Goal: Task Accomplishment & Management: Use online tool/utility

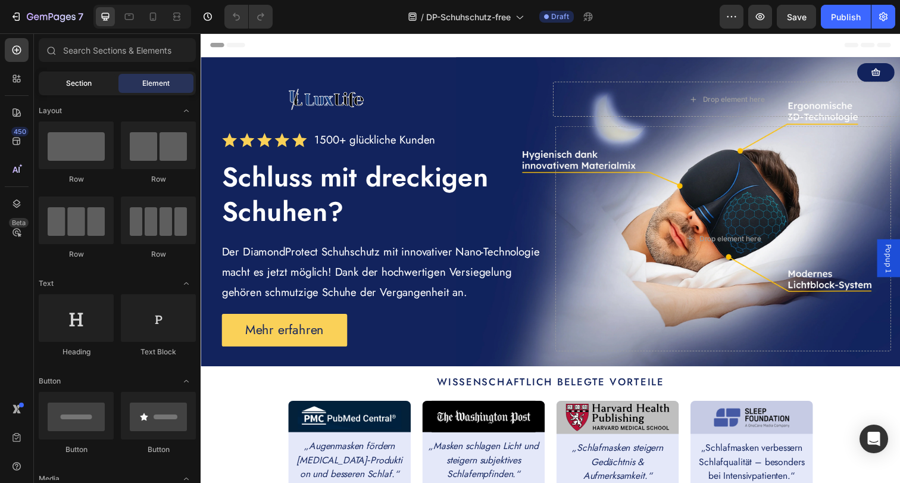
click at [78, 86] on span "Section" at bounding box center [79, 83] width 26 height 11
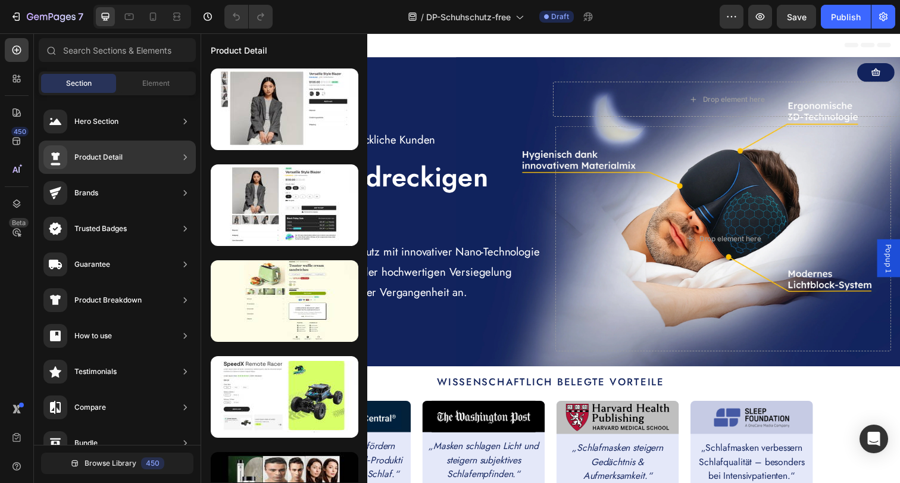
scroll to position [341, 0]
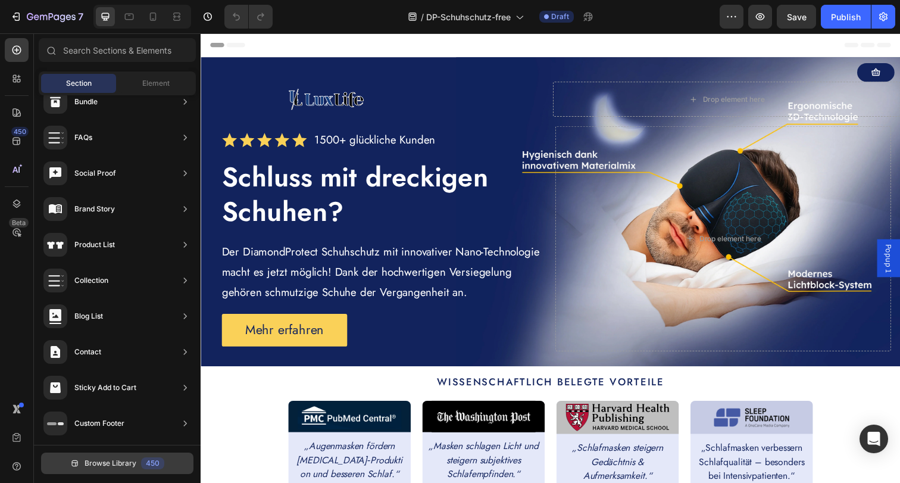
click at [112, 453] on button "Browse Library 450" at bounding box center [117, 462] width 152 height 21
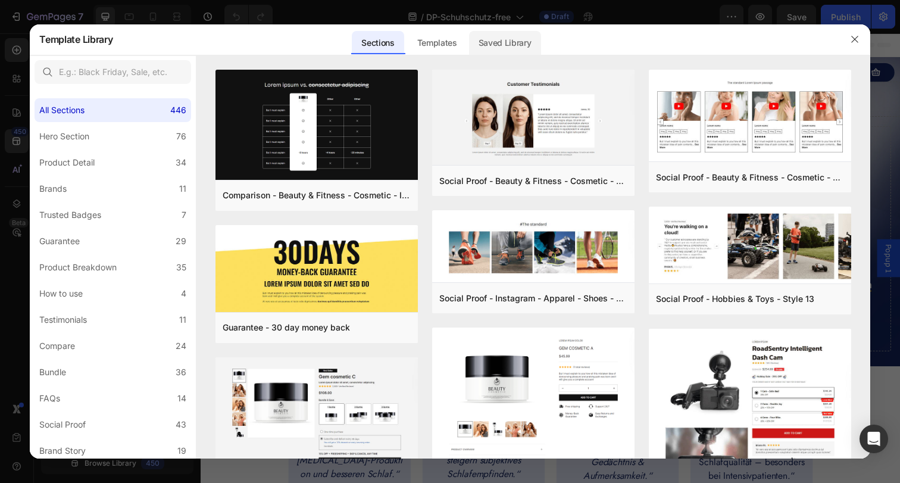
click at [500, 45] on div "Saved Library" at bounding box center [505, 43] width 72 height 24
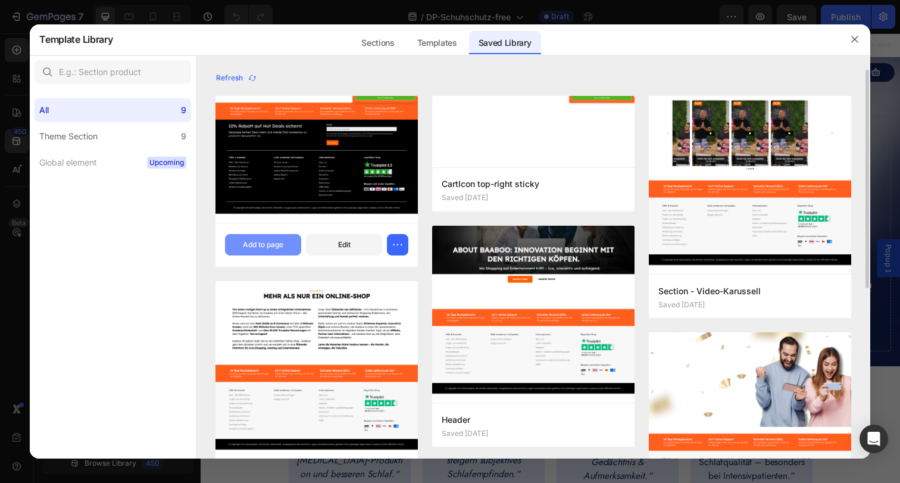
click at [272, 240] on div "Add to page" at bounding box center [263, 244] width 40 height 11
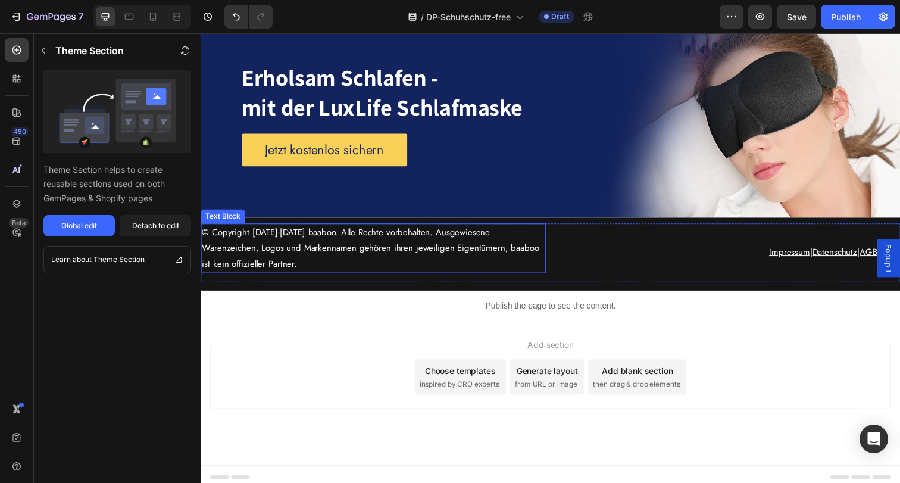
scroll to position [4819, 0]
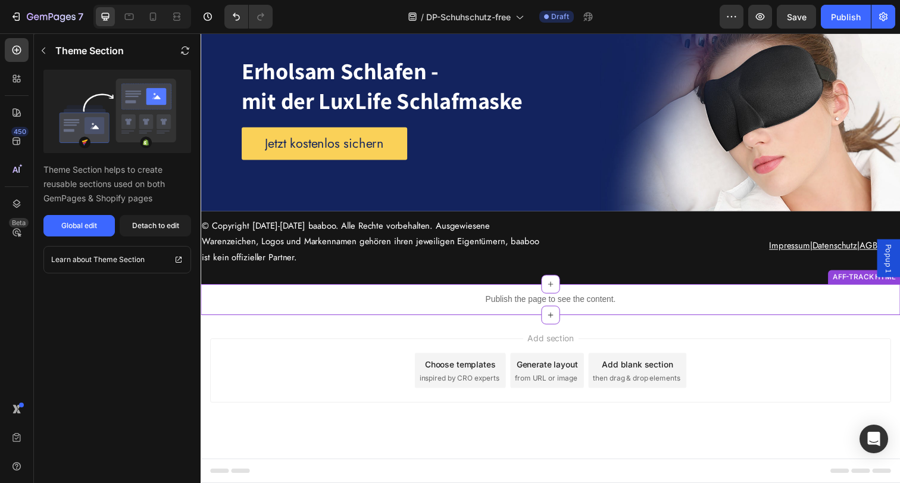
click at [286, 300] on p "Publish the page to see the content." at bounding box center [558, 305] width 714 height 12
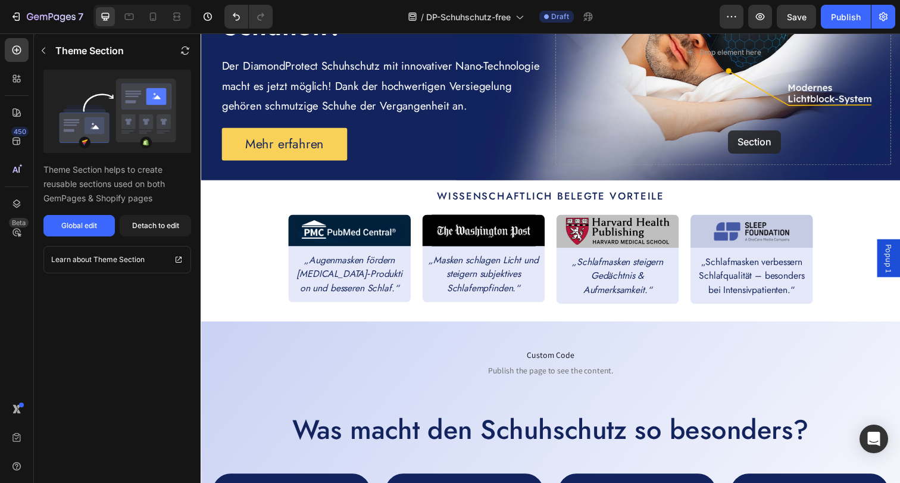
scroll to position [0, 0]
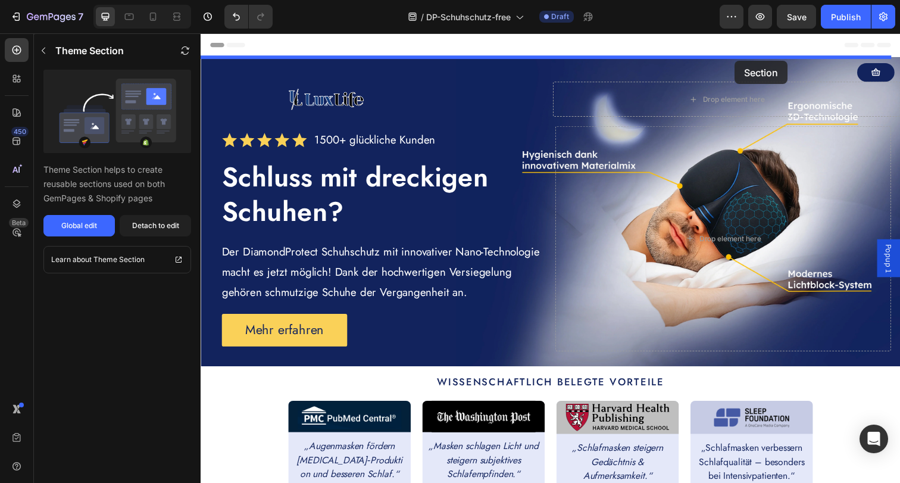
drag, startPoint x: 800, startPoint y: 283, endPoint x: 746, endPoint y: 61, distance: 228.0
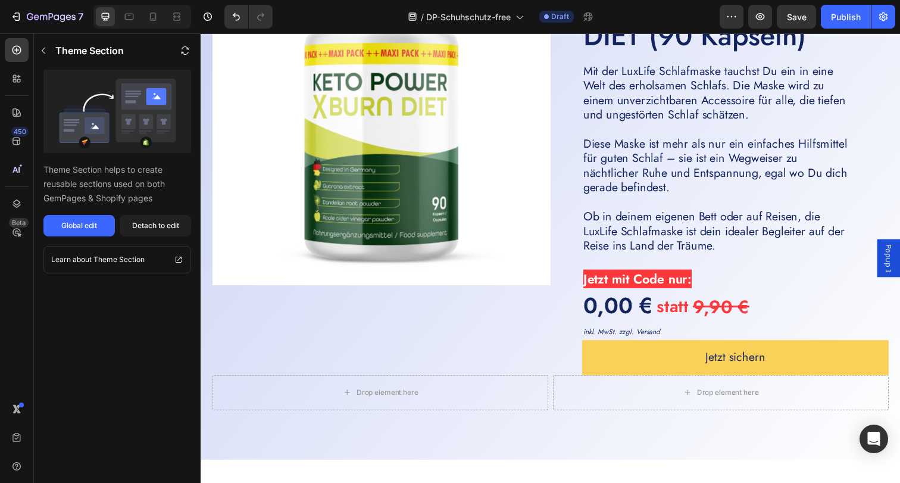
scroll to position [3251, 0]
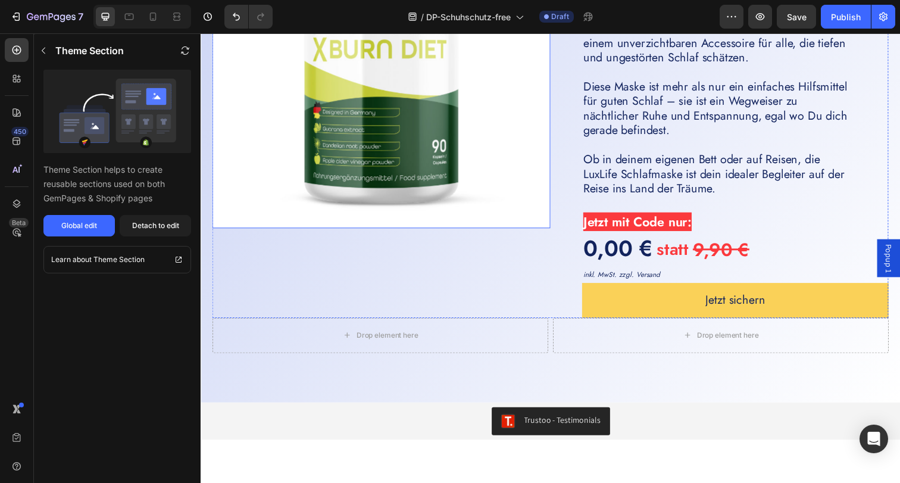
click at [399, 211] on img at bounding box center [384, 59] width 345 height 345
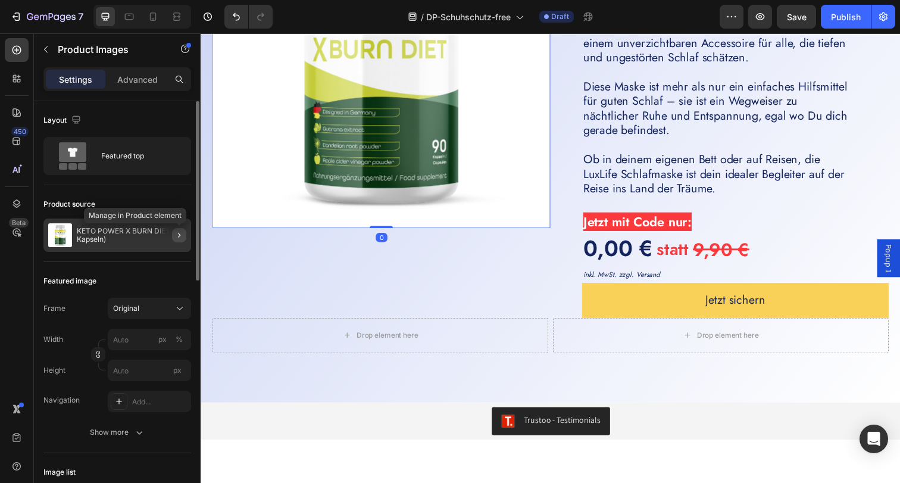
click at [173, 230] on button "button" at bounding box center [179, 235] width 14 height 14
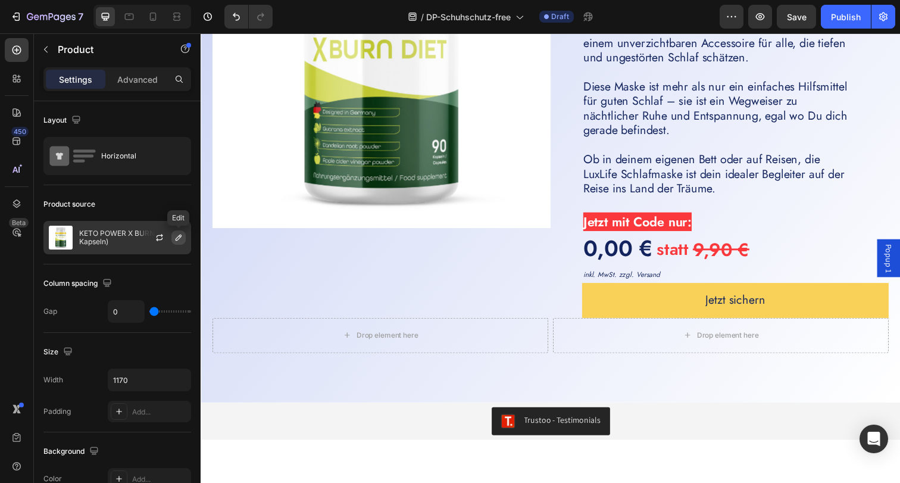
click at [175, 238] on icon "button" at bounding box center [179, 238] width 10 height 10
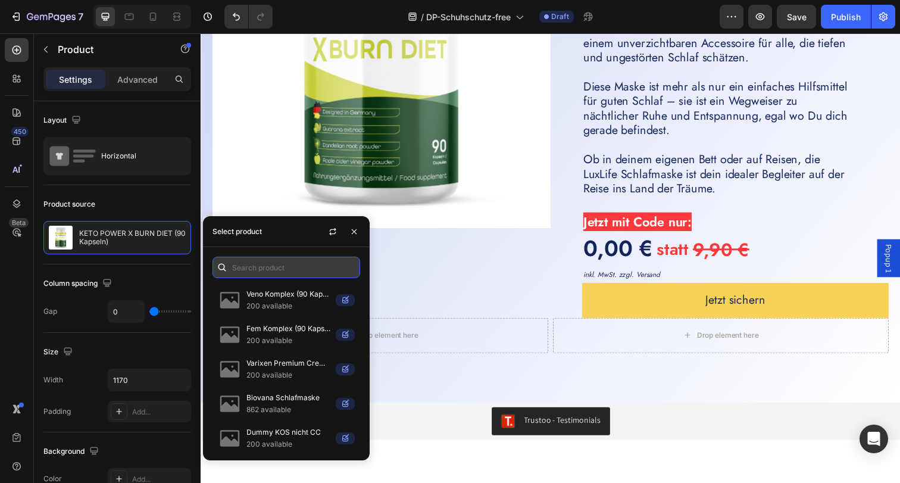
click at [261, 268] on input "text" at bounding box center [286, 266] width 148 height 21
type input "l"
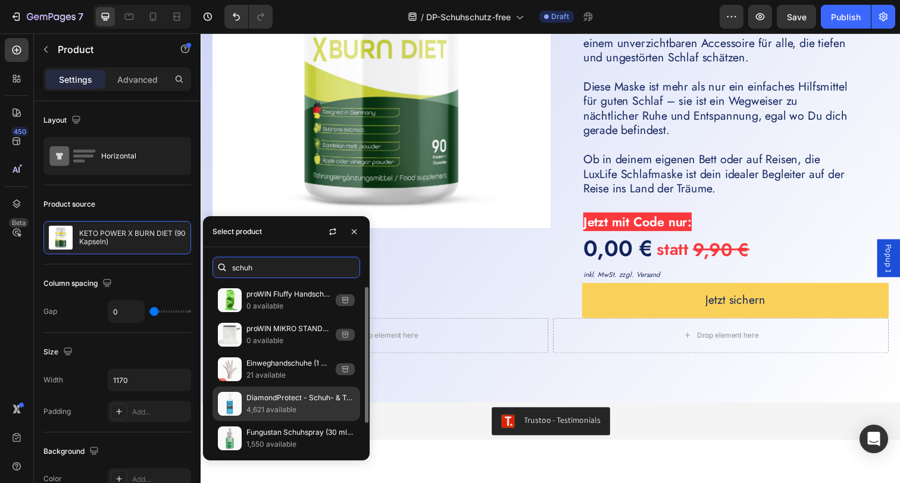
scroll to position [2, 0]
type input "schuh"
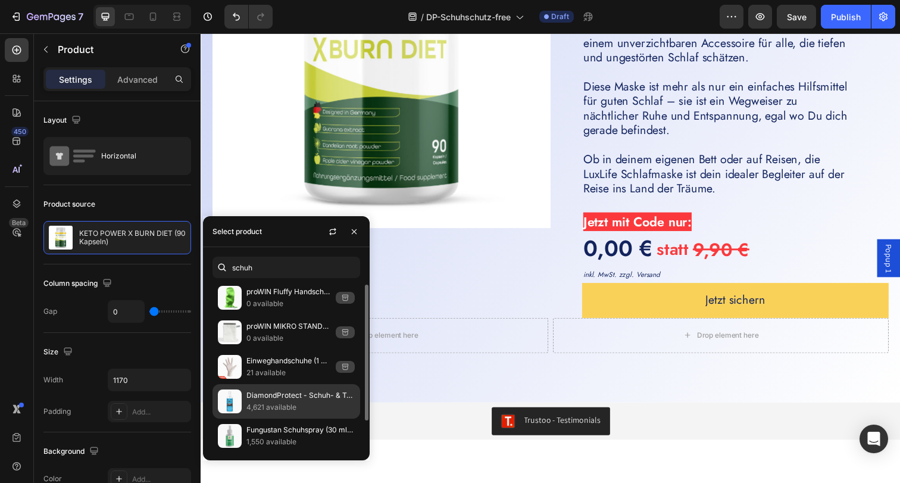
click at [302, 397] on p "DiamondProtect - Schuh- & Textilschutz (100 ml)" at bounding box center [300, 395] width 108 height 12
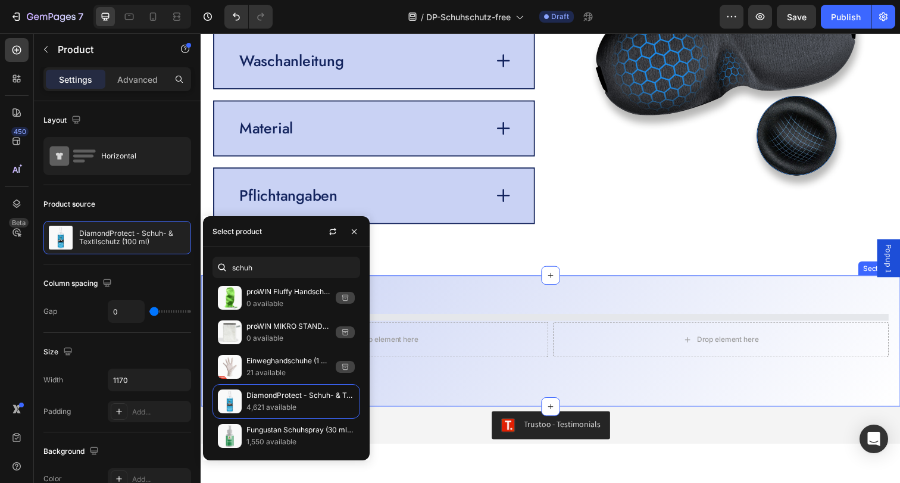
scroll to position [3286, 0]
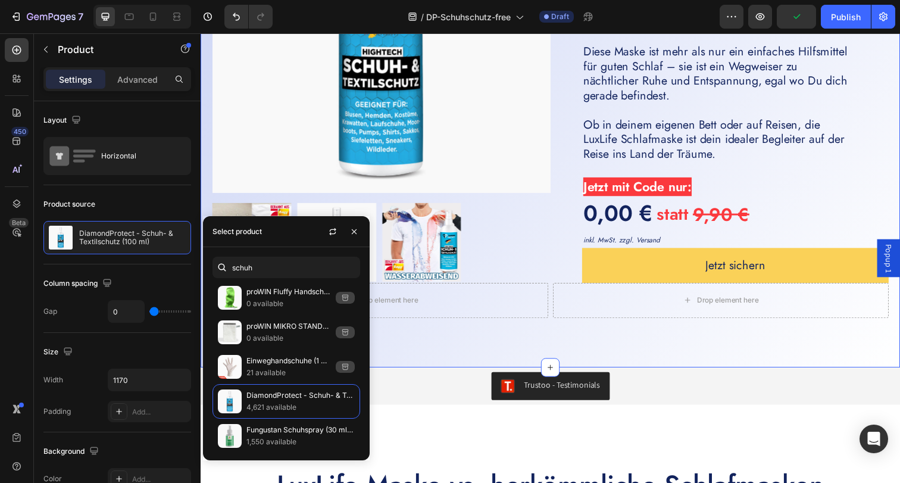
click at [747, 374] on div "GRATIS Product Badge Product Images Icon Icon Icon Icon Icon Icon List 1500+ gl…" at bounding box center [558, 93] width 714 height 561
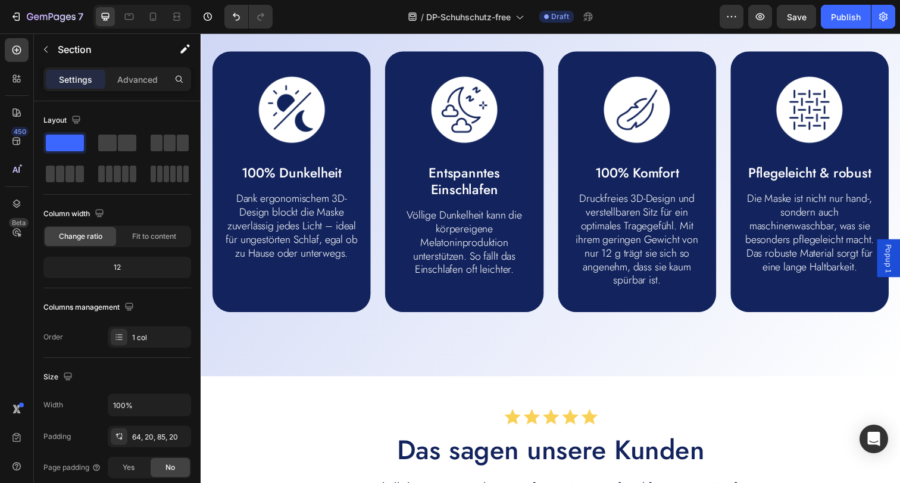
scroll to position [660, 0]
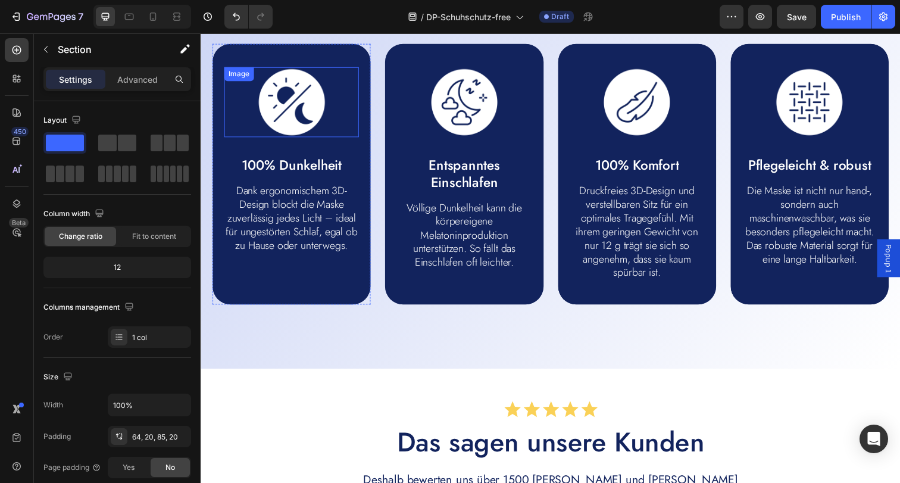
click at [295, 105] on img at bounding box center [293, 103] width 71 height 71
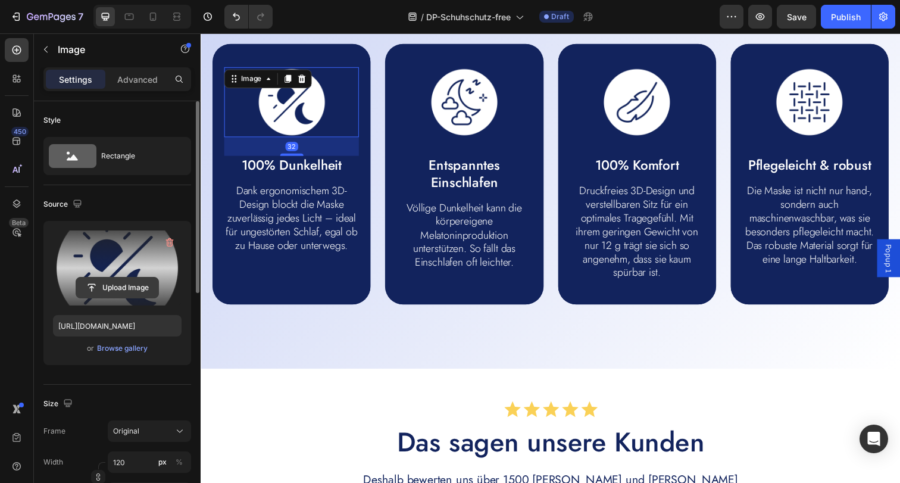
click at [143, 286] on input "file" at bounding box center [117, 287] width 82 height 20
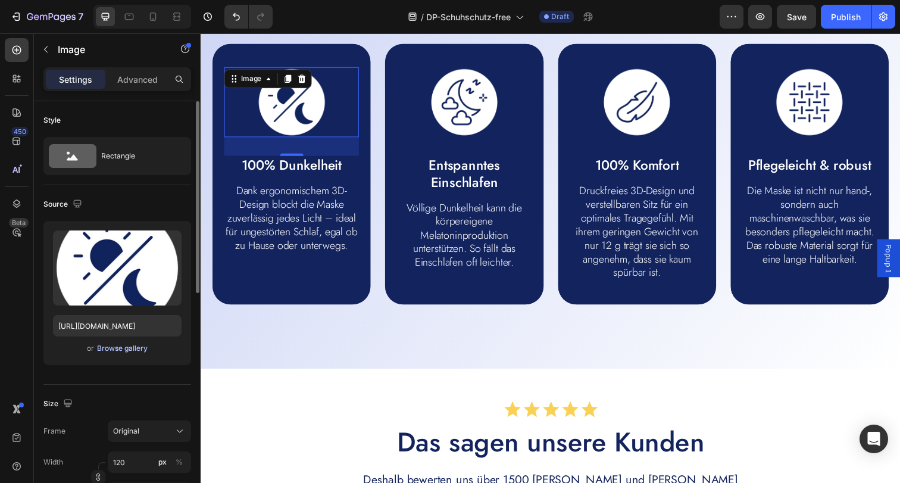
click at [133, 347] on div "Browse gallery" at bounding box center [122, 348] width 51 height 11
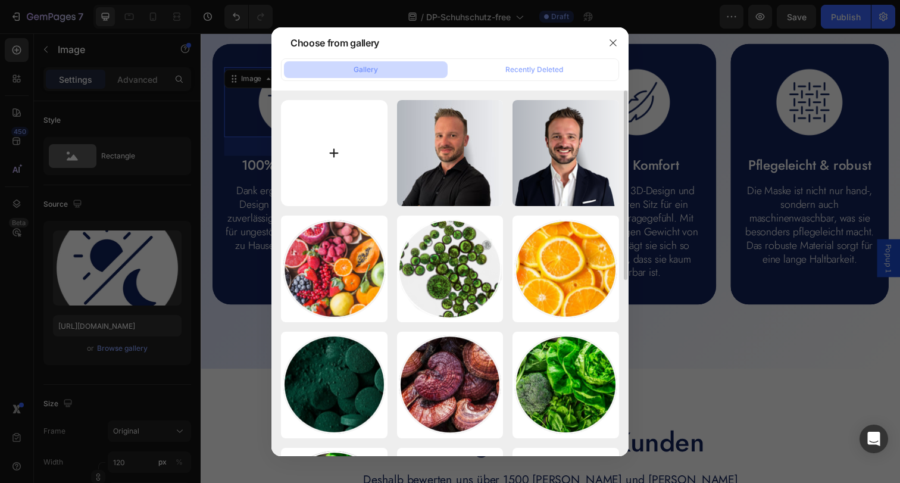
click at [352, 136] on input "file" at bounding box center [334, 153] width 107 height 107
type input "C:\fakepath\spritzwasser-1.png"
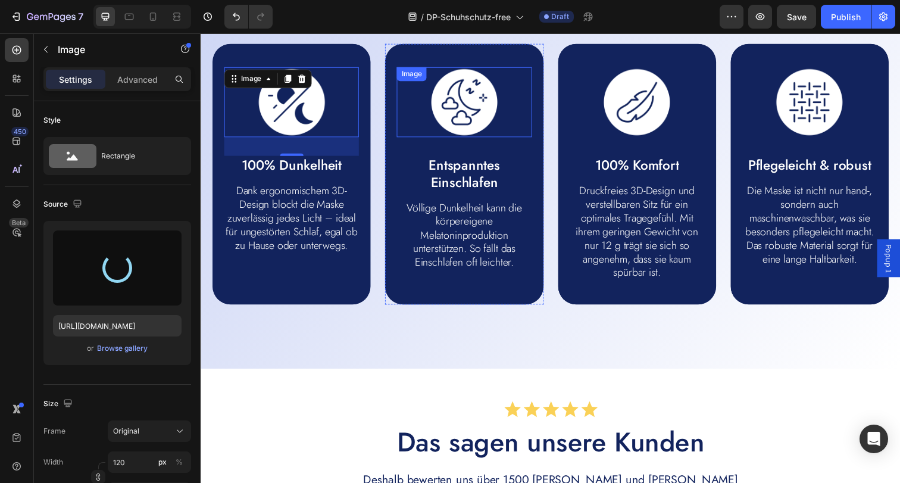
type input "https://cdn.shopify.com/s/files/1/0854/7998/1351/files/gempages_500410514925421…"
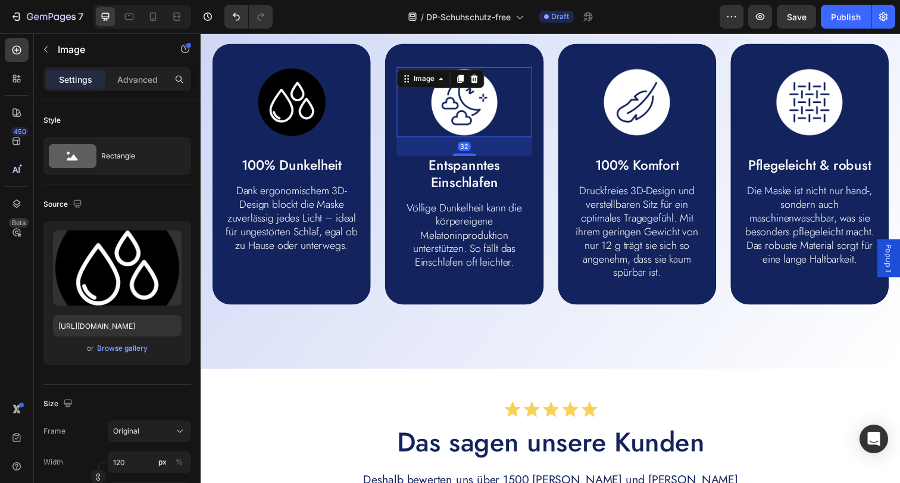
click at [493, 105] on img at bounding box center [469, 103] width 71 height 71
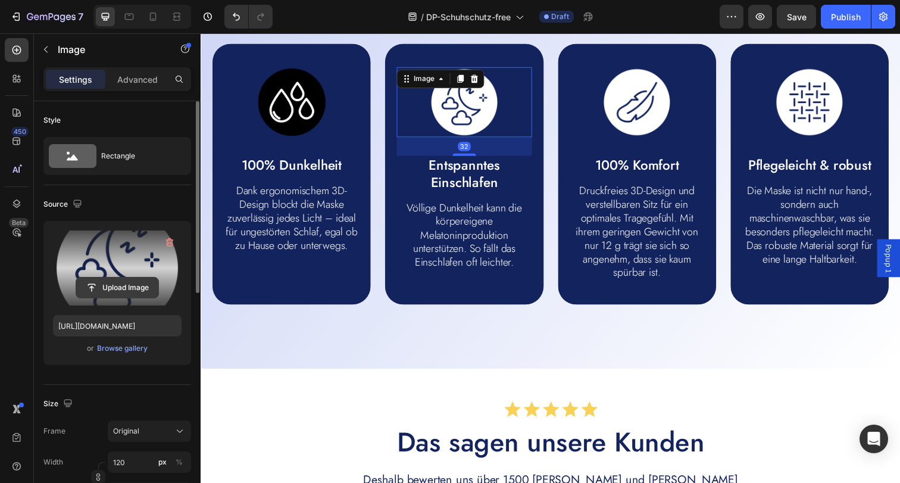
click at [125, 293] on input "file" at bounding box center [117, 287] width 82 height 20
click at [118, 289] on input "file" at bounding box center [117, 287] width 82 height 20
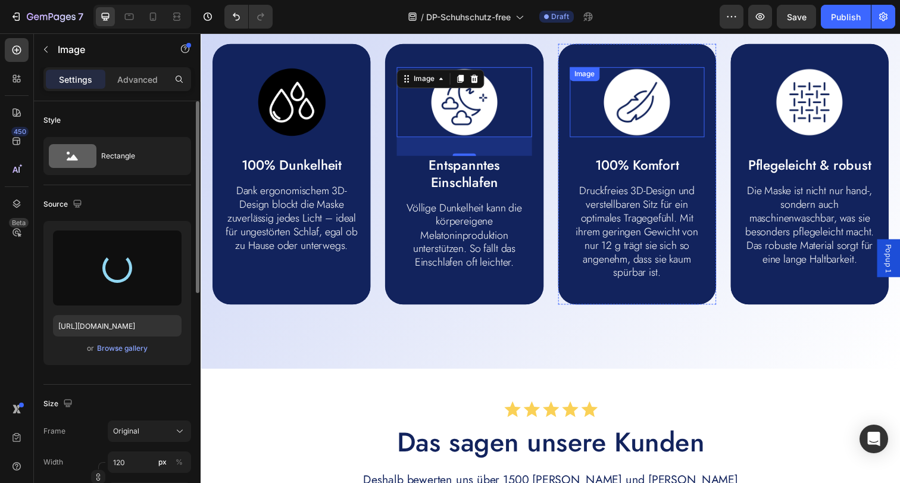
type input "[URL][DOMAIN_NAME]"
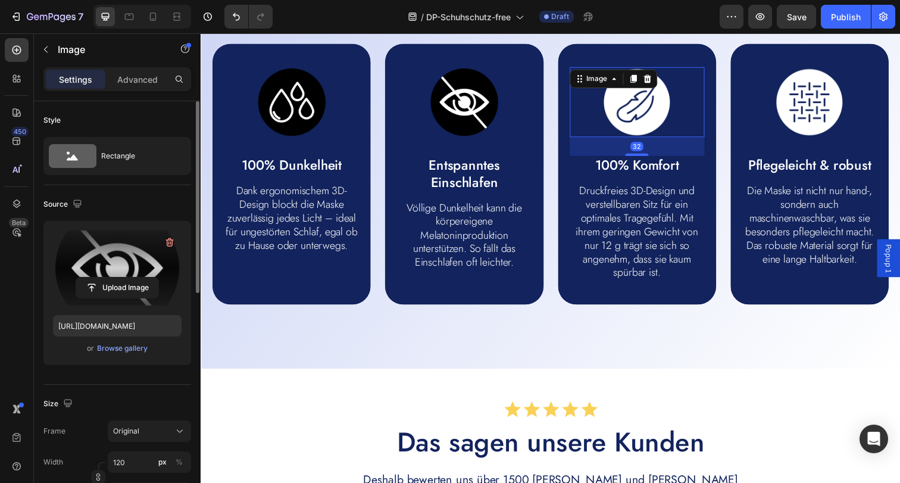
click at [622, 110] on img at bounding box center [645, 103] width 71 height 71
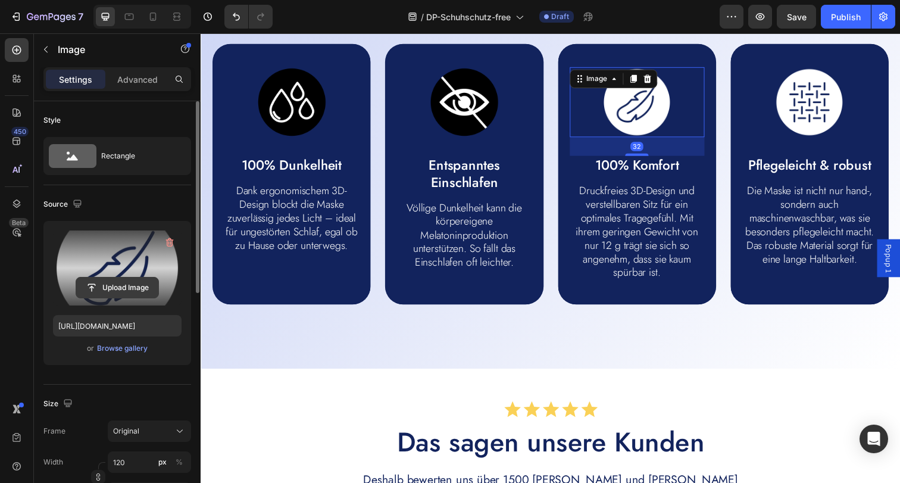
click at [117, 283] on input "file" at bounding box center [117, 287] width 82 height 20
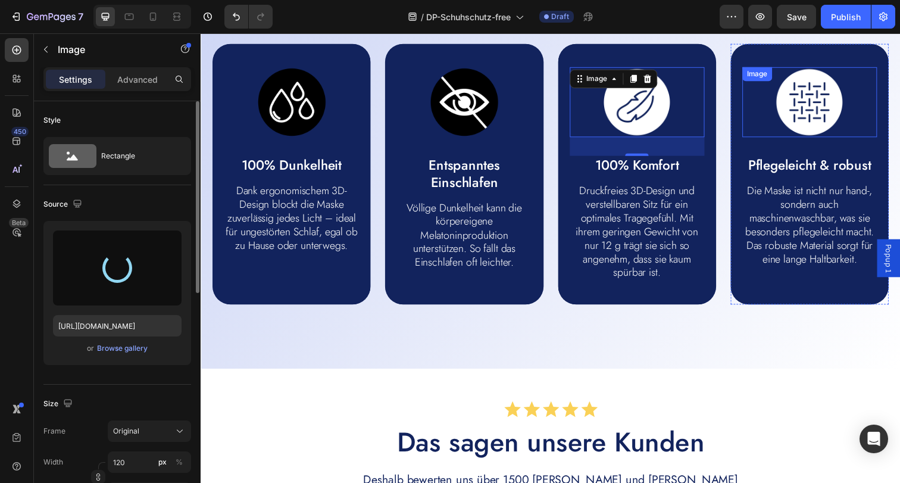
type input "https://cdn.shopify.com/s/files/1/0854/7998/1351/files/gempages_500410514925421…"
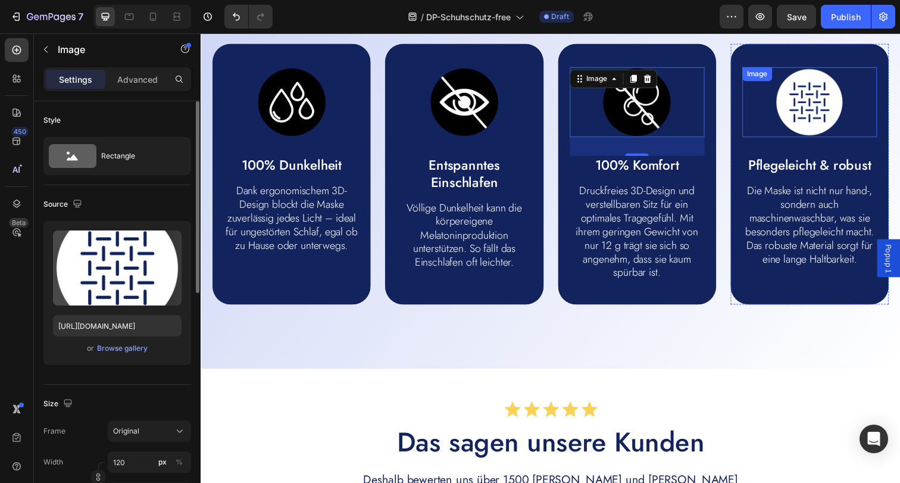
click at [816, 116] on img at bounding box center [821, 103] width 71 height 71
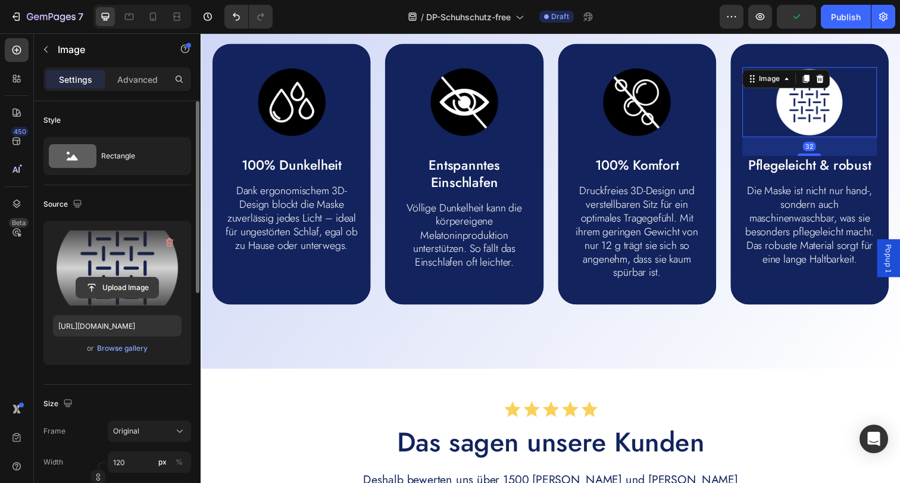
click at [148, 292] on input "file" at bounding box center [117, 287] width 82 height 20
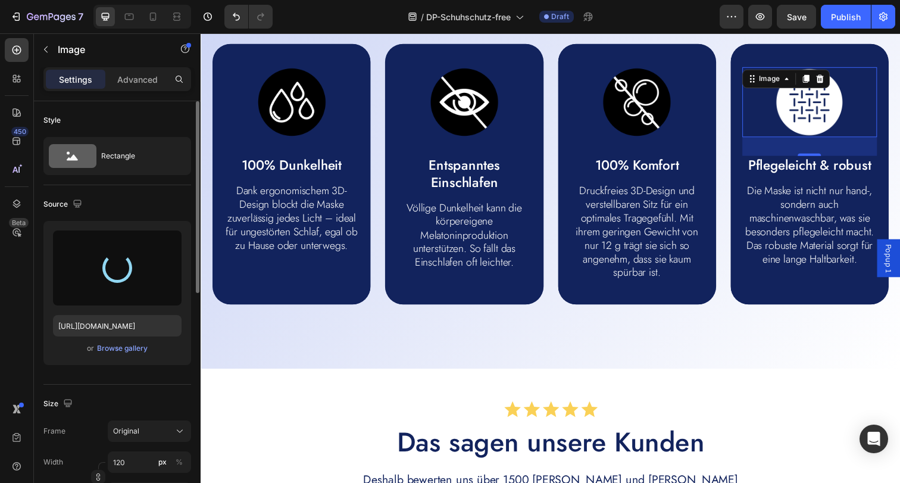
type input "[URL][DOMAIN_NAME]"
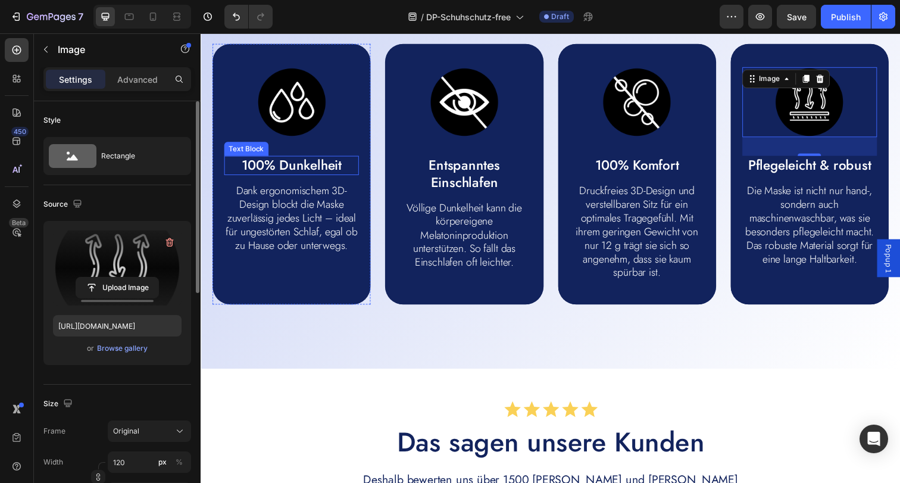
click at [300, 173] on p "100% Dunkelheit" at bounding box center [293, 167] width 135 height 17
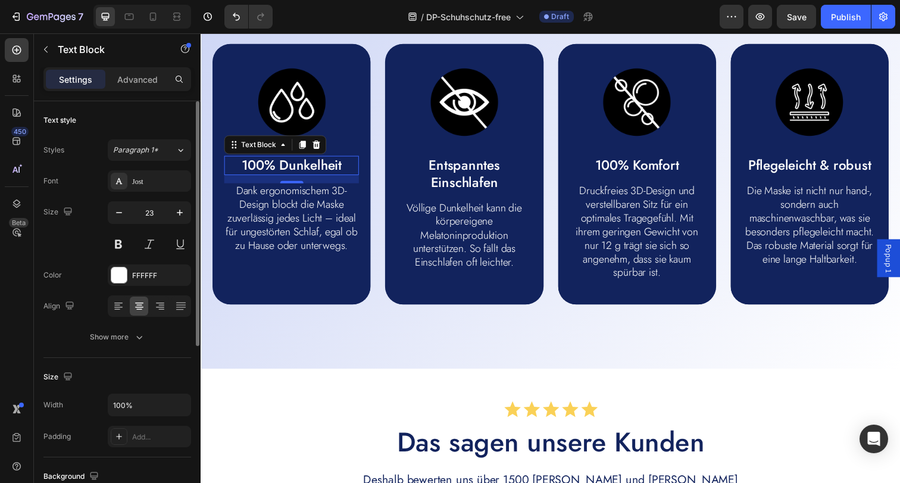
click at [300, 173] on p "100% Dunkelheit" at bounding box center [293, 167] width 135 height 17
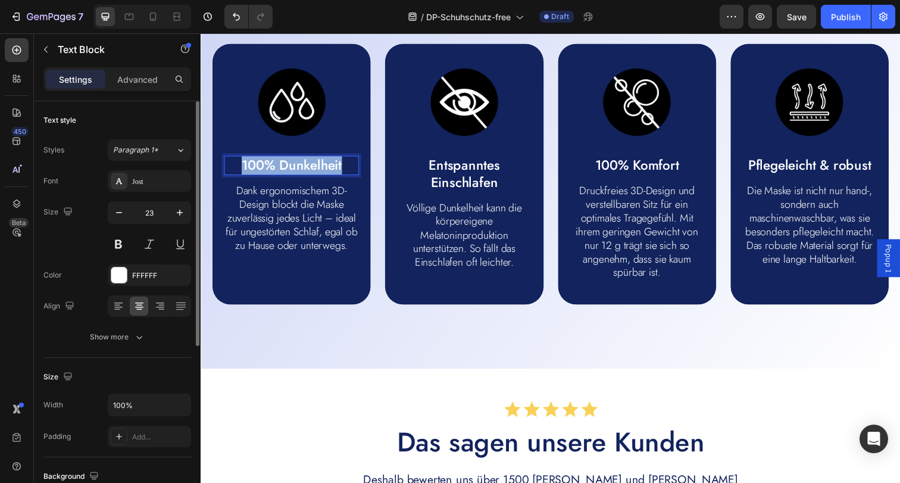
click at [300, 173] on p "100% Dunkelheit" at bounding box center [293, 167] width 135 height 17
click at [459, 174] on p "Entspanntes Einschlafen" at bounding box center [469, 176] width 135 height 35
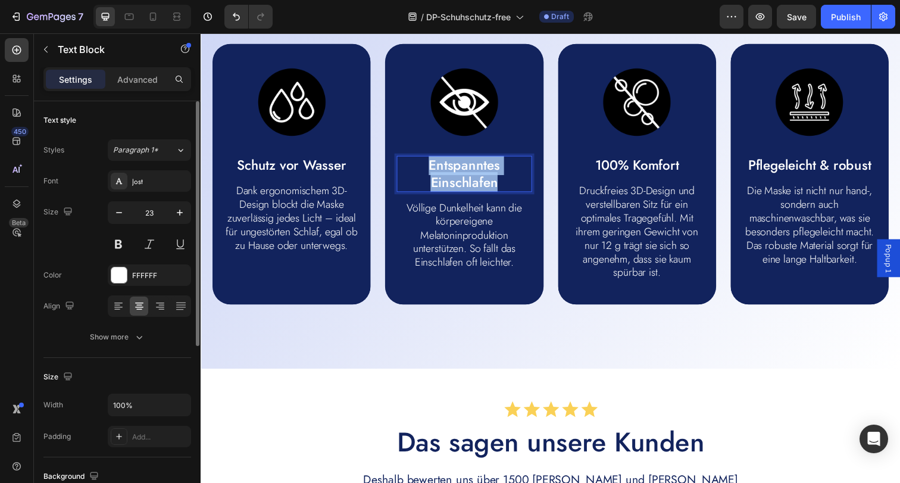
click at [459, 174] on p "Entspanntes Einschlafen" at bounding box center [469, 176] width 135 height 35
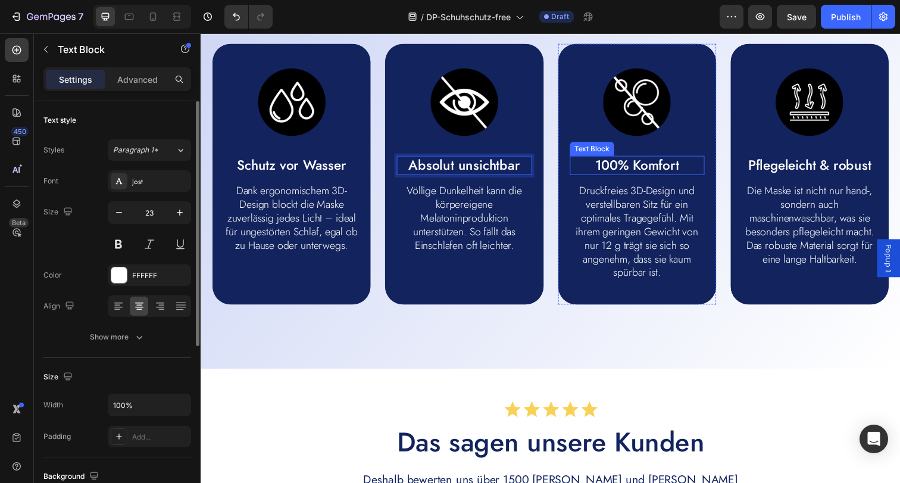
click at [608, 168] on p "100% Komfort" at bounding box center [645, 167] width 135 height 17
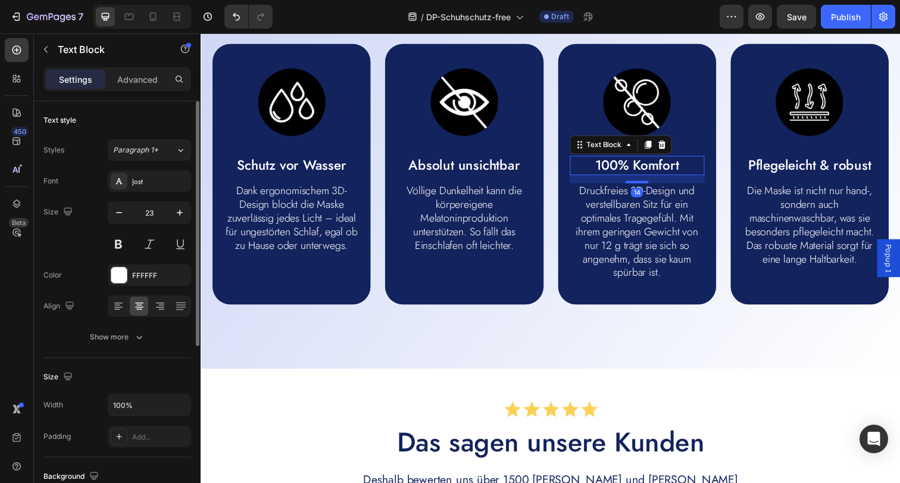
click at [608, 168] on p "100% Komfort" at bounding box center [645, 167] width 135 height 17
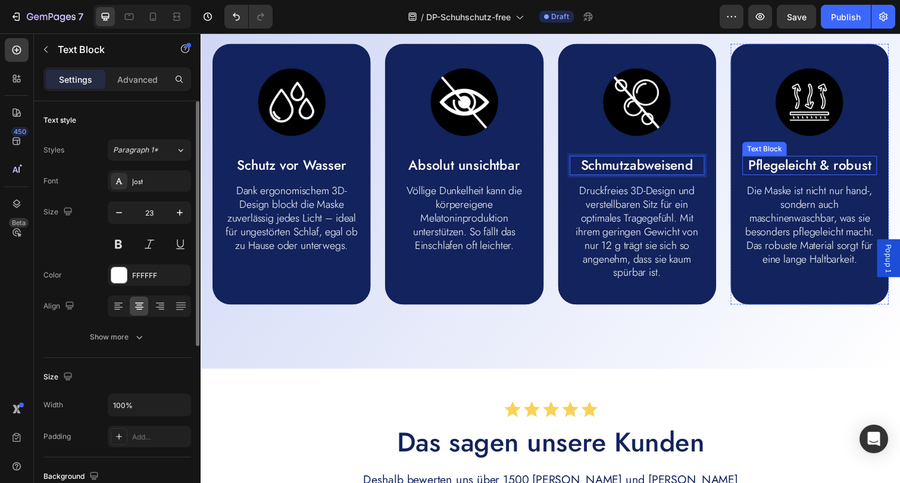
click at [808, 163] on p "Pflegeleicht & robust" at bounding box center [821, 167] width 135 height 17
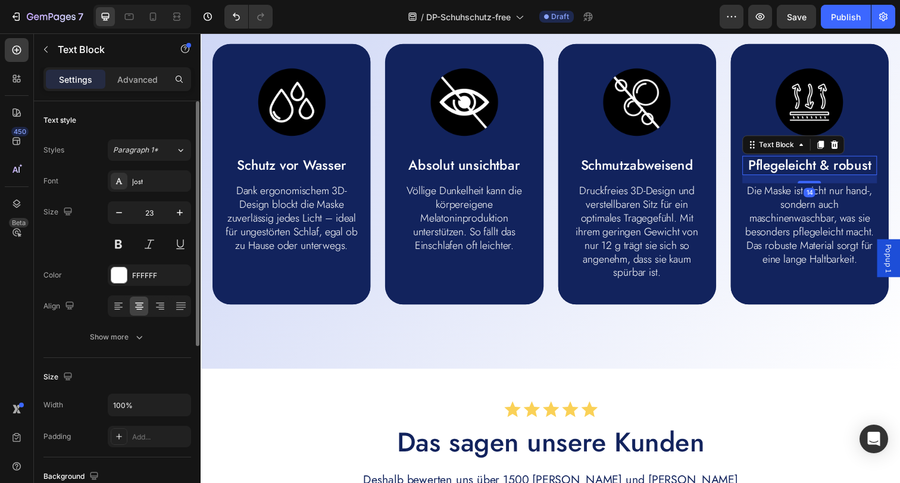
click at [808, 163] on p "Pflegeleicht & robust" at bounding box center [821, 167] width 135 height 17
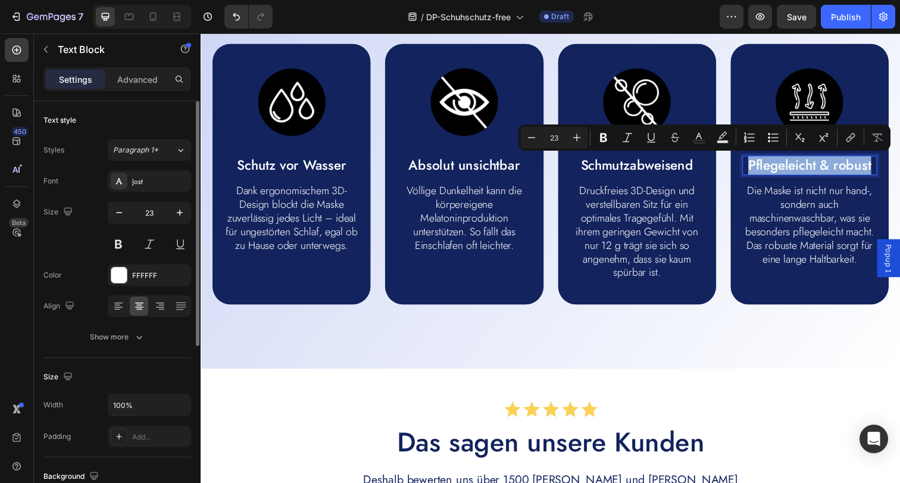
click at [808, 163] on p "Pflegeleicht & robust" at bounding box center [821, 167] width 135 height 17
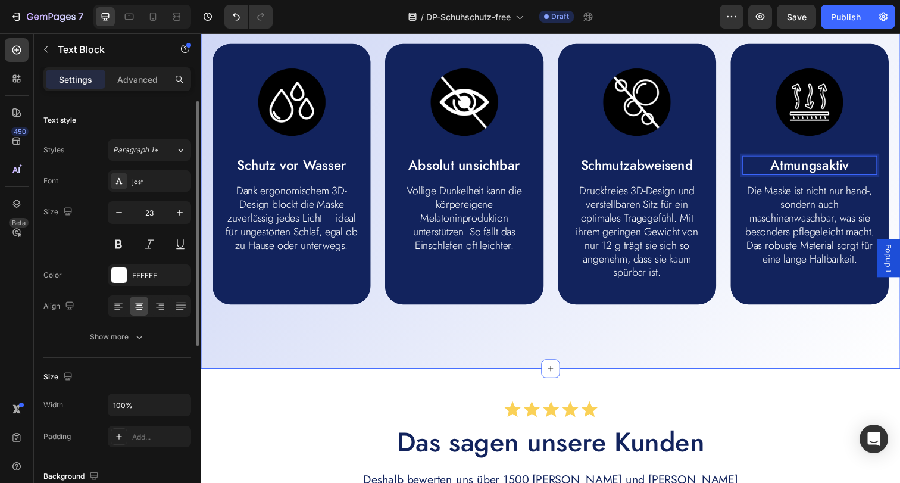
click at [812, 368] on div "Custom Code Publish the page to see the content. Custom Code Was macht den Schu…" at bounding box center [558, 132] width 714 height 487
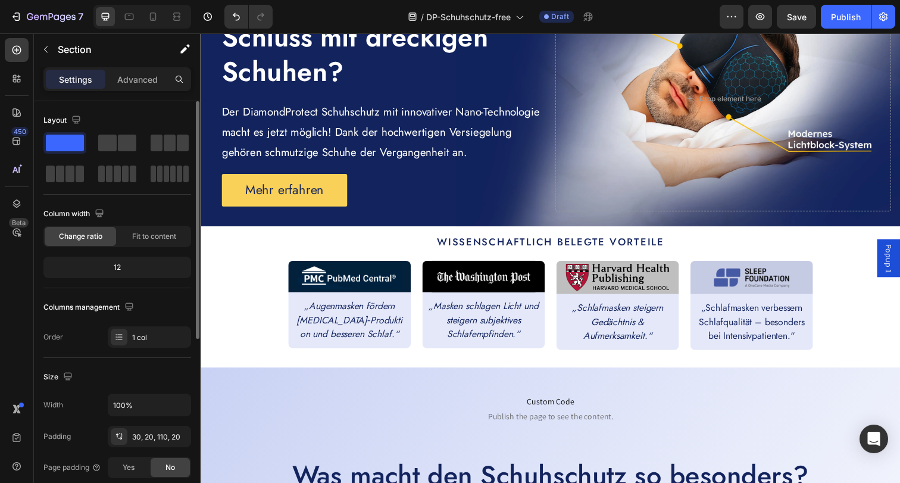
scroll to position [0, 0]
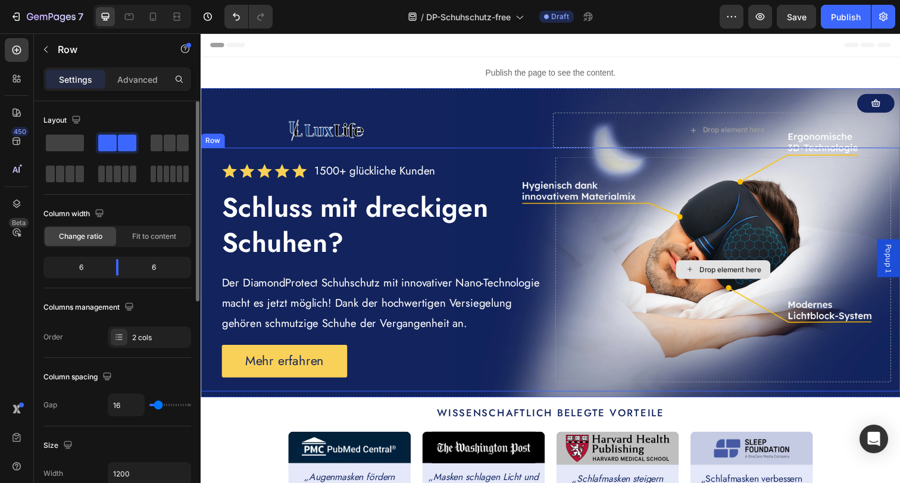
click at [687, 227] on div "Drop element here" at bounding box center [733, 274] width 343 height 230
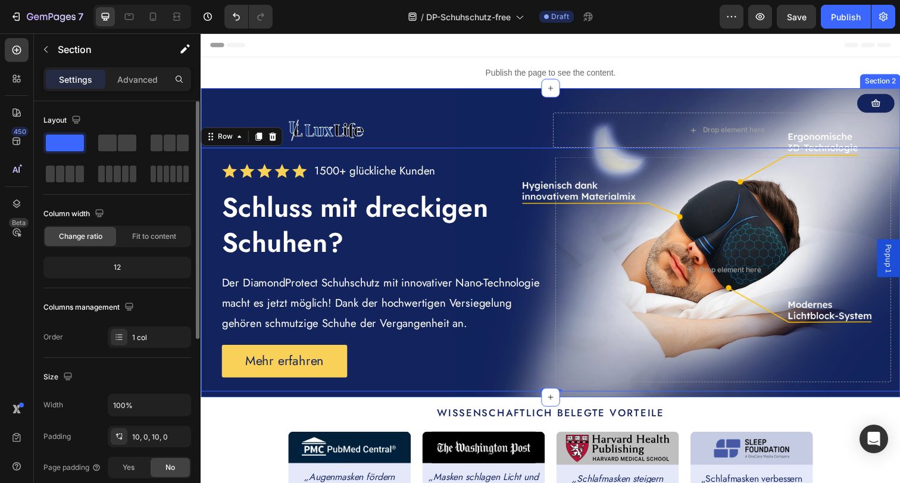
click at [538, 90] on div "Button Image Drop element here Row Icon Icon Icon Icon Icon Icon List 1500+ glü…" at bounding box center [558, 246] width 714 height 315
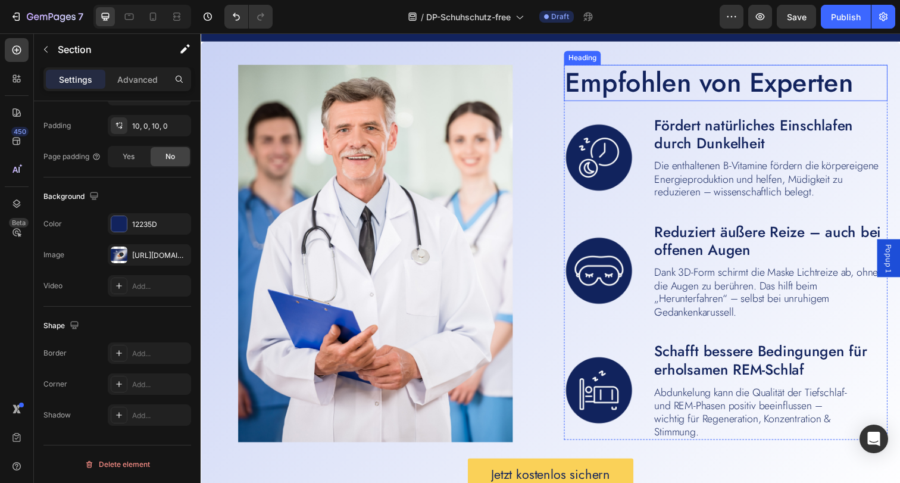
scroll to position [2178, 0]
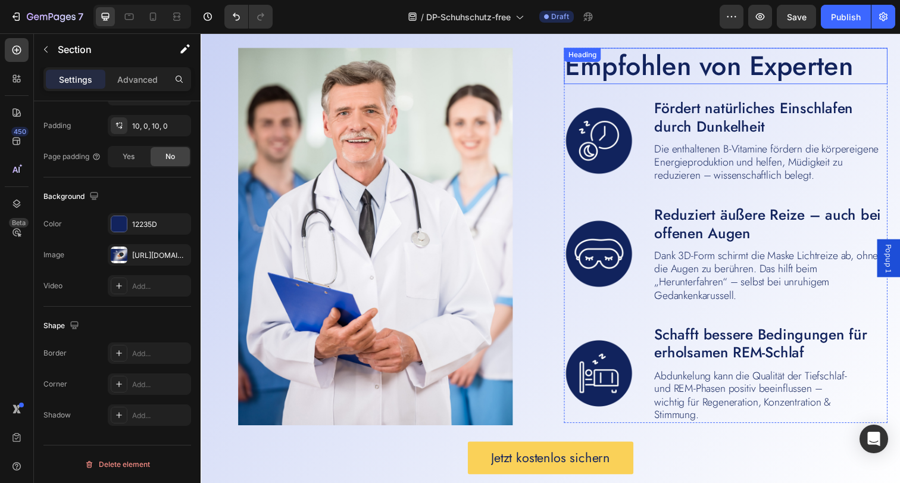
click at [666, 66] on h2 "Empfohlen von Experten" at bounding box center [722, 66] width 303 height 37
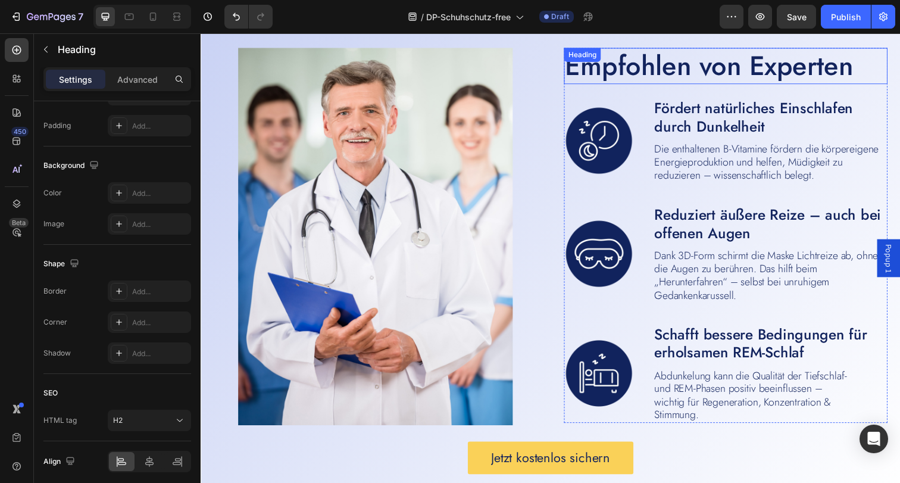
scroll to position [0, 0]
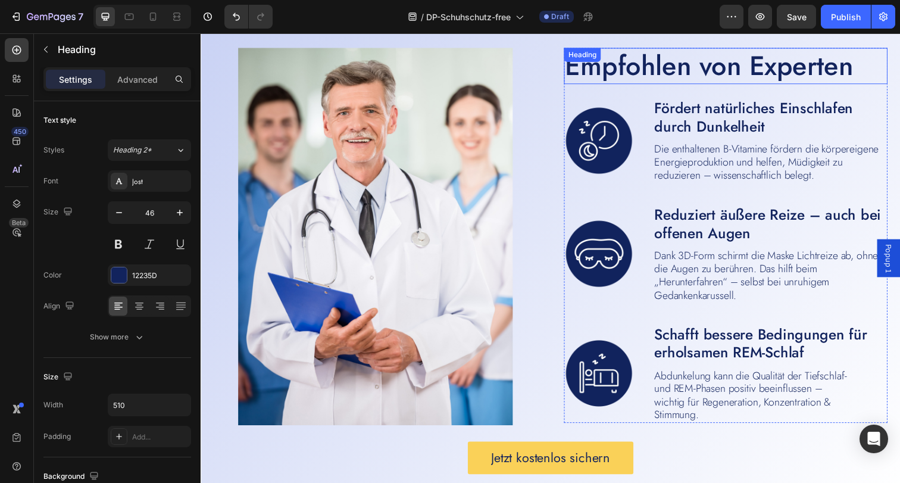
click at [666, 66] on h2 "Empfohlen von Experten" at bounding box center [722, 66] width 303 height 37
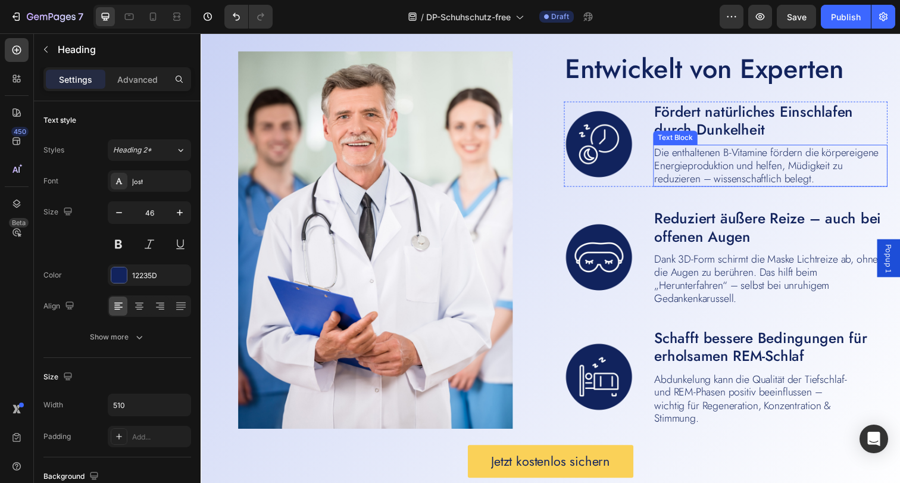
scroll to position [2167, 0]
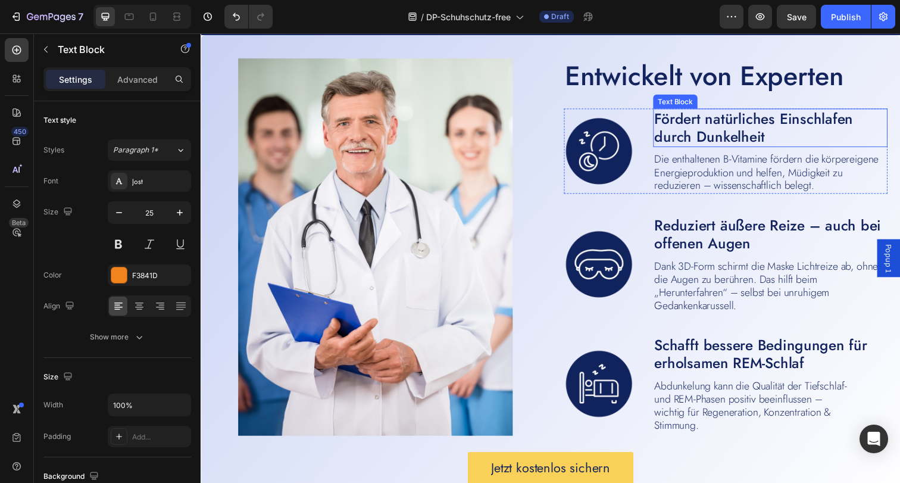
click at [699, 131] on span "Fördert natürliches Einschlafen durch Dunkelheit" at bounding box center [764, 129] width 203 height 40
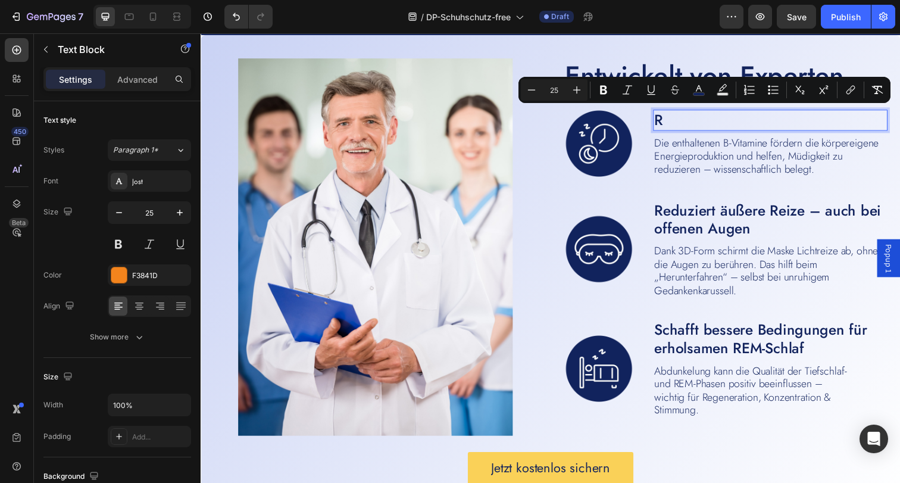
scroll to position [2168, 0]
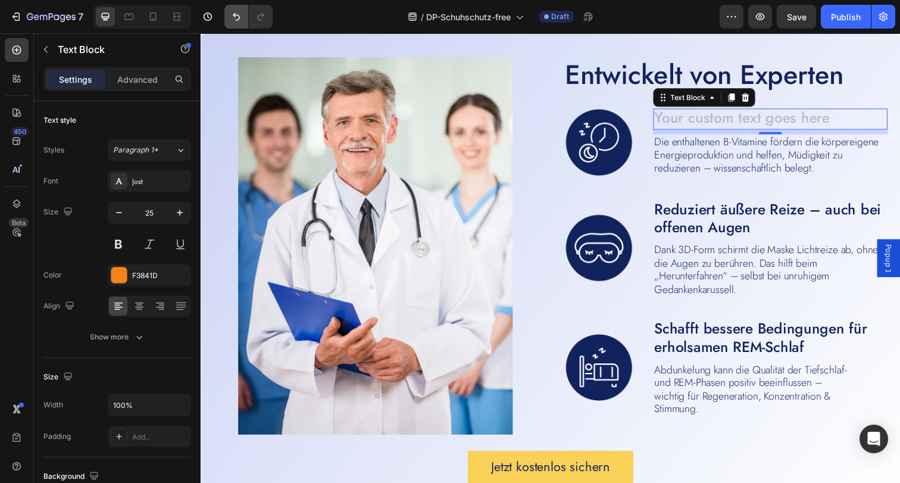
click at [237, 18] on icon "Undo/Redo" at bounding box center [236, 17] width 12 height 12
click at [238, 12] on icon "Undo/Redo" at bounding box center [236, 17] width 12 height 12
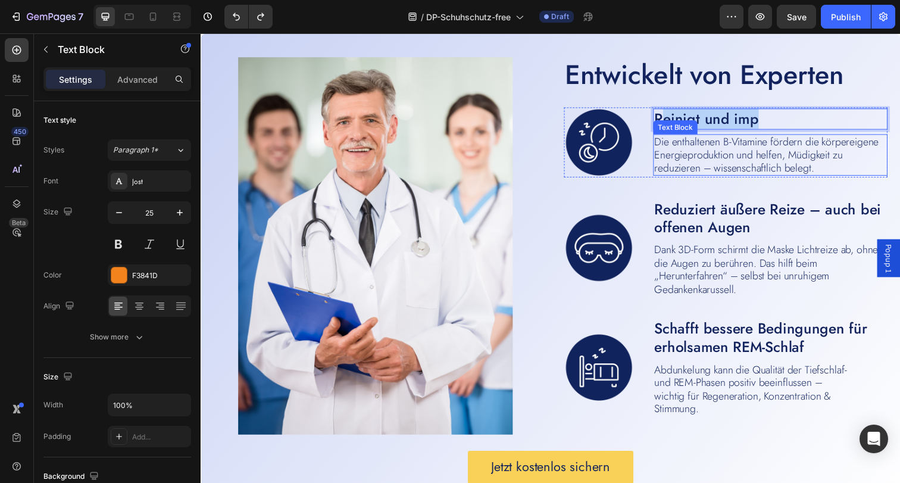
drag, startPoint x: 669, startPoint y: 121, endPoint x: 802, endPoint y: 136, distance: 133.5
click at [802, 136] on div "Reinigt und imp Text Block 8 Die enthaltenen B-Vitamine fördern die körpereigen…" at bounding box center [781, 144] width 239 height 71
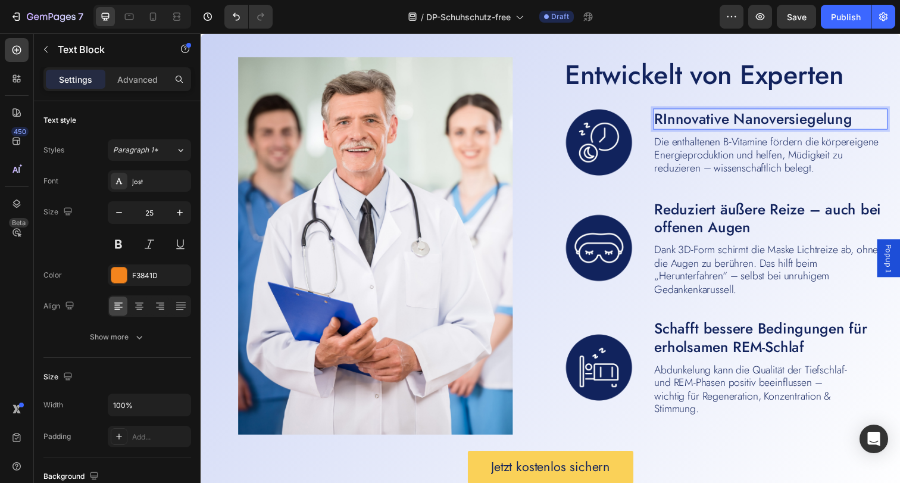
click at [816, 127] on span "RInnovative Nanoversiegelung" at bounding box center [764, 119] width 202 height 21
drag, startPoint x: 667, startPoint y: 121, endPoint x: 660, endPoint y: 123, distance: 6.8
click at [663, 123] on span "RInnovative Nanoversiegelung" at bounding box center [764, 119] width 202 height 21
click at [727, 223] on span "Reduziert äußere Reize – auch bei offenen Augen" at bounding box center [778, 222] width 231 height 40
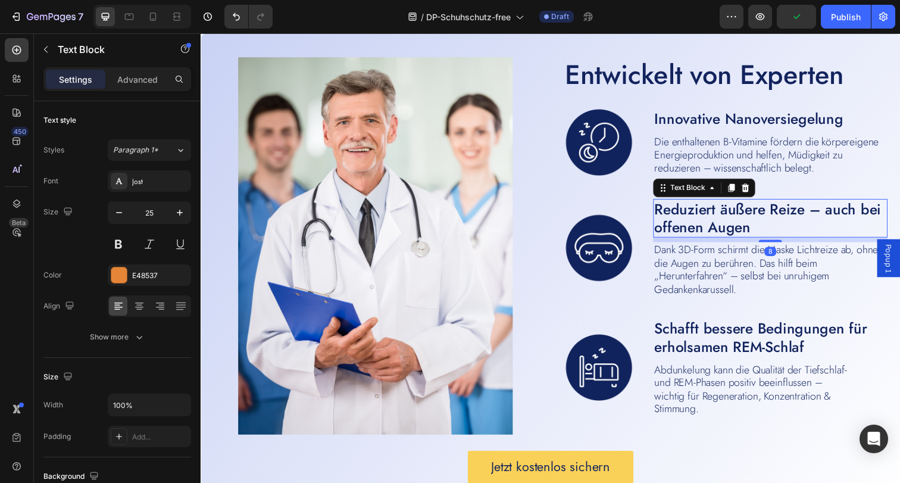
click at [727, 223] on span "Reduziert äußere Reize – auch bei offenen Augen" at bounding box center [778, 222] width 231 height 40
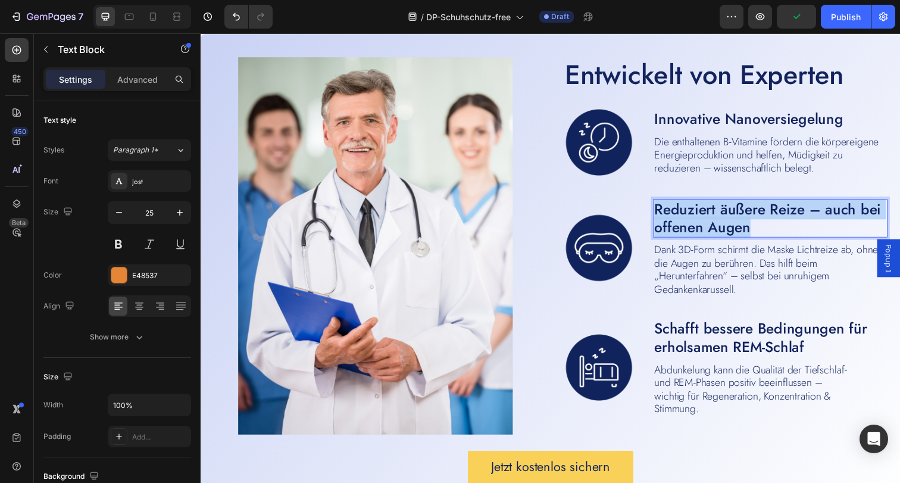
click at [727, 223] on span "Reduziert äußere Reize – auch bei offenen Augen" at bounding box center [778, 222] width 231 height 40
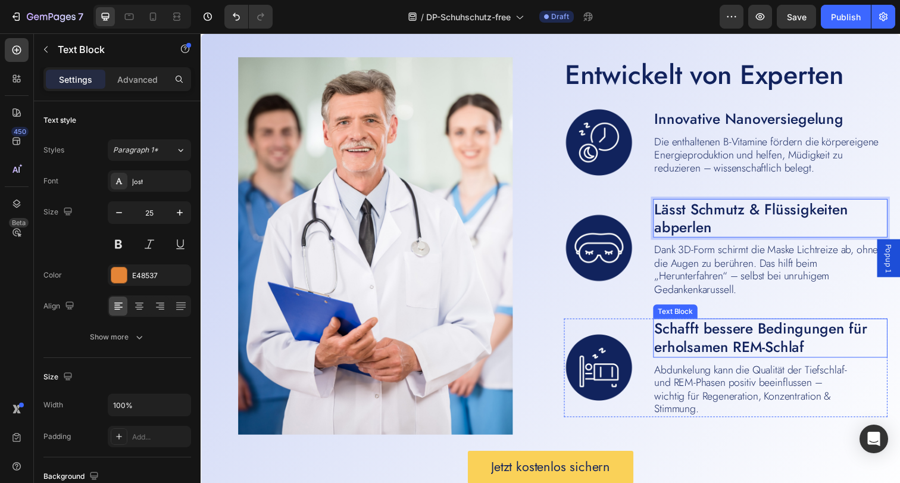
click at [770, 346] on span "Schafft bessere Bedingungen für erholsamen REM-Schlaf" at bounding box center [771, 344] width 217 height 40
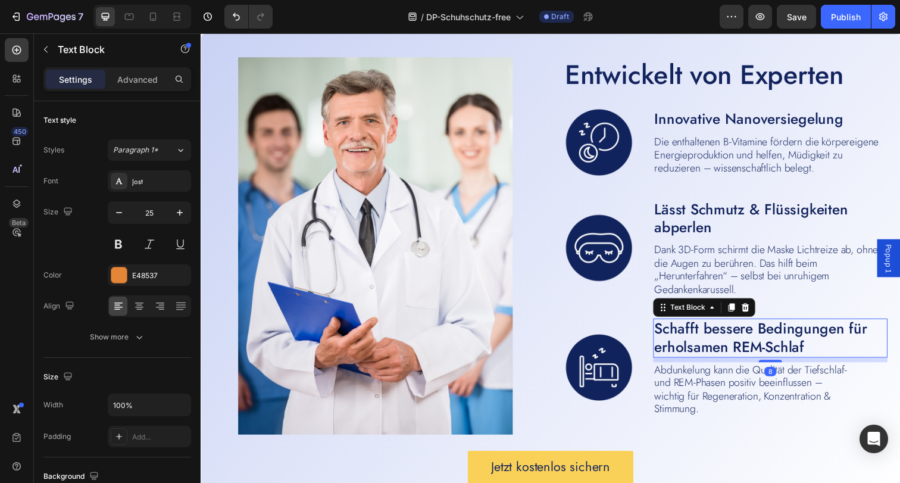
click at [770, 346] on span "Schafft bessere Bedingungen für erholsamen REM-Schlaf" at bounding box center [771, 344] width 217 height 40
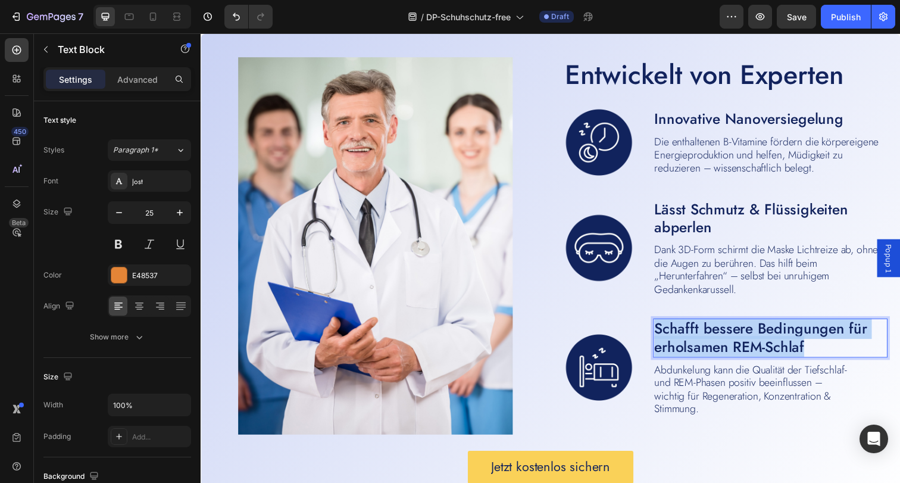
click at [770, 346] on span "Schafft bessere Bedingungen für erholsamen REM-Schlaf" at bounding box center [771, 344] width 217 height 40
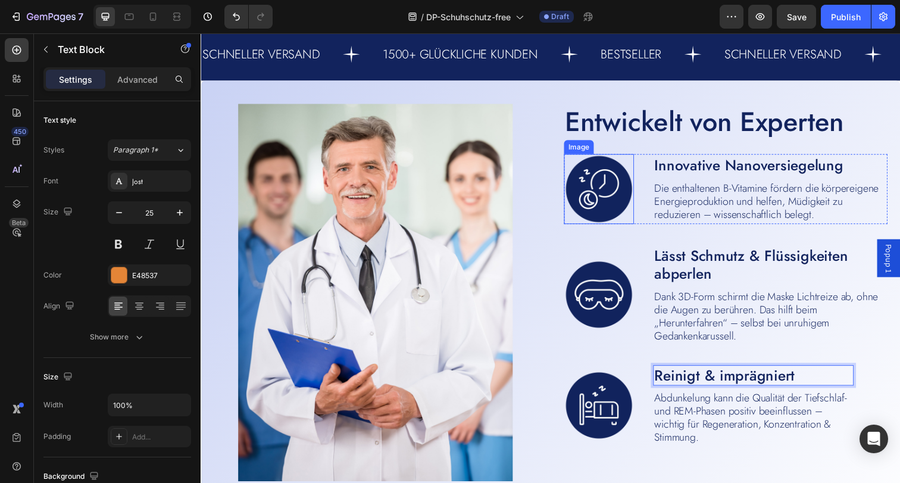
scroll to position [2118, 0]
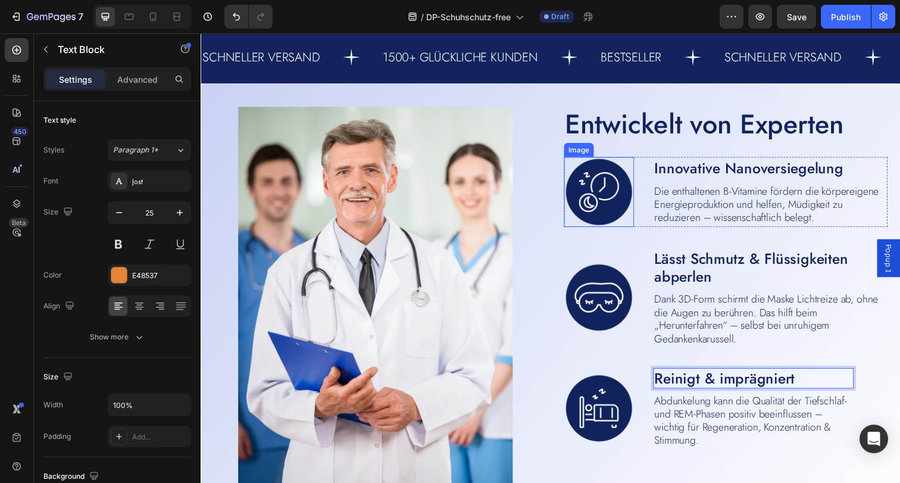
click at [592, 187] on img at bounding box center [606, 194] width 71 height 71
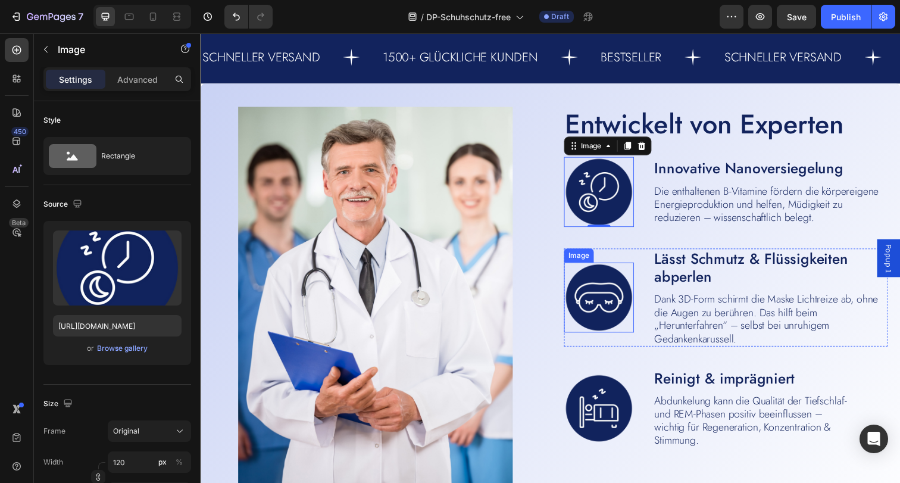
click at [613, 306] on img at bounding box center [606, 302] width 71 height 71
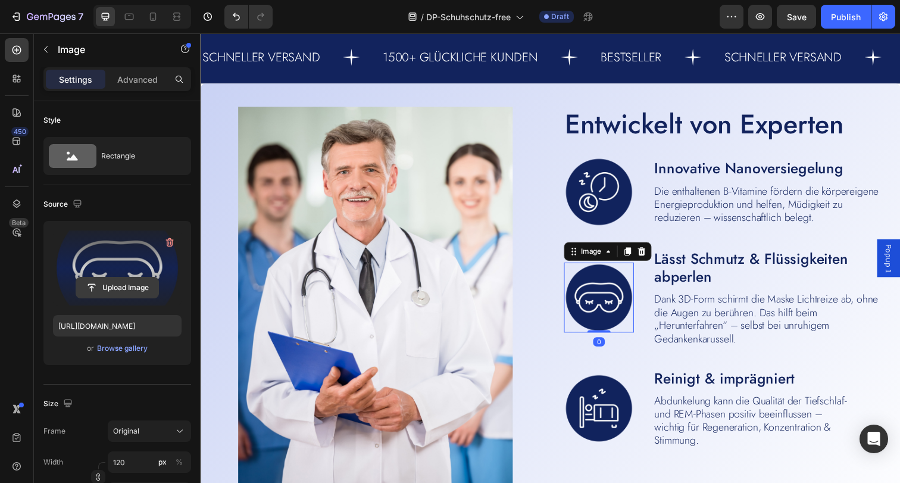
click at [108, 285] on input "file" at bounding box center [117, 287] width 82 height 20
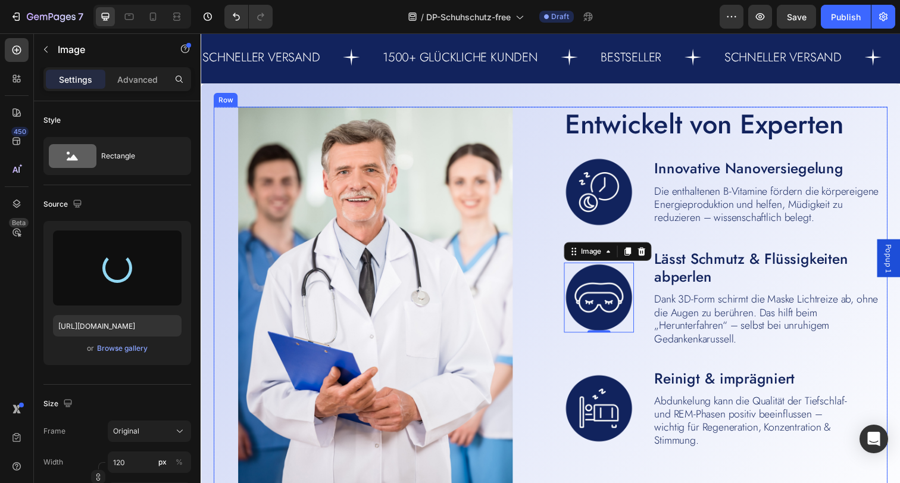
type input "https://cdn.shopify.com/s/files/1/0854/7998/1351/files/gempages_500410514925421…"
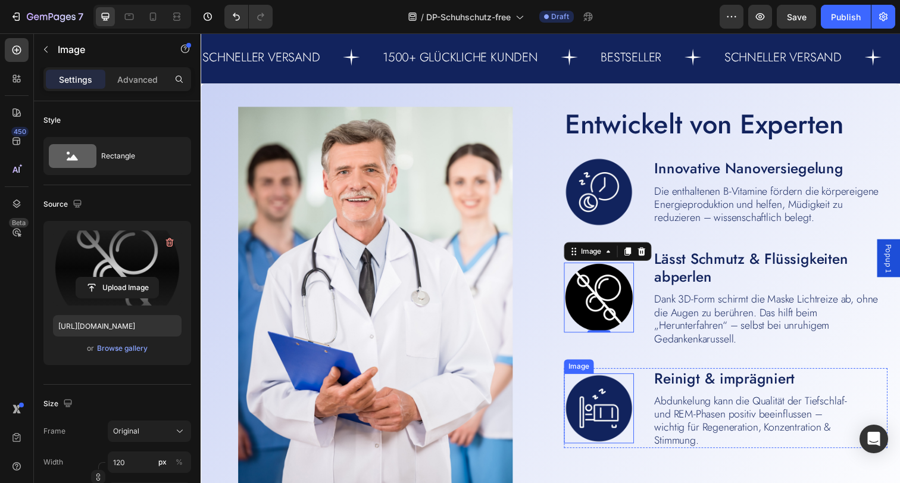
click at [616, 415] on img at bounding box center [606, 415] width 71 height 71
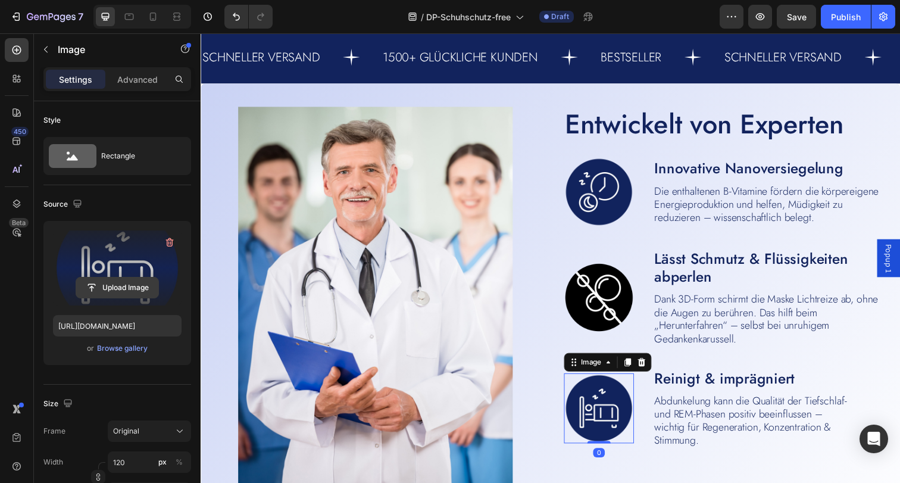
click at [129, 287] on input "file" at bounding box center [117, 287] width 82 height 20
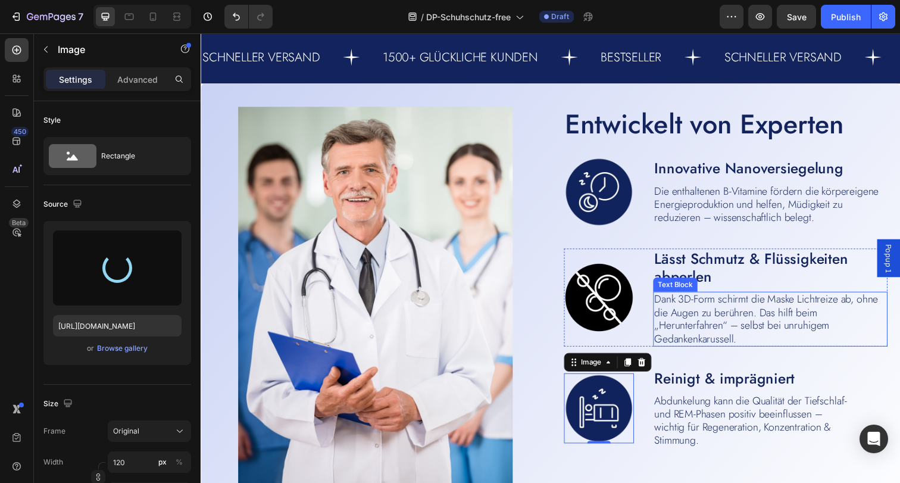
type input "https://cdn.shopify.com/s/files/1/0854/7998/1351/files/gempages_500410514925421…"
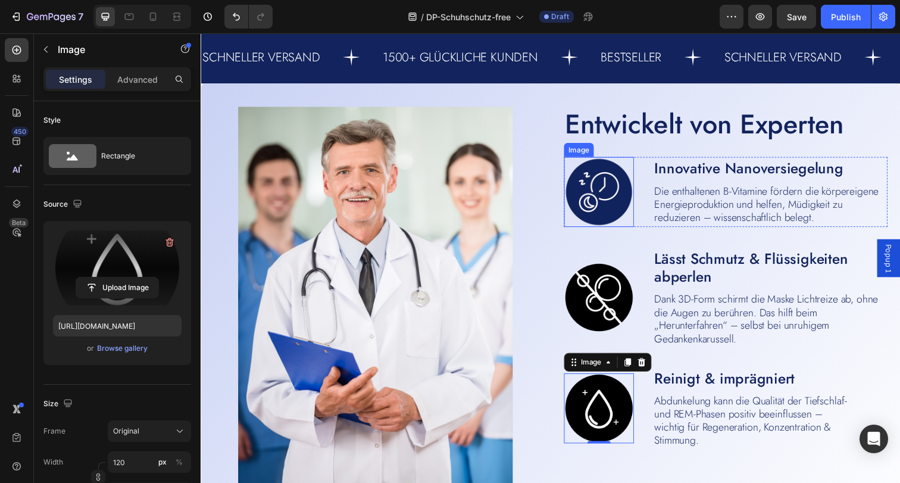
click at [618, 191] on img at bounding box center [606, 194] width 71 height 71
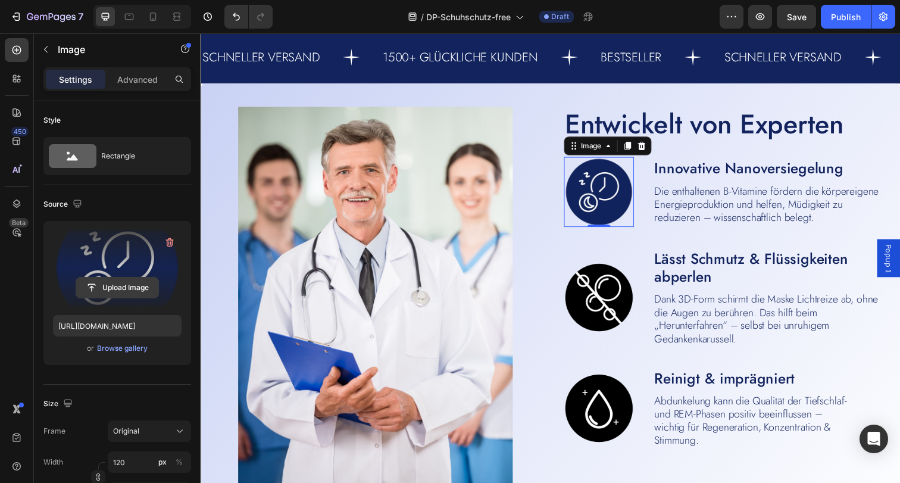
click at [111, 289] on input "file" at bounding box center [117, 287] width 82 height 20
click at [120, 283] on input "file" at bounding box center [117, 287] width 82 height 20
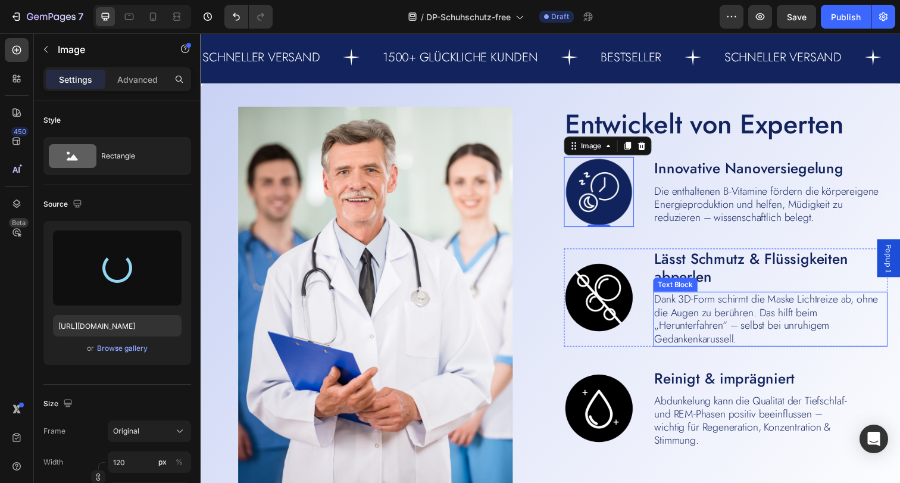
type input "https://cdn.shopify.com/s/files/1/0854/7998/1351/files/gempages_500410514925421…"
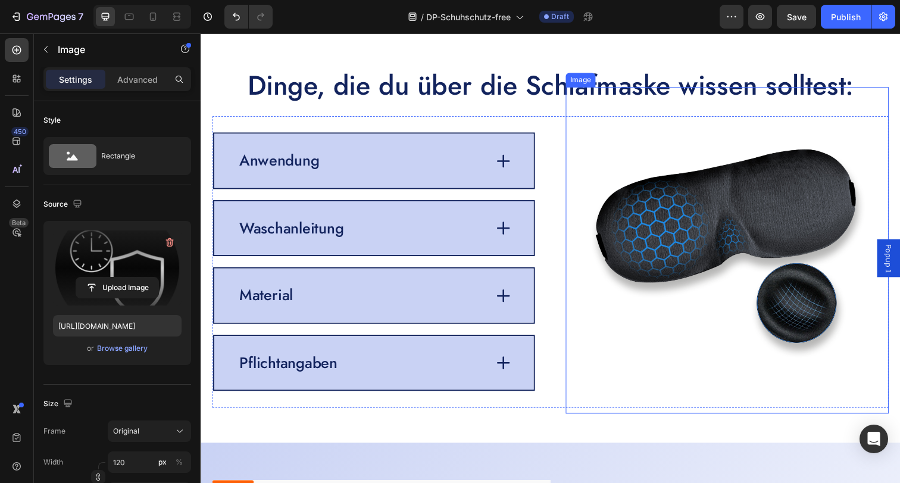
scroll to position [2676, 0]
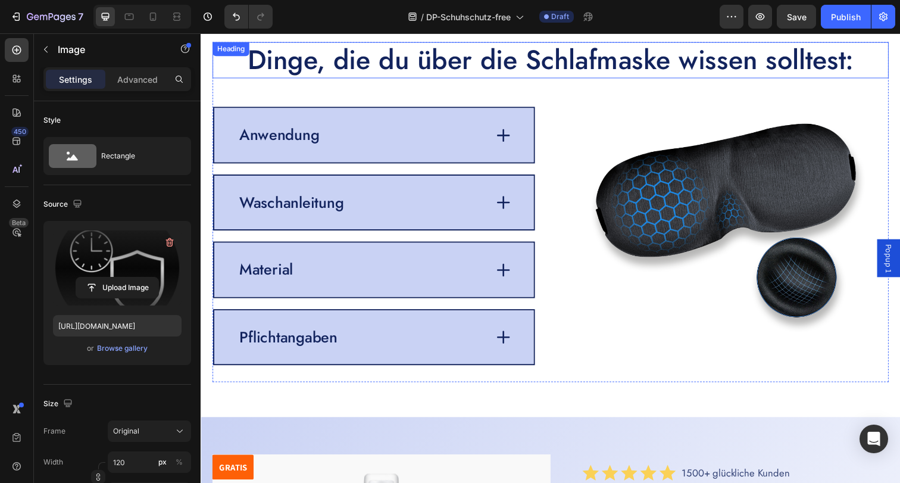
click at [558, 63] on h2 "Dinge, die du über die Schlafmaske wissen solltest:" at bounding box center [557, 60] width 690 height 37
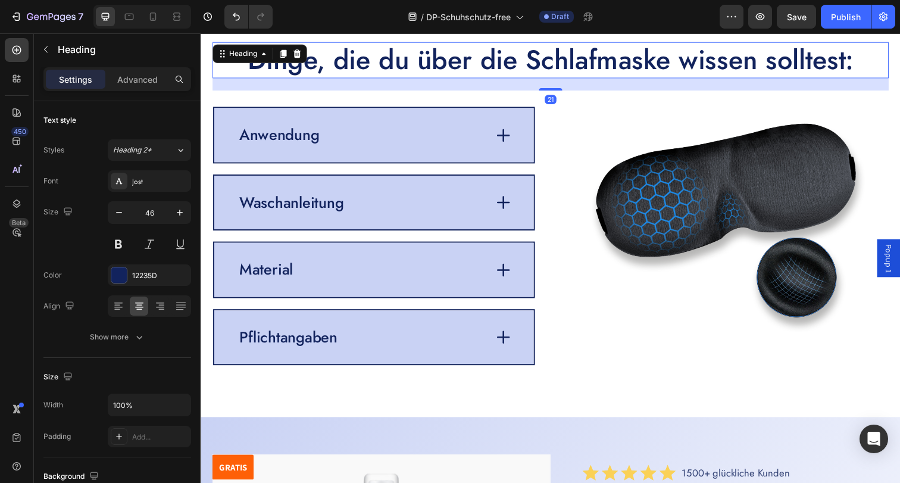
click at [558, 63] on h2 "Dinge, die du über die Schlafmaske wissen solltest:" at bounding box center [557, 60] width 690 height 37
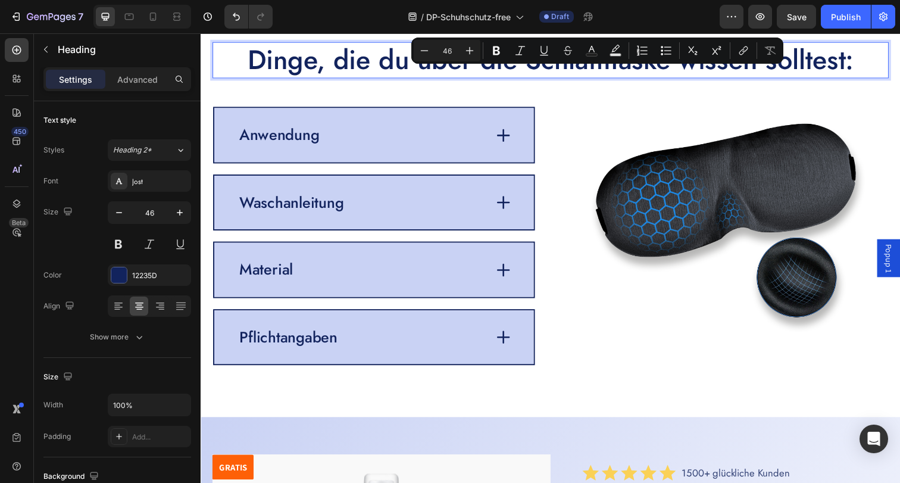
click at [508, 77] on p "Dinge, die du über die Schlafmaske wissen solltest:" at bounding box center [558, 60] width 688 height 35
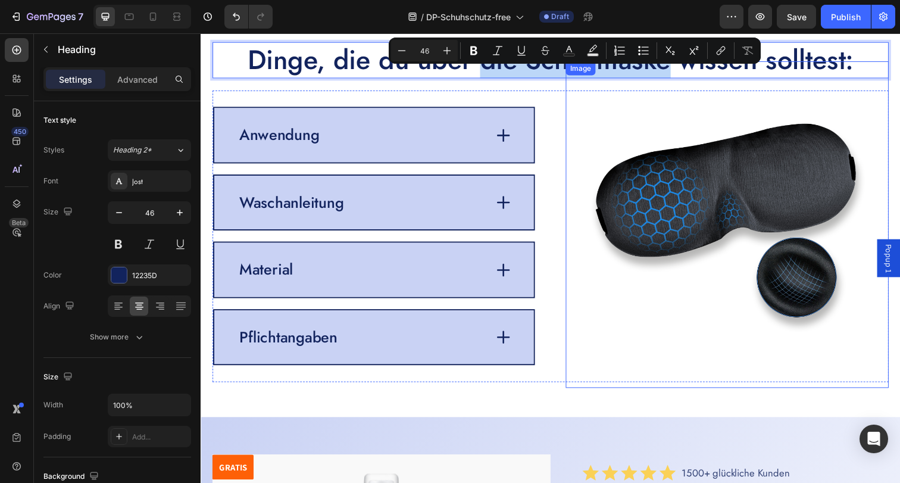
drag, startPoint x: 481, startPoint y: 68, endPoint x: 673, endPoint y: 68, distance: 191.6
click at [673, 68] on div "Dinge, die du über die Schlafmaske wissen solltest: Heading 21 Image Anwendung …" at bounding box center [557, 215] width 690 height 347
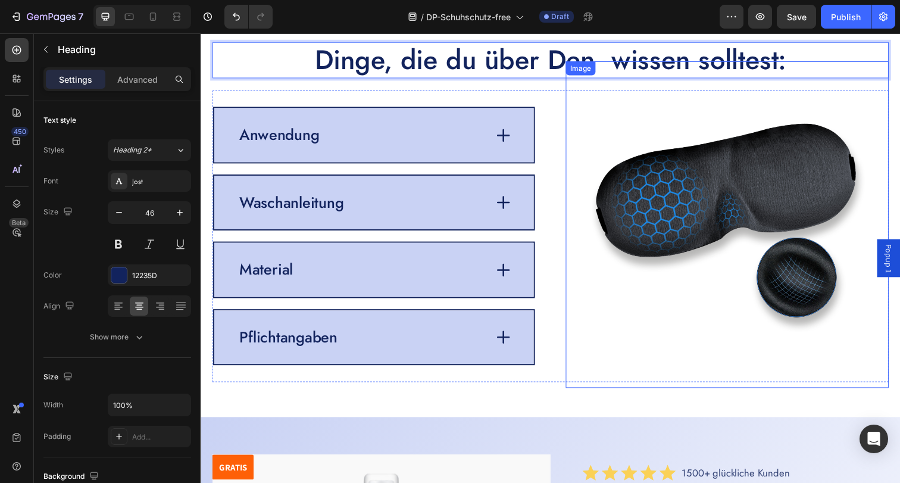
scroll to position [2672, 0]
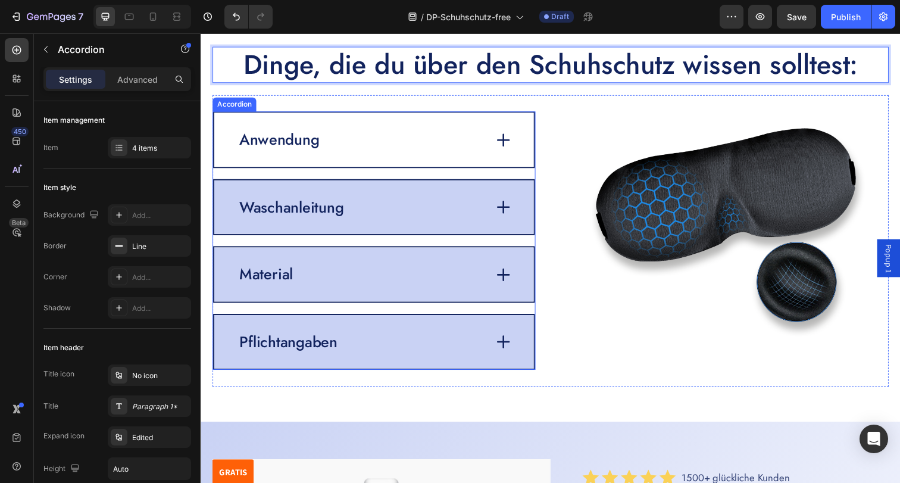
click at [408, 147] on div "Anwendung" at bounding box center [364, 141] width 253 height 23
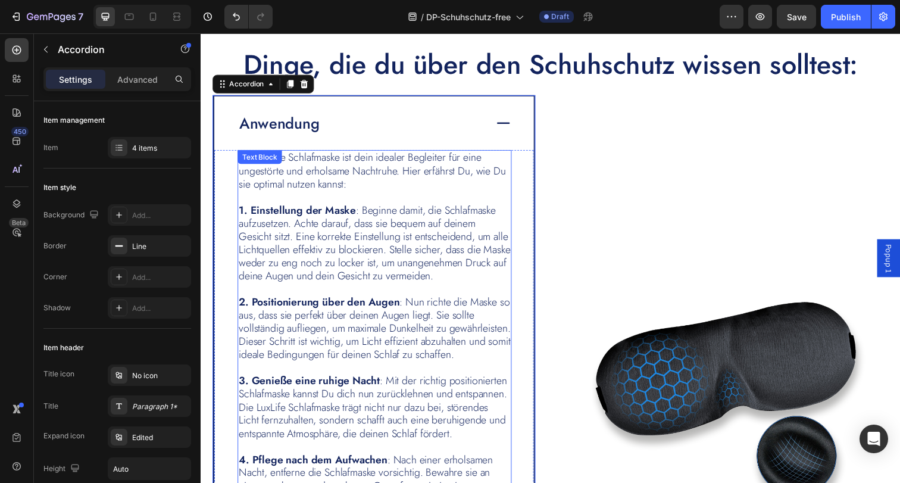
click at [311, 245] on p "1. Einstellung der Maske : Beginne damit, die Schlafmaske aufzusetzen. Achte da…" at bounding box center [377, 247] width 277 height 80
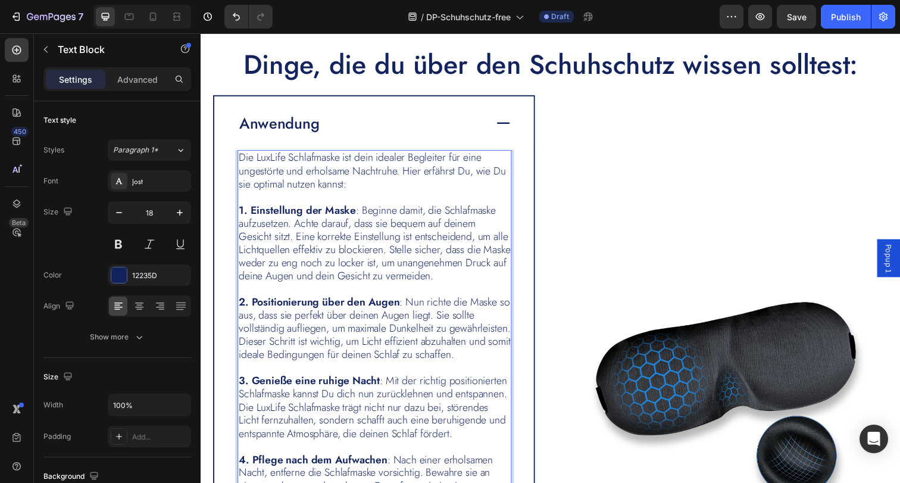
click at [321, 240] on p "1. Einstellung der Maske : Beginne damit, die Schlafmaske aufzusetzen. Achte da…" at bounding box center [377, 247] width 277 height 80
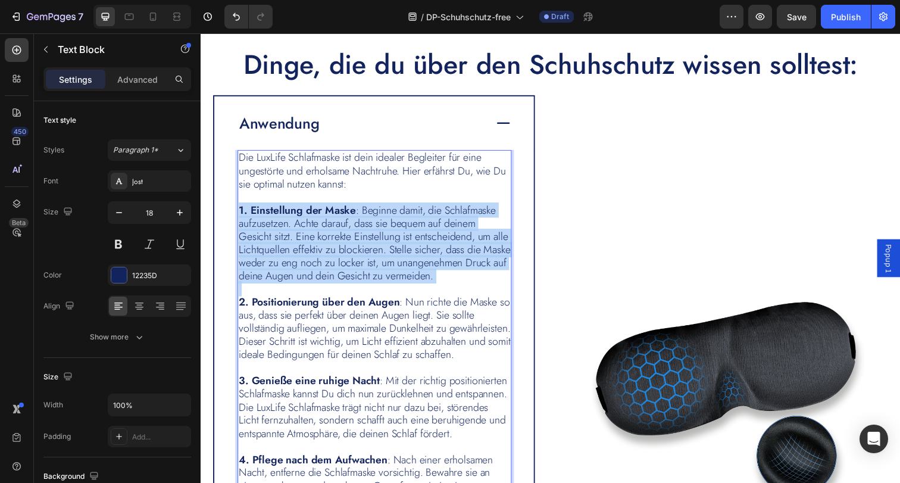
click at [321, 240] on p "1. Einstellung der Maske : Beginne damit, die Schlafmaske aufzusetzen. Achte da…" at bounding box center [377, 247] width 277 height 80
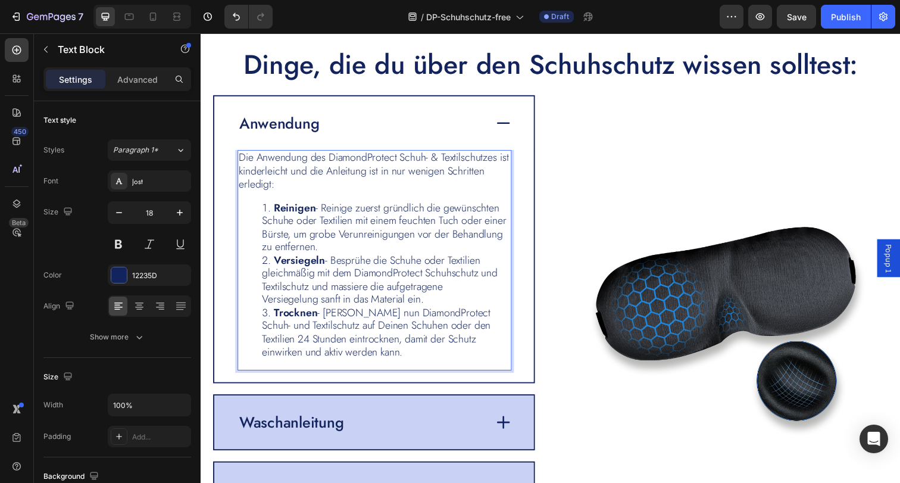
click at [381, 253] on li "Reinigen - Reinige zuerst gründlich die gewünschten Schuhe oder Textilien mit e…" at bounding box center [389, 232] width 253 height 54
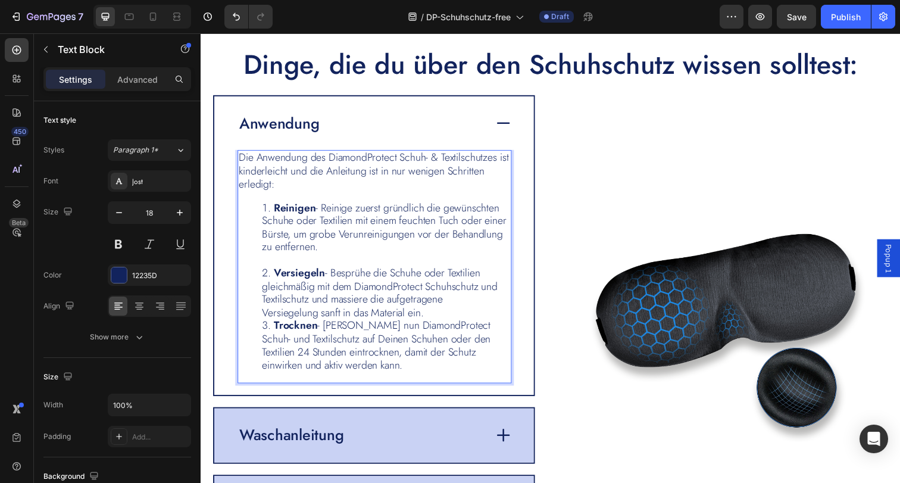
click at [455, 320] on li "Versiegeln - Besprühe die Schuhe oder Textilien gleichmäßig mit dem DiamondProt…" at bounding box center [389, 298] width 253 height 54
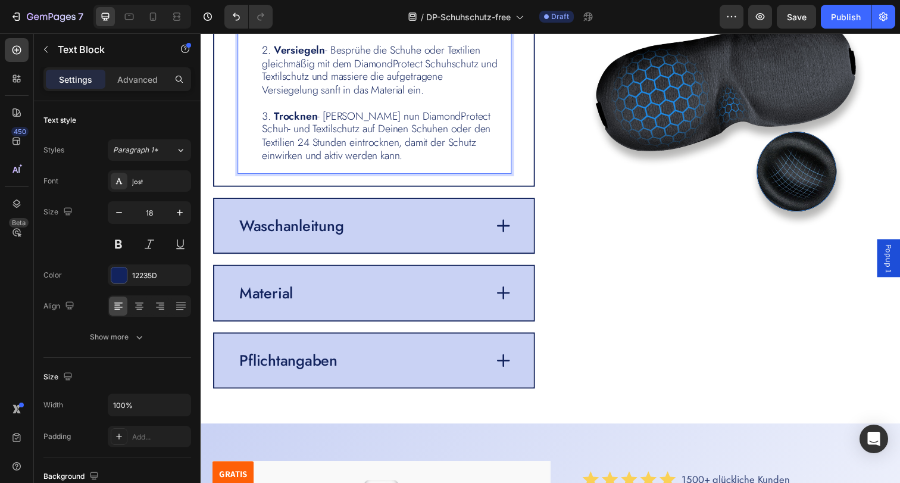
scroll to position [2906, 0]
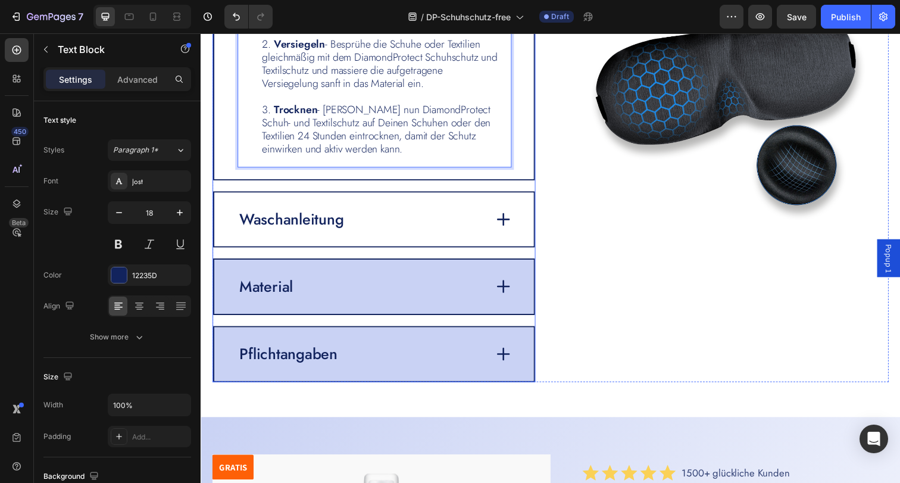
click at [310, 221] on p "Waschanleitung" at bounding box center [293, 224] width 107 height 20
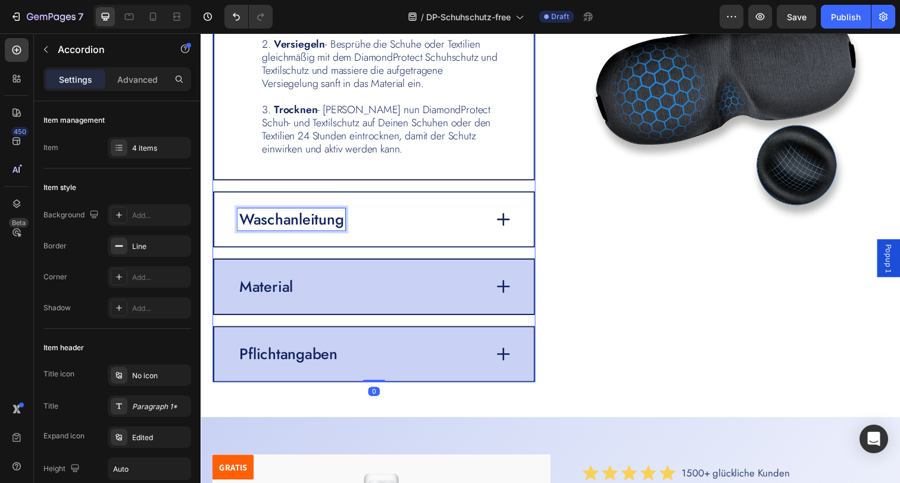
click at [310, 221] on p "Waschanleitung" at bounding box center [293, 224] width 107 height 20
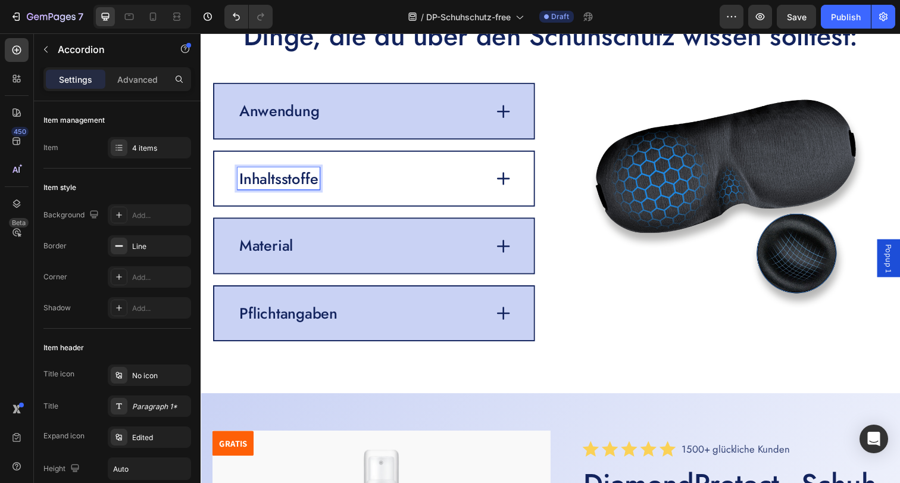
scroll to position [2657, 0]
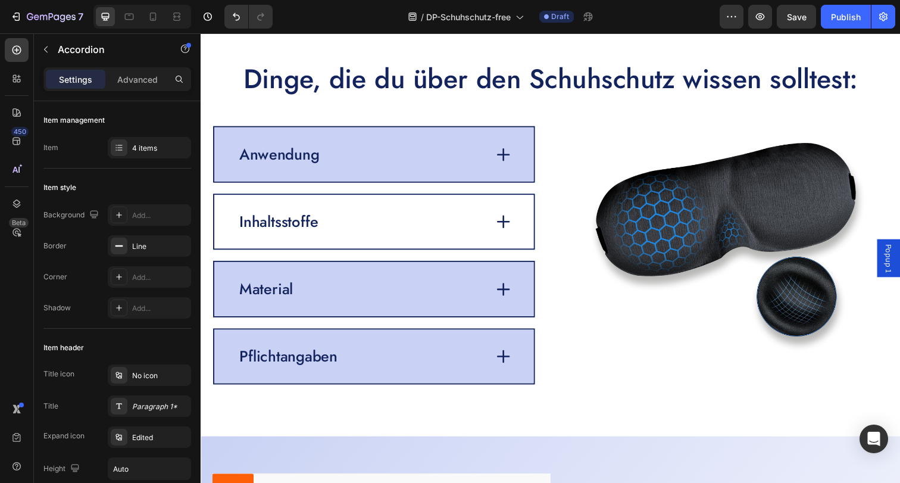
click at [503, 225] on icon at bounding box center [509, 225] width 17 height 17
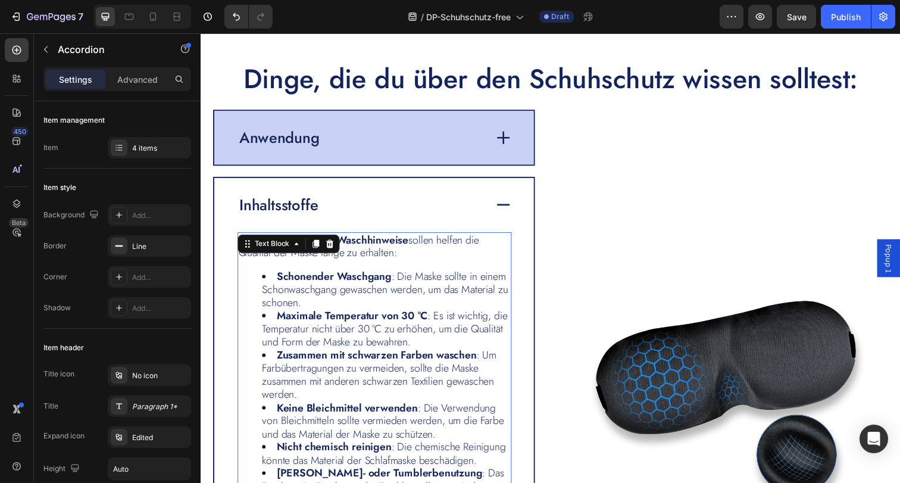
click at [353, 290] on span "Schonender Waschgang : Die Maske sollte in einem Schonwaschgang gewaschen werde…" at bounding box center [388, 295] width 251 height 42
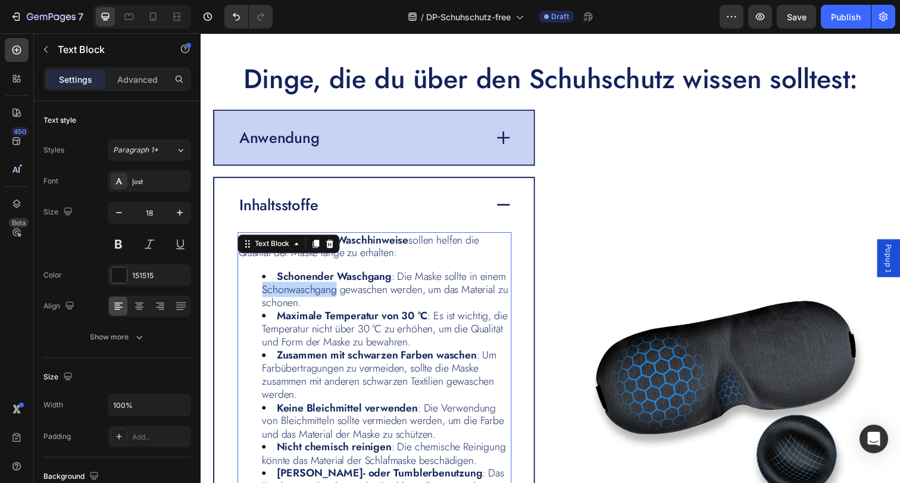
click at [353, 290] on span "Schonender Waschgang : Die Maske sollte in einem Schonwaschgang gewaschen werde…" at bounding box center [388, 295] width 251 height 42
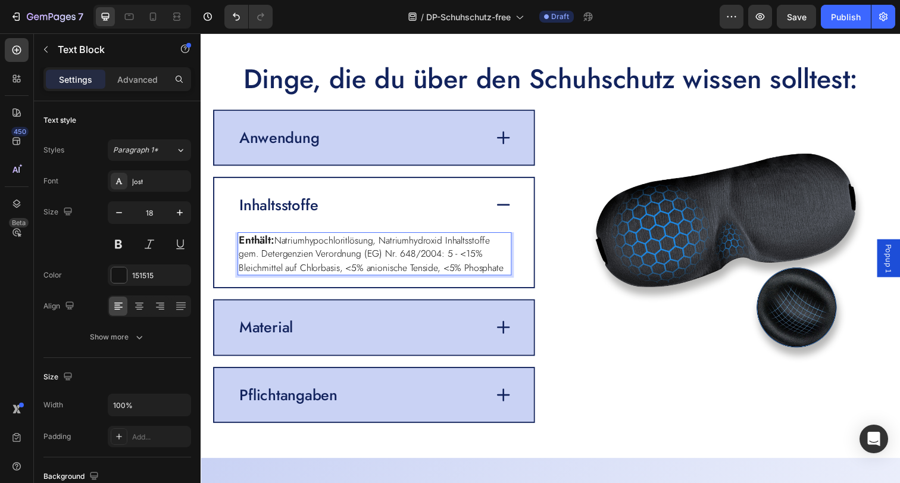
click at [327, 266] on span "Natriumhypochloritlösung, Natriumhydroxid Inhaltsstoffe gem. Detergenzien Veror…" at bounding box center [374, 258] width 270 height 42
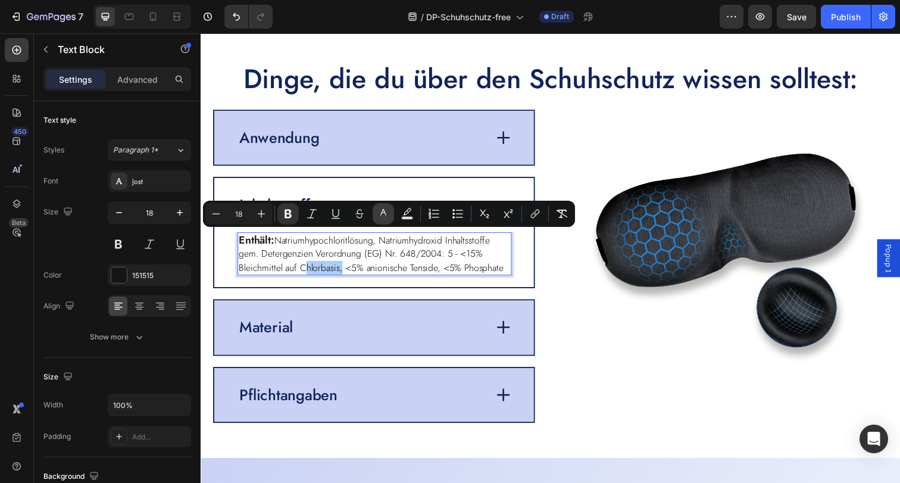
click at [373, 216] on button "color" at bounding box center [382, 213] width 21 height 21
type input "151515"
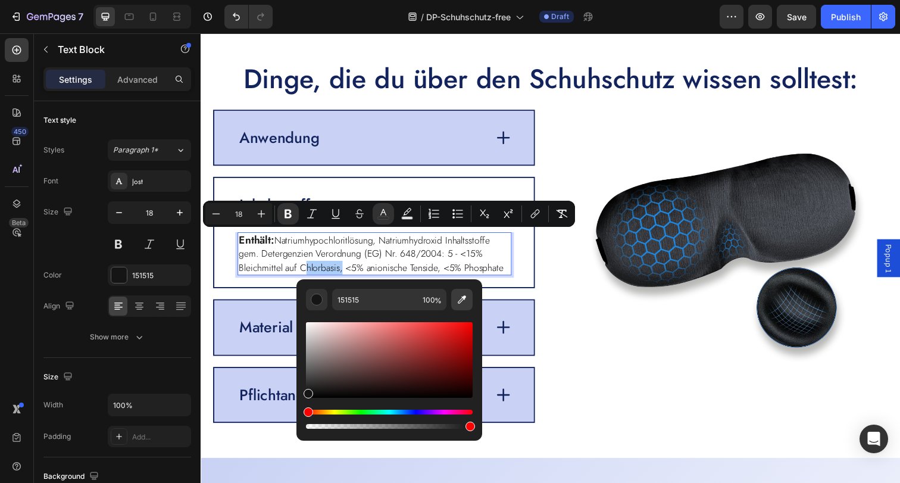
click at [461, 295] on icon "Editor contextual toolbar" at bounding box center [462, 299] width 12 height 12
type input "12235D"
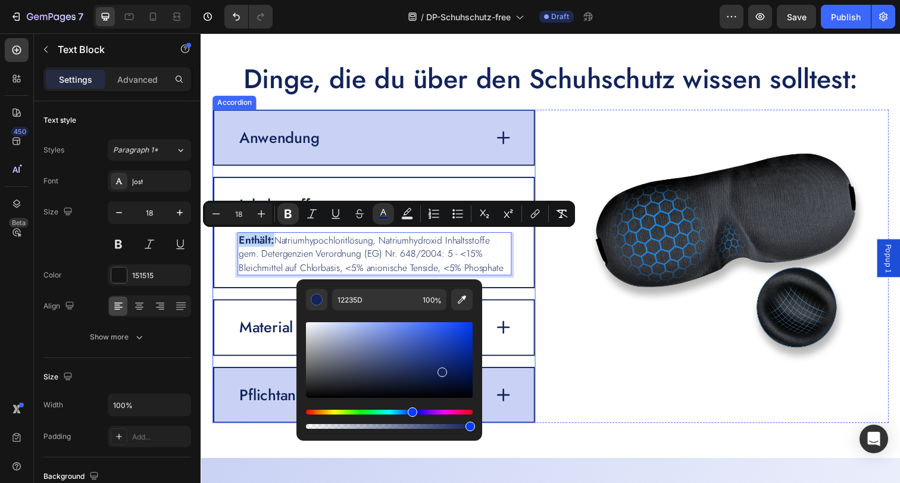
click at [522, 313] on div "Material" at bounding box center [377, 333] width 326 height 55
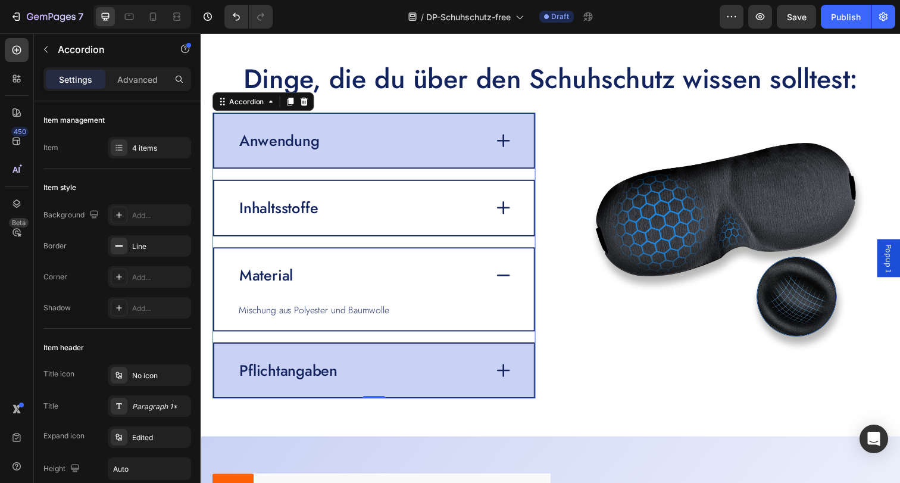
click at [295, 280] on div "Material" at bounding box center [267, 280] width 58 height 23
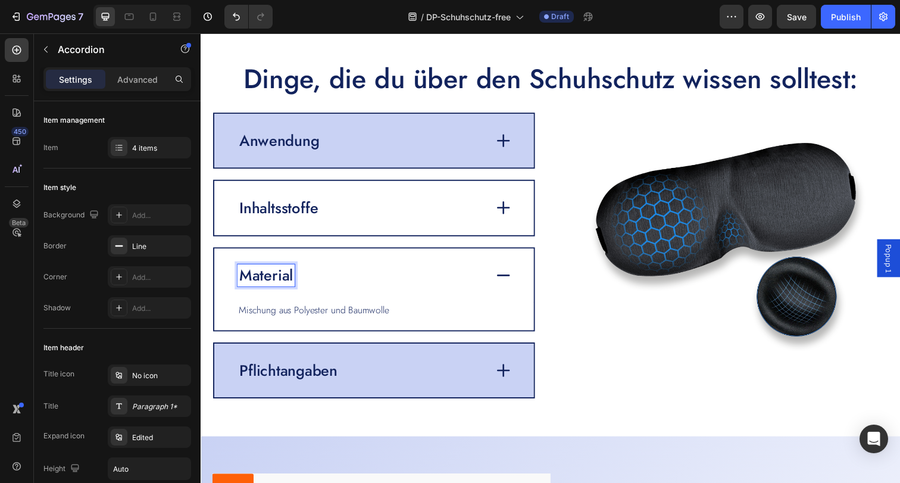
click at [295, 280] on div "Material" at bounding box center [267, 280] width 58 height 23
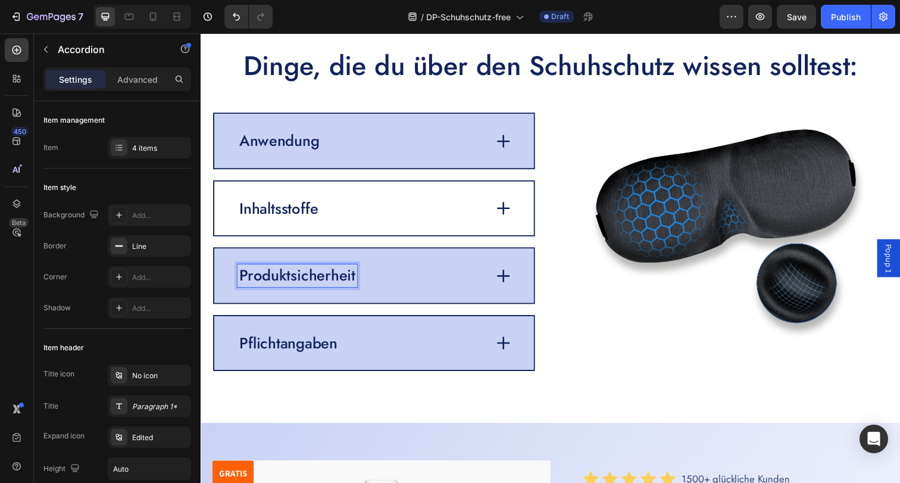
scroll to position [2671, 0]
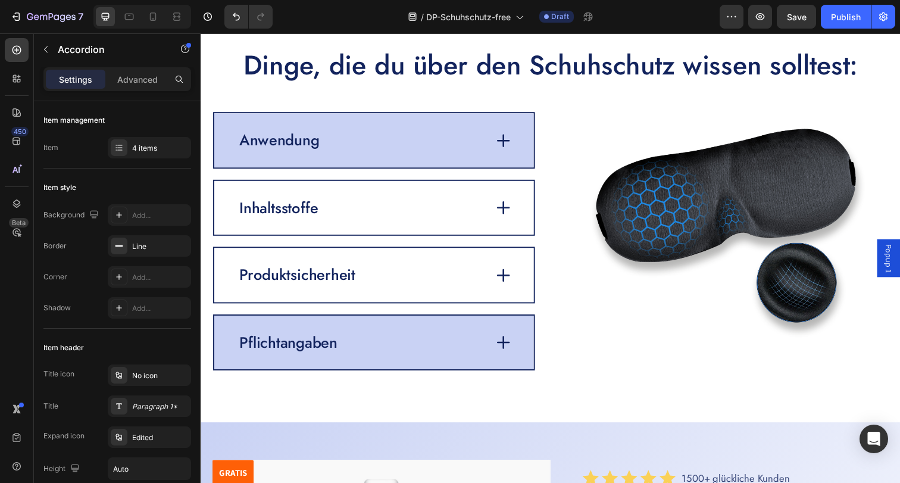
click at [413, 273] on div "Produktsicherheit" at bounding box center [364, 279] width 253 height 23
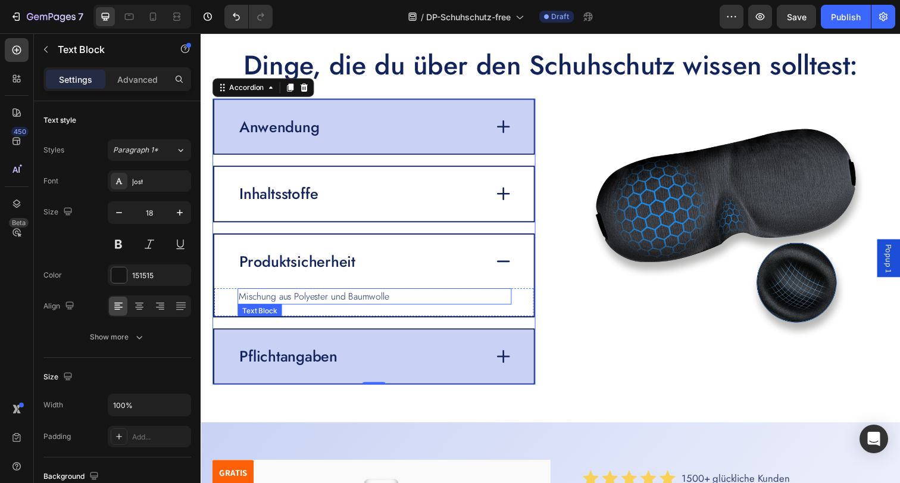
click at [368, 295] on span "Mischung aus Polyester und Baumwolle" at bounding box center [316, 302] width 154 height 14
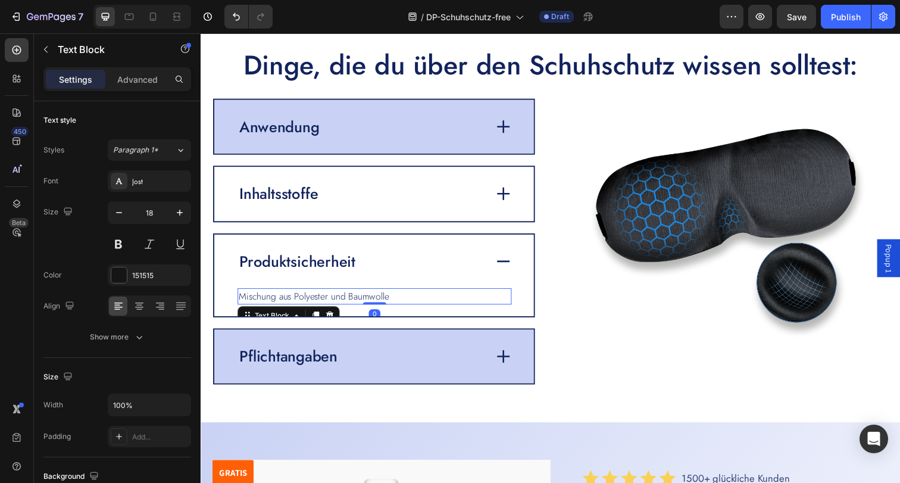
click at [368, 295] on span "Mischung aus Polyester und Baumwolle" at bounding box center [316, 302] width 154 height 14
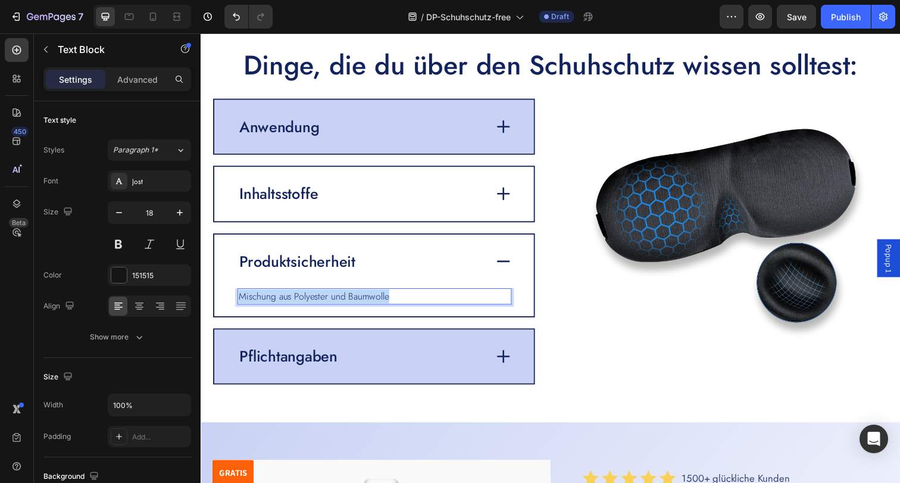
click at [368, 295] on span "Mischung aus Polyester und Baumwolle" at bounding box center [316, 302] width 154 height 14
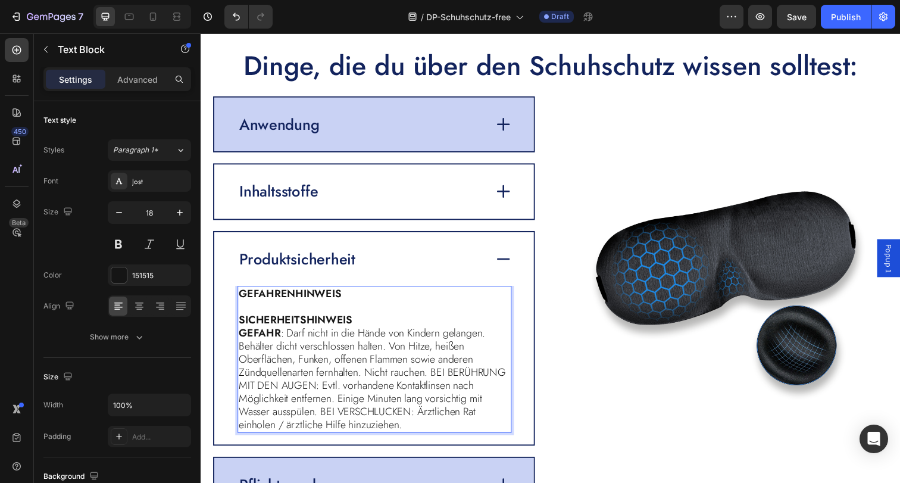
click at [353, 302] on p "GEFAHRENHINWEIS" at bounding box center [377, 299] width 277 height 14
click at [375, 362] on p "GEFAHR : Darf nicht in die Hände von Kindern gelangen. Behälter dicht verschlos…" at bounding box center [377, 386] width 277 height 107
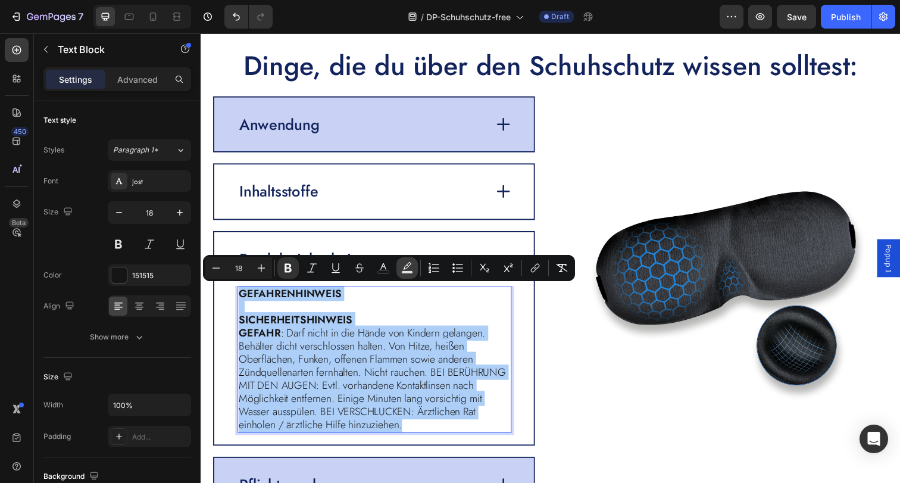
click at [409, 270] on icon "Editor contextual toolbar" at bounding box center [407, 268] width 12 height 12
type input "000000"
type input "77"
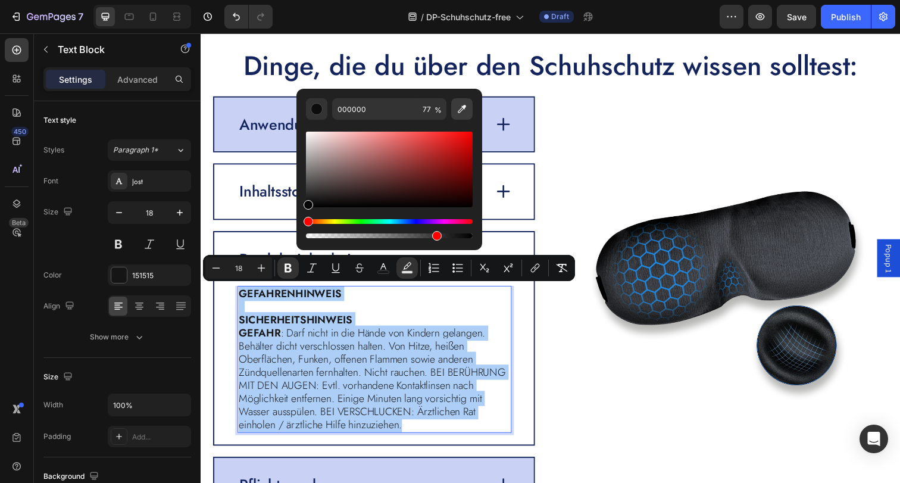
click at [467, 109] on icon "Editor contextual toolbar" at bounding box center [462, 109] width 12 height 12
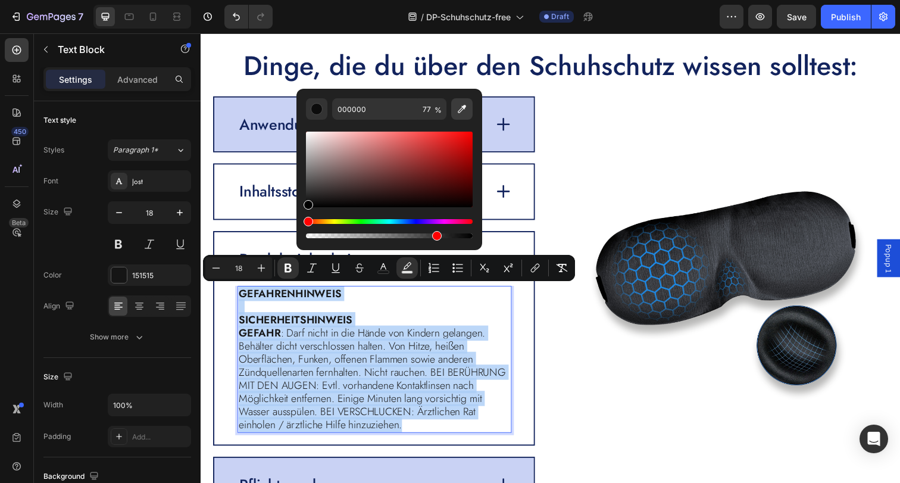
type input "12235D"
type input "100"
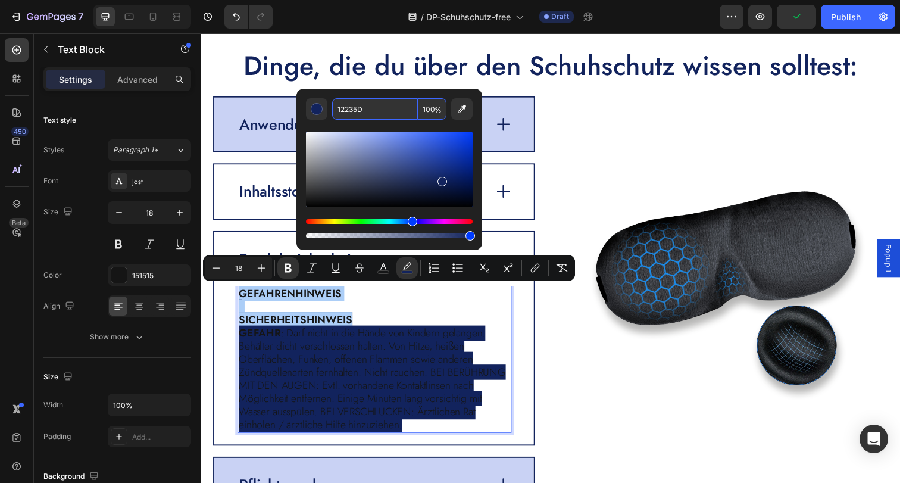
click at [371, 105] on input "12235D" at bounding box center [375, 108] width 86 height 21
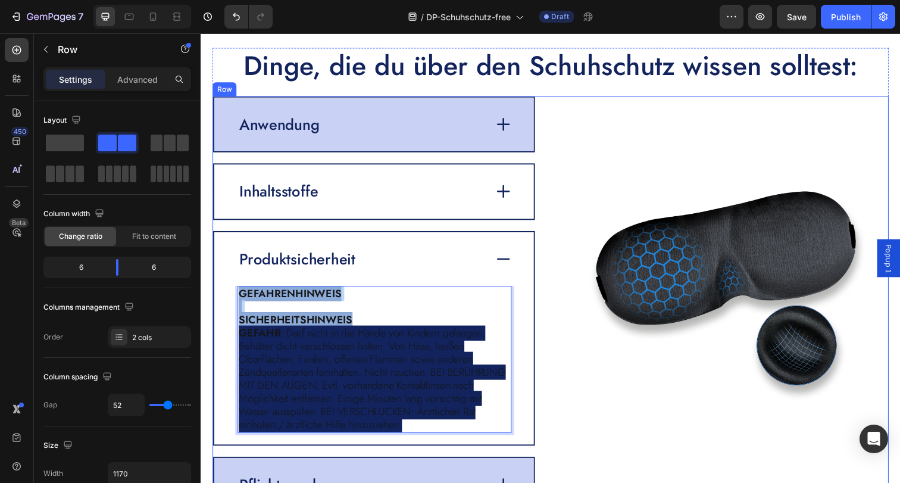
click at [681, 128] on div "Image" at bounding box center [738, 310] width 330 height 425
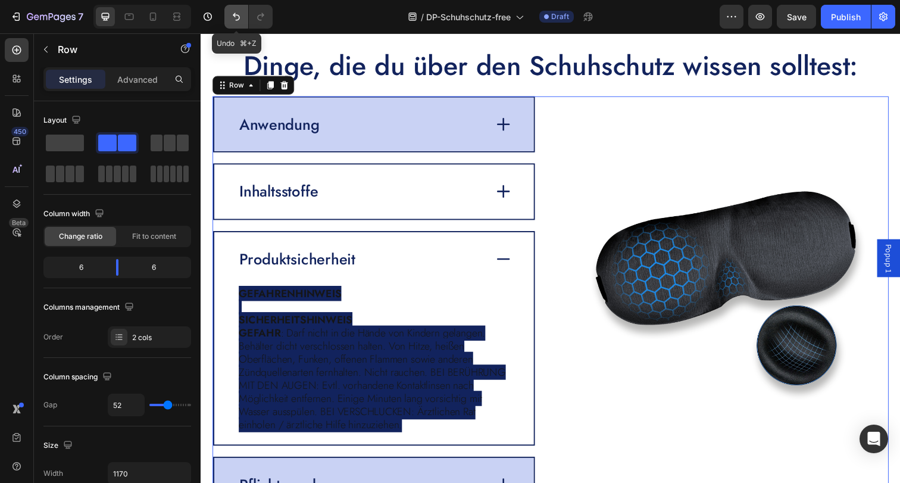
click at [231, 21] on icon "Undo/Redo" at bounding box center [236, 17] width 12 height 12
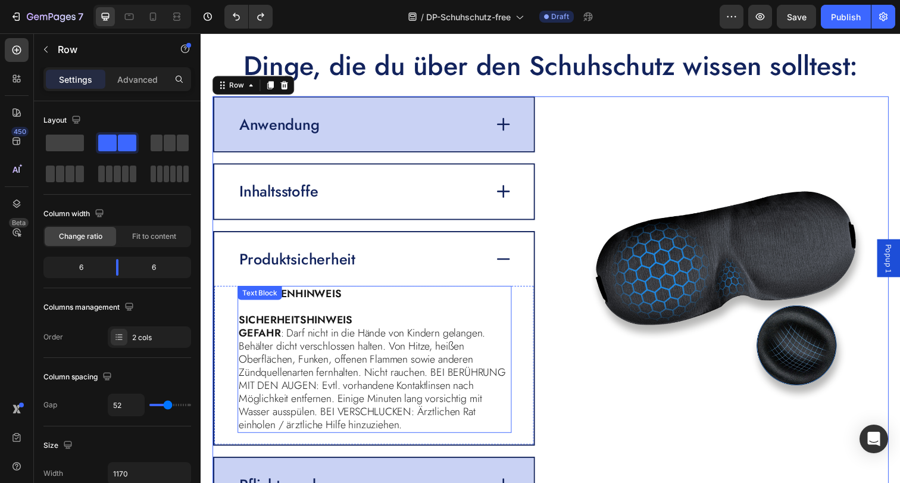
click at [392, 358] on p "GEFAHR : Darf nicht in die Hände von Kindern gelangen. Behälter dicht verschlos…" at bounding box center [377, 386] width 277 height 107
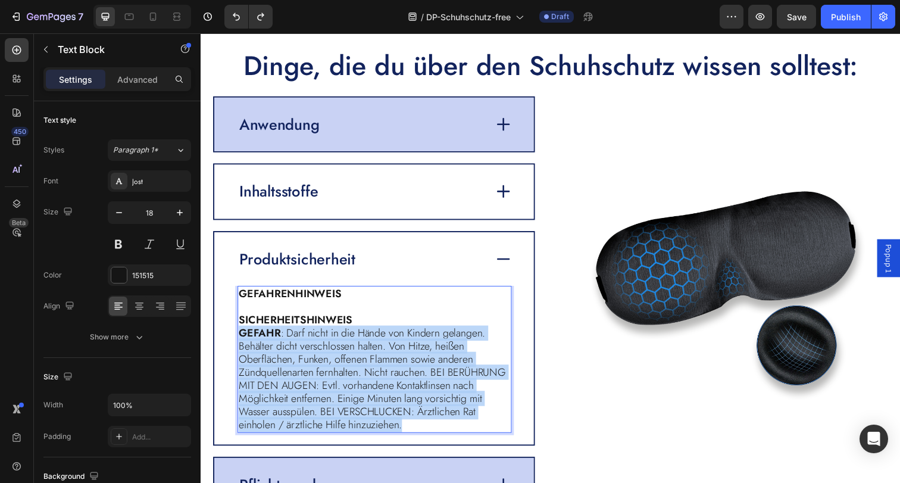
click at [393, 358] on p "GEFAHR : Darf nicht in die Hände von Kindern gelangen. Behälter dicht verschlos…" at bounding box center [377, 386] width 277 height 107
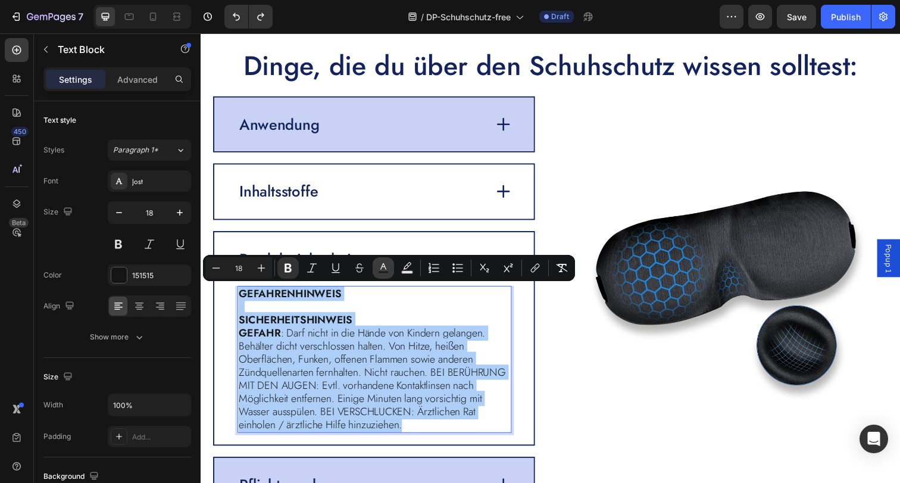
click at [377, 271] on icon "Editor contextual toolbar" at bounding box center [383, 268] width 12 height 12
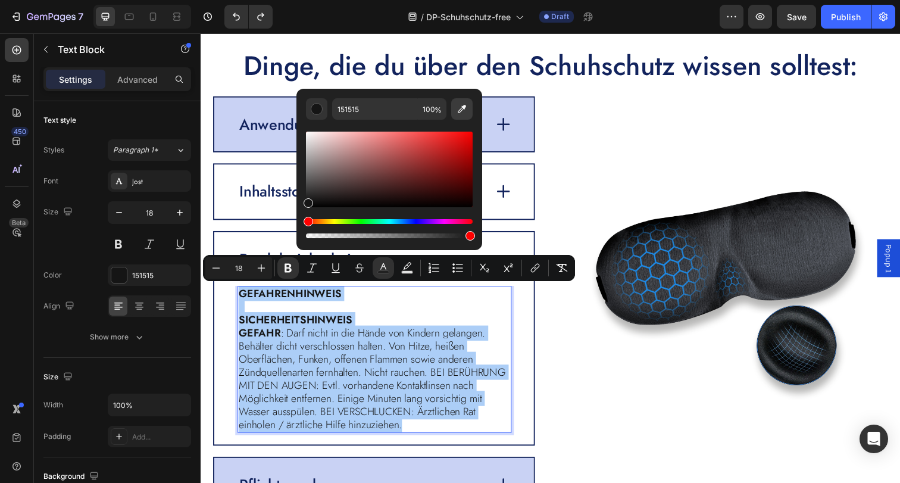
click at [459, 108] on icon "Editor contextual toolbar" at bounding box center [462, 109] width 12 height 12
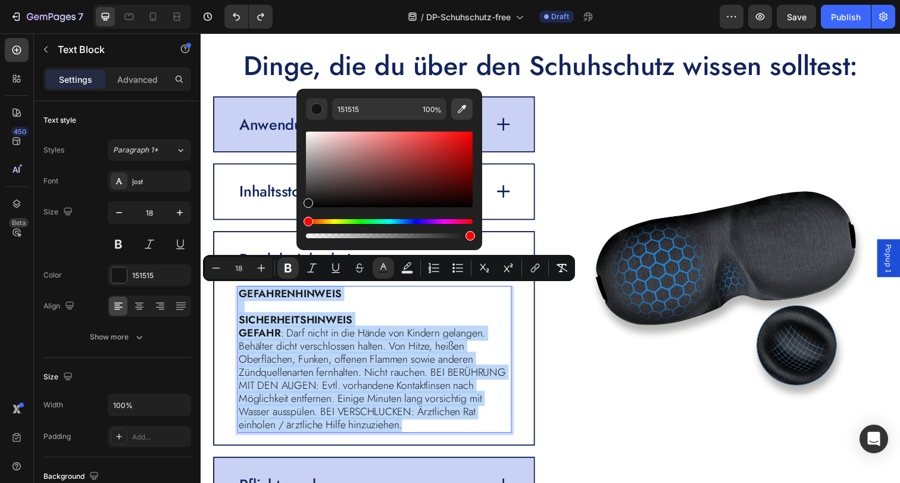
type input "12235D"
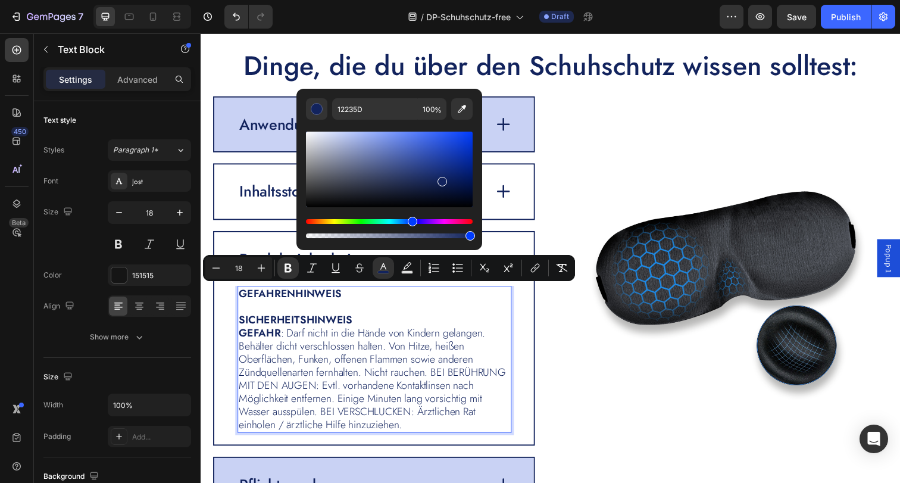
click at [397, 368] on span "GEFAHR : Darf nicht in die Hände von Kindern gelangen. Behälter dicht verschlos…" at bounding box center [375, 385] width 273 height 109
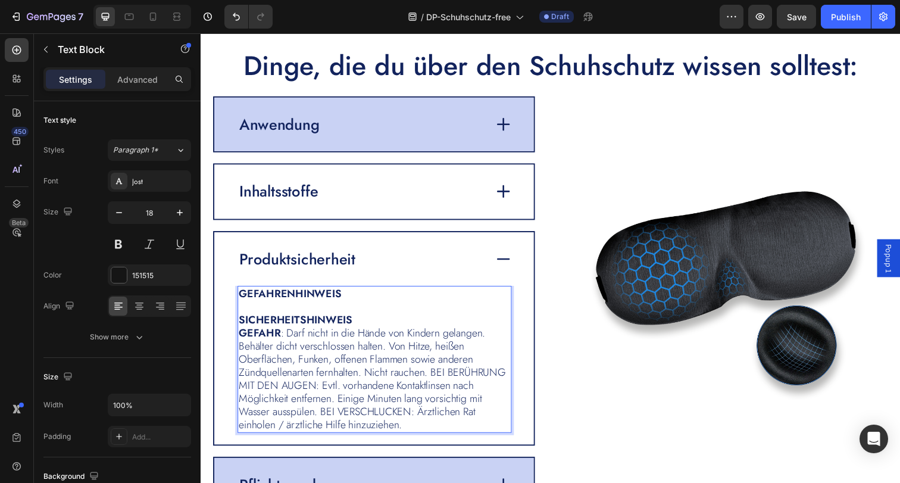
click at [355, 324] on p "SICHERHEITSHINWEIS" at bounding box center [377, 326] width 277 height 14
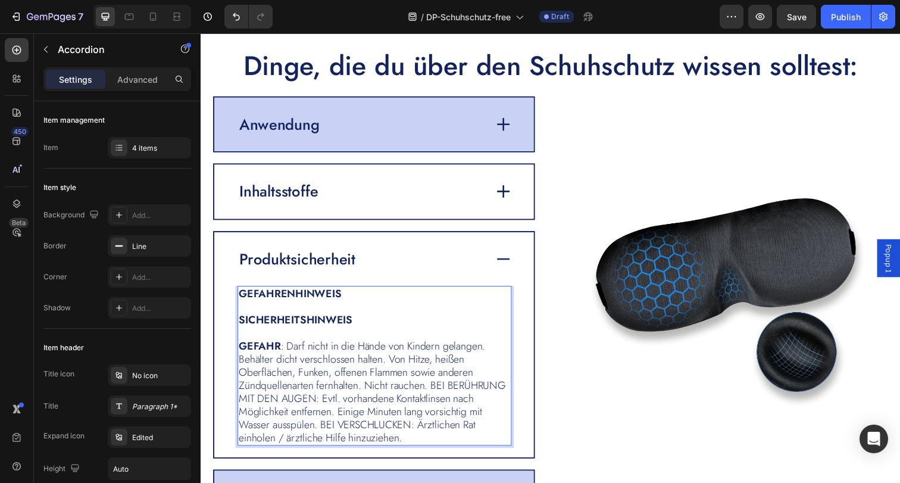
click at [369, 290] on div "Produktsicherheit" at bounding box center [377, 263] width 326 height 55
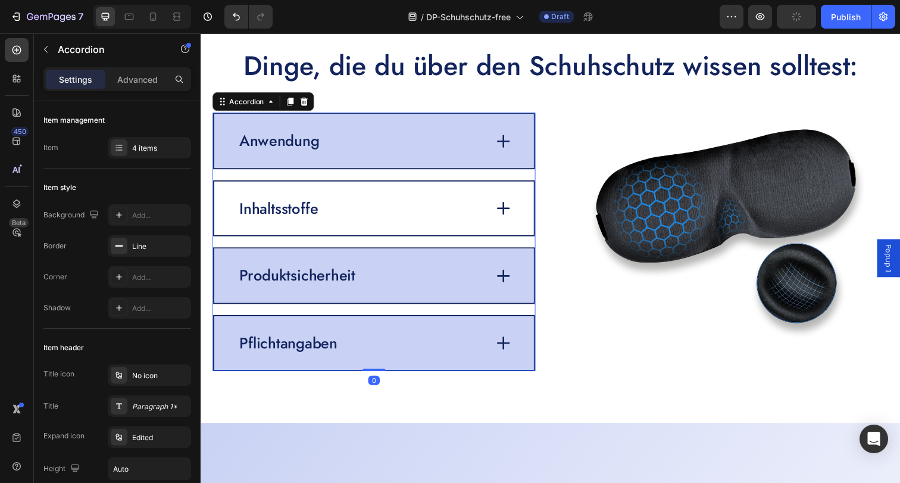
click at [364, 299] on div "Produktsicherheit" at bounding box center [377, 280] width 326 height 55
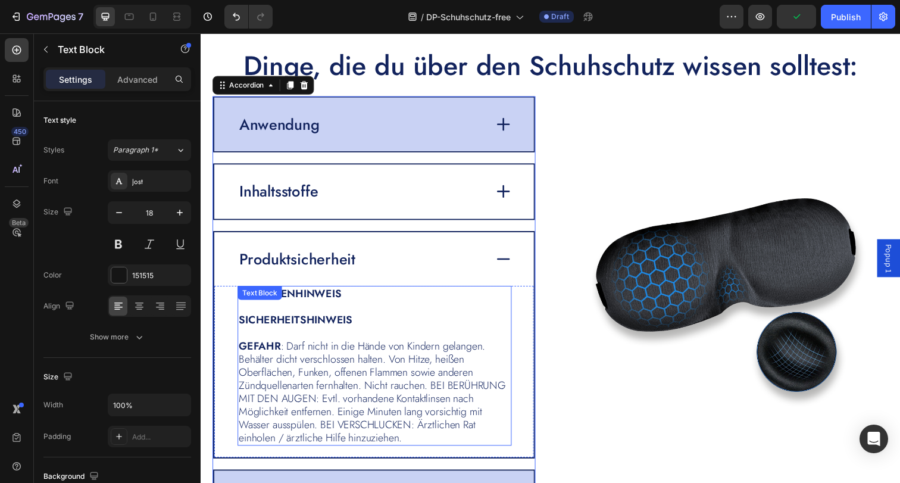
click at [354, 302] on p "GEFAHRENHINWEIS" at bounding box center [377, 299] width 277 height 14
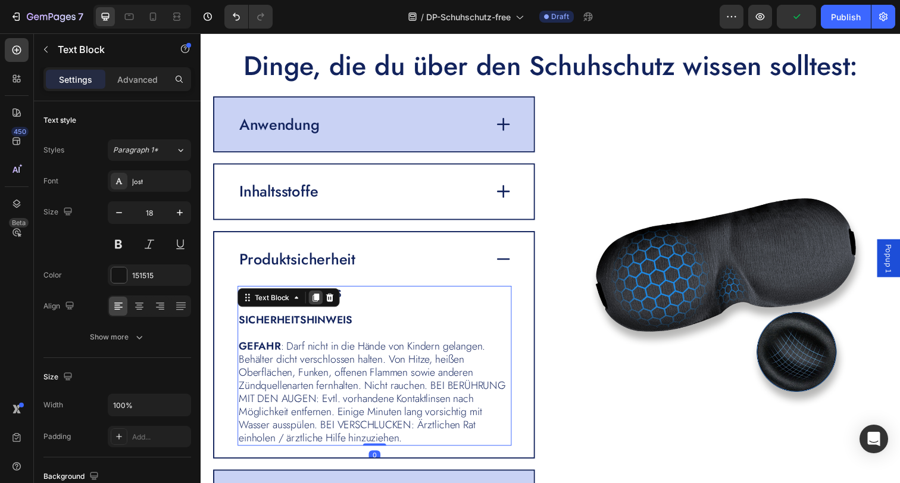
click at [318, 305] on icon at bounding box center [318, 303] width 7 height 8
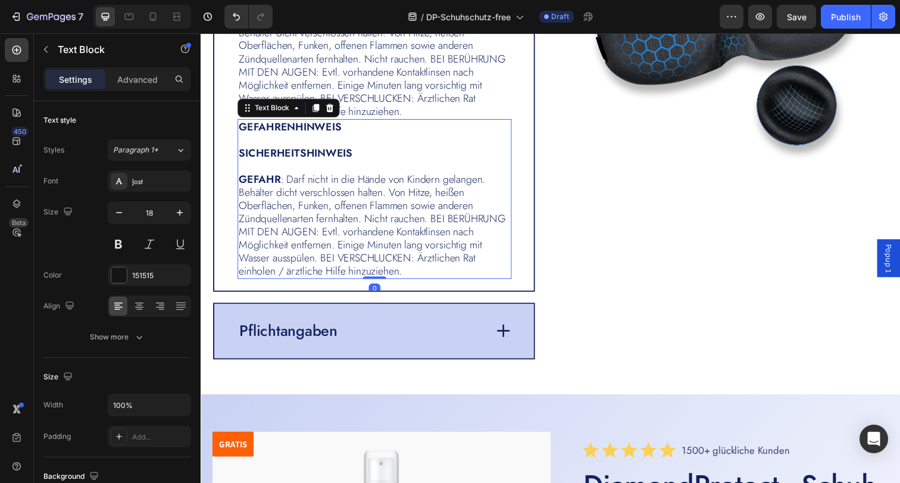
scroll to position [2844, 0]
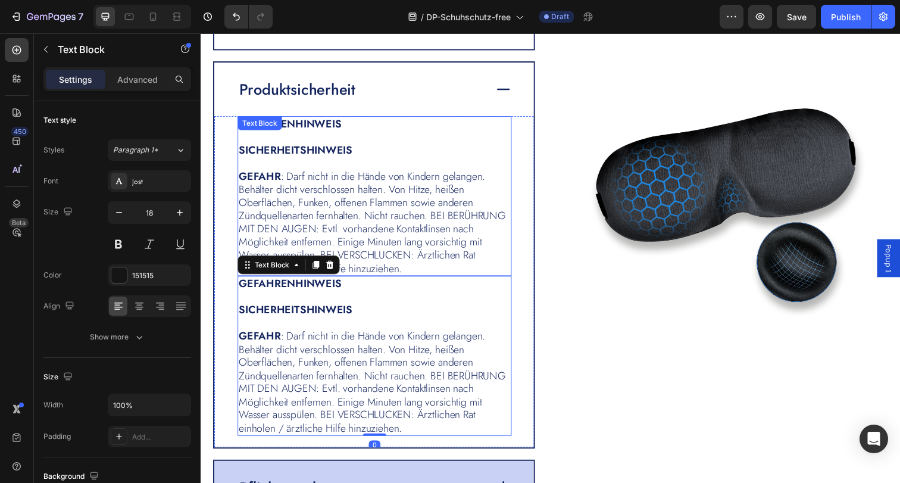
click at [364, 149] on p "SICHERHEITSHINWEIS" at bounding box center [377, 153] width 277 height 14
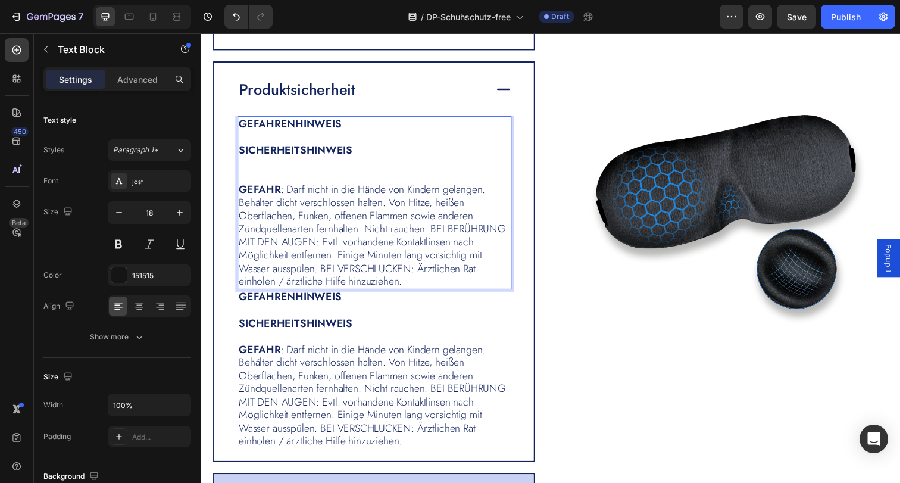
scroll to position [2851, 0]
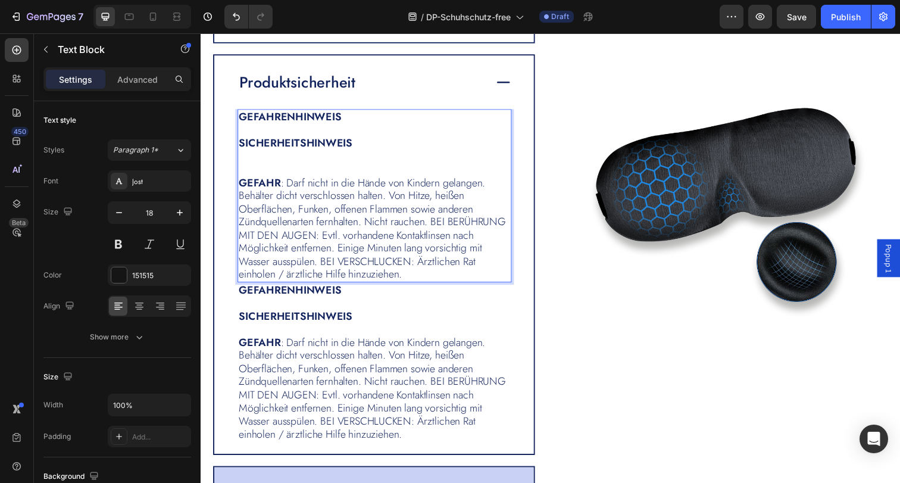
click at [277, 148] on strong "SICHERHEITSHINWEIS" at bounding box center [297, 144] width 116 height 15
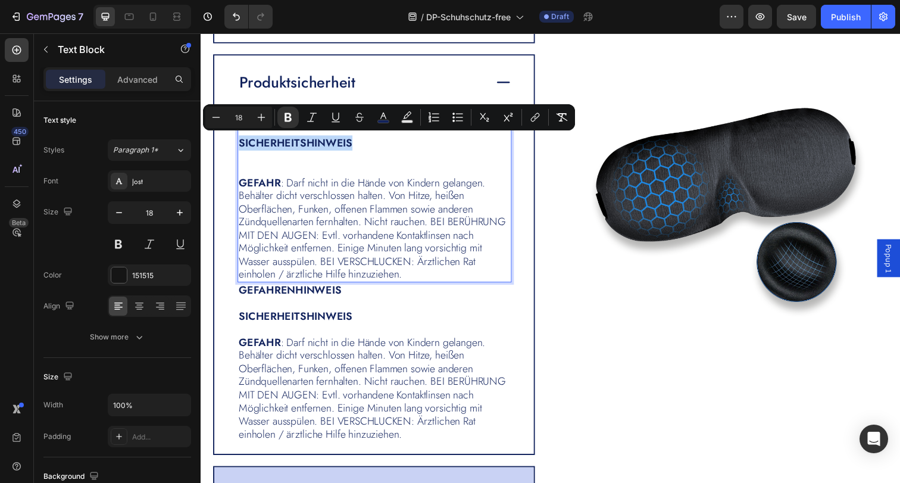
click at [247, 145] on strong "SICHERHEITSHINWEIS" at bounding box center [297, 144] width 116 height 15
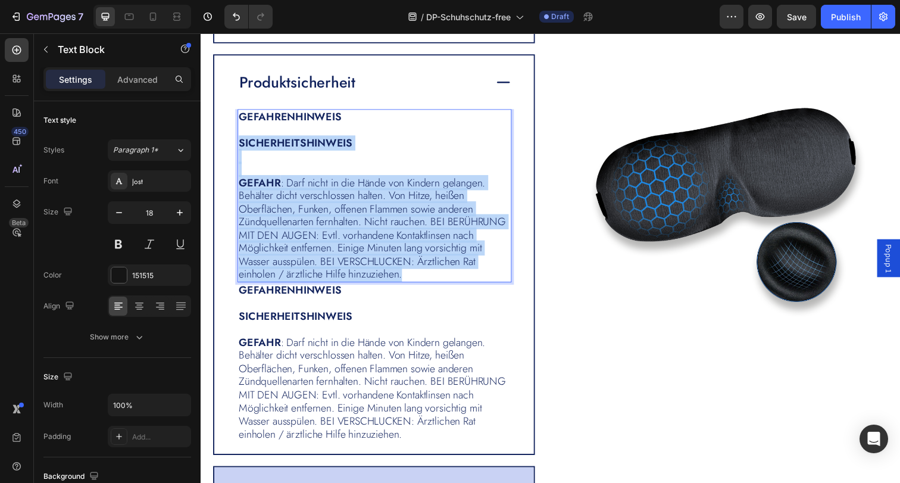
drag, startPoint x: 240, startPoint y: 145, endPoint x: 474, endPoint y: 277, distance: 269.1
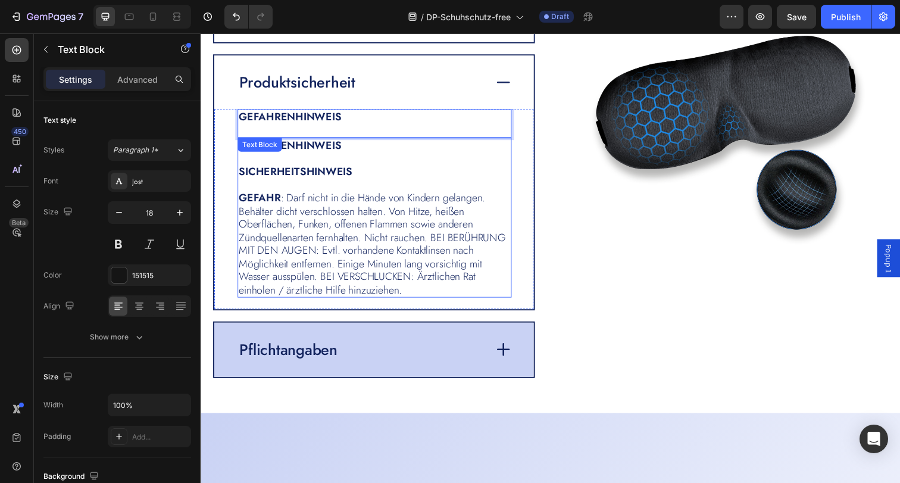
click at [421, 254] on span "GEFAHR : Darf nicht in die Hände von Kindern gelangen. Behälter dicht verschlos…" at bounding box center [375, 247] width 273 height 109
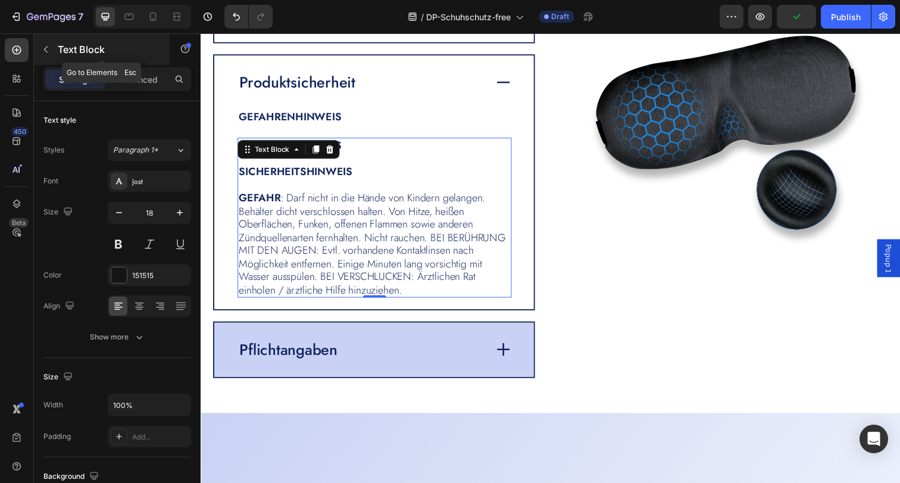
click at [45, 48] on icon "button" at bounding box center [46, 49] width 4 height 7
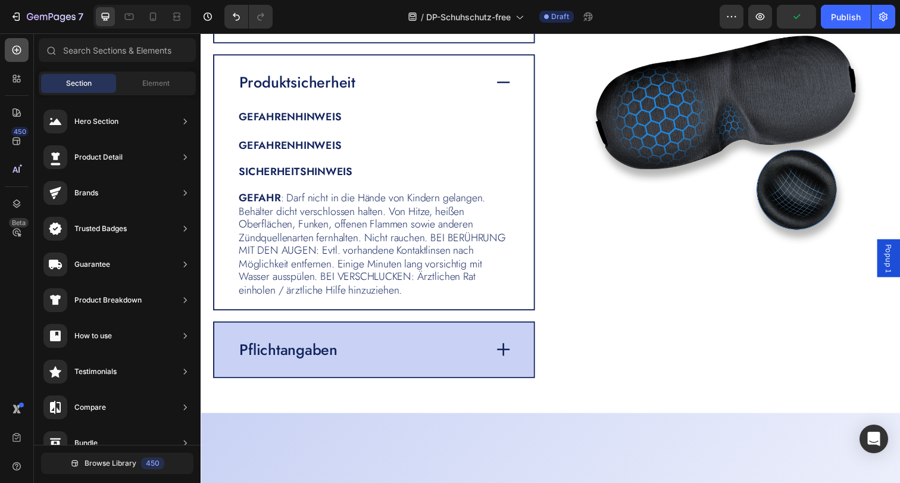
click at [15, 54] on icon at bounding box center [17, 50] width 12 height 12
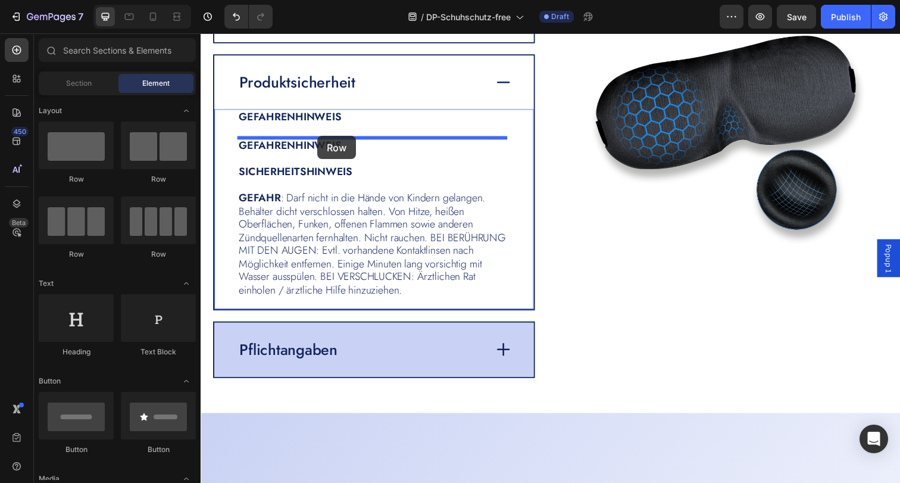
drag, startPoint x: 342, startPoint y: 193, endPoint x: 320, endPoint y: 138, distance: 59.6
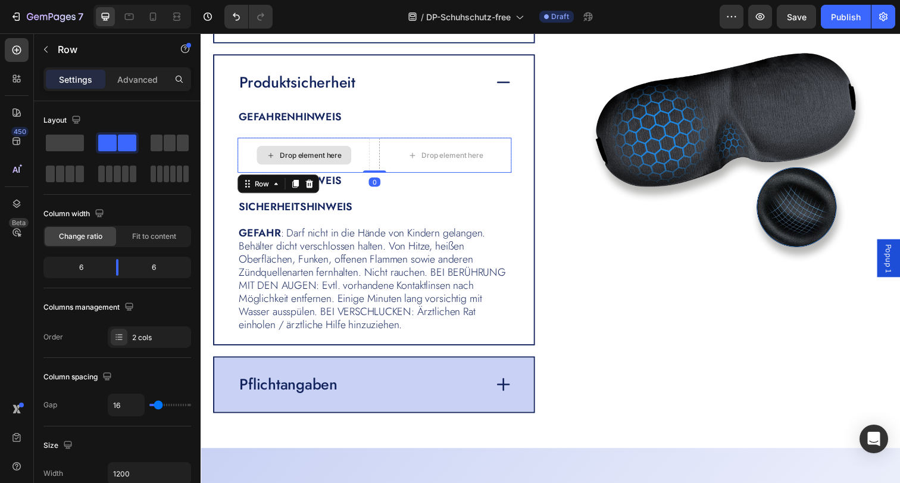
scroll to position [2869, 0]
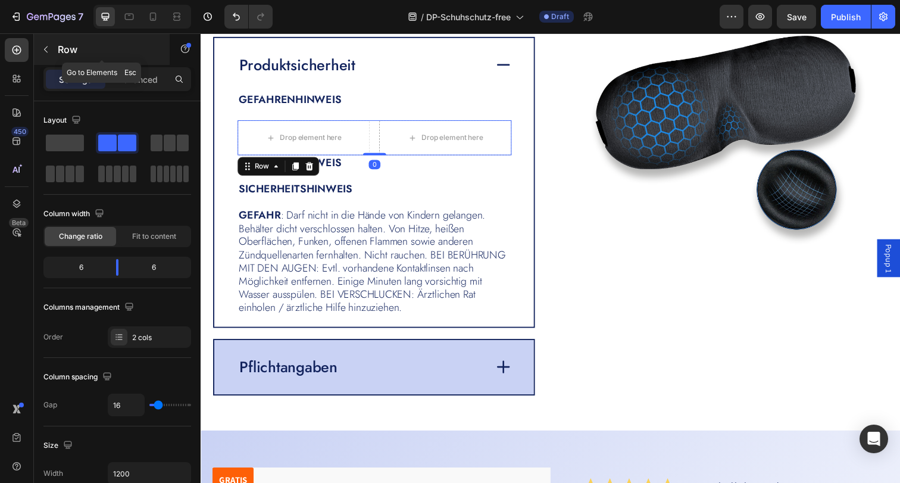
click at [48, 43] on button "button" at bounding box center [45, 49] width 19 height 19
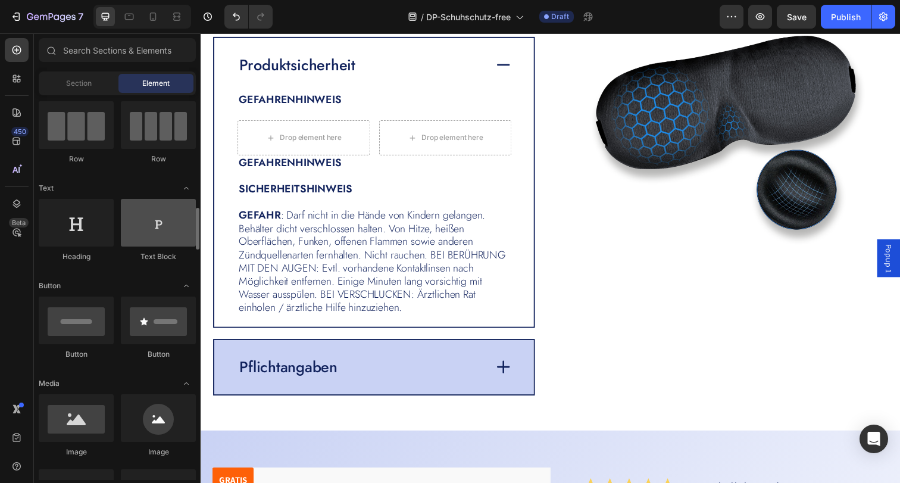
scroll to position [187, 0]
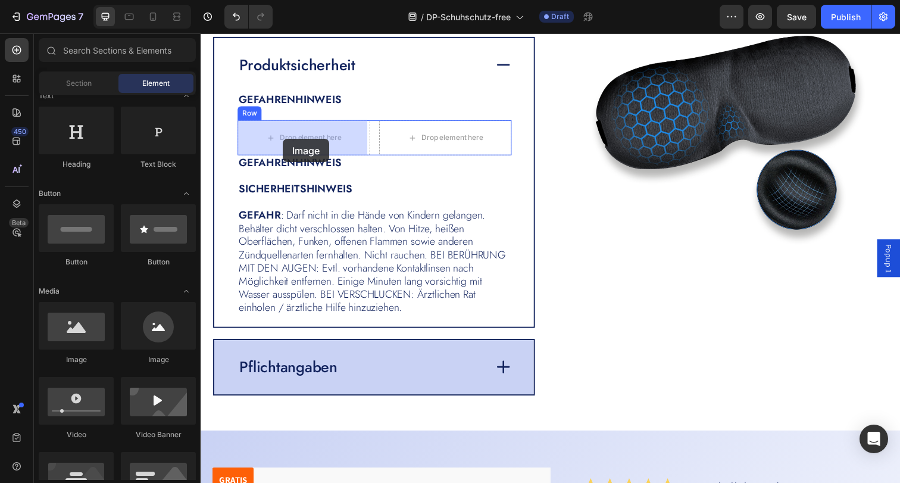
drag, startPoint x: 284, startPoint y: 359, endPoint x: 284, endPoint y: 141, distance: 218.4
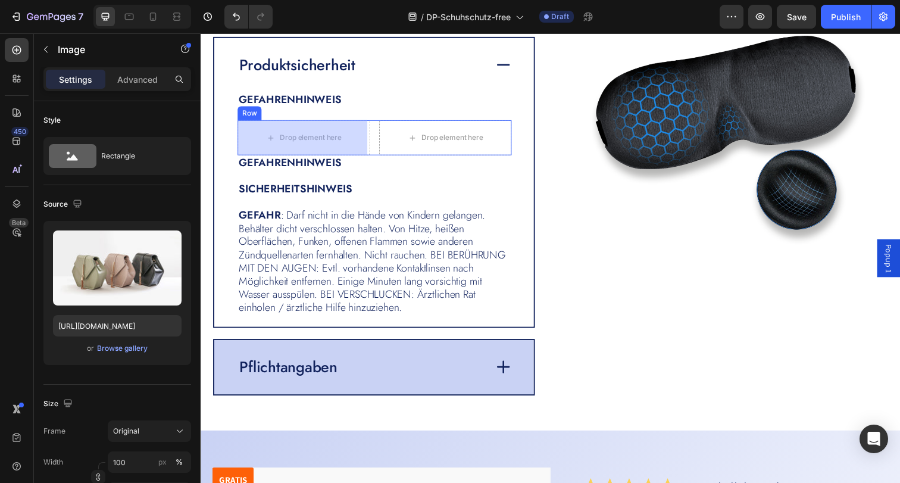
scroll to position [2901, 0]
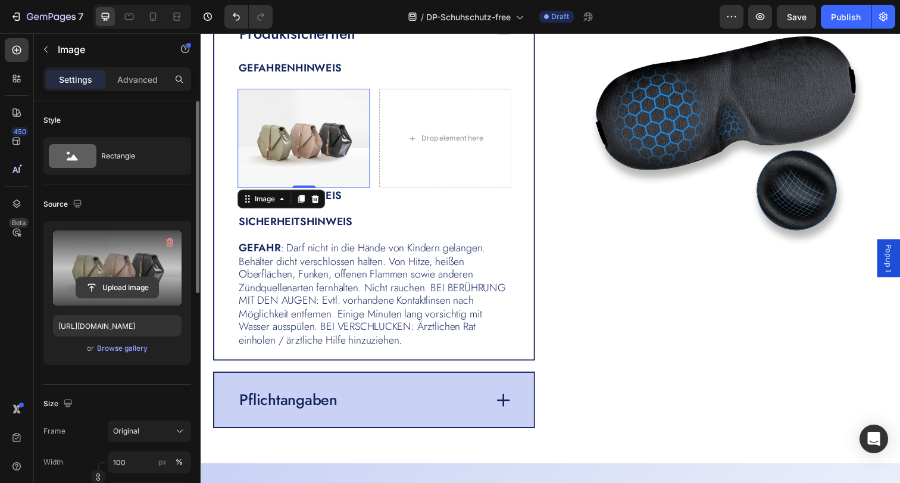
click at [128, 287] on input "file" at bounding box center [117, 287] width 82 height 20
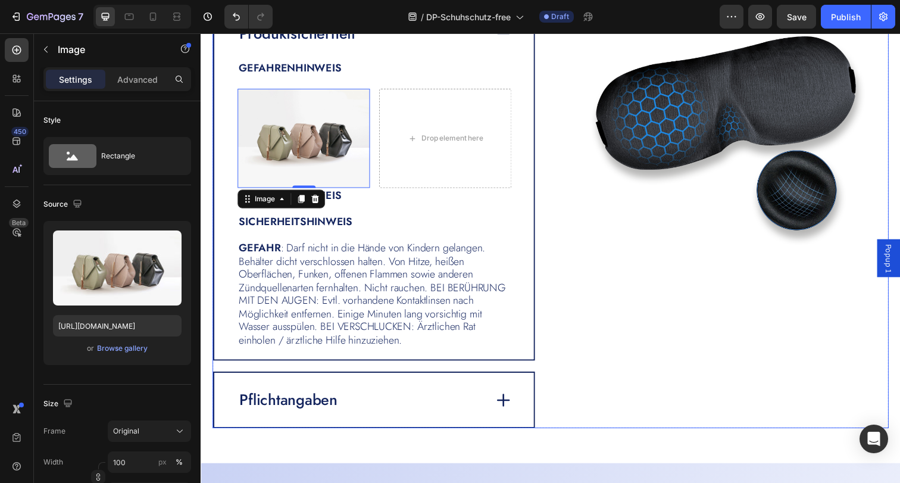
type input "https://cdn.shopify.com/s/files/1/0854/7998/1351/files/gempages_500410514925421…"
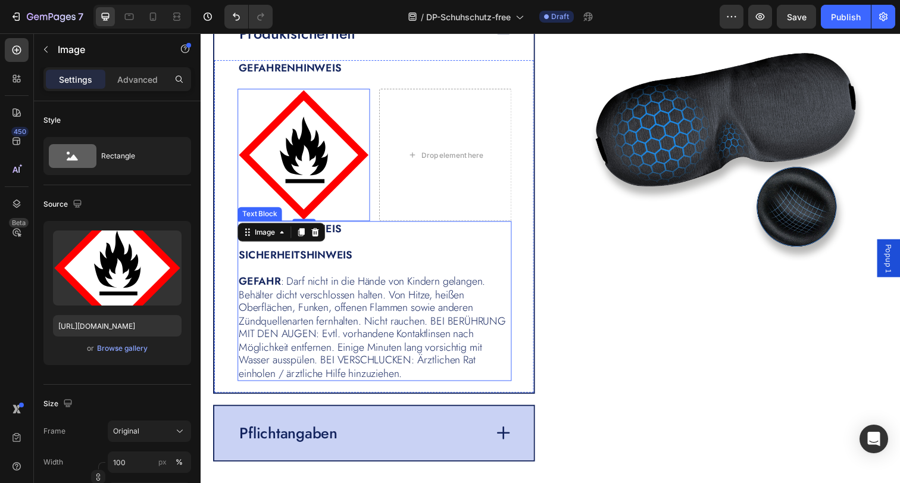
scroll to position [2917, 0]
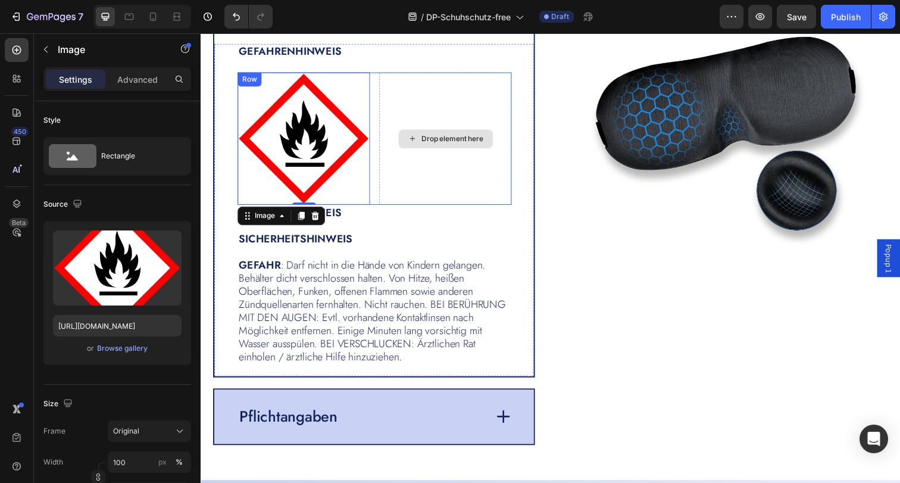
click at [428, 159] on div "Drop element here" at bounding box center [450, 140] width 135 height 135
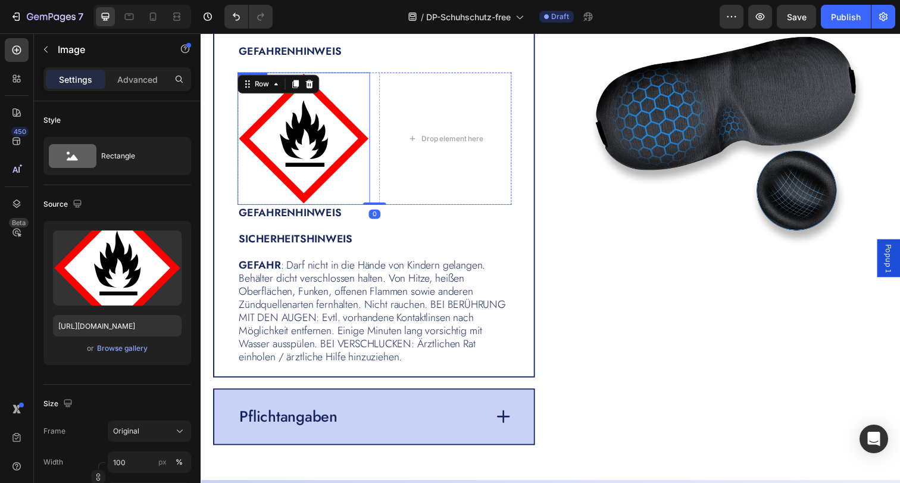
click at [311, 127] on img at bounding box center [305, 140] width 135 height 135
click at [303, 87] on icon at bounding box center [303, 85] width 10 height 10
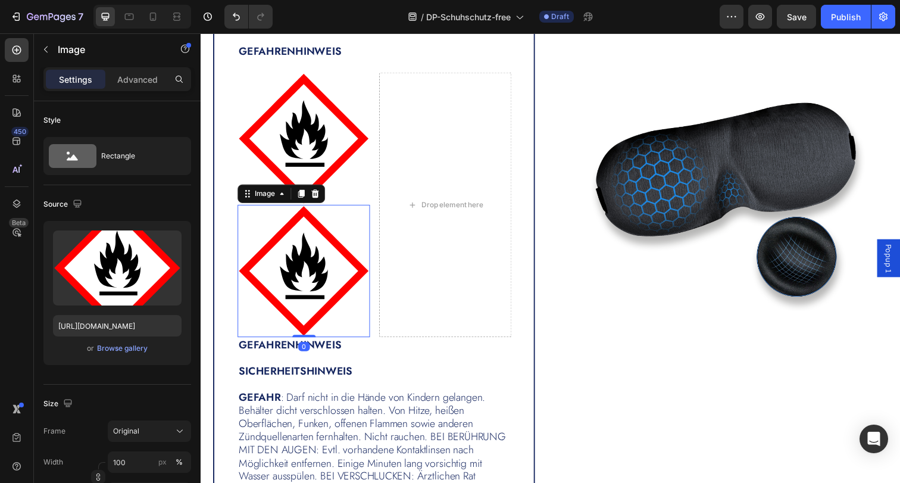
scroll to position [2983, 0]
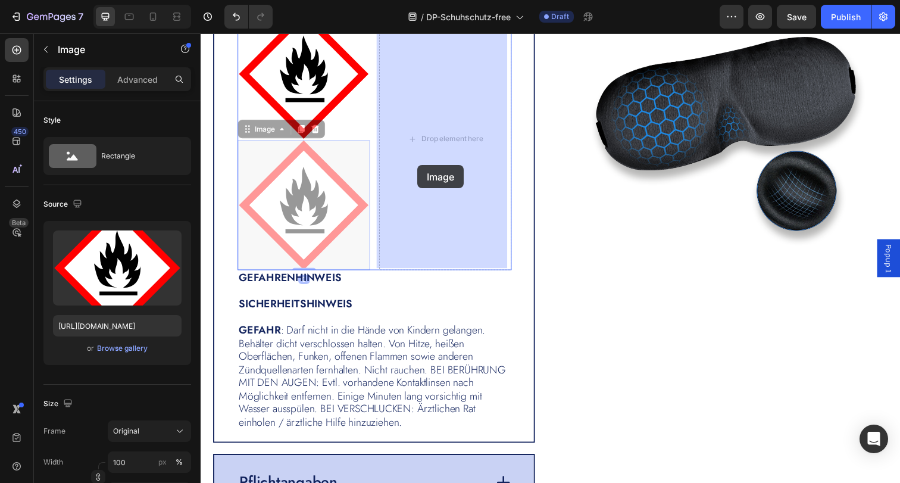
drag, startPoint x: 300, startPoint y: 177, endPoint x: 422, endPoint y: 168, distance: 121.8
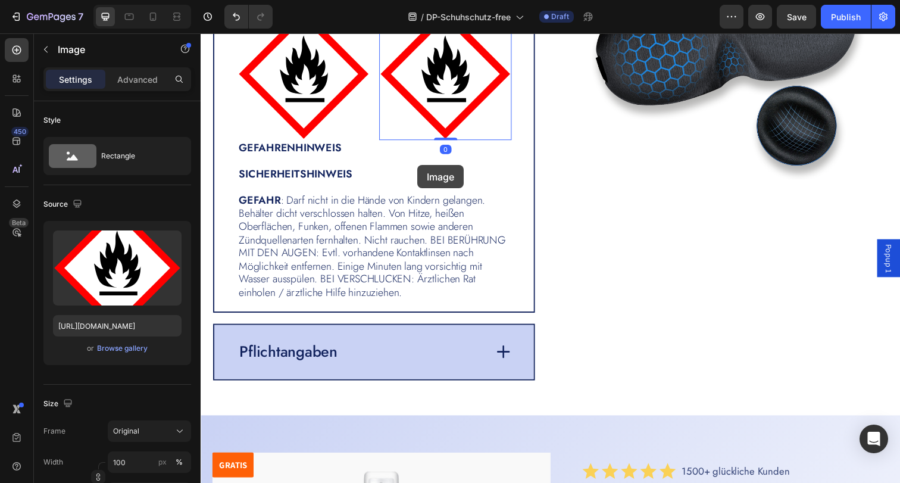
scroll to position [2917, 0]
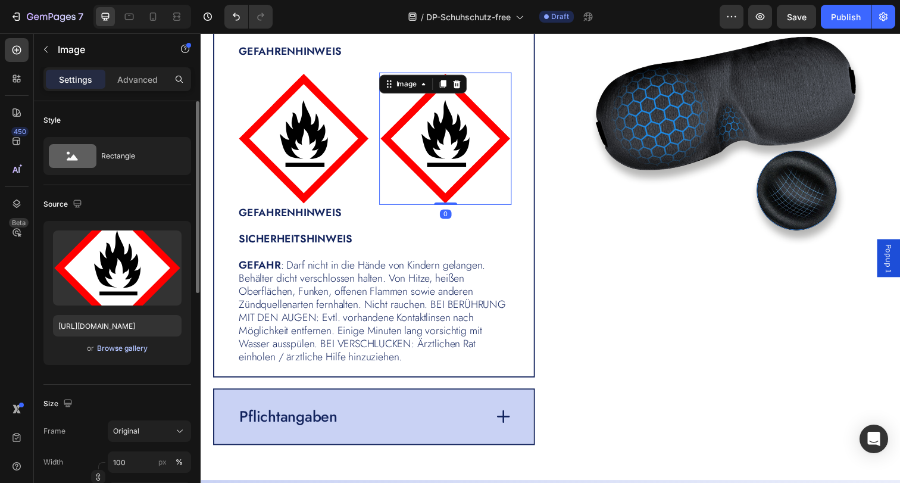
click at [126, 348] on div "Browse gallery" at bounding box center [122, 348] width 51 height 11
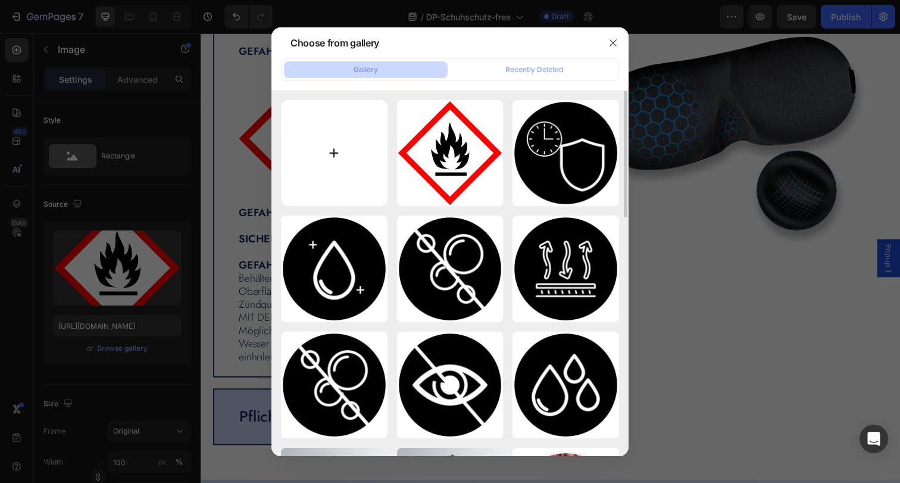
click at [321, 179] on input "file" at bounding box center [334, 153] width 107 height 107
type input "C:\fakepath\GHS07-gesundheitsschaedlich.svg"
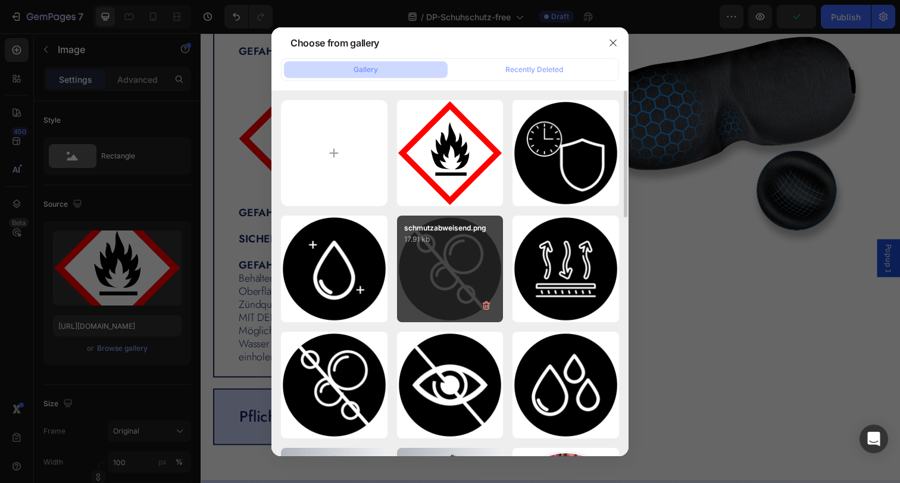
type input "https://cdn.shopify.com/s/files/1/0854/7998/1351/files/gempages_500410514925421…"
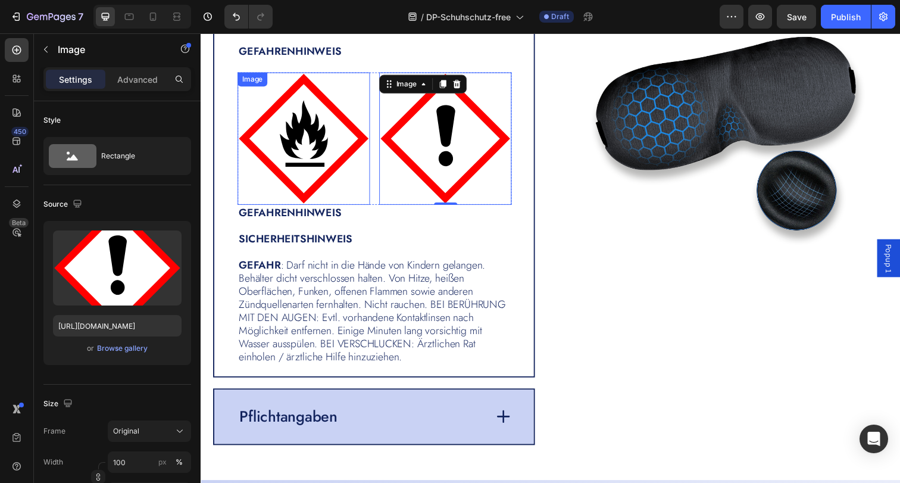
click at [337, 130] on img at bounding box center [305, 140] width 135 height 135
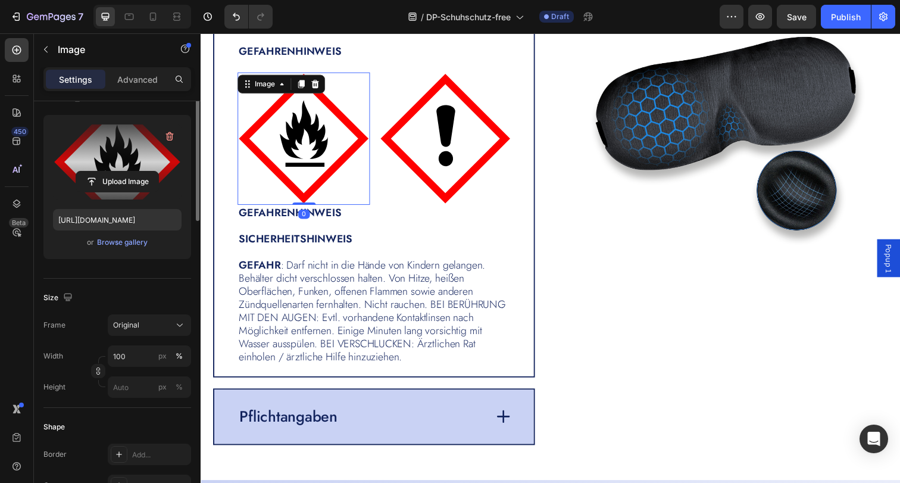
scroll to position [218, 0]
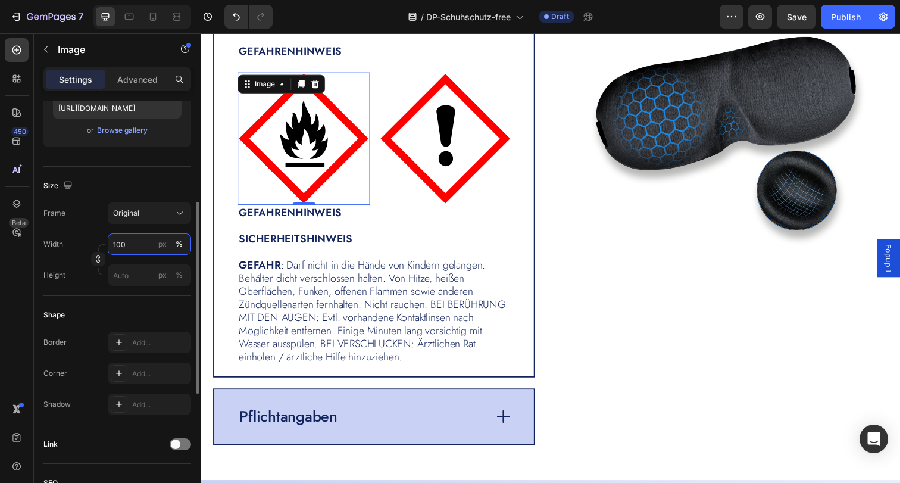
click at [129, 243] on input "100" at bounding box center [149, 243] width 83 height 21
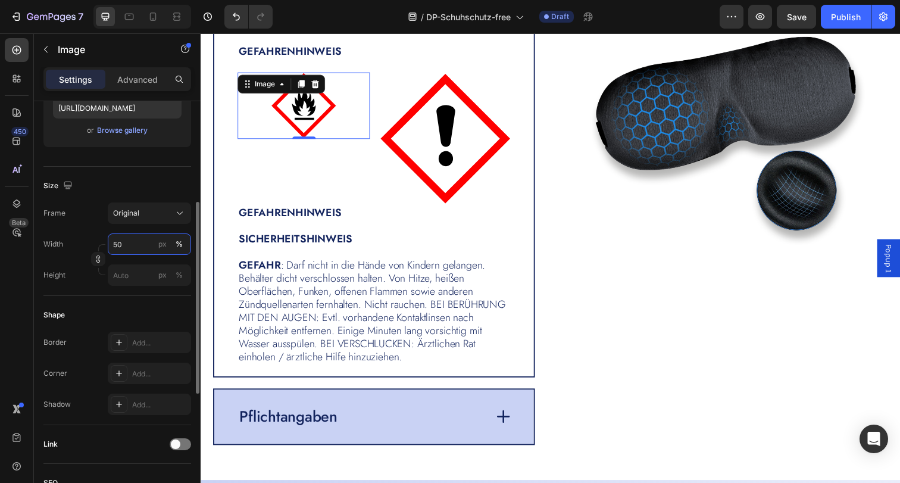
click at [119, 244] on input "50" at bounding box center [149, 243] width 83 height 21
type input "20"
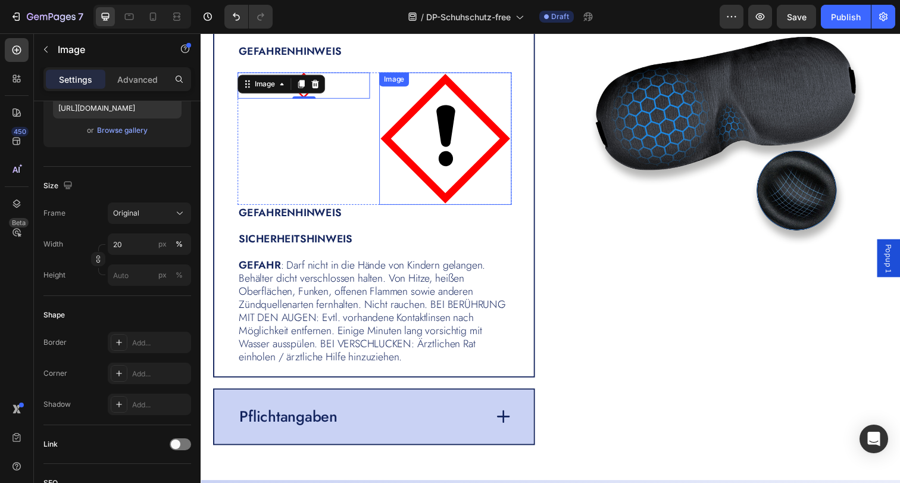
click at [475, 140] on img at bounding box center [450, 140] width 135 height 135
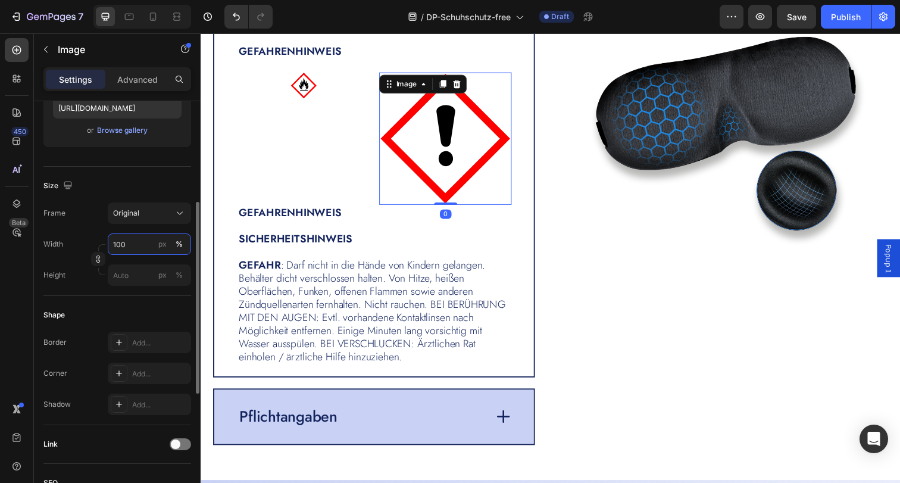
click at [132, 249] on input "100" at bounding box center [149, 243] width 83 height 21
click at [131, 249] on input "100" at bounding box center [149, 243] width 83 height 21
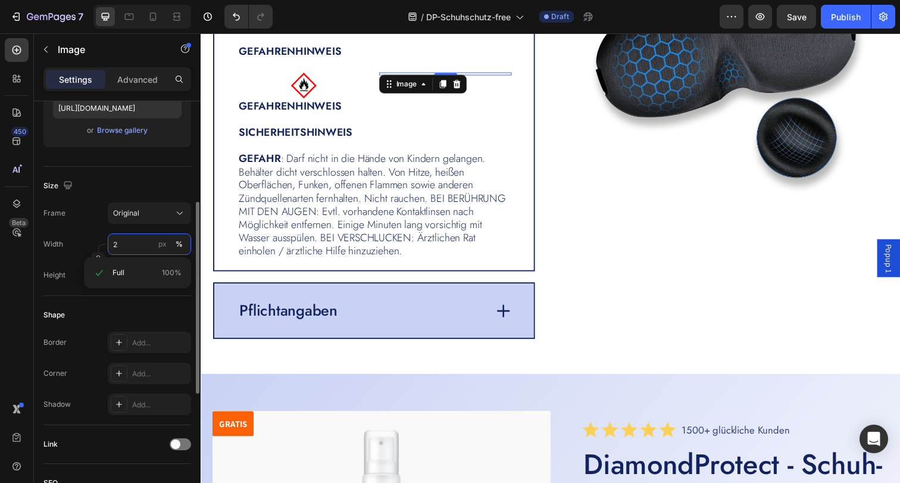
scroll to position [2864, 0]
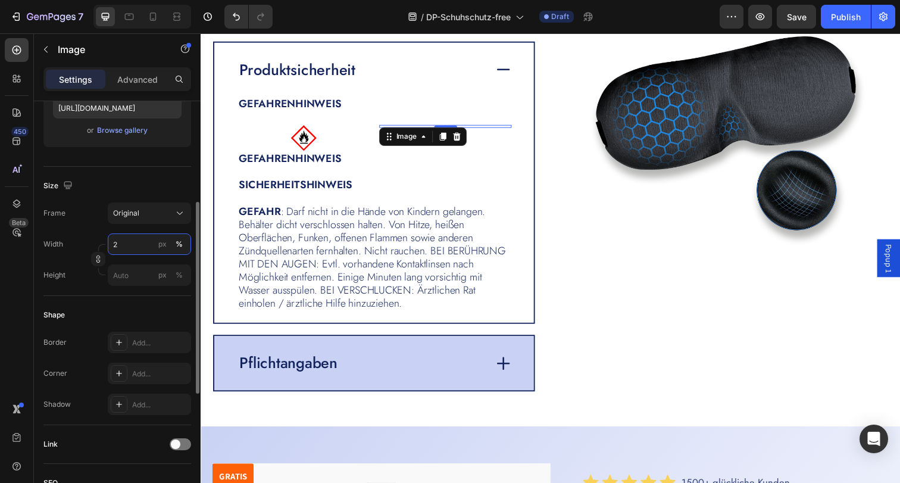
type input "20"
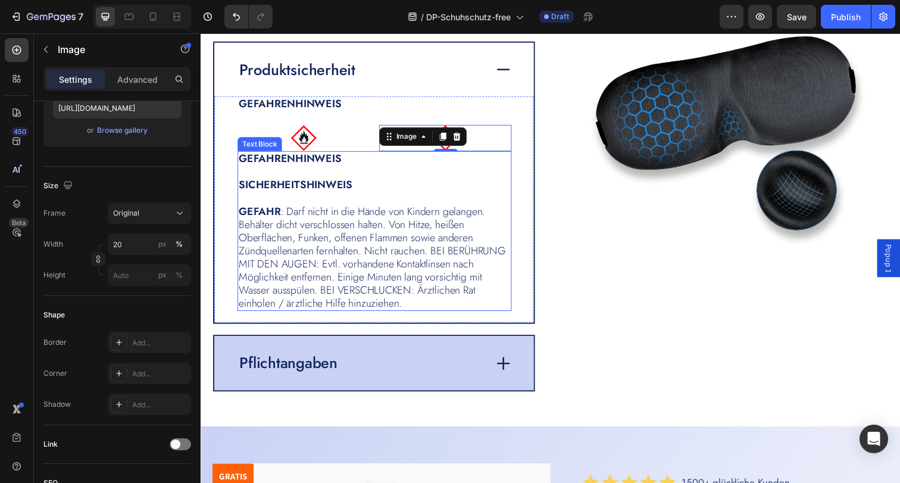
click at [290, 164] on strong "GEFAHRENHINWEIS" at bounding box center [291, 161] width 105 height 15
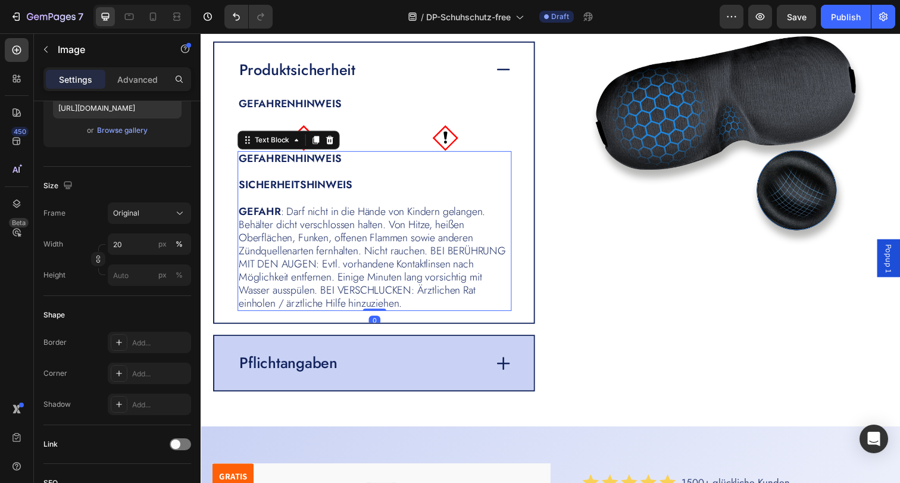
click at [290, 164] on strong "GEFAHRENHINWEIS" at bounding box center [291, 161] width 105 height 15
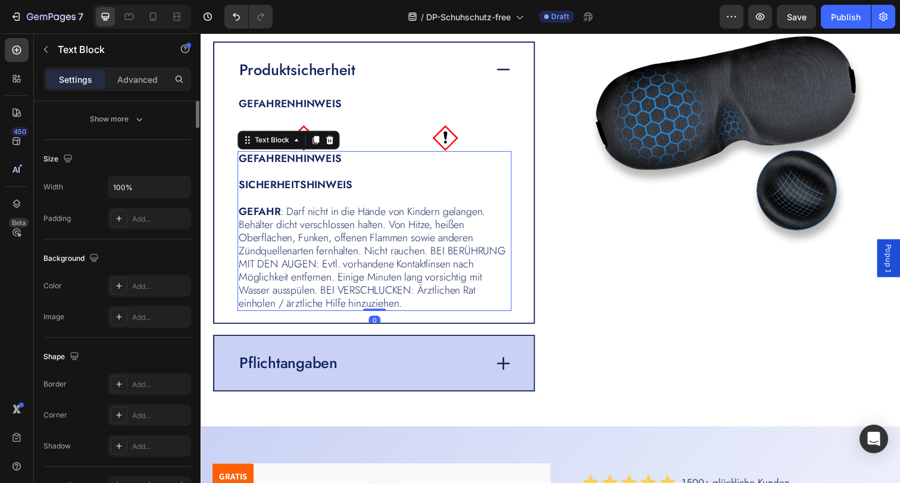
scroll to position [0, 0]
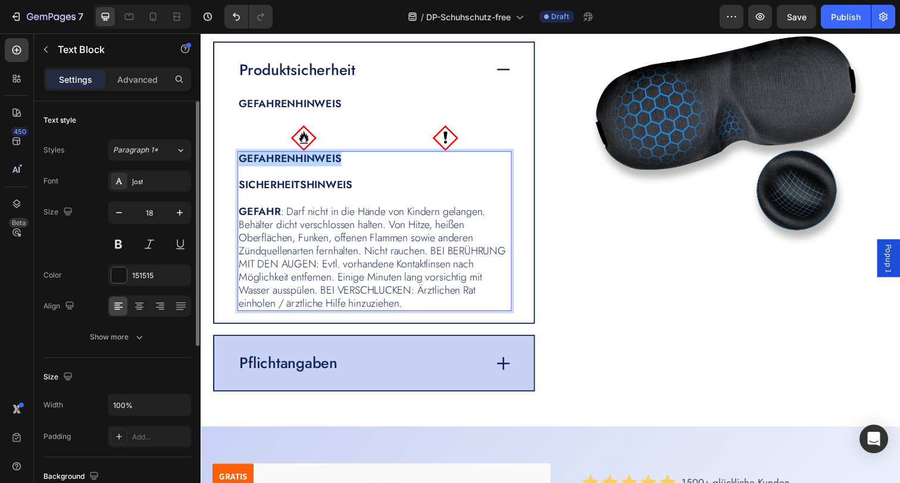
click at [290, 164] on strong "GEFAHRENHINWEIS" at bounding box center [291, 161] width 105 height 15
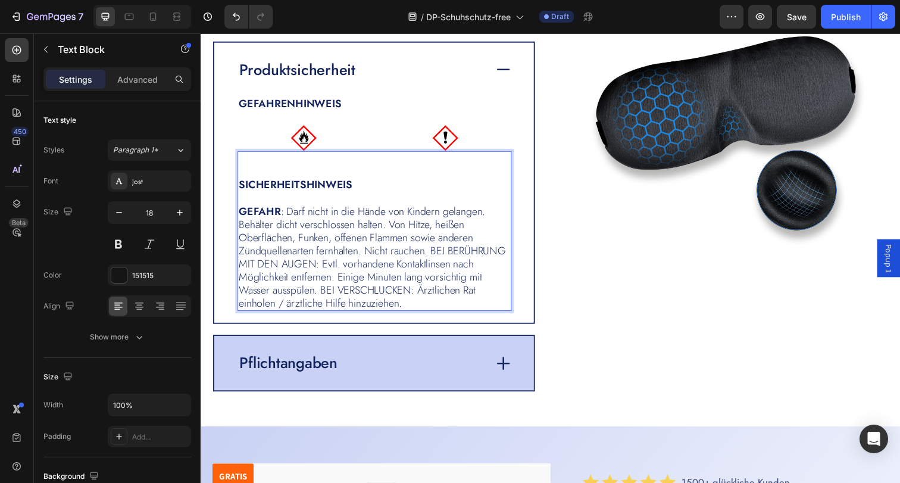
click at [242, 186] on strong "SICHERHEITSHINWEIS" at bounding box center [297, 187] width 116 height 15
click at [240, 189] on strong "SICHERHEITSHINWEIS" at bounding box center [297, 187] width 116 height 15
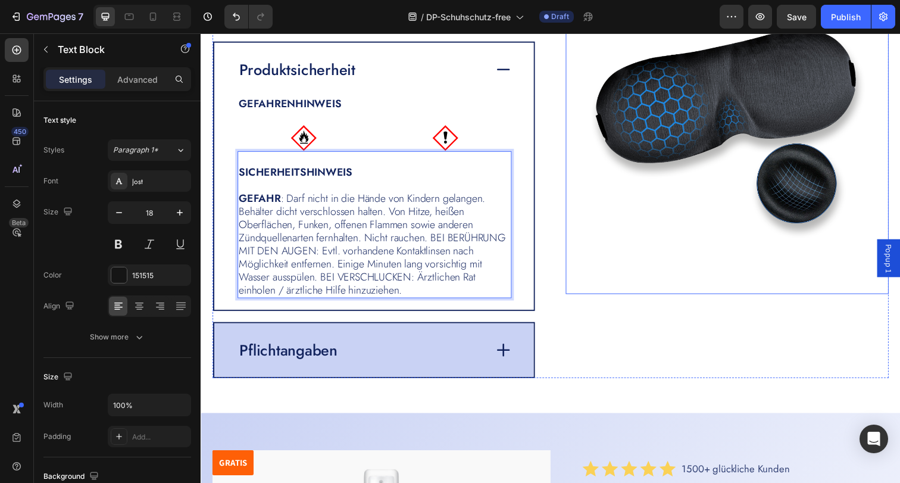
click at [645, 181] on img at bounding box center [738, 133] width 330 height 334
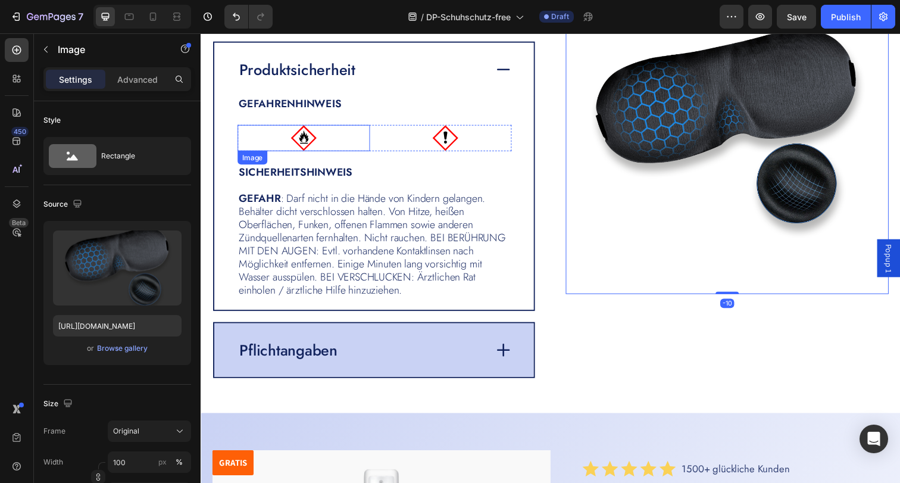
click at [355, 129] on div at bounding box center [305, 140] width 135 height 27
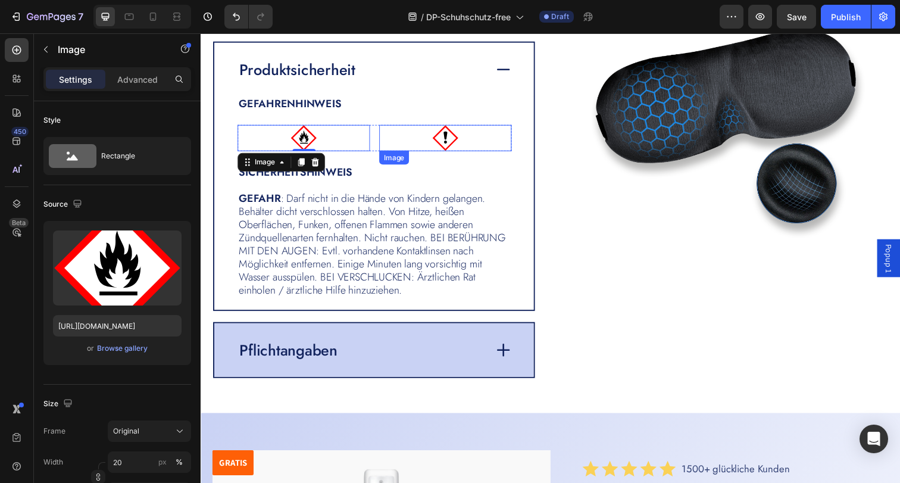
click at [387, 146] on div at bounding box center [450, 140] width 135 height 27
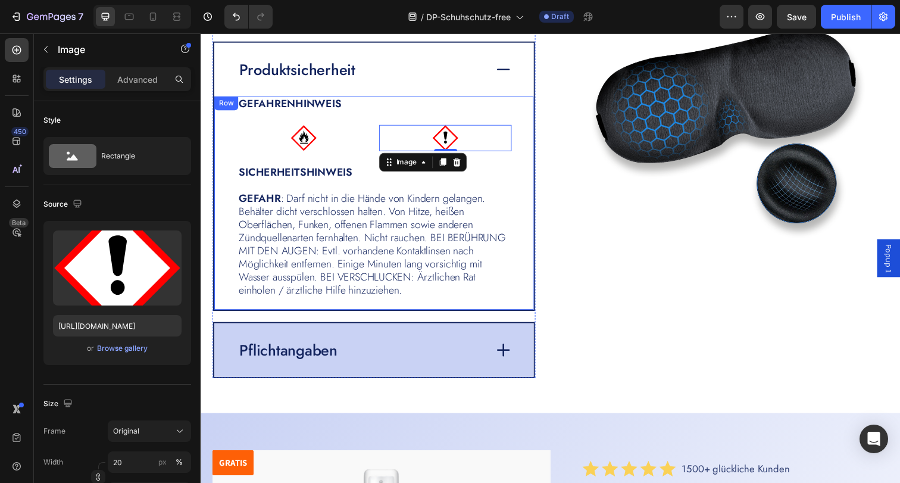
click at [522, 143] on div "GEFAHRENHINWEIS Text Block Image Image 0 Row SICHERHEITSHINWEIS GEFAHR : Darf n…" at bounding box center [377, 207] width 326 height 218
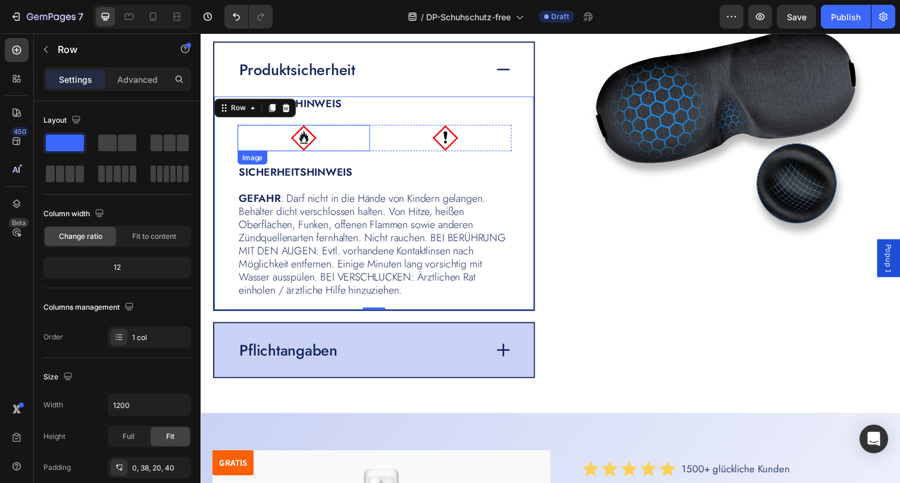
click at [365, 137] on div at bounding box center [305, 140] width 135 height 27
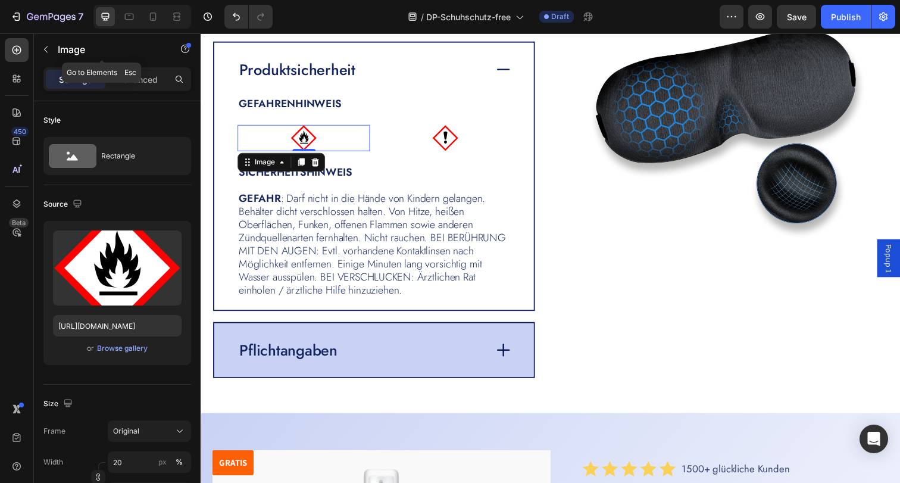
click at [42, 45] on icon "button" at bounding box center [46, 50] width 10 height 10
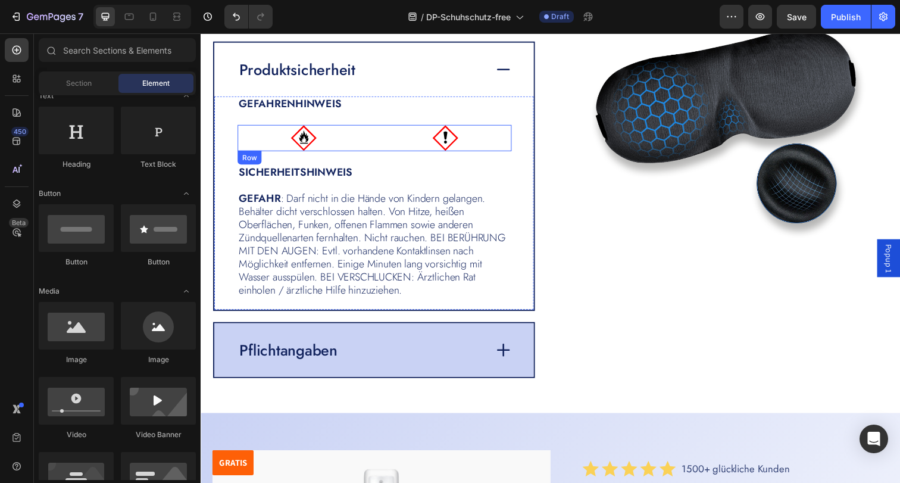
click at [374, 149] on div "Image Image Row" at bounding box center [378, 140] width 280 height 27
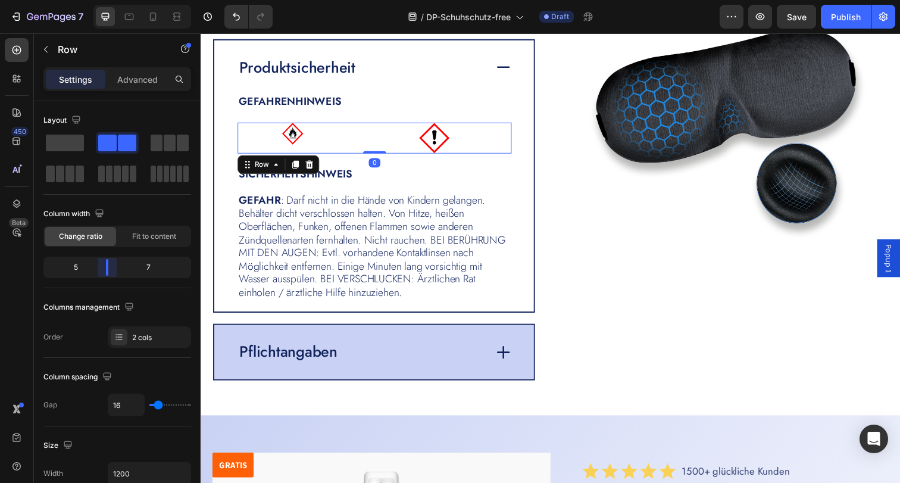
scroll to position [2868, 0]
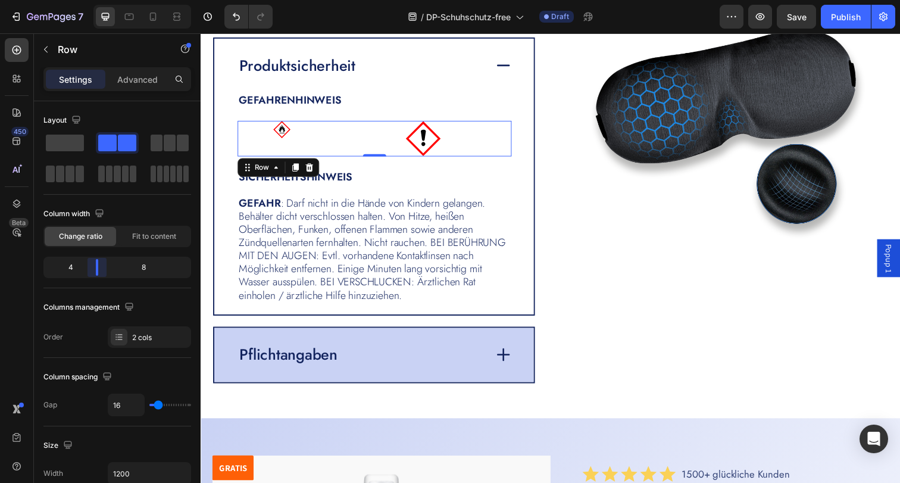
drag, startPoint x: 113, startPoint y: 270, endPoint x: 96, endPoint y: 268, distance: 16.8
click at [96, 0] on body "7 Version history / DP-Schuhschutz-free Draft Preview Save Publish 450 Beta Sec…" at bounding box center [450, 0] width 900 height 0
click at [293, 134] on div at bounding box center [283, 132] width 90 height 18
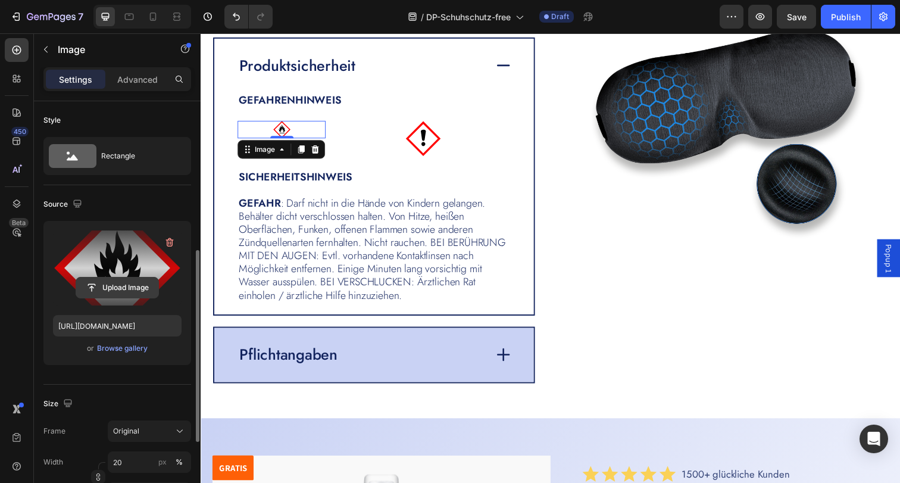
scroll to position [209, 0]
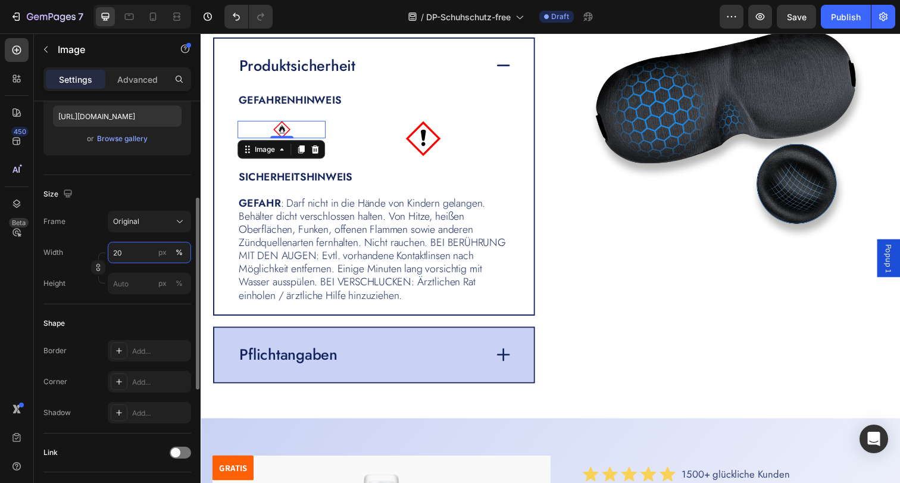
click at [128, 250] on input "20" at bounding box center [149, 252] width 83 height 21
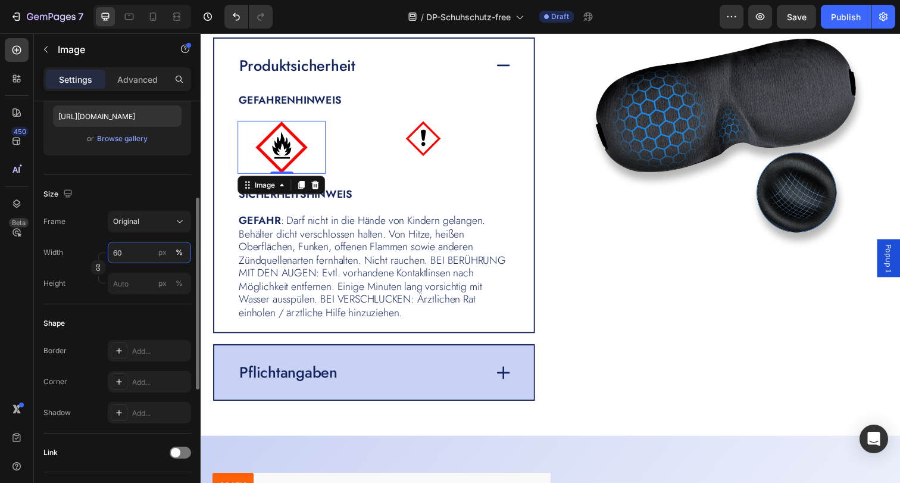
scroll to position [2877, 0]
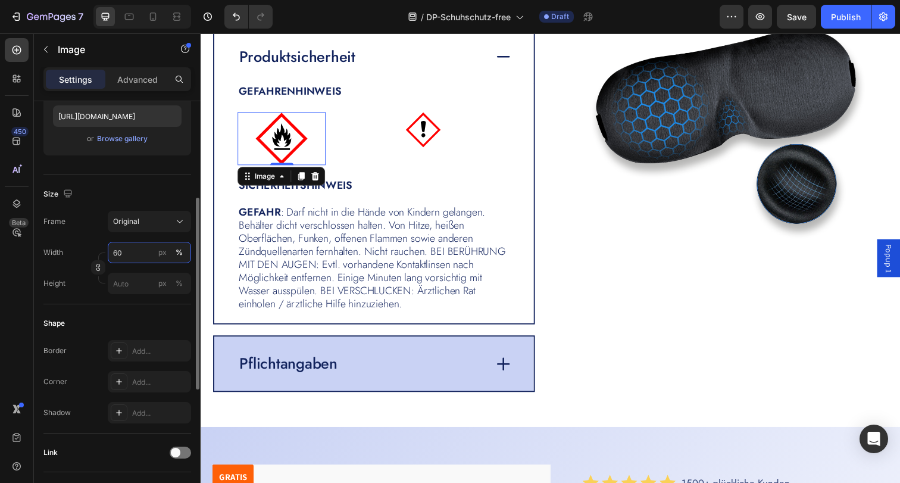
type input "6"
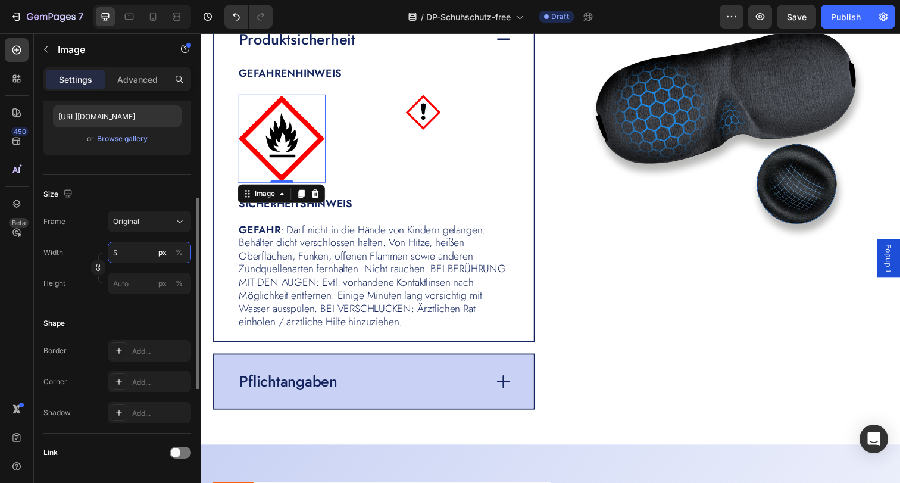
scroll to position [2868, 0]
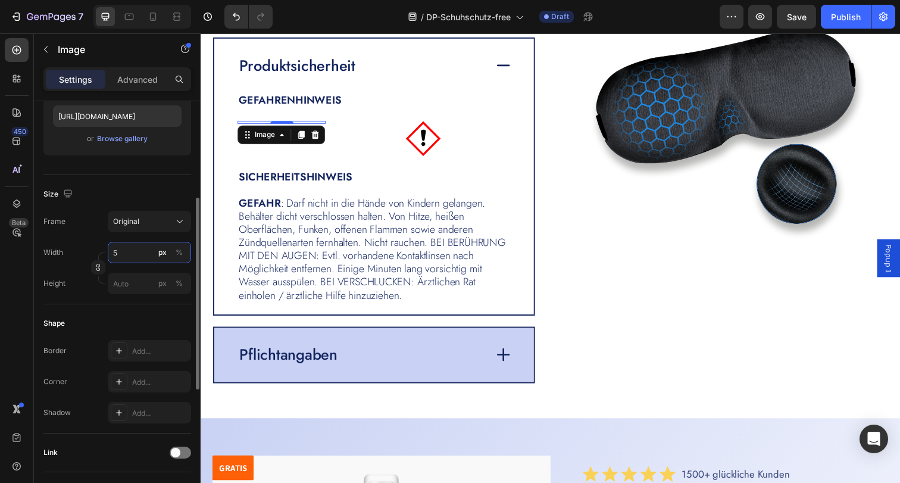
type input "50"
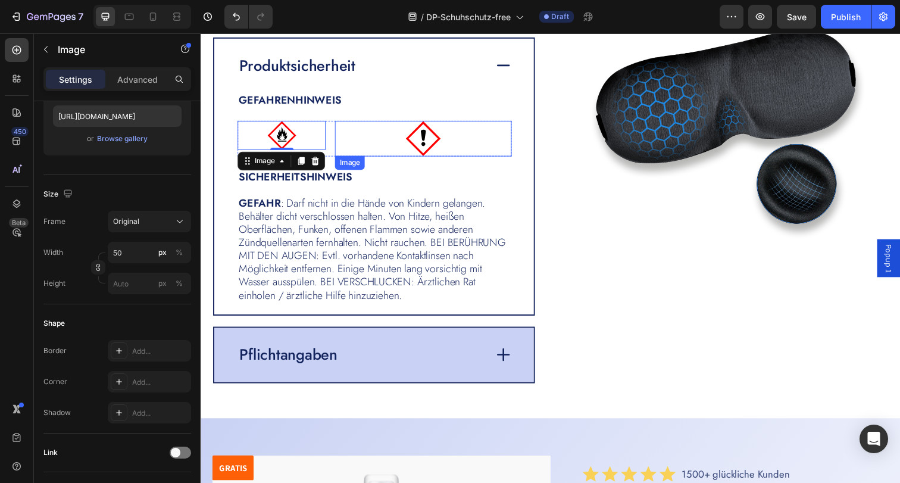
click at [390, 130] on div at bounding box center [427, 141] width 180 height 36
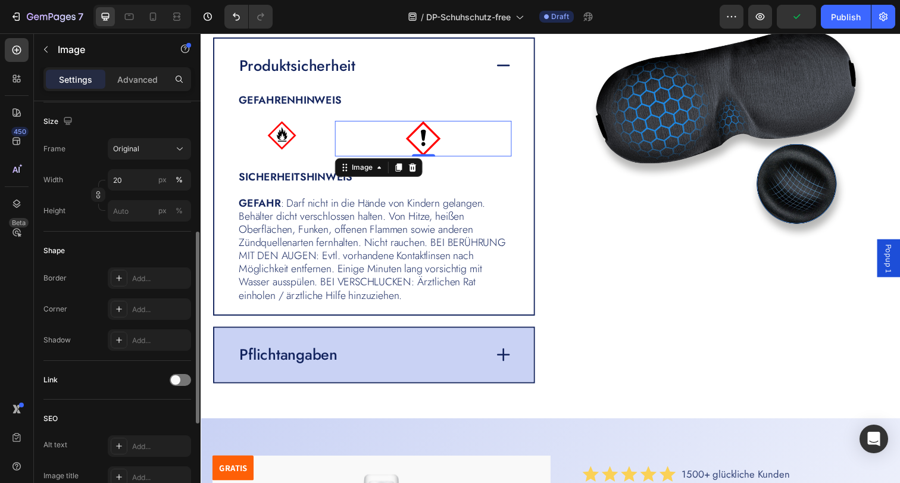
scroll to position [483, 0]
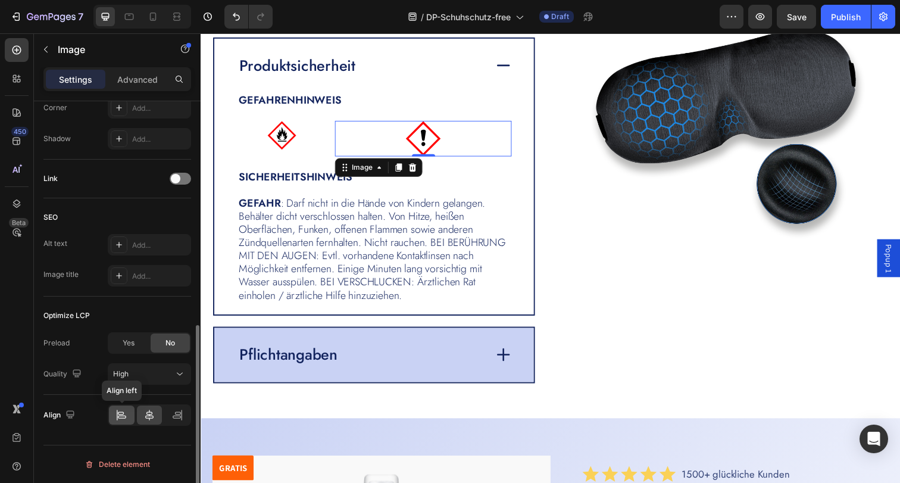
click at [129, 414] on div at bounding box center [122, 414] width 26 height 19
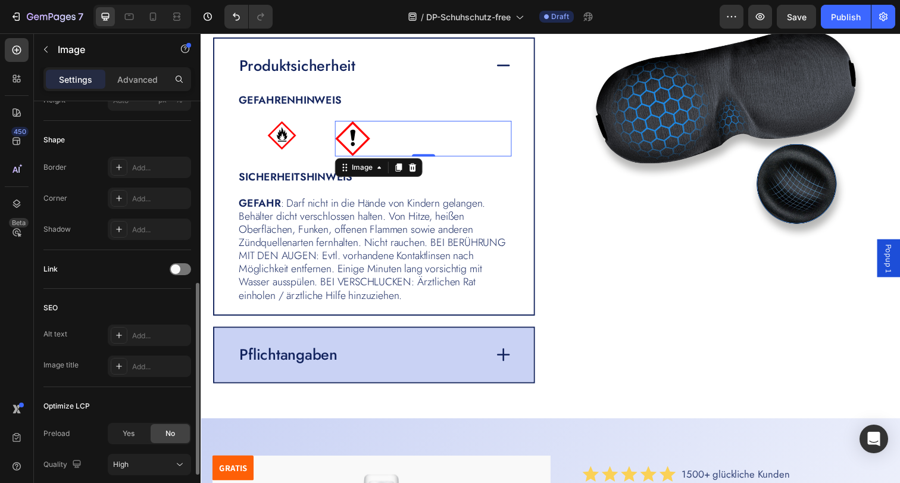
scroll to position [165, 0]
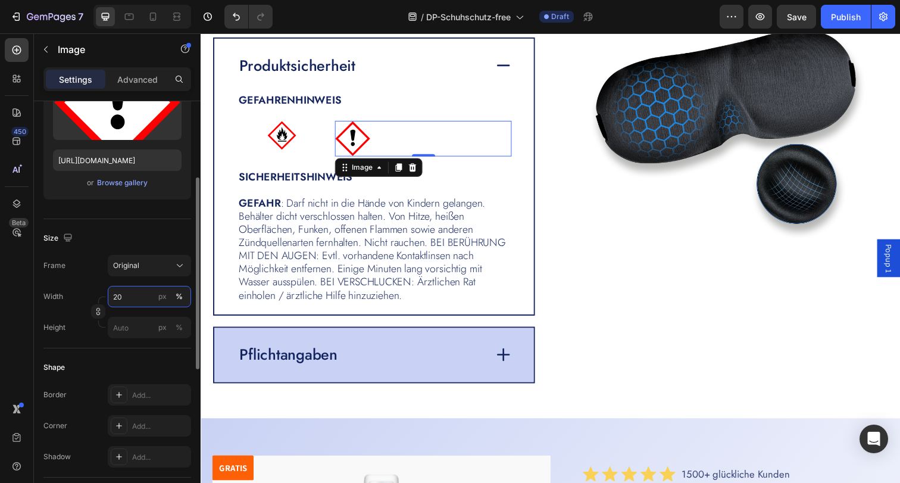
click at [131, 296] on input "20" at bounding box center [149, 296] width 83 height 21
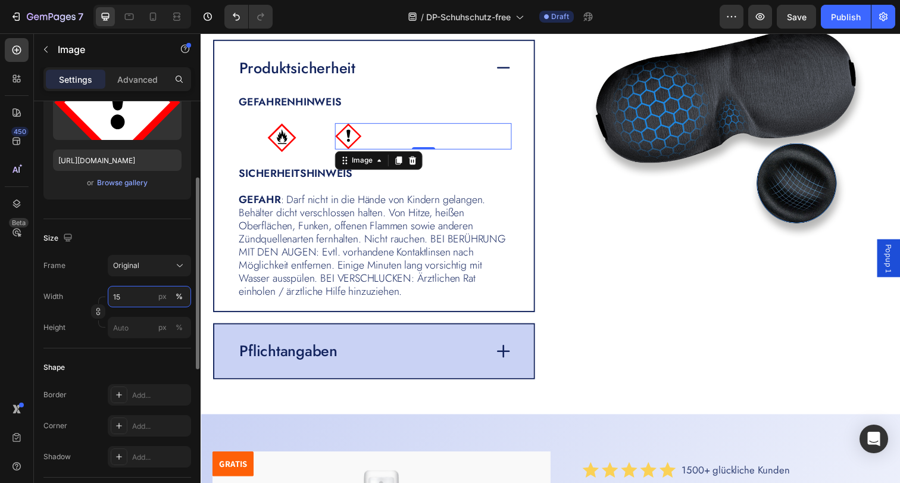
click at [126, 296] on input "15" at bounding box center [149, 296] width 83 height 21
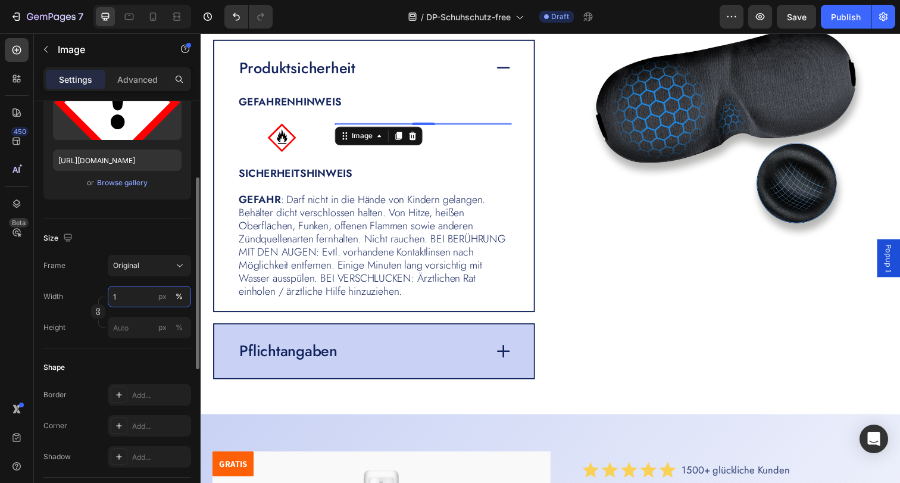
type input "17"
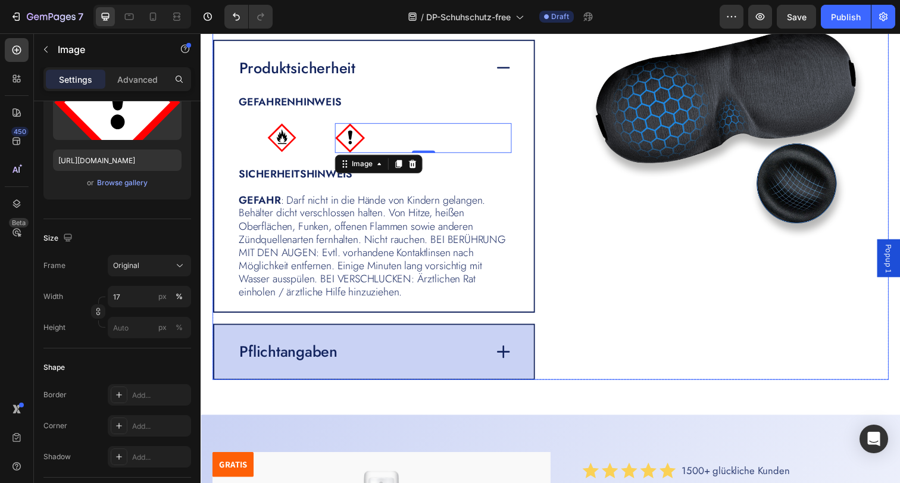
click at [614, 302] on div "Image" at bounding box center [738, 144] width 330 height 485
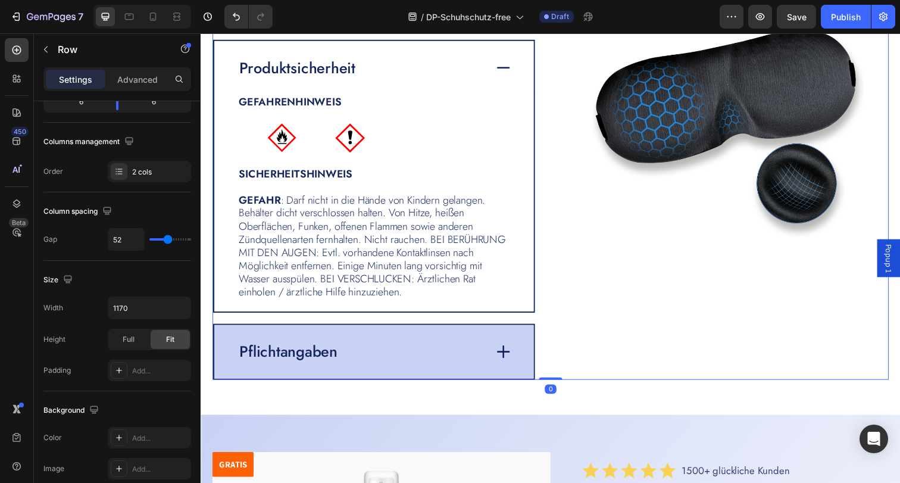
scroll to position [0, 0]
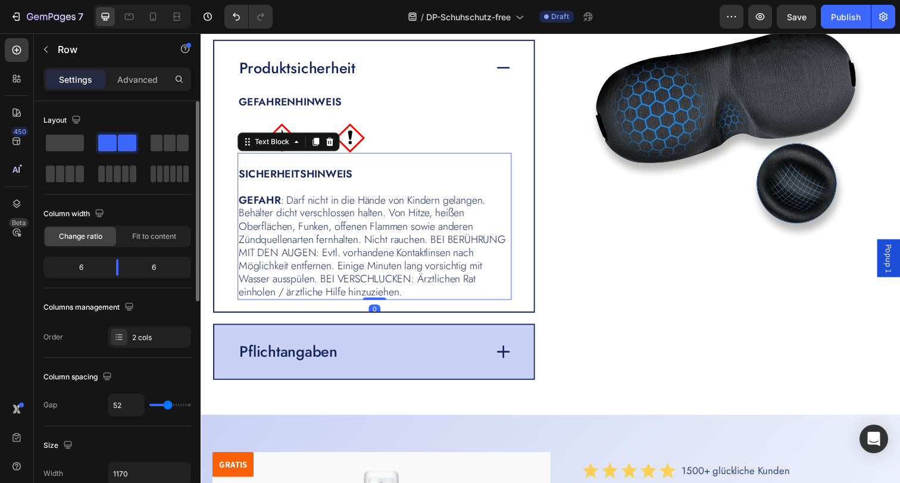
click at [277, 183] on strong "SICHERHEITSHINWEIS" at bounding box center [297, 176] width 116 height 15
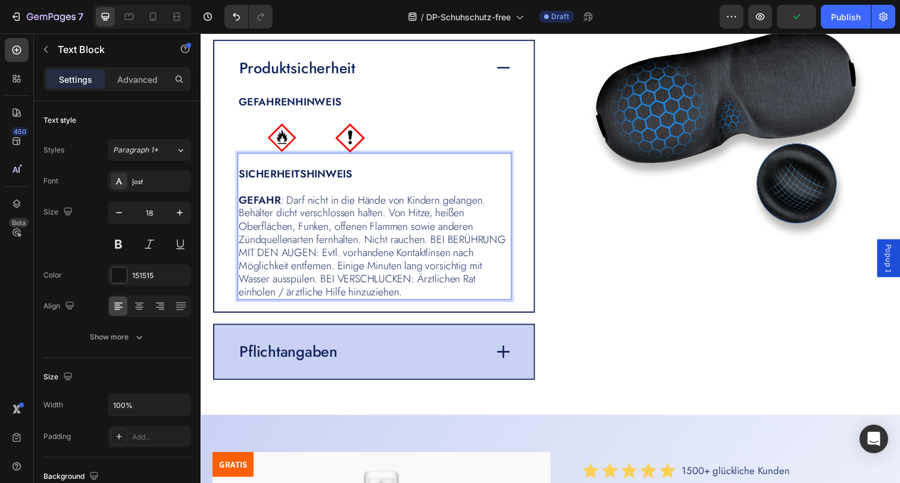
click at [247, 178] on strong "SICHERHEITSHINWEIS" at bounding box center [297, 176] width 116 height 15
click at [243, 179] on strong "SICHERHEITSHINWEIS" at bounding box center [297, 176] width 116 height 15
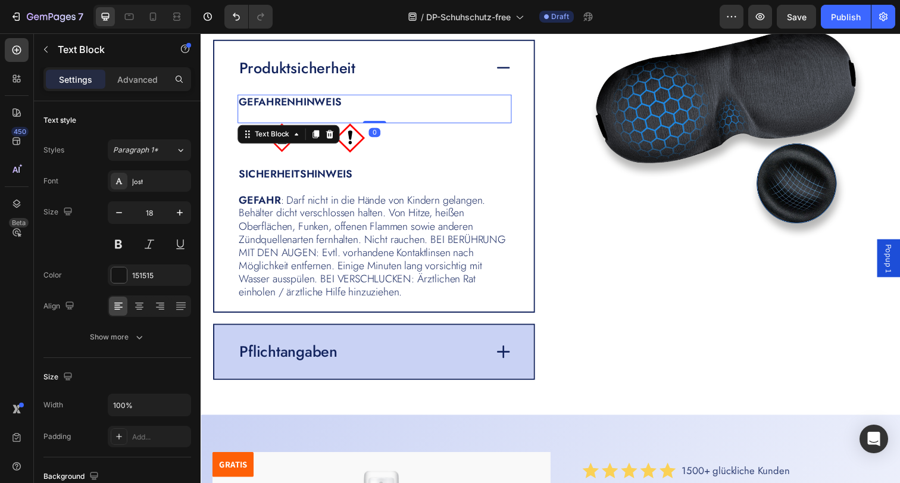
click at [303, 102] on strong "GEFAHRENHINWEIS" at bounding box center [291, 103] width 105 height 15
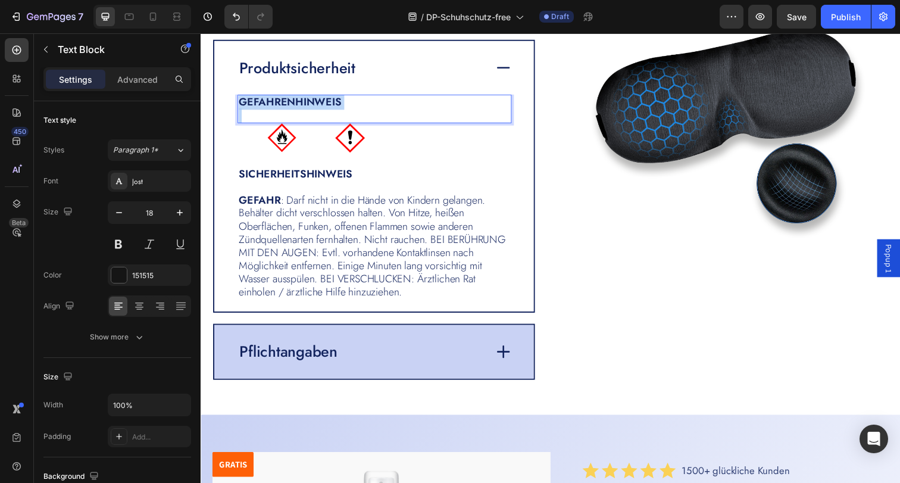
click at [303, 102] on strong "GEFAHRENHINWEIS" at bounding box center [291, 103] width 105 height 15
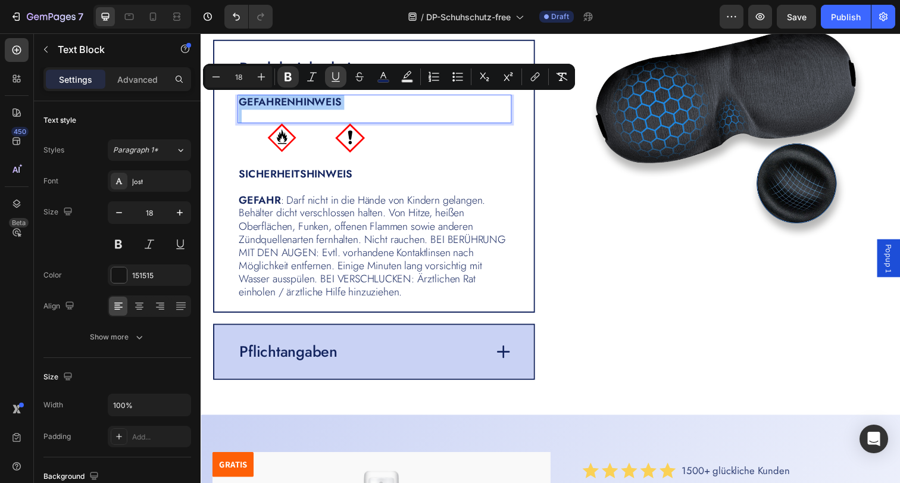
click at [334, 74] on icon "Editor contextual toolbar" at bounding box center [336, 77] width 12 height 12
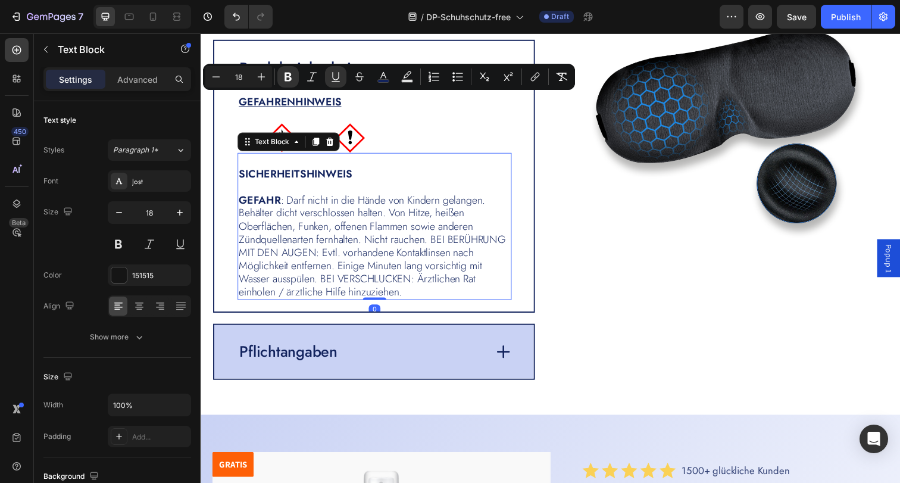
click at [310, 173] on strong "SICHERHEITSHINWEIS" at bounding box center [297, 176] width 116 height 15
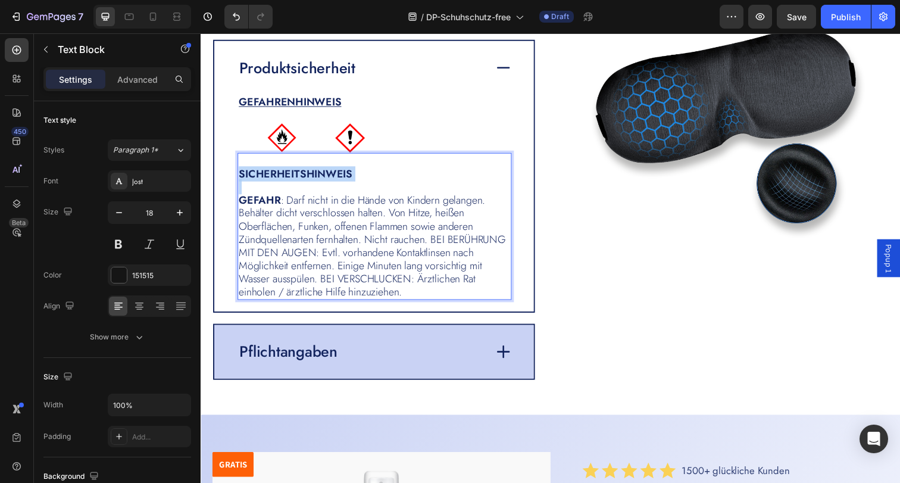
click at [310, 173] on strong "SICHERHEITSHINWEIS" at bounding box center [297, 176] width 116 height 15
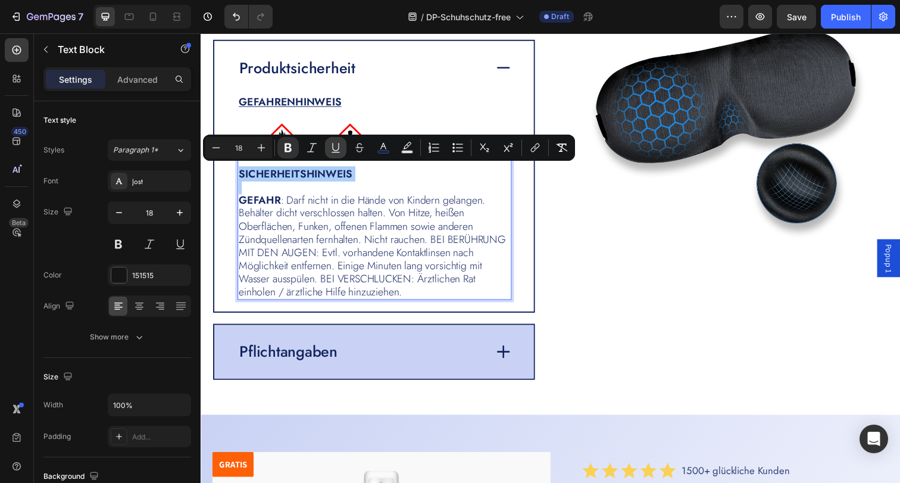
click at [338, 149] on icon "Editor contextual toolbar" at bounding box center [335, 147] width 7 height 8
click at [462, 211] on span "GEFAHR : Darf nicht in die Hände von Kindern gelangen. Behälter dicht verschlos…" at bounding box center [375, 250] width 273 height 109
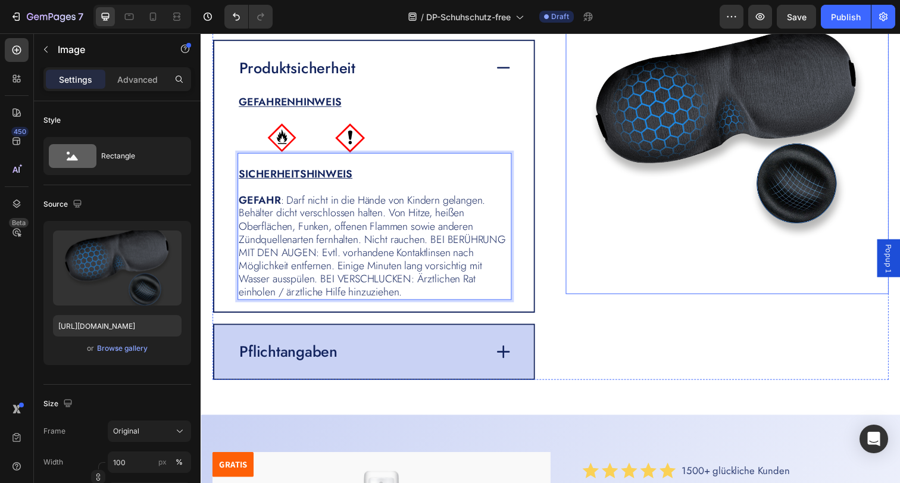
click at [677, 239] on img at bounding box center [738, 133] width 330 height 334
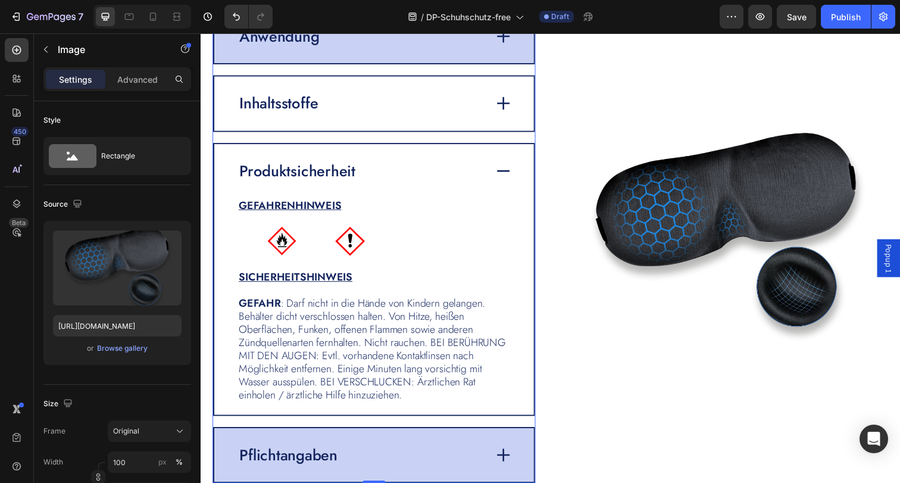
click at [503, 169] on icon at bounding box center [509, 173] width 17 height 17
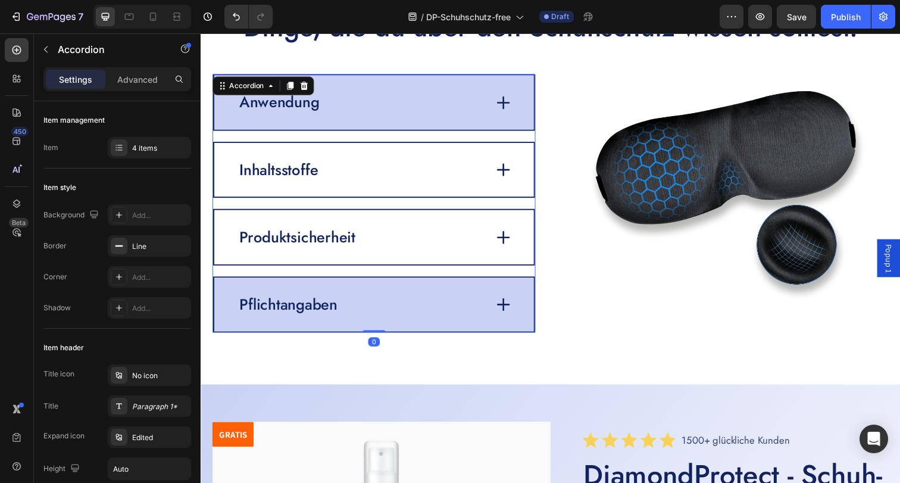
scroll to position [2665, 0]
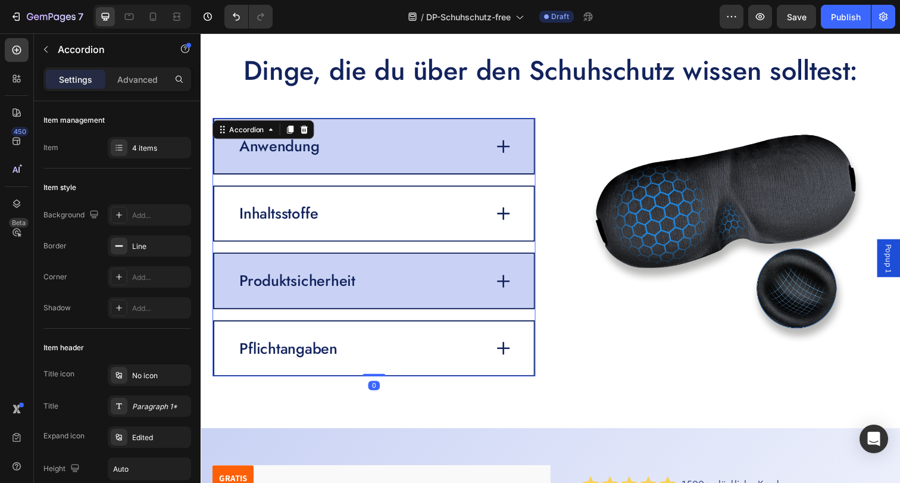
click at [385, 358] on div "Pflichtangaben" at bounding box center [364, 354] width 253 height 23
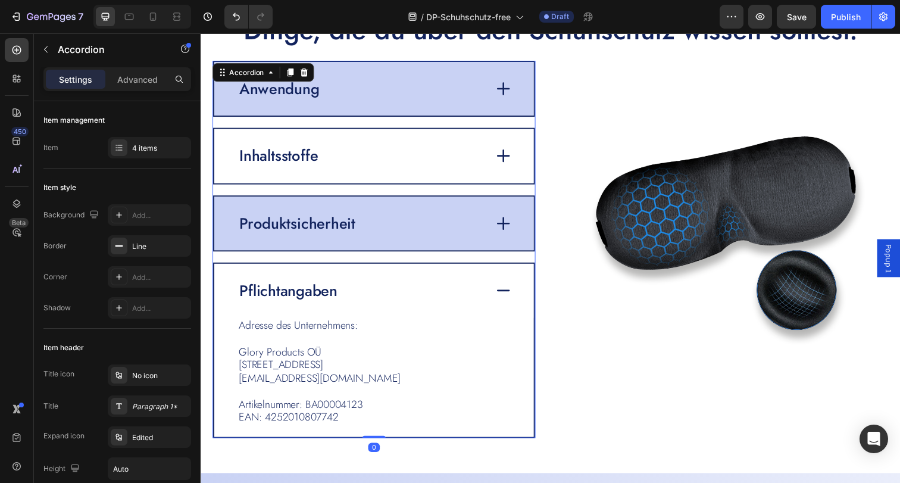
scroll to position [2710, 0]
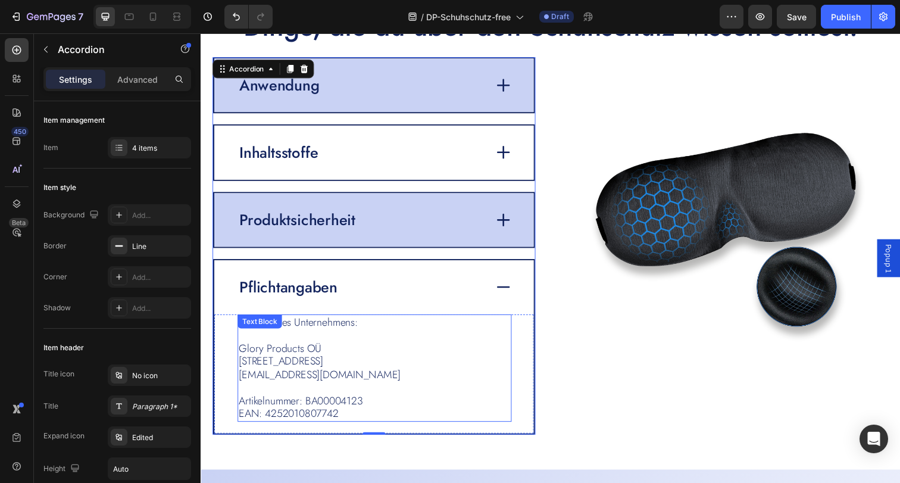
click at [339, 419] on span "EAN: 4252010807742" at bounding box center [290, 421] width 102 height 15
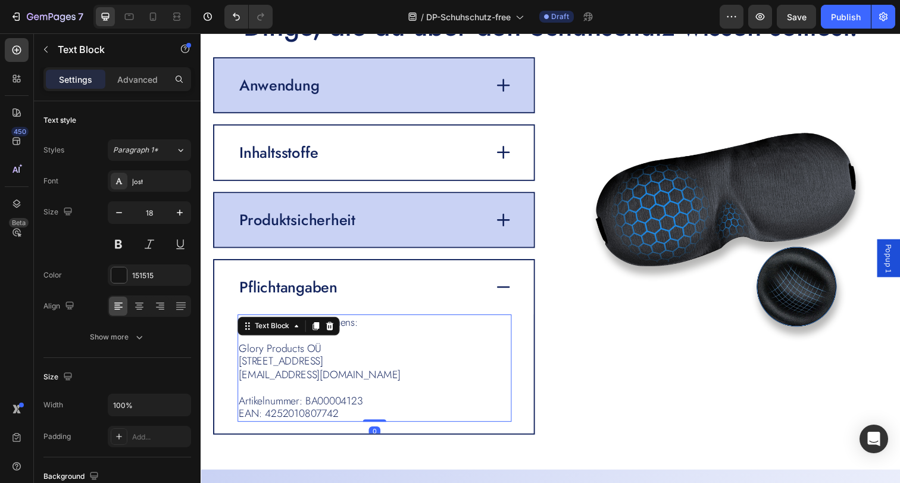
click at [349, 421] on p "Artikelnummer: BA00004123 EAN: 4252010807742" at bounding box center [377, 415] width 277 height 27
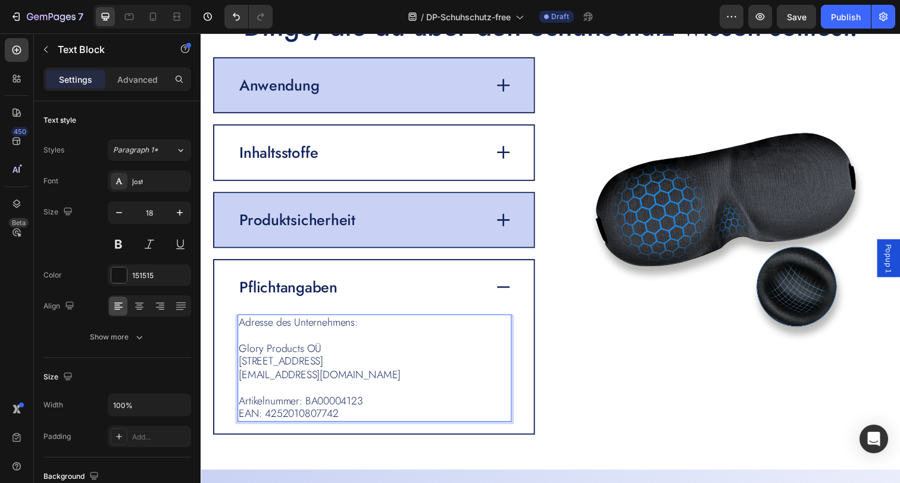
click at [357, 422] on p "Artikelnummer: BA00004123 EAN: 4252010807742" at bounding box center [377, 415] width 277 height 27
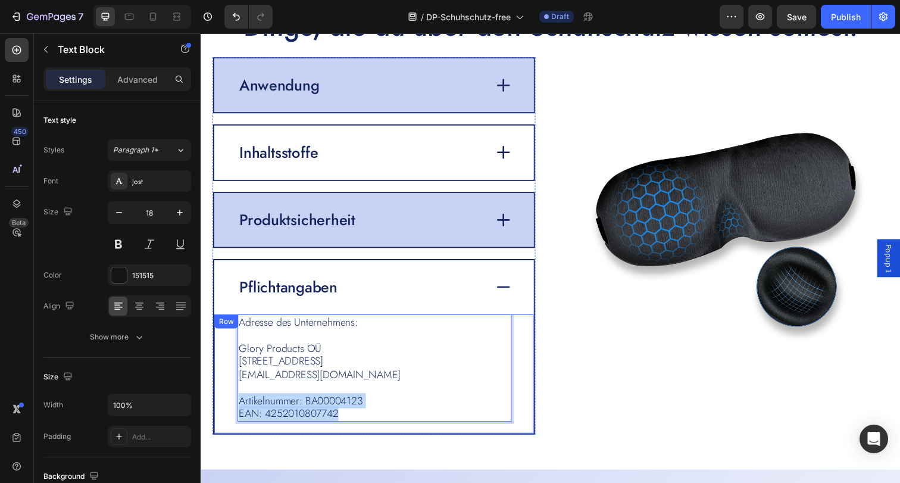
drag, startPoint x: 350, startPoint y: 422, endPoint x: 236, endPoint y: 410, distance: 114.9
click at [236, 410] on div "Adresse des Unternehmens: Glory Products OÜ Järvevana tee 9, 11314 Tallinn, Est…" at bounding box center [377, 380] width 326 height 121
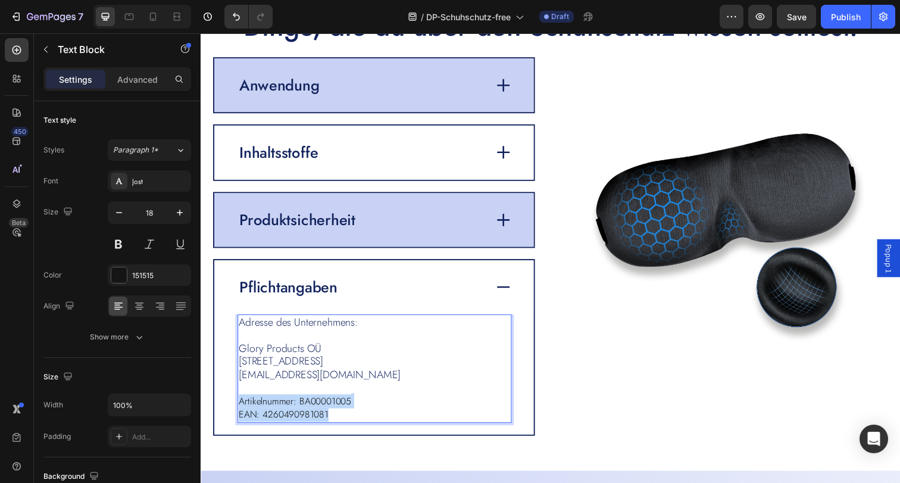
drag, startPoint x: 280, startPoint y: 417, endPoint x: 228, endPoint y: 408, distance: 53.2
click at [228, 408] on div "Adresse des Unternehmens: Glory Products OÜ Järvevana tee 9, 11314 Tallinn, Est…" at bounding box center [377, 381] width 326 height 123
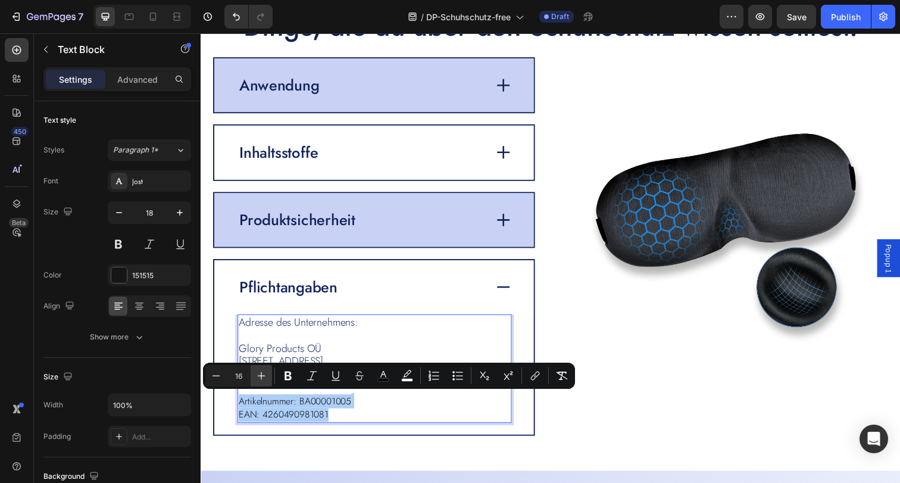
click at [260, 376] on icon "Editor contextual toolbar" at bounding box center [261, 376] width 12 height 12
type input "17"
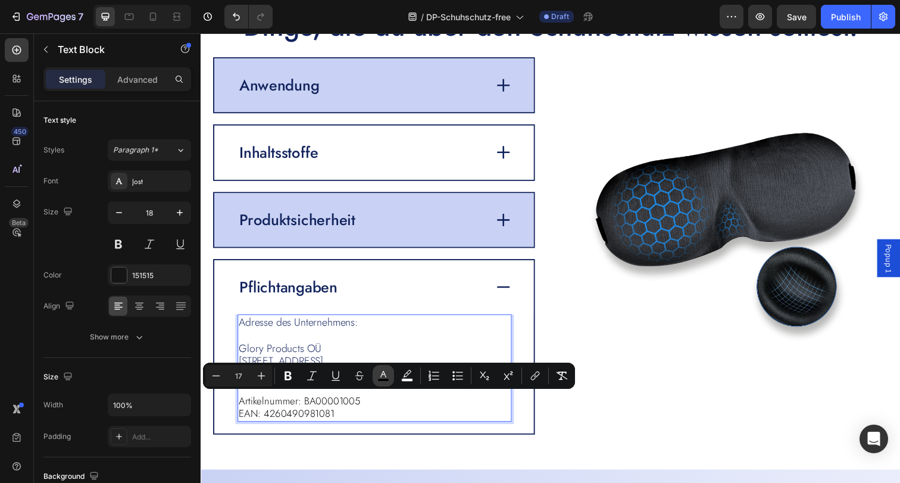
click at [387, 380] on rect "Editor contextual toolbar" at bounding box center [383, 379] width 11 height 3
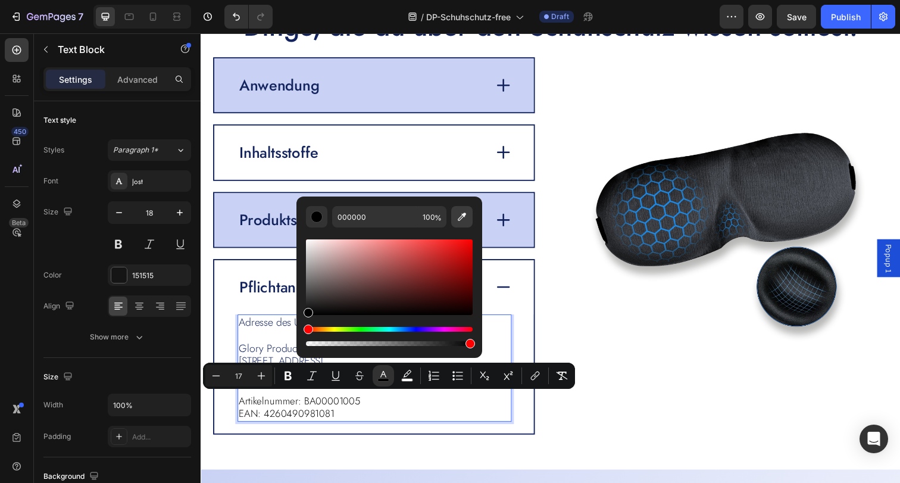
click at [464, 223] on button "Editor contextual toolbar" at bounding box center [461, 216] width 21 height 21
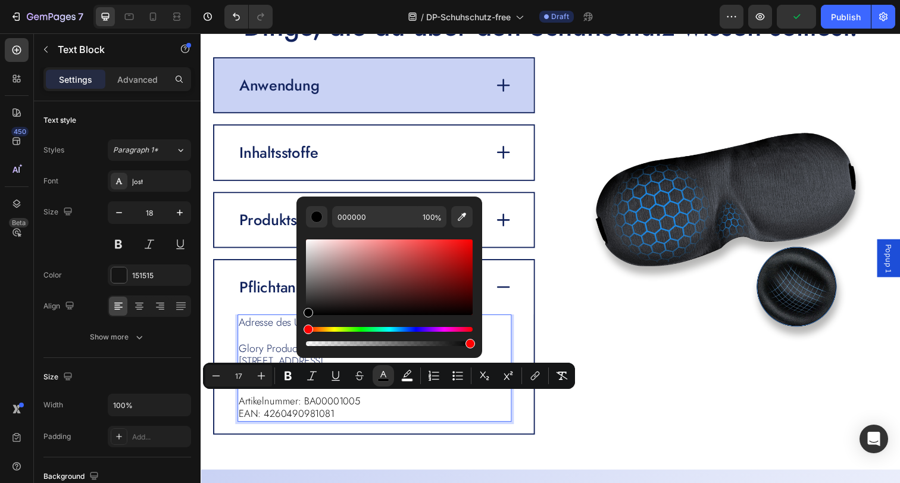
type input "12235D"
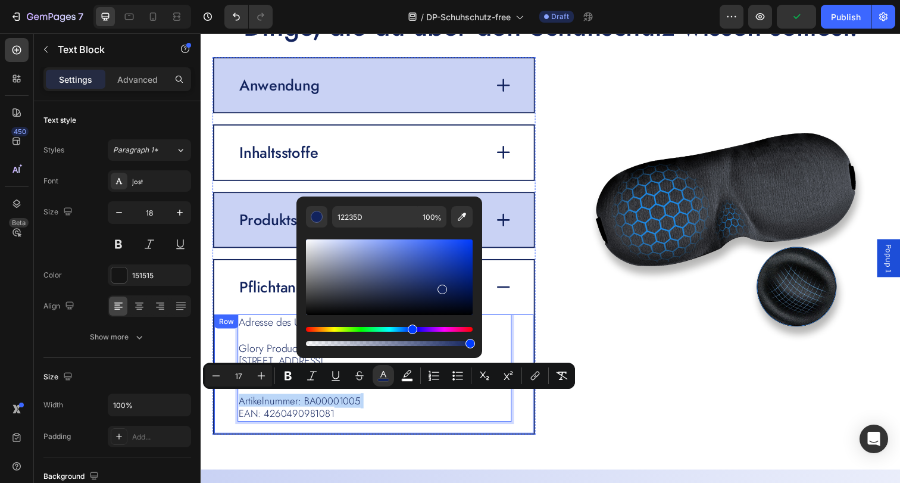
click at [370, 429] on div "Adresse des Unternehmens: Glory Products OÜ Järvevana tee 9, 11314 Tallinn, Est…" at bounding box center [377, 380] width 326 height 121
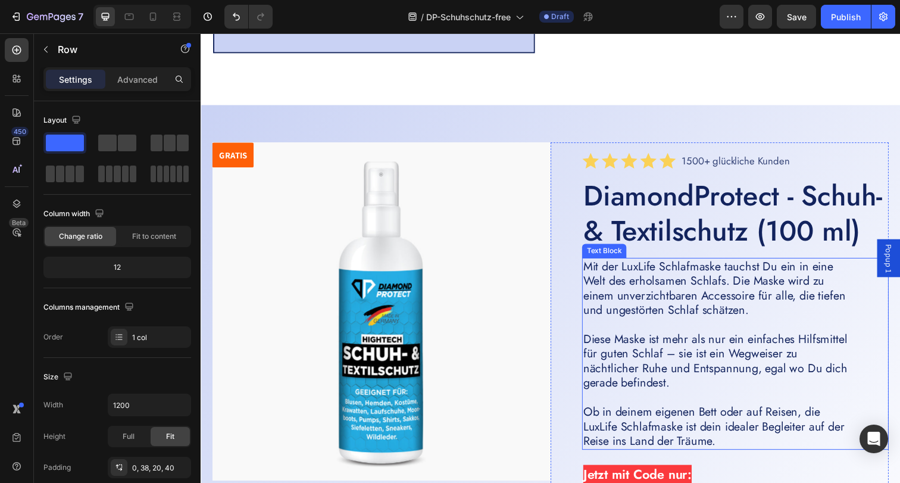
scroll to position [2910, 0]
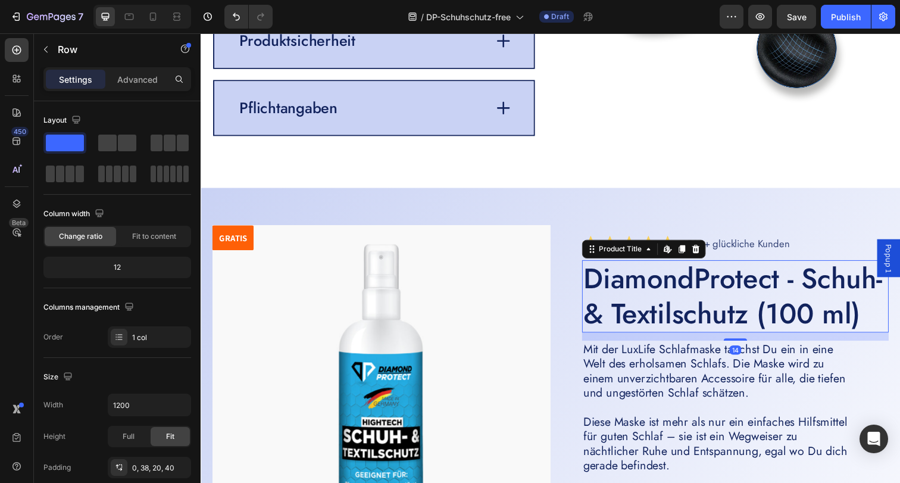
click at [659, 339] on h2 "DiamondProtect - Schuh- & Textilschutz (100 ml)" at bounding box center [746, 302] width 313 height 74
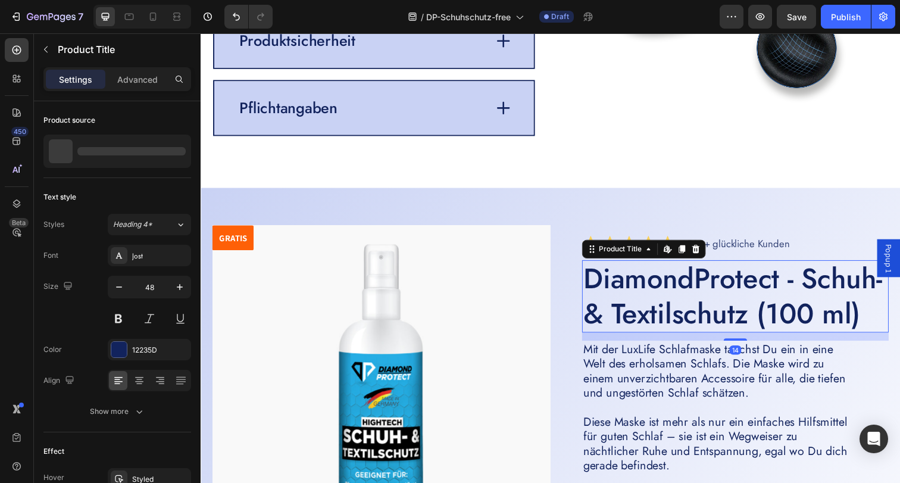
click at [659, 339] on h2 "DiamondProtect - Schuh- & Textilschutz (100 ml)" at bounding box center [746, 302] width 313 height 74
click at [719, 339] on h2 "DiamondProtect - Schuh- & Textilschutz (100 ml)" at bounding box center [746, 302] width 313 height 74
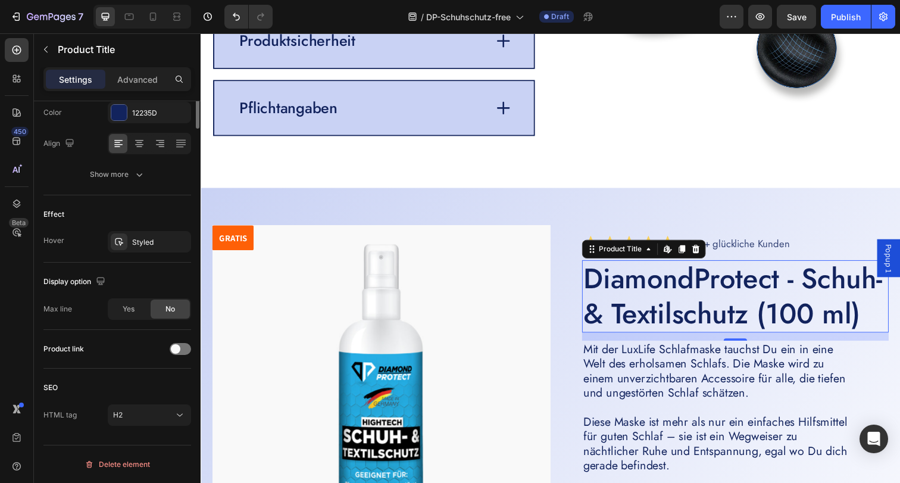
scroll to position [0, 0]
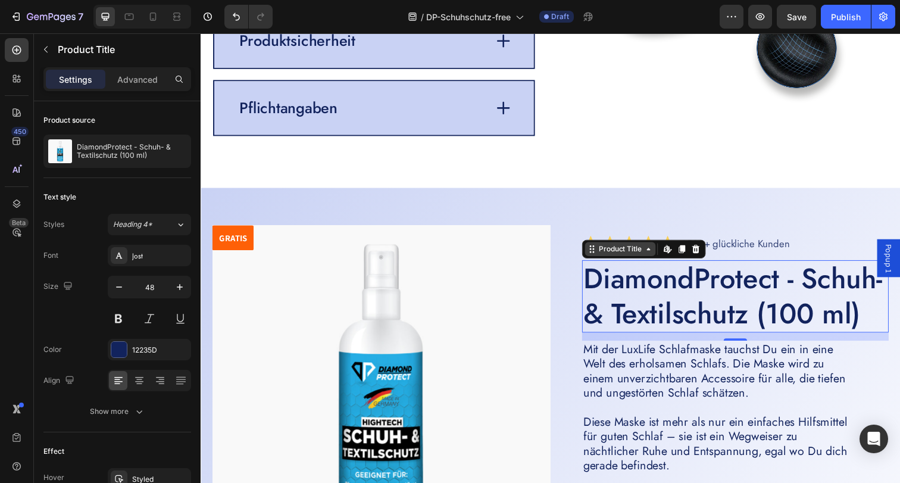
click at [605, 249] on div "Product Title" at bounding box center [629, 253] width 48 height 11
click at [677, 339] on h2 "DiamondProtect - Schuh- & Textilschutz (100 ml)" at bounding box center [746, 302] width 313 height 74
click at [652, 339] on h2 "DiamondProtect - Schuh- & Textilschutz (100 ml)" at bounding box center [746, 302] width 313 height 74
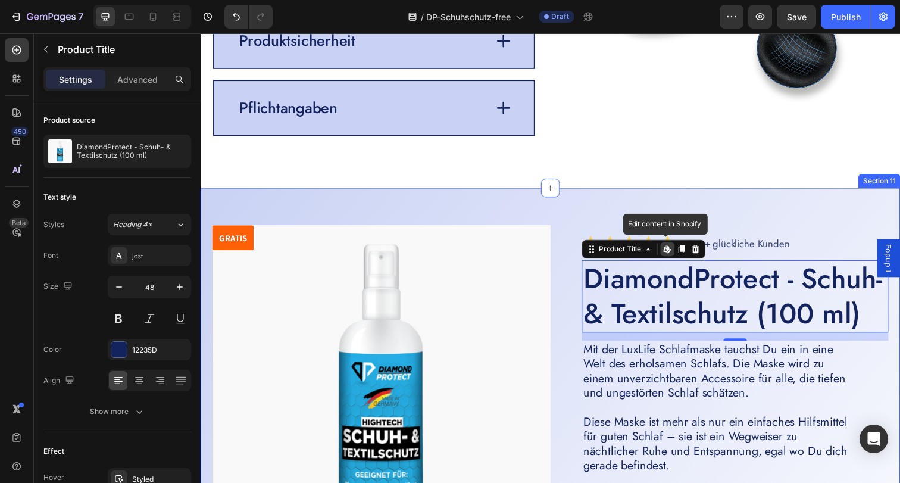
click at [812, 202] on div "GRATIS Product Badge Product Images Icon Icon Icon Icon Icon Icon List 1500+ gl…" at bounding box center [558, 471] width 714 height 561
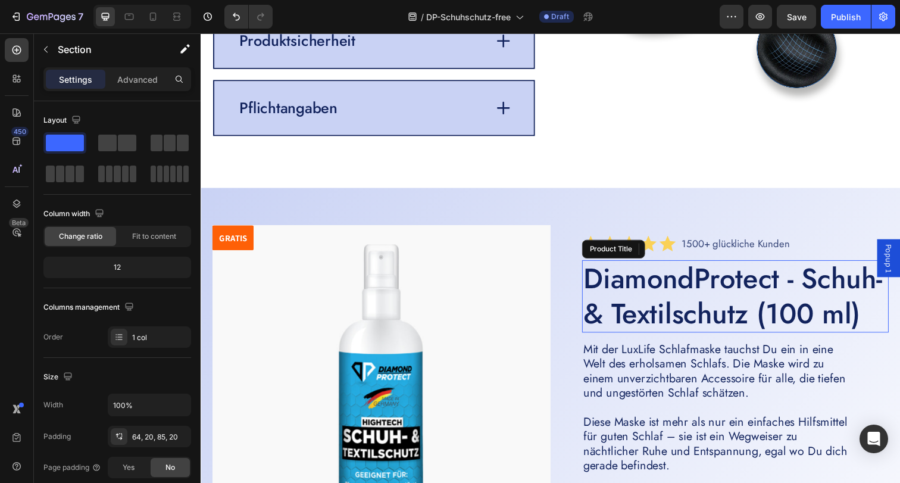
click at [696, 339] on h2 "DiamondProtect - Schuh- & Textilschutz (100 ml)" at bounding box center [746, 302] width 313 height 74
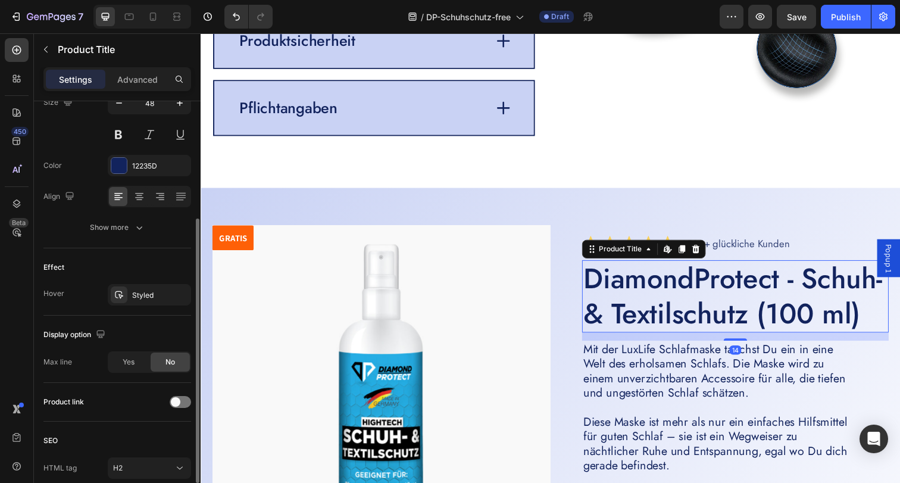
scroll to position [237, 0]
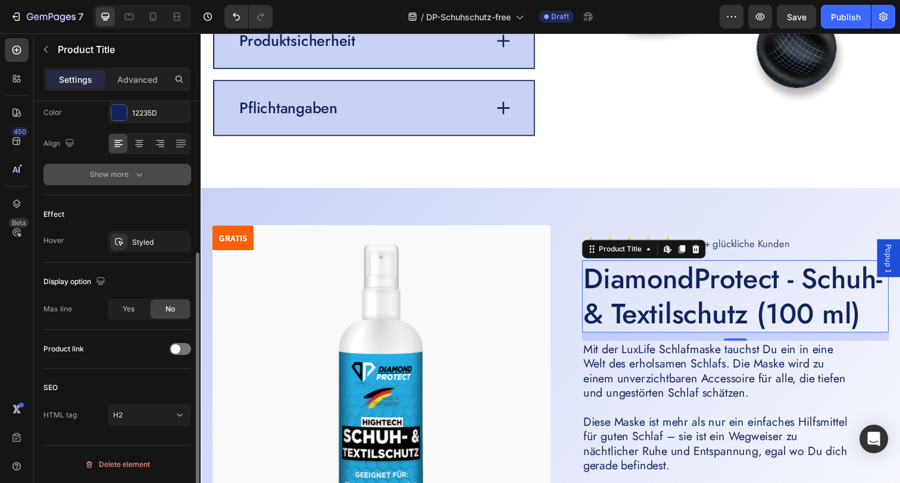
click at [128, 180] on div "Show more" at bounding box center [117, 174] width 55 height 12
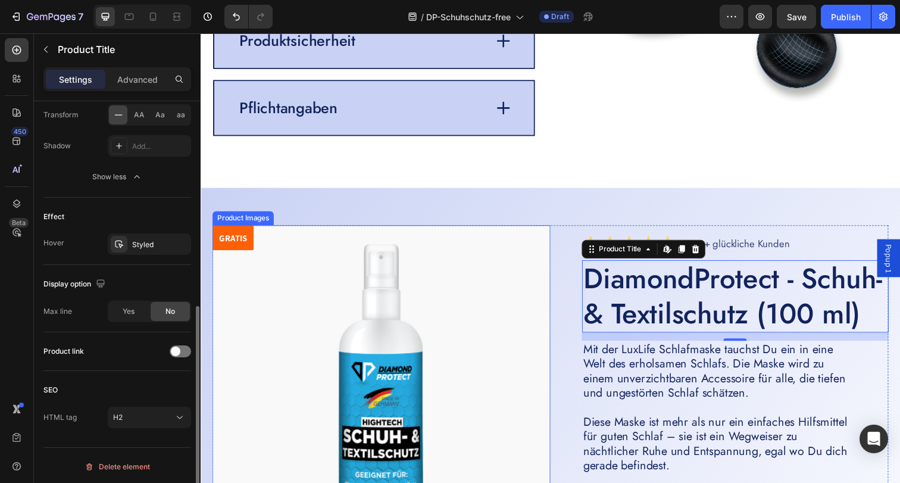
scroll to position [394, 0]
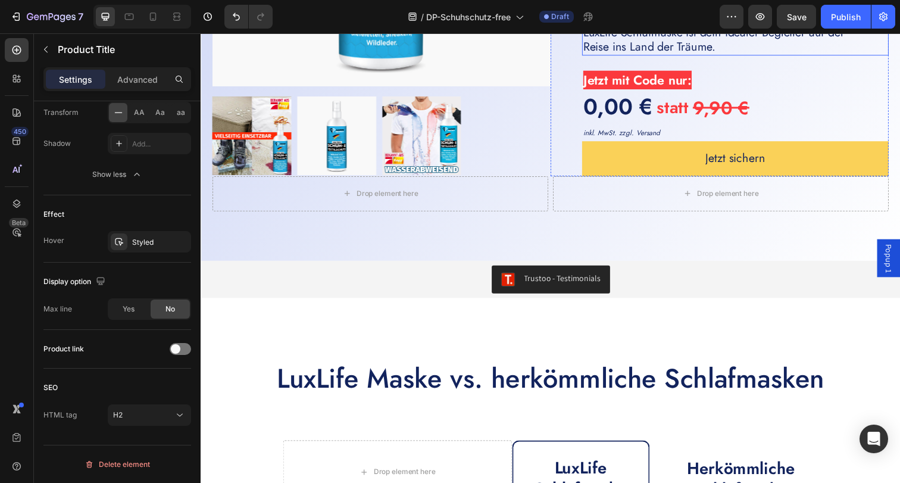
scroll to position [3800, 0]
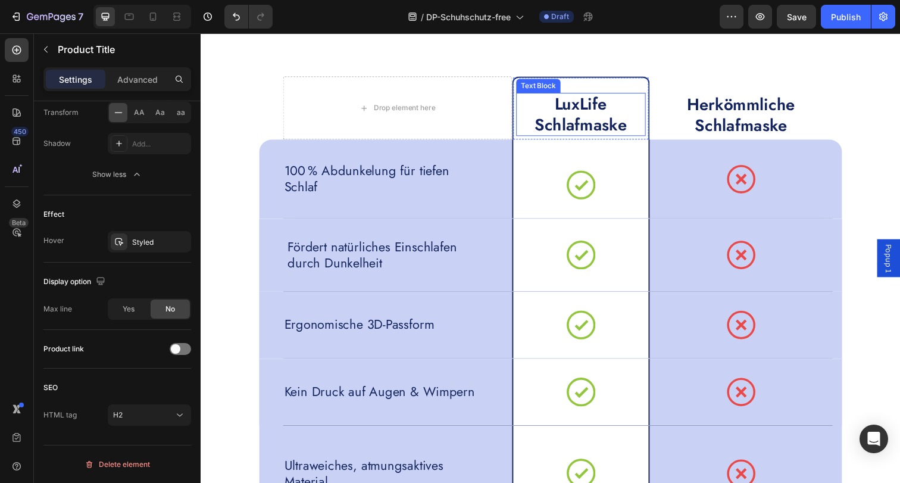
click at [568, 113] on p "LuxLife Schlafmaske" at bounding box center [589, 116] width 130 height 42
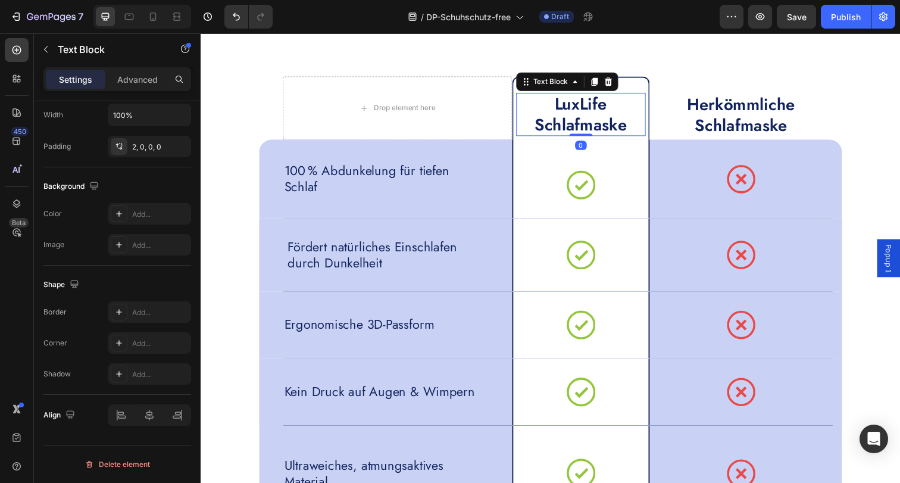
scroll to position [0, 0]
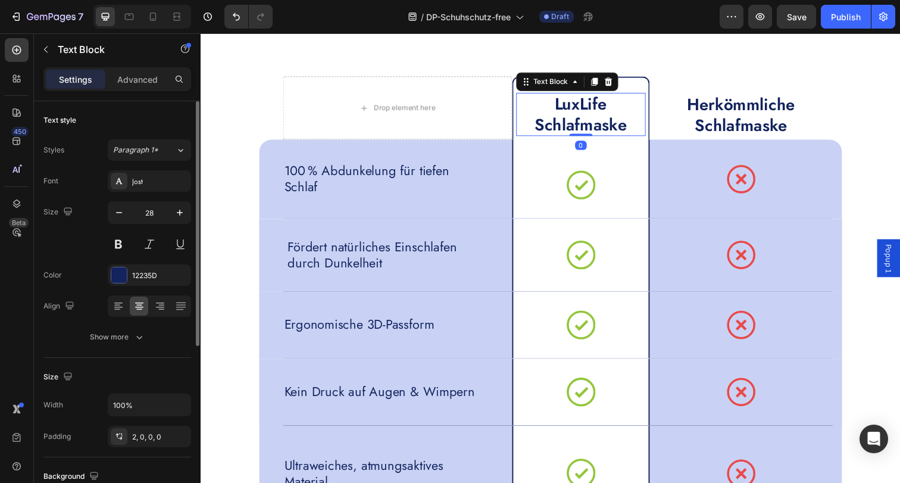
click at [568, 113] on p "LuxLife Schlafmaske" at bounding box center [589, 116] width 130 height 42
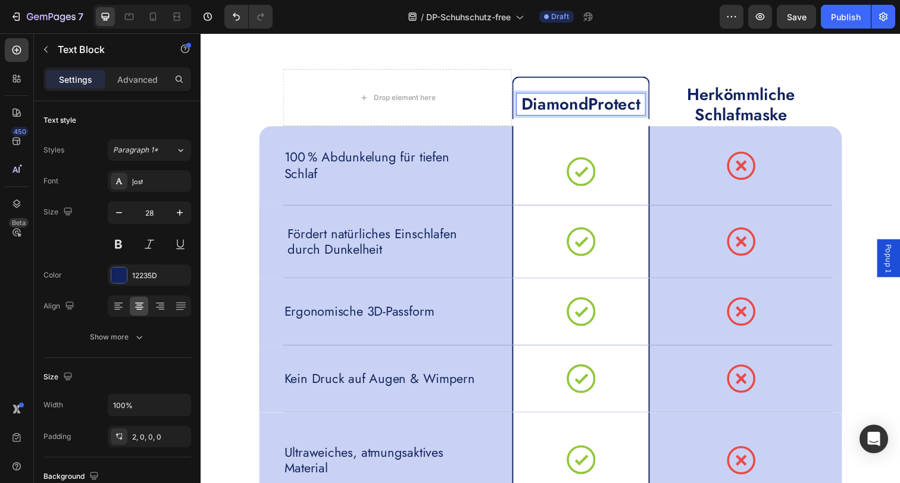
scroll to position [3800, 0]
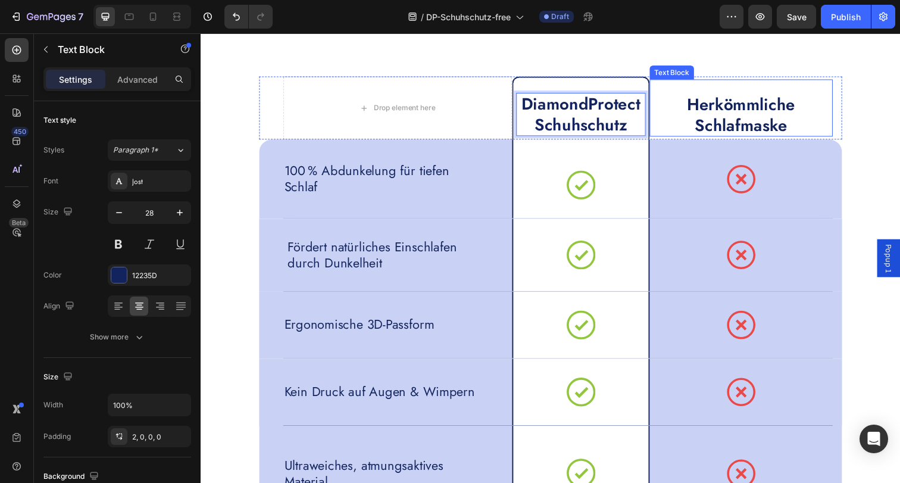
click at [730, 133] on p "Herkömmliche Schlafmaske" at bounding box center [752, 117] width 184 height 42
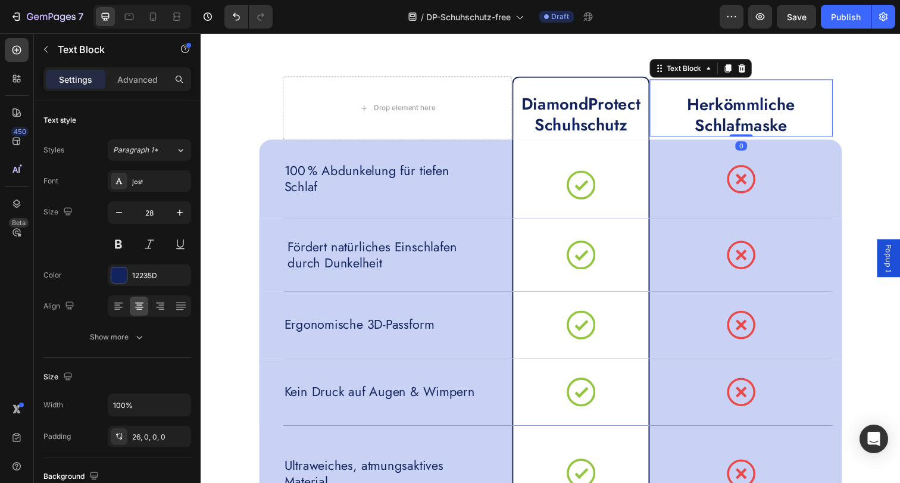
click at [730, 133] on p "Herkömmliche Schlafmaske" at bounding box center [752, 117] width 184 height 42
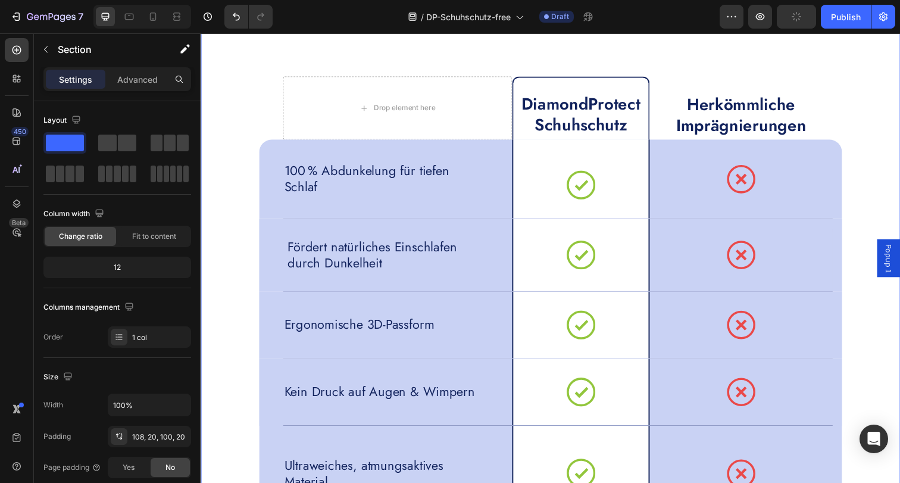
click at [883, 111] on div "LuxLife Maske vs. herkömmliche Schlafmasken Heading Drop element here DiamondPr…" at bounding box center [557, 263] width 690 height 535
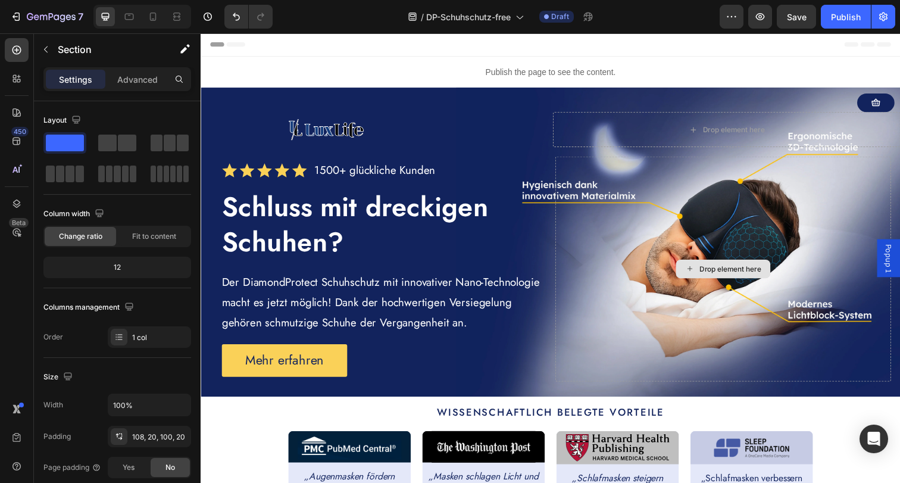
scroll to position [0, 0]
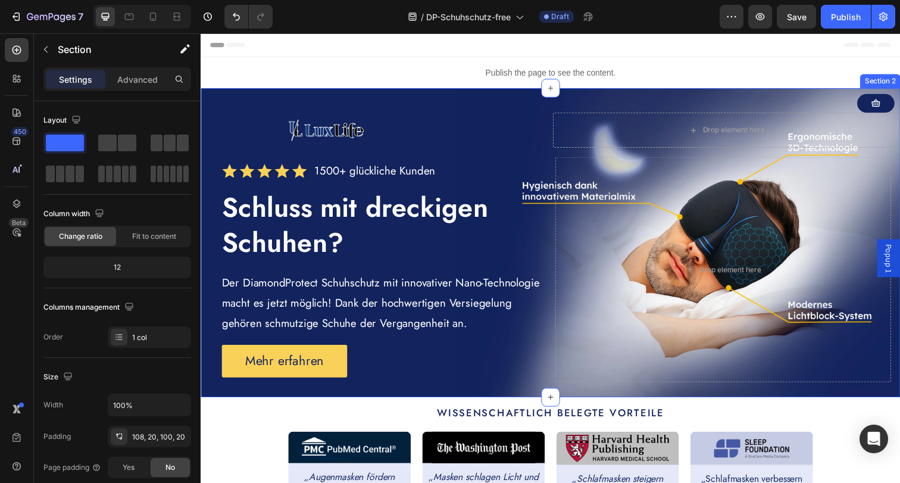
click at [461, 91] on div "Button Image Drop element here Row Icon Icon Icon Icon Icon Icon List 1500+ glü…" at bounding box center [558, 246] width 714 height 315
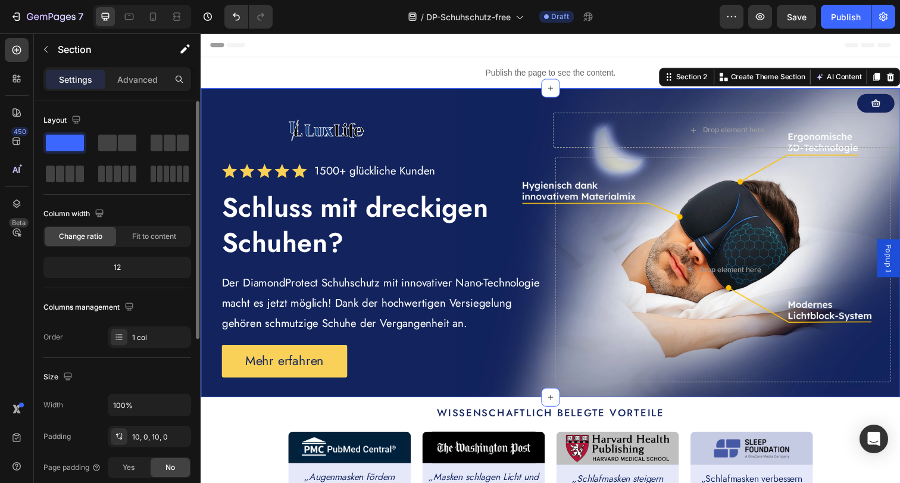
scroll to position [311, 0]
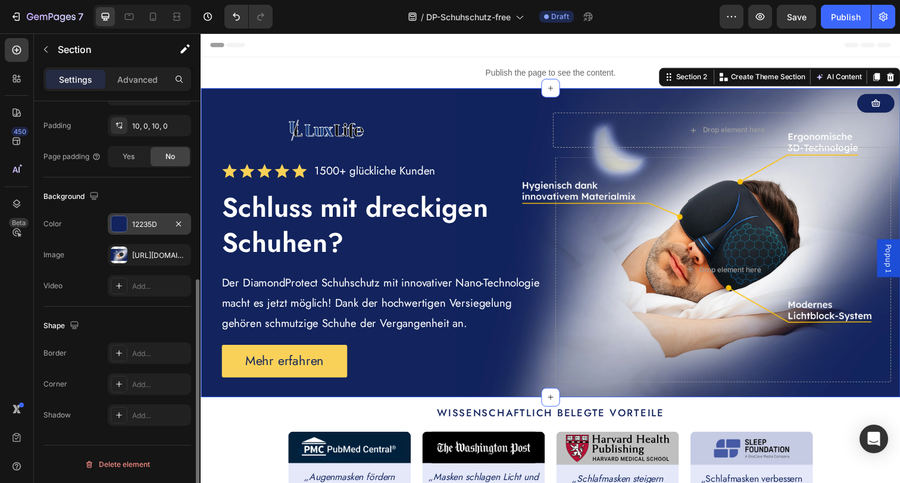
click at [119, 225] on div at bounding box center [118, 223] width 15 height 15
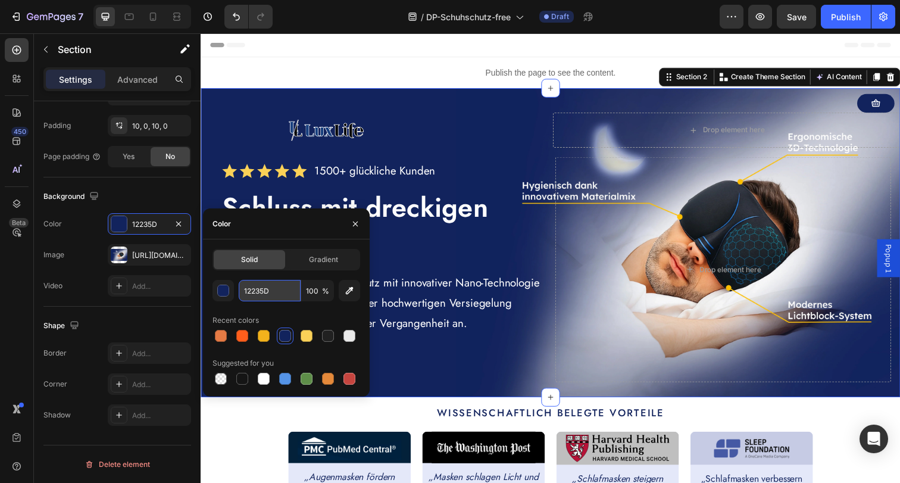
click at [258, 294] on input "12235D" at bounding box center [270, 290] width 62 height 21
paste input "#23ACE0"
type input "#23ACE0"
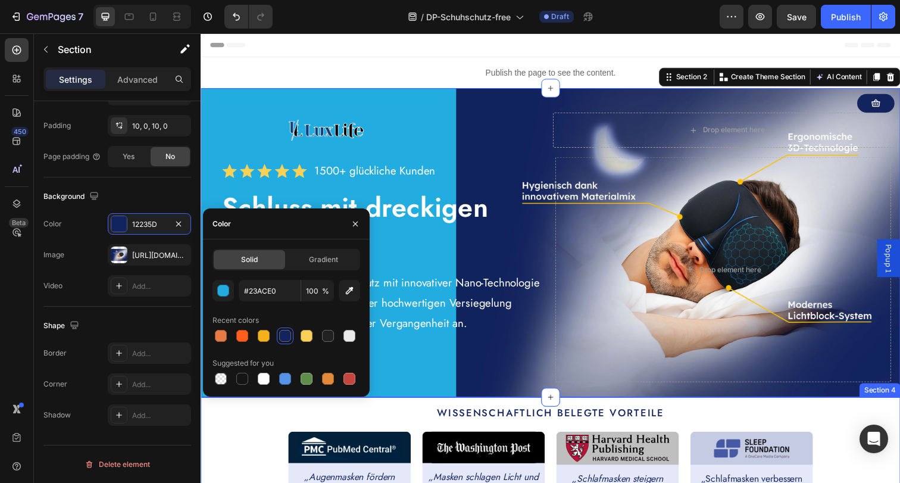
click at [250, 453] on div "Wissenschaftlich belegte Vorteile Text Block Image Row „Augenmasken fördern [ME…" at bounding box center [557, 472] width 696 height 117
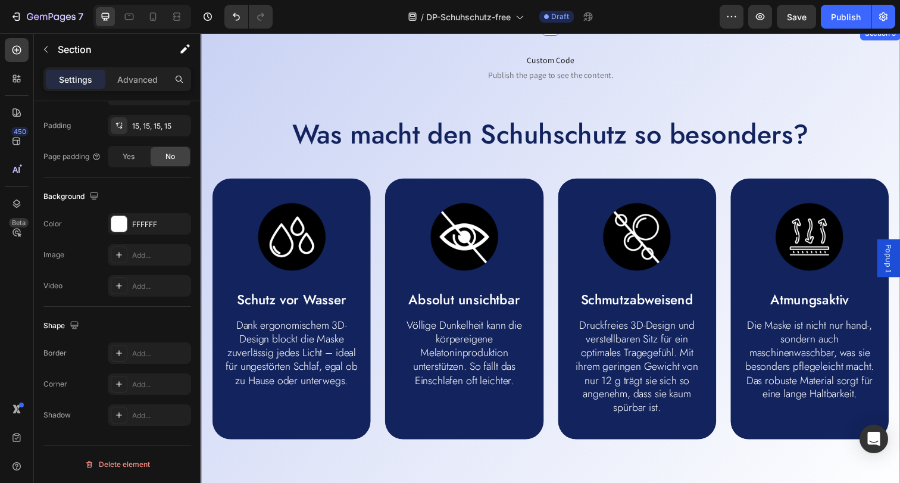
scroll to position [525, 0]
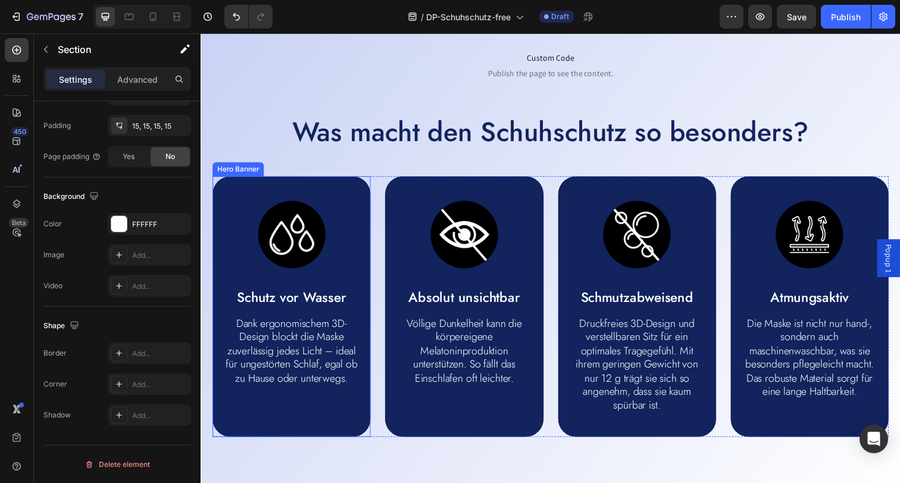
click at [242, 190] on div "Image Schutz vor Wasser Text Block Dank ergonomischem 3D-Design blockt die Mask…" at bounding box center [292, 298] width 161 height 238
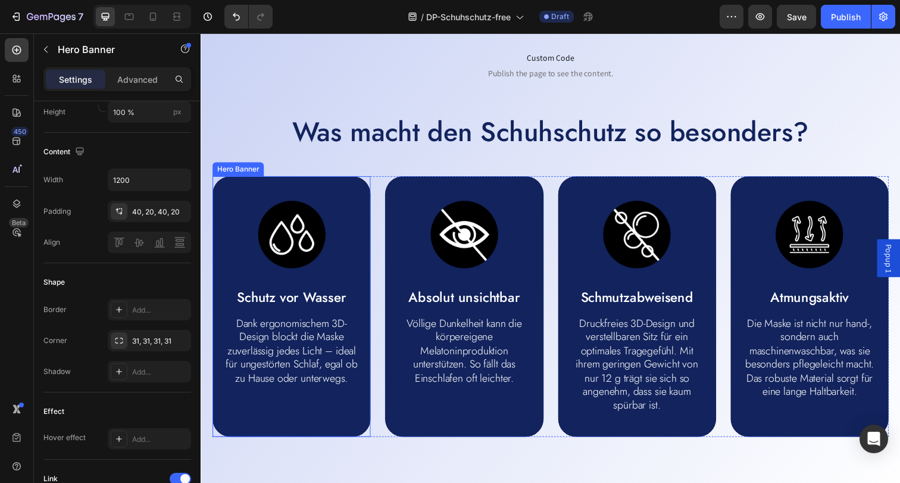
scroll to position [0, 0]
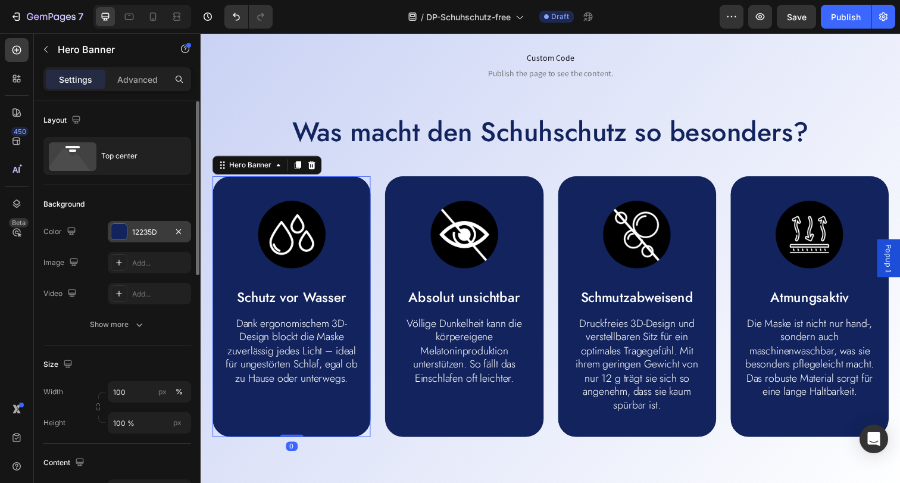
click at [145, 232] on div "12235D" at bounding box center [149, 232] width 35 height 11
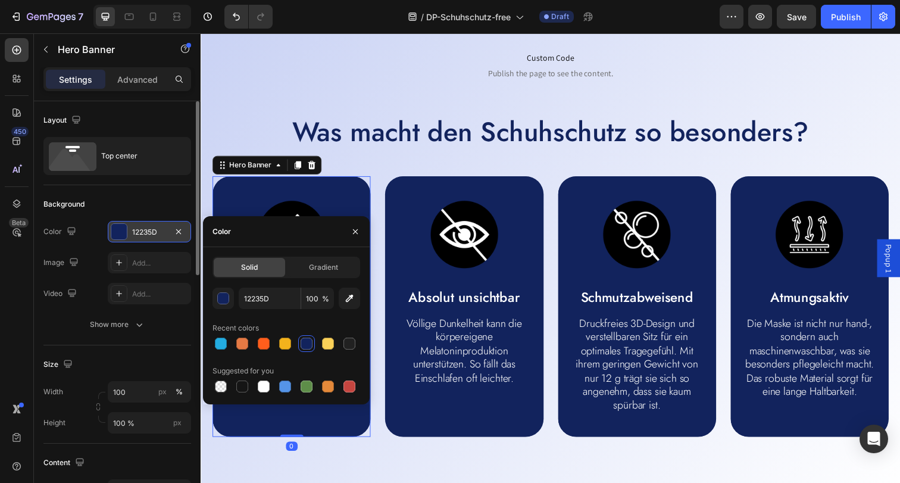
click at [145, 232] on div "12235D" at bounding box center [149, 232] width 35 height 11
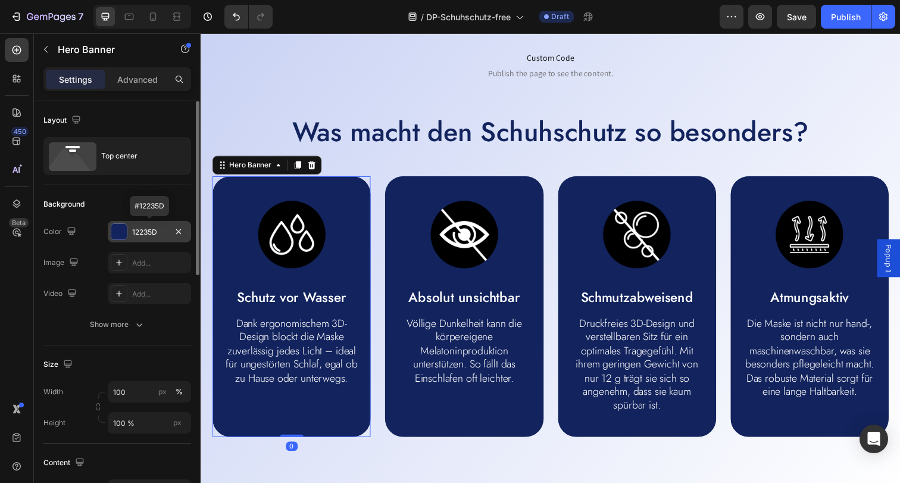
click at [146, 232] on div "12235D" at bounding box center [149, 232] width 35 height 11
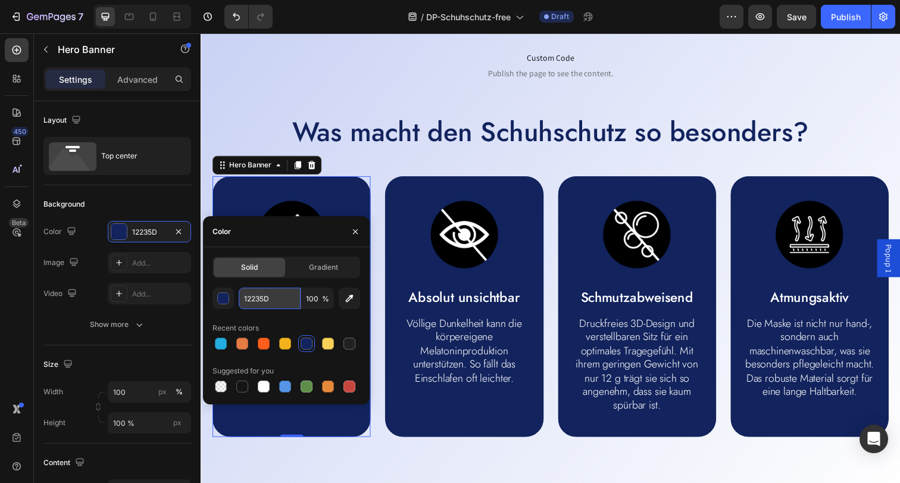
click at [275, 299] on input "12235D" at bounding box center [270, 297] width 62 height 21
paste input "#23ACE0"
type input "#23ACE0"
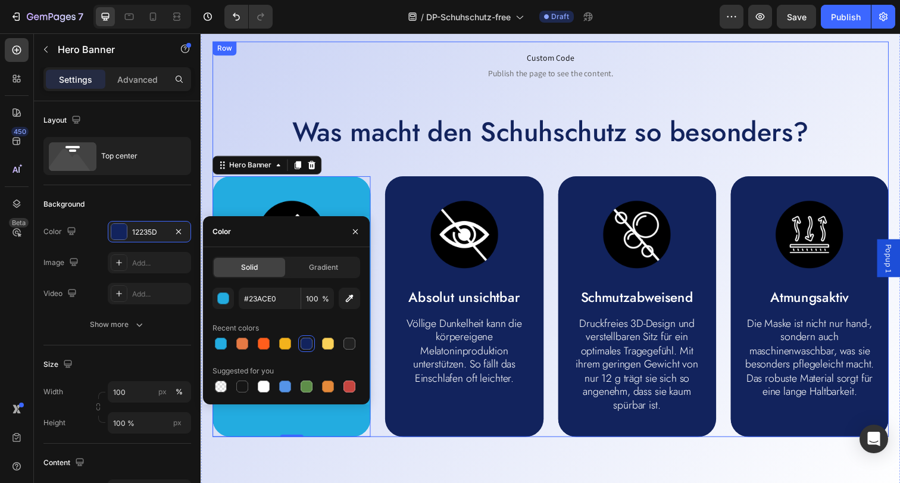
click at [496, 165] on div "Custom Code Publish the page to see the content. Custom Code Was macht den Schu…" at bounding box center [557, 243] width 690 height 403
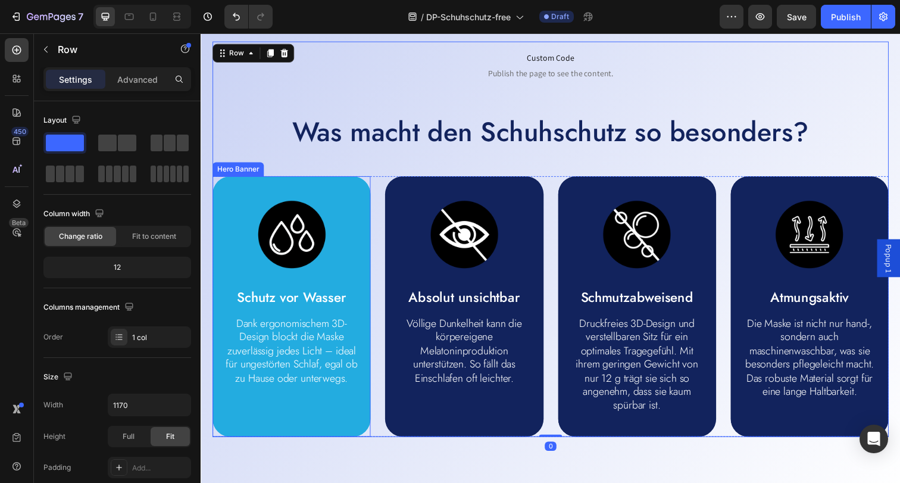
click at [305, 188] on div "Image Schutz vor Wasser Text Block Dank ergonomischem 3D-Design blockt die Mask…" at bounding box center [292, 298] width 161 height 238
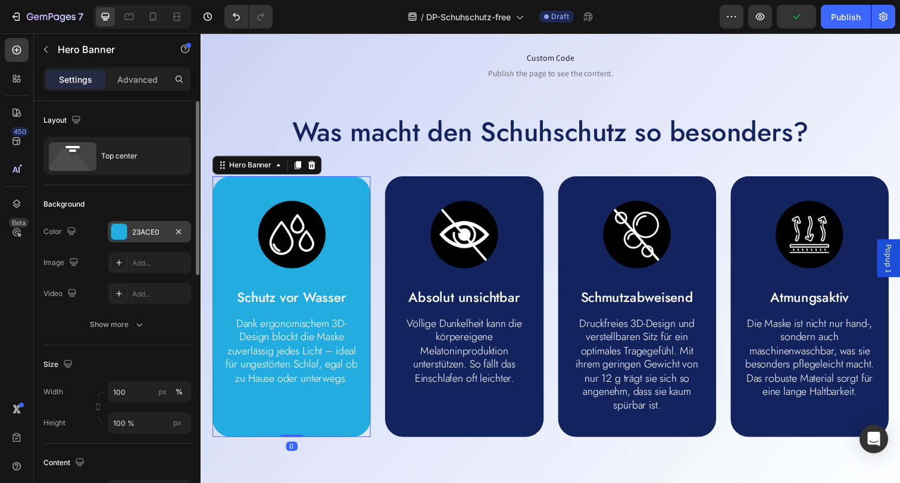
click at [130, 233] on div "23ACE0" at bounding box center [149, 231] width 83 height 21
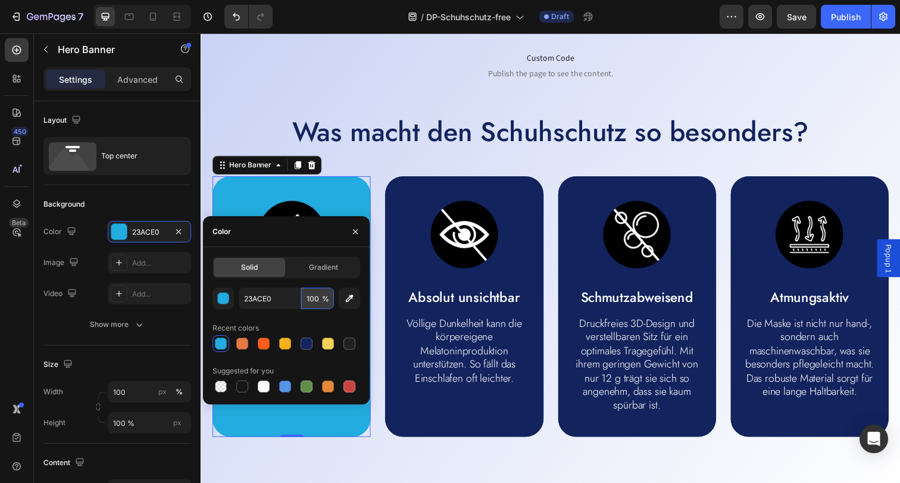
click at [308, 299] on input "100" at bounding box center [317, 297] width 33 height 21
click at [219, 303] on div "button" at bounding box center [223, 298] width 12 height 12
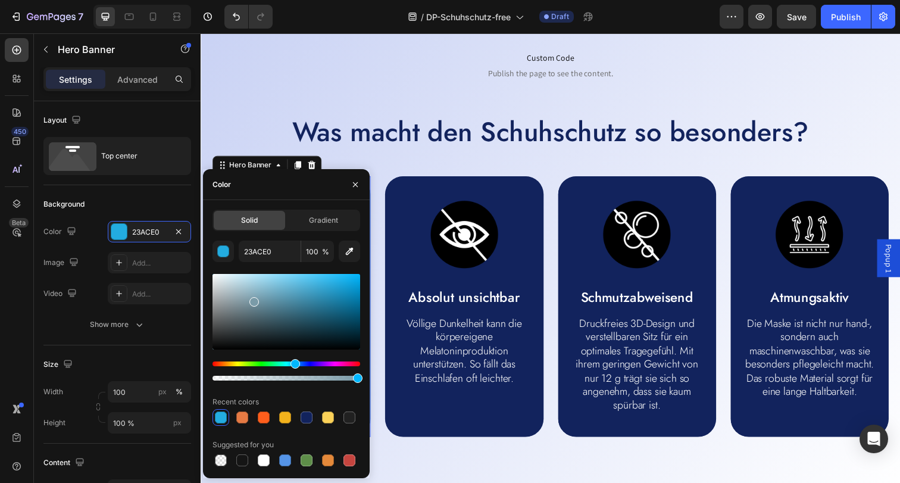
drag, startPoint x: 337, startPoint y: 286, endPoint x: 253, endPoint y: 299, distance: 84.9
click at [253, 299] on div at bounding box center [254, 302] width 10 height 10
drag, startPoint x: 254, startPoint y: 301, endPoint x: 356, endPoint y: 274, distance: 105.8
click at [356, 274] on div at bounding box center [355, 277] width 10 height 10
drag, startPoint x: 350, startPoint y: 177, endPoint x: 218, endPoint y: 210, distance: 135.5
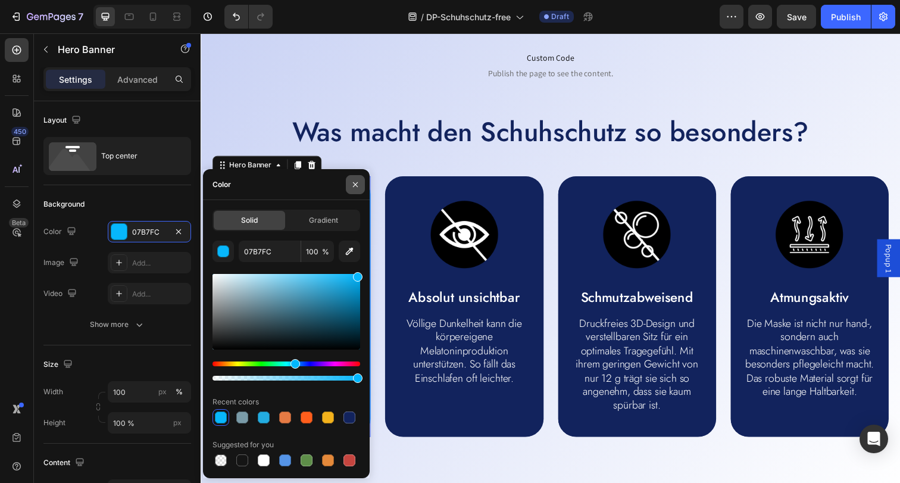
click at [350, 177] on button "button" at bounding box center [355, 184] width 19 height 19
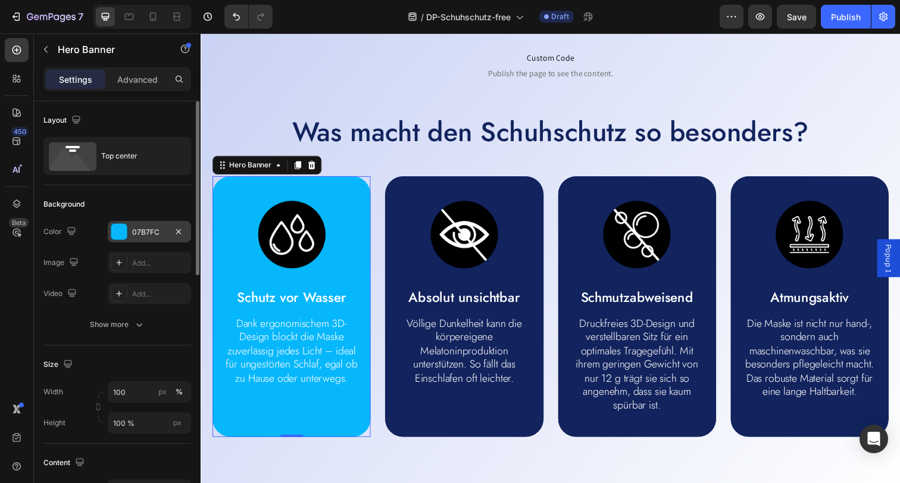
click at [150, 234] on div "07B7FC" at bounding box center [149, 232] width 35 height 11
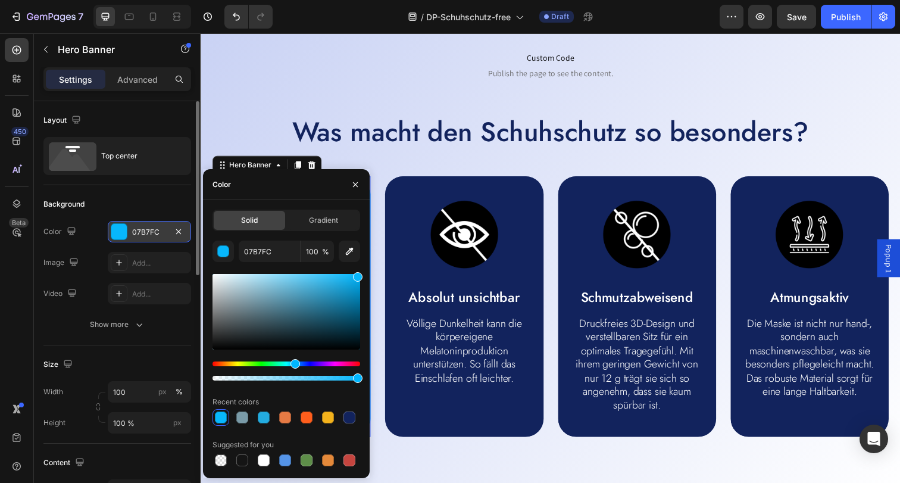
click at [150, 234] on div "07B7FC" at bounding box center [149, 232] width 35 height 11
click at [148, 229] on div "07B7FC" at bounding box center [149, 232] width 35 height 11
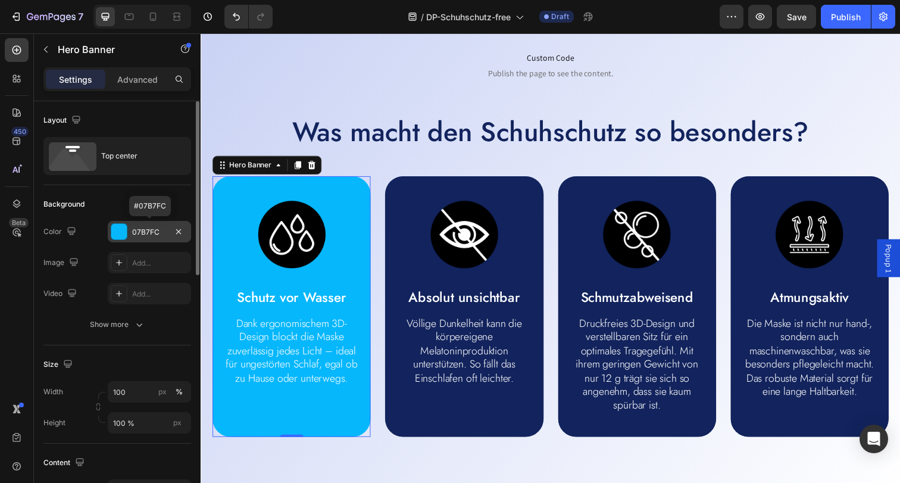
click at [148, 229] on div "07B7FC" at bounding box center [149, 232] width 35 height 11
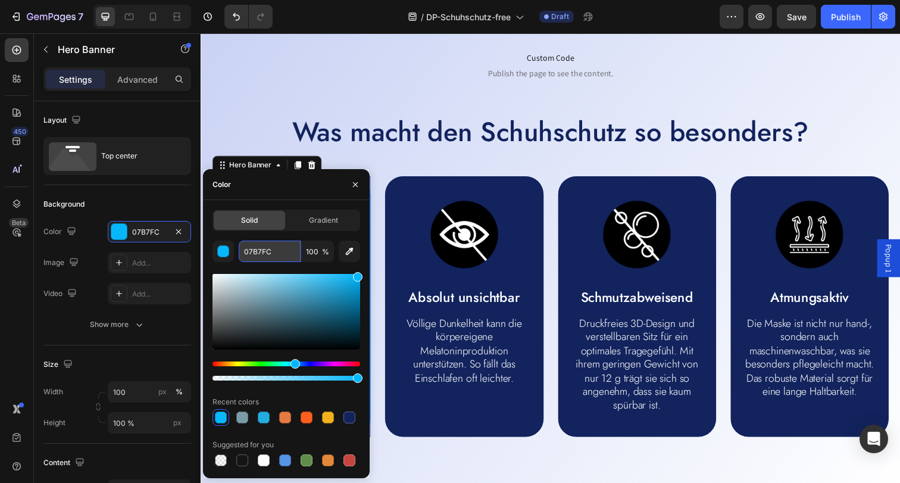
click at [284, 256] on input "07B7FC" at bounding box center [270, 250] width 62 height 21
paste input "#23A8D9"
drag, startPoint x: 248, startPoint y: 253, endPoint x: 242, endPoint y: 252, distance: 6.1
click at [242, 252] on input "#23A8D9" at bounding box center [270, 250] width 62 height 21
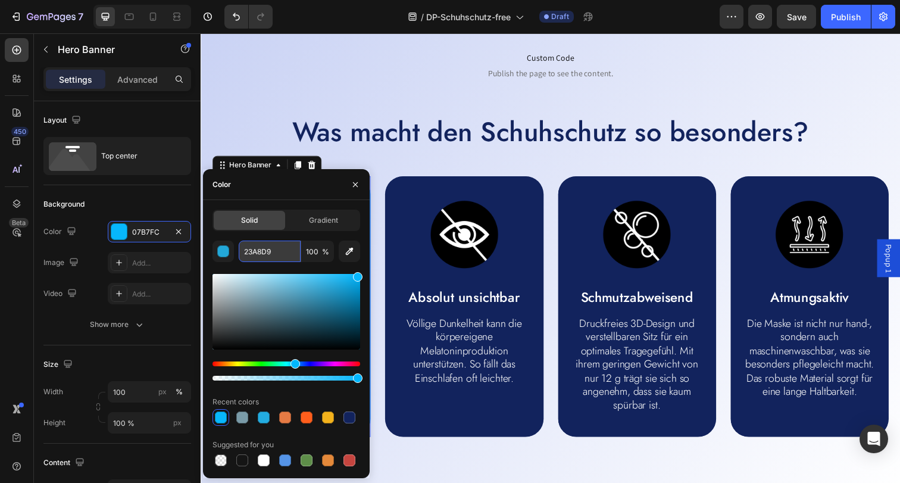
type input "23A8D9"
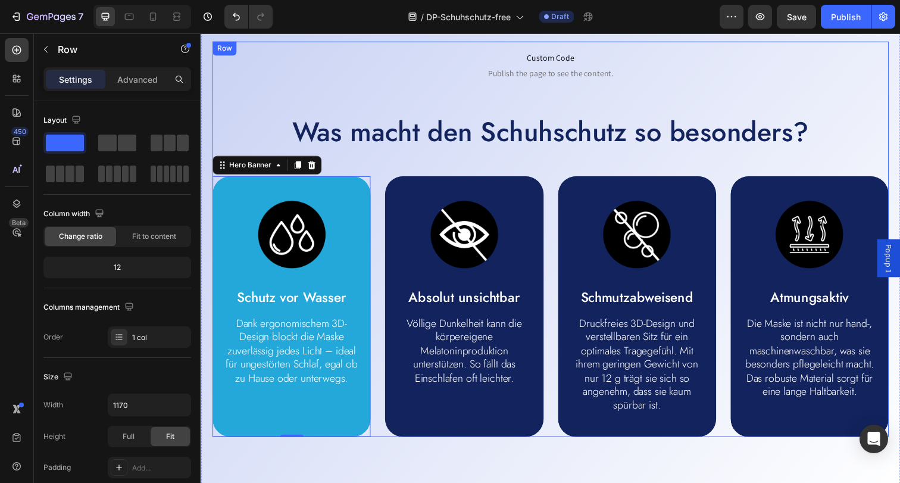
click at [408, 153] on div "Custom Code Publish the page to see the content. Custom Code Was macht den Schu…" at bounding box center [557, 243] width 690 height 403
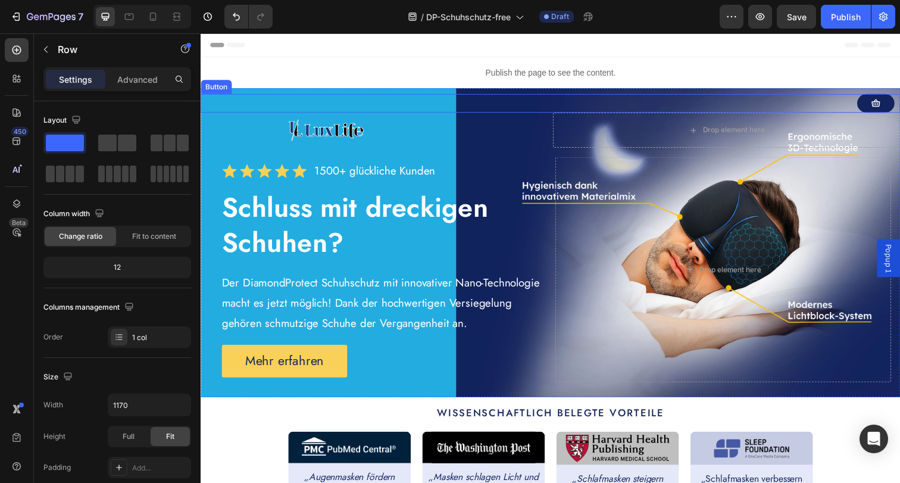
click at [382, 96] on div "Button" at bounding box center [558, 104] width 714 height 19
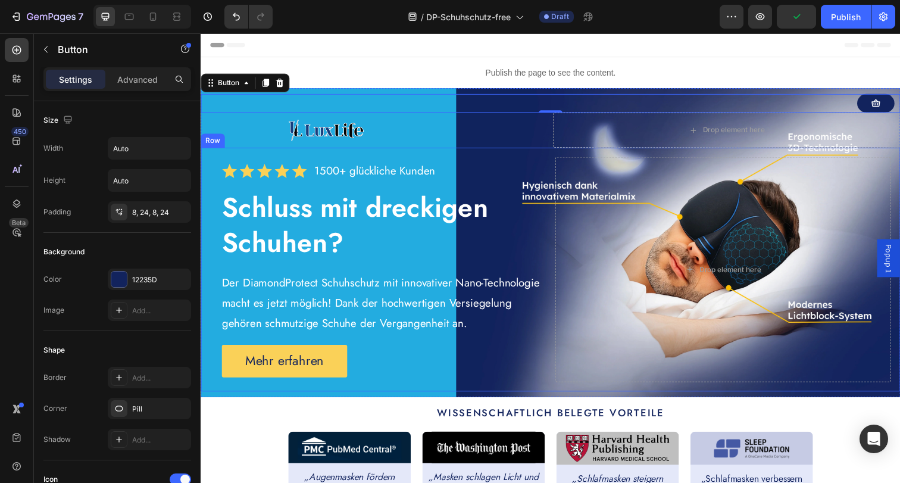
click at [206, 190] on div "Icon Icon Icon Icon Icon Icon List 1500+ glückliche Kunden Text Block Row Schlu…" at bounding box center [558, 274] width 714 height 249
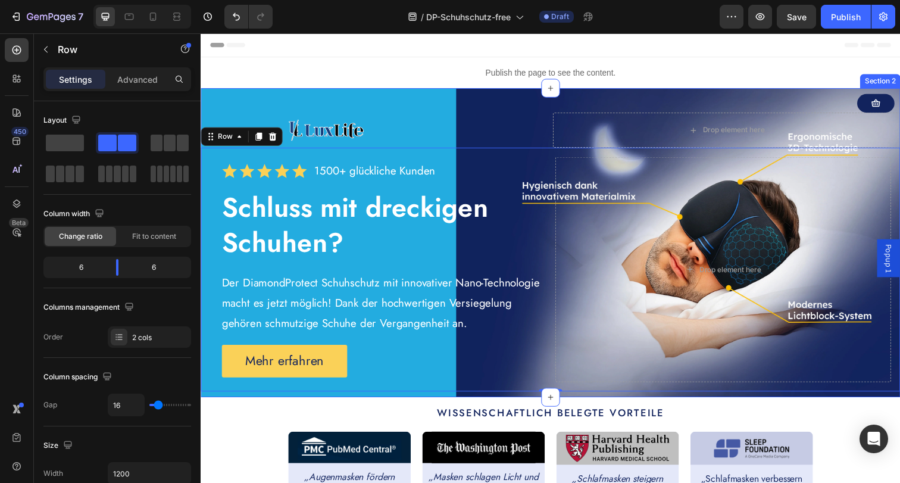
click at [467, 92] on div "Button Image Drop element here Row Icon Icon Icon Icon Icon Icon List 1500+ glü…" at bounding box center [558, 246] width 714 height 315
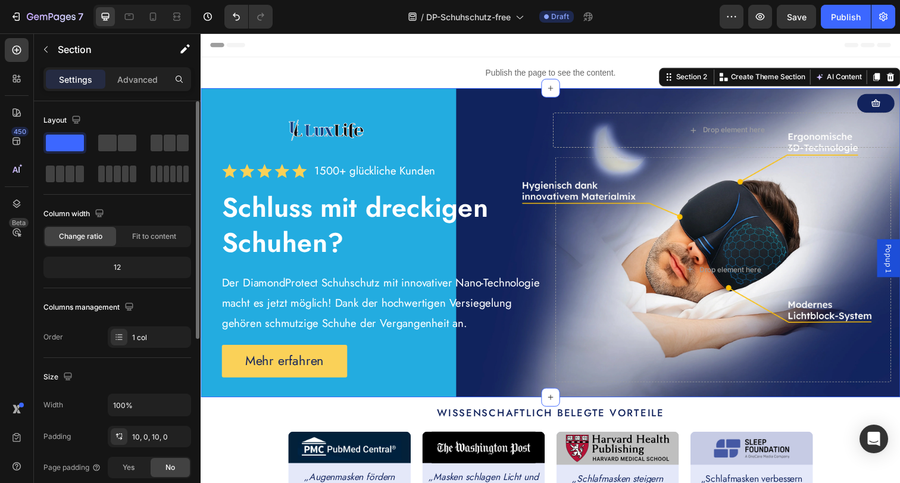
scroll to position [311, 0]
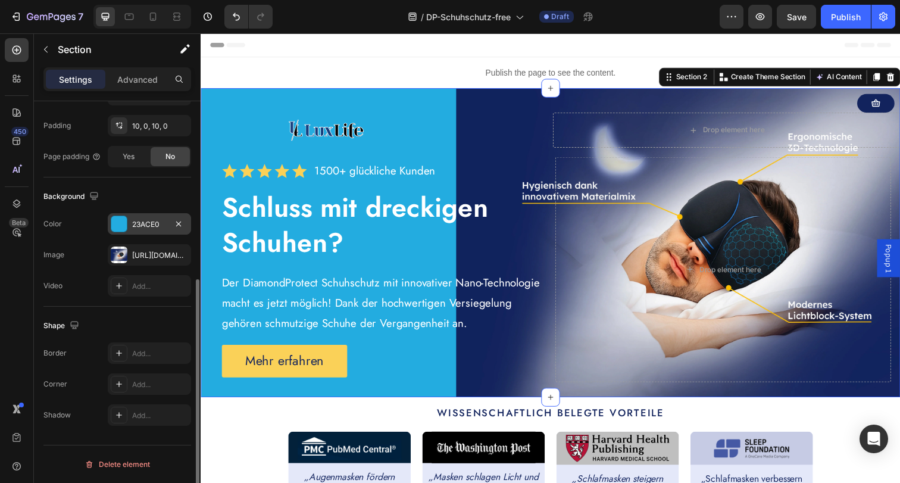
click at [154, 223] on div "23ACE0" at bounding box center [149, 224] width 35 height 11
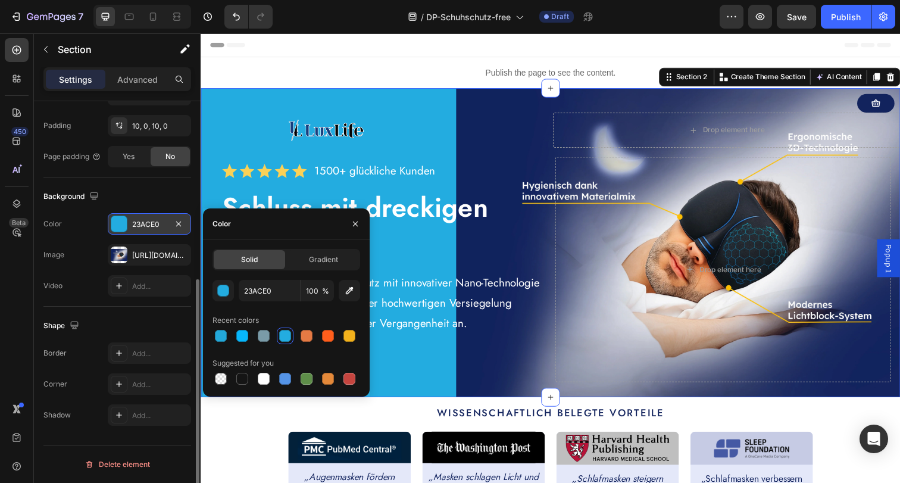
click at [154, 223] on div "23ACE0" at bounding box center [149, 224] width 35 height 11
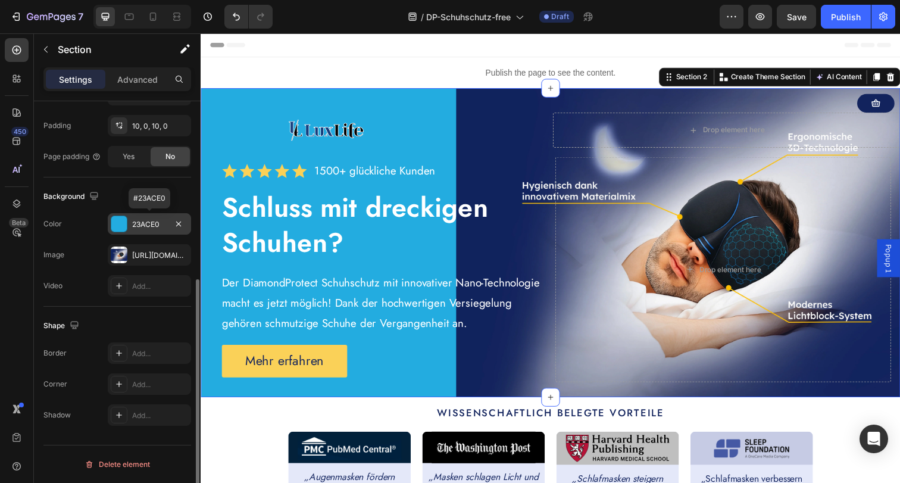
click at [151, 224] on div "23ACE0" at bounding box center [149, 224] width 35 height 11
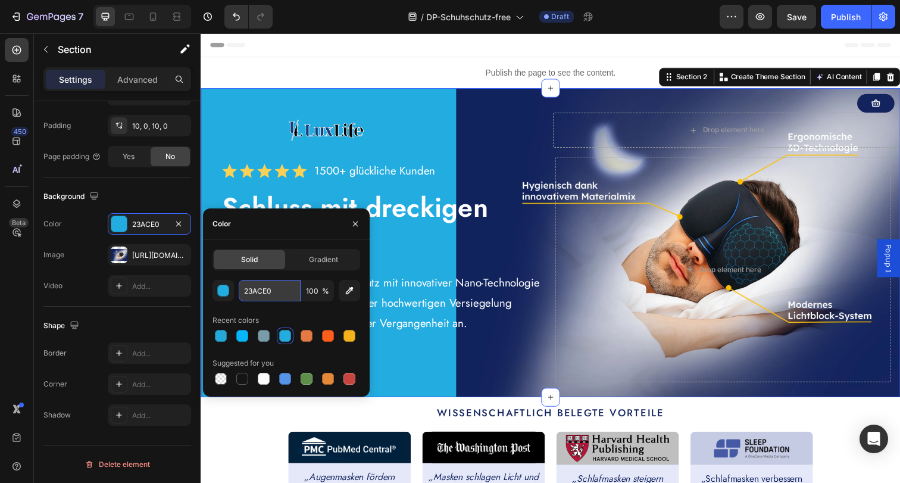
click at [258, 288] on input "23ACE0" at bounding box center [270, 290] width 62 height 21
paste input "#23A8D9"
drag, startPoint x: 247, startPoint y: 293, endPoint x: 240, endPoint y: 293, distance: 6.6
click at [240, 293] on input "#23A8D9" at bounding box center [270, 290] width 62 height 21
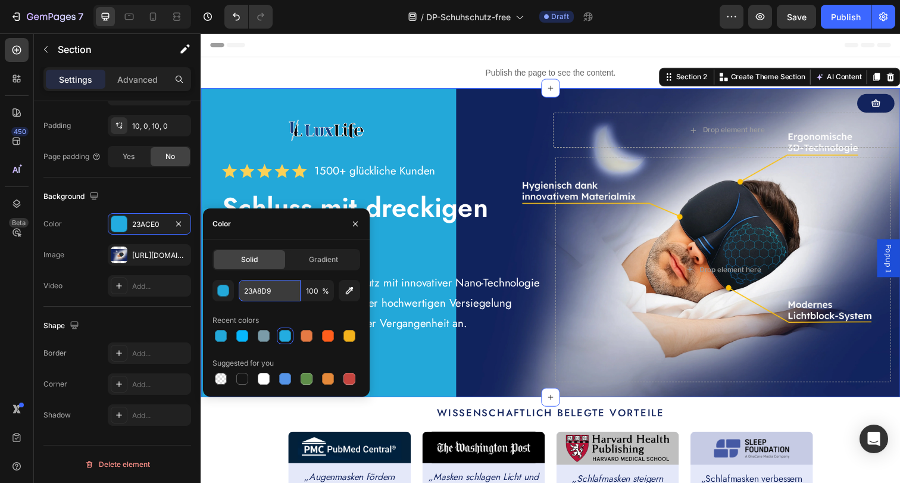
type input "23A8D9"
click at [230, 430] on div "Wissenschaftlich belegte Vorteile Text Block Image Row „Augenmasken fördern [ME…" at bounding box center [557, 472] width 696 height 117
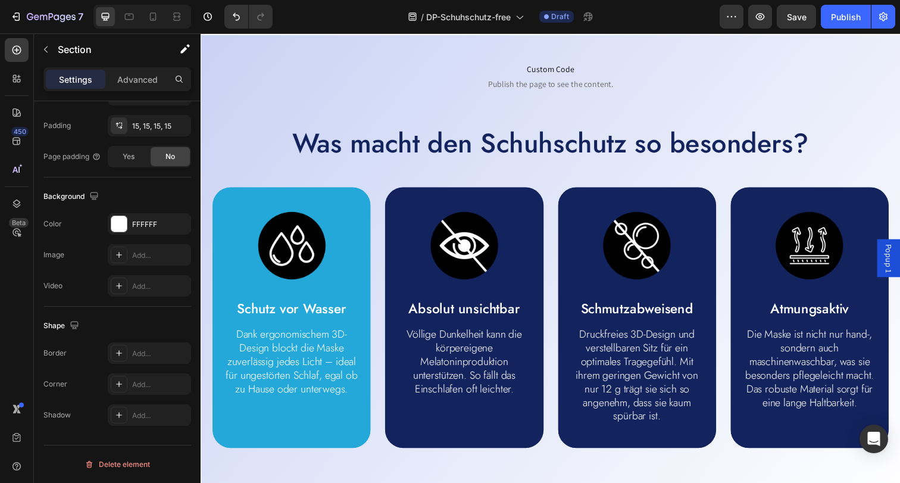
scroll to position [516, 0]
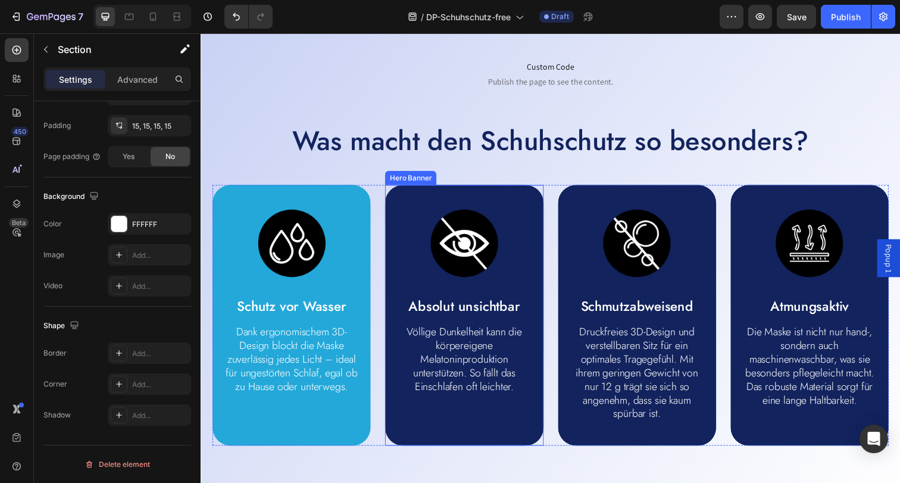
click at [408, 200] on div "Image Absolut unsichtbar Text Block Völlige Dunkelheit kann die körpereigene Me…" at bounding box center [469, 307] width 161 height 238
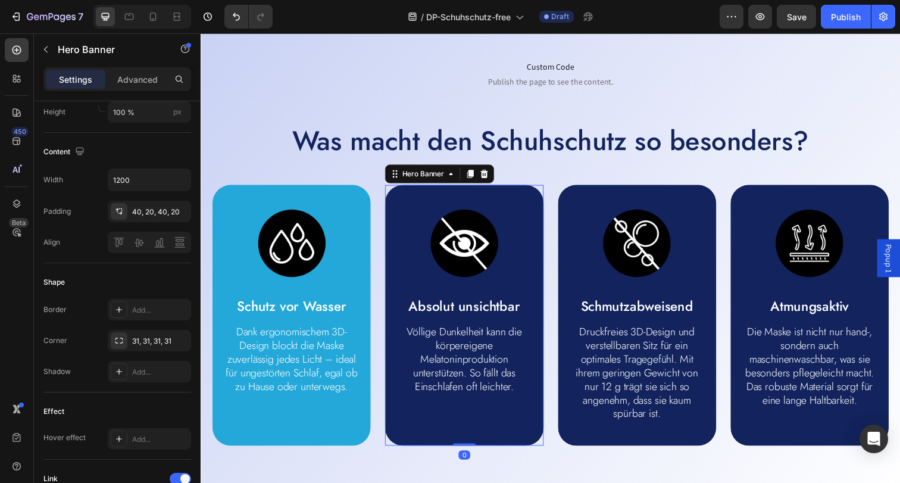
scroll to position [0, 0]
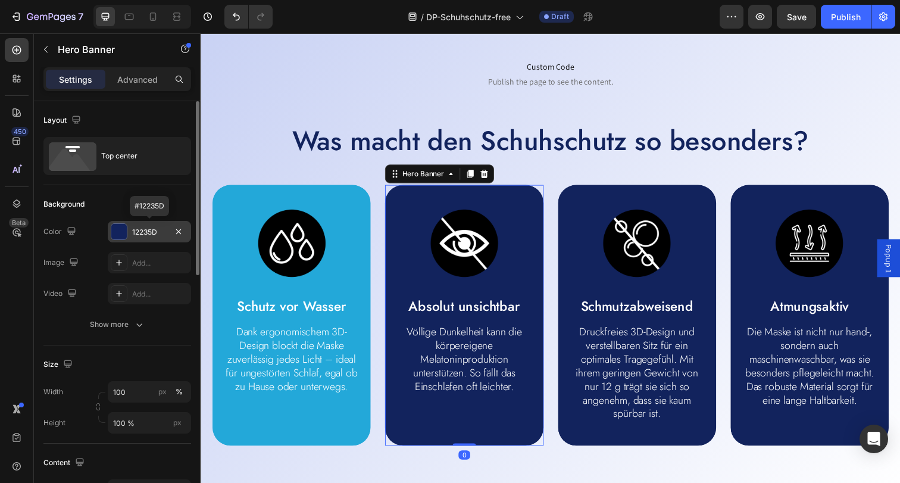
click at [139, 233] on div "12235D" at bounding box center [149, 232] width 35 height 11
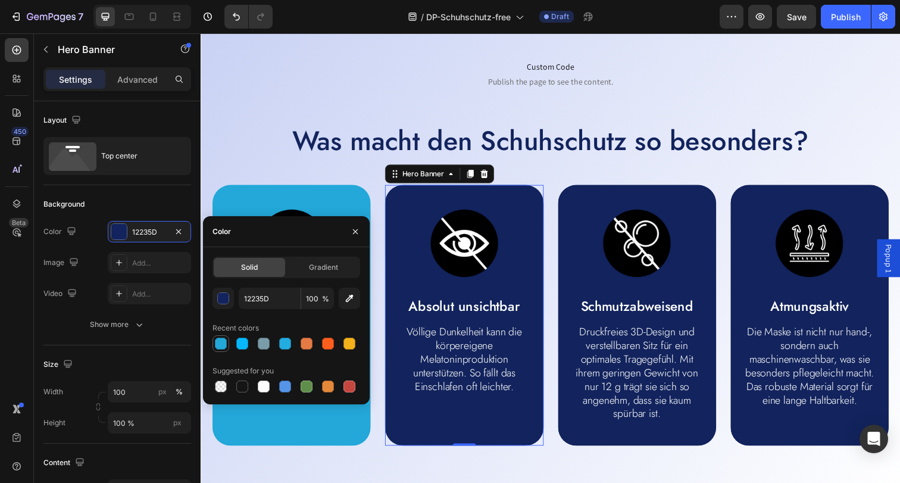
click at [223, 343] on div at bounding box center [221, 343] width 12 height 12
type input "23A8D9"
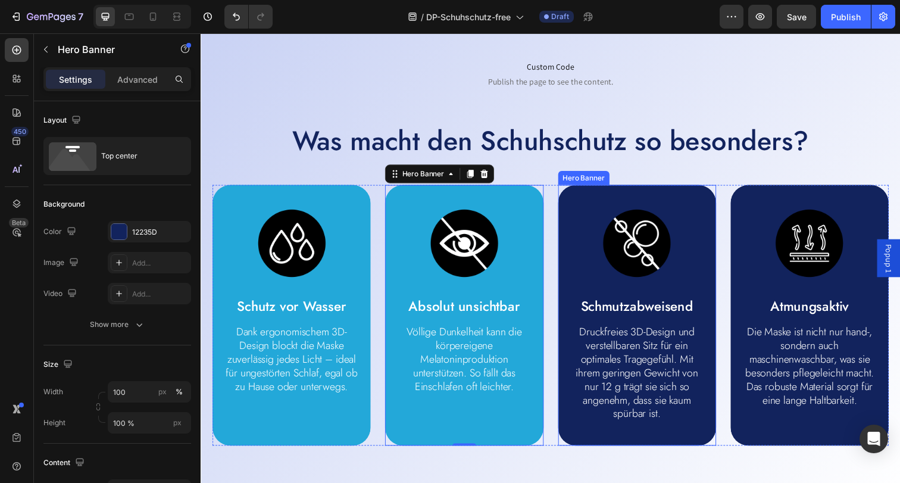
click at [597, 204] on div "Image Schmutzabweisend Text Block Druckfreies 3D-Design und verstellbaren Sitz …" at bounding box center [645, 321] width 161 height 266
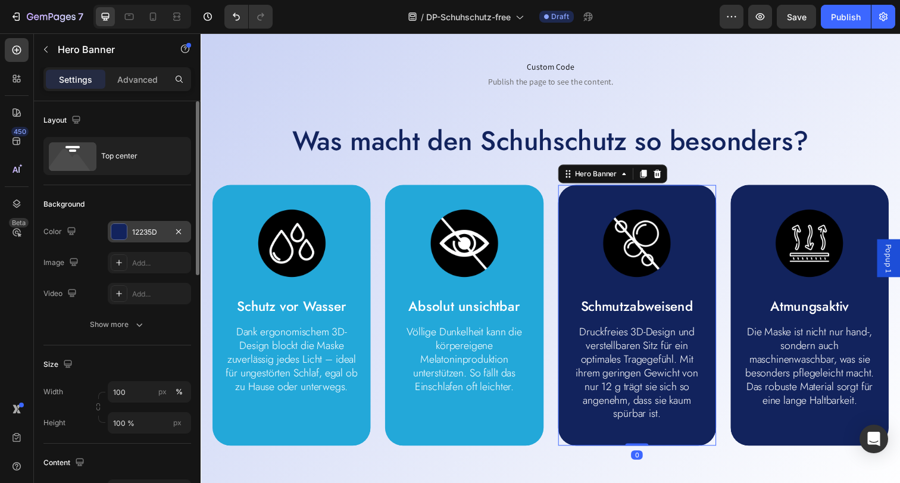
click at [117, 238] on div at bounding box center [118, 231] width 15 height 15
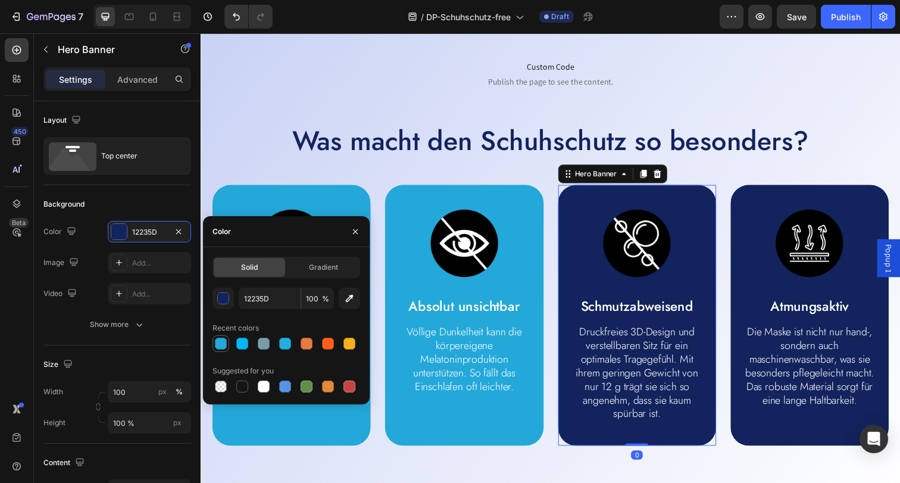
click at [221, 343] on div at bounding box center [221, 343] width 12 height 12
type input "23A8D9"
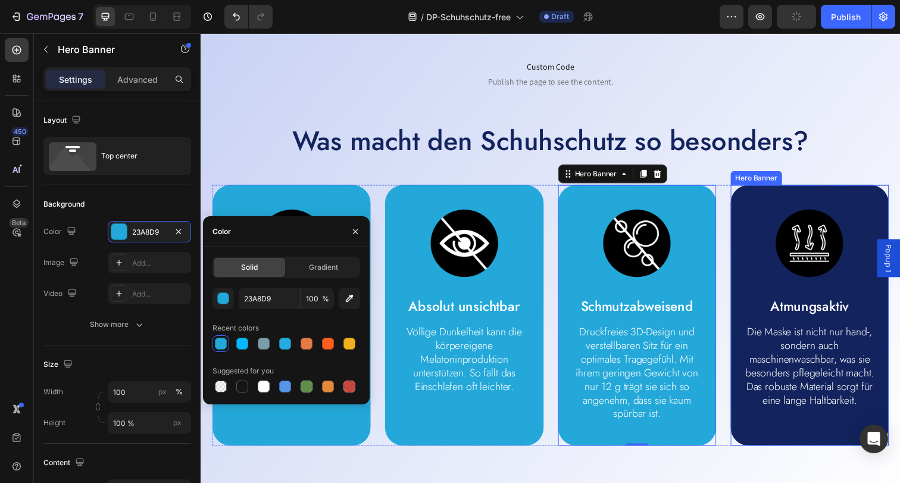
click at [772, 204] on div "Image Atmungsaktiv Text Block Die Maske ist nicht nur hand-, sondern auch masch…" at bounding box center [821, 314] width 161 height 252
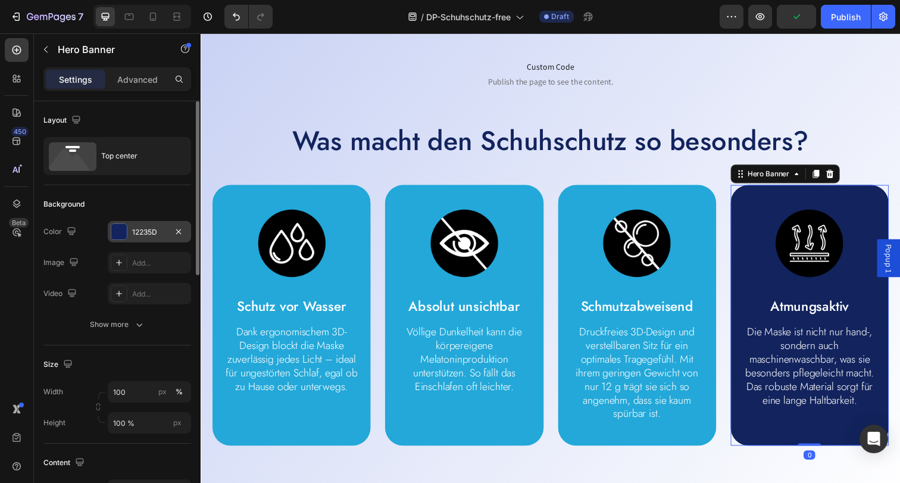
click at [123, 234] on div at bounding box center [118, 231] width 15 height 15
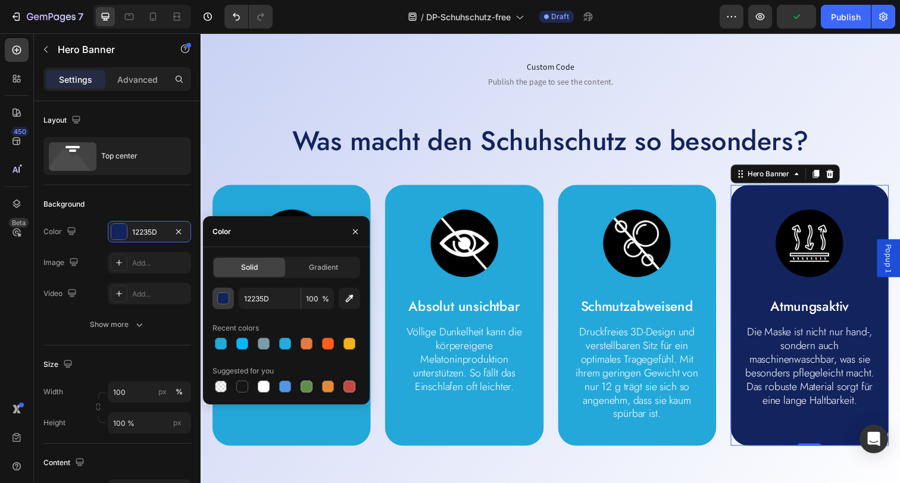
click at [223, 295] on div "button" at bounding box center [224, 299] width 12 height 12
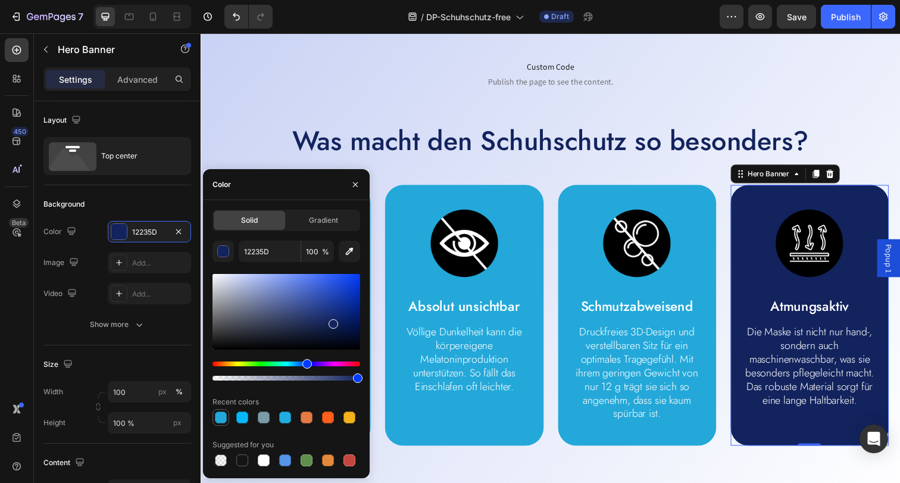
click at [223, 412] on div at bounding box center [221, 417] width 12 height 12
type input "23A8D9"
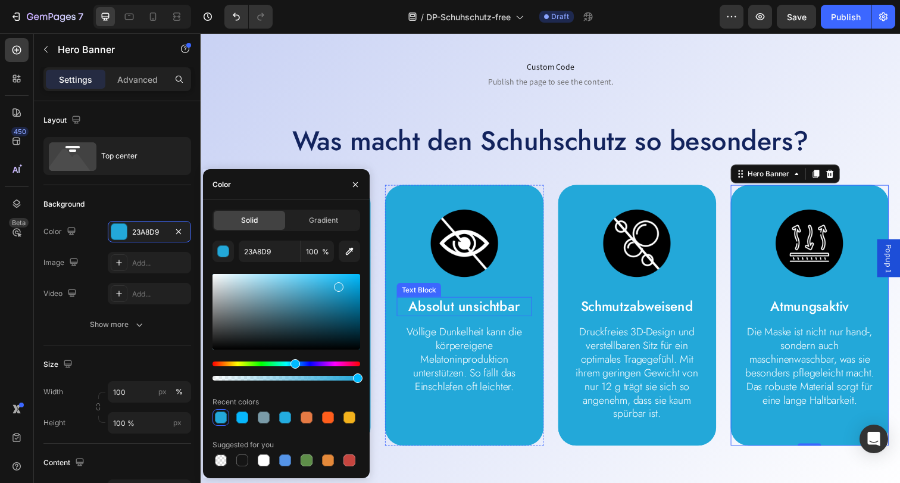
click at [473, 317] on p "Absolut unsichtbar" at bounding box center [469, 311] width 135 height 17
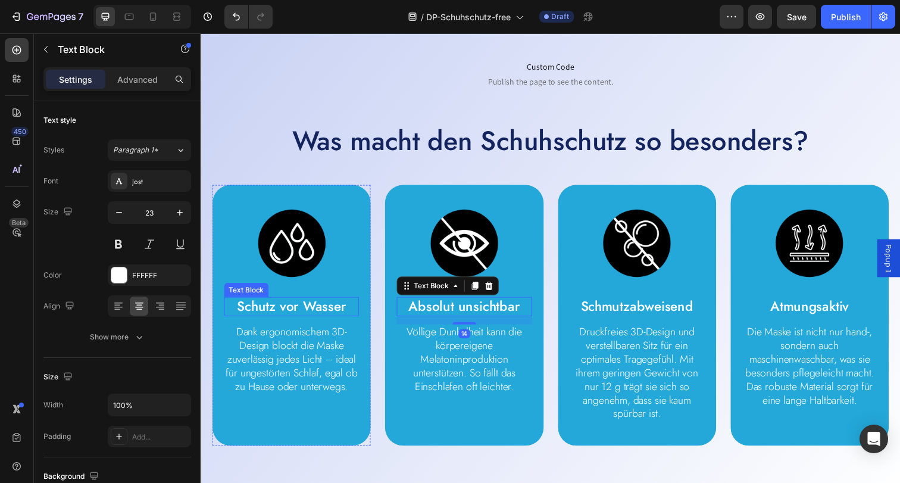
click at [277, 312] on p "Schutz vor Wasser" at bounding box center [293, 311] width 135 height 17
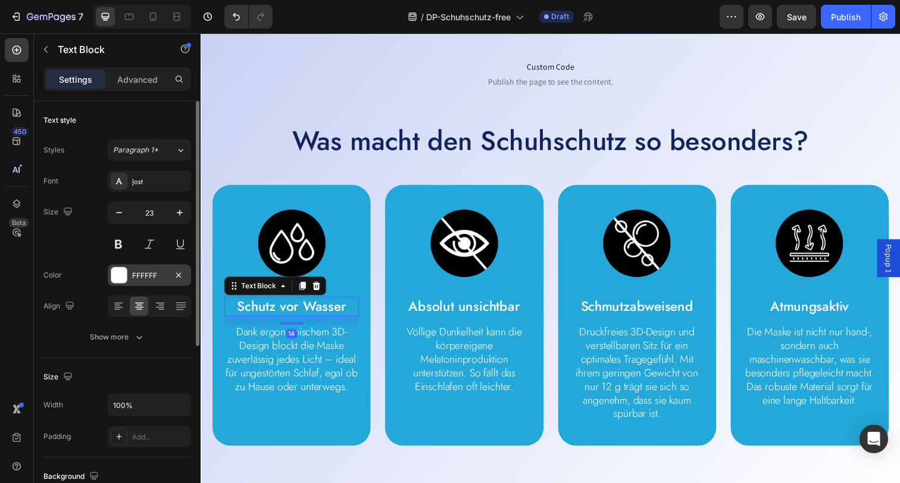
click at [121, 279] on div at bounding box center [118, 274] width 15 height 15
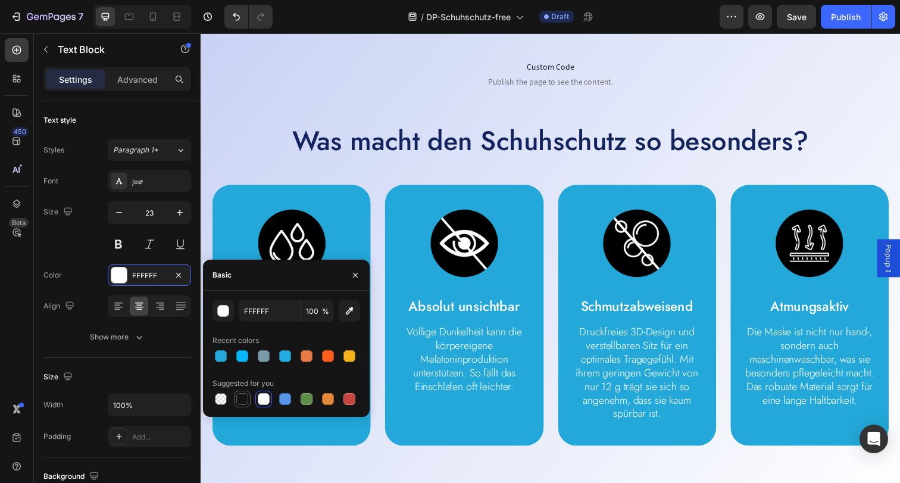
click at [244, 399] on div at bounding box center [242, 399] width 12 height 12
type input "151515"
click at [489, 306] on p "Absolut unsichtbar" at bounding box center [469, 311] width 135 height 17
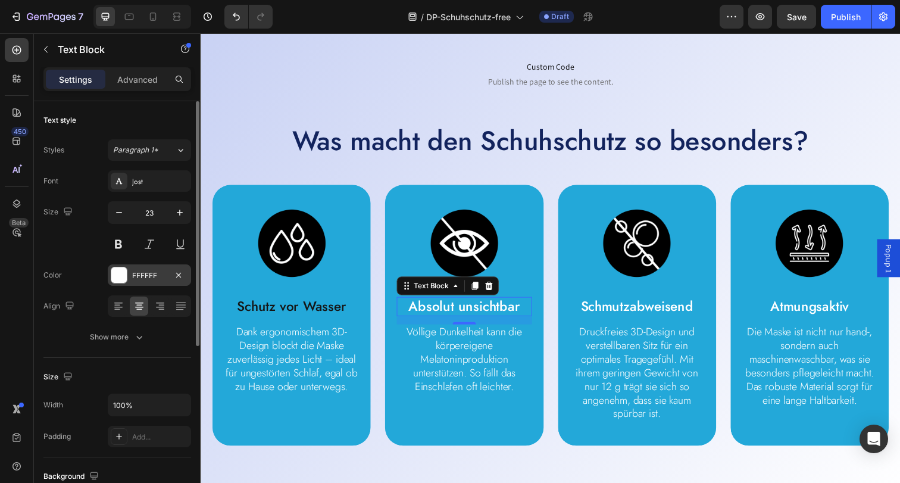
click at [120, 278] on div at bounding box center [118, 274] width 15 height 15
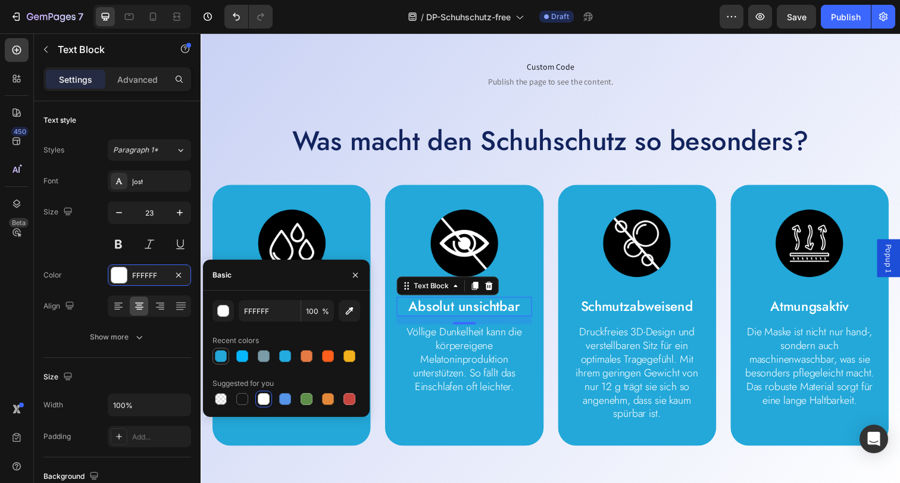
click at [218, 355] on div at bounding box center [221, 356] width 12 height 12
click at [247, 403] on div at bounding box center [242, 399] width 12 height 12
type input "151515"
click at [623, 306] on p "Schmutzabweisend" at bounding box center [645, 311] width 135 height 17
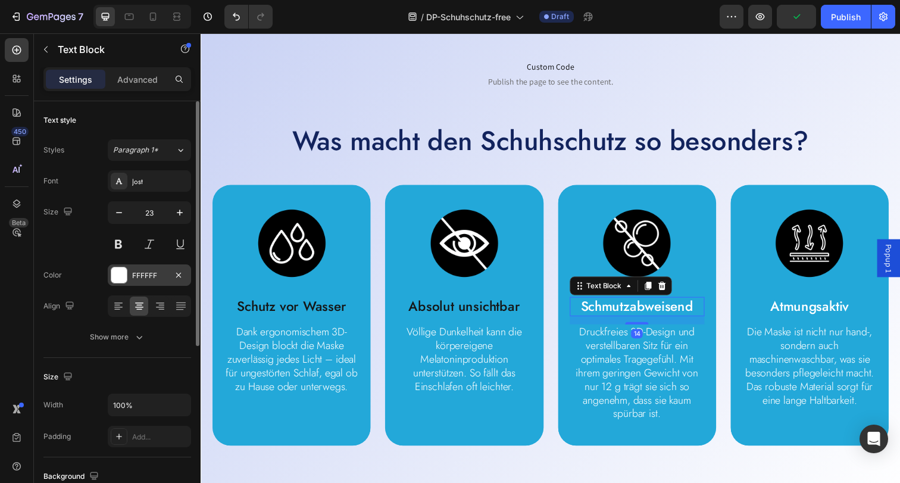
click at [115, 273] on div at bounding box center [118, 274] width 15 height 15
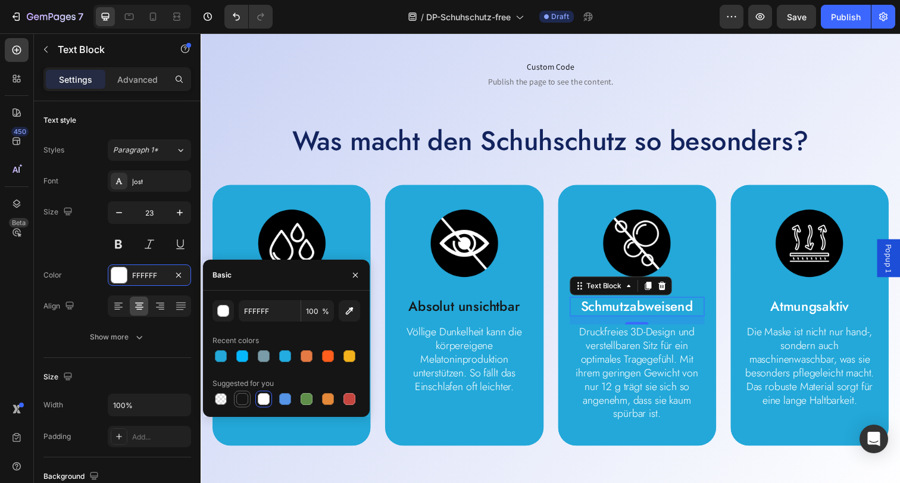
click at [245, 394] on div at bounding box center [242, 399] width 12 height 12
type input "151515"
click at [787, 311] on p "Atmungsaktiv" at bounding box center [821, 311] width 135 height 17
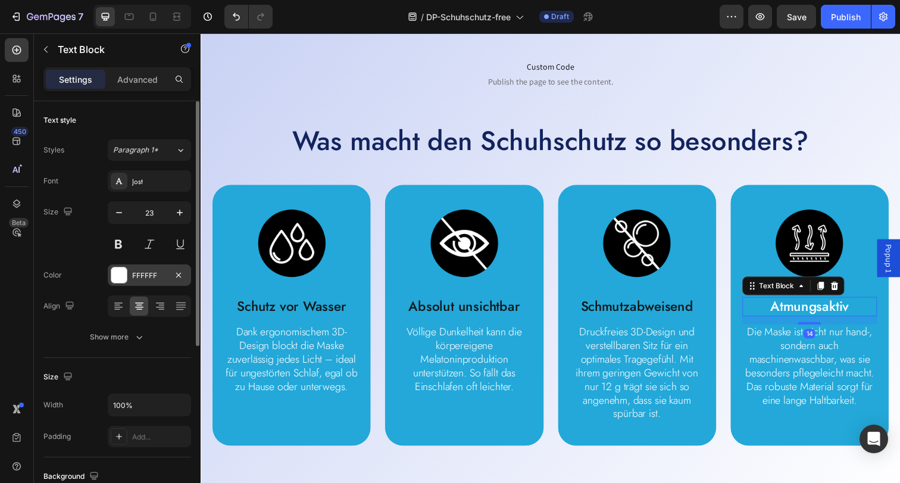
click at [120, 277] on div at bounding box center [118, 274] width 15 height 15
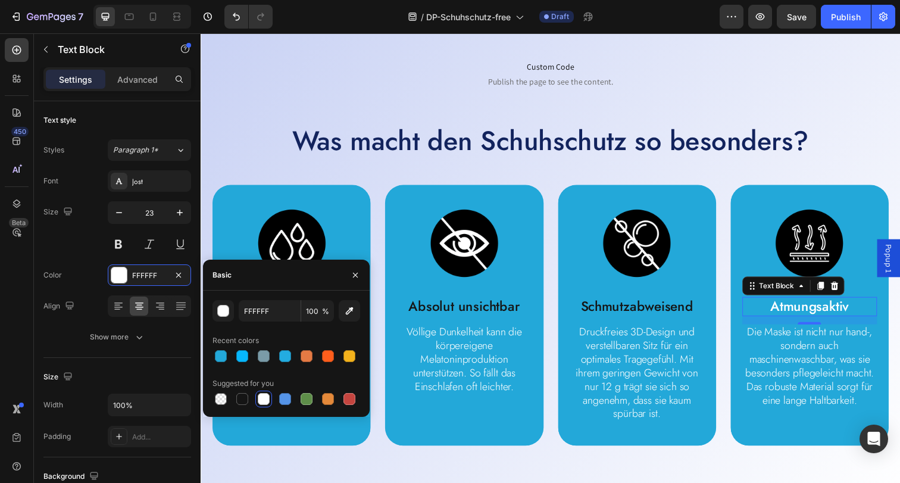
click at [242, 400] on div at bounding box center [242, 399] width 12 height 12
type input "151515"
click at [465, 380] on p "Völlige Dunkelheit kann die körpereigene Melatoninproduktion unterstützen. So f…" at bounding box center [469, 366] width 135 height 70
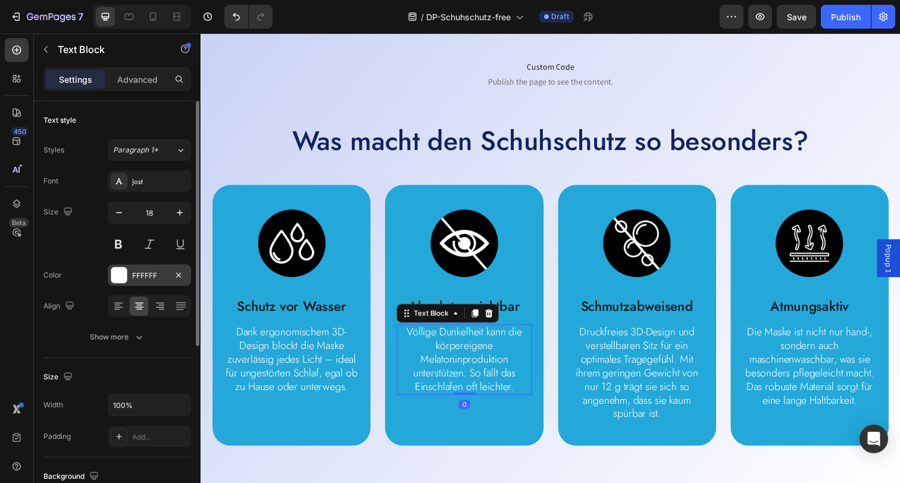
click at [121, 276] on div at bounding box center [118, 274] width 15 height 15
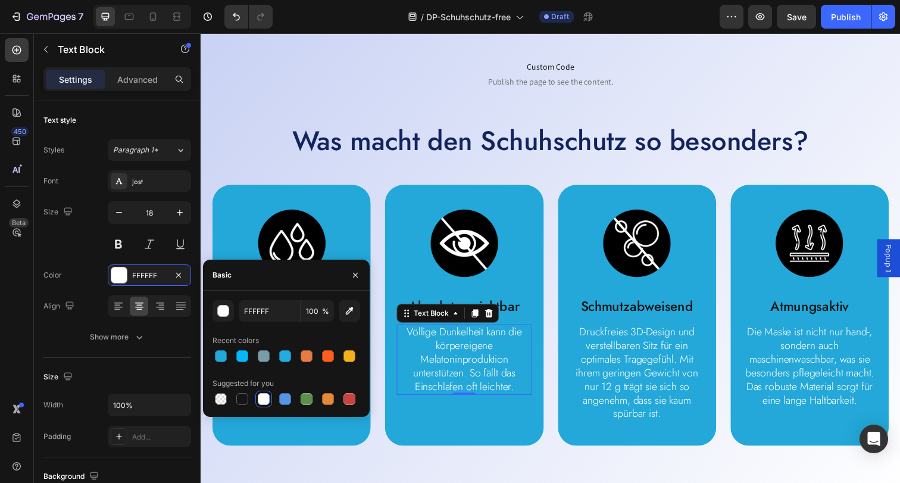
click at [238, 399] on div at bounding box center [242, 399] width 12 height 12
type input "151515"
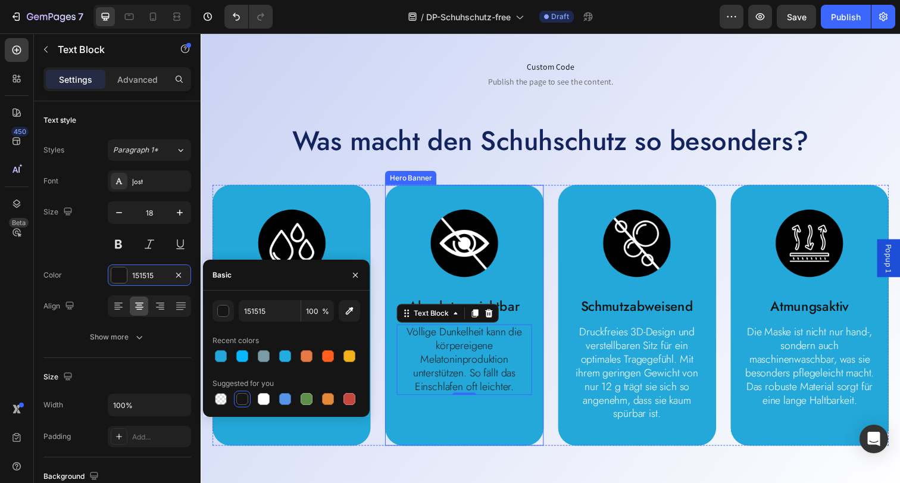
click at [472, 446] on div "Background Image" at bounding box center [469, 321] width 161 height 266
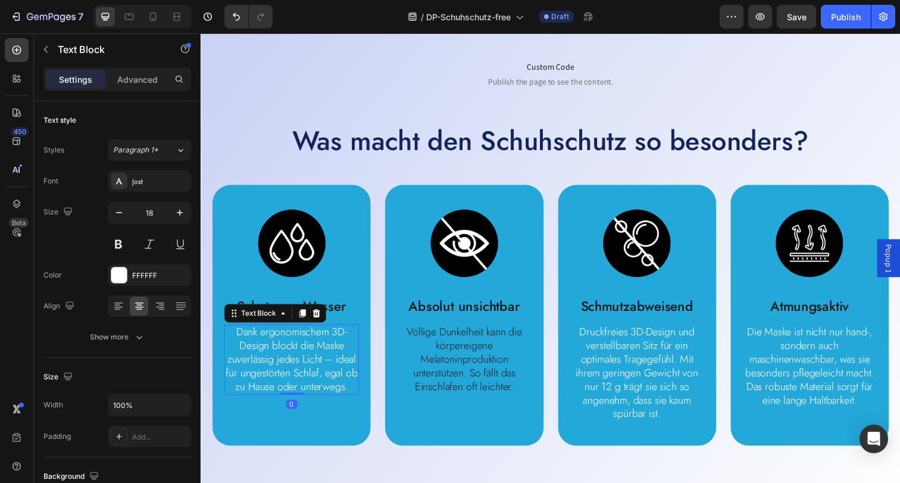
click at [306, 377] on p "Dank ergonomischem 3D-Design blockt die Maske zuverlässig jedes Licht – ideal f…" at bounding box center [293, 366] width 135 height 70
click at [116, 273] on div at bounding box center [118, 274] width 15 height 15
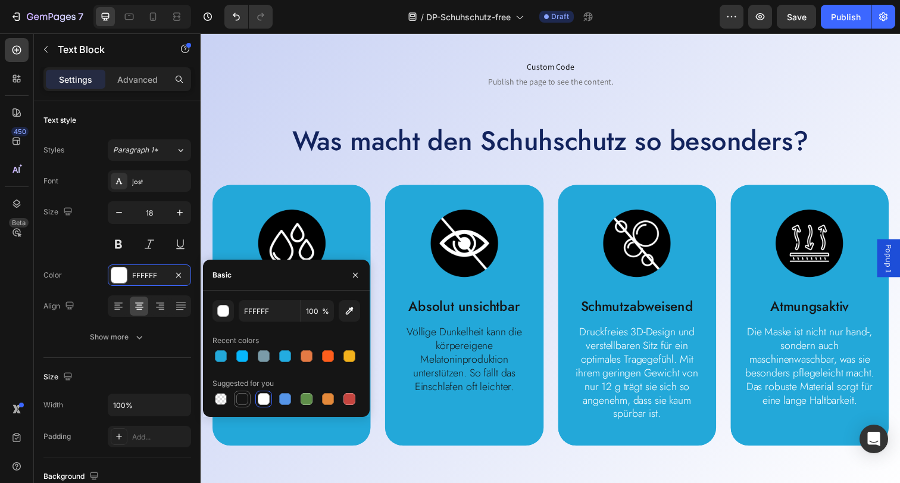
click at [243, 403] on div at bounding box center [242, 399] width 12 height 12
type input "151515"
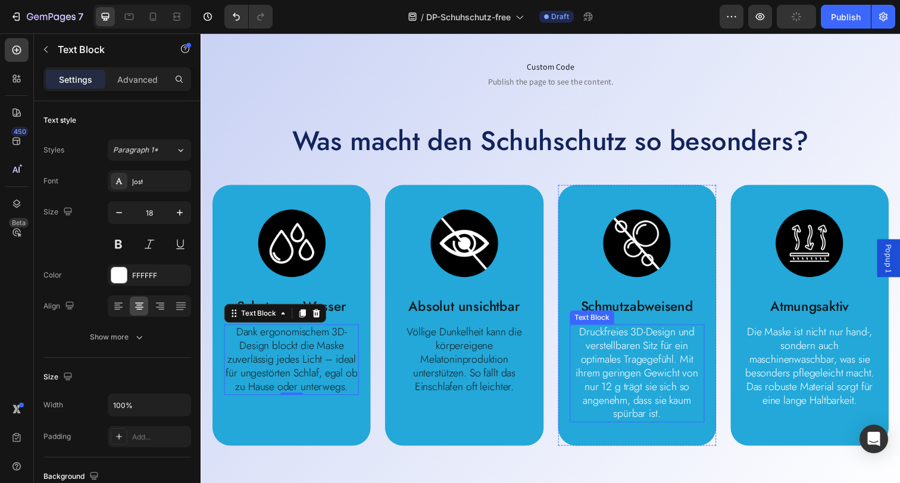
click at [629, 382] on p "Druckfreies 3D-Design und verstellbaren Sitz für ein optimales Tragegefühl. Mit…" at bounding box center [645, 380] width 135 height 98
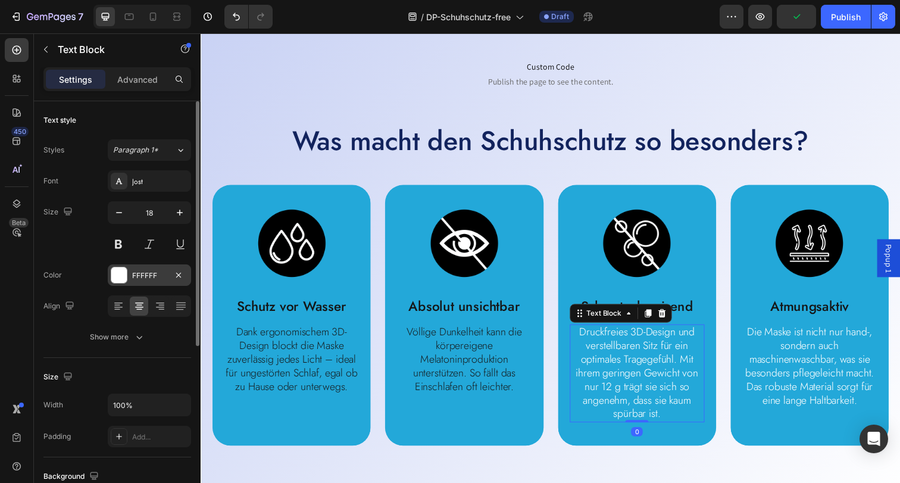
click at [124, 277] on div at bounding box center [118, 274] width 15 height 15
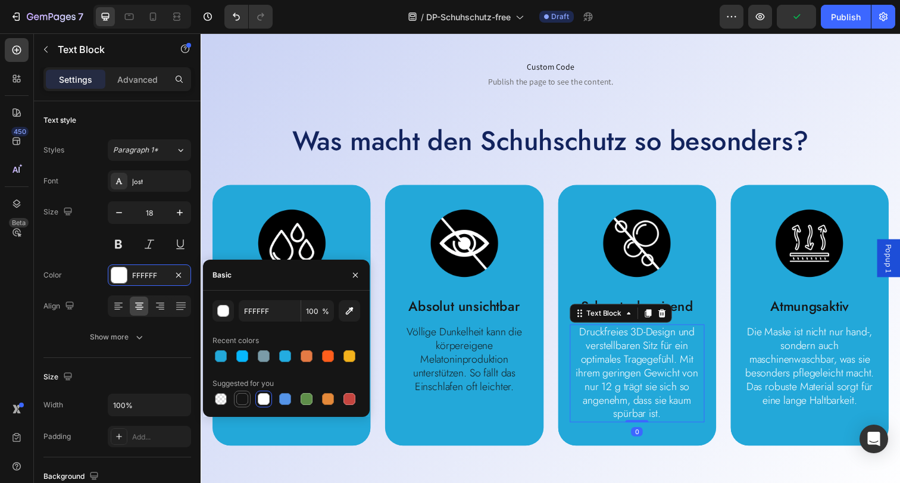
click at [246, 397] on div at bounding box center [242, 399] width 12 height 12
type input "151515"
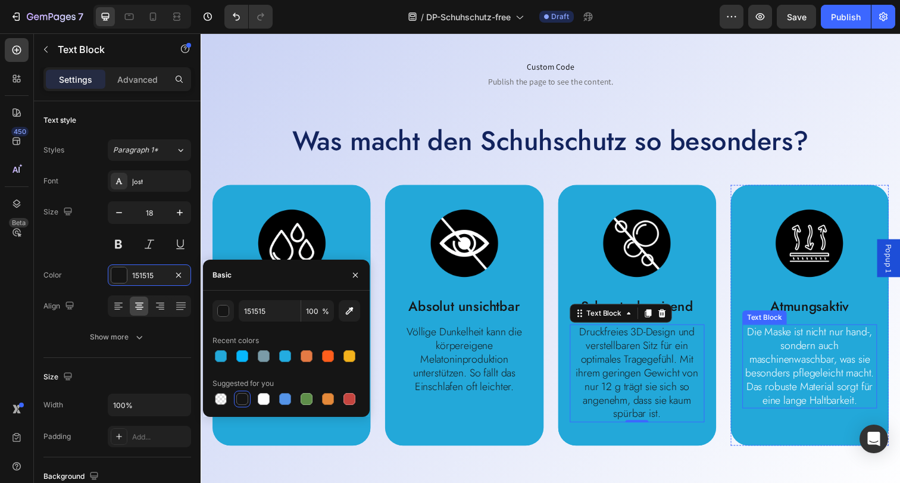
click at [828, 374] on p "Die Maske ist nicht nur hand-, sondern auch maschinenwaschbar, was sie besonder…" at bounding box center [821, 372] width 135 height 83
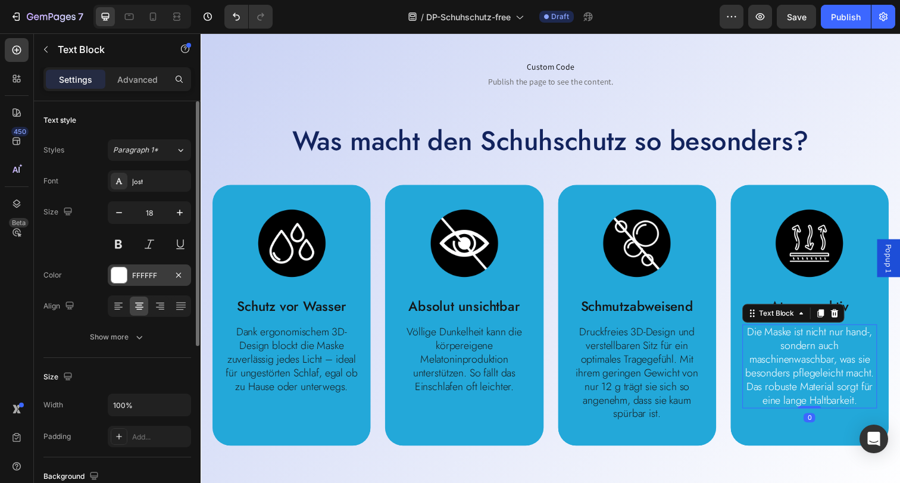
click at [122, 274] on div at bounding box center [118, 274] width 15 height 15
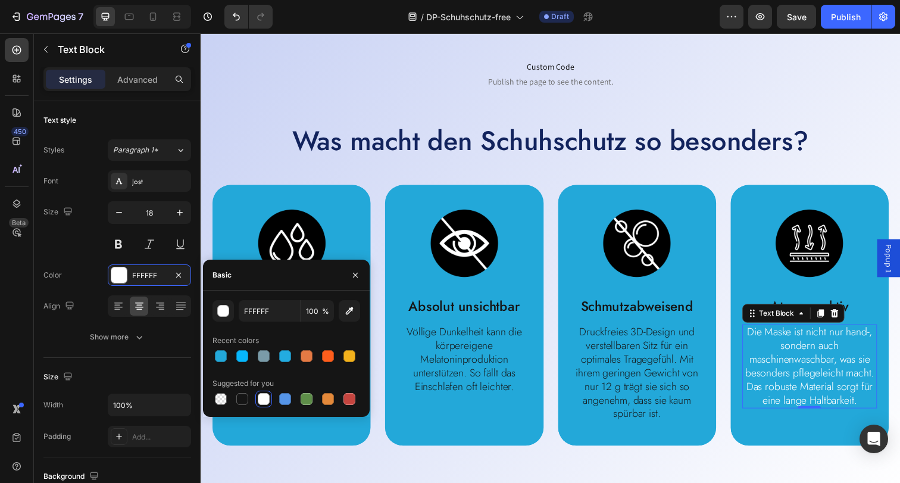
click at [242, 396] on div at bounding box center [242, 399] width 12 height 12
type input "151515"
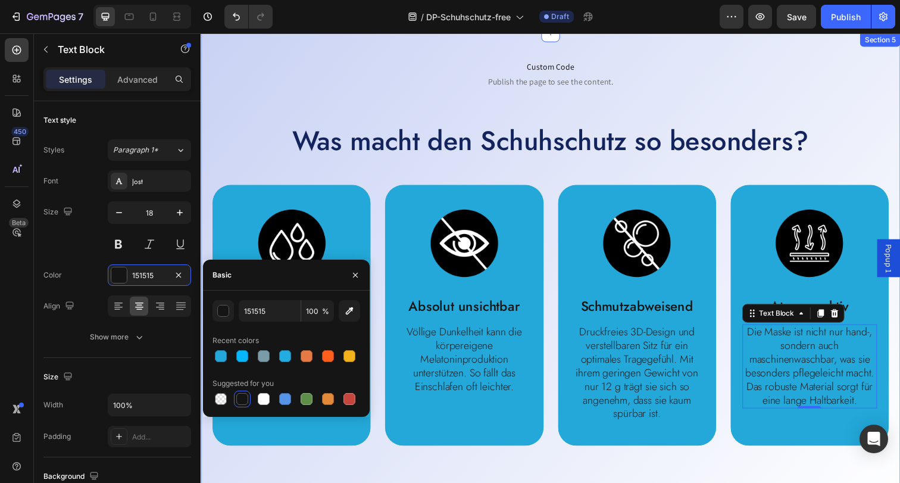
click at [696, 471] on div "Custom Code Publish the page to see the content. Custom Code Was macht den Schu…" at bounding box center [558, 276] width 714 height 487
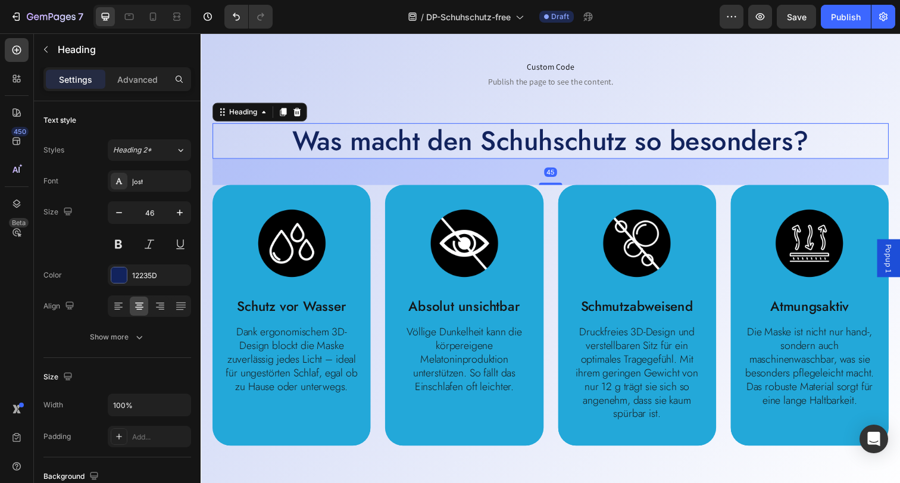
click at [411, 154] on h2 "Was macht den Schuhschutz so besonders?" at bounding box center [557, 143] width 690 height 37
click at [128, 274] on div "12235D" at bounding box center [149, 274] width 83 height 21
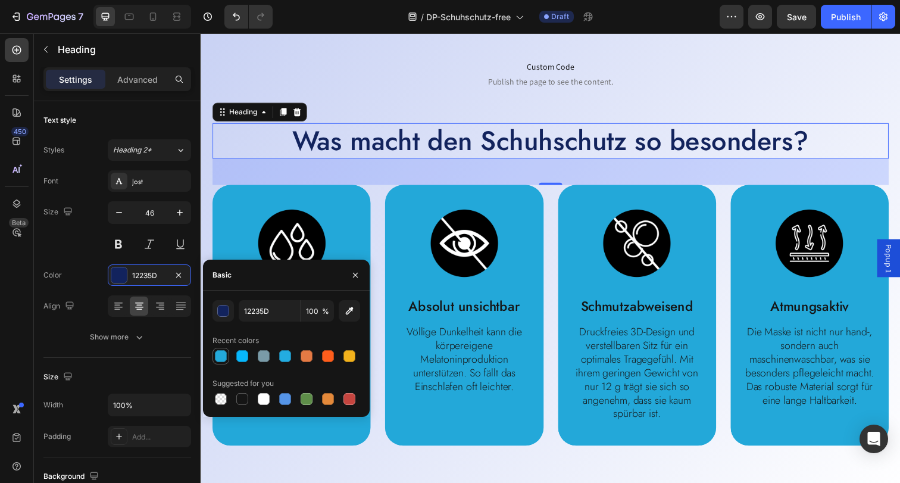
click at [220, 355] on div at bounding box center [221, 356] width 12 height 12
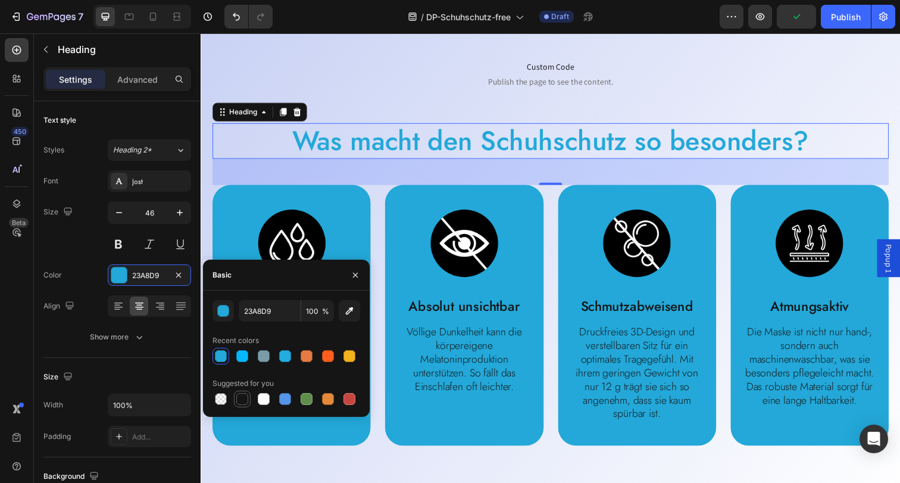
click at [246, 394] on div at bounding box center [242, 399] width 12 height 12
type input "151515"
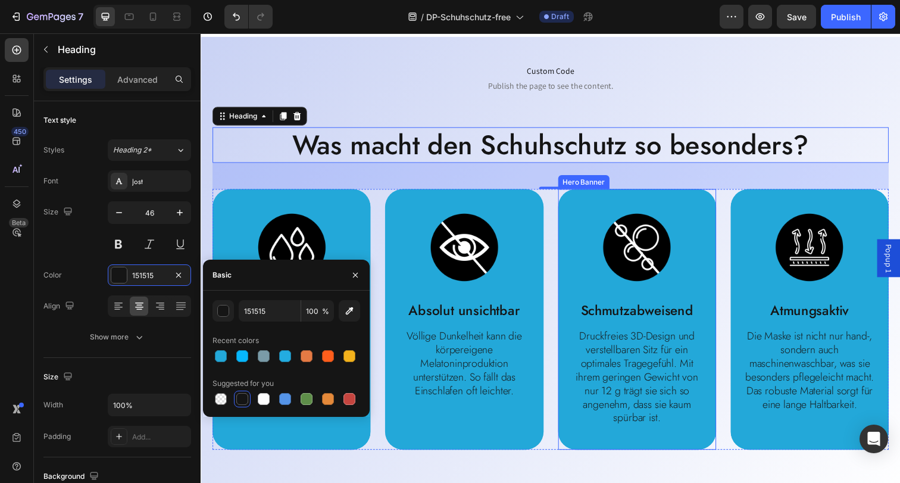
scroll to position [343, 0]
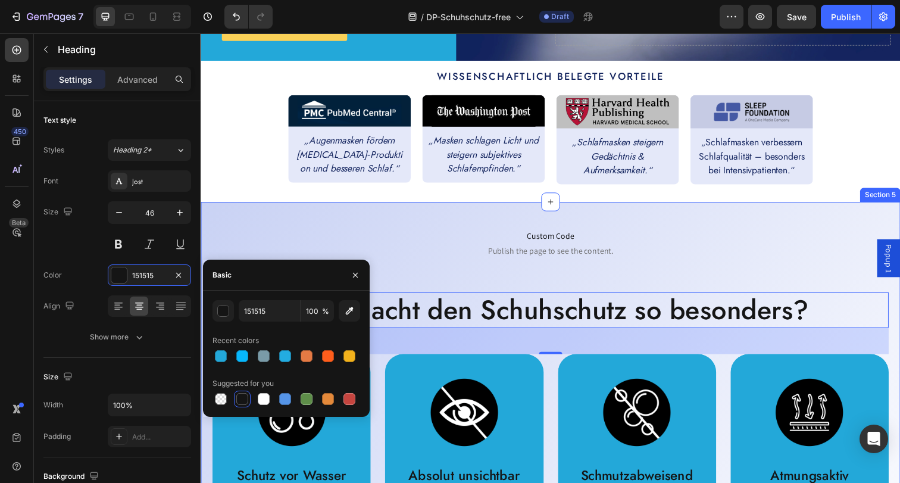
click at [710, 210] on div "Custom Code Publish the page to see the content. Custom Code Was macht den Schu…" at bounding box center [558, 448] width 714 height 487
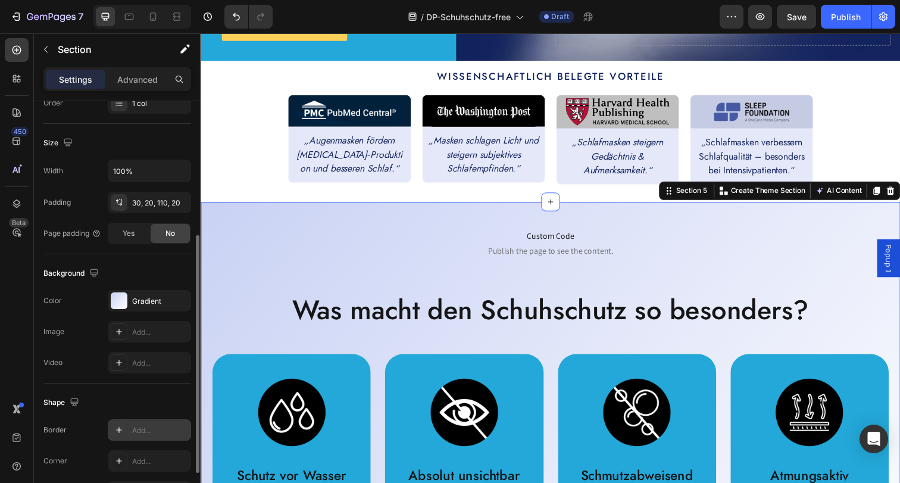
scroll to position [311, 0]
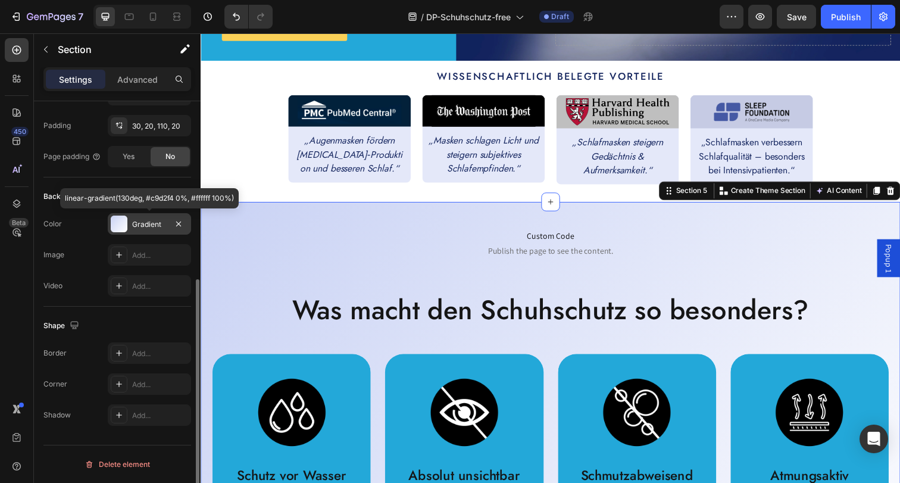
click at [150, 223] on div "Gradient" at bounding box center [149, 224] width 35 height 11
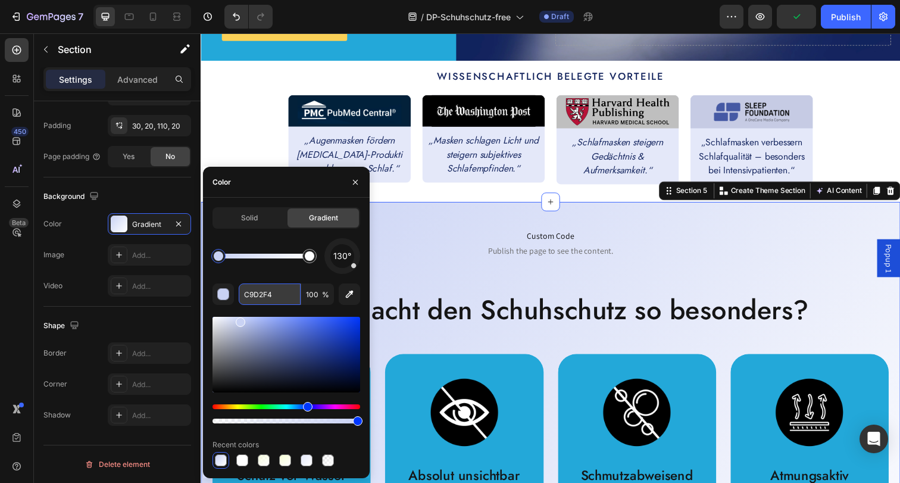
click at [268, 293] on input "C9D2F4" at bounding box center [270, 293] width 62 height 21
paste input "23A8D9"
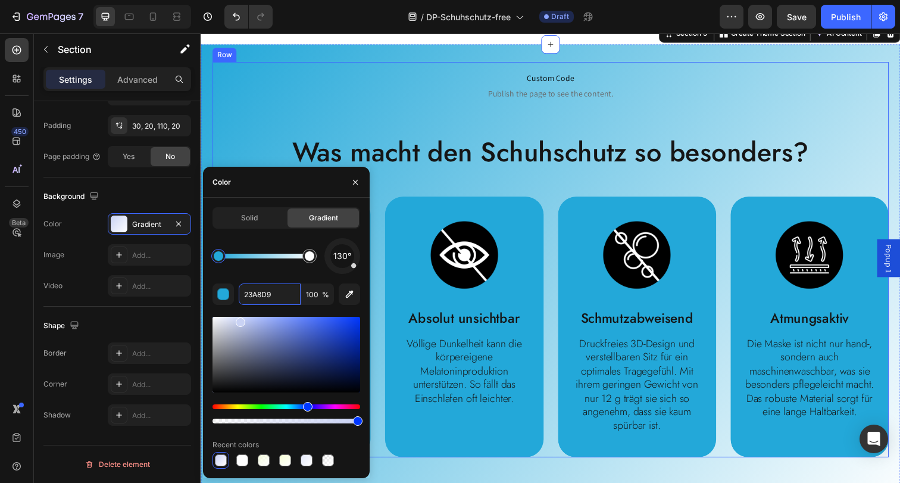
scroll to position [552, 0]
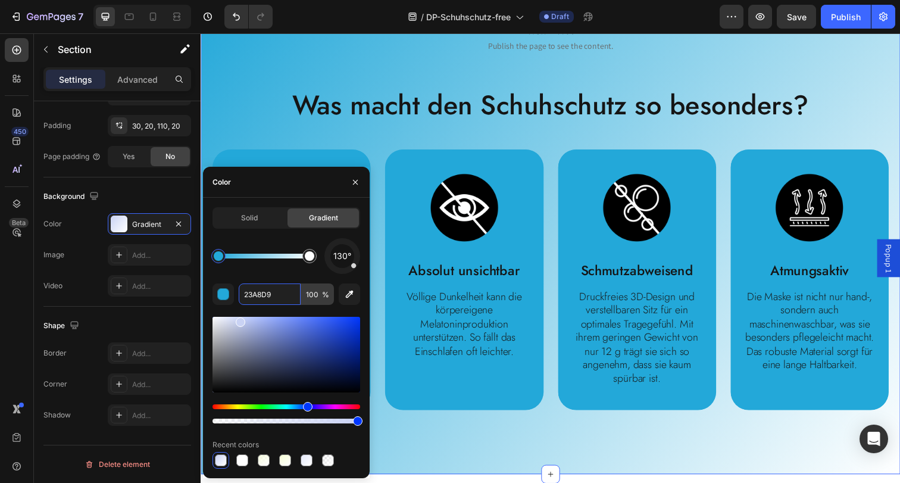
type input "23A8D9"
click at [314, 294] on input "100" at bounding box center [317, 293] width 33 height 21
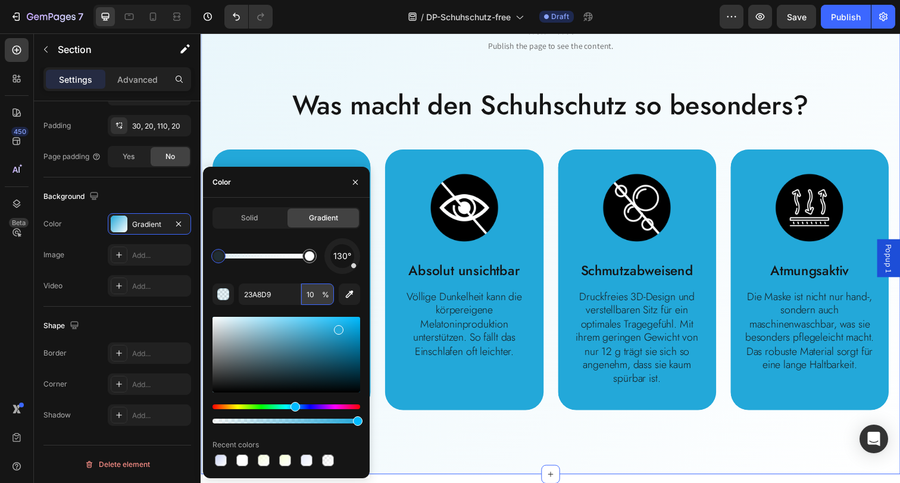
type input "1"
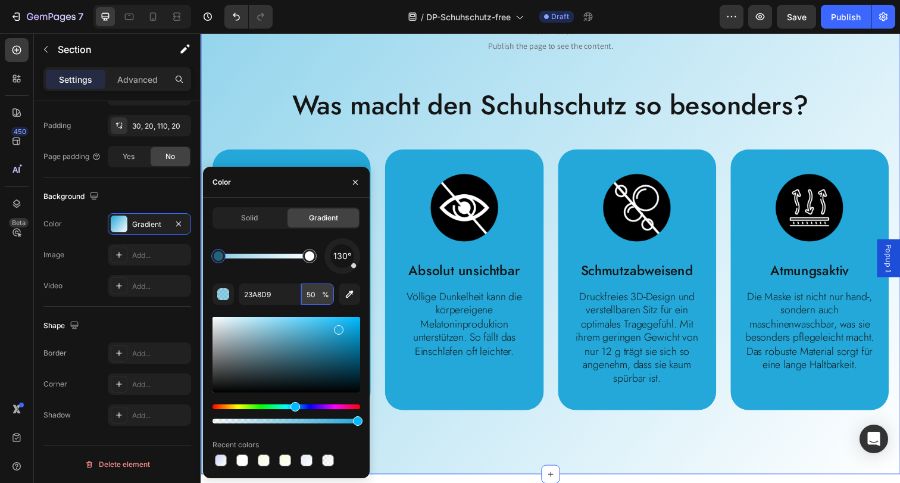
type input "5"
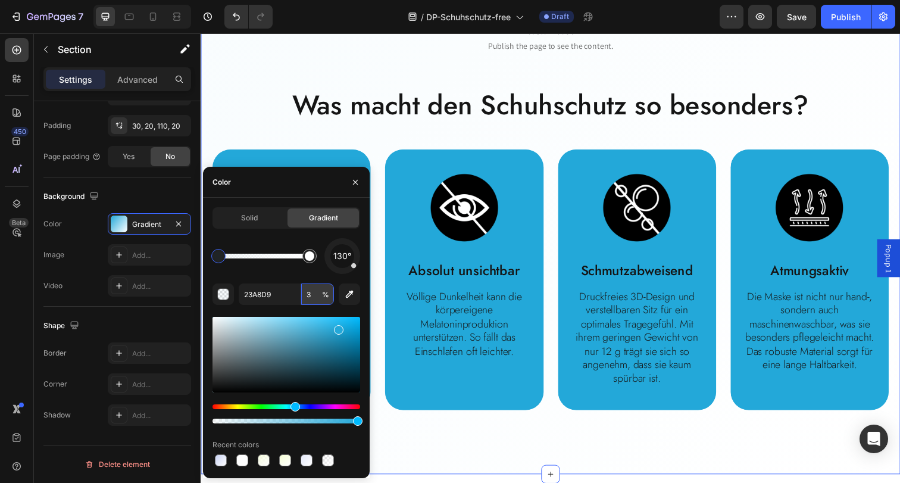
type input "30"
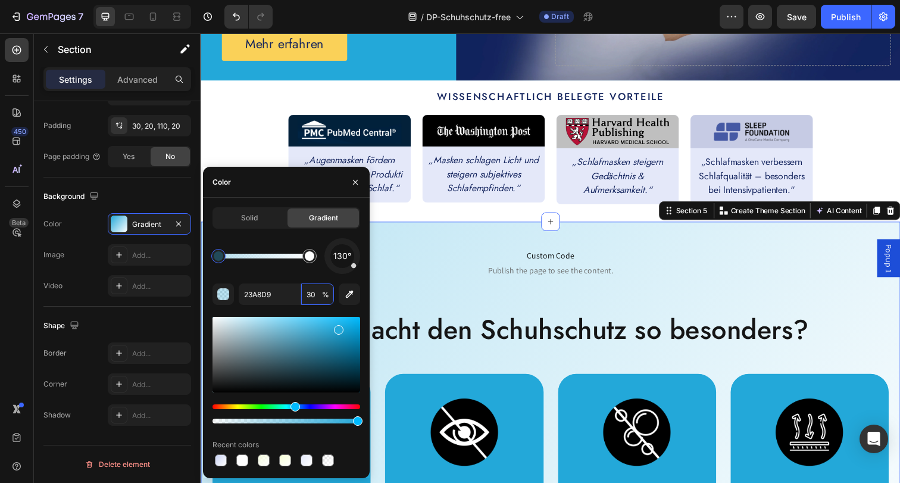
scroll to position [315, 0]
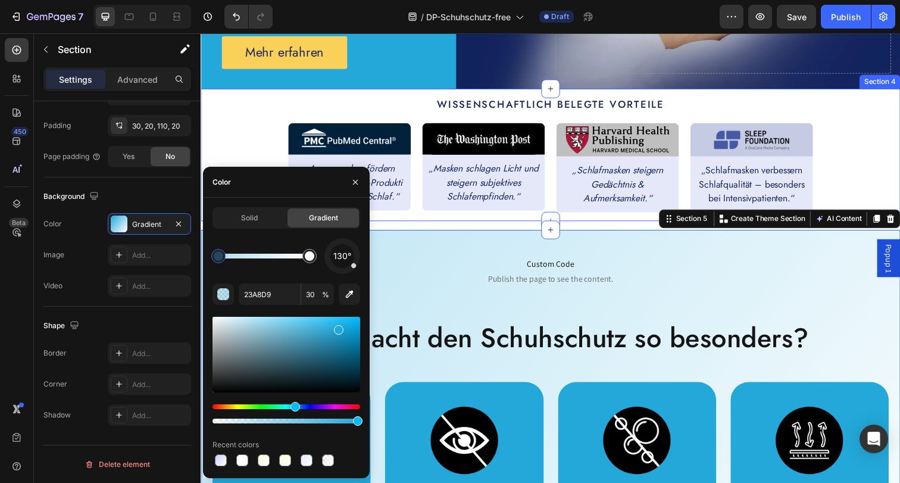
click at [874, 168] on div "Wissenschaftlich belegte Vorteile Text Block Image Row „Augenmasken fördern [ME…" at bounding box center [557, 157] width 696 height 117
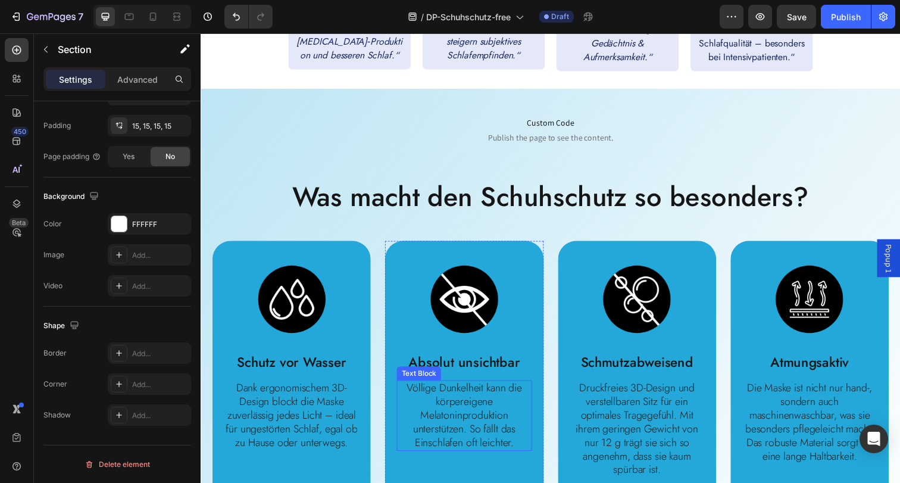
scroll to position [450, 0]
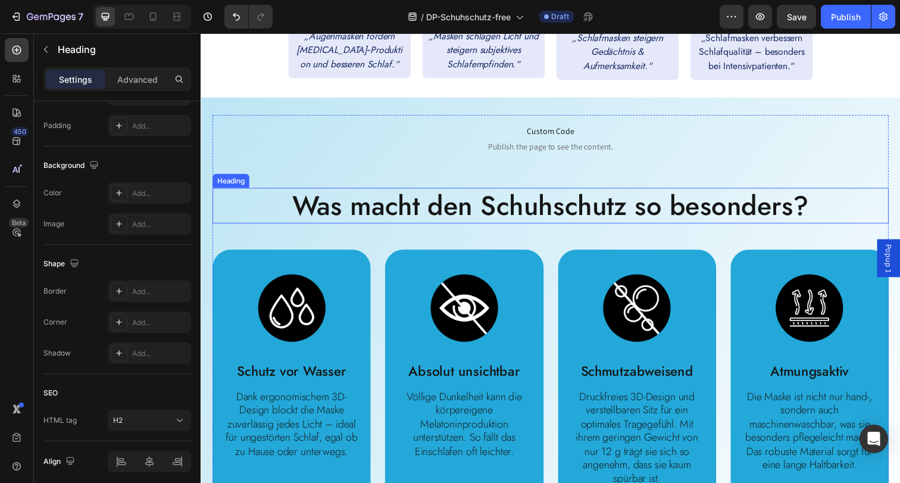
click at [497, 211] on h2 "Was macht den Schuhschutz so besonders?" at bounding box center [557, 209] width 690 height 37
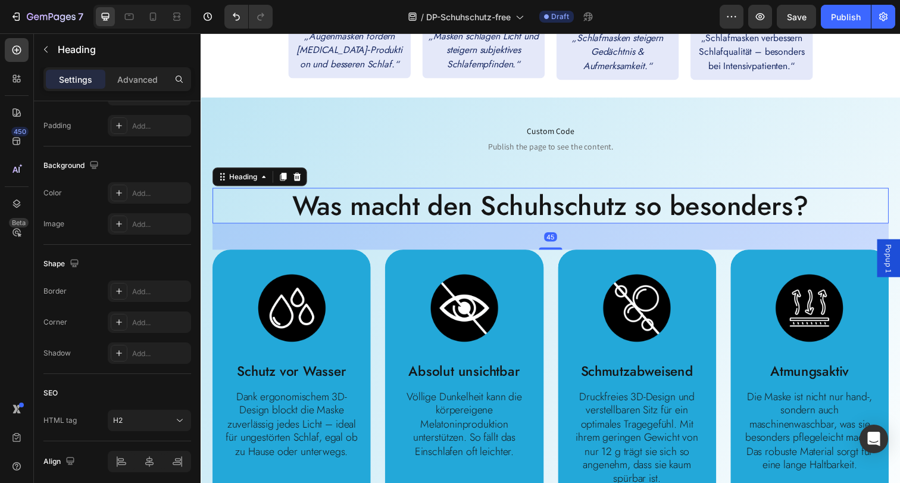
click at [497, 211] on h2 "Was macht den Schuhschutz so besonders?" at bounding box center [557, 209] width 690 height 37
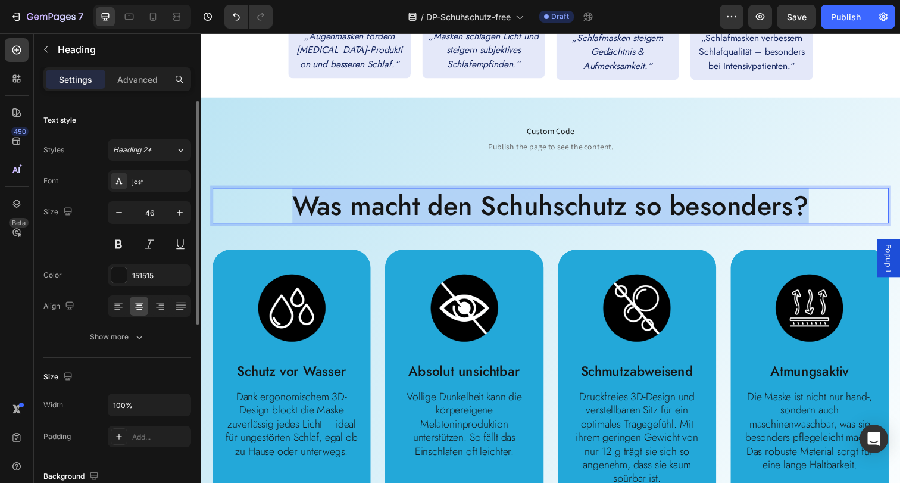
click at [497, 211] on p "Was macht den Schuhschutz so besonders?" at bounding box center [558, 209] width 688 height 35
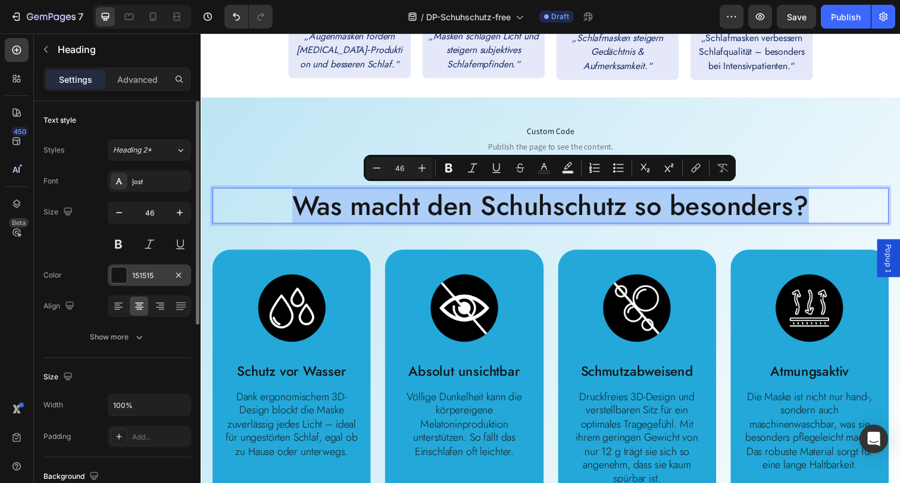
click at [120, 275] on div at bounding box center [118, 274] width 15 height 15
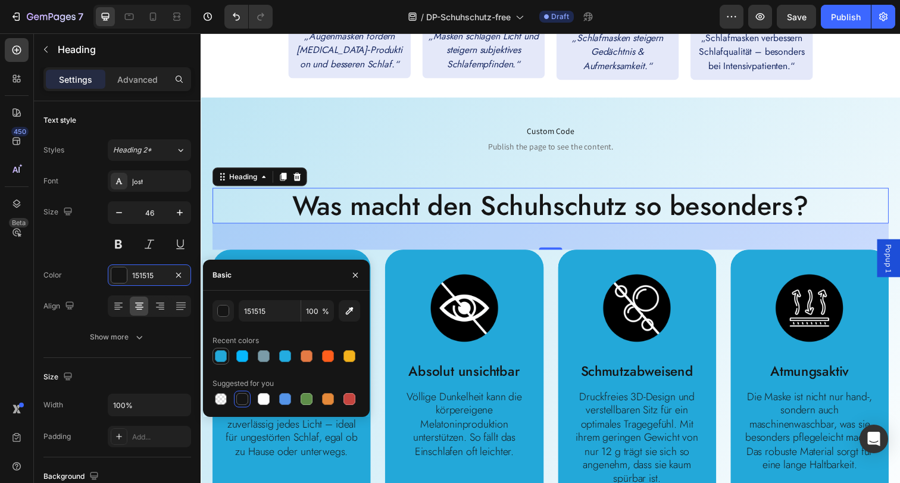
click at [217, 358] on div at bounding box center [221, 356] width 12 height 12
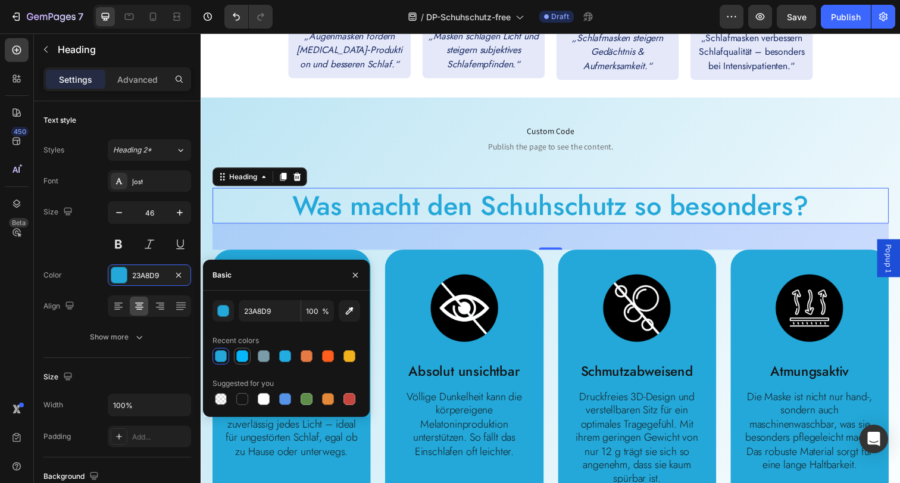
click at [238, 359] on div at bounding box center [242, 356] width 12 height 12
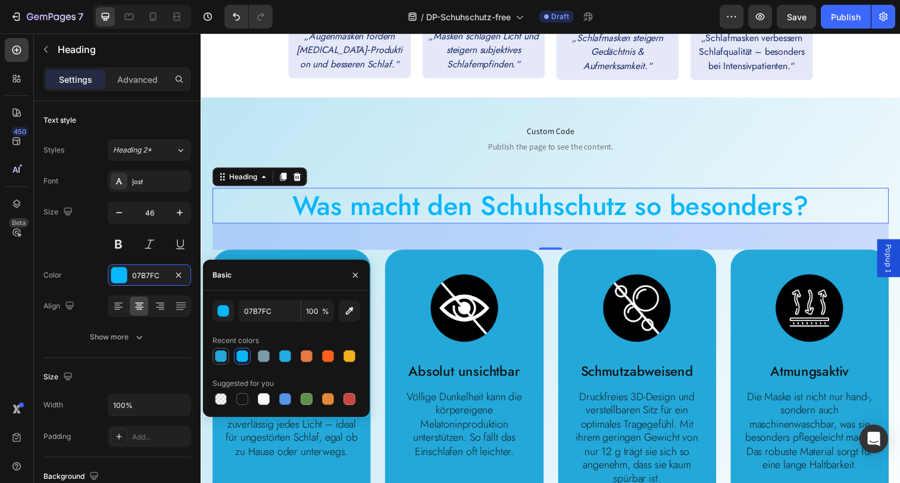
click at [218, 354] on div at bounding box center [221, 356] width 12 height 12
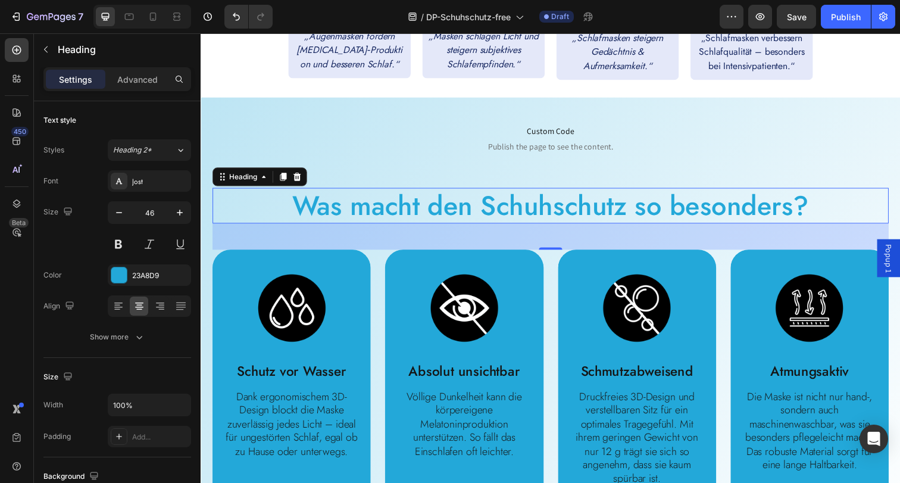
click at [496, 248] on div "45" at bounding box center [557, 240] width 690 height 27
click at [411, 214] on p "Was macht den Schuhschutz so besonders?" at bounding box center [558, 209] width 688 height 35
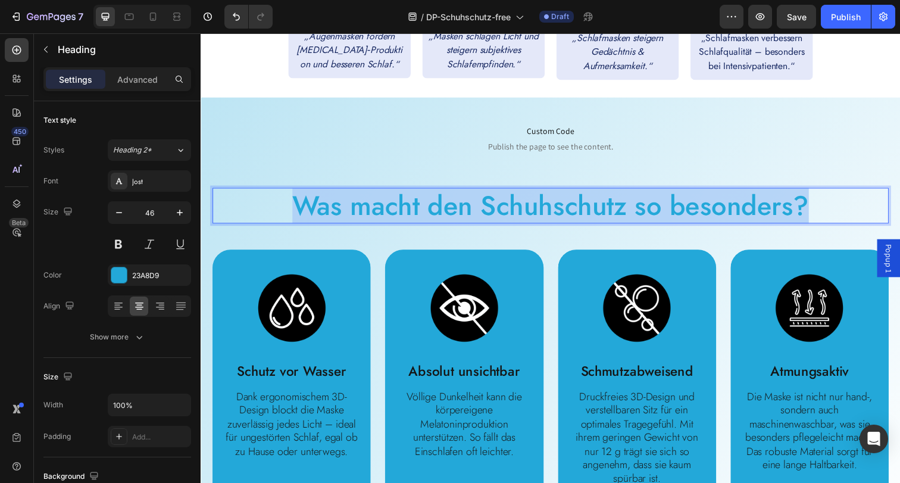
click at [411, 214] on p "Was macht den Schuhschutz so besonders?" at bounding box center [558, 209] width 688 height 35
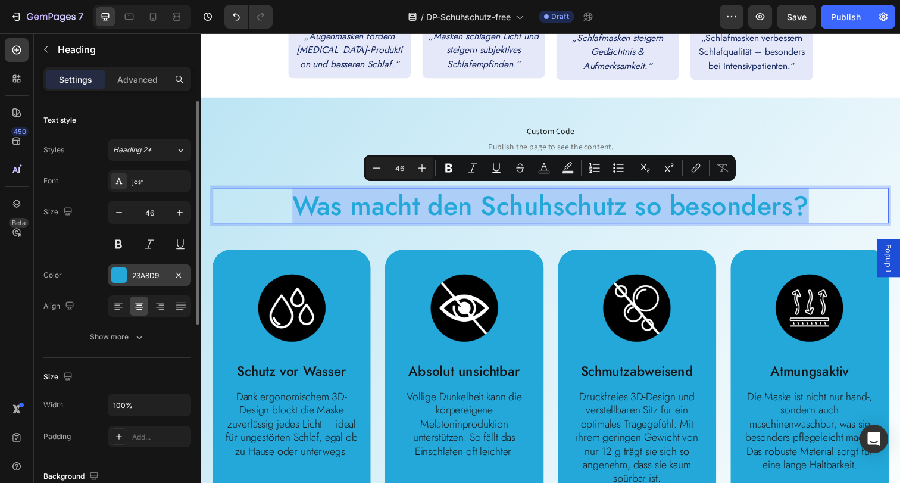
click at [123, 275] on div at bounding box center [118, 274] width 15 height 15
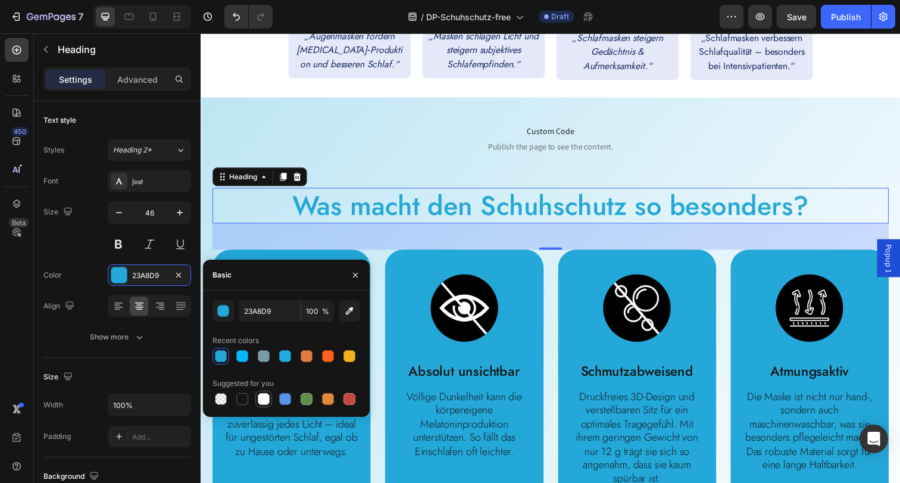
click at [244, 397] on div at bounding box center [242, 399] width 12 height 12
type input "151515"
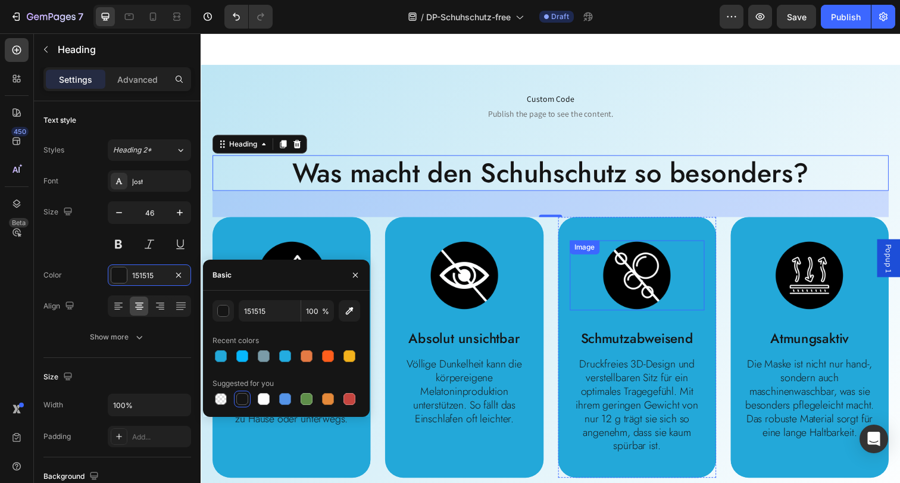
scroll to position [512, 0]
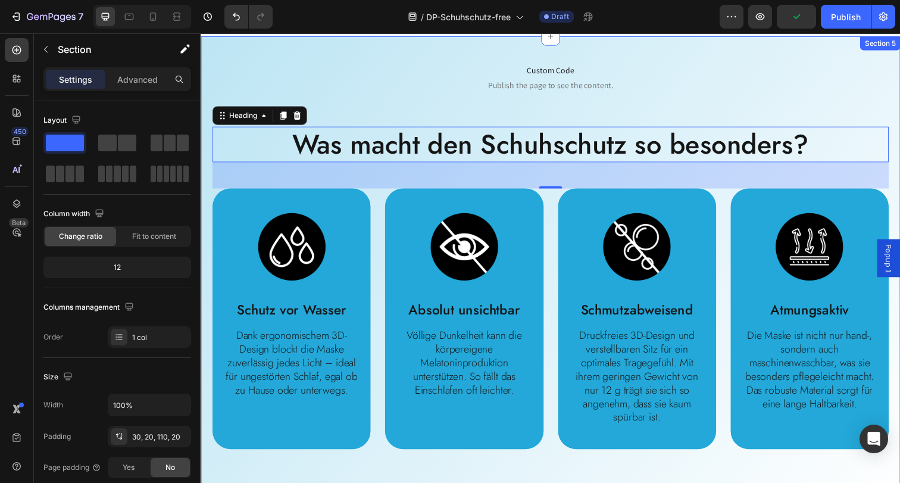
click at [577, 481] on div "Custom Code Publish the page to see the content. Custom Code Was macht den Schu…" at bounding box center [558, 279] width 714 height 487
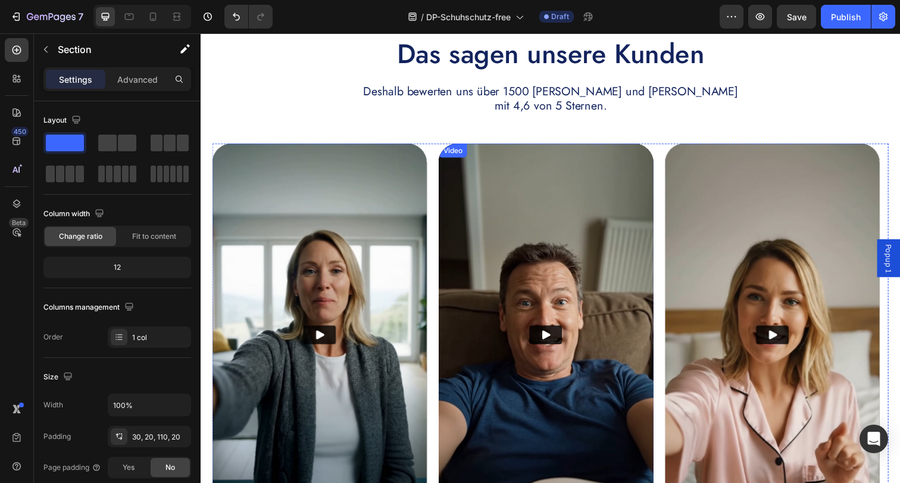
scroll to position [1056, 0]
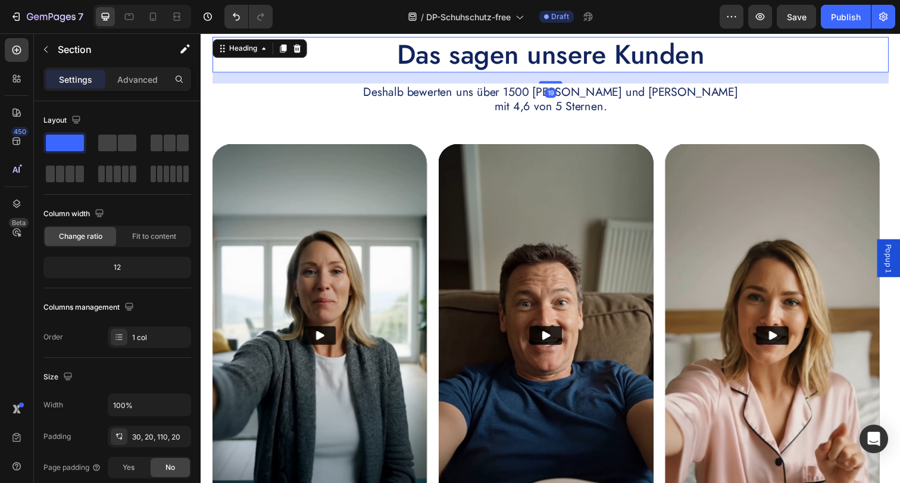
click at [503, 55] on h2 "Das sagen unsere Kunden" at bounding box center [557, 55] width 690 height 37
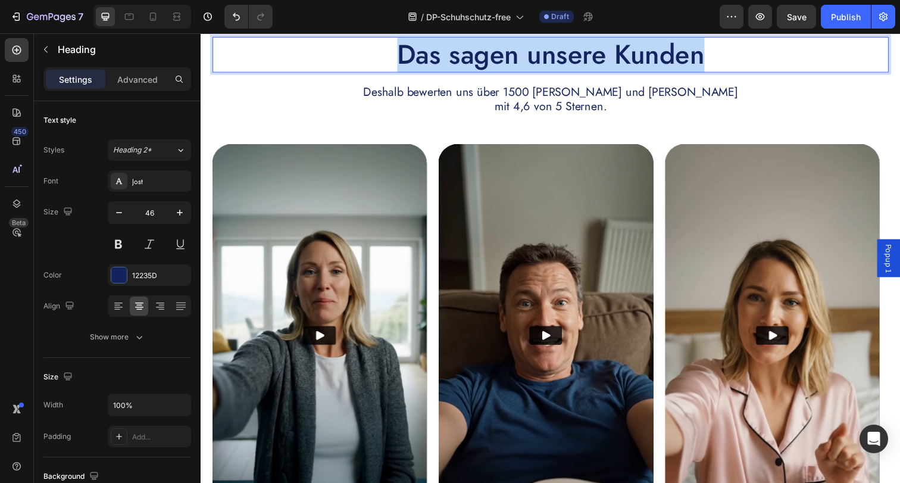
click at [503, 55] on p "Das sagen unsere Kunden" at bounding box center [558, 55] width 688 height 35
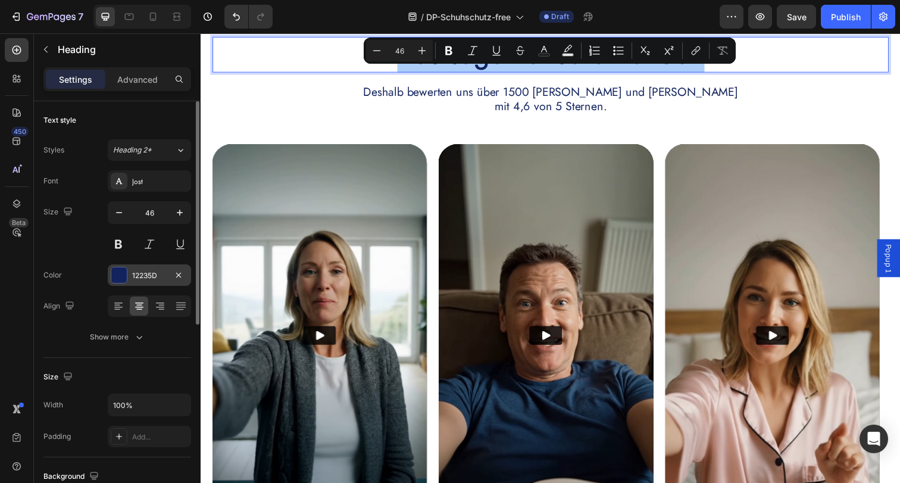
click at [115, 278] on div at bounding box center [118, 274] width 15 height 15
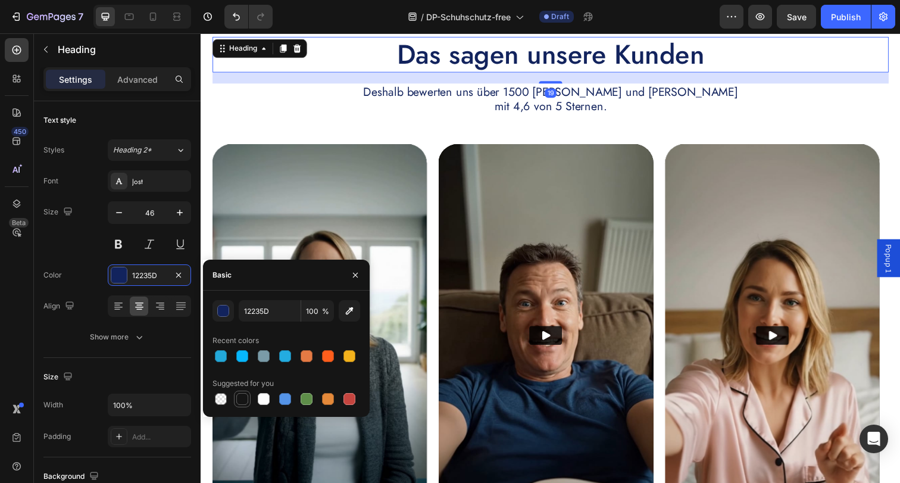
click at [243, 403] on div at bounding box center [242, 399] width 12 height 12
type input "151515"
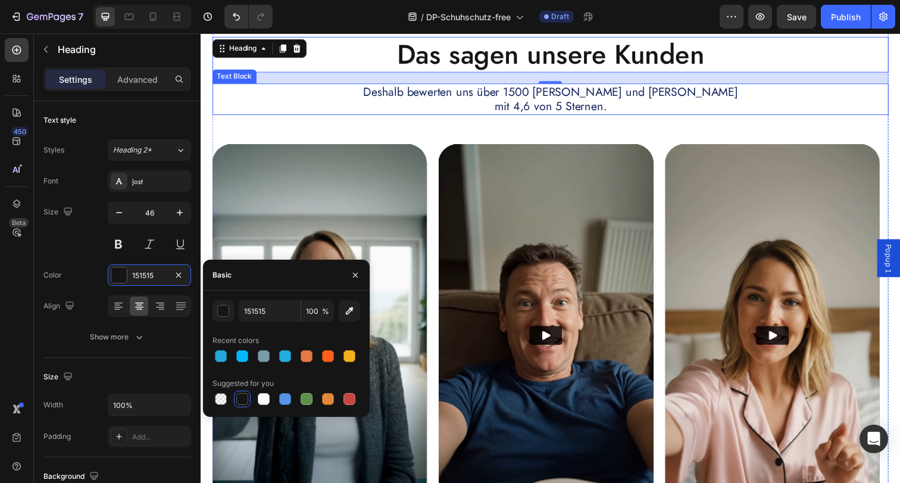
click at [469, 101] on p "Deshalb bewerten uns über 1500 [PERSON_NAME] und [PERSON_NAME] mit 4,6 von 5 St…" at bounding box center [558, 101] width 688 height 30
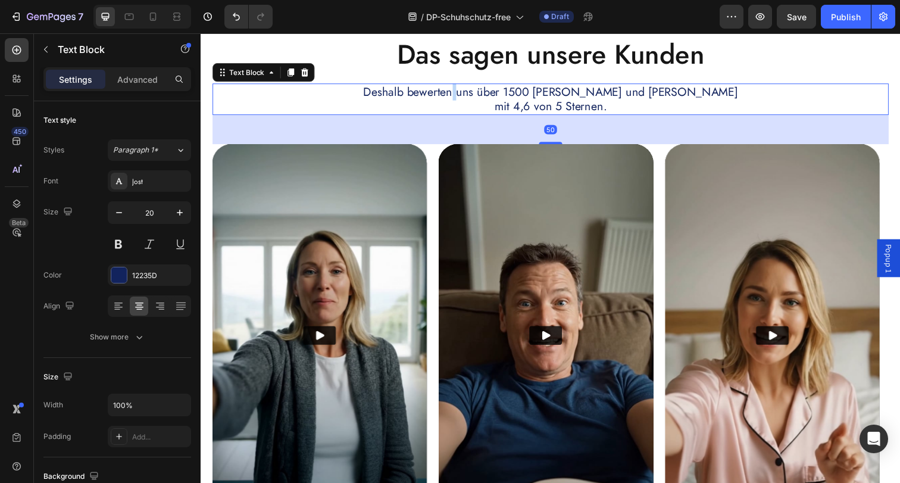
click at [469, 101] on p "Deshalb bewerten uns über 1500 [PERSON_NAME] und [PERSON_NAME] mit 4,6 von 5 St…" at bounding box center [558, 101] width 688 height 30
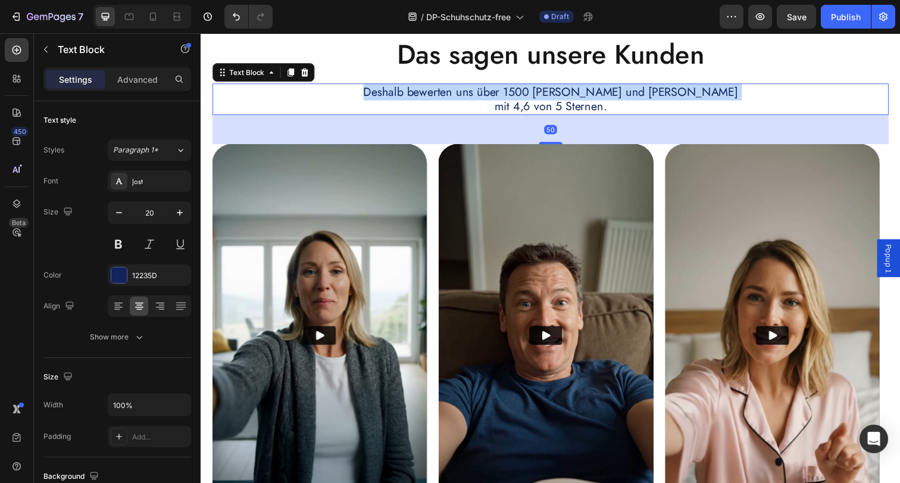
click at [469, 101] on p "Deshalb bewerten uns über 1500 [PERSON_NAME] und [PERSON_NAME] mit 4,6 von 5 St…" at bounding box center [558, 101] width 688 height 30
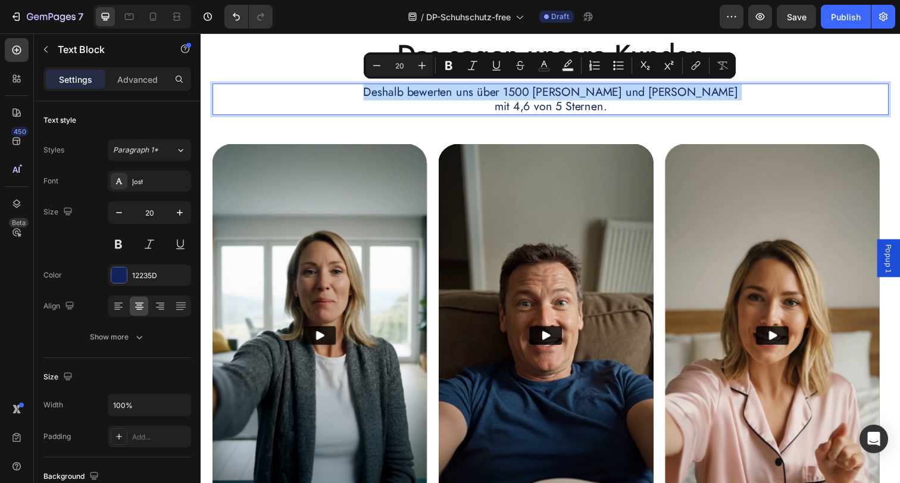
click at [449, 90] on p "Deshalb bewerten uns über 1500 [PERSON_NAME] und [PERSON_NAME] mit 4,6 von 5 St…" at bounding box center [558, 101] width 688 height 30
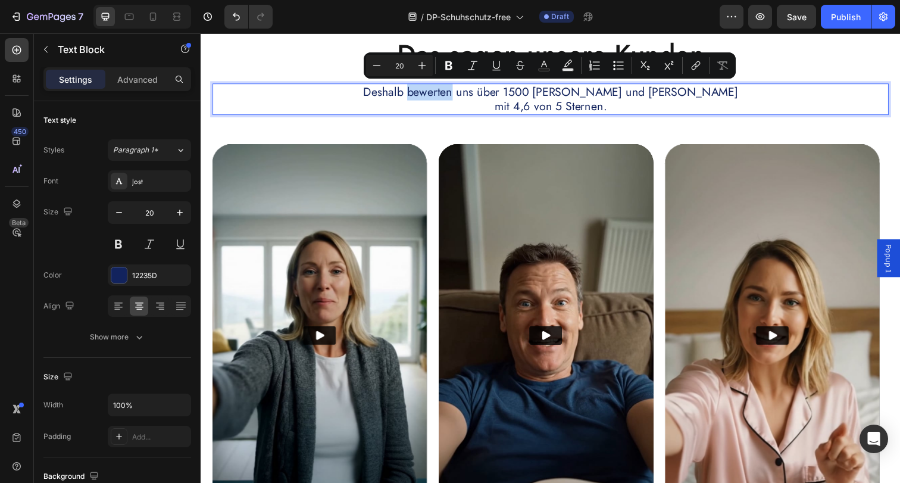
click at [449, 90] on p "Deshalb bewerten uns über 1500 [PERSON_NAME] und [PERSON_NAME] mit 4,6 von 5 St…" at bounding box center [558, 101] width 688 height 30
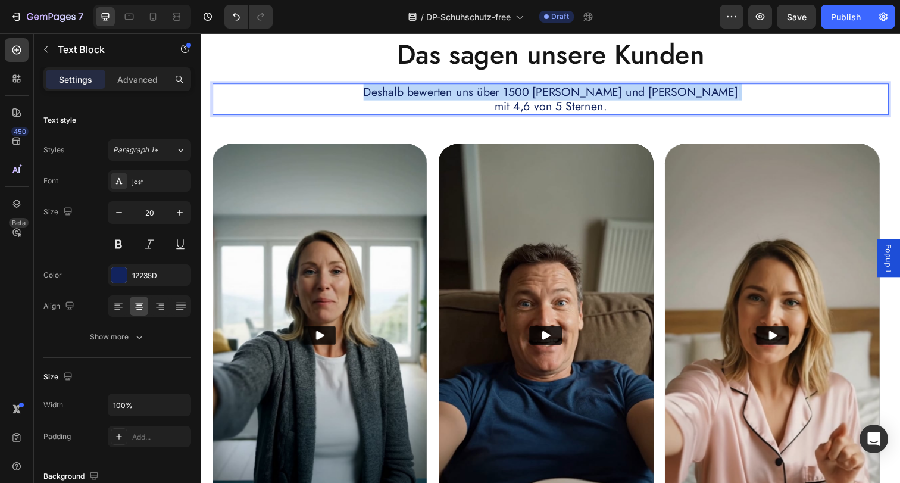
click at [449, 90] on p "Deshalb bewerten uns über 1500 [PERSON_NAME] und [PERSON_NAME] mit 4,6 von 5 St…" at bounding box center [558, 101] width 688 height 30
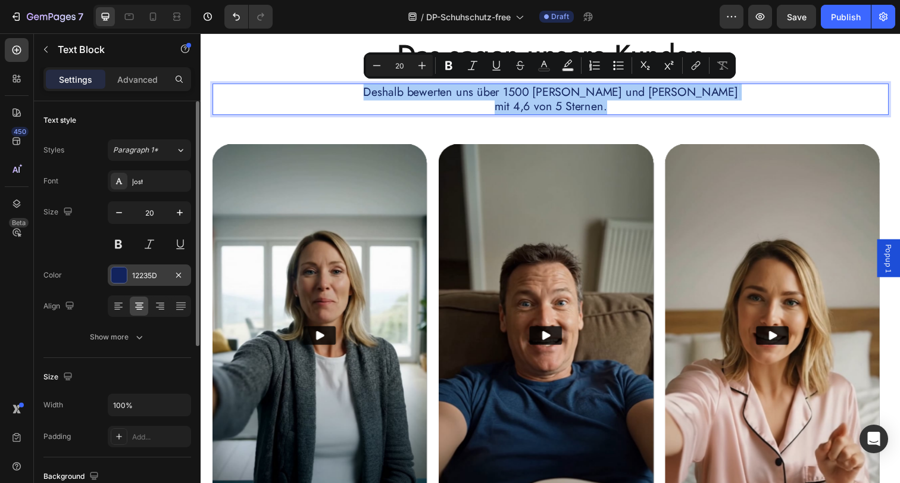
click at [113, 274] on div at bounding box center [118, 274] width 15 height 15
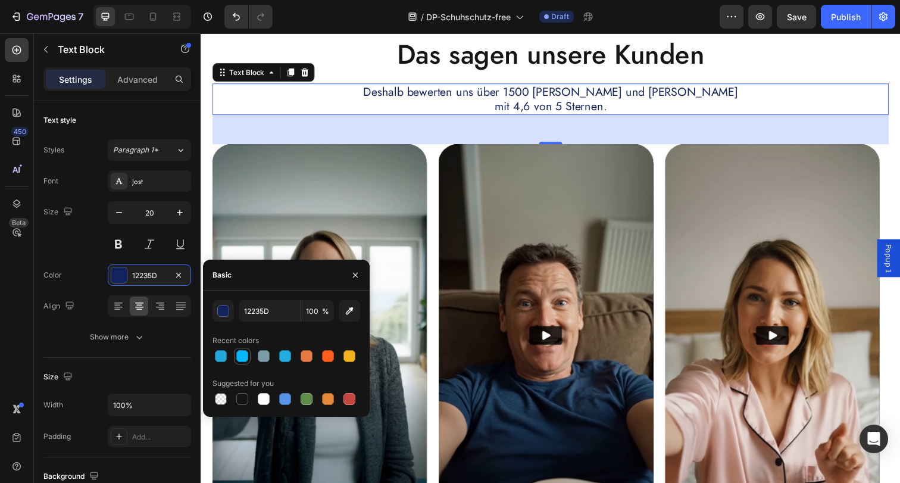
click at [242, 355] on div at bounding box center [242, 356] width 12 height 12
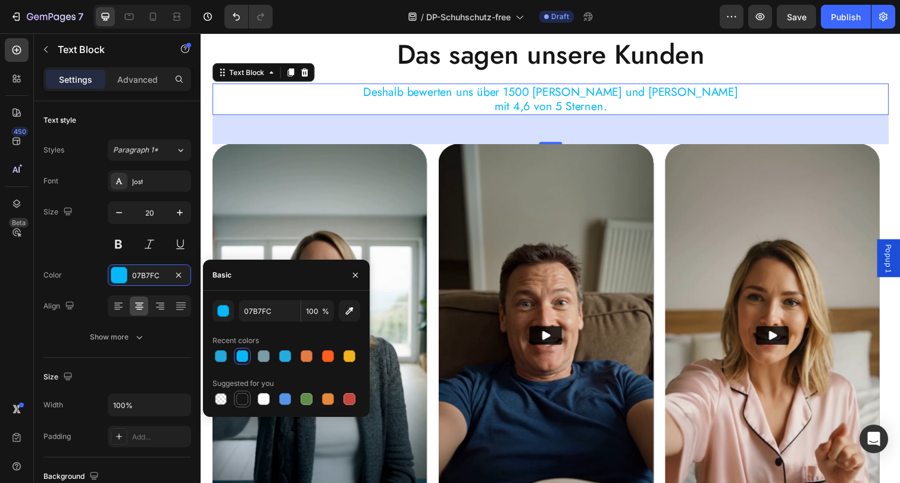
click at [245, 392] on div at bounding box center [242, 399] width 14 height 14
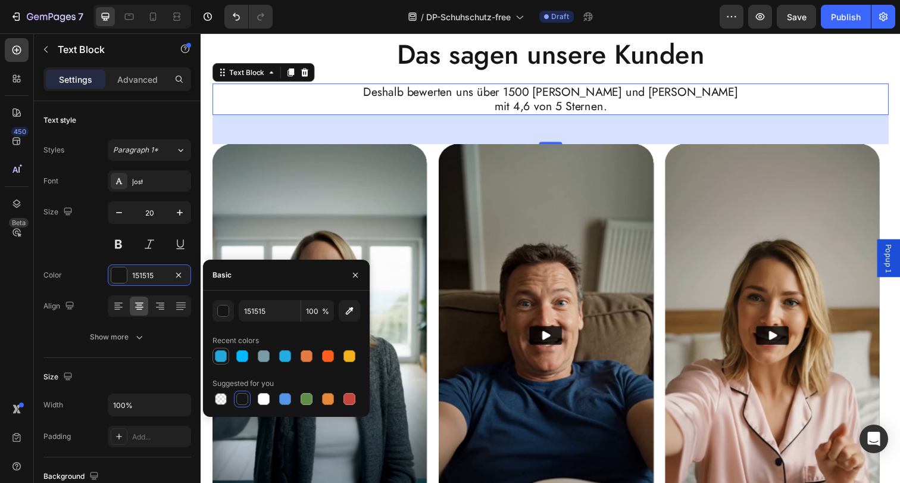
click at [221, 355] on div at bounding box center [221, 356] width 12 height 12
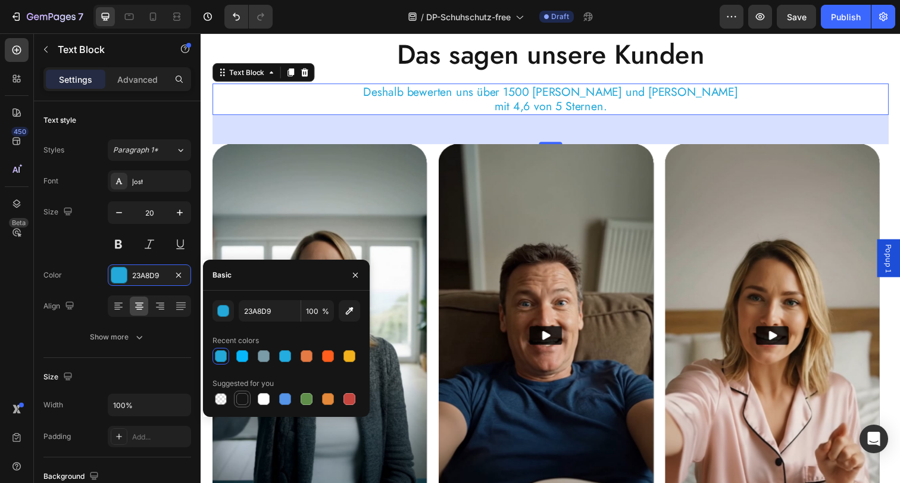
click at [240, 396] on div at bounding box center [242, 399] width 12 height 12
type input "151515"
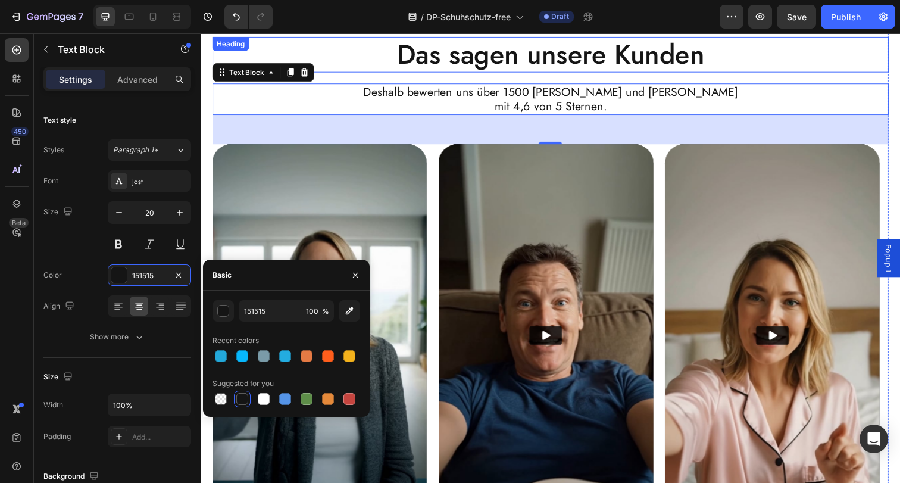
click at [478, 54] on p "Das sagen unsere Kunden" at bounding box center [558, 55] width 688 height 35
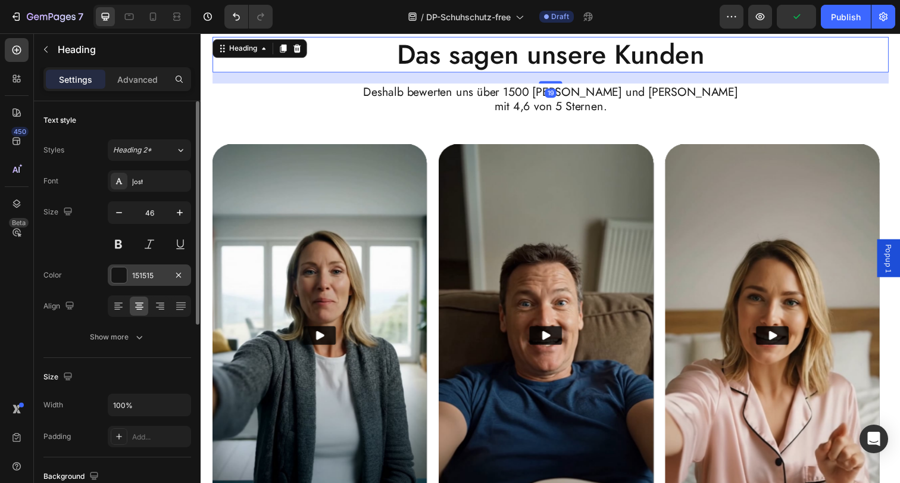
click at [119, 274] on div at bounding box center [118, 274] width 15 height 15
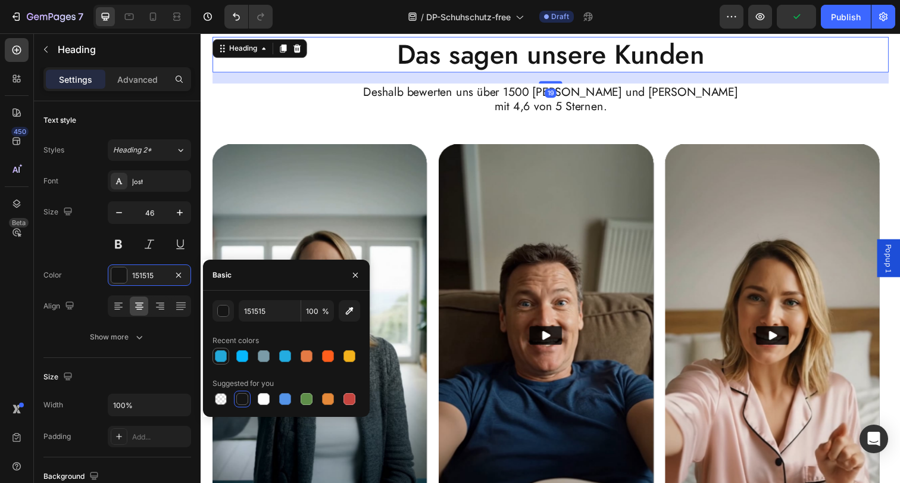
click at [215, 356] on div at bounding box center [221, 356] width 12 height 12
type input "23A8D9"
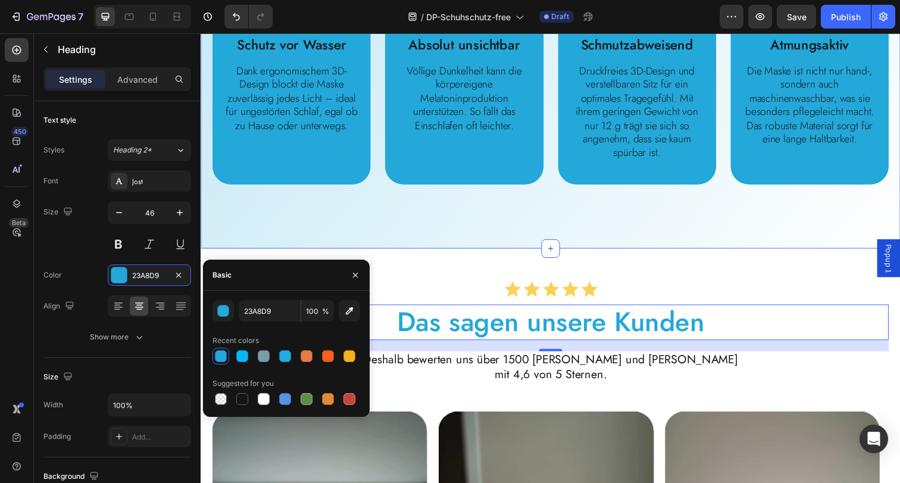
scroll to position [761, 0]
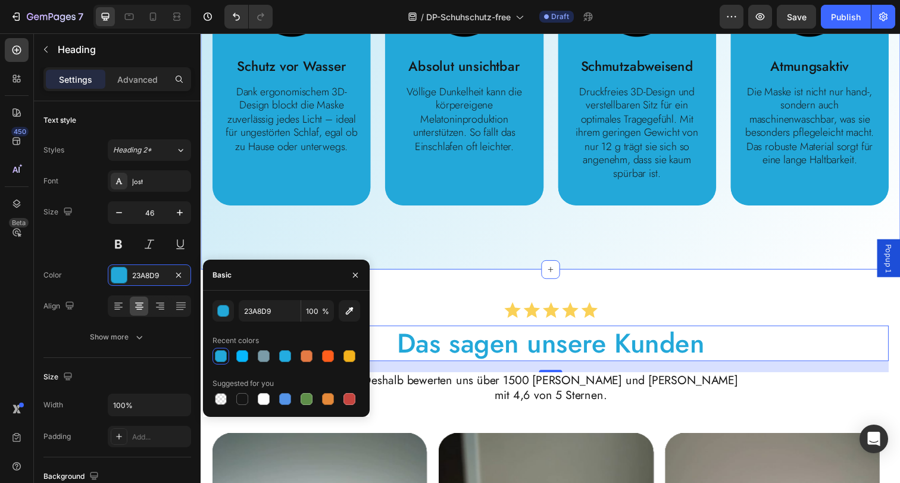
click at [762, 251] on div "Custom Code Publish the page to see the content. Custom Code Was macht den Schu…" at bounding box center [558, 31] width 714 height 487
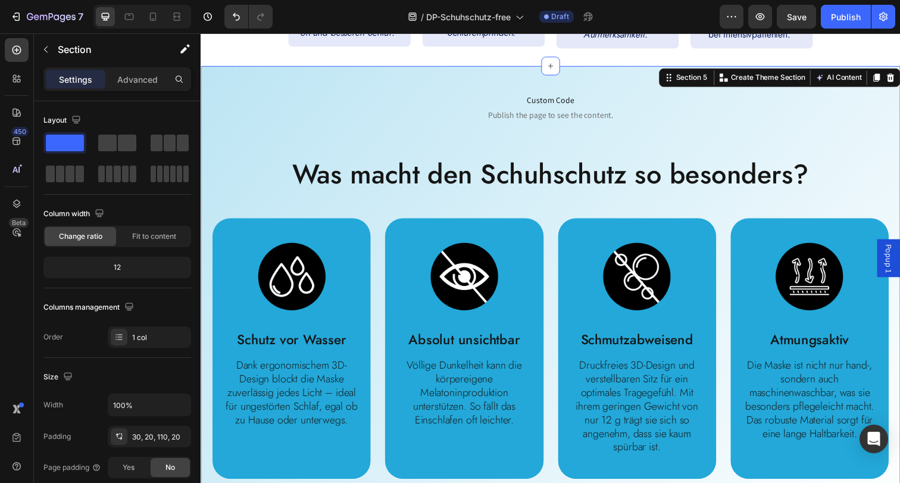
scroll to position [481, 0]
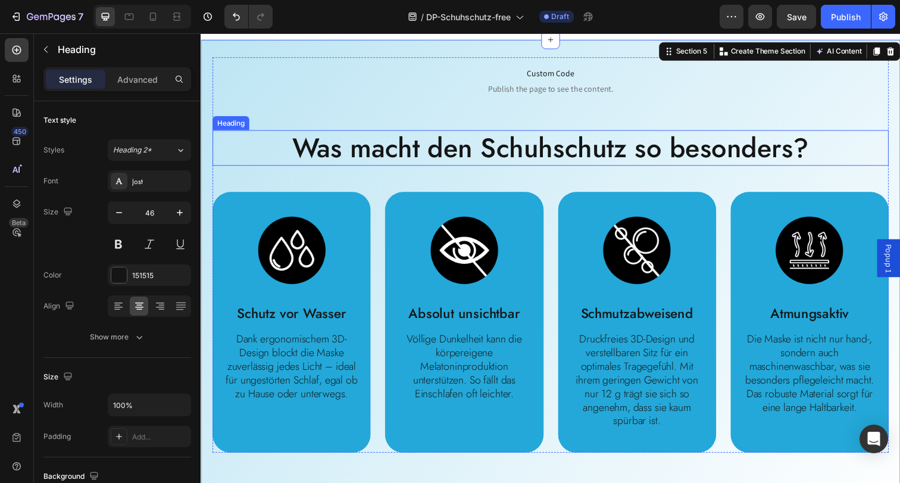
click at [606, 156] on h2 "Was macht den Schuhschutz so besonders?" at bounding box center [557, 150] width 690 height 37
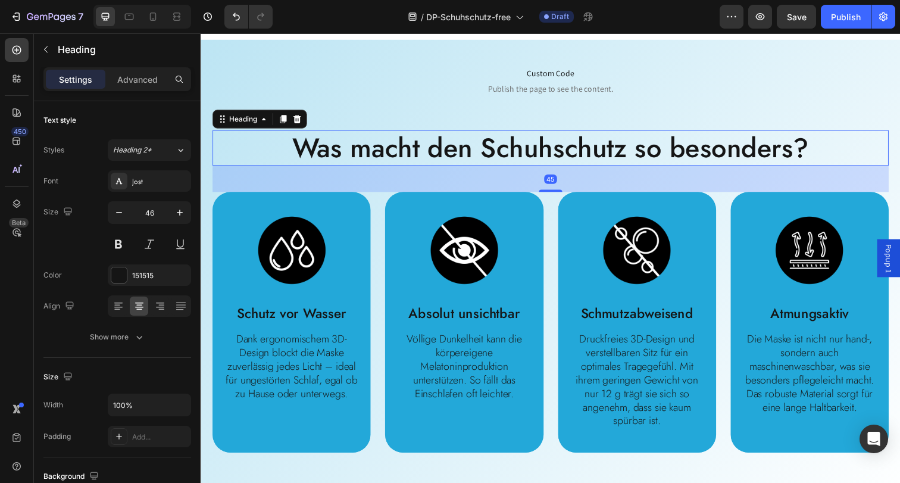
click at [606, 156] on h2 "Was macht den Schuhschutz so besonders?" at bounding box center [557, 150] width 690 height 37
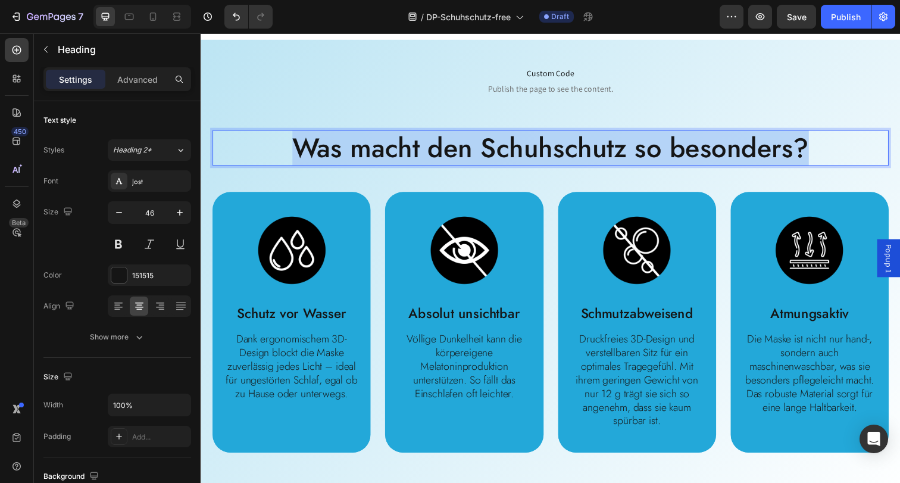
click at [606, 156] on p "Was macht den Schuhschutz so besonders?" at bounding box center [558, 150] width 688 height 35
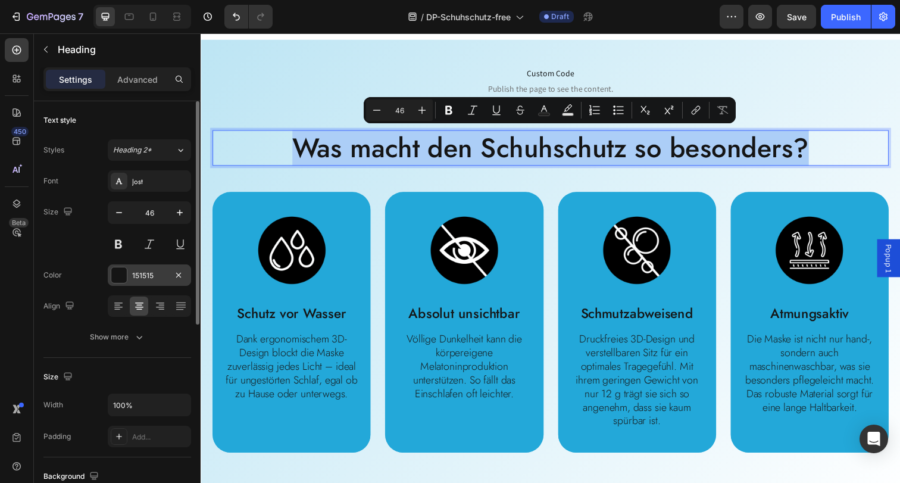
click at [114, 276] on div at bounding box center [118, 274] width 15 height 15
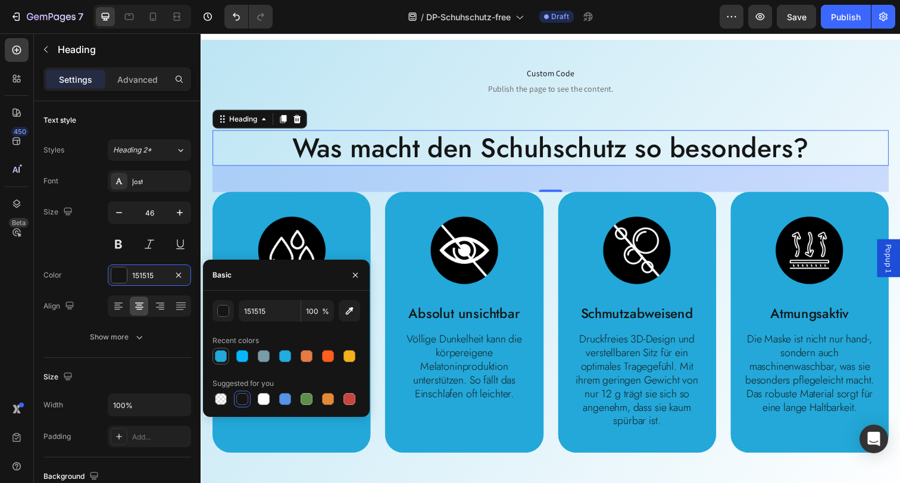
click at [219, 356] on div at bounding box center [221, 356] width 12 height 12
type input "23A8D9"
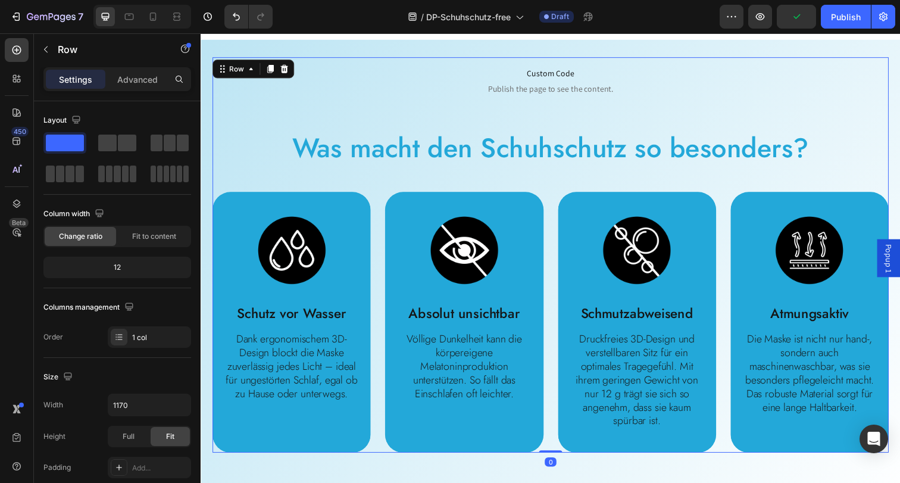
click at [848, 119] on div "Custom Code Publish the page to see the content. Custom Code Was macht den Schu…" at bounding box center [557, 259] width 690 height 403
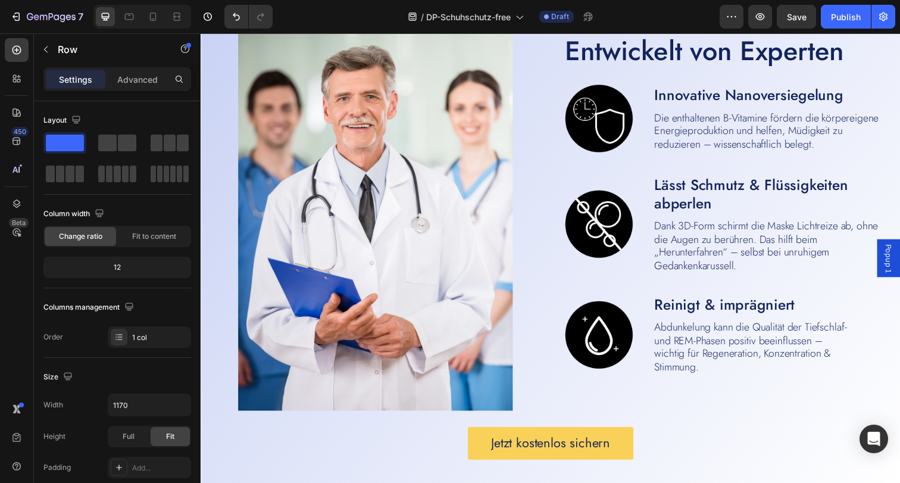
scroll to position [2166, 0]
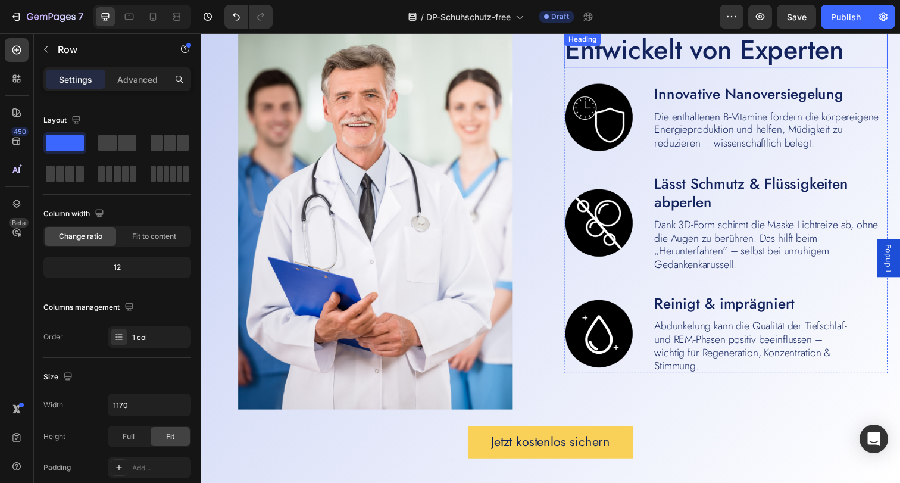
click at [646, 54] on h2 "Entwickelt von Experten" at bounding box center [722, 50] width 303 height 37
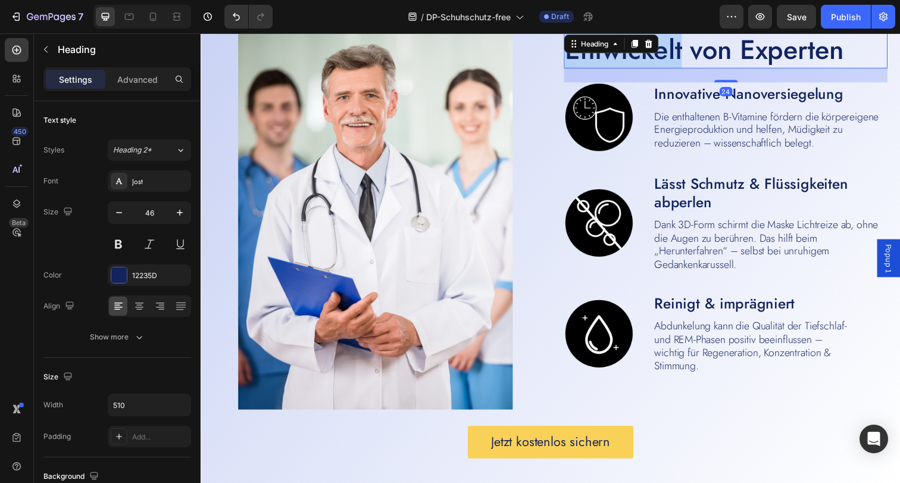
click at [646, 54] on h2 "Entwickelt von Experten" at bounding box center [722, 50] width 303 height 37
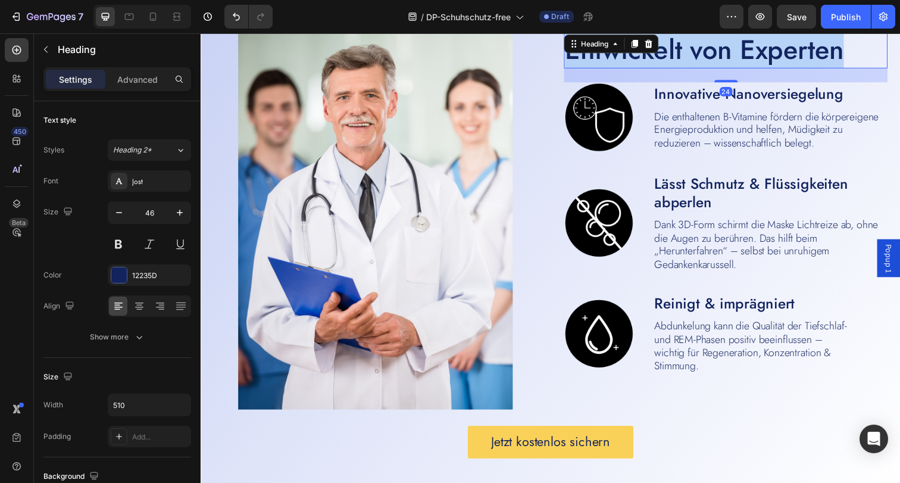
click at [646, 54] on p "Entwickelt von Experten" at bounding box center [722, 50] width 301 height 35
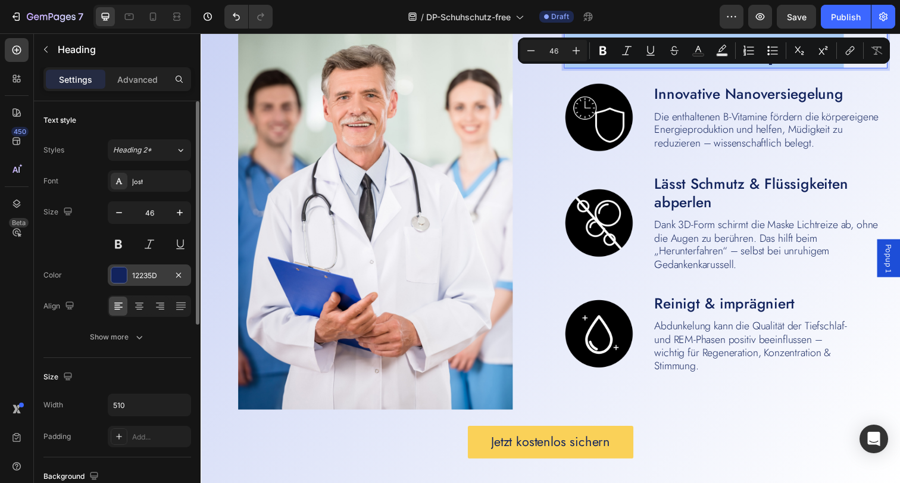
click at [115, 274] on div at bounding box center [118, 274] width 15 height 15
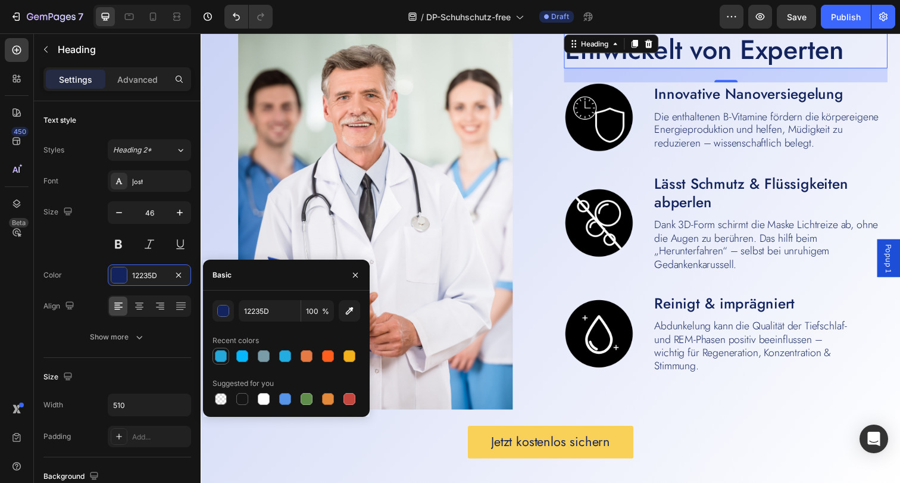
click at [217, 354] on div at bounding box center [221, 356] width 12 height 12
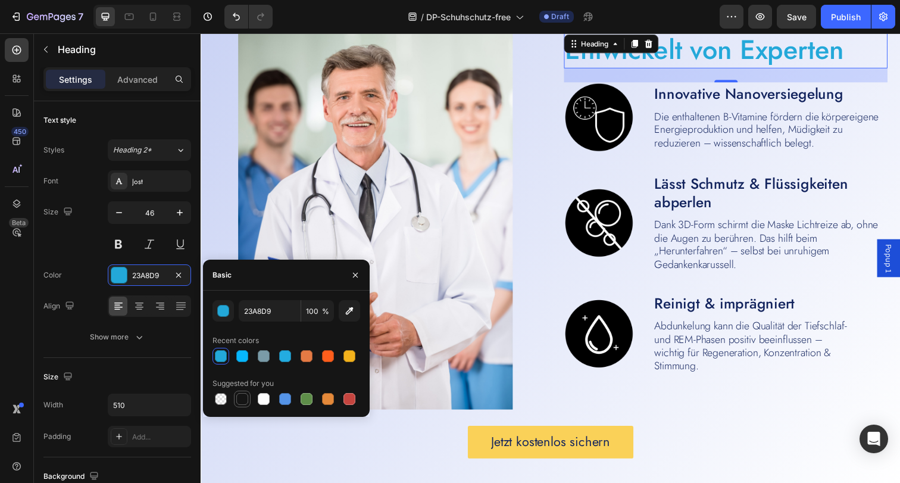
click at [246, 399] on div at bounding box center [242, 399] width 12 height 12
type input "151515"
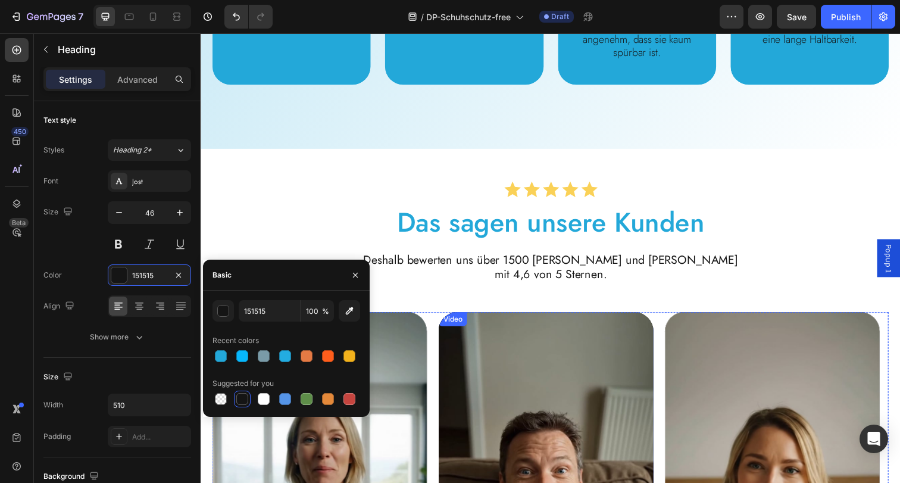
scroll to position [712, 0]
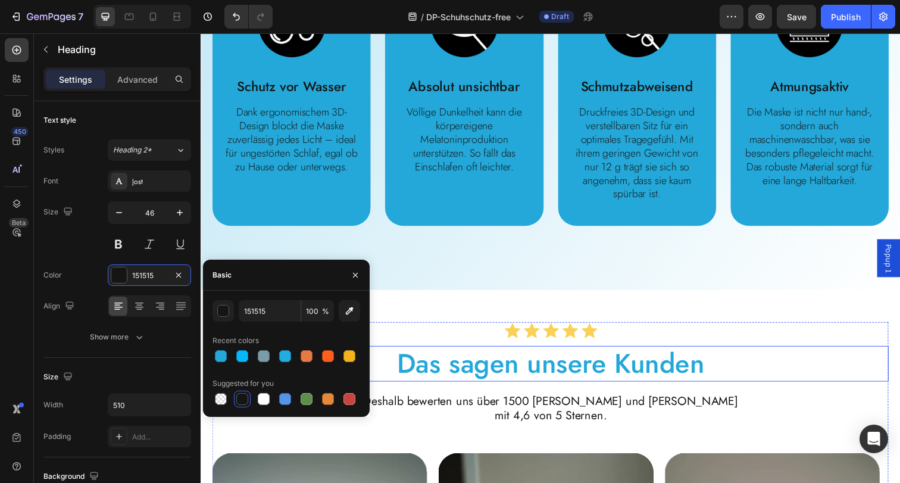
click at [562, 373] on h2 "Das sagen unsere Kunden" at bounding box center [557, 370] width 690 height 37
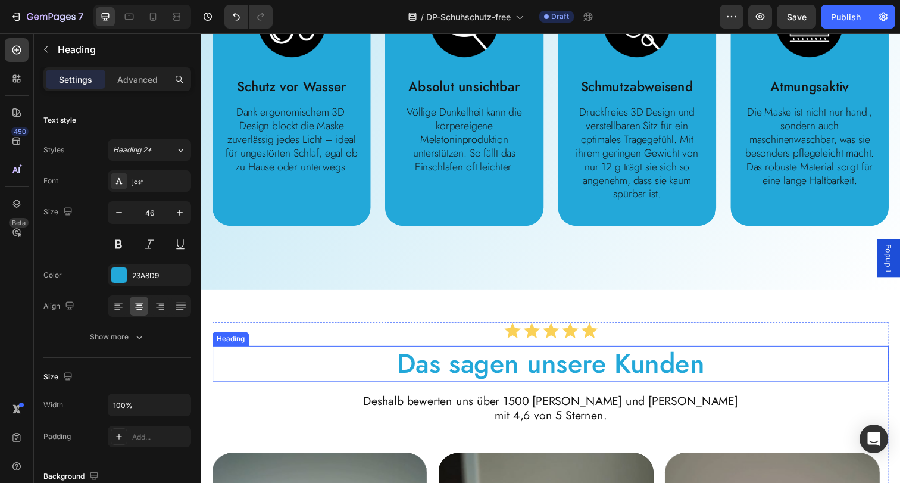
click at [562, 373] on h2 "Das sagen unsere Kunden" at bounding box center [557, 370] width 690 height 37
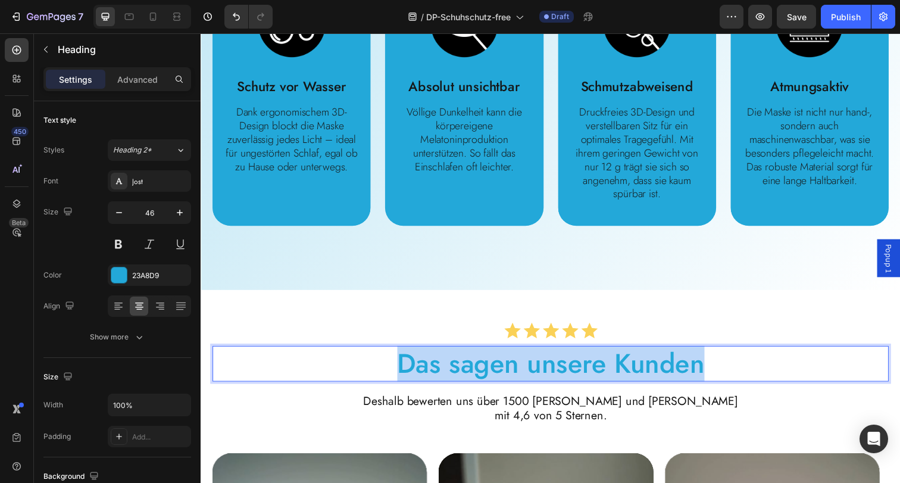
click at [562, 373] on p "Das sagen unsere Kunden" at bounding box center [558, 370] width 688 height 35
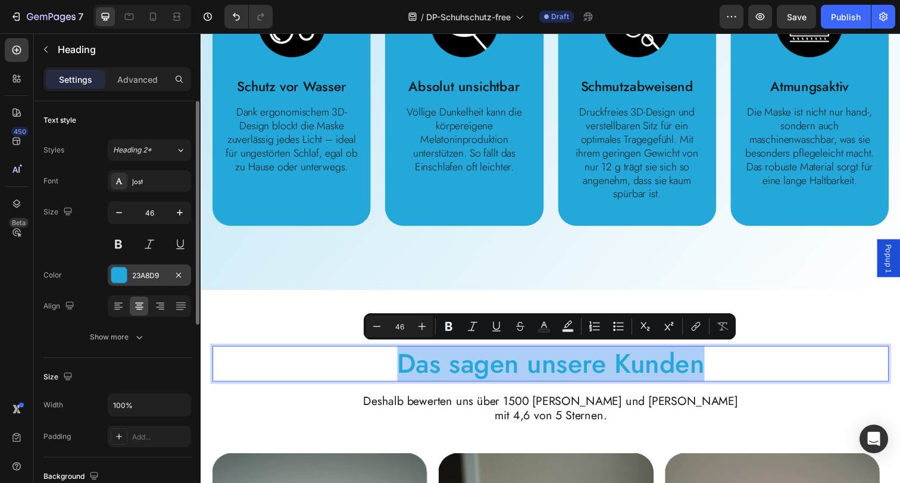
click at [120, 274] on div at bounding box center [118, 274] width 15 height 15
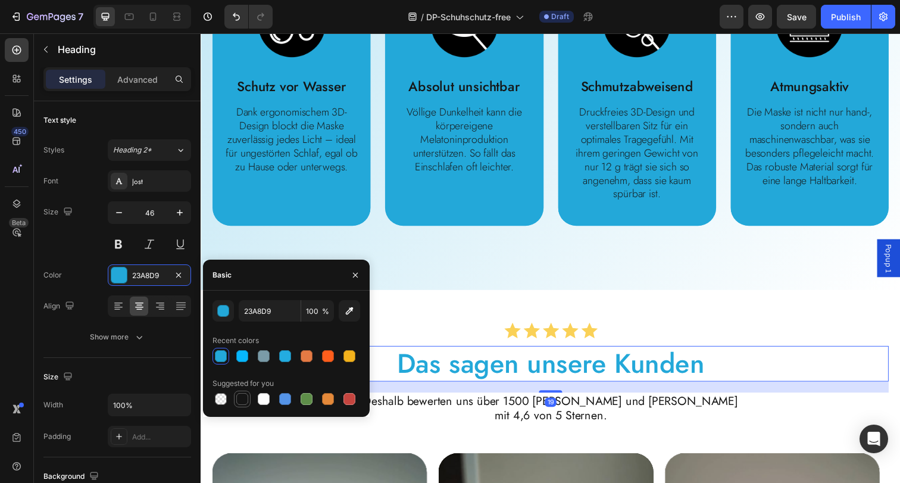
click at [239, 400] on div at bounding box center [242, 399] width 12 height 12
type input "151515"
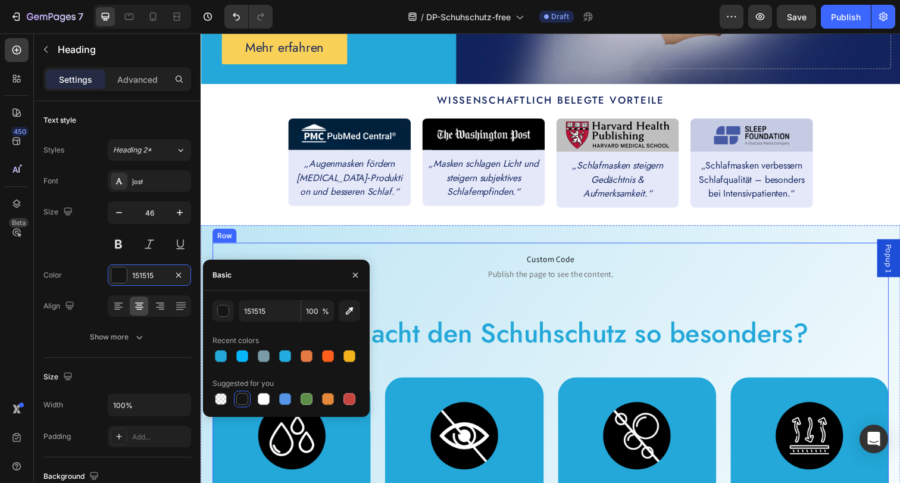
scroll to position [319, 0]
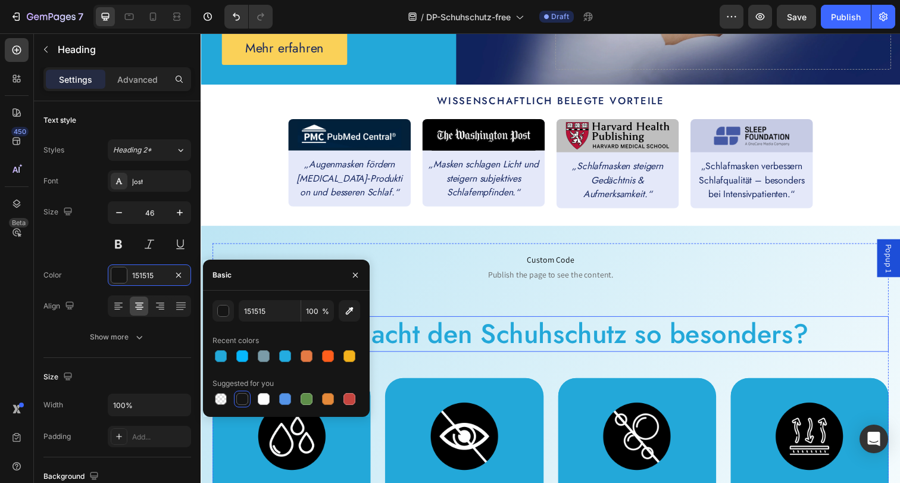
click at [559, 352] on h2 "Was macht den Schuhschutz so besonders?" at bounding box center [557, 340] width 690 height 37
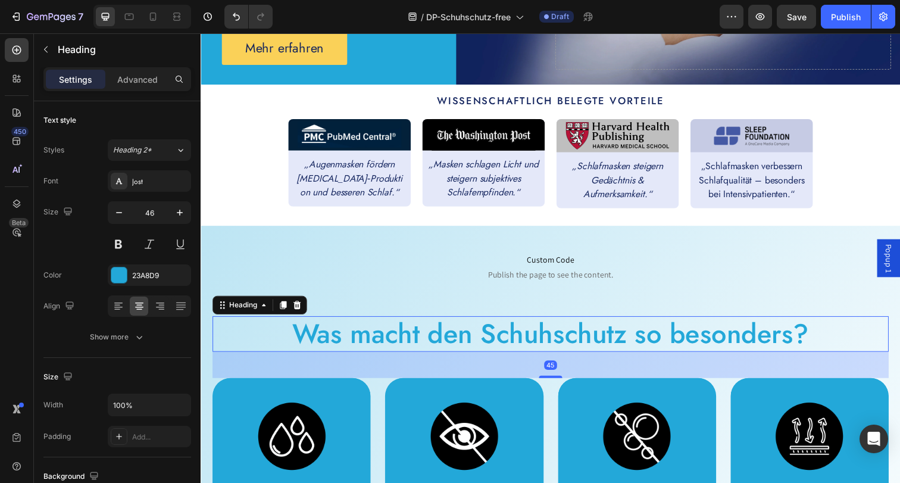
click at [559, 352] on h2 "Was macht den Schuhschutz so besonders?" at bounding box center [557, 340] width 690 height 37
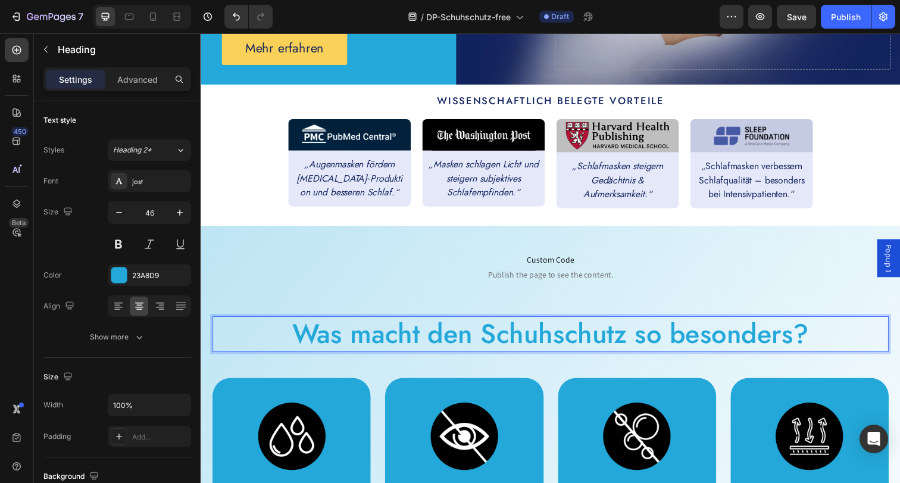
click at [559, 352] on p "Was macht den Schuhschutz so besonders?" at bounding box center [558, 340] width 688 height 35
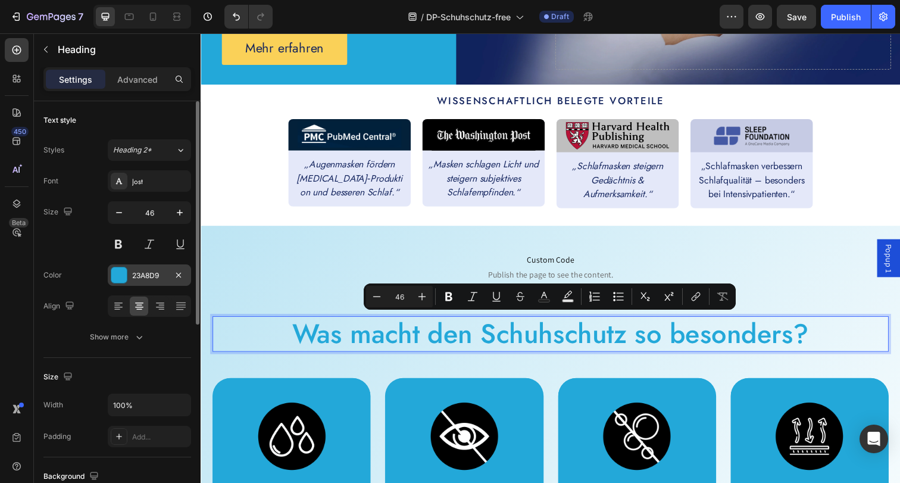
click at [121, 270] on div at bounding box center [118, 274] width 15 height 15
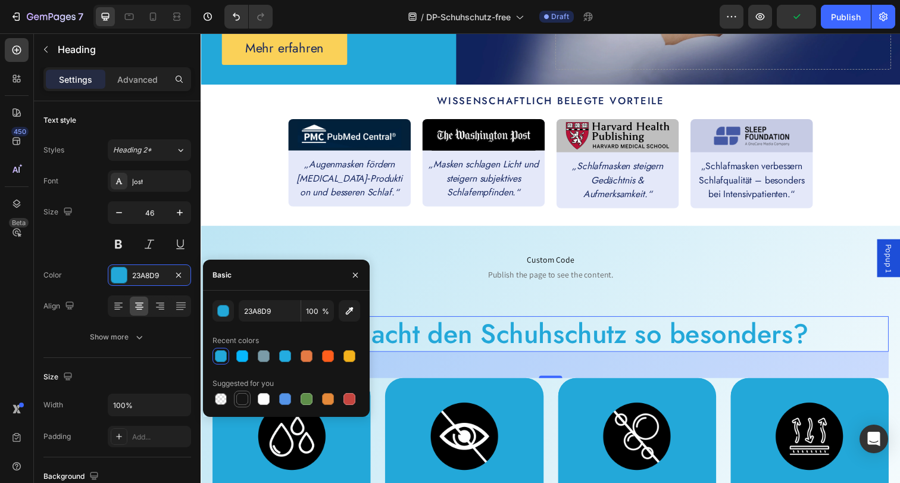
click at [242, 392] on div at bounding box center [242, 399] width 14 height 14
type input "151515"
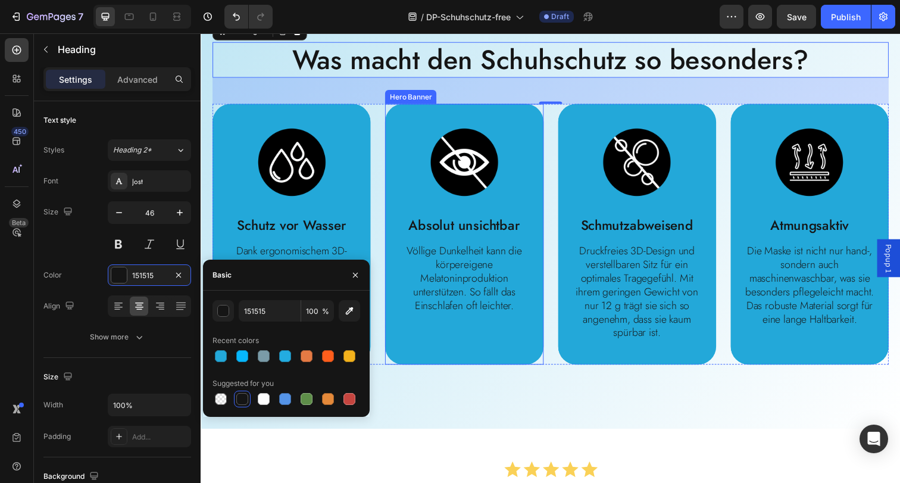
scroll to position [606, 0]
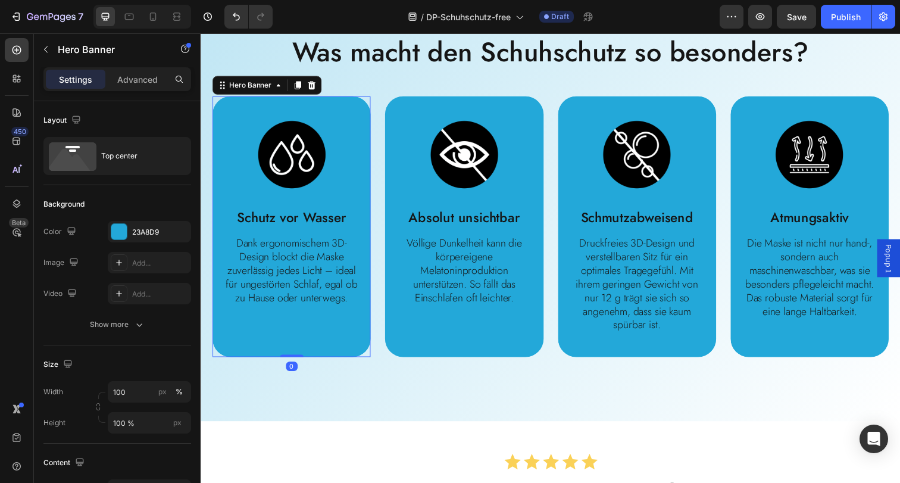
click at [228, 112] on div "Image Schutz vor Wasser Text Block Dank ergonomischem 3D-Design blockt die Mask…" at bounding box center [292, 217] width 161 height 238
click at [123, 233] on div at bounding box center [118, 231] width 15 height 15
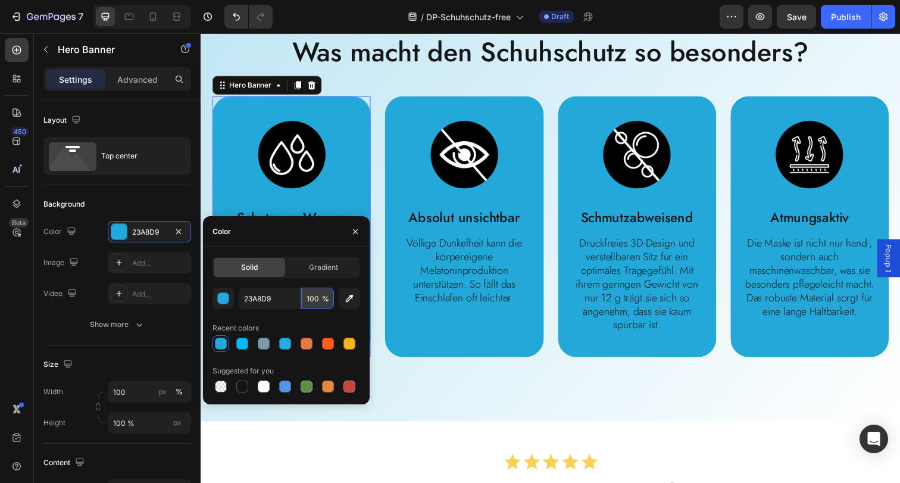
click at [302, 300] on input "100" at bounding box center [317, 297] width 33 height 21
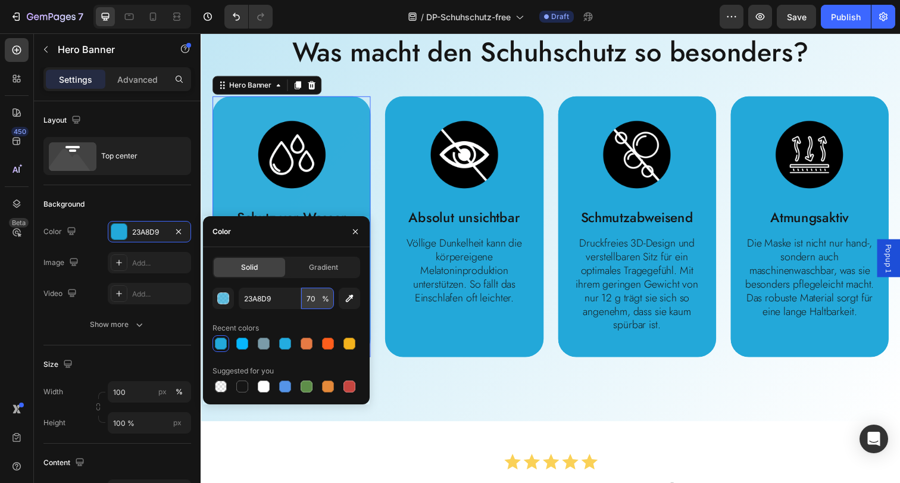
type input "7"
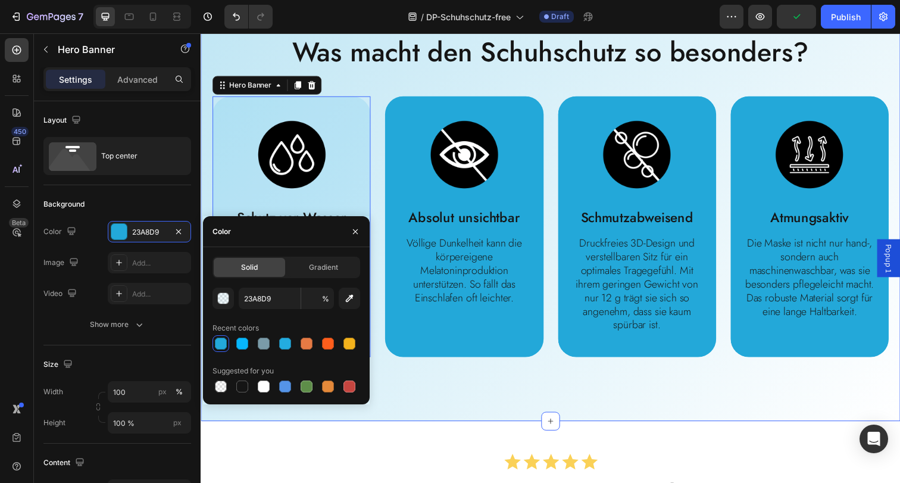
click at [472, 418] on div "Custom Code Publish the page to see the content. Custom Code Was macht den Schu…" at bounding box center [558, 185] width 714 height 487
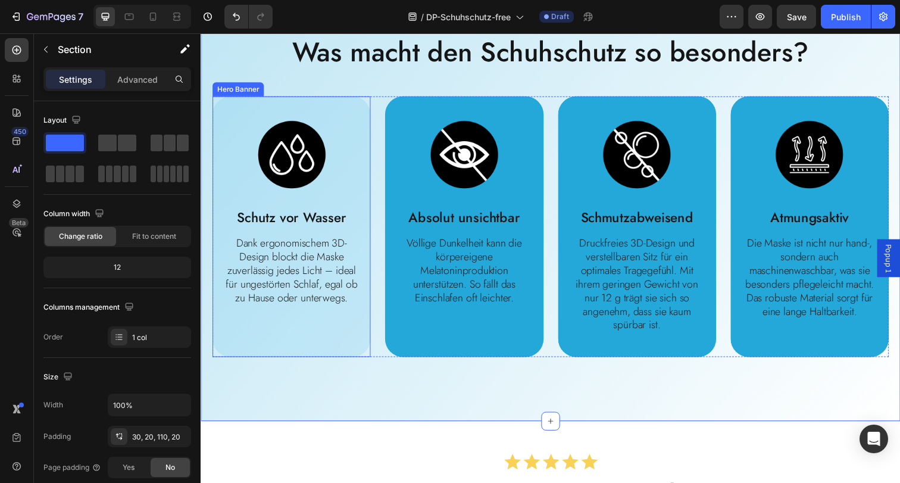
click at [337, 336] on div "Image Schutz vor Wasser Text Block Dank ergonomischem 3D-Design blockt die Mask…" at bounding box center [292, 217] width 161 height 238
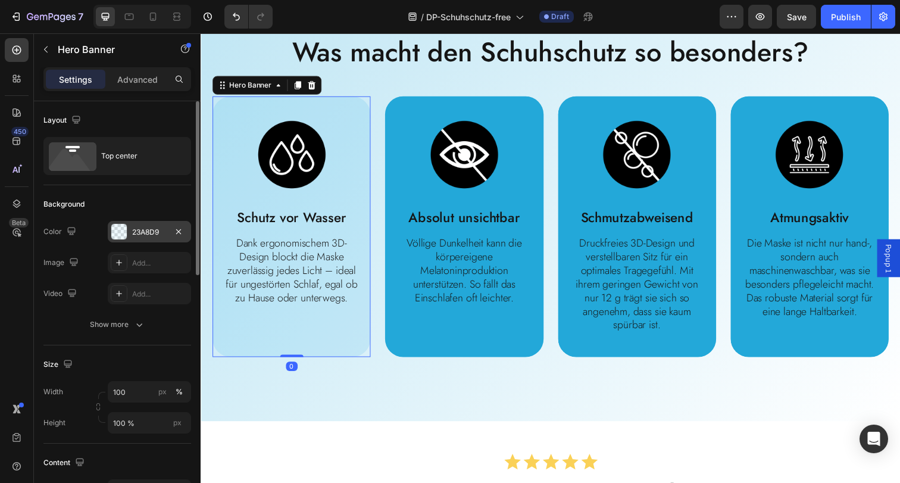
click at [123, 231] on div at bounding box center [118, 231] width 15 height 15
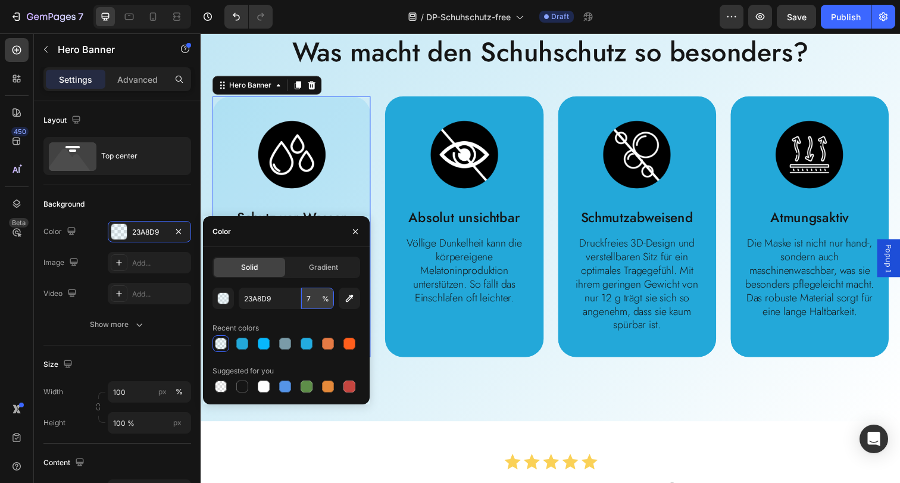
click at [315, 299] on input "7" at bounding box center [317, 297] width 33 height 21
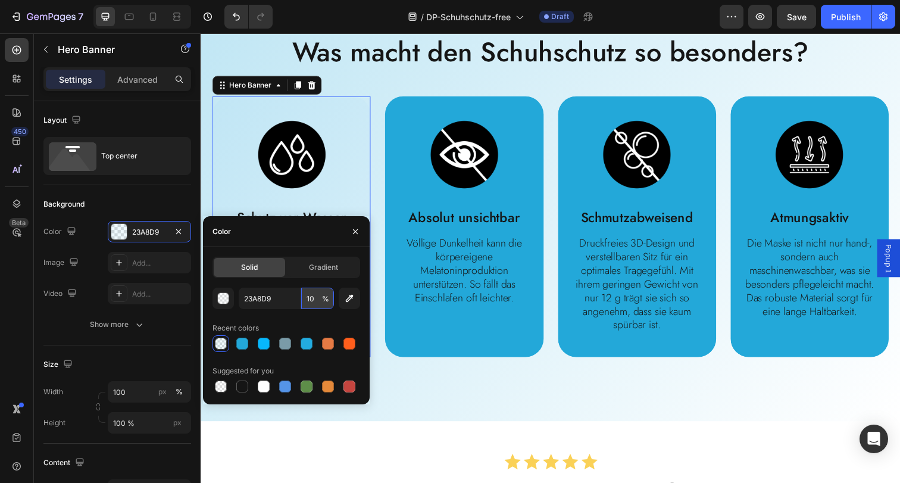
type input "100"
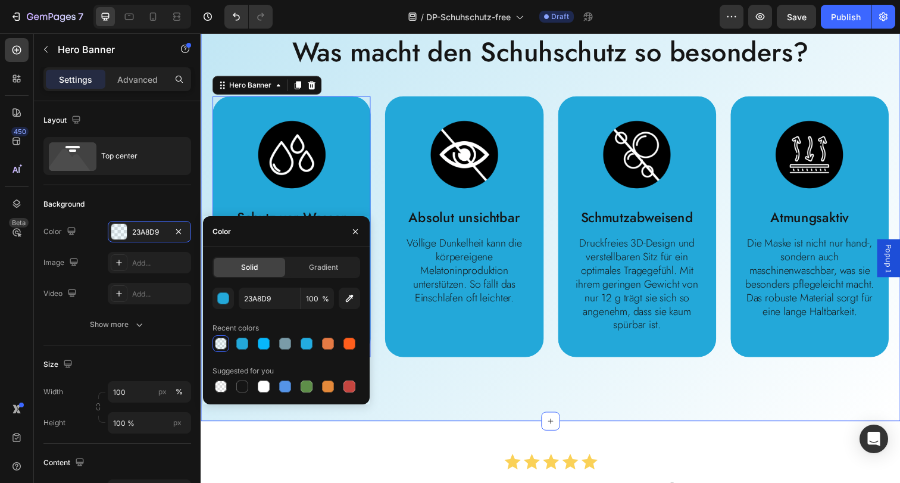
click at [492, 414] on div "Custom Code Publish the page to see the content. Custom Code Was macht den Schu…" at bounding box center [558, 185] width 714 height 487
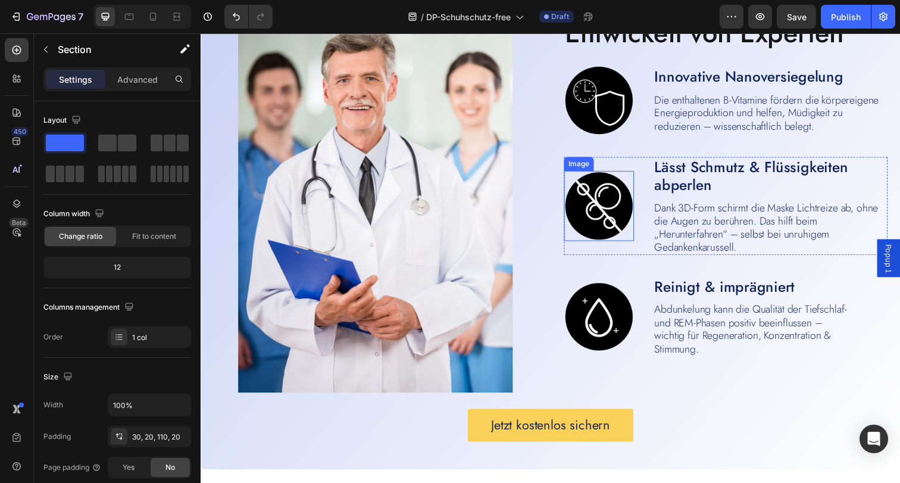
scroll to position [1938, 0]
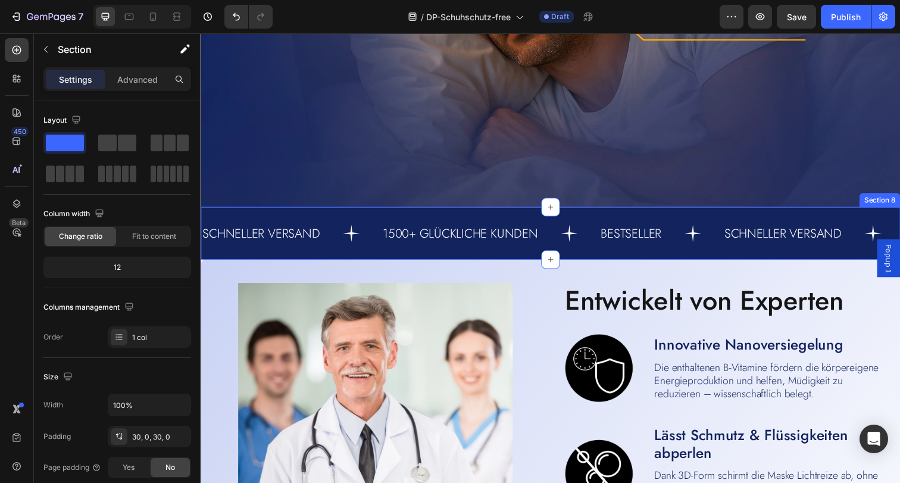
click at [234, 218] on div "SCHNELLER VERSAND Text 1500+ GLÜCKLICHE KUNDEN Text BESTSELLER Text SCHNELLER V…" at bounding box center [558, 238] width 714 height 54
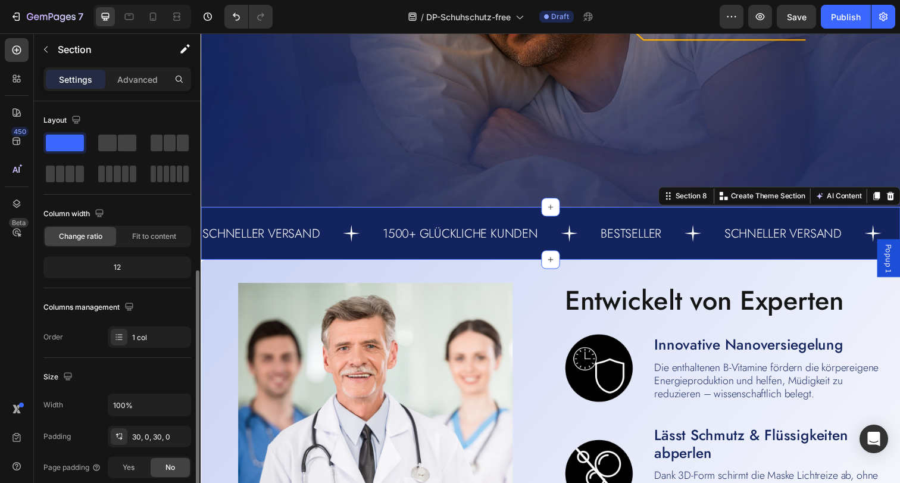
scroll to position [212, 0]
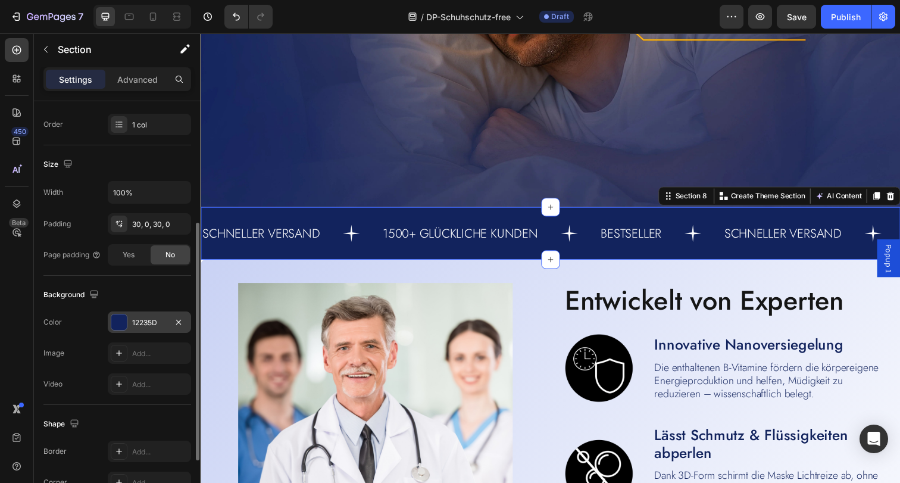
click at [137, 321] on div "12235D" at bounding box center [149, 322] width 35 height 11
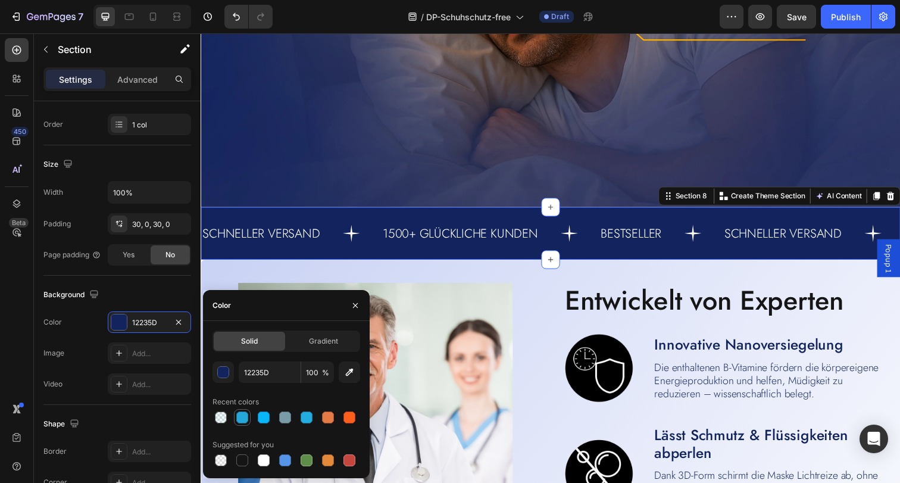
click at [237, 415] on div at bounding box center [242, 417] width 12 height 12
type input "23A8D9"
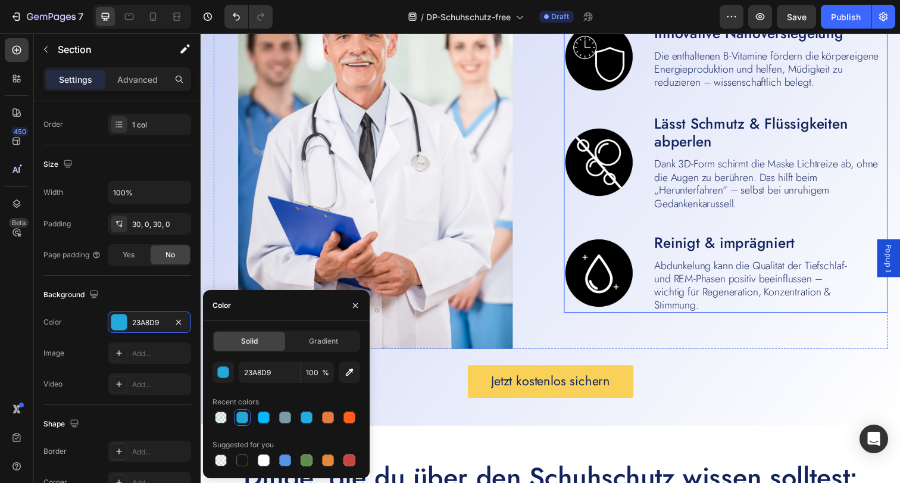
scroll to position [2256, 0]
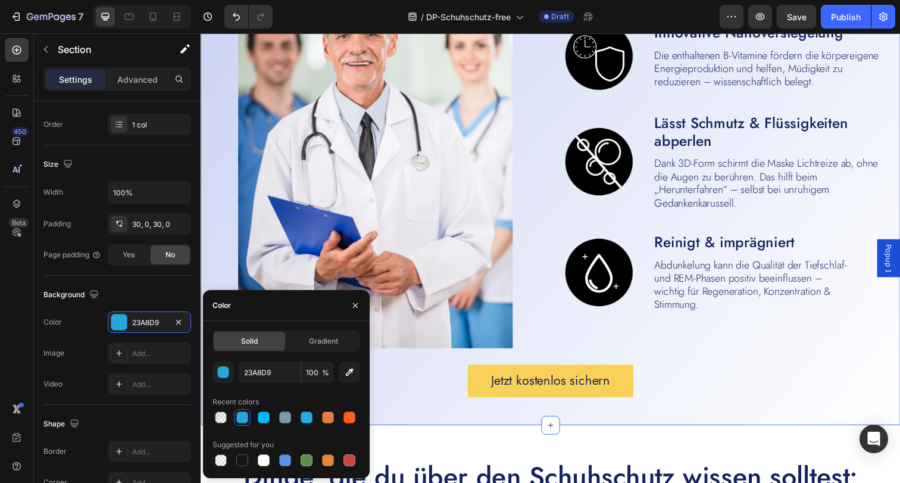
click at [400, 412] on div "Image Entwickelt von Experten Heading Image Image Innovative Nanoversiegelung T…" at bounding box center [558, 189] width 714 height 487
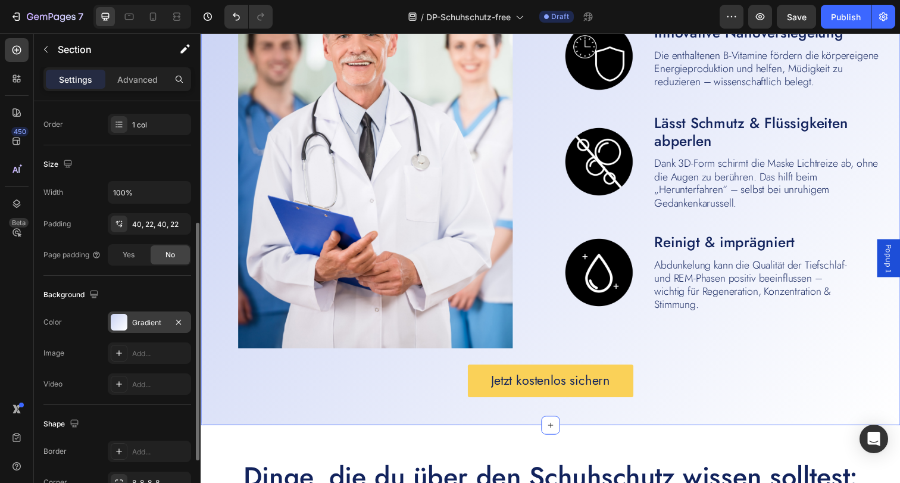
click at [148, 325] on div "Gradient" at bounding box center [149, 322] width 35 height 11
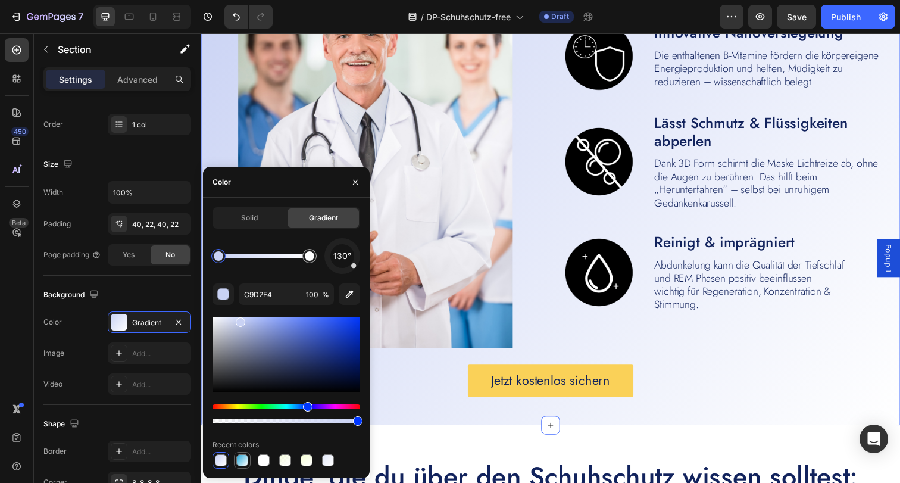
click at [240, 463] on div at bounding box center [242, 460] width 12 height 12
type input "23A8D9"
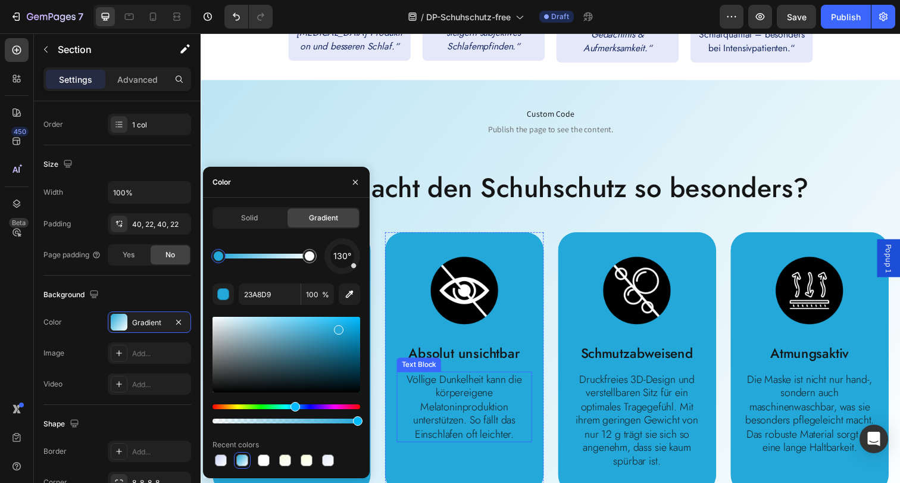
scroll to position [465, 0]
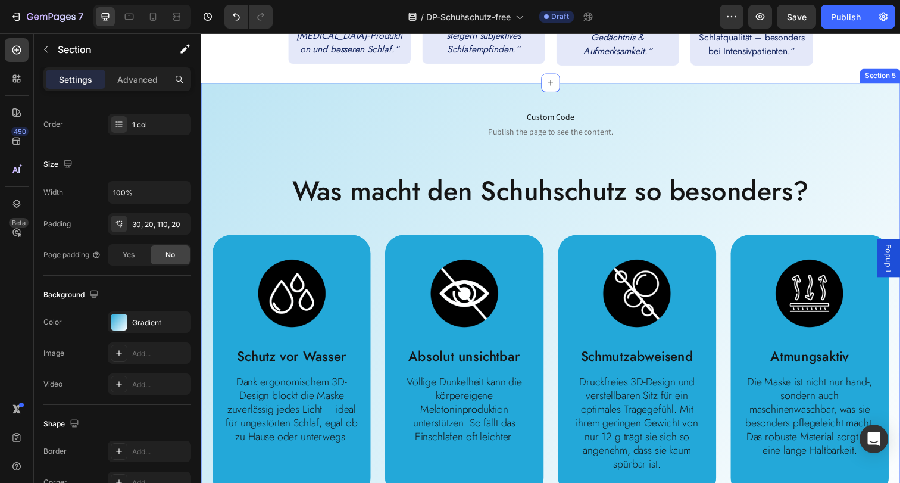
click at [417, 84] on div "Custom Code Publish the page to see the content. Custom Code Was macht den Schu…" at bounding box center [558, 327] width 714 height 487
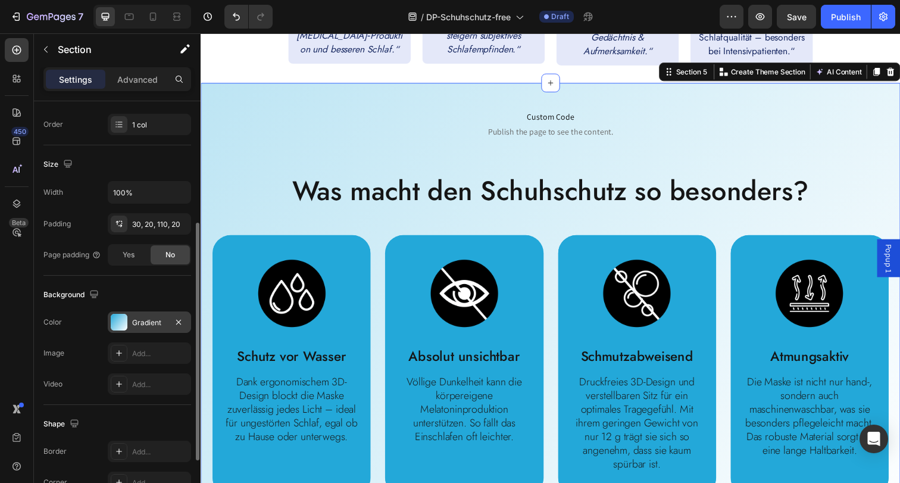
click at [127, 315] on div "Gradient" at bounding box center [149, 321] width 83 height 21
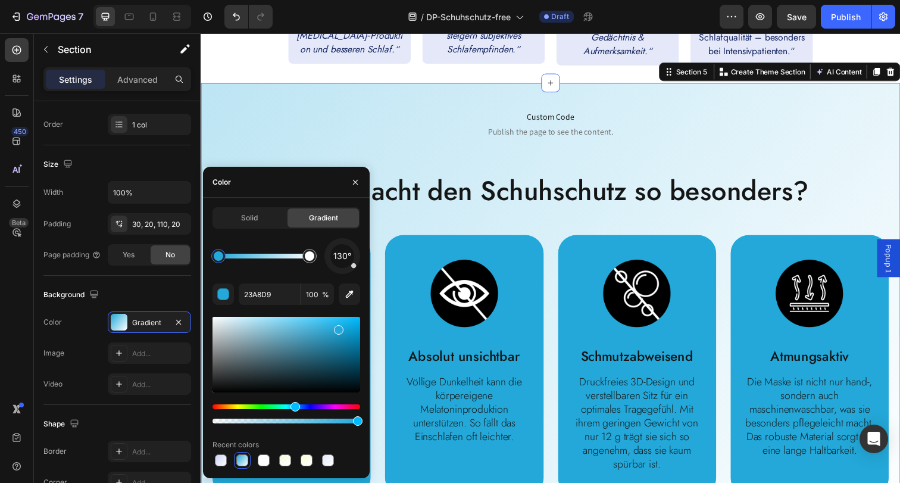
click at [242, 460] on div at bounding box center [242, 460] width 12 height 12
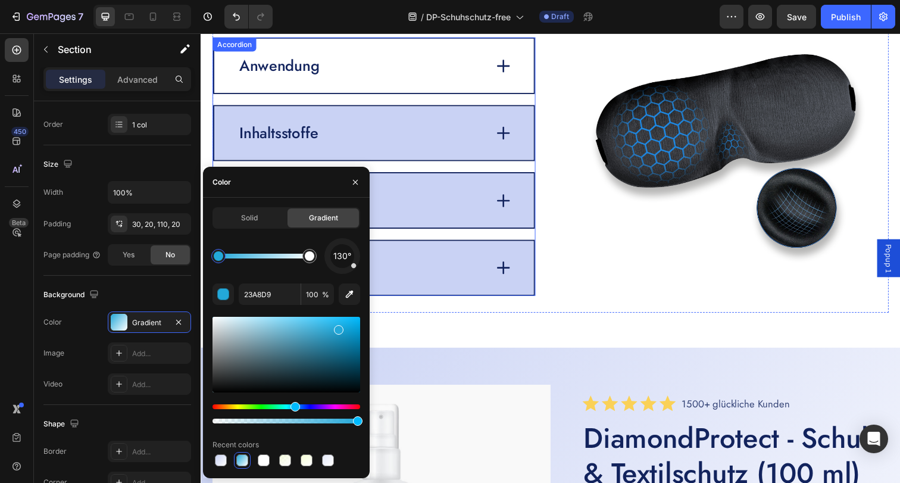
click at [406, 80] on div "Anwendung" at bounding box center [377, 66] width 326 height 55
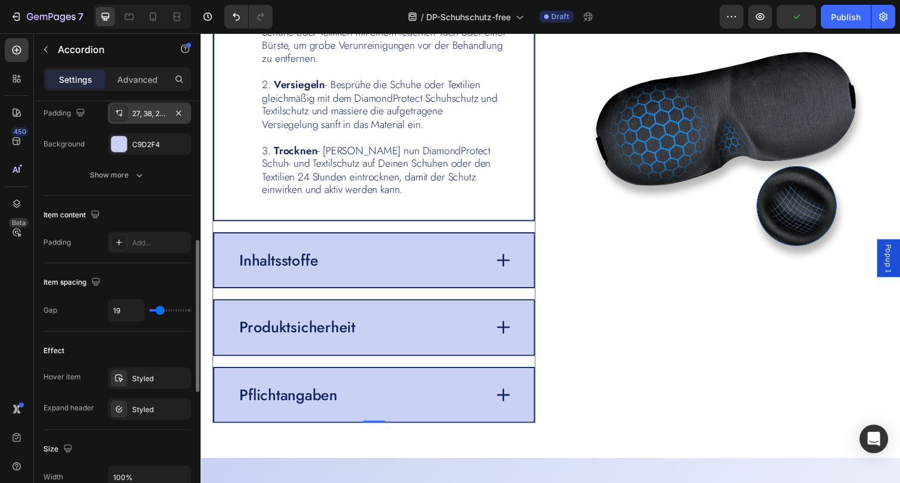
scroll to position [165, 0]
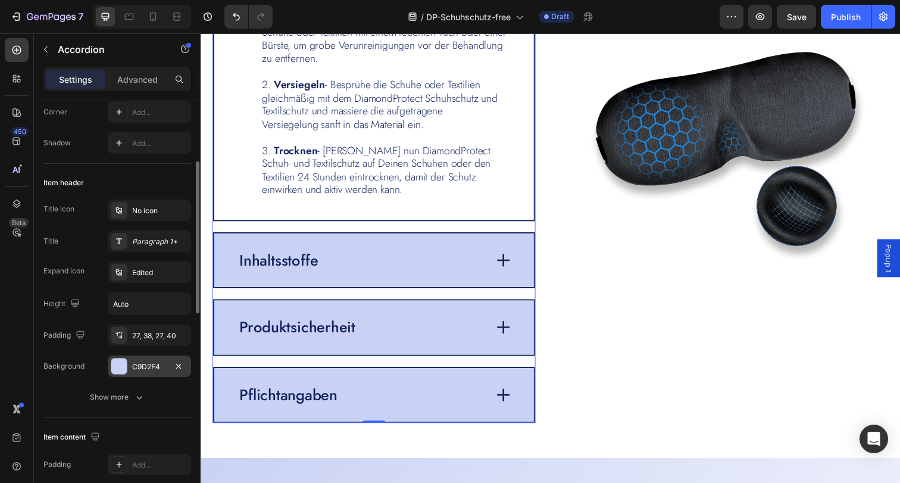
click at [132, 365] on div "C9D2F4" at bounding box center [149, 366] width 35 height 11
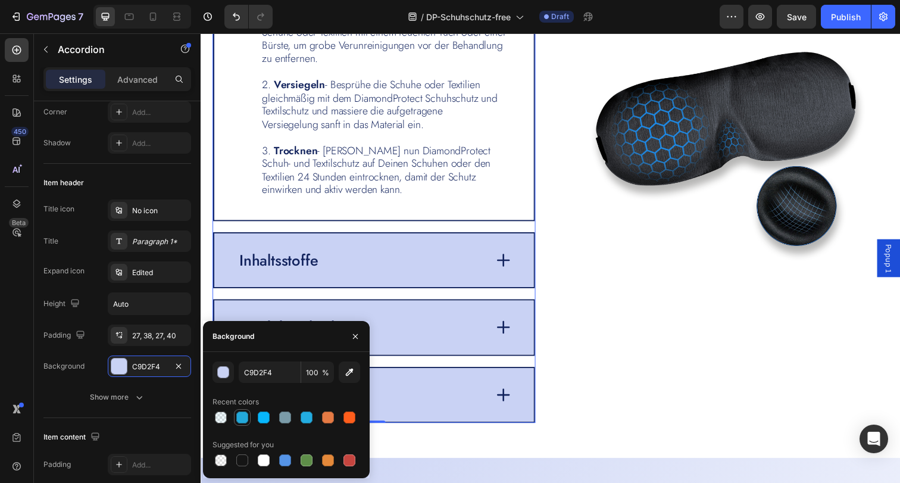
click at [245, 419] on div at bounding box center [242, 417] width 12 height 12
type input "23A8D9"
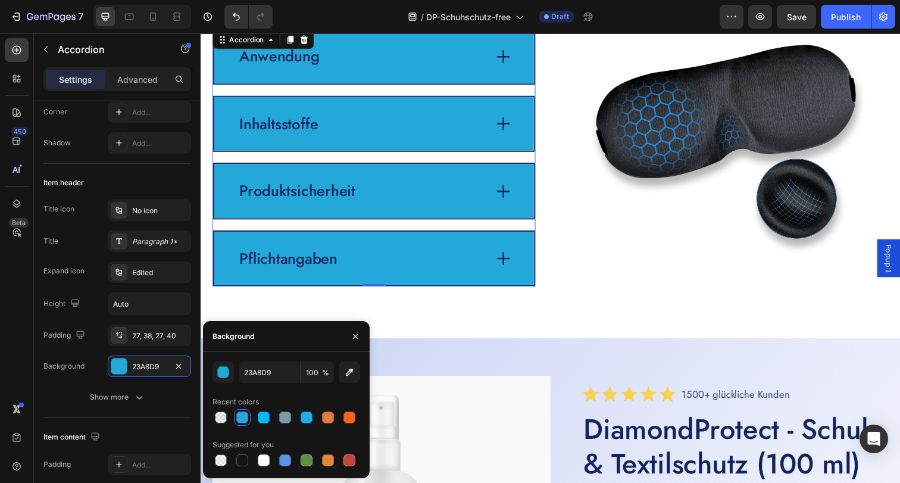
scroll to position [2747, 0]
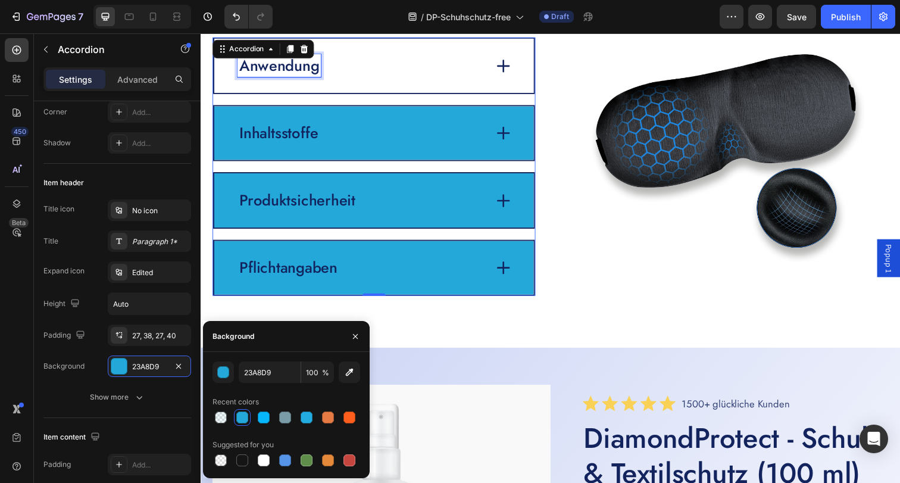
click at [301, 71] on p "Anwendung" at bounding box center [281, 67] width 82 height 20
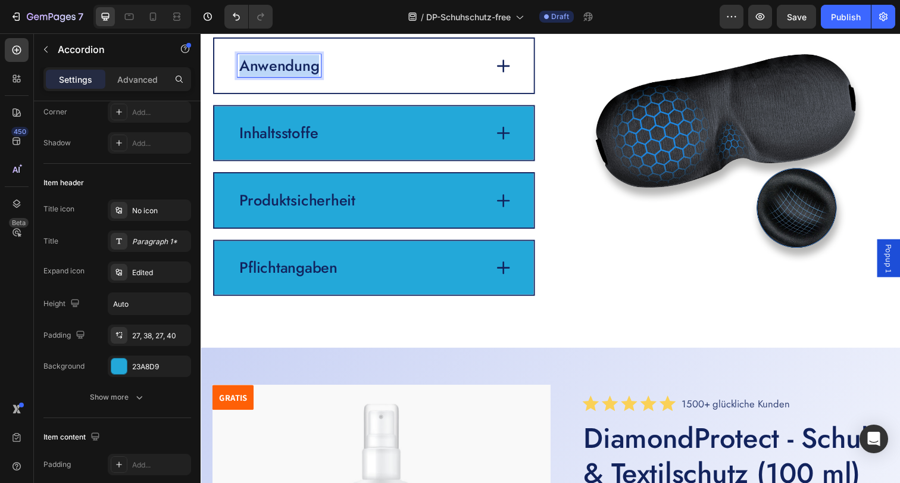
click at [301, 71] on p "Anwendung" at bounding box center [281, 67] width 82 height 20
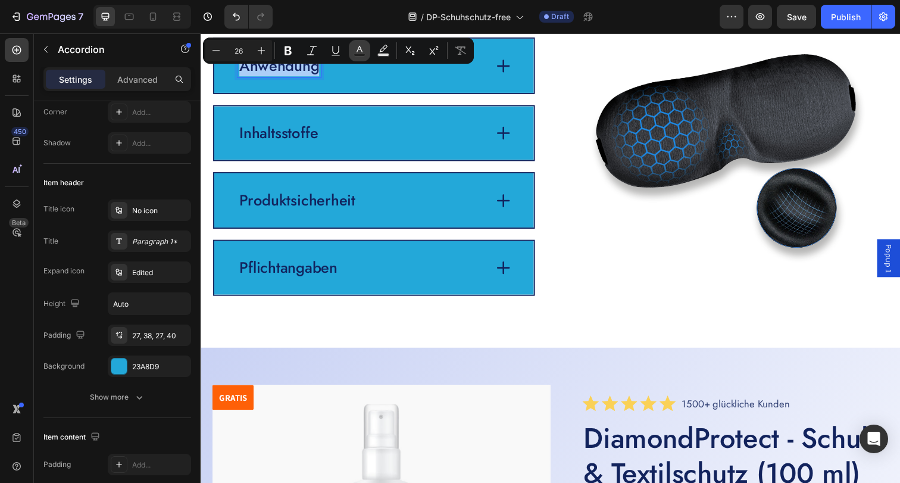
click at [365, 45] on icon "Editor contextual toolbar" at bounding box center [359, 51] width 12 height 12
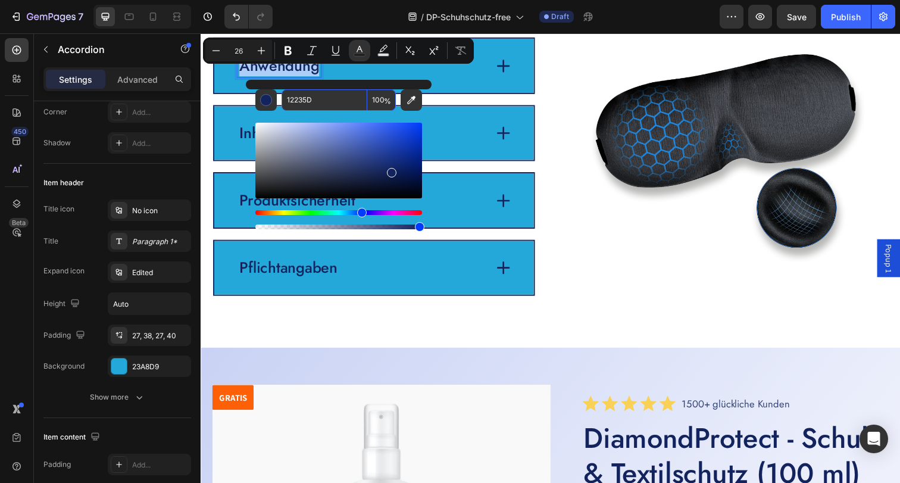
click at [339, 98] on input "12235D" at bounding box center [324, 99] width 86 height 21
type input "000000"
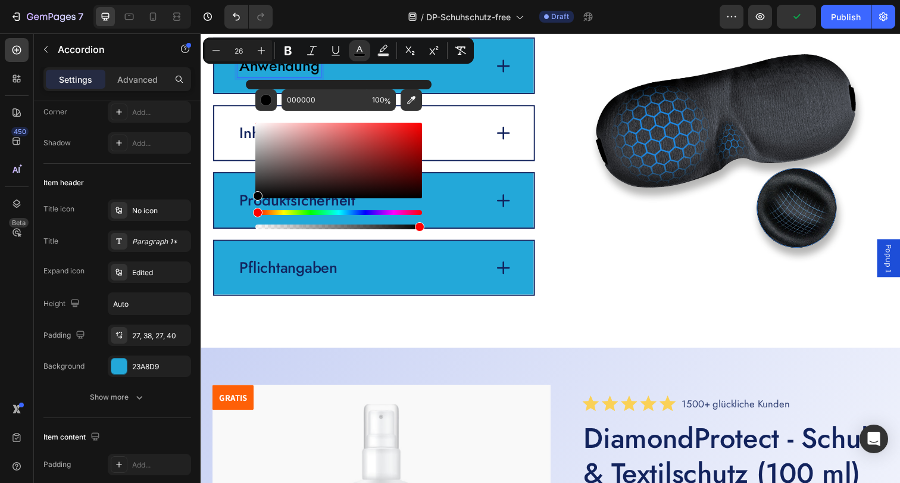
click at [456, 139] on div "Inhaltsstoffe" at bounding box center [364, 135] width 253 height 23
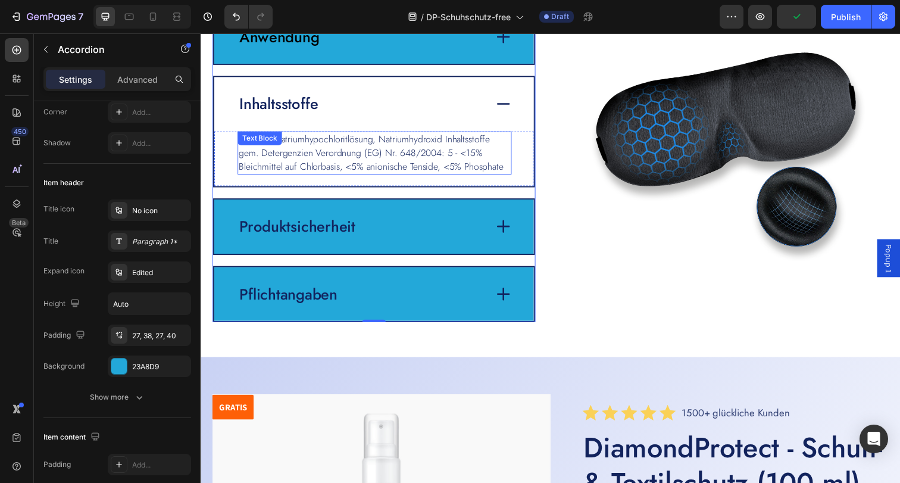
scroll to position [2760, 0]
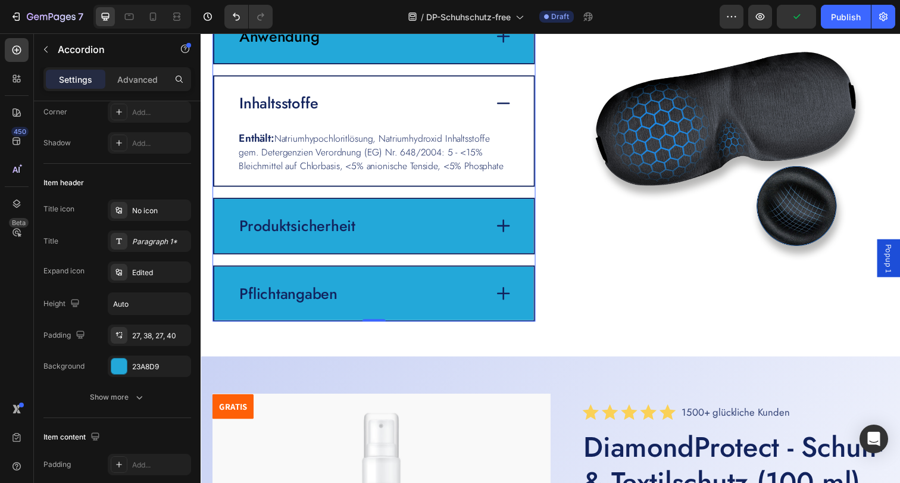
click at [290, 102] on p "Inhaltsstoffe" at bounding box center [280, 105] width 80 height 20
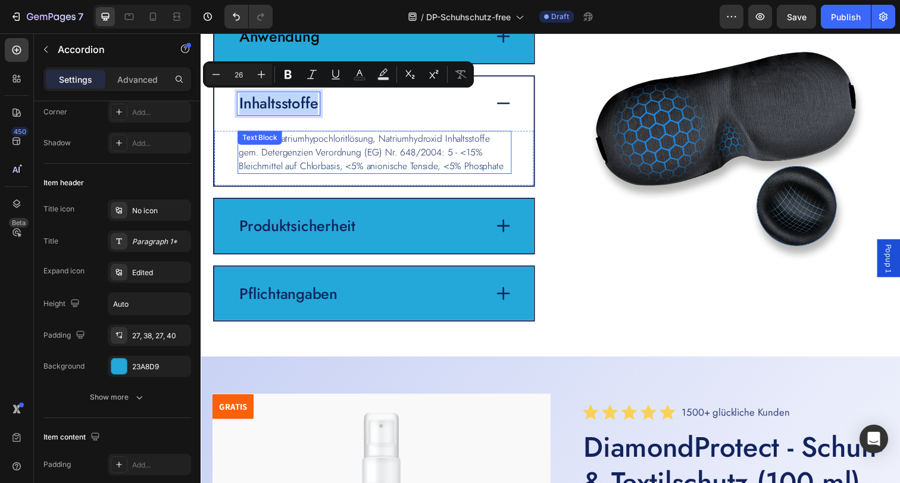
click at [304, 154] on span "Natriumhypochloritlösung, Natriumhydroxid Inhaltsstoffe gem. Detergenzien Veror…" at bounding box center [374, 155] width 270 height 42
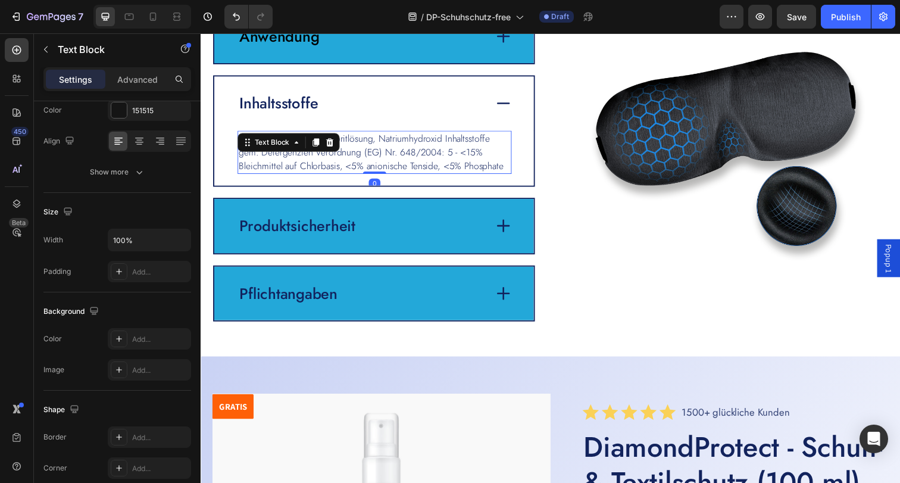
scroll to position [0, 0]
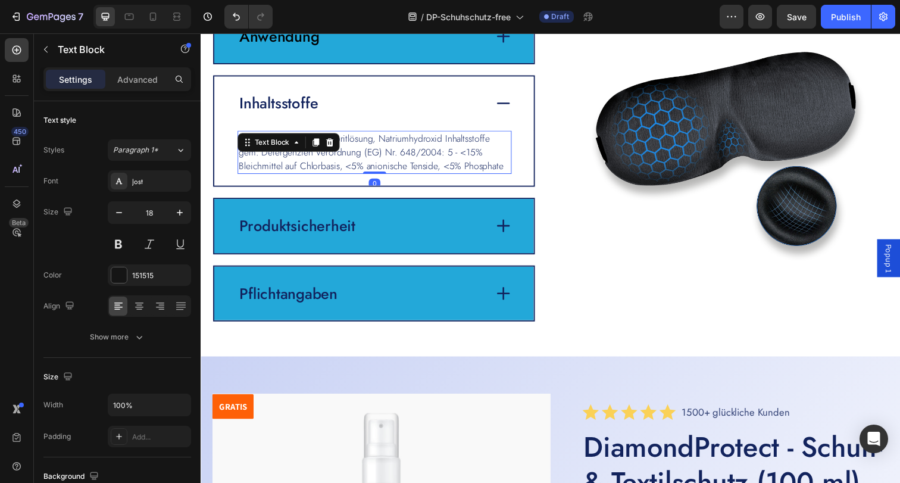
click at [304, 154] on span "Natriumhypochloritlösung, Natriumhydroxid Inhaltsstoffe gem. Detergenzien Veror…" at bounding box center [374, 155] width 270 height 42
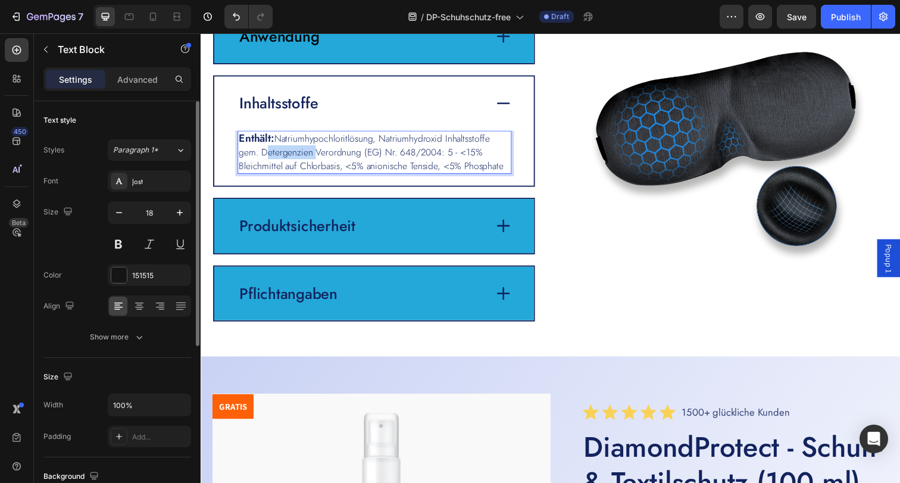
click at [304, 154] on span "Natriumhypochloritlösung, Natriumhydroxid Inhaltsstoffe gem. Detergenzien Veror…" at bounding box center [374, 155] width 270 height 42
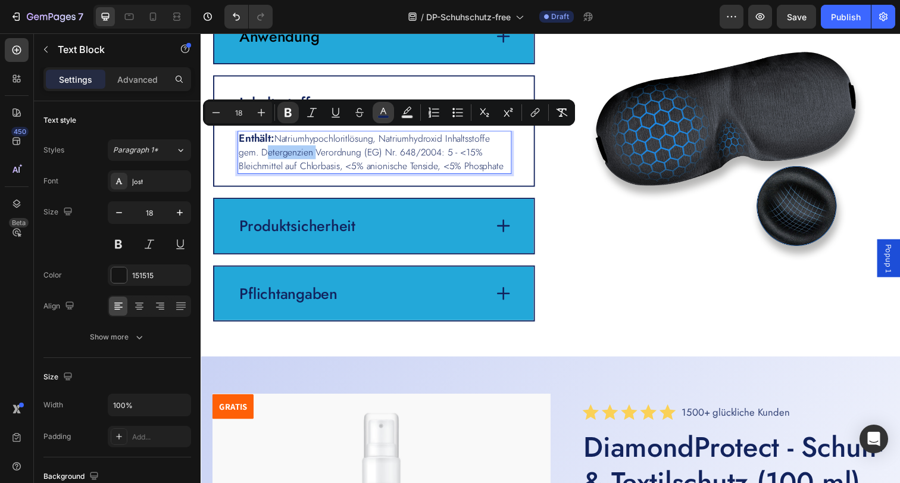
click at [381, 112] on icon "Editor contextual toolbar" at bounding box center [383, 111] width 6 height 7
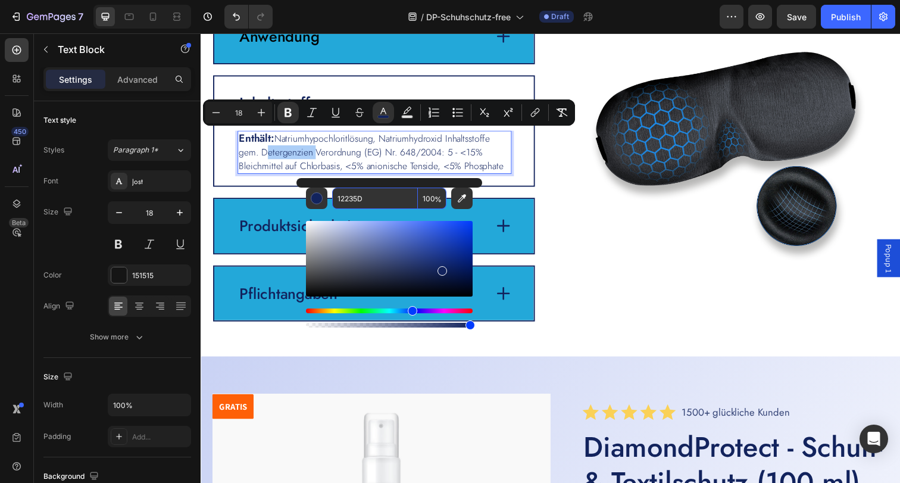
click at [378, 196] on input "12235D" at bounding box center [375, 197] width 86 height 21
type input "000000"
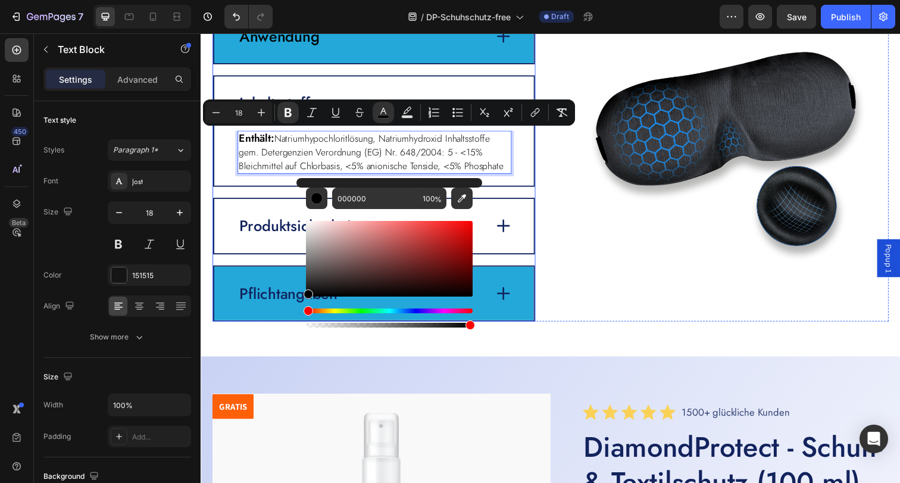
click at [254, 223] on p "Produktsicherheit" at bounding box center [299, 230] width 118 height 20
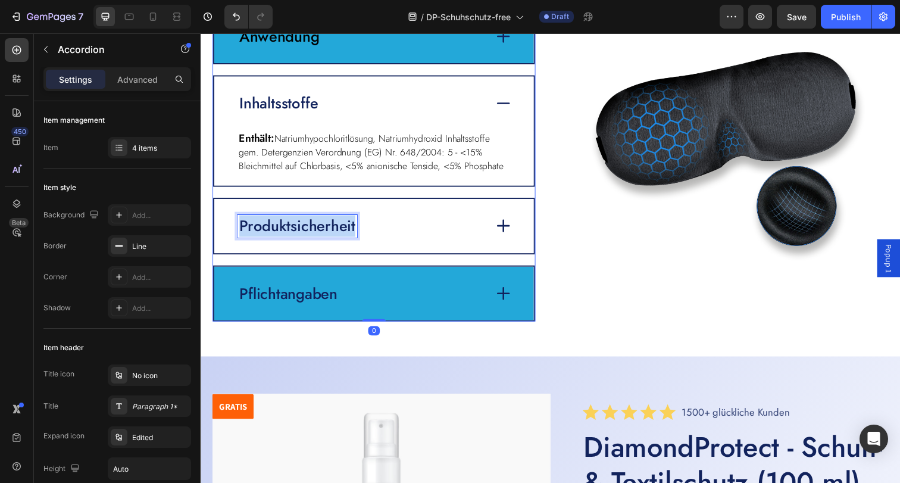
click at [255, 222] on p "Produktsicherheit" at bounding box center [299, 230] width 118 height 20
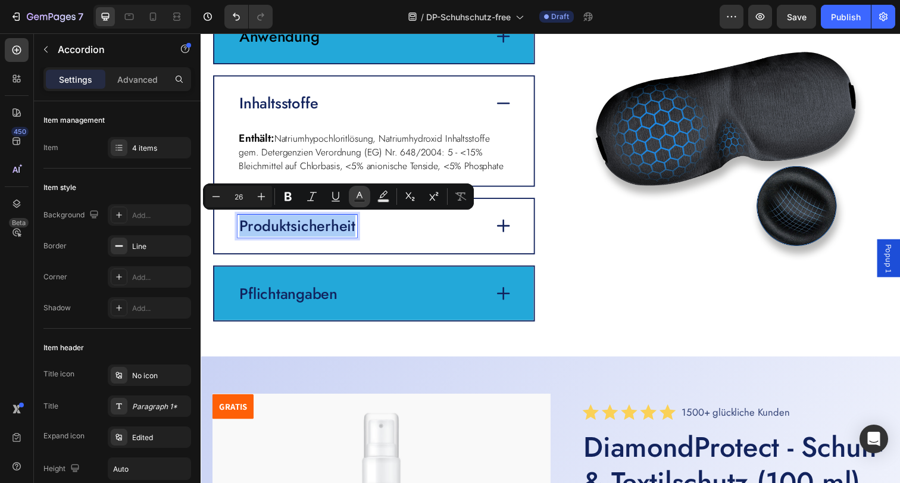
click at [355, 196] on icon "Editor contextual toolbar" at bounding box center [359, 196] width 12 height 12
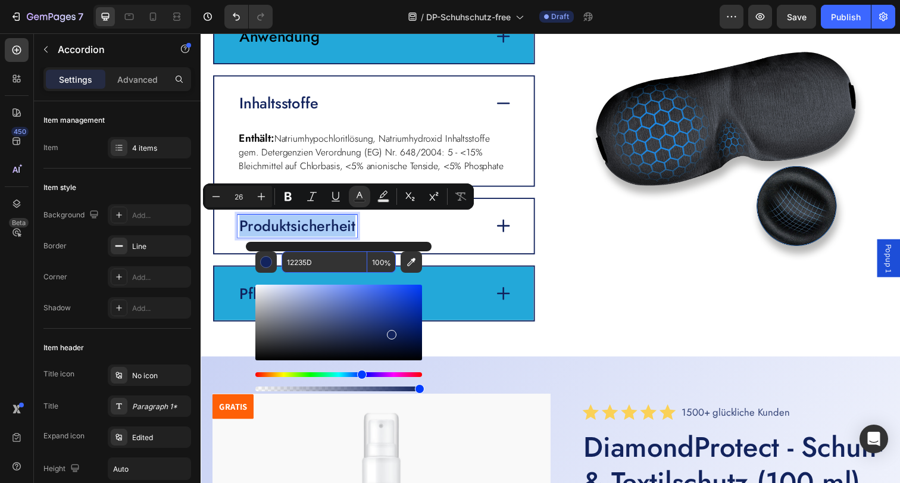
click at [315, 261] on input "12235D" at bounding box center [324, 261] width 86 height 21
type input "000000"
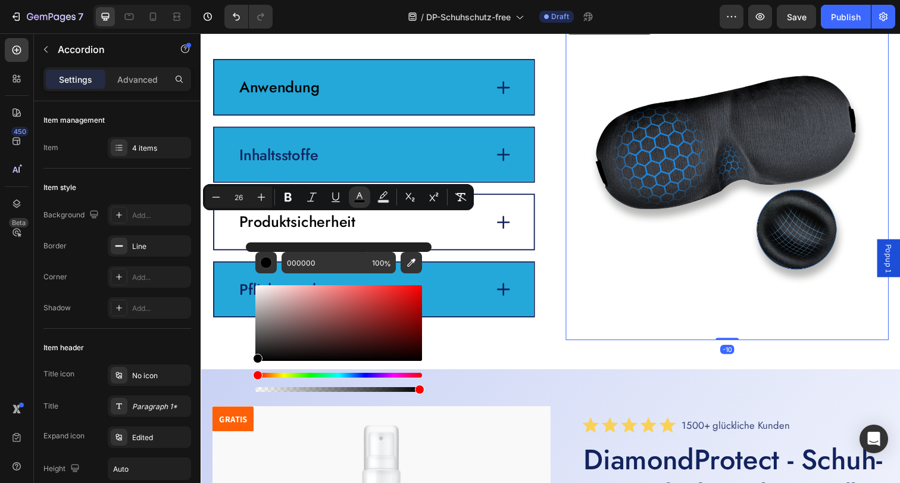
click at [629, 308] on img at bounding box center [738, 180] width 330 height 334
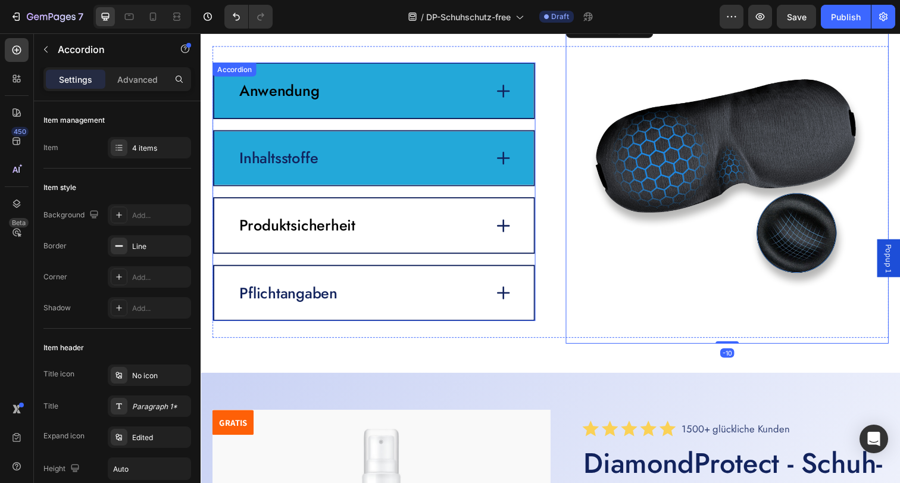
click at [294, 292] on p "Pflichtangaben" at bounding box center [290, 299] width 100 height 20
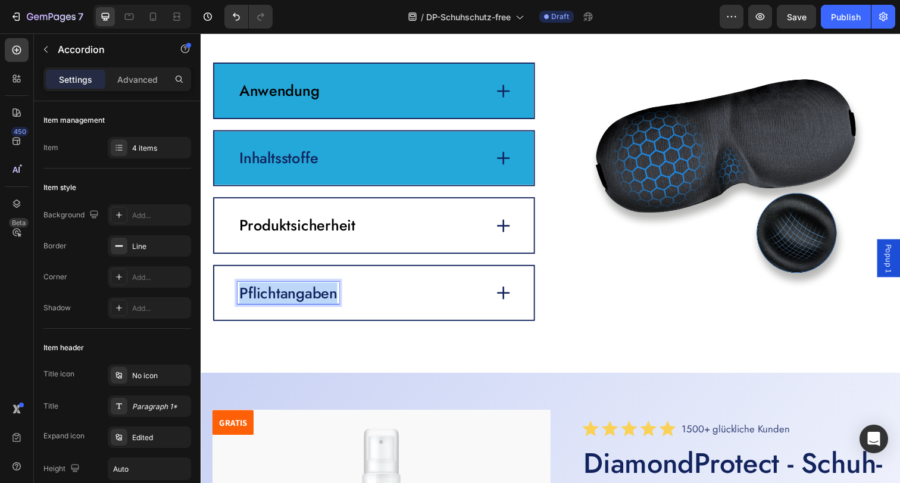
click at [294, 292] on p "Pflichtangaben" at bounding box center [290, 299] width 100 height 20
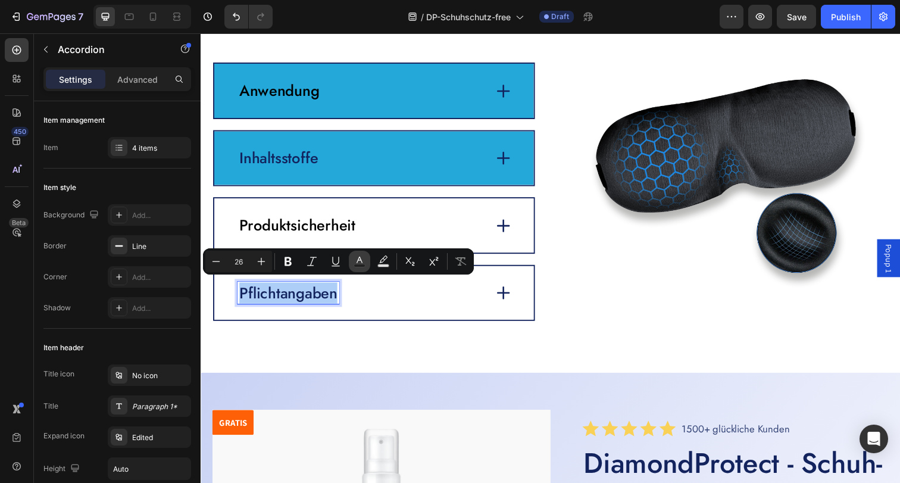
click at [362, 263] on icon "Editor contextual toolbar" at bounding box center [359, 261] width 12 height 12
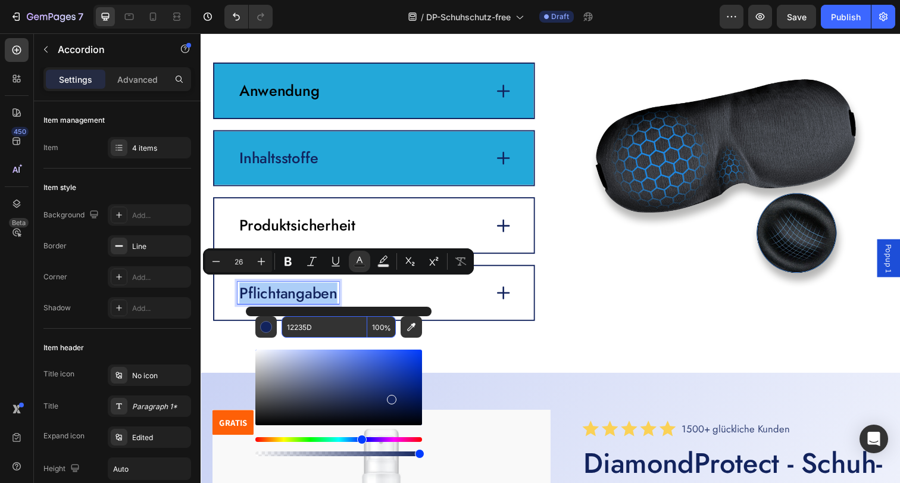
click at [319, 331] on input "12235D" at bounding box center [324, 326] width 86 height 21
type input "000000"
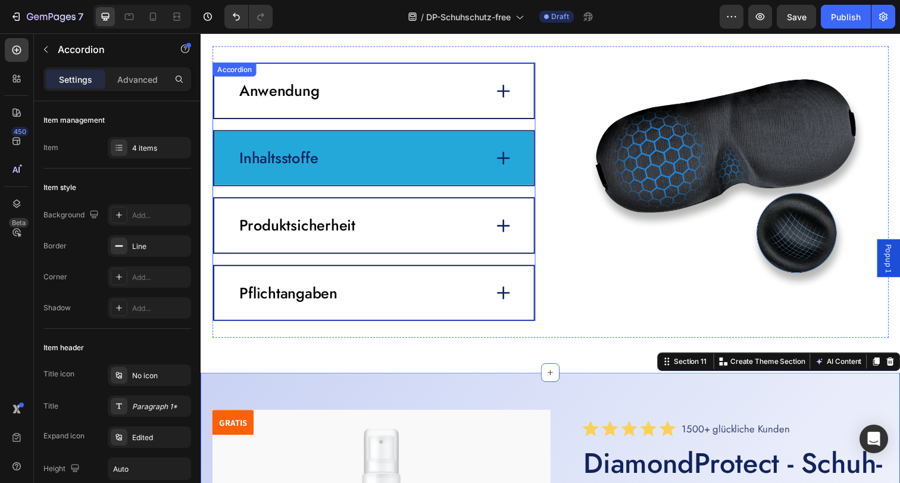
click at [512, 90] on icon at bounding box center [509, 92] width 17 height 17
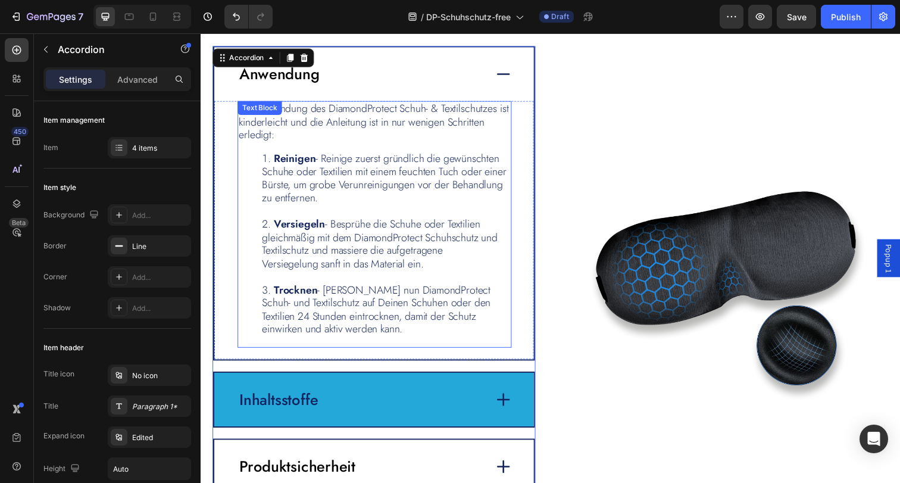
click at [400, 132] on p "Die Anwendung des DiamondProtect Schuh- & Textilschutzes ist kinderleicht und d…" at bounding box center [377, 124] width 277 height 40
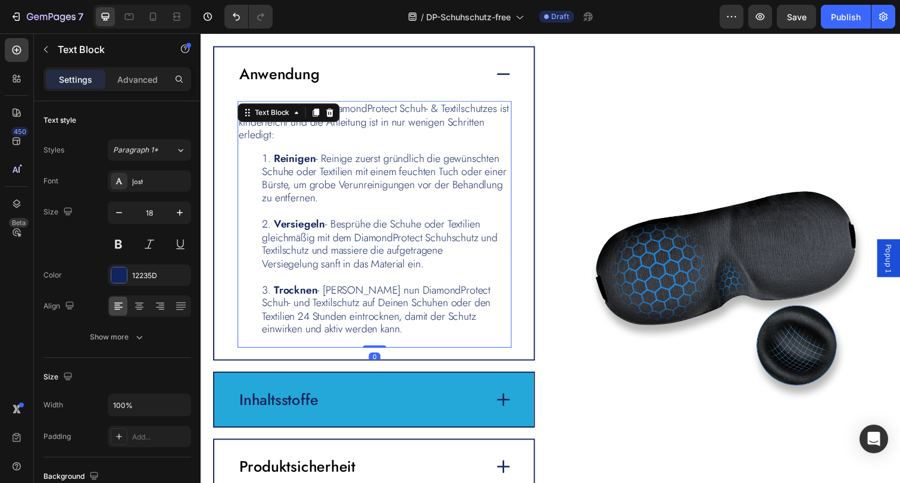
click at [400, 132] on p "Die Anwendung des DiamondProtect Schuh- & Textilschutzes ist kinderleicht und d…" at bounding box center [377, 124] width 277 height 40
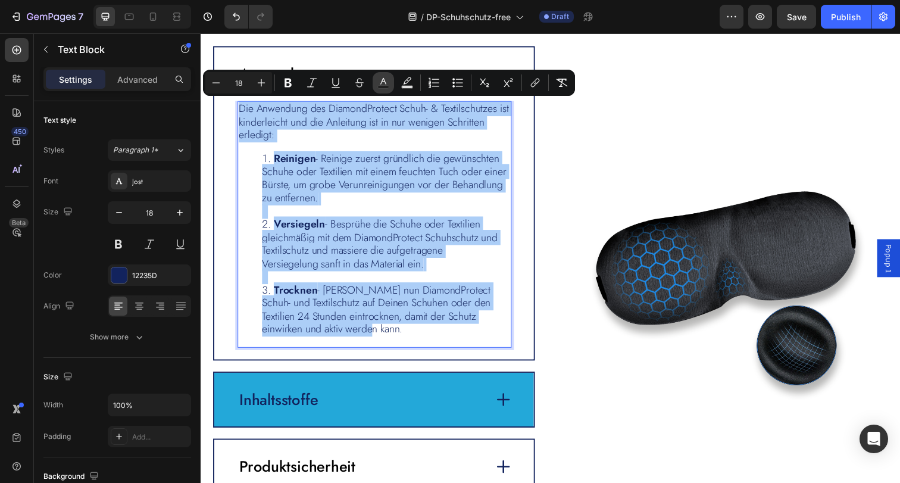
click at [387, 86] on rect "Editor contextual toolbar" at bounding box center [383, 87] width 11 height 3
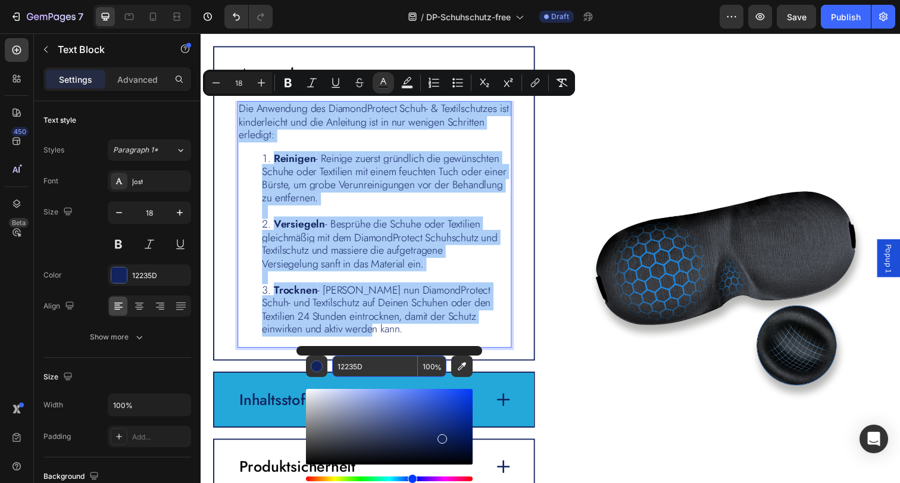
click at [378, 364] on input "12235D" at bounding box center [375, 365] width 86 height 21
type input "000000"
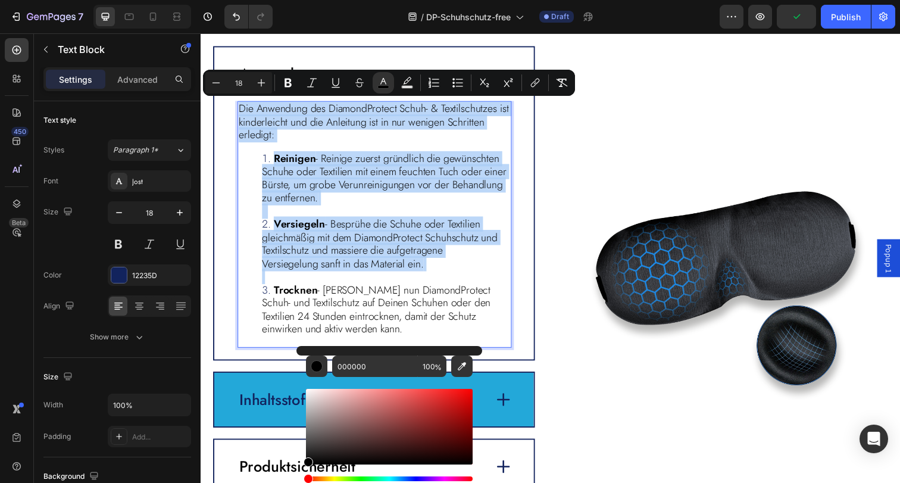
click at [425, 330] on li "Trocknen - Lasse nun DiamondProtect Schuh- und Textilschutz auf Deinen Schuhen …" at bounding box center [389, 316] width 253 height 54
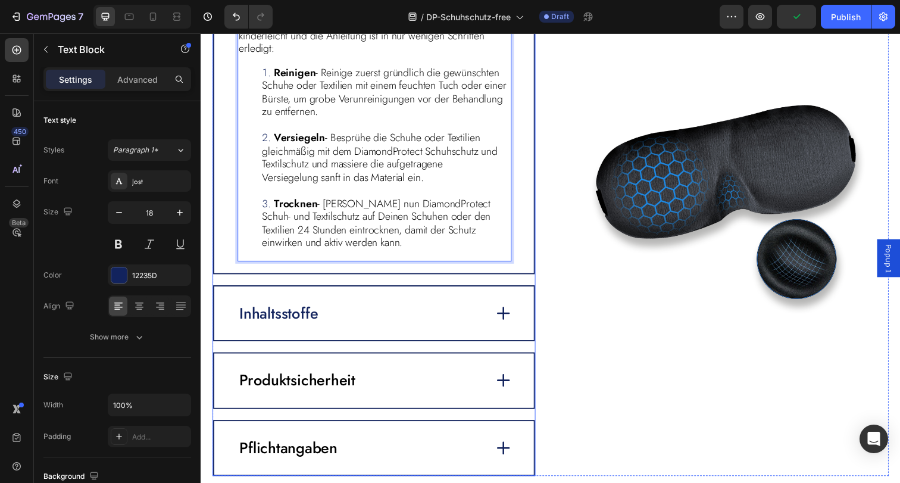
click at [333, 308] on div "Inhaltsstoffe" at bounding box center [364, 319] width 253 height 23
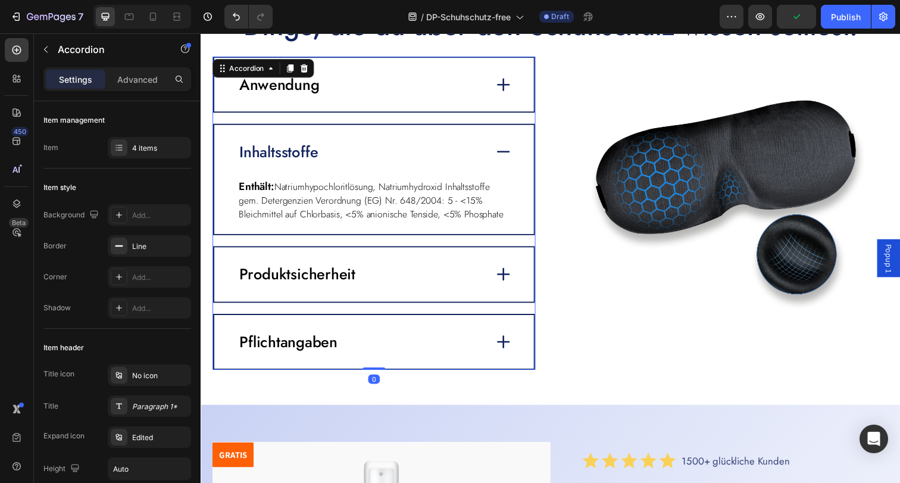
scroll to position [2706, 0]
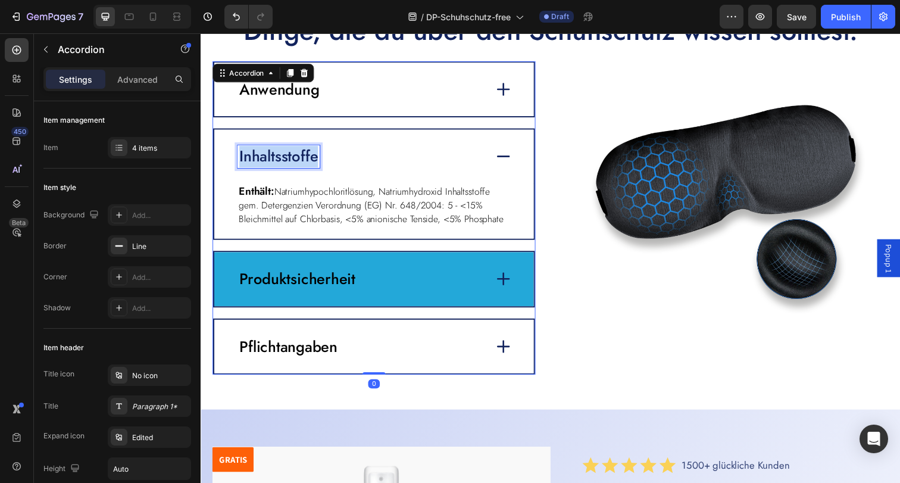
click at [307, 163] on p "Inhaltsstoffe" at bounding box center [280, 159] width 80 height 20
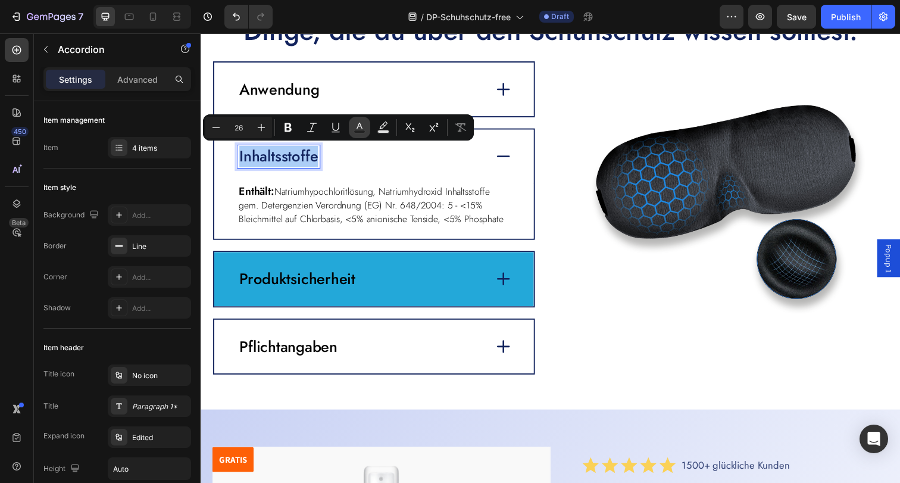
click at [356, 130] on rect "Editor contextual toolbar" at bounding box center [359, 131] width 11 height 3
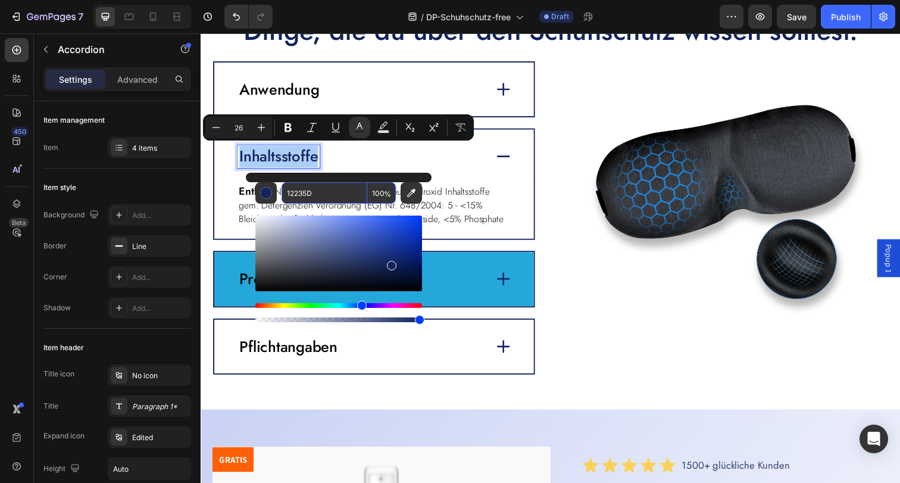
click at [329, 195] on input "12235D" at bounding box center [324, 192] width 86 height 21
type input "000000"
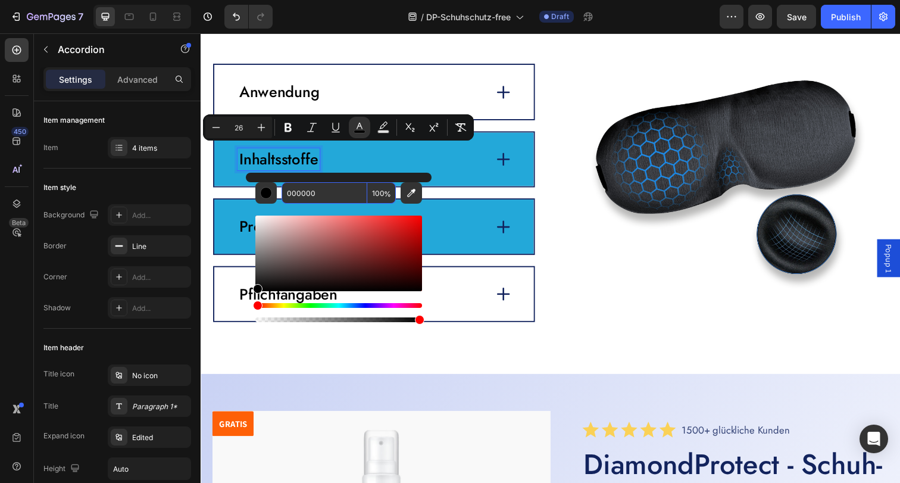
scroll to position [2721, 0]
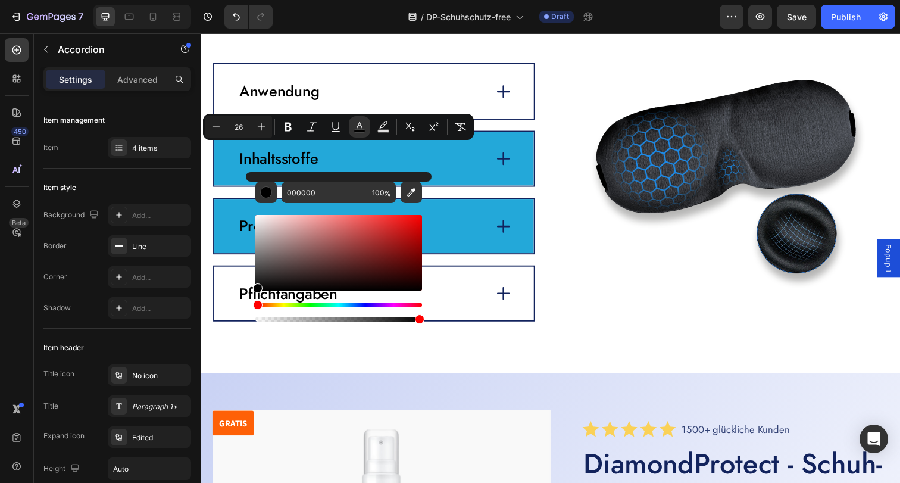
click at [453, 311] on div "Pflichtangaben" at bounding box center [377, 298] width 326 height 55
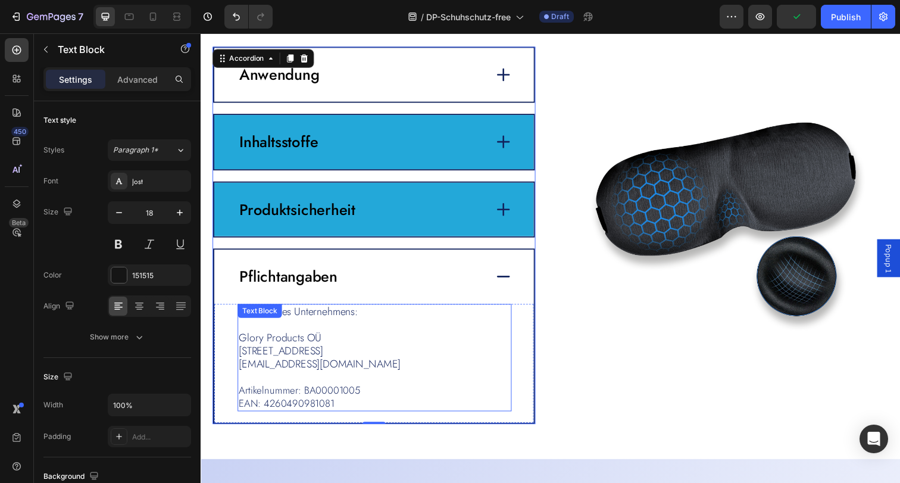
click at [325, 358] on span "Järvevana tee 9, 11314 Tallinn, Estonia" at bounding box center [282, 356] width 86 height 15
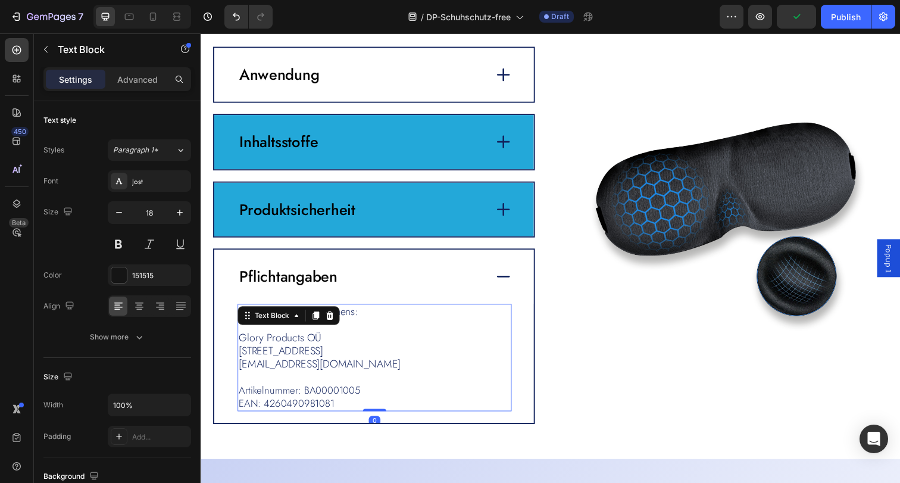
click at [325, 358] on span "Järvevana tee 9, 11314 Tallinn, Estonia" at bounding box center [282, 356] width 86 height 15
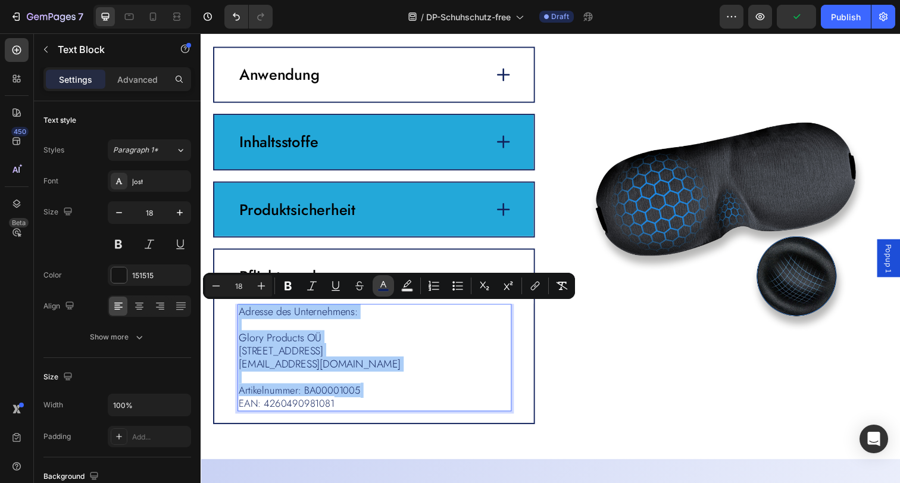
click at [385, 283] on icon "Editor contextual toolbar" at bounding box center [383, 286] width 12 height 12
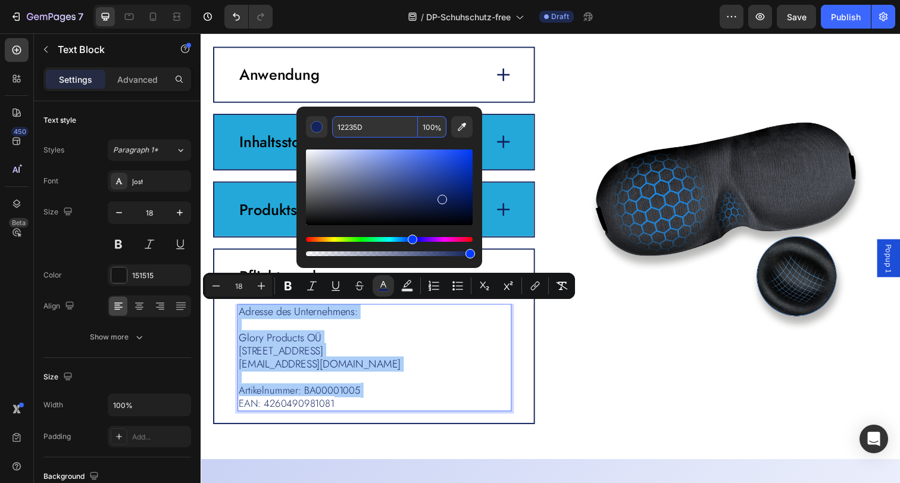
click at [359, 132] on input "12235D" at bounding box center [375, 126] width 86 height 21
type input "000000"
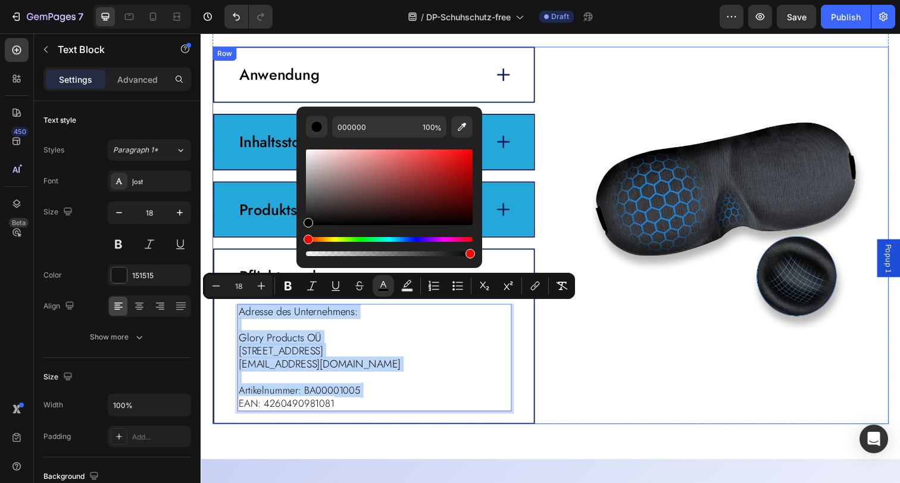
click at [540, 389] on div "Image Anwendung Inhaltsstoffe Produktsicherheit Pflichtangaben Adresse des Unte…" at bounding box center [557, 239] width 690 height 385
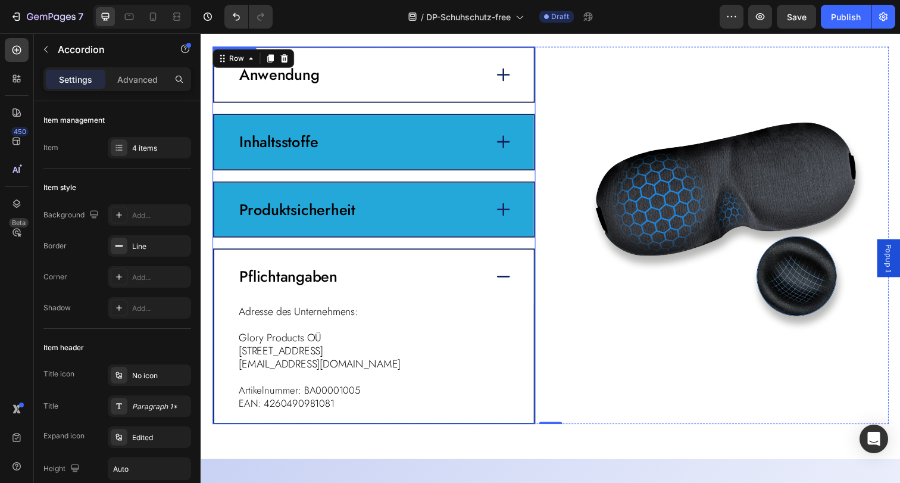
click at [314, 84] on span "Anwendung" at bounding box center [281, 75] width 82 height 23
click at [307, 77] on span "Anwendung" at bounding box center [281, 75] width 82 height 23
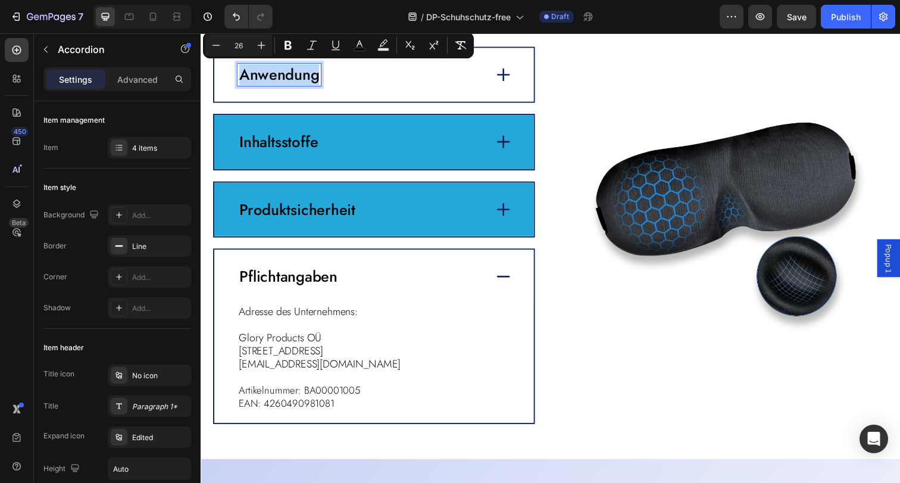
click at [307, 77] on span "Anwendung" at bounding box center [281, 75] width 82 height 23
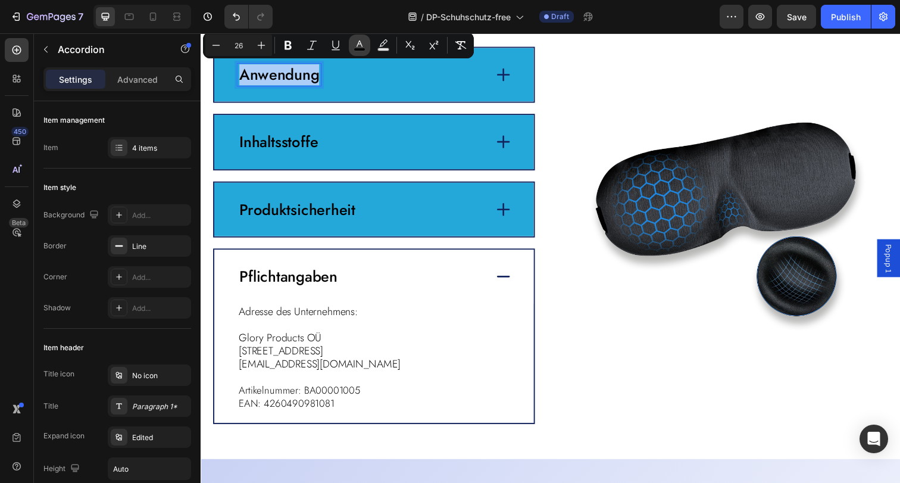
click at [356, 46] on icon "Editor contextual toolbar" at bounding box center [359, 45] width 12 height 12
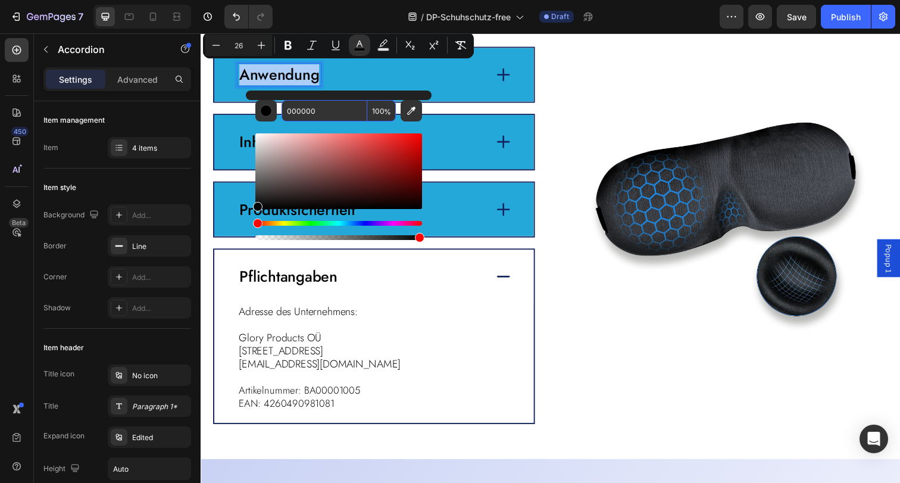
click at [317, 114] on input "000000" at bounding box center [324, 110] width 86 height 21
type input "FFFFFF"
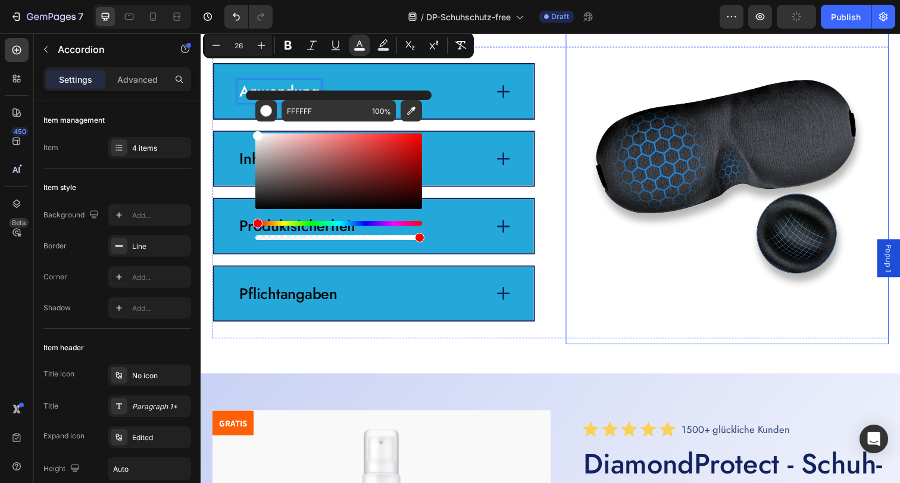
click at [638, 99] on img at bounding box center [738, 184] width 330 height 334
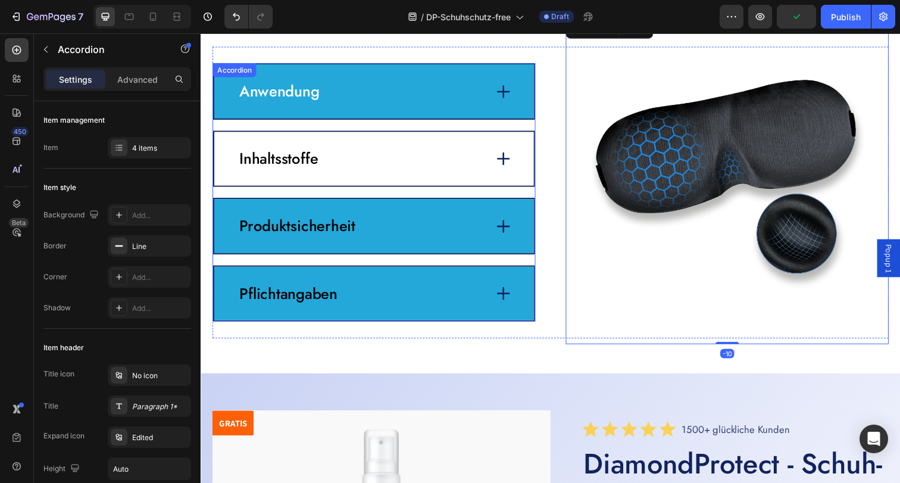
click at [337, 145] on div "Inhaltsstoffe" at bounding box center [377, 161] width 326 height 55
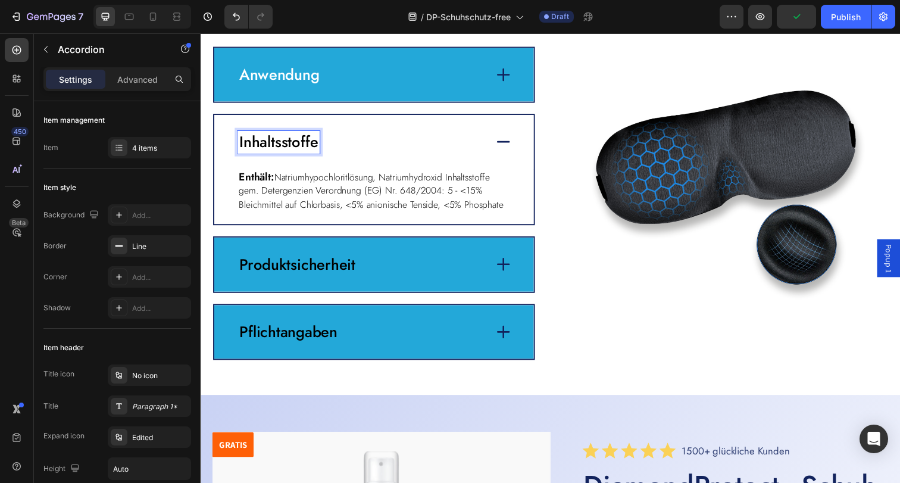
click at [295, 143] on span "Inhaltsstoffe" at bounding box center [280, 144] width 80 height 23
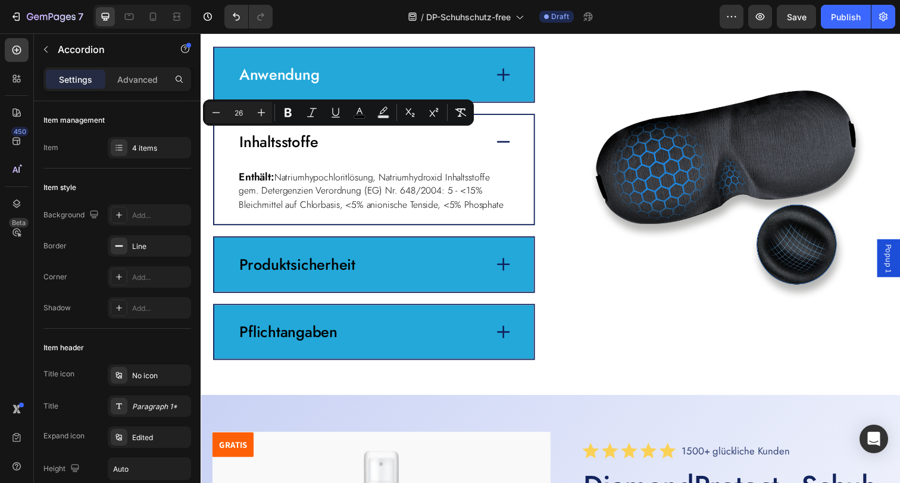
click at [504, 147] on icon at bounding box center [509, 144] width 17 height 17
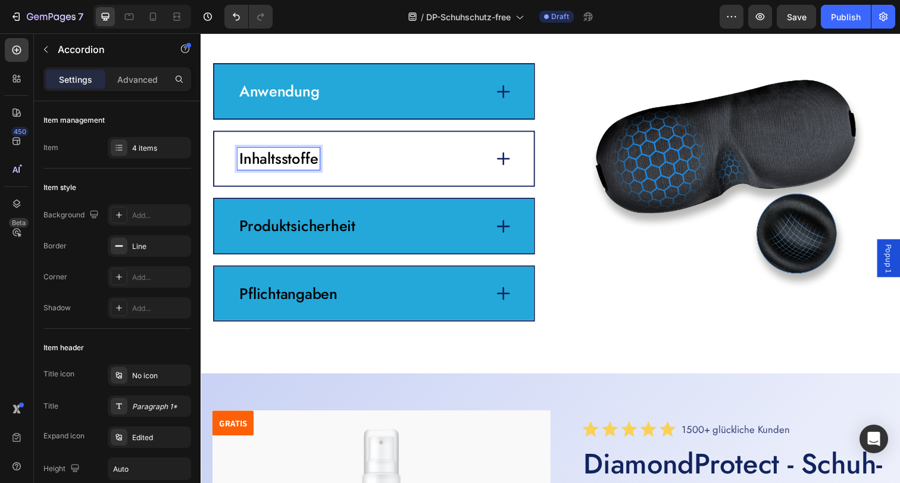
click at [295, 161] on span "Inhaltsstoffe" at bounding box center [280, 161] width 80 height 23
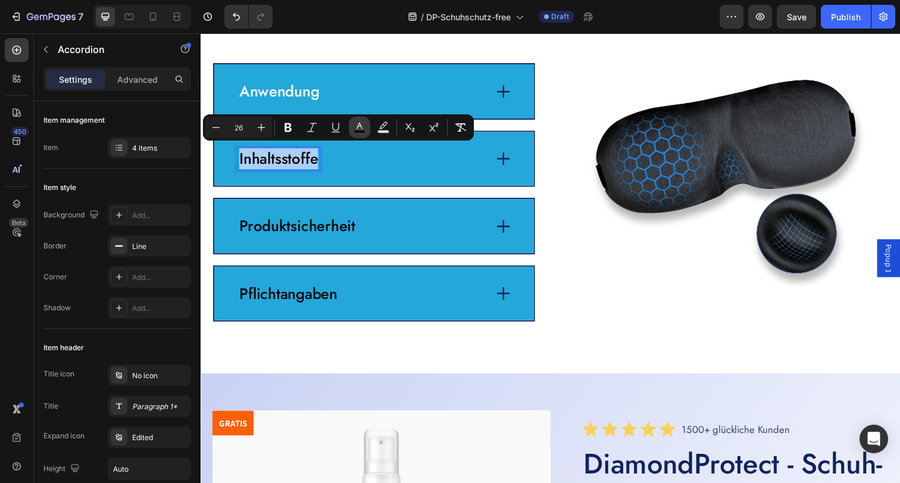
click at [364, 132] on rect "Editor contextual toolbar" at bounding box center [359, 131] width 11 height 3
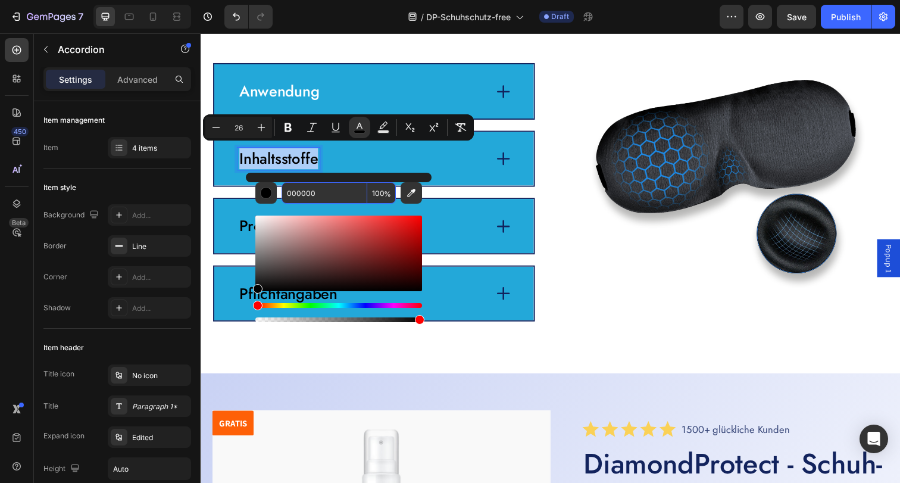
click at [330, 188] on input "000000" at bounding box center [324, 192] width 86 height 21
type input "FFFFFF"
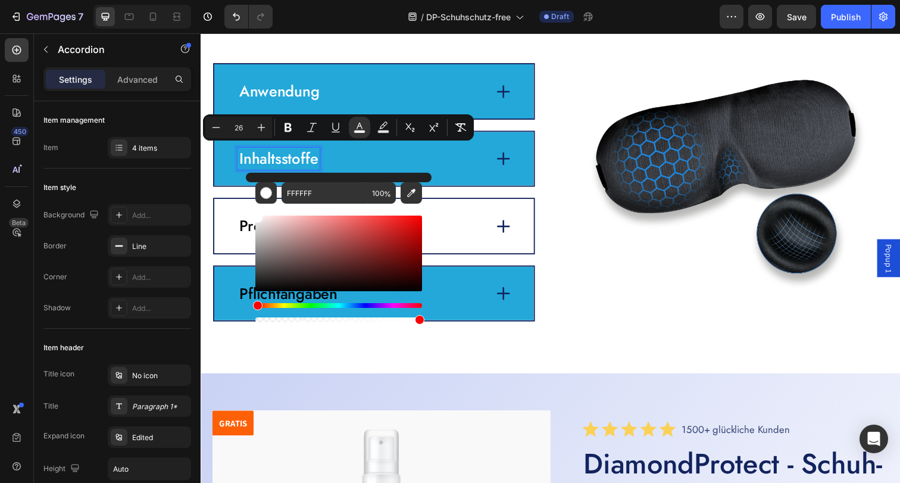
click at [453, 221] on div "Produktsicherheit" at bounding box center [364, 229] width 253 height 23
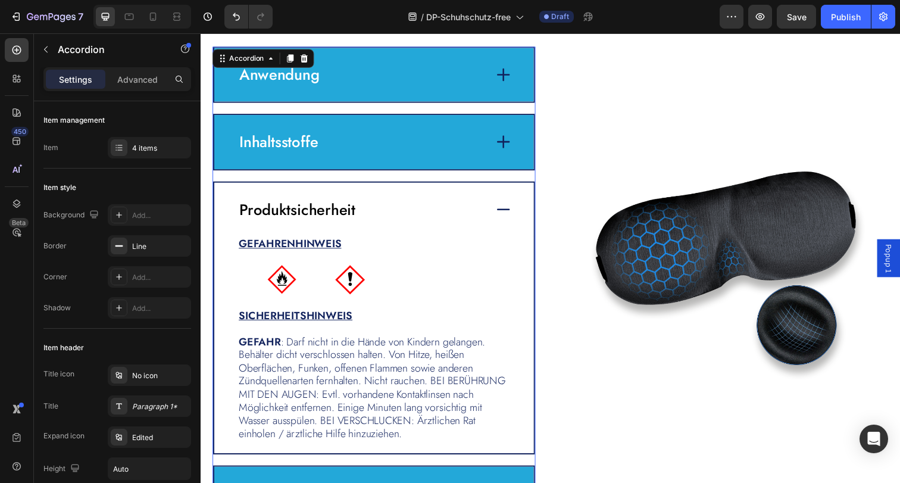
click at [493, 212] on div "Produktsicherheit" at bounding box center [377, 213] width 326 height 55
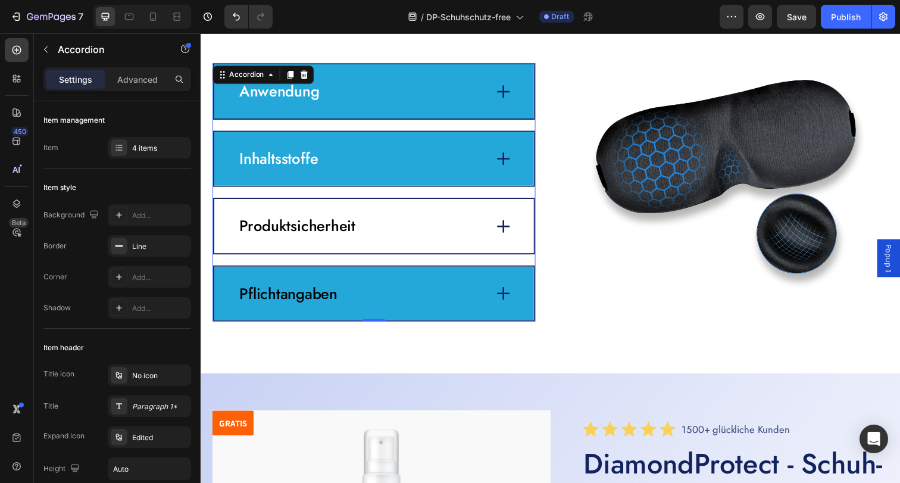
click at [292, 212] on div "Produktsicherheit" at bounding box center [377, 229] width 326 height 55
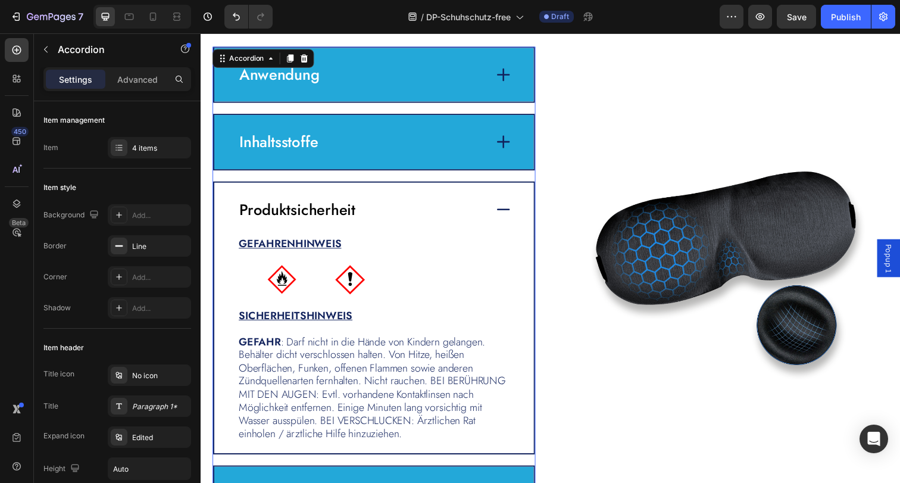
click at [292, 211] on span "Produktsicherheit" at bounding box center [299, 213] width 118 height 23
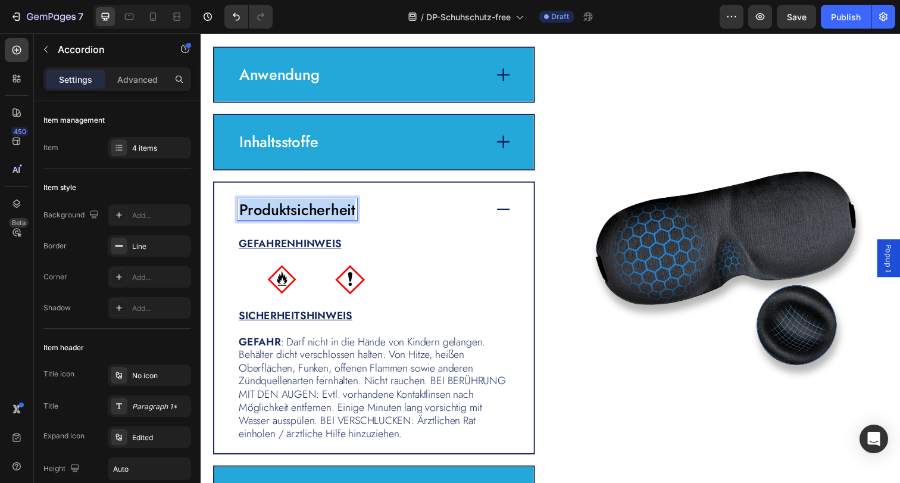
click at [292, 211] on span "Produktsicherheit" at bounding box center [299, 213] width 118 height 23
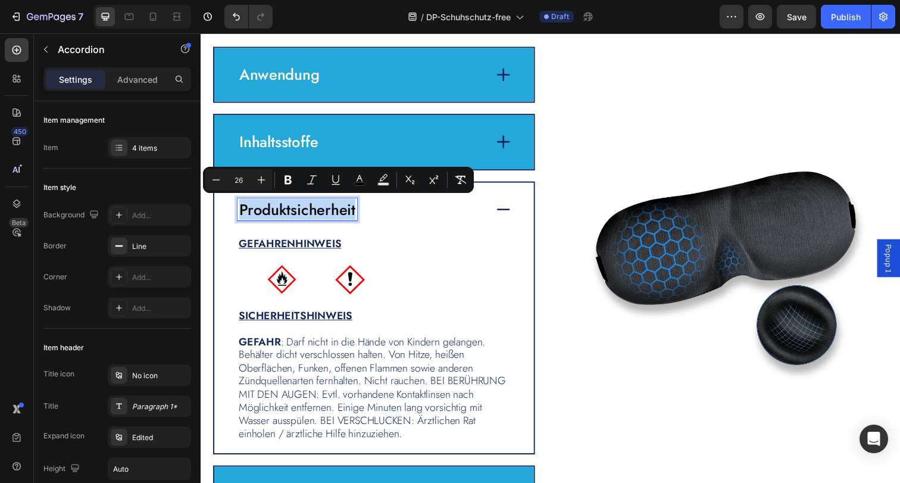
click at [508, 213] on icon at bounding box center [509, 213] width 13 height 2
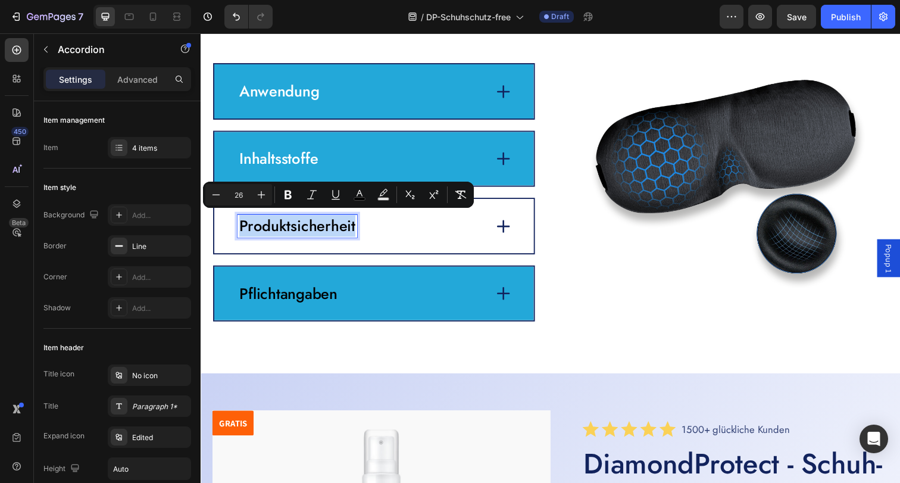
click at [298, 220] on span "Produktsicherheit" at bounding box center [299, 229] width 118 height 23
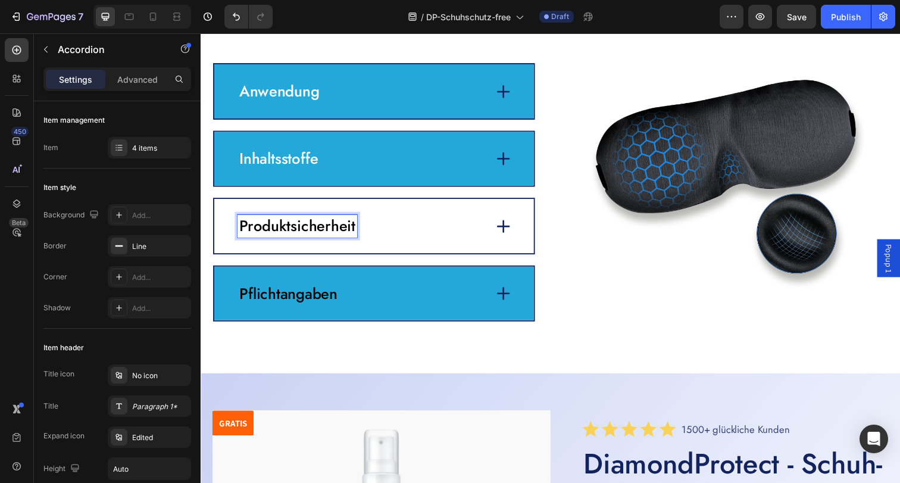
click at [299, 220] on span "Produktsicherheit" at bounding box center [299, 229] width 118 height 23
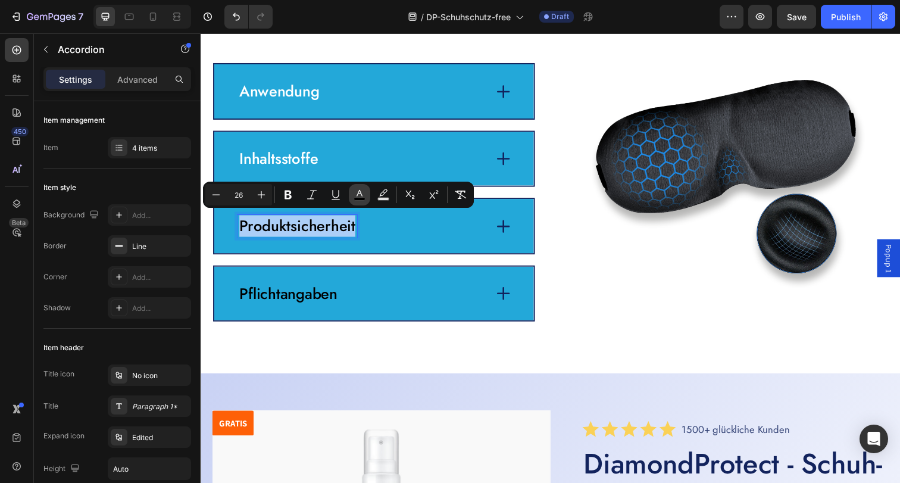
click at [359, 198] on rect "Editor contextual toolbar" at bounding box center [359, 199] width 11 height 3
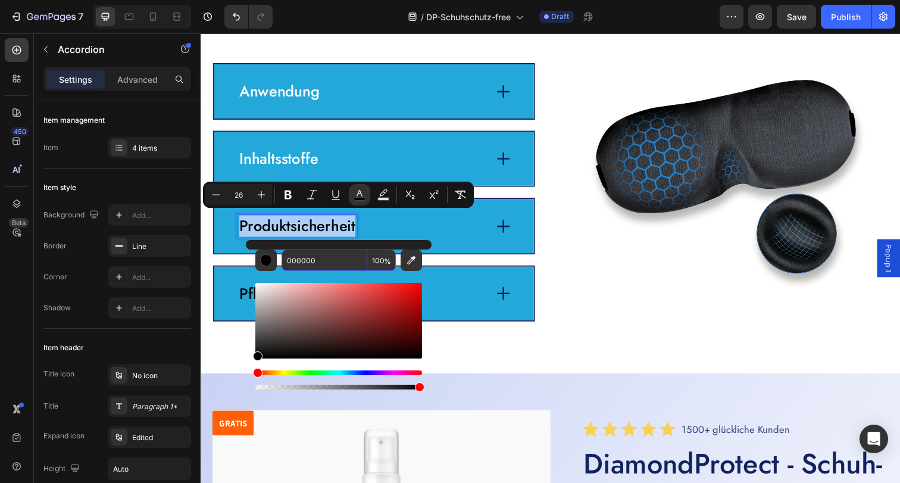
click at [329, 252] on input "000000" at bounding box center [324, 259] width 86 height 21
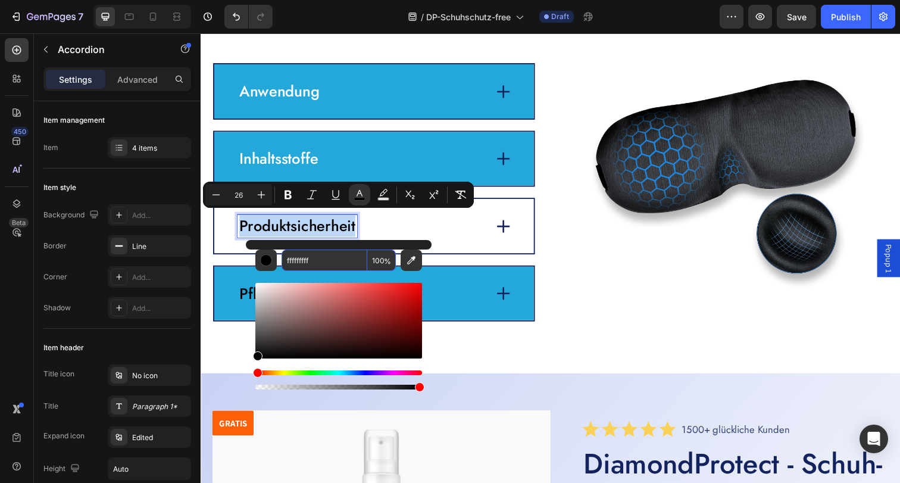
type input "000000"
click at [467, 229] on div "Produktsicherheit" at bounding box center [364, 229] width 253 height 23
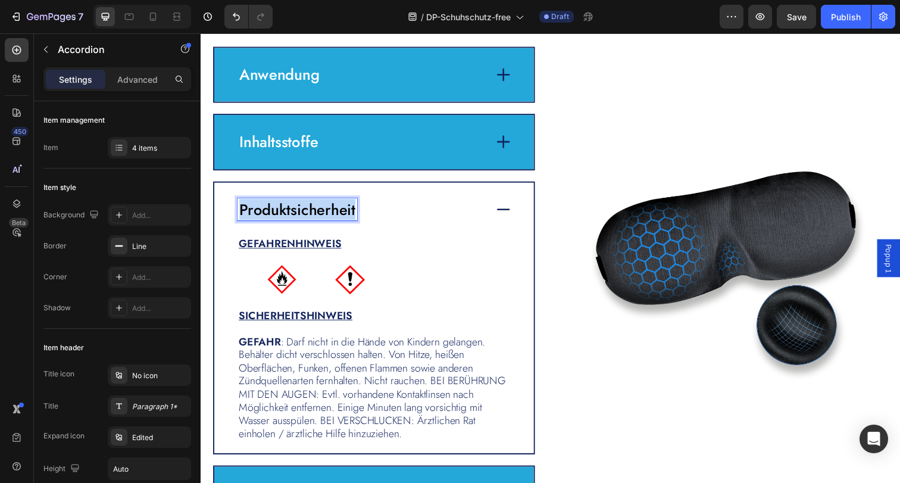
click at [300, 210] on span "Produktsicherheit" at bounding box center [299, 213] width 118 height 23
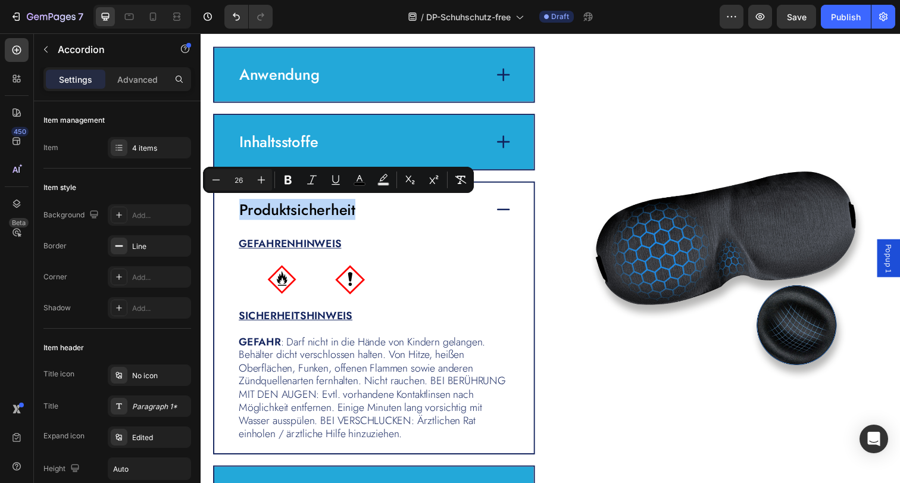
click at [503, 217] on icon at bounding box center [509, 213] width 17 height 17
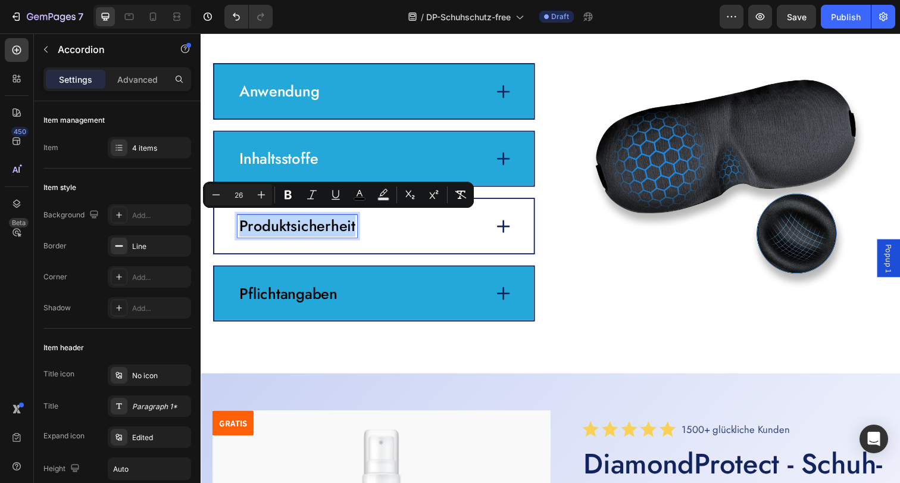
click at [332, 230] on span "Produktsicherheit" at bounding box center [299, 229] width 118 height 23
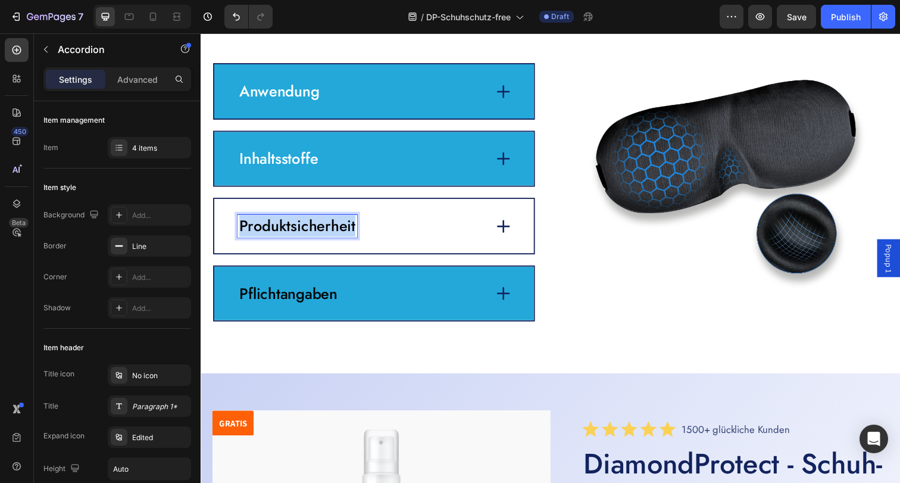
click at [332, 230] on span "Produktsicherheit" at bounding box center [299, 229] width 118 height 23
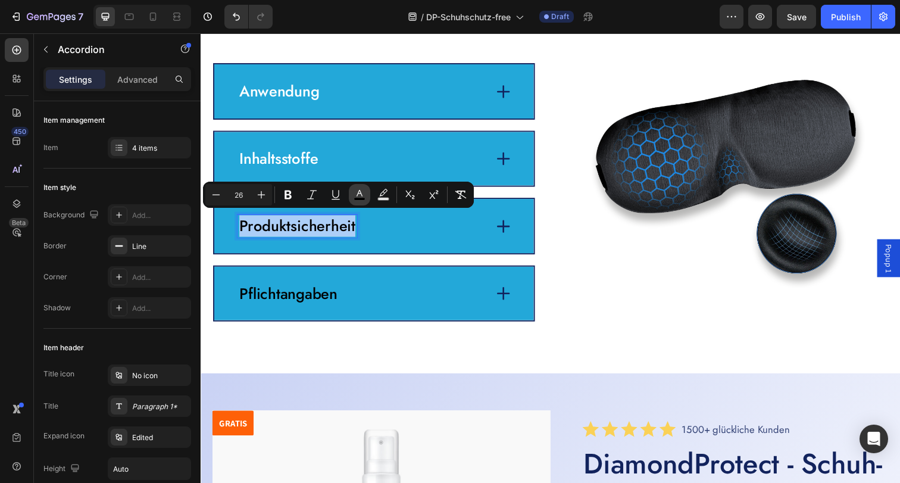
click at [358, 198] on rect "Editor contextual toolbar" at bounding box center [359, 199] width 11 height 3
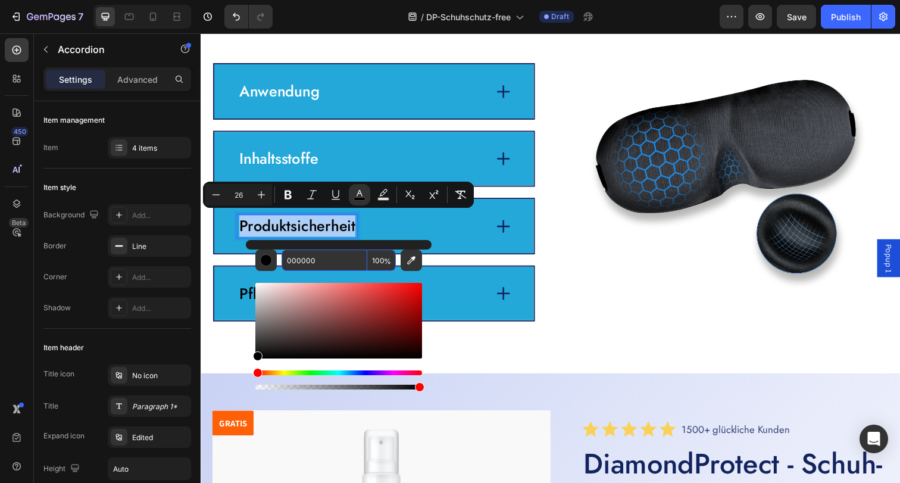
click at [322, 252] on input "000000" at bounding box center [324, 259] width 86 height 21
type input "FFFFFF"
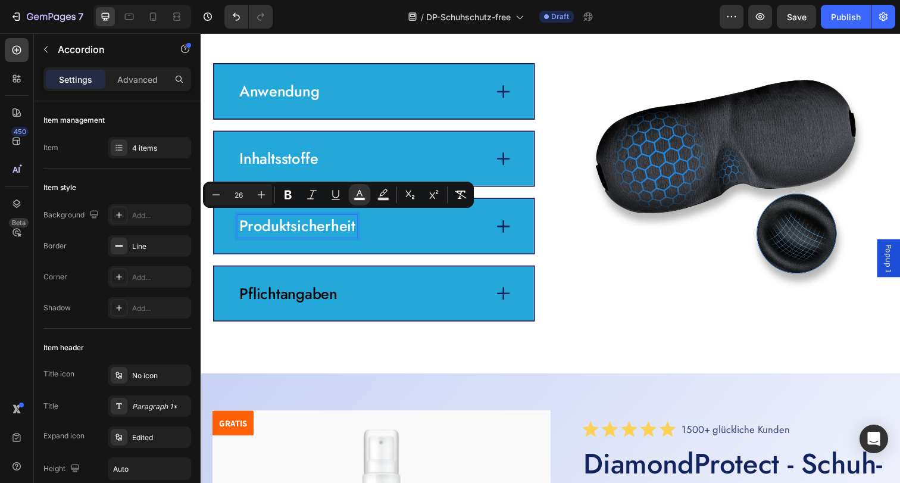
click at [311, 302] on span "Pflichtangaben" at bounding box center [290, 298] width 100 height 23
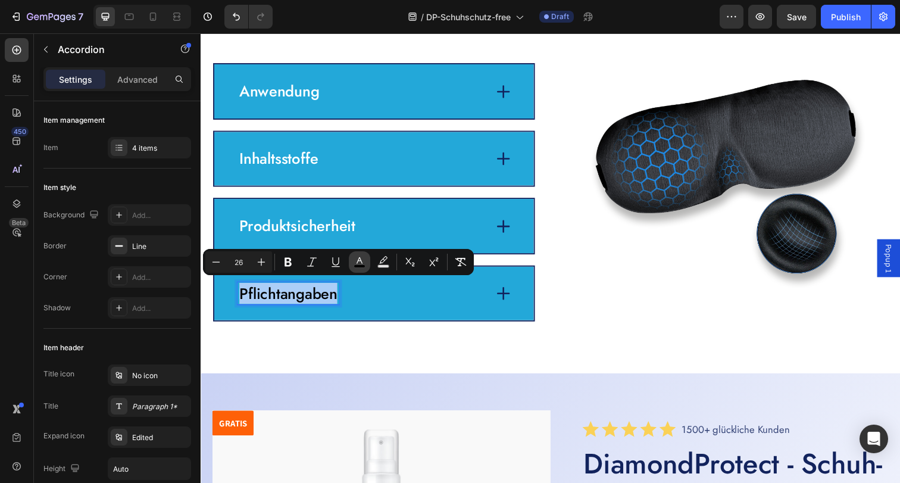
click at [359, 261] on icon "Editor contextual toolbar" at bounding box center [359, 262] width 12 height 12
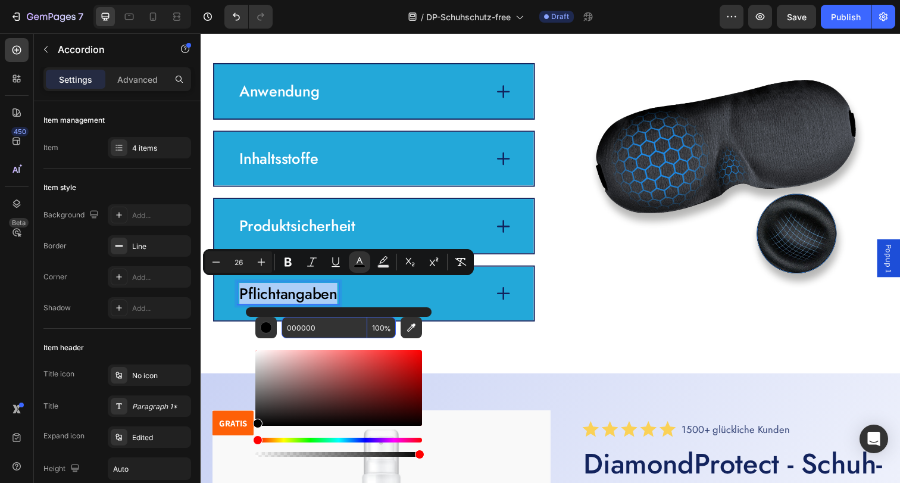
click at [323, 324] on input "000000" at bounding box center [324, 327] width 86 height 21
type input "FFFFFF"
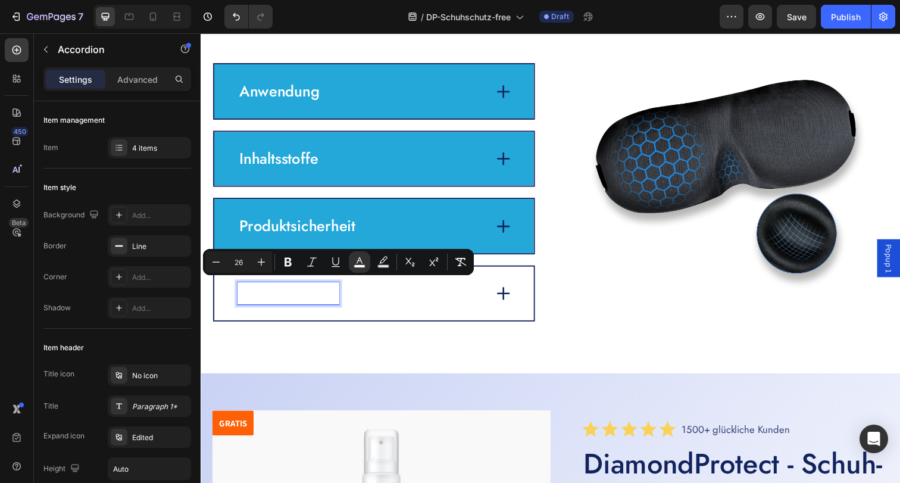
click at [503, 296] on icon at bounding box center [509, 298] width 13 height 13
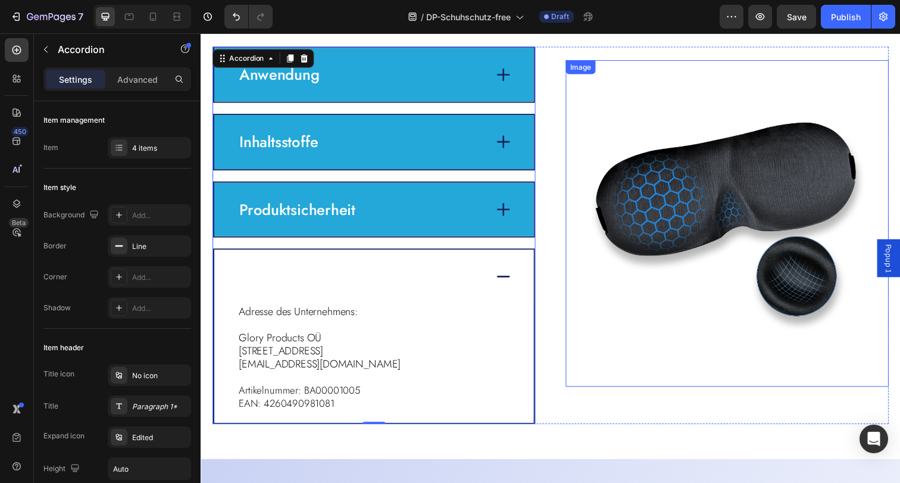
click at [587, 367] on img at bounding box center [738, 228] width 330 height 334
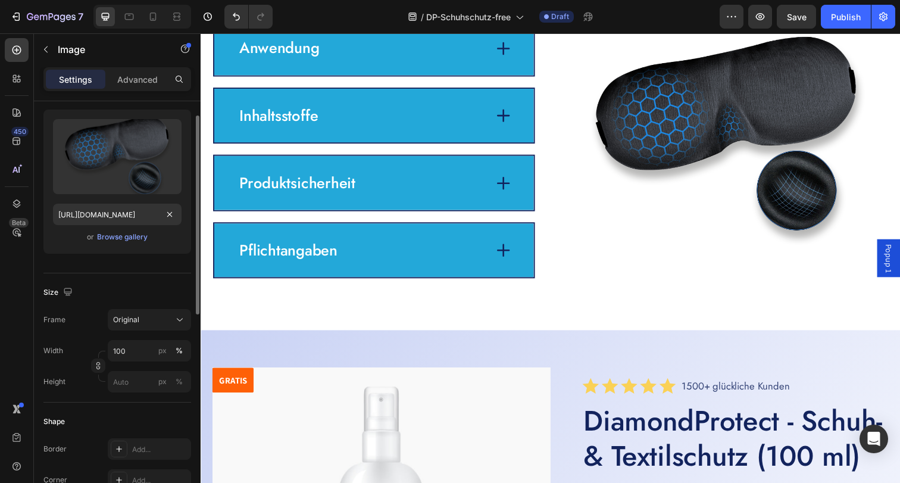
scroll to position [0, 0]
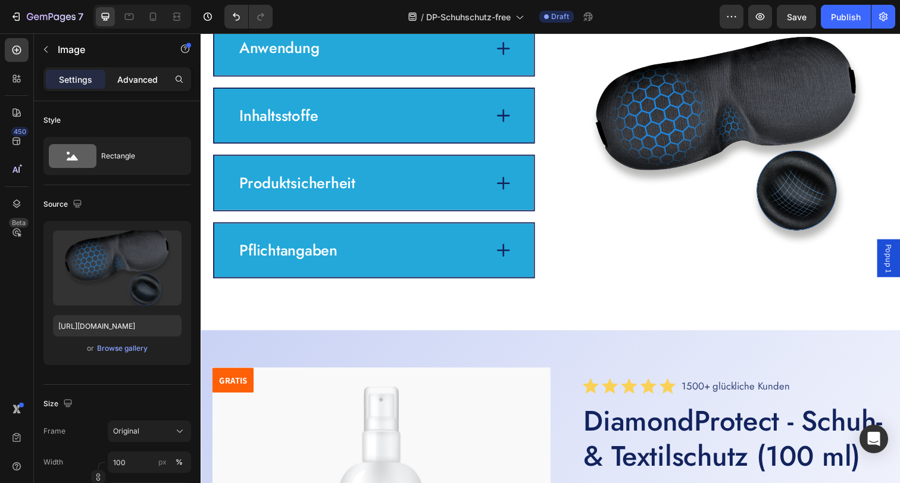
click at [132, 86] on div "Advanced" at bounding box center [138, 79] width 60 height 19
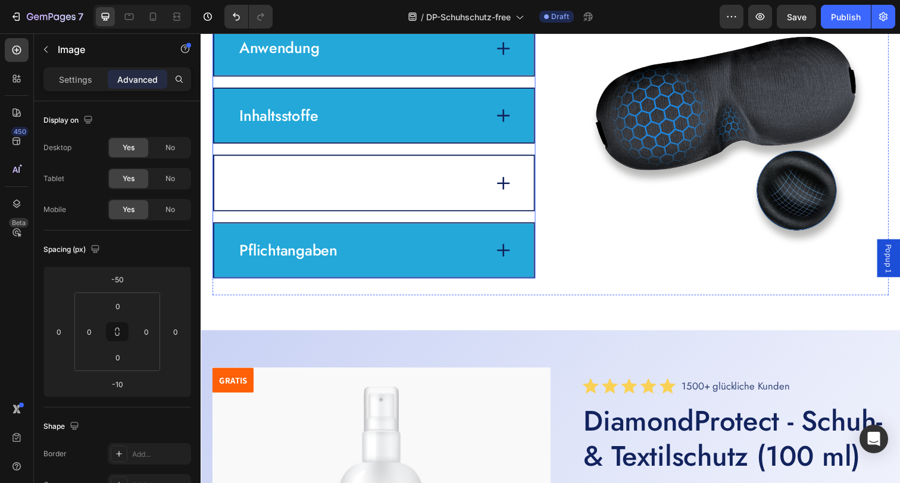
click at [372, 174] on div "Produktsicherheit" at bounding box center [364, 185] width 253 height 23
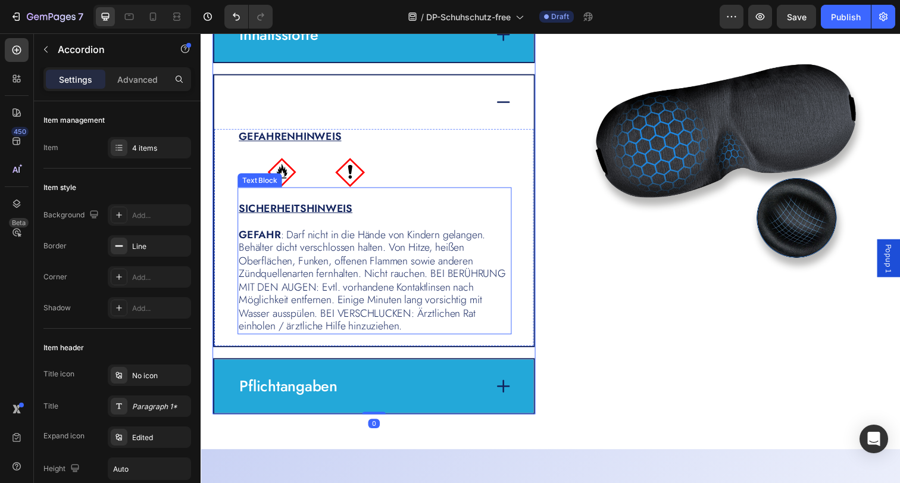
scroll to position [2860, 0]
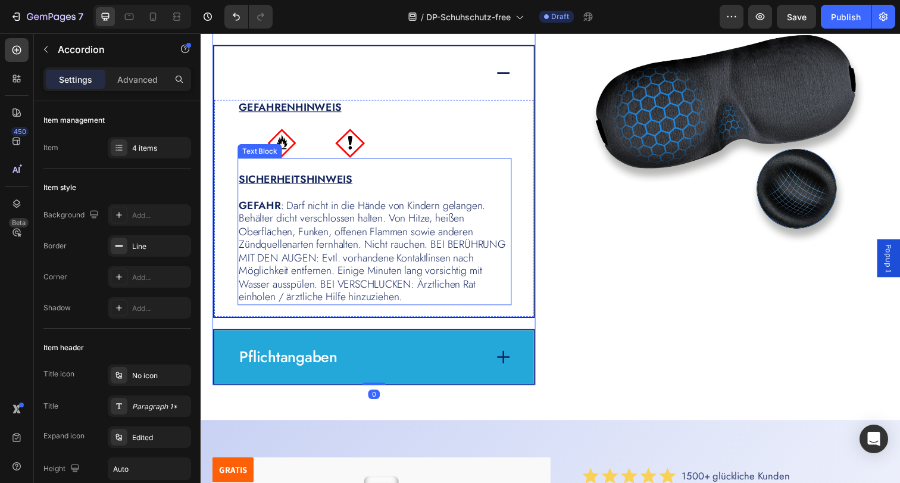
click at [362, 226] on span "GEFAHR : Darf nicht in die Hände von Kindern gelangen. Behälter dicht verschlos…" at bounding box center [375, 255] width 273 height 109
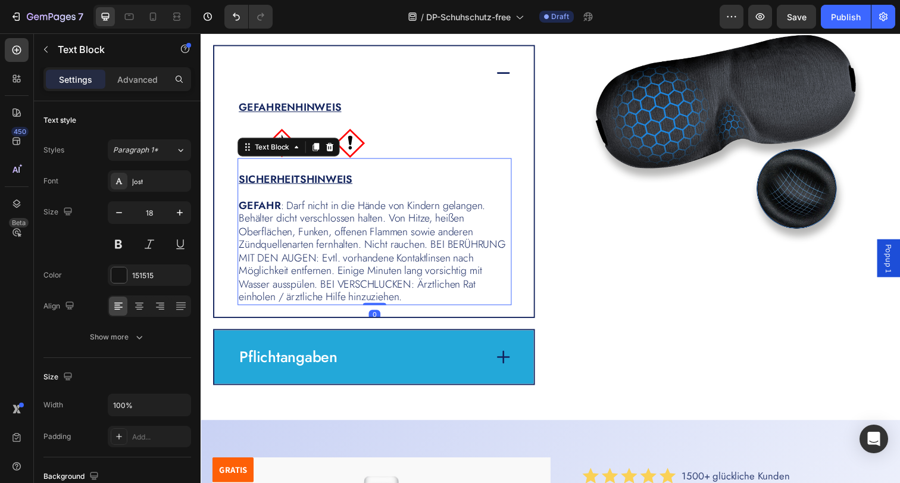
click at [383, 214] on span "GEFAHR : Darf nicht in die Hände von Kindern gelangen. Behälter dicht verschlos…" at bounding box center [375, 255] width 273 height 109
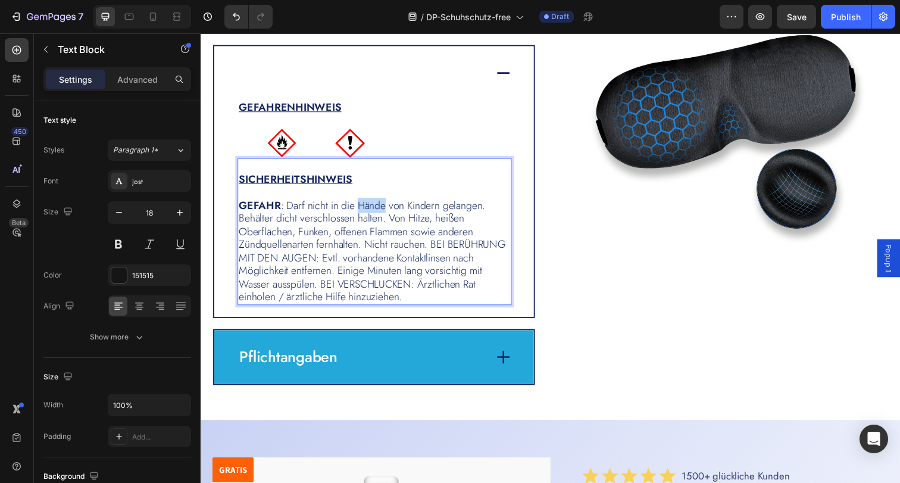
click at [383, 214] on span "GEFAHR : Darf nicht in die Hände von Kindern gelangen. Behälter dicht verschlos…" at bounding box center [375, 255] width 273 height 109
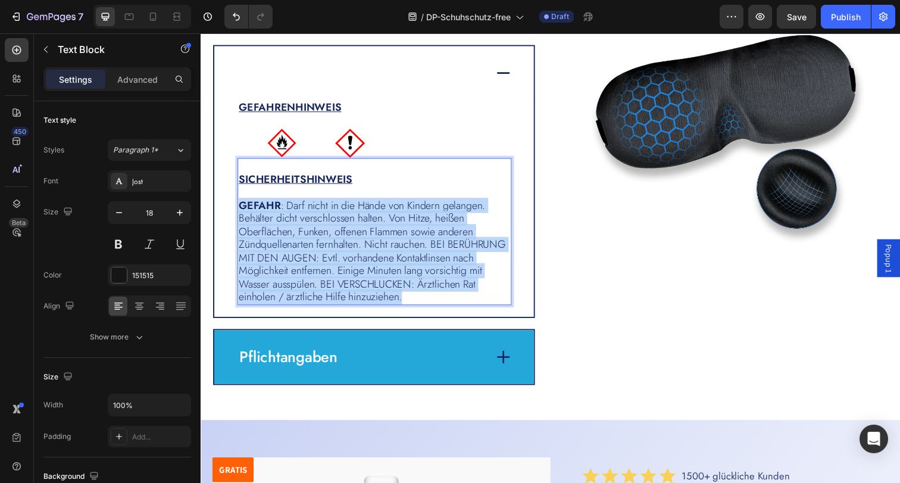
click at [383, 214] on span "GEFAHR : Darf nicht in die Hände von Kindern gelangen. Behälter dicht verschlos…" at bounding box center [375, 255] width 273 height 109
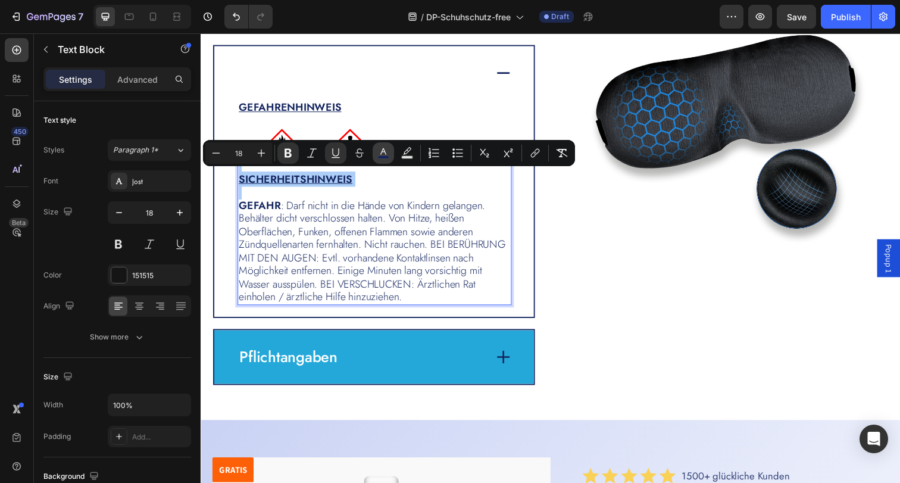
click at [384, 155] on icon "Editor contextual toolbar" at bounding box center [383, 153] width 12 height 12
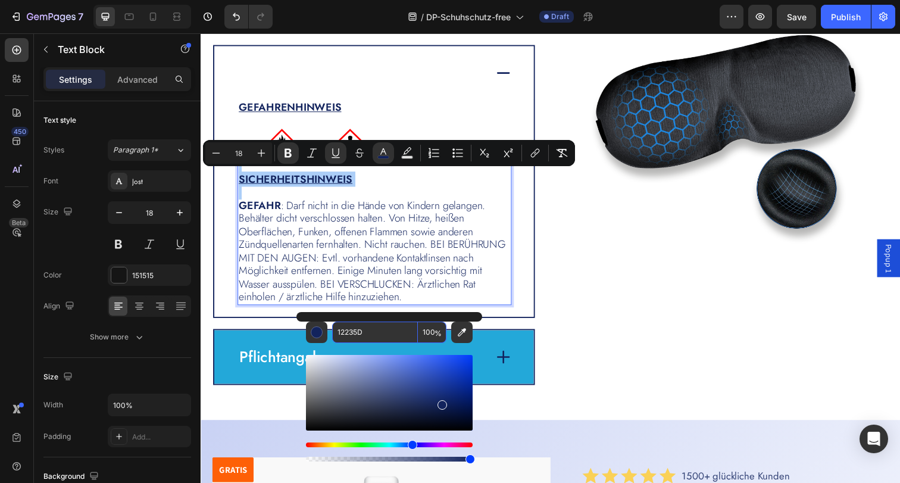
click at [364, 328] on input "12235D" at bounding box center [375, 331] width 86 height 21
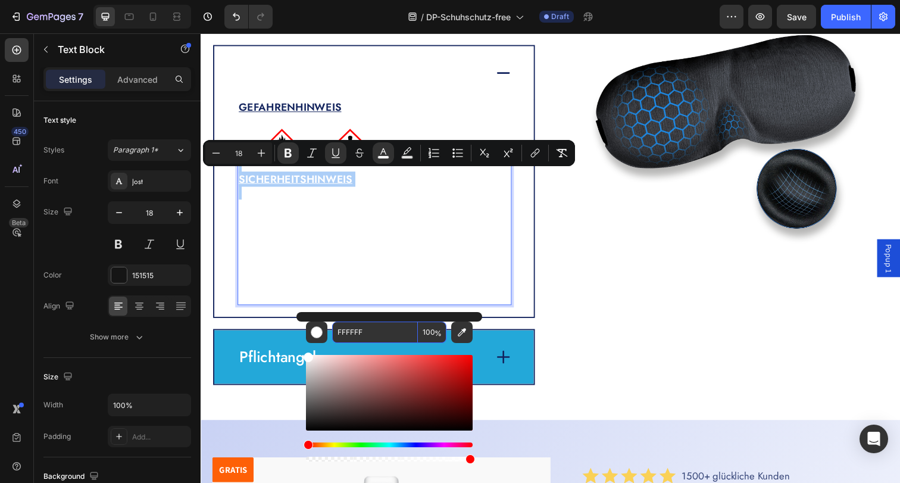
click at [364, 328] on input "FFFFFF" at bounding box center [375, 331] width 86 height 21
type input "000000"
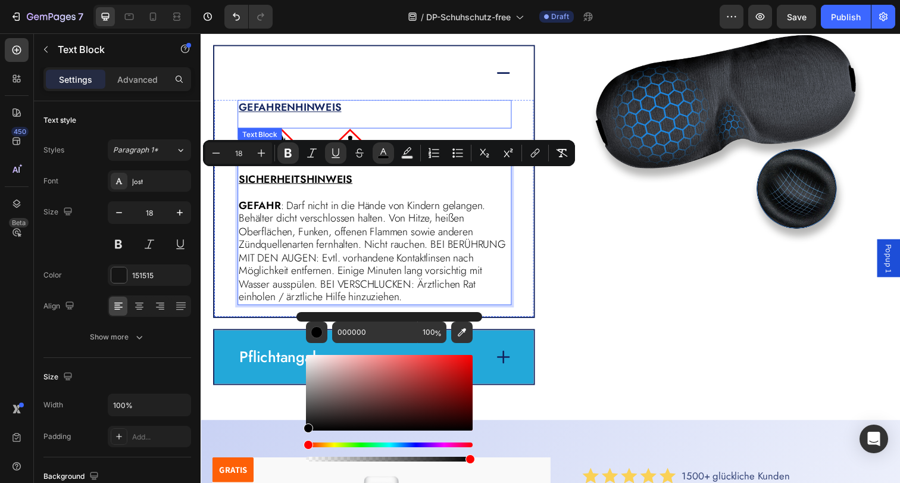
click at [294, 109] on u "GEFAHRENHINWEIS" at bounding box center [291, 108] width 105 height 15
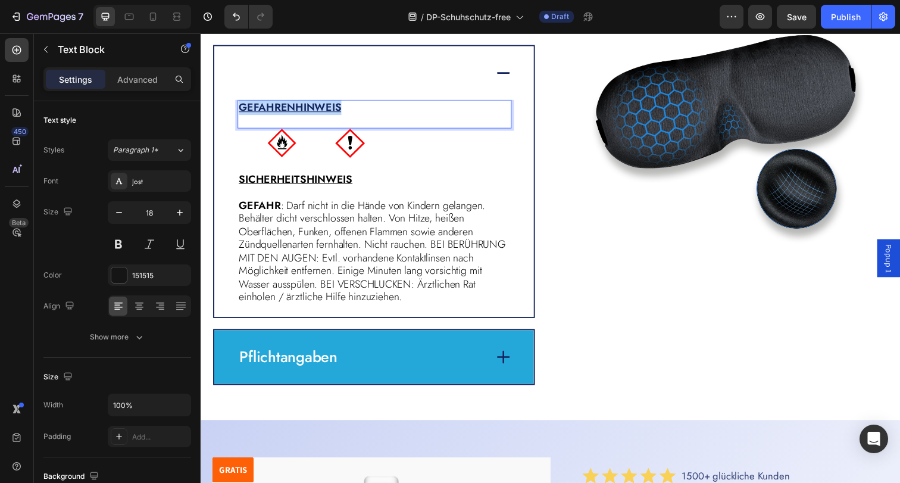
click at [294, 109] on u "GEFAHRENHINWEIS" at bounding box center [291, 108] width 105 height 15
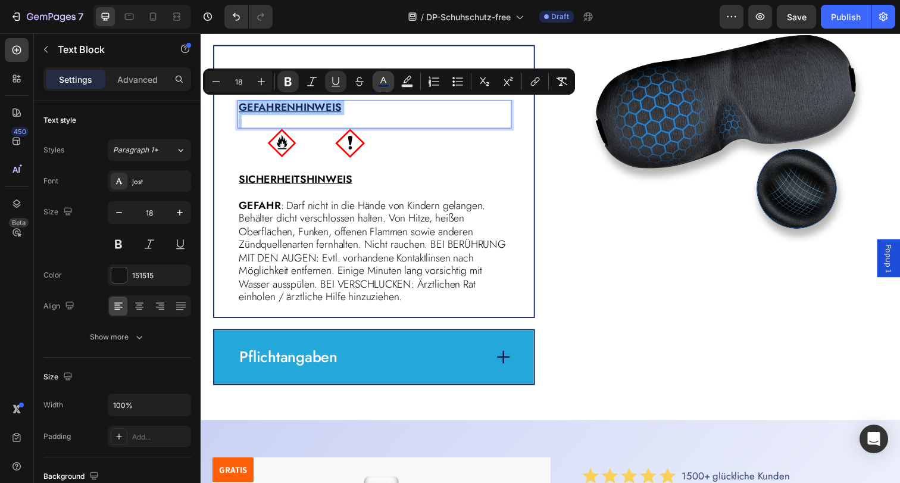
click at [387, 83] on icon "Editor contextual toolbar" at bounding box center [383, 82] width 12 height 12
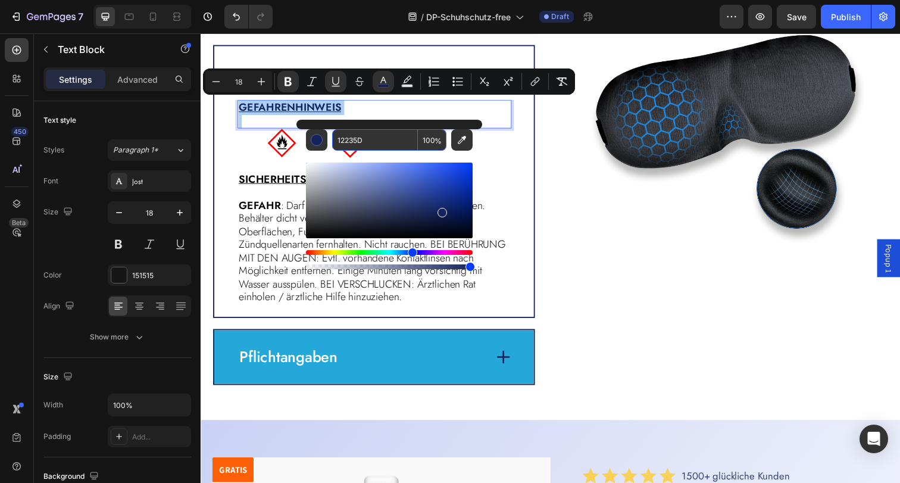
click at [374, 139] on input "12235D" at bounding box center [375, 139] width 86 height 21
type input "000000"
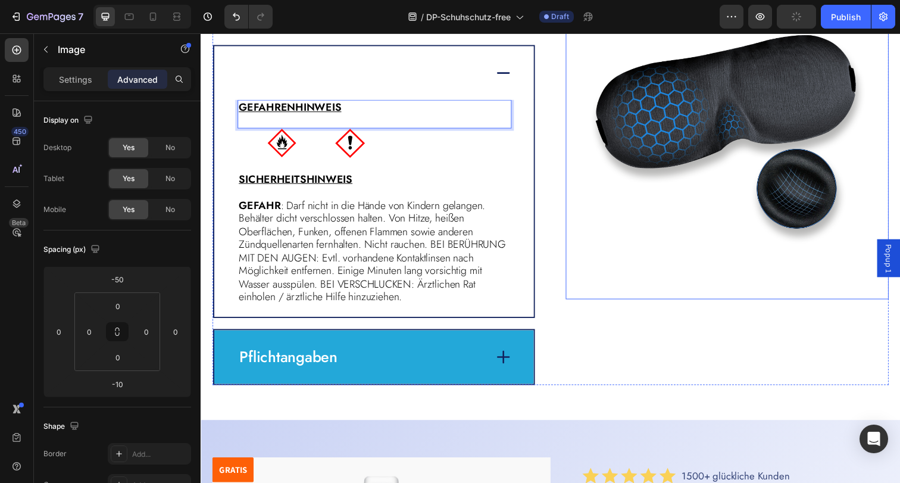
click at [629, 274] on img at bounding box center [738, 138] width 330 height 334
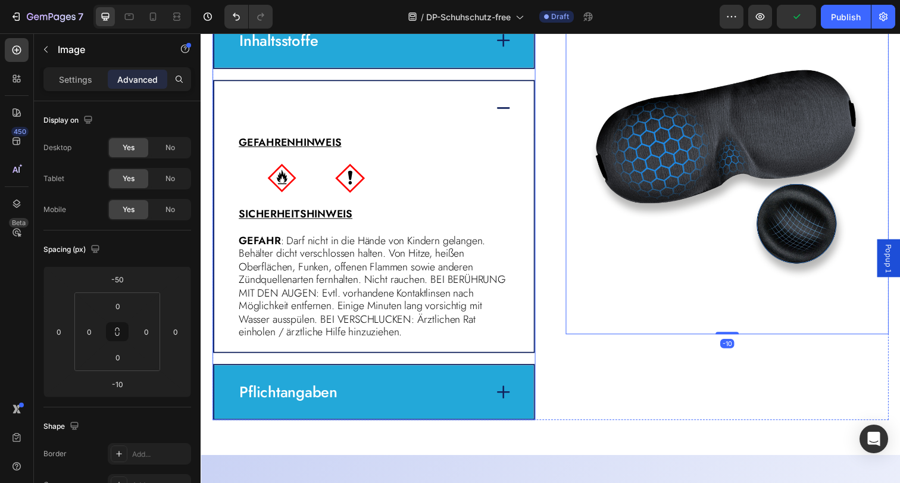
scroll to position [2755, 0]
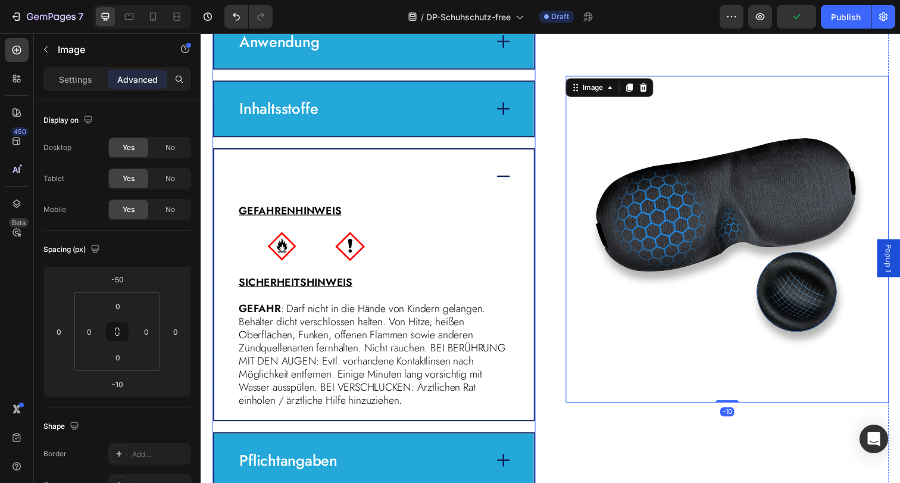
click at [512, 176] on icon at bounding box center [509, 179] width 17 height 17
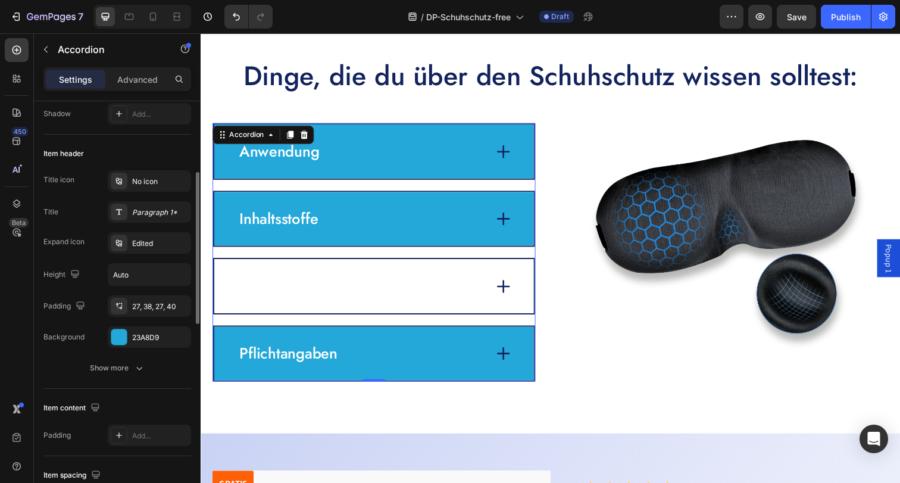
scroll to position [196, 0]
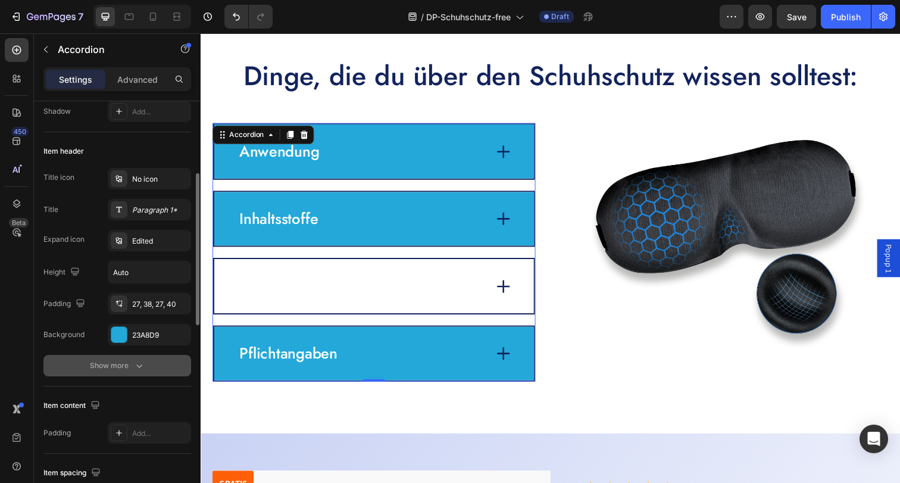
click at [136, 375] on button "Show more" at bounding box center [117, 365] width 148 height 21
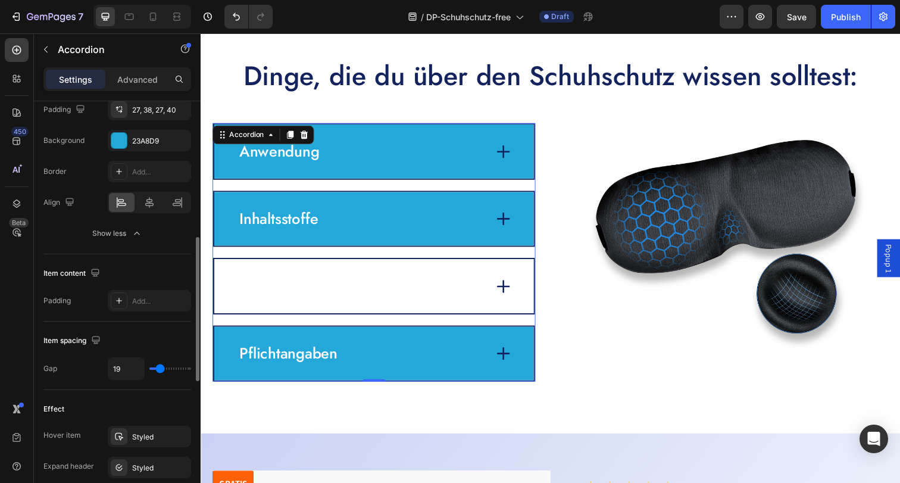
scroll to position [0, 0]
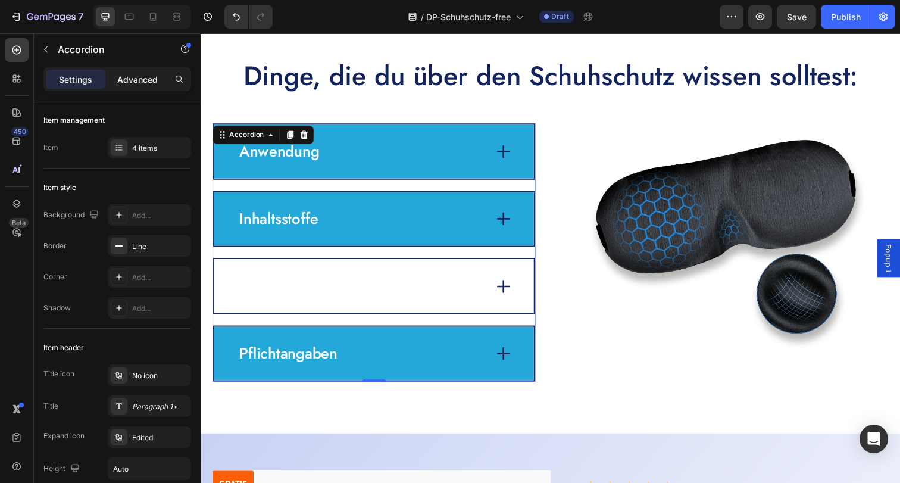
click at [121, 74] on p "Advanced" at bounding box center [137, 79] width 40 height 12
type input "100%"
type input "100"
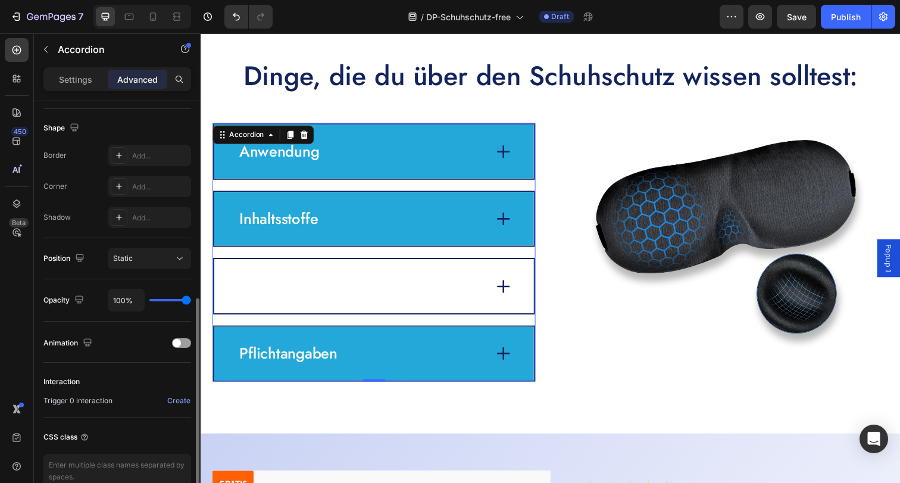
scroll to position [361, 0]
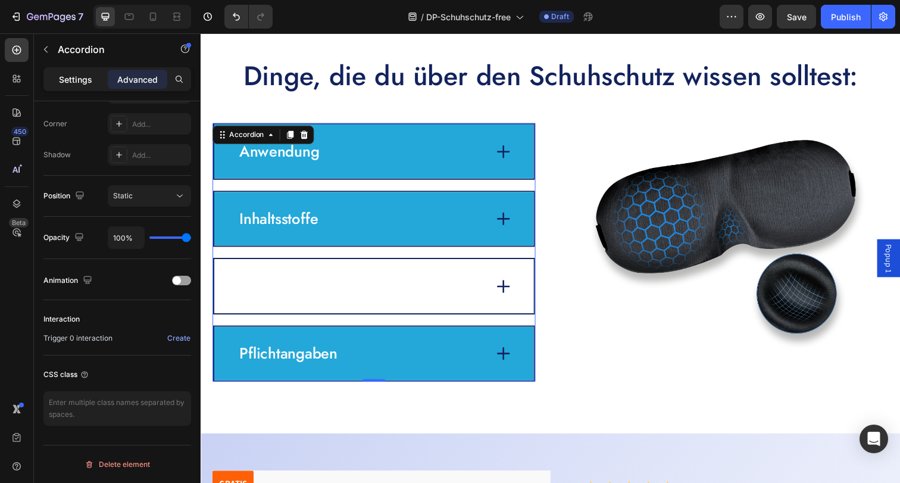
click at [79, 77] on p "Settings" at bounding box center [75, 79] width 33 height 12
type input "19"
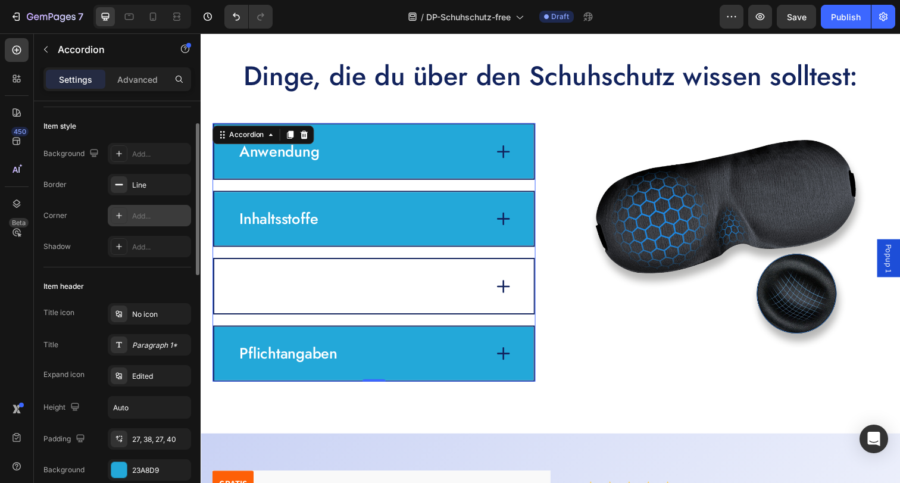
scroll to position [0, 0]
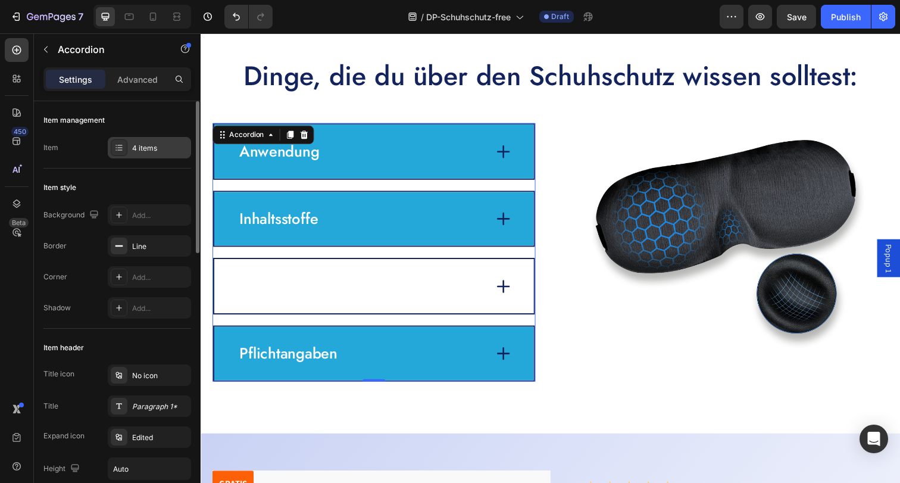
click at [142, 155] on div "4 items" at bounding box center [149, 147] width 83 height 21
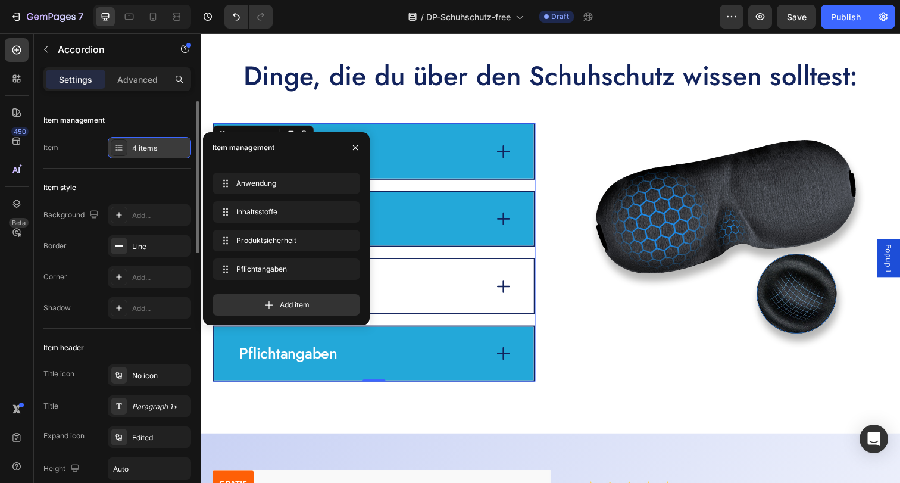
click at [142, 155] on div "4 items" at bounding box center [149, 147] width 83 height 21
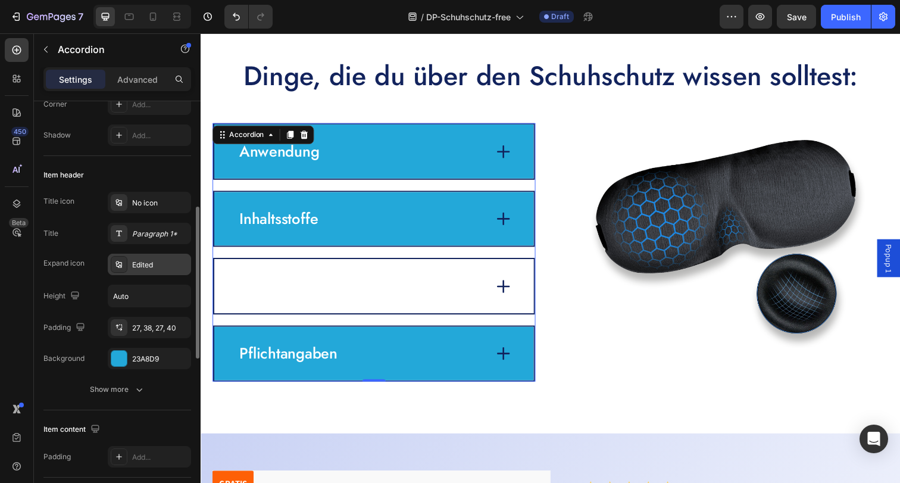
scroll to position [204, 0]
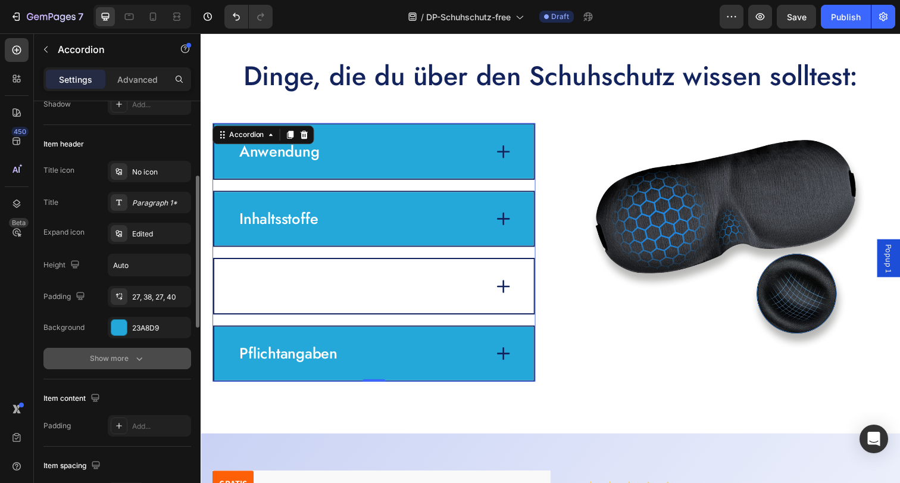
click at [133, 350] on button "Show more" at bounding box center [117, 357] width 148 height 21
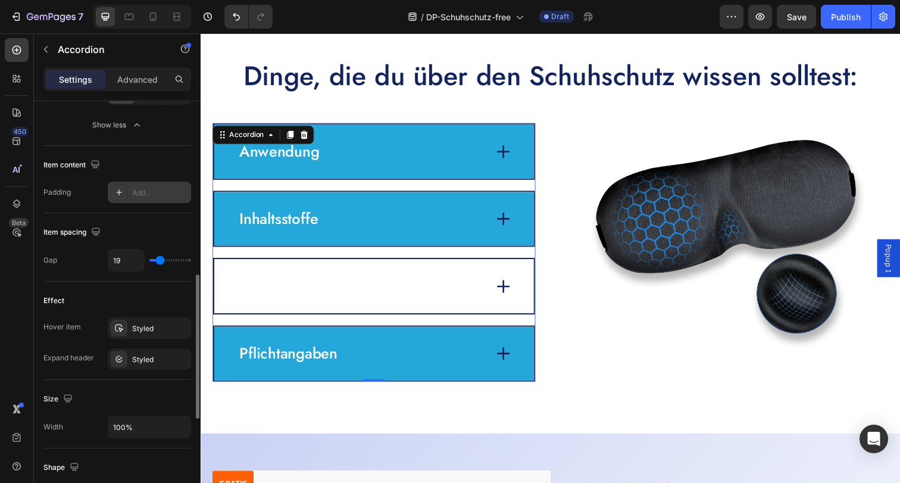
scroll to position [516, 0]
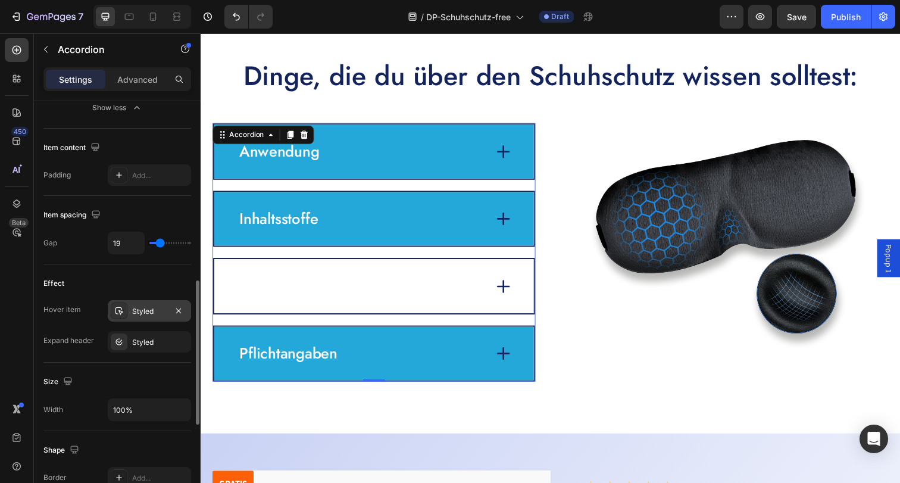
click at [146, 316] on div "Styled" at bounding box center [149, 310] width 83 height 21
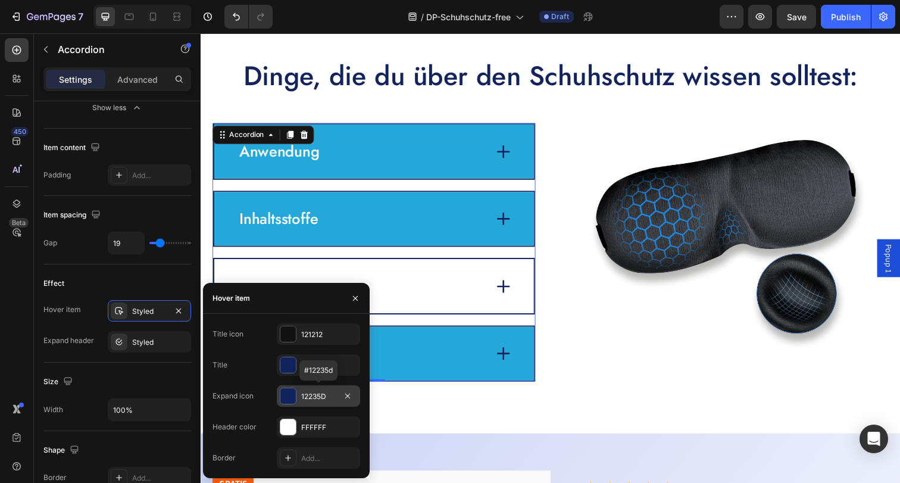
click at [290, 396] on div at bounding box center [287, 395] width 15 height 15
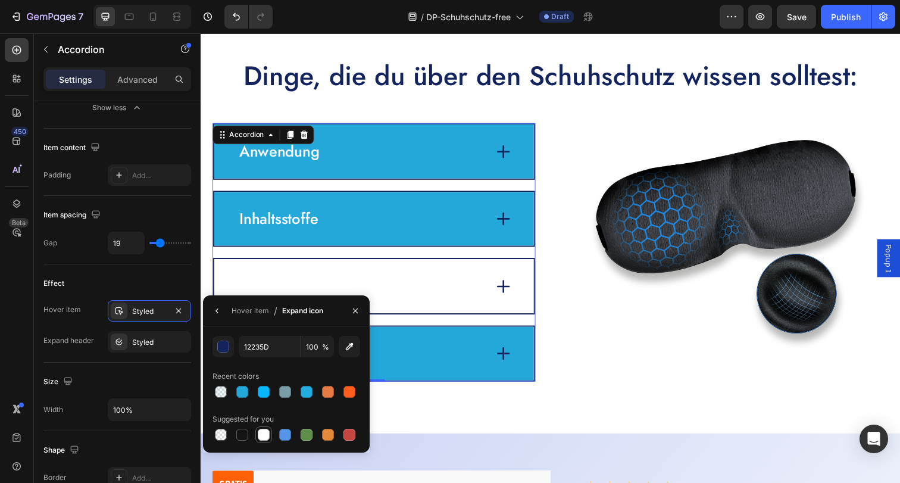
click at [261, 438] on div at bounding box center [264, 434] width 12 height 12
type input "FFFFFF"
click at [162, 284] on div "Effect" at bounding box center [117, 283] width 148 height 19
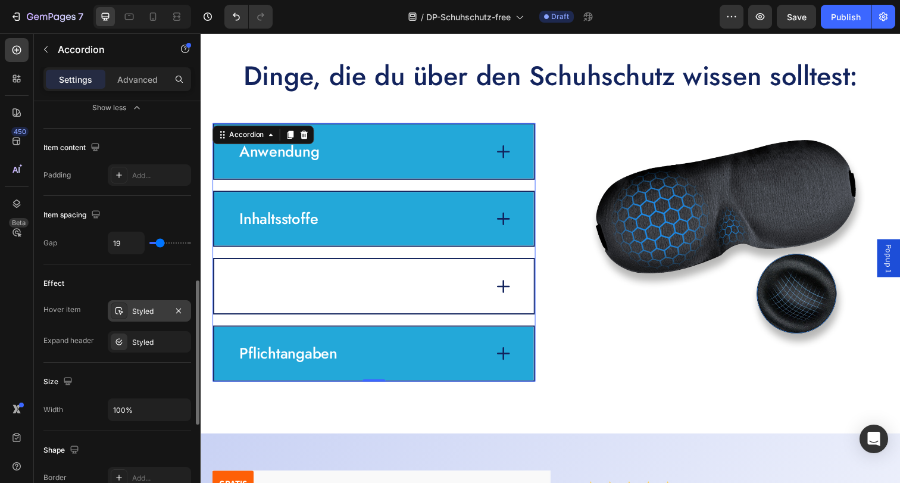
click at [148, 308] on div "Styled" at bounding box center [149, 311] width 35 height 11
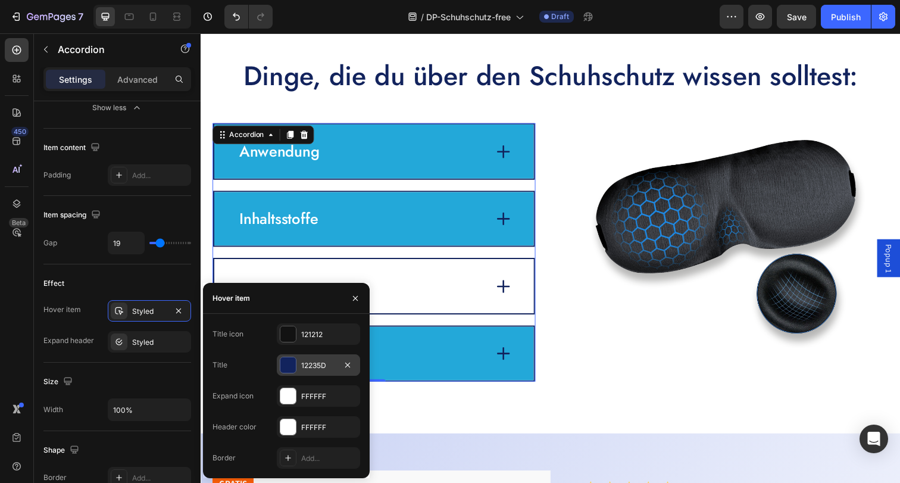
click at [289, 362] on div at bounding box center [287, 364] width 15 height 15
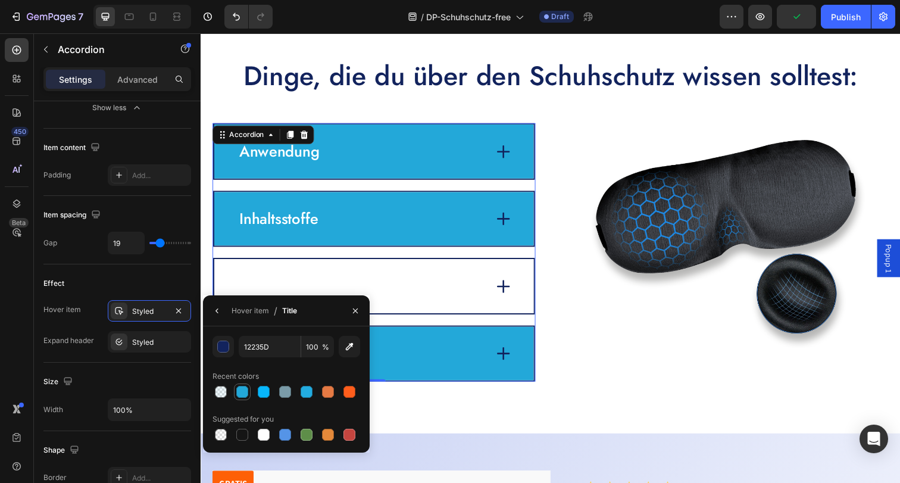
click at [247, 393] on div at bounding box center [242, 392] width 12 height 12
type input "23A8D9"
click at [215, 312] on icon "button" at bounding box center [217, 311] width 10 height 10
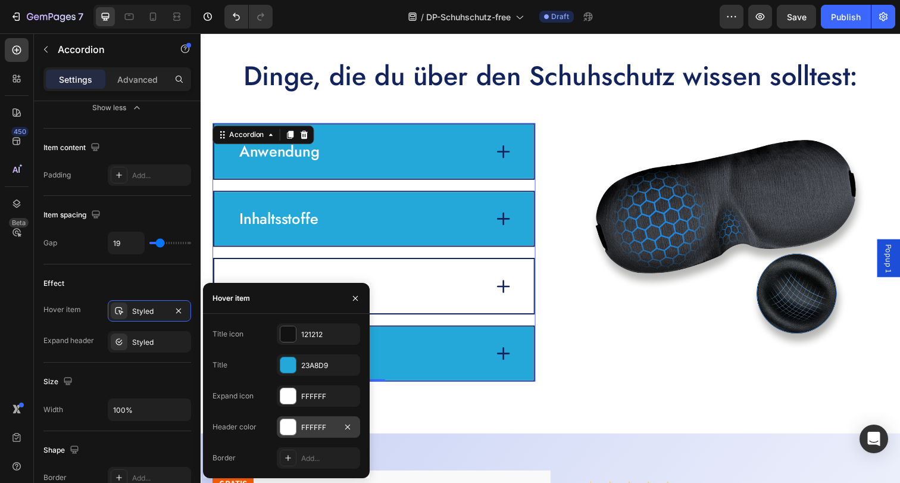
click at [288, 424] on div at bounding box center [287, 426] width 15 height 15
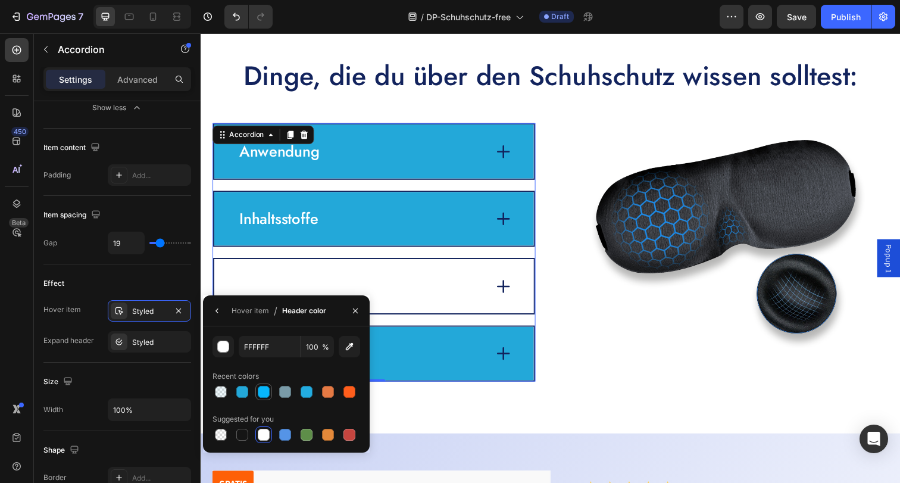
click at [265, 389] on div at bounding box center [264, 392] width 12 height 12
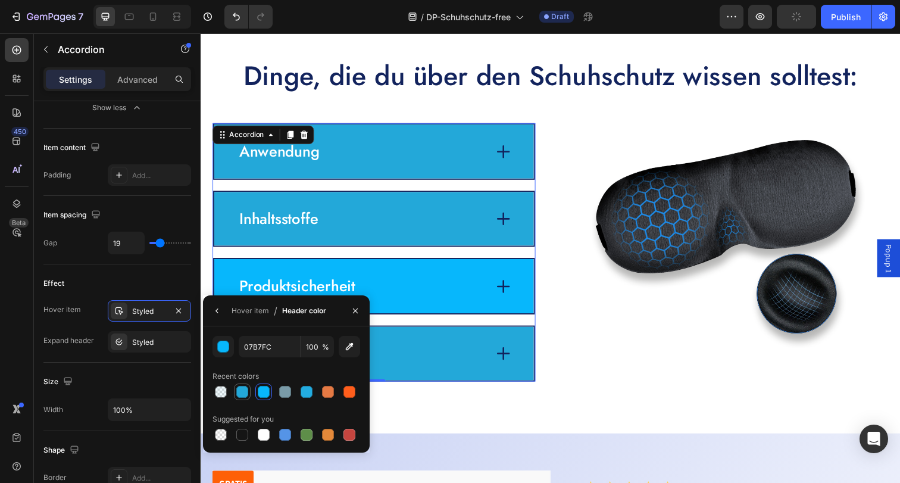
click at [245, 386] on div at bounding box center [242, 392] width 12 height 12
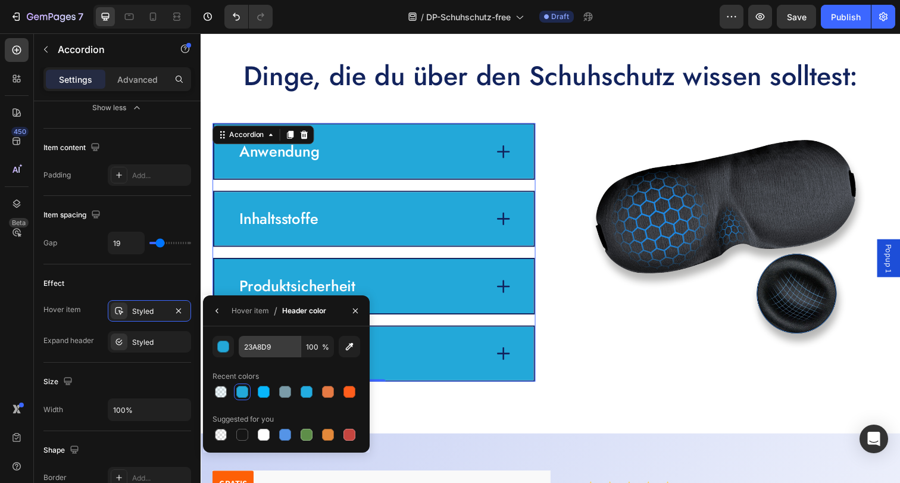
drag, startPoint x: 268, startPoint y: 385, endPoint x: 289, endPoint y: 352, distance: 39.3
click at [268, 384] on div at bounding box center [263, 391] width 14 height 14
type input "07B7FC"
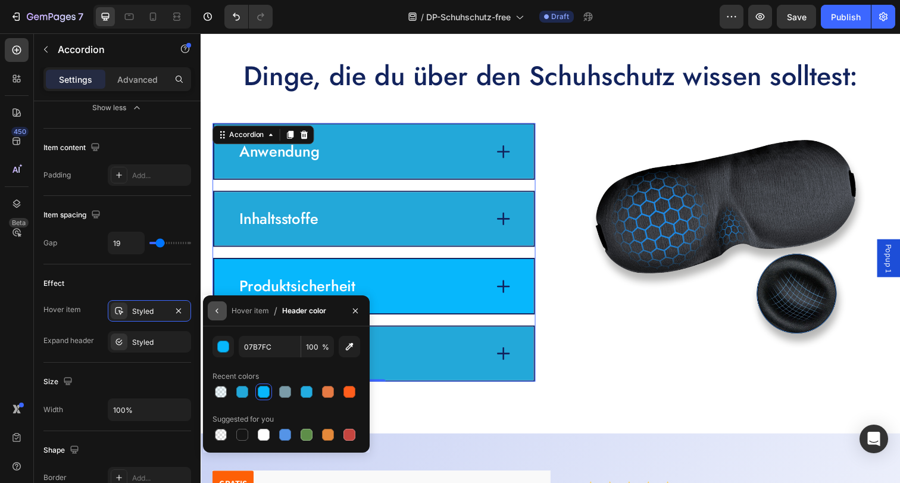
click at [212, 306] on icon "button" at bounding box center [217, 311] width 10 height 10
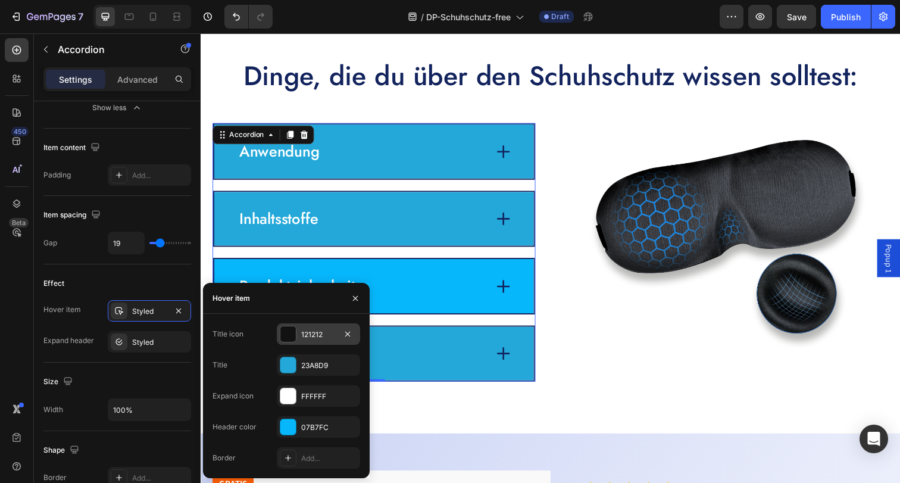
click at [287, 334] on div at bounding box center [287, 333] width 15 height 15
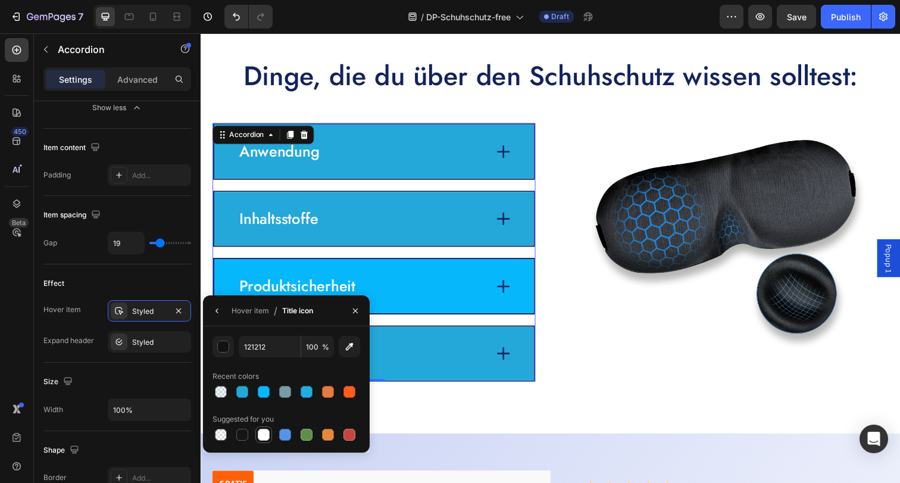
click at [261, 435] on div at bounding box center [264, 434] width 12 height 12
type input "FFFFFF"
click at [219, 310] on icon "button" at bounding box center [217, 311] width 10 height 10
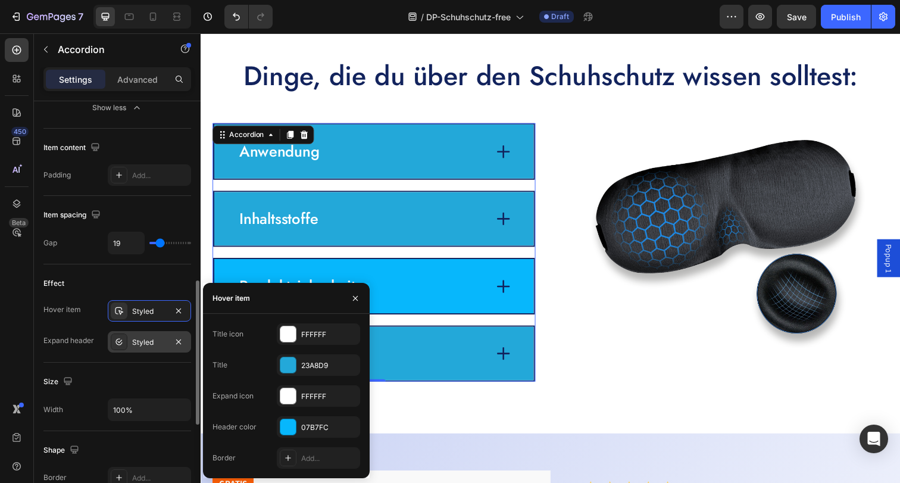
click at [153, 334] on div "Styled" at bounding box center [149, 341] width 83 height 21
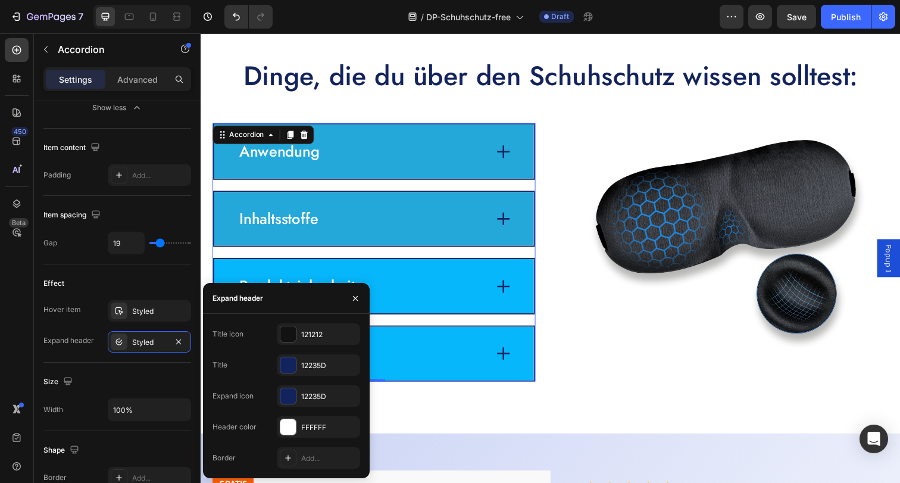
click at [421, 353] on div "Pflichtangaben" at bounding box center [364, 360] width 253 height 23
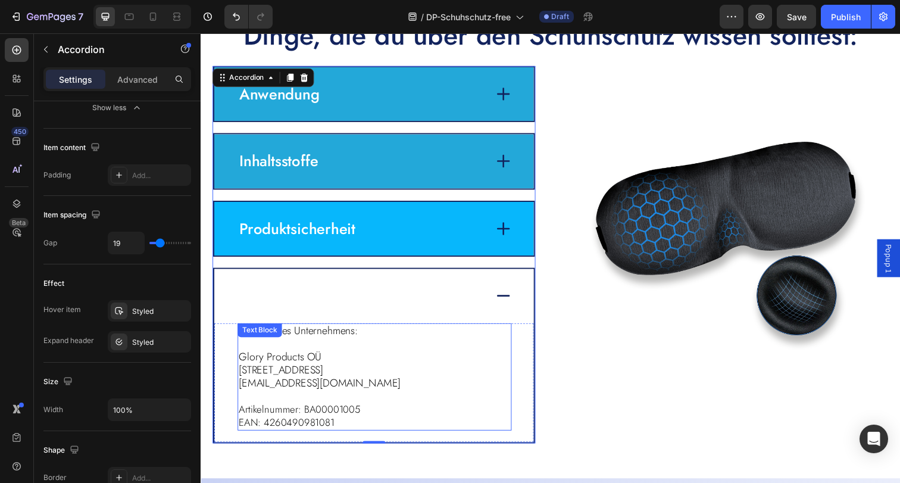
scroll to position [2705, 0]
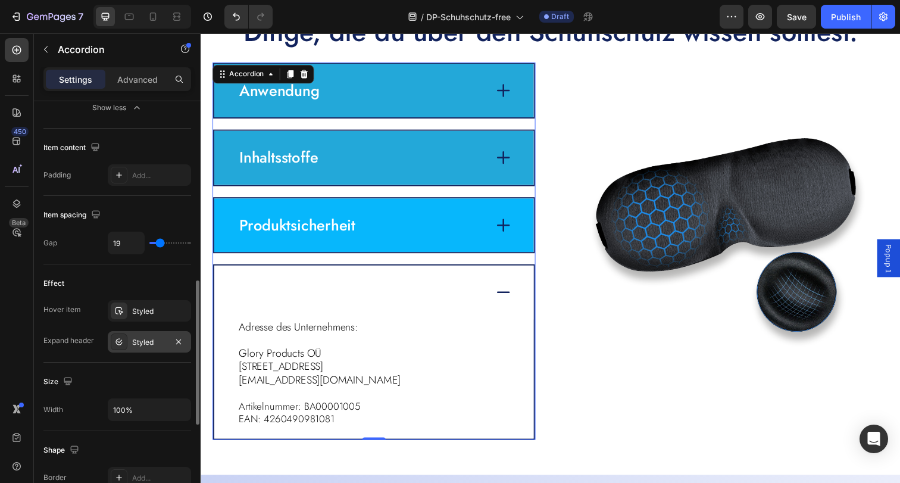
click at [133, 341] on div "Styled" at bounding box center [149, 342] width 35 height 11
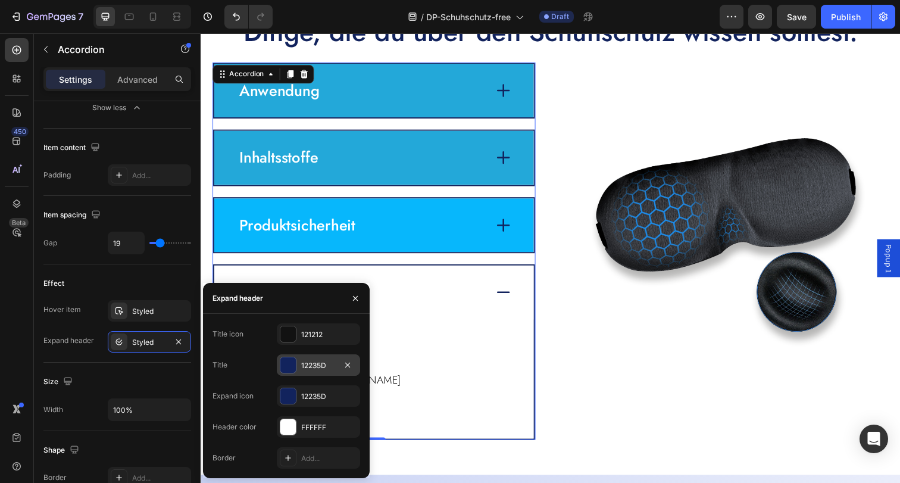
click at [290, 364] on div at bounding box center [287, 364] width 15 height 15
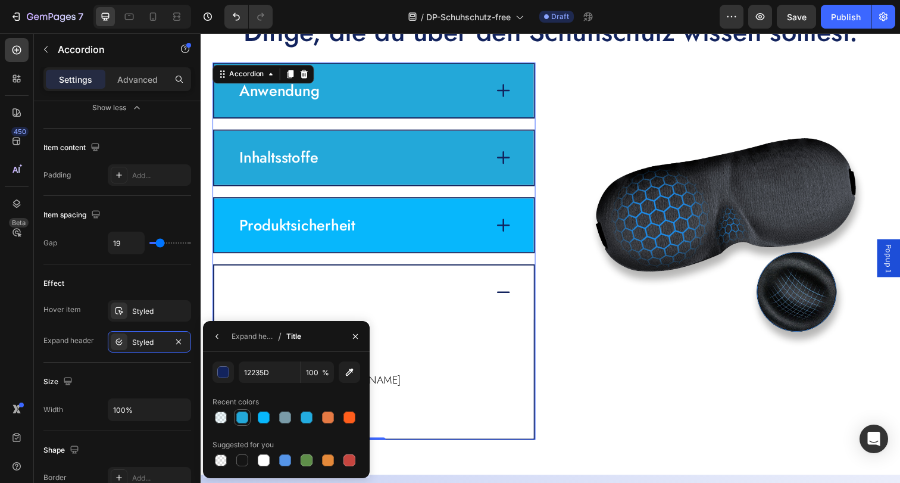
click at [245, 419] on div at bounding box center [242, 417] width 12 height 12
type input "23A8D9"
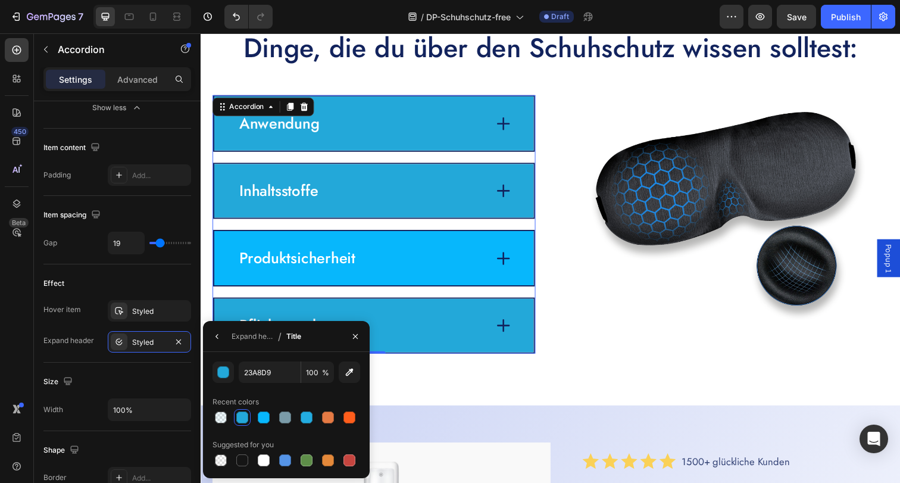
scroll to position [2660, 0]
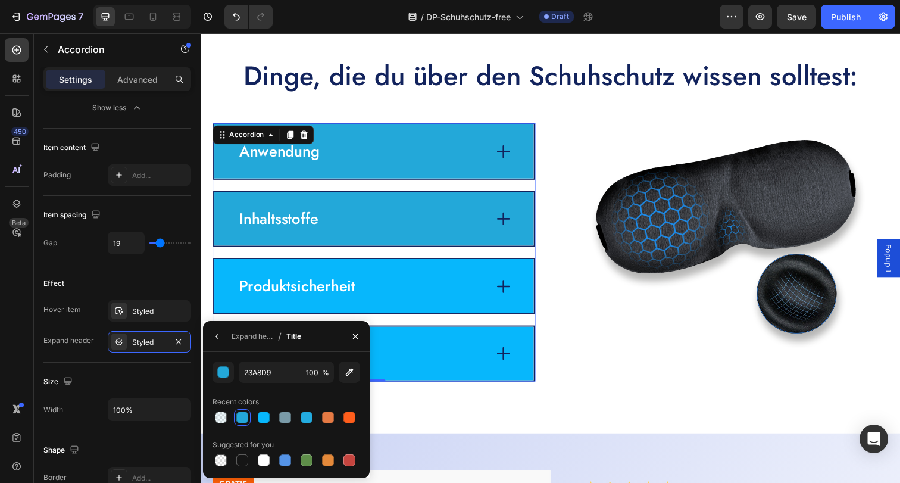
click at [432, 372] on div "Pflichtangaben" at bounding box center [377, 360] width 326 height 55
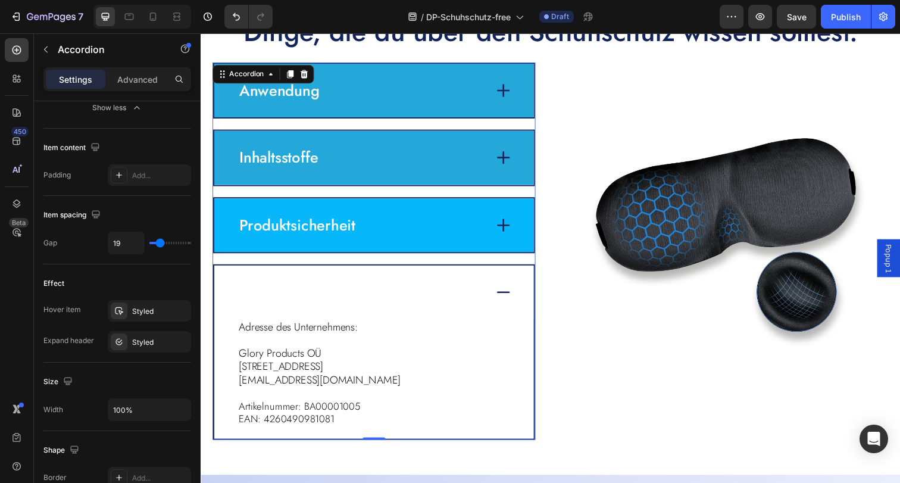
click at [450, 292] on div "Pflichtangaben" at bounding box center [364, 297] width 253 height 23
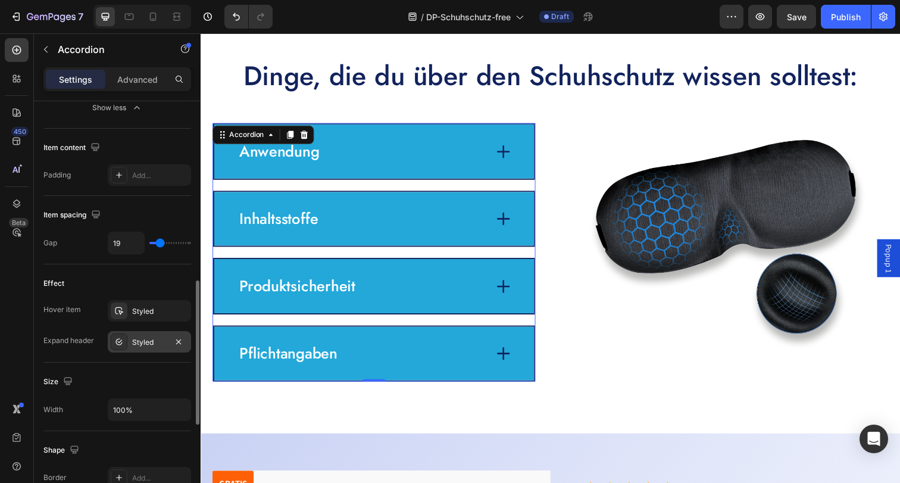
click at [156, 342] on div "Styled" at bounding box center [149, 342] width 35 height 11
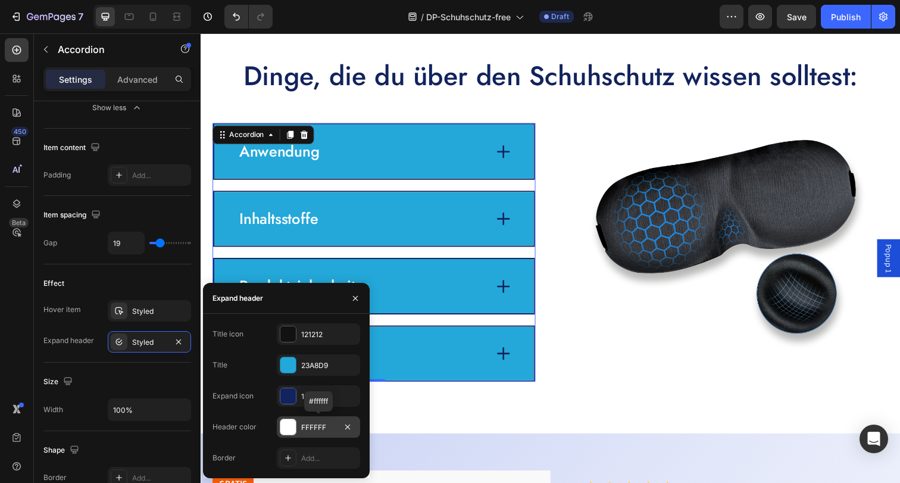
click at [287, 424] on div at bounding box center [287, 426] width 15 height 15
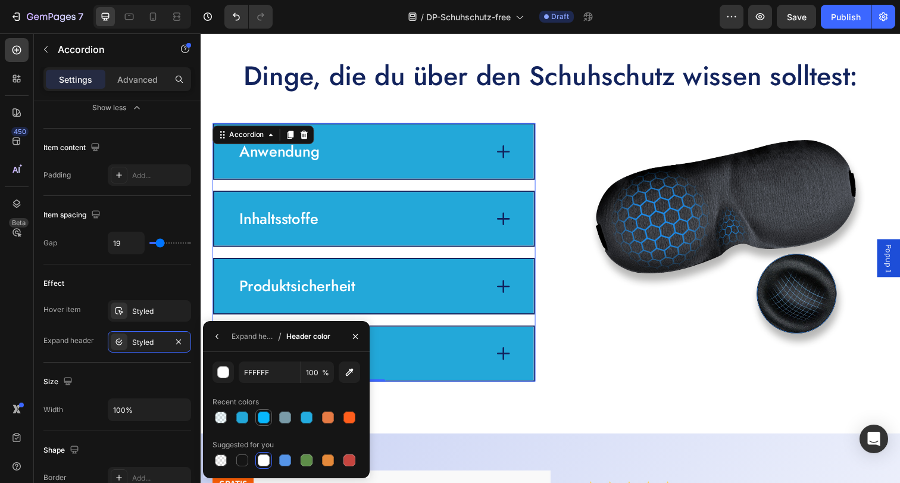
click at [259, 421] on div at bounding box center [264, 417] width 12 height 12
type input "07B7FC"
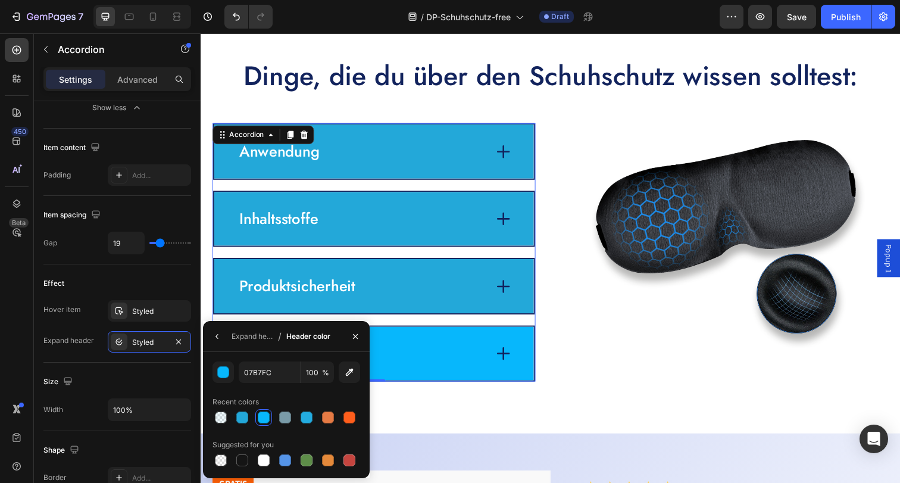
click at [419, 349] on div "Pflichtangaben" at bounding box center [364, 360] width 253 height 23
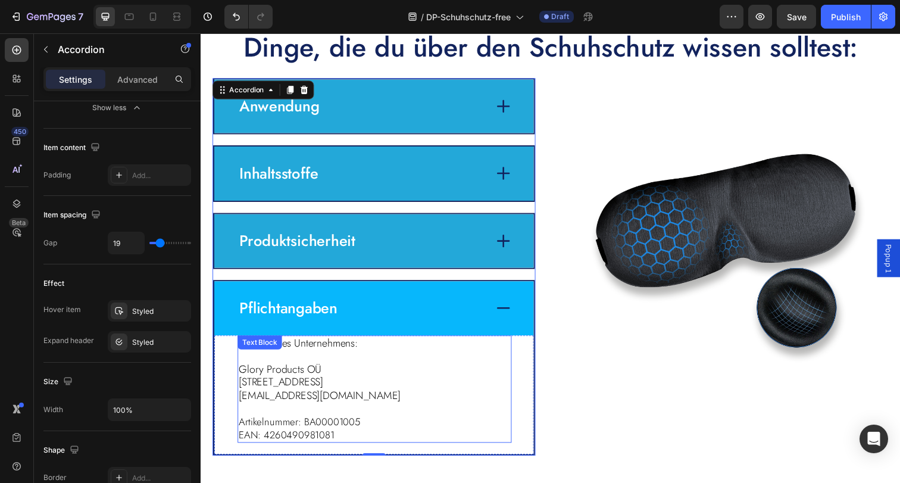
scroll to position [2705, 0]
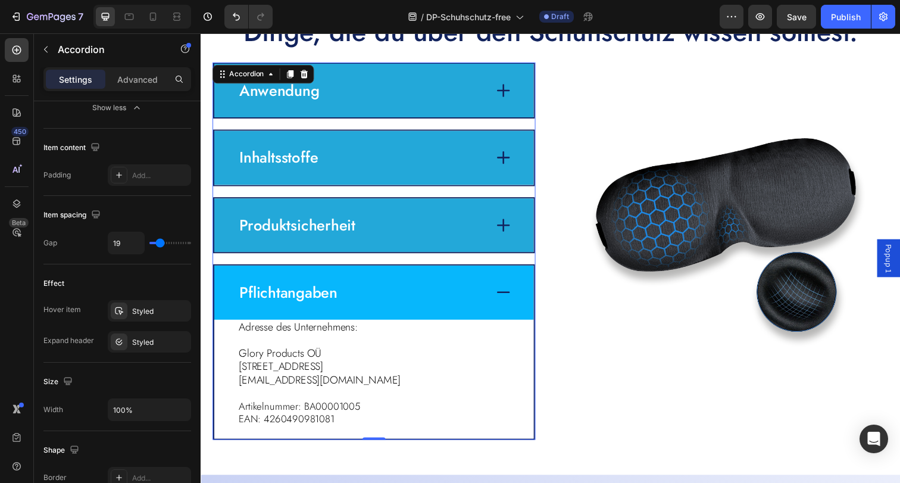
click at [409, 292] on div "Pflichtangaben" at bounding box center [364, 297] width 253 height 23
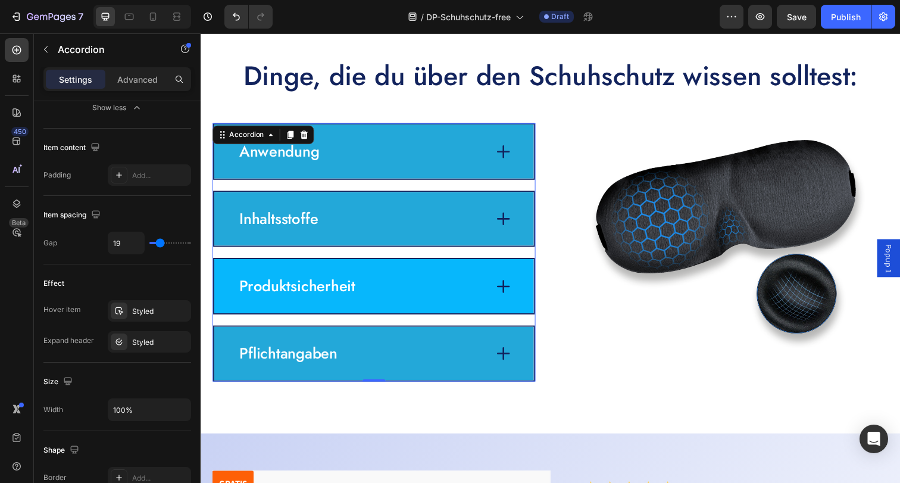
click at [399, 280] on div "Produktsicherheit" at bounding box center [364, 291] width 253 height 23
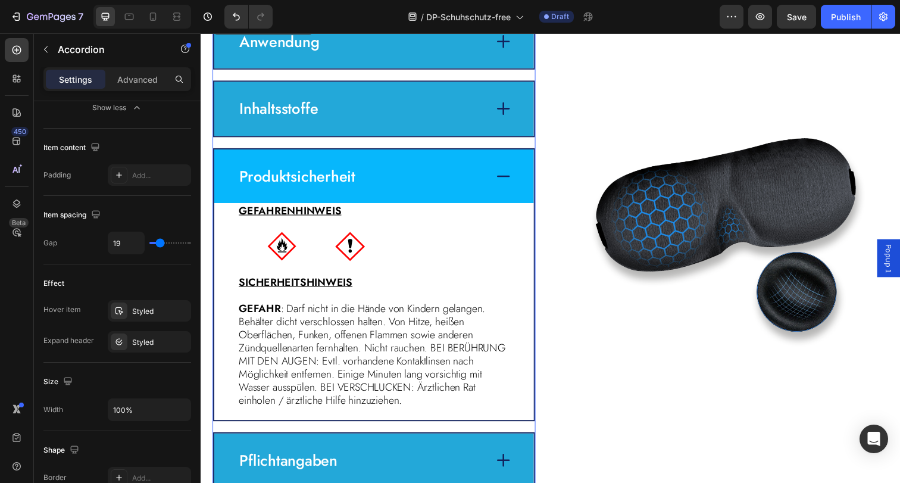
click at [403, 180] on div "Produktsicherheit" at bounding box center [364, 179] width 253 height 23
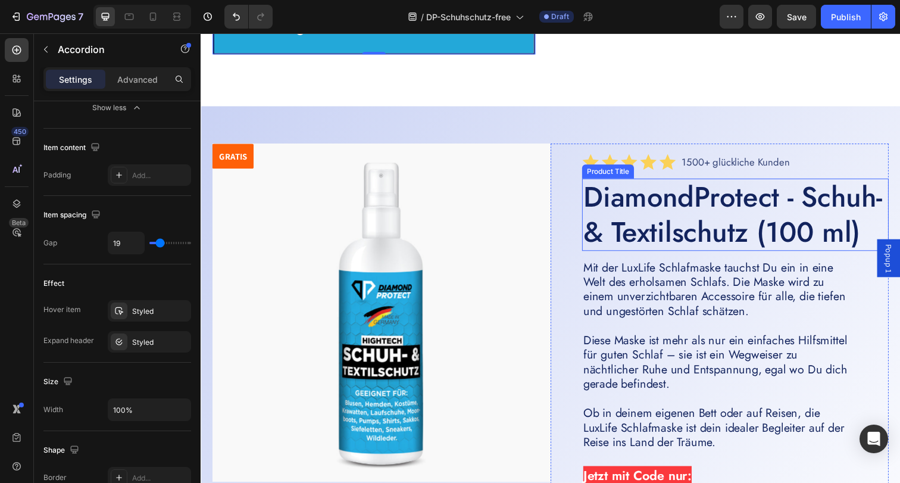
scroll to position [3053, 0]
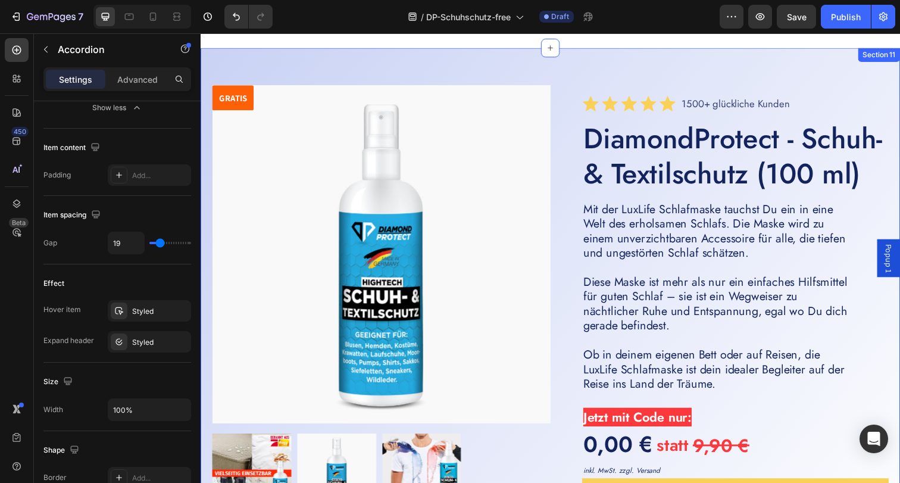
click at [527, 53] on div "GRATIS Product Badge Product Images Icon Icon Icon Icon Icon Icon List 1500+ gl…" at bounding box center [558, 328] width 714 height 561
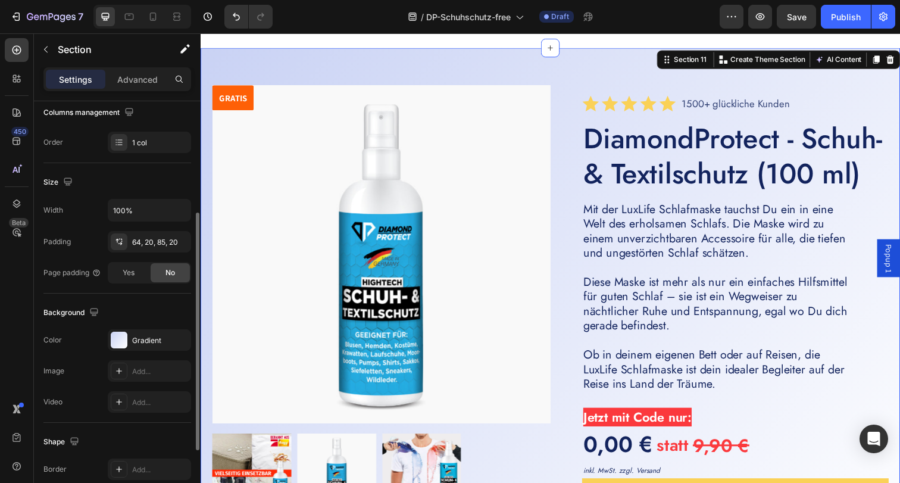
scroll to position [296, 0]
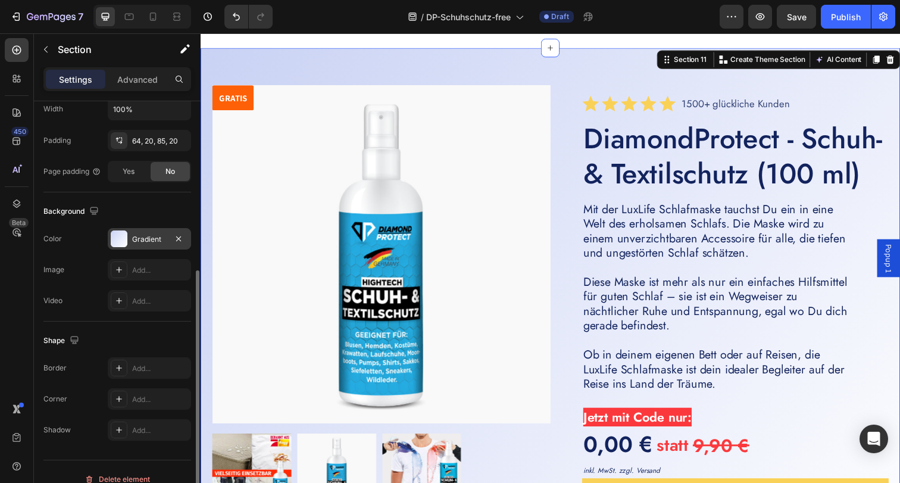
click at [145, 240] on div "Gradient" at bounding box center [149, 239] width 35 height 11
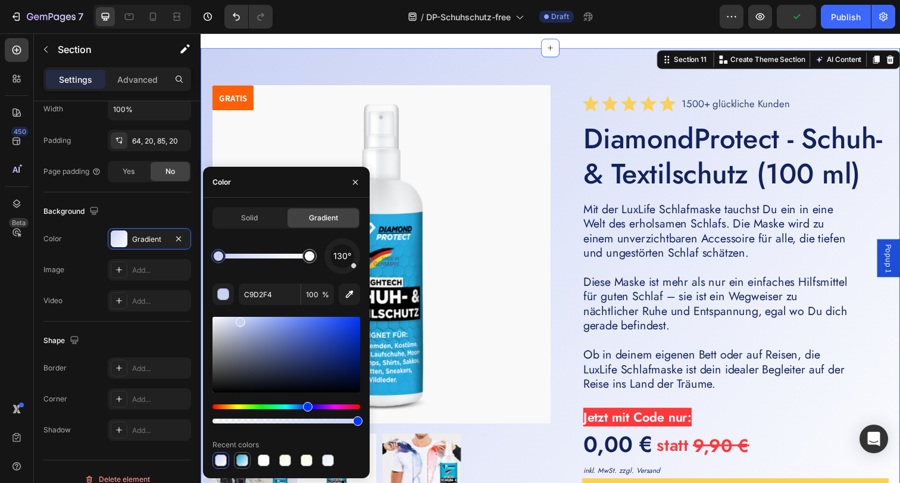
click at [245, 460] on div at bounding box center [242, 460] width 12 height 12
type input "23A8D9"
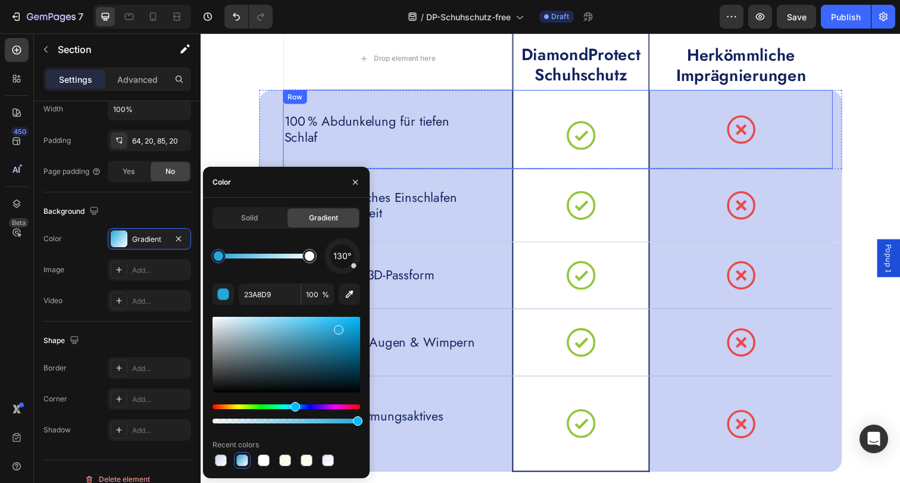
scroll to position [3840, 0]
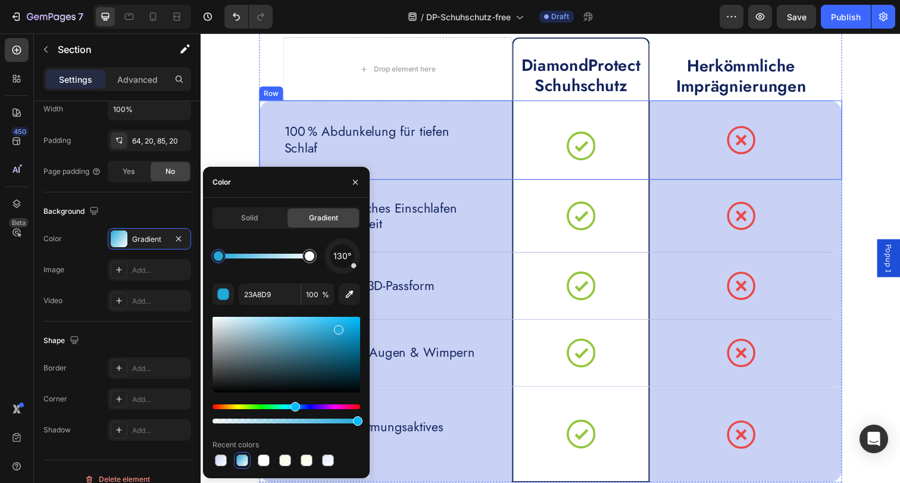
click at [271, 123] on div "100 % Abdunkelung für tiefen Schlaf Text Block Icon Row Icon Row Row" at bounding box center [557, 142] width 595 height 81
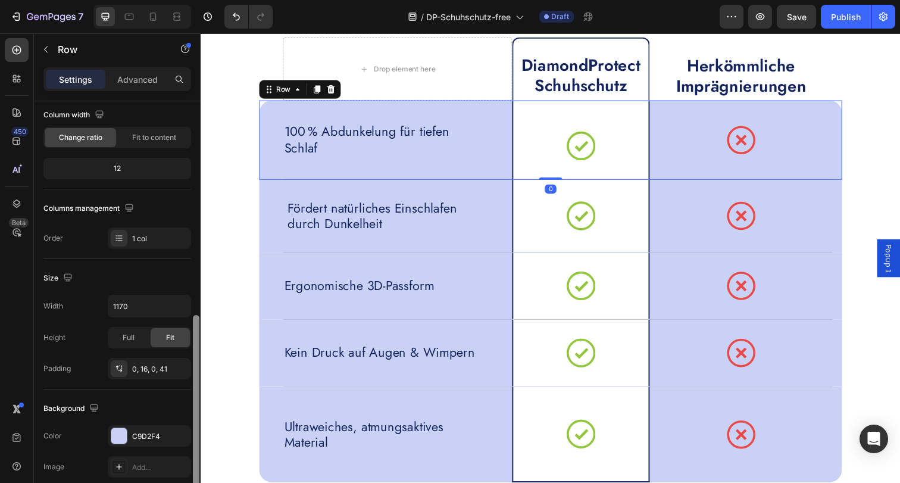
scroll to position [311, 0]
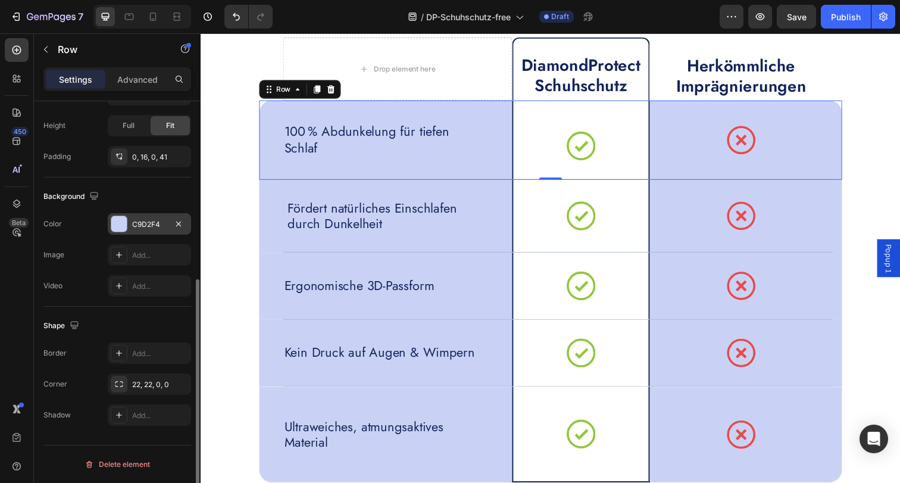
click at [160, 223] on div "C9D2F4" at bounding box center [149, 224] width 35 height 11
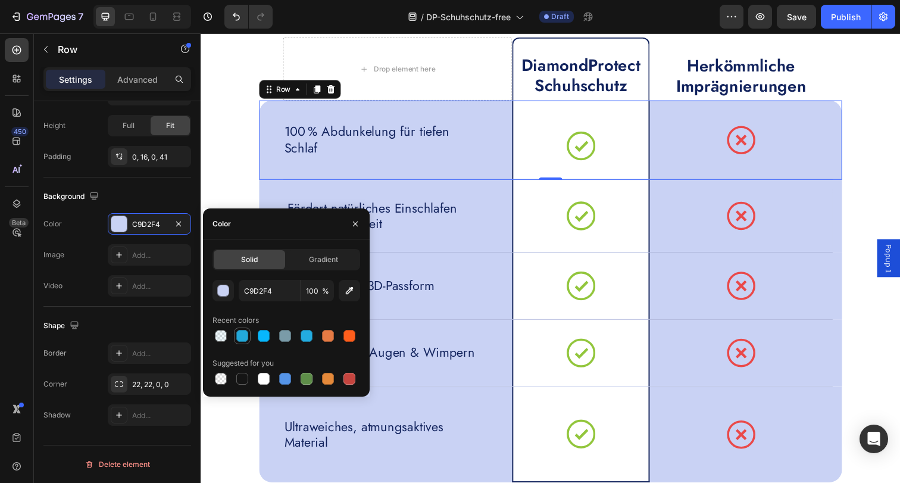
click at [237, 334] on div at bounding box center [242, 336] width 12 height 12
type input "23A8D9"
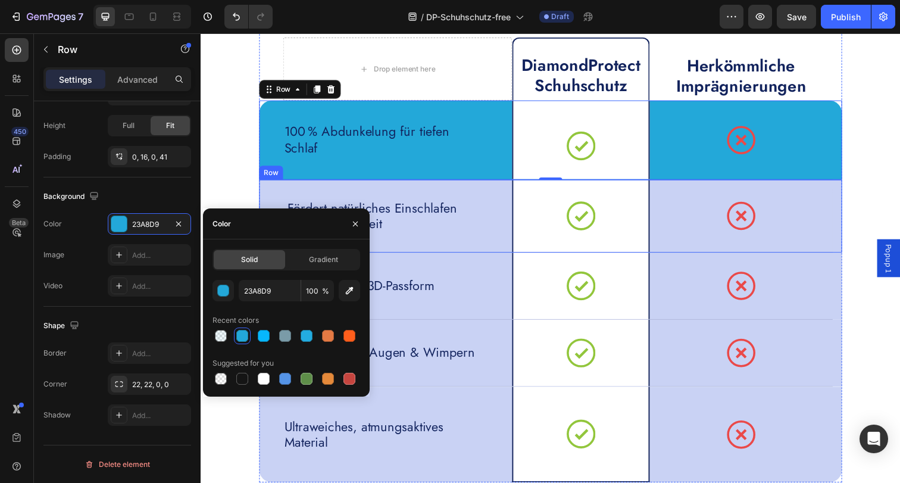
click at [270, 194] on div "Fördert natürliches Einschlafen durch Dunkelheit Text Block Icon Row Icon Row R…" at bounding box center [557, 220] width 595 height 74
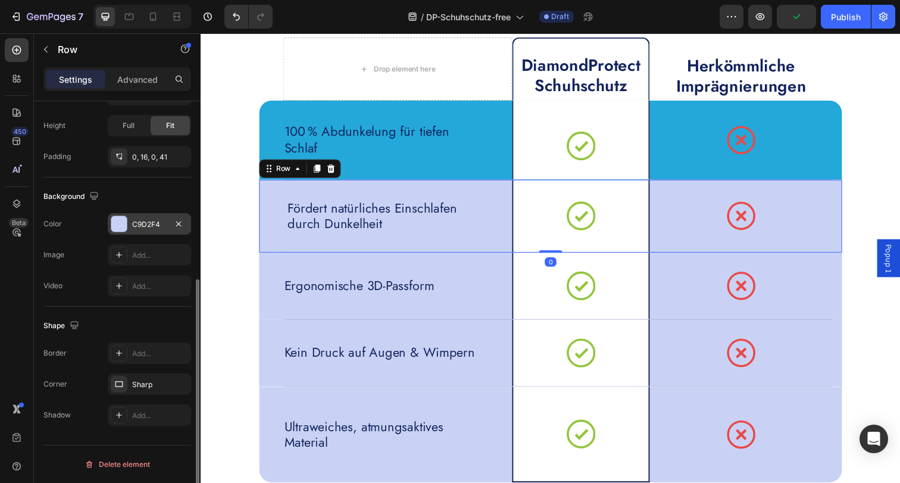
click at [145, 221] on div "C9D2F4" at bounding box center [149, 224] width 35 height 11
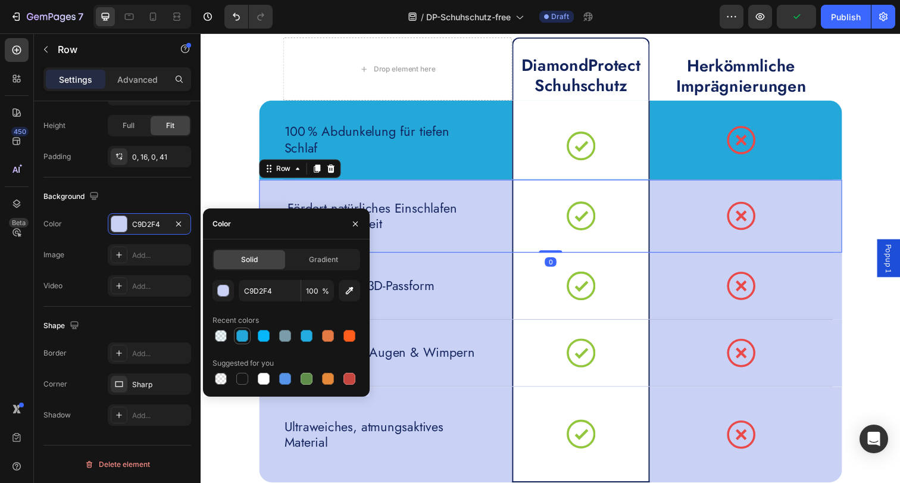
click at [245, 340] on div at bounding box center [242, 336] width 12 height 12
type input "23A8D9"
click at [321, 187] on div "Fördert natürliches Einschlafen durch Dunkelheit Text Block" at bounding box center [401, 220] width 234 height 74
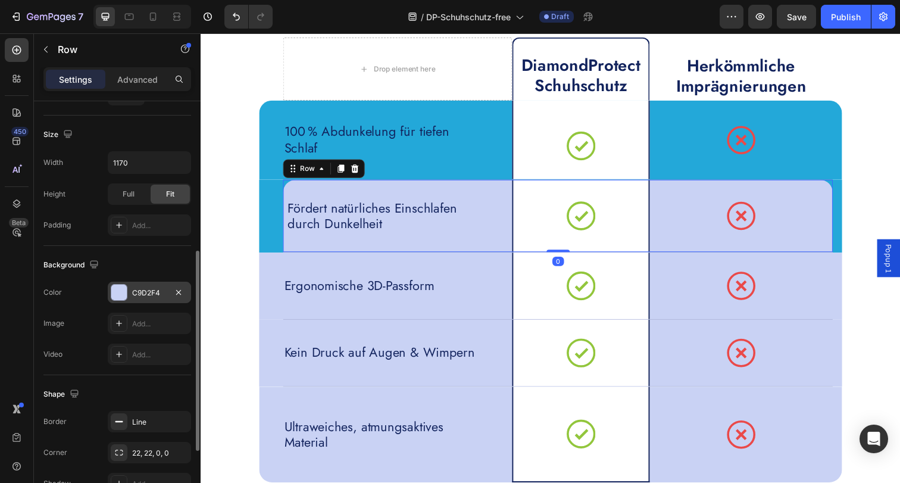
click at [143, 286] on div "C9D2F4" at bounding box center [149, 291] width 83 height 21
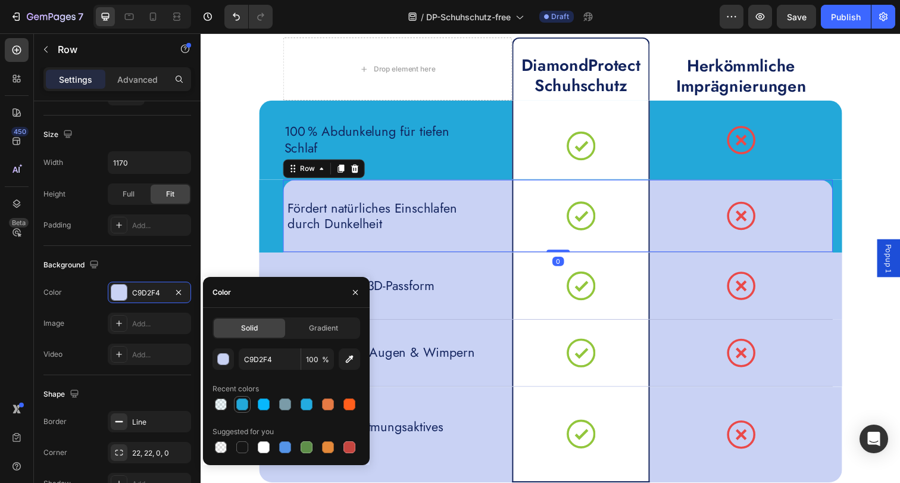
click at [244, 406] on div at bounding box center [242, 404] width 12 height 12
type input "23A8D9"
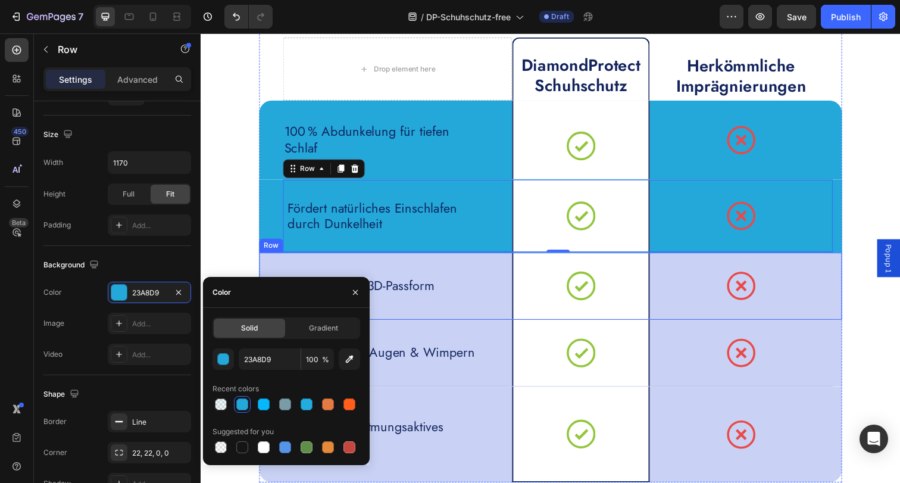
click at [261, 270] on div "Ergonomische 3D-Passform Text Block Icon Row Icon Row Row" at bounding box center [557, 291] width 595 height 68
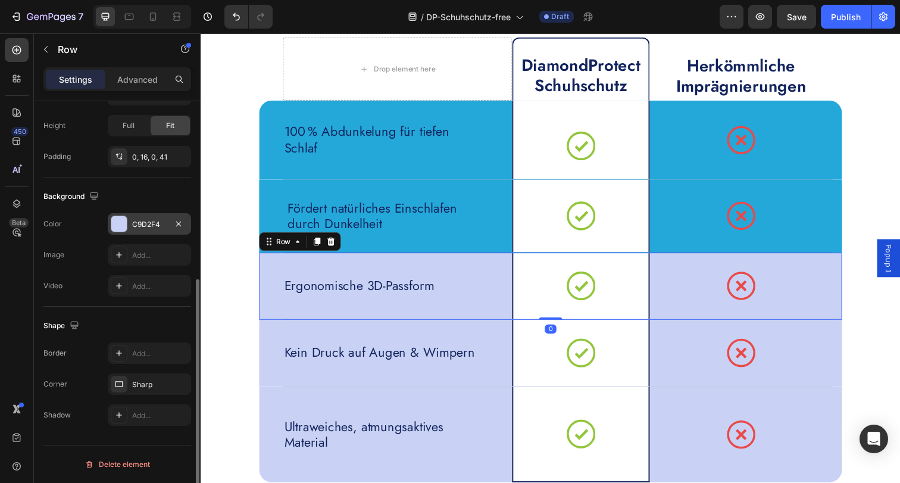
click at [143, 226] on div "C9D2F4" at bounding box center [149, 224] width 35 height 11
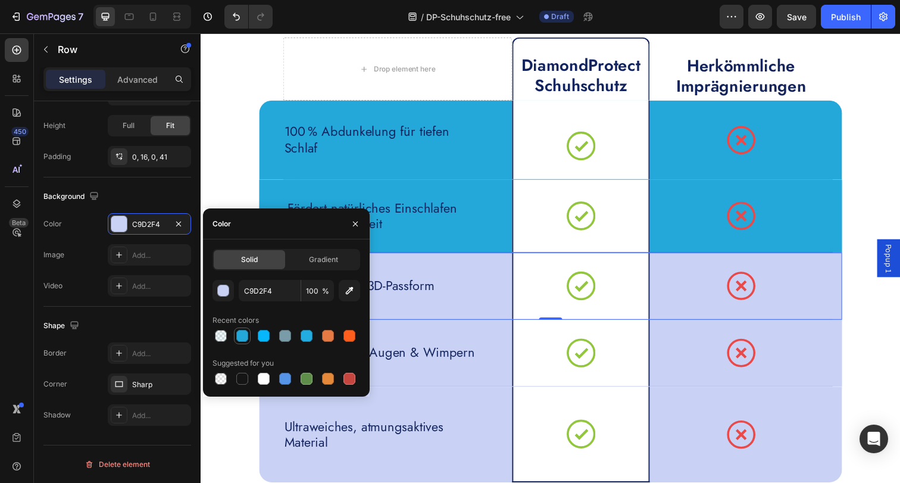
click at [240, 336] on div at bounding box center [242, 336] width 12 height 12
type input "23A8D9"
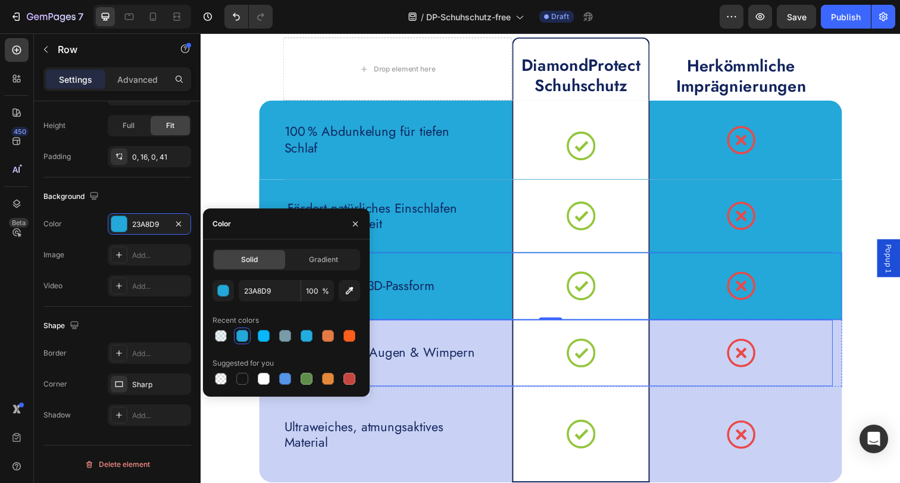
click at [471, 339] on div "Kein Druck auf Augen & Wimpern Text Block" at bounding box center [401, 359] width 234 height 68
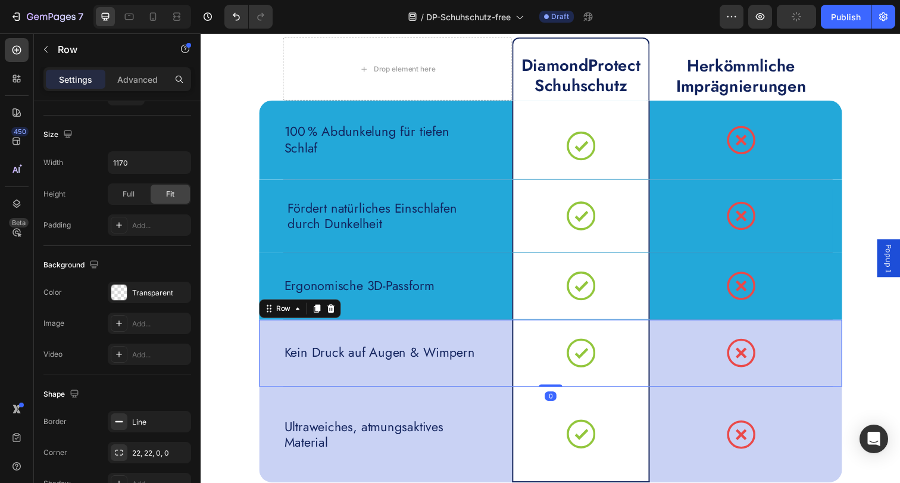
click at [263, 356] on div "Kein Druck auf Augen & Wimpern Text Block Icon Row Icon Row Row 0" at bounding box center [557, 359] width 595 height 68
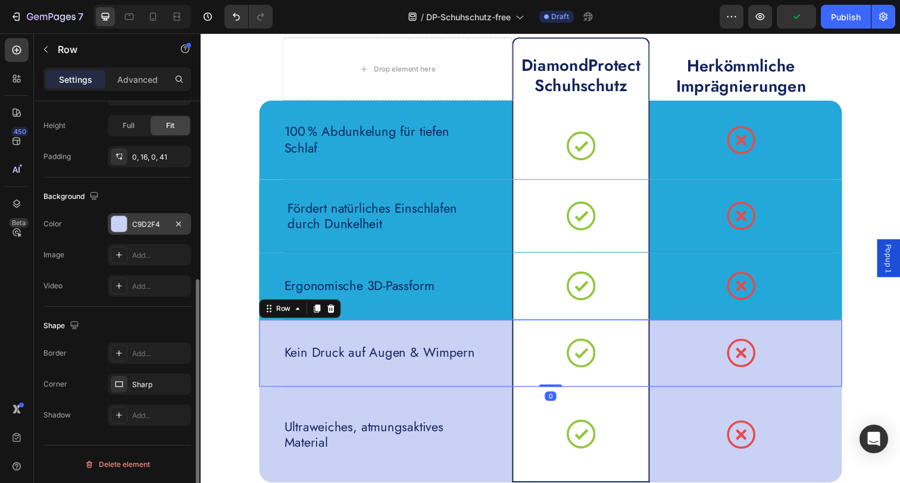
click at [140, 228] on div "C9D2F4" at bounding box center [149, 224] width 35 height 11
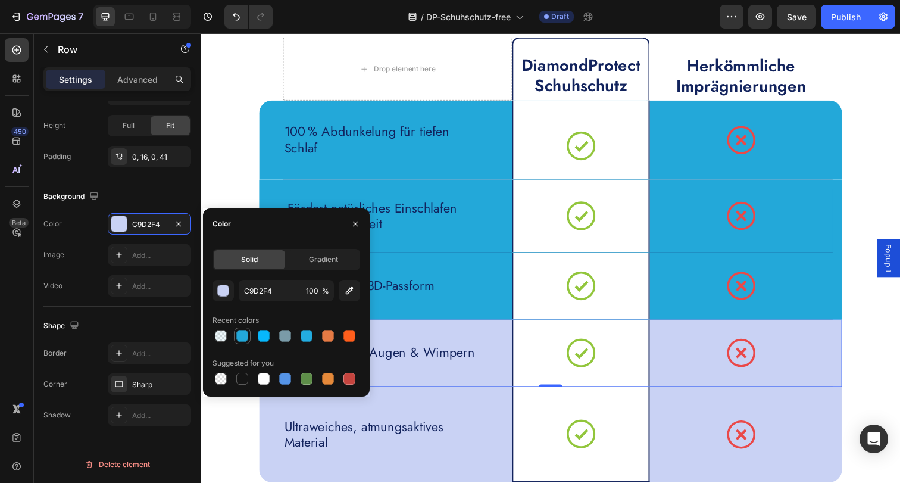
click at [239, 340] on div at bounding box center [242, 336] width 12 height 12
type input "23A8D9"
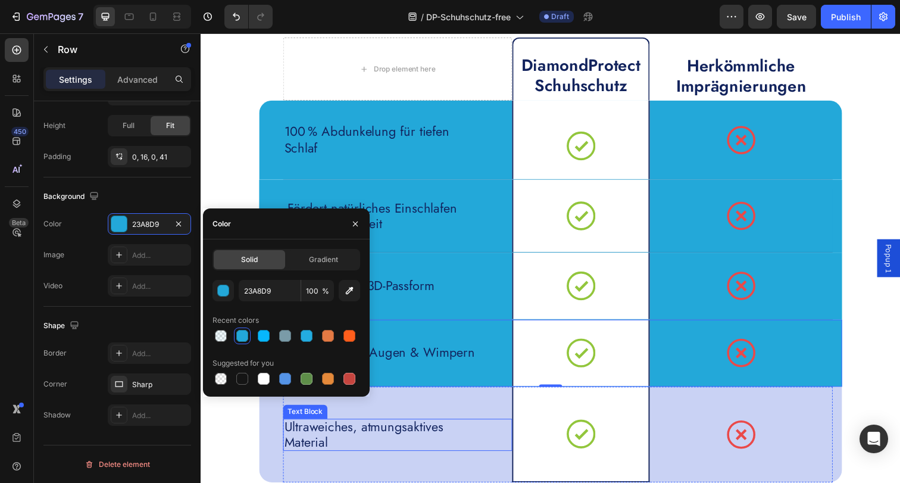
scroll to position [3861, 0]
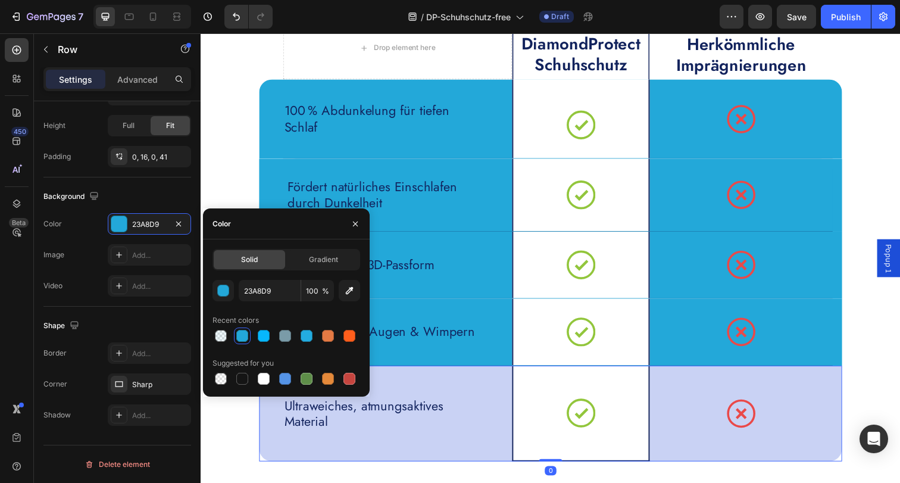
click at [265, 446] on div "Ultraweiches, atmungsaktives Material Text Block Icon Row Icon Row Row 0" at bounding box center [557, 421] width 595 height 98
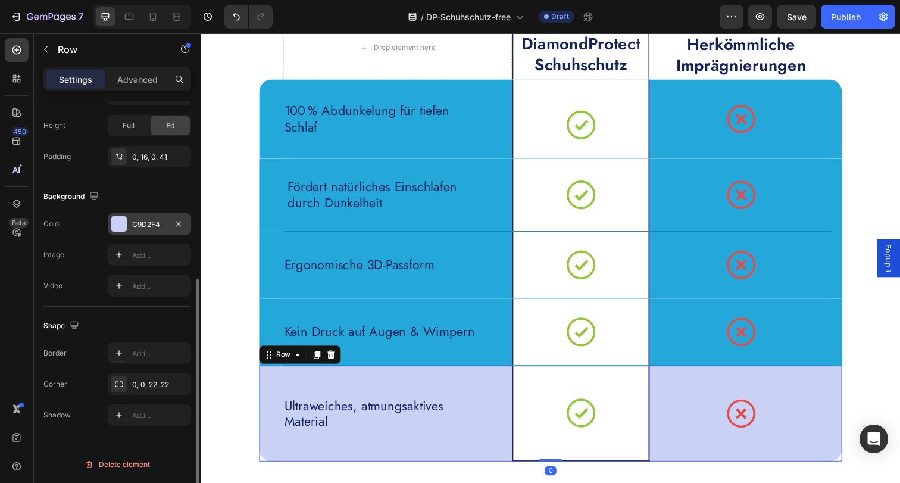
click at [144, 223] on div "C9D2F4" at bounding box center [149, 224] width 35 height 11
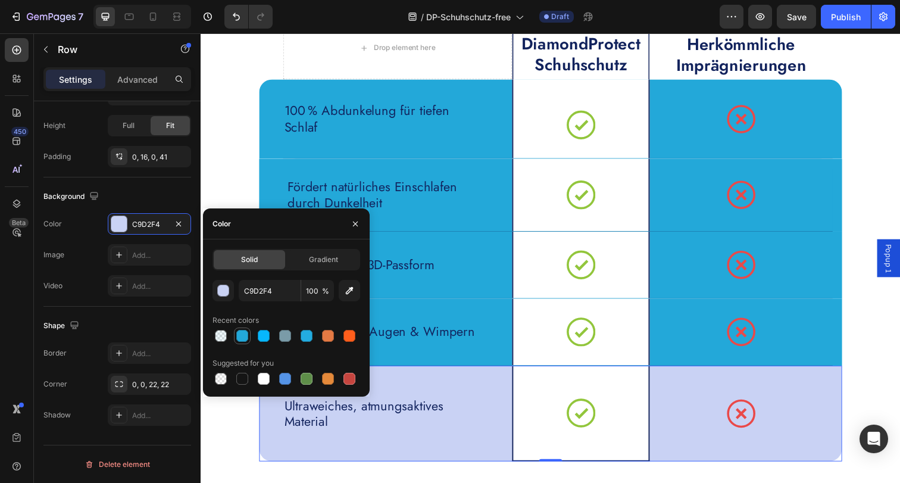
click at [238, 337] on div at bounding box center [242, 336] width 12 height 12
type input "23A8D9"
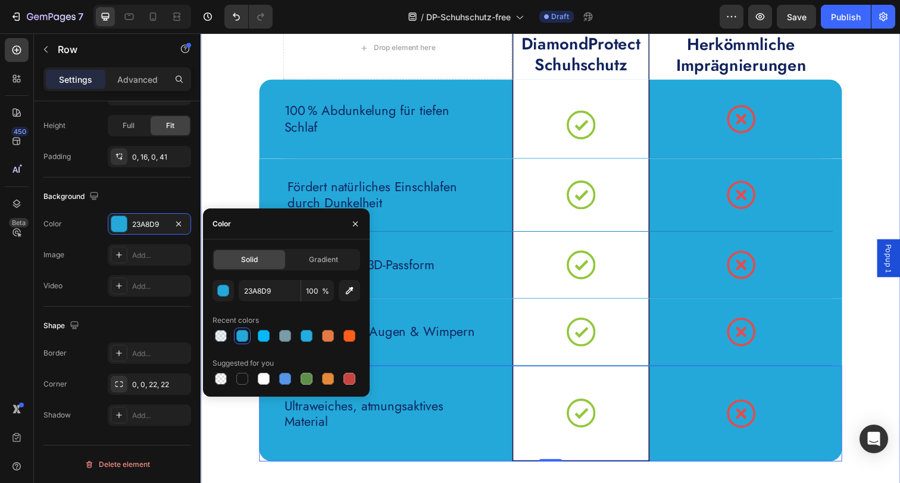
click at [210, 441] on div "LuxLife Maske vs. herkömmliche Schlafmasken Heading Drop element here DiamondPr…" at bounding box center [558, 200] width 714 height 659
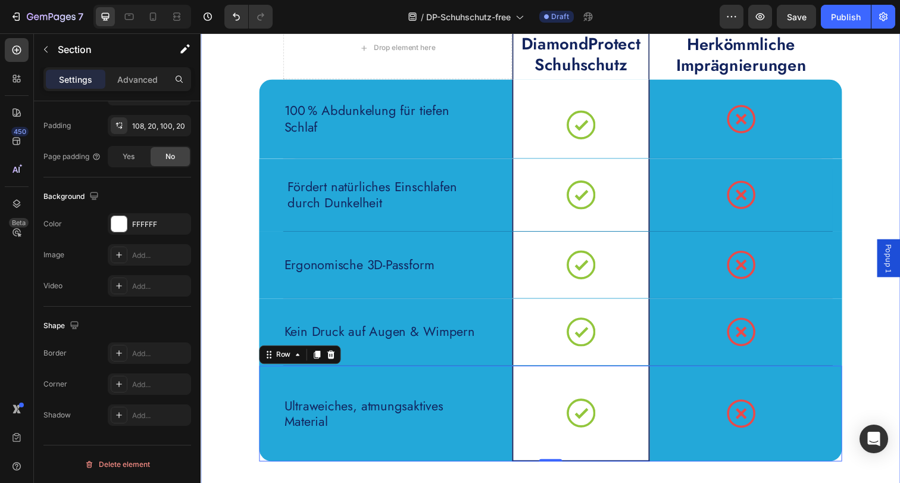
scroll to position [0, 0]
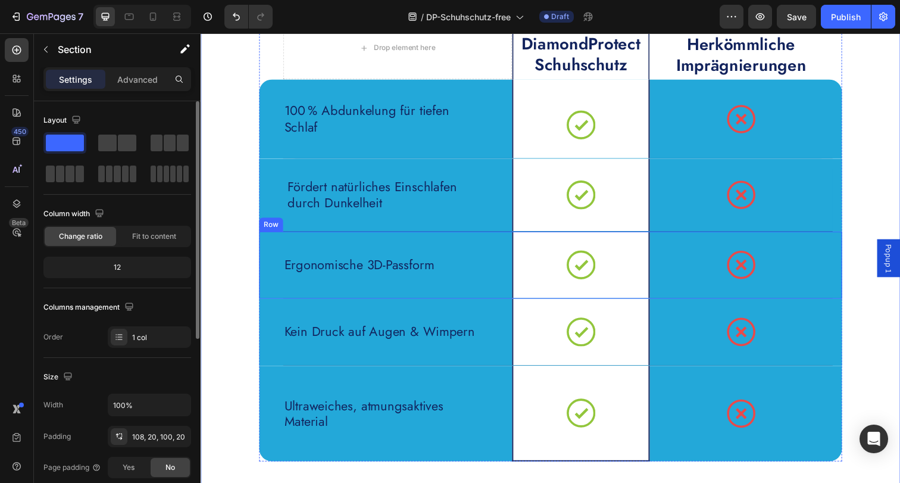
click at [268, 250] on div "Ergonomische 3D-Passform Text Block Icon Row Icon Row Row" at bounding box center [557, 270] width 595 height 68
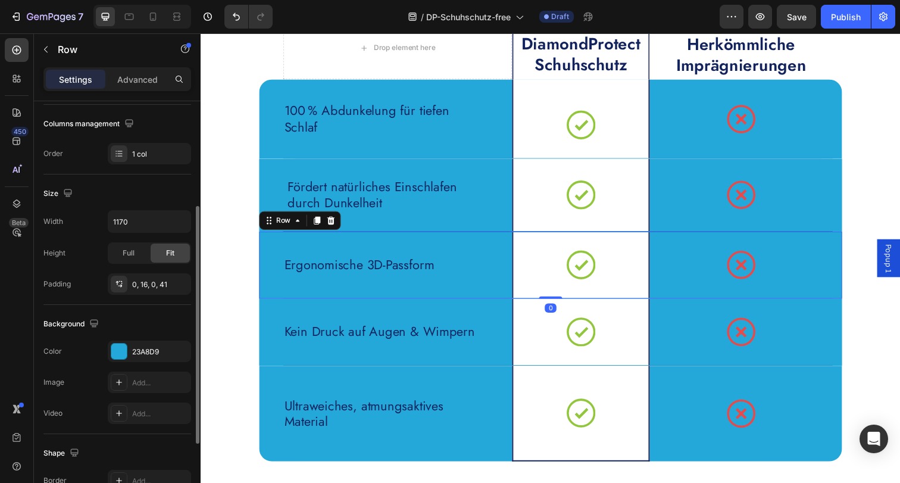
scroll to position [259, 0]
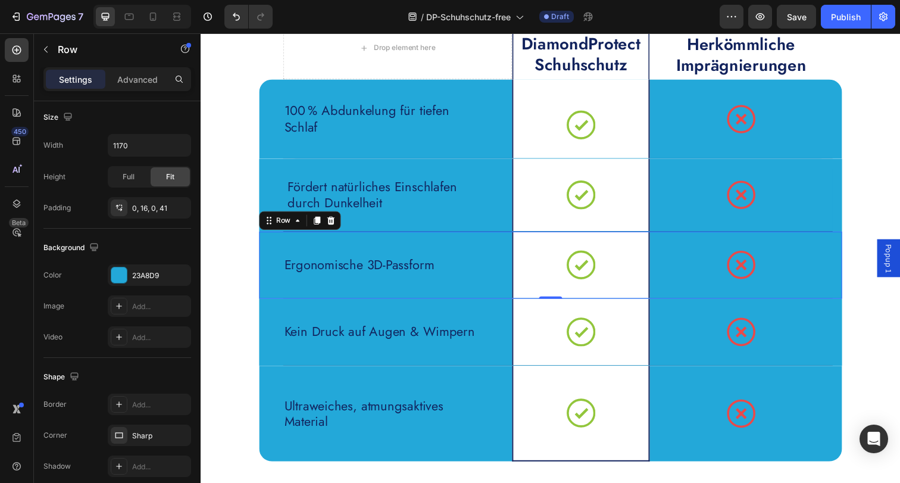
click at [270, 281] on div "Ergonomische 3D-Passform Text Block Icon Row Icon Row Row 0" at bounding box center [557, 270] width 595 height 68
click at [396, 120] on p "100 % Abdunkelung für tiefen Schlaf" at bounding box center [389, 120] width 206 height 33
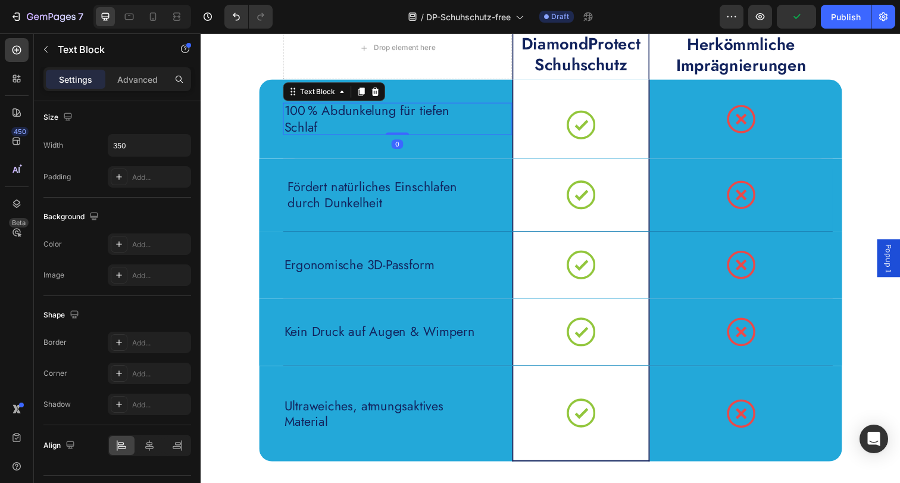
scroll to position [0, 0]
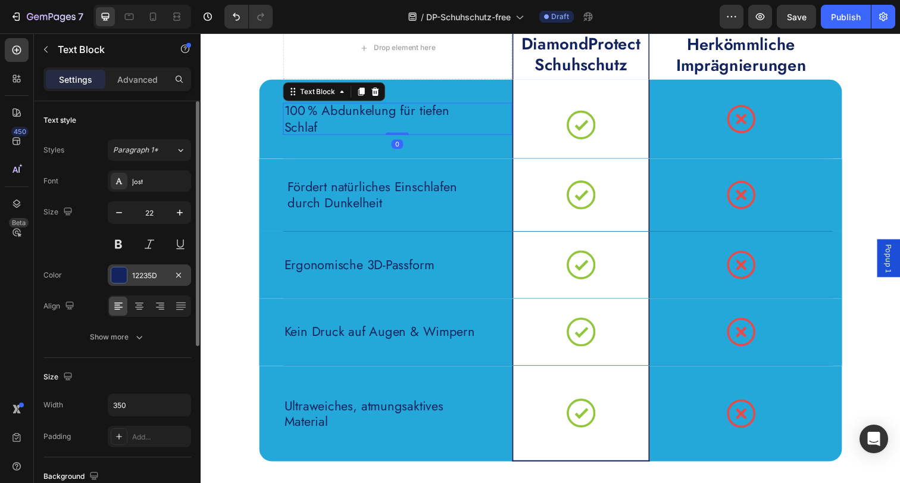
click at [154, 277] on div "12235D" at bounding box center [149, 275] width 35 height 11
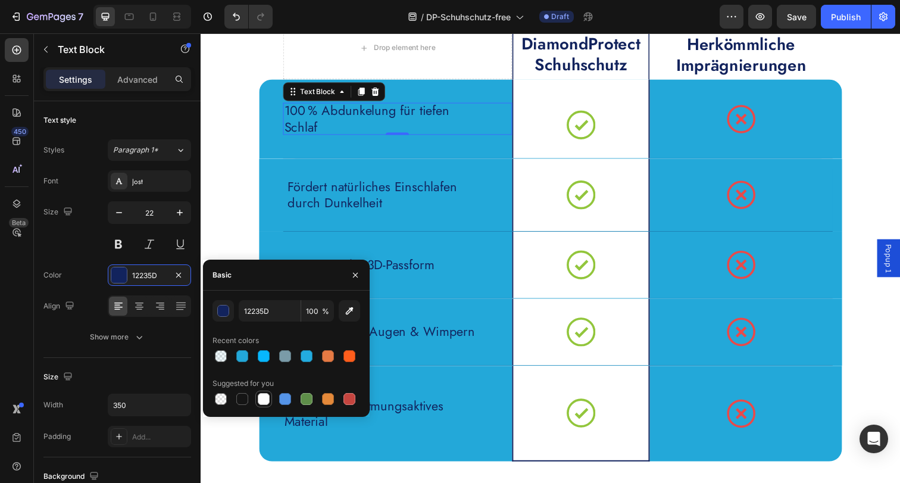
click at [259, 396] on div at bounding box center [264, 399] width 12 height 12
type input "FFFFFF"
click at [321, 187] on p "Fördert natürliches Einschlafen durch Dunkelheit" at bounding box center [392, 198] width 206 height 33
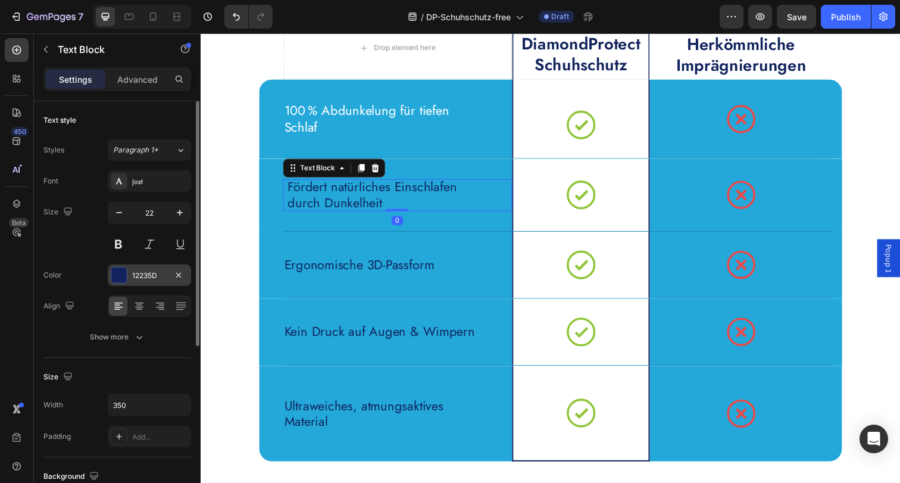
click at [133, 274] on div "12235D" at bounding box center [149, 275] width 35 height 11
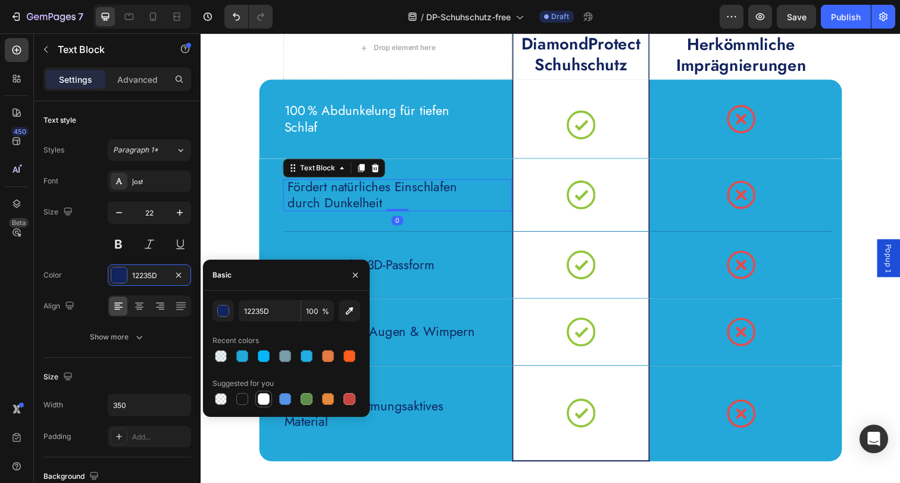
click at [263, 398] on div at bounding box center [264, 399] width 12 height 12
type input "FFFFFF"
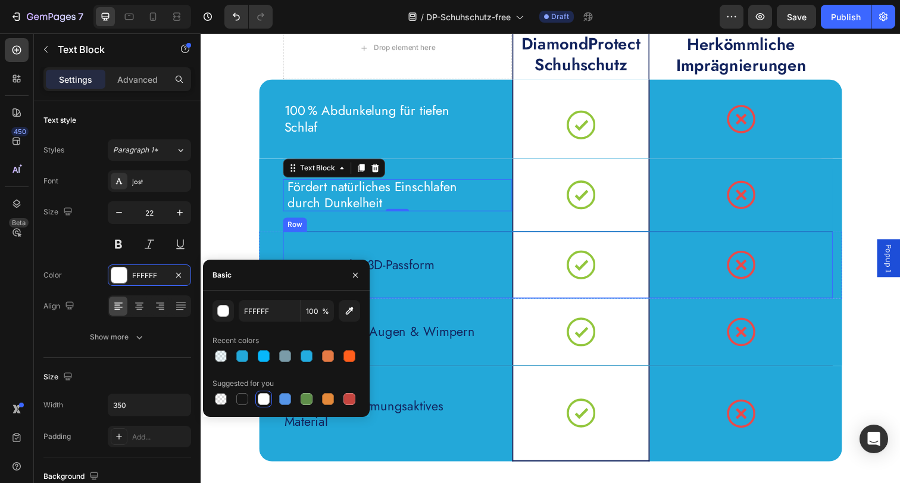
click at [487, 252] on div "Ergonomische 3D-Passform Text Block" at bounding box center [401, 270] width 234 height 68
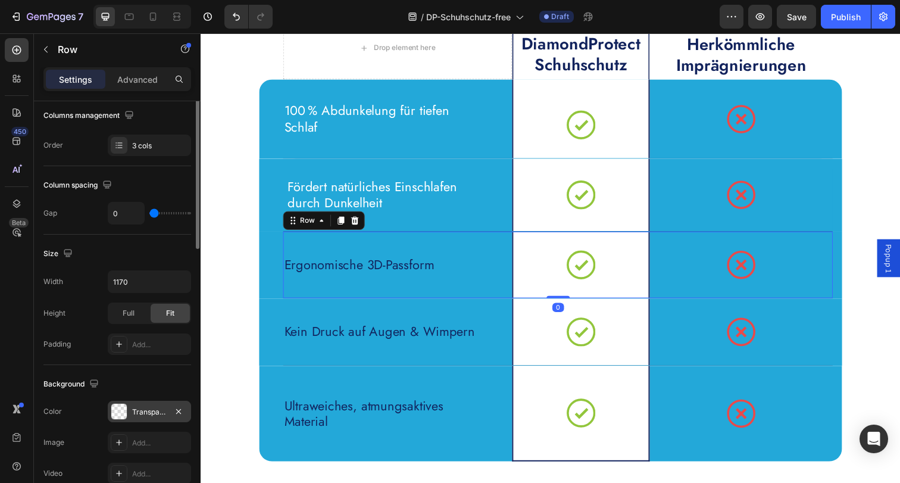
scroll to position [277, 0]
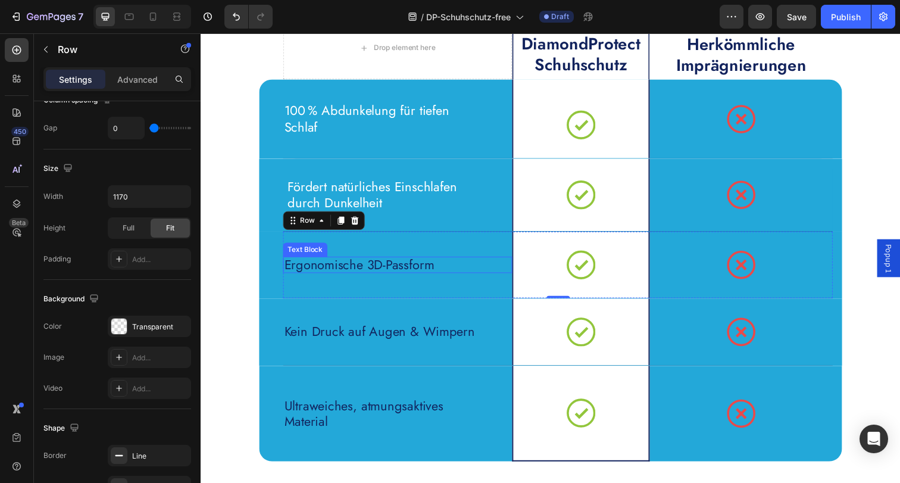
click at [349, 267] on p "Ergonomische 3D-Passform" at bounding box center [389, 269] width 206 height 17
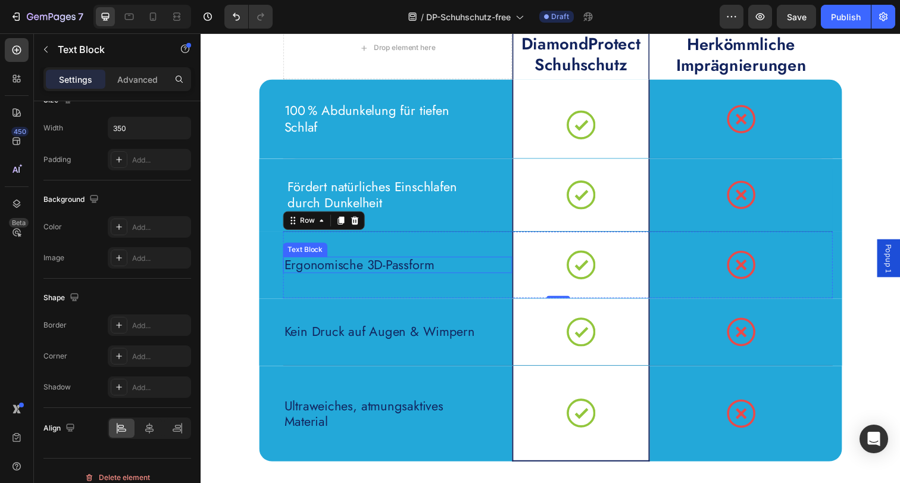
scroll to position [0, 0]
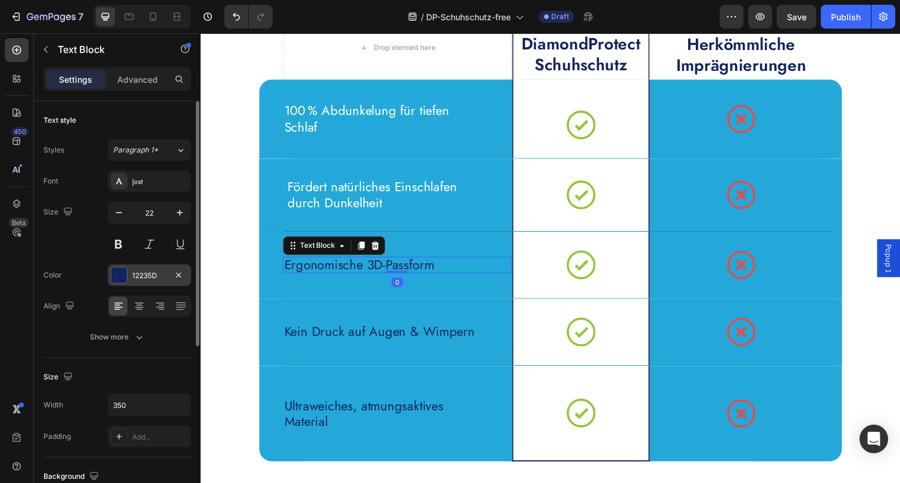
click at [143, 276] on div "12235D" at bounding box center [149, 275] width 35 height 11
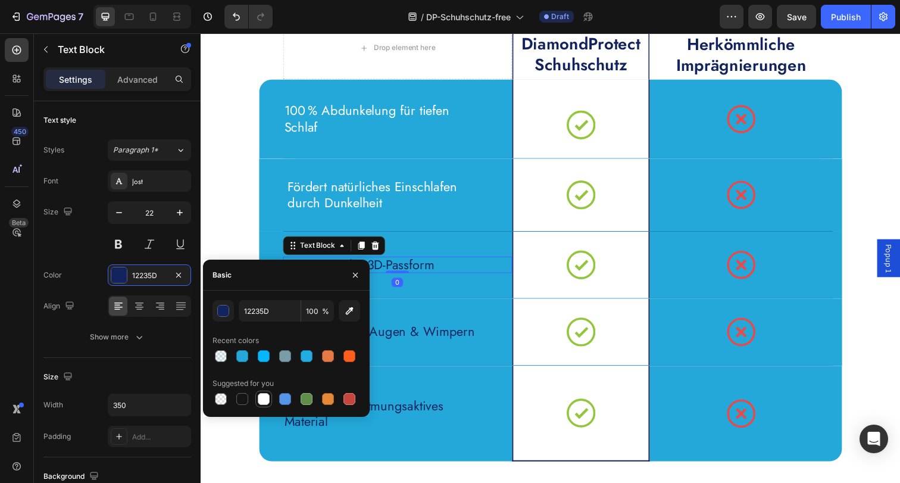
click at [260, 402] on div at bounding box center [264, 399] width 12 height 12
type input "FFFFFF"
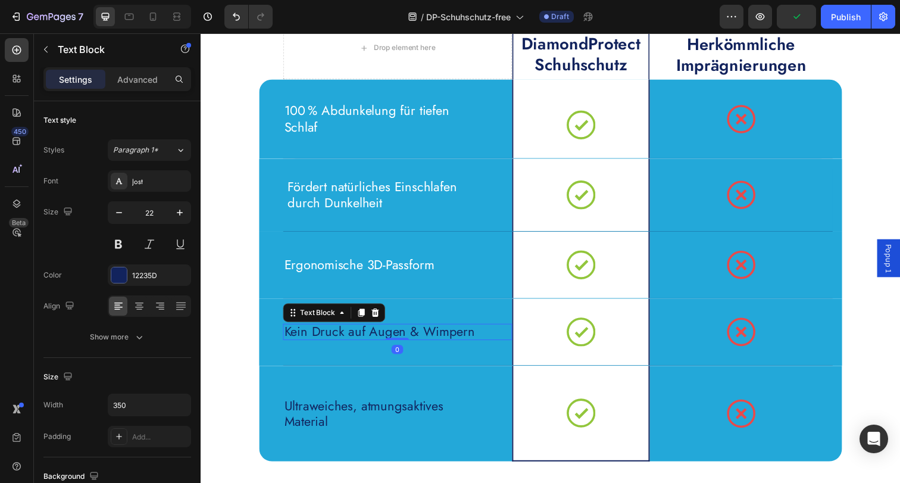
click at [410, 333] on p "Kein Druck auf Augen & Wimpern" at bounding box center [389, 338] width 206 height 17
click at [140, 280] on div "12235D" at bounding box center [149, 275] width 35 height 11
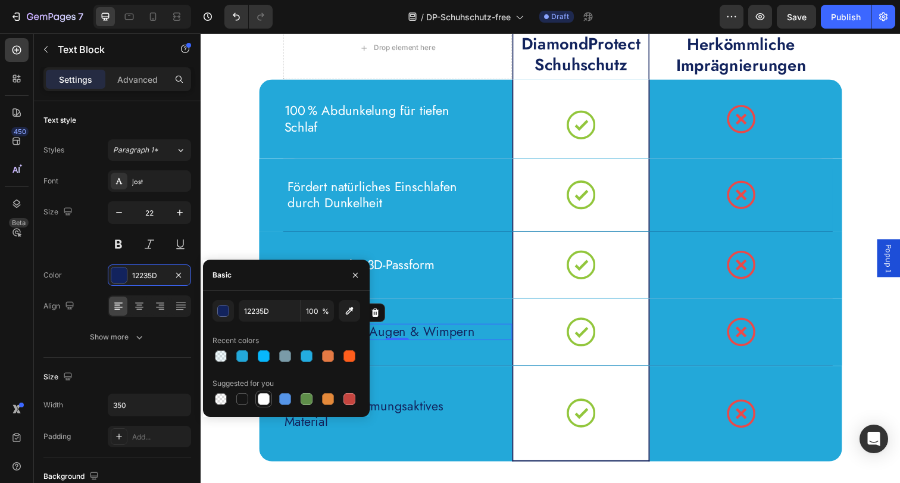
click at [265, 396] on div at bounding box center [264, 399] width 12 height 12
type input "FFFFFF"
click at [399, 419] on p "Ultraweiches, atmungsaktives Material" at bounding box center [389, 421] width 206 height 33
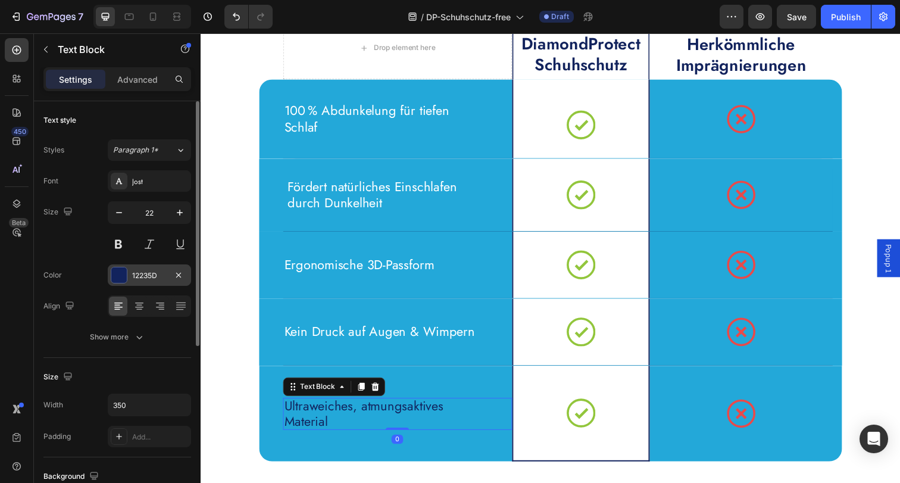
click at [154, 273] on div "12235D" at bounding box center [149, 275] width 35 height 11
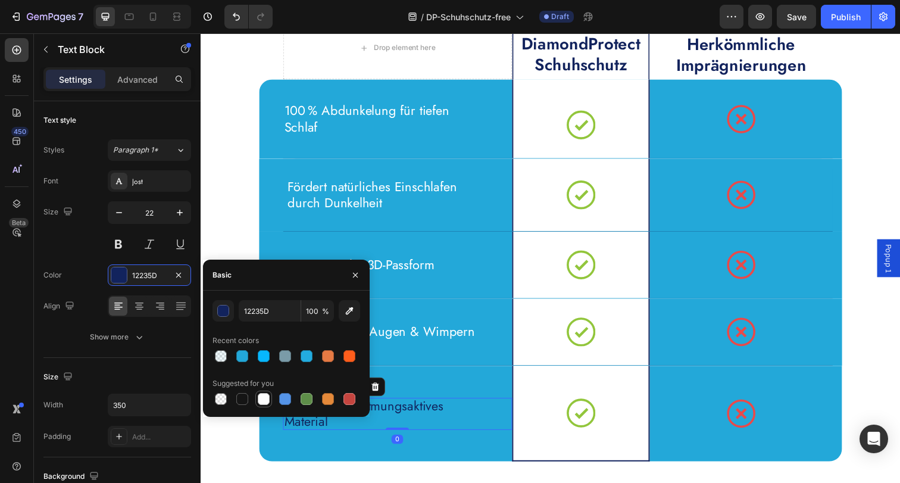
click at [268, 403] on div at bounding box center [264, 399] width 12 height 12
type input "FFFFFF"
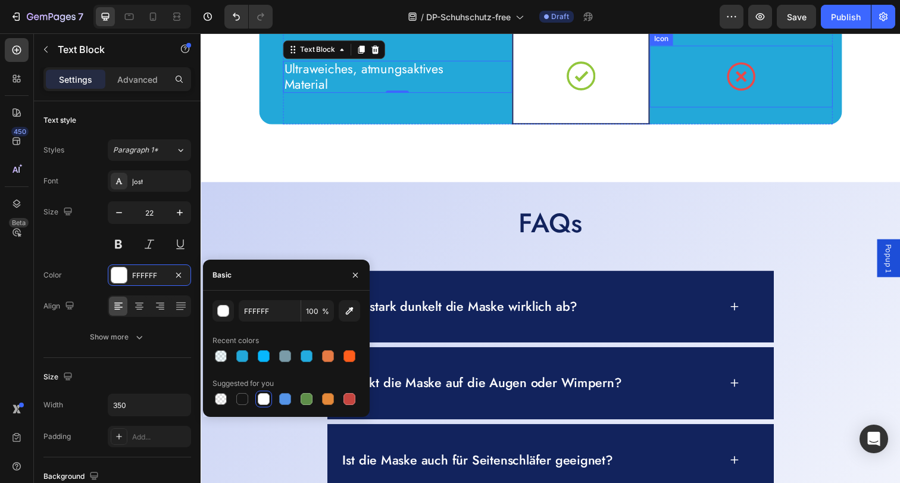
scroll to position [4215, 0]
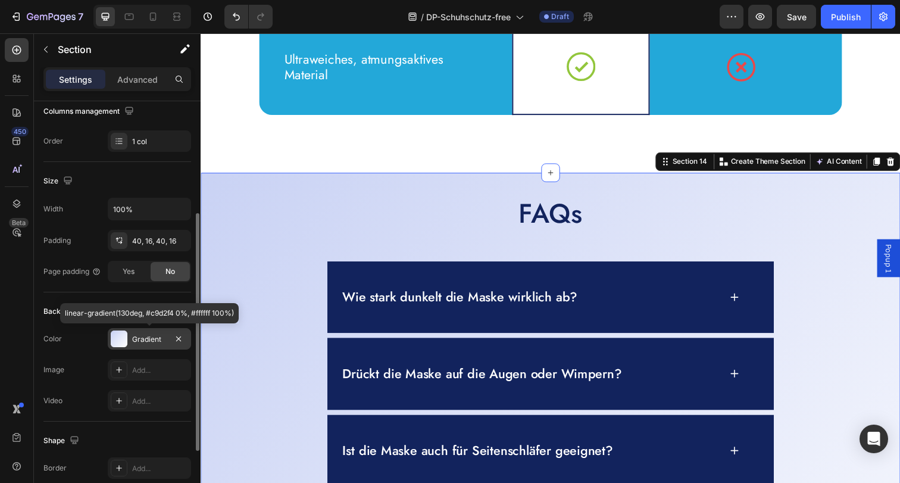
click at [145, 342] on div "Gradient" at bounding box center [149, 339] width 35 height 11
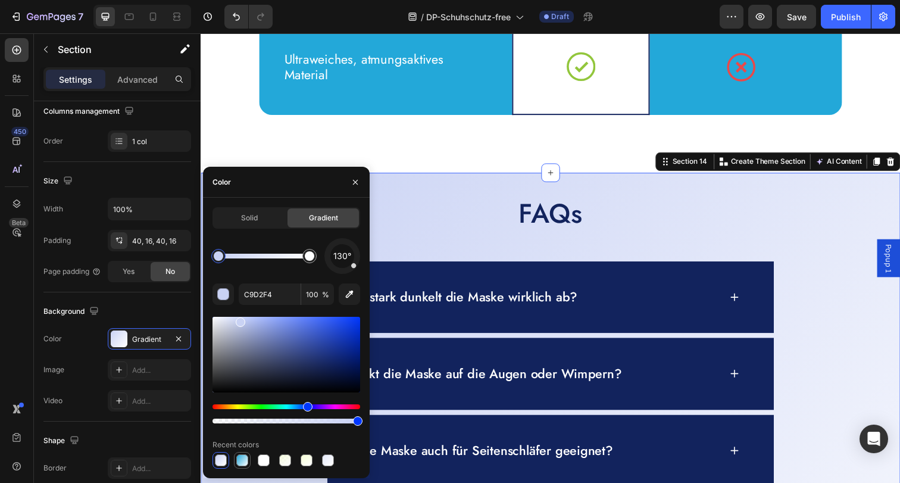
click at [237, 456] on div at bounding box center [242, 460] width 12 height 12
type input "23A8D9"
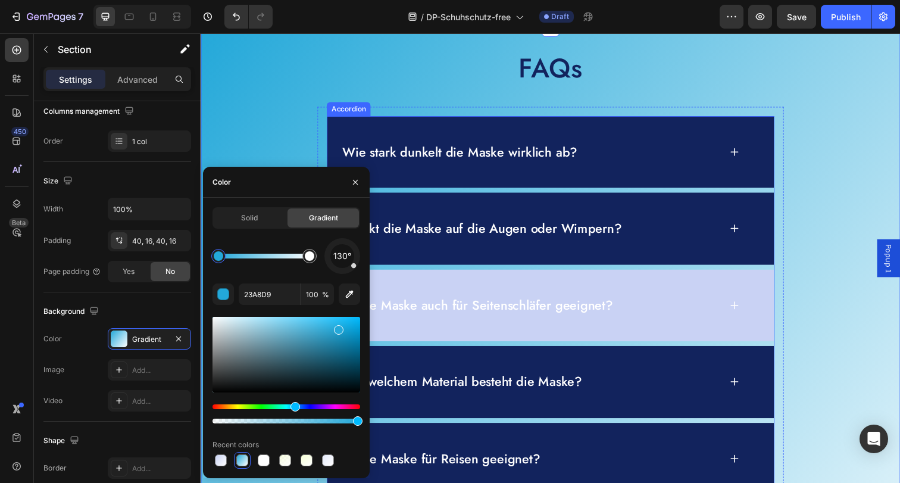
scroll to position [4365, 0]
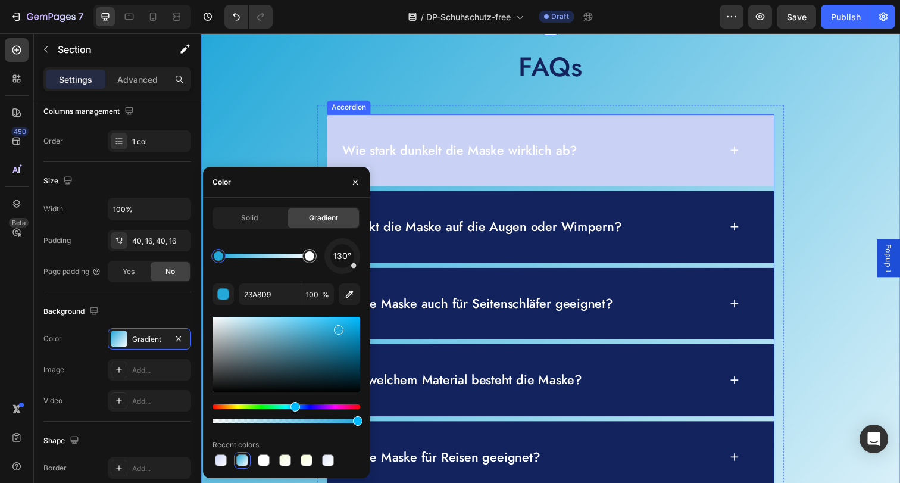
click at [620, 159] on div "Wie stark dunkelt die Maske wirklich ab?" at bounding box center [536, 153] width 387 height 20
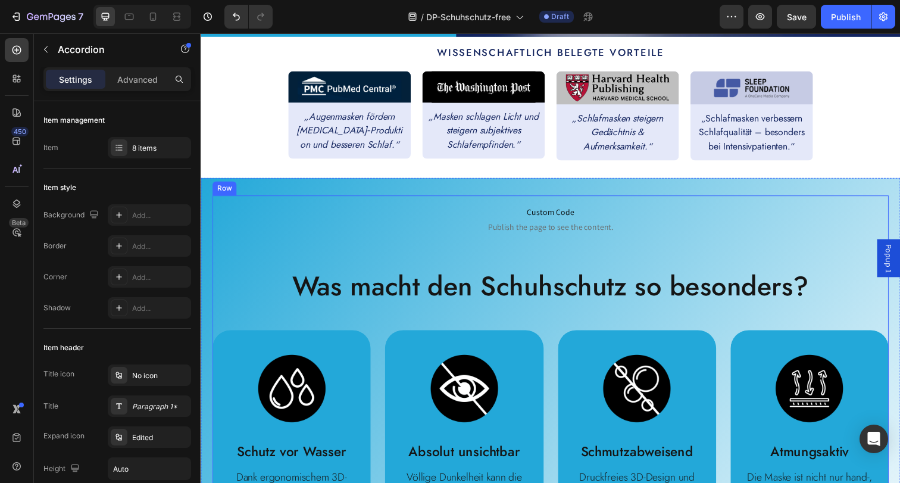
scroll to position [450, 0]
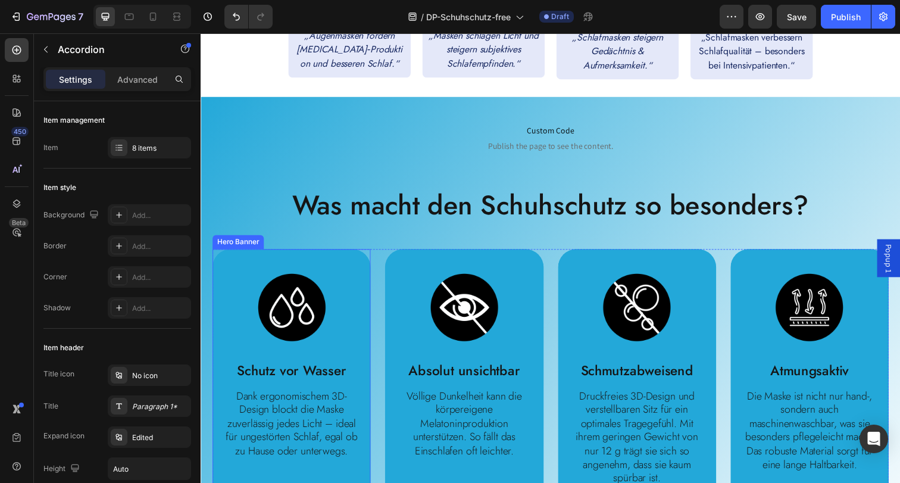
click at [324, 266] on div "Image Schutz vor Wasser Text Block Dank ergonomischem 3D-Design blockt die Mask…" at bounding box center [292, 372] width 161 height 238
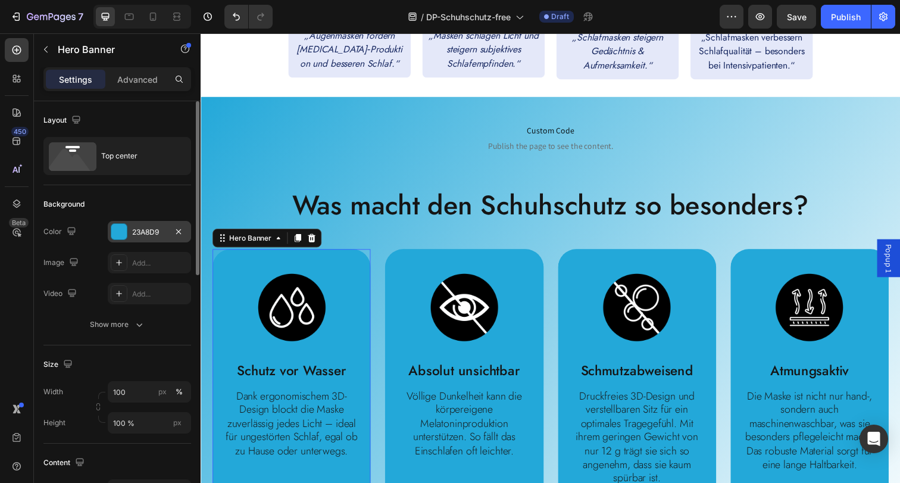
click at [143, 233] on div "23A8D9" at bounding box center [149, 232] width 35 height 11
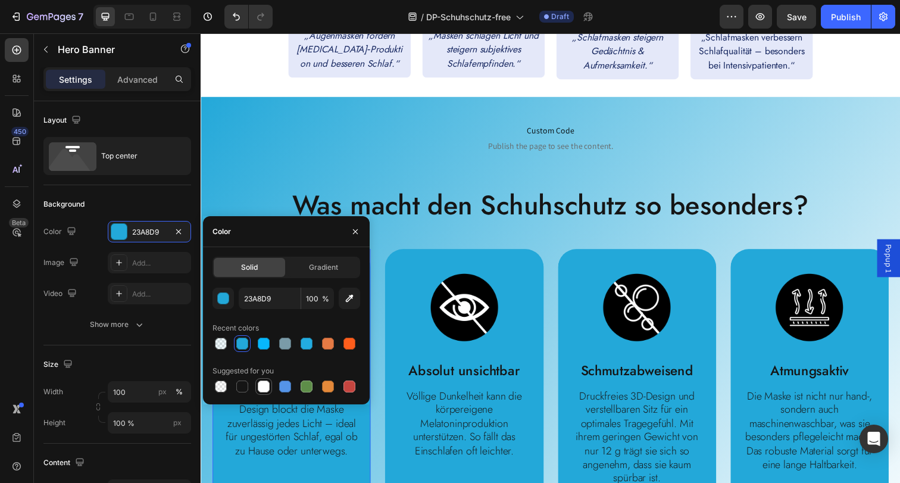
click at [265, 392] on div at bounding box center [264, 386] width 12 height 12
type input "FFFFFF"
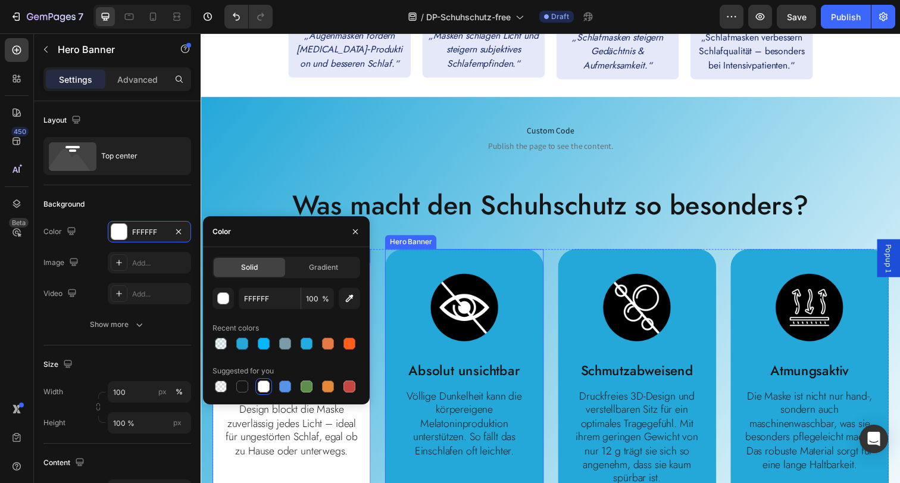
click at [447, 257] on div "Image Absolut unsichtbar Text Block Völlige Dunkelheit kann die körpereigene Me…" at bounding box center [469, 372] width 161 height 238
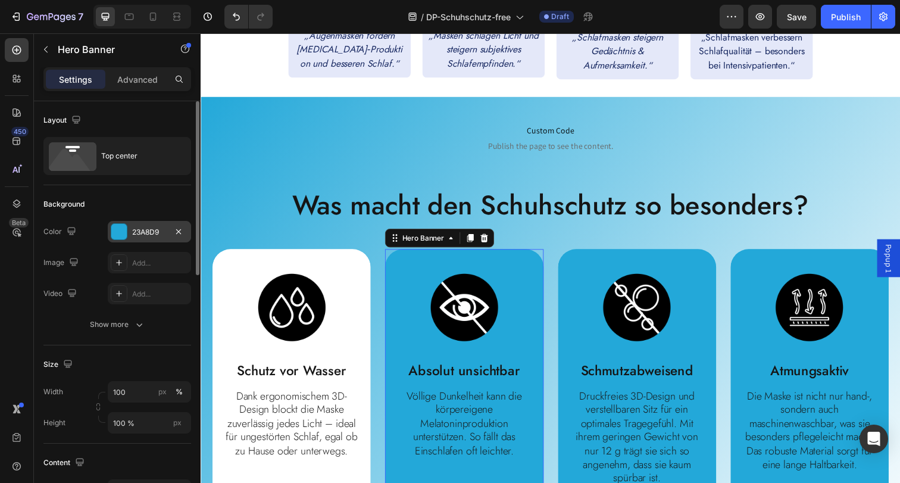
click at [135, 236] on div "23A8D9" at bounding box center [149, 232] width 35 height 11
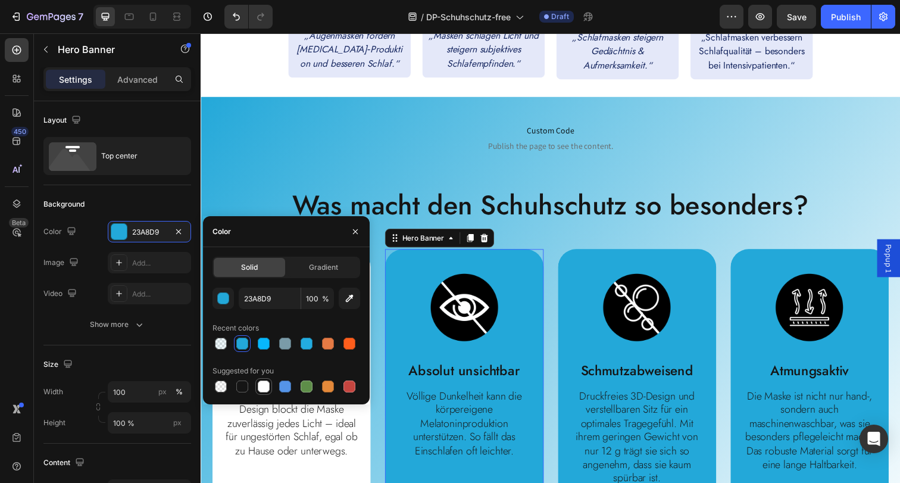
click at [258, 386] on div at bounding box center [264, 386] width 12 height 12
type input "FFFFFF"
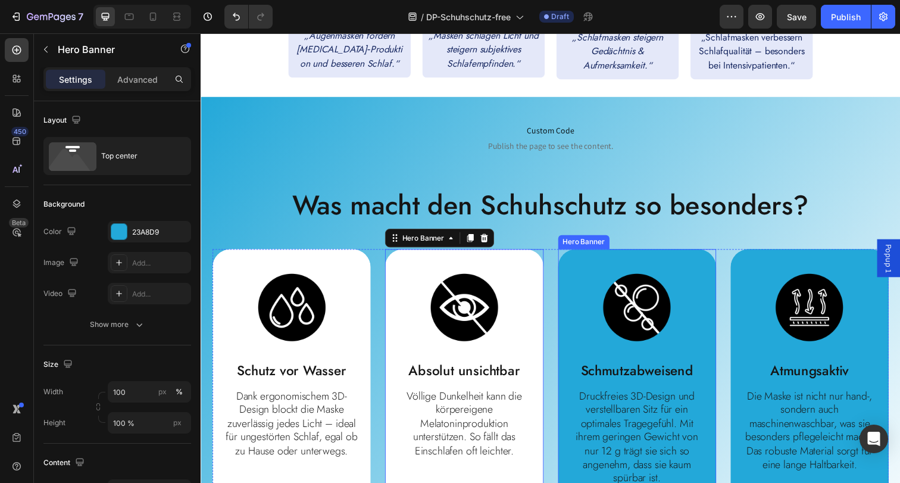
click at [590, 253] on div "Image Schmutzabweisend Text Block Druckfreies 3D-Design und verstellbaren Sitz …" at bounding box center [645, 386] width 161 height 266
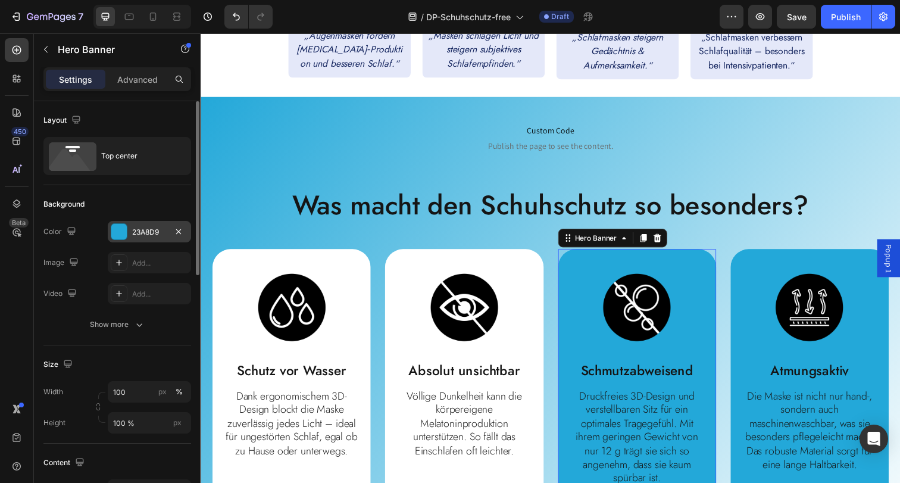
click at [148, 233] on div "23A8D9" at bounding box center [149, 232] width 35 height 11
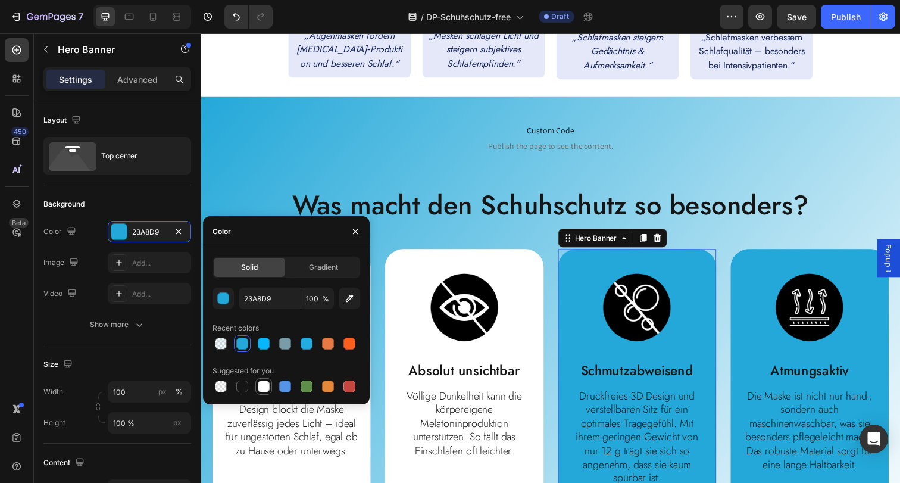
click at [261, 390] on div at bounding box center [264, 386] width 12 height 12
type input "FFFFFF"
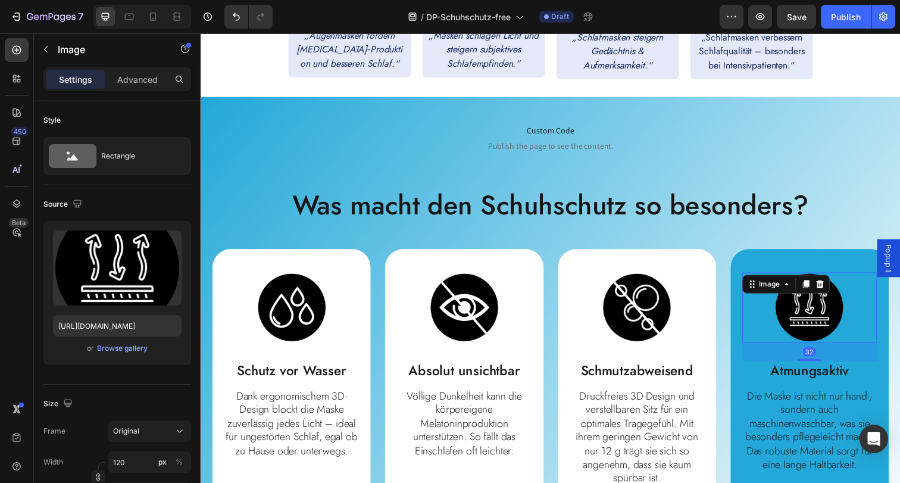
click at [780, 287] on div "Image 32" at bounding box center [821, 312] width 137 height 71
click at [764, 262] on div "Image 32 Atmungsaktiv Text Block Die Maske ist nicht nur hand-, sondern auch ma…" at bounding box center [821, 379] width 161 height 252
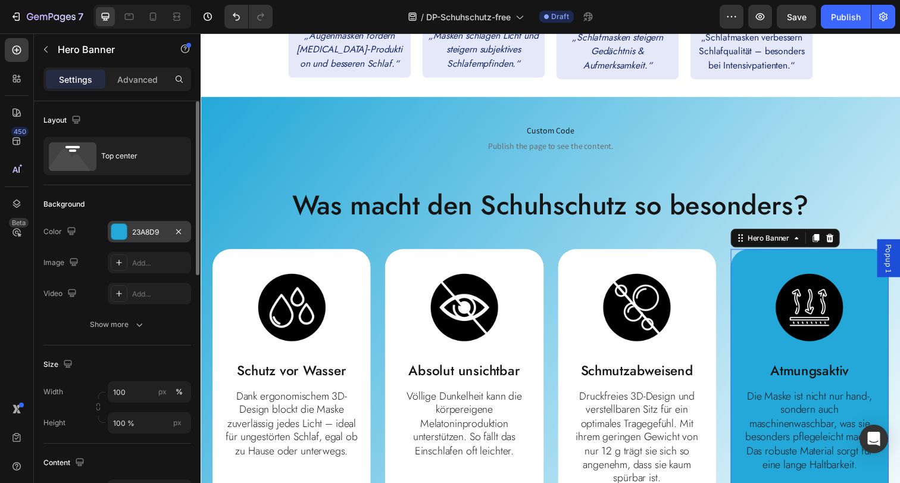
click at [142, 228] on div "23A8D9" at bounding box center [149, 232] width 35 height 11
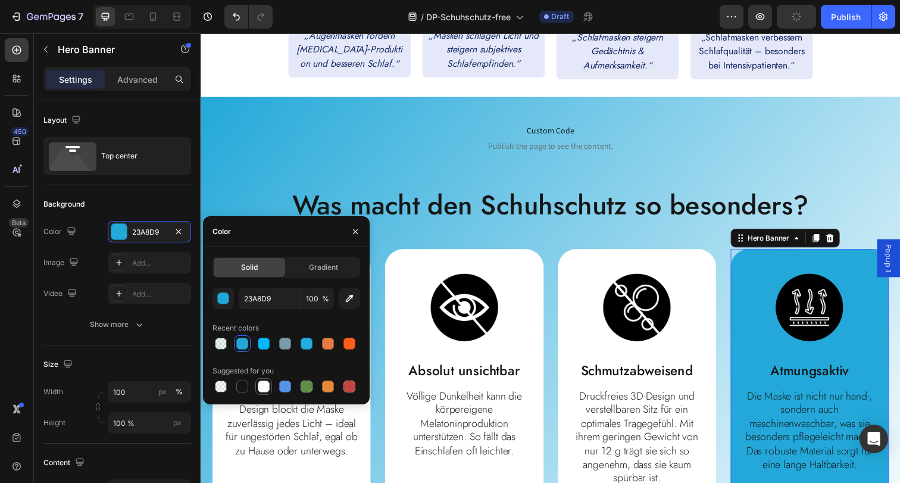
click at [268, 389] on div at bounding box center [264, 386] width 12 height 12
type input "FFFFFF"
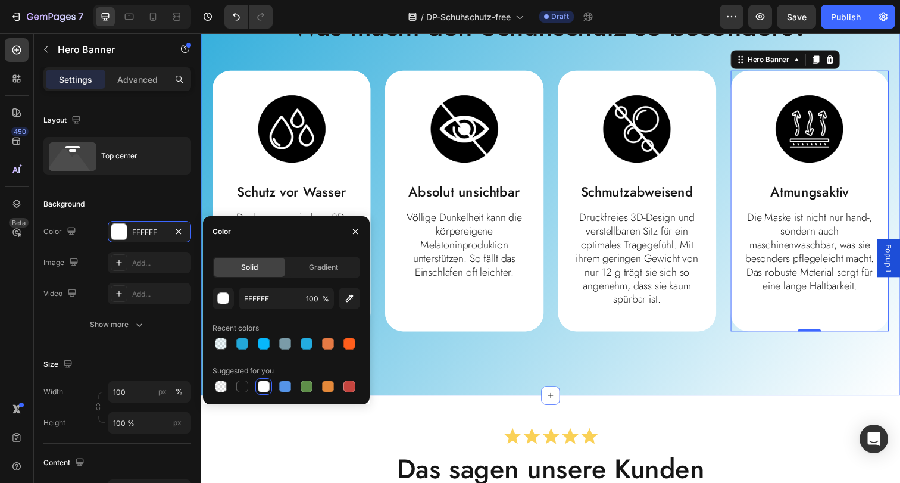
scroll to position [644, 0]
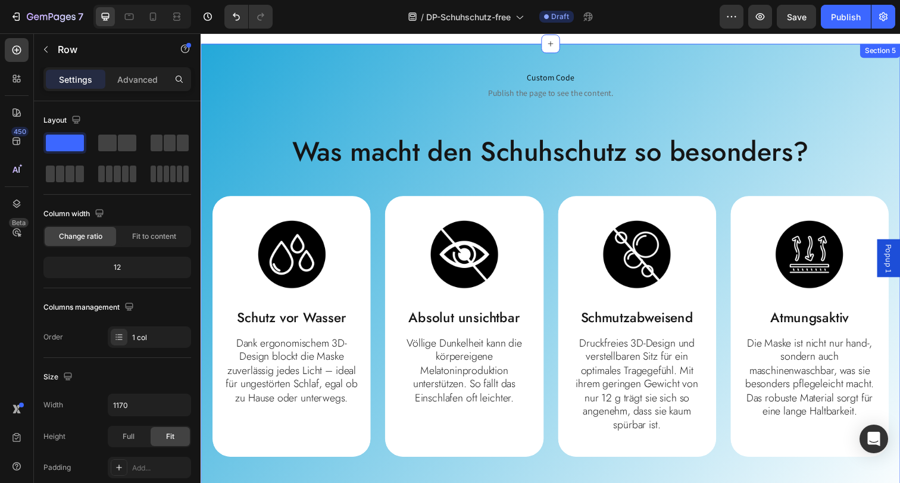
scroll to position [474, 0]
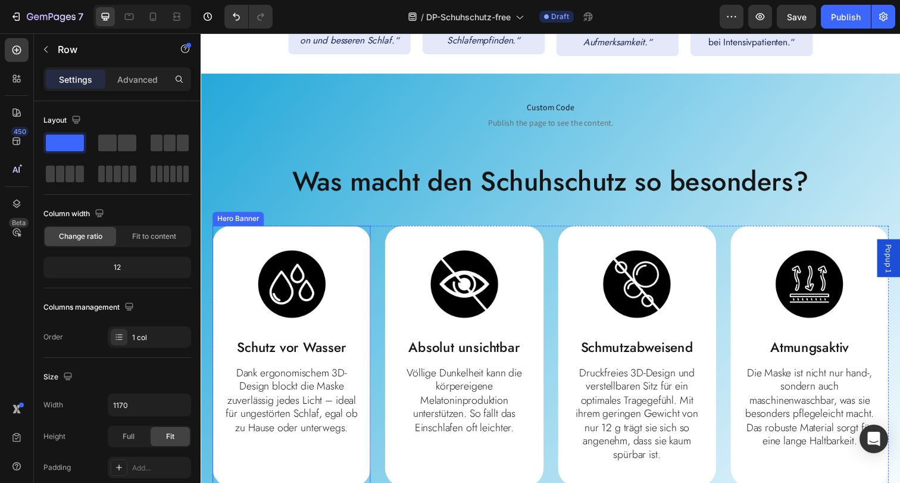
click at [321, 240] on div "Image Schutz vor Wasser Text Block Dank ergonomischem 3D-Design blockt die Mask…" at bounding box center [292, 349] width 161 height 238
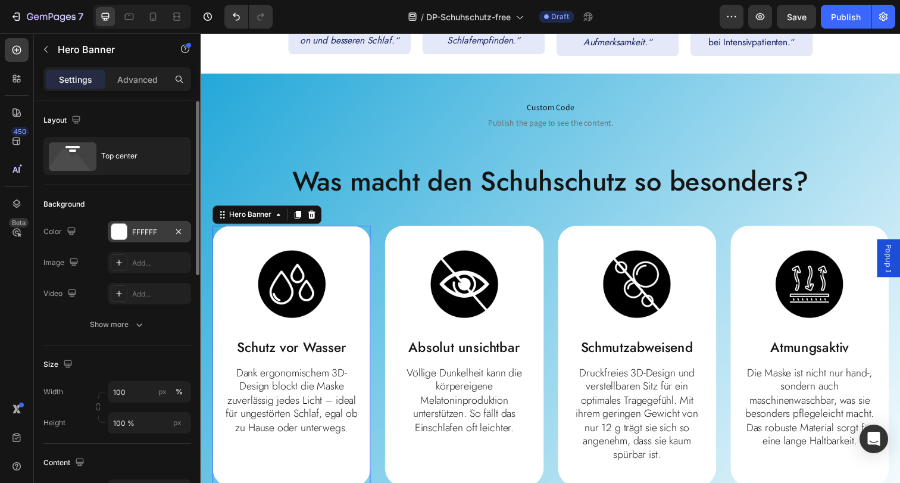
click at [146, 233] on div "FFFFFF" at bounding box center [149, 232] width 35 height 11
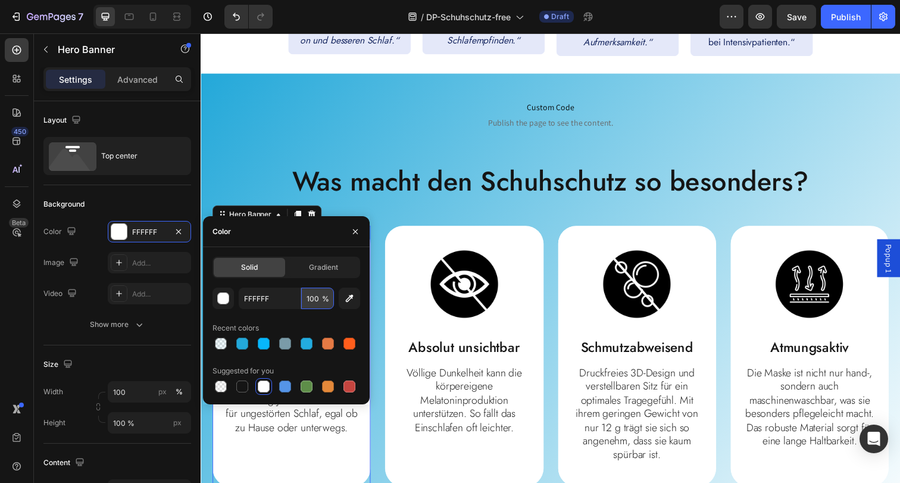
click at [316, 292] on input "100" at bounding box center [317, 297] width 33 height 21
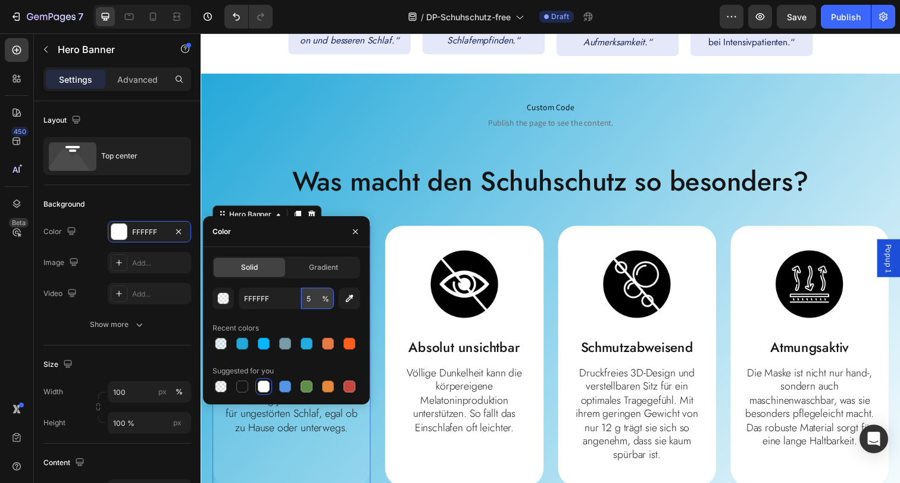
type input "50"
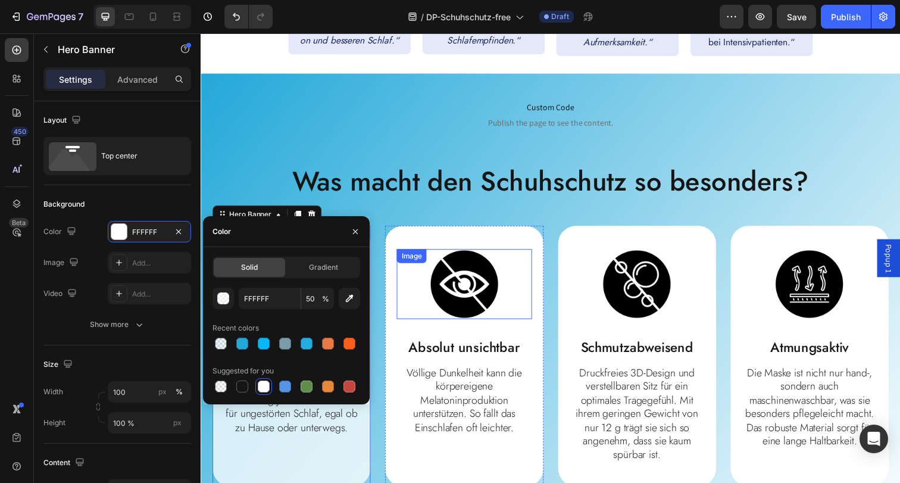
click at [414, 253] on div "Image" at bounding box center [468, 288] width 137 height 71
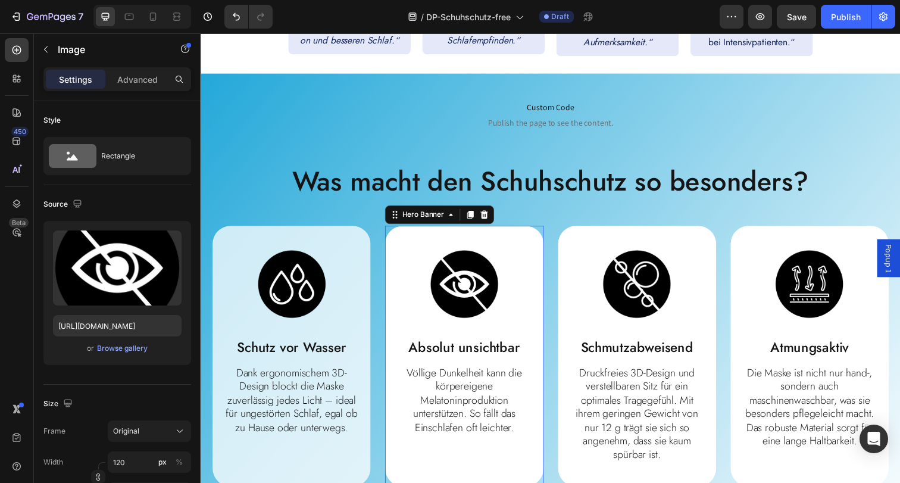
click at [418, 241] on div "Image Absolut unsichtbar Text Block Völlige Dunkelheit kann die körpereigene Me…" at bounding box center [469, 349] width 161 height 238
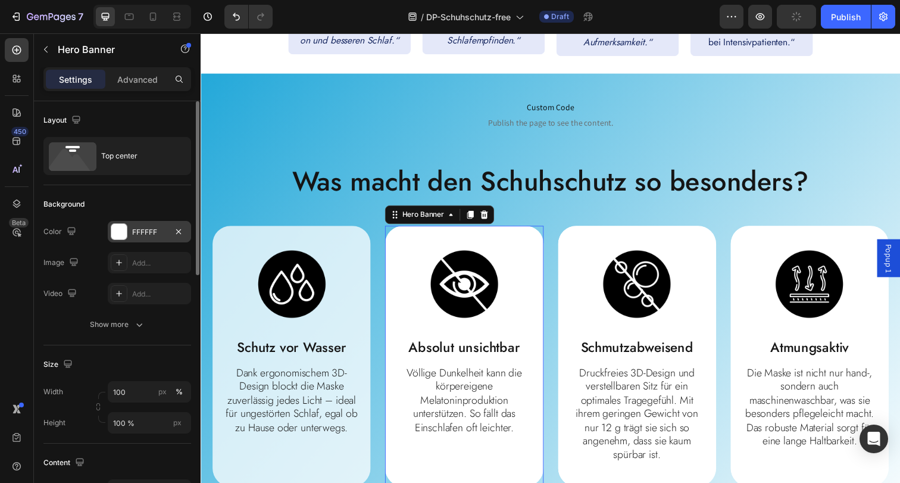
click at [149, 233] on div "FFFFFF" at bounding box center [149, 232] width 35 height 11
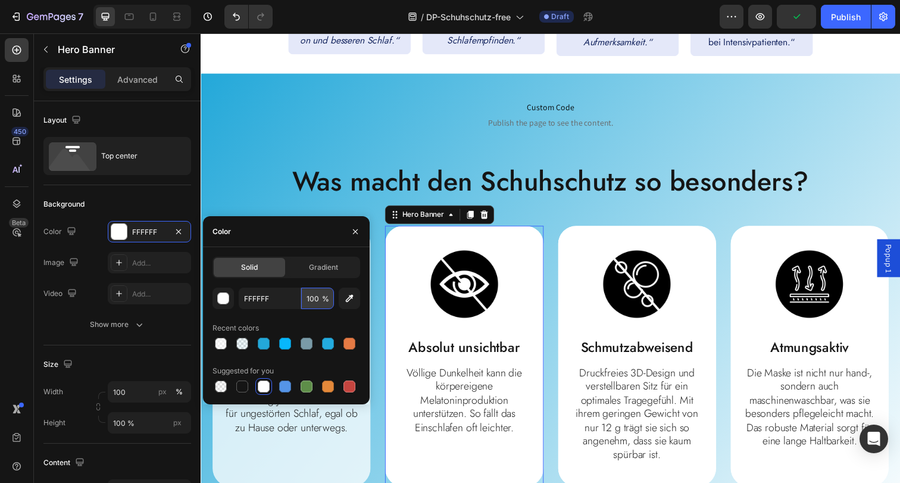
click at [312, 302] on input "100" at bounding box center [317, 297] width 33 height 21
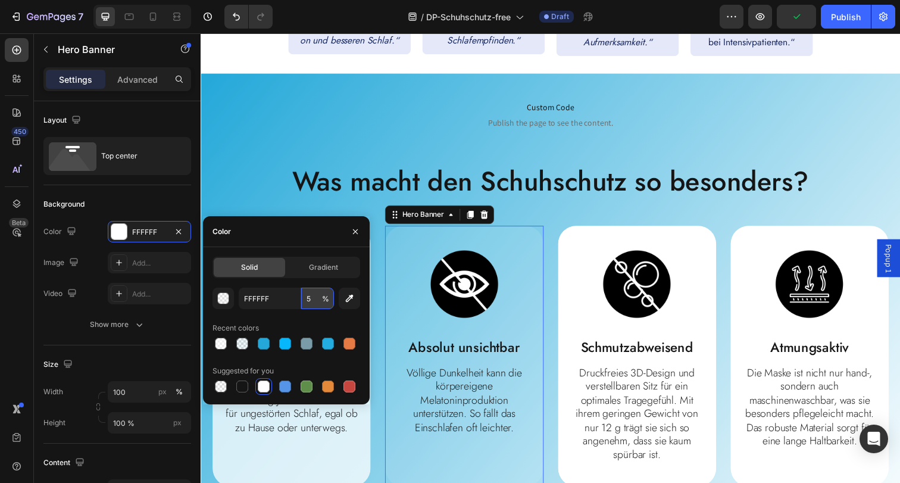
type input "50"
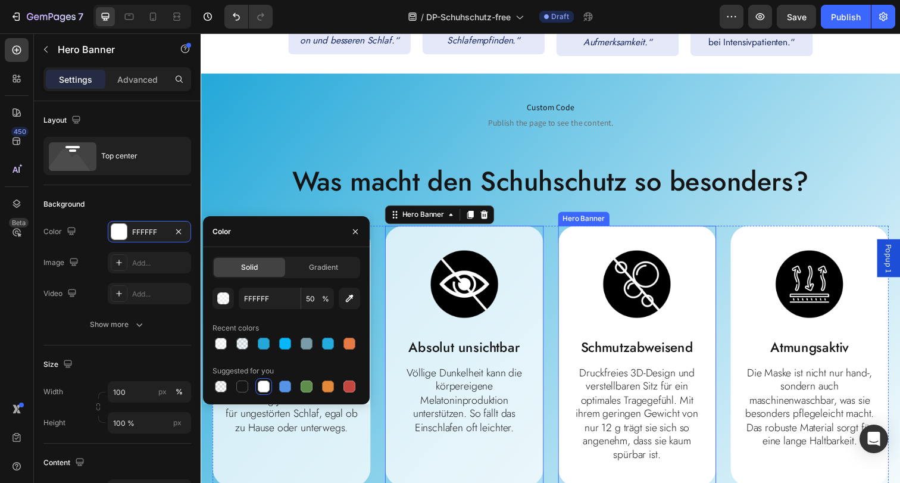
click at [611, 233] on div "Image Schmutzabweisend Text Block Druckfreies 3D-Design und verstellbaren Sitz …" at bounding box center [645, 363] width 161 height 266
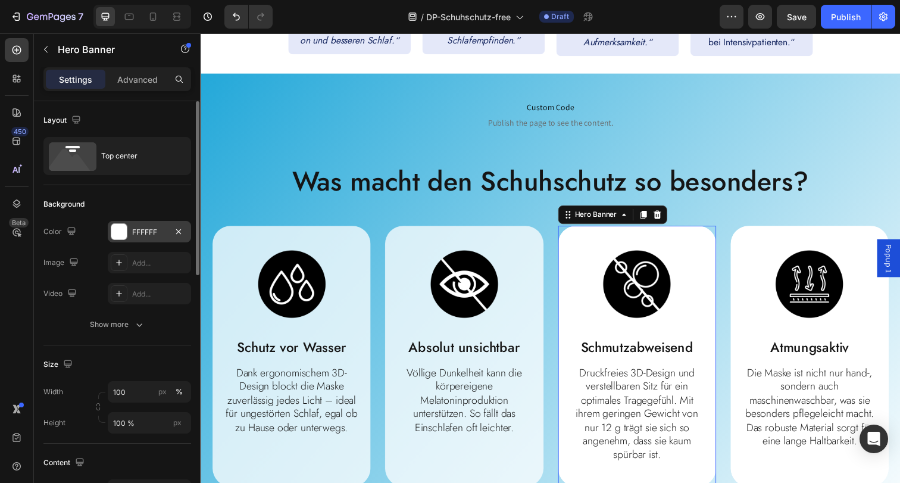
click at [148, 234] on div "FFFFFF" at bounding box center [149, 232] width 35 height 11
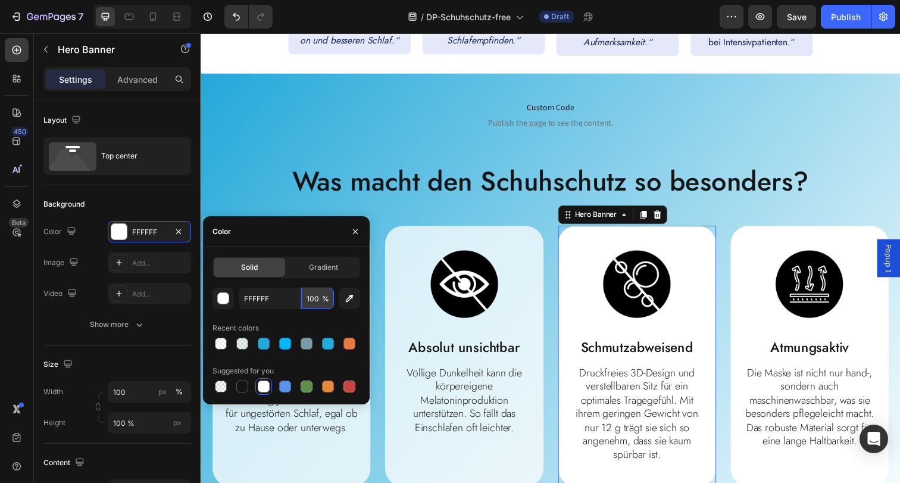
click at [319, 300] on input "100" at bounding box center [317, 297] width 33 height 21
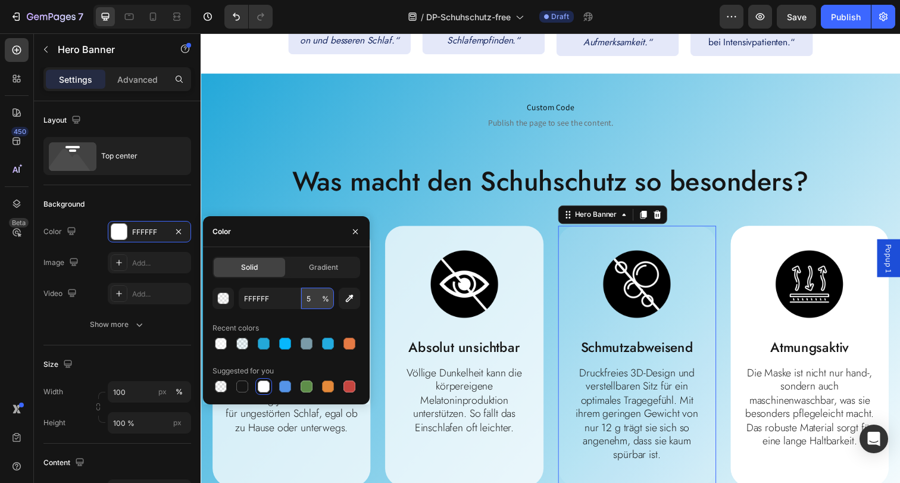
type input "50"
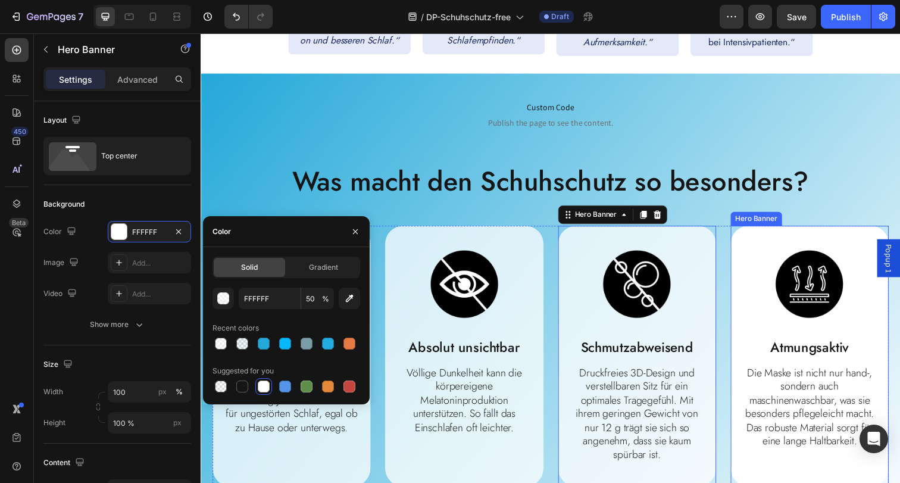
click at [765, 237] on div "Image Atmungsaktiv Text Block Die Maske ist nicht nur hand-, sondern auch masch…" at bounding box center [821, 356] width 161 height 252
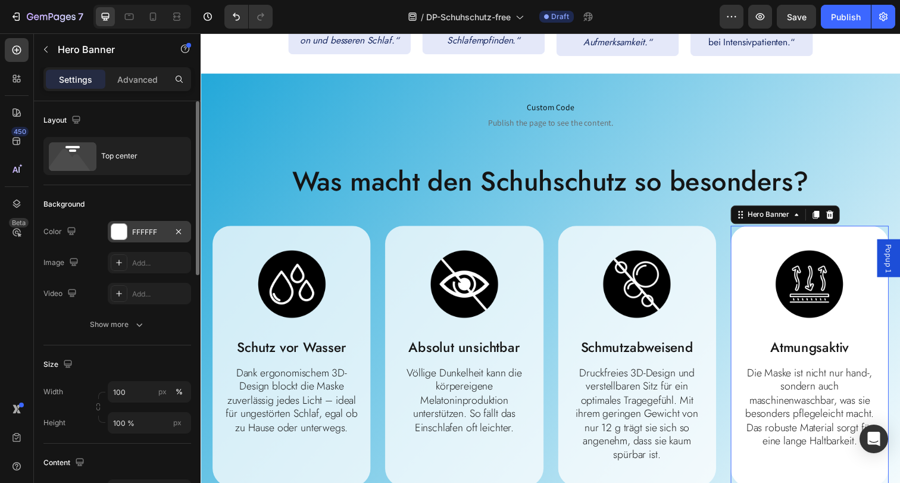
click at [145, 227] on div "FFFFFF" at bounding box center [149, 232] width 35 height 11
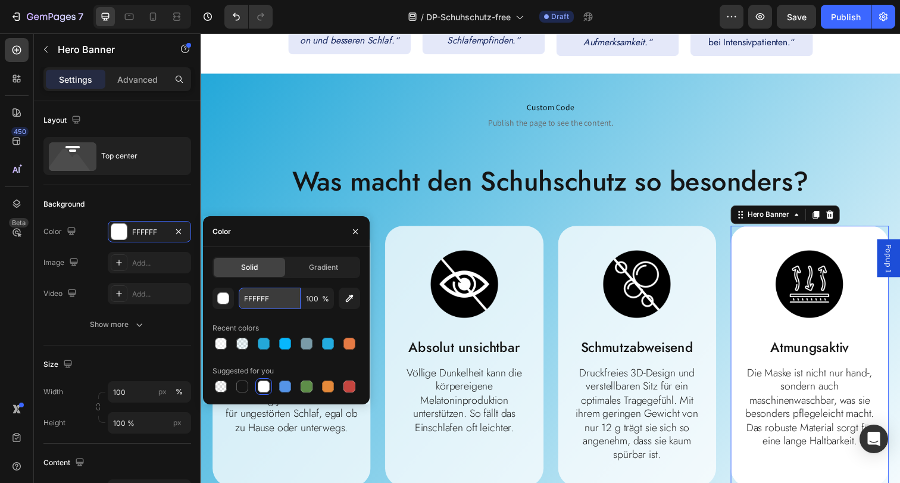
click at [263, 297] on input "FFFFFF" at bounding box center [270, 297] width 62 height 21
click at [305, 298] on input "100" at bounding box center [317, 297] width 33 height 21
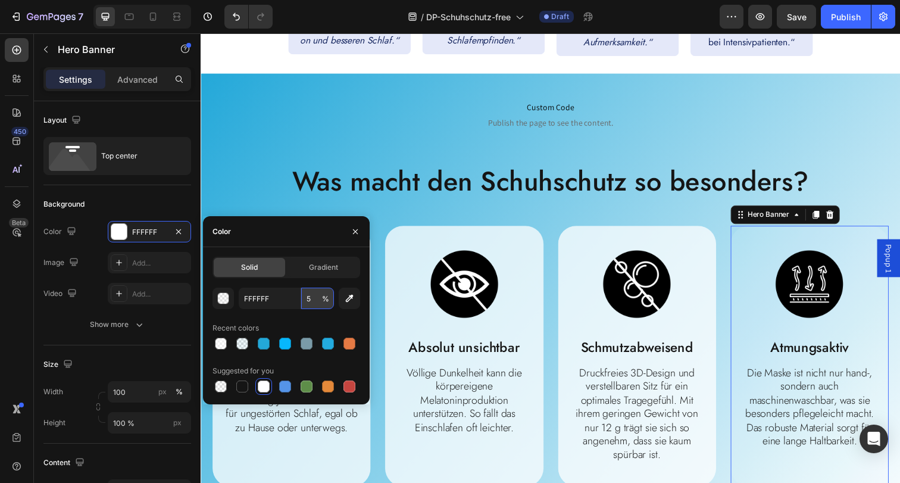
type input "50"
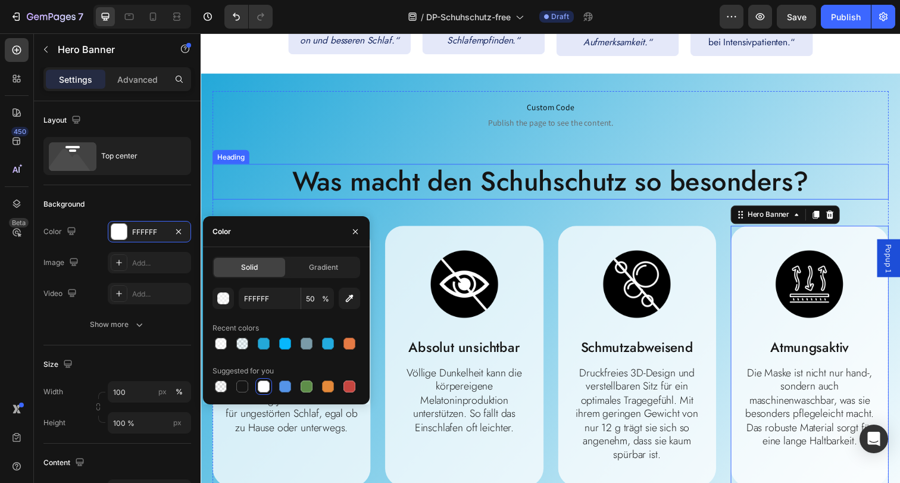
click at [577, 187] on h2 "Was macht den Schuhschutz so besonders?" at bounding box center [557, 185] width 690 height 37
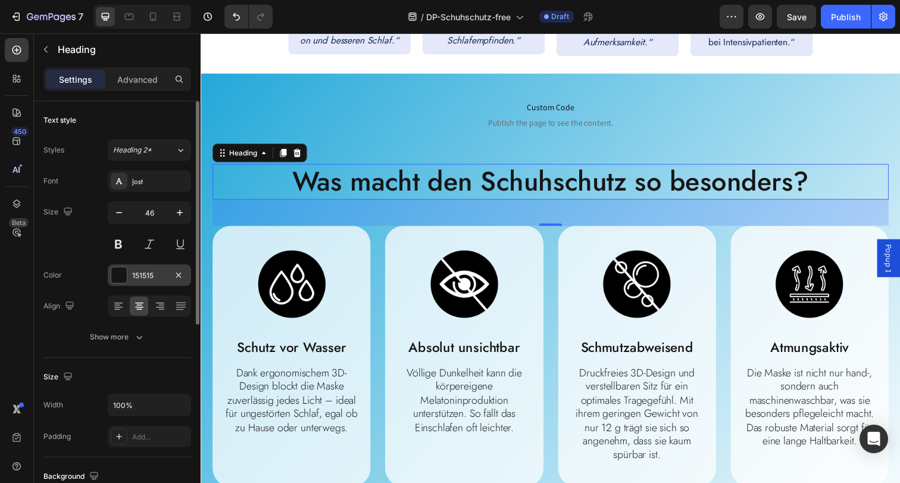
click at [151, 273] on div "151515" at bounding box center [149, 275] width 35 height 11
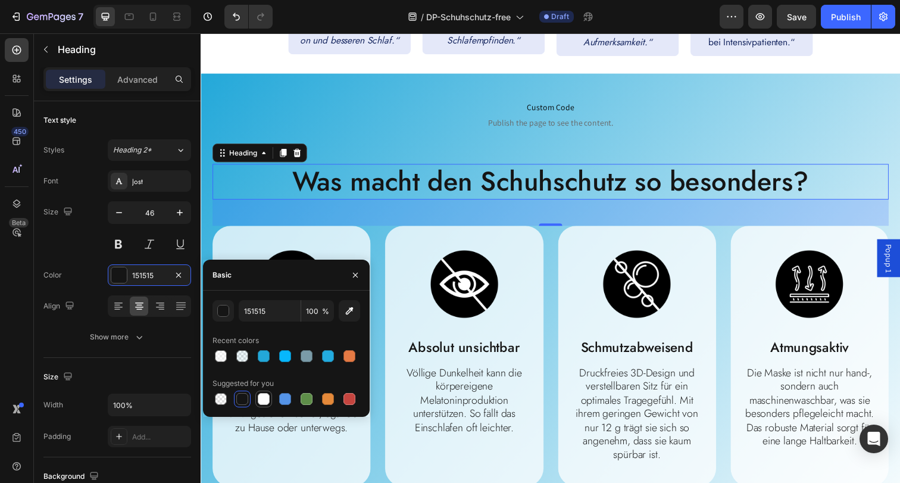
click at [259, 399] on div at bounding box center [264, 399] width 12 height 12
type input "FFFFFF"
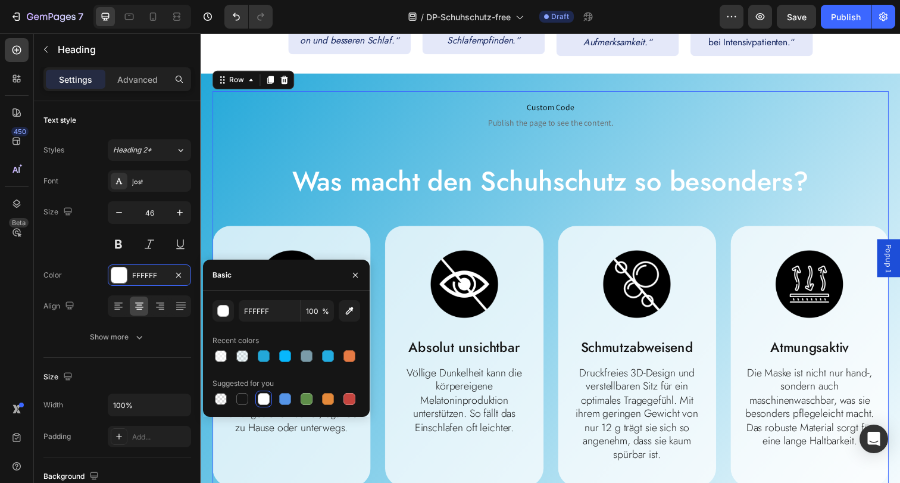
click at [803, 152] on div "Custom Code Publish the page to see the content. Custom Code Was macht den Schu…" at bounding box center [557, 293] width 690 height 403
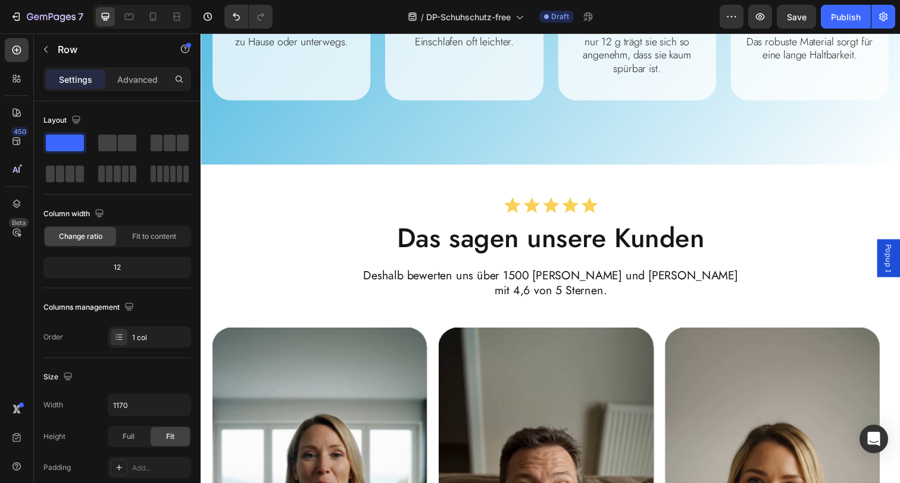
scroll to position [817, 0]
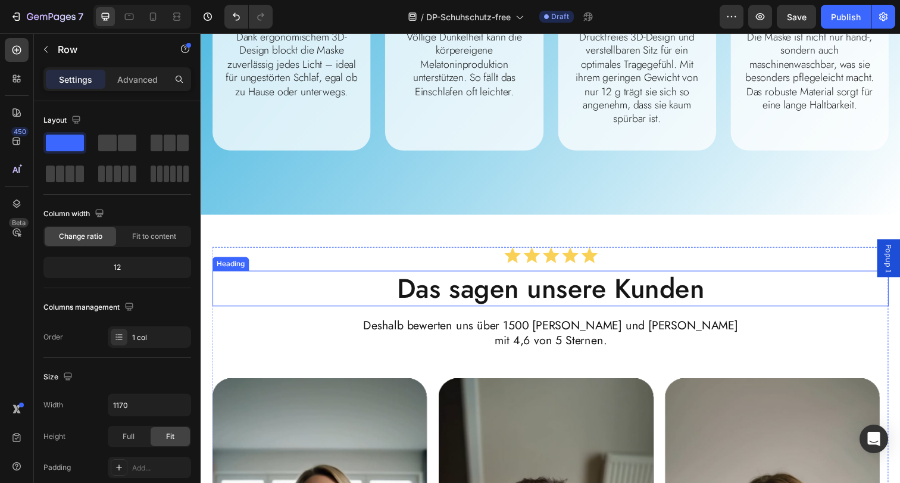
drag, startPoint x: 582, startPoint y: 301, endPoint x: 586, endPoint y: 296, distance: 6.3
click at [581, 300] on h2 "Das sagen unsere Kunden" at bounding box center [557, 293] width 690 height 37
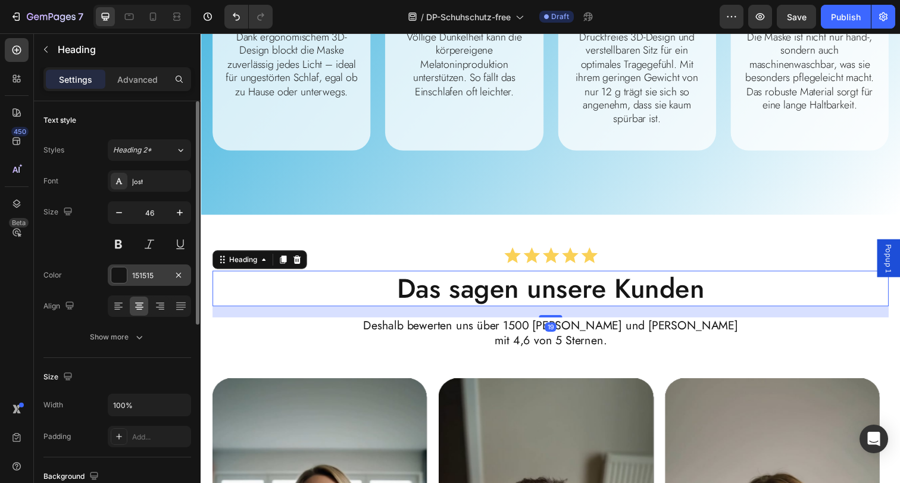
click at [113, 275] on div at bounding box center [118, 274] width 15 height 15
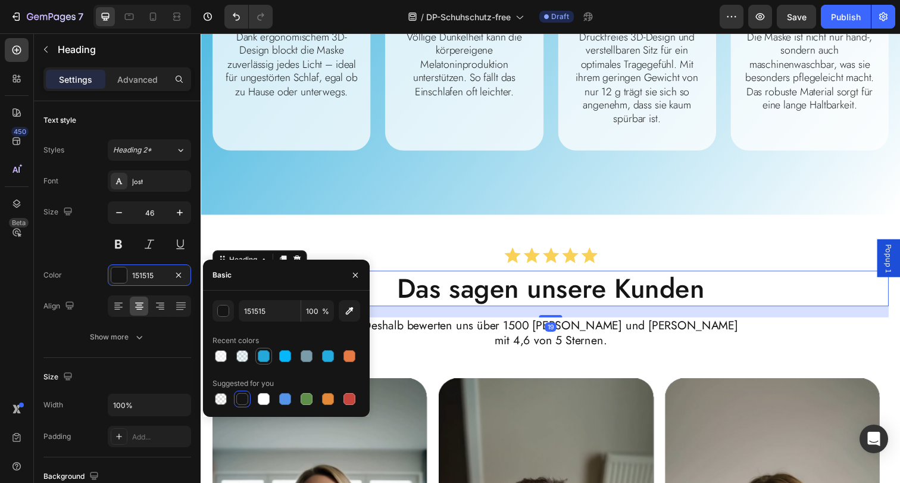
click at [265, 358] on div at bounding box center [264, 356] width 12 height 12
type input "23A8D9"
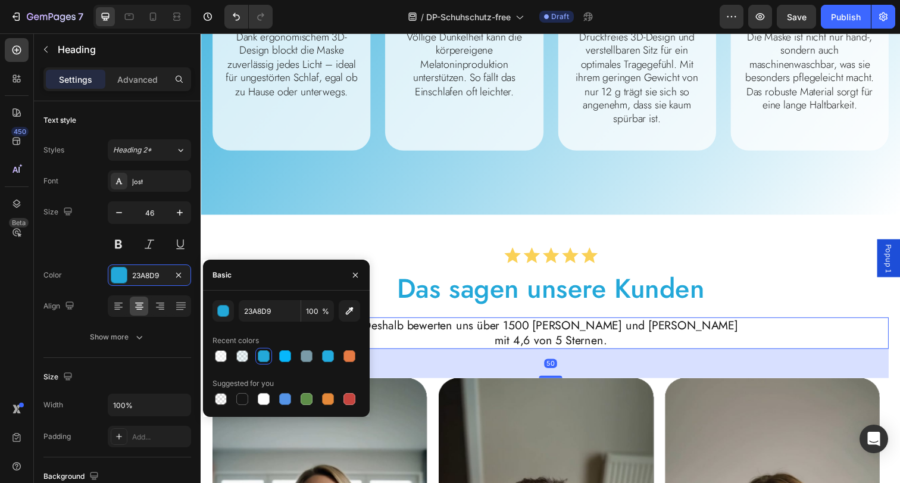
click at [531, 345] on p "Deshalb bewerten uns über 1500 zufriedene Kundinnen und Kunden mit 4,6 von 5 St…" at bounding box center [558, 339] width 688 height 30
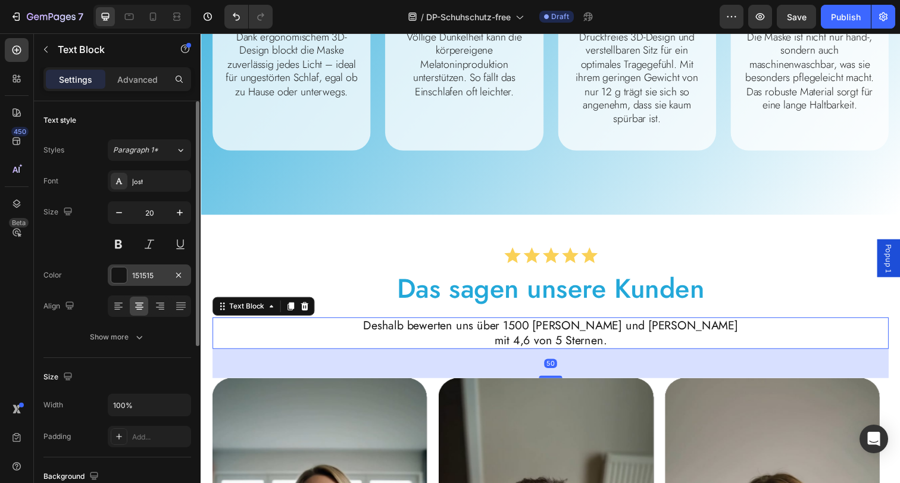
click at [124, 274] on div at bounding box center [118, 274] width 15 height 15
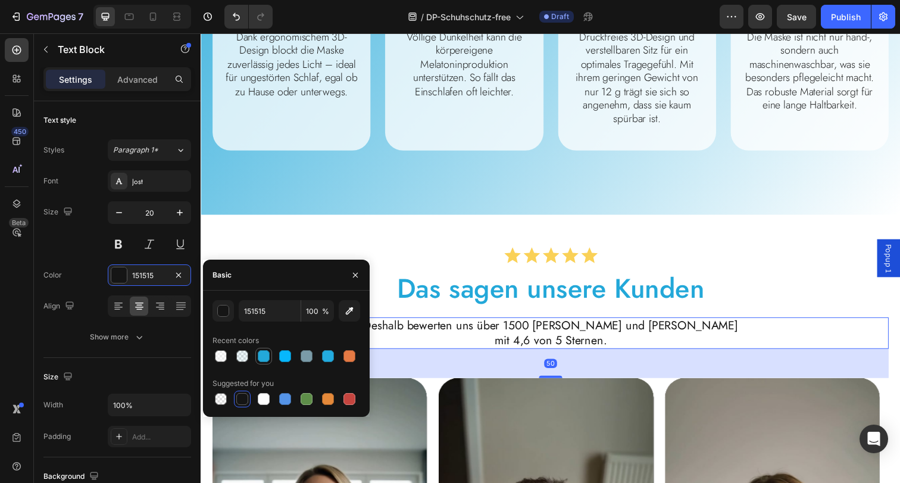
click at [264, 354] on div at bounding box center [264, 356] width 12 height 12
type input "23A8D9"
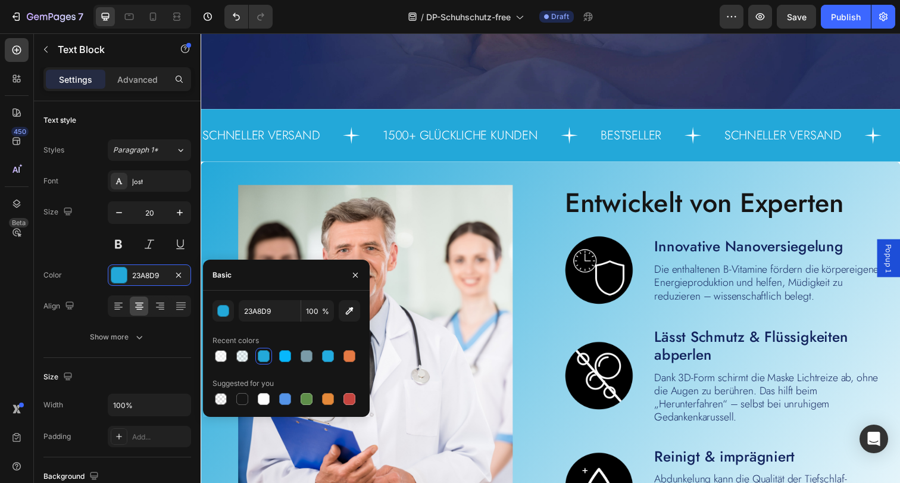
scroll to position [2139, 0]
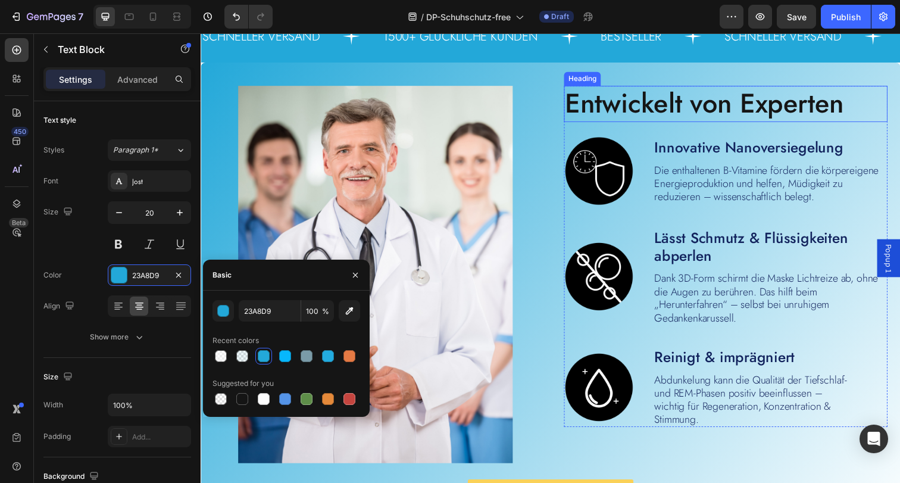
click at [654, 109] on h2 "Entwickelt von Experten" at bounding box center [722, 105] width 303 height 37
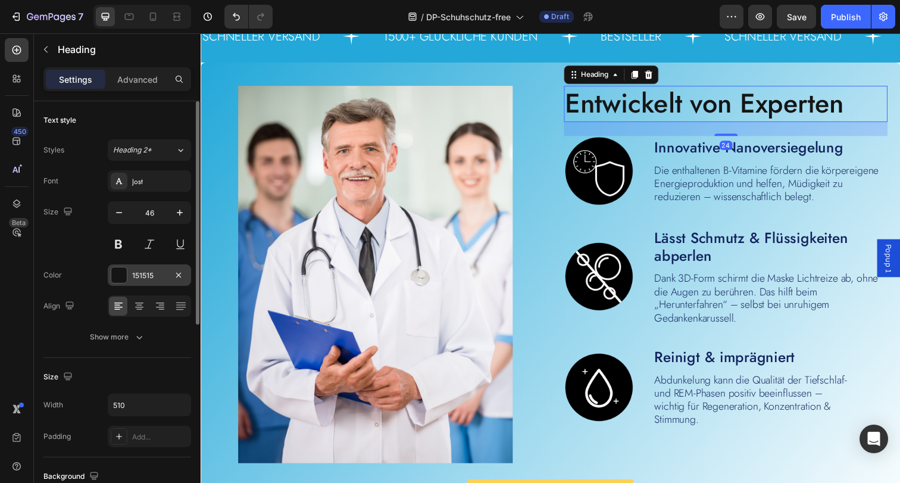
click at [136, 280] on div "151515" at bounding box center [149, 274] width 83 height 21
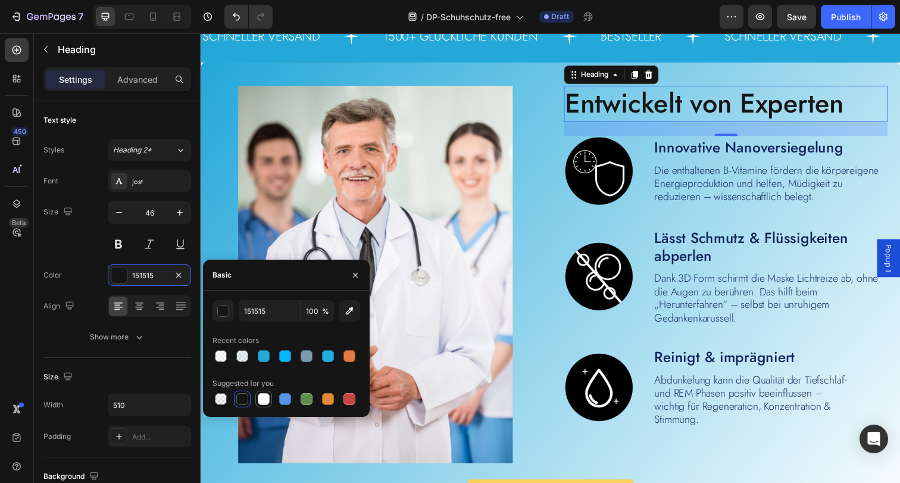
click at [267, 401] on div at bounding box center [264, 399] width 12 height 12
type input "FFFFFF"
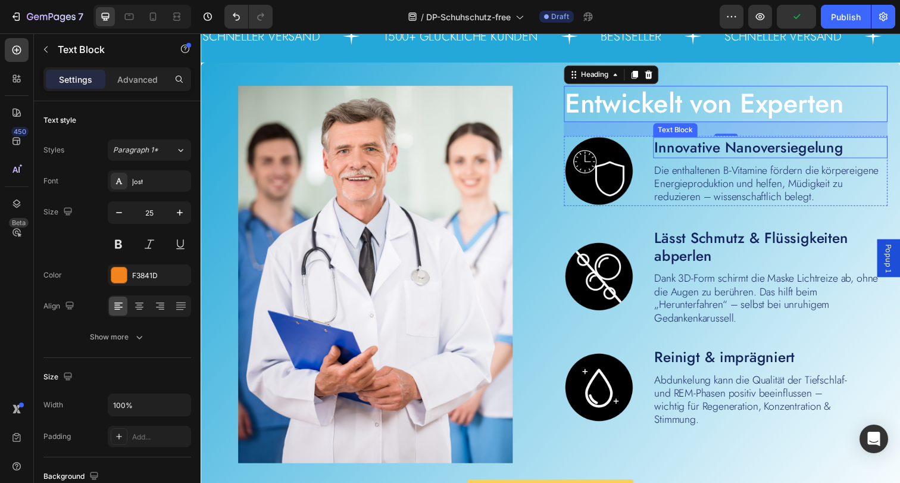
click at [698, 145] on span "Innovative Nanoversiegelung" at bounding box center [759, 149] width 193 height 21
click at [628, 92] on h2 "Entwickelt von Experten" at bounding box center [722, 105] width 303 height 37
click at [711, 184] on span "Die enthaltenen B-Vitamine fördern die körpereigene Energieproduktion und helfe…" at bounding box center [777, 186] width 229 height 42
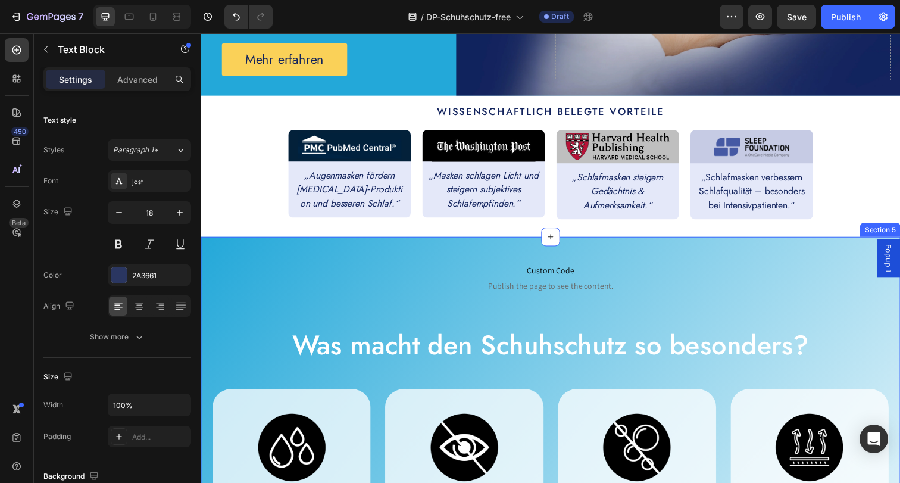
scroll to position [227, 0]
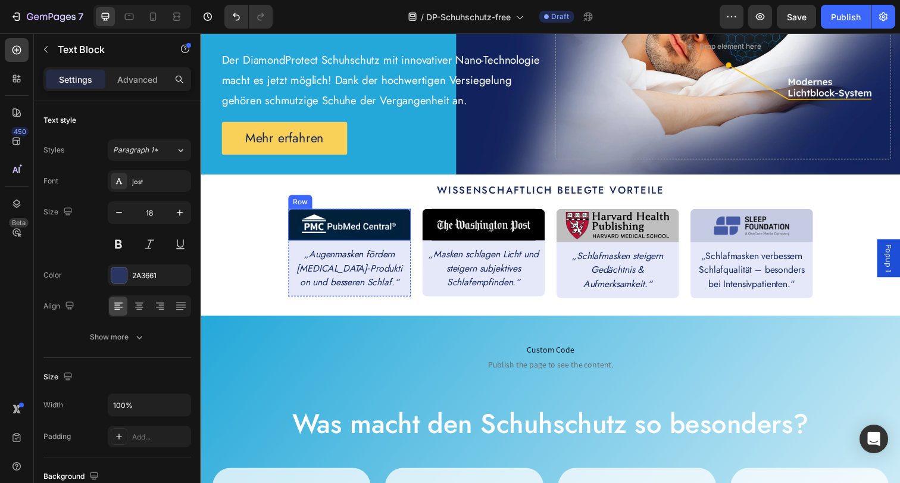
click at [290, 218] on div "Image Row" at bounding box center [352, 228] width 125 height 32
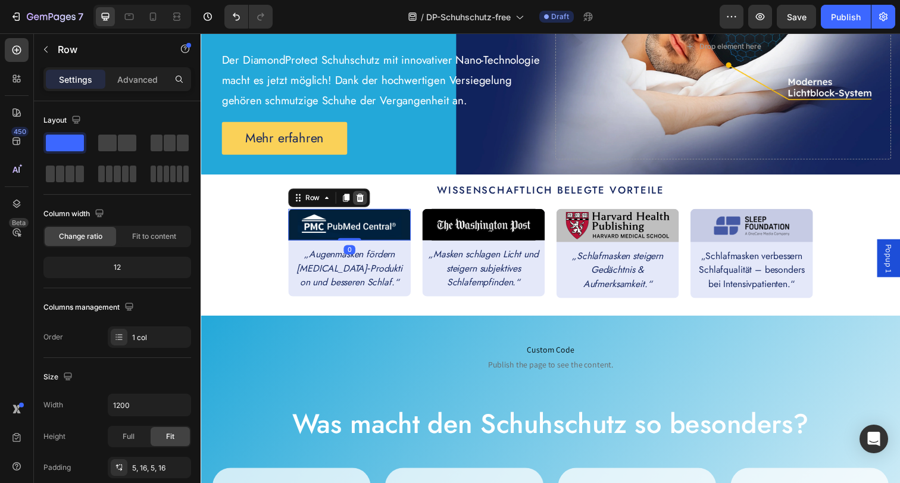
click at [363, 207] on div at bounding box center [363, 201] width 14 height 14
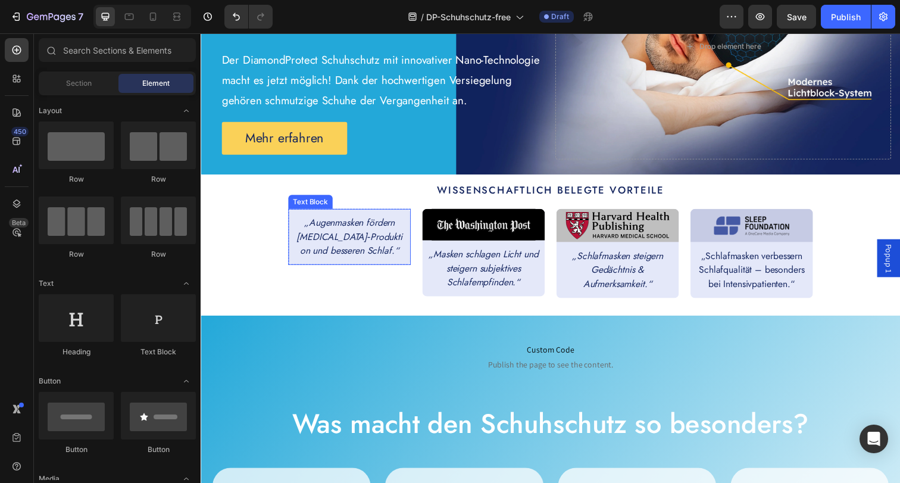
click at [353, 220] on p "„Augenmasken fördern Melatonin‑Produktion und besseren Schlaf.“" at bounding box center [352, 241] width 113 height 43
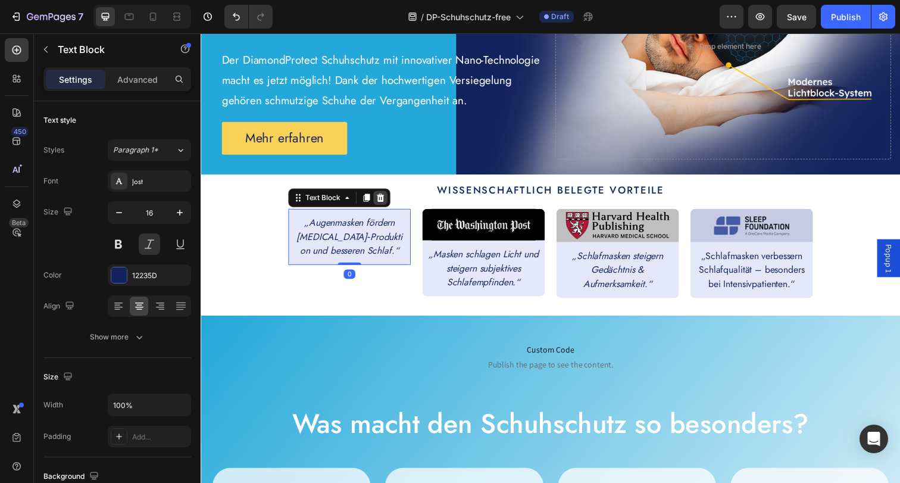
click at [382, 205] on icon at bounding box center [384, 201] width 10 height 10
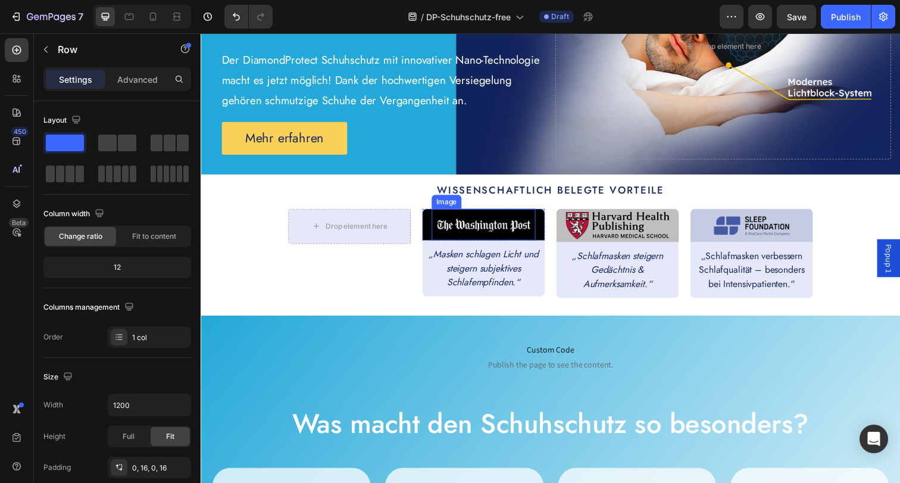
click at [427, 218] on div "Image Row" at bounding box center [489, 228] width 125 height 32
click at [496, 201] on icon at bounding box center [500, 201] width 8 height 8
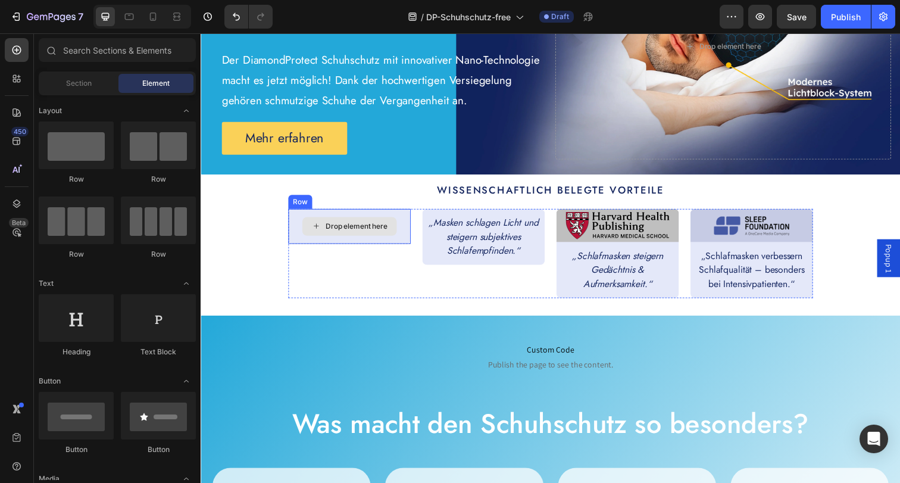
click at [371, 216] on div "Drop element here" at bounding box center [352, 230] width 125 height 36
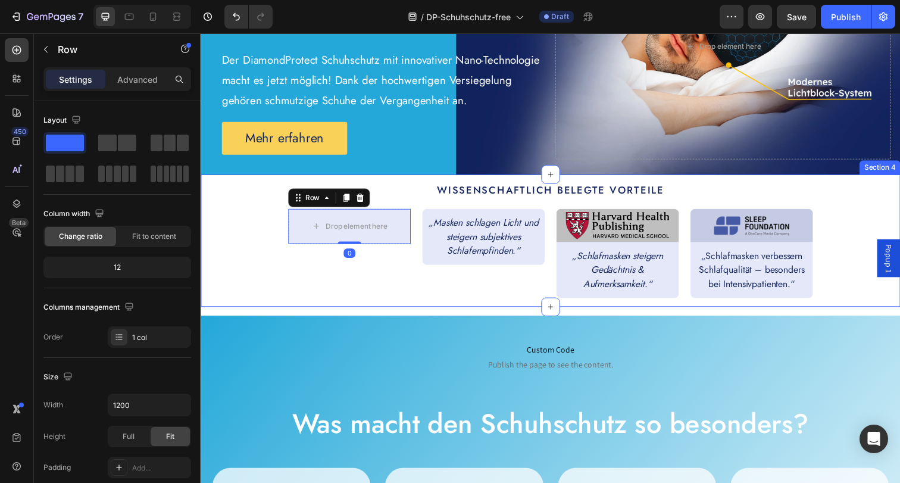
click at [283, 259] on div "Wissenschaftlich belegte Vorteile Text Block Drop element here Row 0 „Masken sc…" at bounding box center [557, 244] width 696 height 117
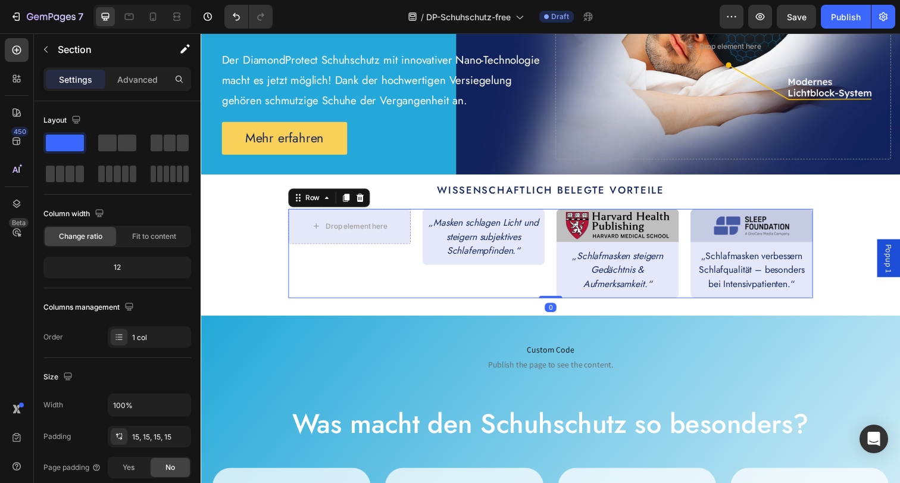
click at [308, 263] on div "Drop element here Row" at bounding box center [352, 257] width 125 height 91
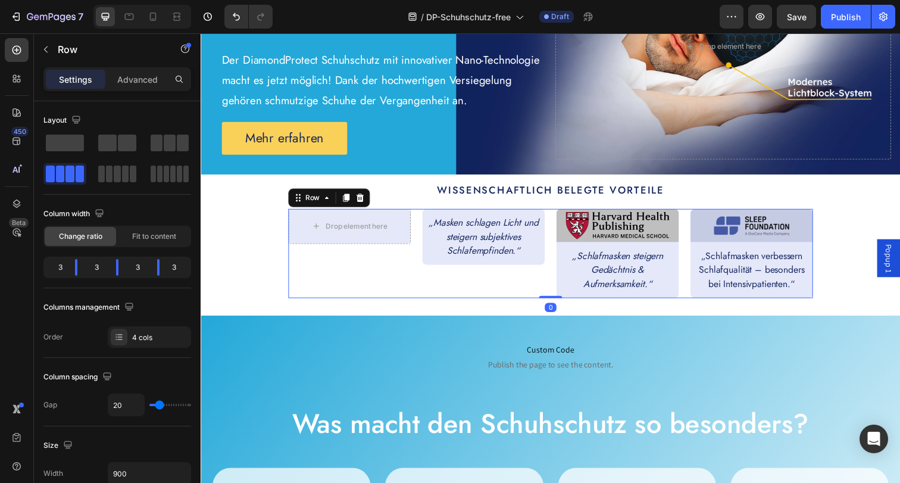
click at [359, 204] on icon at bounding box center [363, 201] width 8 height 8
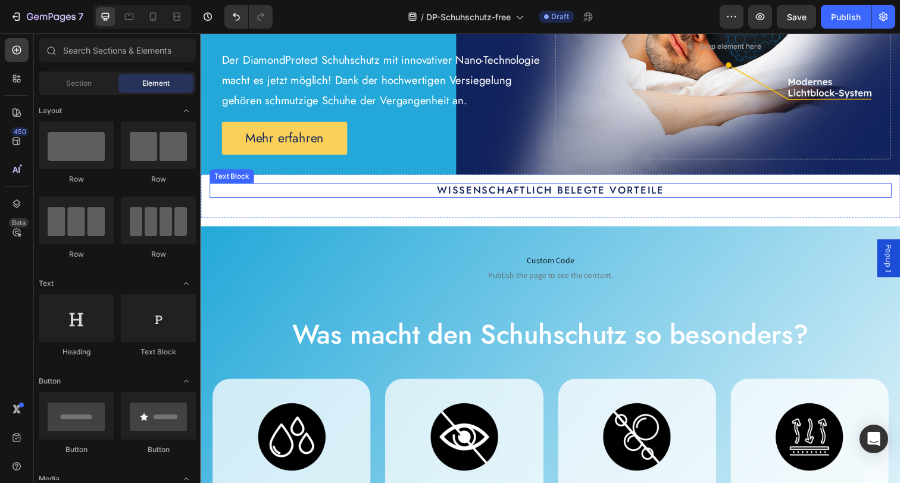
click at [491, 194] on p "Wissenschaftlich belegte Vorteile" at bounding box center [558, 193] width 694 height 12
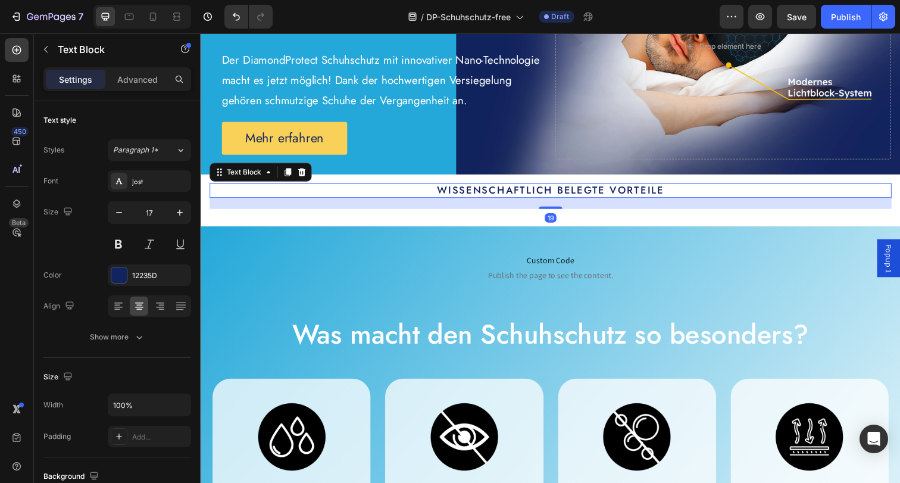
click at [491, 194] on p "Wissenschaftlich belegte Vorteile" at bounding box center [558, 193] width 694 height 12
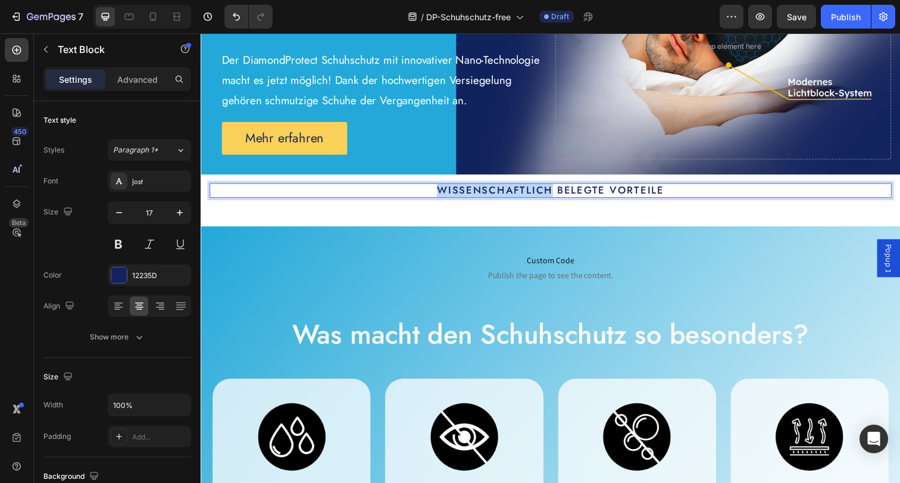
click at [491, 194] on p "Wissenschaftlich belegte Vorteile" at bounding box center [558, 193] width 694 height 12
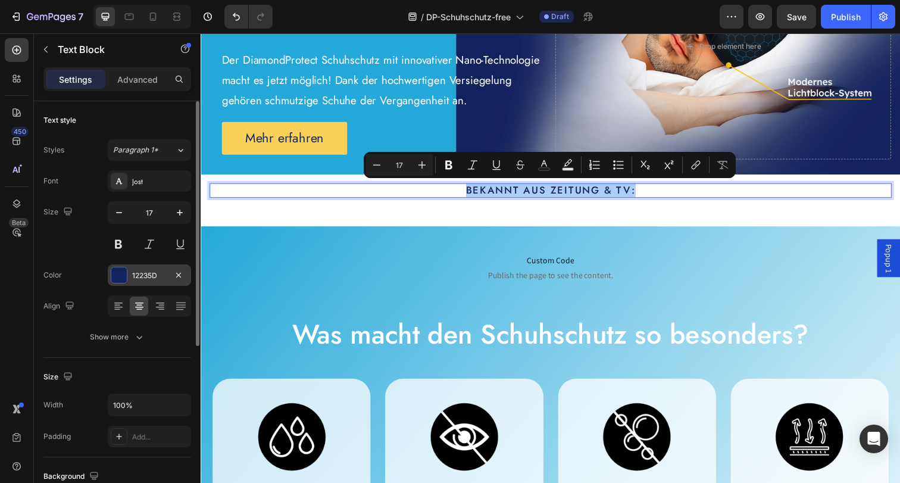
click at [128, 270] on div "12235D" at bounding box center [149, 274] width 83 height 21
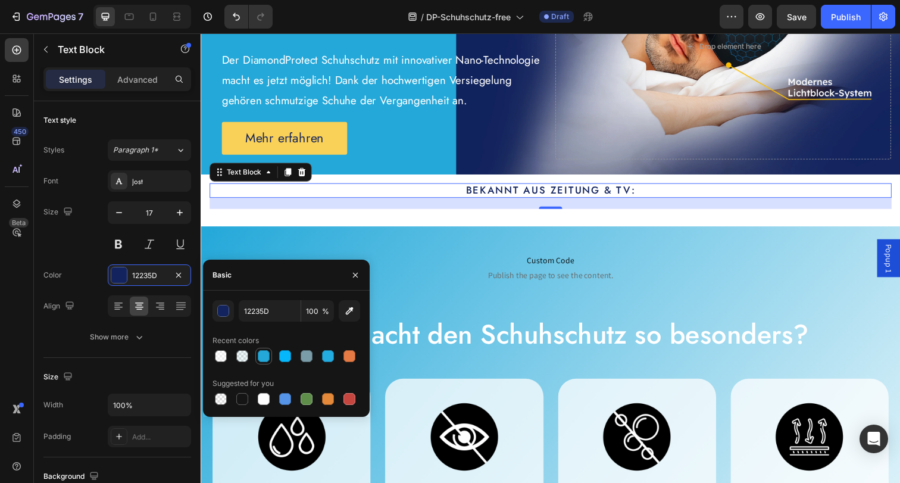
click at [258, 355] on div at bounding box center [264, 356] width 12 height 12
type input "23A8D9"
click at [471, 206] on div "19" at bounding box center [557, 206] width 696 height 11
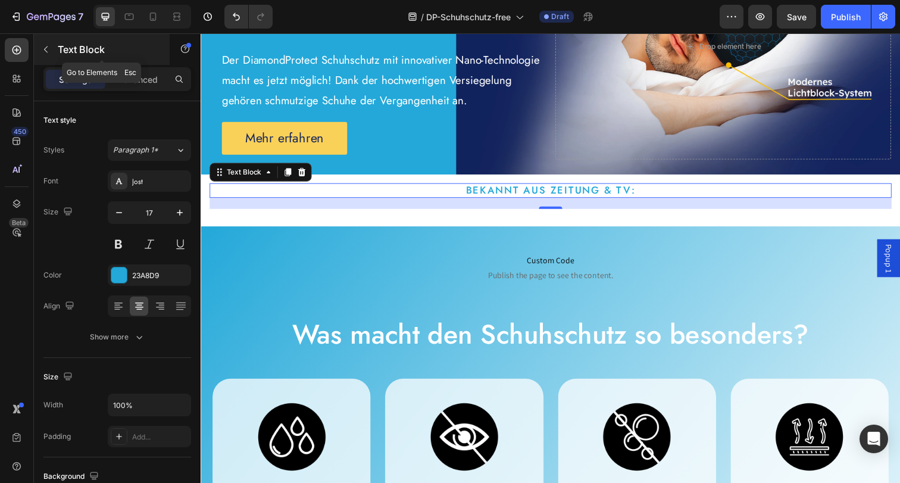
click at [42, 47] on icon "button" at bounding box center [46, 50] width 10 height 10
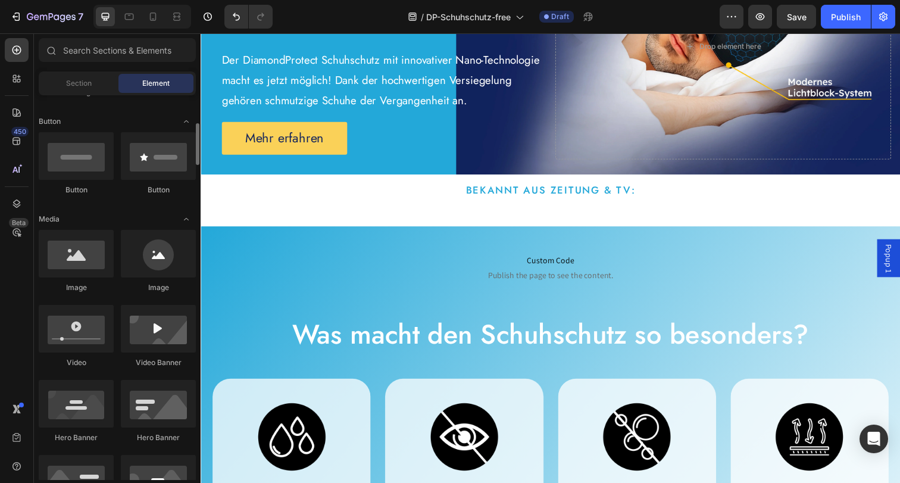
scroll to position [271, 0]
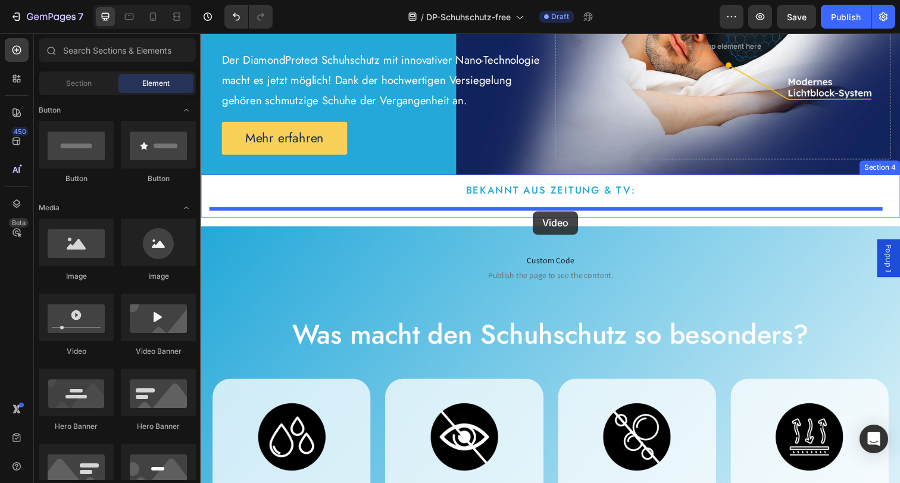
drag, startPoint x: 278, startPoint y: 349, endPoint x: 540, endPoint y: 215, distance: 294.1
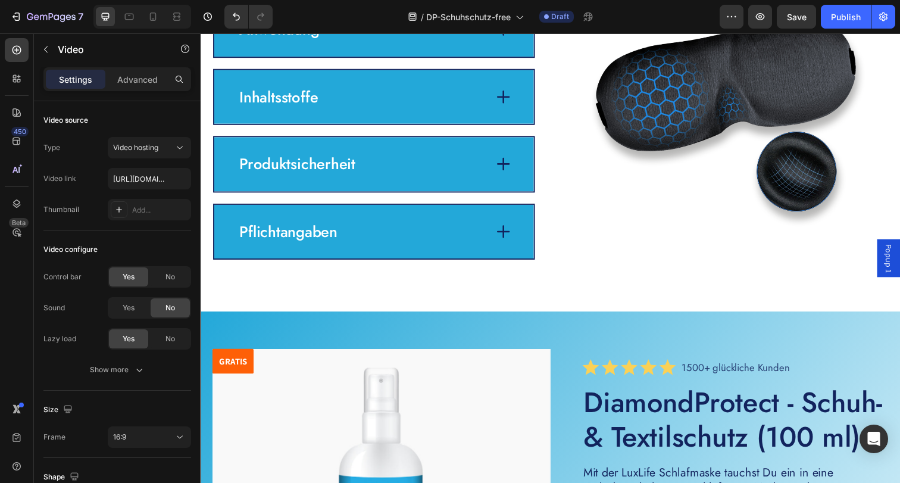
scroll to position [2876, 0]
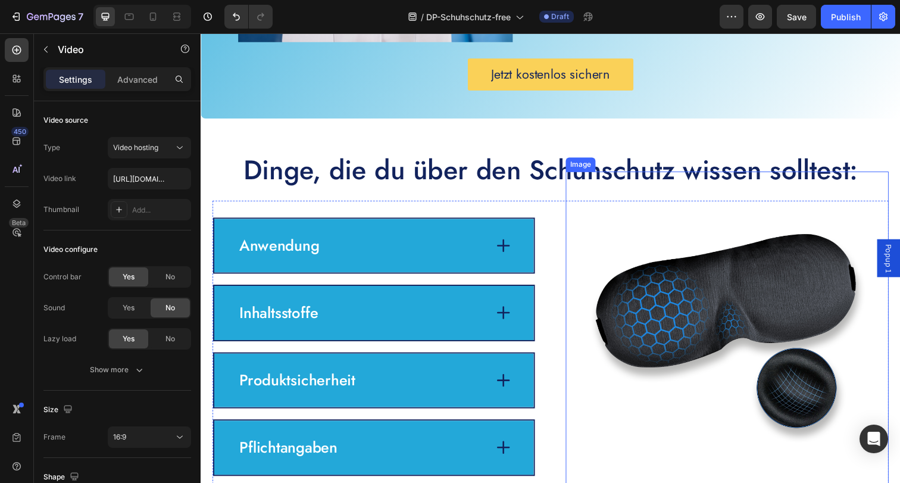
click at [700, 265] on img at bounding box center [738, 341] width 330 height 334
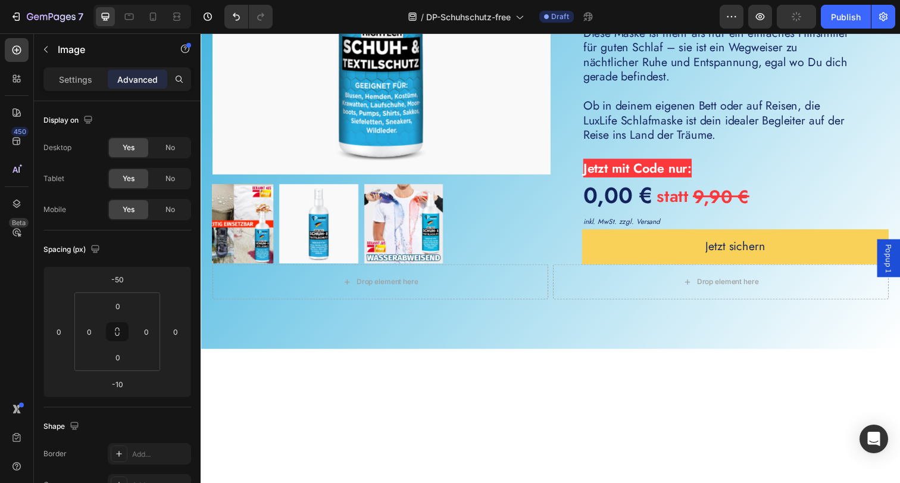
scroll to position [3358, 0]
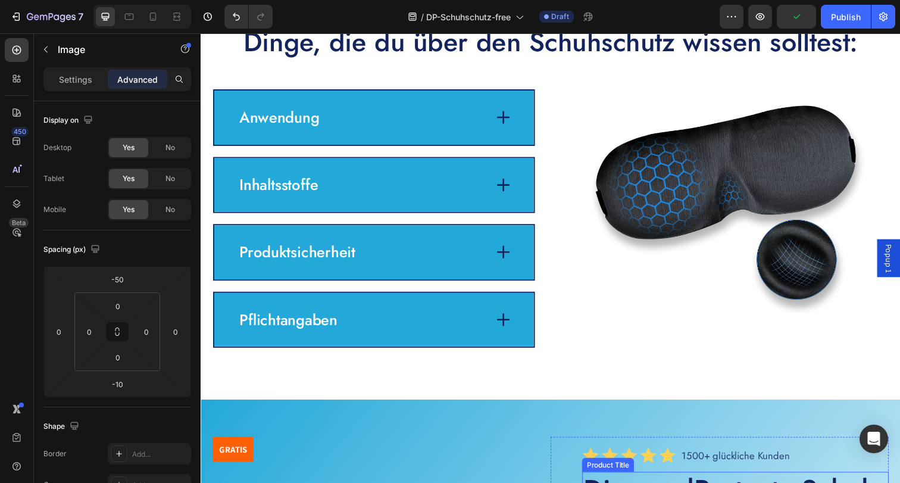
scroll to position [2839, 0]
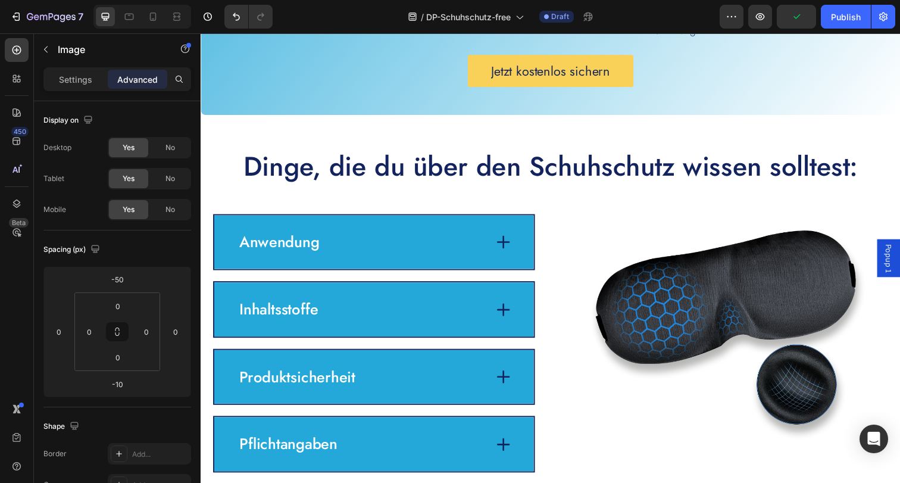
click at [676, 274] on img at bounding box center [738, 338] width 330 height 334
click at [618, 307] on img at bounding box center [738, 338] width 330 height 334
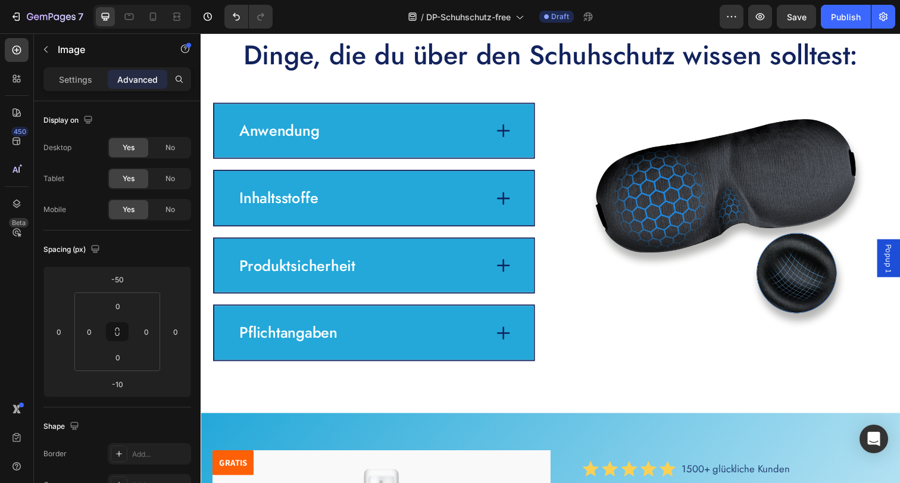
click at [746, 214] on img at bounding box center [738, 224] width 330 height 334
click at [579, 304] on img at bounding box center [738, 224] width 330 height 334
click at [45, 46] on icon "button" at bounding box center [46, 50] width 10 height 10
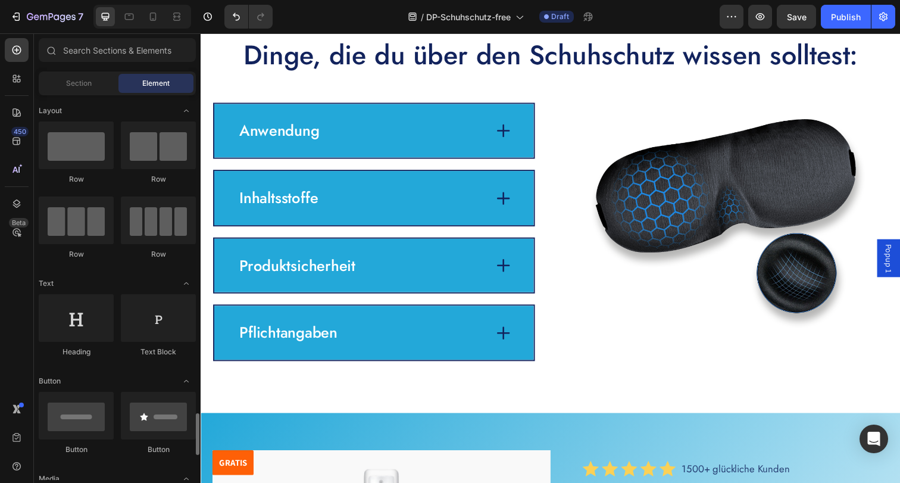
scroll to position [287, 0]
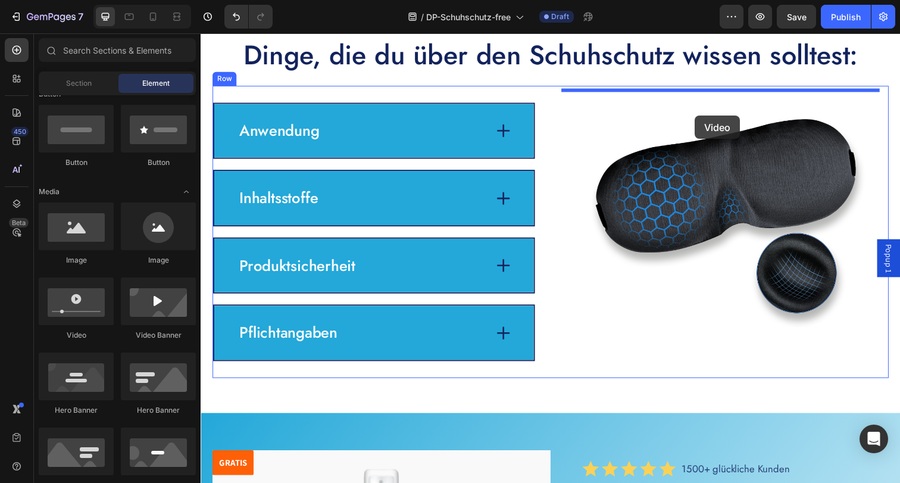
drag, startPoint x: 293, startPoint y: 343, endPoint x: 705, endPoint y: 117, distance: 469.8
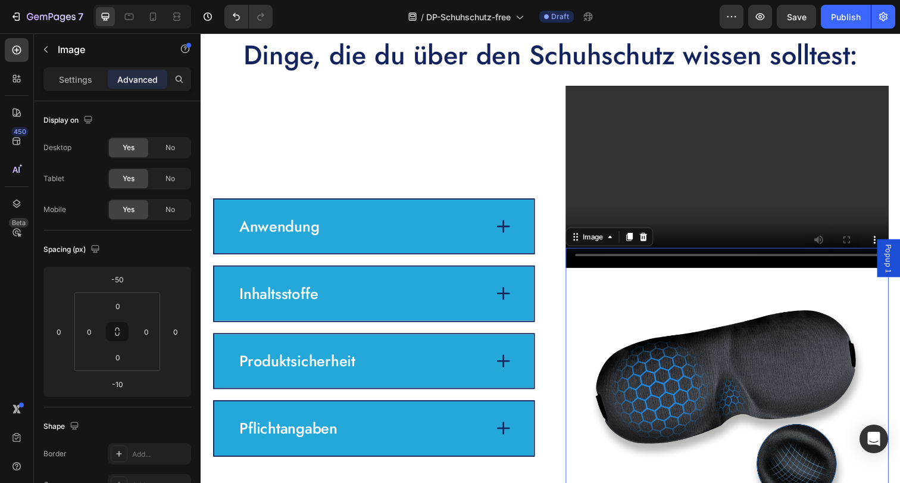
click at [641, 348] on img at bounding box center [738, 419] width 330 height 334
click at [649, 246] on icon at bounding box center [652, 241] width 10 height 10
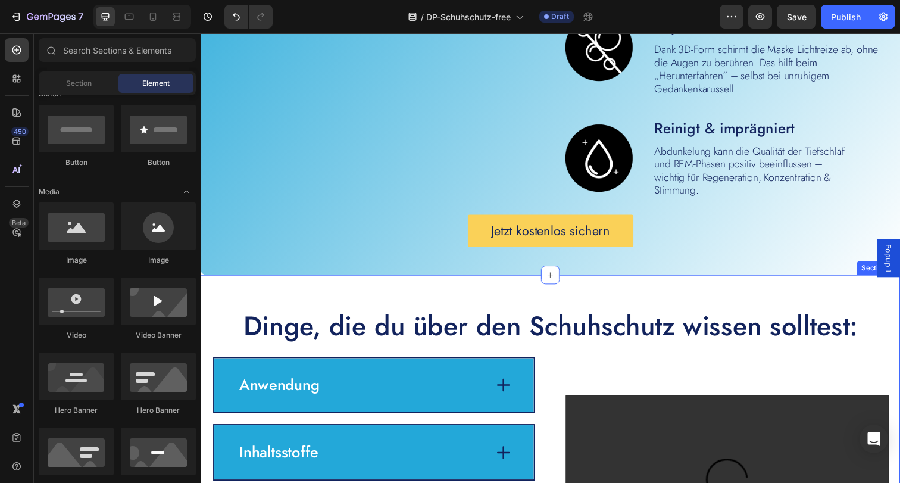
scroll to position [3037, 0]
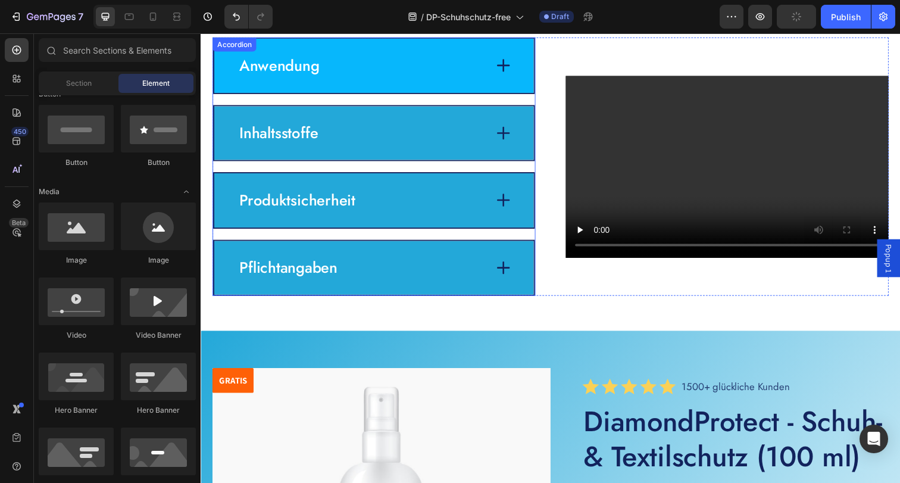
click at [367, 51] on div "Anwendung" at bounding box center [377, 66] width 326 height 55
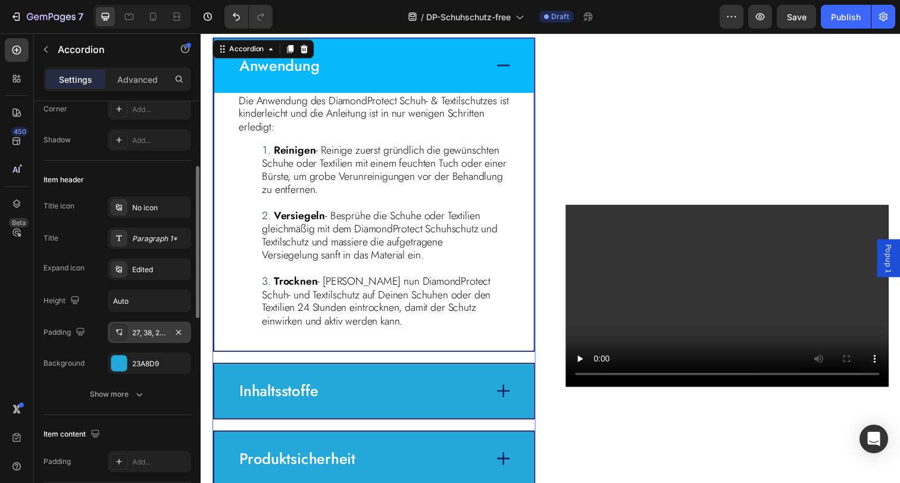
scroll to position [170, 0]
click at [140, 357] on div "23A8D9" at bounding box center [149, 361] width 35 height 11
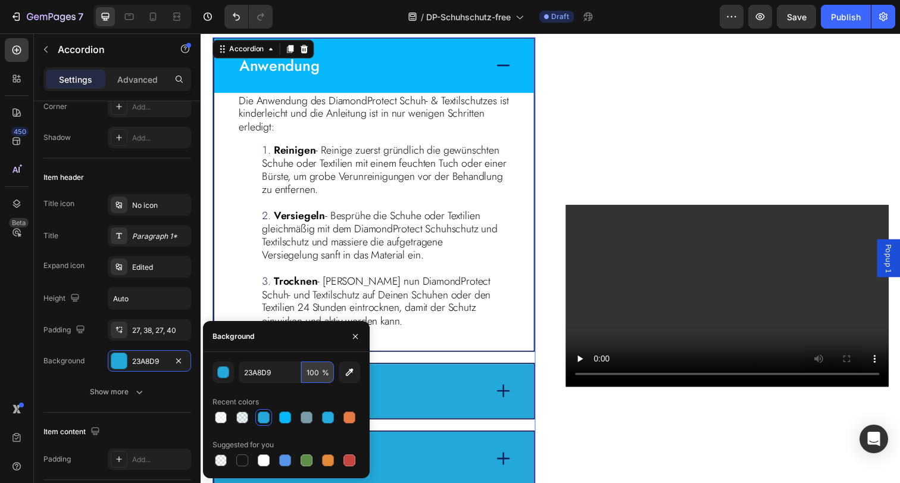
click at [309, 372] on input "100" at bounding box center [317, 371] width 33 height 21
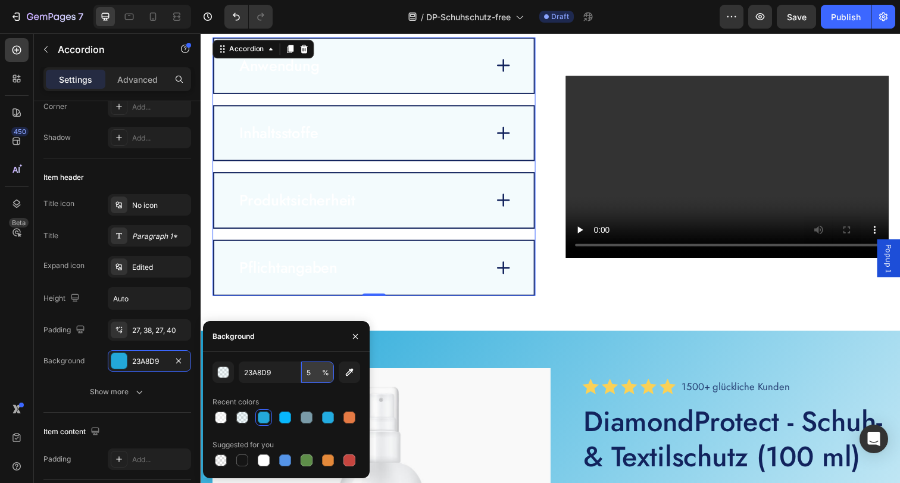
type input "50"
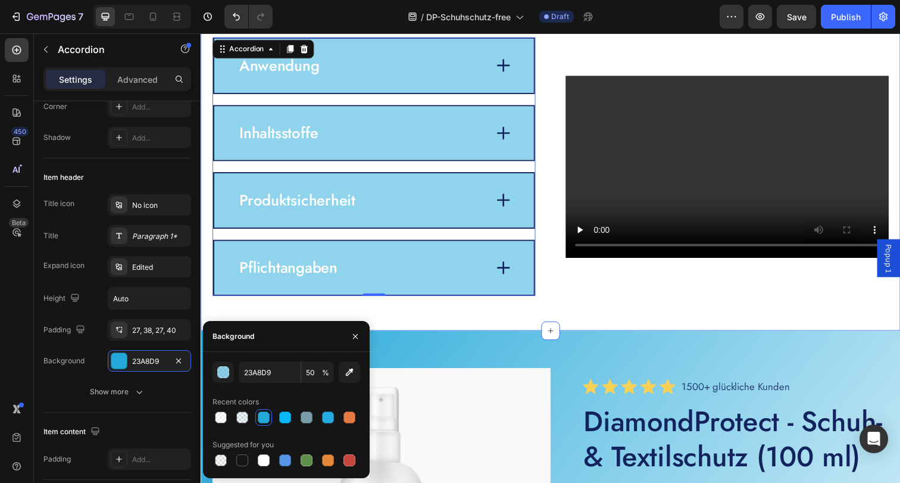
click at [619, 313] on div "Dinge, die du über den Schuhschutz wissen solltest: Heading Video Anwendung Inh…" at bounding box center [558, 145] width 714 height 383
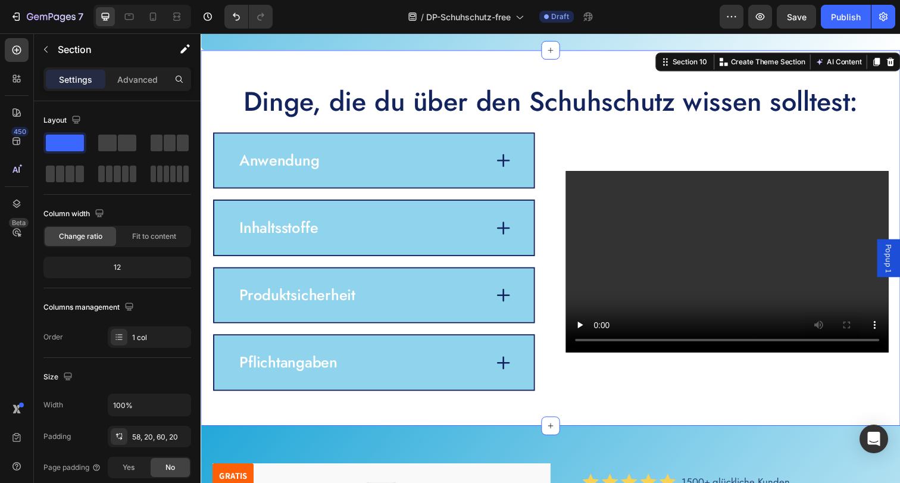
scroll to position [2897, 0]
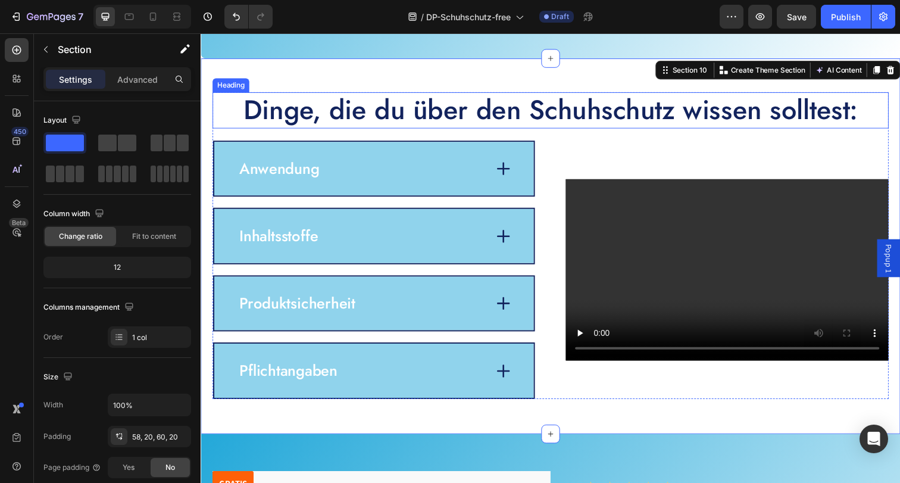
click at [480, 130] on h2 "Dinge, die du über den Schuhschutz wissen solltest:" at bounding box center [557, 111] width 690 height 37
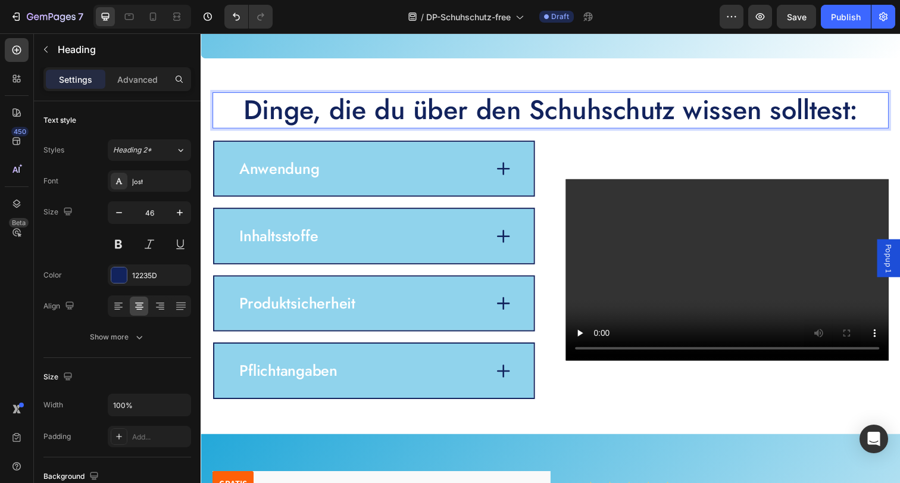
click at [480, 130] on h2 "Dinge, die du über den Schuhschutz wissen solltest:" at bounding box center [557, 111] width 690 height 37
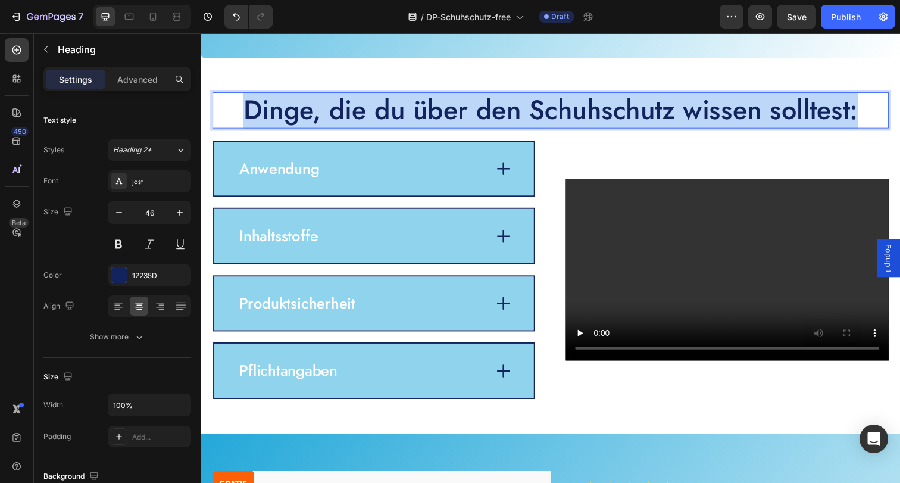
click at [480, 129] on p "Dinge, die du über den Schuhschutz wissen solltest:" at bounding box center [558, 112] width 688 height 35
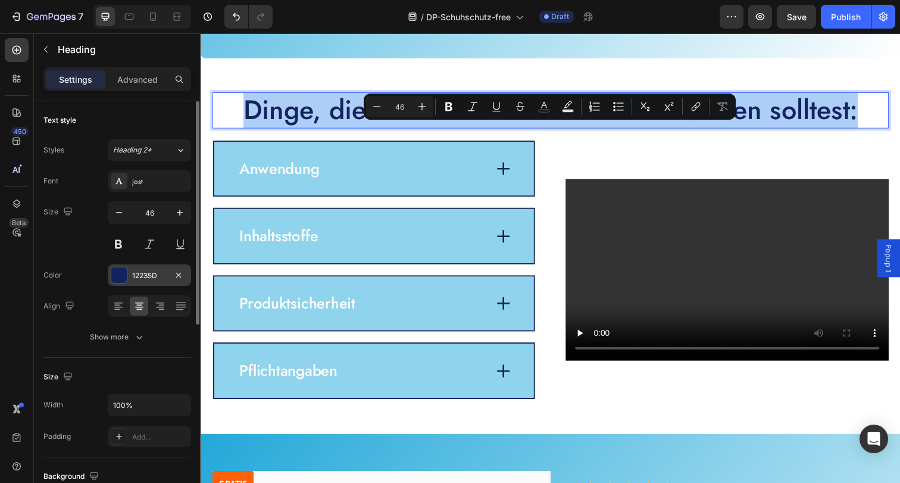
click at [111, 276] on div at bounding box center [118, 274] width 15 height 15
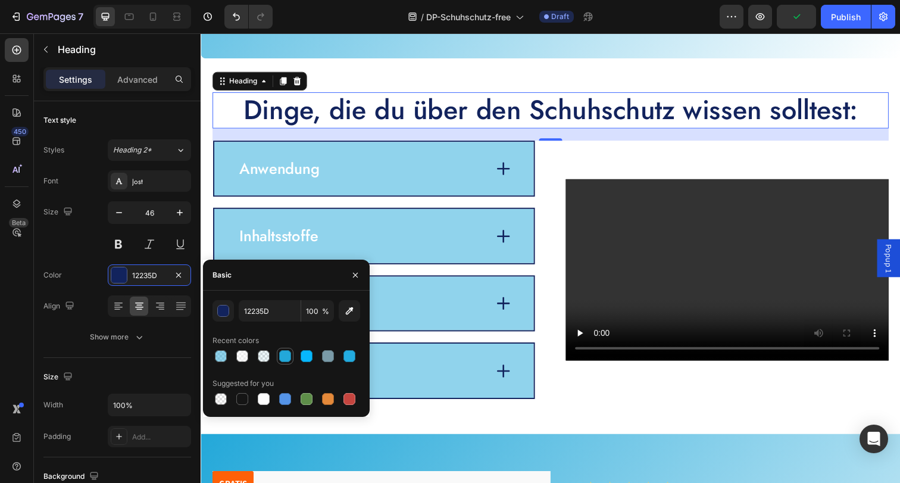
click at [283, 357] on div at bounding box center [285, 356] width 12 height 12
type input "23A8D9"
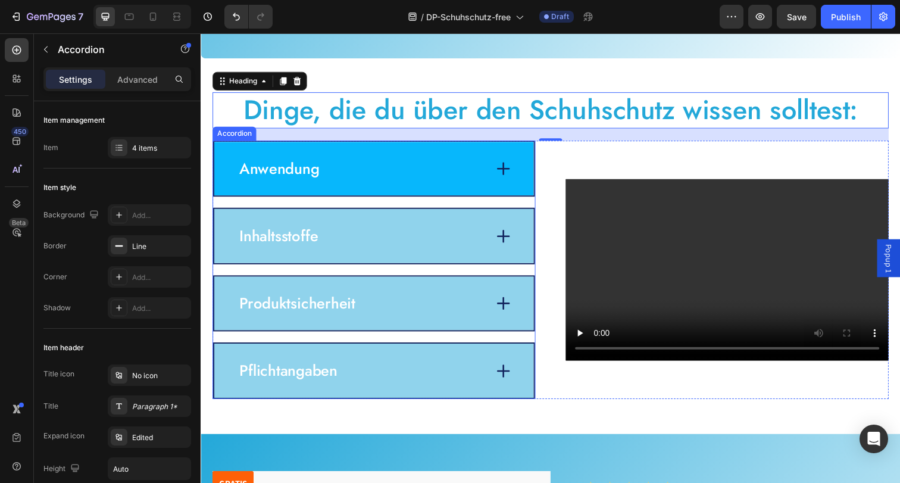
click at [397, 183] on div "Anwendung" at bounding box center [364, 171] width 253 height 23
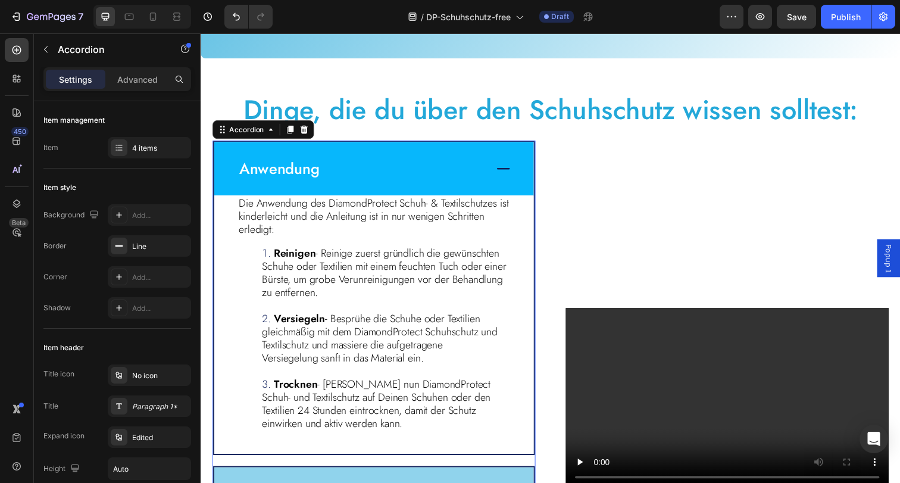
click at [393, 183] on div "Anwendung" at bounding box center [364, 171] width 253 height 23
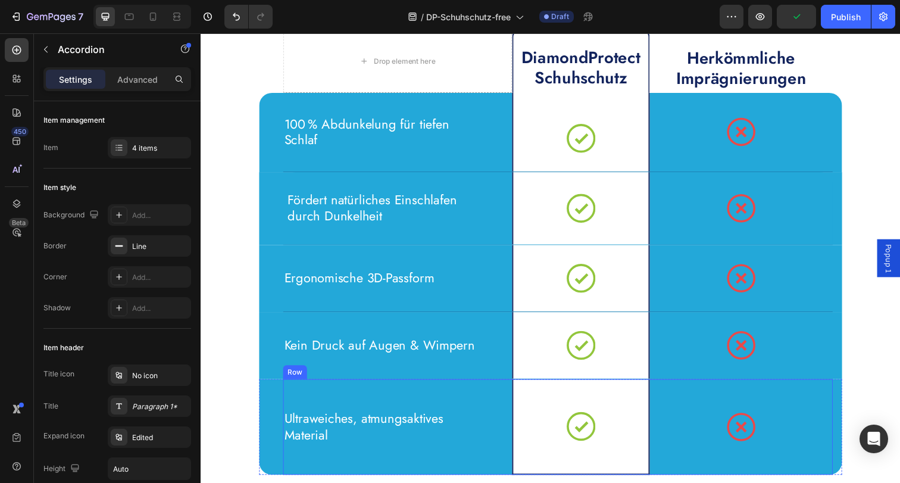
scroll to position [4011, 0]
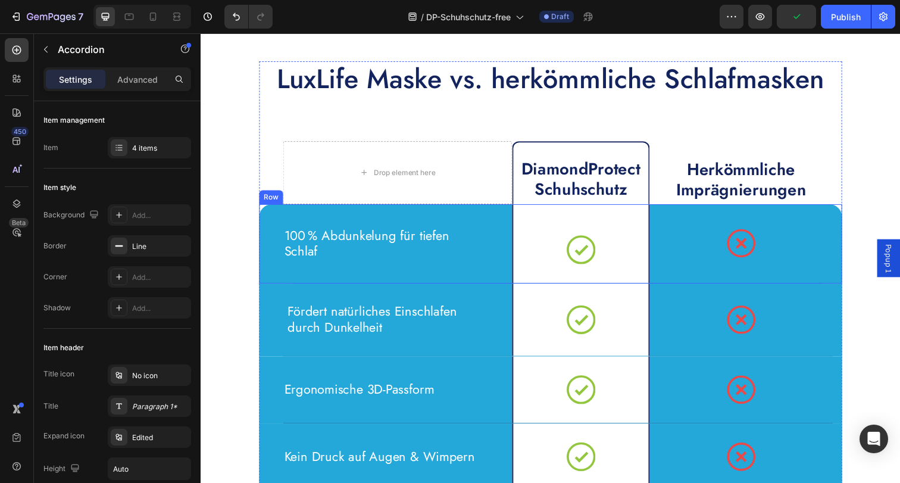
click at [268, 225] on div "100 % Abdunkelung für tiefen Schlaf Text Block Icon Row Icon Row Row" at bounding box center [557, 248] width 595 height 81
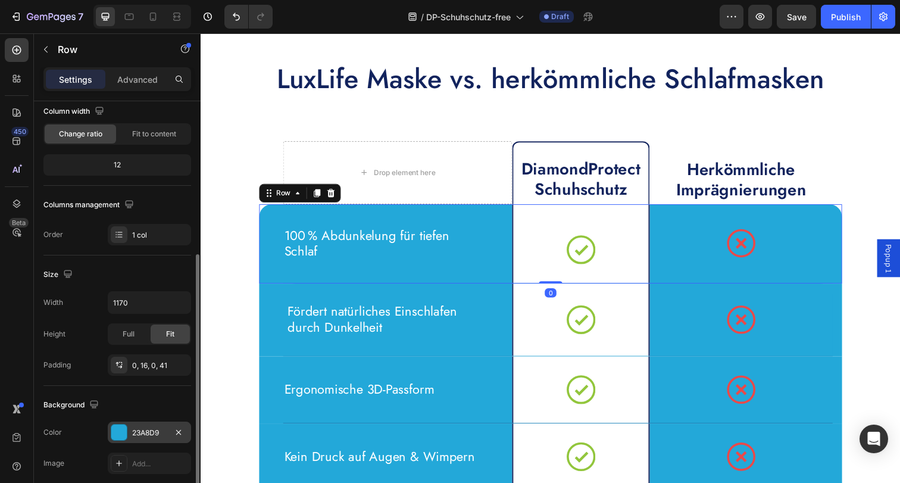
scroll to position [162, 0]
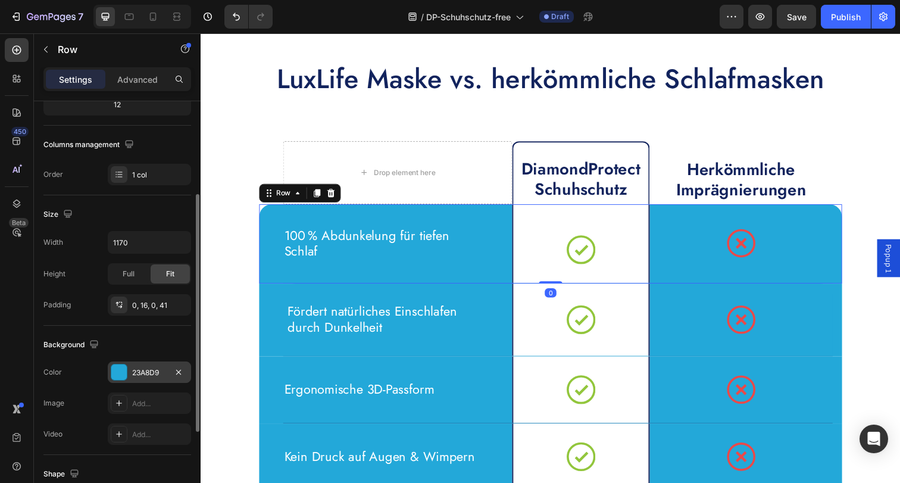
click at [137, 368] on div "23A8D9" at bounding box center [149, 372] width 35 height 11
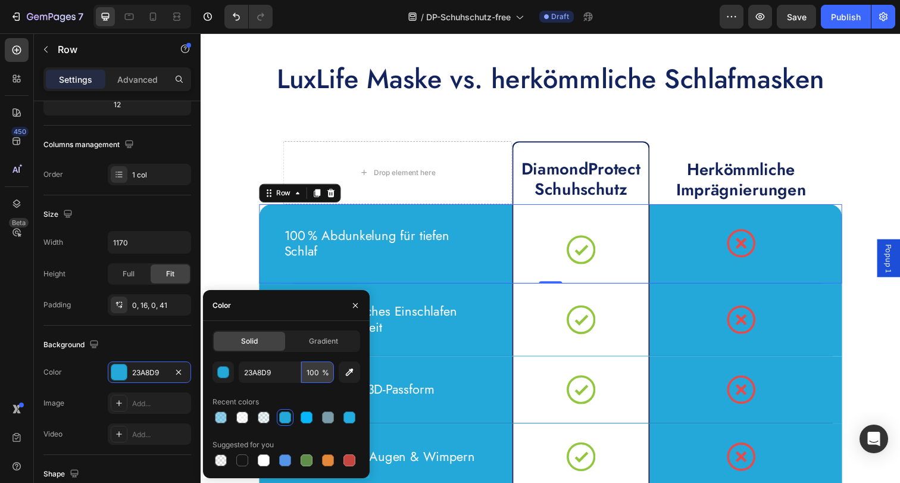
click at [311, 375] on input "100" at bounding box center [317, 371] width 33 height 21
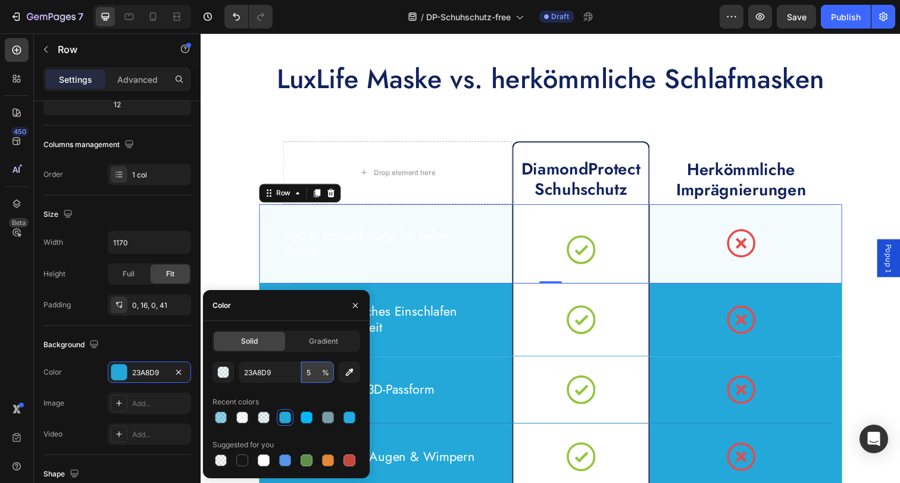
type input "50"
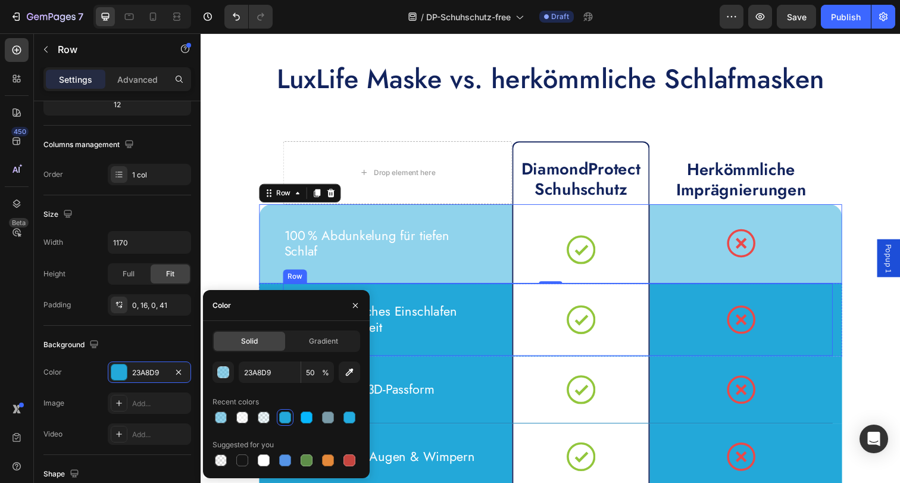
click at [362, 289] on div "Fördert natürliches Einschlafen durch Dunkelheit Text Block" at bounding box center [401, 326] width 234 height 74
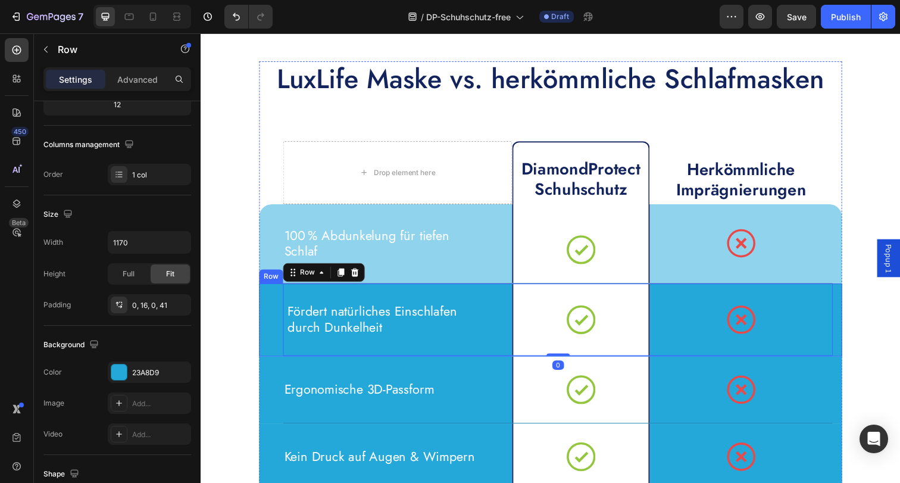
click at [260, 339] on div "Fördert natürliches Einschlafen durch Dunkelheit Text Block Icon Row Icon Row 0…" at bounding box center [557, 326] width 595 height 74
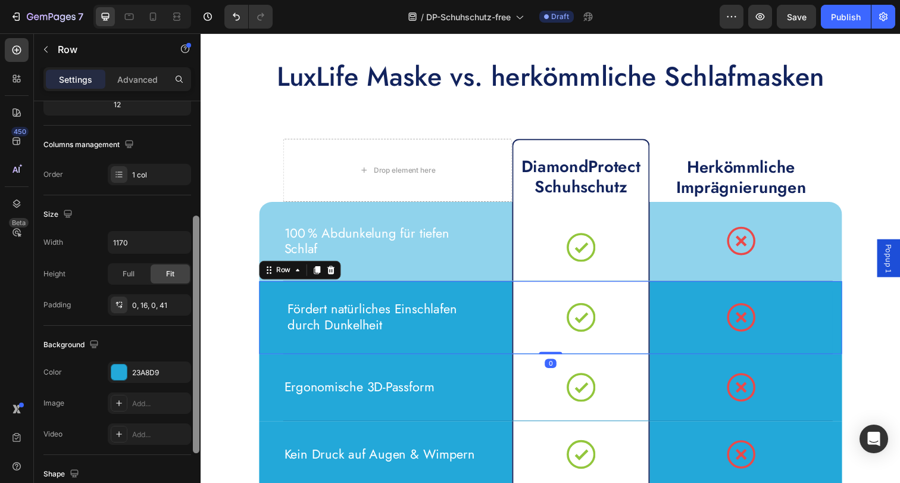
scroll to position [211, 0]
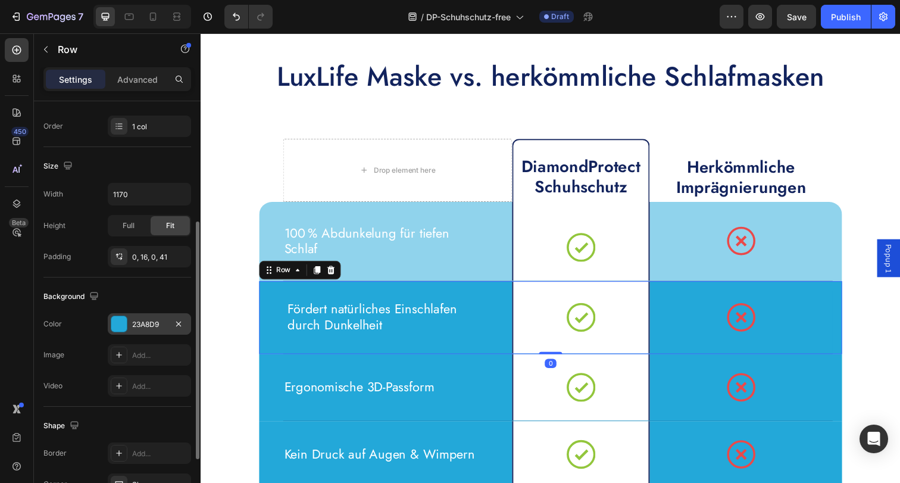
click at [146, 317] on div "23A8D9" at bounding box center [149, 323] width 83 height 21
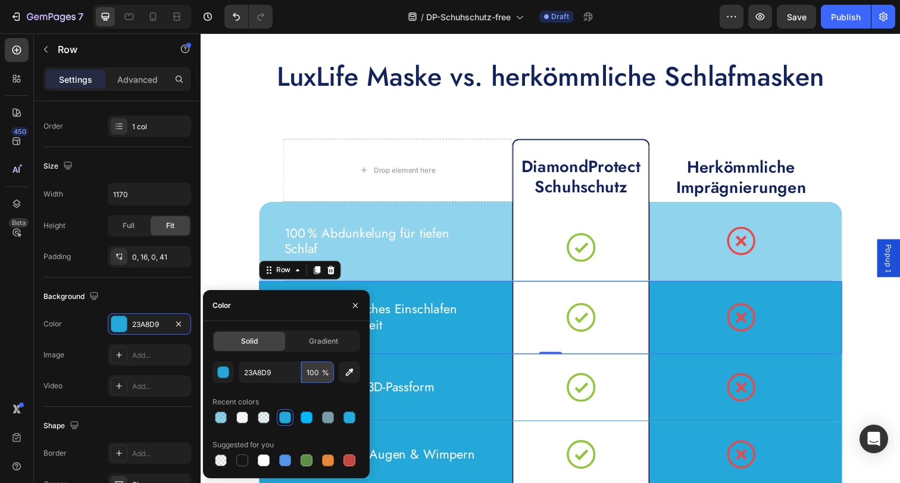
click at [315, 372] on input "100" at bounding box center [317, 371] width 33 height 21
type input "50"
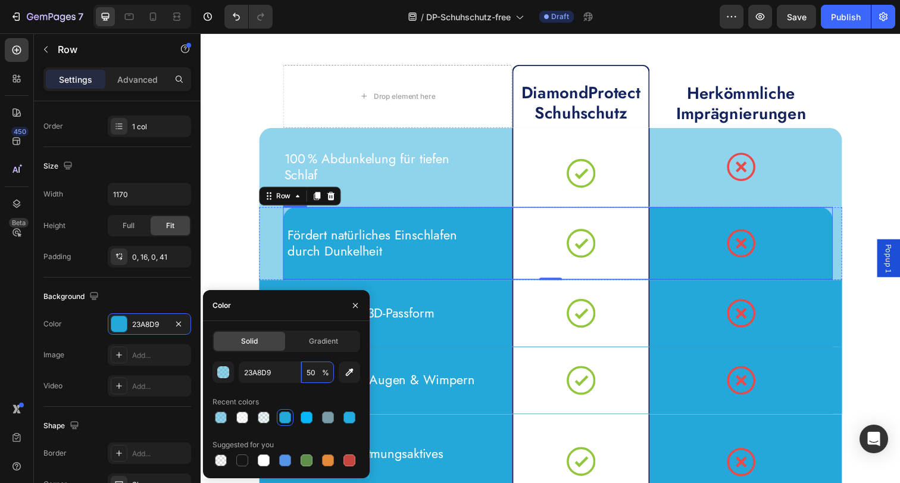
scroll to position [4090, 0]
click at [309, 217] on div "Fördert natürliches Einschlafen durch Dunkelheit Text Block" at bounding box center [401, 247] width 234 height 74
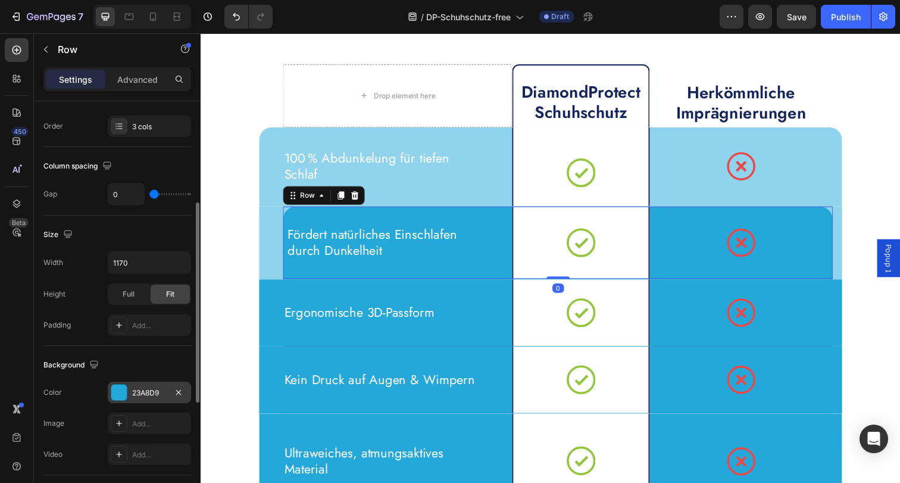
click at [148, 393] on div "23A8D9" at bounding box center [149, 392] width 35 height 11
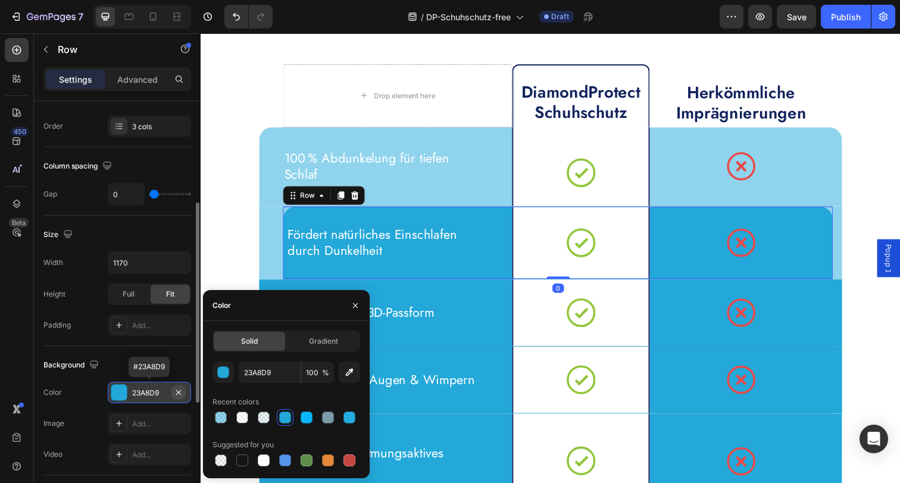
click at [180, 393] on icon "button" at bounding box center [178, 391] width 5 height 5
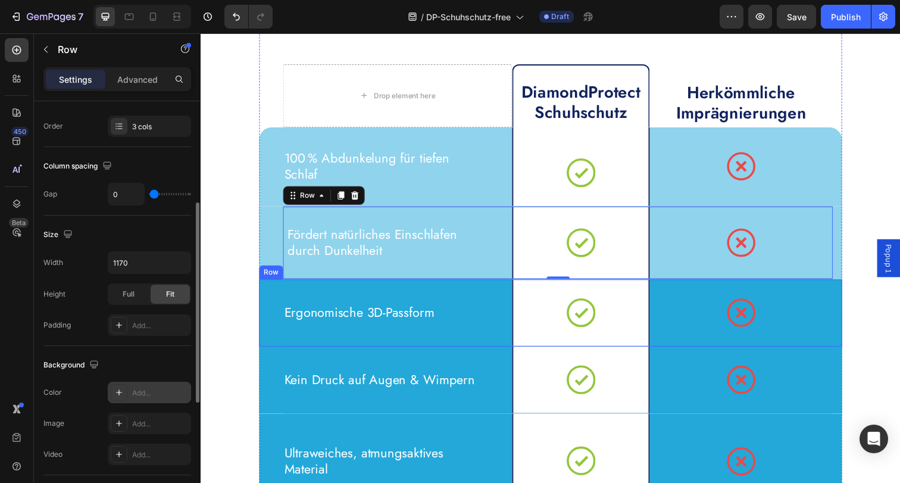
click at [261, 304] on div "Ergonomische 3D-Passform Text Block Icon Row Icon Row Row" at bounding box center [557, 318] width 595 height 68
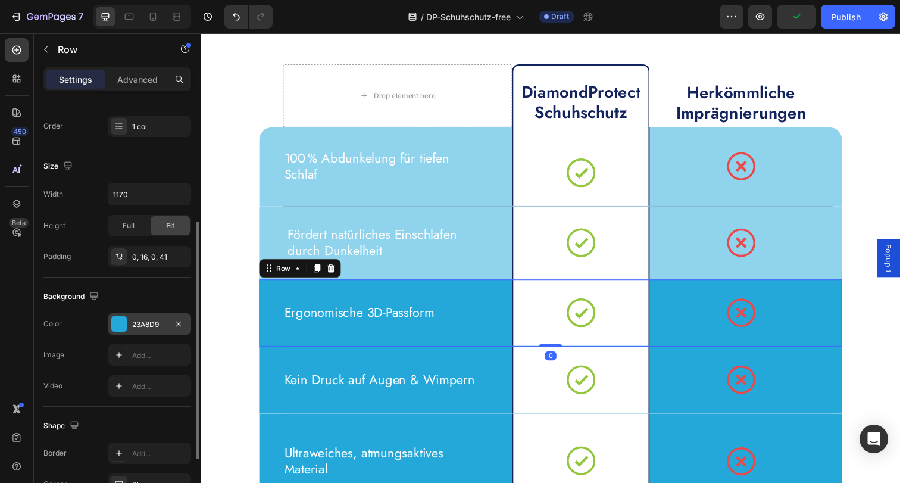
click at [158, 321] on div "23A8D9" at bounding box center [149, 324] width 35 height 11
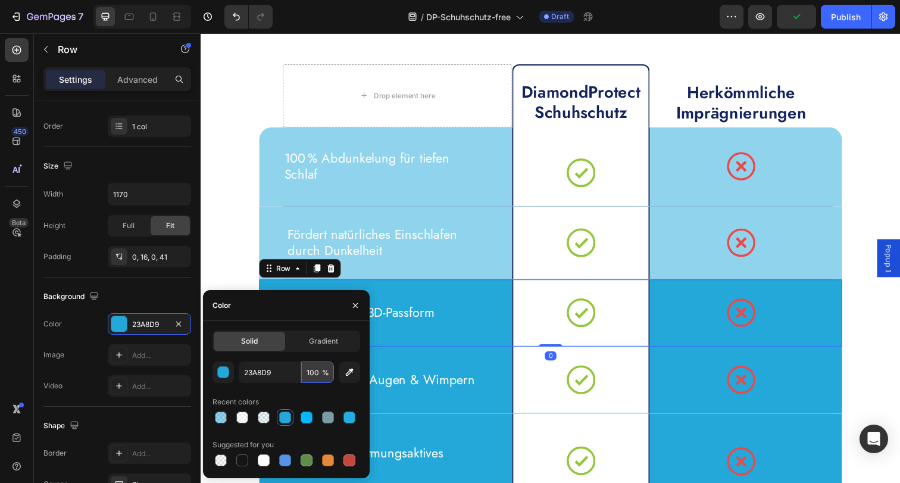
click at [319, 369] on input "100" at bounding box center [317, 371] width 33 height 21
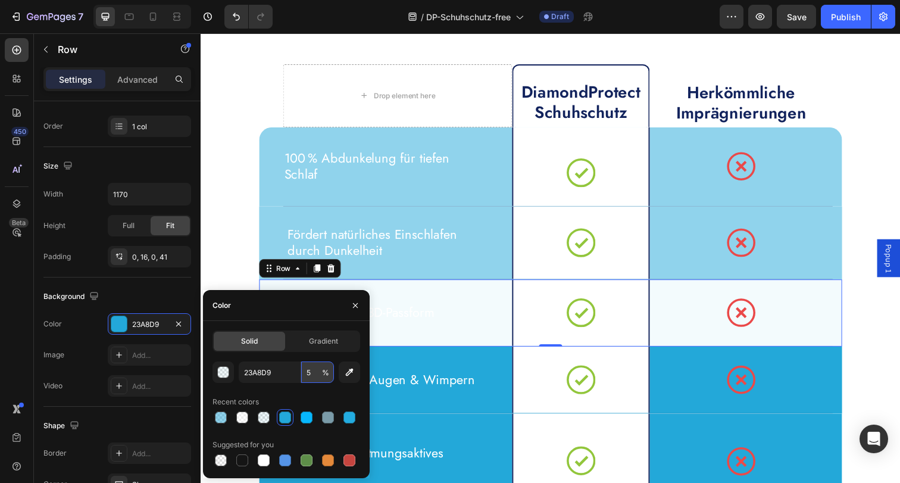
type input "50"
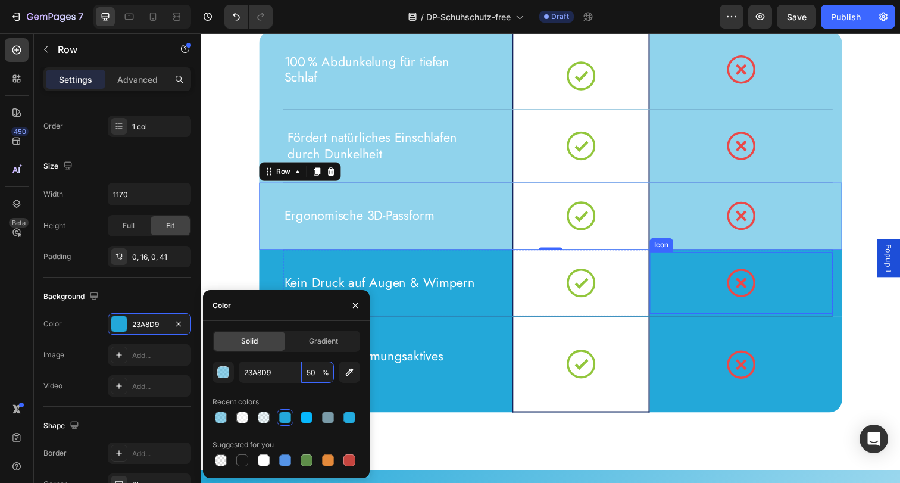
scroll to position [4191, 0]
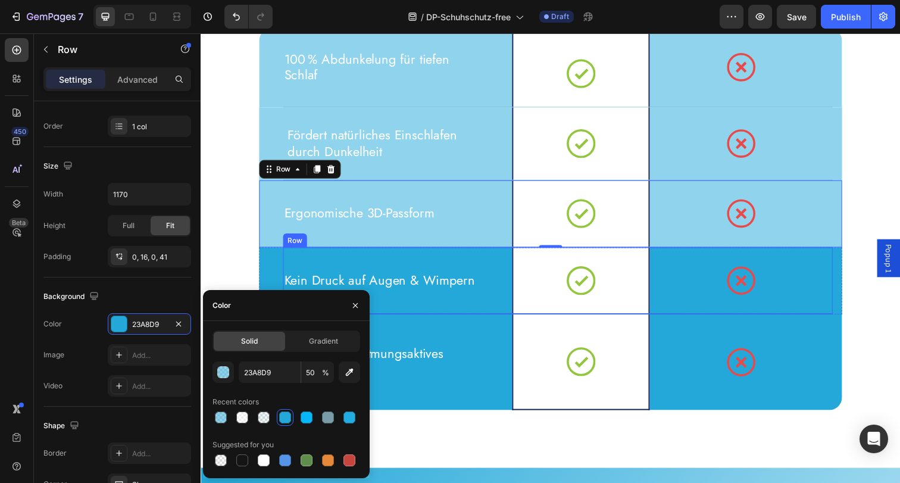
click at [268, 265] on div "Kein Druck auf Augen & Wimpern Text Block Icon Row Icon Row Row" at bounding box center [557, 286] width 595 height 68
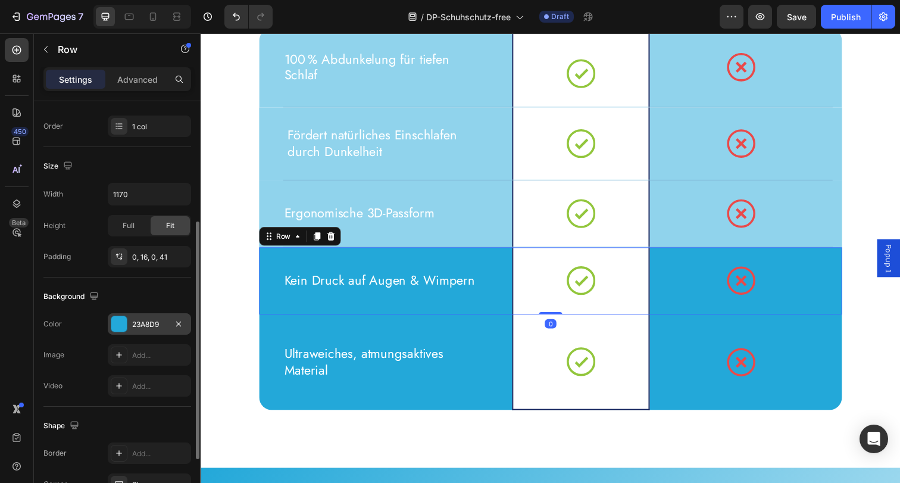
click at [150, 323] on div "23A8D9" at bounding box center [149, 324] width 35 height 11
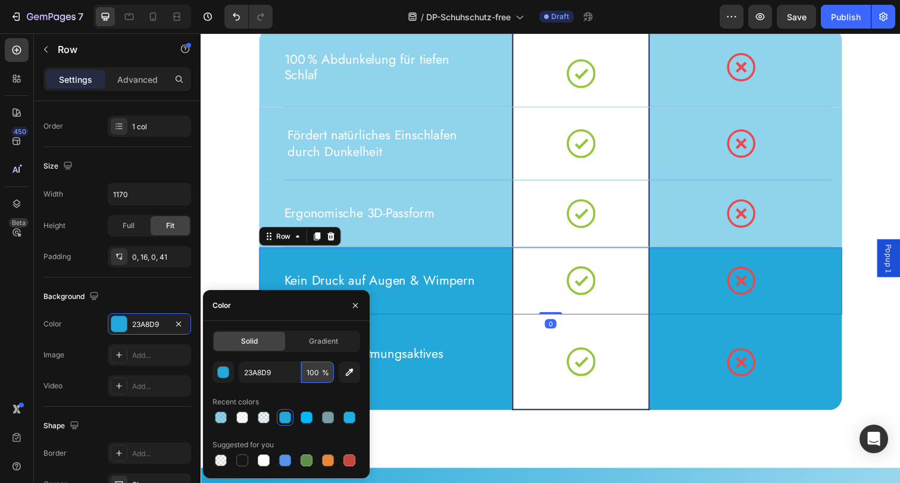
click at [315, 375] on input "100" at bounding box center [317, 371] width 33 height 21
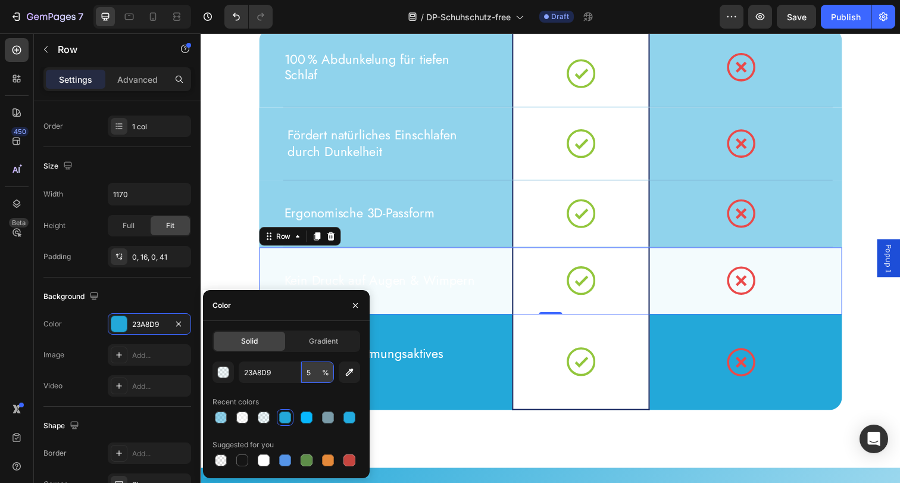
type input "50"
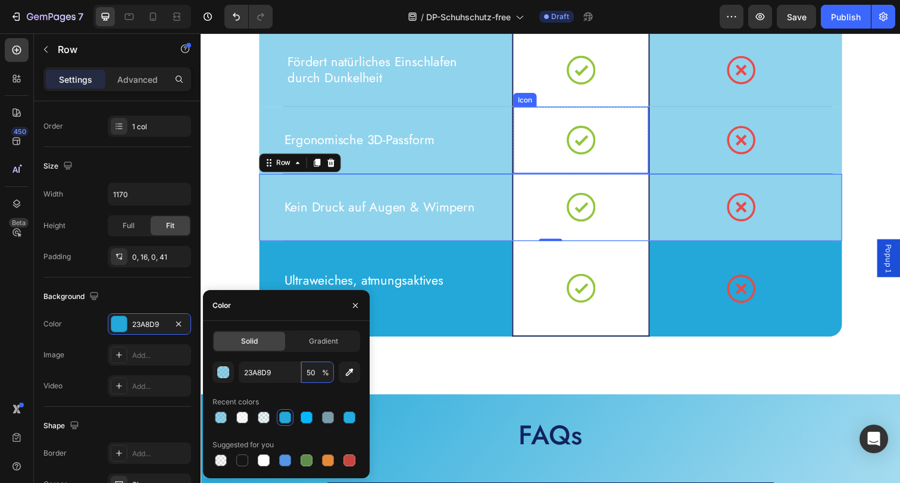
scroll to position [4271, 0]
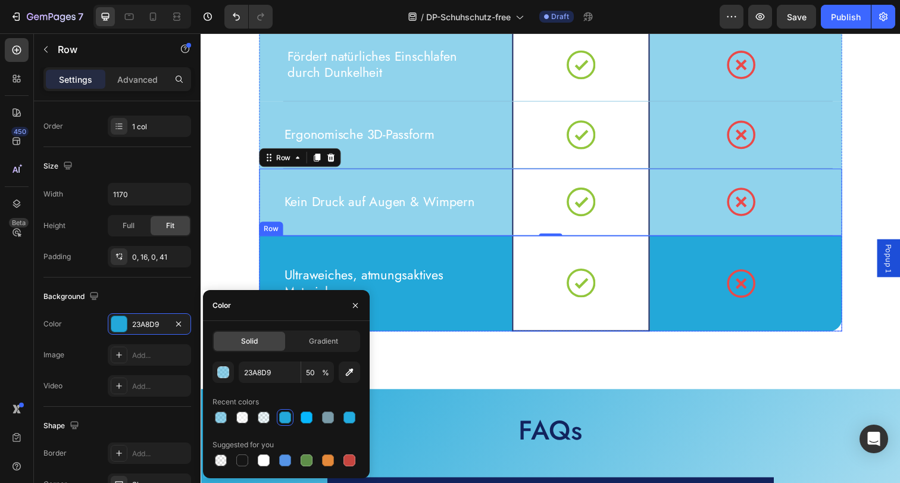
click at [270, 246] on div "Ultraweiches, atmungsaktives Material Text Block Icon Row Icon Row Row" at bounding box center [557, 289] width 595 height 98
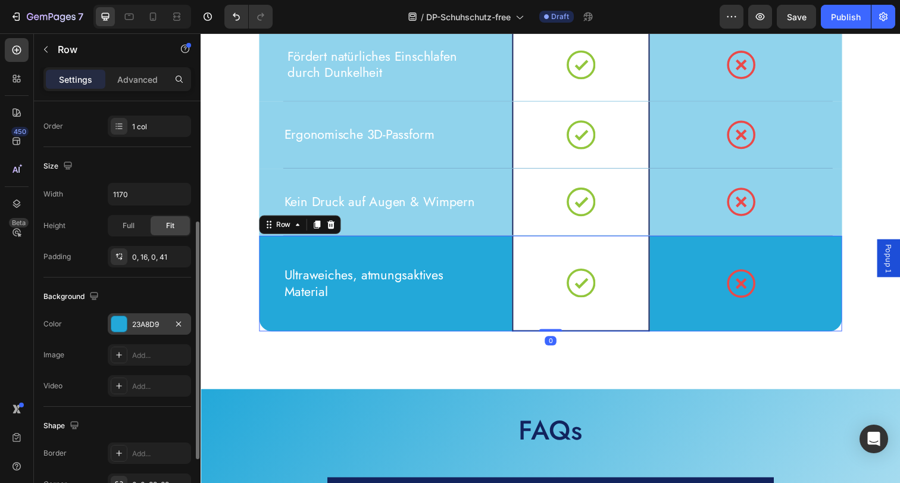
click at [145, 325] on div "23A8D9" at bounding box center [149, 324] width 35 height 11
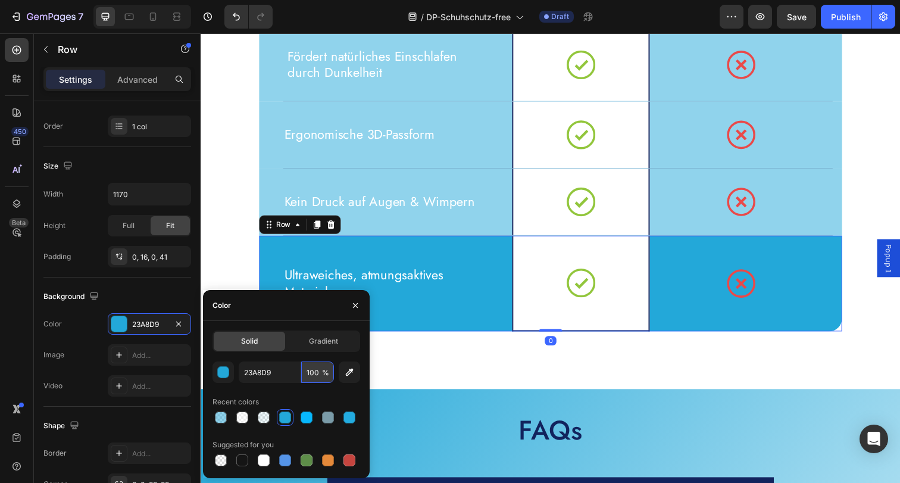
click at [312, 375] on input "100" at bounding box center [317, 371] width 33 height 21
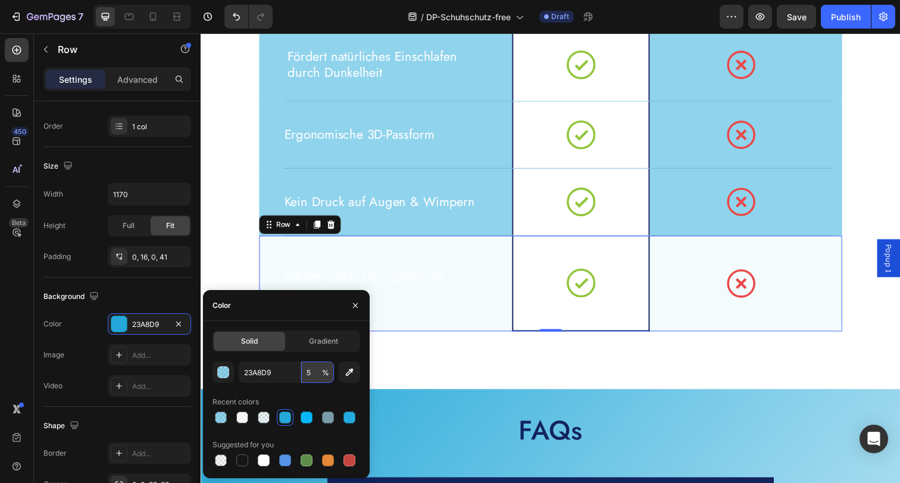
type input "50"
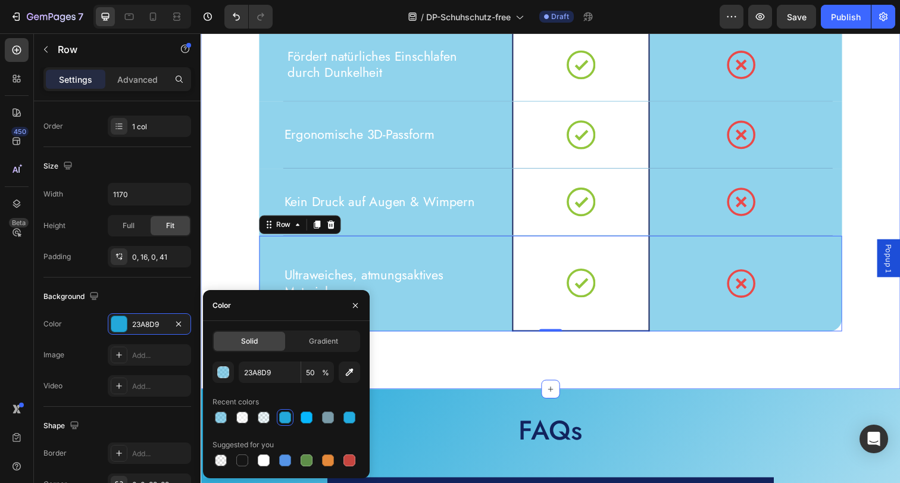
click at [899, 363] on div "LuxLife Maske vs. herkömmliche Schlafmasken Heading Drop element here DiamondPr…" at bounding box center [558, 67] width 714 height 659
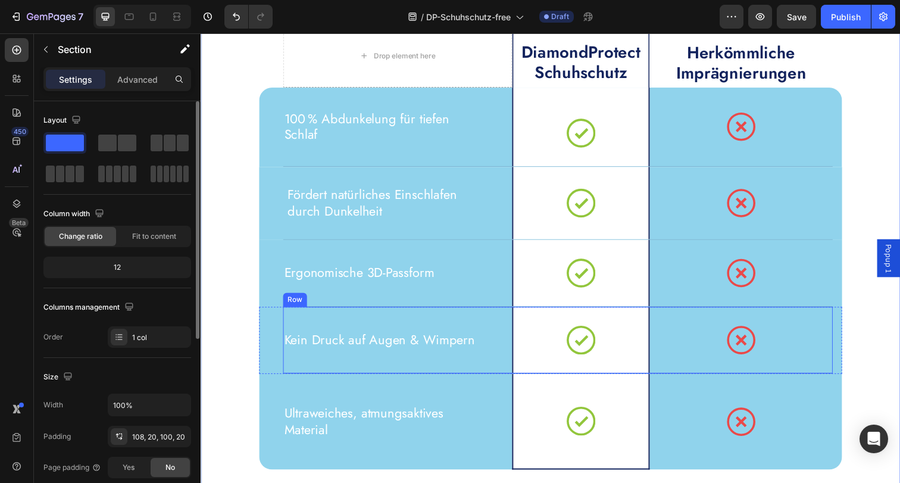
scroll to position [4015, 0]
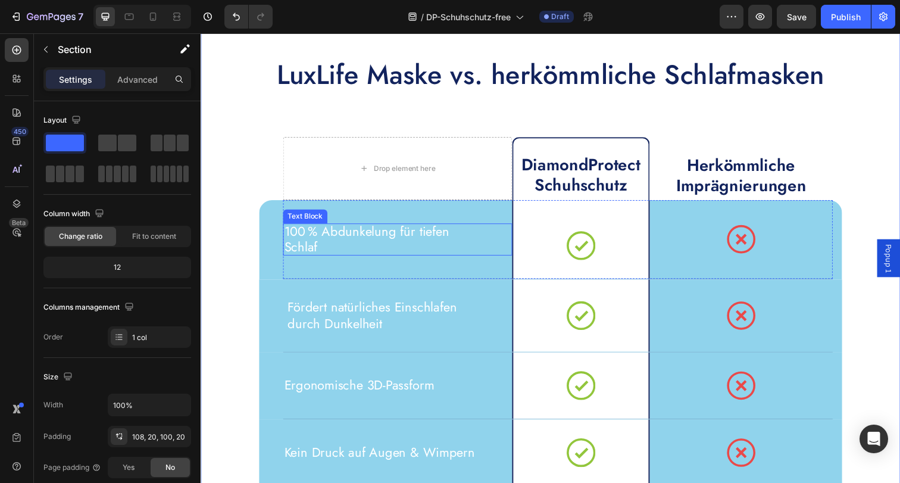
click at [357, 246] on p "100 % Abdunkelung für tiefen Schlaf" at bounding box center [389, 243] width 206 height 33
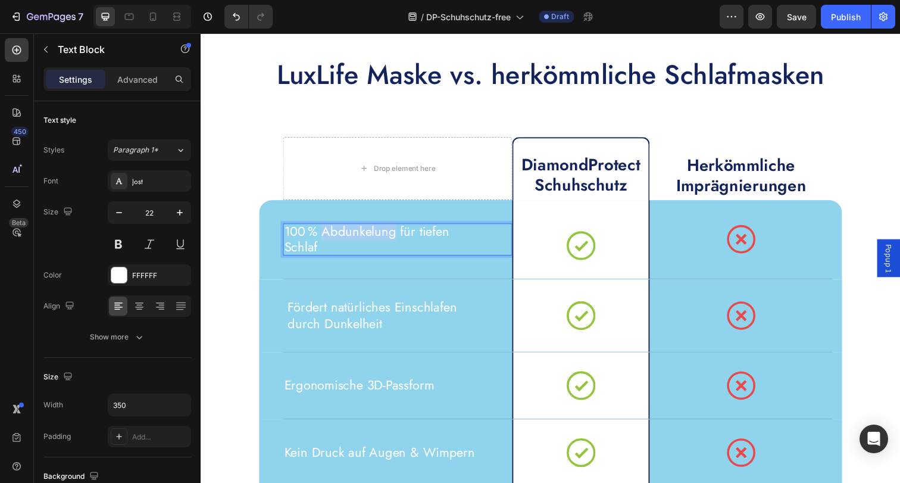
click at [357, 246] on p "100 % Abdunkelung für tiefen Schlaf" at bounding box center [389, 243] width 206 height 33
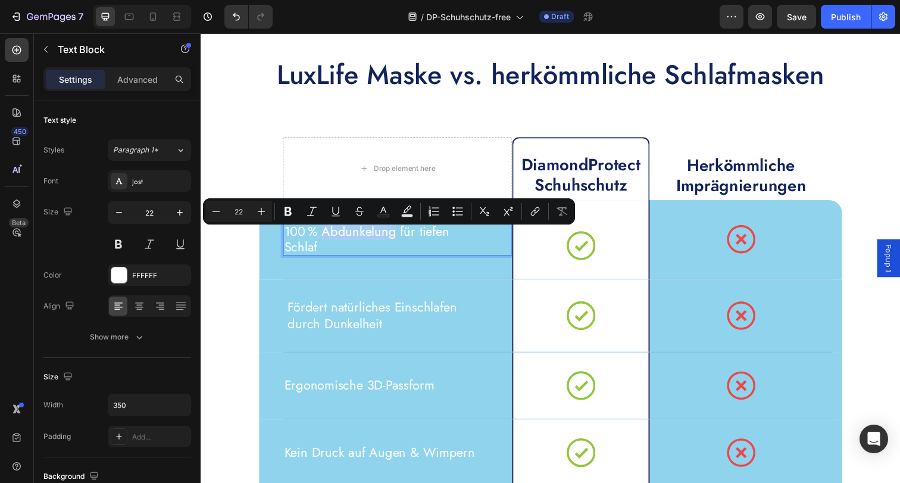
click at [357, 246] on p "100 % Abdunkelung für tiefen Schlaf" at bounding box center [389, 243] width 206 height 33
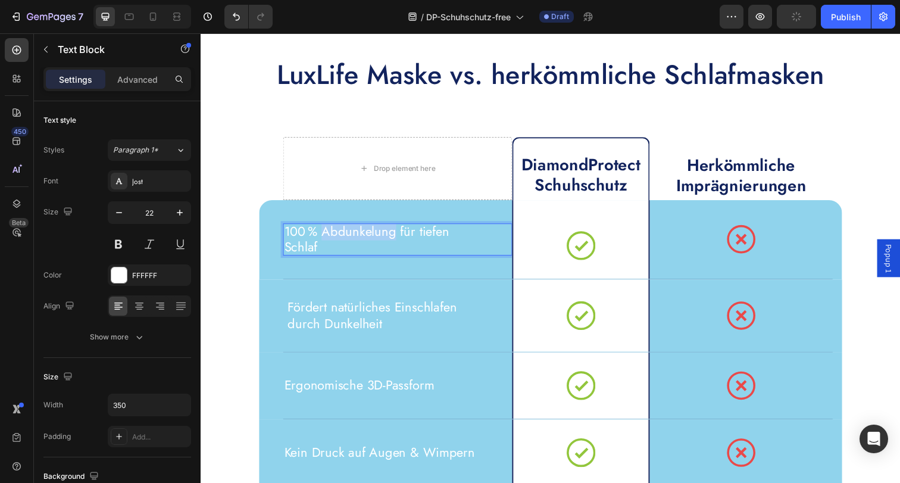
click at [357, 246] on p "100 % Abdunkelung für tiefen Schlaf" at bounding box center [389, 243] width 206 height 33
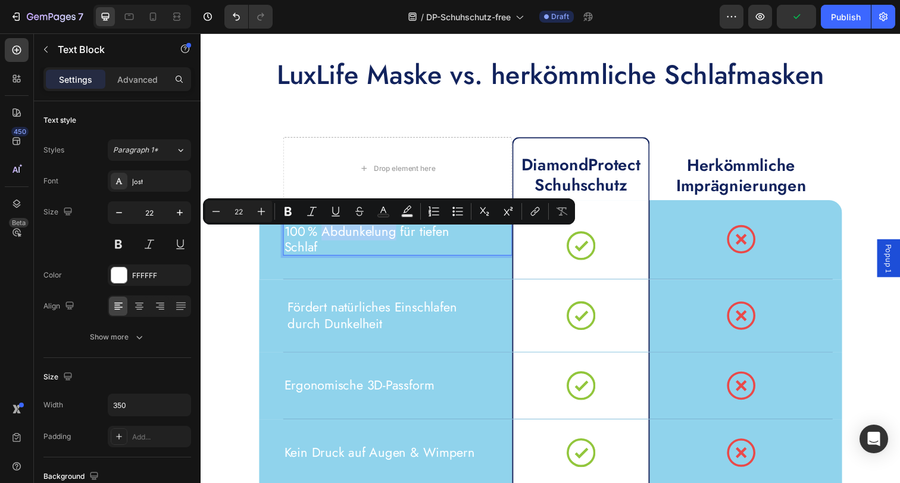
click at [343, 242] on p "100 % Abdunkelung für tiefen Schlaf" at bounding box center [389, 243] width 206 height 33
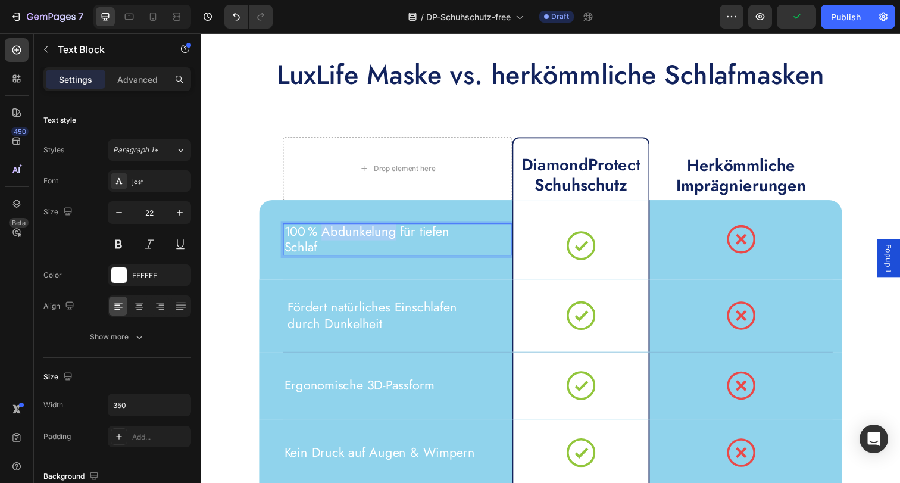
click at [343, 242] on p "100 % Abdunkelung für tiefen Schlaf" at bounding box center [389, 243] width 206 height 33
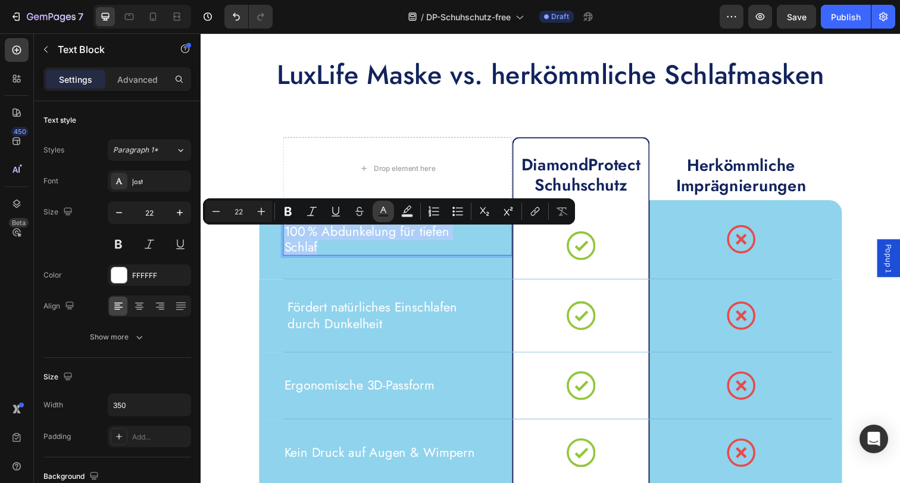
click at [383, 214] on rect "Editor contextual toolbar" at bounding box center [383, 215] width 11 height 3
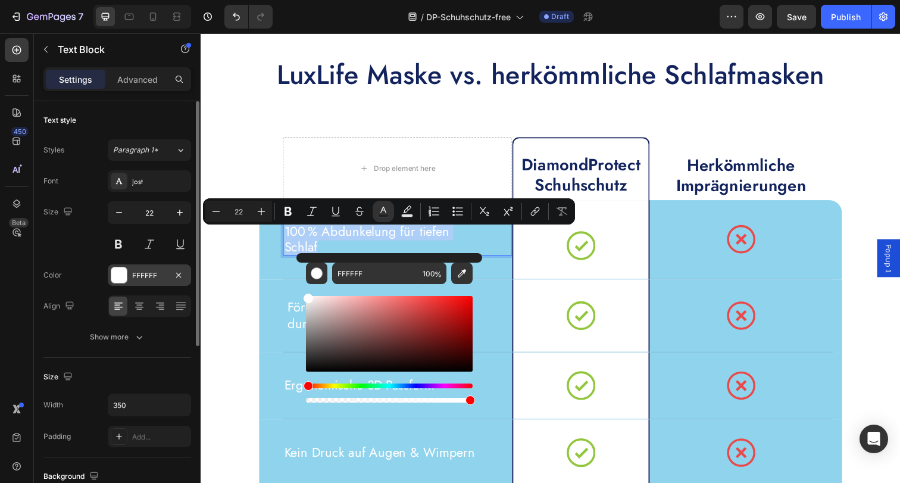
click at [161, 278] on div "FFFFFF" at bounding box center [149, 275] width 35 height 11
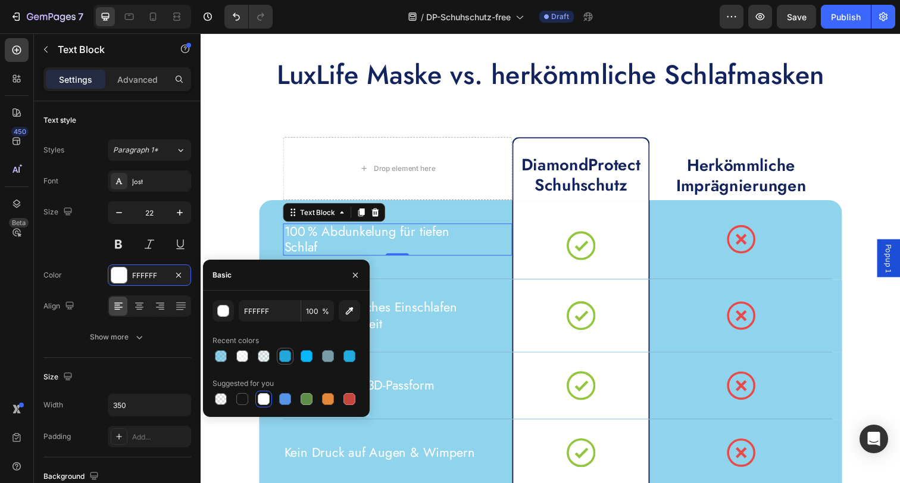
click at [287, 355] on div at bounding box center [285, 356] width 12 height 12
click at [305, 356] on div at bounding box center [306, 356] width 12 height 12
click at [284, 359] on div at bounding box center [285, 356] width 12 height 12
click at [248, 400] on div at bounding box center [242, 399] width 12 height 12
type input "151515"
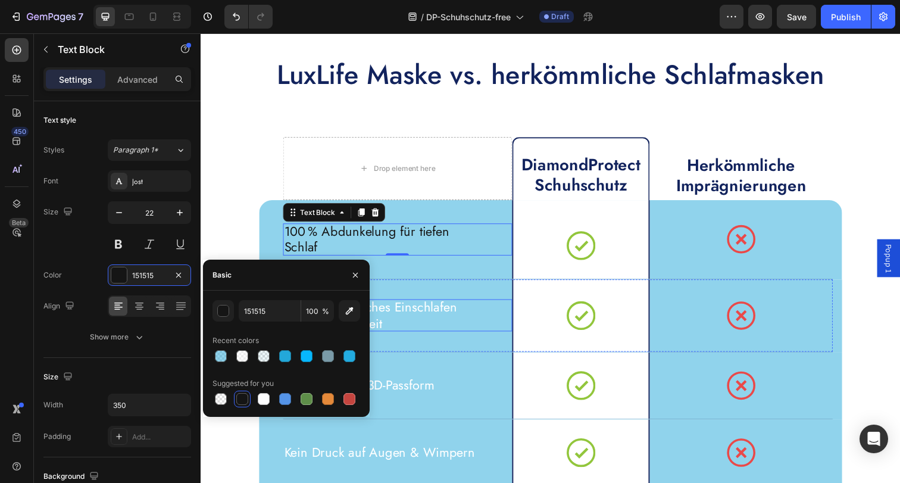
click at [439, 323] on p "Fördert natürliches Einschlafen durch Dunkelheit" at bounding box center [392, 321] width 206 height 33
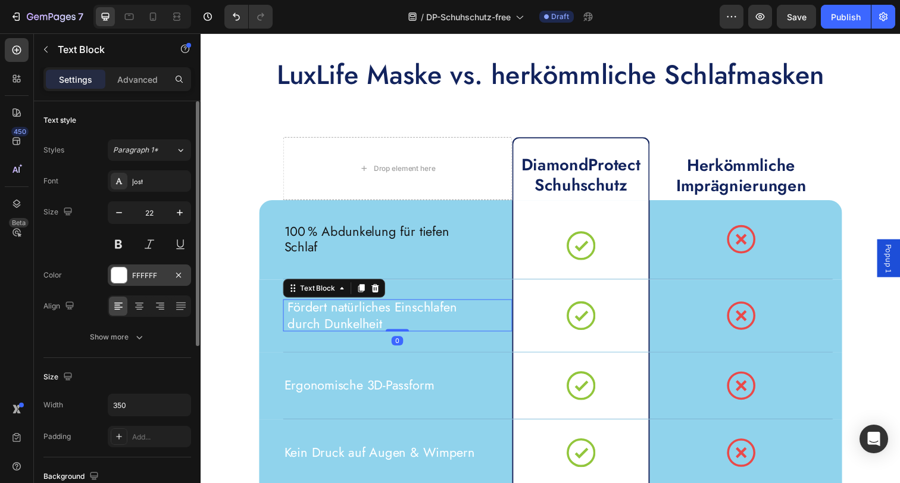
click at [138, 274] on div "FFFFFF" at bounding box center [149, 275] width 35 height 11
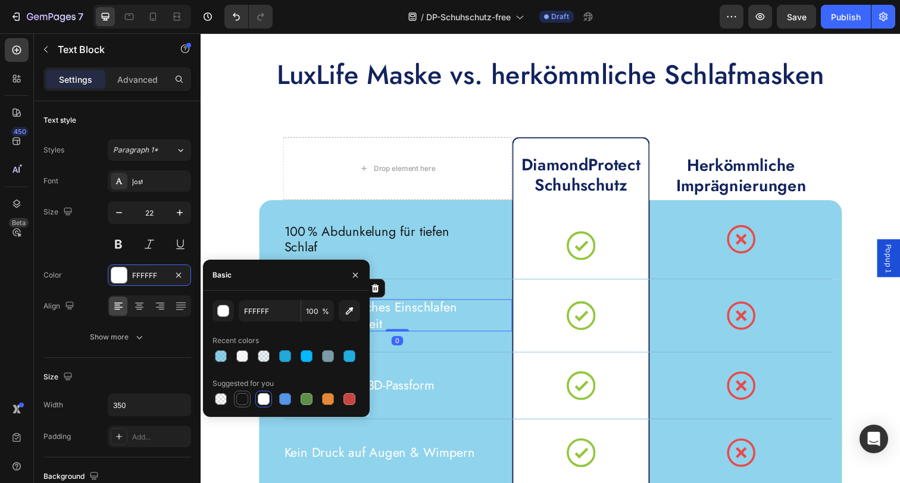
click at [239, 400] on div at bounding box center [242, 399] width 12 height 12
type input "151515"
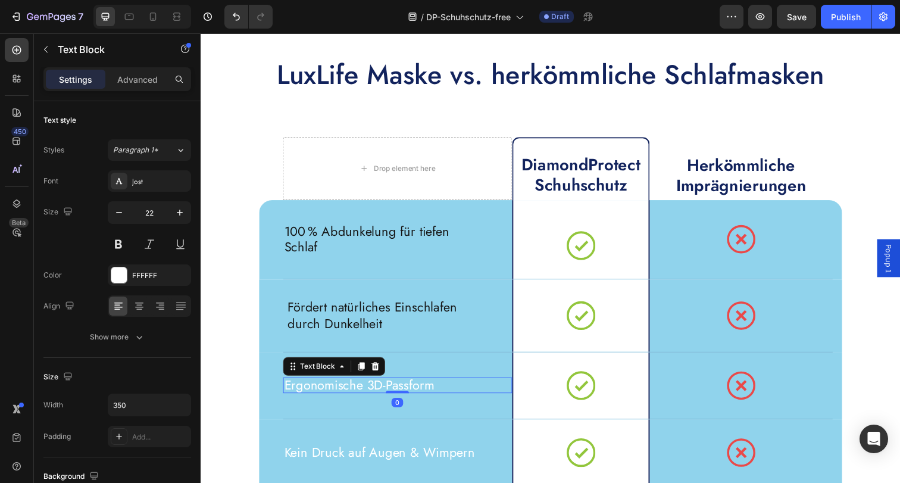
click at [417, 396] on p "Ergonomische 3D-Passform" at bounding box center [389, 392] width 206 height 17
click at [134, 275] on div "FFFFFF" at bounding box center [149, 275] width 35 height 11
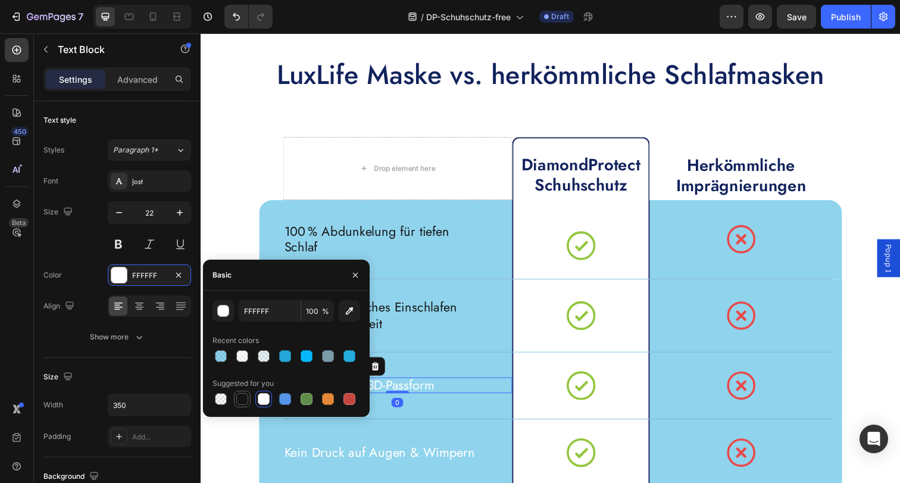
click at [249, 402] on div at bounding box center [242, 398] width 17 height 17
type input "151515"
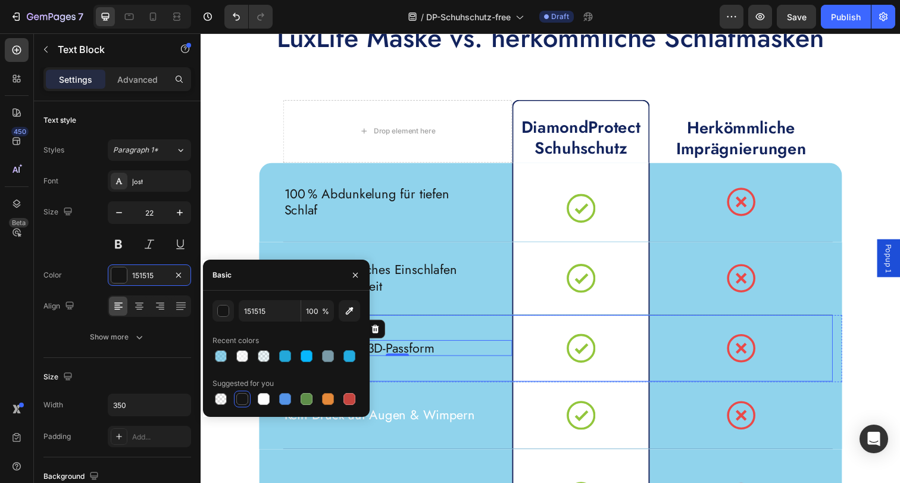
scroll to position [4111, 0]
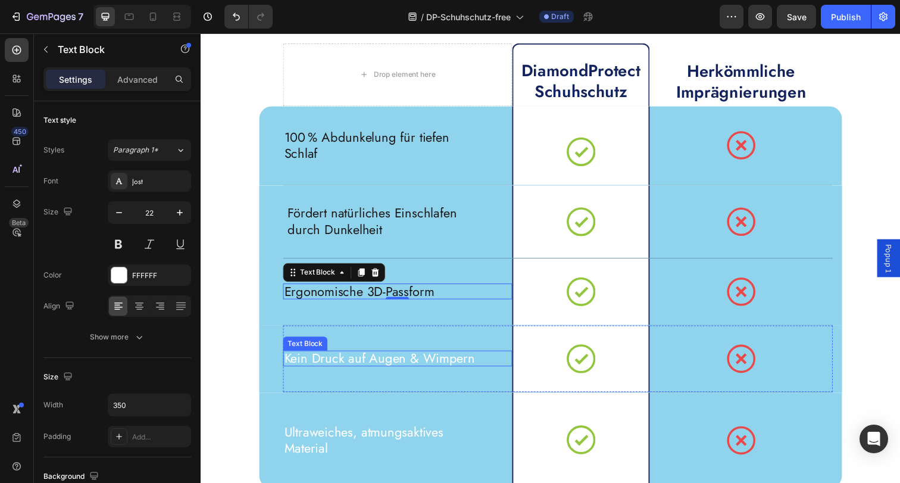
click at [414, 367] on p "Kein Druck auf Augen & Wimpern" at bounding box center [389, 365] width 206 height 17
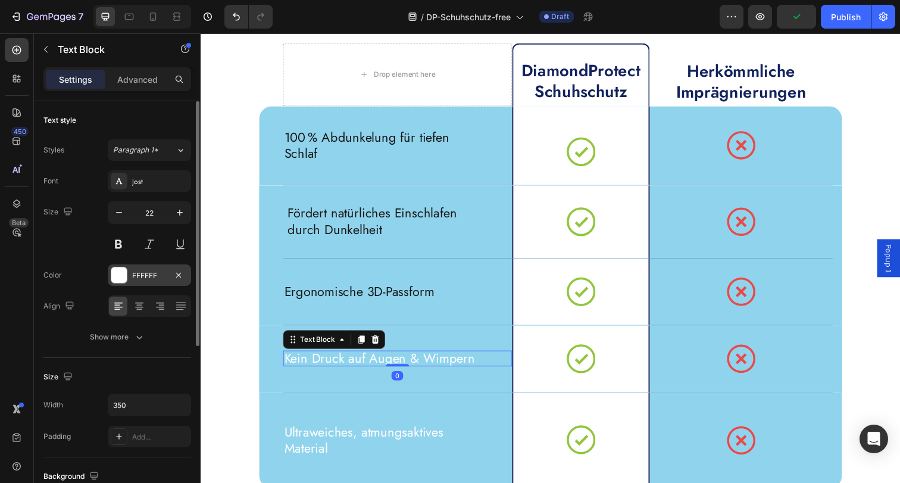
click at [113, 274] on div at bounding box center [118, 274] width 15 height 15
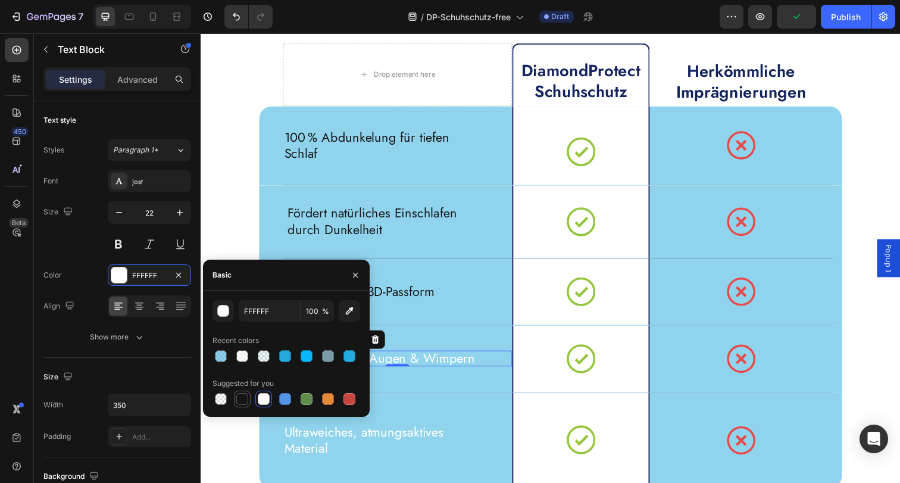
click at [243, 402] on div at bounding box center [242, 399] width 12 height 12
type input "151515"
click at [405, 443] on p "Ultraweiches, atmungsaktives Material" at bounding box center [389, 448] width 206 height 33
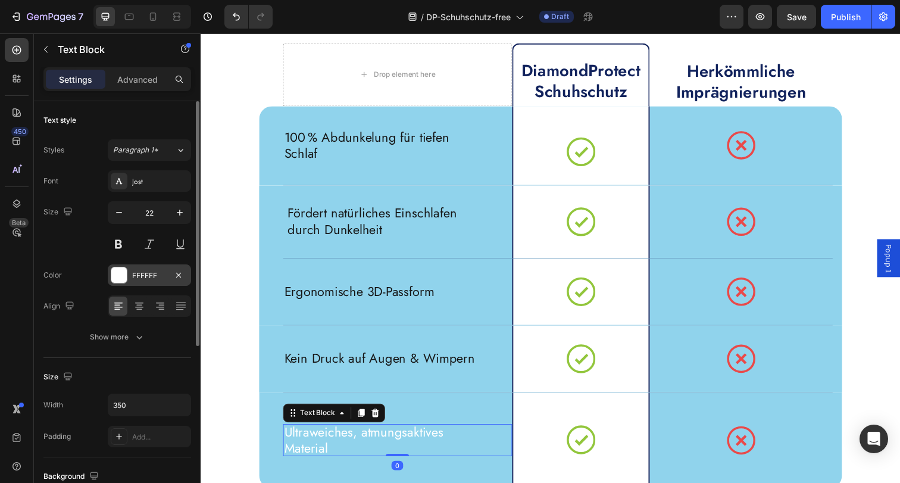
click at [123, 278] on div at bounding box center [118, 274] width 15 height 15
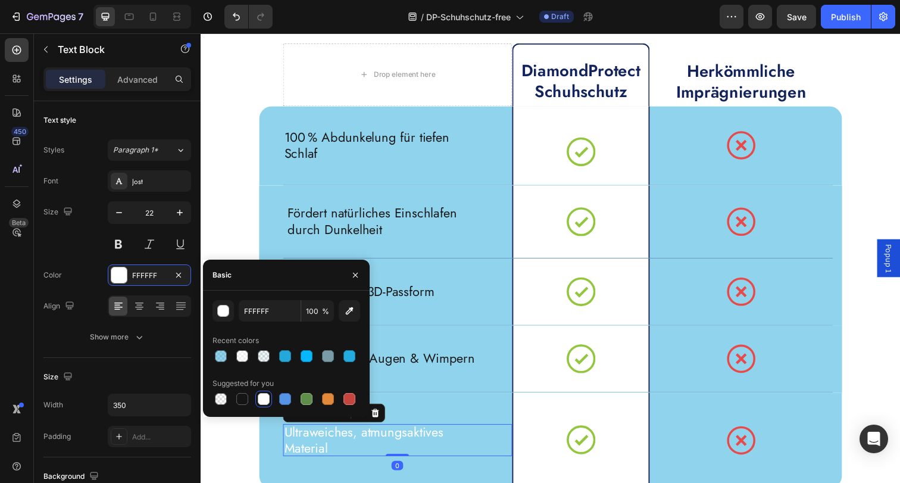
drag, startPoint x: 235, startPoint y: 398, endPoint x: 255, endPoint y: 397, distance: 19.6
click at [235, 398] on div at bounding box center [242, 399] width 14 height 14
type input "151515"
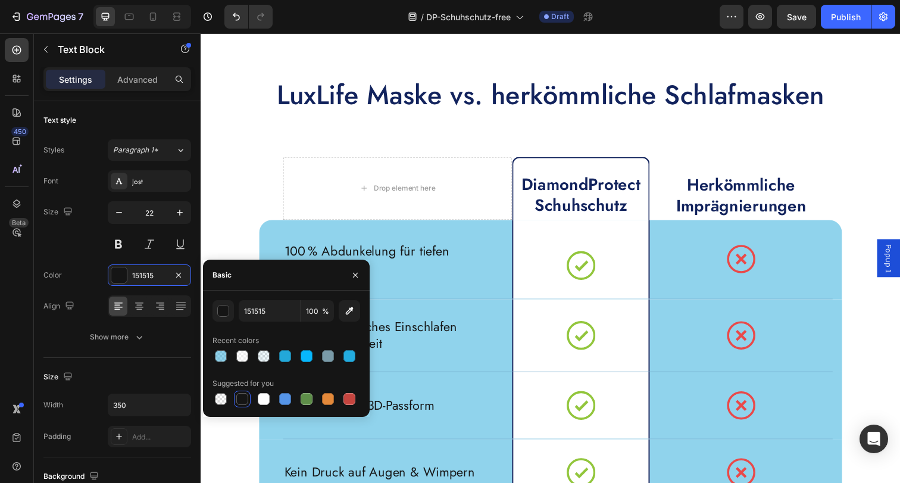
scroll to position [3790, 0]
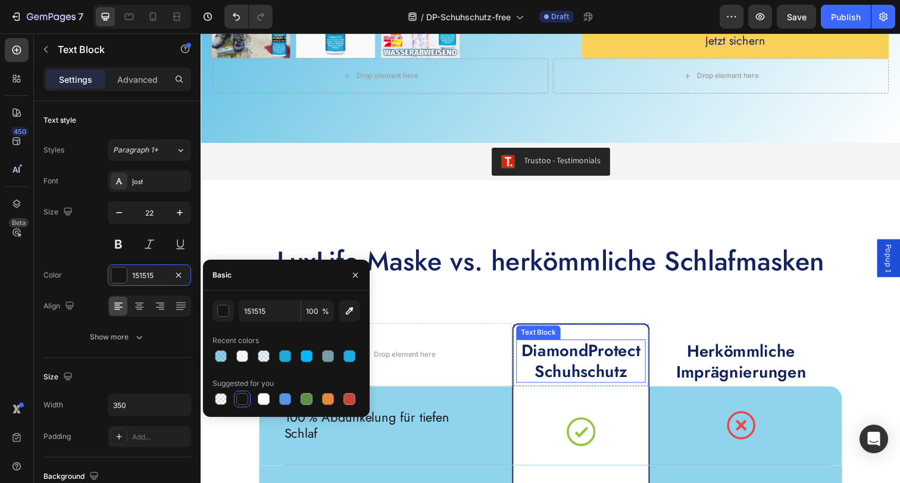
click at [613, 389] on p "DiamondProtect Schuhschutz" at bounding box center [589, 368] width 130 height 42
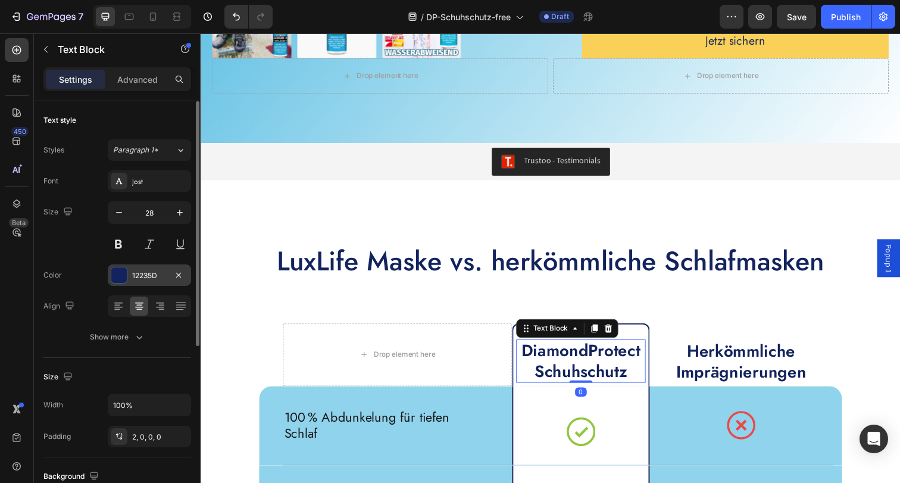
click at [133, 272] on div "12235D" at bounding box center [149, 275] width 35 height 11
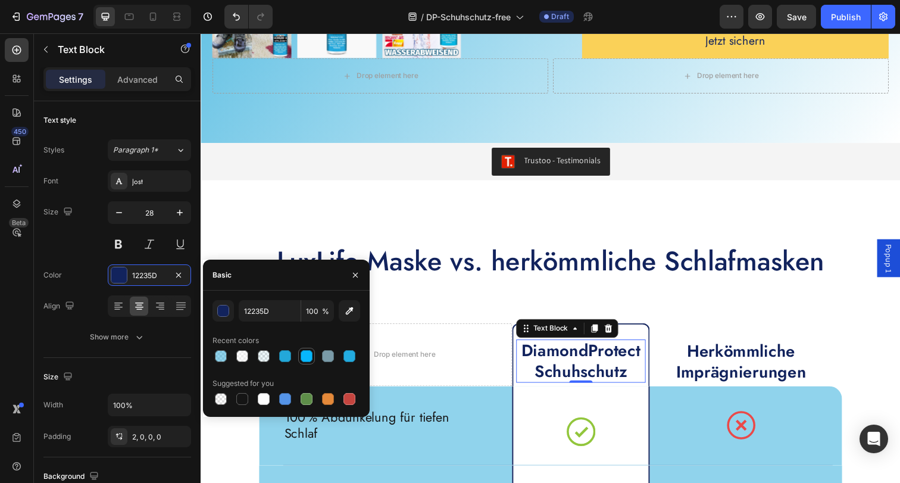
click at [302, 358] on div at bounding box center [306, 356] width 12 height 12
click at [287, 354] on div at bounding box center [285, 356] width 12 height 12
type input "23A8D9"
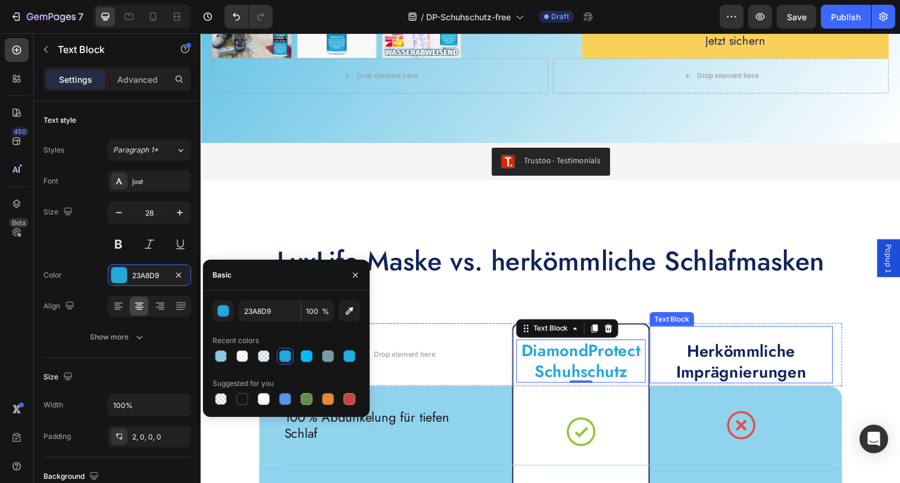
click at [690, 389] on p "Herkömmliche Imprägnierungen" at bounding box center [752, 368] width 184 height 42
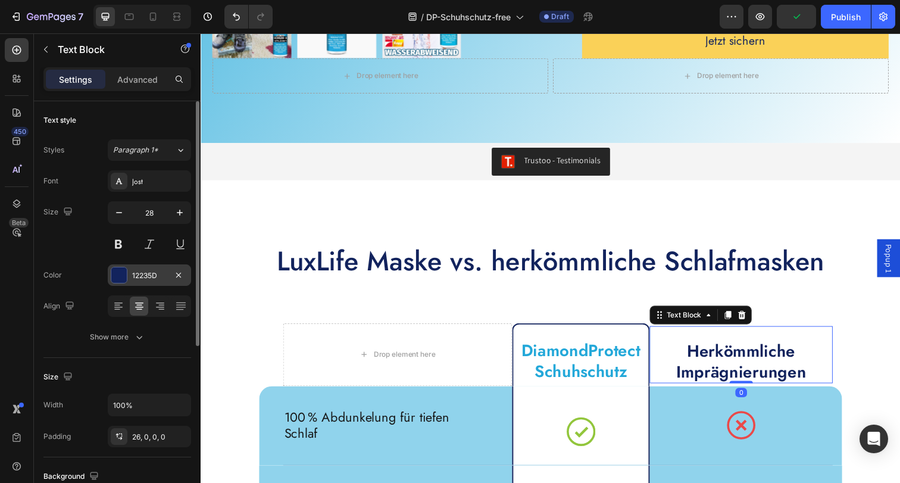
click at [127, 275] on div "12235D" at bounding box center [149, 274] width 83 height 21
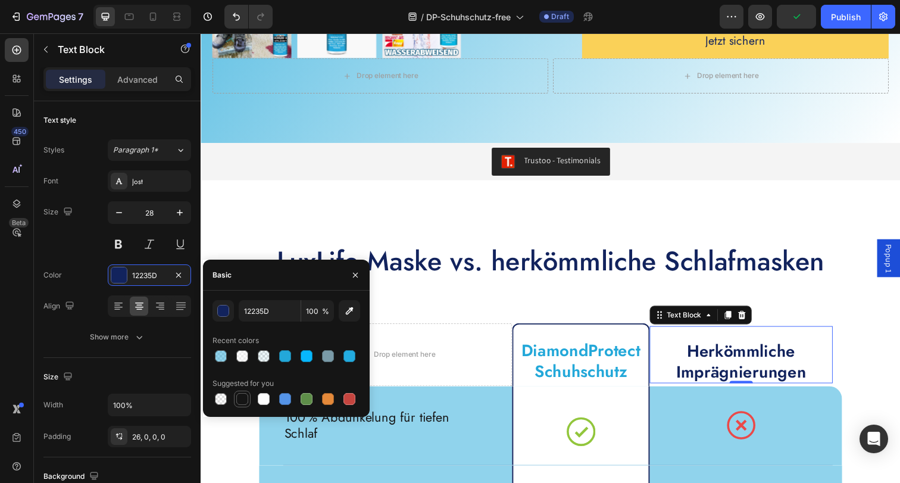
click at [236, 398] on div at bounding box center [242, 399] width 12 height 12
type input "151515"
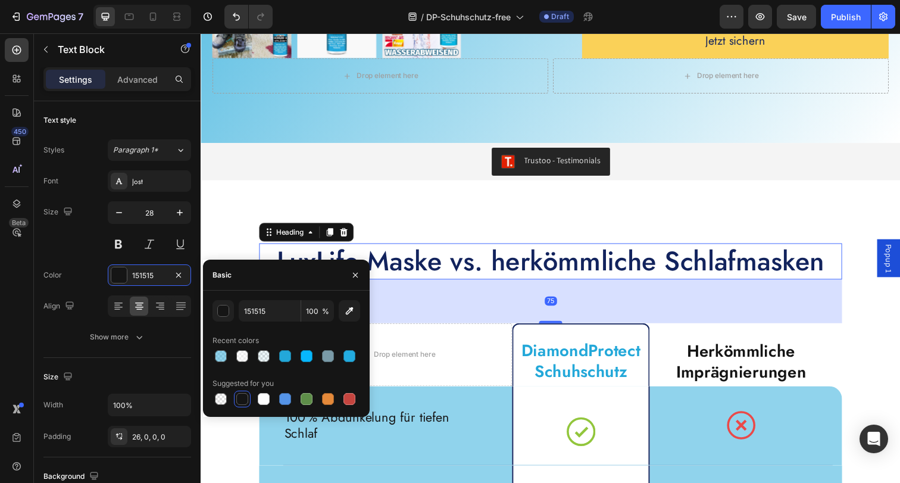
click at [479, 284] on h2 "LuxLife Maske vs. herkömmliche Schlafmasken" at bounding box center [557, 266] width 595 height 37
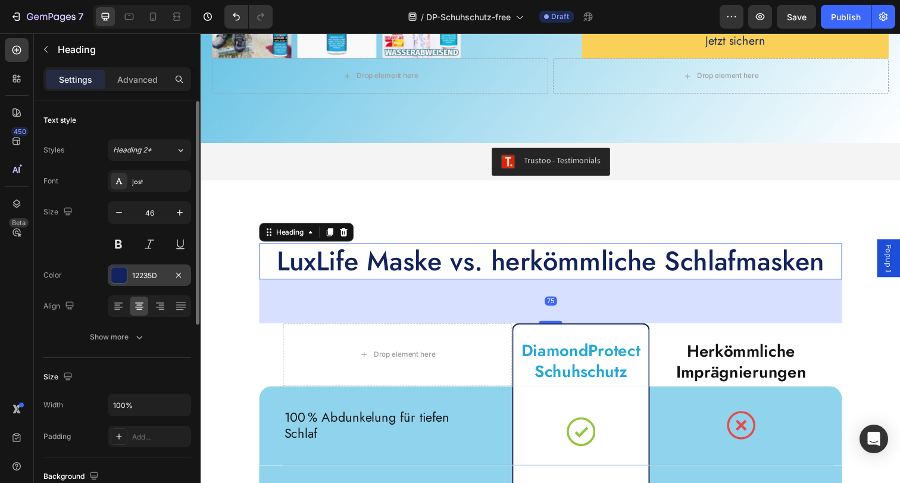
click at [125, 274] on div at bounding box center [118, 274] width 15 height 15
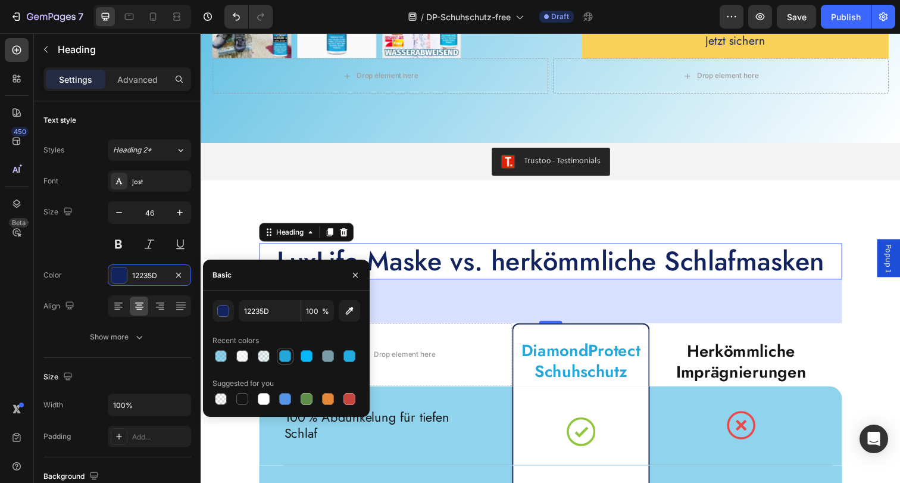
click at [286, 358] on div at bounding box center [285, 356] width 12 height 12
type input "23A8D9"
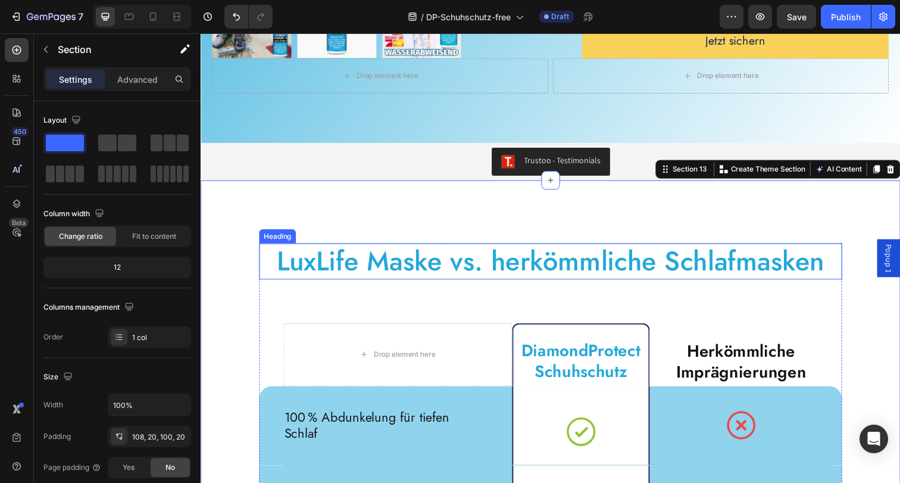
click at [380, 284] on h2 "LuxLife Maske vs. herkömmliche Schlafmasken" at bounding box center [557, 266] width 595 height 37
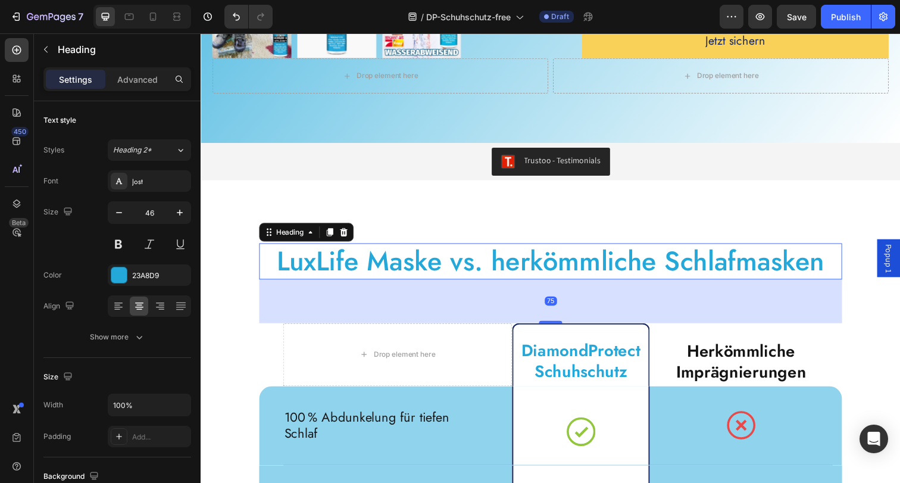
click at [380, 284] on h2 "LuxLife Maske vs. herkömmliche Schlafmasken" at bounding box center [557, 266] width 595 height 37
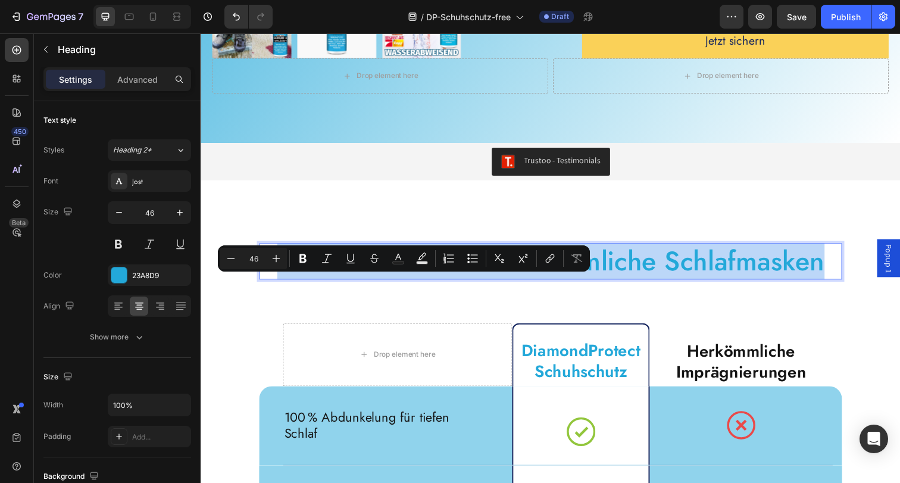
click at [380, 283] on p "LuxLife Maske vs. herkömmliche Schlafmasken" at bounding box center [557, 266] width 593 height 35
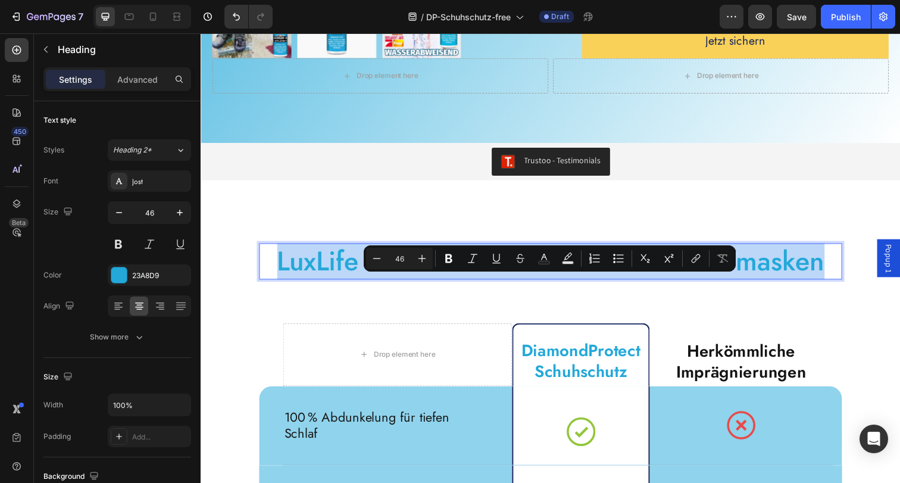
click at [380, 283] on p "LuxLife Maske vs. herkömmliche Schlafmasken" at bounding box center [557, 266] width 593 height 35
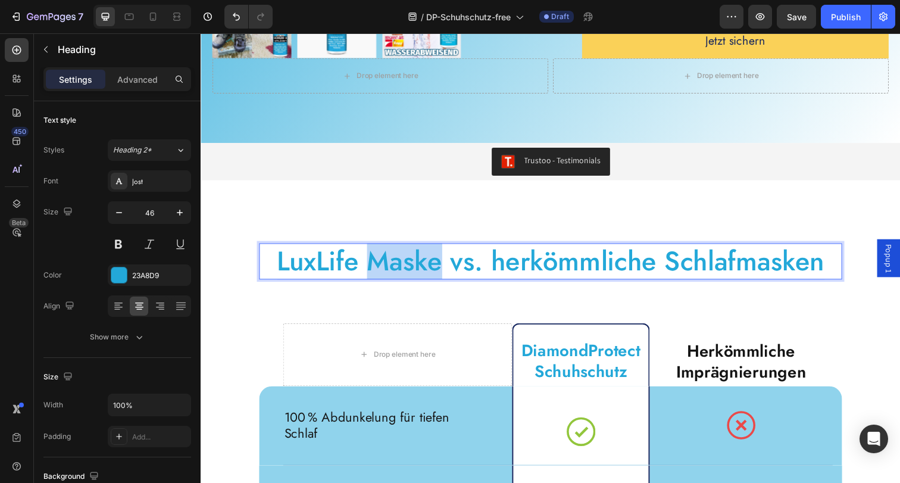
click at [380, 283] on p "LuxLife Maske vs. herkömmliche Schlafmasken" at bounding box center [557, 266] width 593 height 35
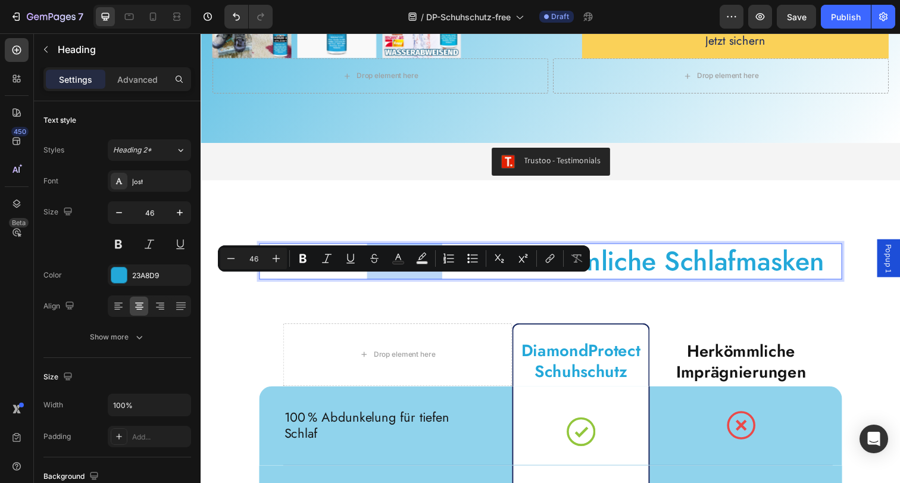
click at [421, 283] on p "LuxLife Maske vs. herkömmliche Schlafmasken" at bounding box center [557, 266] width 593 height 35
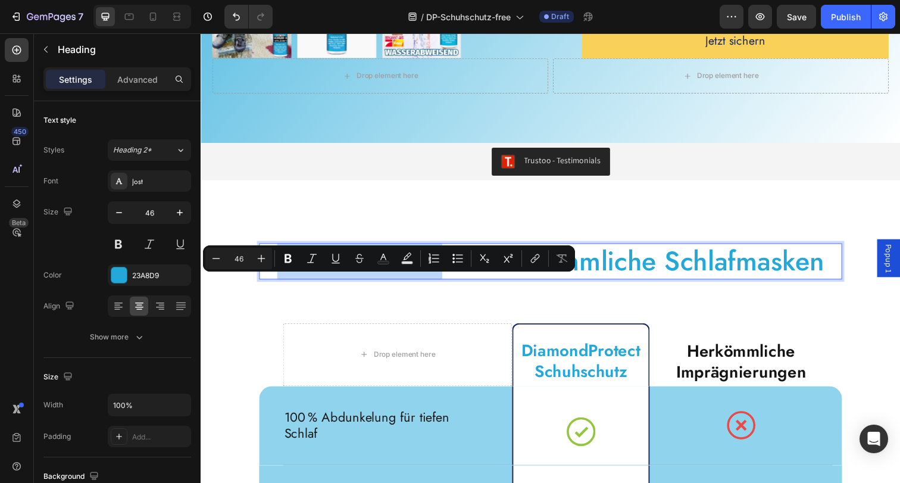
drag, startPoint x: 441, startPoint y: 307, endPoint x: 274, endPoint y: 303, distance: 166.6
click at [274, 283] on p "LuxLife Maske vs. herkömmliche Schlafmasken" at bounding box center [557, 266] width 593 height 35
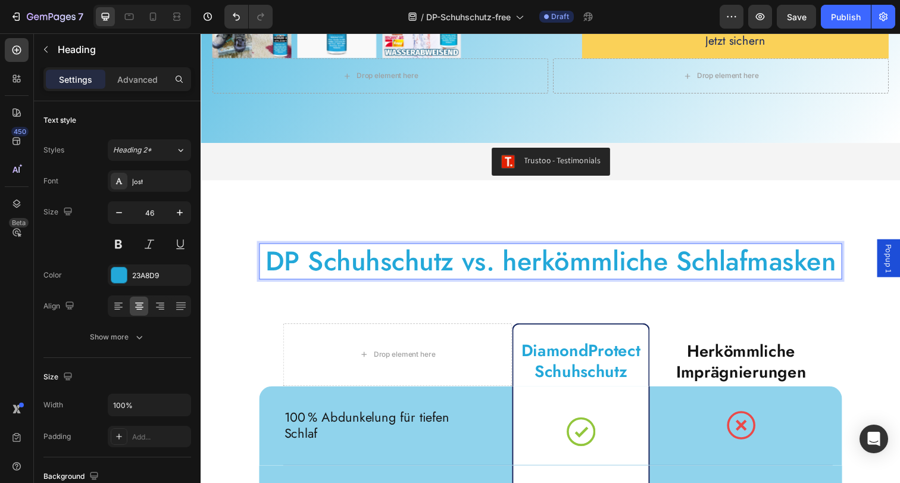
click at [738, 283] on p "DP Schuhschutz vs. herkömmliche Schlafmasken" at bounding box center [557, 266] width 593 height 35
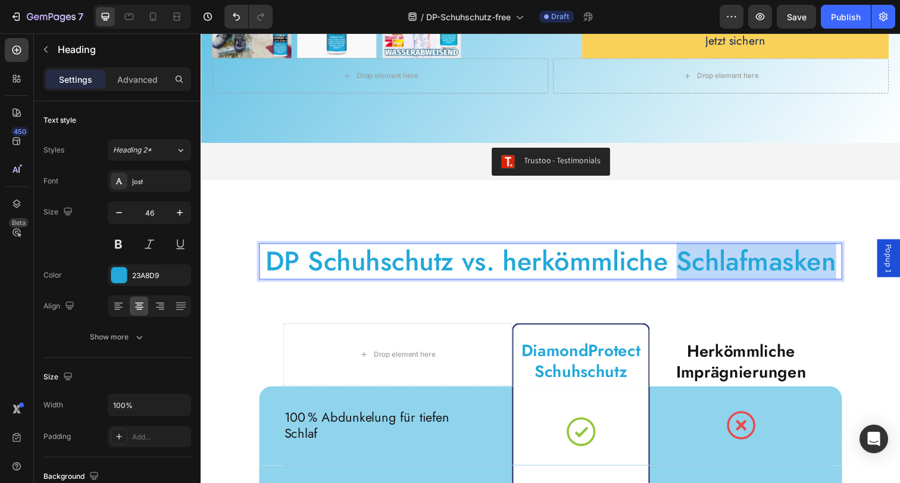
click at [738, 283] on p "DP Schuhschutz vs. herkömmliche Schlafmasken" at bounding box center [557, 266] width 593 height 35
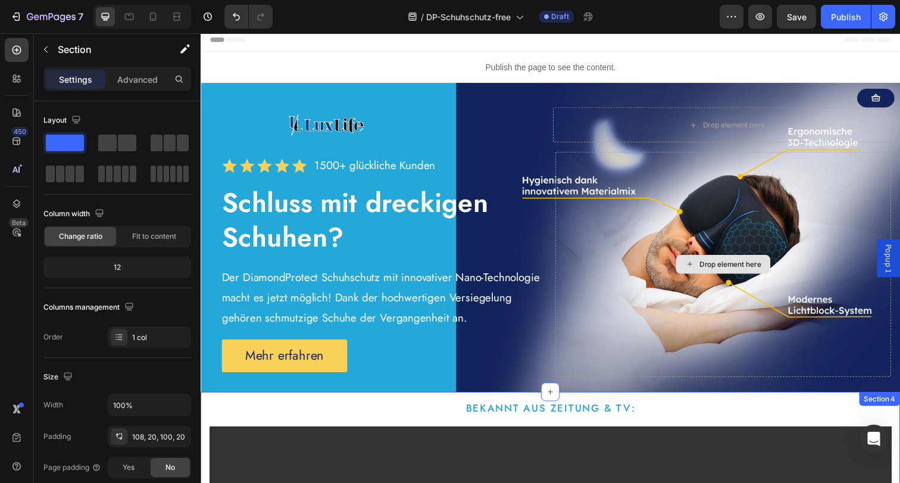
scroll to position [0, 0]
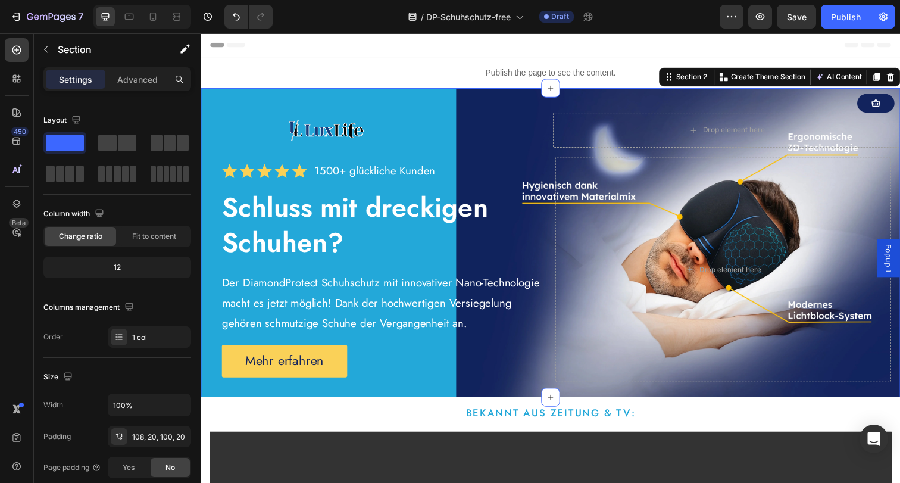
click at [419, 92] on div "Button Image Drop element here Row Icon Icon Icon Icon Icon Icon List 1500+ glü…" at bounding box center [558, 246] width 714 height 315
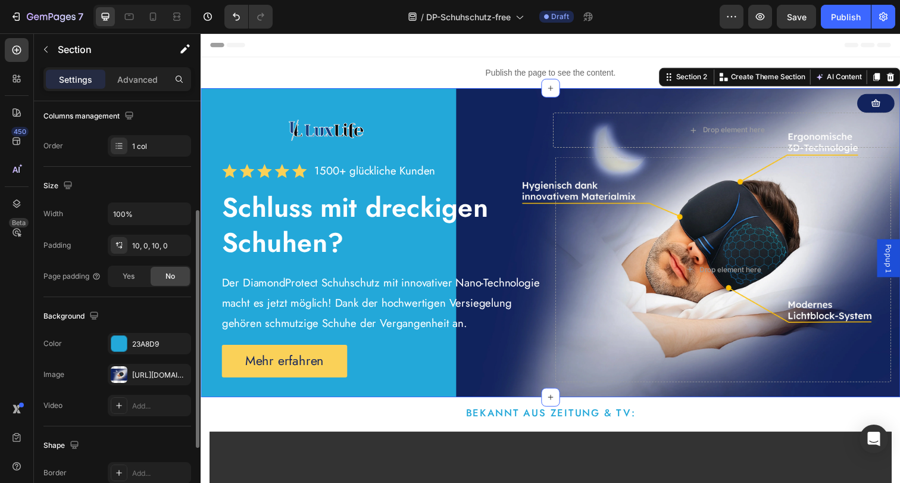
scroll to position [245, 0]
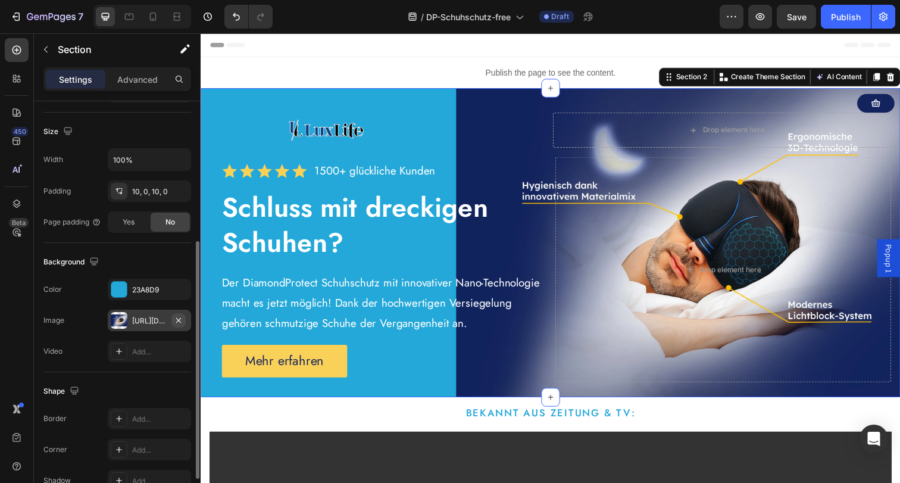
click at [179, 319] on icon "button" at bounding box center [178, 319] width 5 height 5
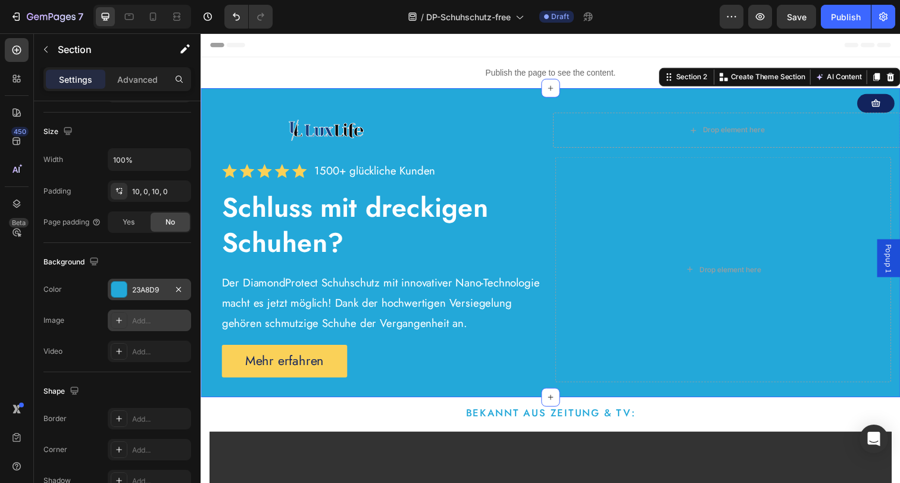
click at [141, 291] on div "23A8D9" at bounding box center [149, 289] width 35 height 11
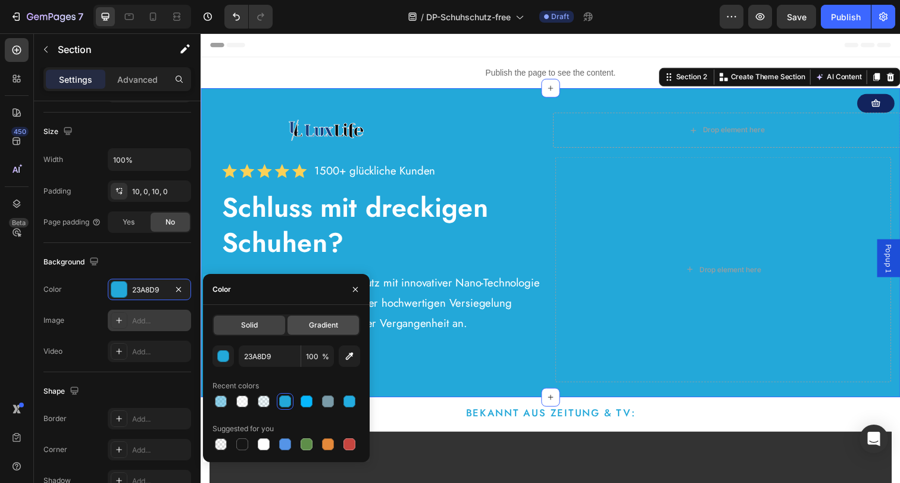
click at [293, 331] on div "Gradient" at bounding box center [322, 324] width 71 height 19
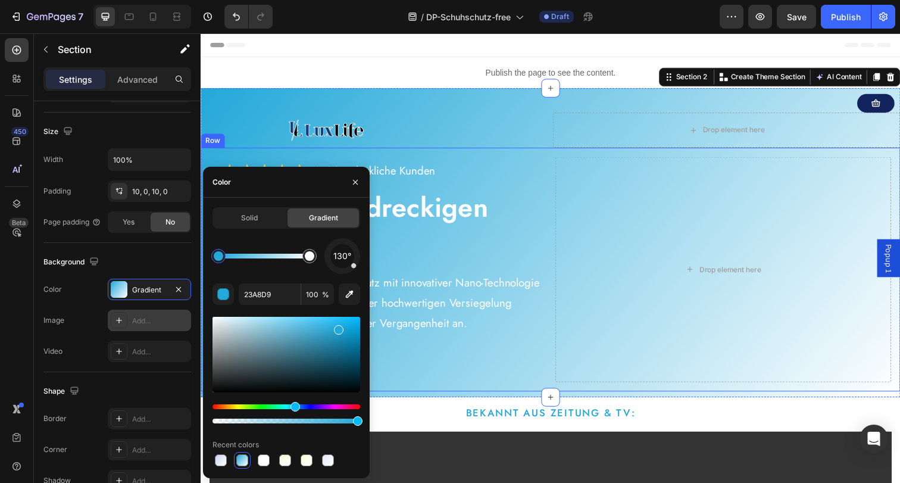
click at [490, 393] on div "Icon Icon Icon Icon Icon Icon List 1500+ glückliche Kunden Text Block Row Schlu…" at bounding box center [558, 274] width 714 height 249
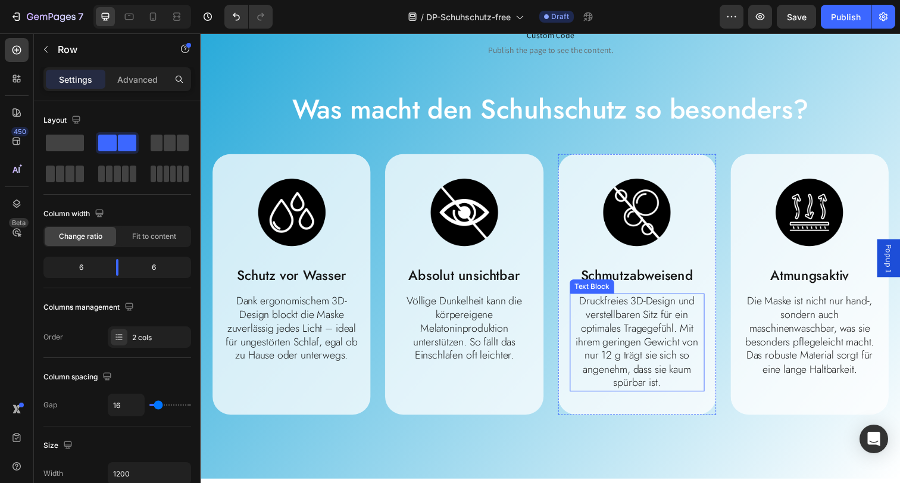
scroll to position [855, 0]
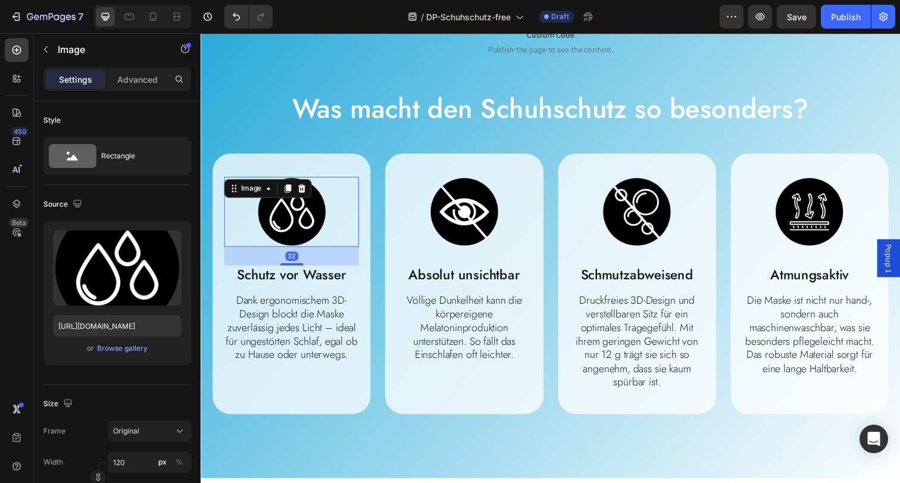
click at [314, 202] on img at bounding box center [293, 215] width 71 height 71
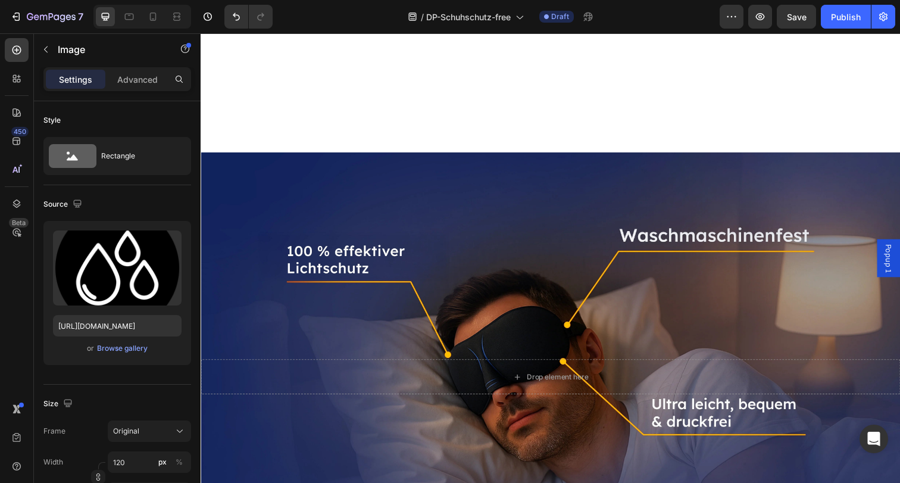
scroll to position [2241, 0]
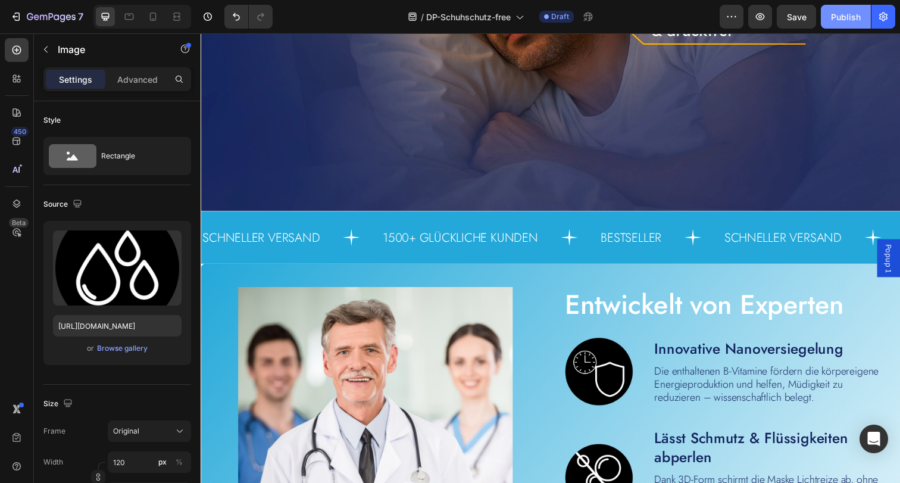
click at [831, 22] on div "Publish" at bounding box center [846, 17] width 30 height 12
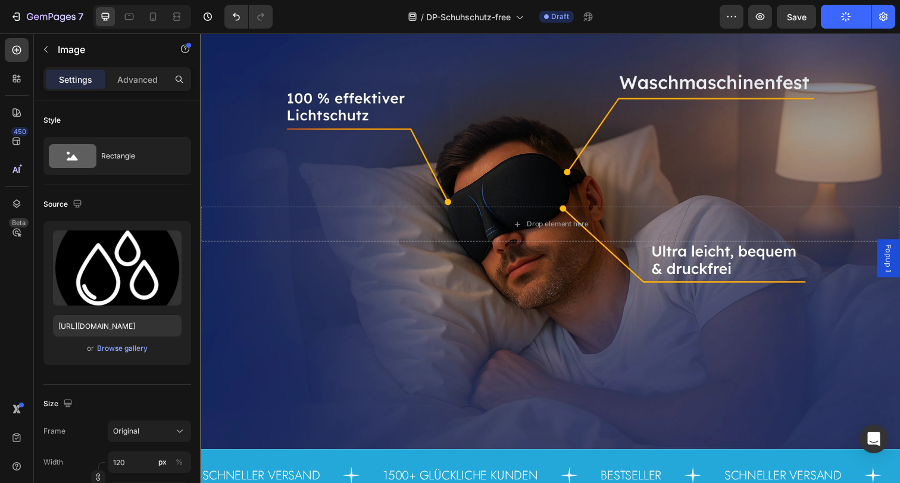
scroll to position [1718, 0]
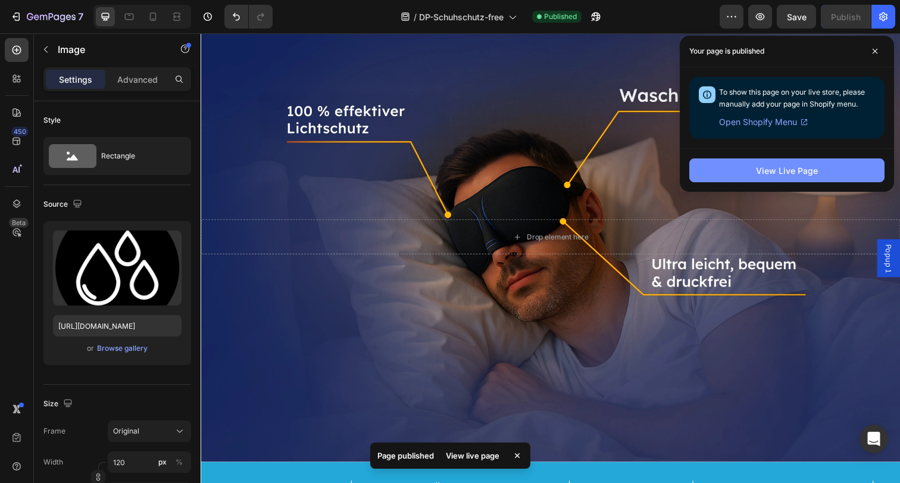
click at [748, 170] on button "View Live Page" at bounding box center [786, 170] width 195 height 24
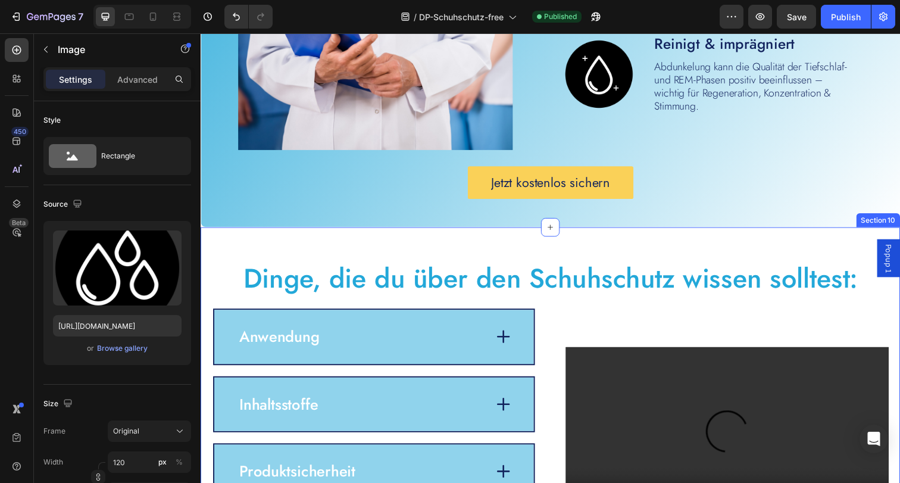
scroll to position [2713, 0]
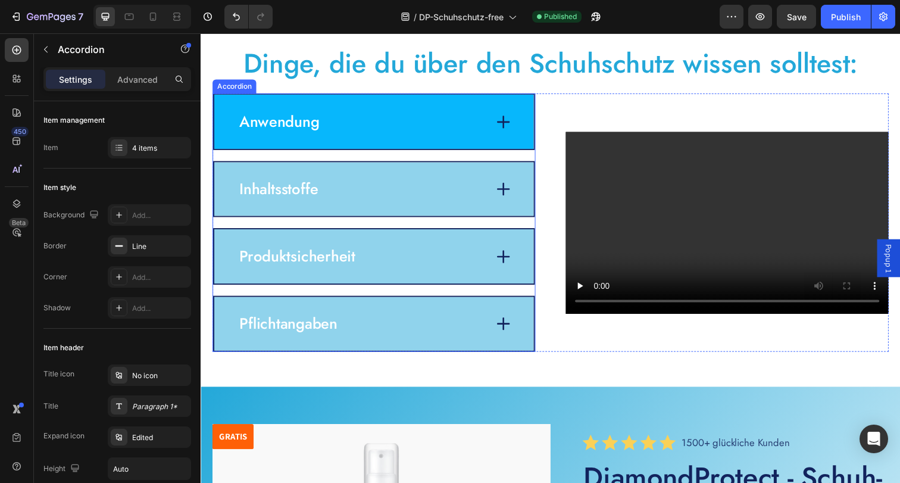
click at [254, 129] on span "Anwendung" at bounding box center [281, 123] width 82 height 23
click at [258, 127] on span "Anwendung" at bounding box center [281, 123] width 82 height 23
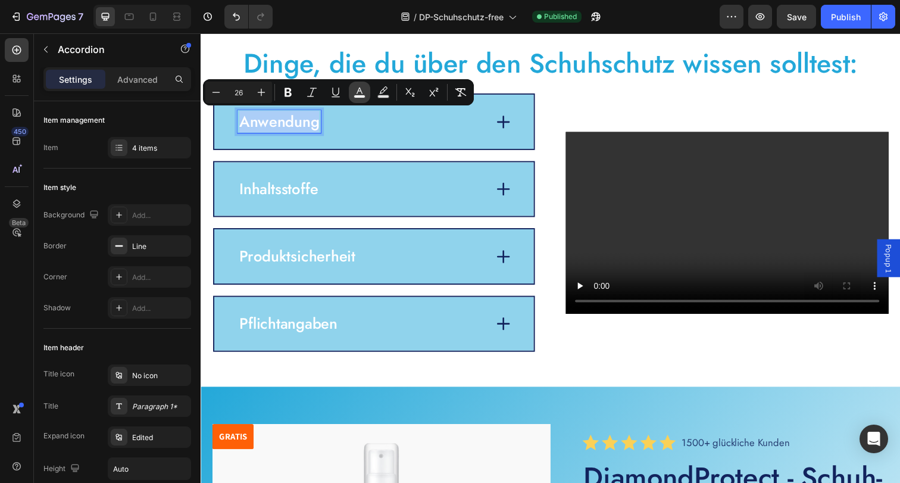
click at [354, 92] on icon "Editor contextual toolbar" at bounding box center [359, 92] width 12 height 12
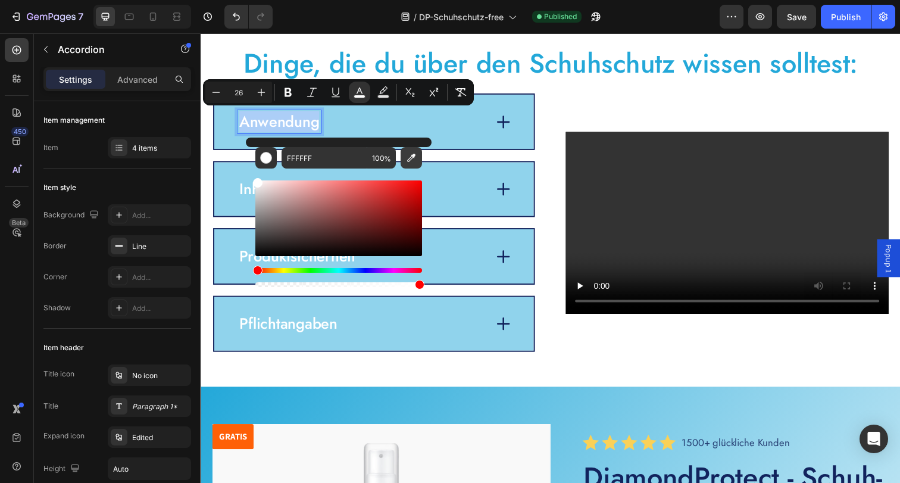
click at [410, 158] on icon "Editor contextual toolbar" at bounding box center [411, 158] width 12 height 12
type input "23A8D9"
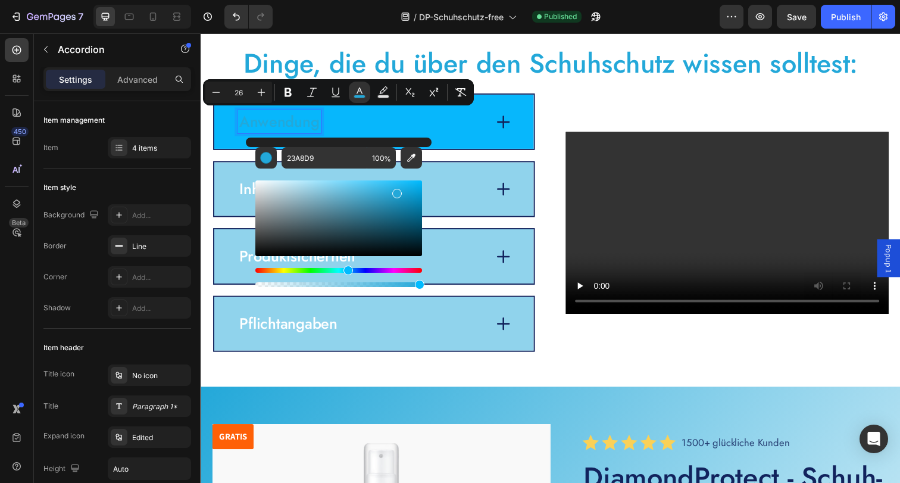
click at [284, 122] on span "Anwendung" at bounding box center [281, 123] width 82 height 23
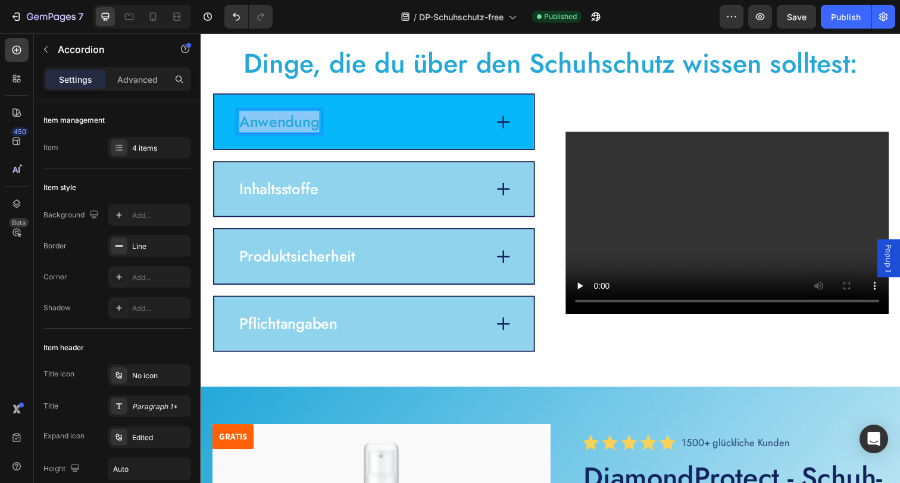
click at [284, 122] on span "Anwendung" at bounding box center [281, 123] width 82 height 23
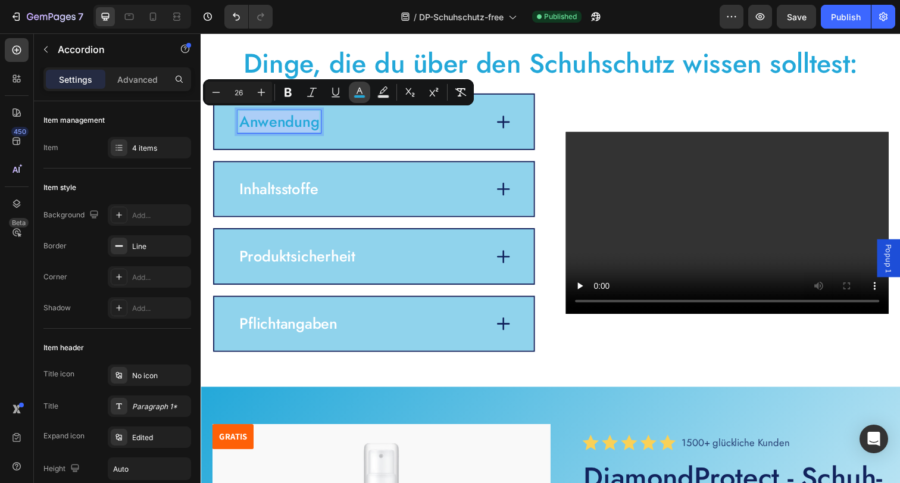
click at [360, 93] on icon "Editor contextual toolbar" at bounding box center [359, 92] width 12 height 12
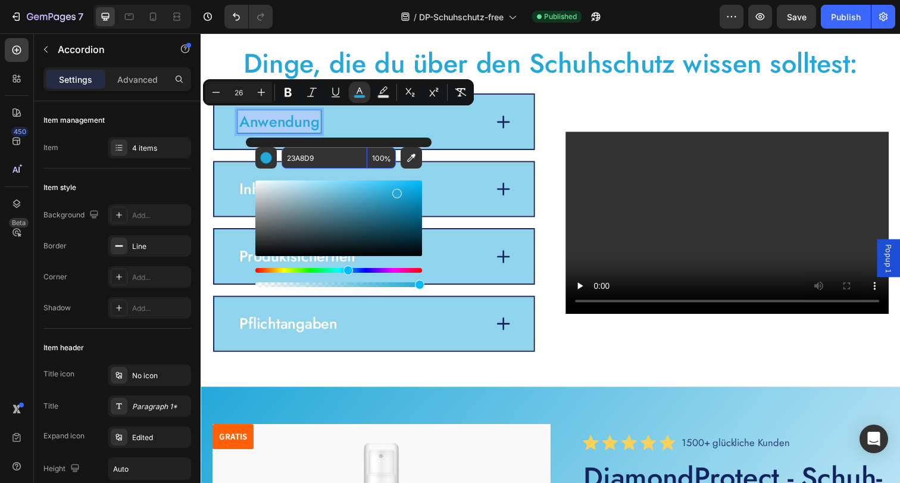
click at [342, 155] on input "23A8D9" at bounding box center [324, 157] width 86 height 21
type input "000000"
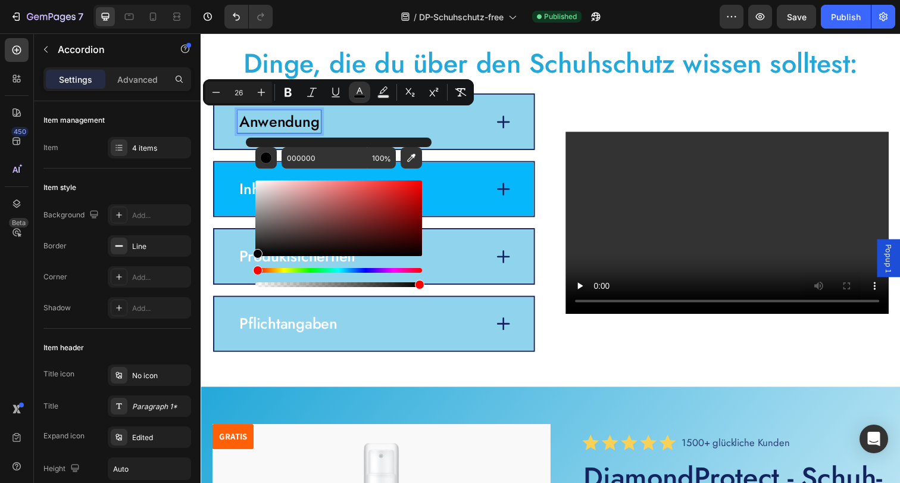
click at [243, 189] on span "Inhaltsstoffe" at bounding box center [280, 192] width 80 height 23
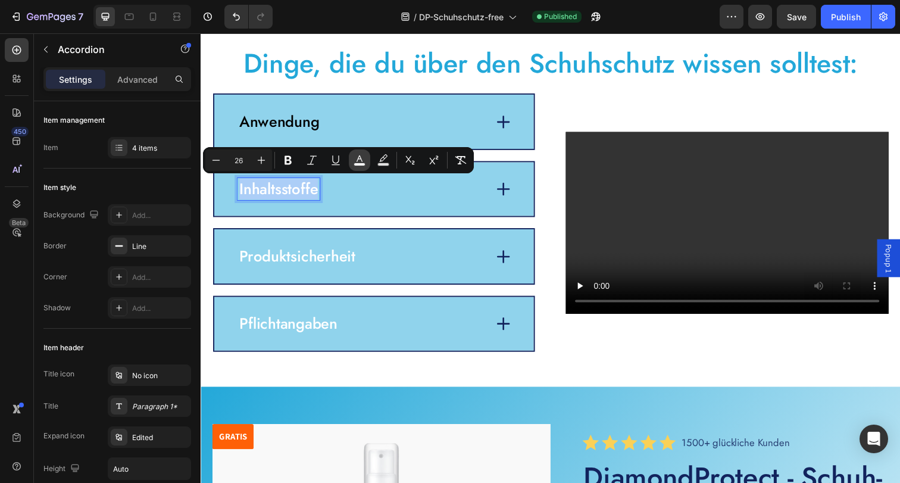
click at [357, 163] on rect "Editor contextual toolbar" at bounding box center [359, 164] width 11 height 3
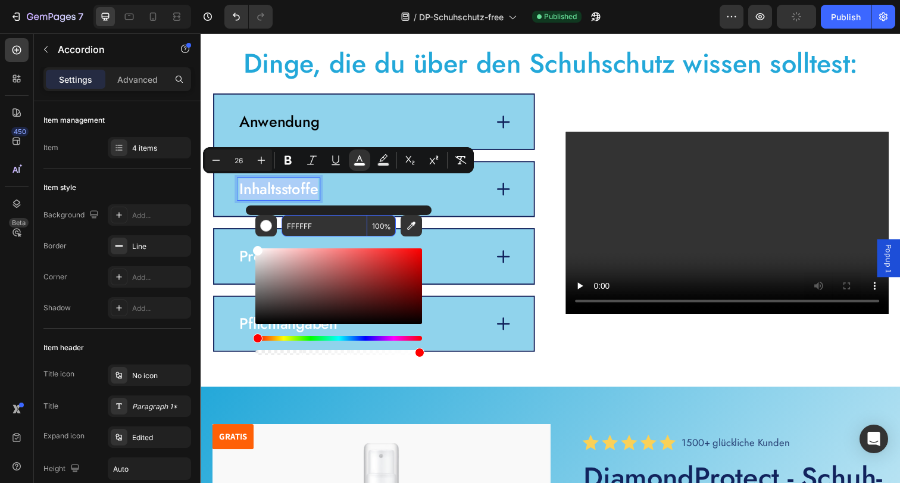
click at [335, 224] on input "FFFFFF" at bounding box center [324, 225] width 86 height 21
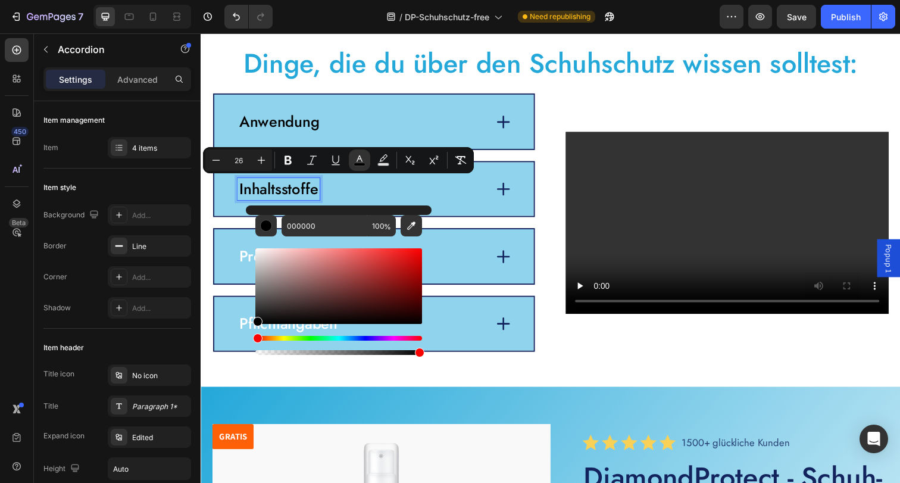
click at [246, 258] on div "000000 100 %" at bounding box center [339, 281] width 186 height 152
click at [251, 250] on div "000000 100 %" at bounding box center [339, 281] width 186 height 152
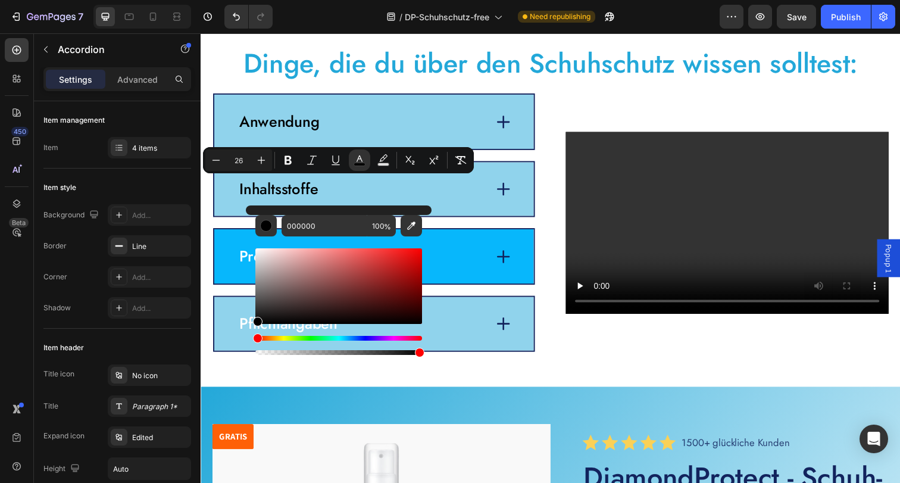
click at [237, 253] on div "Produktsicherheit" at bounding box center [377, 260] width 326 height 55
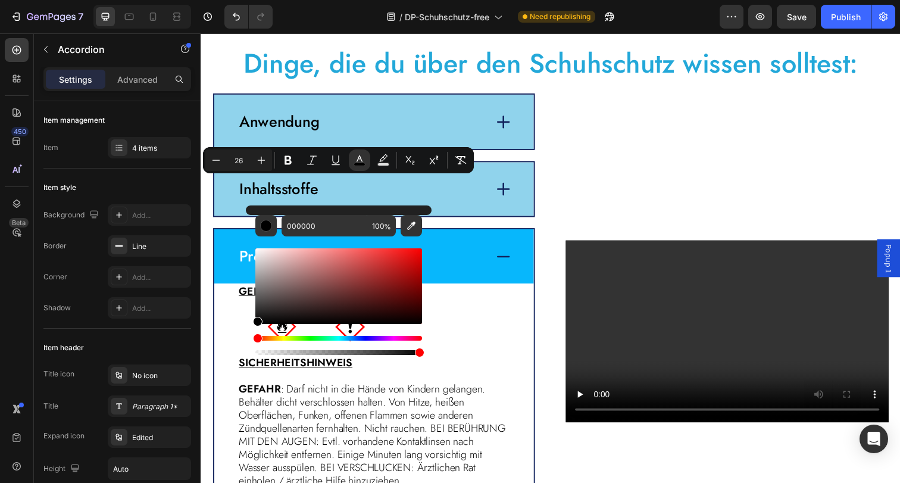
click at [245, 258] on span "Produktsicherheit" at bounding box center [299, 260] width 118 height 23
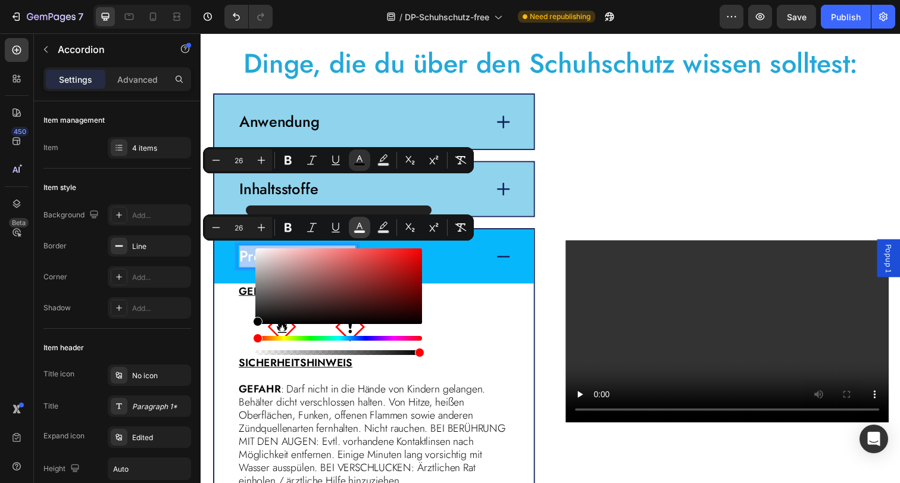
click at [351, 227] on button "color" at bounding box center [359, 227] width 21 height 21
type input "FFFFFF"
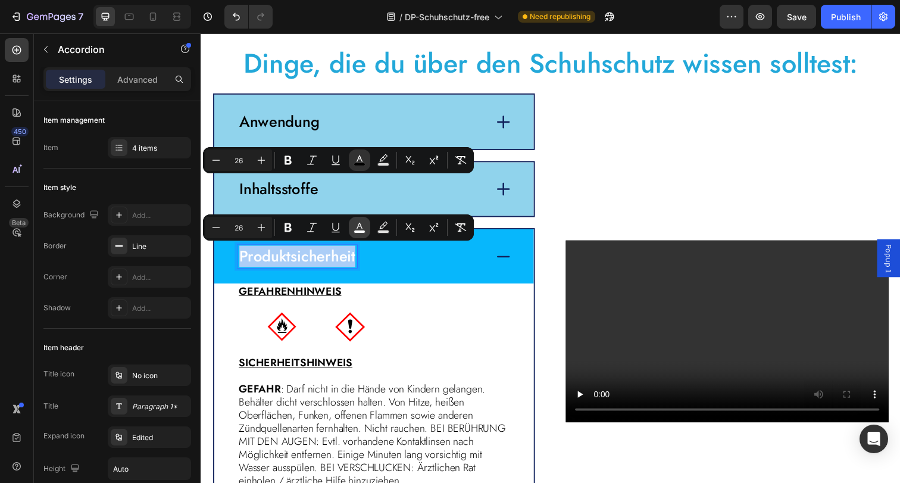
click at [365, 227] on button "color" at bounding box center [359, 227] width 21 height 21
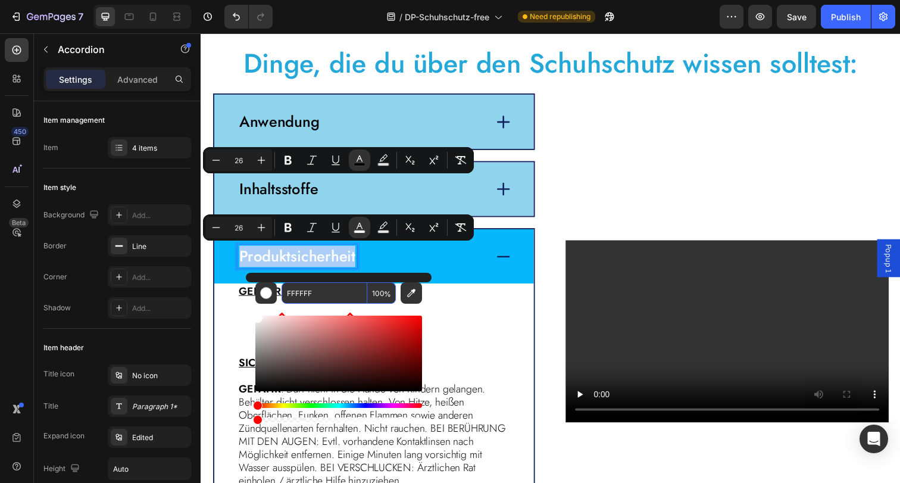
click at [346, 285] on input "FFFFFF" at bounding box center [324, 292] width 86 height 21
type input "000000"
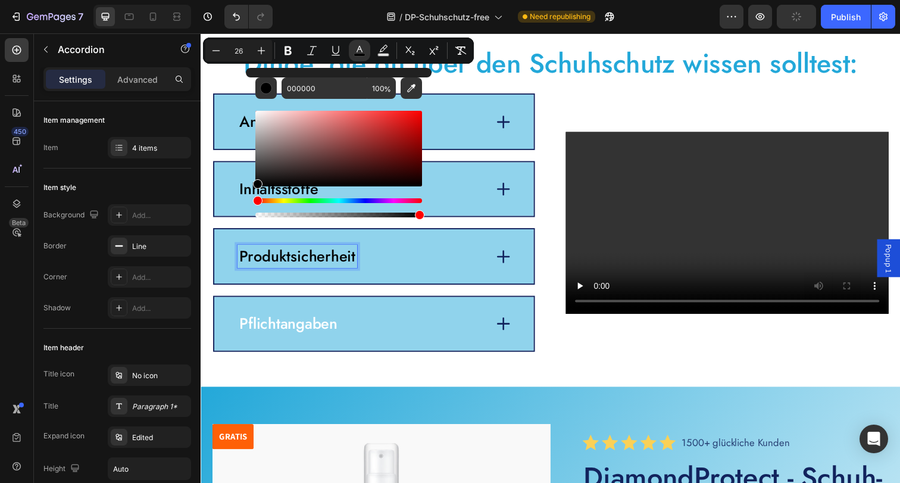
scroll to position [2935, 0]
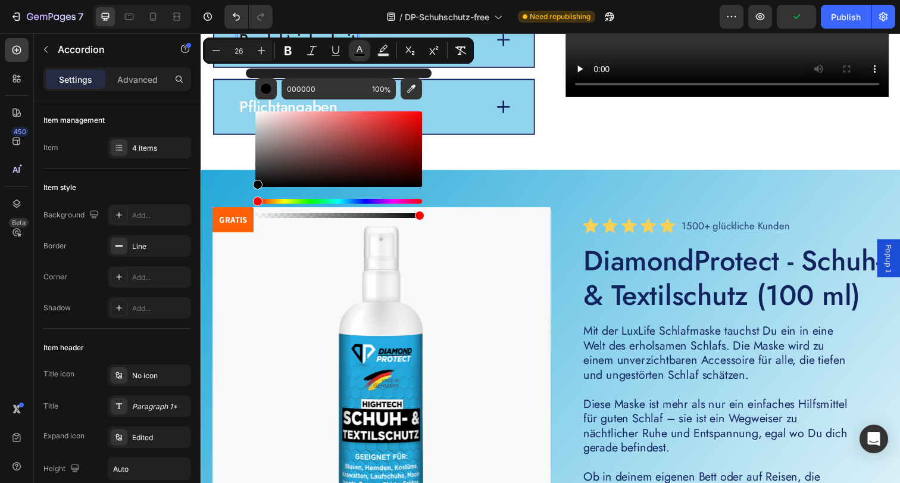
click at [253, 108] on div "000000 100 %" at bounding box center [339, 144] width 186 height 152
click at [249, 107] on div "000000 100 %" at bounding box center [339, 144] width 186 height 152
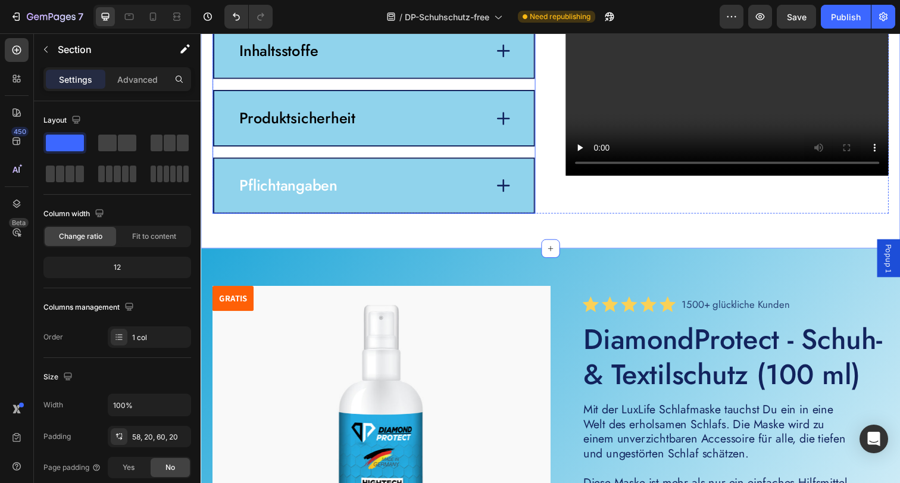
scroll to position [2847, 0]
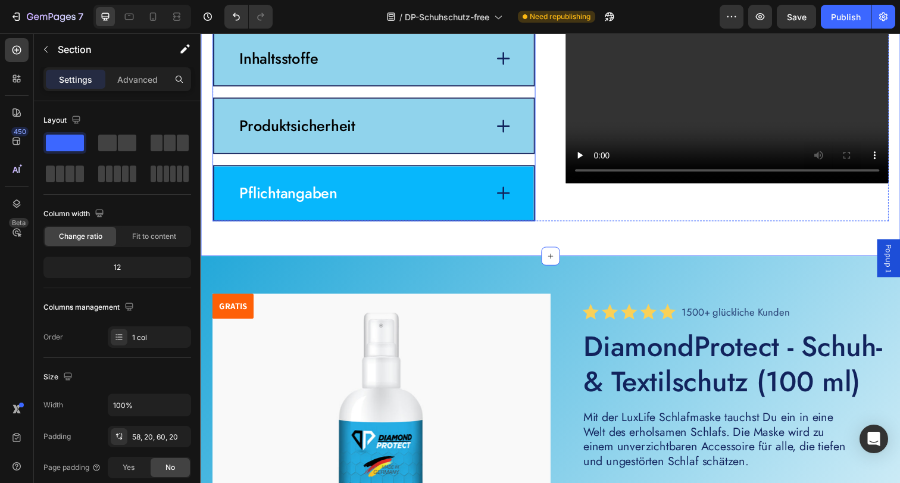
click at [286, 193] on span "Pflichtangaben" at bounding box center [290, 196] width 100 height 23
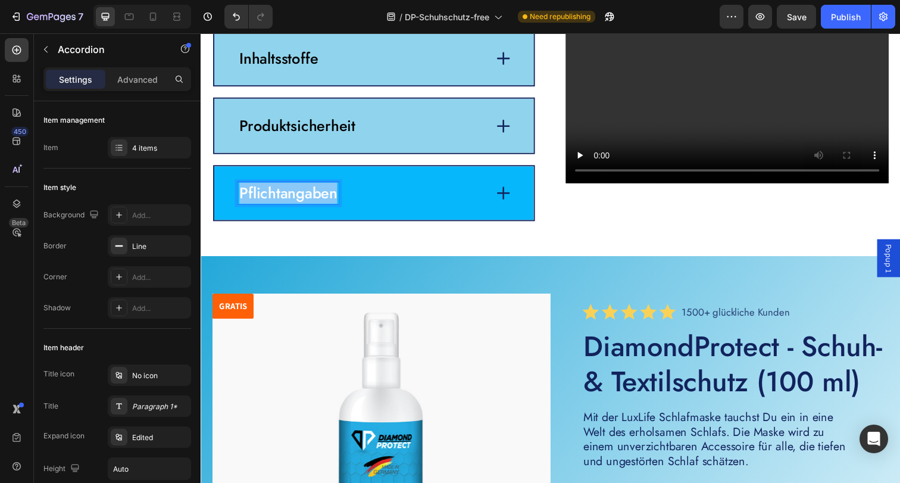
click at [286, 193] on span "Pflichtangaben" at bounding box center [290, 196] width 100 height 23
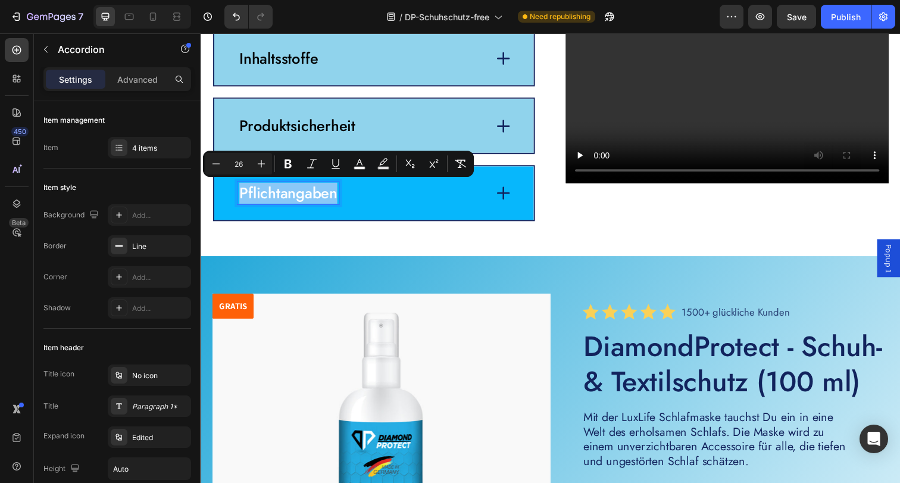
click at [286, 193] on span "Pflichtangaben" at bounding box center [290, 196] width 100 height 23
click at [365, 167] on rect "Editor contextual toolbar" at bounding box center [359, 168] width 11 height 3
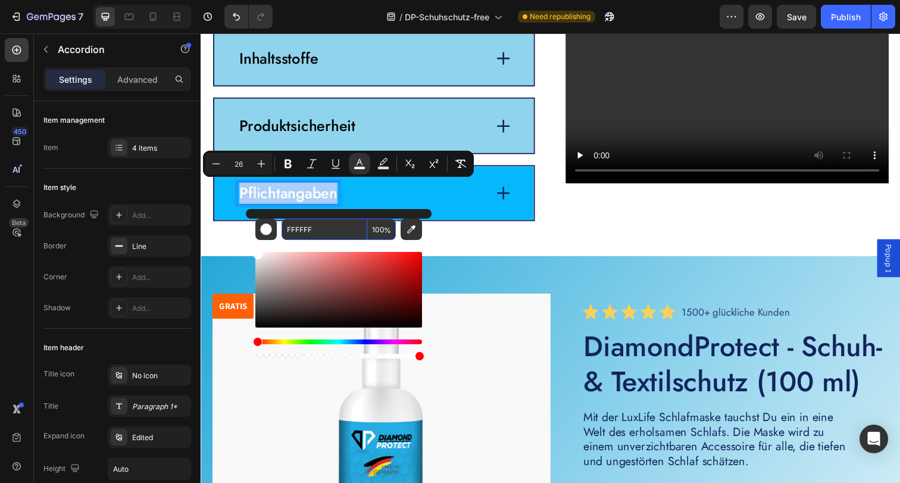
click at [341, 225] on input "FFFFFF" at bounding box center [324, 228] width 86 height 21
type input "000000"
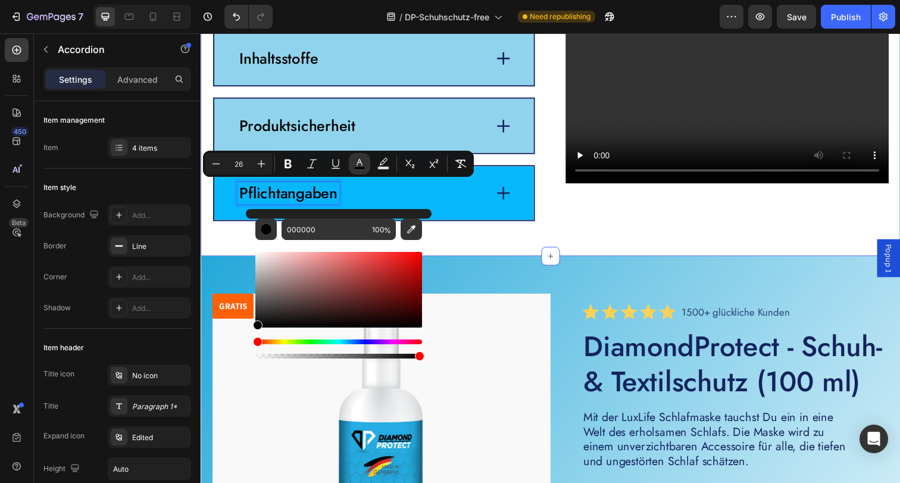
click at [555, 245] on div "Dinge, die du über den Schuhschutz wissen solltest: Heading Video Anwendung Inh…" at bounding box center [558, 69] width 714 height 383
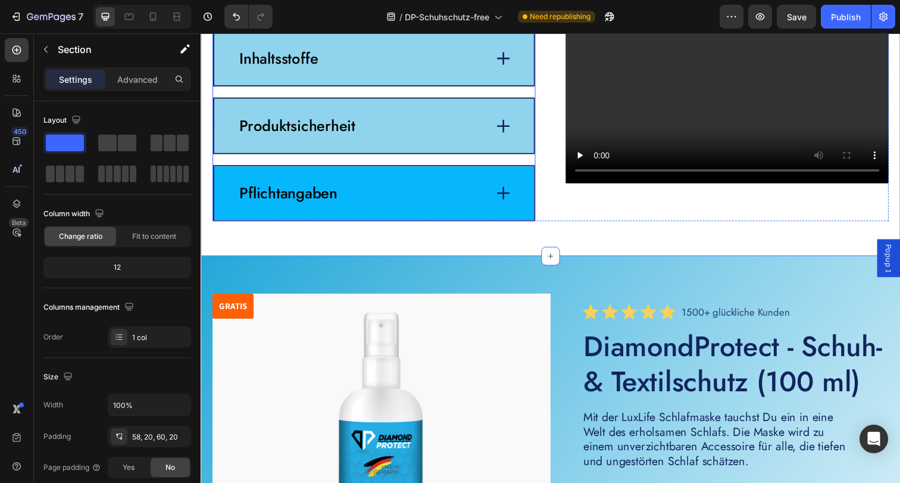
click at [480, 193] on div "Pflichtangaben" at bounding box center [364, 196] width 253 height 23
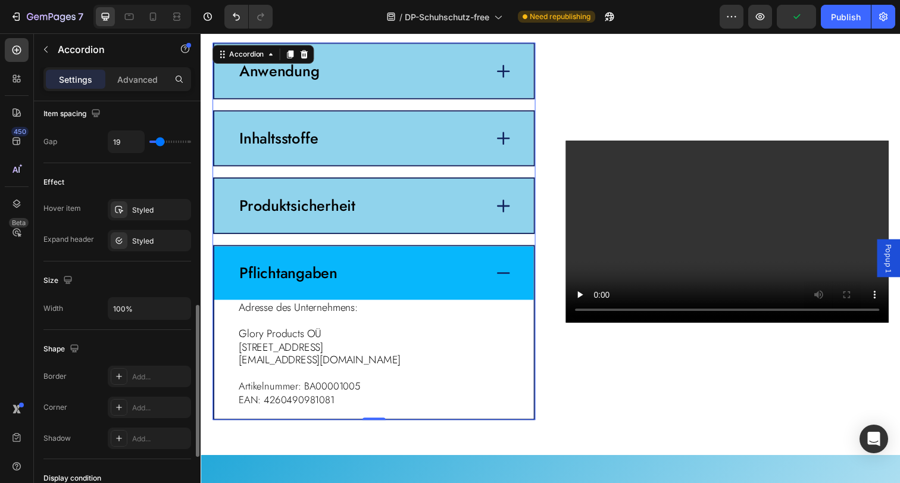
scroll to position [461, 0]
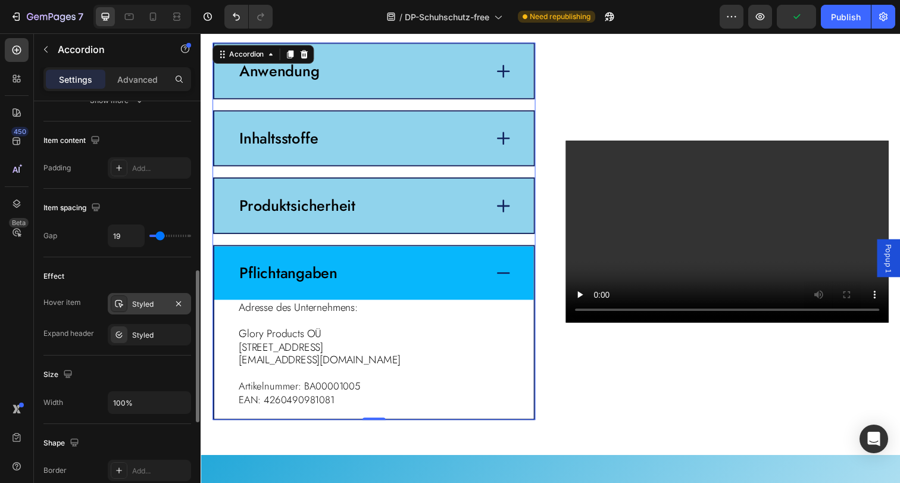
click at [138, 301] on div "Styled" at bounding box center [149, 304] width 35 height 11
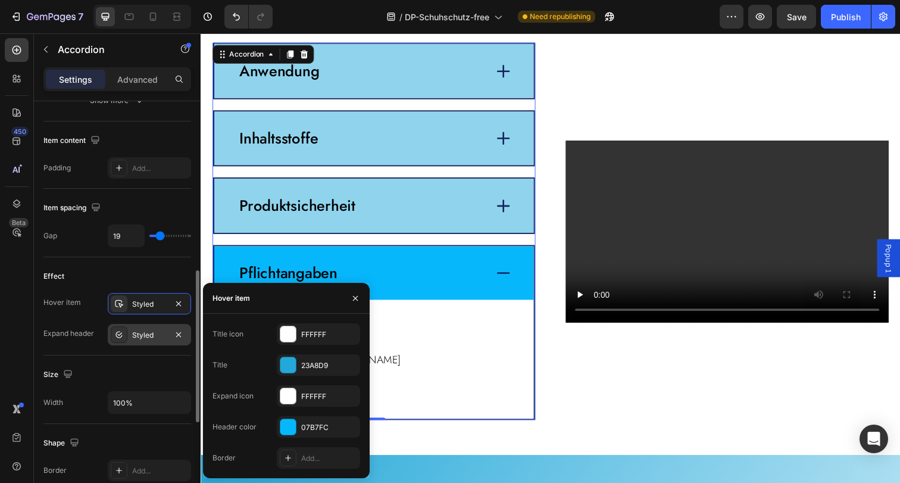
click at [145, 332] on div "Styled" at bounding box center [149, 335] width 35 height 11
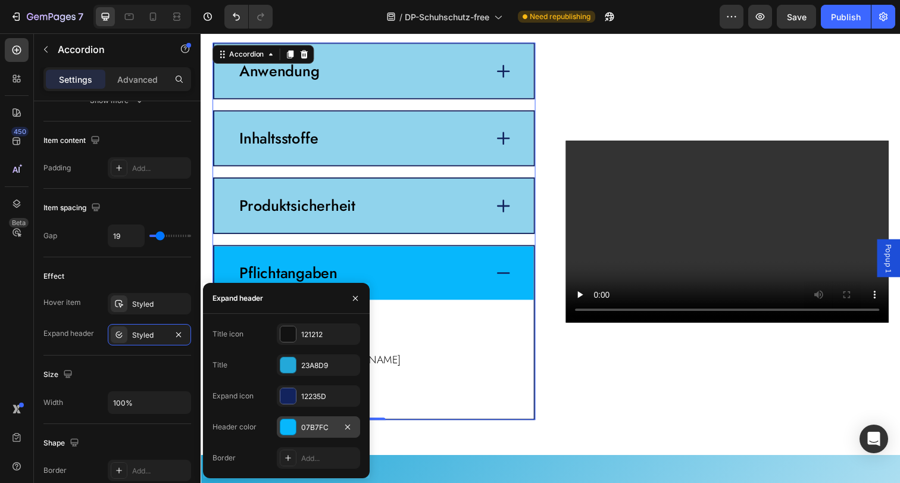
click at [305, 426] on div "07B7FC" at bounding box center [318, 427] width 35 height 11
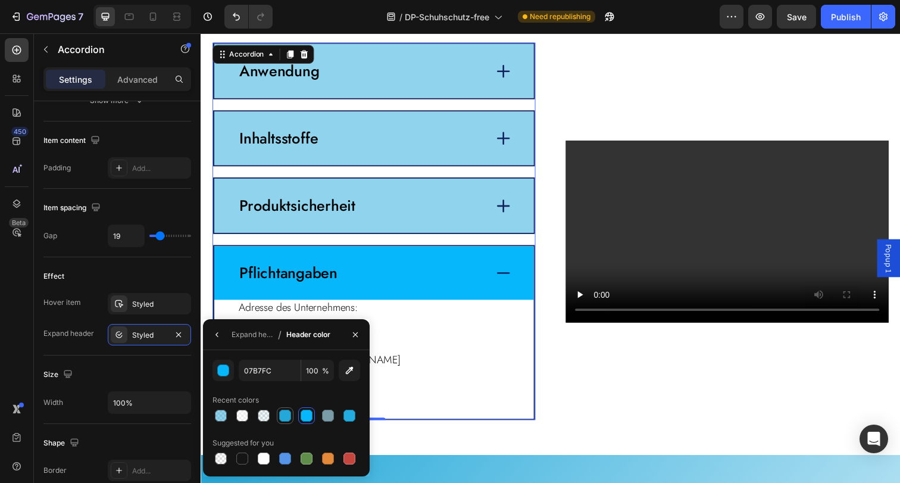
click at [287, 420] on div at bounding box center [285, 415] width 12 height 12
type input "23A8D9"
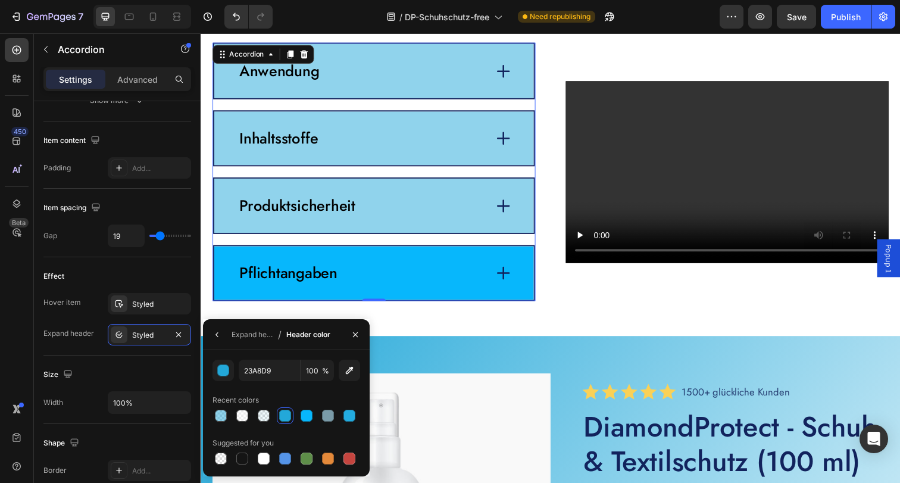
click at [387, 270] on div "Pflichtangaben" at bounding box center [364, 278] width 253 height 23
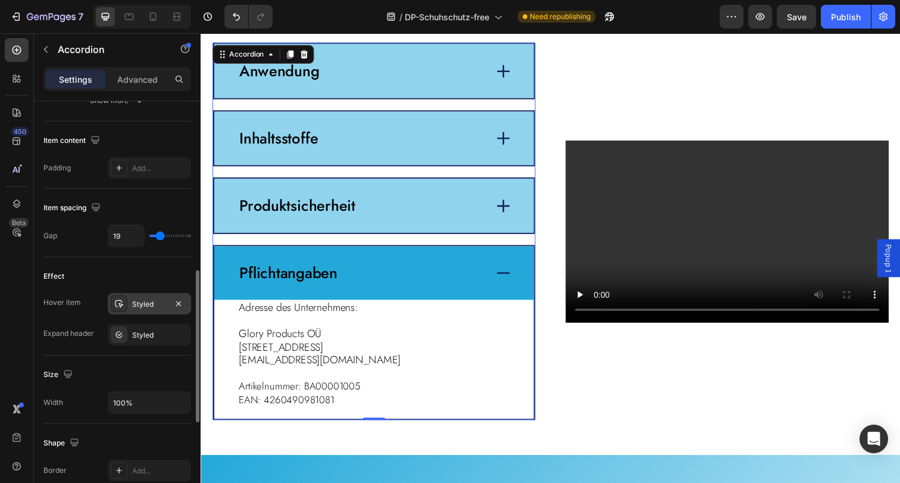
click at [151, 310] on div "Styled" at bounding box center [149, 303] width 83 height 21
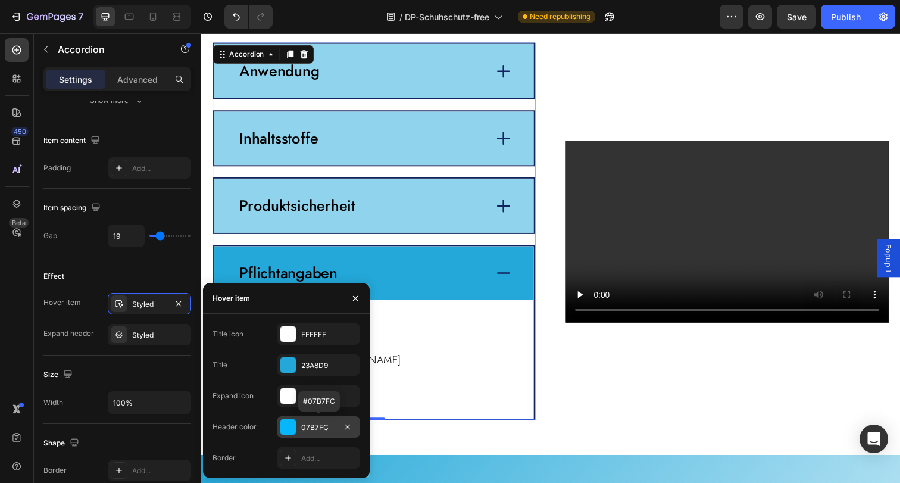
click at [290, 427] on div at bounding box center [287, 426] width 15 height 15
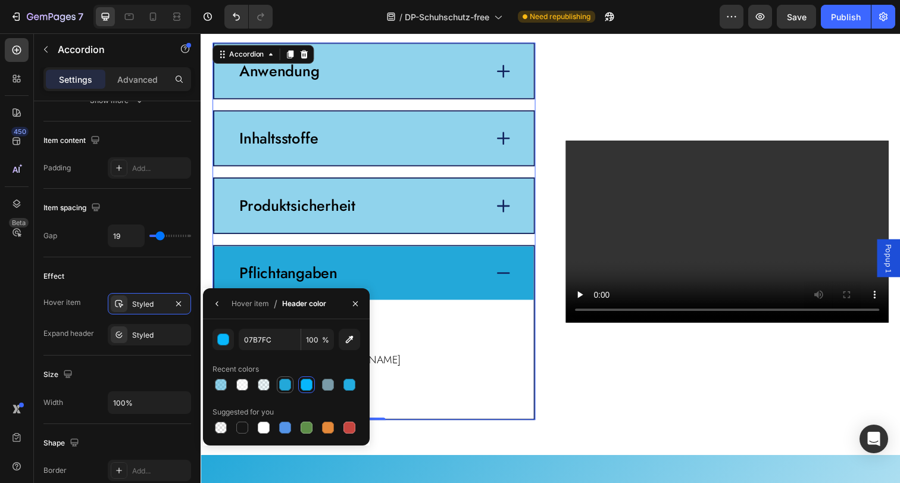
click at [283, 386] on div at bounding box center [285, 384] width 12 height 12
type input "23A8D9"
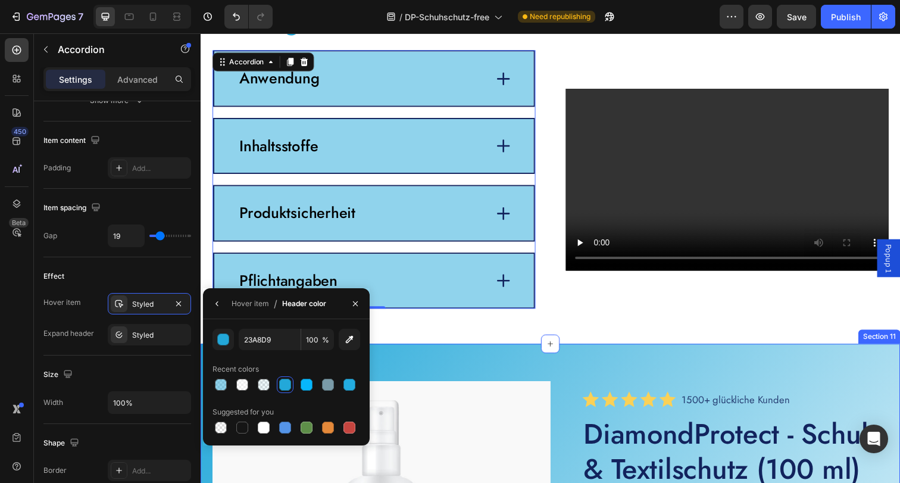
scroll to position [2745, 0]
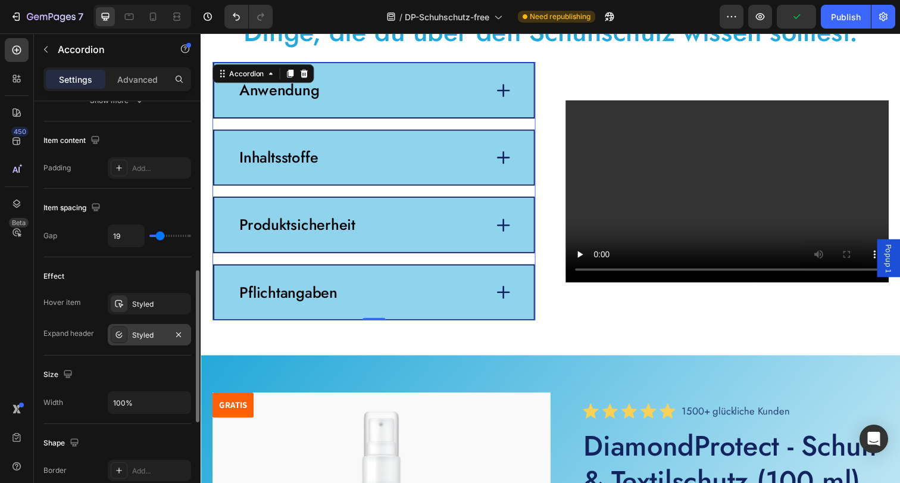
click at [153, 336] on div "Styled" at bounding box center [149, 335] width 35 height 11
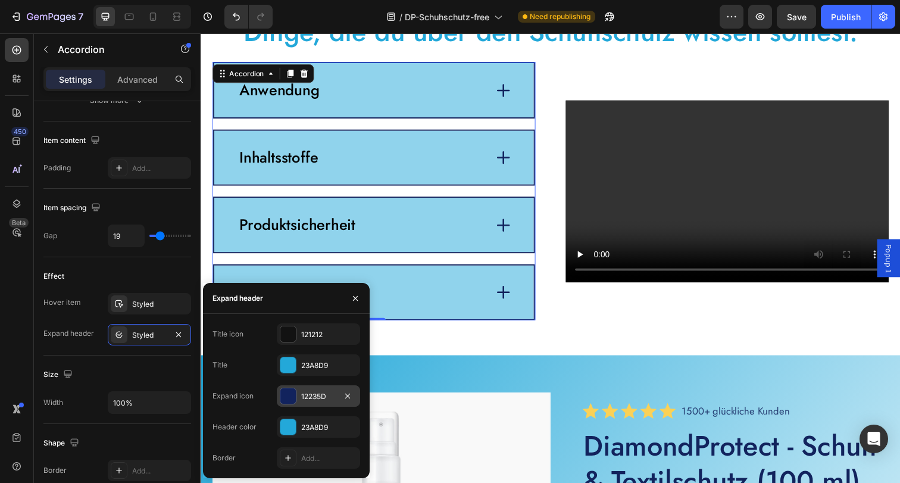
click at [307, 399] on div "12235D" at bounding box center [318, 396] width 35 height 11
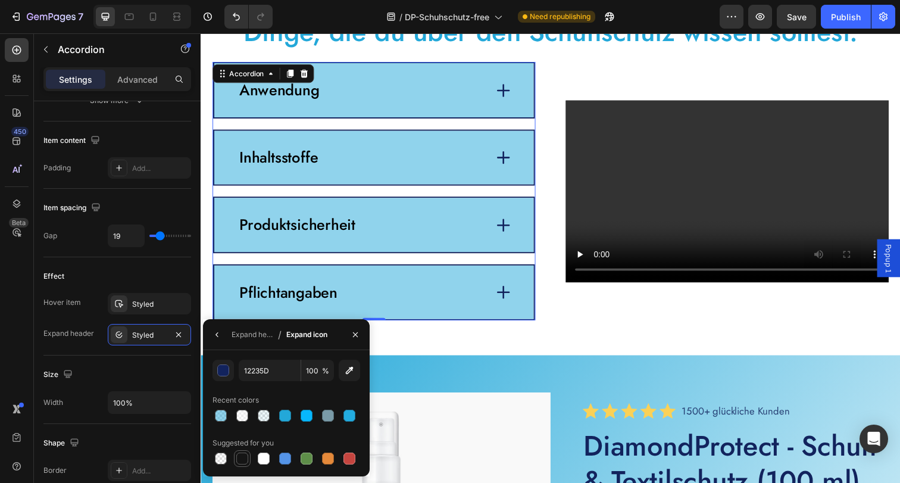
click at [248, 458] on div at bounding box center [242, 458] width 12 height 12
type input "151515"
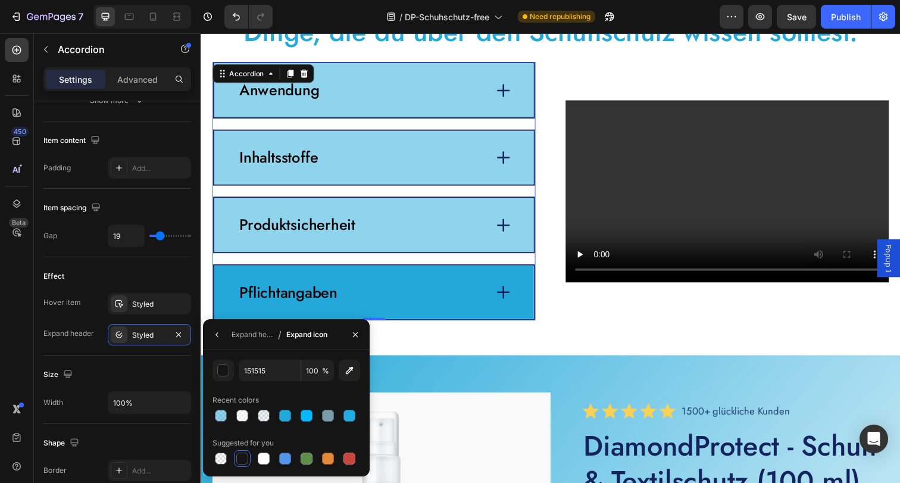
click at [519, 290] on div "Pflichtangaben" at bounding box center [377, 297] width 326 height 55
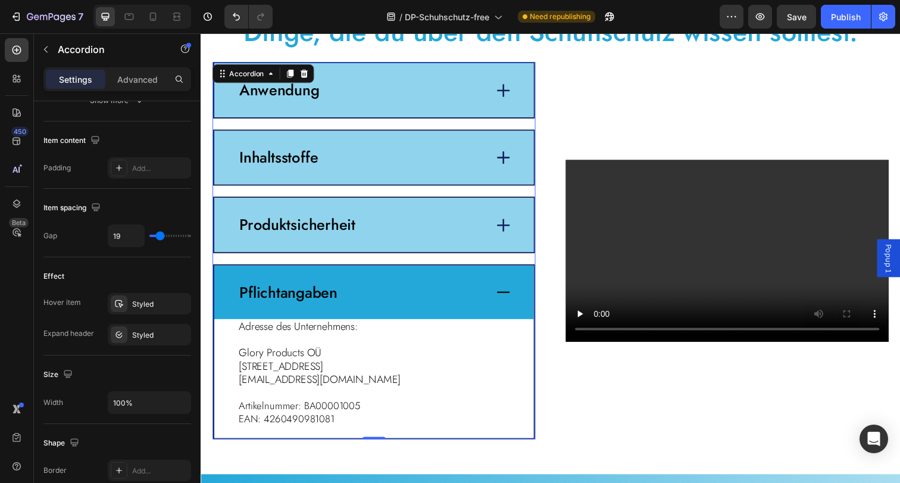
click at [506, 295] on icon at bounding box center [509, 297] width 17 height 17
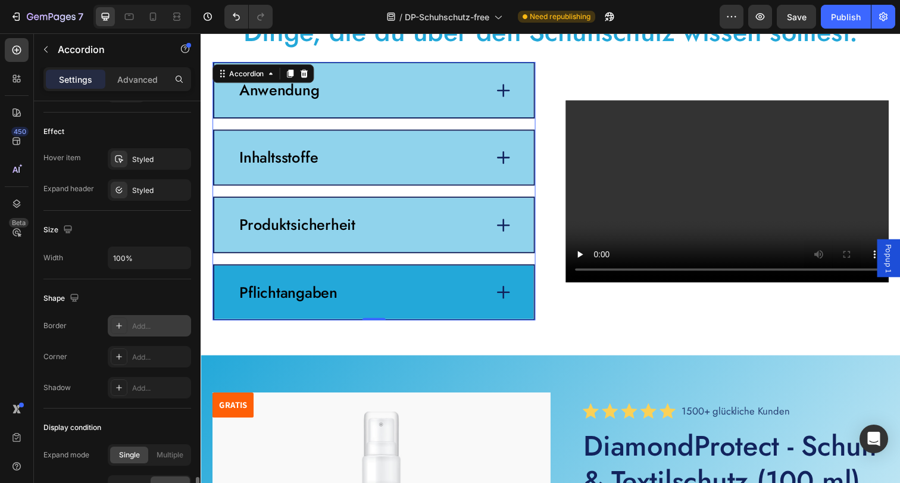
scroll to position [718, 0]
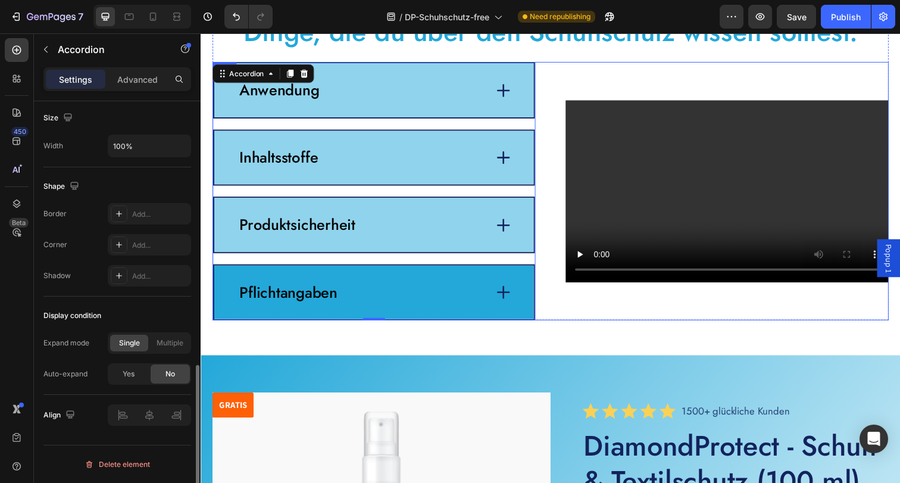
click at [608, 305] on div "Video" at bounding box center [738, 194] width 330 height 264
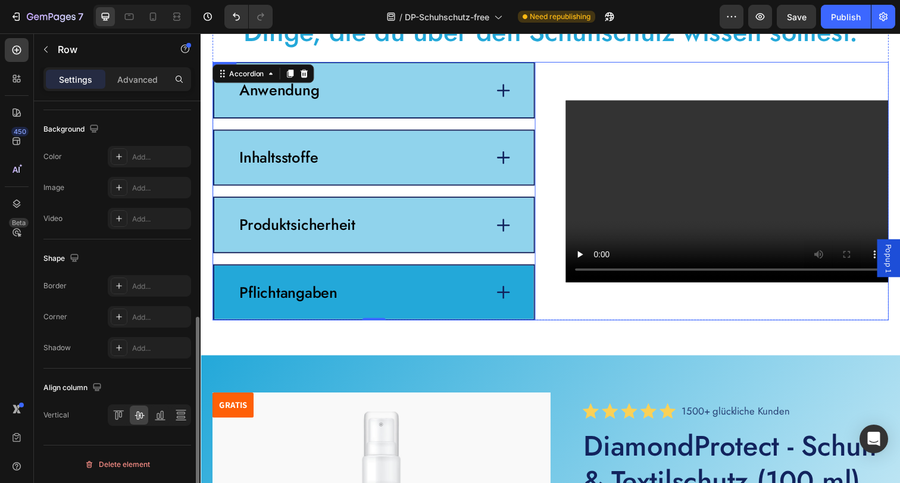
scroll to position [0, 0]
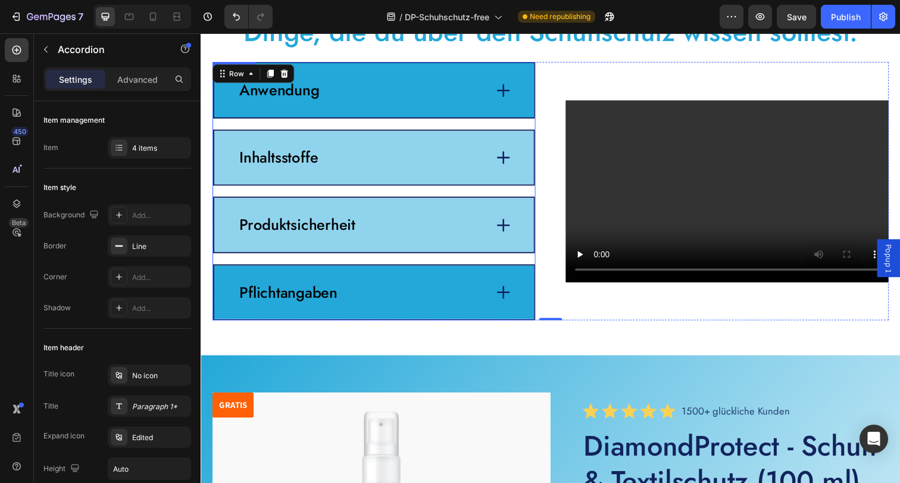
click at [291, 114] on div "Anwendung" at bounding box center [377, 91] width 326 height 55
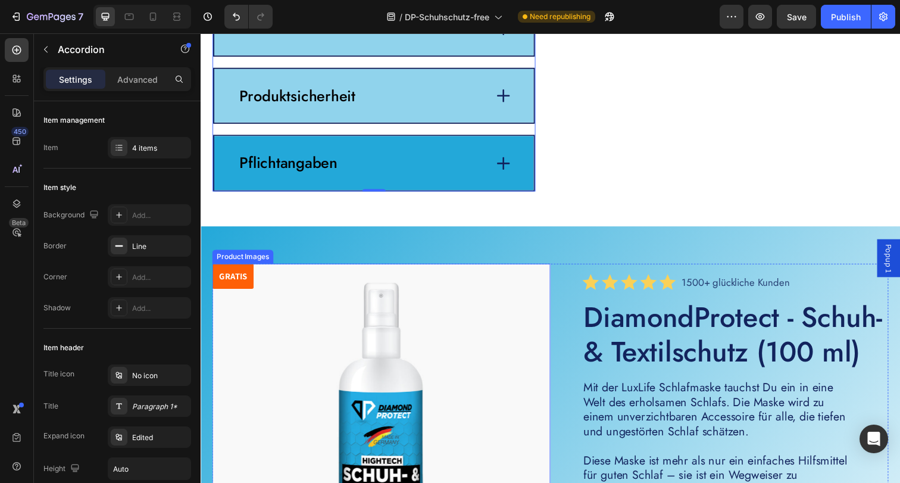
scroll to position [3383, 0]
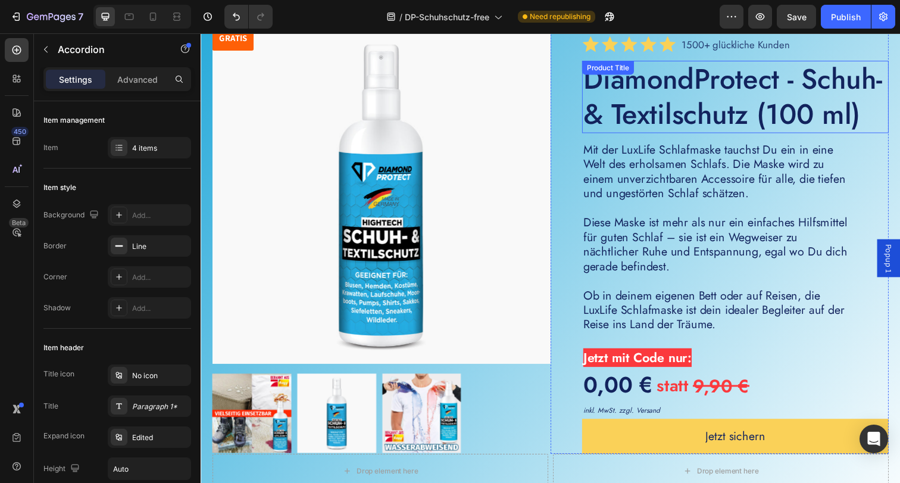
click at [749, 124] on h2 "DiamondProtect - Schuh- & Textilschutz (100 ml)" at bounding box center [746, 98] width 313 height 74
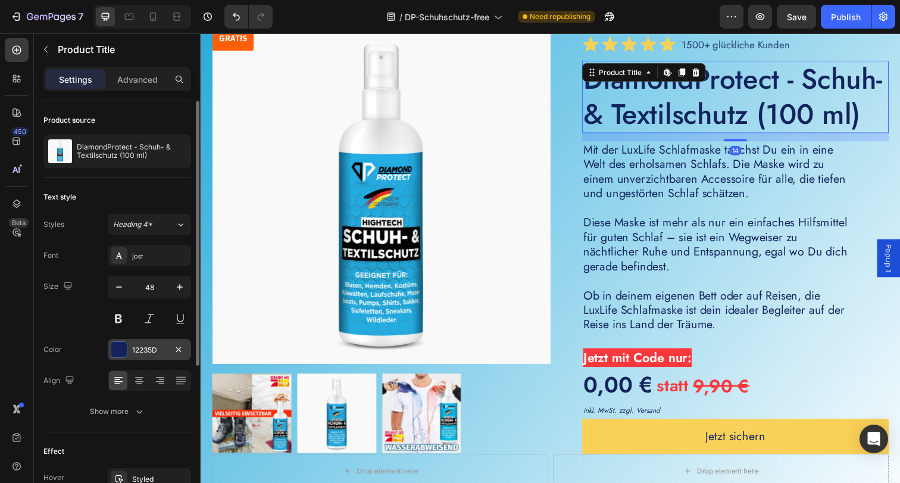
click at [149, 343] on div "12235D" at bounding box center [149, 349] width 83 height 21
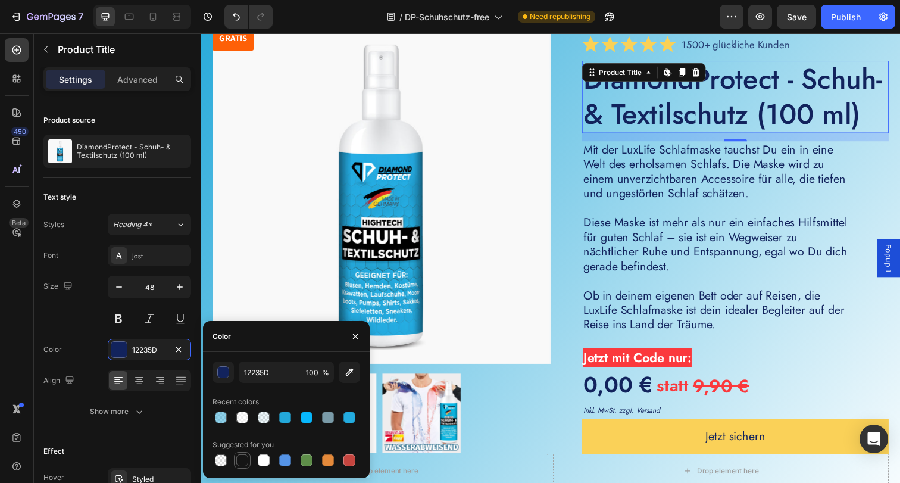
click at [242, 462] on div at bounding box center [242, 460] width 12 height 12
type input "151515"
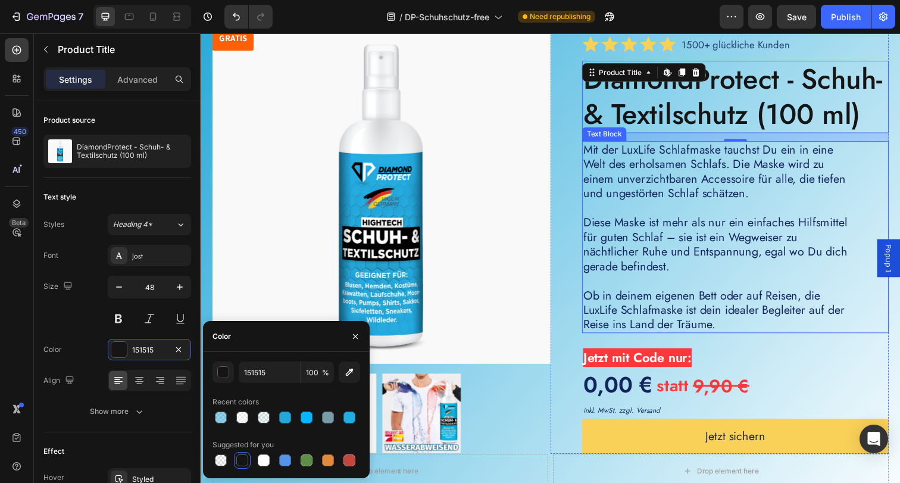
click at [787, 277] on p "Diese Maske ist mehr als nur ein einfaches Hilfsmittel für guten Schlaf – sie i…" at bounding box center [726, 249] width 271 height 60
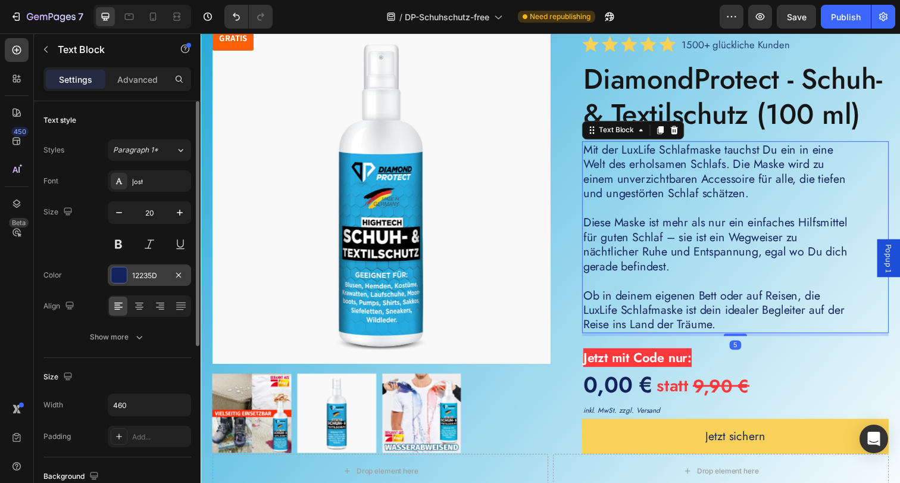
click at [143, 275] on div "12235D" at bounding box center [149, 275] width 35 height 11
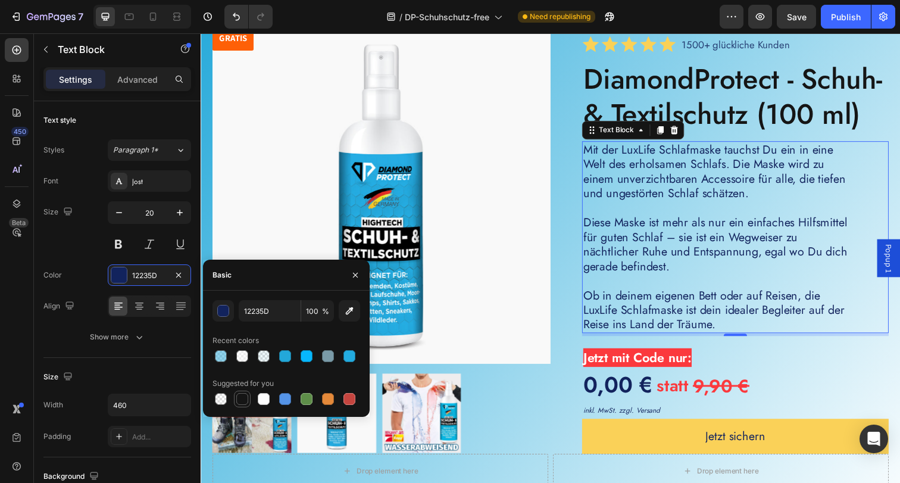
click at [246, 398] on div at bounding box center [242, 399] width 12 height 12
type input "151515"
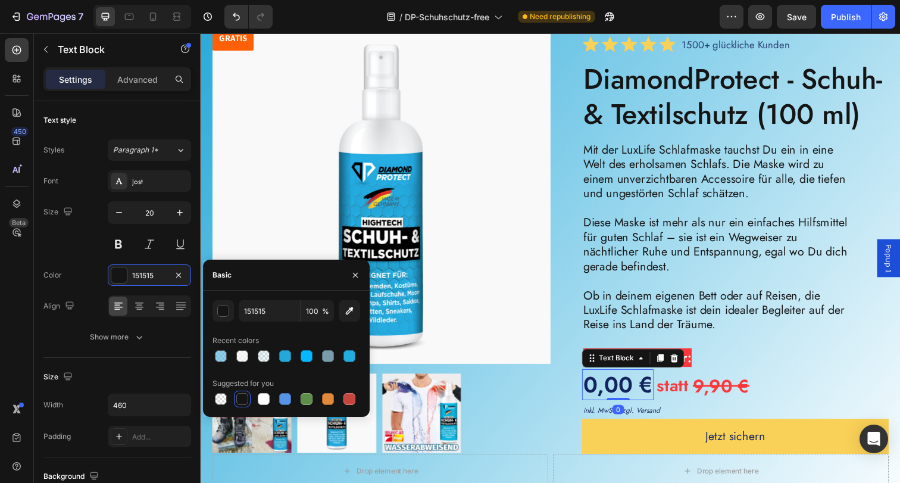
click at [609, 406] on p "0,00 €" at bounding box center [626, 391] width 71 height 29
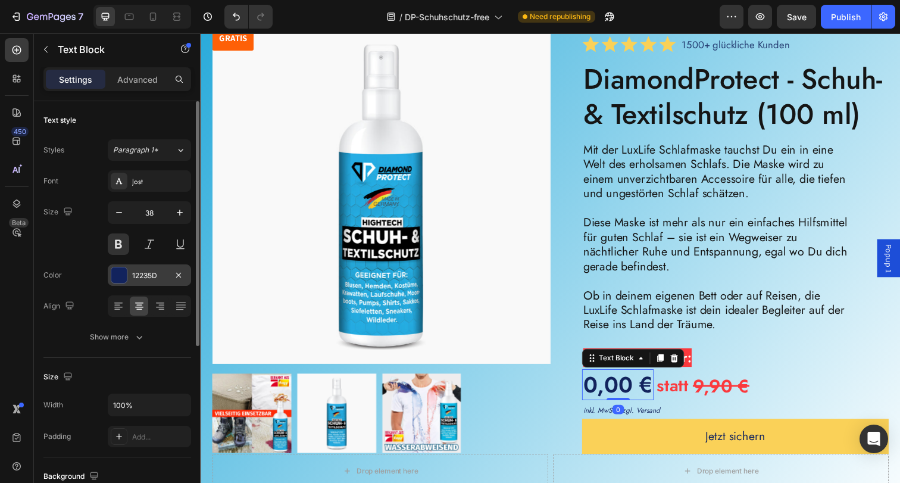
click at [122, 280] on div at bounding box center [118, 274] width 15 height 15
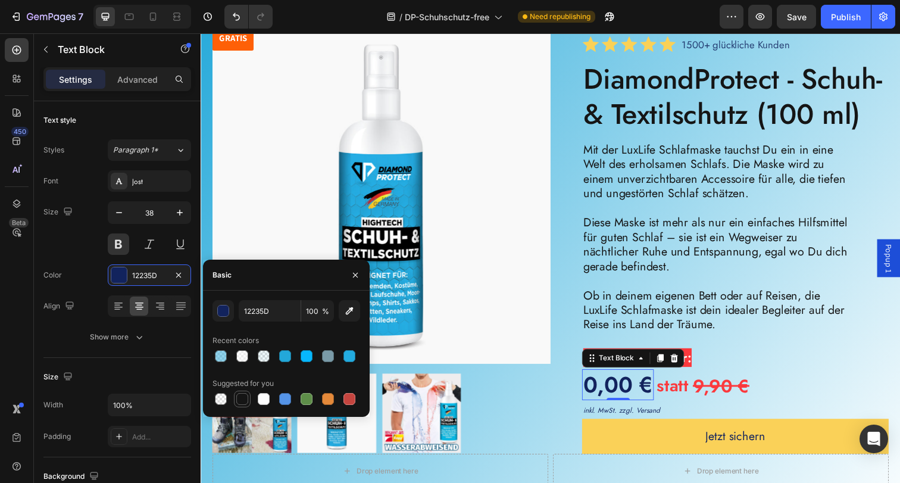
click at [243, 402] on div at bounding box center [242, 399] width 12 height 12
type input "151515"
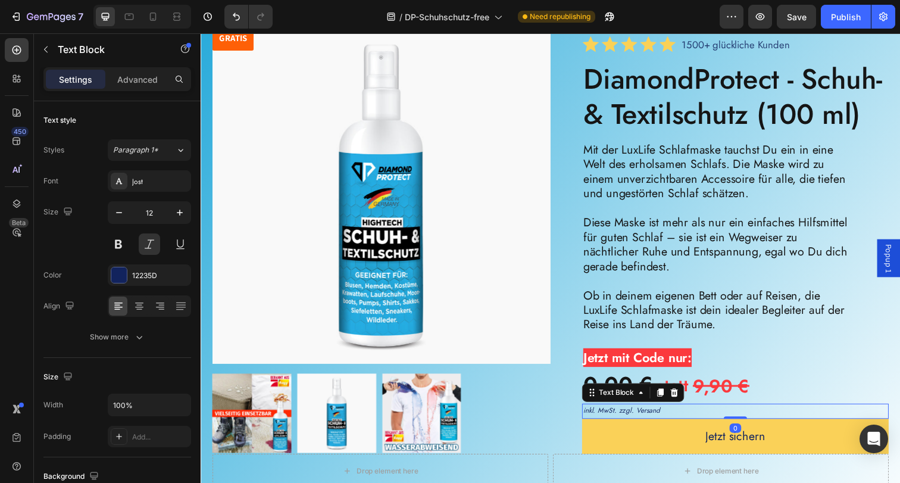
click at [638, 425] on p "inkl. MwSt. zzgl. Versand" at bounding box center [746, 418] width 311 height 13
click at [130, 269] on div "12235D" at bounding box center [149, 274] width 83 height 21
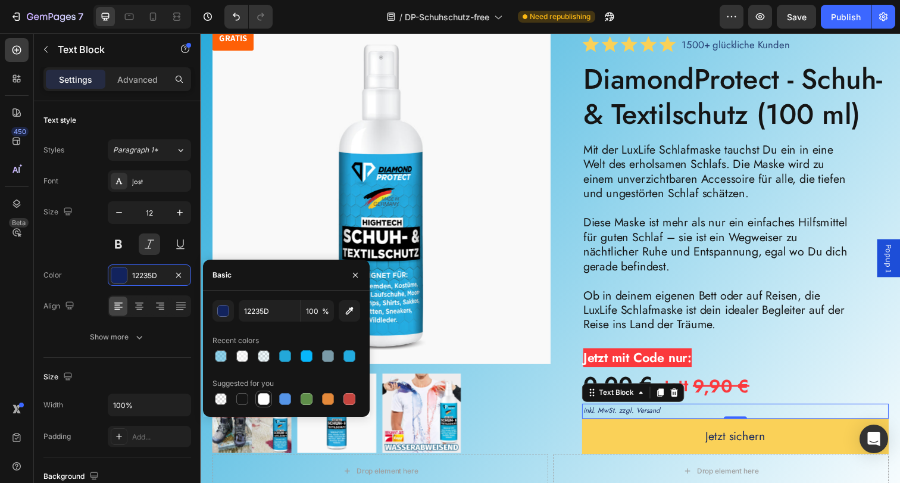
click at [242, 396] on div at bounding box center [242, 399] width 12 height 12
type input "151515"
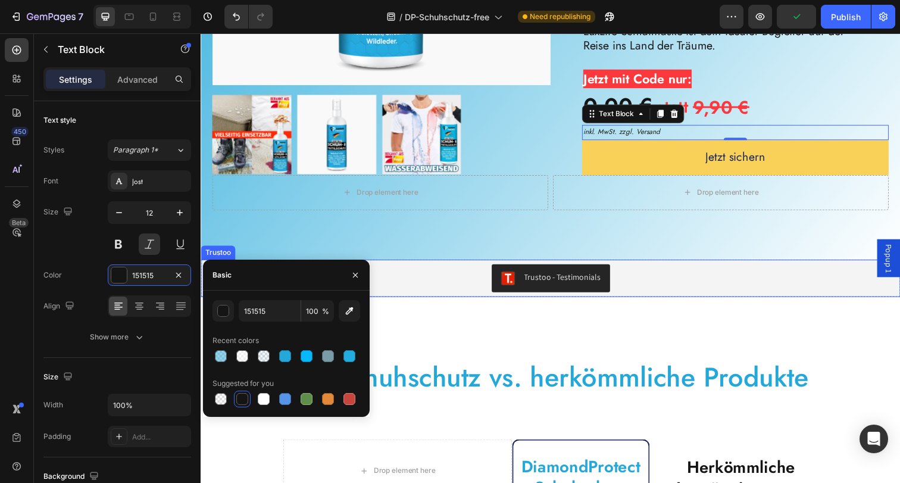
scroll to position [3670, 0]
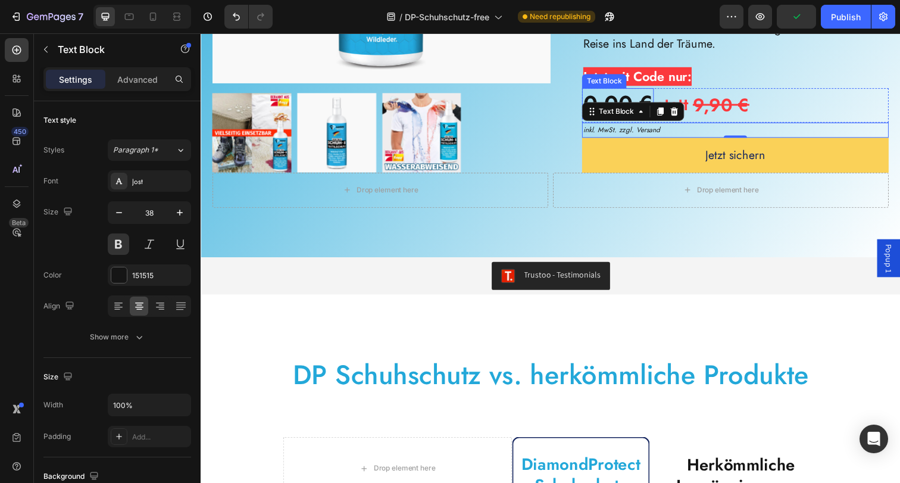
click at [646, 120] on p "0,00 €" at bounding box center [626, 104] width 71 height 29
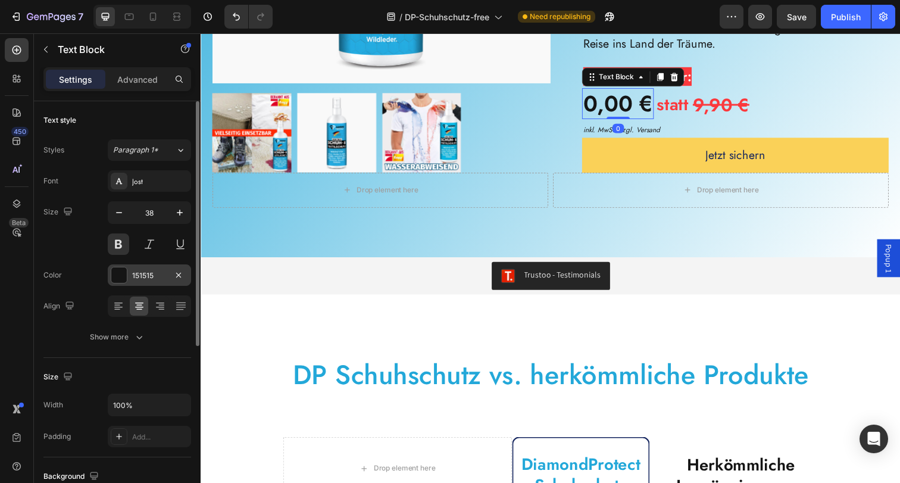
click at [124, 275] on div at bounding box center [118, 274] width 15 height 15
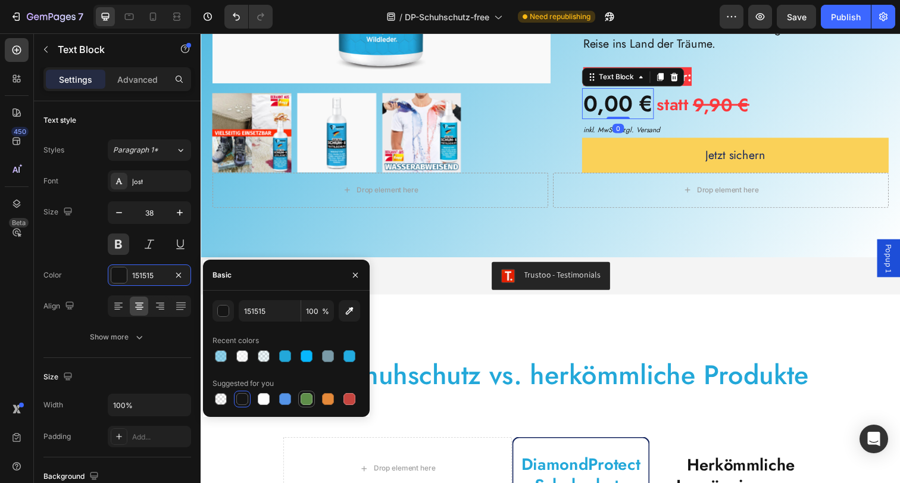
click at [301, 399] on div at bounding box center [306, 399] width 12 height 12
click at [226, 312] on div "button" at bounding box center [224, 311] width 12 height 12
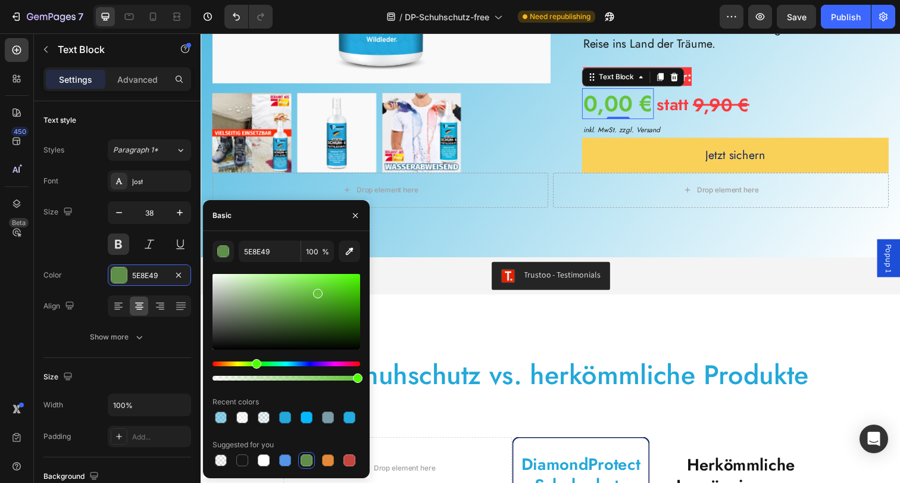
drag, startPoint x: 350, startPoint y: 308, endPoint x: 316, endPoint y: 290, distance: 38.6
click at [316, 290] on div at bounding box center [286, 312] width 148 height 76
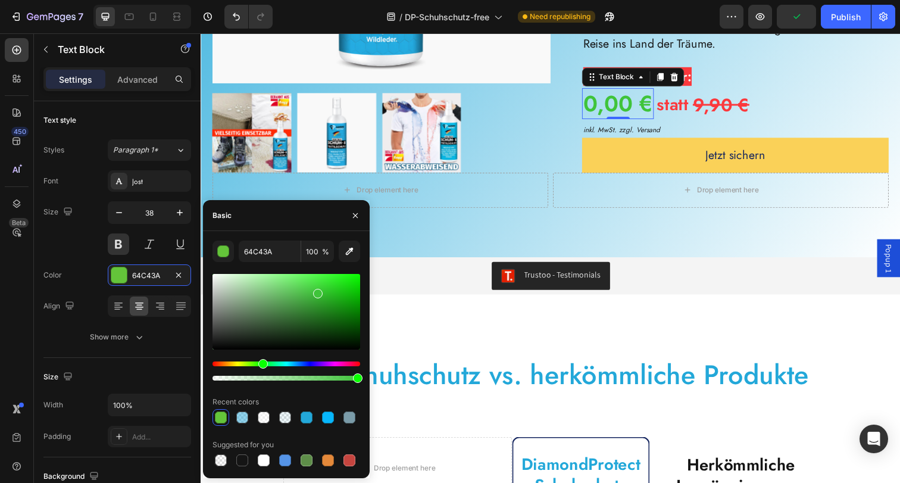
drag, startPoint x: 255, startPoint y: 364, endPoint x: 266, endPoint y: 363, distance: 11.4
click at [262, 364] on div "Hue" at bounding box center [263, 364] width 10 height 10
type input "008200"
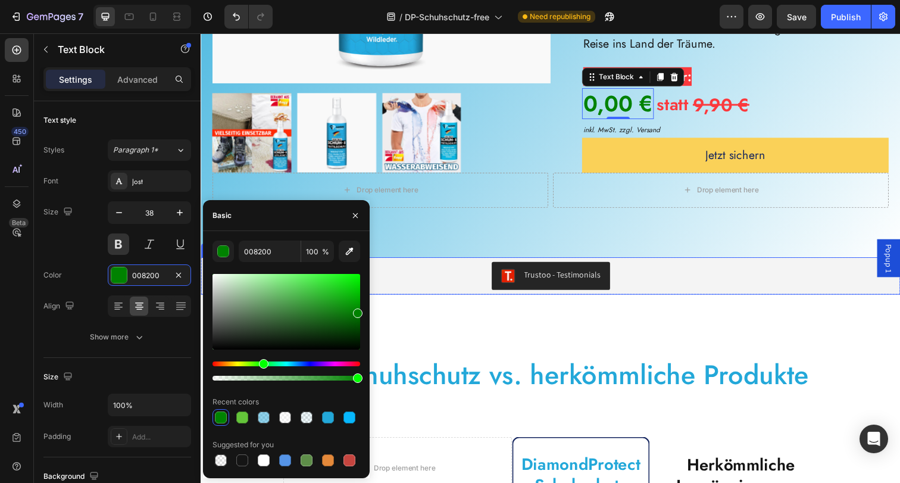
drag, startPoint x: 536, startPoint y: 333, endPoint x: 379, endPoint y: 325, distance: 157.3
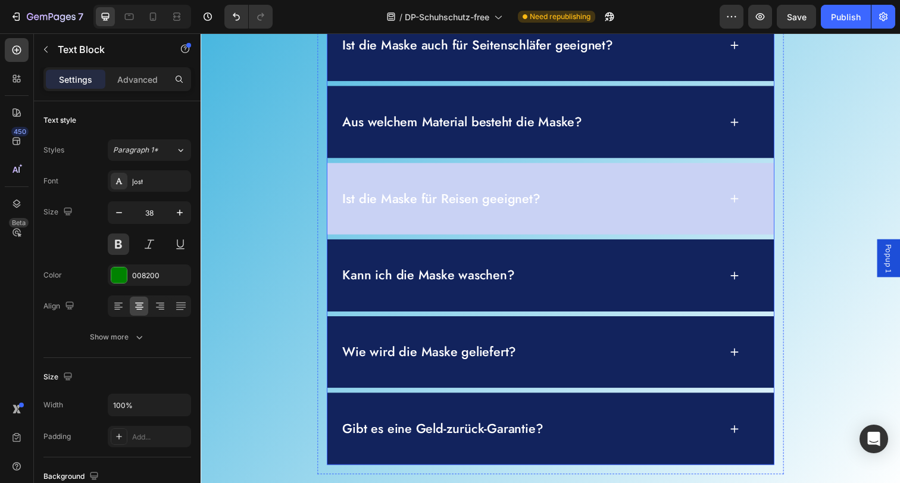
scroll to position [5130, 0]
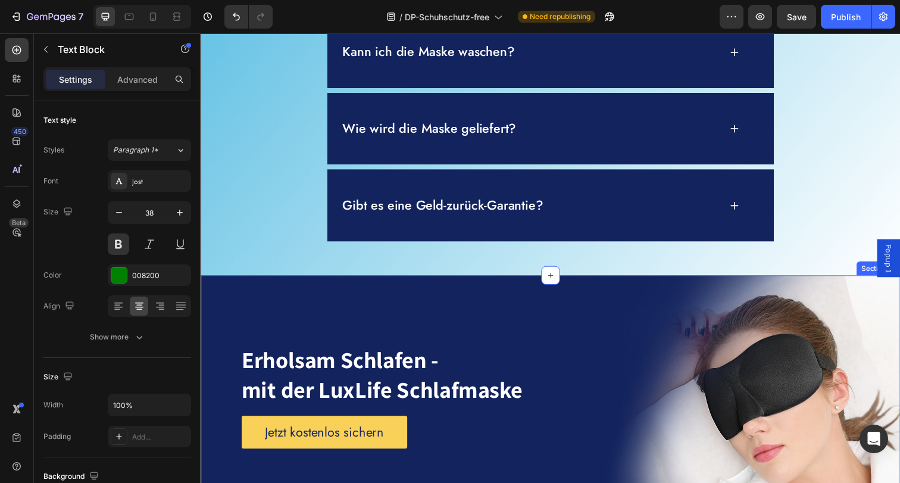
click at [427, 292] on div "Erholsam Schlafen - mit der LuxLife Schlafmaske Heading Jetzt kostenlos sichern…" at bounding box center [558, 394] width 714 height 229
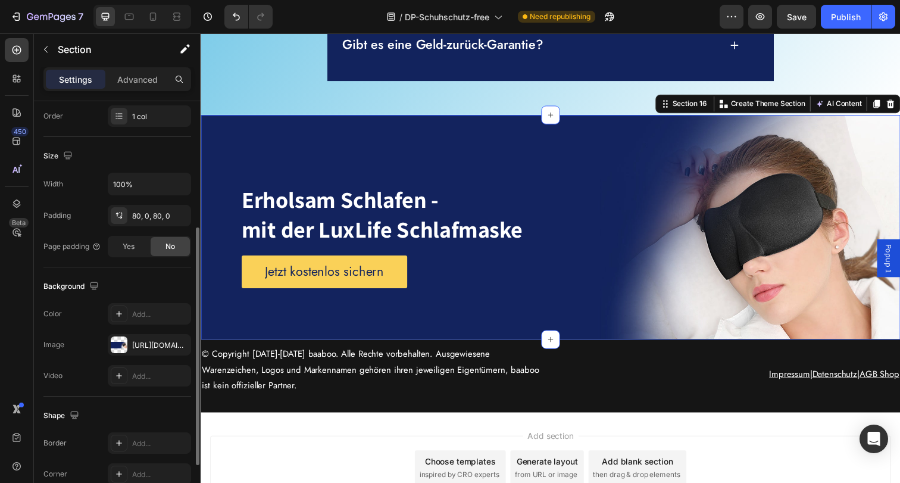
scroll to position [311, 0]
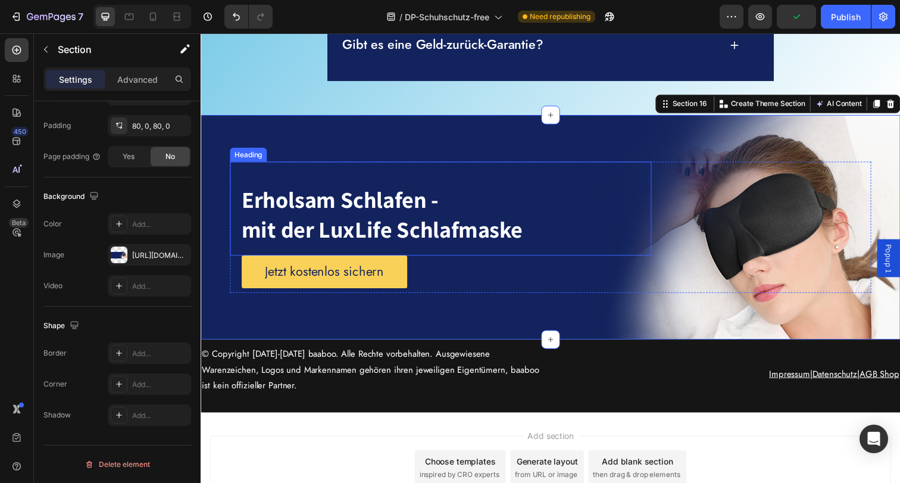
click at [373, 226] on strong "mit der LuxLife Schlafmaske" at bounding box center [385, 233] width 287 height 30
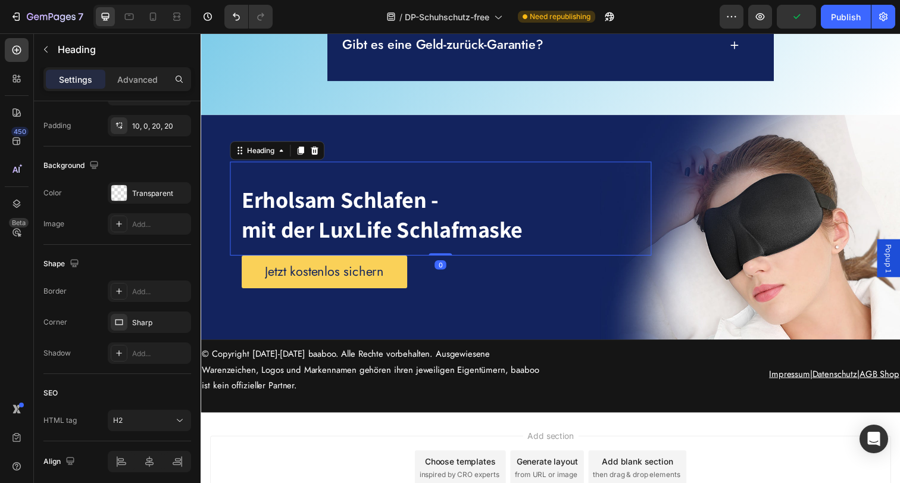
scroll to position [0, 0]
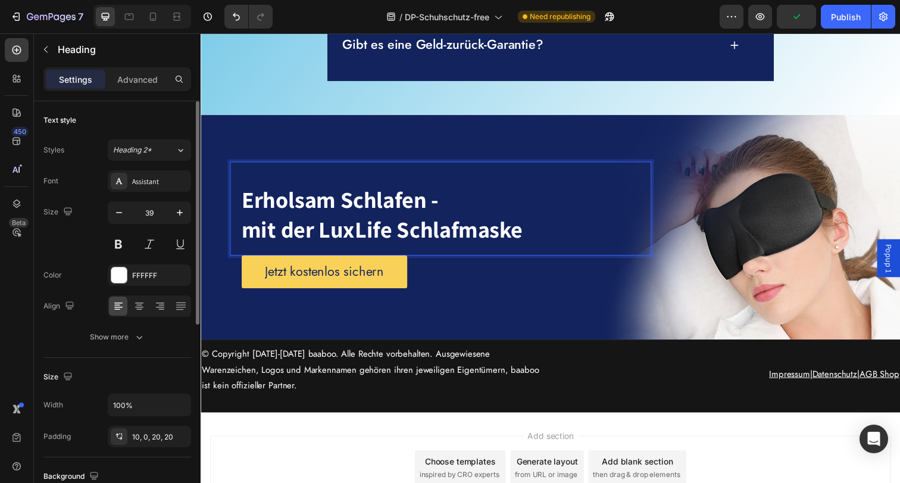
click at [364, 205] on strong "Erholsam Schlafen -" at bounding box center [342, 202] width 201 height 30
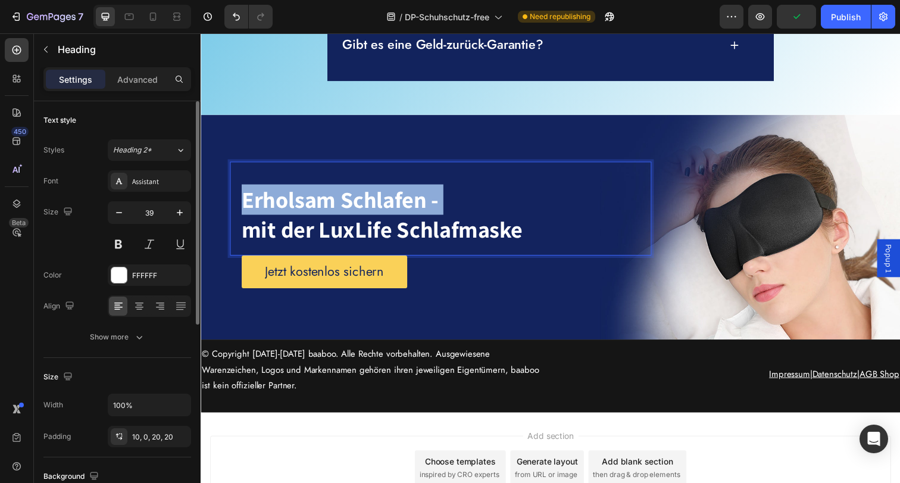
click at [364, 205] on strong "Erholsam Schlafen -" at bounding box center [342, 202] width 201 height 30
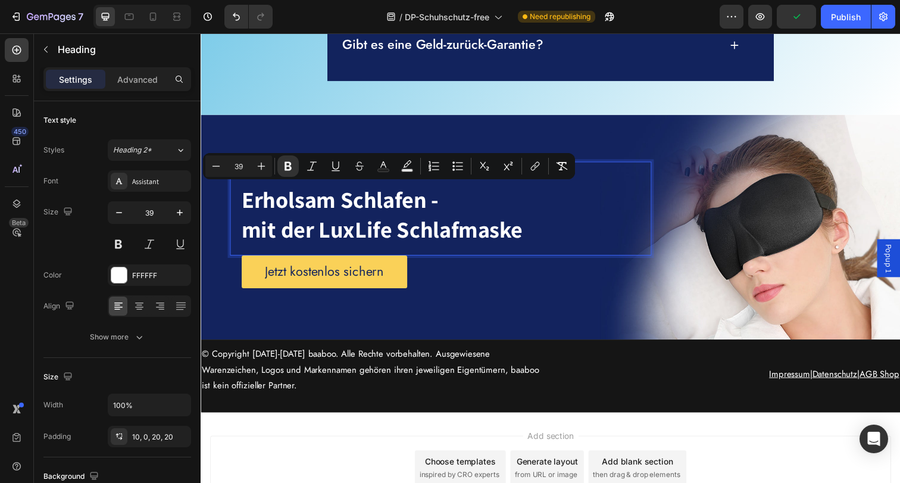
click at [366, 227] on strong "mit der LuxLife Schlafmaske" at bounding box center [385, 233] width 287 height 30
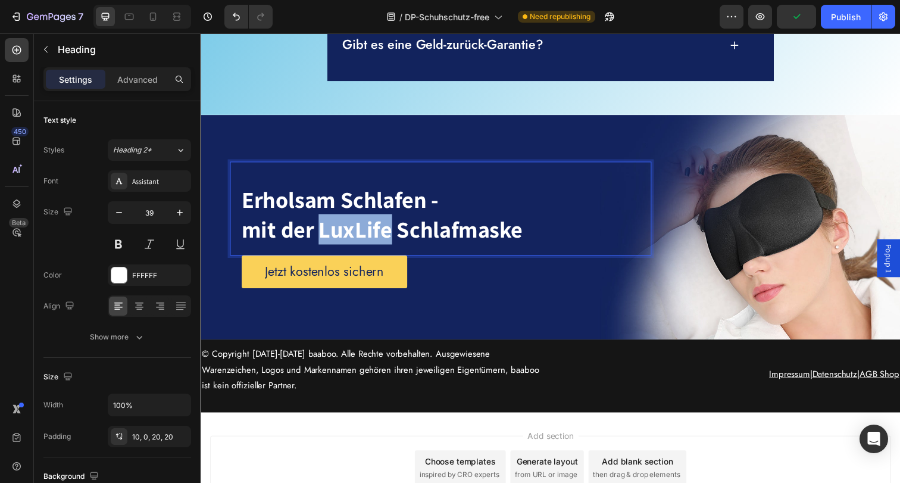
click at [366, 227] on strong "mit der LuxLife Schlafmaske" at bounding box center [385, 233] width 287 height 30
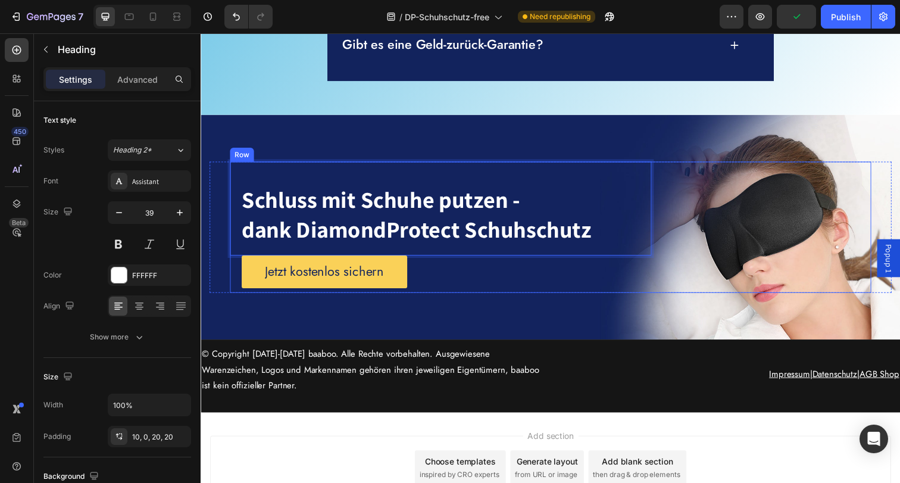
click at [670, 297] on div "Jetzt kostenlos sichern Button" at bounding box center [777, 231] width 215 height 134
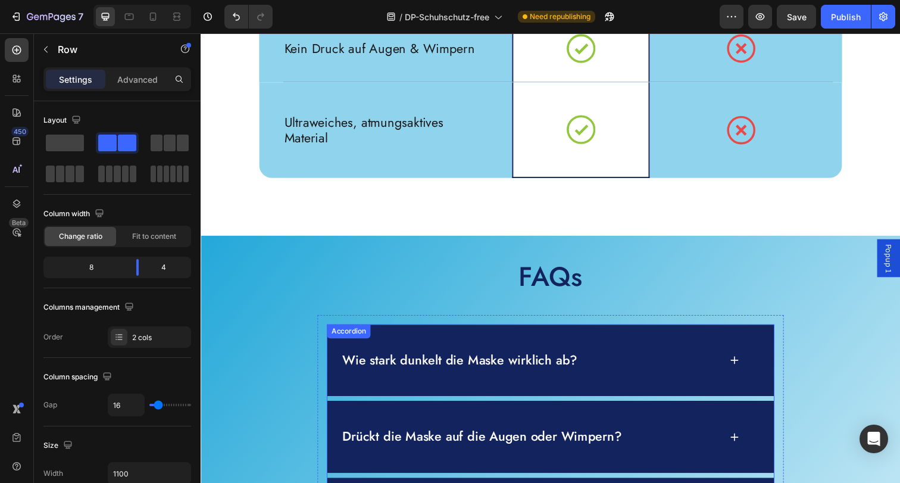
scroll to position [4422, 0]
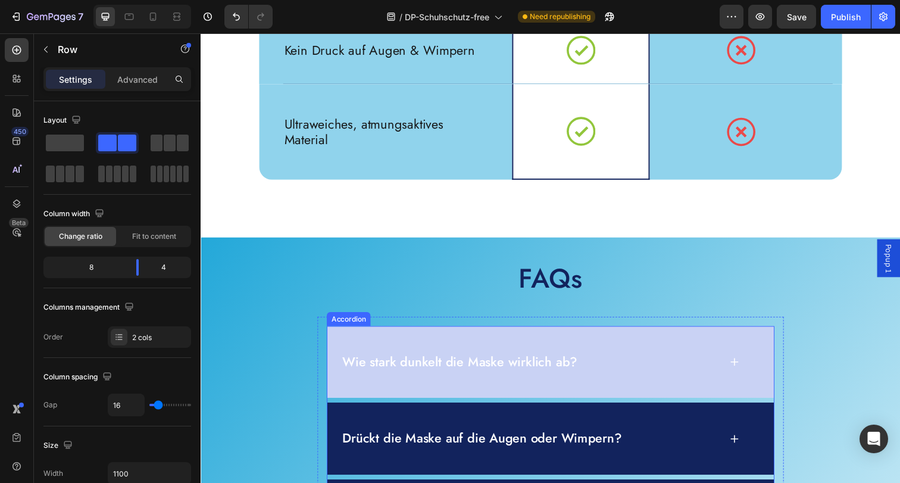
click at [490, 343] on div "Wie stark dunkelt die Maske wirklich ab?" at bounding box center [558, 369] width 456 height 74
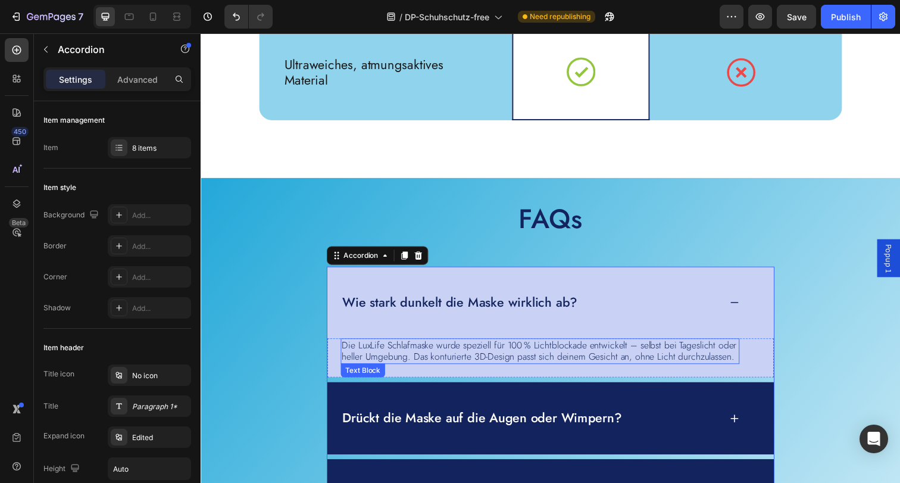
scroll to position [4494, 0]
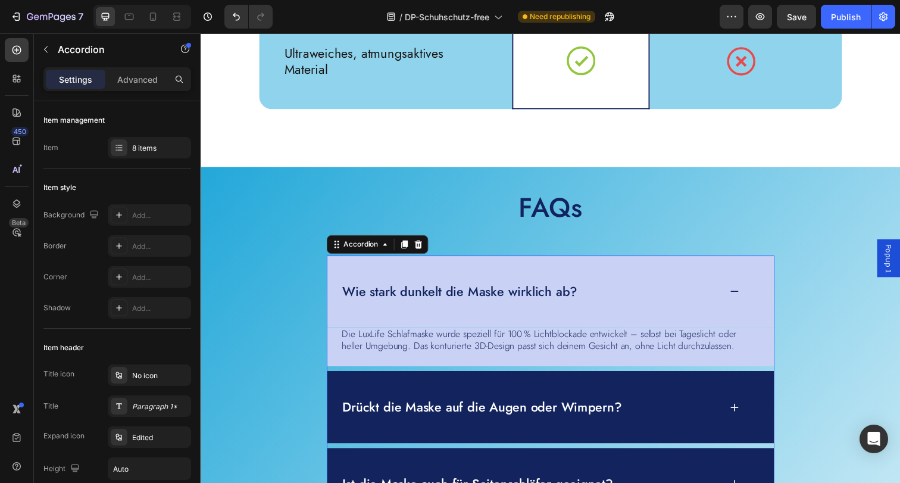
click at [734, 297] on div "Wie stark dunkelt die Maske wirklich ab?" at bounding box center [558, 297] width 456 height 74
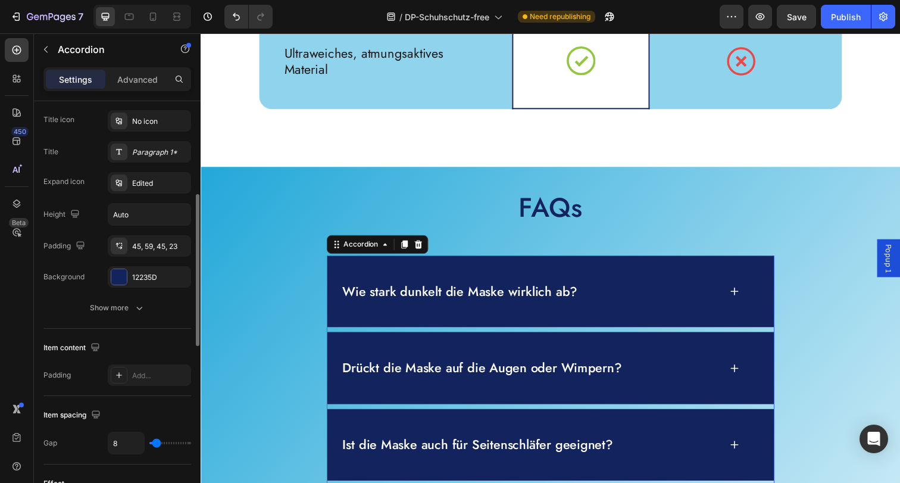
scroll to position [256, 0]
click at [136, 275] on div "12235D" at bounding box center [149, 275] width 35 height 11
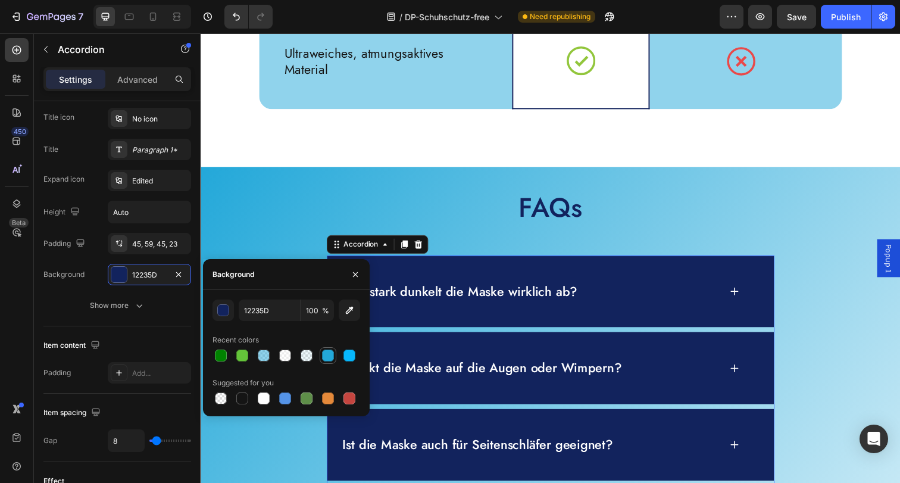
click at [328, 359] on div at bounding box center [328, 355] width 12 height 12
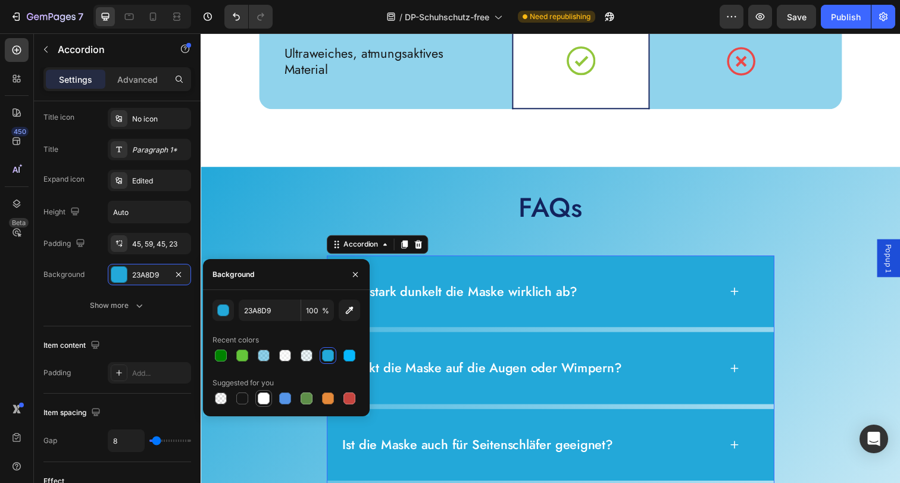
click at [260, 399] on div at bounding box center [264, 398] width 12 height 12
type input "FFFFFF"
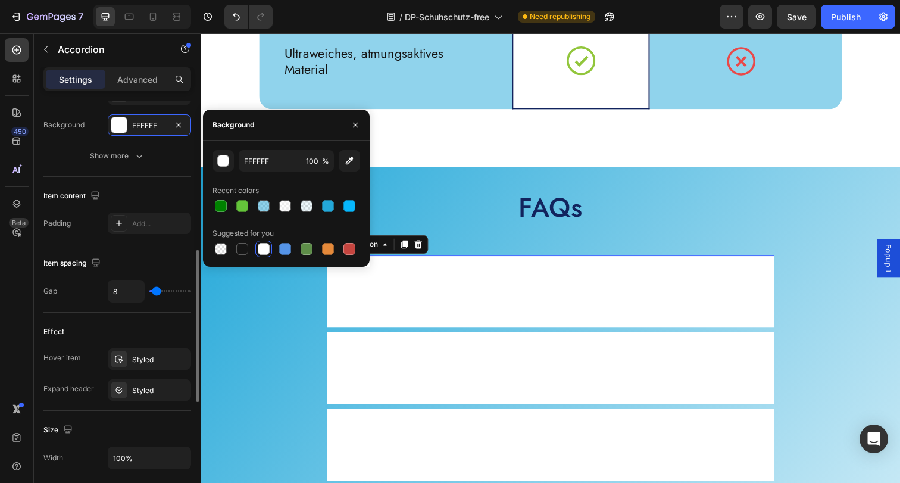
scroll to position [483, 0]
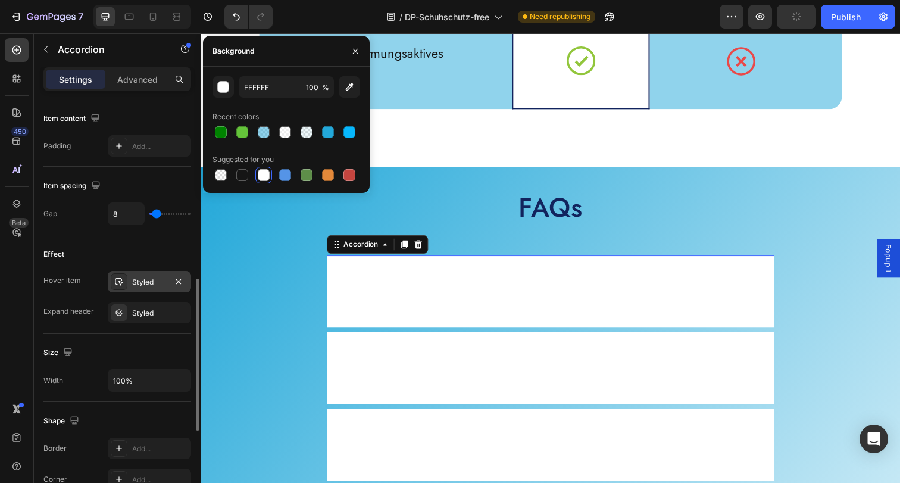
click at [134, 281] on div "Styled" at bounding box center [149, 282] width 35 height 11
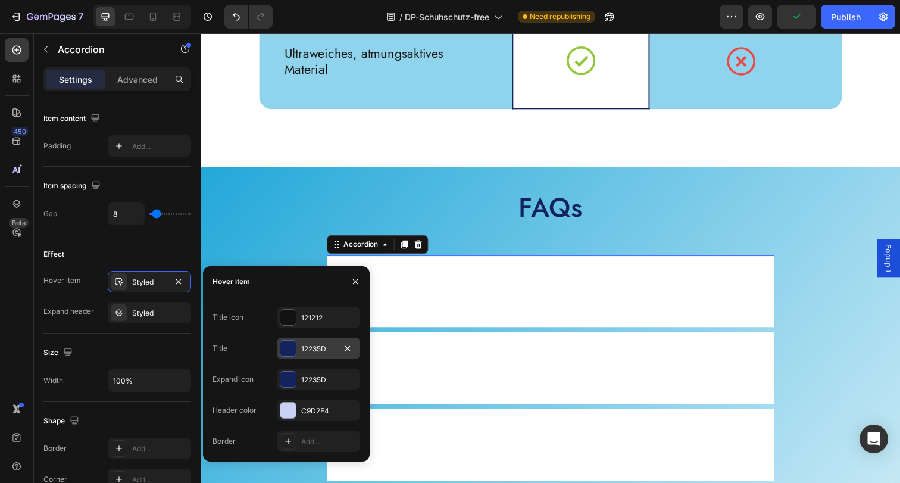
click at [305, 350] on div "12235D" at bounding box center [318, 348] width 35 height 11
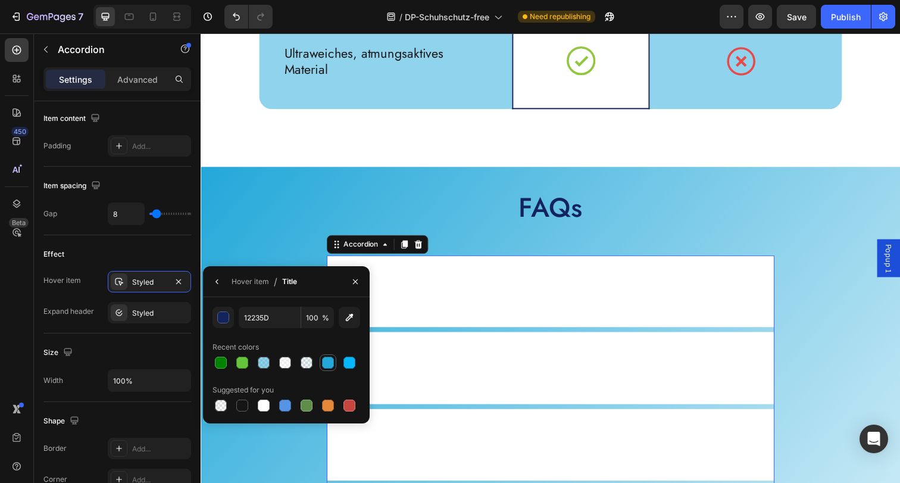
click at [323, 363] on div at bounding box center [328, 362] width 12 height 12
type input "23A8D9"
click at [217, 283] on icon "button" at bounding box center [216, 281] width 2 height 5
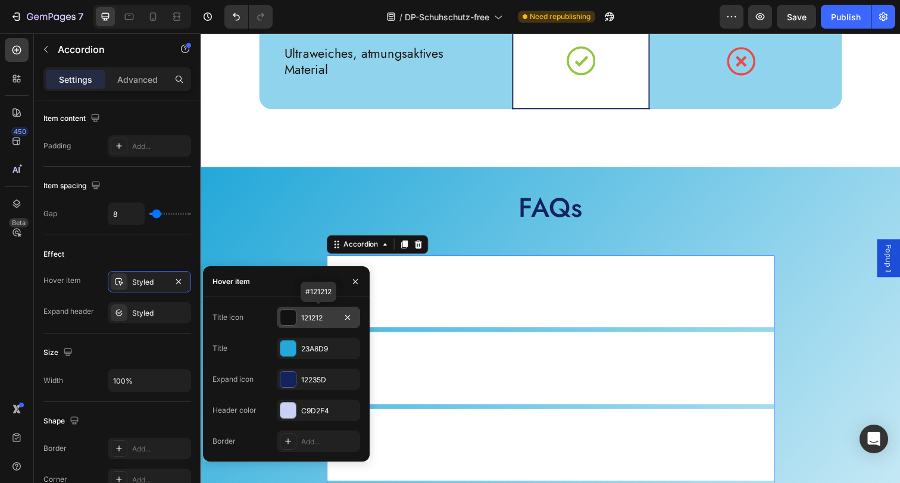
click at [306, 317] on div "121212" at bounding box center [318, 317] width 35 height 11
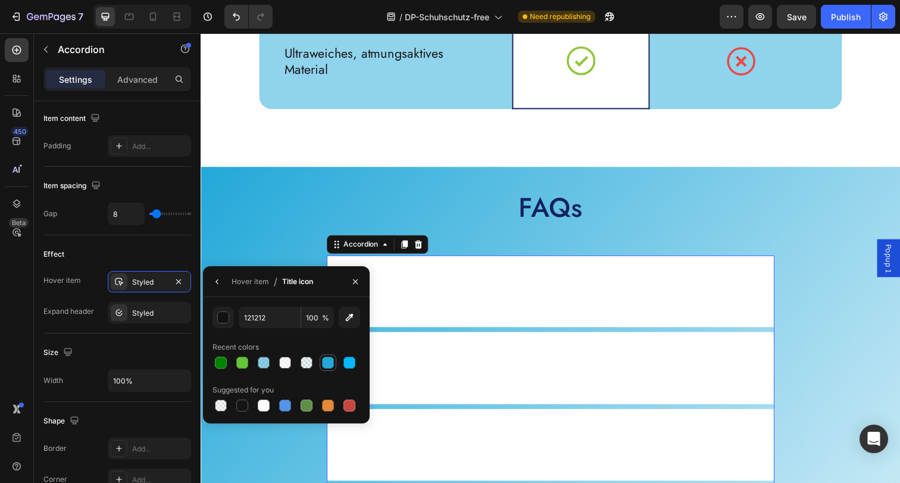
click at [327, 366] on div at bounding box center [328, 362] width 12 height 12
type input "23A8D9"
click at [216, 281] on icon "button" at bounding box center [216, 281] width 2 height 5
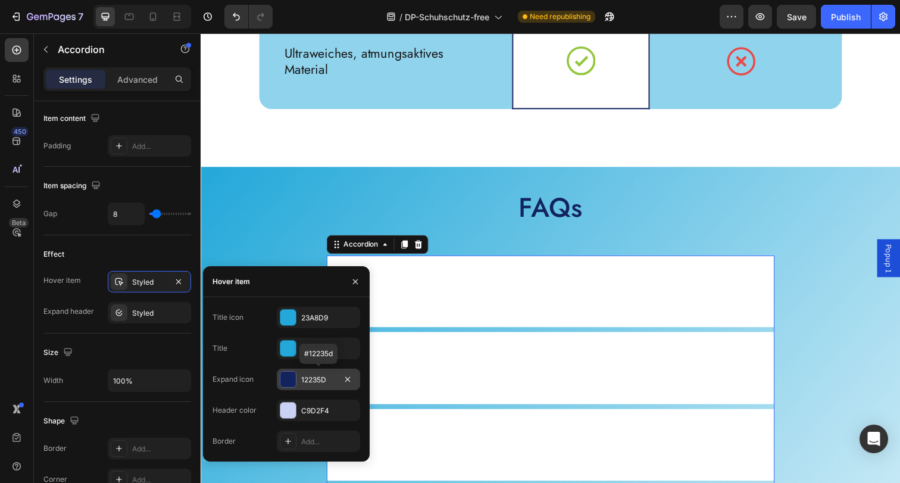
click at [299, 380] on div "12235D" at bounding box center [318, 378] width 83 height 21
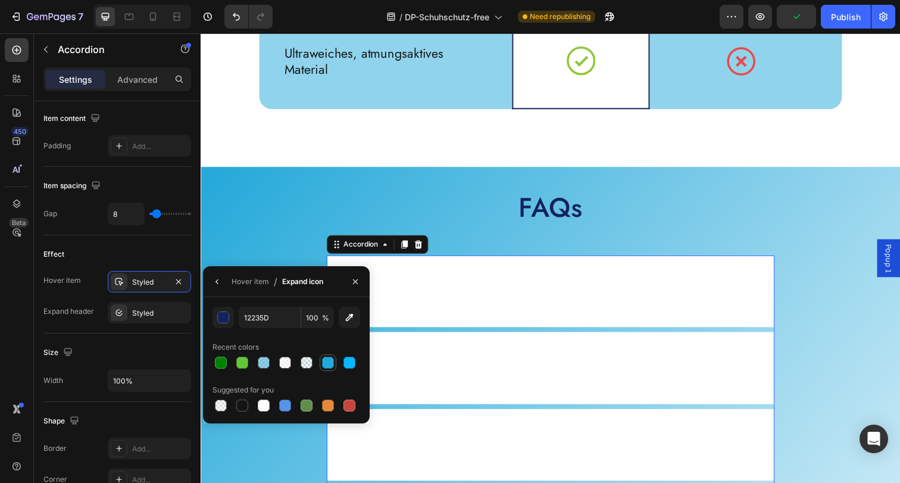
click at [334, 367] on div at bounding box center [328, 362] width 14 height 14
type input "23A8D9"
click at [218, 279] on icon "button" at bounding box center [217, 282] width 10 height 10
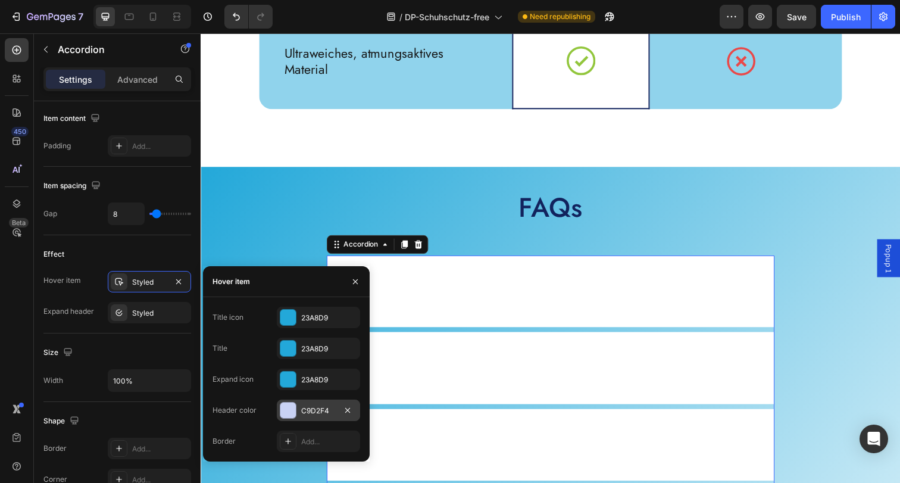
click at [309, 406] on div "C9D2F4" at bounding box center [318, 410] width 35 height 11
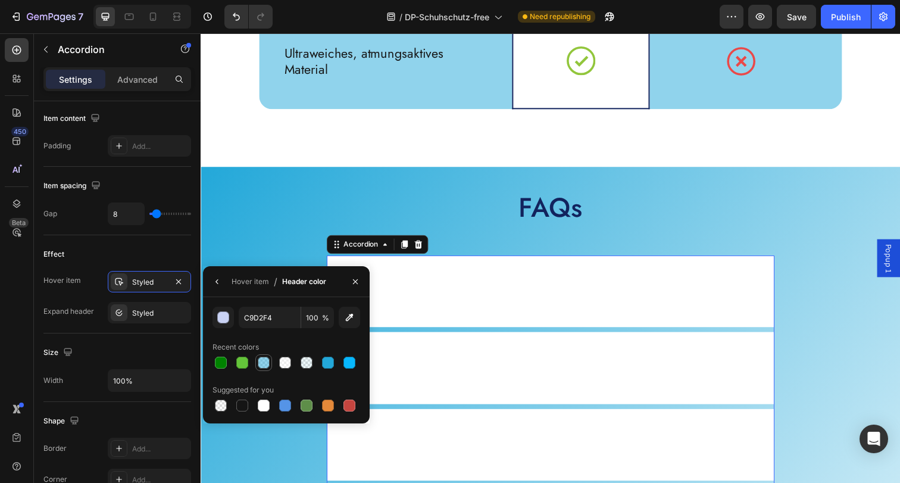
click at [267, 363] on div at bounding box center [264, 362] width 12 height 12
type input "23A8D9"
click at [309, 364] on div at bounding box center [306, 362] width 12 height 12
click at [237, 362] on div at bounding box center [242, 362] width 12 height 12
type input "50"
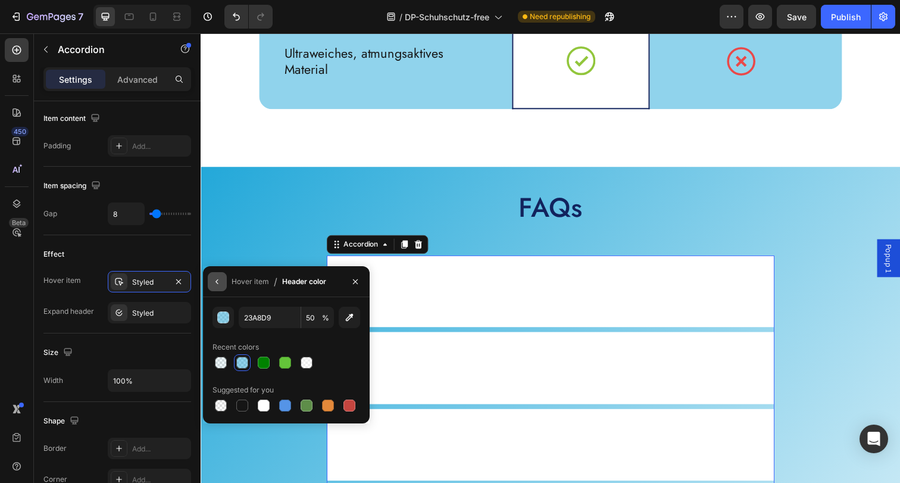
click at [226, 280] on button "button" at bounding box center [217, 281] width 19 height 19
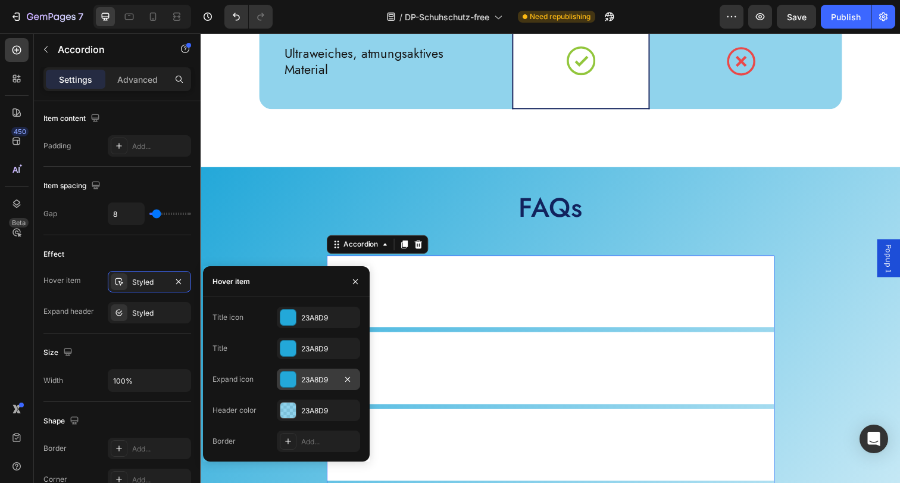
click at [315, 380] on div "23A8D9" at bounding box center [318, 379] width 35 height 11
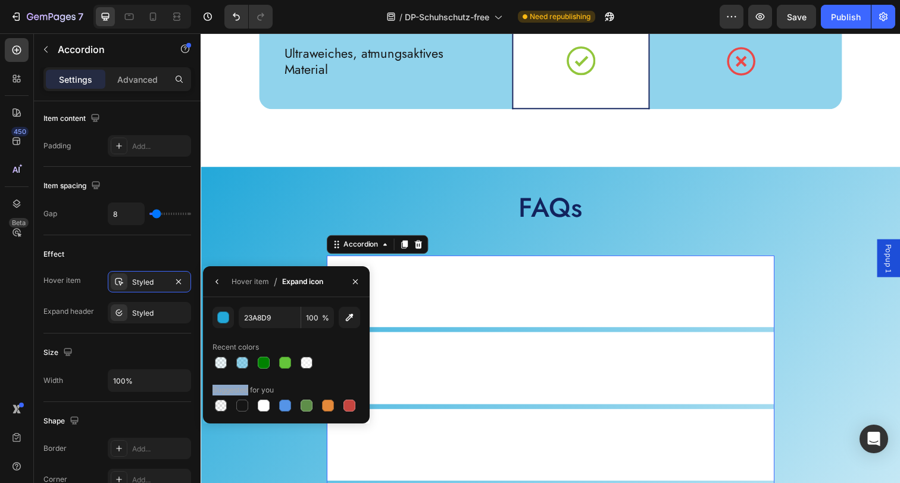
click at [315, 380] on div "Suggested for you" at bounding box center [286, 389] width 148 height 19
click at [0, 0] on input "23A8D9" at bounding box center [0, 0] width 0 height 0
click at [215, 280] on icon "button" at bounding box center [217, 282] width 10 height 10
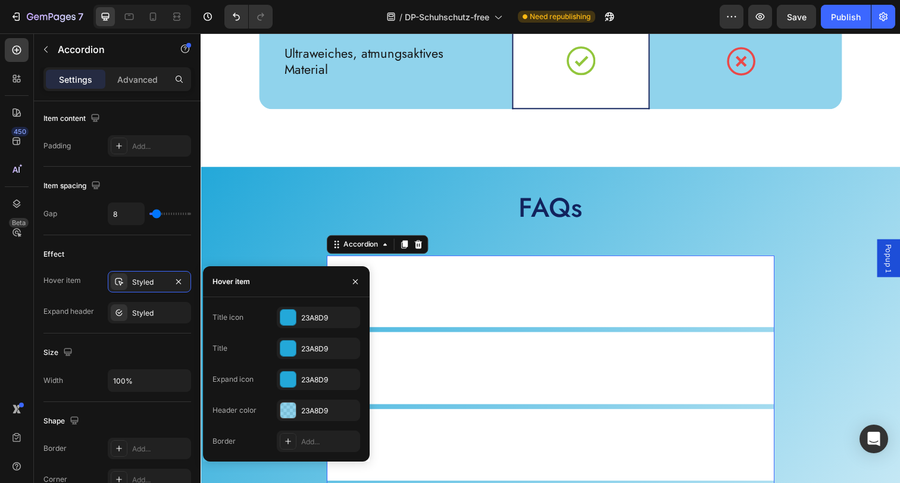
click at [301, 406] on div "23A8D9" at bounding box center [329, 410] width 56 height 11
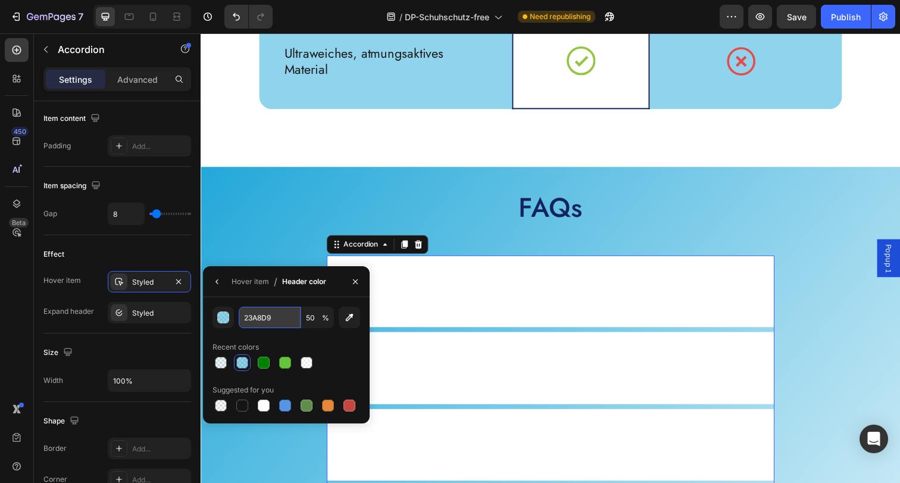
click at [0, 0] on input "23A8D9" at bounding box center [0, 0] width 0 height 0
drag, startPoint x: 216, startPoint y: 282, endPoint x: 234, endPoint y: 281, distance: 17.9
click at [215, 282] on icon "button" at bounding box center [217, 282] width 10 height 10
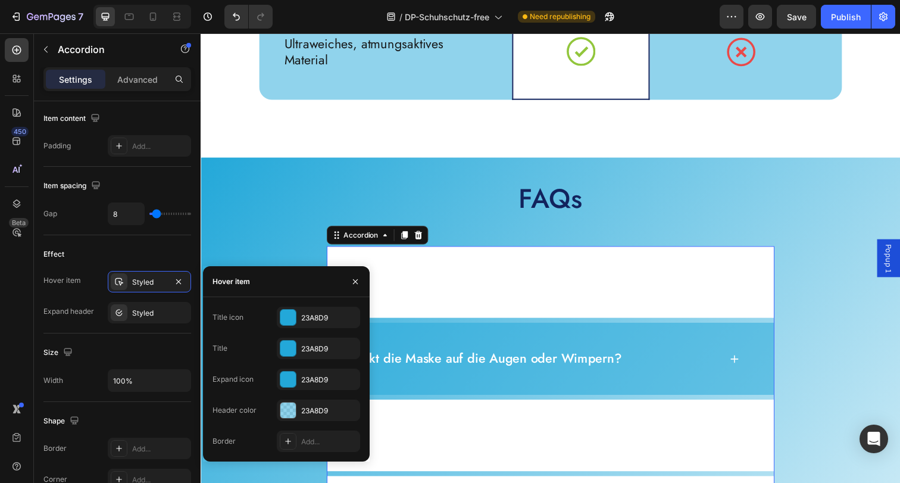
scroll to position [4506, 0]
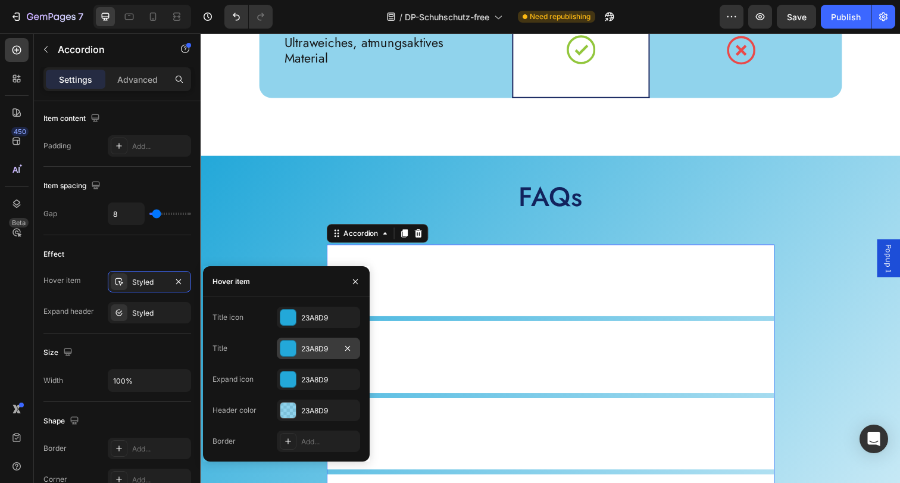
click at [305, 348] on div "23A8D9" at bounding box center [318, 348] width 35 height 11
click at [0, 0] on div "Recent colors" at bounding box center [0, 0] width 0 height 0
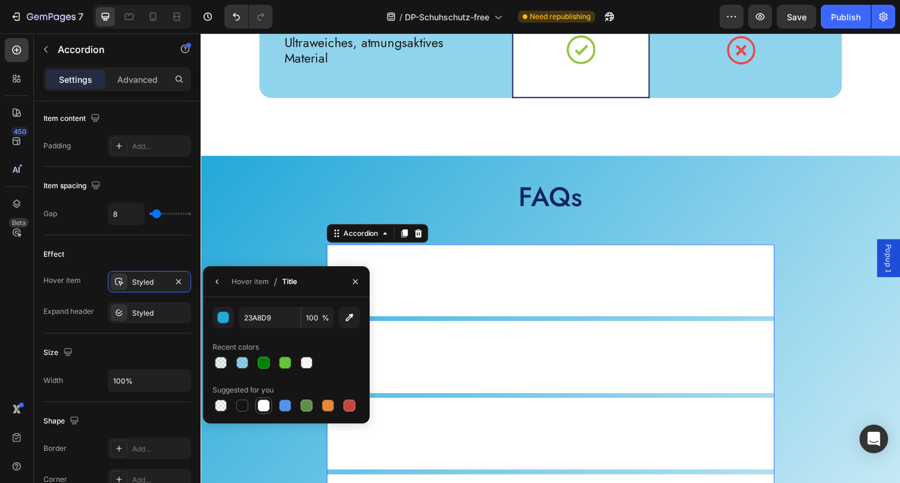
click at [262, 406] on div at bounding box center [264, 405] width 12 height 12
type input "FFFFFF"
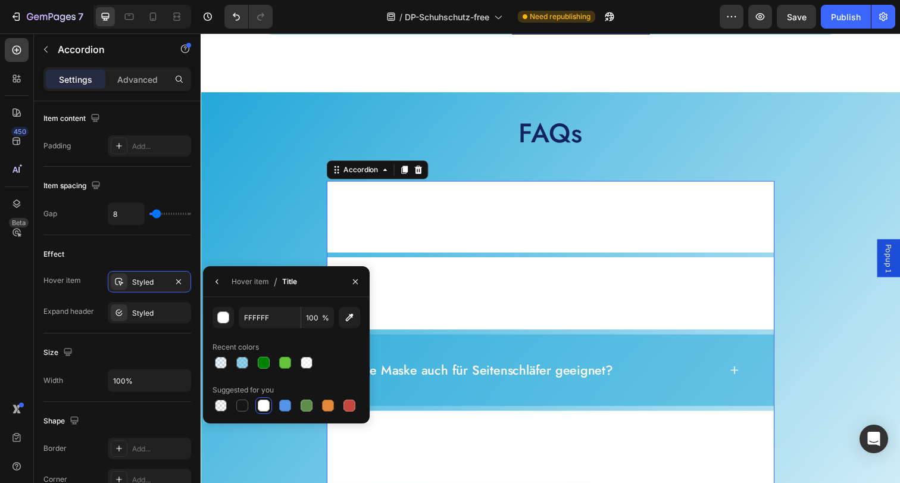
scroll to position [4580, 0]
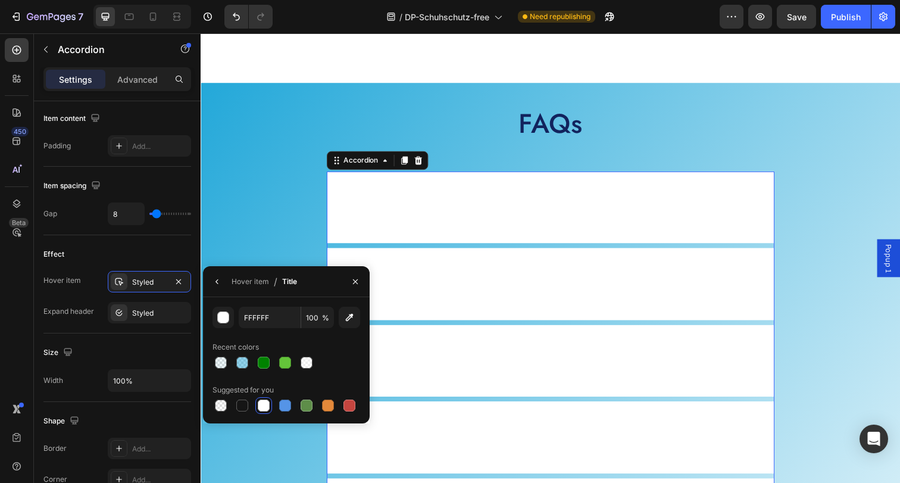
click at [215, 279] on icon "button" at bounding box center [217, 282] width 10 height 10
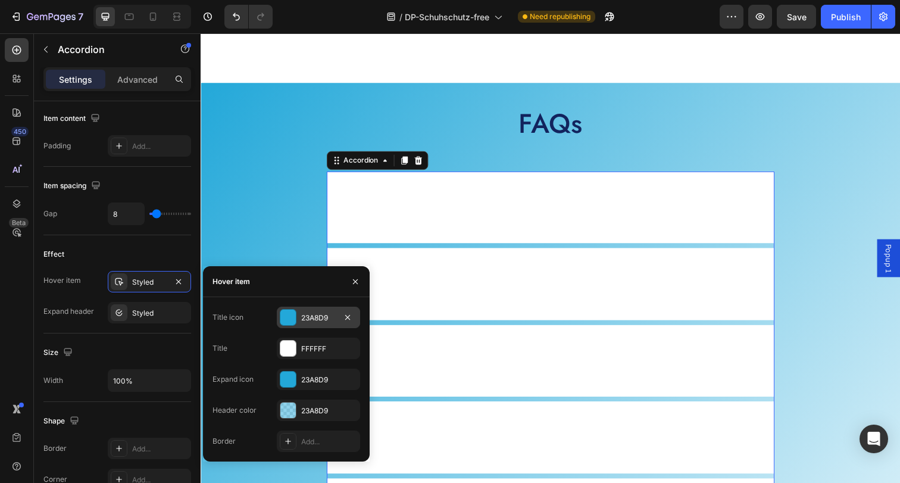
click at [314, 317] on div "23A8D9" at bounding box center [318, 317] width 35 height 11
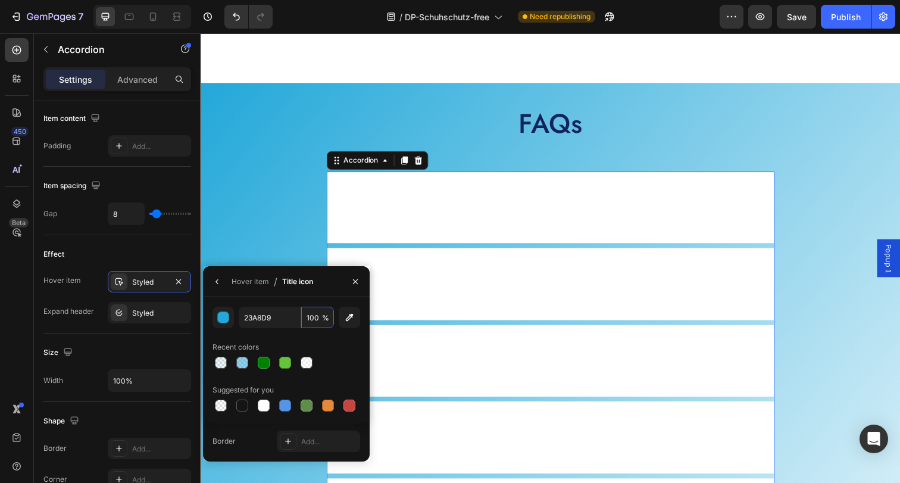
click at [314, 317] on input "100" at bounding box center [317, 316] width 33 height 21
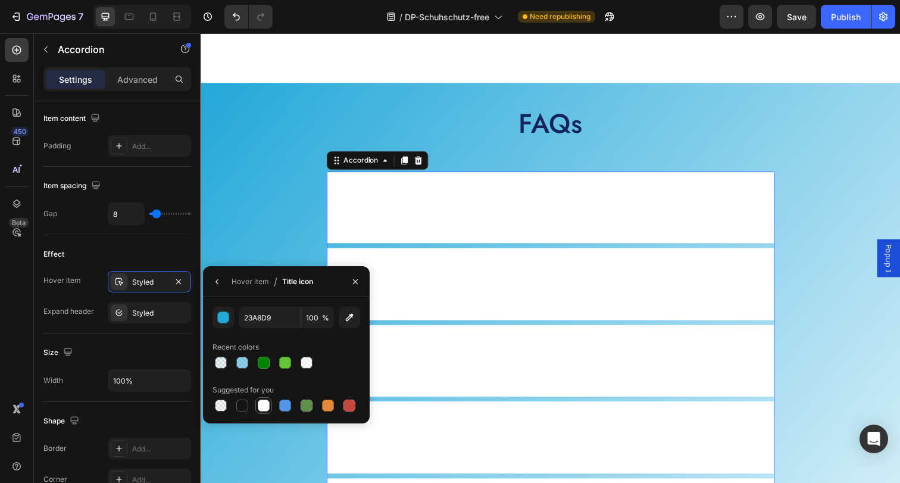
click at [265, 407] on div at bounding box center [264, 405] width 12 height 12
click at [0, 0] on input "FFFFFF" at bounding box center [0, 0] width 0 height 0
paste input "23A8D9"
type input "23A8D9"
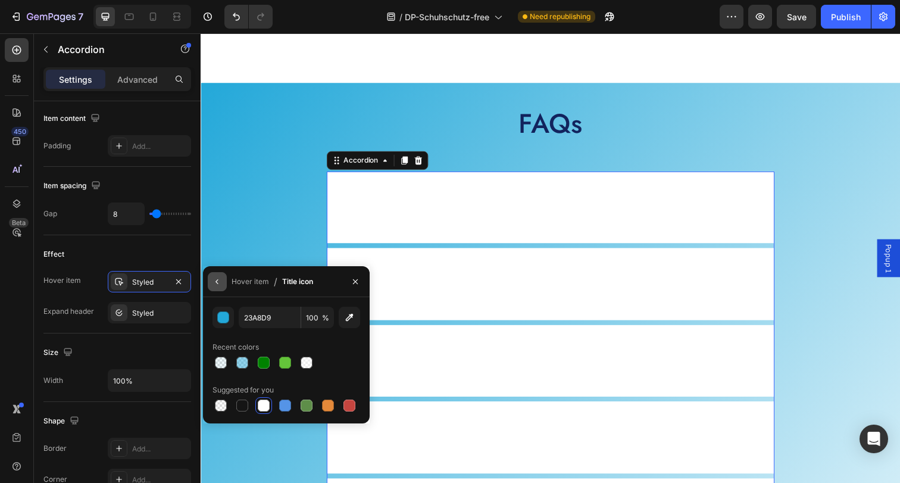
click at [217, 285] on icon "button" at bounding box center [217, 282] width 10 height 10
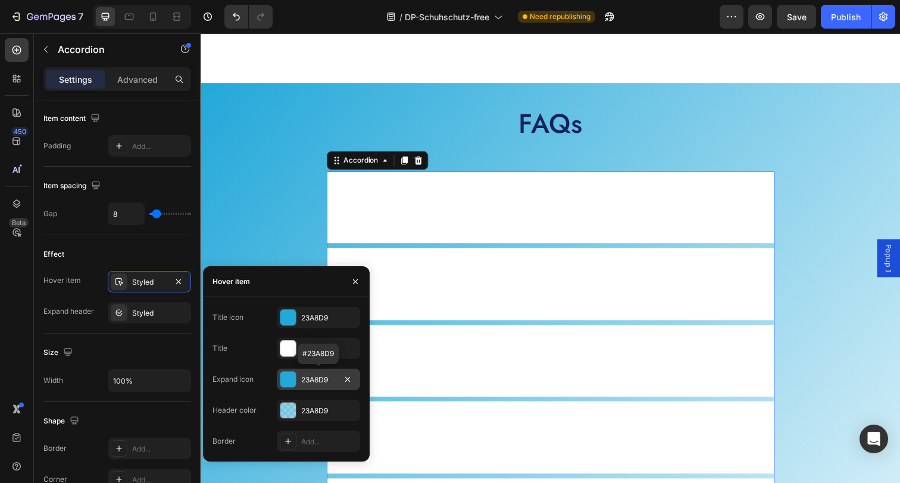
click at [312, 381] on div "23A8D9" at bounding box center [318, 379] width 35 height 11
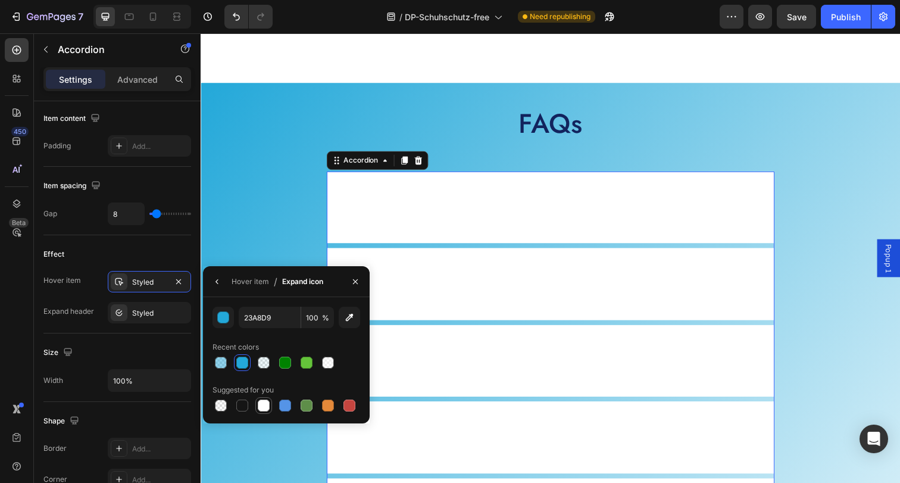
click at [263, 410] on div at bounding box center [264, 405] width 12 height 12
type input "FFFFFF"
click at [217, 280] on icon "button" at bounding box center [216, 281] width 2 height 5
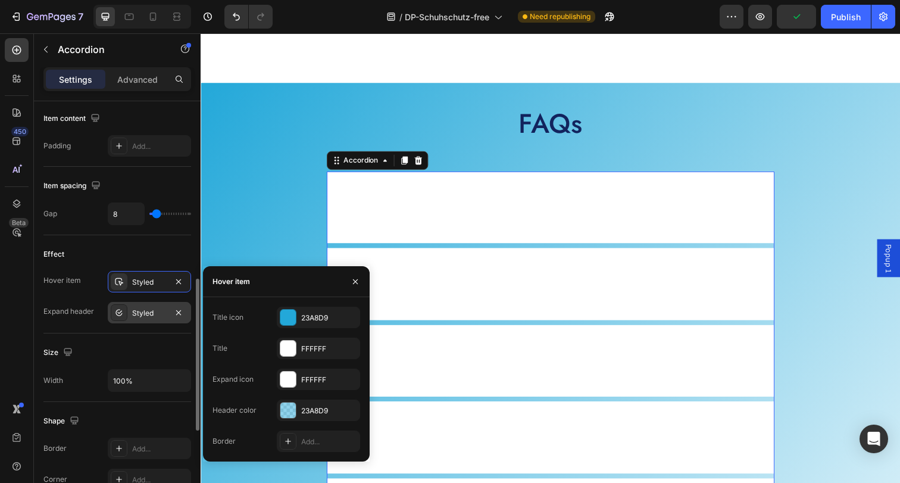
click at [145, 319] on div "Styled" at bounding box center [149, 312] width 83 height 21
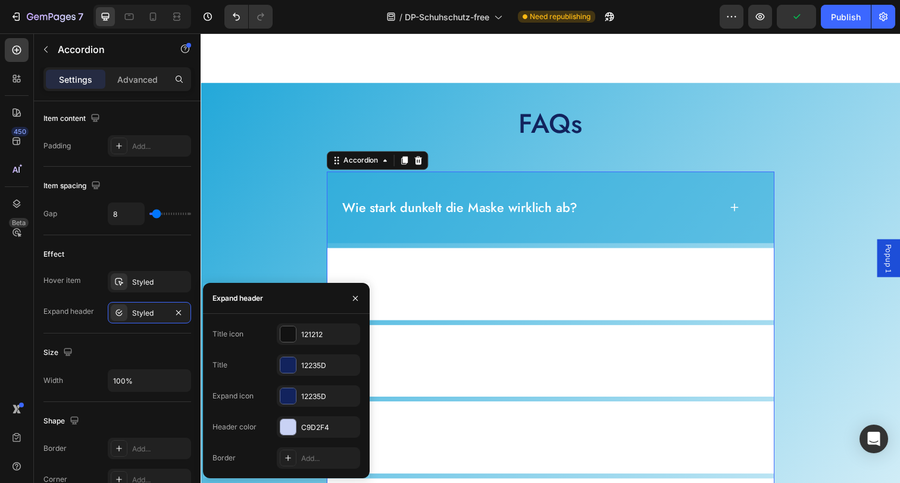
click at [503, 227] on div "Wie stark dunkelt die Maske wirklich ab?" at bounding box center [558, 211] width 456 height 74
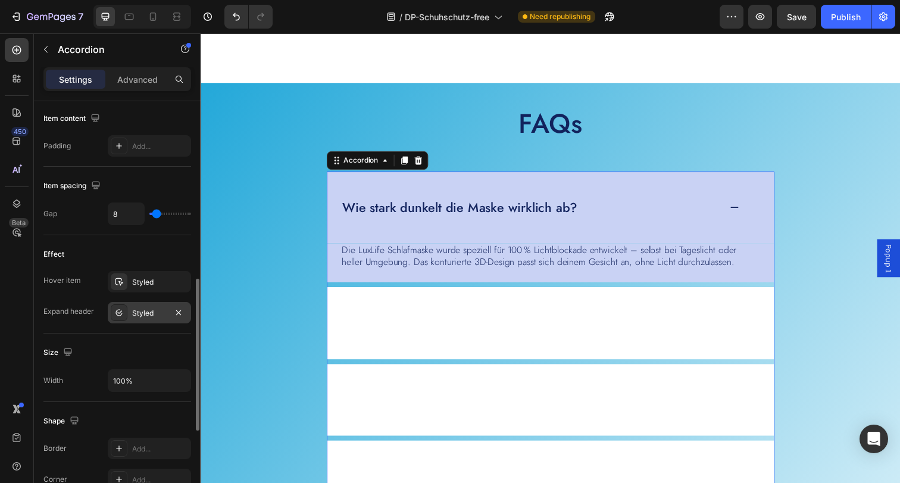
click at [140, 308] on div "Styled" at bounding box center [149, 313] width 35 height 11
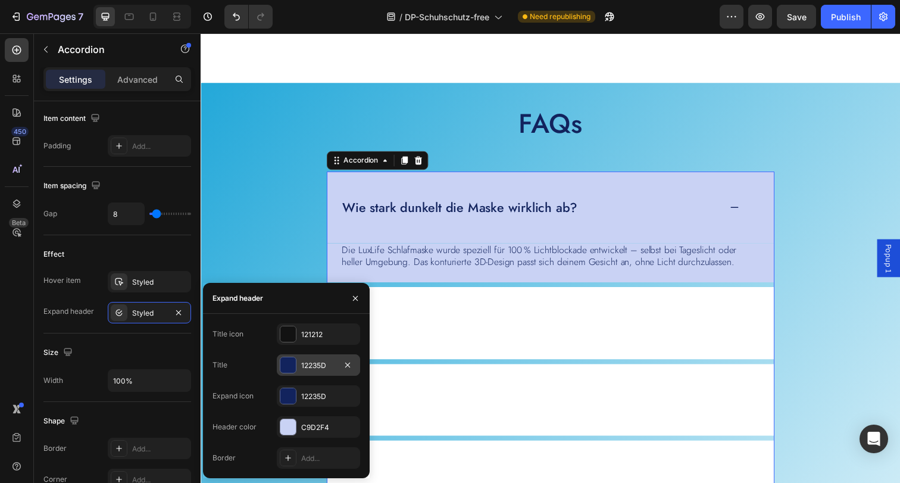
click at [319, 362] on div "12235D" at bounding box center [318, 365] width 35 height 11
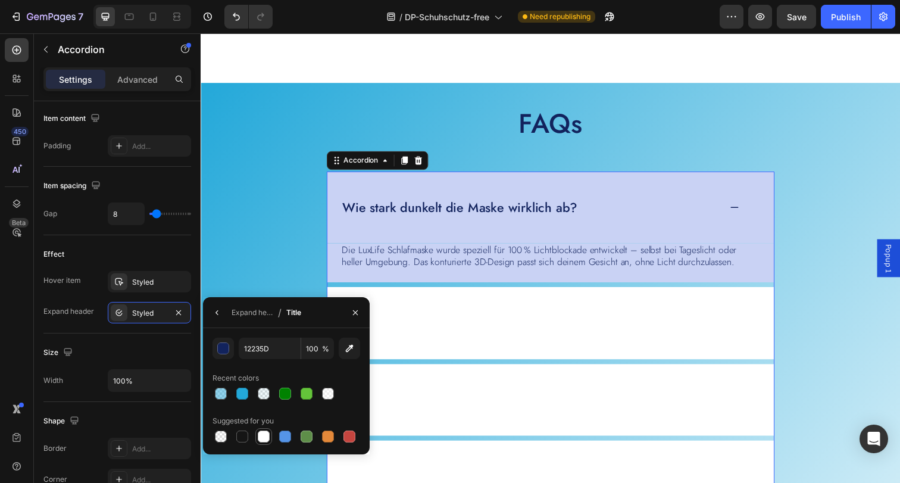
click at [262, 433] on div at bounding box center [264, 436] width 12 height 12
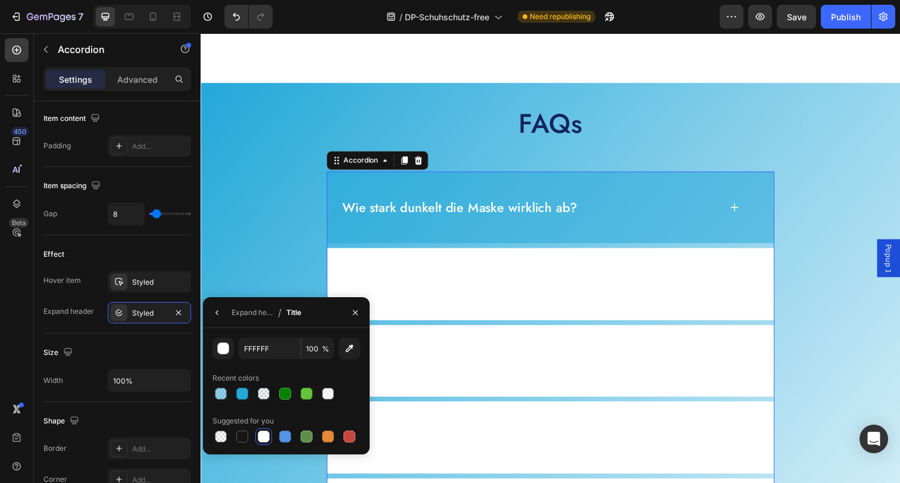
click at [481, 186] on div "Wie stark dunkelt die Maske wirklich ab?" at bounding box center [558, 211] width 456 height 74
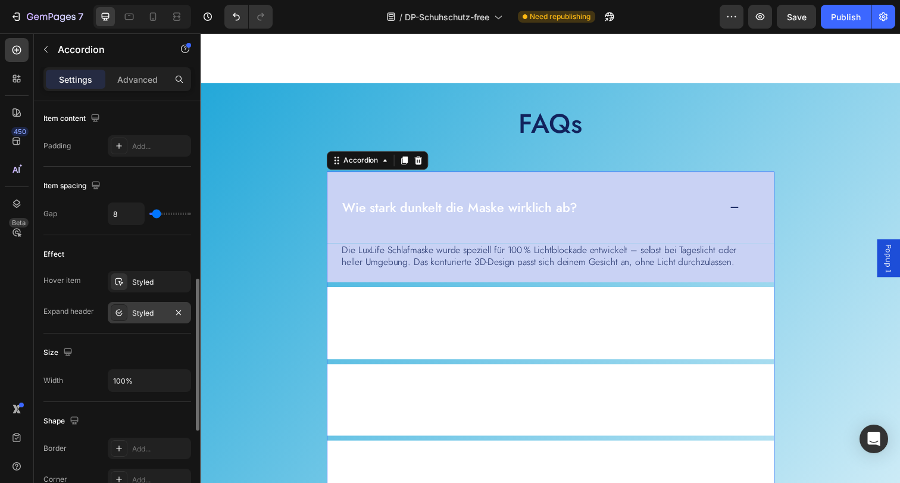
click at [140, 303] on div "Styled" at bounding box center [149, 312] width 83 height 21
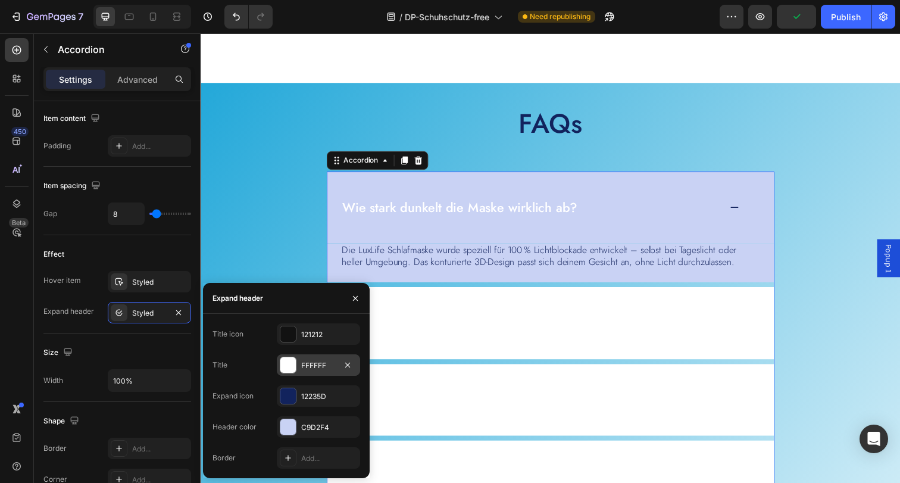
click at [317, 367] on div "FFFFFF" at bounding box center [318, 365] width 35 height 11
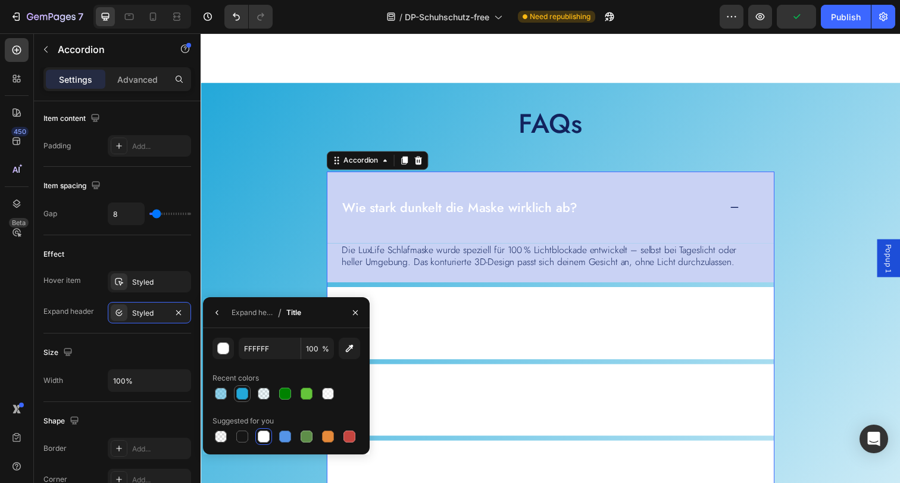
click at [240, 395] on div at bounding box center [242, 393] width 12 height 12
type input "23A8D9"
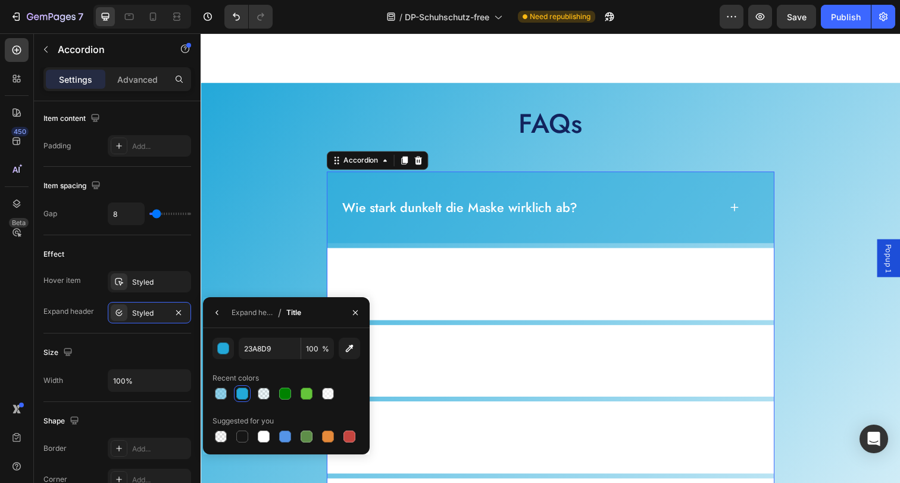
click at [488, 195] on div "Wie stark dunkelt die Maske wirklich ab?" at bounding box center [558, 211] width 456 height 74
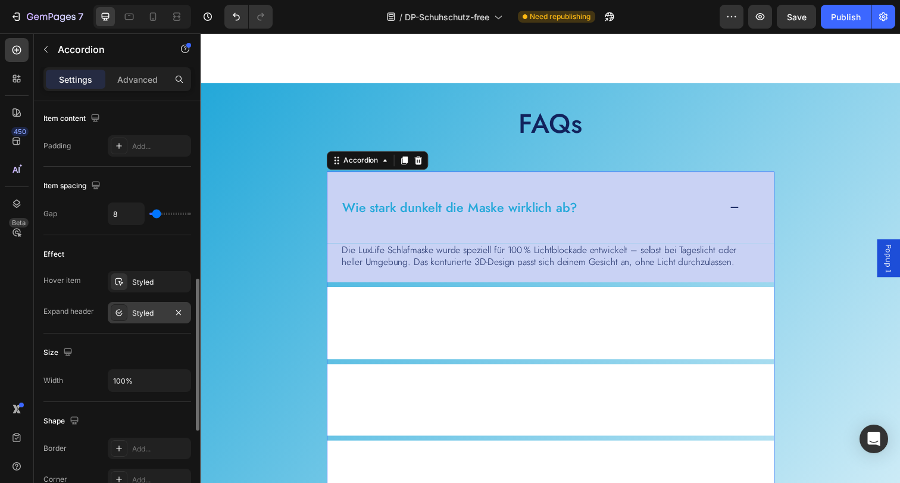
click at [158, 315] on div "Styled" at bounding box center [149, 313] width 35 height 11
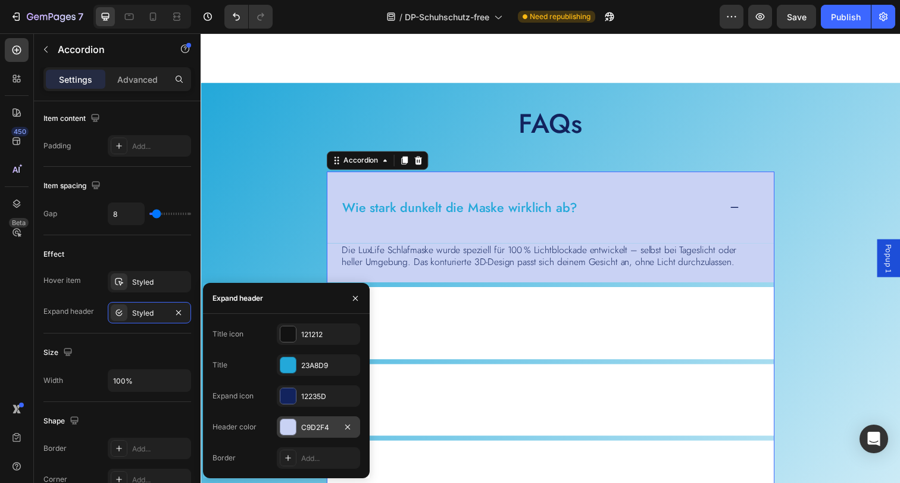
click at [315, 430] on div "C9D2F4" at bounding box center [318, 427] width 35 height 11
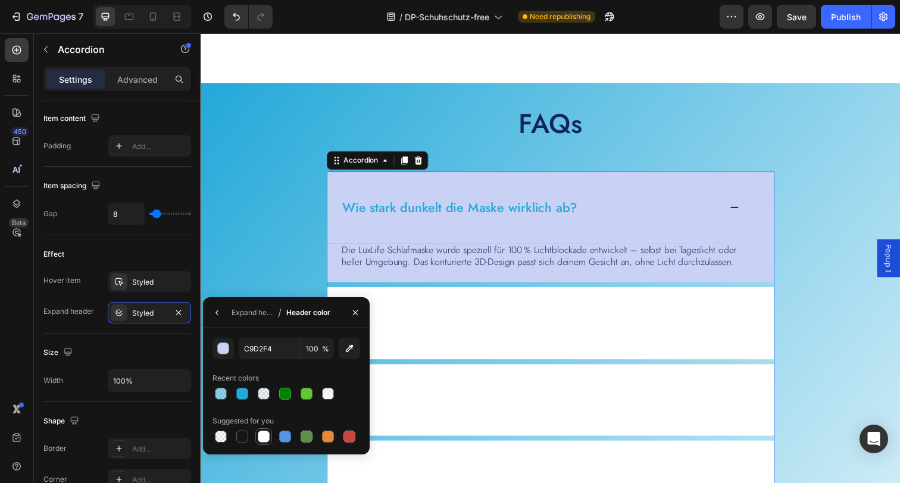
click at [265, 436] on div at bounding box center [264, 436] width 12 height 12
type input "FFFFFF"
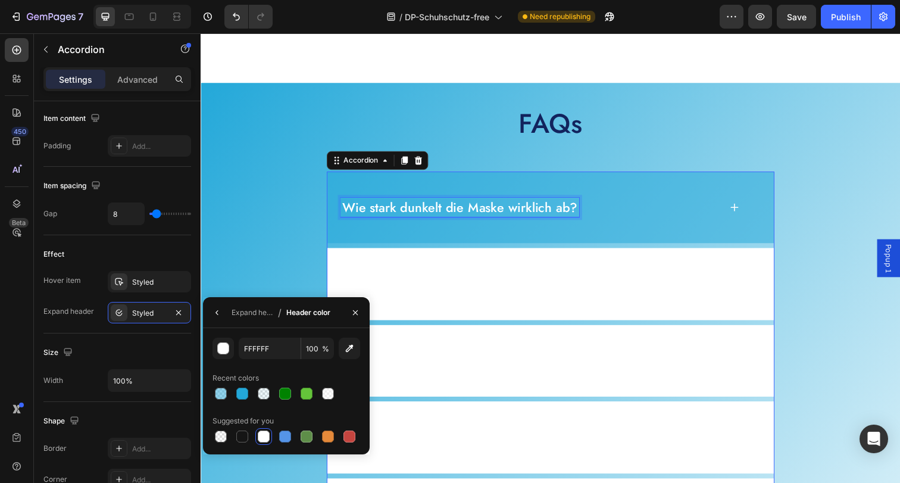
click at [479, 216] on p "Wie stark dunkelt die Maske wirklich ab?" at bounding box center [465, 211] width 240 height 17
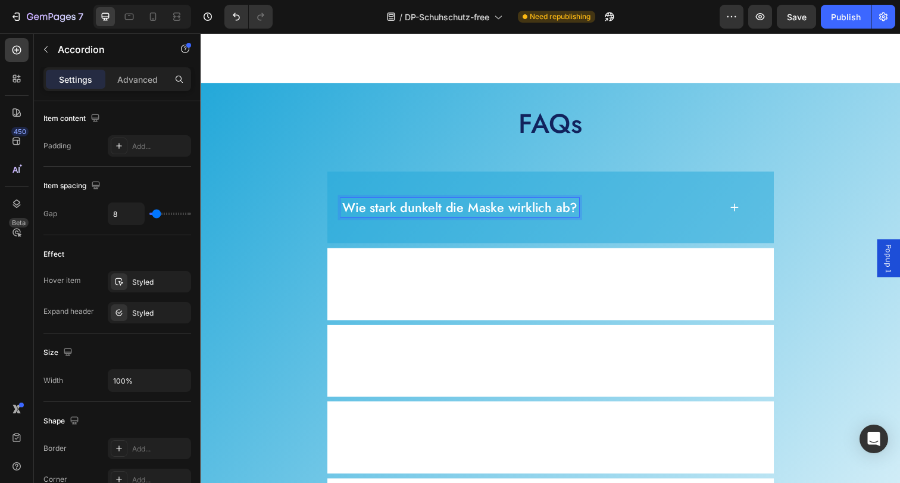
click at [478, 230] on div "Wie stark dunkelt die Maske wirklich ab?" at bounding box center [558, 211] width 456 height 74
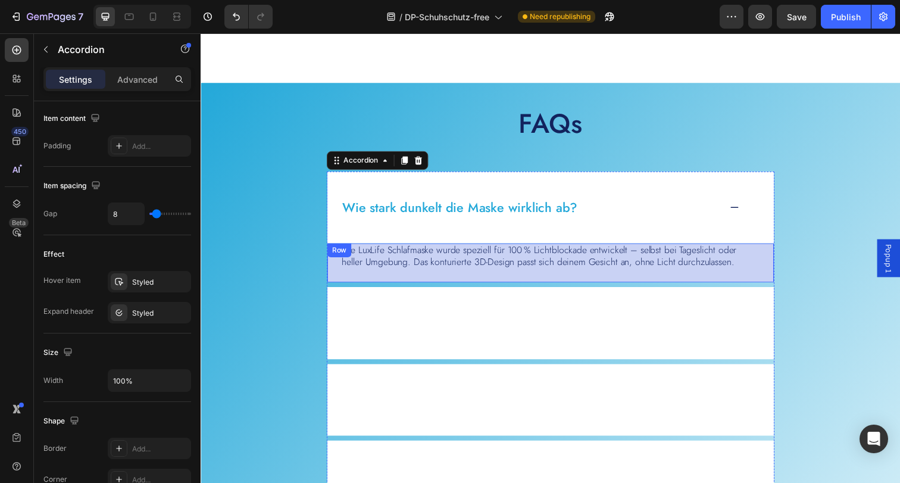
scroll to position [311, 0]
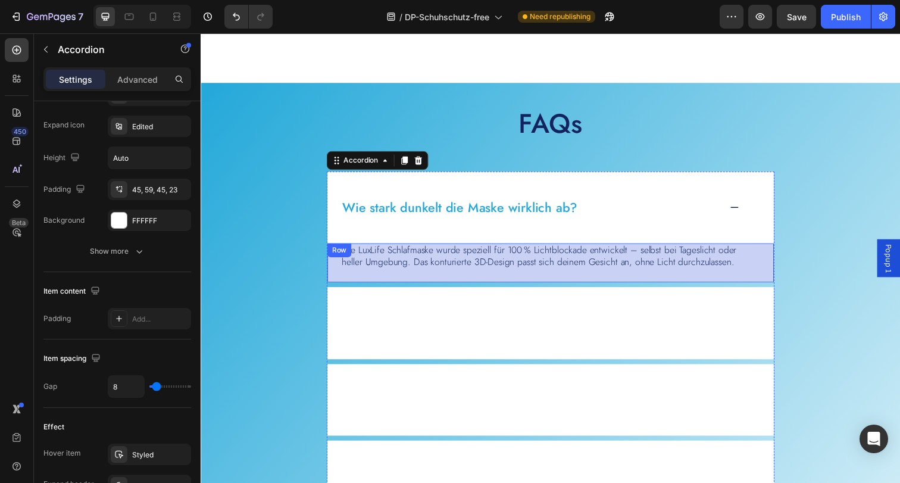
click at [501, 281] on div "Die LuxLife Schlafmaske wurde speziell für 100 % Lichtblockade entwickelt – sel…" at bounding box center [558, 268] width 456 height 40
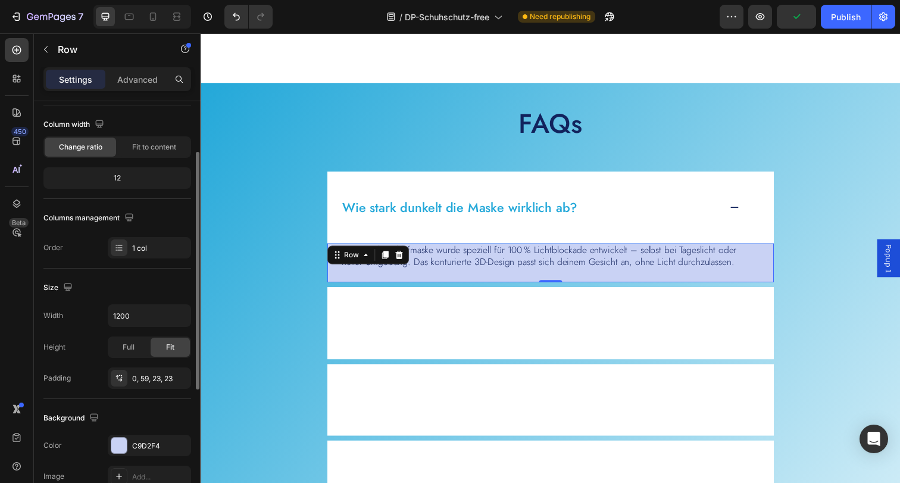
scroll to position [112, 0]
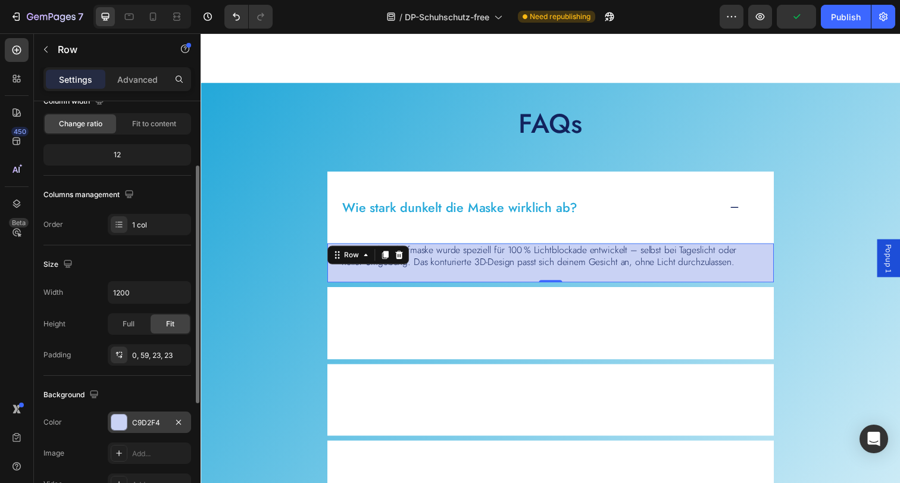
click at [143, 418] on div "C9D2F4" at bounding box center [149, 422] width 35 height 11
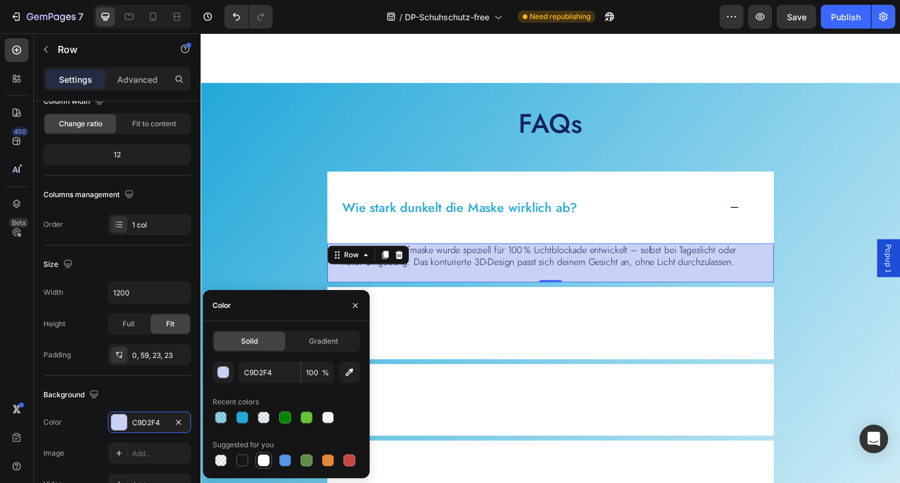
click at [262, 459] on div at bounding box center [264, 460] width 12 height 12
type input "FFFFFF"
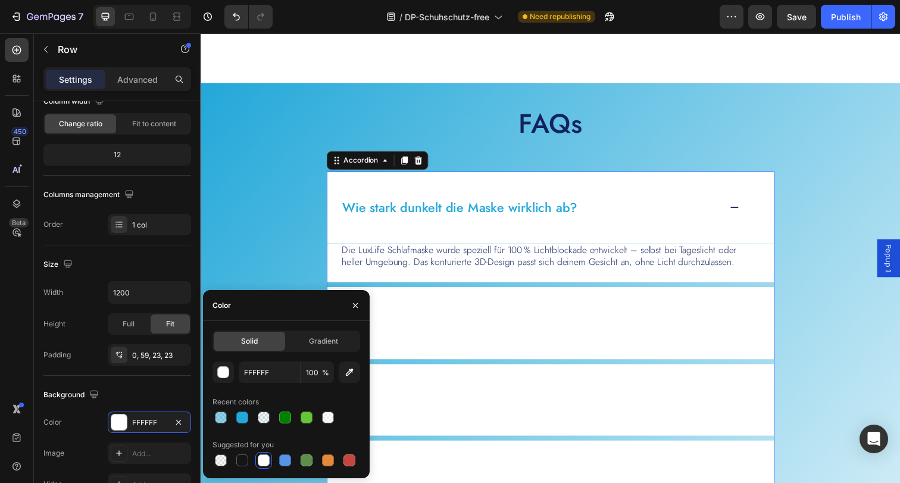
click at [703, 210] on div "Wie stark dunkelt die Maske wirklich ab?" at bounding box center [536, 211] width 387 height 20
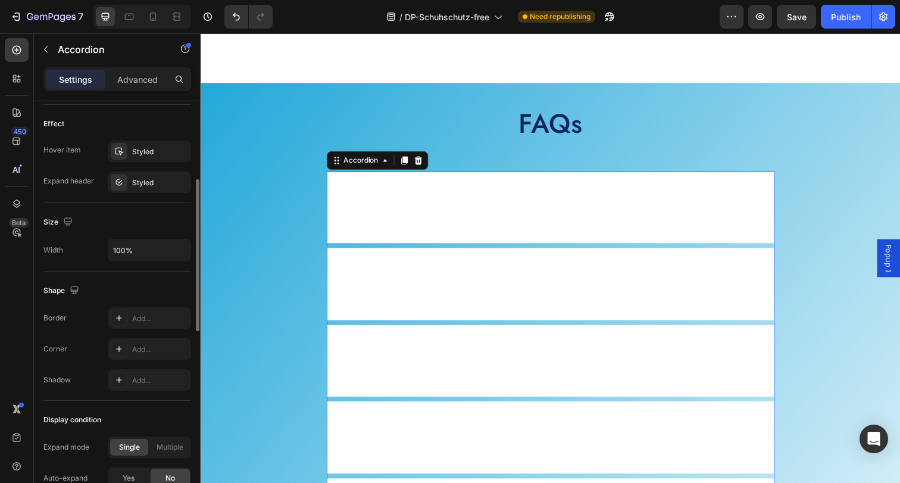
scroll to position [506, 0]
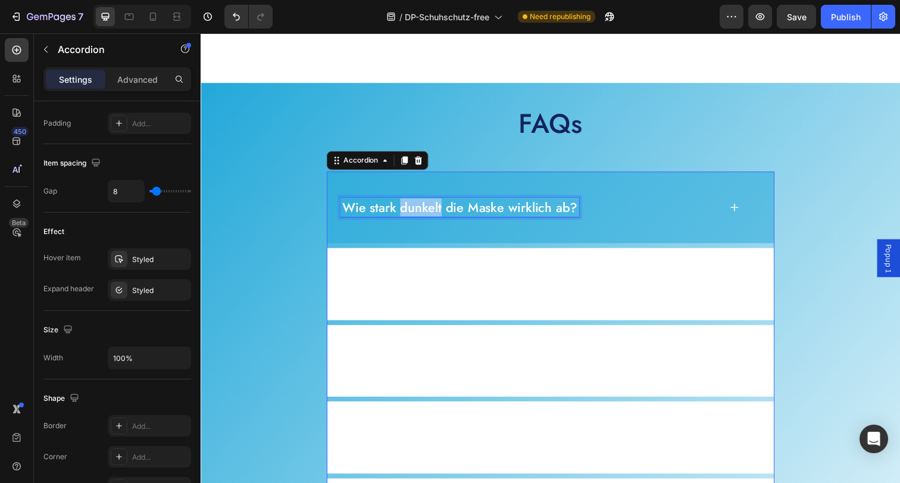
click at [404, 204] on p "Wie stark dunkelt die Maske wirklich ab?" at bounding box center [465, 211] width 240 height 17
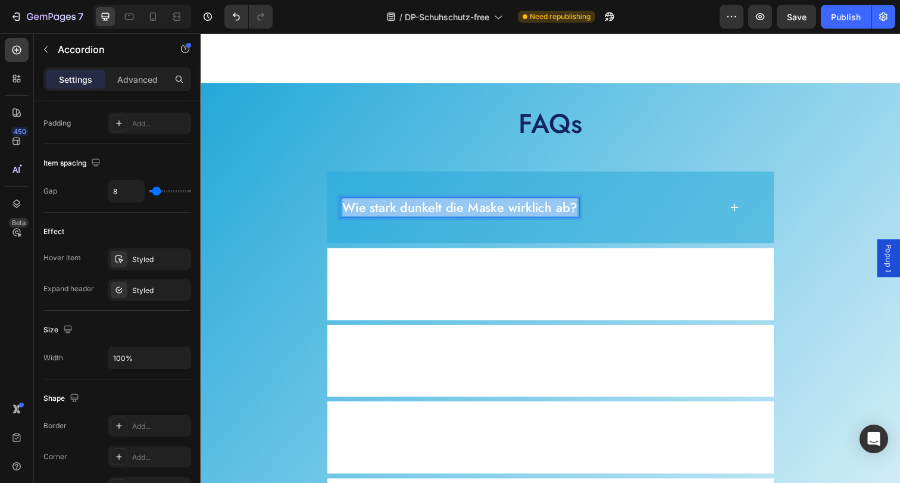
click at [404, 204] on p "Wie stark dunkelt die Maske wirklich ab?" at bounding box center [465, 211] width 240 height 17
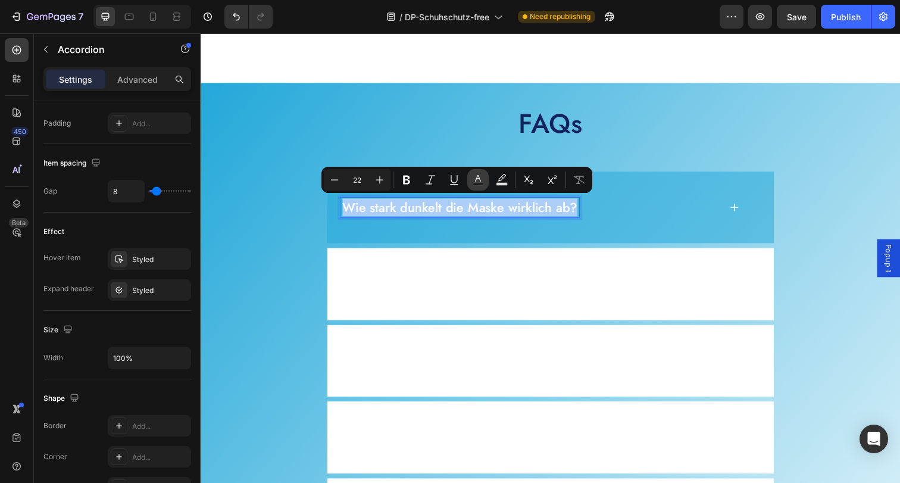
click at [477, 181] on icon "Editor contextual toolbar" at bounding box center [478, 180] width 12 height 12
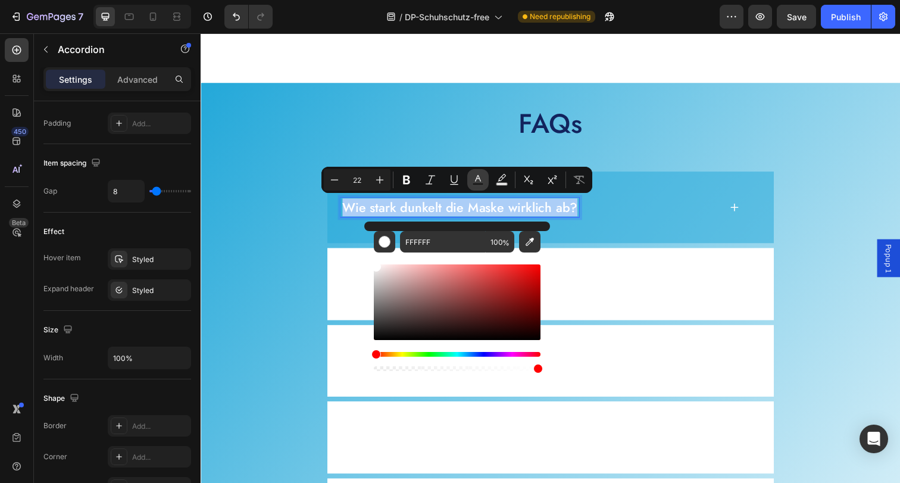
click at [477, 181] on icon "Editor contextual toolbar" at bounding box center [478, 180] width 12 height 12
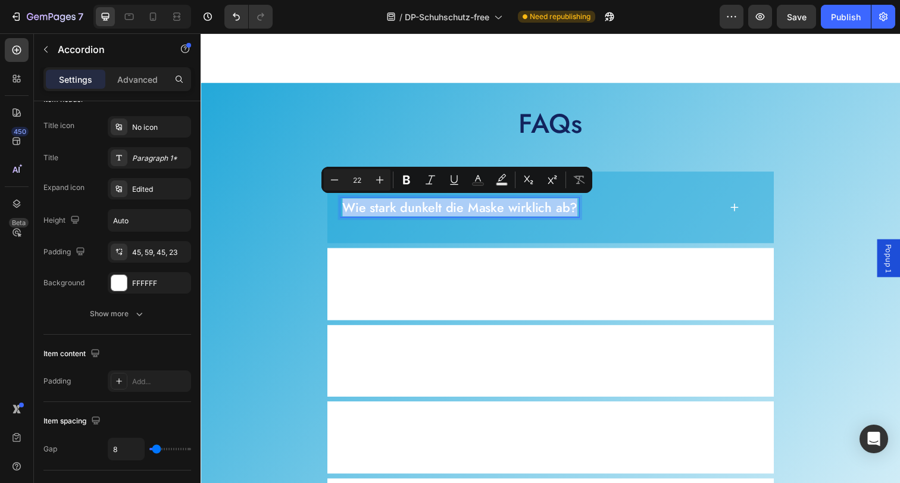
scroll to position [0, 0]
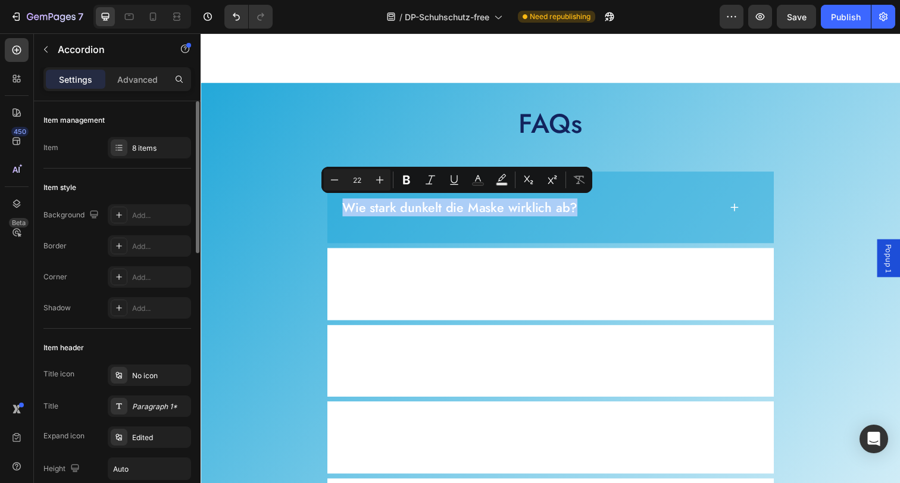
click at [122, 183] on div "Item style" at bounding box center [117, 187] width 148 height 19
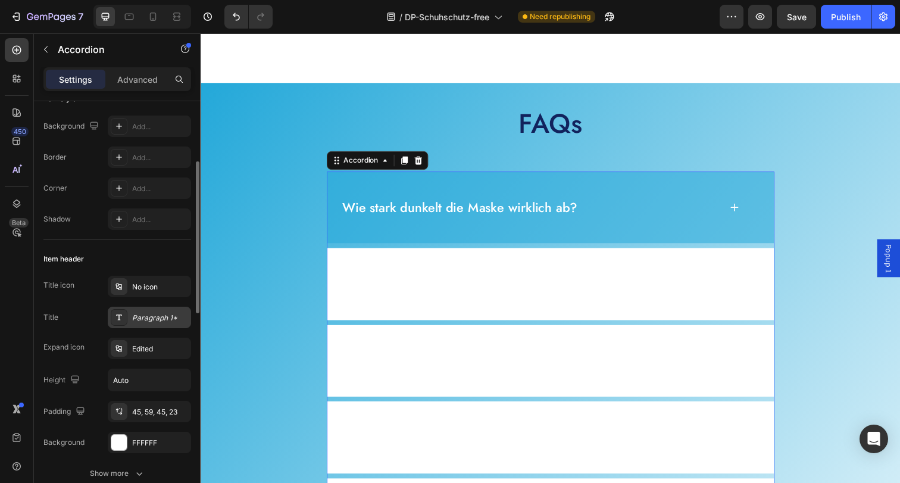
scroll to position [109, 0]
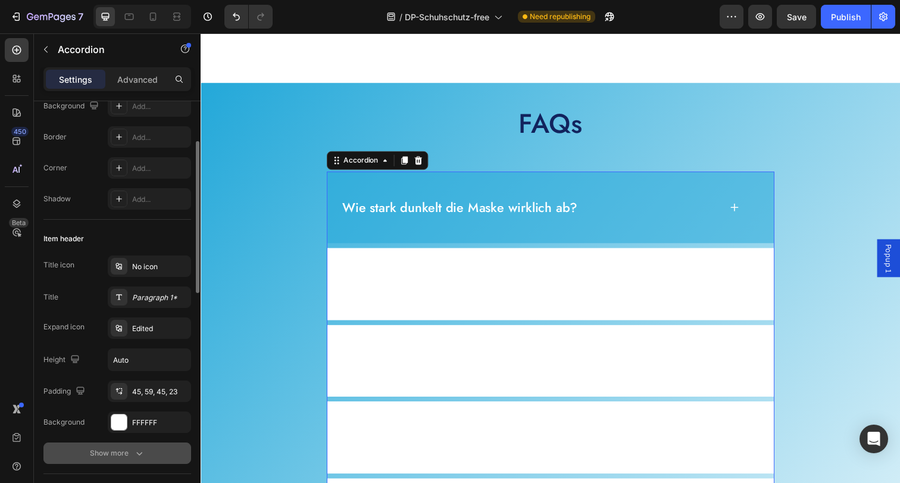
click at [139, 457] on icon "button" at bounding box center [139, 453] width 12 height 12
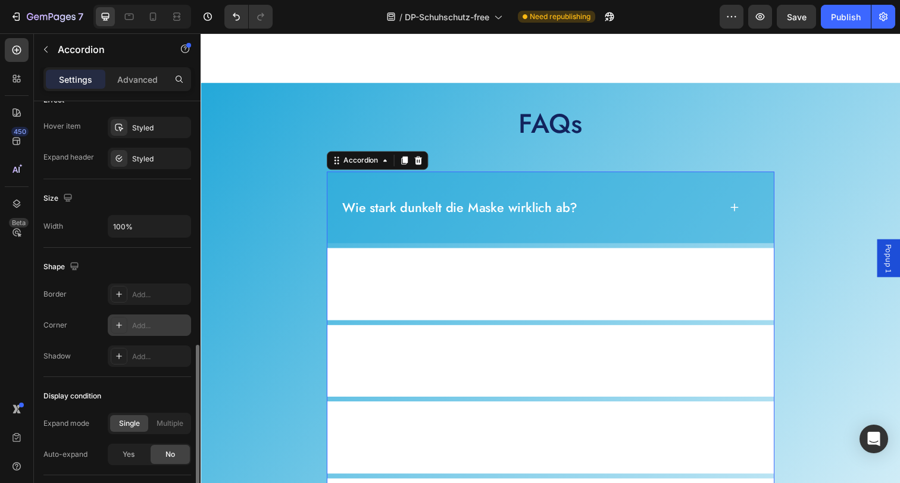
scroll to position [602, 0]
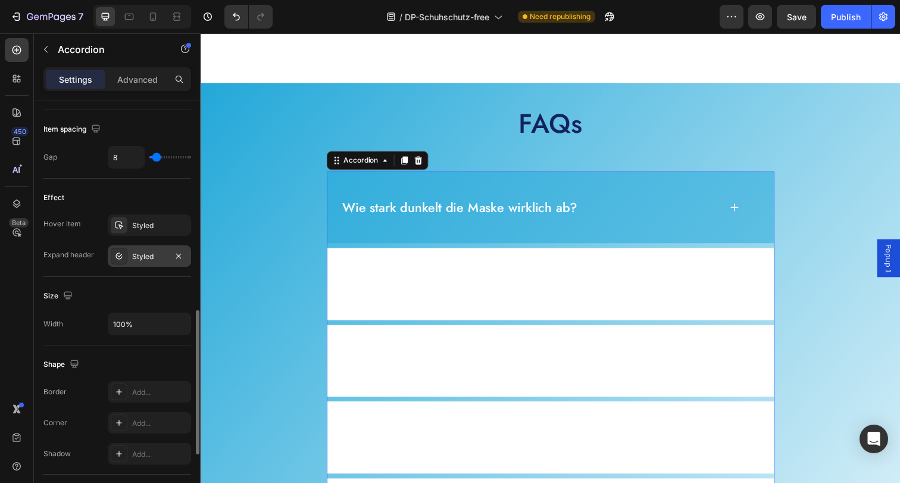
click at [147, 253] on div "Styled" at bounding box center [149, 256] width 35 height 11
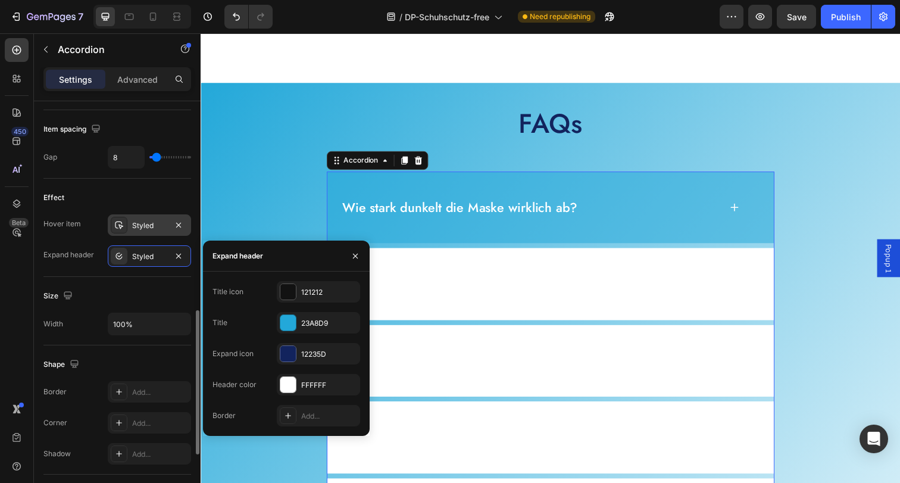
click at [145, 226] on div "Styled" at bounding box center [149, 225] width 35 height 11
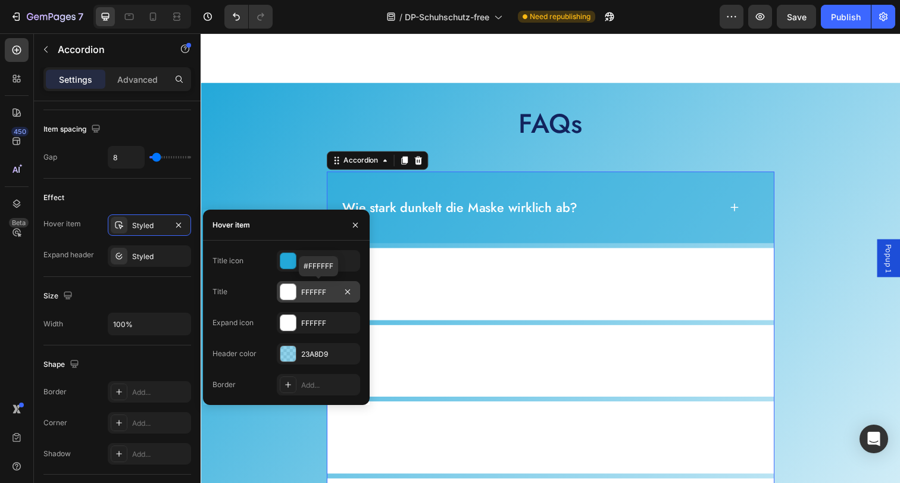
click at [320, 291] on div "FFFFFF" at bounding box center [318, 292] width 35 height 11
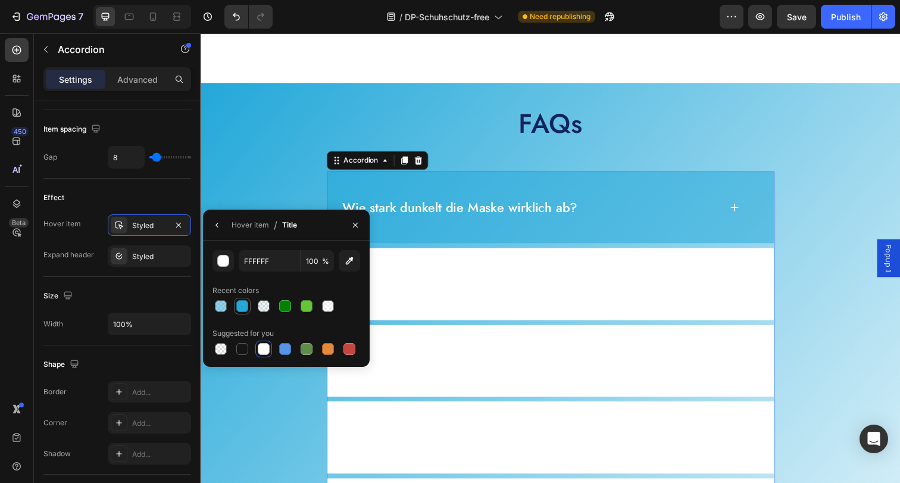
click at [246, 308] on div at bounding box center [242, 306] width 12 height 12
click at [263, 350] on div at bounding box center [264, 349] width 12 height 12
type input "FFFFFF"
click at [218, 227] on icon "button" at bounding box center [217, 225] width 10 height 10
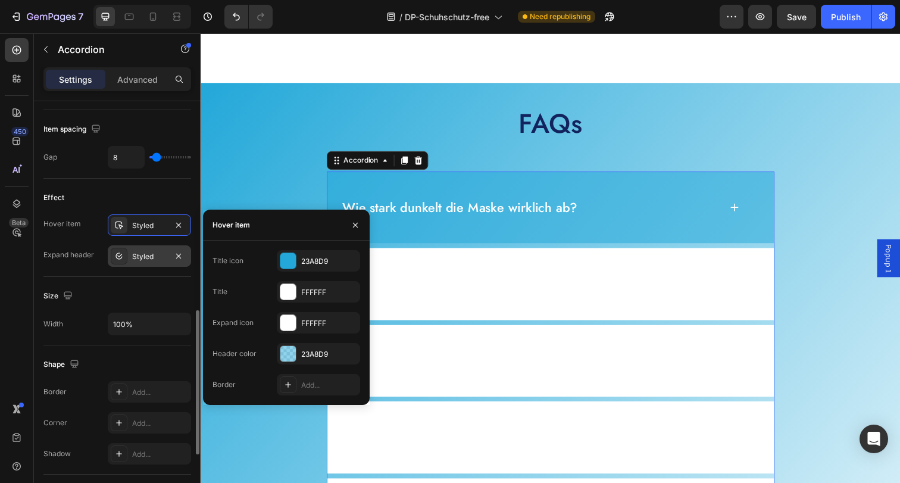
click at [151, 261] on div "Styled" at bounding box center [149, 256] width 35 height 11
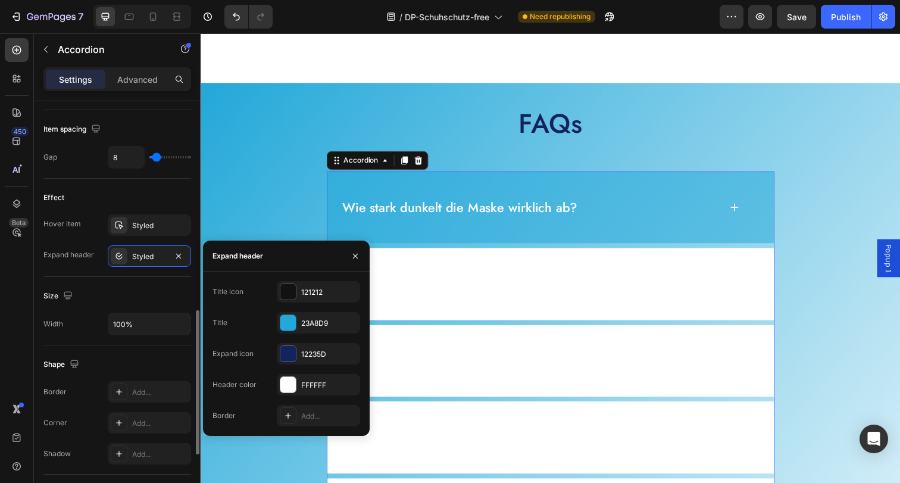
click at [146, 203] on div "Effect" at bounding box center [117, 197] width 148 height 19
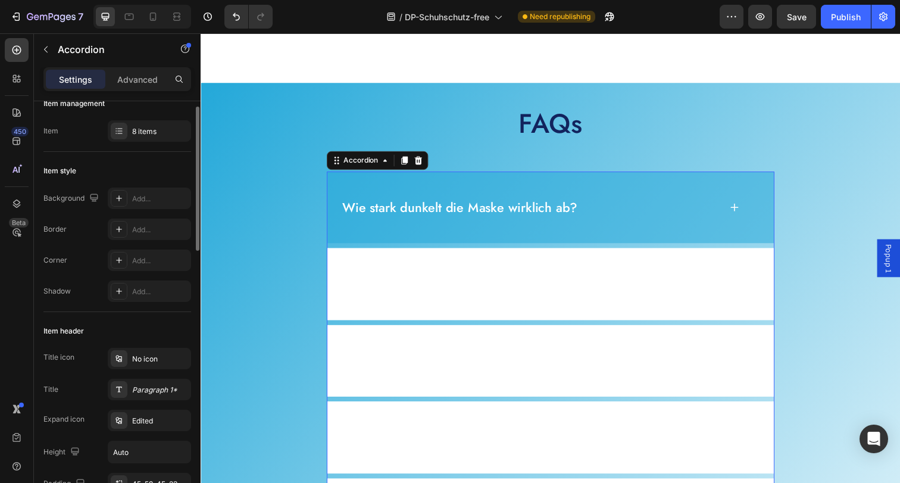
scroll to position [0, 0]
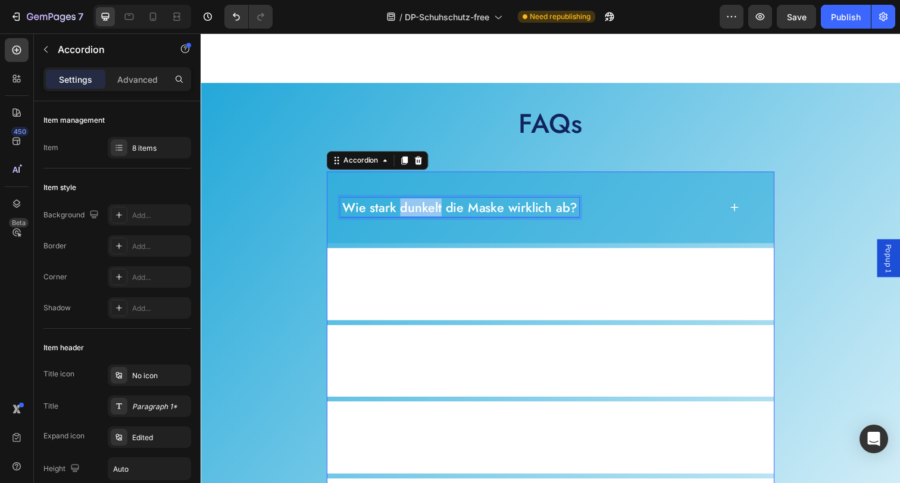
click at [414, 214] on p "Wie stark dunkelt die Maske wirklich ab?" at bounding box center [465, 211] width 240 height 17
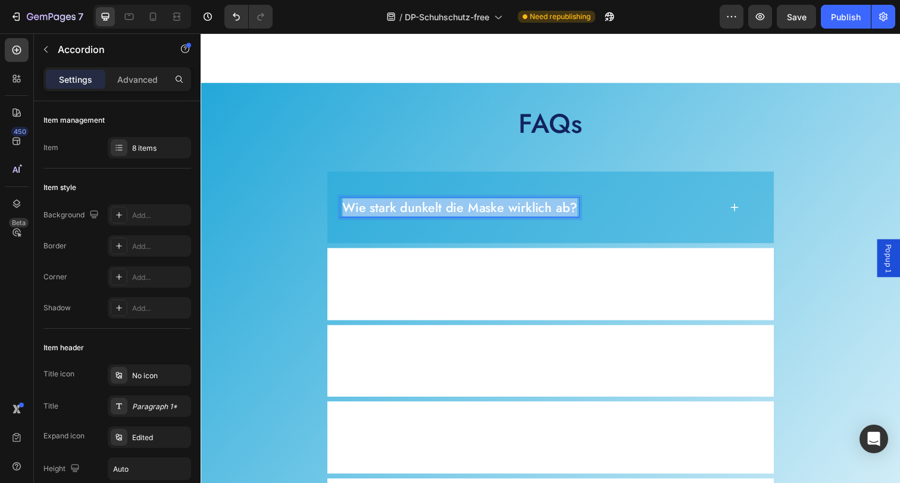
click at [414, 214] on p "Wie stark dunkelt die Maske wirklich ab?" at bounding box center [465, 211] width 240 height 17
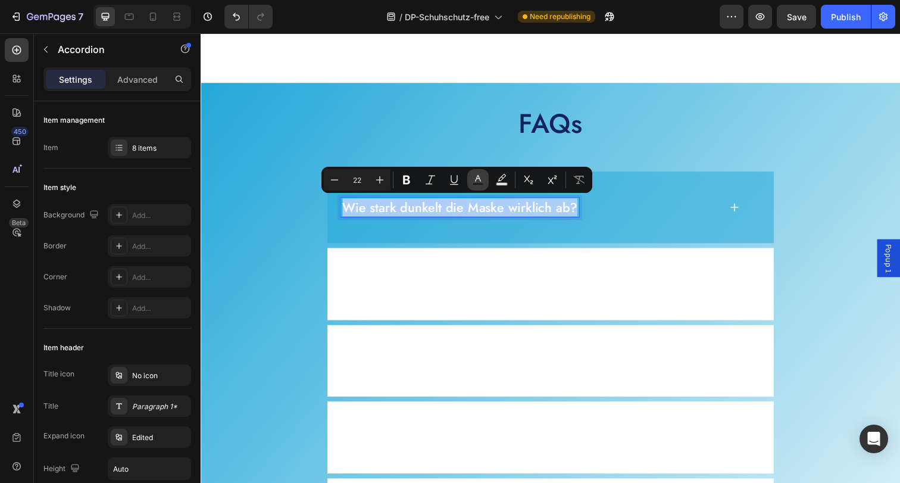
click at [483, 179] on icon "Editor contextual toolbar" at bounding box center [478, 180] width 12 height 12
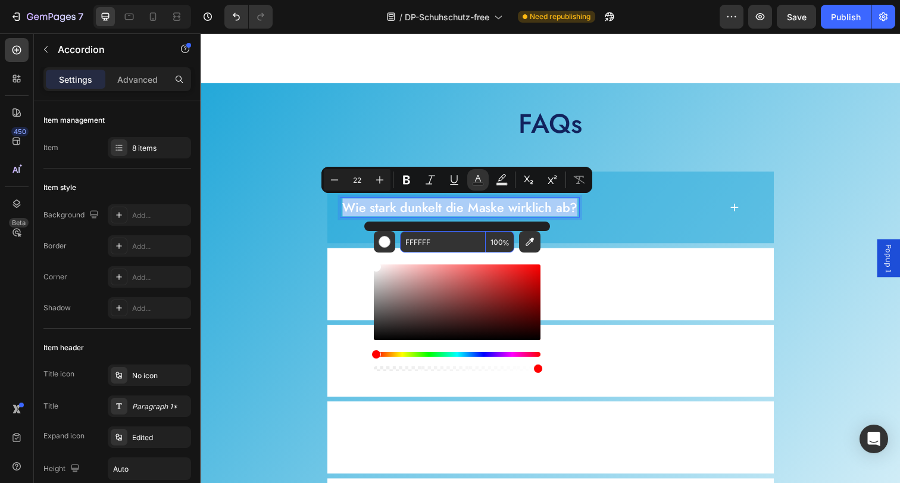
click at [477, 245] on input "FFFFFF" at bounding box center [443, 241] width 86 height 21
paste input "23A8D9"
type input "23A8D9"
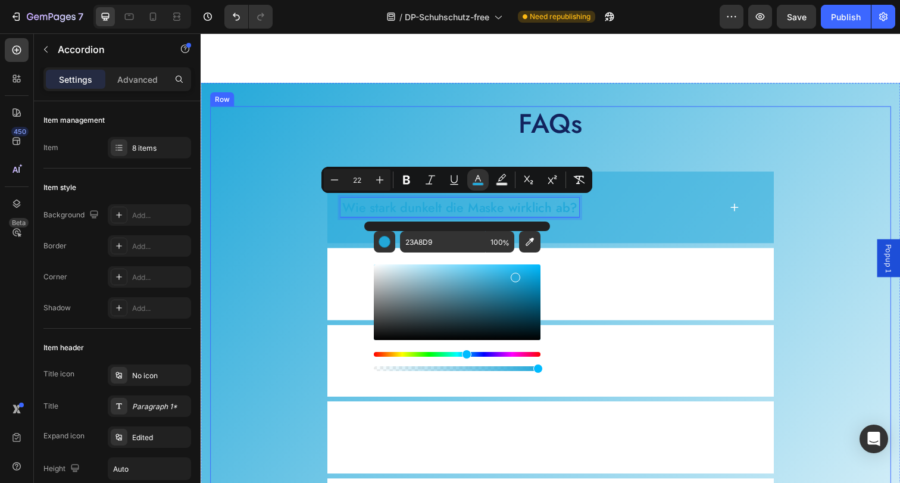
click at [825, 193] on div "FAQs Heading Wie stark dunkelt die Maske wirklich ab? Drückt die Maske auf die …" at bounding box center [557, 457] width 695 height 699
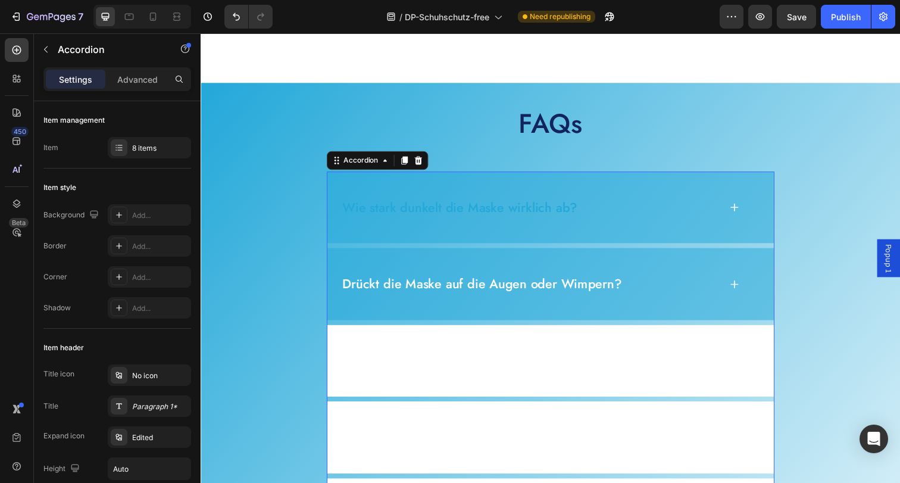
click at [514, 298] on p "Drückt die Maske auf die Augen oder Wimpern?" at bounding box center [487, 289] width 285 height 17
click at [510, 290] on p "Drückt die Maske auf die Augen oder Wimpern?" at bounding box center [487, 289] width 285 height 17
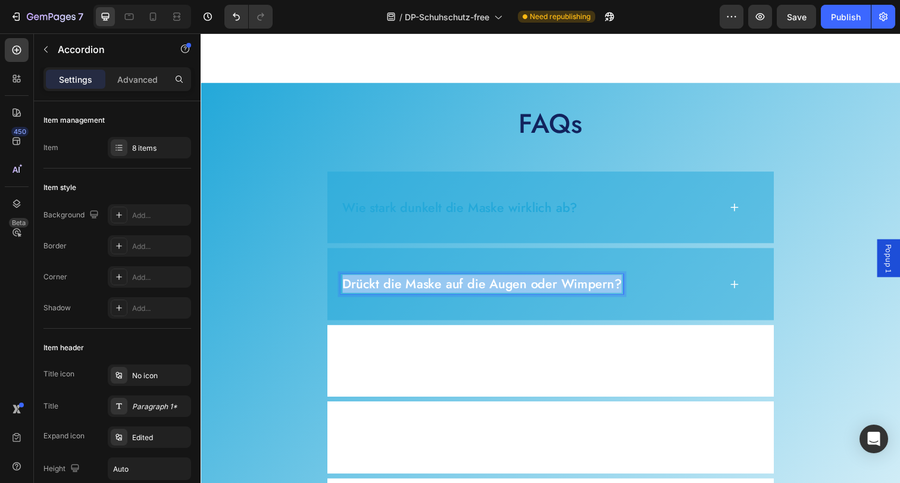
click at [510, 290] on p "Drückt die Maske auf die Augen oder Wimpern?" at bounding box center [487, 289] width 285 height 17
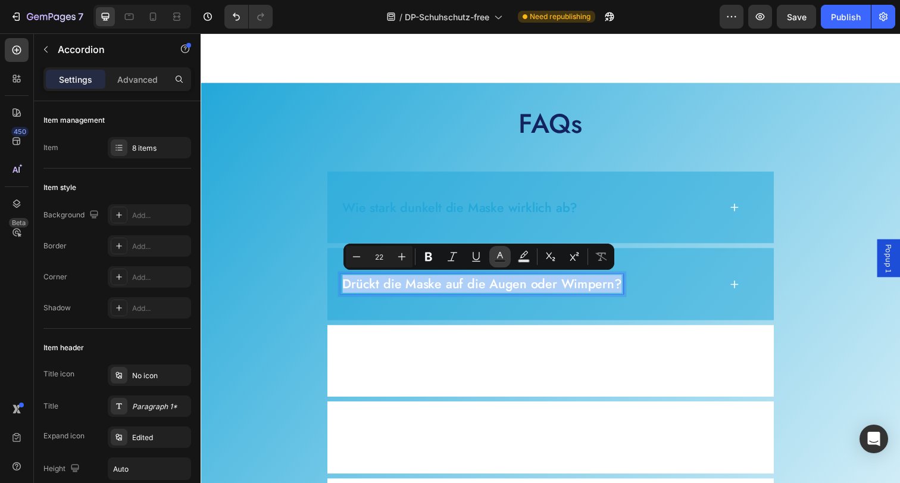
click at [496, 253] on icon "Editor contextual toolbar" at bounding box center [500, 257] width 12 height 12
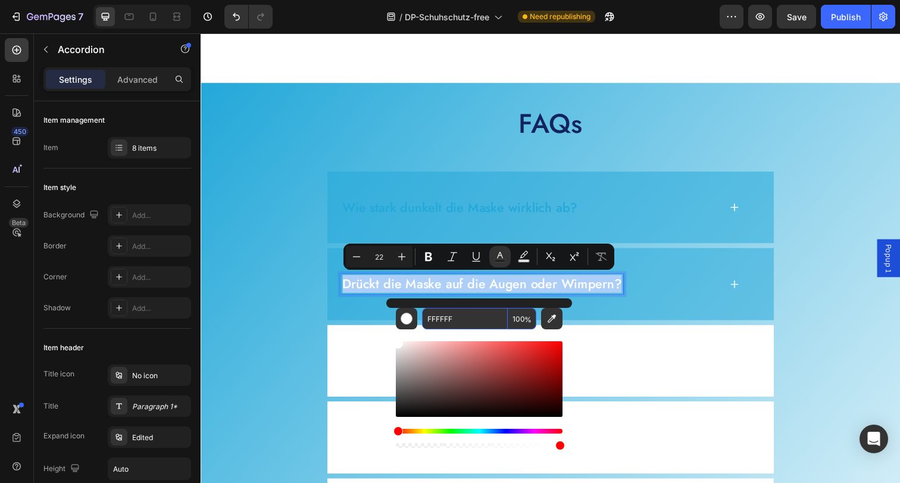
click at [452, 318] on input "FFFFFF" at bounding box center [465, 318] width 86 height 21
paste input "23A8D9"
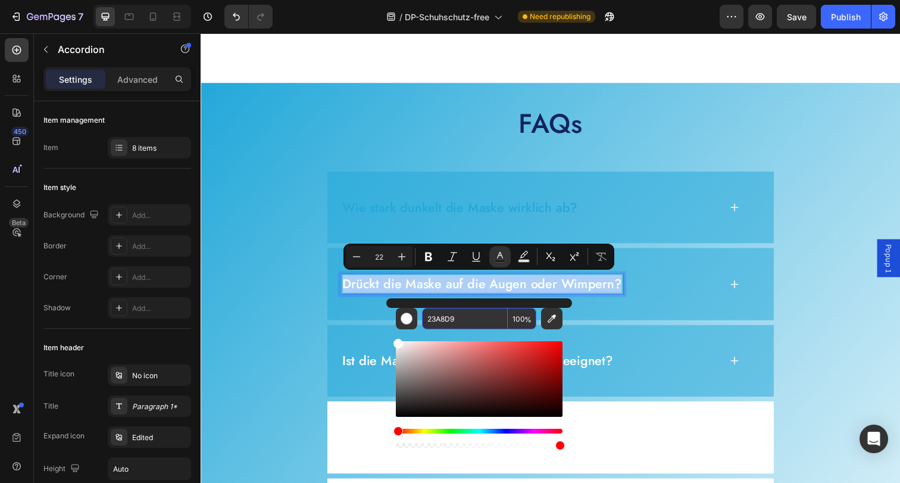
type input "23A8D9"
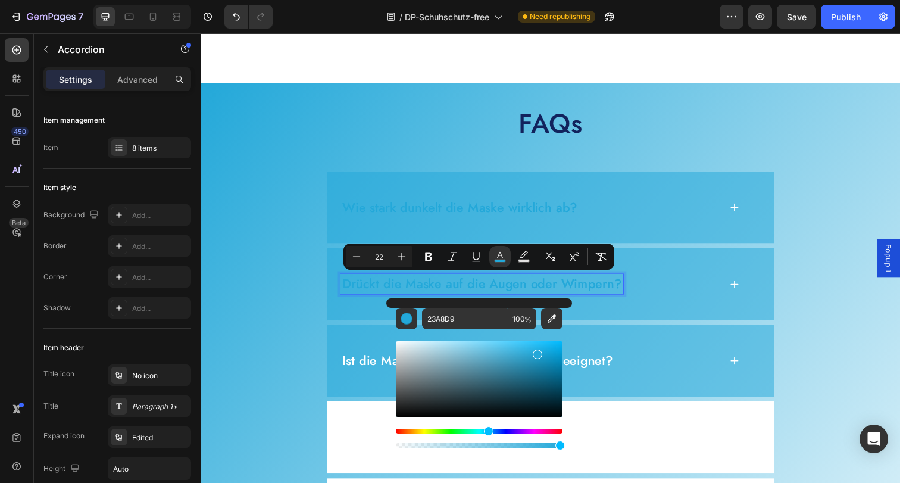
click at [656, 369] on div "Ist die Maske auch für Seitenschläfer geeignet?" at bounding box center [536, 368] width 387 height 20
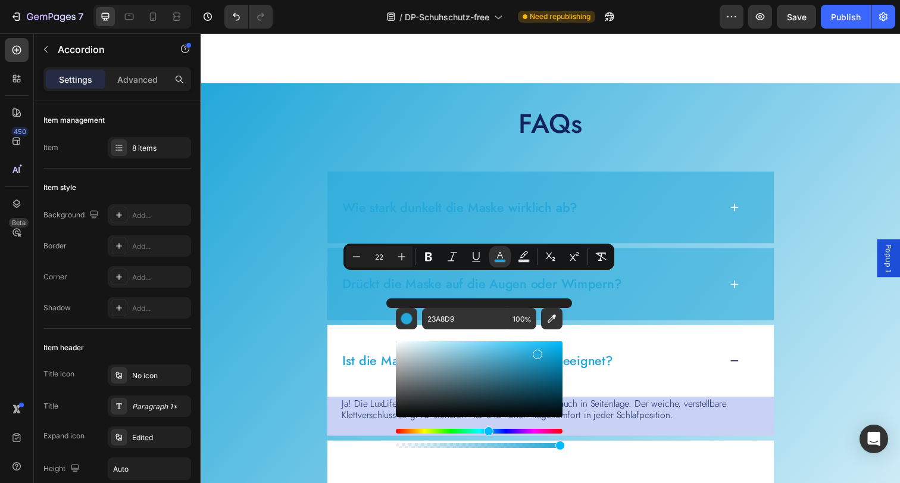
click at [578, 362] on p "Ist die Maske auch für Seitenschläfer geeignet?" at bounding box center [483, 367] width 276 height 17
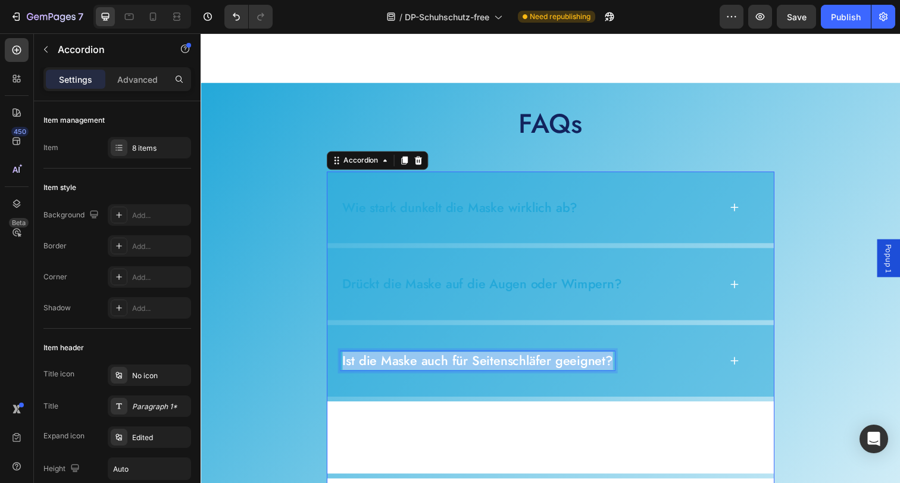
click at [578, 362] on p "Ist die Maske auch für Seitenschläfer geeignet?" at bounding box center [483, 367] width 276 height 17
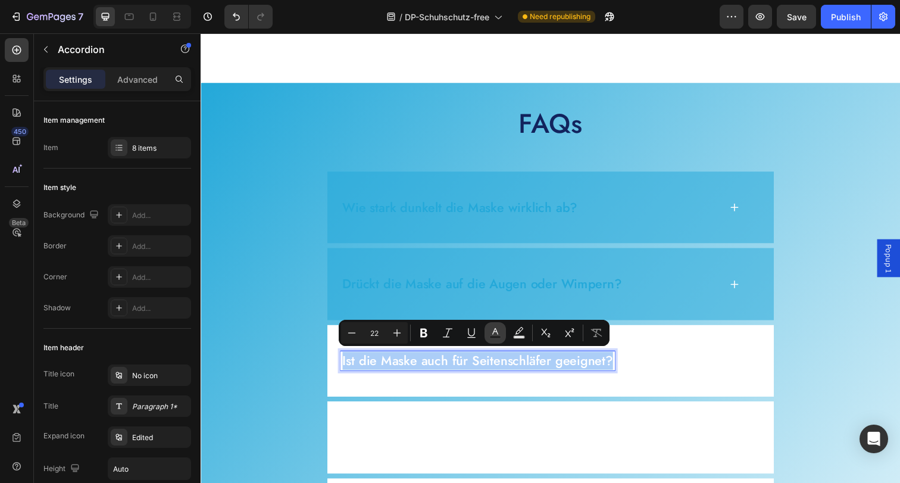
click at [497, 330] on icon "Editor contextual toolbar" at bounding box center [495, 333] width 12 height 12
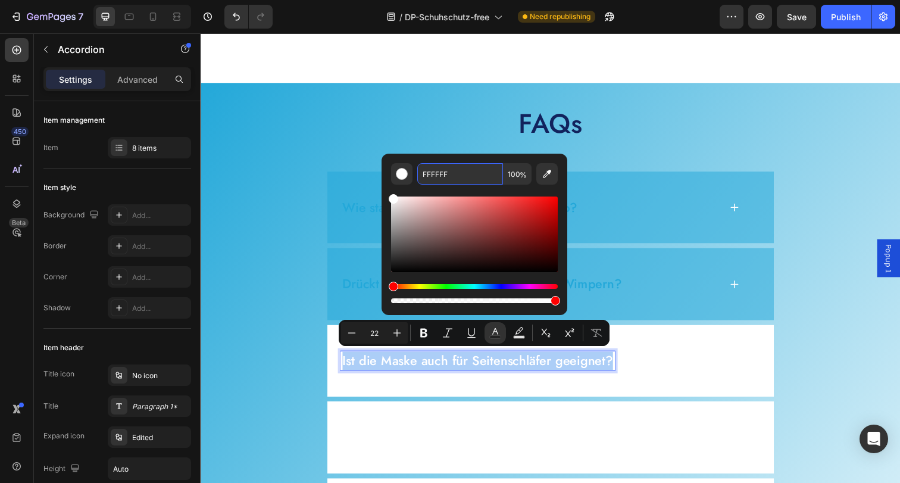
click at [456, 176] on input "FFFFFF" at bounding box center [460, 173] width 86 height 21
paste input "23A8D9"
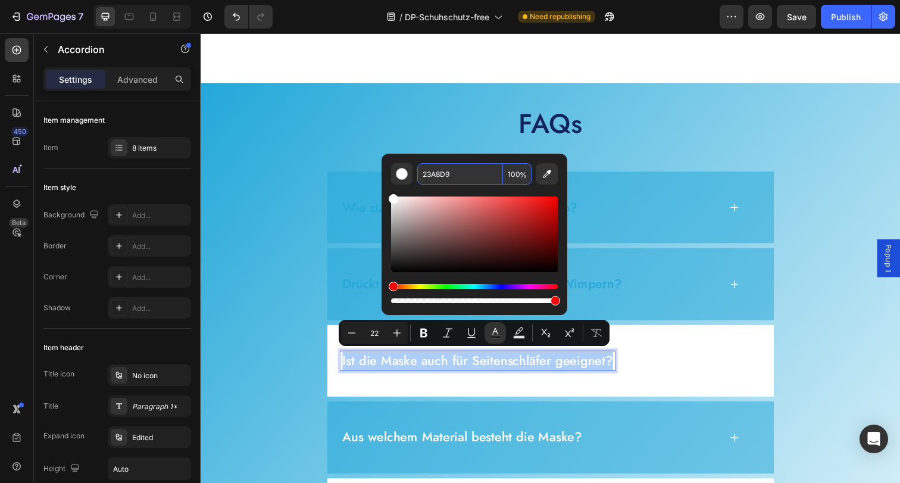
type input "23A8D9"
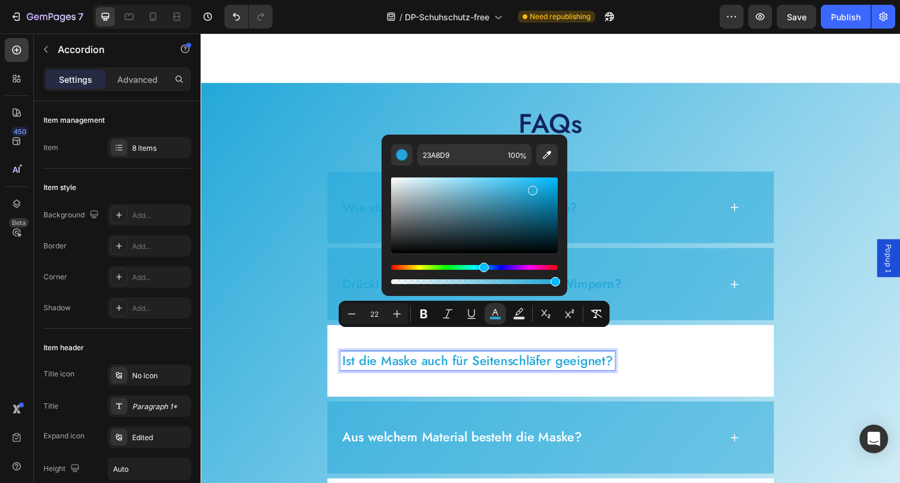
scroll to position [4600, 0]
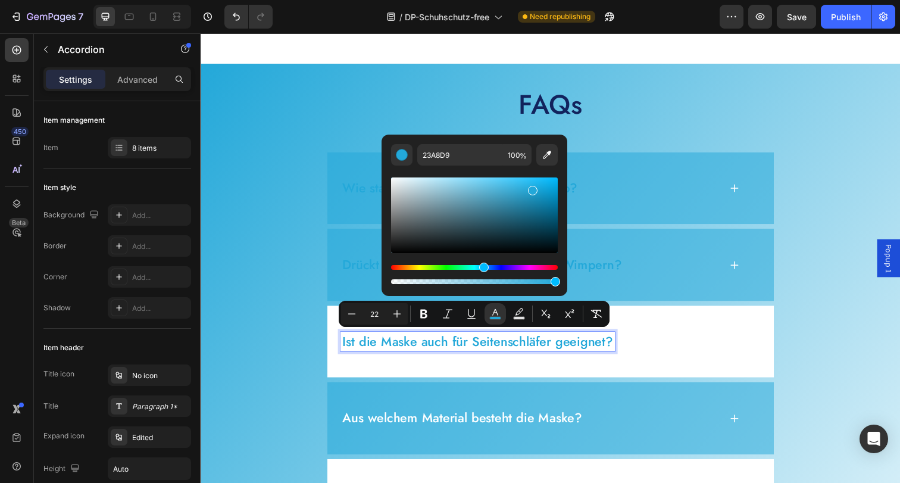
click at [549, 428] on p "Aus welchem Material besteht die Maske?" at bounding box center [467, 426] width 245 height 17
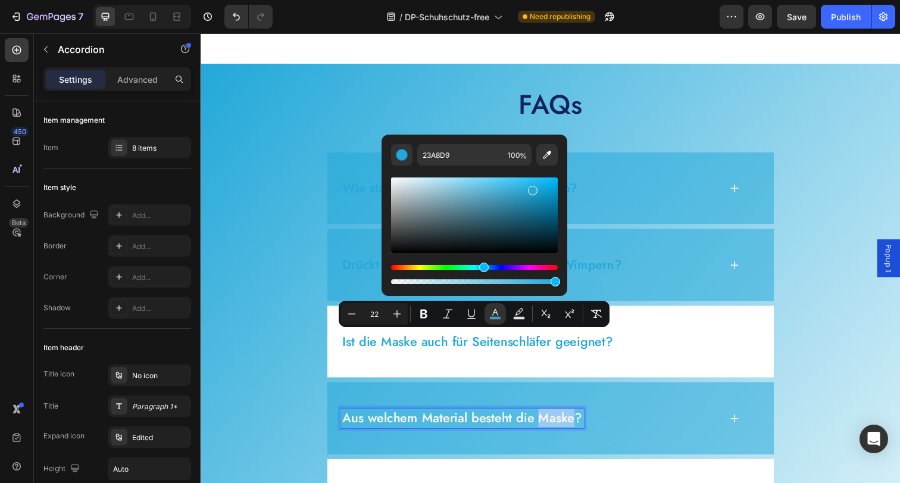
click at [549, 428] on p "Aus welchem Material besteht die Maske?" at bounding box center [467, 426] width 245 height 17
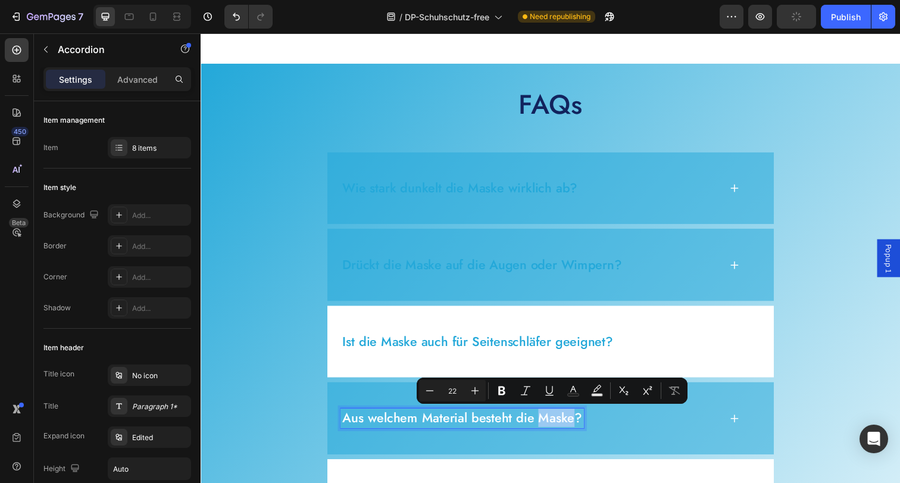
click at [548, 425] on p "Aus welchem Material besteht die Maske?" at bounding box center [467, 426] width 245 height 17
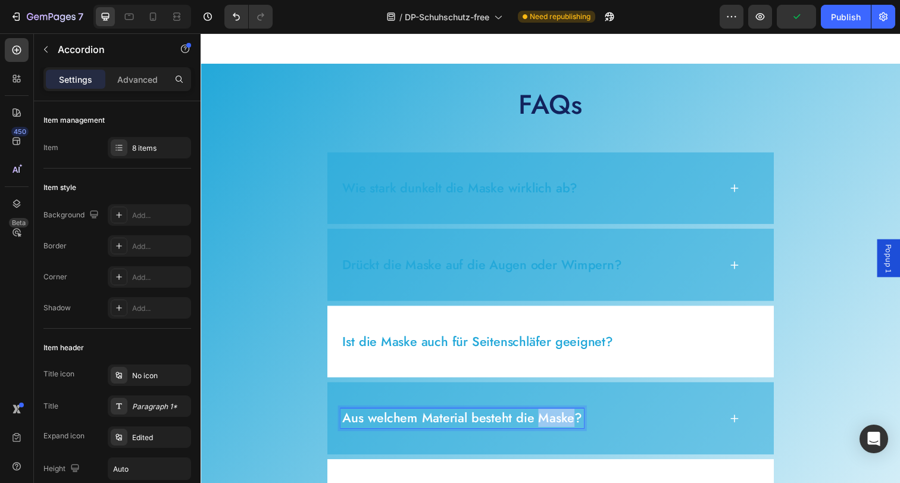
click at [548, 426] on p "Aus welchem Material besteht die Maske?" at bounding box center [467, 426] width 245 height 17
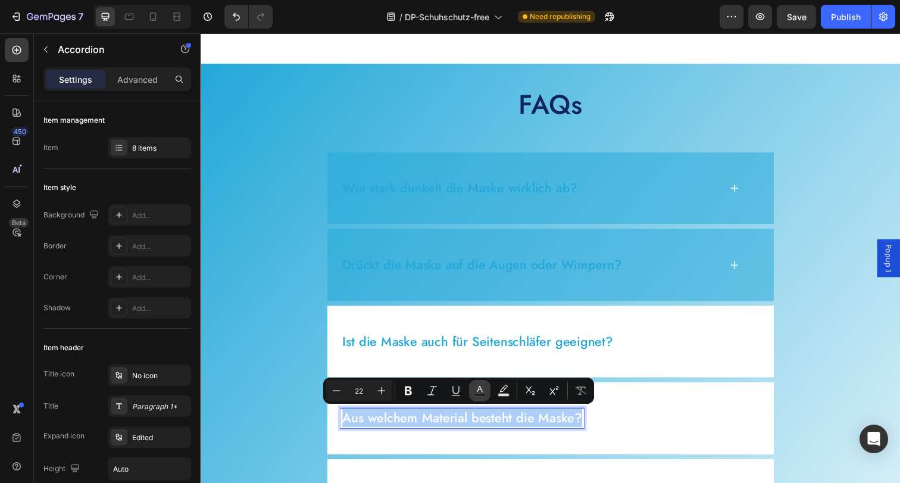
click at [483, 392] on icon "Editor contextual toolbar" at bounding box center [480, 390] width 12 height 12
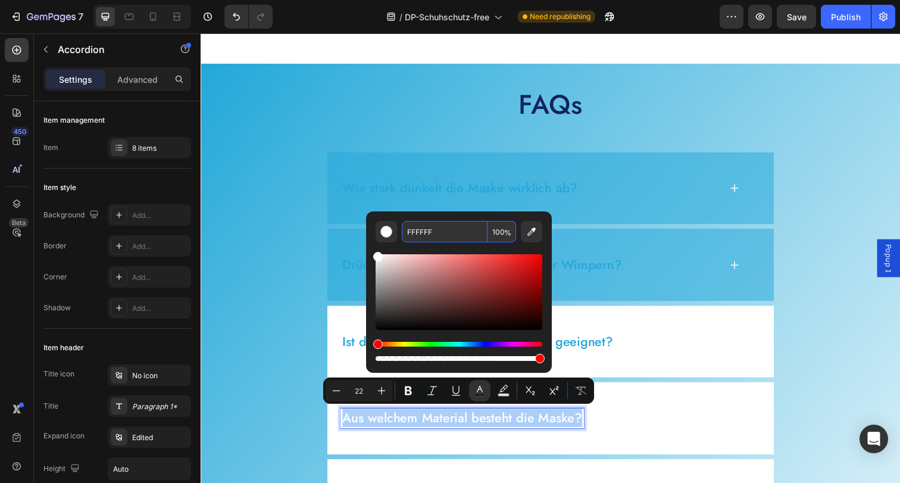
click at [447, 224] on input "FFFFFF" at bounding box center [445, 231] width 86 height 21
paste input "23A8D9"
type input "23A8D9"
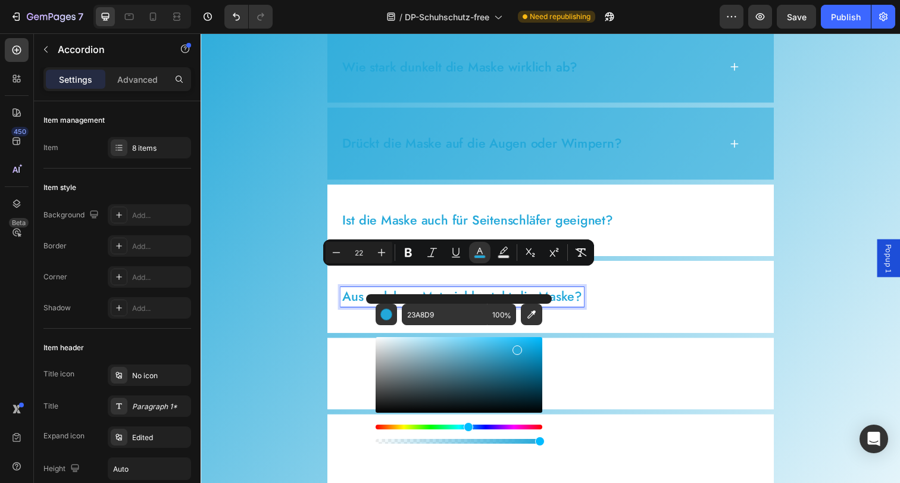
scroll to position [4751, 0]
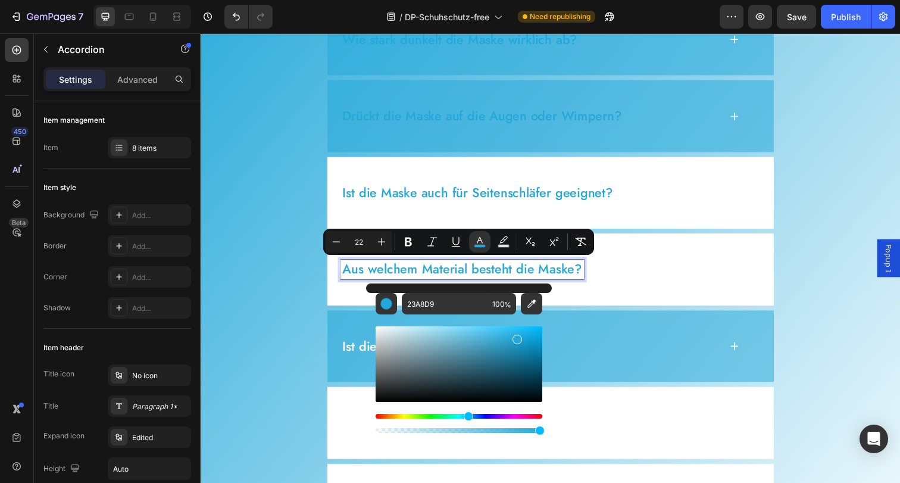
click at [649, 349] on div "Ist die Maske für Reisen geeignet?" at bounding box center [536, 353] width 387 height 20
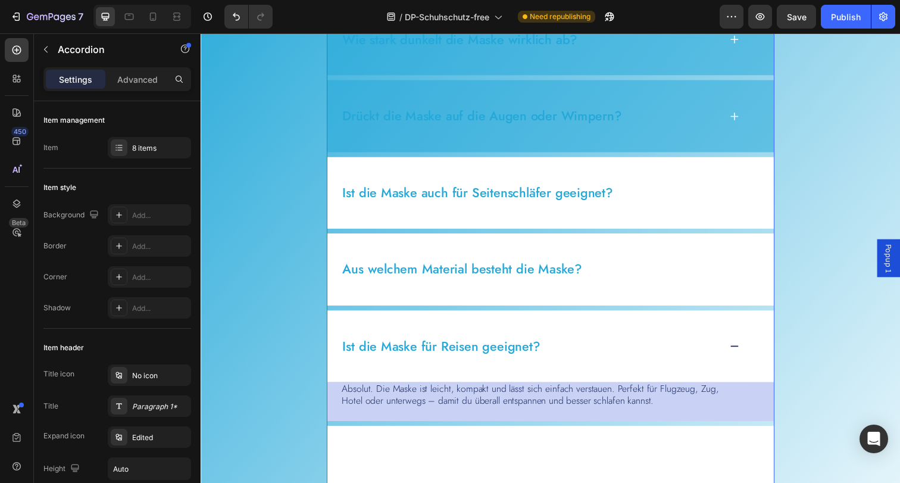
click at [481, 358] on p "Ist die Maske für Reisen geeignet?" at bounding box center [446, 353] width 202 height 17
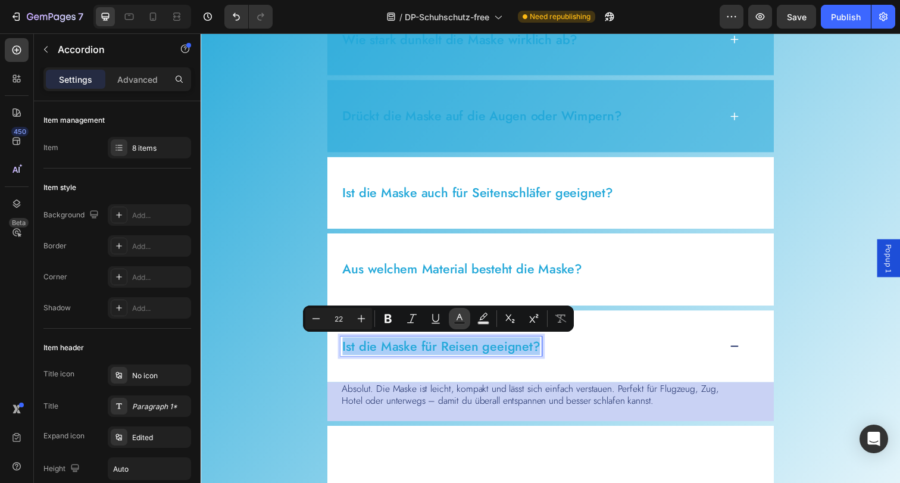
click at [462, 317] on icon "Editor contextual toolbar" at bounding box center [459, 318] width 12 height 12
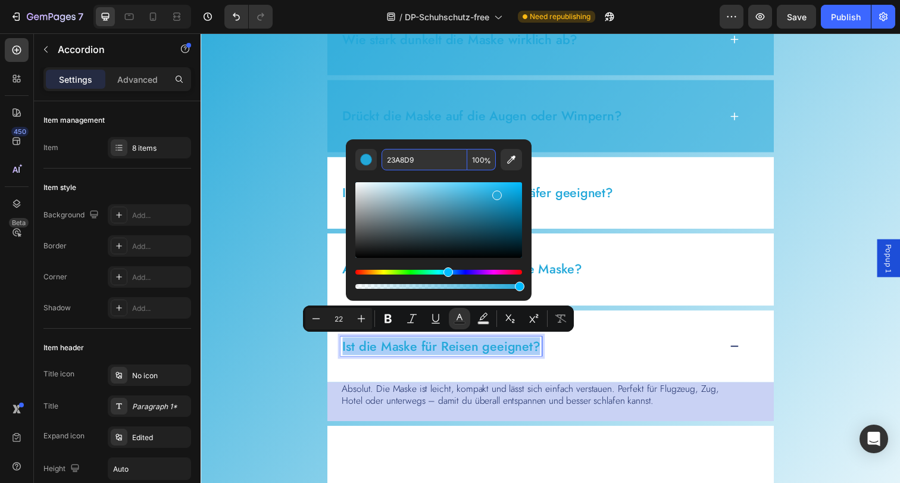
click at [432, 167] on input "23A8D9" at bounding box center [424, 159] width 86 height 21
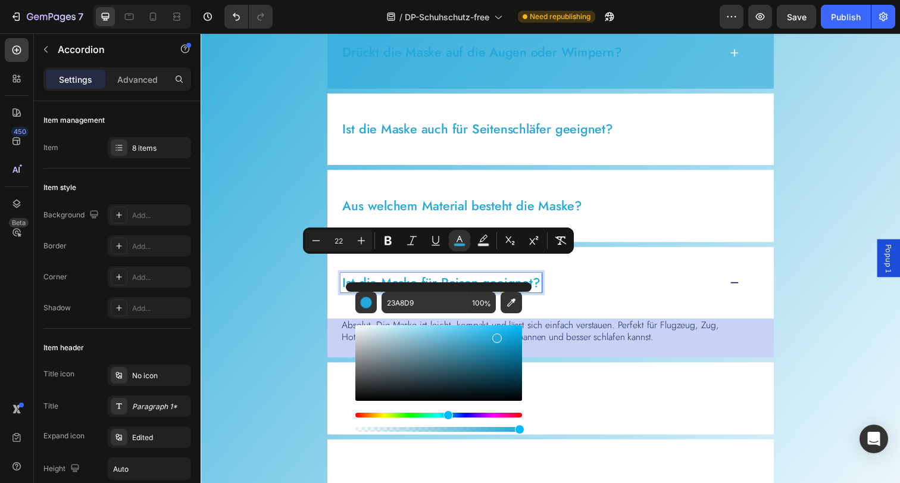
scroll to position [4831, 0]
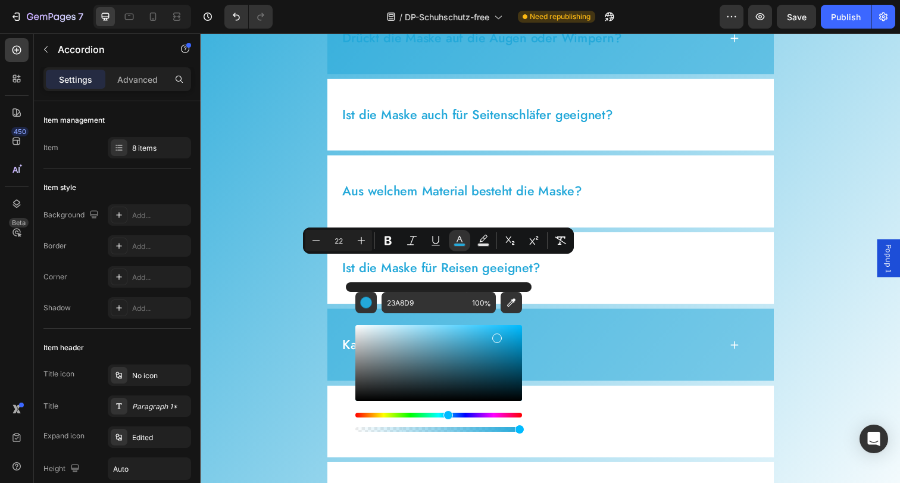
click at [572, 382] on div "Kann ich die Maske waschen?" at bounding box center [558, 351] width 456 height 74
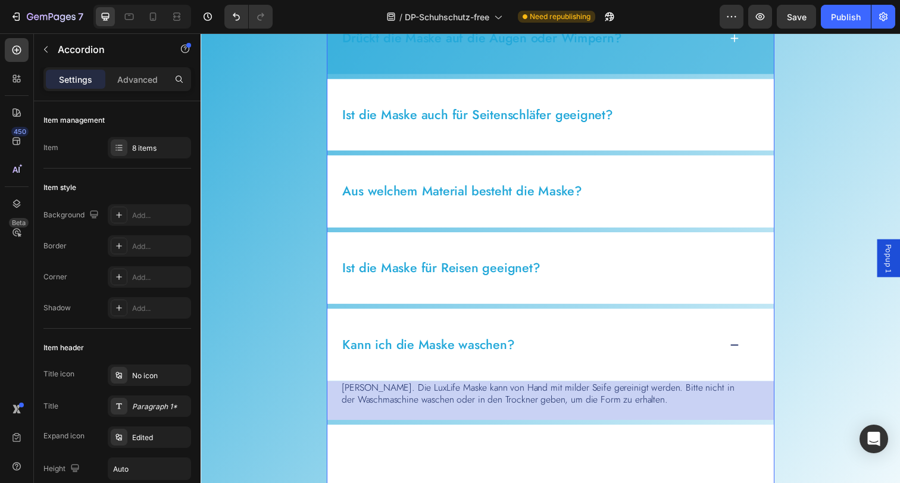
click at [450, 350] on p "Kann ich die Maske waschen?" at bounding box center [433, 351] width 176 height 17
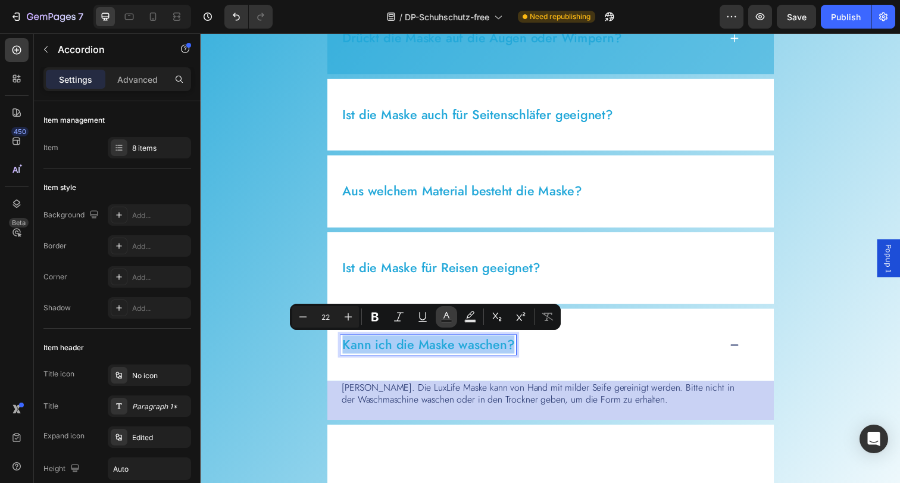
click at [450, 320] on rect "Editor contextual toolbar" at bounding box center [446, 321] width 11 height 3
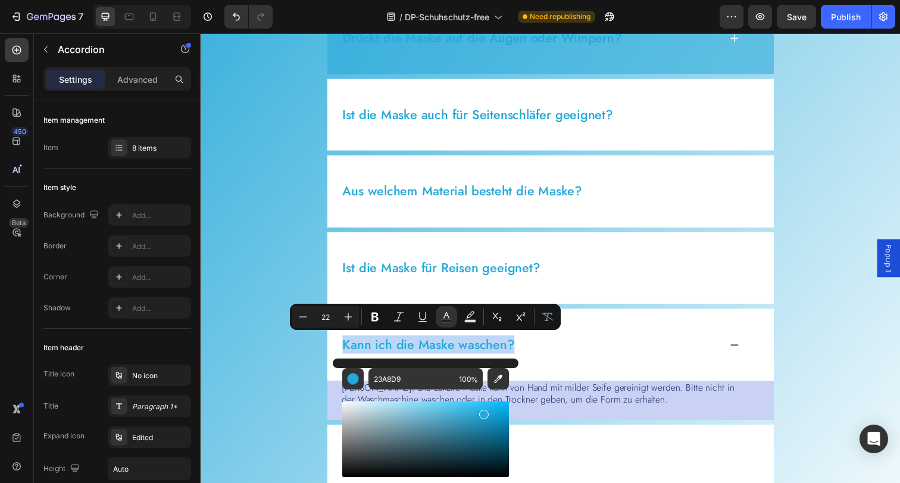
click at [602, 348] on div "Kann ich die Maske waschen?" at bounding box center [536, 351] width 387 height 20
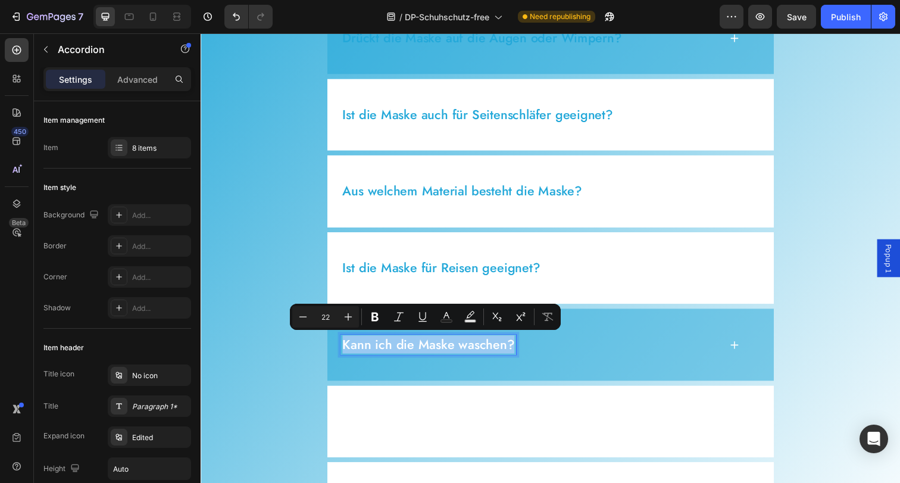
click at [473, 345] on p "Kann ich die Maske waschen?" at bounding box center [433, 351] width 176 height 17
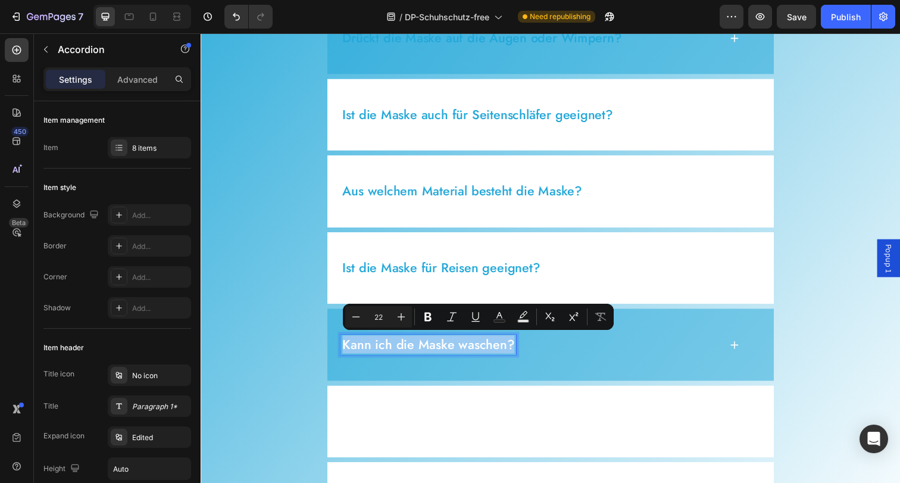
click at [473, 345] on p "Kann ich die Maske waschen?" at bounding box center [433, 351] width 176 height 17
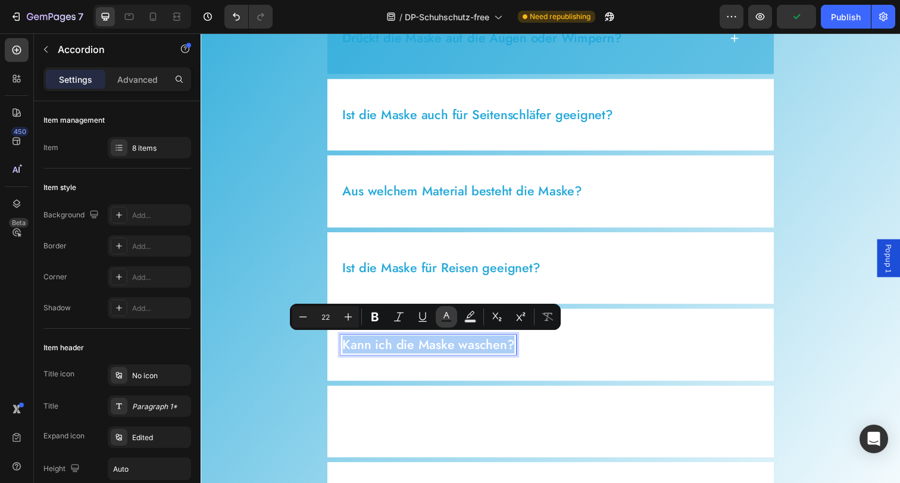
click at [447, 317] on icon "Editor contextual toolbar" at bounding box center [446, 317] width 12 height 12
type input "FFFFFF"
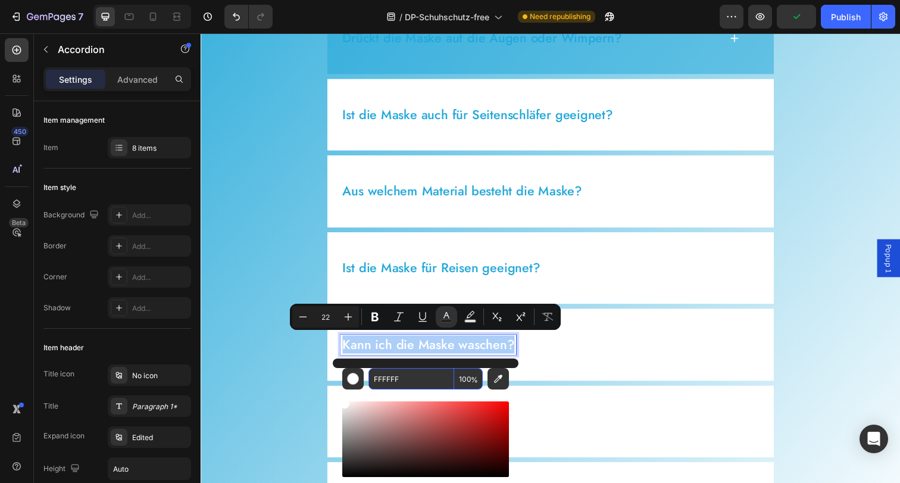
click at [425, 375] on input "FFFFFF" at bounding box center [411, 378] width 86 height 21
paste input "23A8D9"
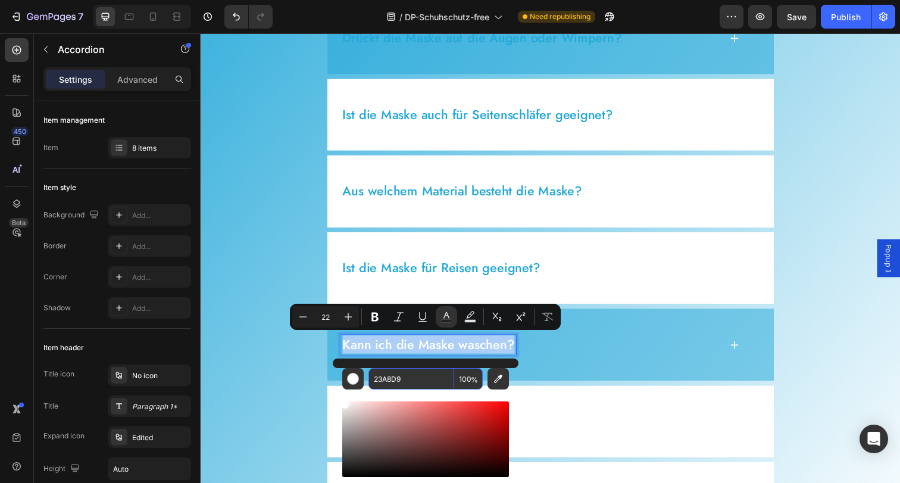
type input "23A8D9"
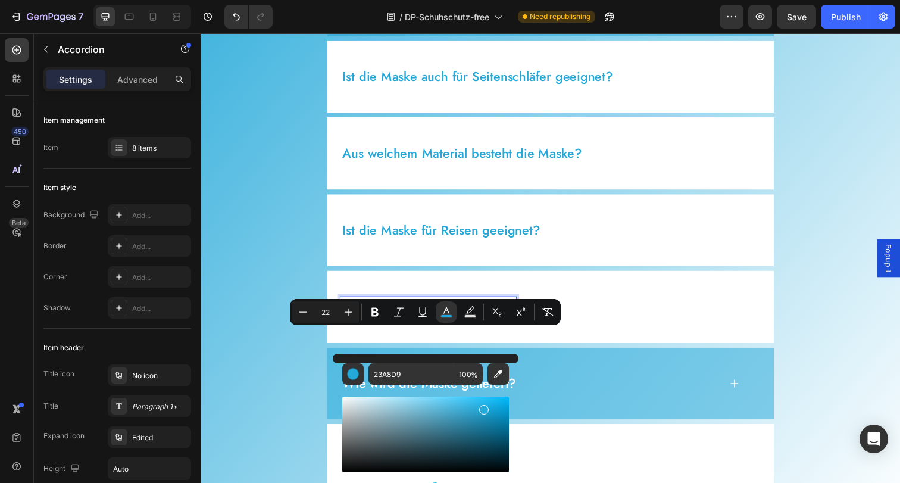
scroll to position [4908, 0]
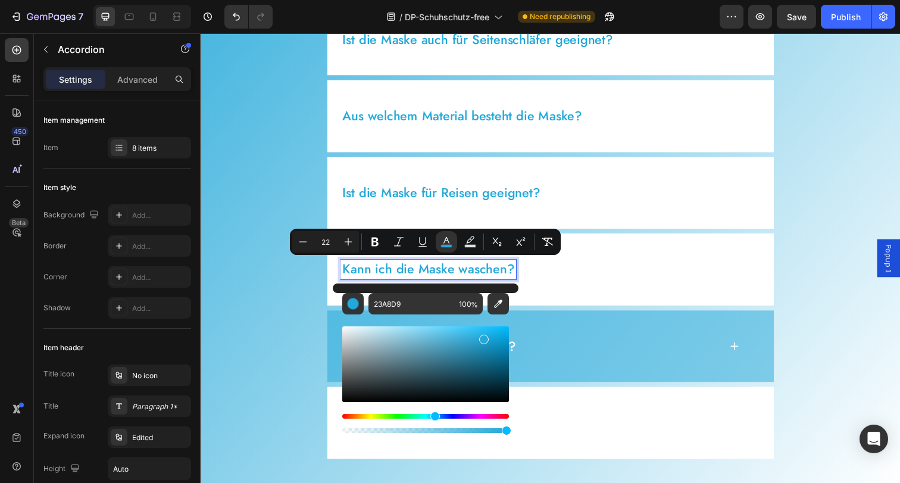
click at [629, 342] on div "Wie wird die Maske geliefert?" at bounding box center [558, 353] width 456 height 74
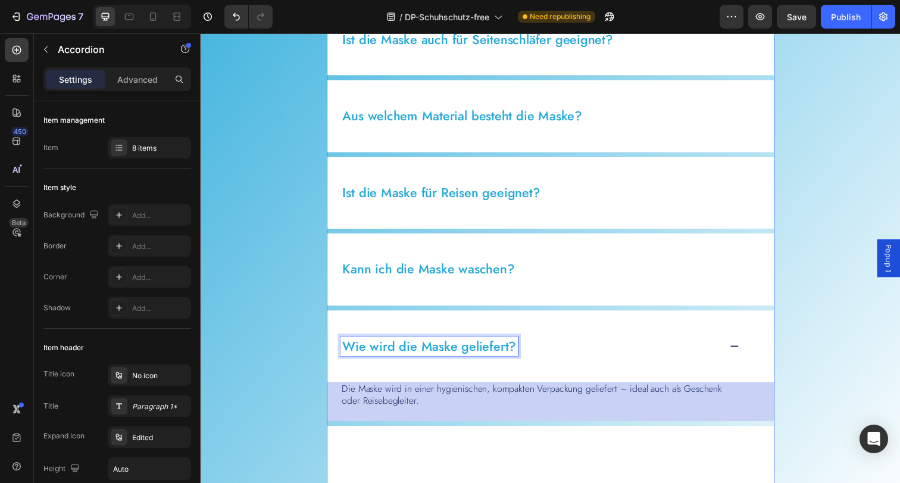
click at [489, 351] on p "Wie wird die Maske geliefert?" at bounding box center [433, 353] width 177 height 17
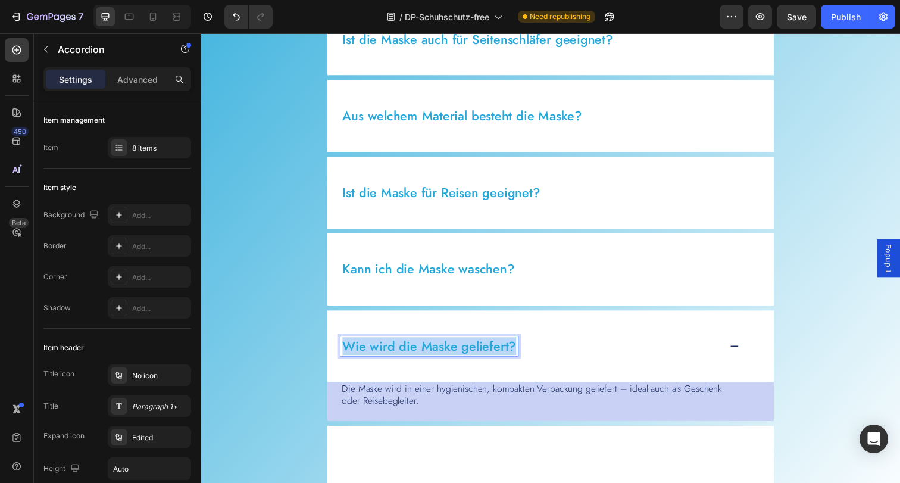
click at [489, 351] on p "Wie wird die Maske geliefert?" at bounding box center [433, 353] width 177 height 17
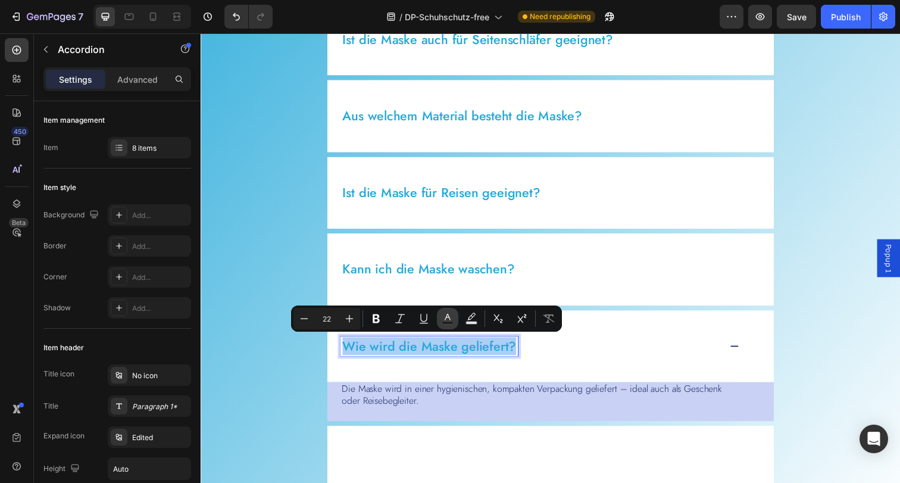
click at [452, 320] on icon "Editor contextual toolbar" at bounding box center [448, 318] width 12 height 12
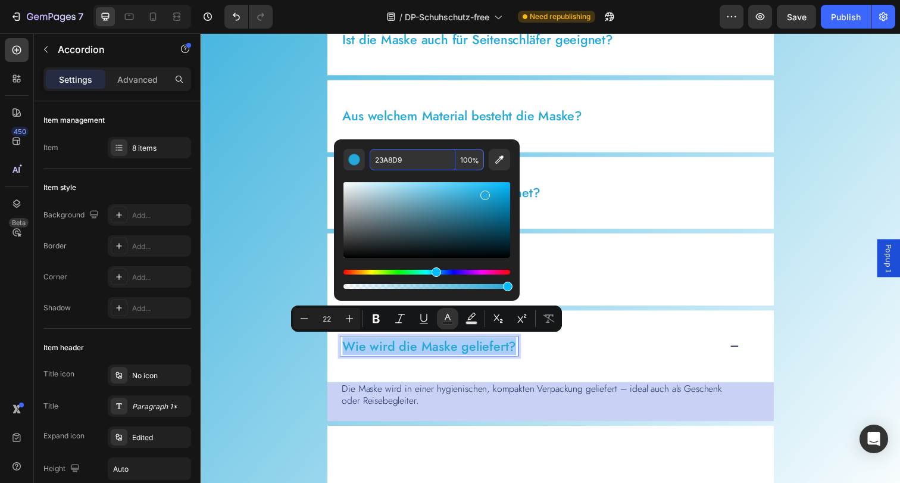
click at [423, 162] on input "23A8D9" at bounding box center [413, 159] width 86 height 21
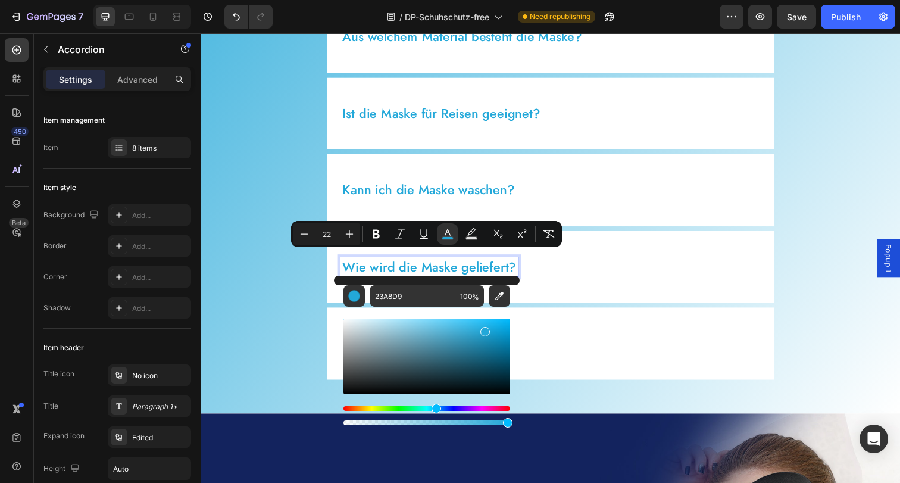
scroll to position [4994, 0]
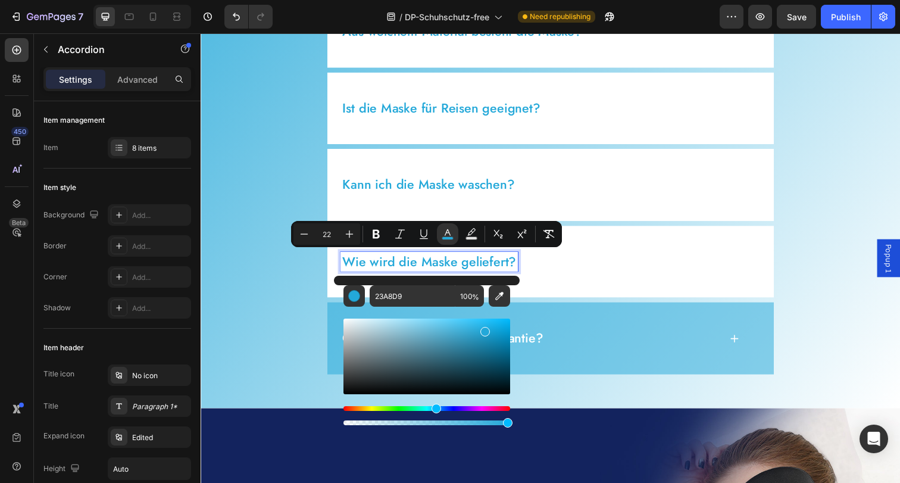
click at [537, 345] on p "Gibt es eine Geld-zurück-Garantie?" at bounding box center [447, 344] width 205 height 17
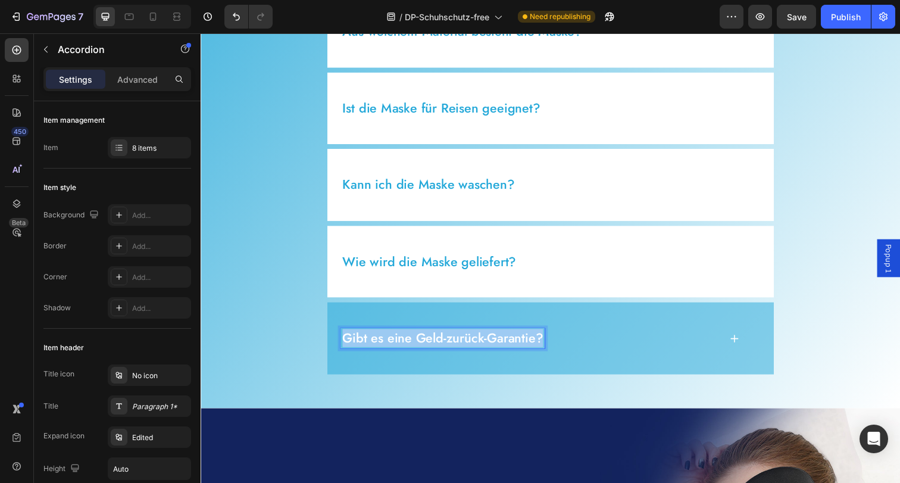
click at [537, 345] on p "Gibt es eine Geld-zurück-Garantie?" at bounding box center [447, 344] width 205 height 17
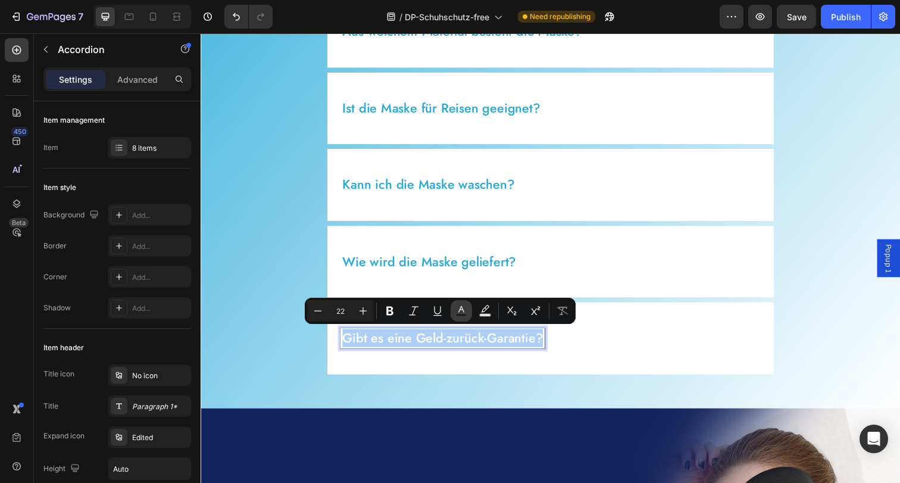
click at [465, 314] on rect "Editor contextual toolbar" at bounding box center [461, 315] width 11 height 3
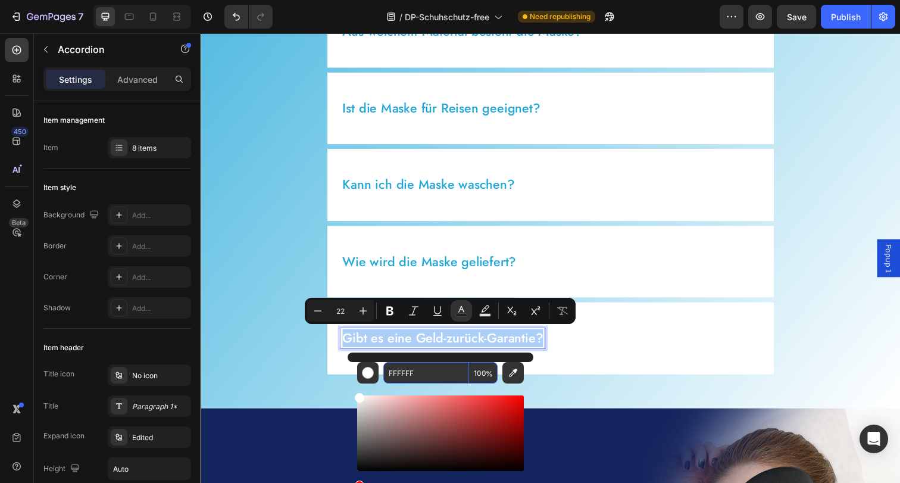
click at [437, 371] on input "FFFFFF" at bounding box center [426, 372] width 86 height 21
paste input "23A8D9"
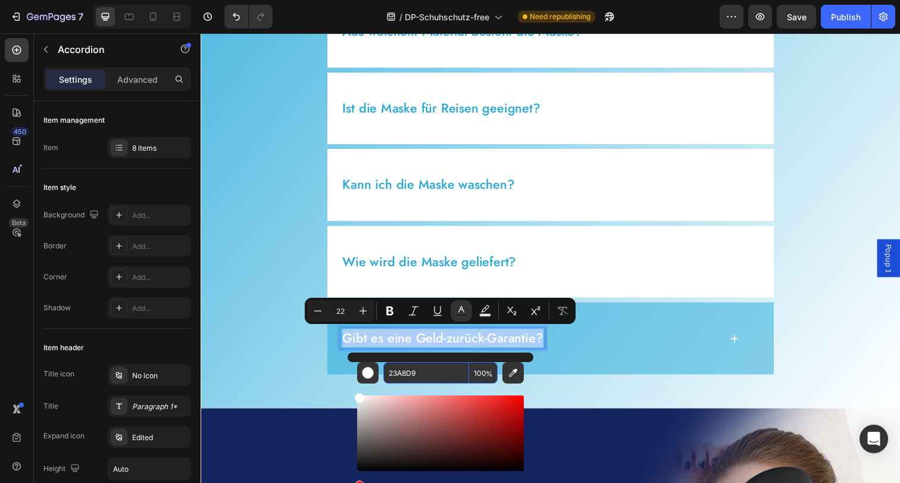
type input "23A8D9"
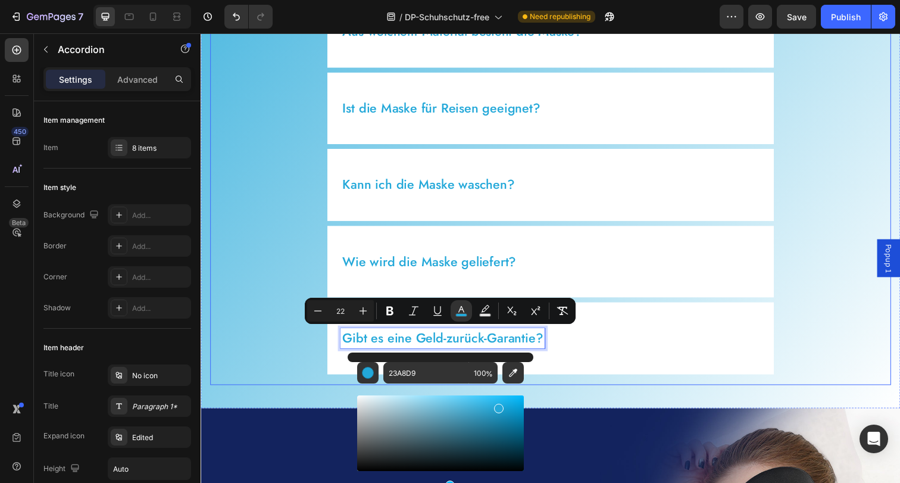
click at [816, 357] on div "FAQs Heading Wie stark dunkelt die Maske wirklich ab? Drückt die Maske auf die …" at bounding box center [557, 43] width 695 height 699
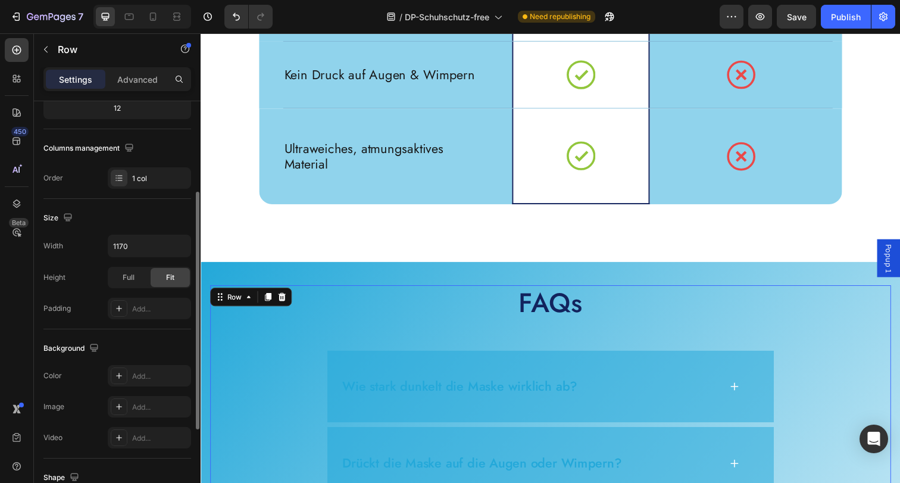
scroll to position [0, 0]
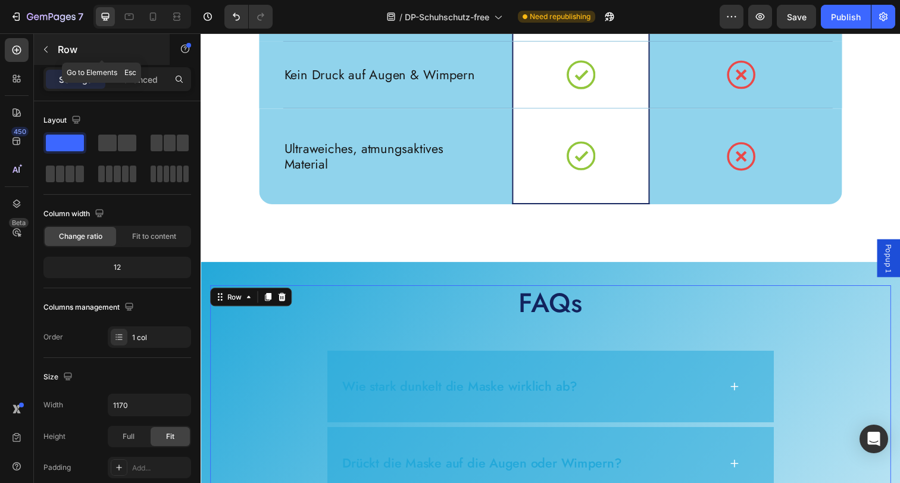
click at [50, 51] on icon "button" at bounding box center [46, 50] width 10 height 10
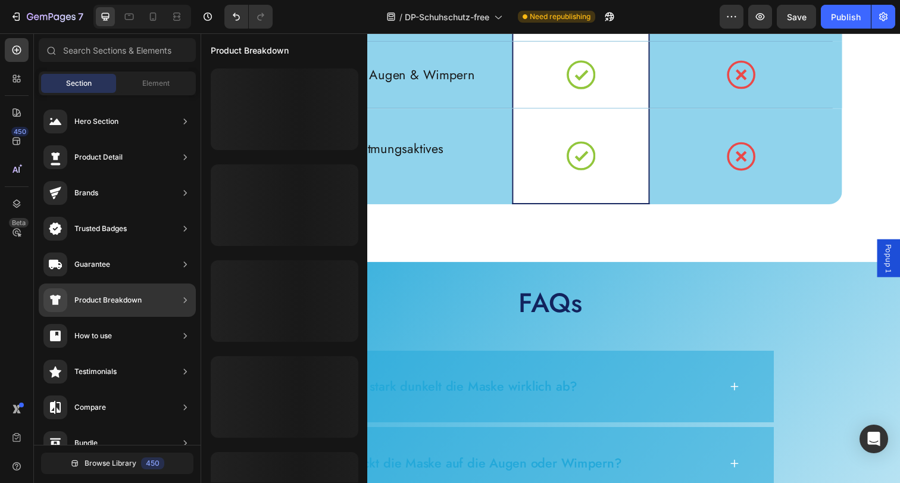
scroll to position [2, 0]
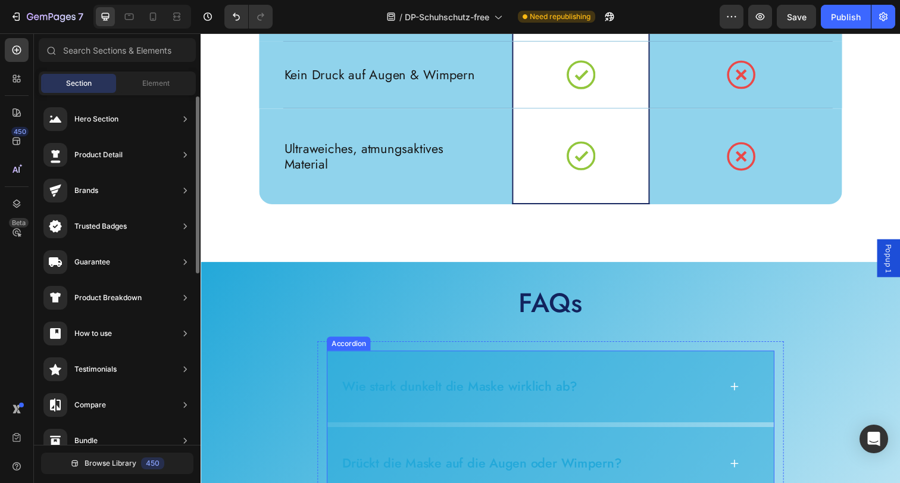
click at [622, 384] on div "Wie stark dunkelt die Maske wirklich ab?" at bounding box center [536, 394] width 387 height 20
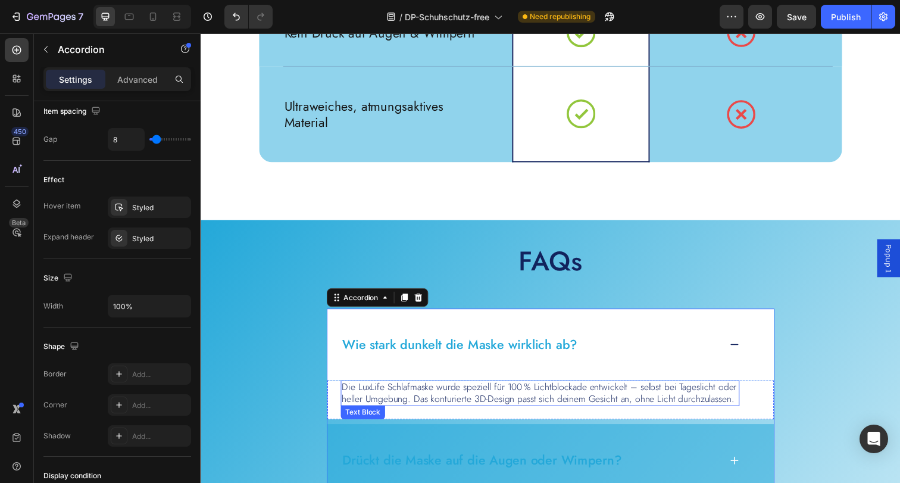
scroll to position [4494, 0]
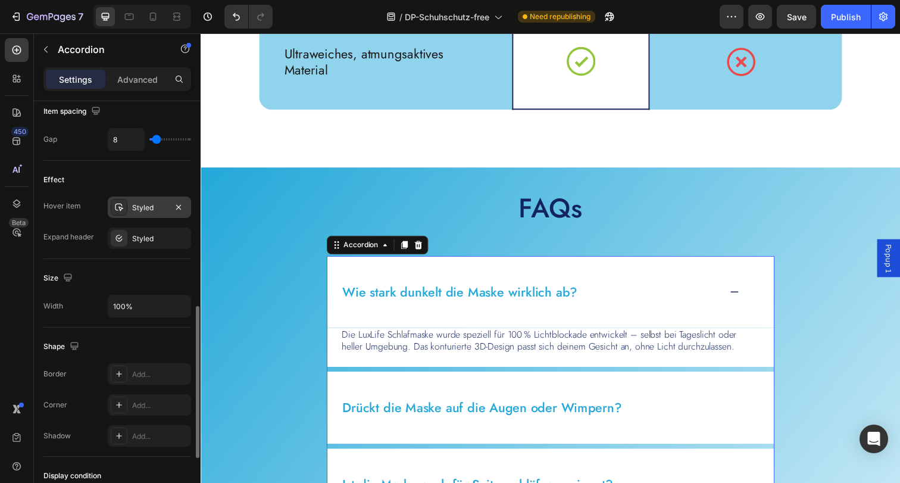
click at [152, 200] on div "Styled" at bounding box center [149, 206] width 83 height 21
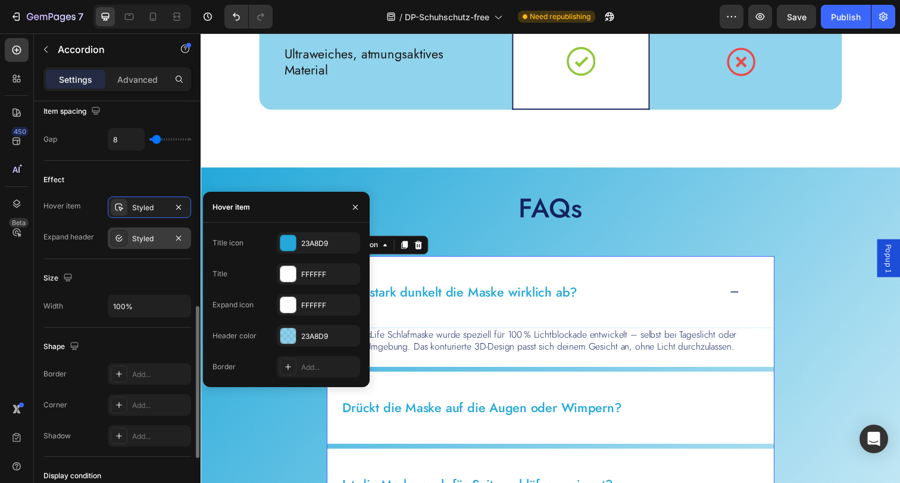
click at [149, 238] on div "Styled" at bounding box center [149, 238] width 35 height 11
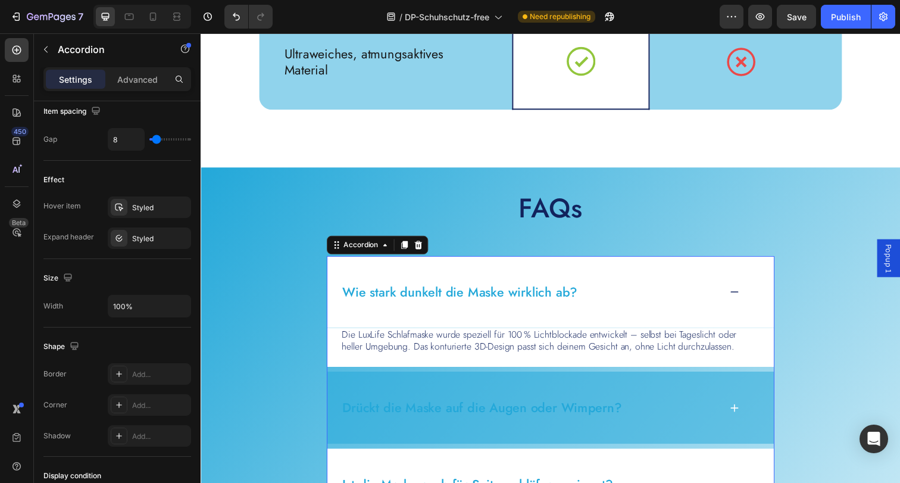
click at [743, 411] on icon at bounding box center [745, 416] width 10 height 10
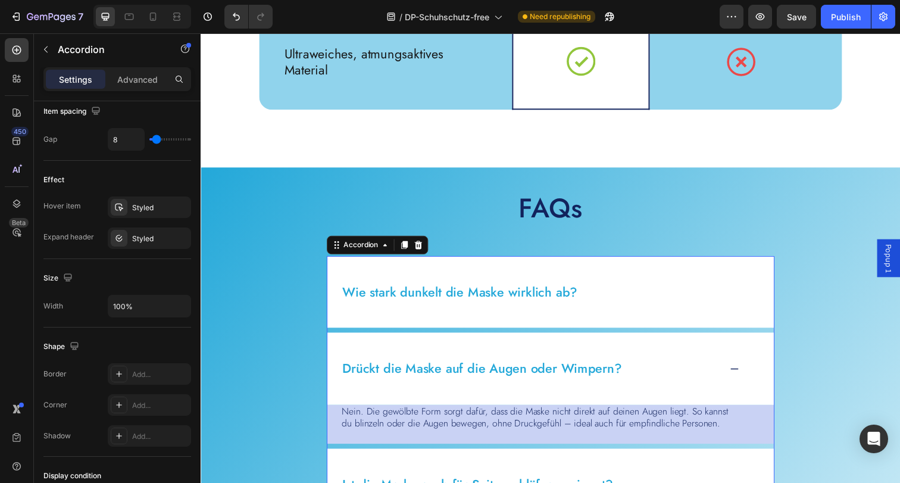
click at [743, 377] on icon at bounding box center [745, 376] width 10 height 10
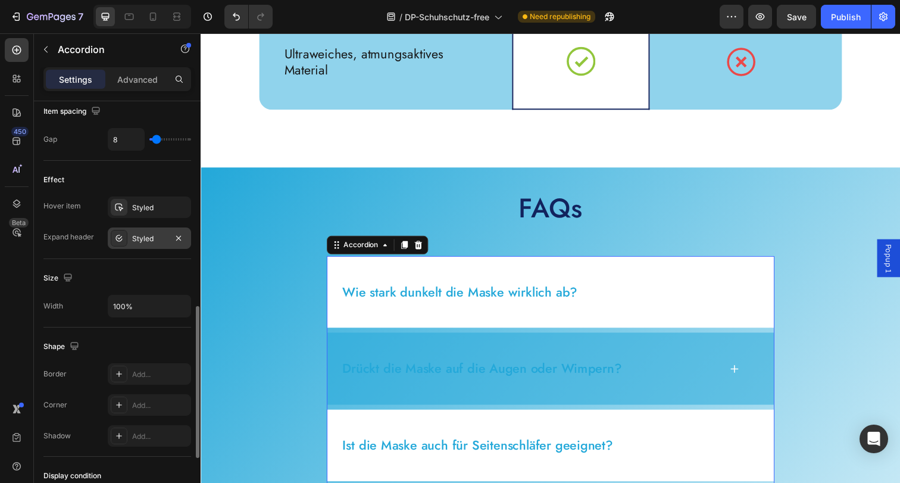
click at [138, 245] on div "Styled" at bounding box center [149, 237] width 83 height 21
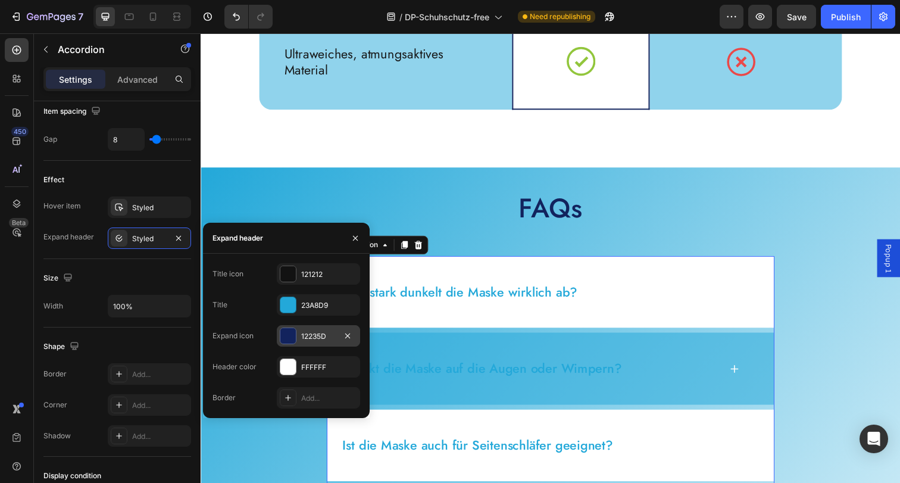
click at [317, 335] on div "12235D" at bounding box center [318, 336] width 35 height 11
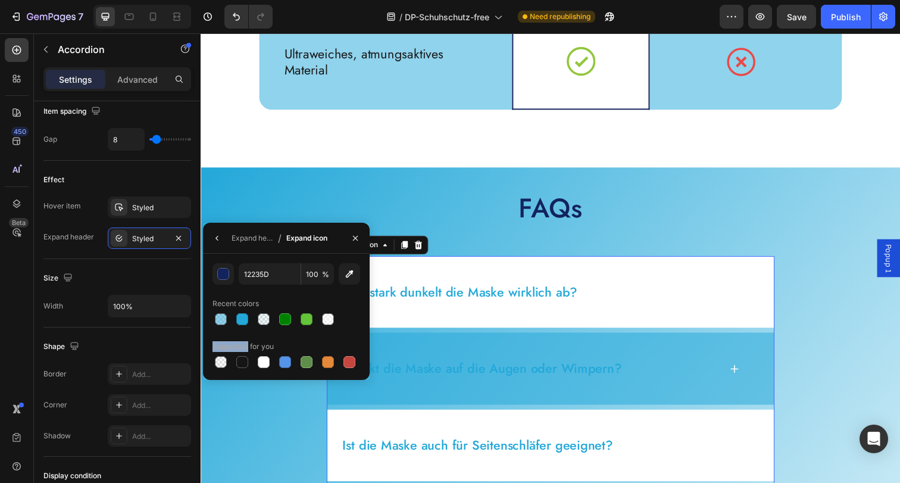
click at [317, 335] on div "12235D 100 % Recent colors Suggested for you" at bounding box center [286, 316] width 148 height 107
click at [242, 317] on div at bounding box center [242, 319] width 12 height 12
type input "23A8D9"
click at [219, 233] on icon "button" at bounding box center [217, 238] width 10 height 10
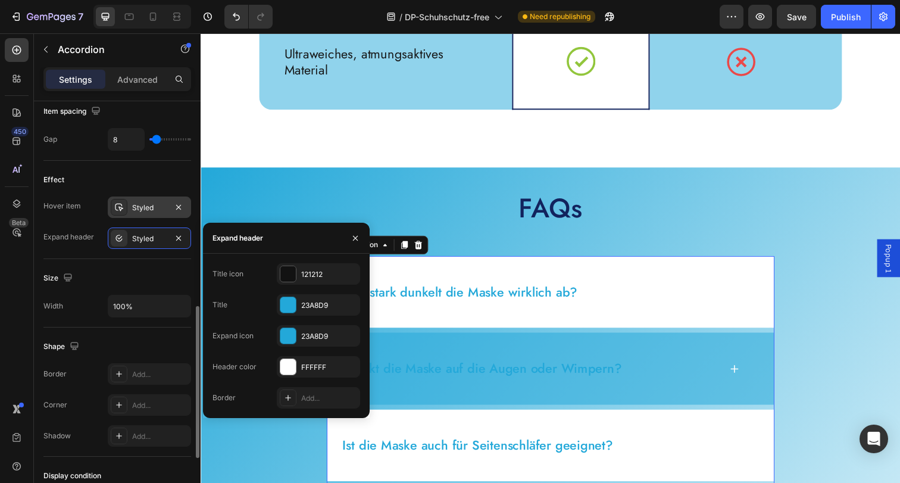
click at [139, 205] on div "Styled" at bounding box center [149, 207] width 35 height 11
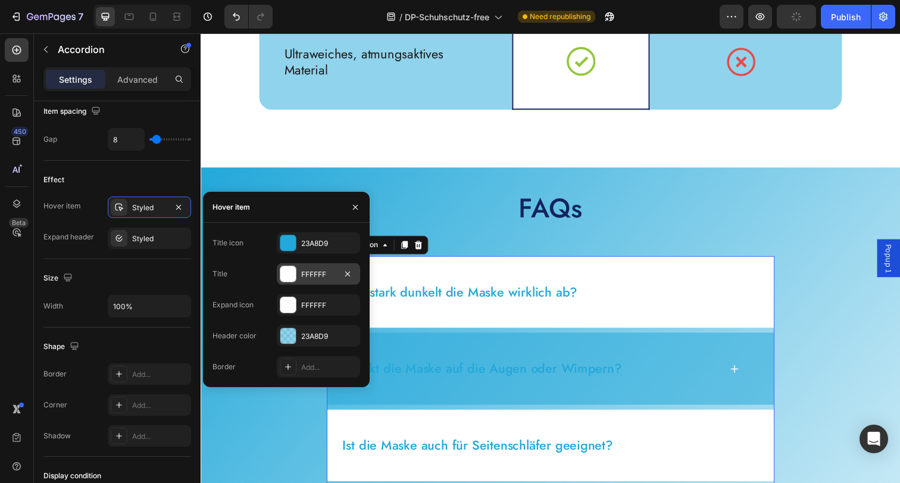
click at [328, 270] on div "FFFFFF" at bounding box center [318, 274] width 35 height 11
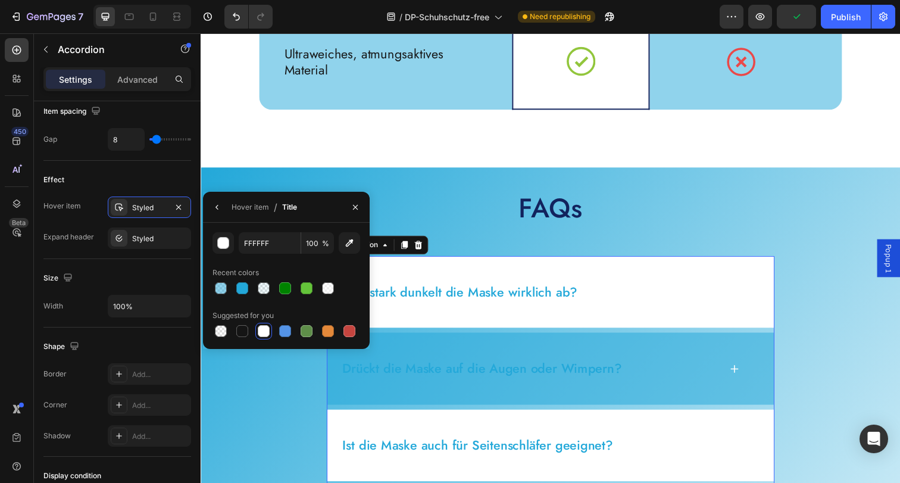
click at [328, 270] on div "Recent colors" at bounding box center [286, 272] width 148 height 19
click at [277, 241] on input "FFFFFF" at bounding box center [270, 242] width 62 height 21
type input "FFFFFF"
click at [263, 328] on div at bounding box center [264, 331] width 12 height 12
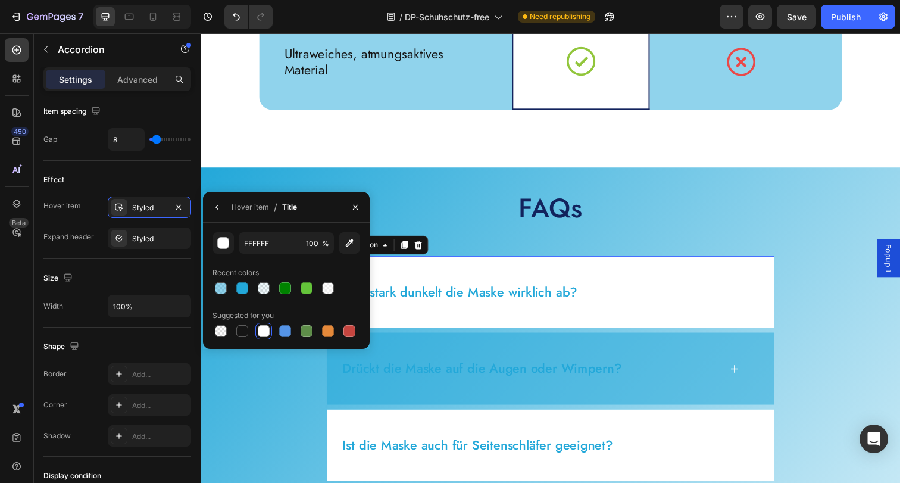
click at [263, 328] on div at bounding box center [264, 331] width 12 height 12
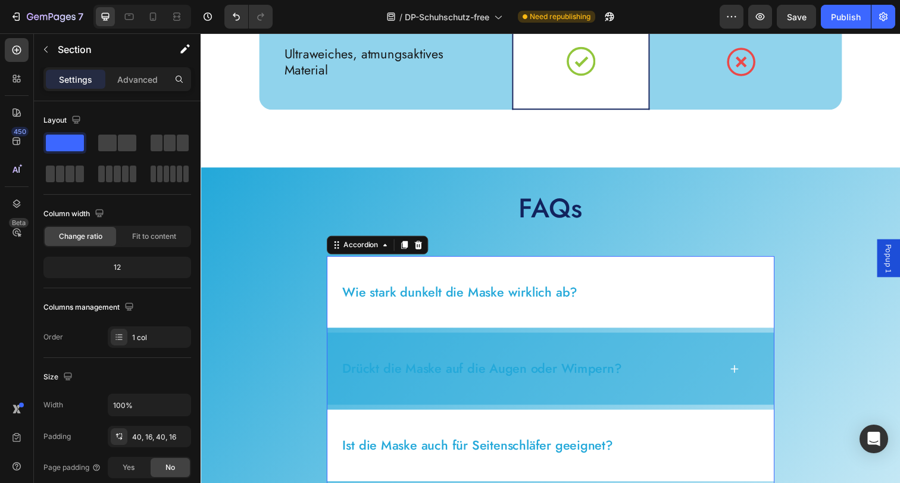
click at [559, 296] on span "Wie stark dunkelt die Maske wirklich ab?" at bounding box center [465, 296] width 240 height 19
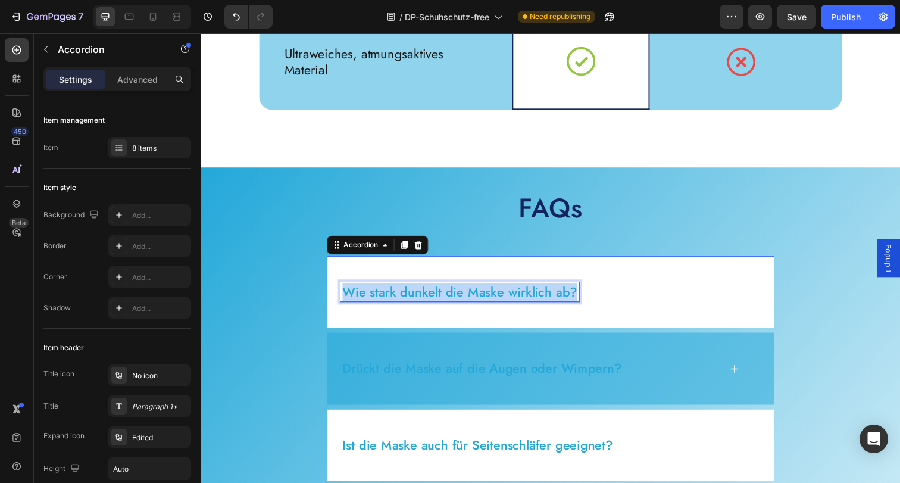
click at [559, 296] on span "Wie stark dunkelt die Maske wirklich ab?" at bounding box center [465, 296] width 240 height 19
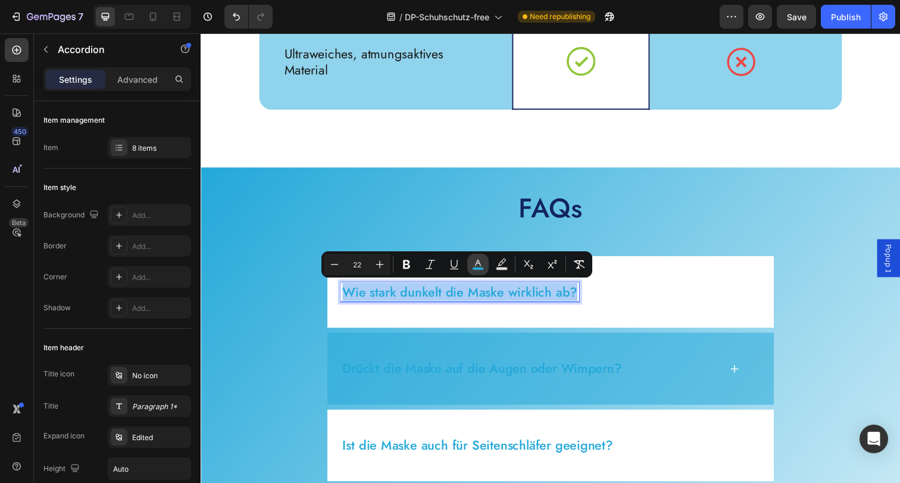
click at [483, 265] on icon "Editor contextual toolbar" at bounding box center [478, 264] width 12 height 12
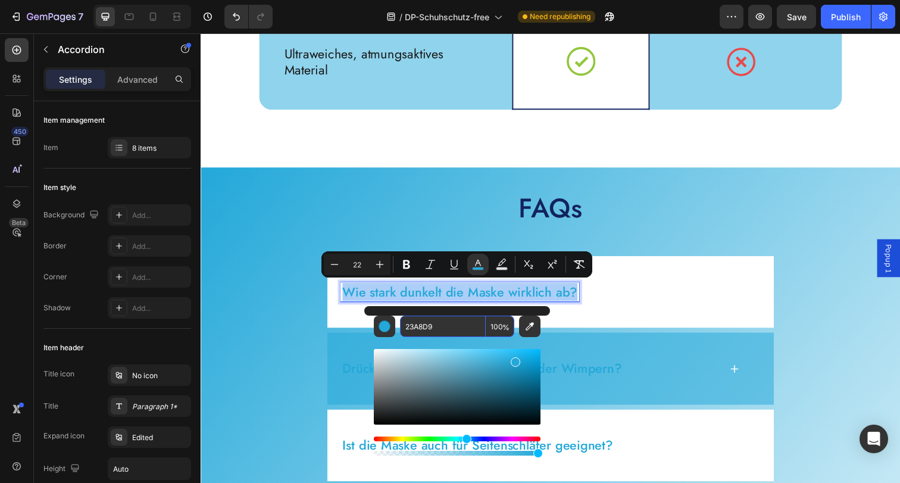
click at [441, 321] on input "23A8D9" at bounding box center [443, 325] width 86 height 21
type input "fffffffff"
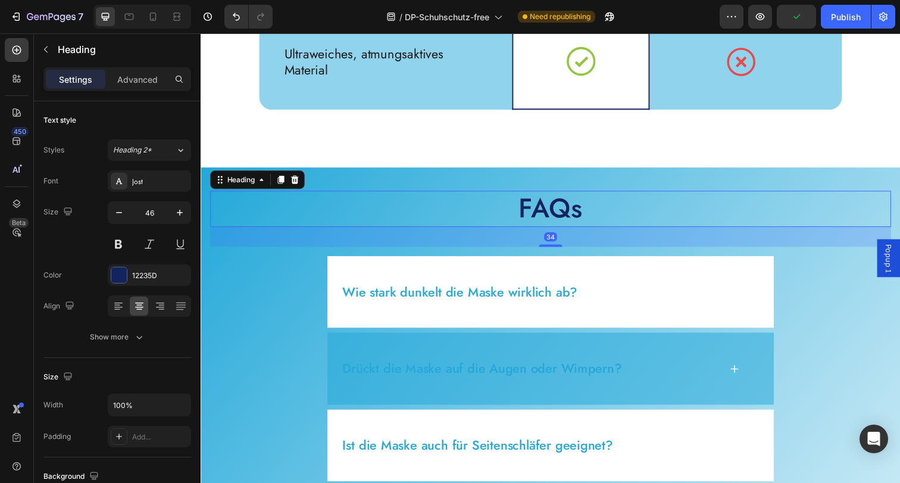
click at [710, 224] on h2 "FAQs" at bounding box center [557, 212] width 695 height 37
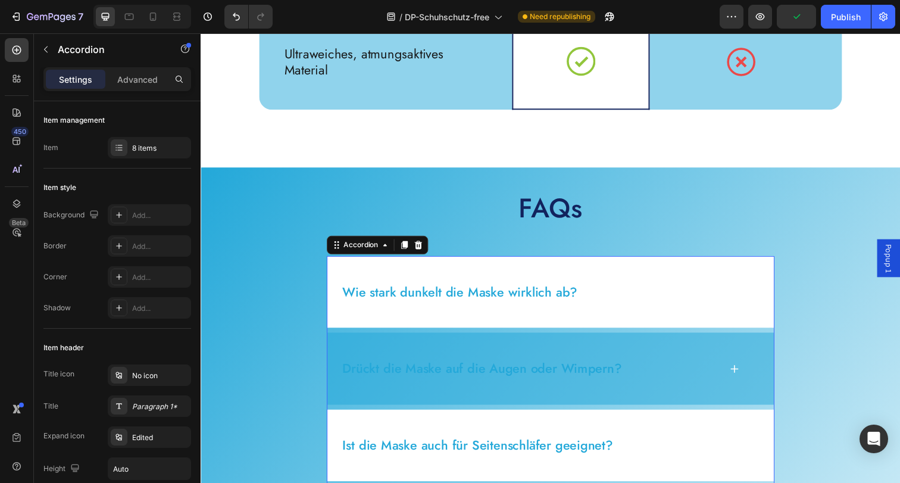
click at [519, 300] on span "Wie stark dunkelt die Maske wirklich ab?" at bounding box center [465, 296] width 240 height 19
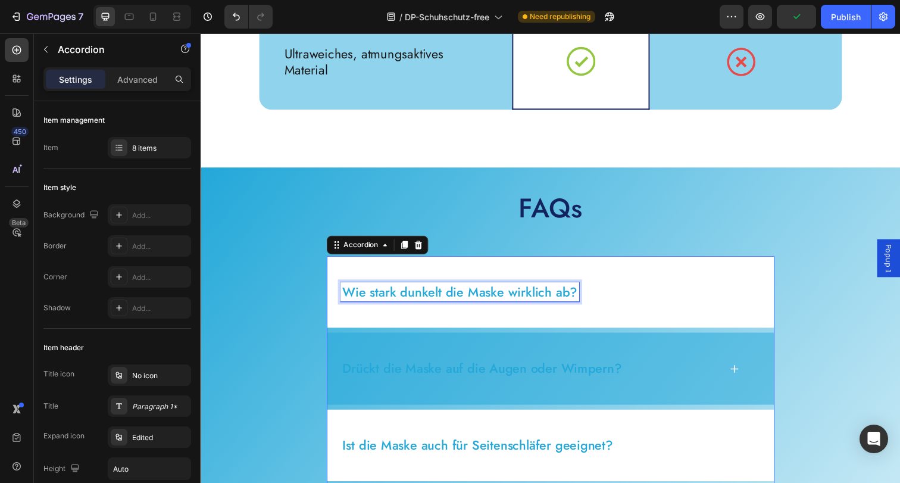
click at [522, 296] on span "Wie stark dunkelt die Maske wirklich ab?" at bounding box center [465, 296] width 240 height 19
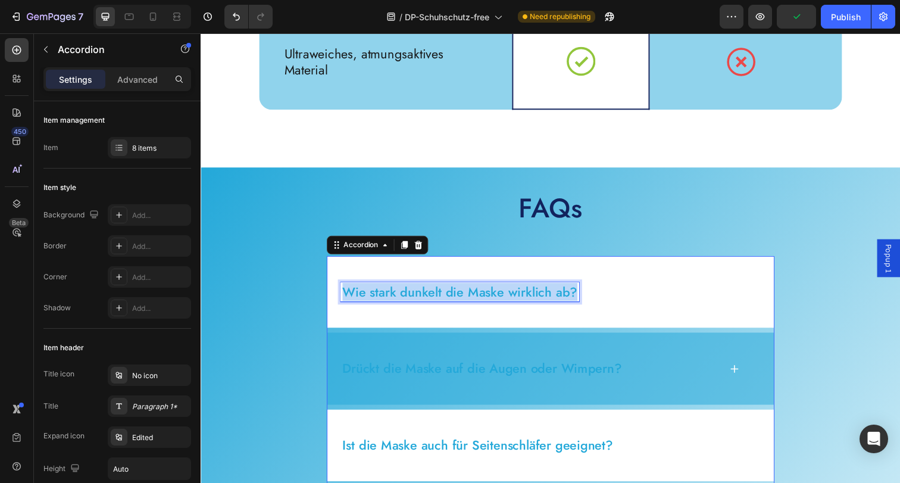
click at [522, 296] on span "Wie stark dunkelt die Maske wirklich ab?" at bounding box center [465, 296] width 240 height 19
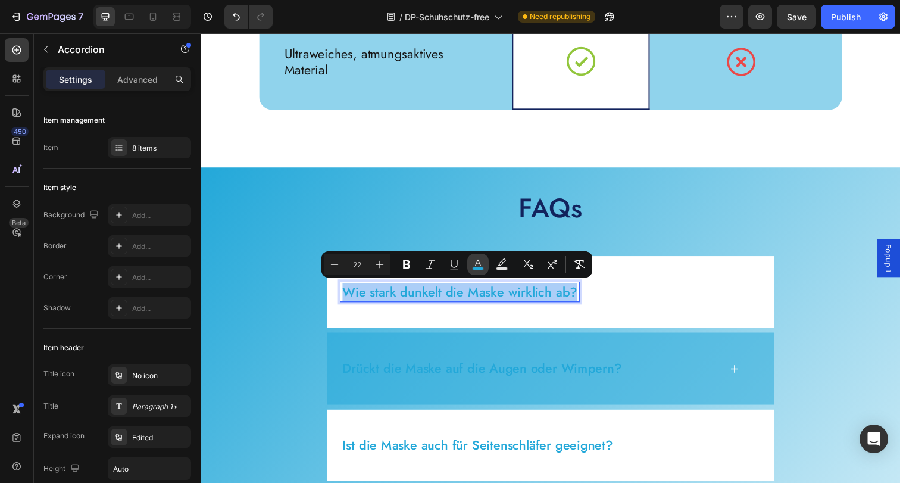
click at [483, 261] on icon "Editor contextual toolbar" at bounding box center [478, 264] width 12 height 12
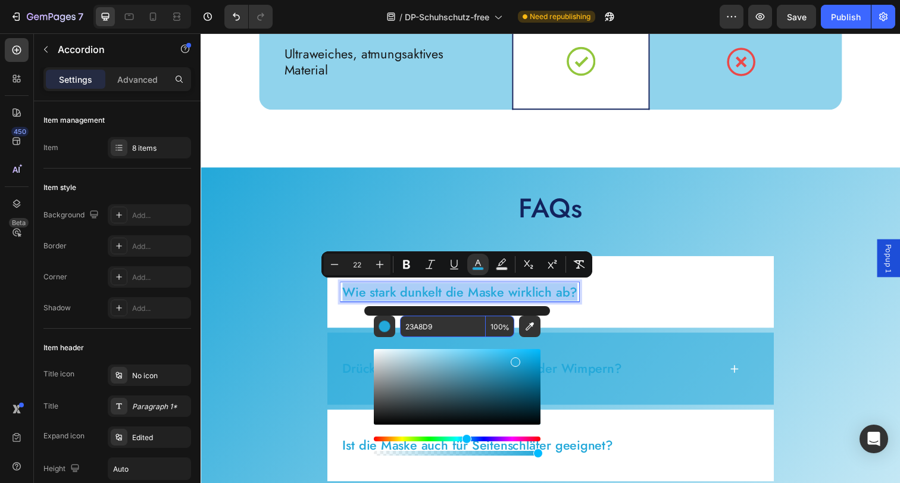
click at [444, 322] on input "23A8D9" at bounding box center [443, 325] width 86 height 21
type input "FFFFFF"
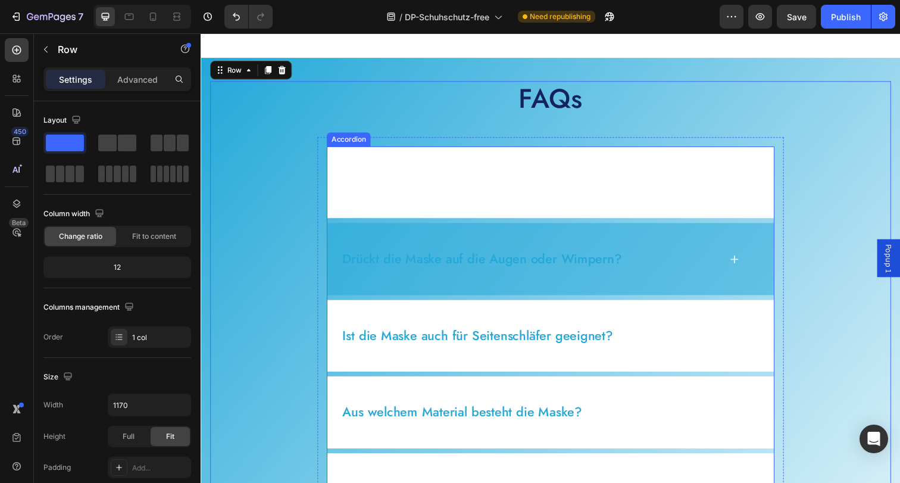
scroll to position [4616, 0]
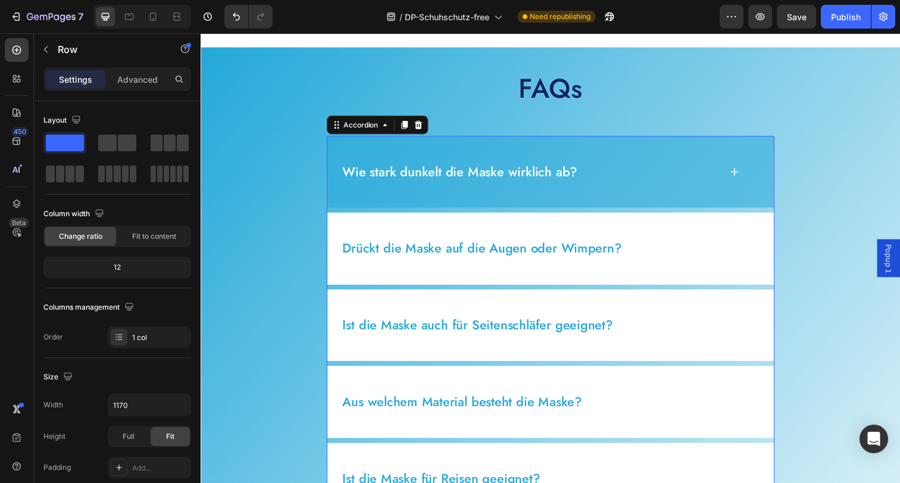
click at [399, 147] on div "Wie stark dunkelt die Maske wirklich ab?" at bounding box center [558, 175] width 456 height 74
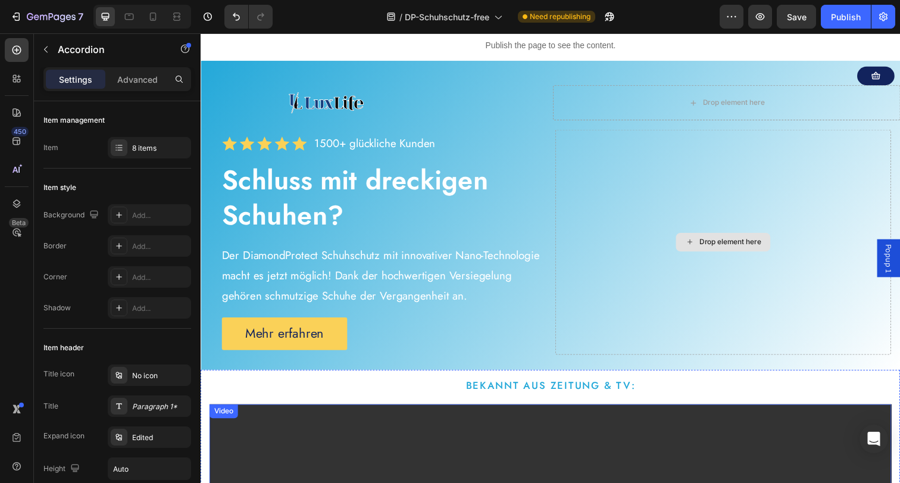
scroll to position [0, 0]
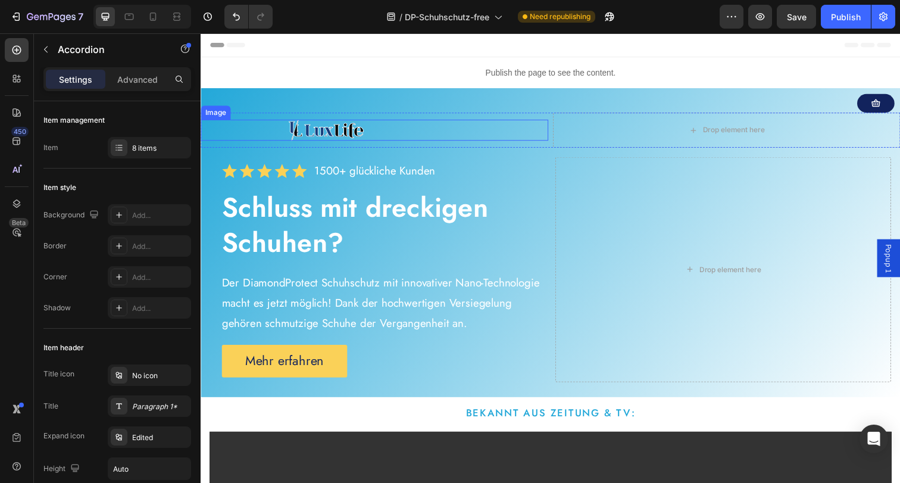
click at [349, 134] on img at bounding box center [328, 131] width 77 height 21
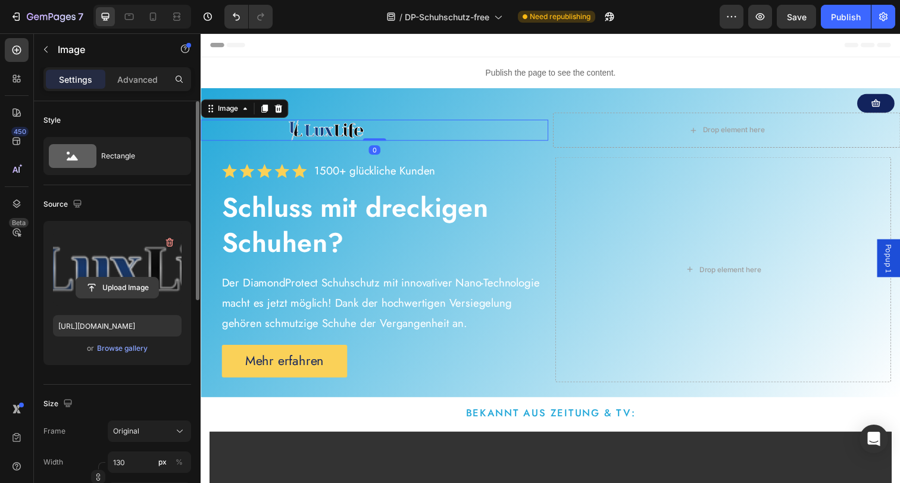
click at [139, 283] on input "file" at bounding box center [117, 287] width 82 height 20
click at [123, 288] on input "file" at bounding box center [117, 287] width 82 height 20
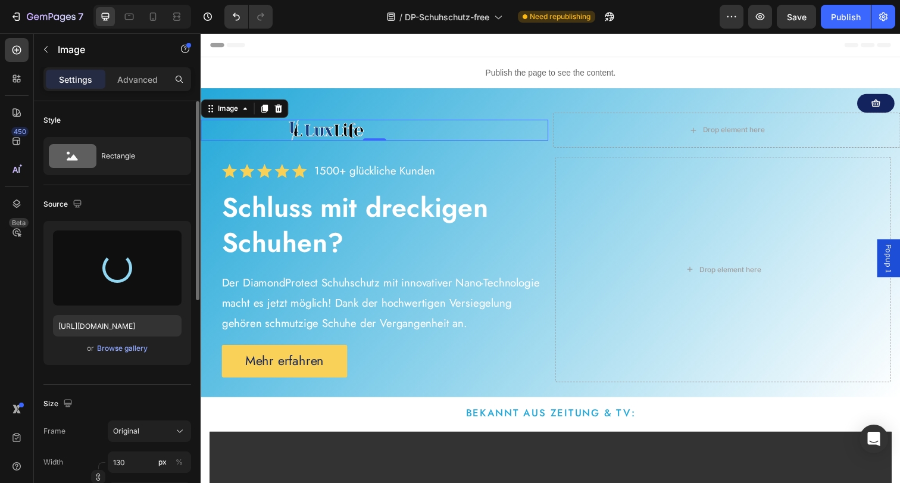
type input "https://cdn.shopify.com/s/files/1/0854/7998/1351/files/gempages_500410514925421…"
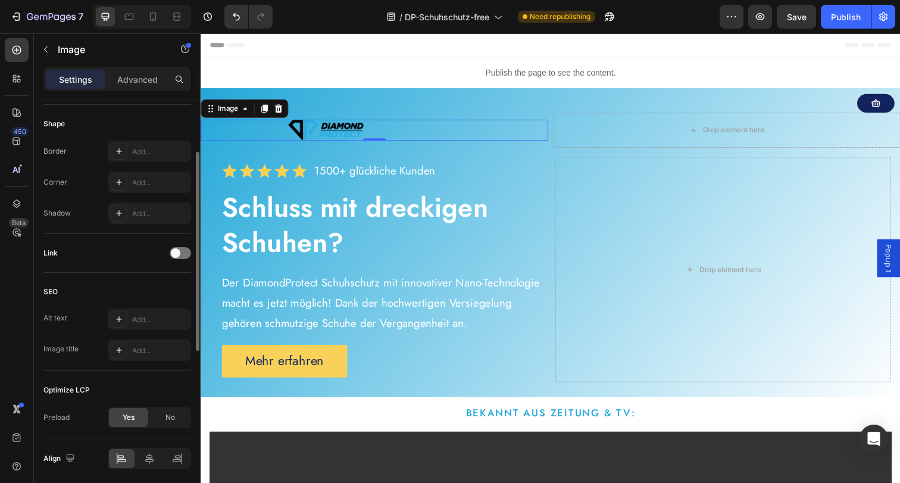
scroll to position [452, 0]
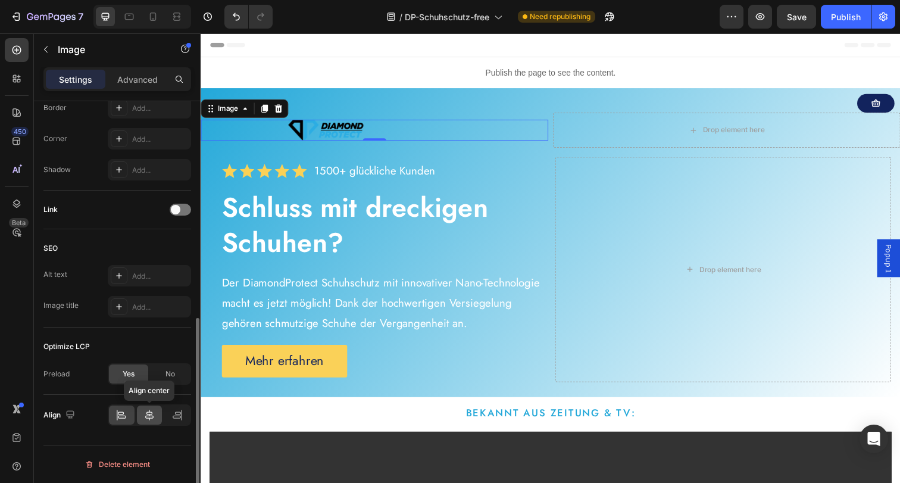
click at [153, 420] on icon at bounding box center [149, 415] width 12 height 12
click at [128, 419] on div at bounding box center [122, 414] width 26 height 19
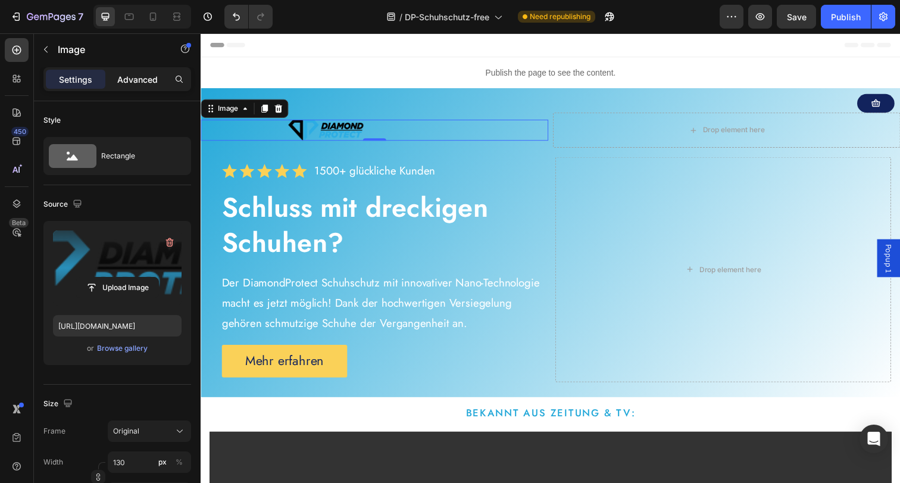
click at [153, 70] on div "Advanced" at bounding box center [138, 79] width 60 height 19
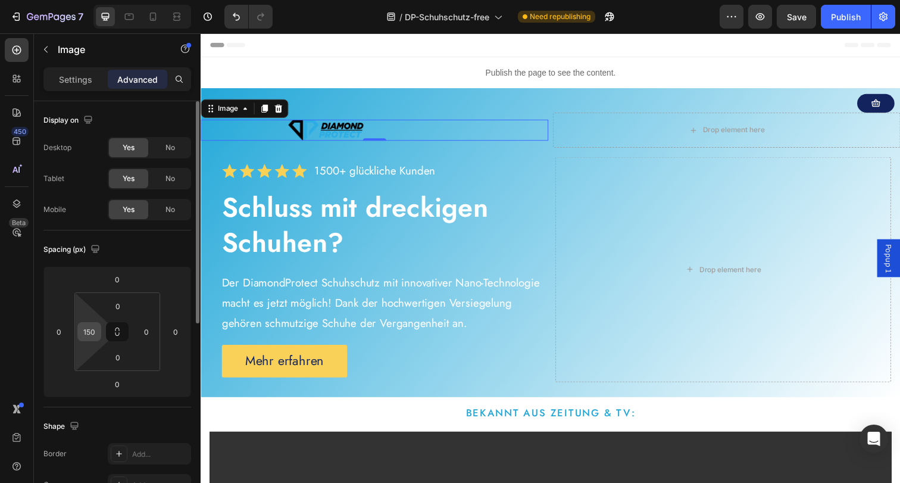
click at [95, 327] on input "150" at bounding box center [89, 332] width 18 height 18
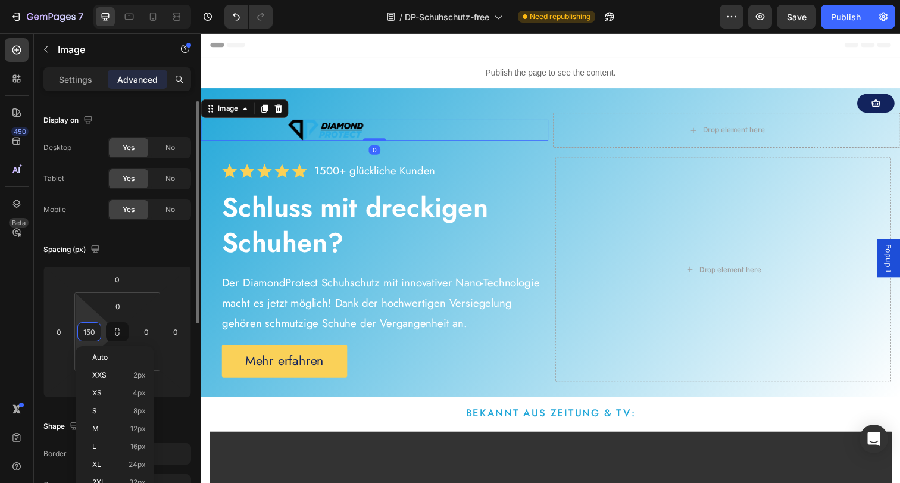
click at [95, 327] on input "150" at bounding box center [89, 332] width 18 height 18
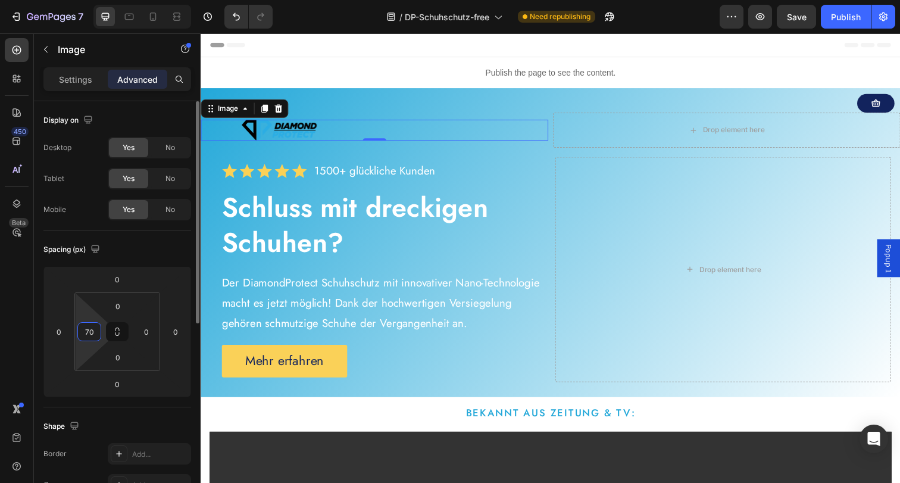
type input "7"
type input "5"
type input "40"
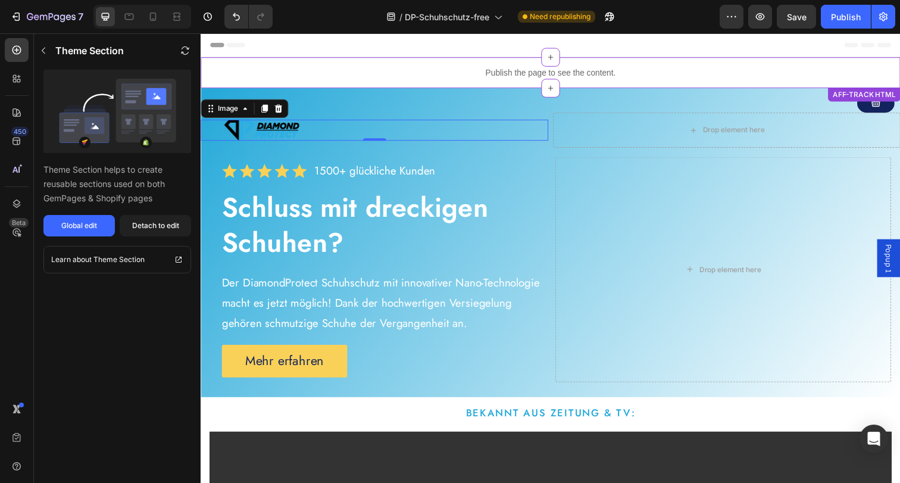
click at [456, 77] on p "Publish the page to see the content." at bounding box center [558, 73] width 714 height 12
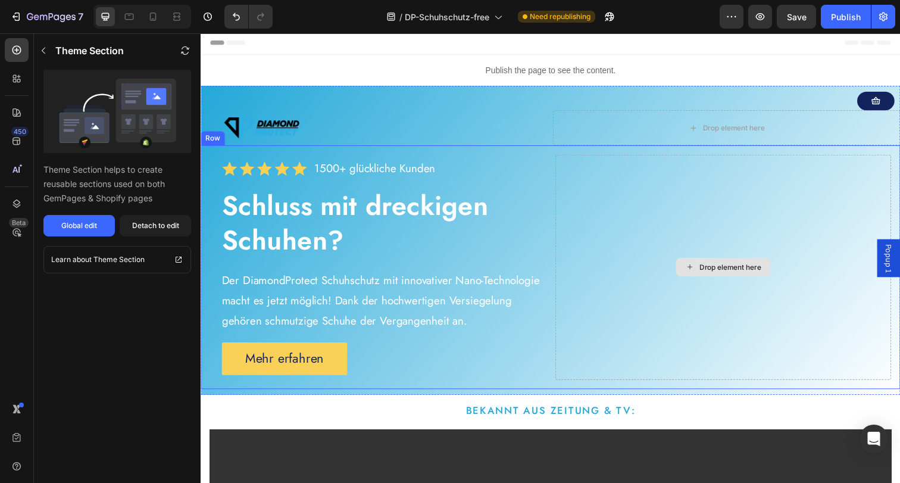
scroll to position [5, 0]
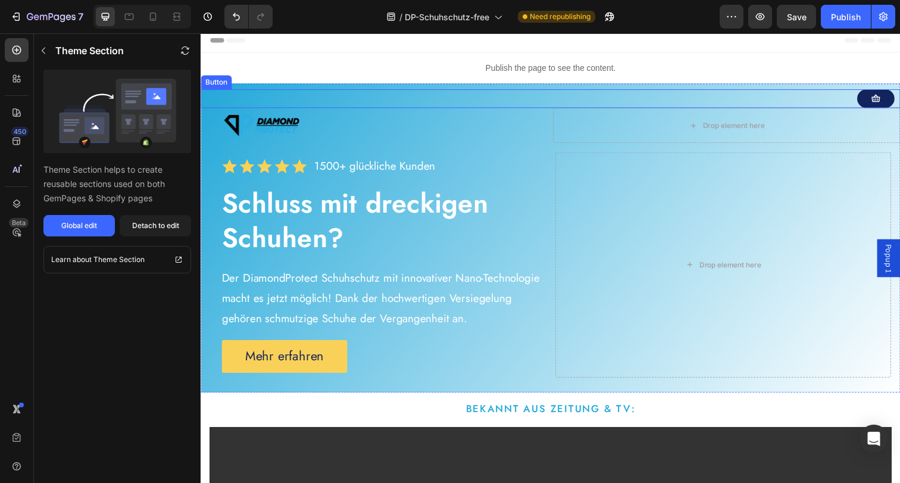
click at [841, 97] on div "Button" at bounding box center [558, 99] width 714 height 19
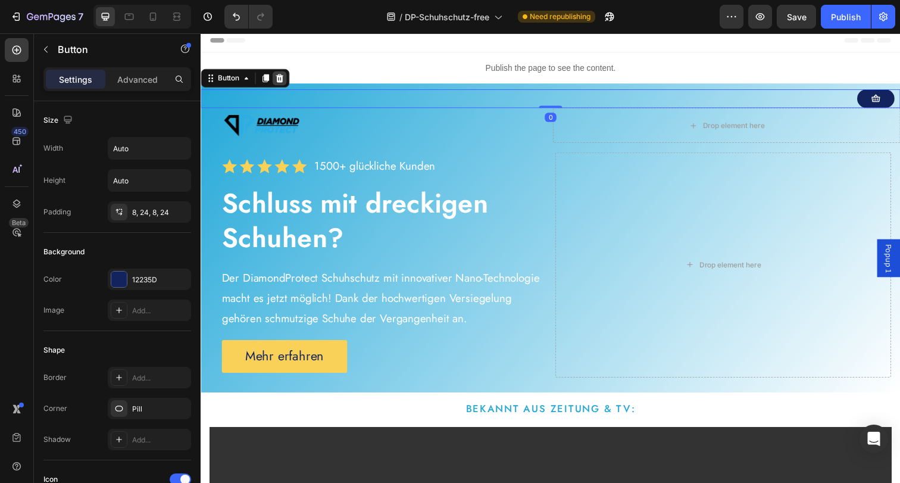
click at [283, 79] on icon at bounding box center [281, 79] width 8 height 8
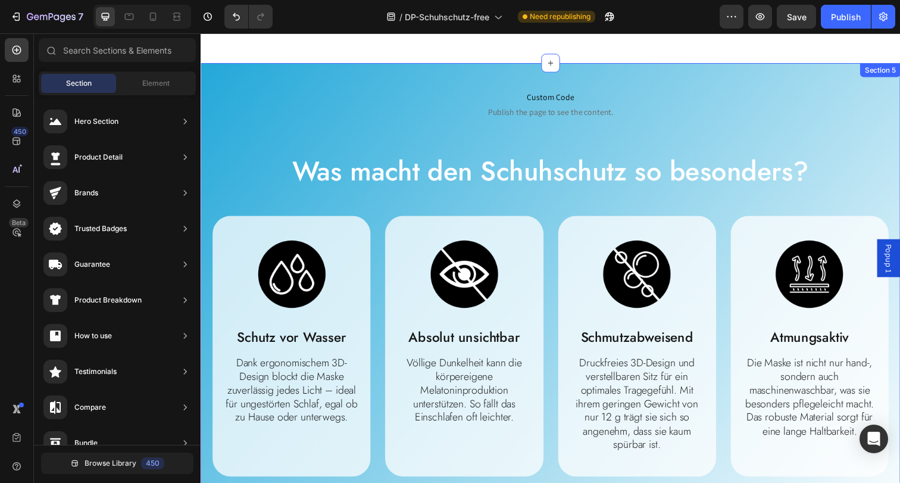
scroll to position [725, 0]
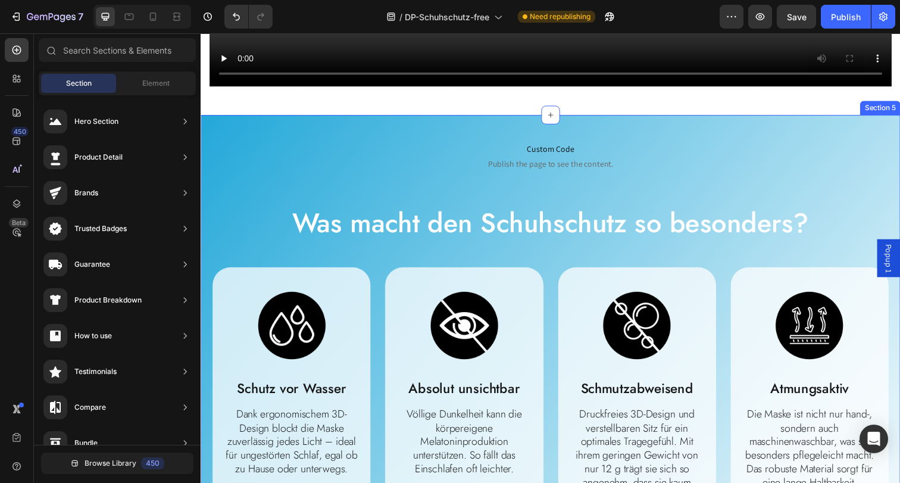
click at [403, 117] on div "Custom Code Publish the page to see the content. Custom Code Was macht den Schu…" at bounding box center [558, 360] width 714 height 487
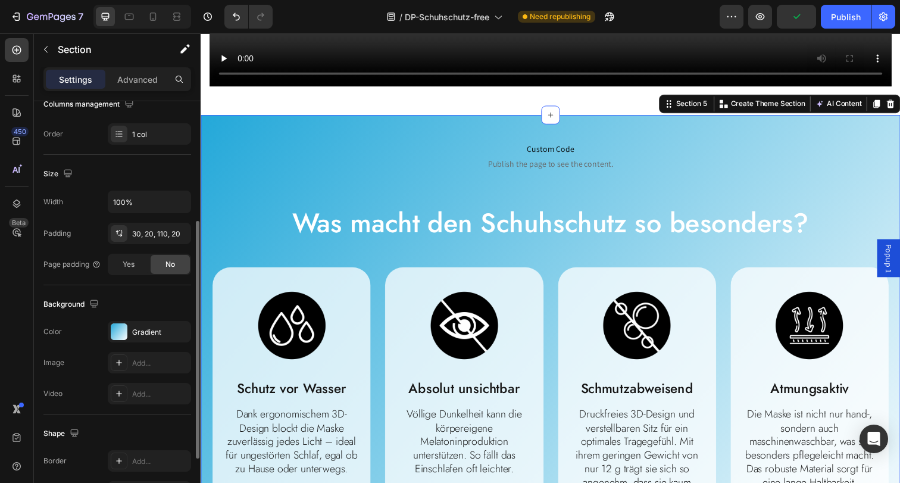
scroll to position [205, 0]
click at [142, 327] on div "Gradient" at bounding box center [149, 329] width 35 height 11
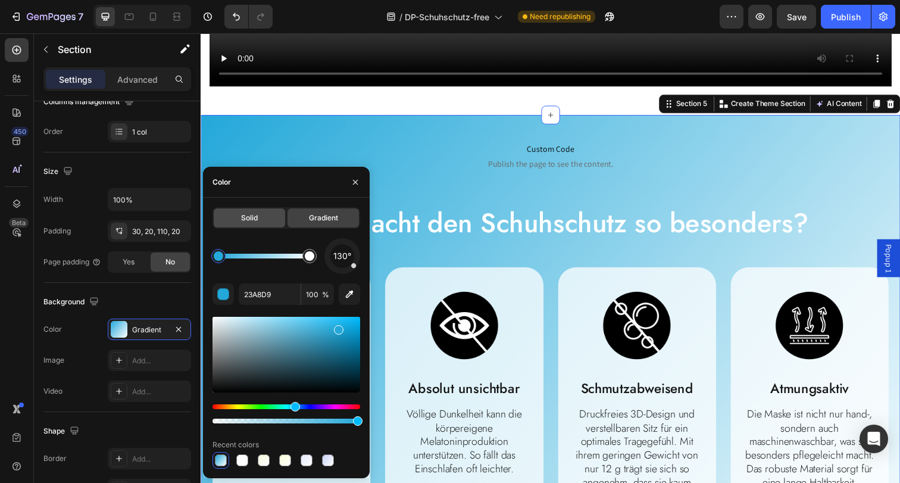
click at [248, 216] on span "Solid" at bounding box center [249, 217] width 17 height 11
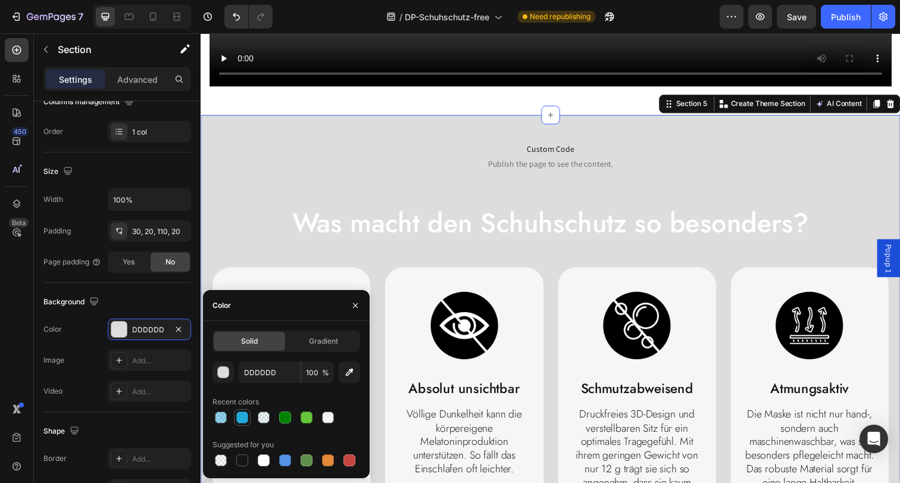
click at [243, 419] on div at bounding box center [242, 417] width 12 height 12
type input "23A8D9"
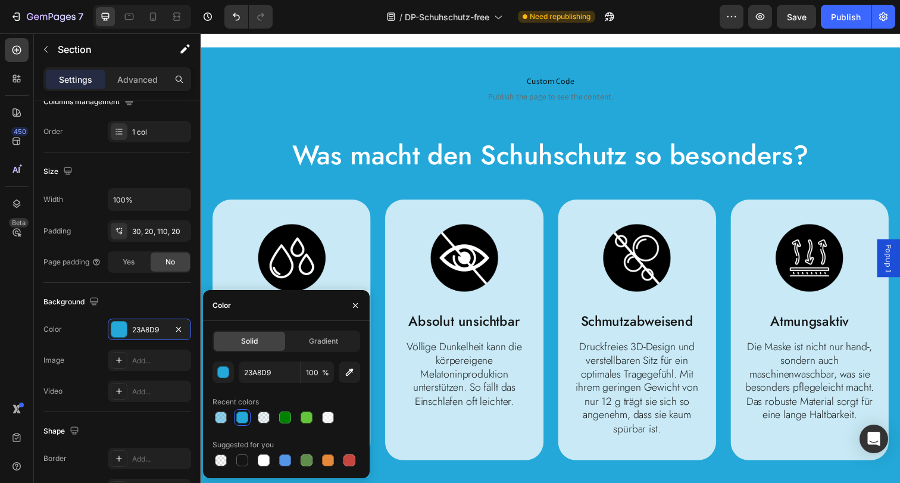
scroll to position [679, 0]
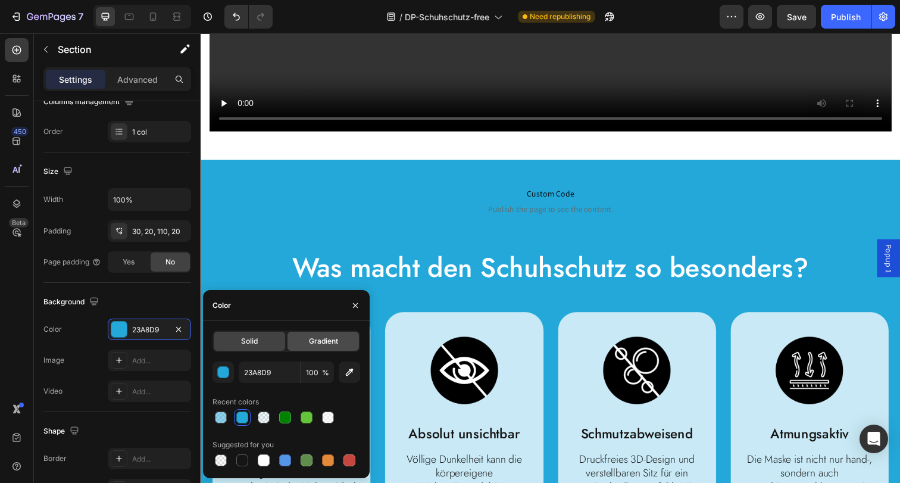
click at [306, 341] on div "Gradient" at bounding box center [322, 340] width 71 height 19
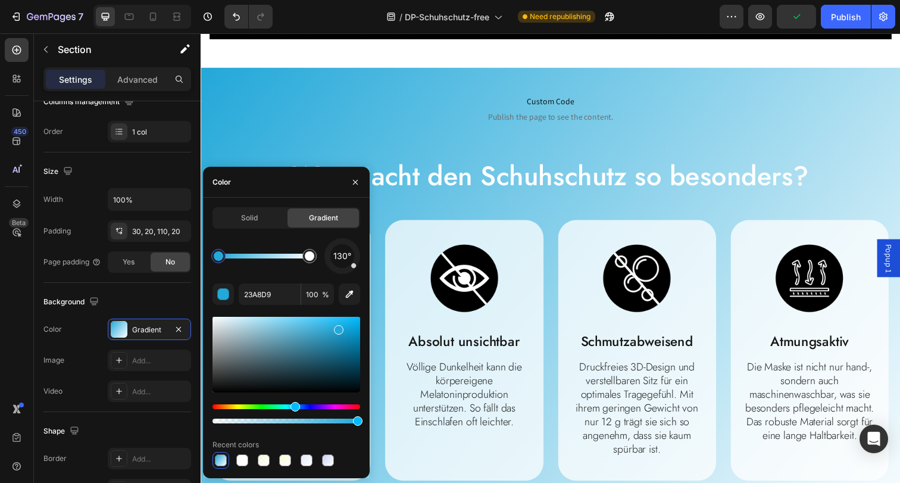
scroll to position [818, 0]
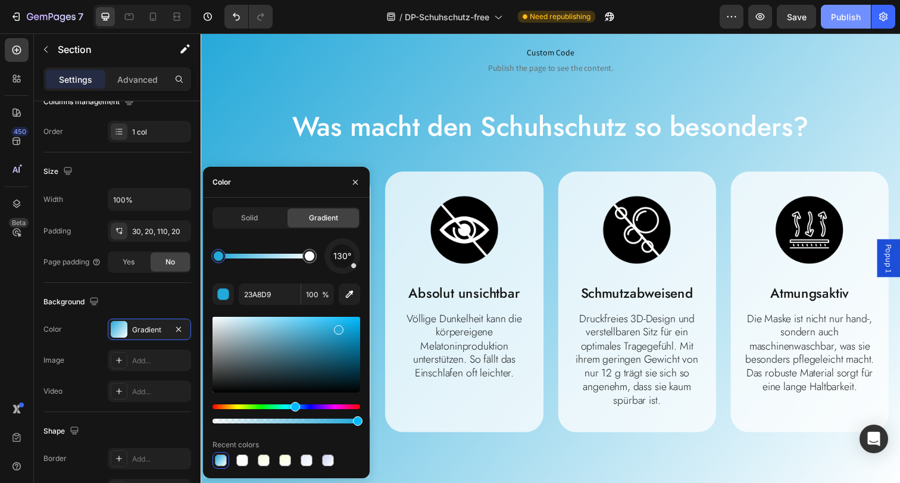
click at [832, 18] on div "Publish" at bounding box center [846, 17] width 30 height 12
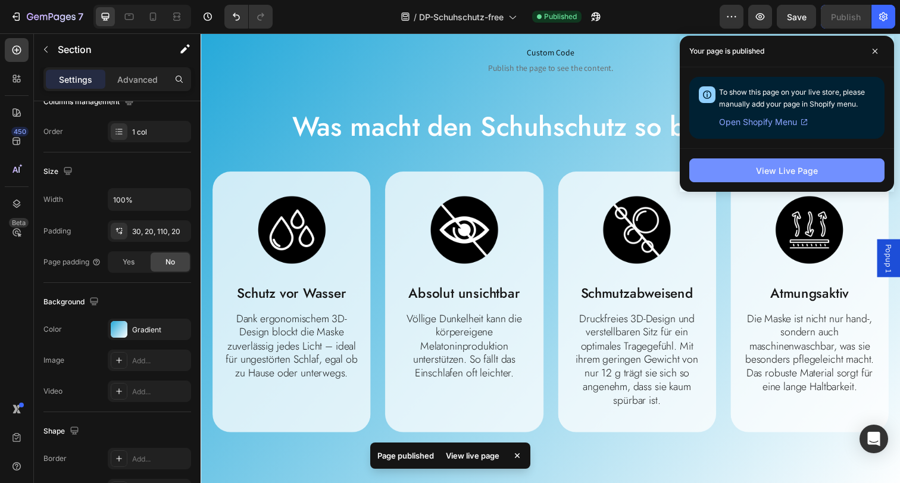
click at [787, 170] on div "View Live Page" at bounding box center [787, 170] width 62 height 12
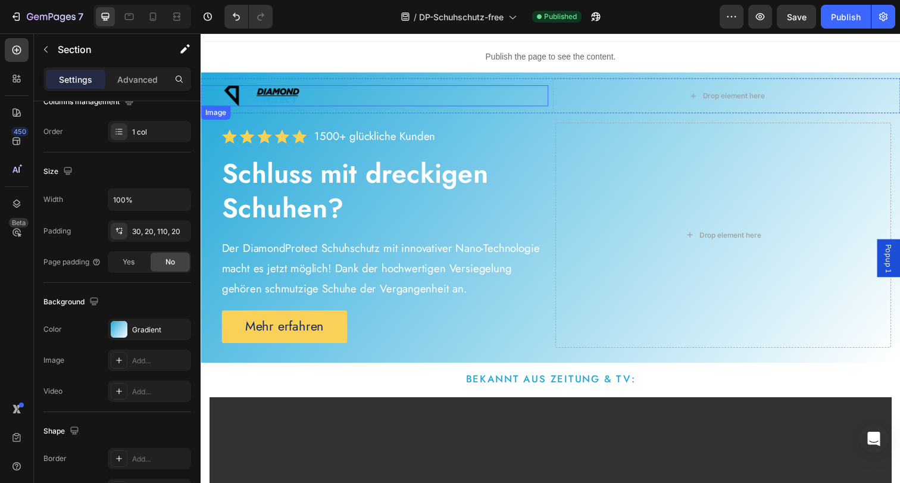
scroll to position [0, 0]
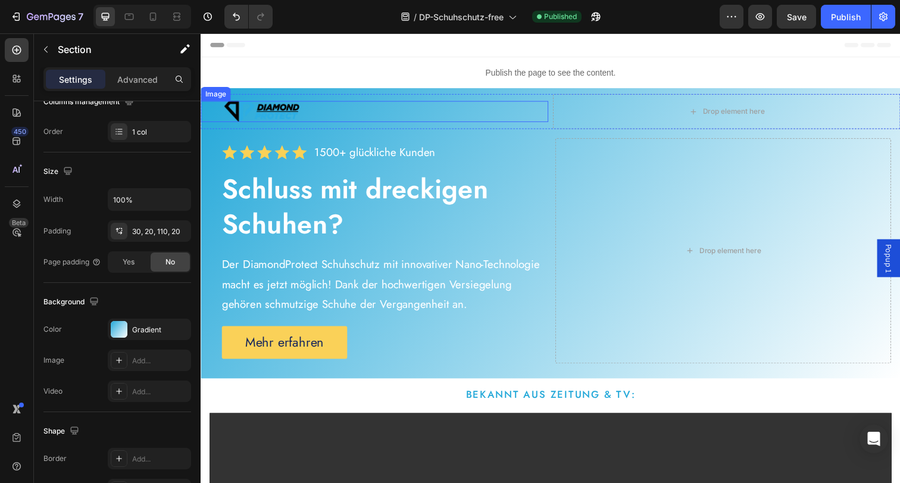
click at [286, 106] on img at bounding box center [262, 112] width 77 height 21
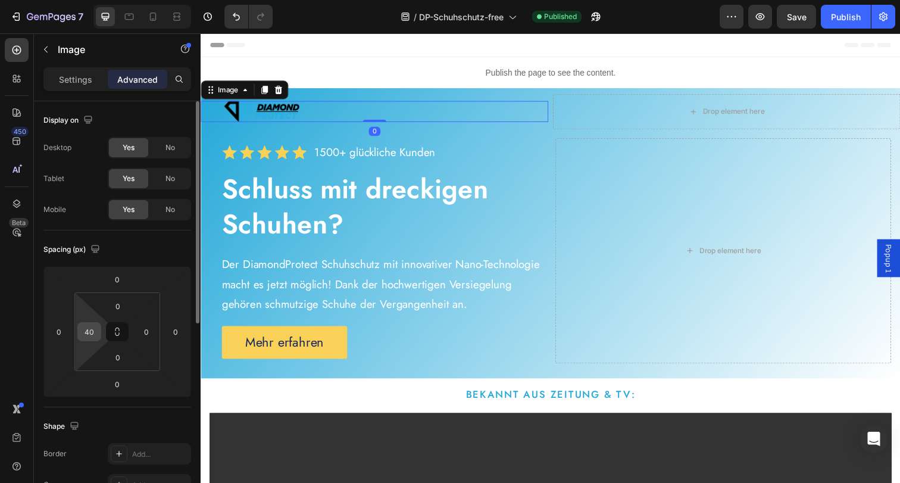
click at [98, 334] on input "40" at bounding box center [89, 332] width 18 height 18
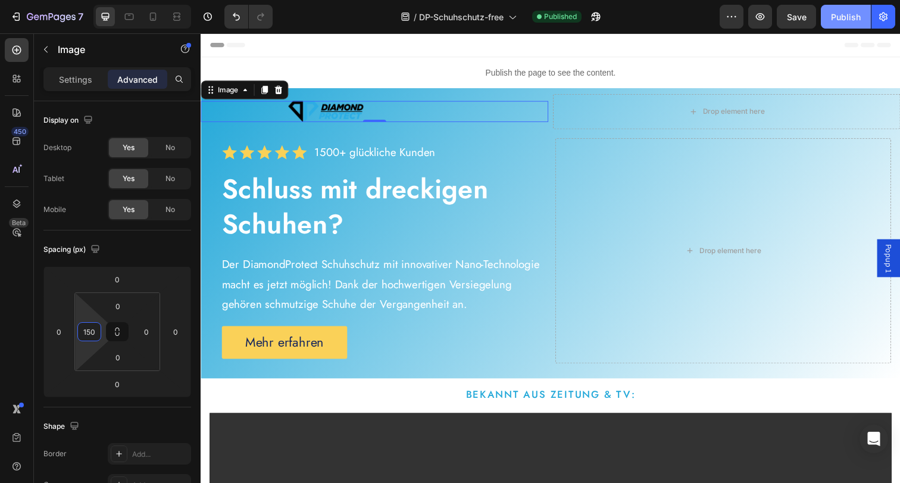
type input "150"
click at [844, 12] on div "Publish" at bounding box center [846, 17] width 30 height 12
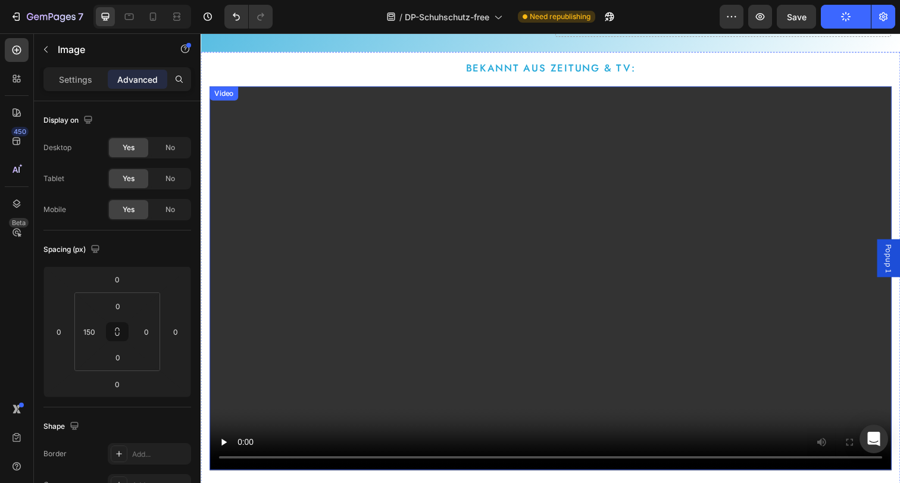
scroll to position [211, 0]
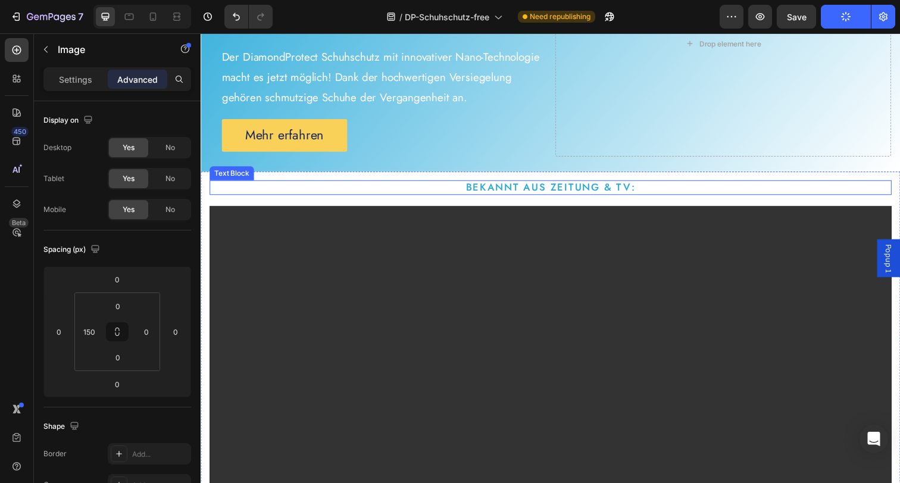
click at [543, 192] on p "bekannt aus Zeitung & TV:" at bounding box center [558, 190] width 694 height 12
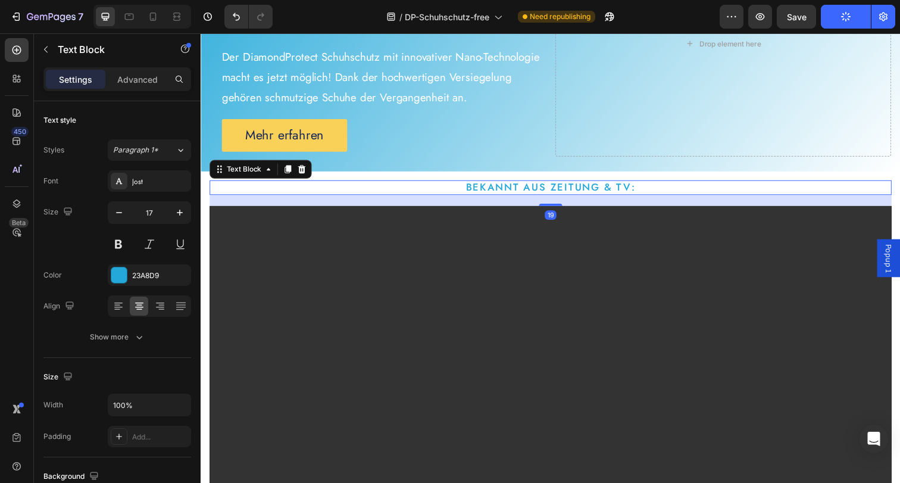
click at [560, 187] on p "bekannt aus Zeitung & TV:" at bounding box center [558, 190] width 694 height 12
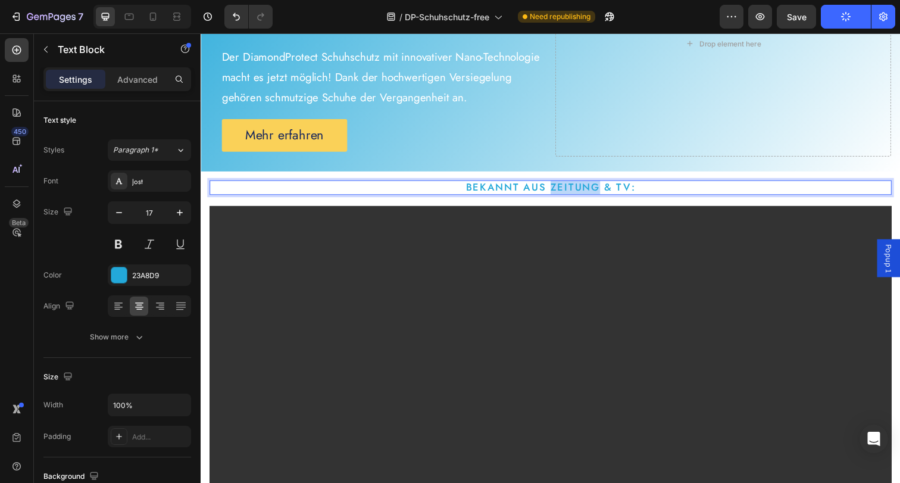
click at [560, 187] on p "bekannt aus Zeitung & TV:" at bounding box center [558, 190] width 694 height 12
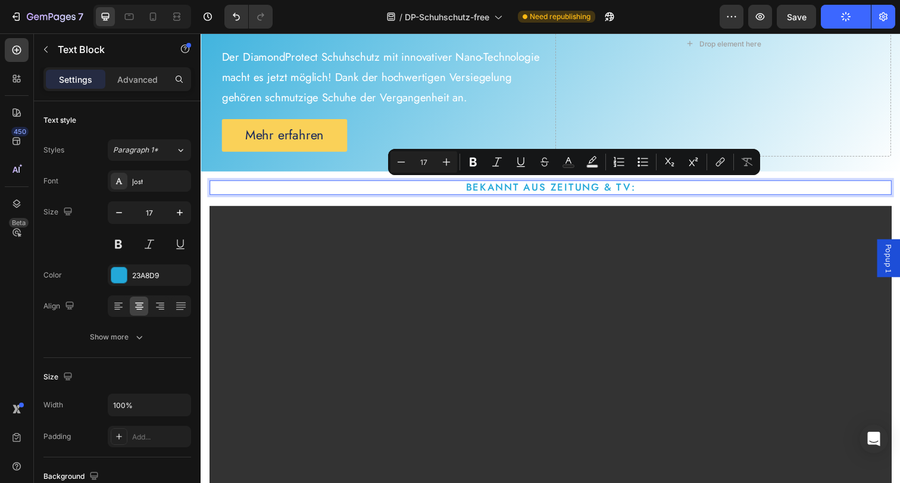
click at [611, 187] on p "bekannt aus Zeitung & TV:" at bounding box center [558, 190] width 694 height 12
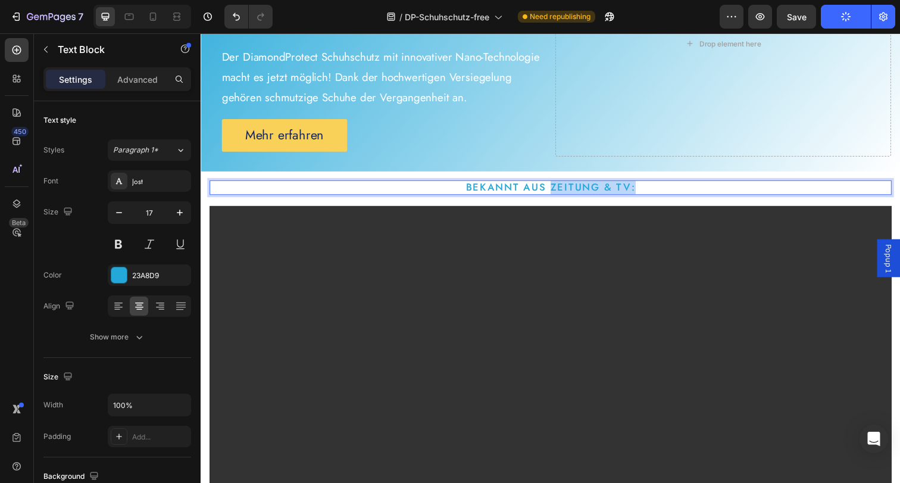
drag, startPoint x: 581, startPoint y: 191, endPoint x: 637, endPoint y: 192, distance: 55.9
click at [637, 192] on p "bekannt aus Zeitung & TV:" at bounding box center [558, 190] width 694 height 12
click at [637, 191] on p "bekannt aus dem TV:" at bounding box center [558, 190] width 694 height 12
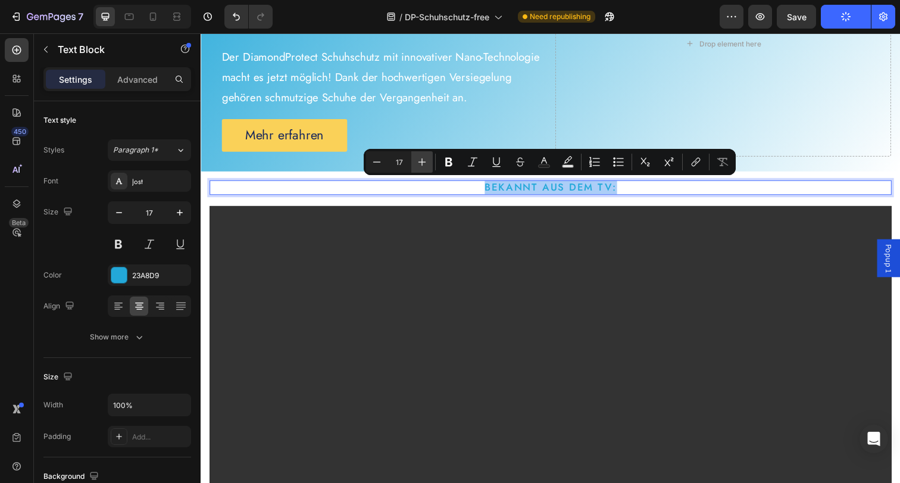
click at [421, 159] on icon "Editor contextual toolbar" at bounding box center [422, 162] width 12 height 12
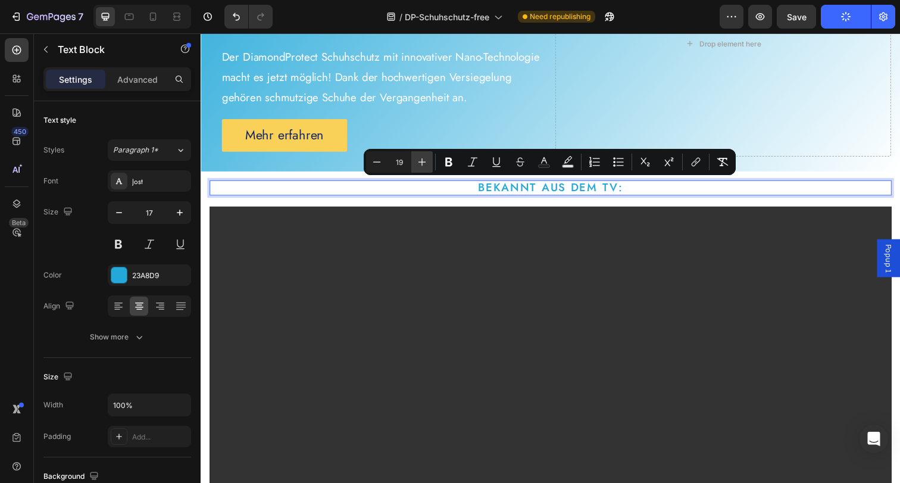
click at [421, 159] on icon "Editor contextual toolbar" at bounding box center [422, 162] width 12 height 12
click at [380, 160] on icon "Editor contextual toolbar" at bounding box center [377, 162] width 12 height 12
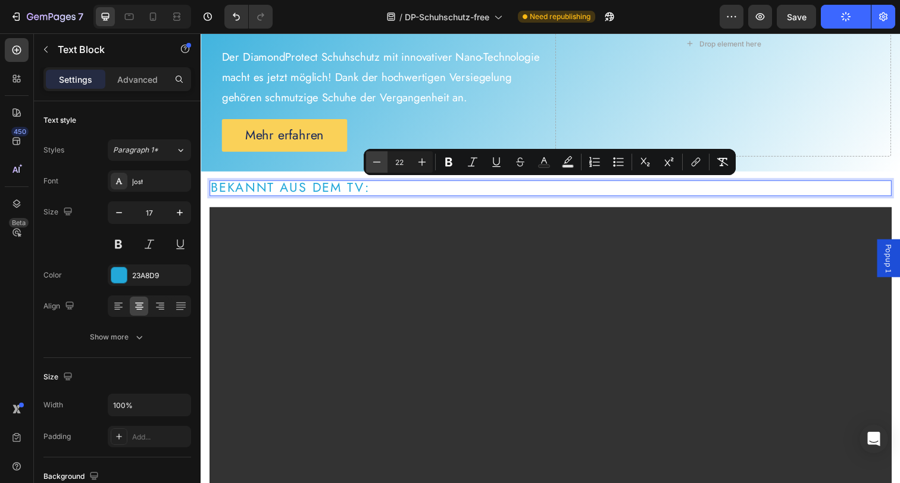
click at [380, 160] on icon "Editor contextual toolbar" at bounding box center [377, 162] width 12 height 12
click at [417, 159] on icon "Editor contextual toolbar" at bounding box center [422, 162] width 12 height 12
type input "23"
click at [235, 18] on icon "Undo/Redo" at bounding box center [236, 17] width 12 height 12
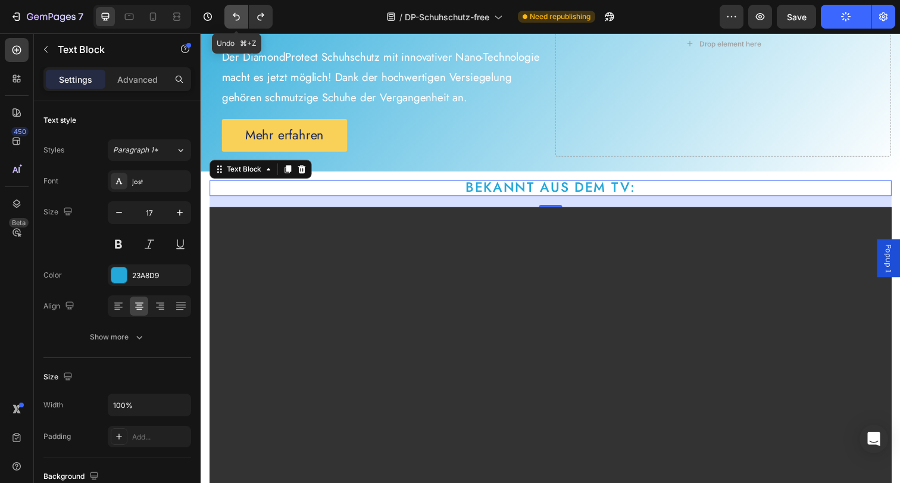
click at [235, 18] on icon "Undo/Redo" at bounding box center [236, 17] width 12 height 12
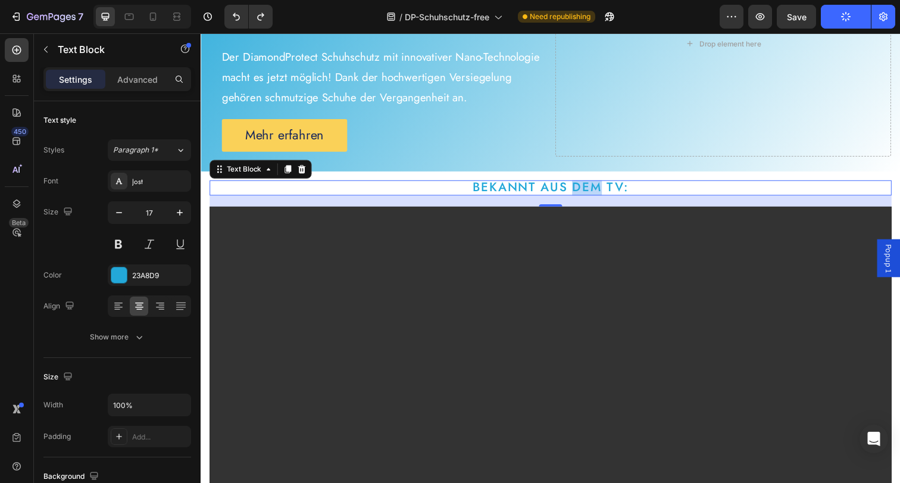
click at [581, 192] on span "bekannt aus dem TV:" at bounding box center [557, 190] width 159 height 18
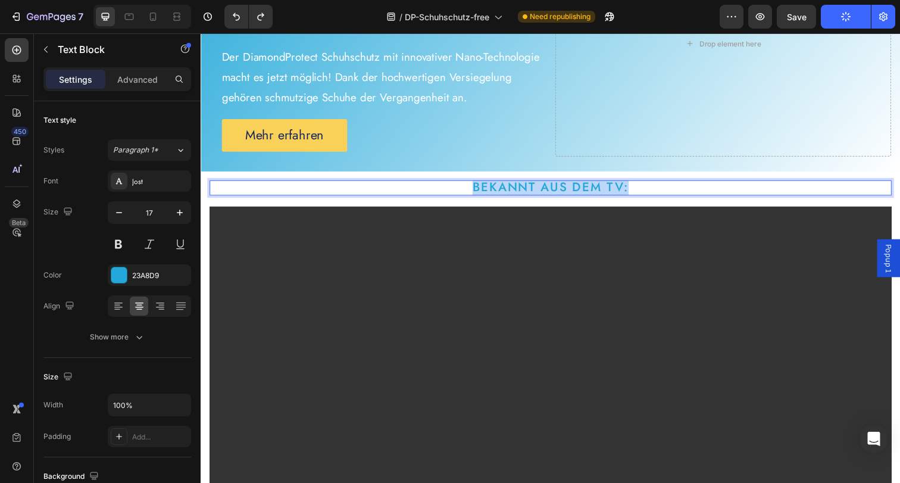
click at [581, 192] on span "bekannt aus dem TV:" at bounding box center [557, 190] width 159 height 18
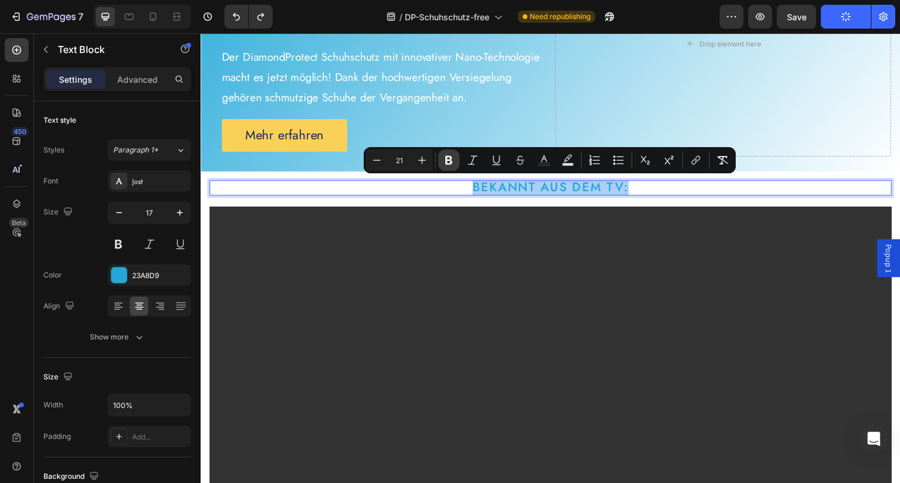
click at [458, 161] on button "Bold" at bounding box center [448, 159] width 21 height 21
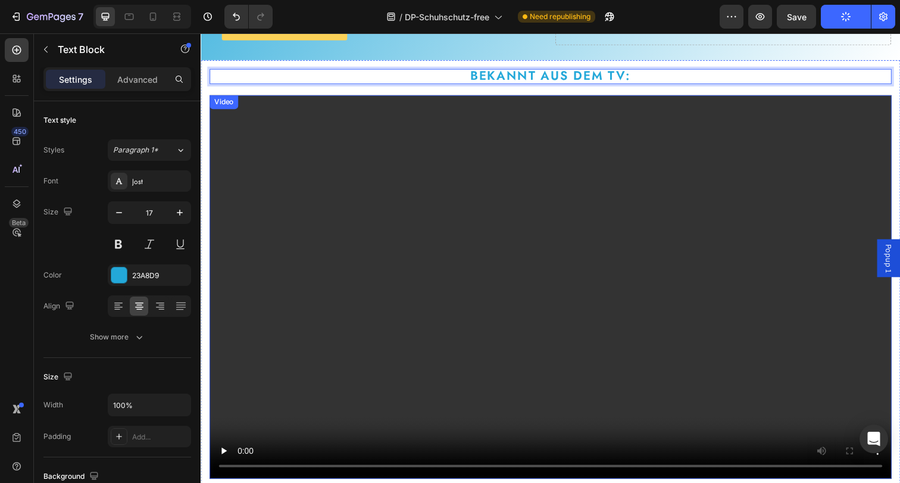
scroll to position [447, 0]
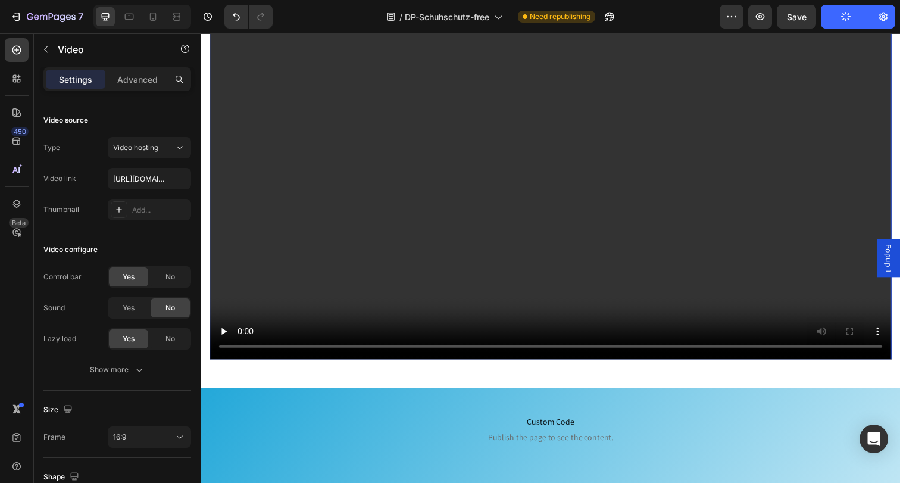
click at [641, 267] on video at bounding box center [557, 170] width 696 height 392
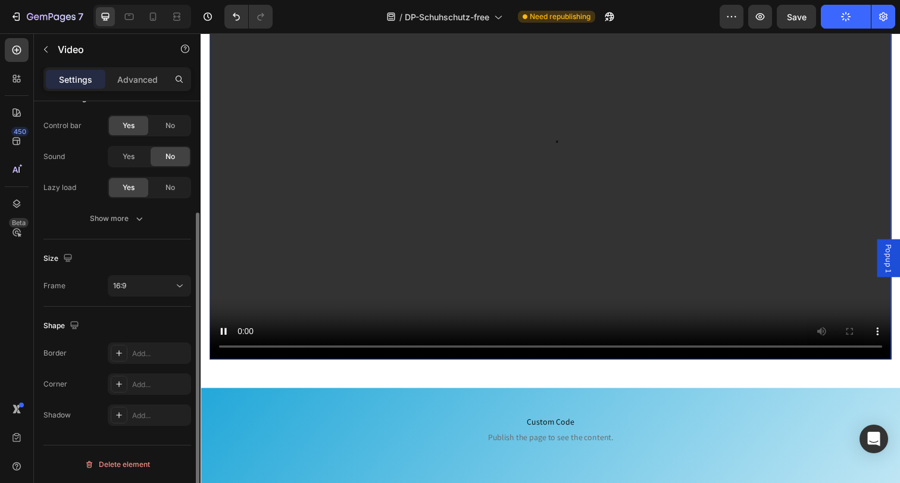
scroll to position [0, 0]
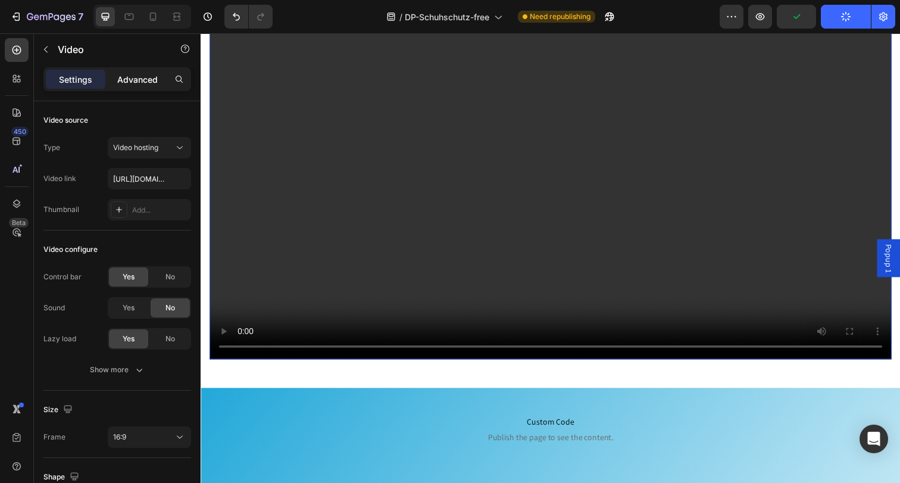
click at [130, 71] on div "Advanced" at bounding box center [138, 79] width 60 height 19
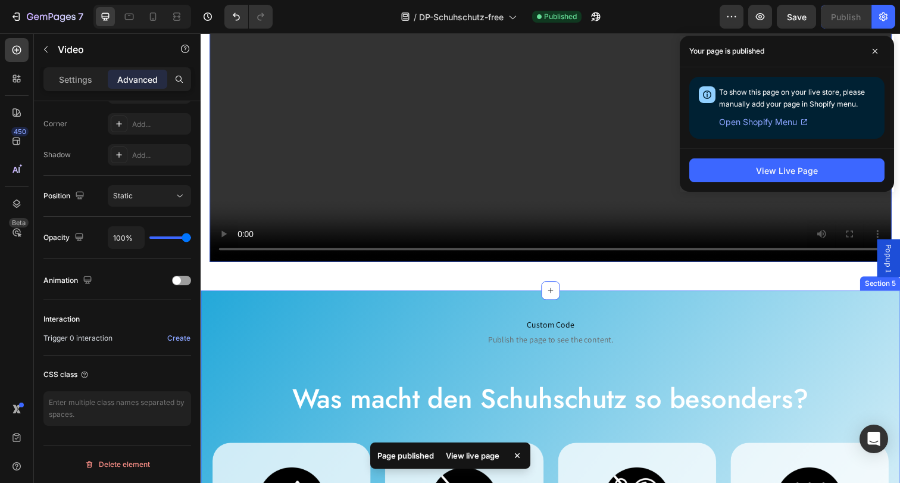
scroll to position [796, 0]
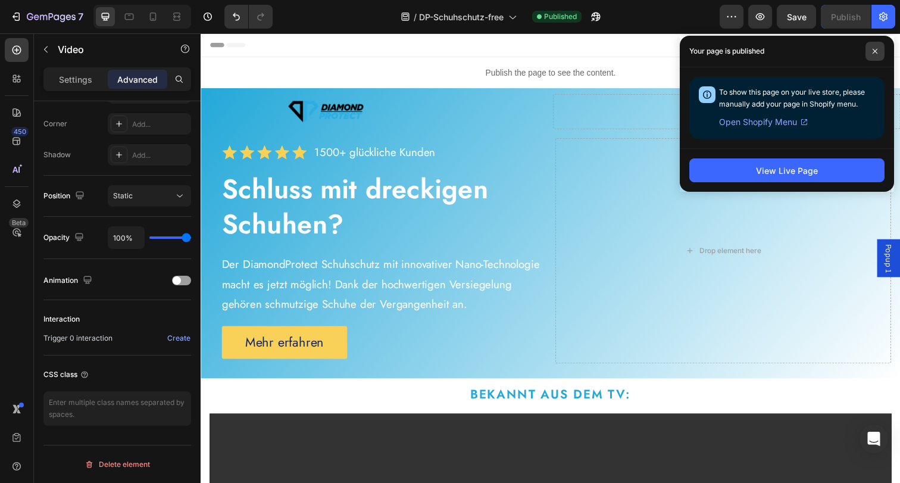
click at [876, 50] on icon at bounding box center [875, 51] width 6 height 6
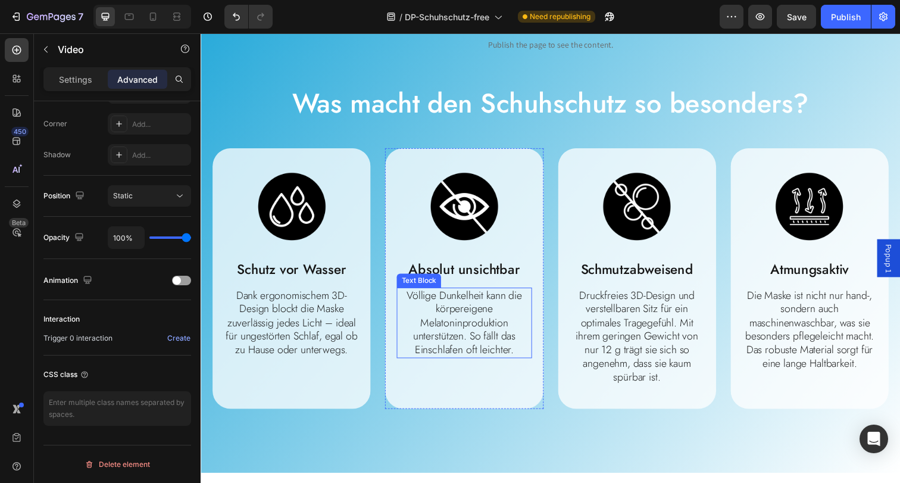
scroll to position [846, 0]
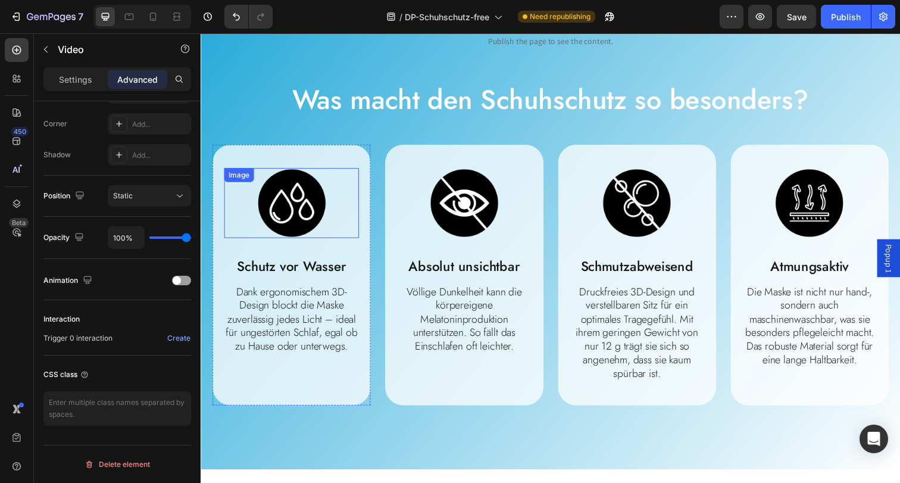
click at [304, 208] on img at bounding box center [293, 206] width 71 height 71
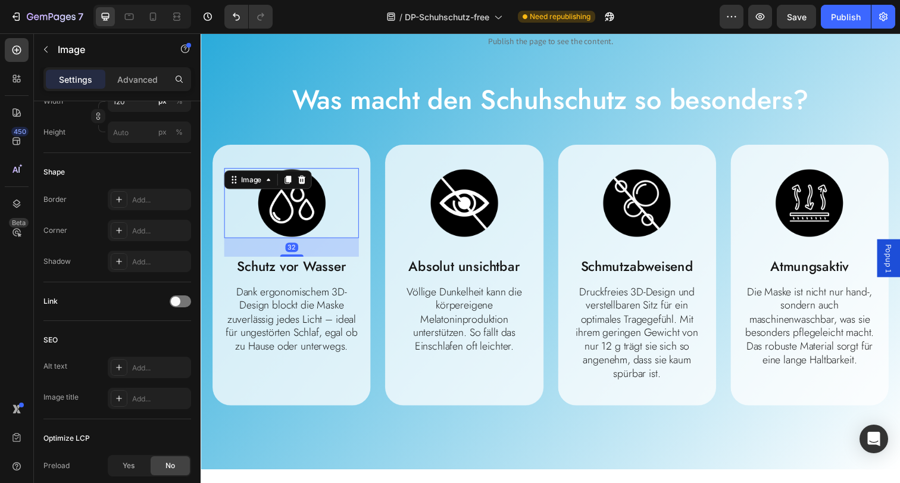
scroll to position [0, 0]
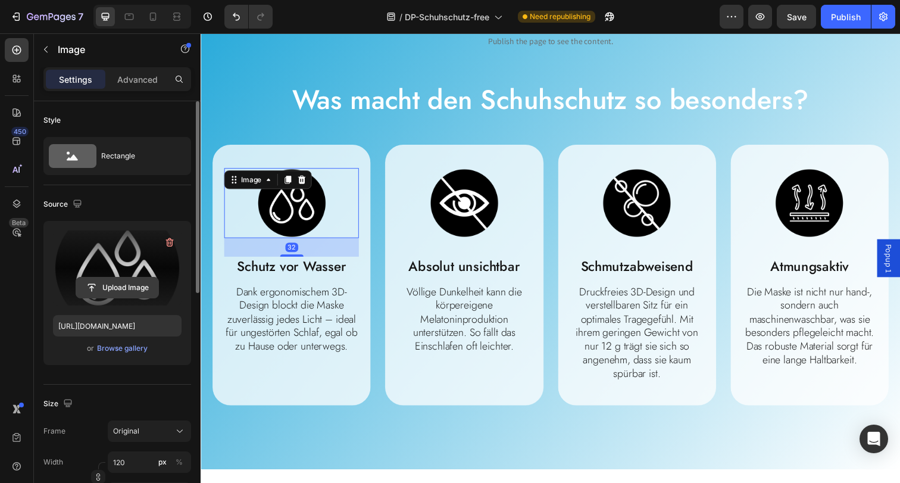
click at [121, 286] on input "file" at bounding box center [117, 287] width 82 height 20
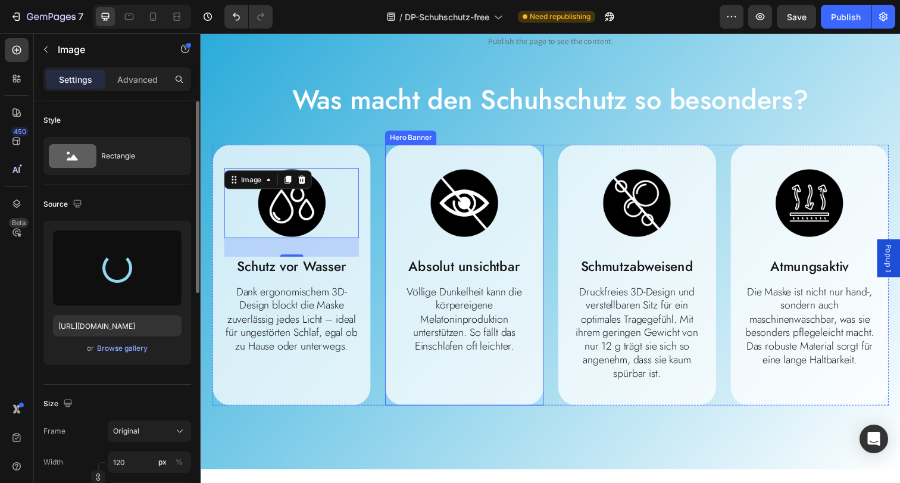
type input "https://cdn.shopify.com/s/files/1/0854/7998/1351/files/gempages_500410514925421…"
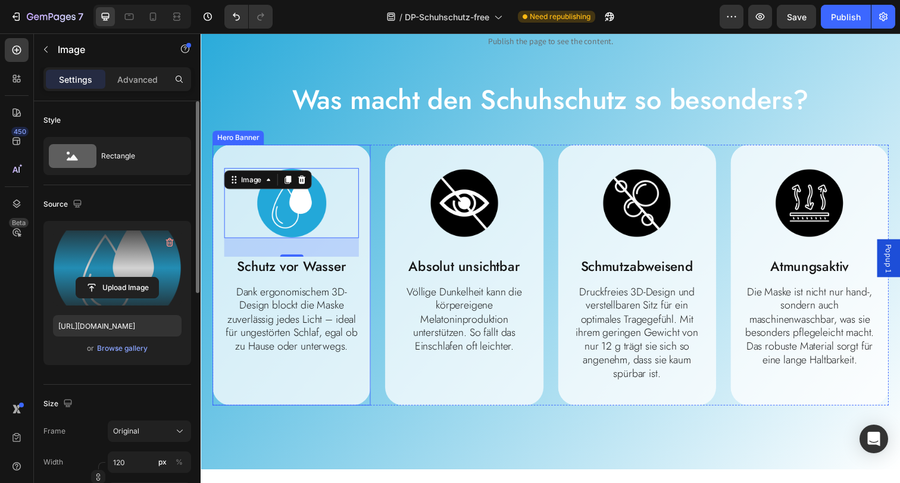
click at [333, 159] on div "Image 32 Schutz vor Wasser Text Block Dank ergonomischem 3D-Design blockt die M…" at bounding box center [292, 266] width 161 height 238
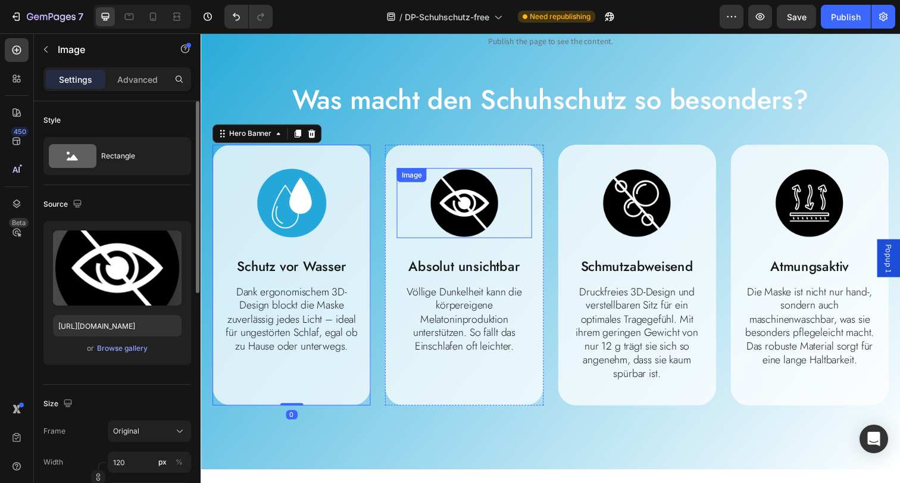
click at [445, 217] on img at bounding box center [469, 206] width 71 height 71
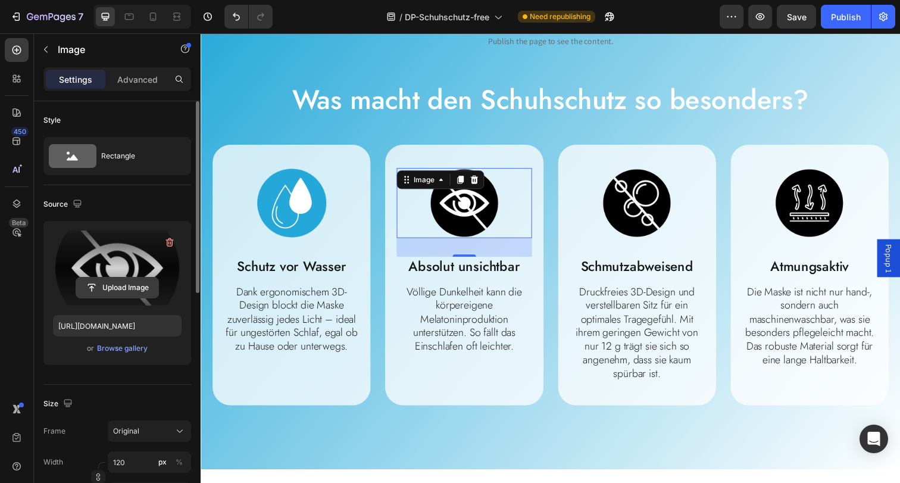
click at [123, 290] on input "file" at bounding box center [117, 287] width 82 height 20
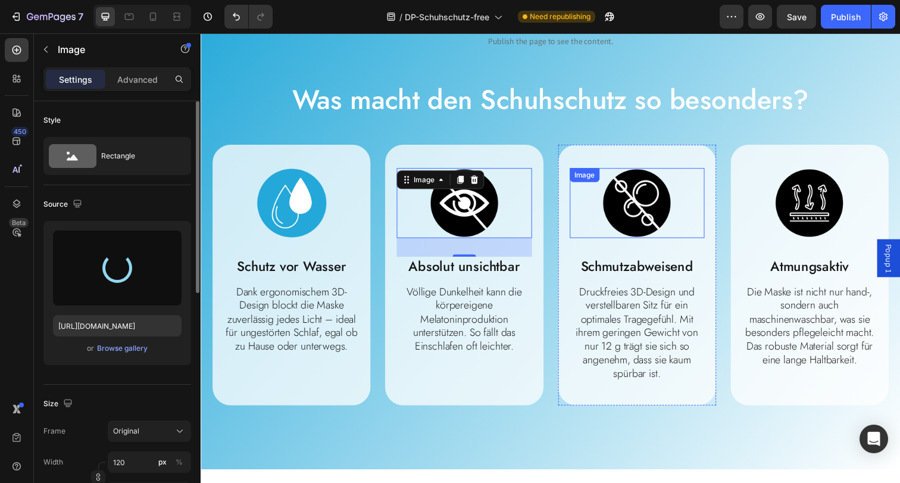
type input "https://cdn.shopify.com/s/files/1/0854/7998/1351/files/gempages_500410514925421…"
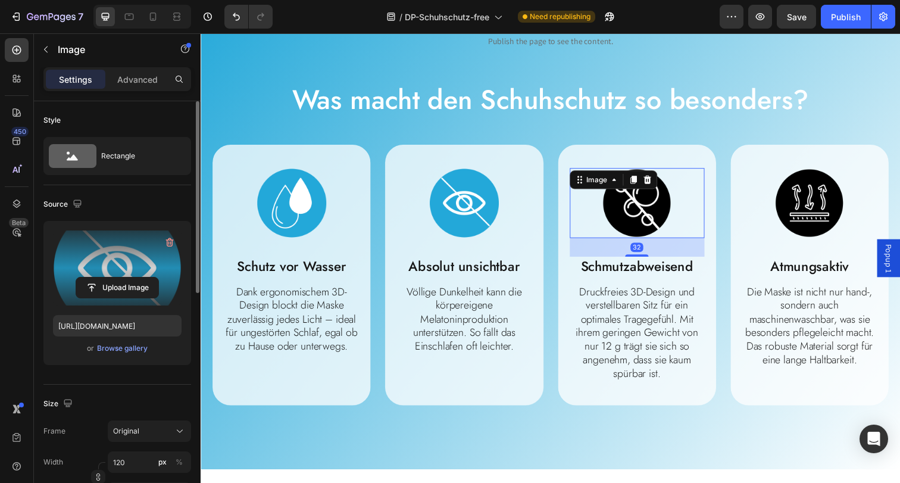
click at [618, 209] on img at bounding box center [645, 206] width 71 height 71
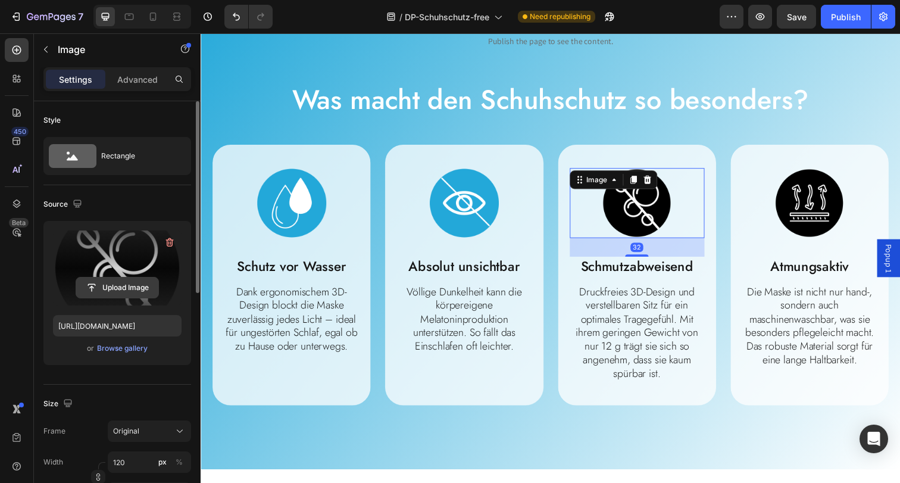
click at [99, 289] on input "file" at bounding box center [117, 287] width 82 height 20
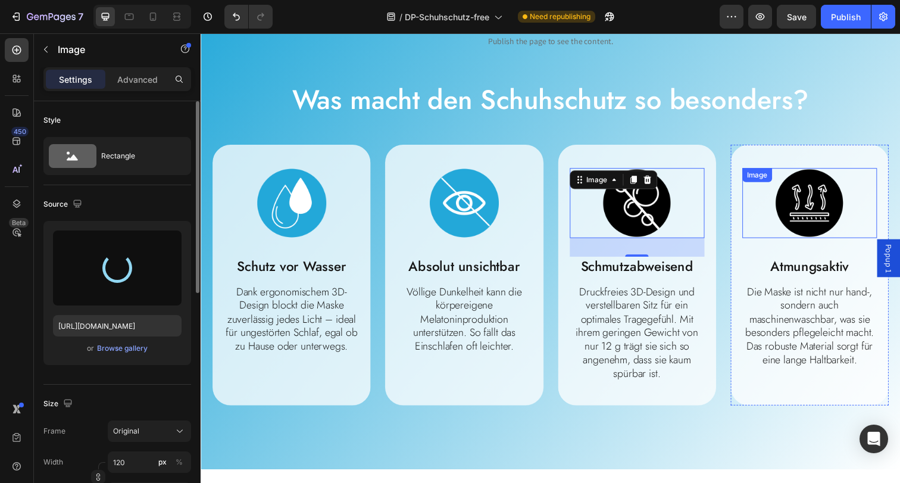
type input "https://cdn.shopify.com/s/files/1/0854/7998/1351/files/gempages_500410514925421…"
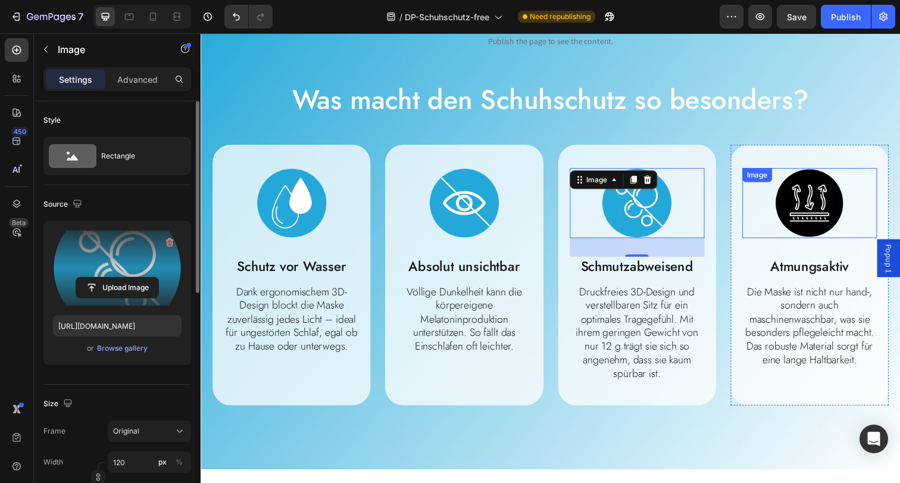
click at [798, 233] on img at bounding box center [821, 206] width 71 height 71
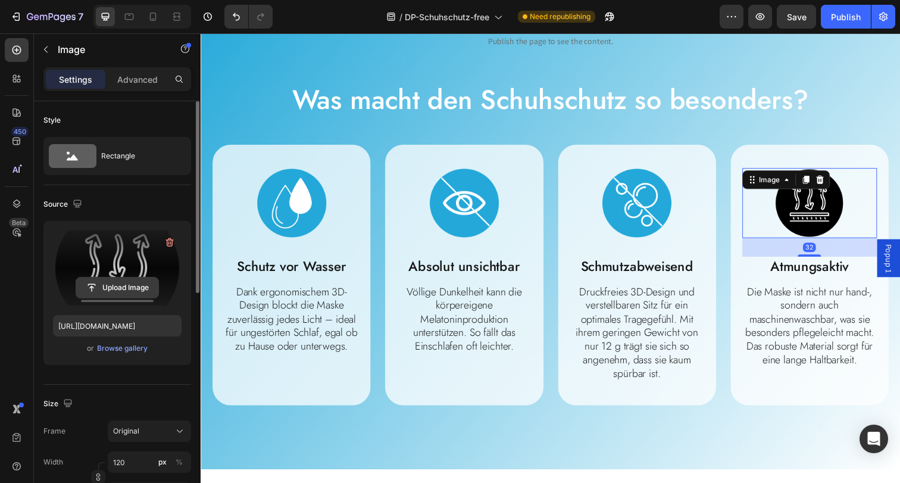
click at [137, 291] on input "file" at bounding box center [117, 287] width 82 height 20
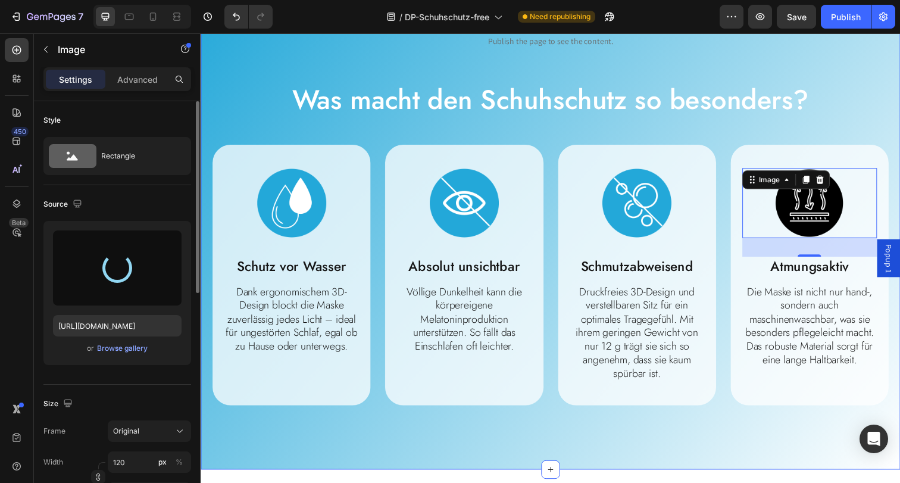
type input "https://cdn.shopify.com/s/files/1/0854/7998/1351/files/gempages_500410514925421…"
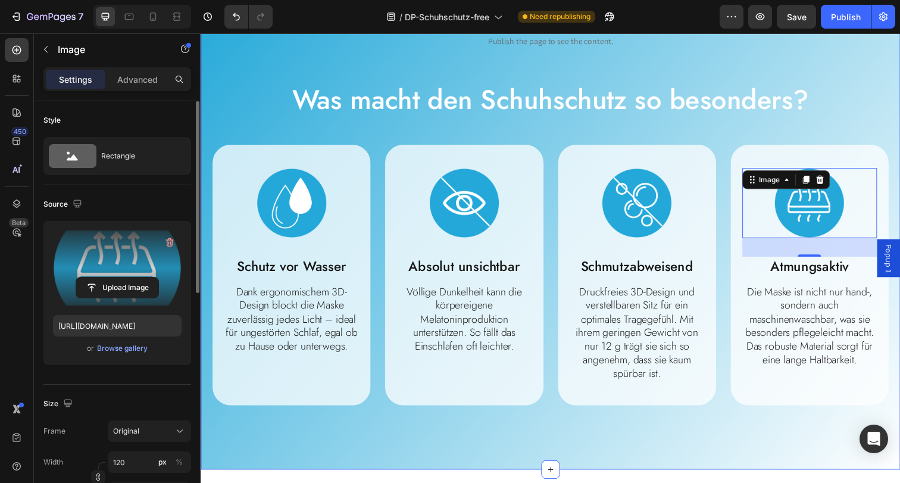
click at [795, 434] on div "Custom Code Publish the page to see the content. Custom Code Was macht den Schu…" at bounding box center [558, 234] width 714 height 487
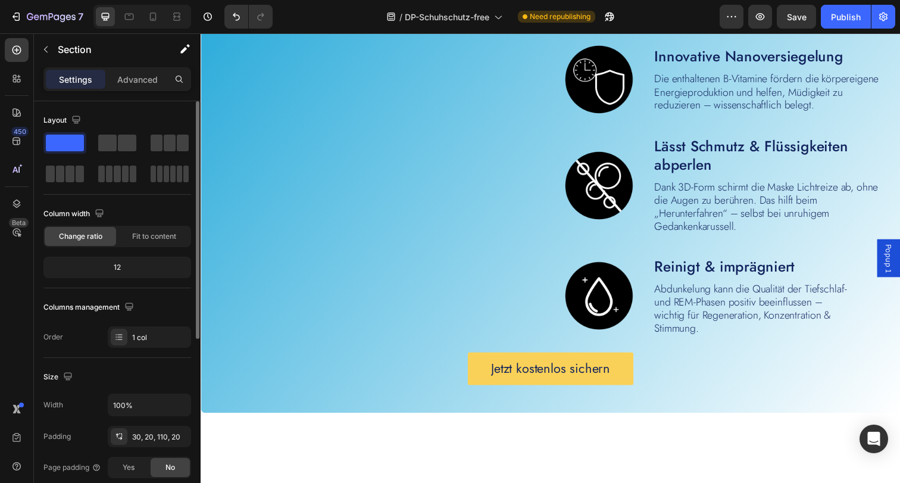
scroll to position [2546, 0]
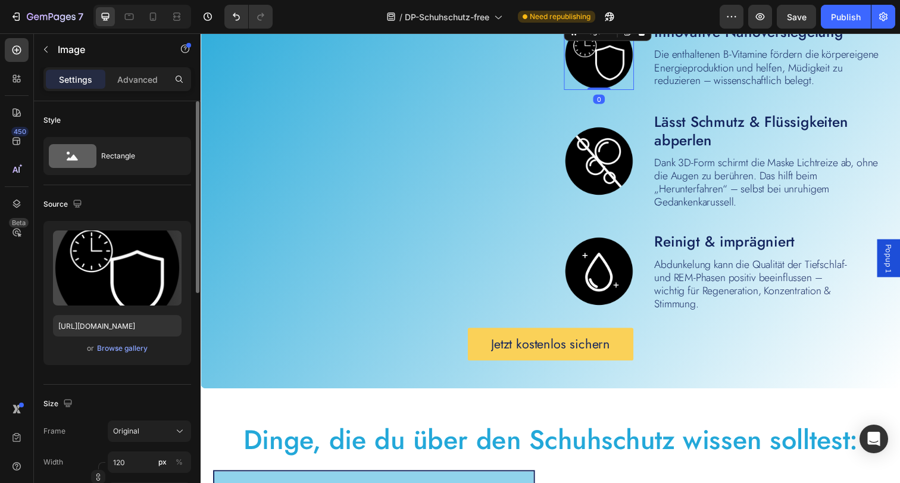
click at [608, 69] on img at bounding box center [606, 55] width 71 height 71
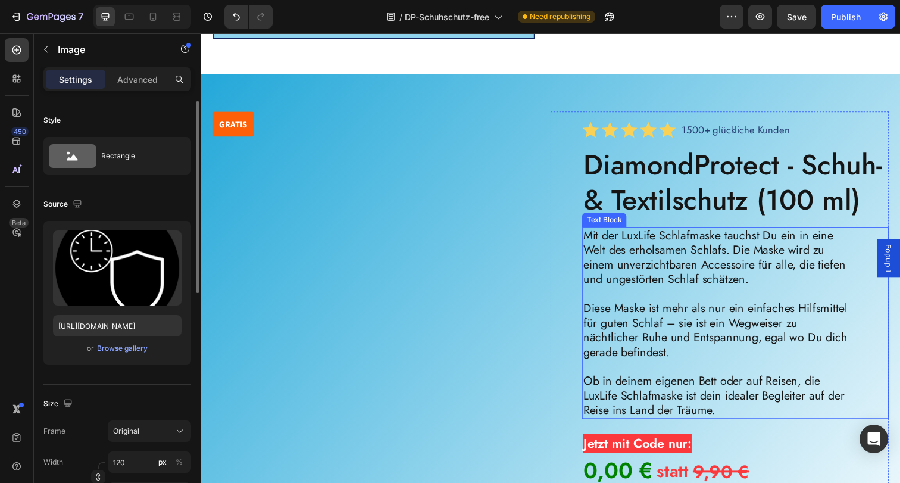
scroll to position [3292, 0]
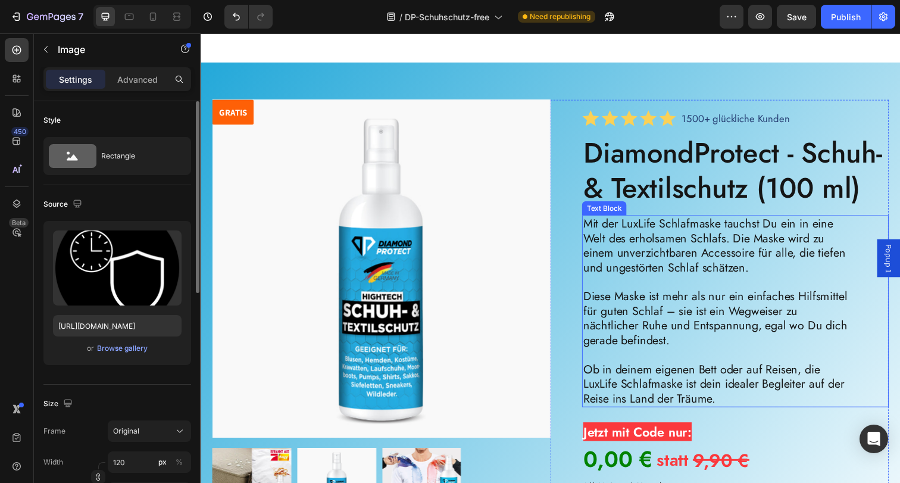
click at [659, 280] on p "Mit der LuxLife Schlafmaske tauchst Du ein in eine Welt des erholsamen Schlafs.…" at bounding box center [726, 250] width 271 height 60
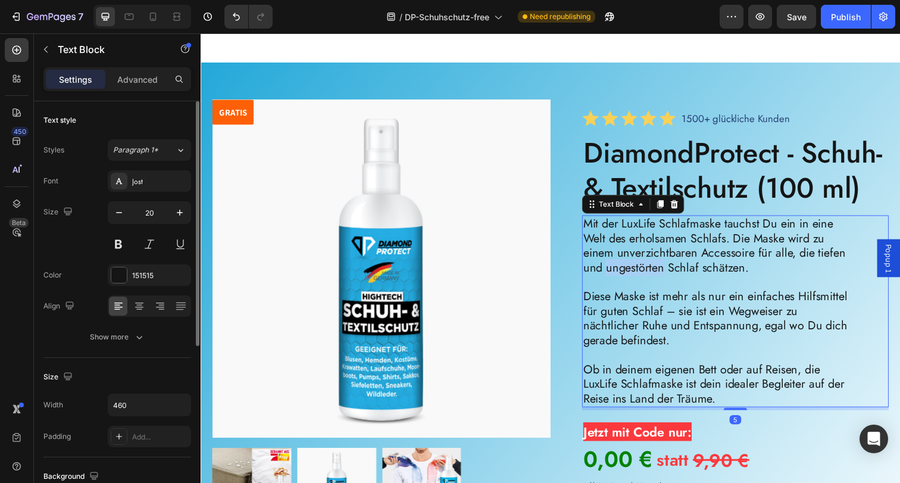
click at [659, 280] on p "Mit der LuxLife Schlafmaske tauchst Du ein in eine Welt des erholsamen Schlafs.…" at bounding box center [726, 250] width 271 height 60
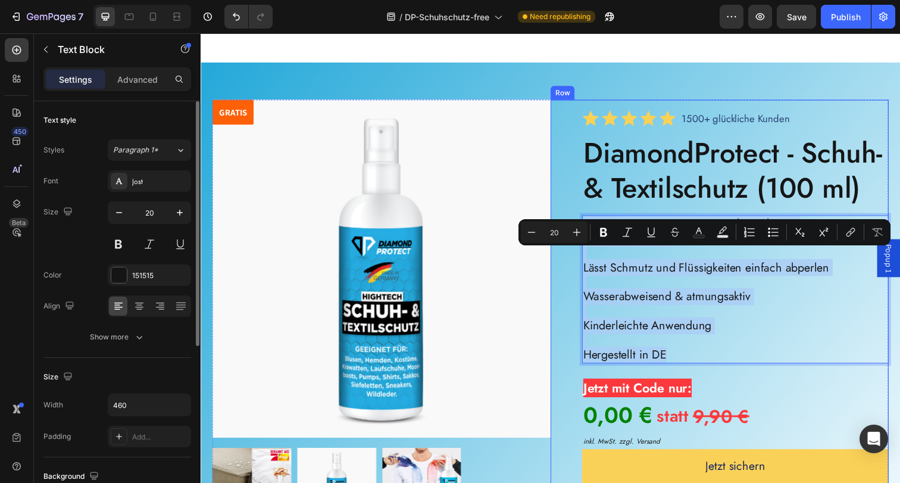
drag, startPoint x: 681, startPoint y: 382, endPoint x: 584, endPoint y: 256, distance: 158.7
click at [584, 256] on div "Icon Icon Icon Icon Icon Icon List 1500+ glückliche Kunden Text Block Row Icon …" at bounding box center [730, 297] width 345 height 392
click at [770, 236] on icon "Editor contextual toolbar" at bounding box center [773, 232] width 12 height 12
type input "20"
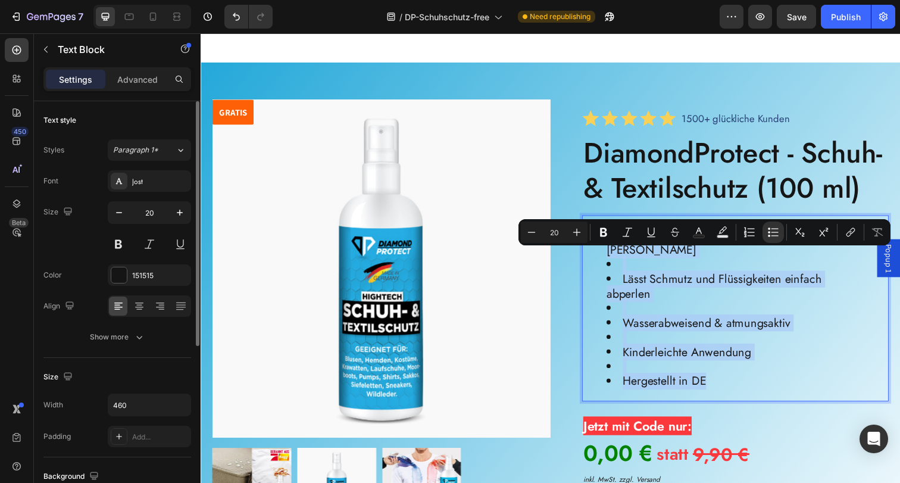
click at [641, 277] on li "Rich Text Editor. Editing area: main" at bounding box center [739, 269] width 248 height 15
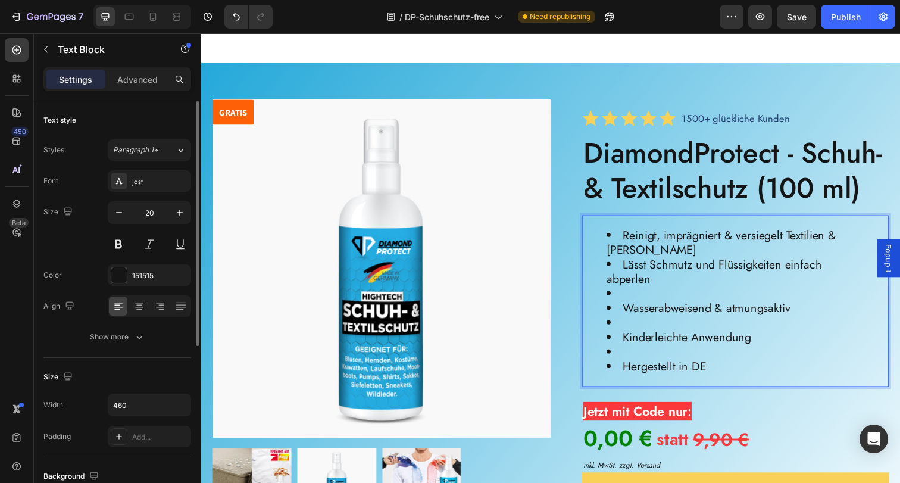
click at [631, 321] on li "Wasserabweisend & atmungsaktiv" at bounding box center [739, 313] width 248 height 15
click at [631, 306] on li "Rich Text Editor. Editing area: main" at bounding box center [739, 299] width 248 height 15
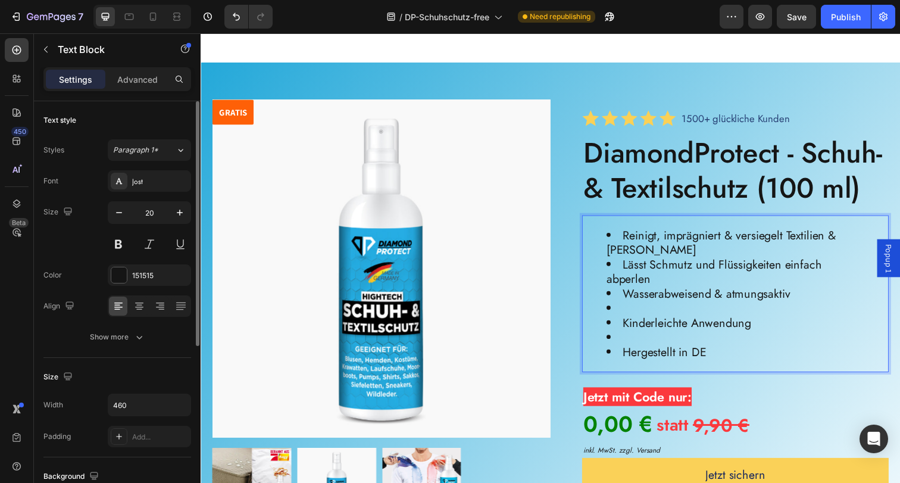
click at [631, 321] on li "Rich Text Editor. Editing area: main" at bounding box center [739, 313] width 248 height 15
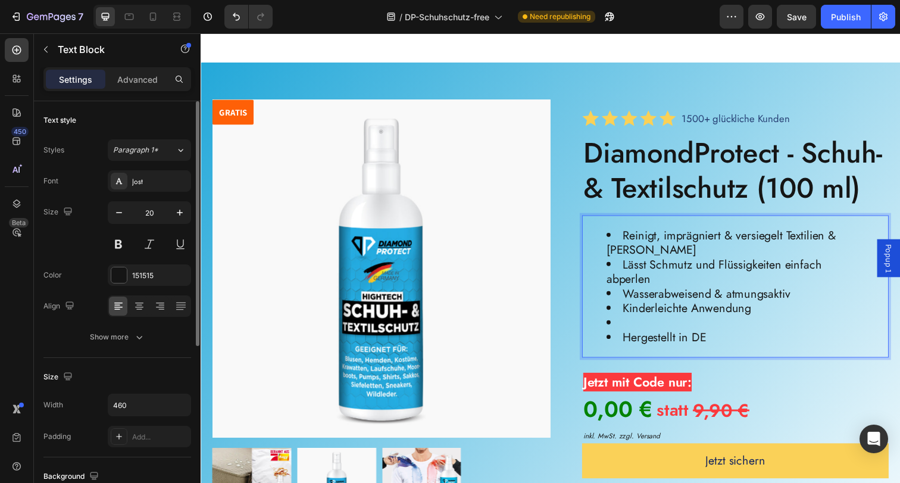
click at [629, 336] on li "Rich Text Editor. Editing area: main" at bounding box center [739, 328] width 248 height 15
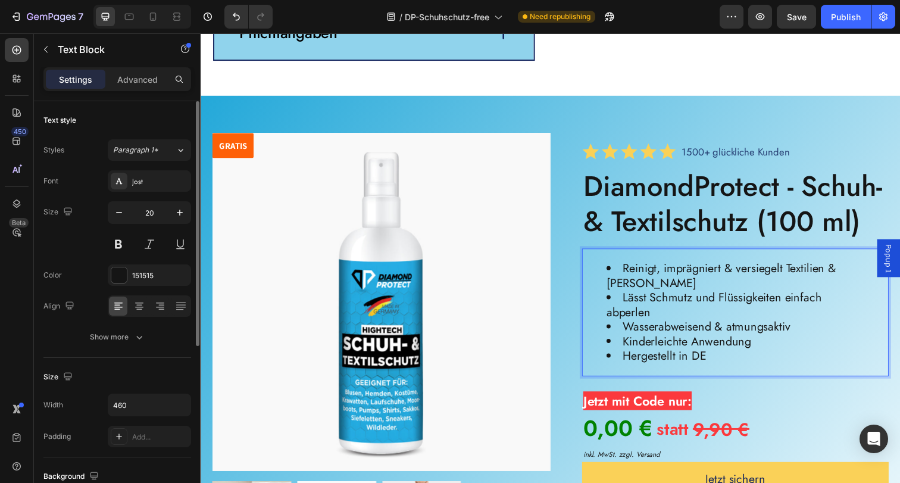
scroll to position [3257, 0]
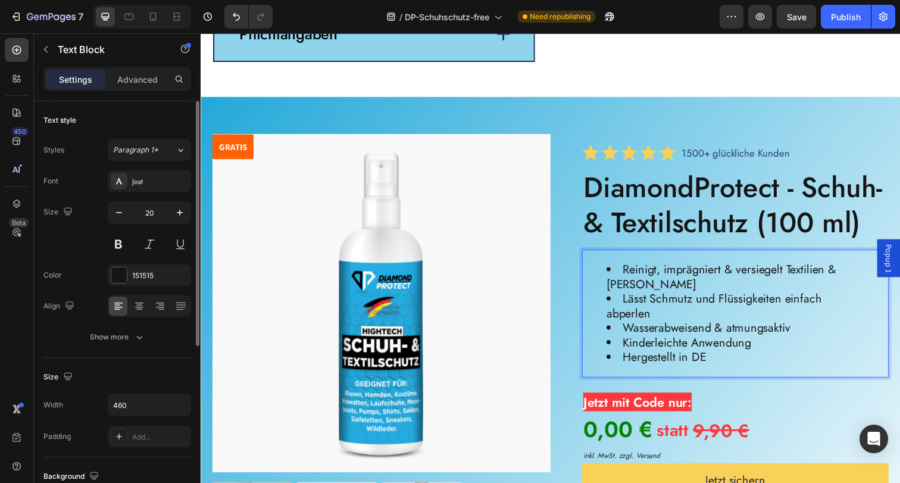
click at [709, 327] on li "Lässt Schmutz und Flüssigkeiten einfach abperlen" at bounding box center [739, 312] width 248 height 30
click at [606, 352] on ul "Reinigt, imprägniert & versiegelt Textilien & Schuhe Lässt Schmutz & Flüssigkei…" at bounding box center [726, 319] width 271 height 104
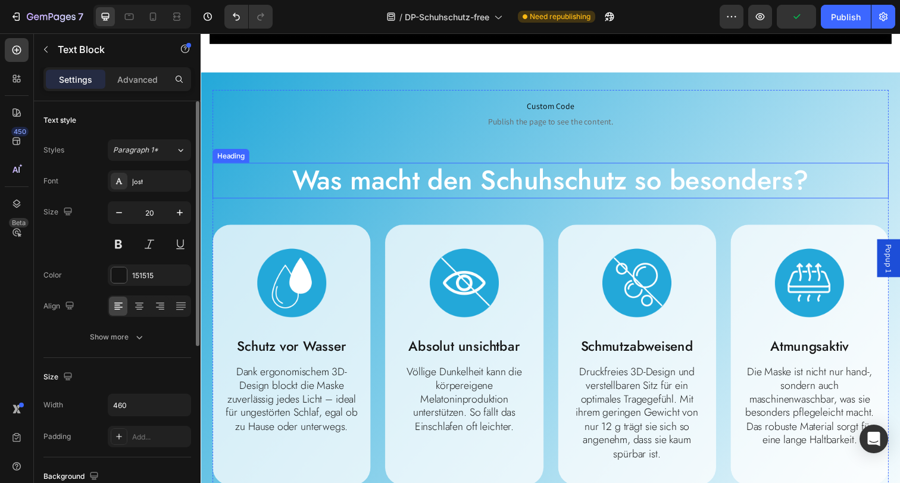
scroll to position [846, 0]
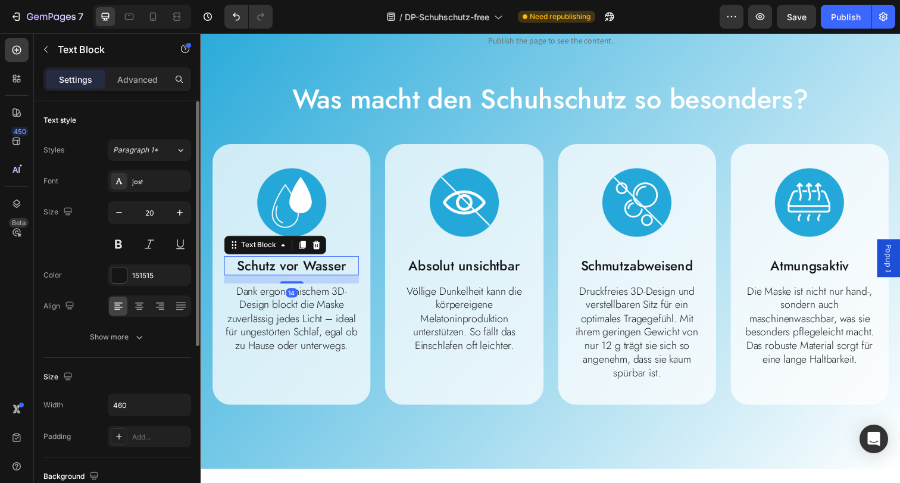
click at [317, 271] on p "Schutz vor Wasser" at bounding box center [293, 270] width 135 height 17
click at [142, 280] on div "151515" at bounding box center [149, 275] width 35 height 11
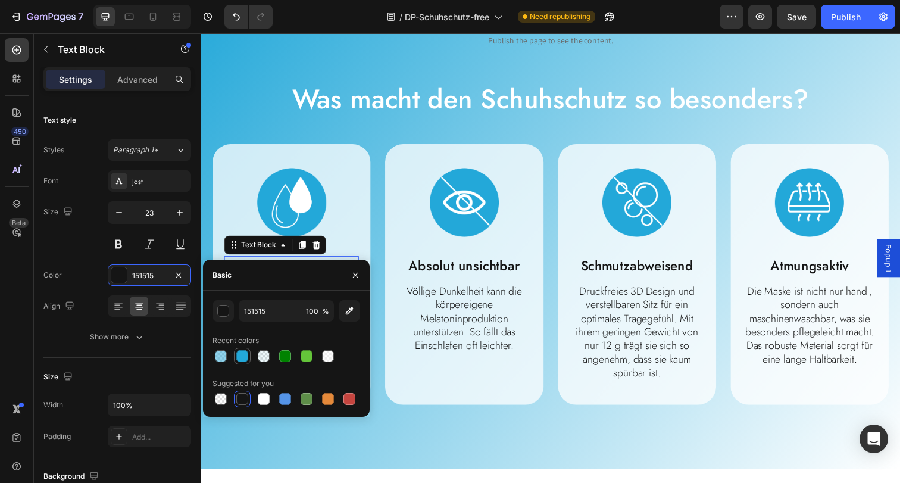
click at [244, 355] on div at bounding box center [242, 356] width 12 height 12
type input "23A8D9"
click at [472, 274] on p "Absolut unsichtbar" at bounding box center [469, 270] width 135 height 17
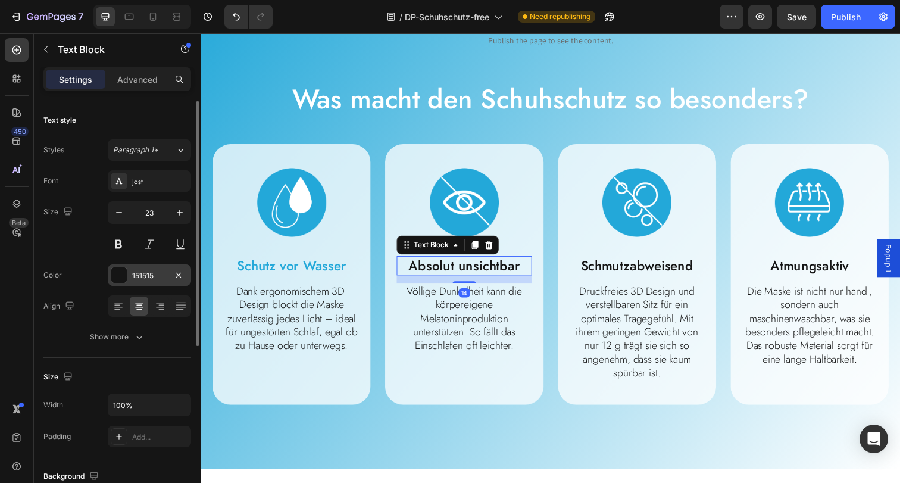
click at [140, 278] on div "151515" at bounding box center [149, 275] width 35 height 11
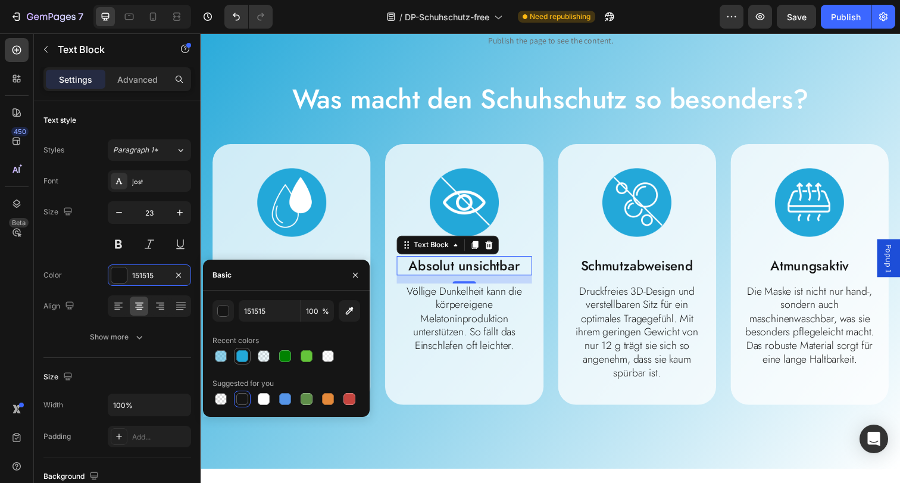
click at [242, 356] on div at bounding box center [242, 356] width 12 height 12
type input "23A8D9"
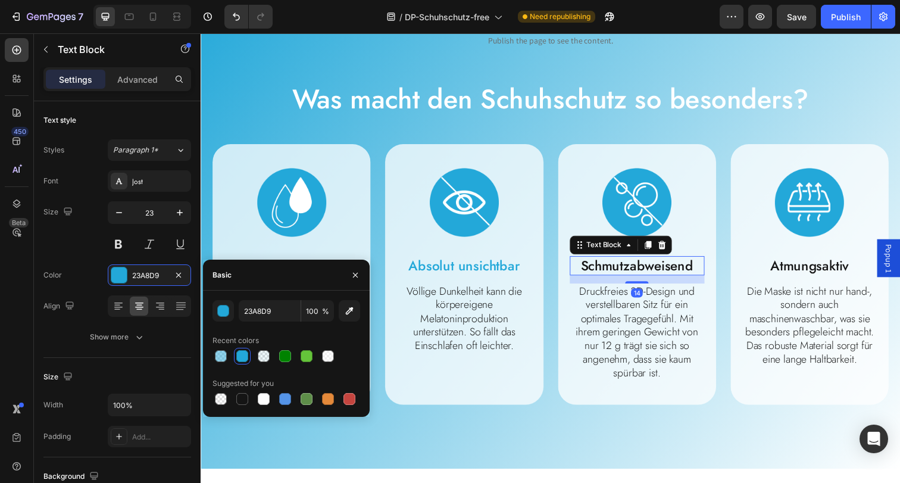
click at [615, 265] on p "Schmutzabweisend" at bounding box center [645, 270] width 135 height 17
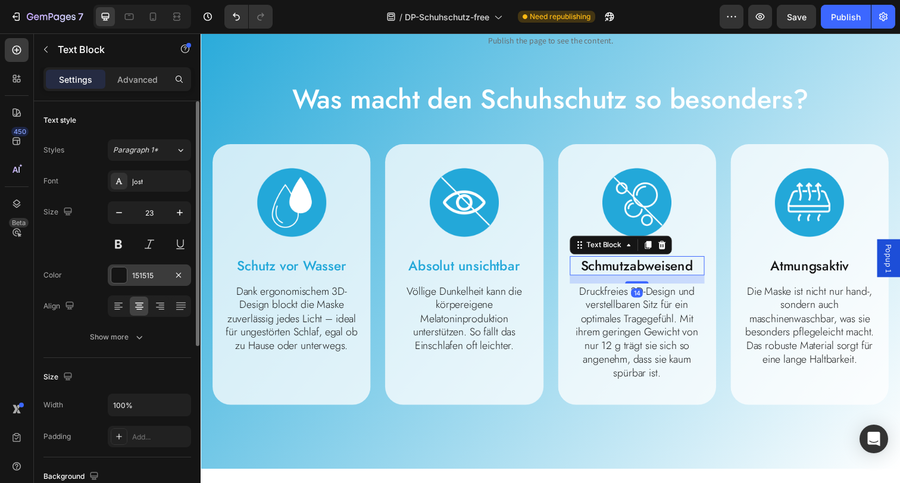
click at [135, 270] on div "151515" at bounding box center [149, 275] width 35 height 11
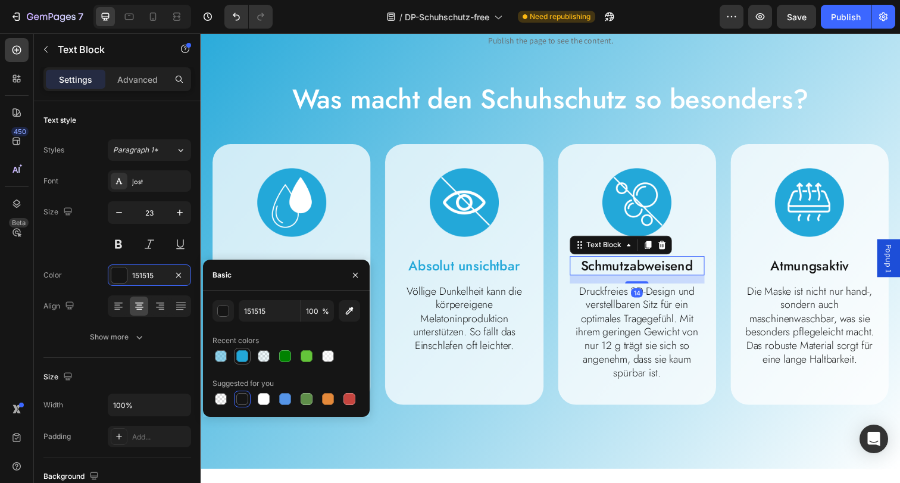
click at [246, 356] on div at bounding box center [242, 356] width 12 height 12
type input "23A8D9"
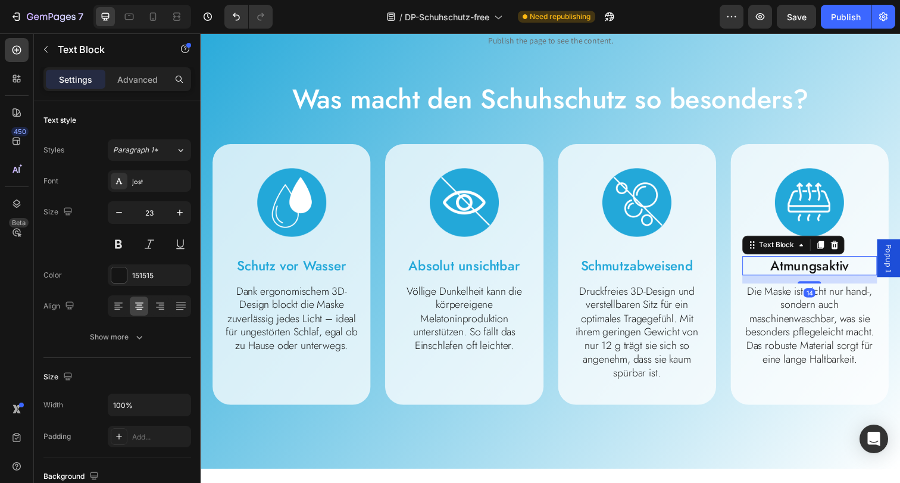
click at [816, 273] on p "Atmungsaktiv" at bounding box center [821, 270] width 135 height 17
click at [139, 275] on div "151515" at bounding box center [149, 275] width 35 height 11
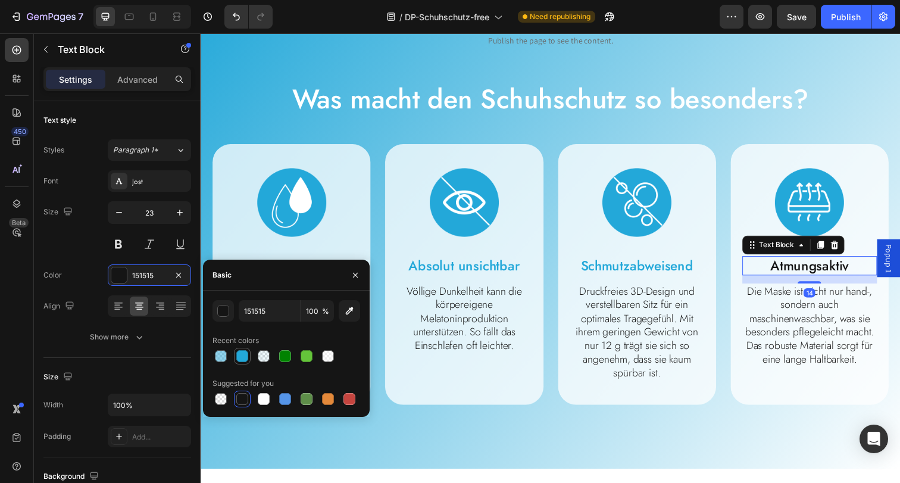
click at [245, 352] on div at bounding box center [242, 356] width 12 height 12
type input "23A8D9"
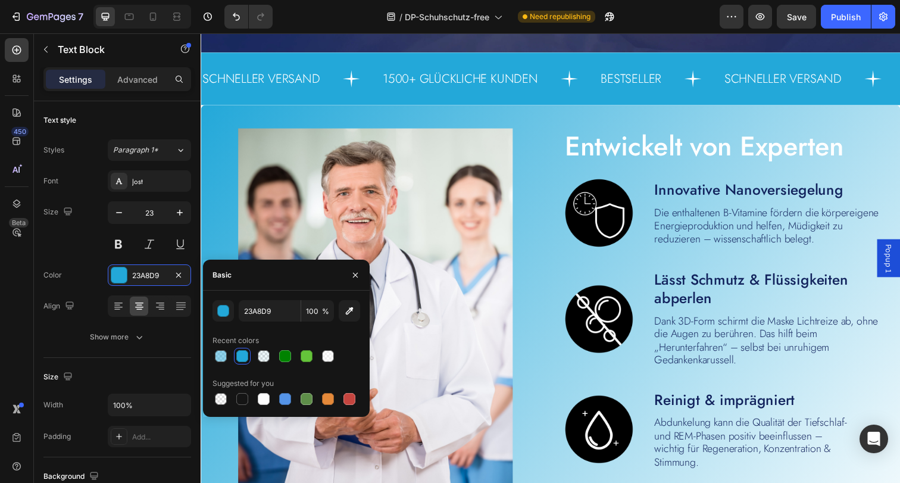
scroll to position [2385, 0]
click at [606, 236] on img at bounding box center [606, 215] width 71 height 71
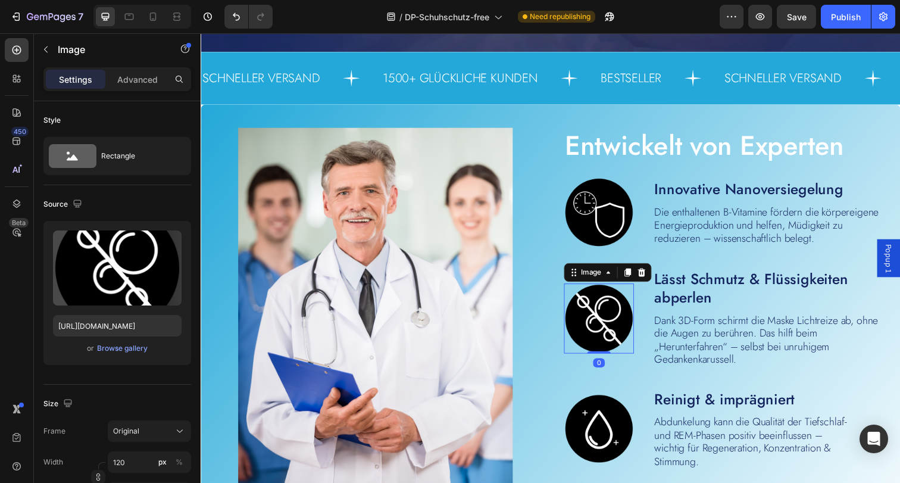
click at [605, 290] on img at bounding box center [606, 324] width 71 height 71
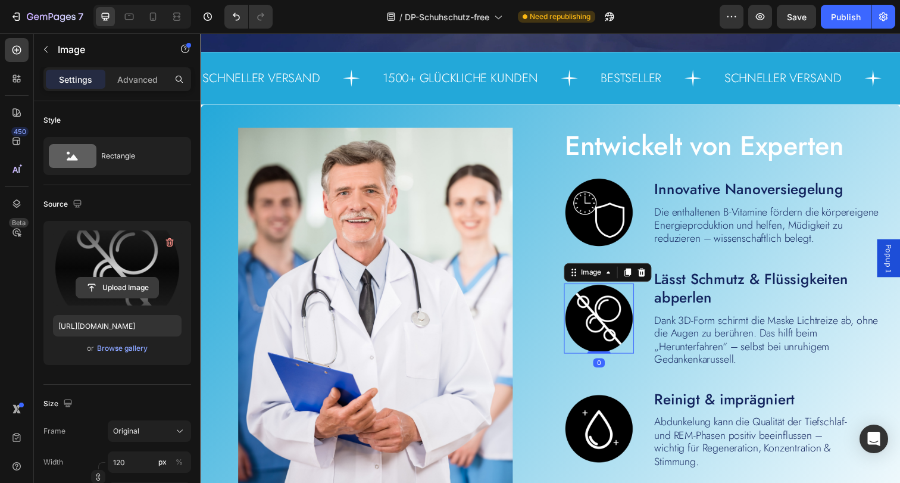
click at [132, 288] on input "file" at bounding box center [117, 287] width 82 height 20
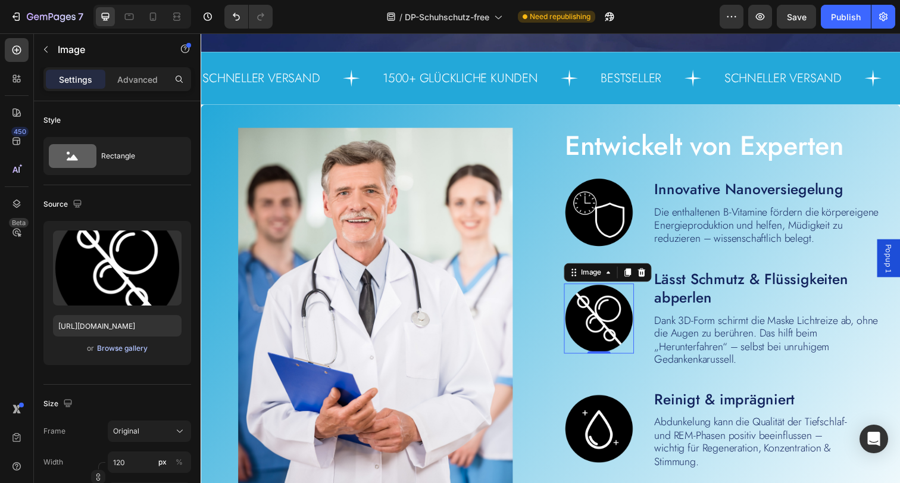
click at [120, 350] on div "Browse gallery" at bounding box center [122, 348] width 51 height 11
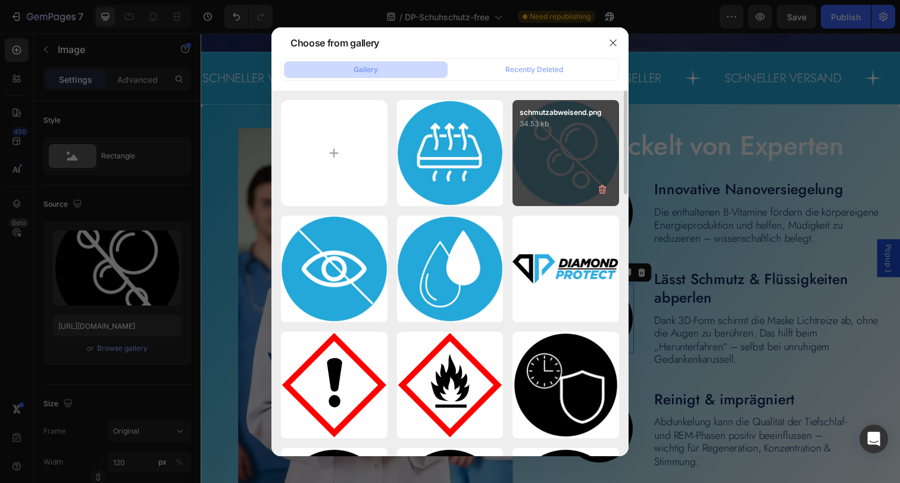
click at [571, 171] on div "schmutzabweisend.png 34.53 kb" at bounding box center [565, 153] width 107 height 107
type input "https://cdn.shopify.com/s/files/1/0854/7998/1351/files/gempages_500410514925421…"
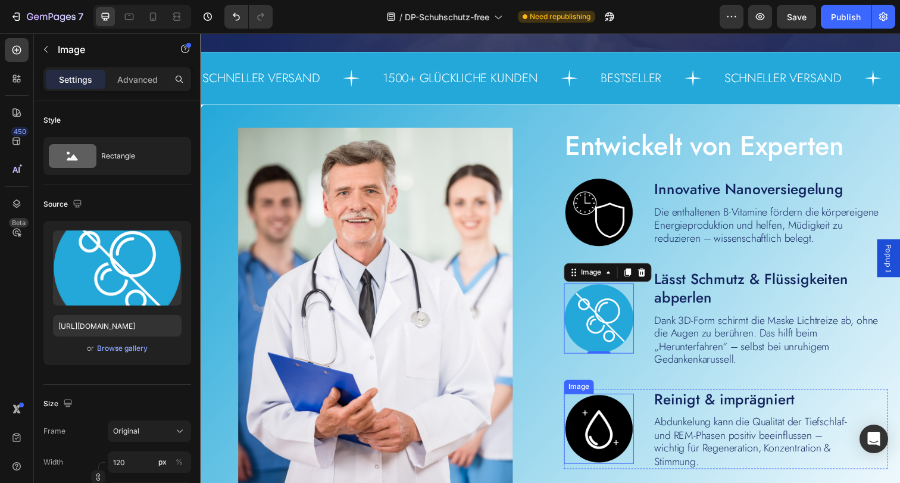
click at [606, 425] on img at bounding box center [606, 436] width 71 height 71
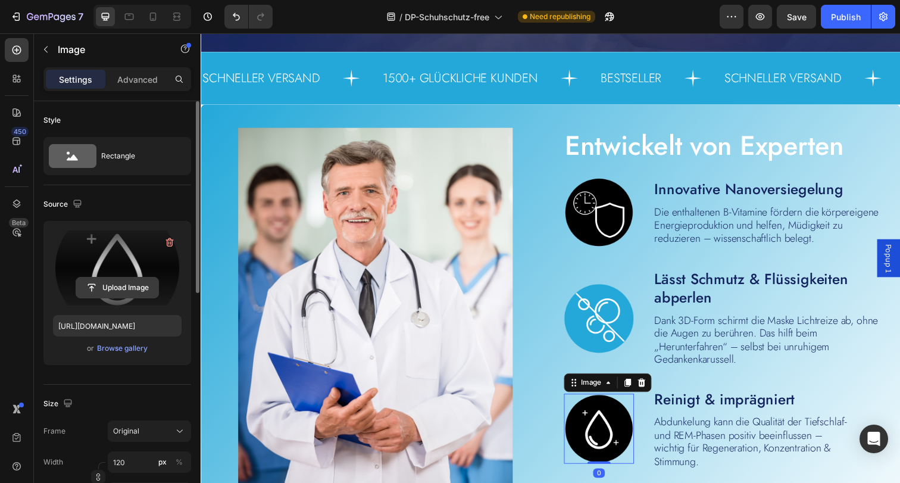
click at [116, 293] on input "file" at bounding box center [117, 287] width 82 height 20
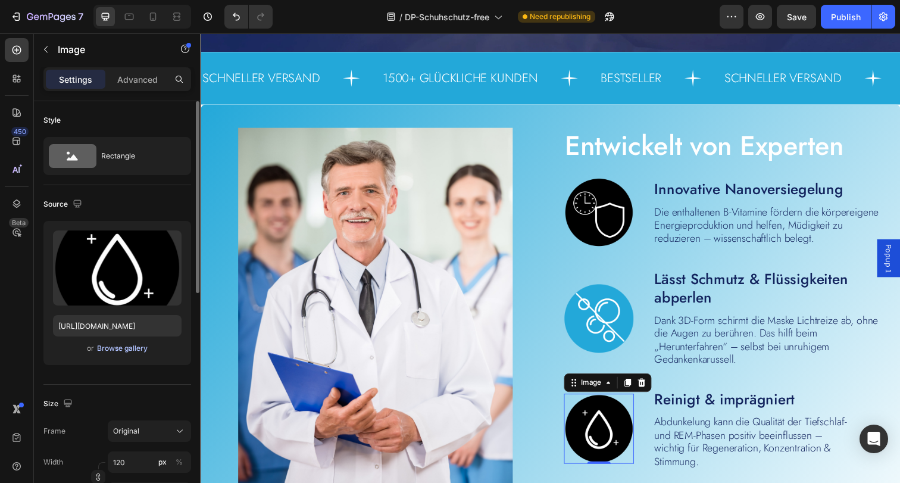
click at [122, 346] on div "Browse gallery" at bounding box center [122, 348] width 51 height 11
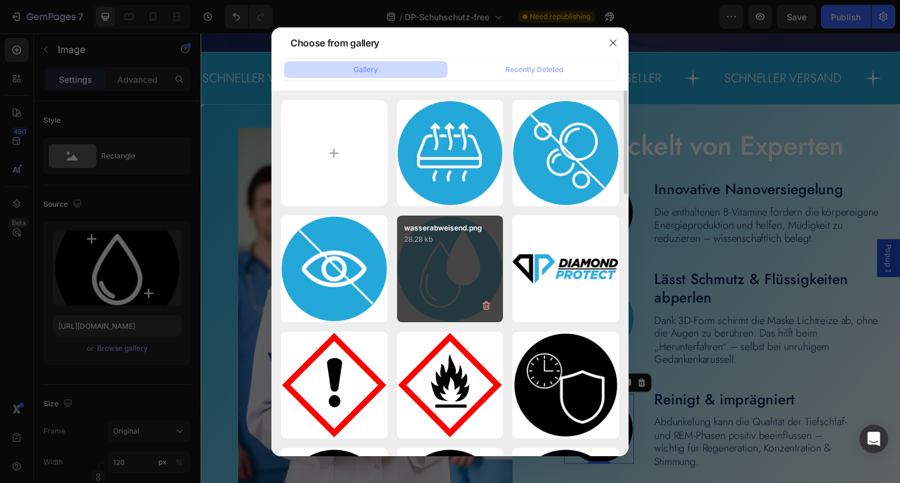
click at [452, 265] on div "wasserabweisend.png 28.28 kb" at bounding box center [450, 268] width 107 height 107
type input "https://cdn.shopify.com/s/files/1/0854/7998/1351/files/gempages_500410514925421…"
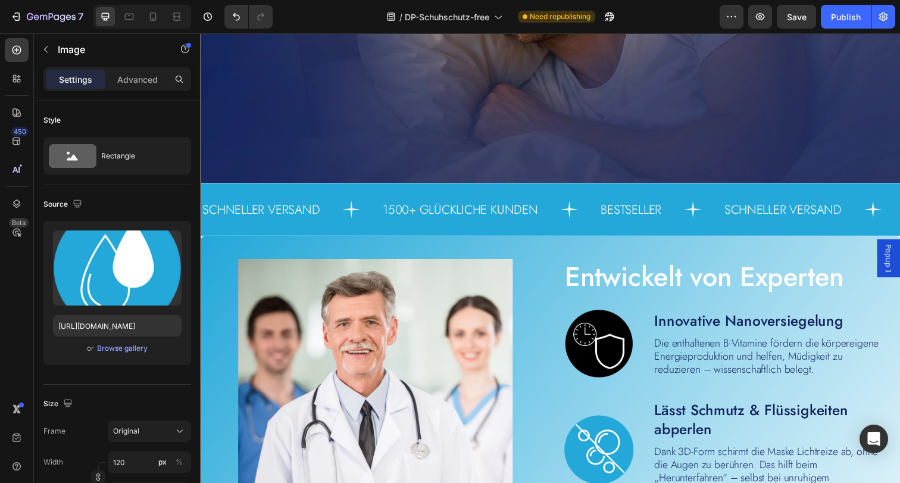
scroll to position [2268, 0]
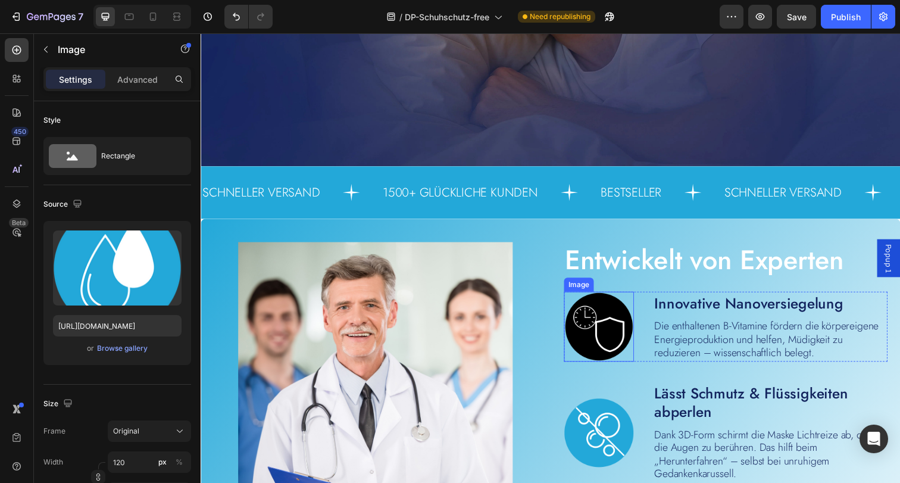
click at [601, 323] on img at bounding box center [606, 332] width 71 height 71
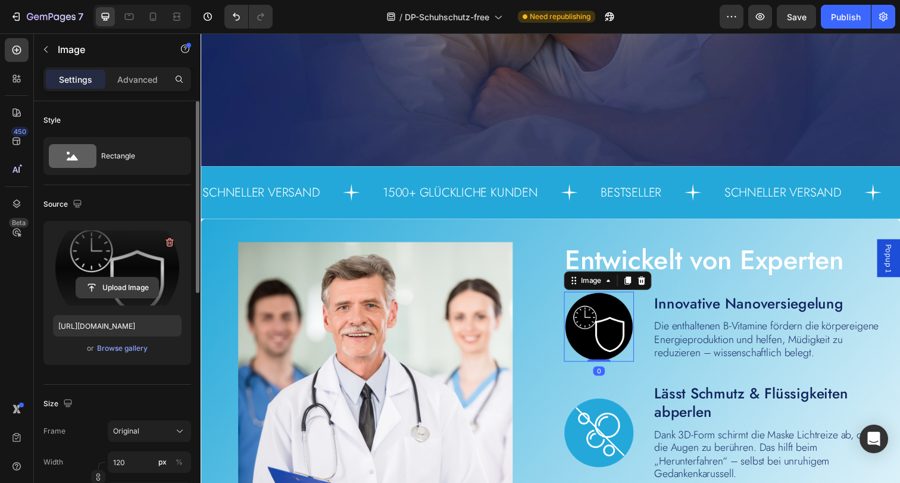
click at [148, 289] on input "file" at bounding box center [117, 287] width 82 height 20
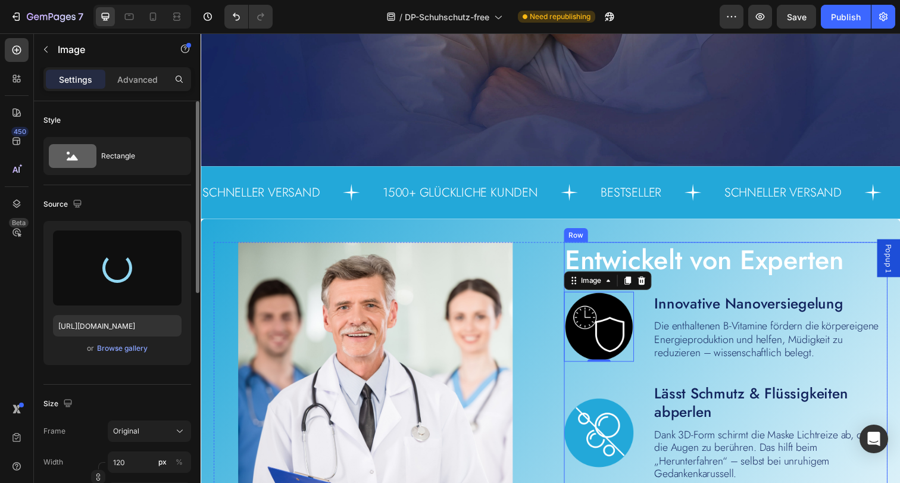
type input "https://cdn.shopify.com/s/files/1/0854/7998/1351/files/gempages_500410514925421…"
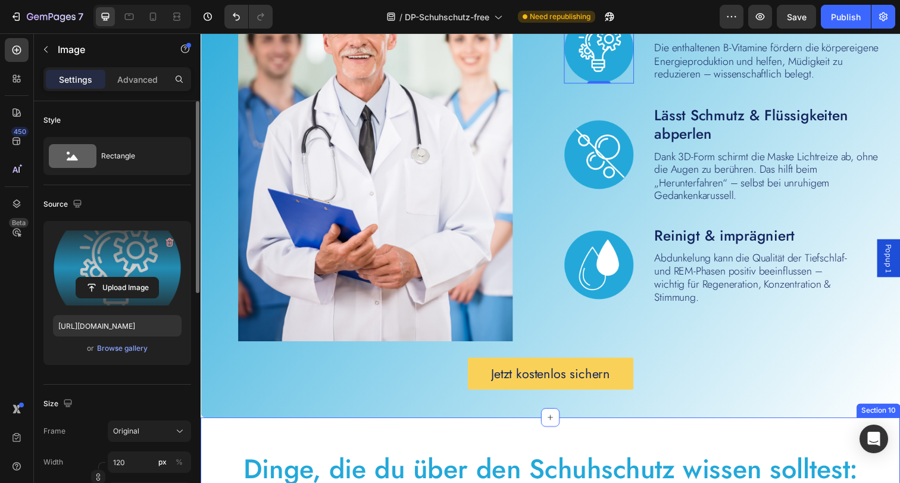
scroll to position [2584, 0]
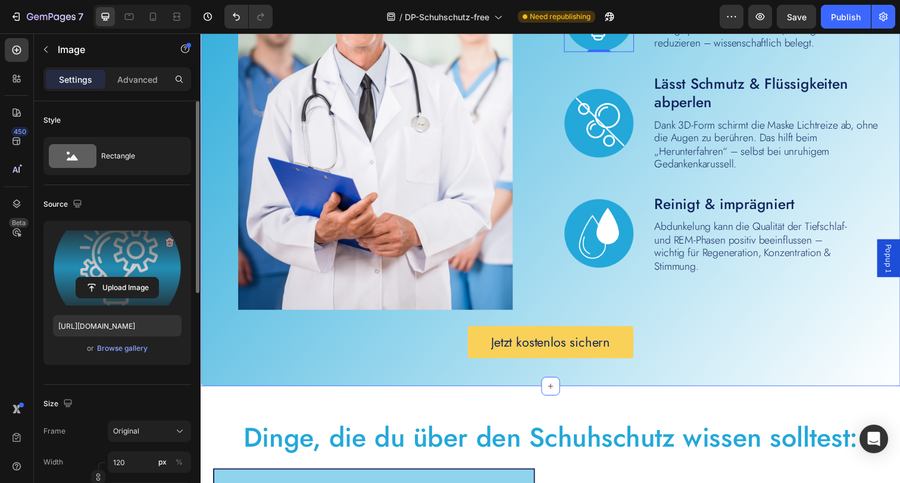
click at [396, 377] on div "Image Entwickelt von Experten Heading Image Image 0 Innovative Nanoversiegelung…" at bounding box center [558, 150] width 714 height 487
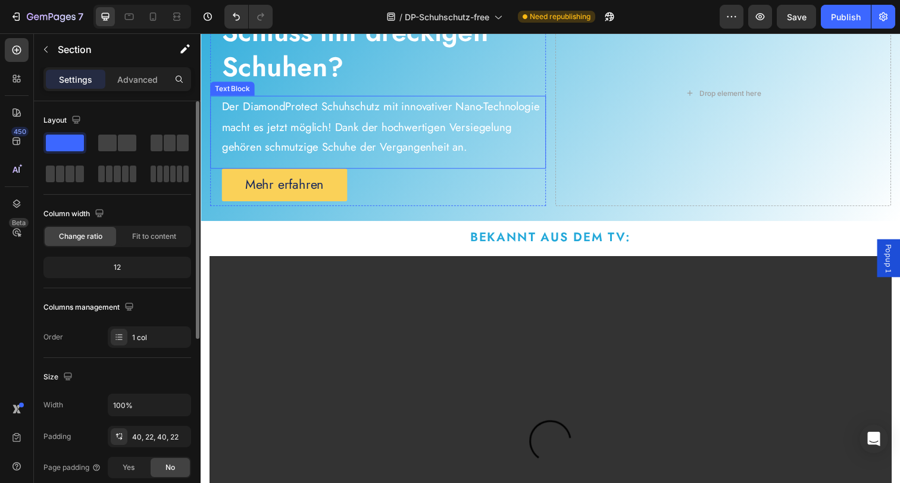
scroll to position [0, 0]
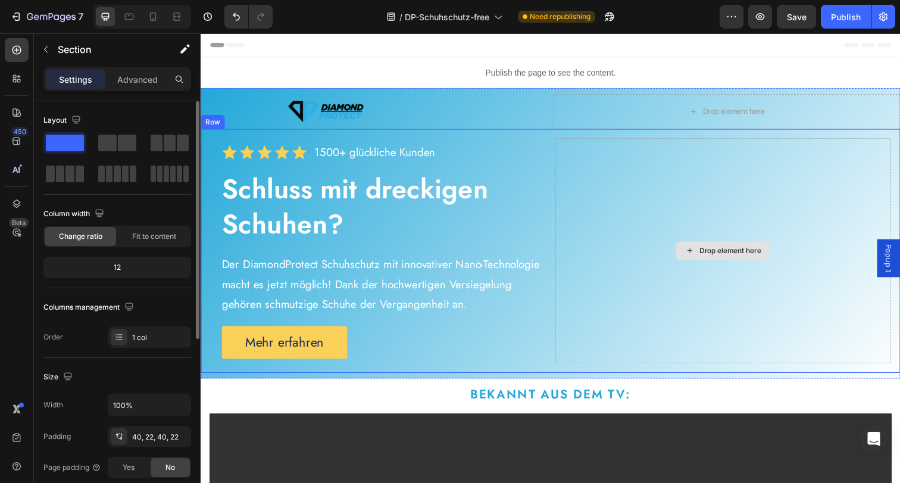
click at [658, 174] on div "Drop element here" at bounding box center [733, 255] width 343 height 230
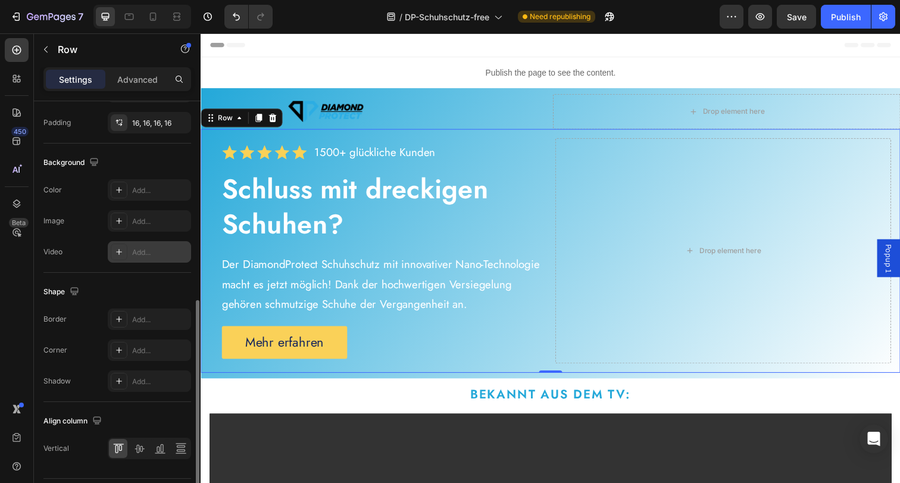
scroll to position [446, 0]
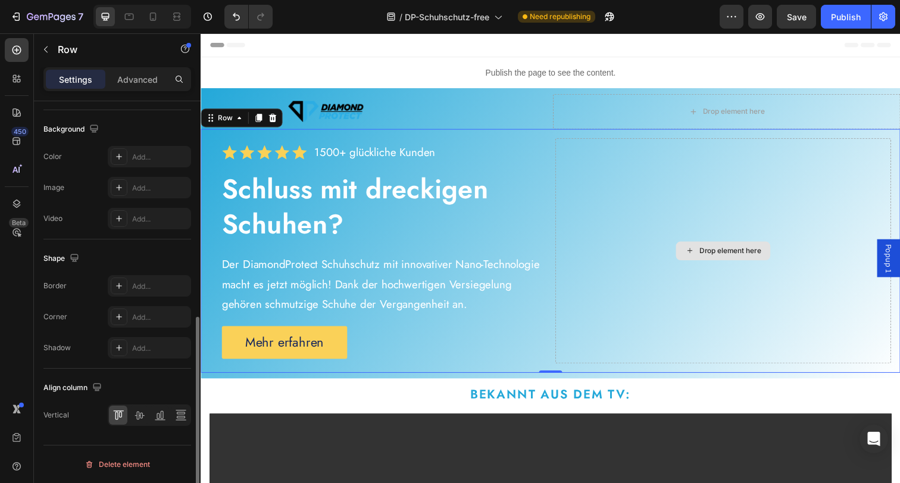
click at [599, 181] on div "Drop element here" at bounding box center [733, 255] width 343 height 230
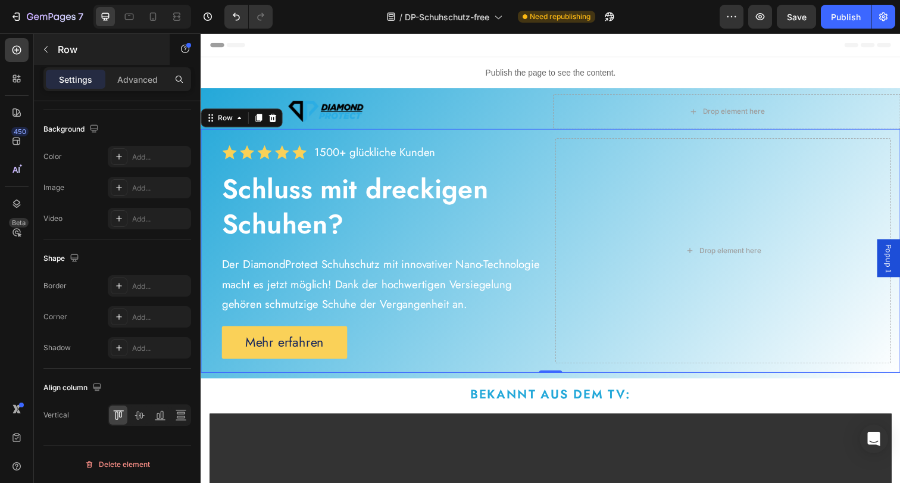
scroll to position [0, 0]
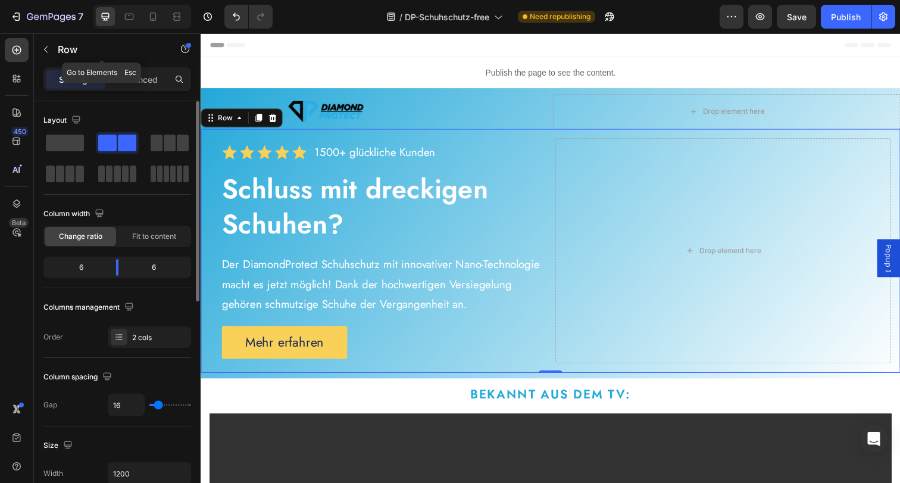
click at [38, 45] on button "button" at bounding box center [45, 49] width 19 height 19
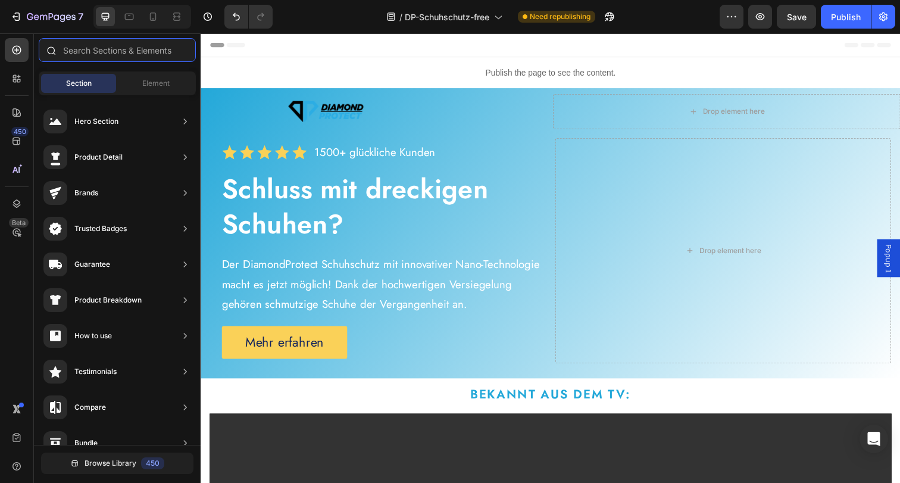
click at [98, 51] on input "text" at bounding box center [117, 50] width 157 height 24
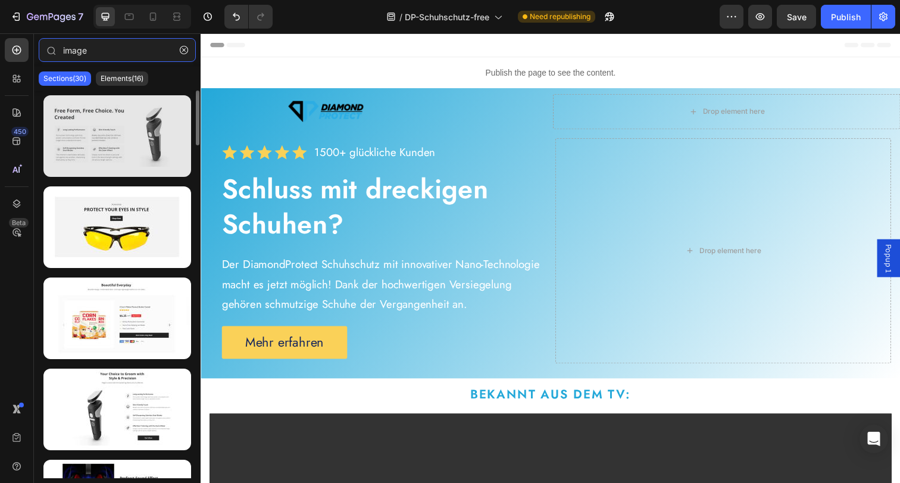
scroll to position [2, 0]
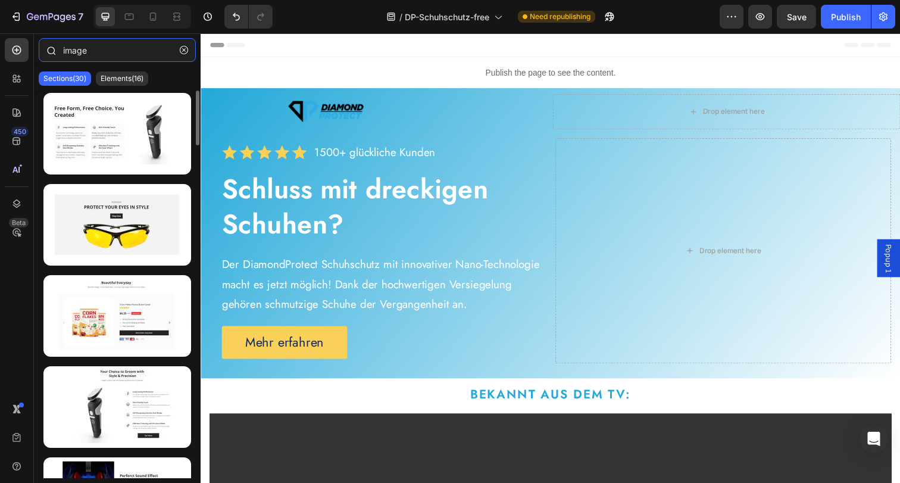
type input "image"
click at [181, 51] on icon "button" at bounding box center [184, 50] width 8 height 8
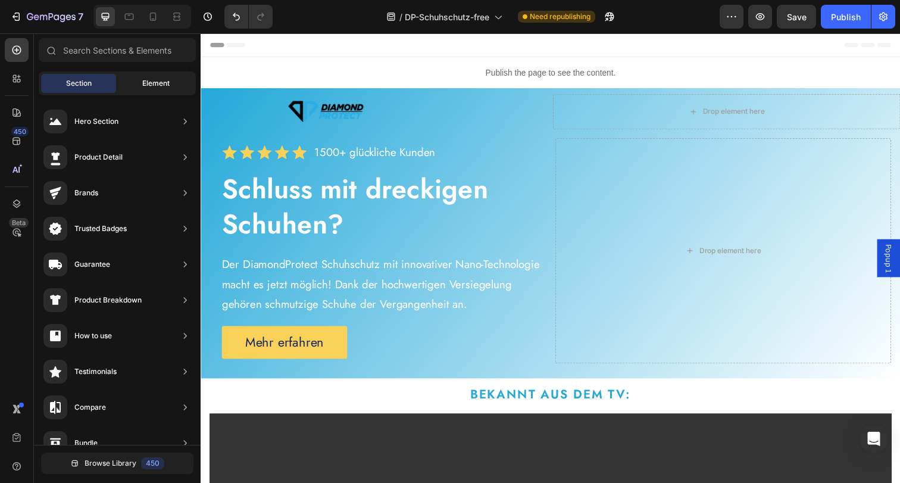
click at [147, 79] on span "Element" at bounding box center [155, 83] width 27 height 11
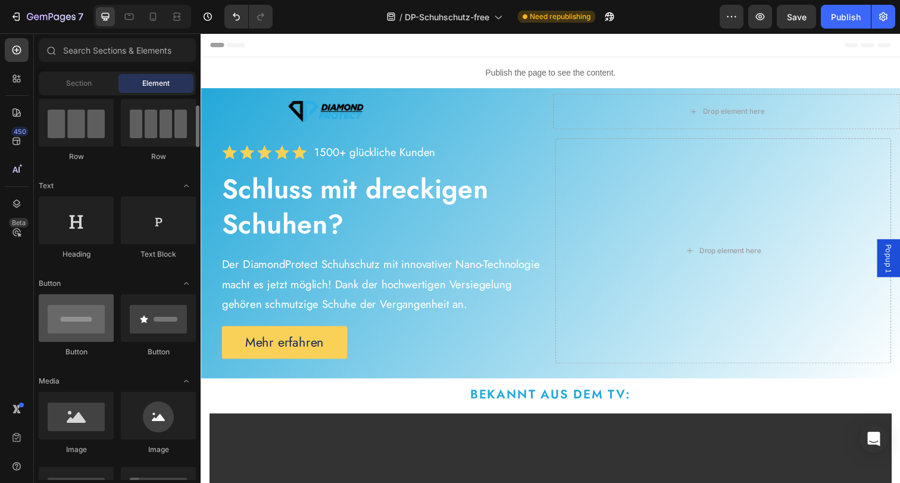
scroll to position [120, 0]
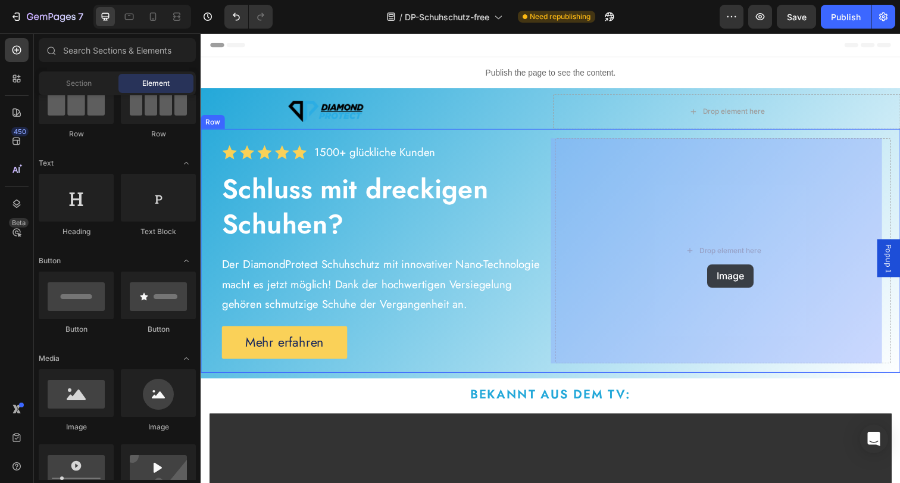
drag, startPoint x: 277, startPoint y: 416, endPoint x: 718, endPoint y: 268, distance: 465.1
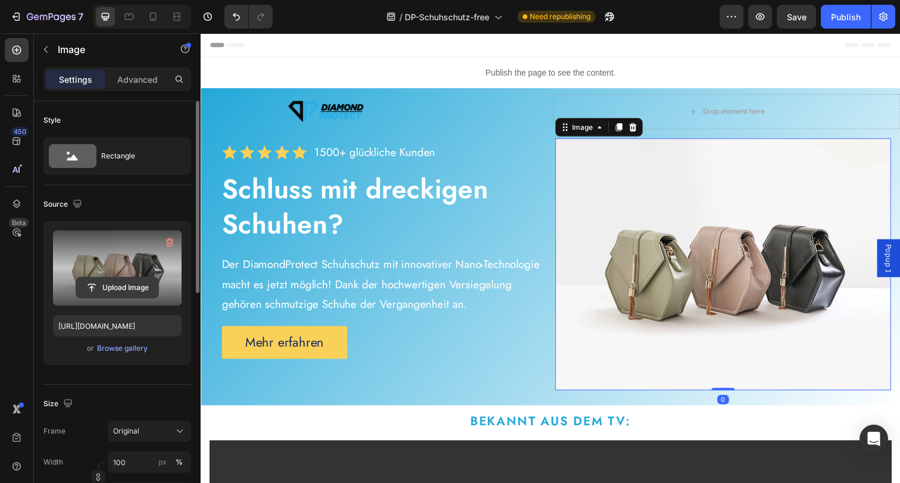
click at [119, 287] on input "file" at bounding box center [117, 287] width 82 height 20
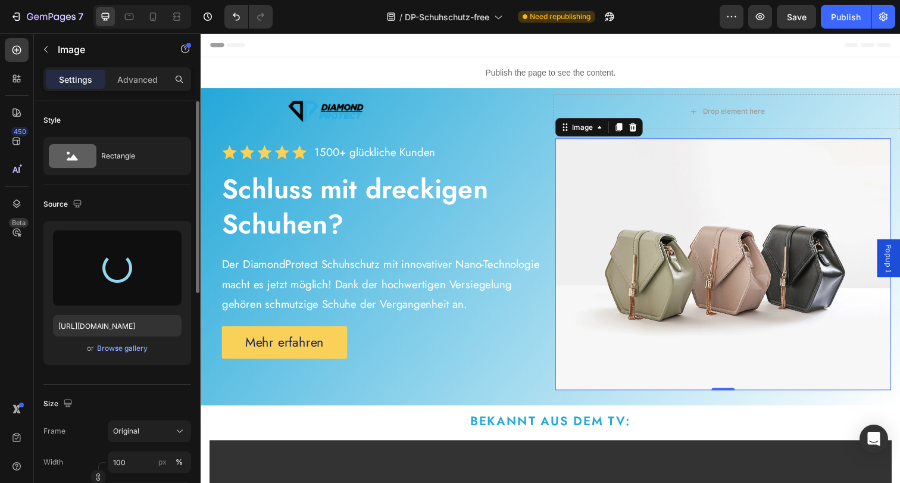
type input "https://cdn.shopify.com/s/files/1/0854/7998/1351/files/gempages_500410514925421…"
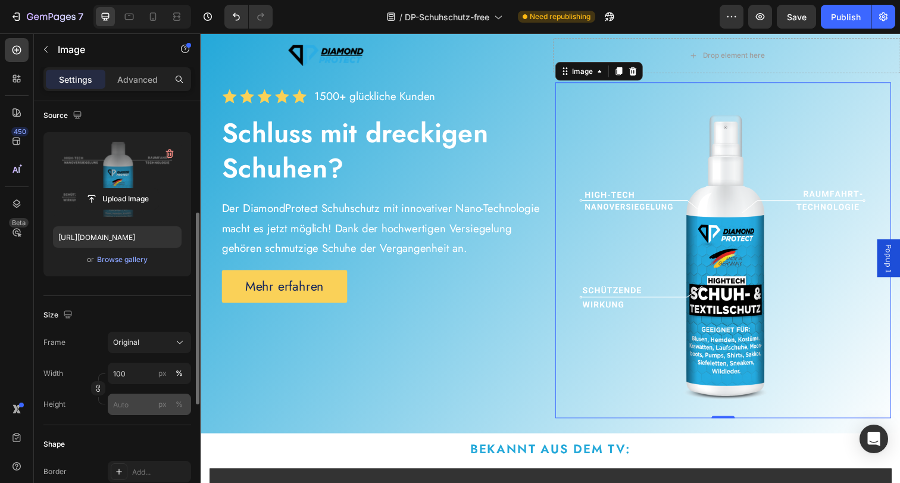
scroll to position [137, 0]
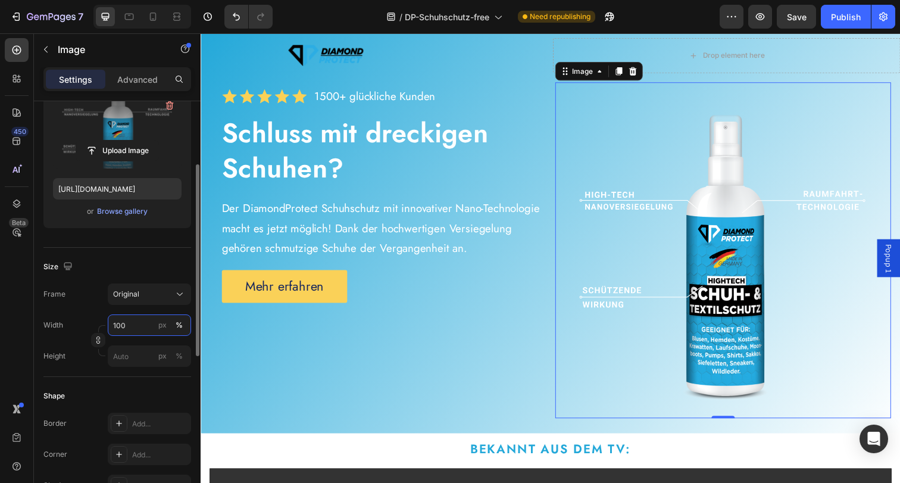
click at [134, 323] on input "100" at bounding box center [149, 324] width 83 height 21
type input "70"
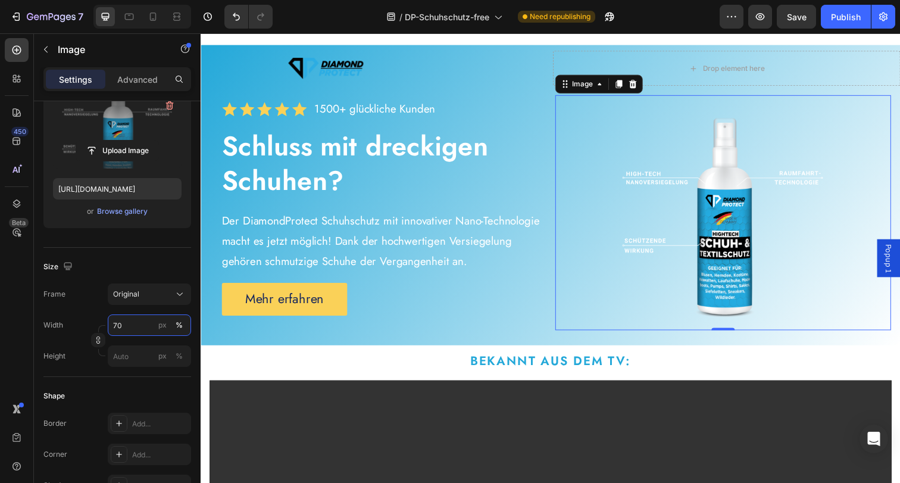
scroll to position [0, 0]
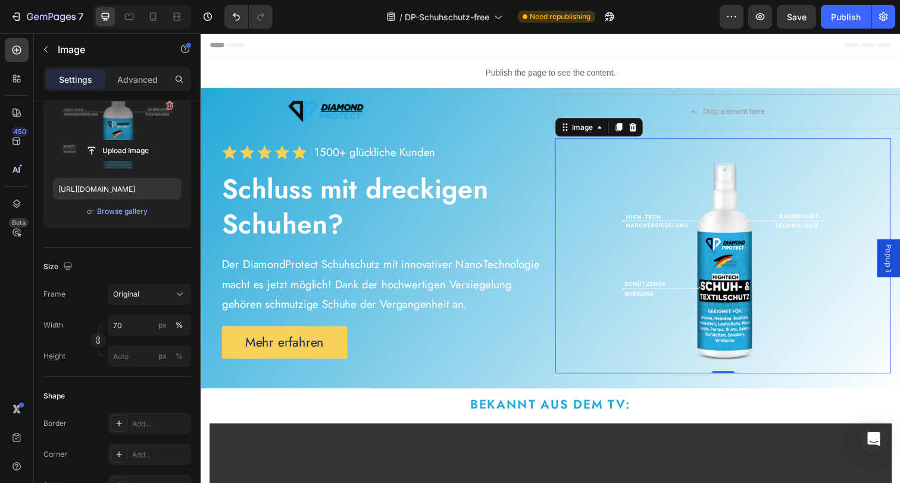
click at [737, 48] on div "Header" at bounding box center [557, 45] width 695 height 24
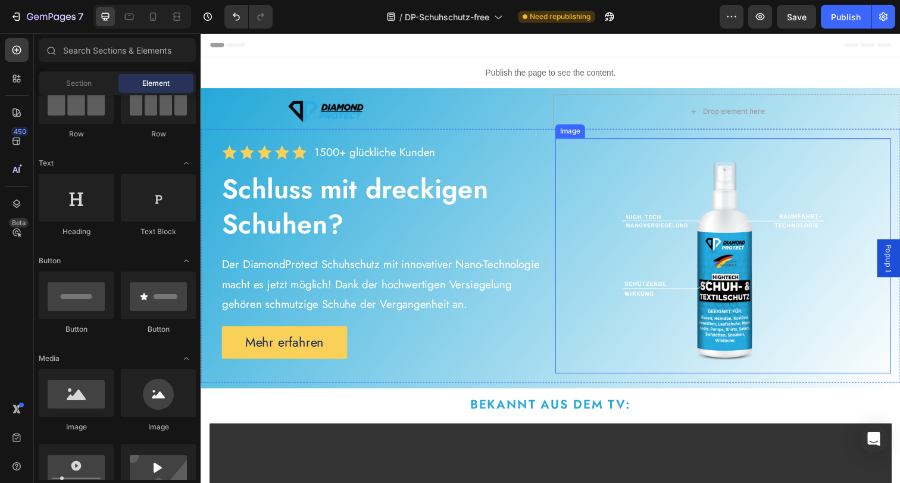
click at [680, 271] on img at bounding box center [733, 260] width 240 height 240
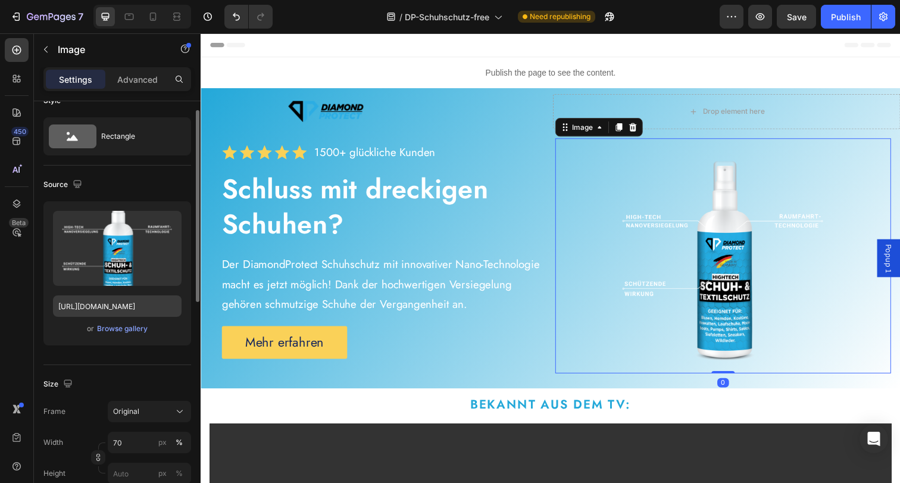
scroll to position [90, 0]
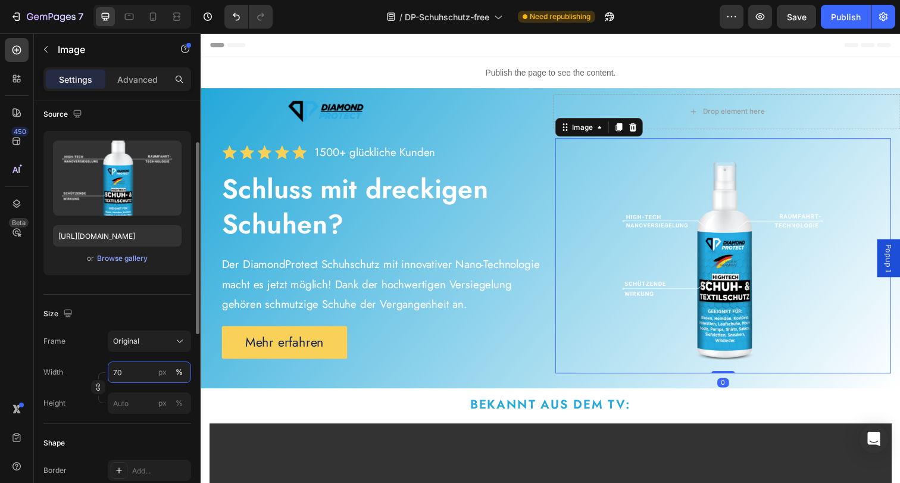
click at [139, 370] on input "70" at bounding box center [149, 371] width 83 height 21
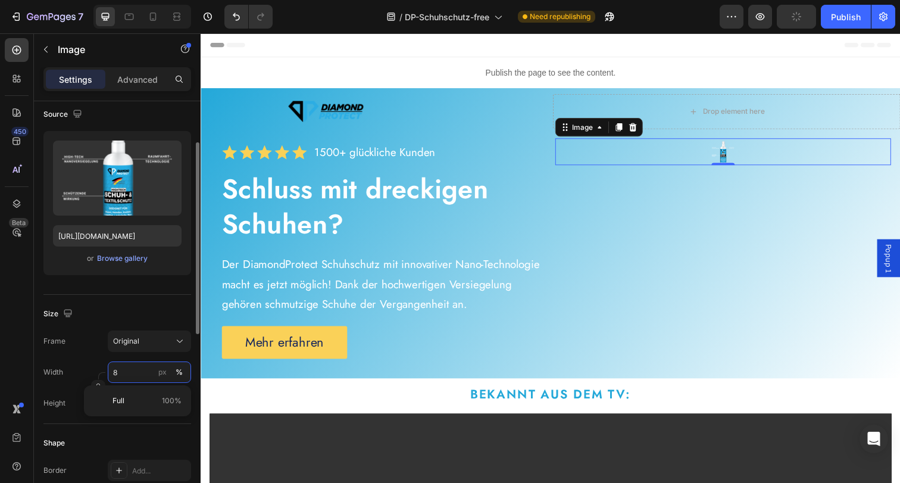
type input "80"
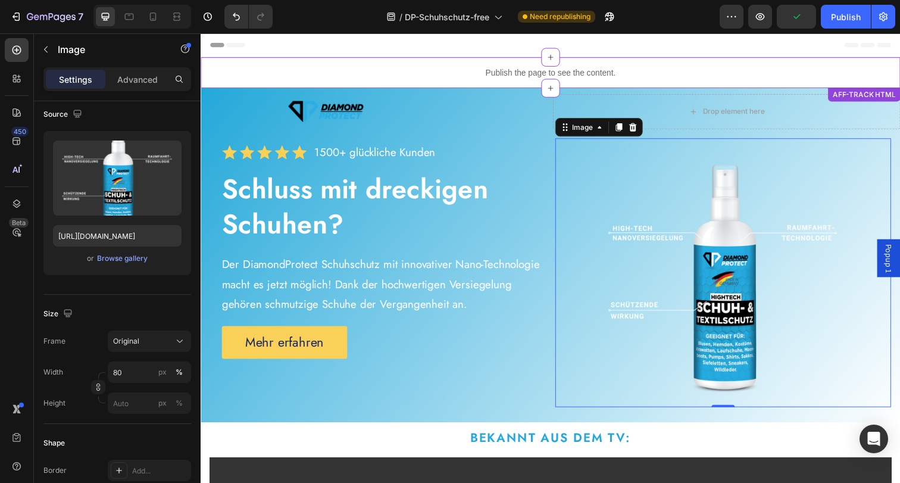
click at [399, 70] on p "Publish the page to see the content." at bounding box center [558, 73] width 714 height 12
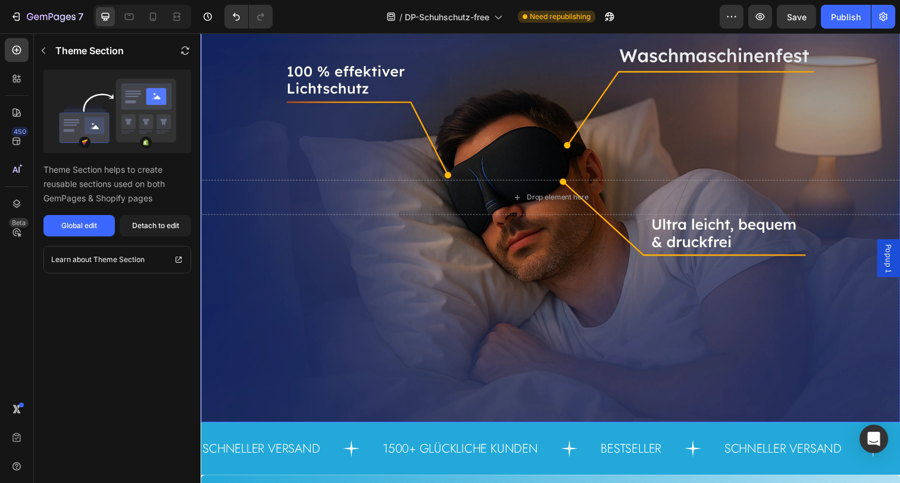
scroll to position [1999, 0]
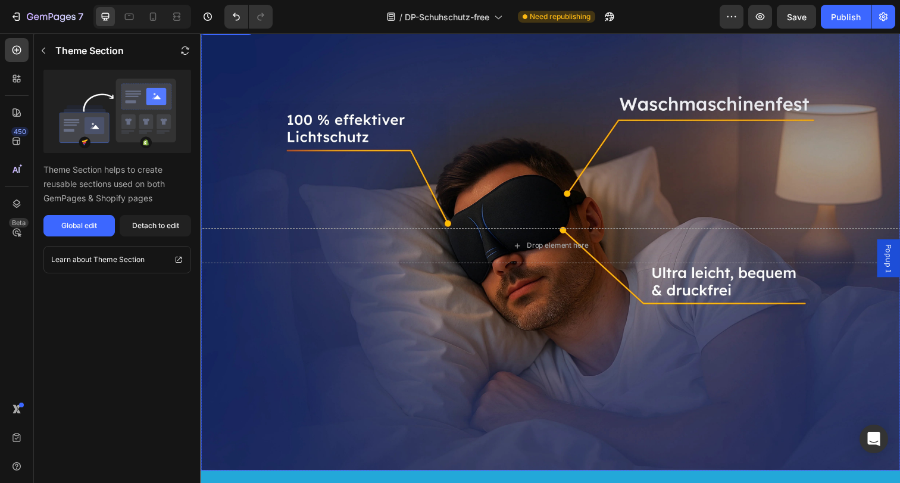
click at [370, 78] on div "Background Image" at bounding box center [558, 250] width 714 height 459
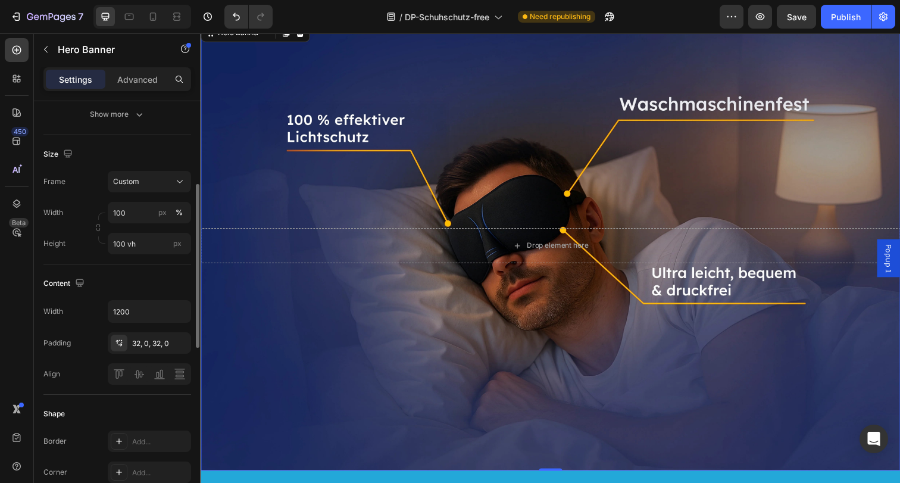
scroll to position [99, 0]
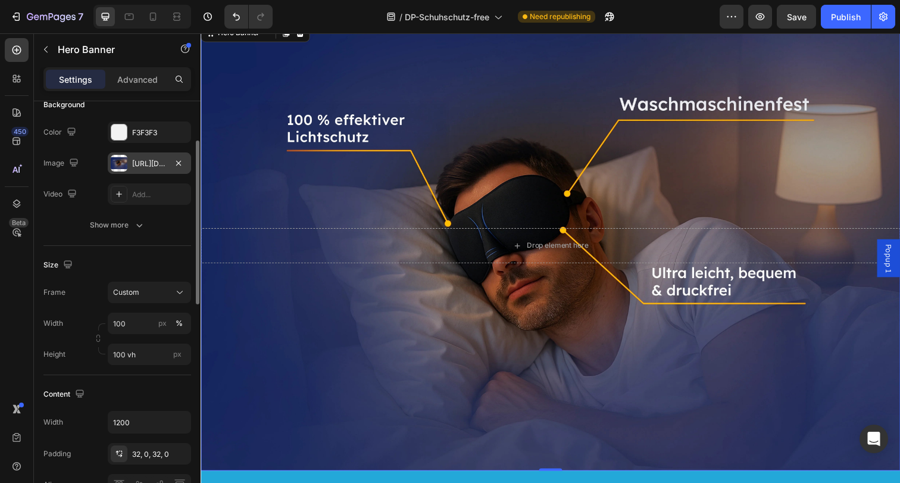
click at [157, 167] on div "https://cdn.shopify.com/s/files/1/0854/7998/1351/files/gempages_500410514925421…" at bounding box center [149, 163] width 35 height 11
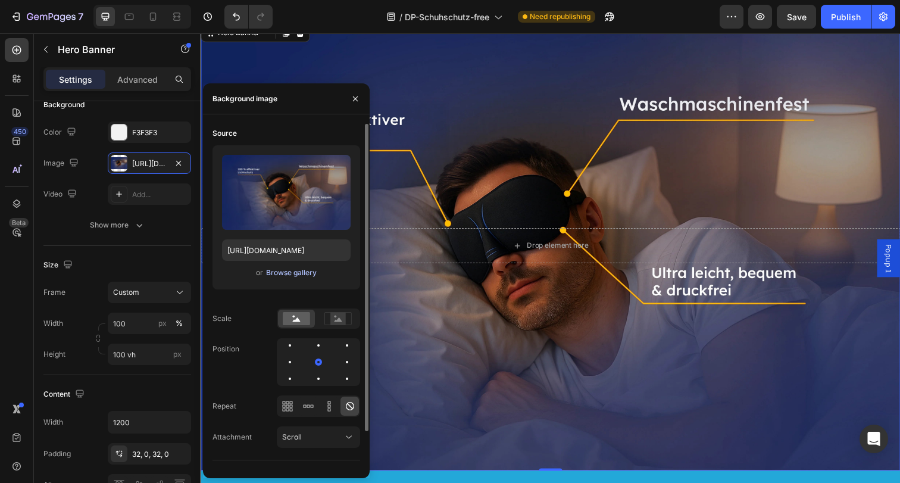
click at [294, 273] on div "Browse gallery" at bounding box center [291, 272] width 51 height 11
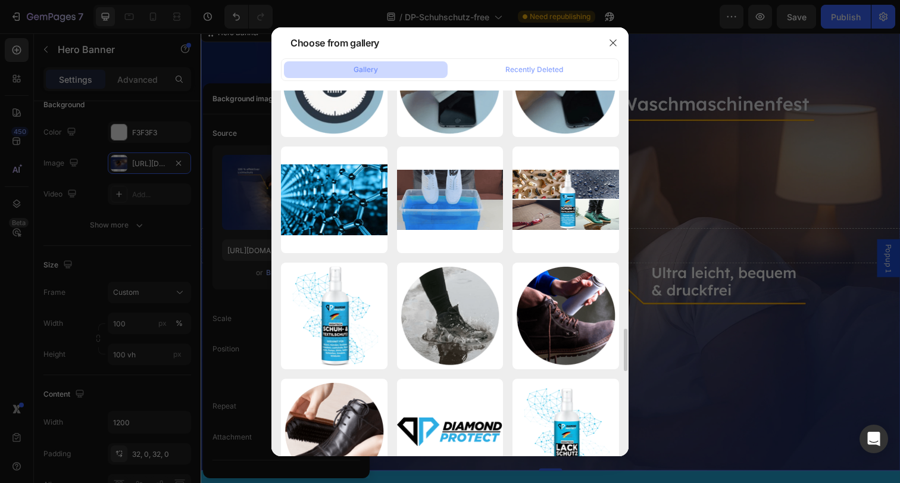
scroll to position [1832, 0]
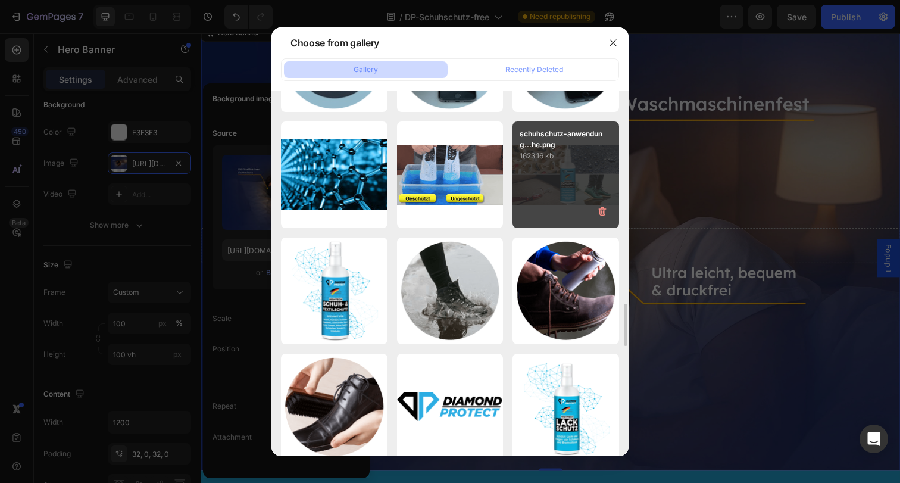
click at [548, 203] on div "schuhschutz-anwendung...he.png 1623.16 kb" at bounding box center [565, 174] width 107 height 107
type input "https://cdn.shopify.com/s/files/1/0854/7998/1351/files/gempages_500410514925421…"
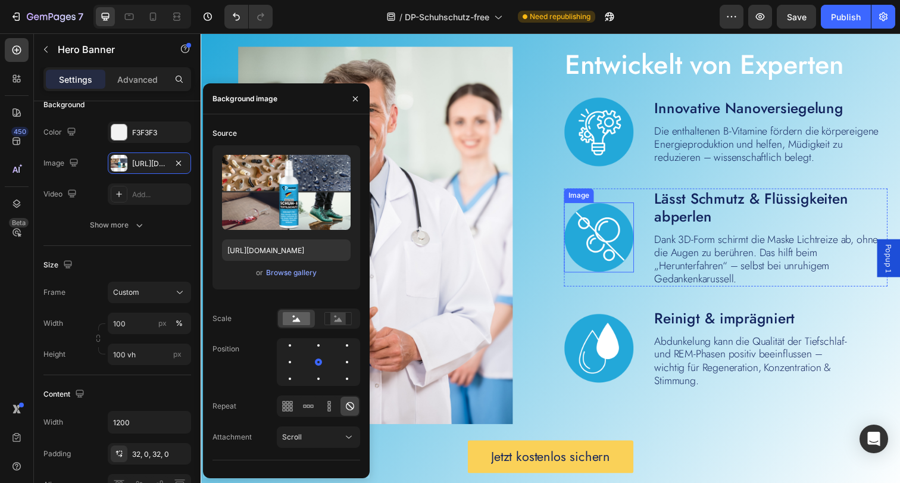
scroll to position [2245, 0]
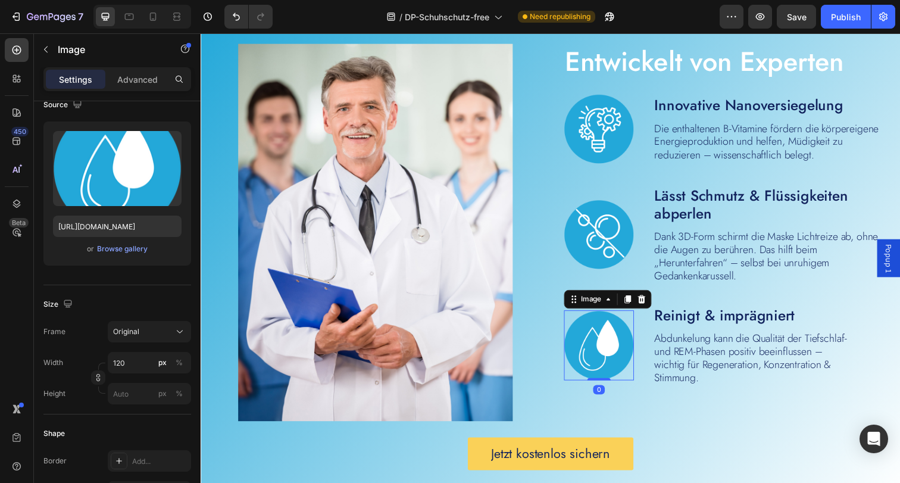
click at [604, 321] on img at bounding box center [606, 351] width 71 height 71
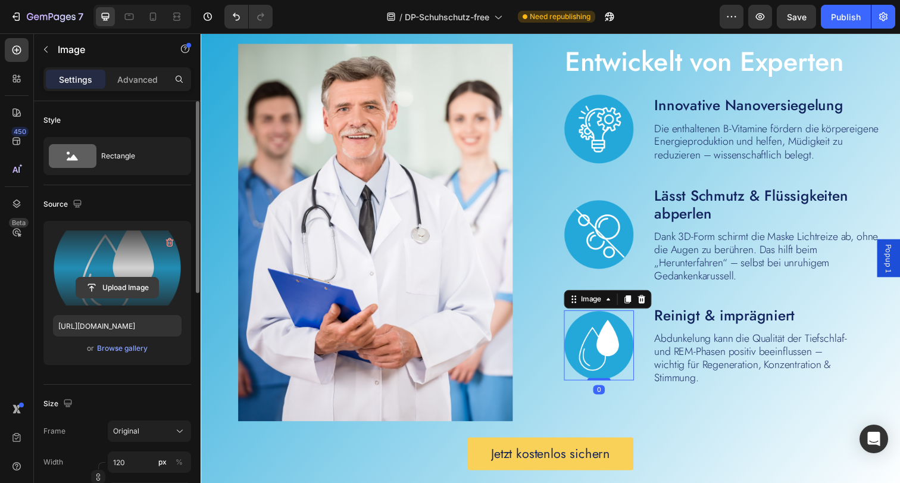
click at [123, 286] on input "file" at bounding box center [117, 287] width 82 height 20
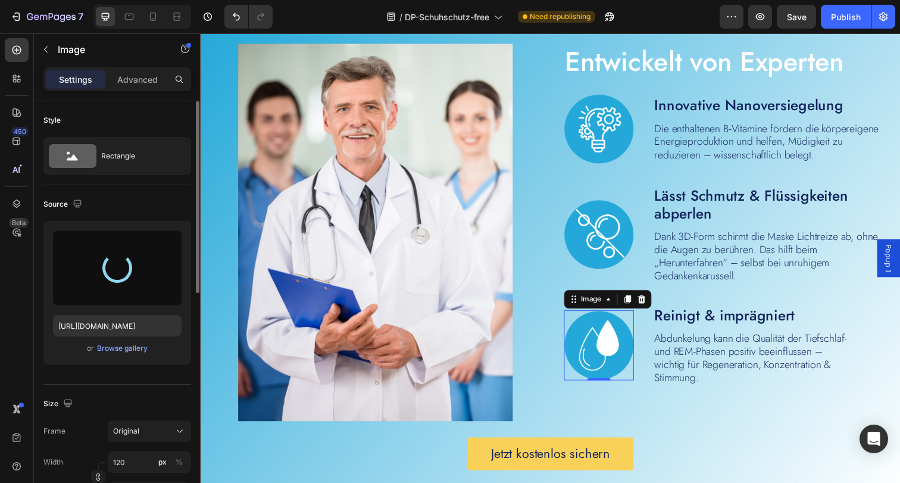
type input "https://cdn.shopify.com/s/files/1/0854/7998/1351/files/gempages_500410514925421…"
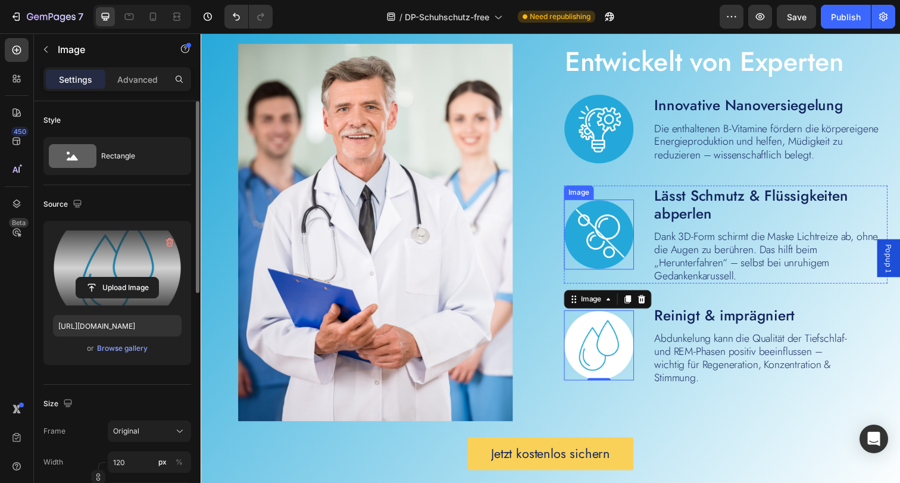
click at [604, 253] on img at bounding box center [606, 238] width 71 height 71
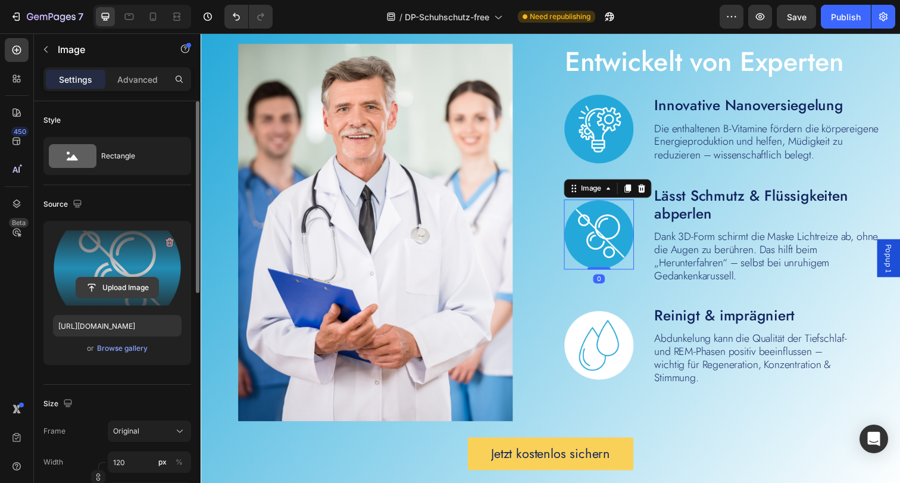
click at [132, 290] on input "file" at bounding box center [117, 287] width 82 height 20
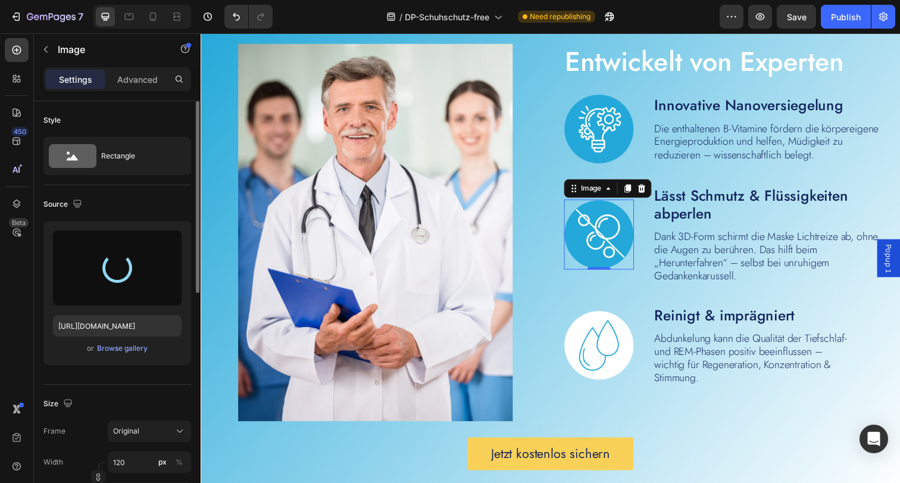
type input "https://cdn.shopify.com/s/files/1/0854/7998/1351/files/gempages_500410514925421…"
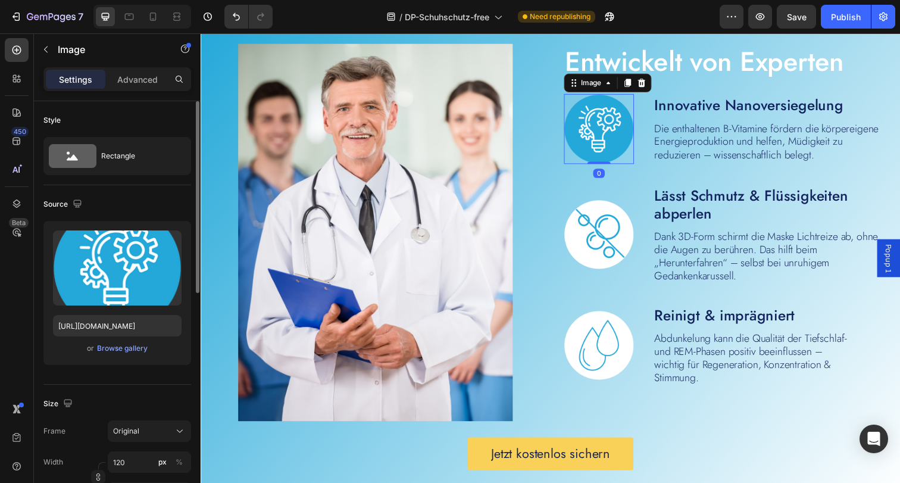
click at [622, 127] on img at bounding box center [606, 130] width 71 height 71
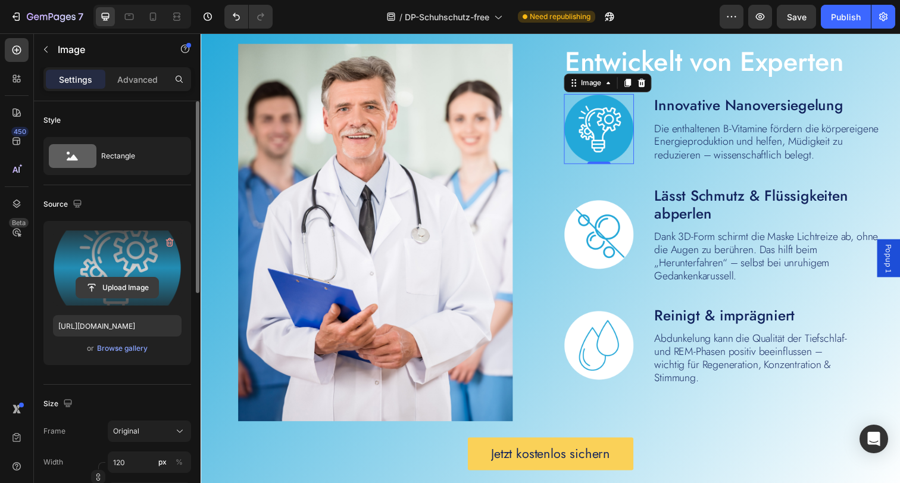
click at [129, 288] on input "file" at bounding box center [117, 287] width 82 height 20
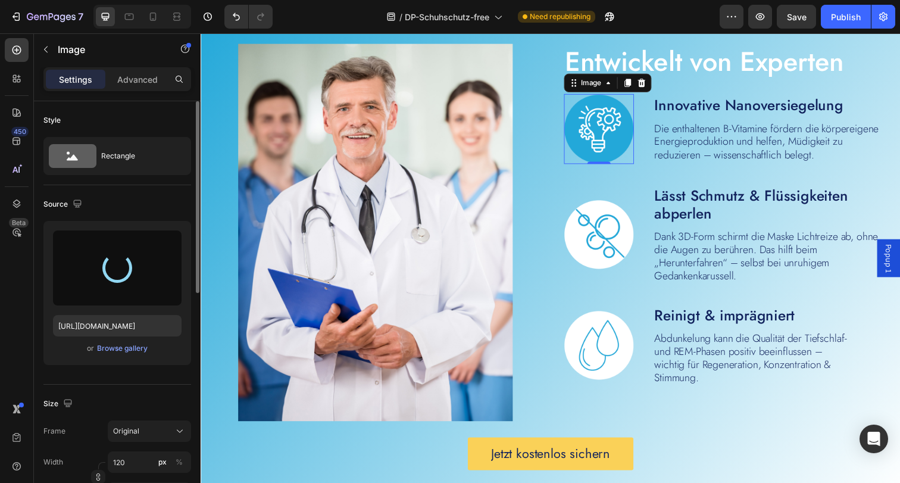
type input "https://cdn.shopify.com/s/files/1/0854/7998/1351/files/gempages_500410514925421…"
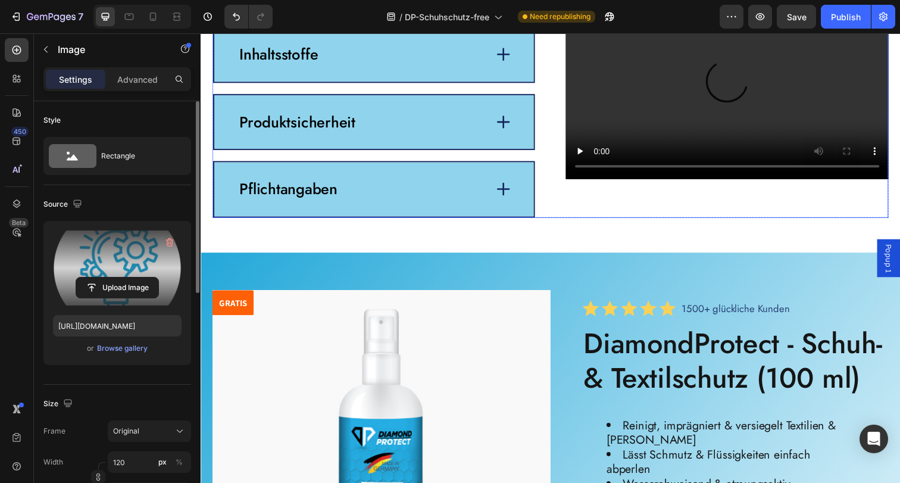
scroll to position [2867, 0]
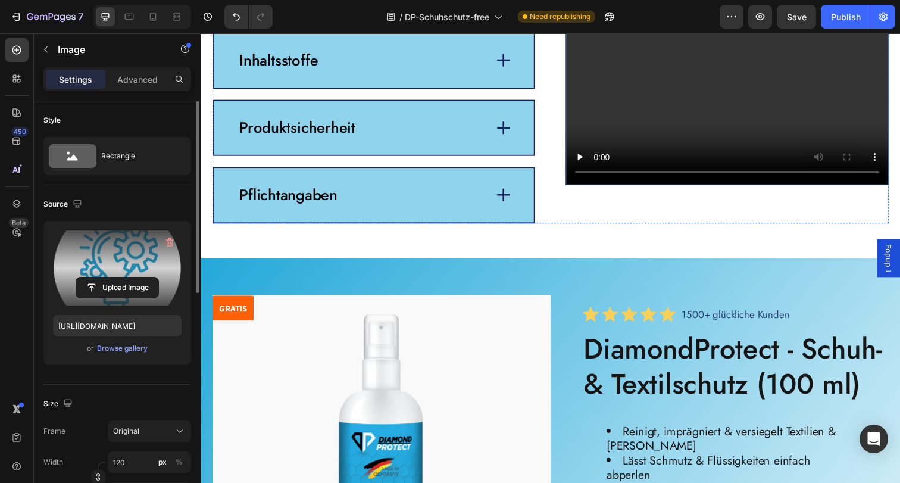
click at [707, 127] on video at bounding box center [738, 95] width 330 height 186
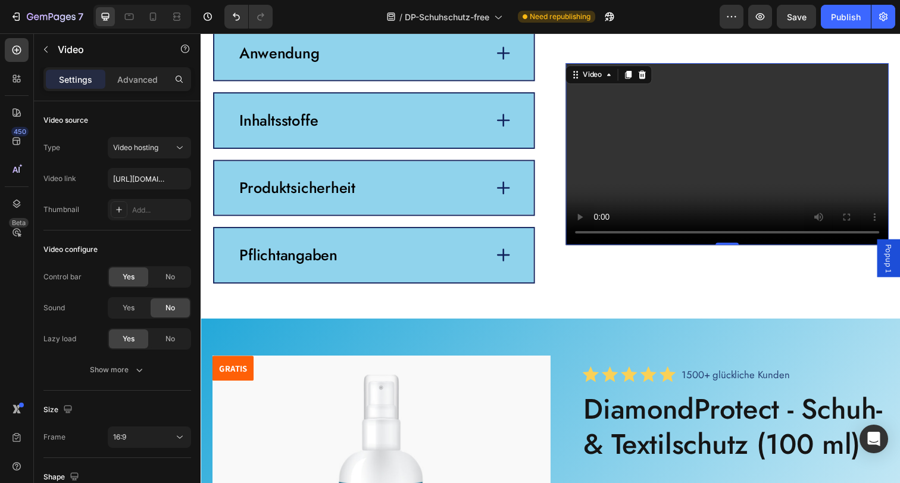
scroll to position [2756, 0]
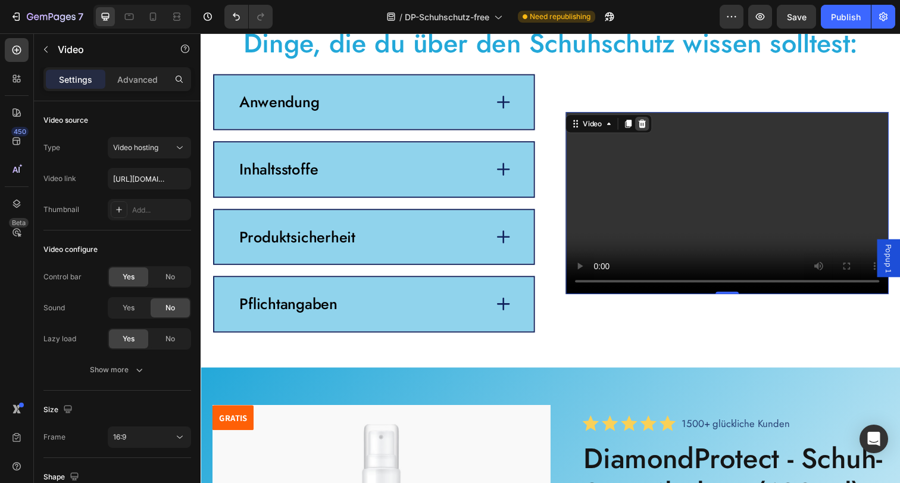
click at [647, 127] on icon at bounding box center [651, 125] width 8 height 8
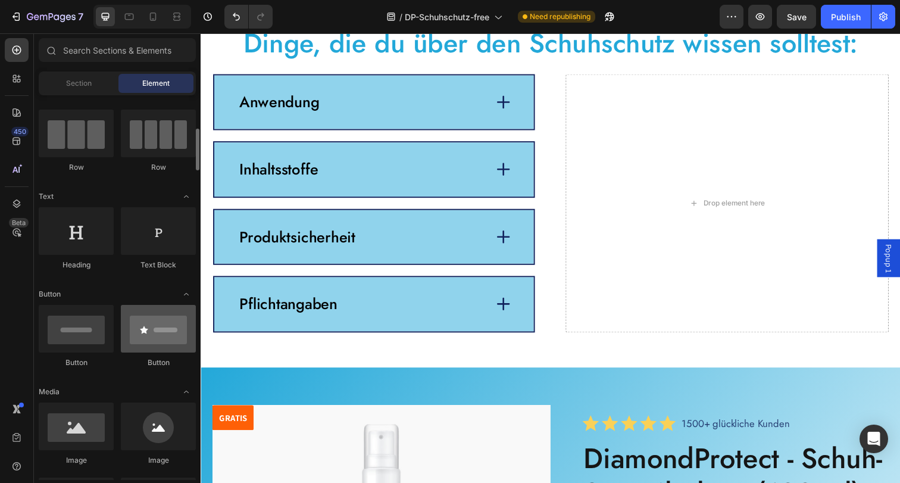
scroll to position [109, 0]
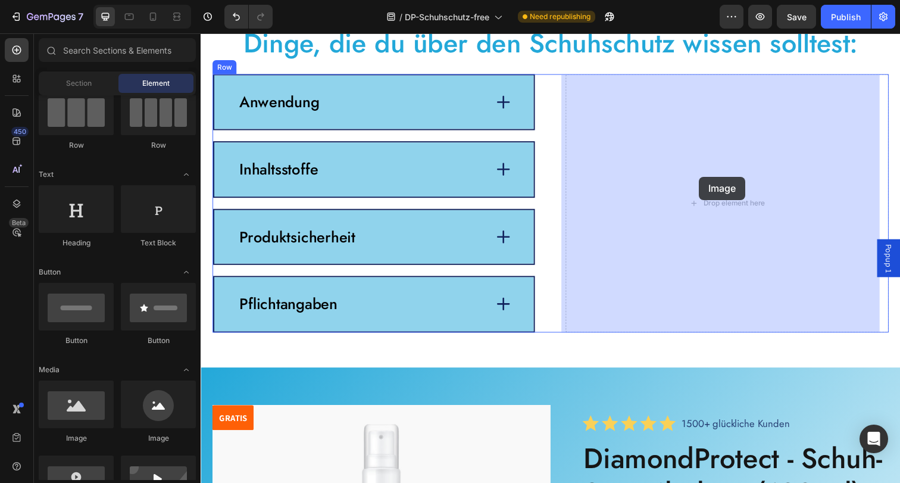
drag, startPoint x: 275, startPoint y: 426, endPoint x: 709, endPoint y: 180, distance: 498.8
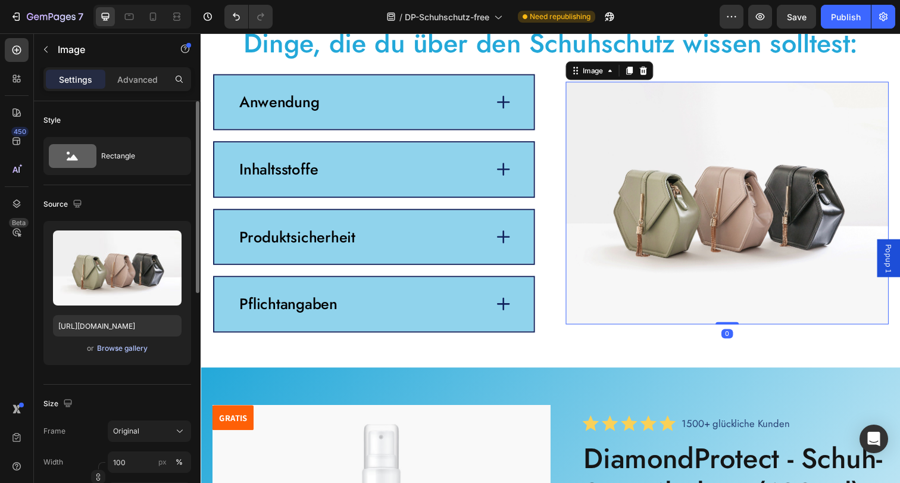
click at [129, 347] on div "Browse gallery" at bounding box center [122, 348] width 51 height 11
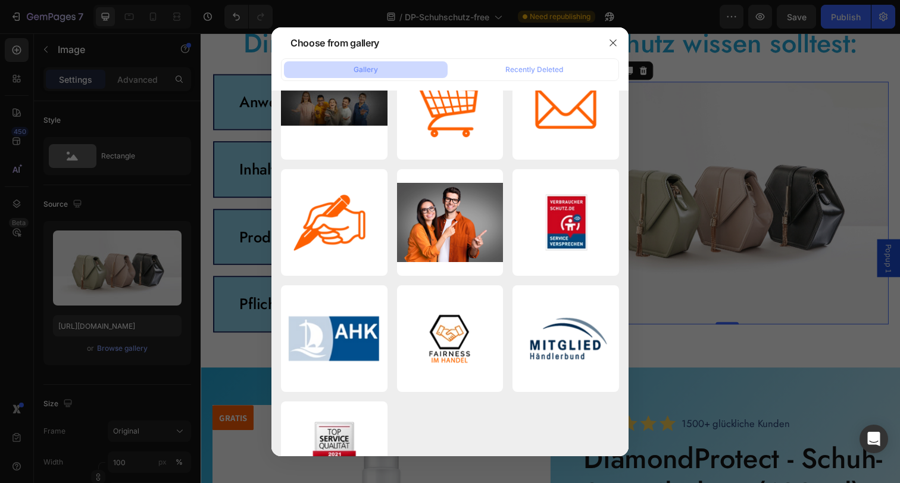
scroll to position [11344, 0]
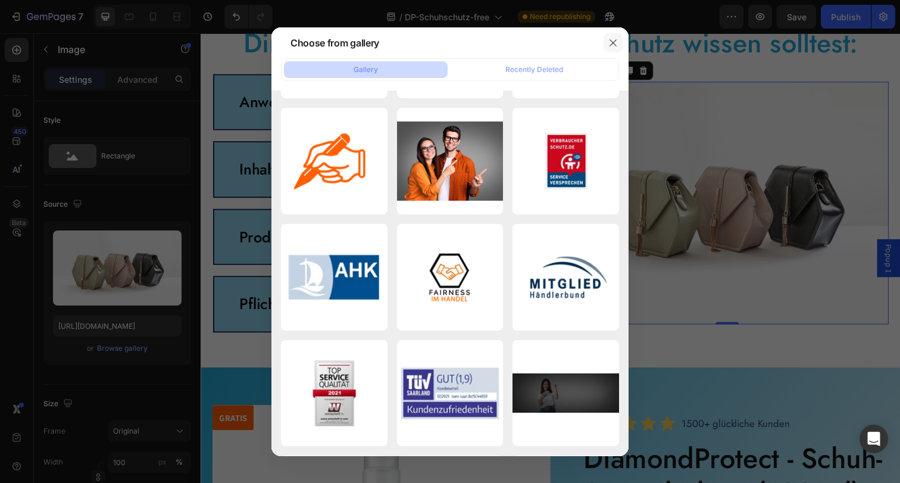
click at [606, 39] on button "button" at bounding box center [612, 42] width 19 height 19
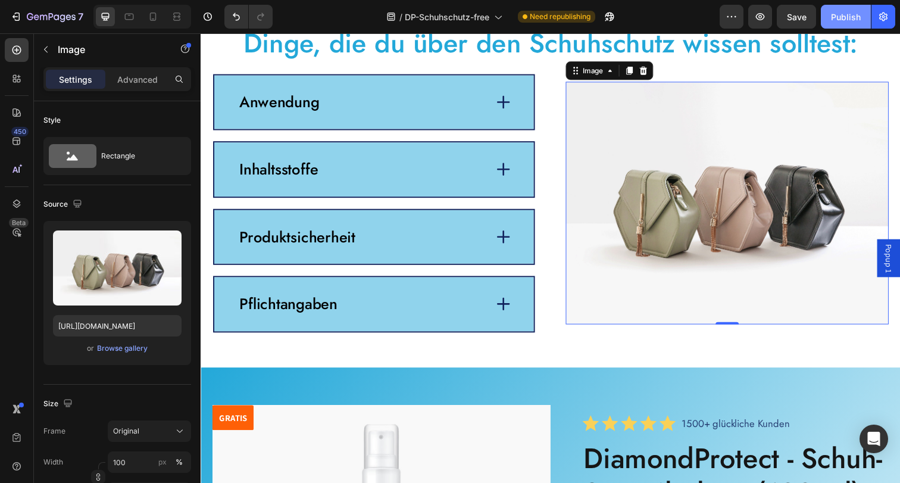
click at [859, 11] on div "Publish" at bounding box center [846, 17] width 30 height 12
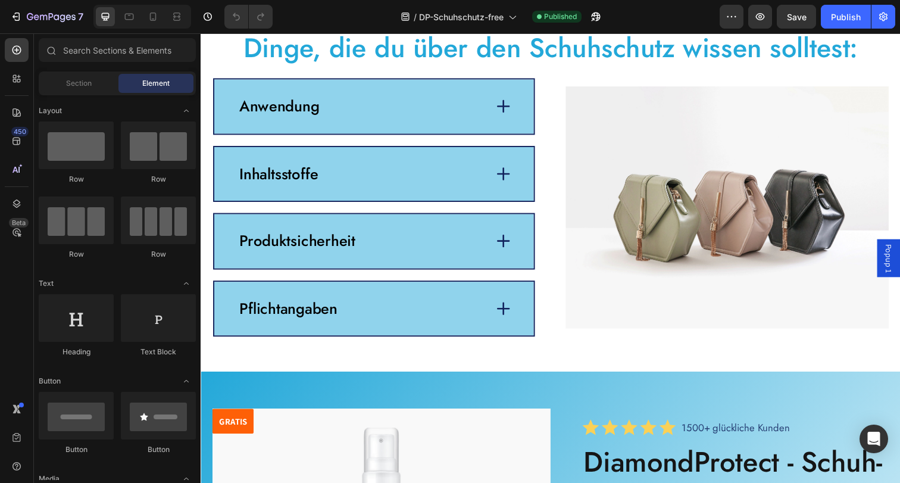
scroll to position [3083, 0]
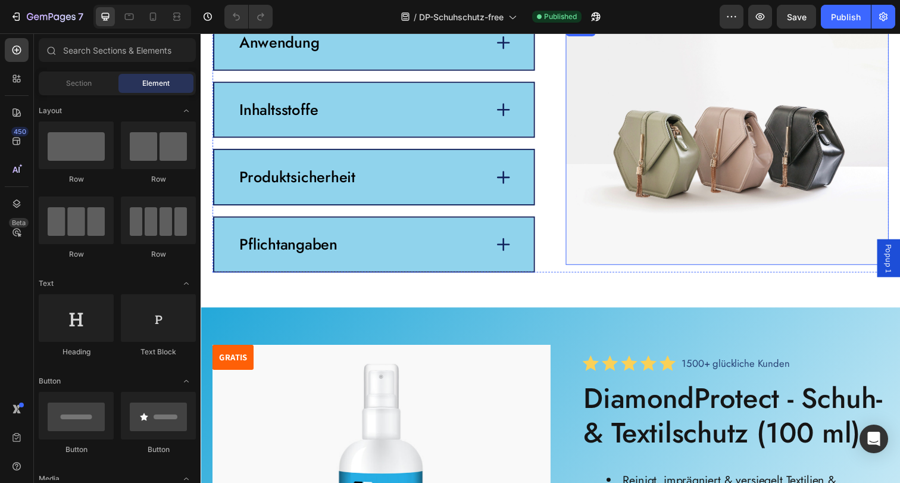
click at [622, 238] on img at bounding box center [738, 146] width 330 height 248
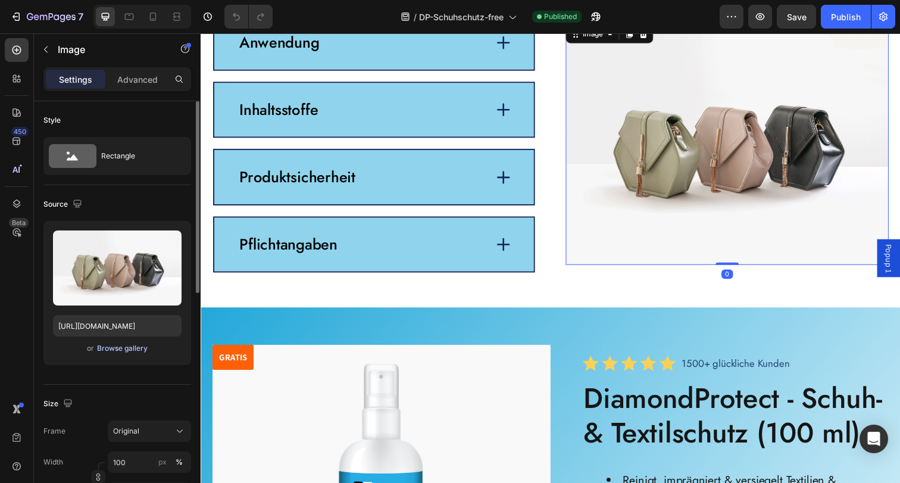
click at [125, 346] on div "Browse gallery" at bounding box center [122, 348] width 51 height 11
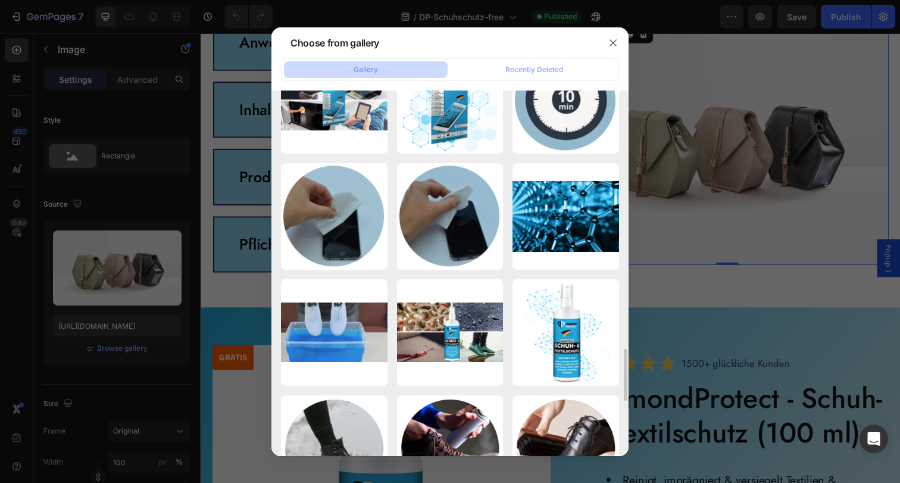
scroll to position [1805, 0]
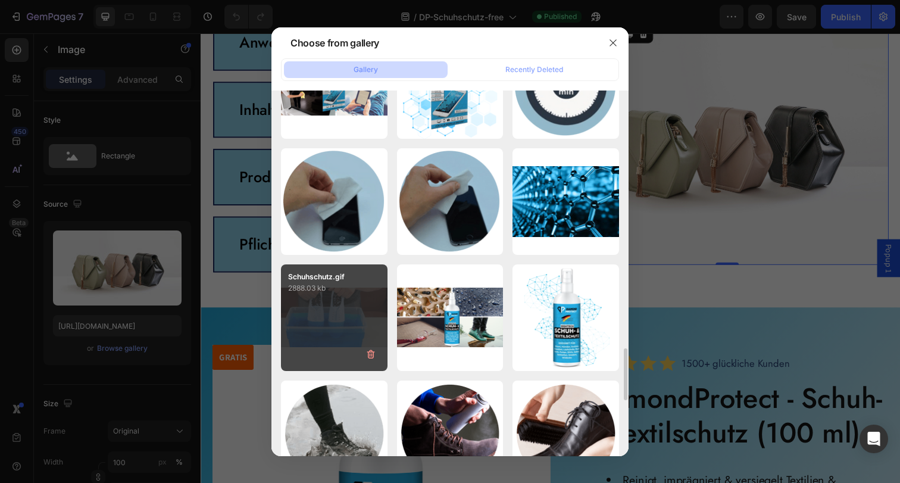
click at [334, 317] on div "Schuhschutz.gif 2888.03 kb" at bounding box center [334, 317] width 107 height 107
type input "[URL][DOMAIN_NAME]"
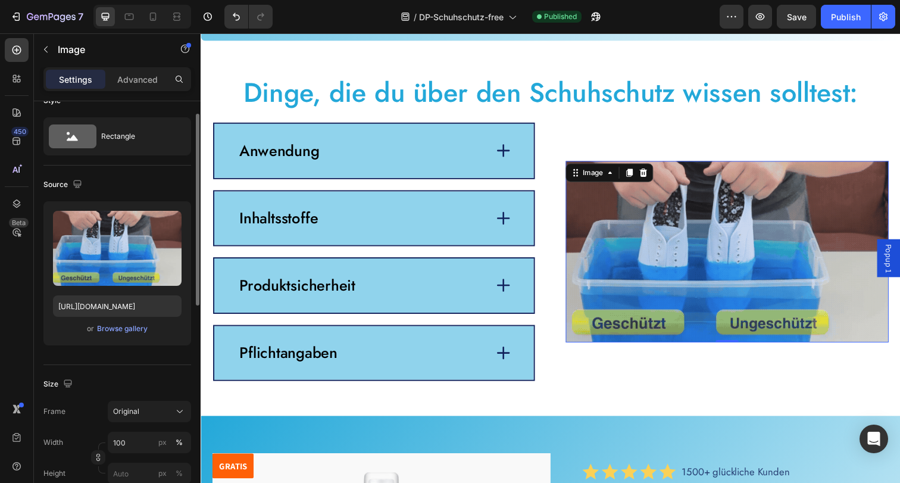
scroll to position [89, 0]
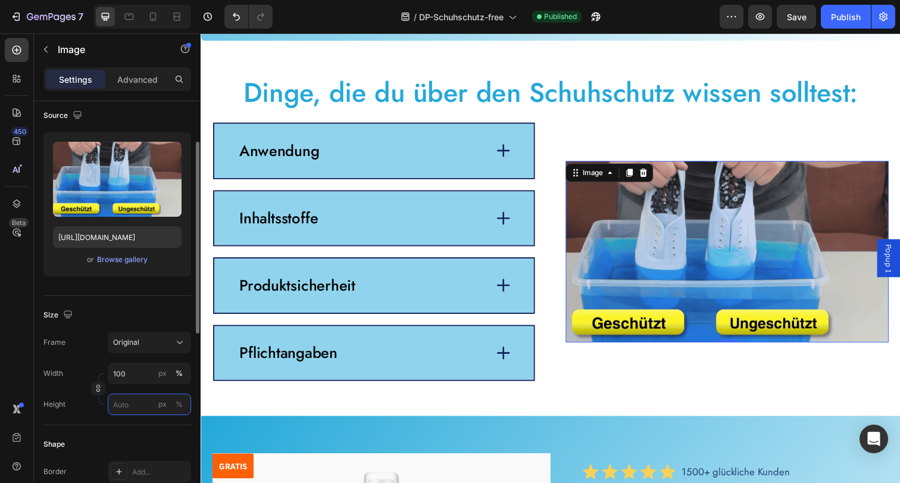
click at [143, 400] on input "px %" at bounding box center [149, 403] width 83 height 21
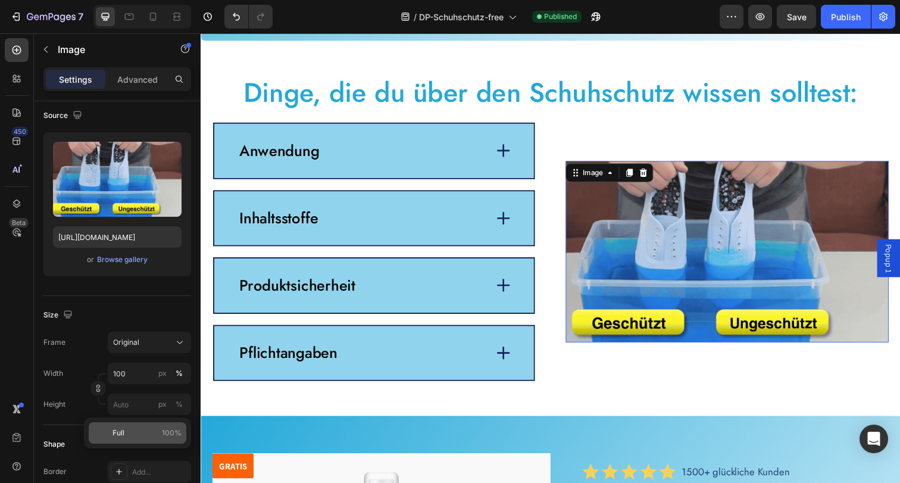
click at [143, 433] on p "Full 100%" at bounding box center [146, 432] width 69 height 11
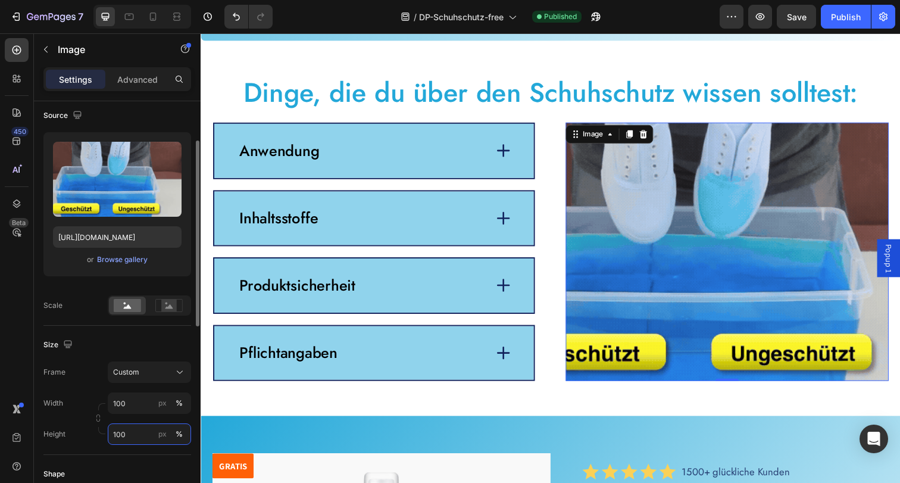
click at [130, 428] on input "100" at bounding box center [149, 433] width 83 height 21
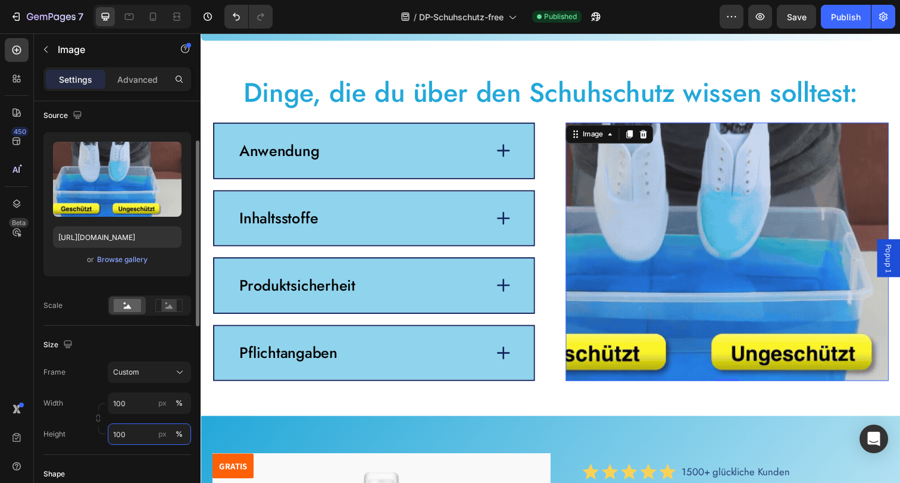
click at [130, 428] on input "100" at bounding box center [149, 433] width 83 height 21
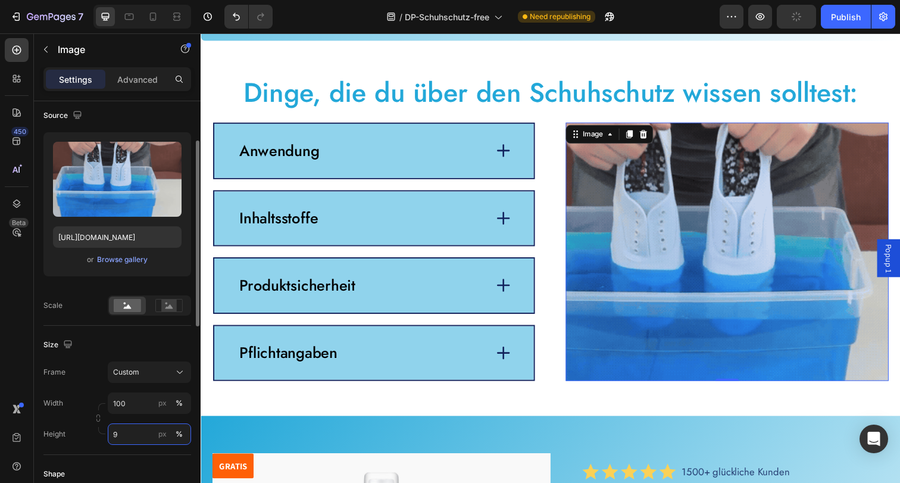
type input "90"
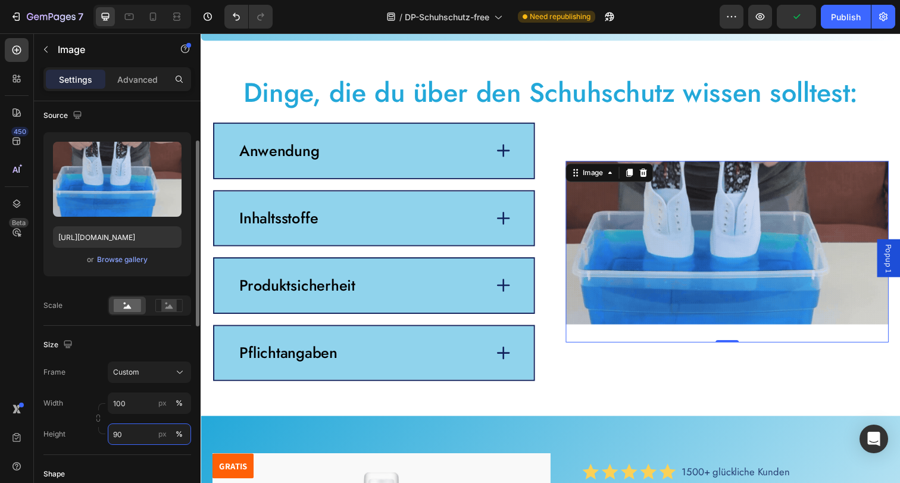
click at [142, 434] on input "90" at bounding box center [149, 433] width 83 height 21
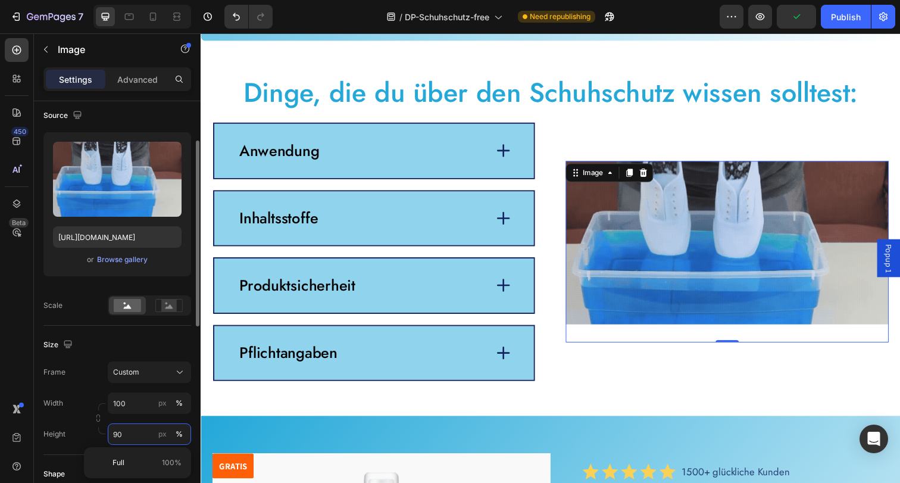
click at [142, 434] on input "90" at bounding box center [149, 433] width 83 height 21
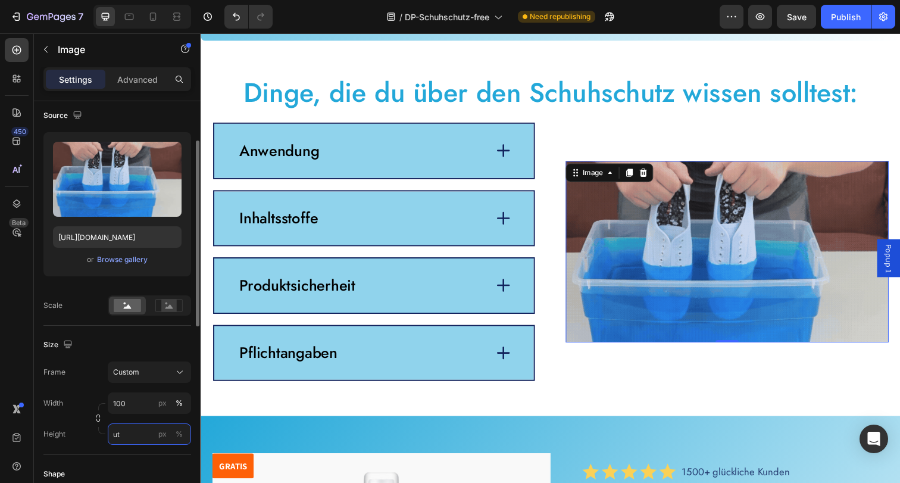
type input "u"
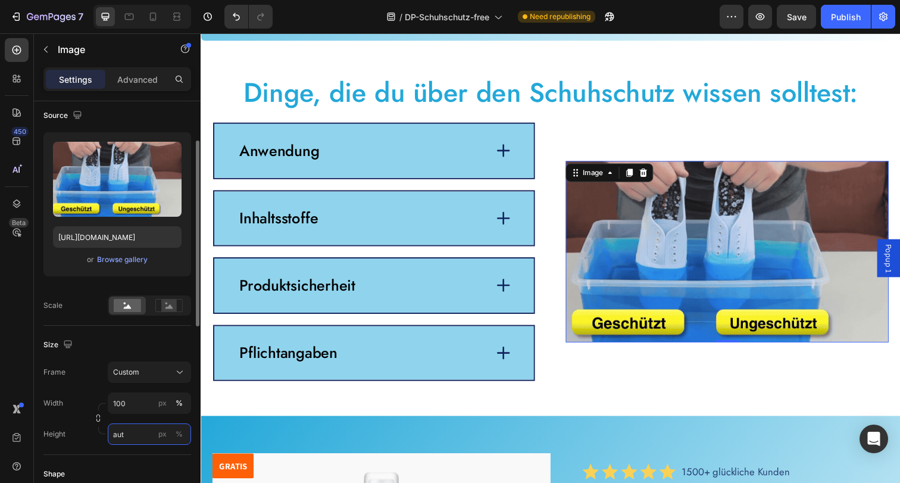
type input "Auto"
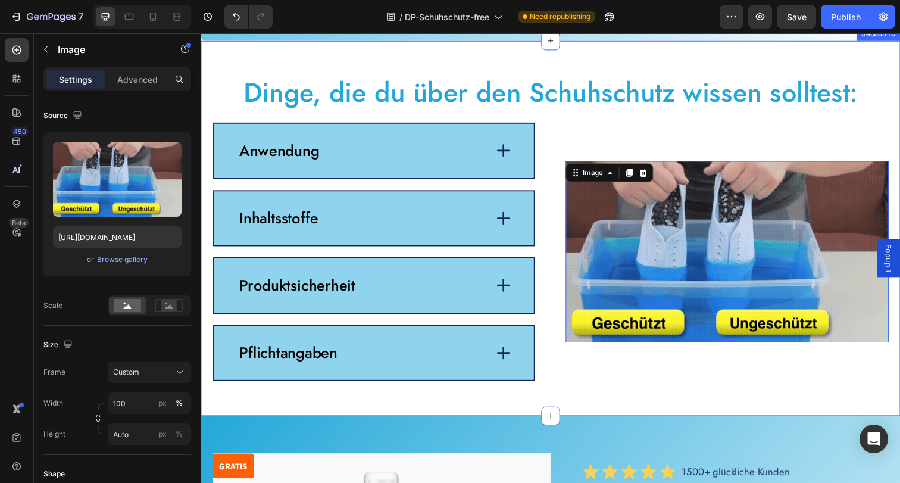
click at [694, 424] on div "Dinge, die du über den Schuhschutz wissen solltest: Heading Image 0 Anwendung I…" at bounding box center [558, 232] width 714 height 383
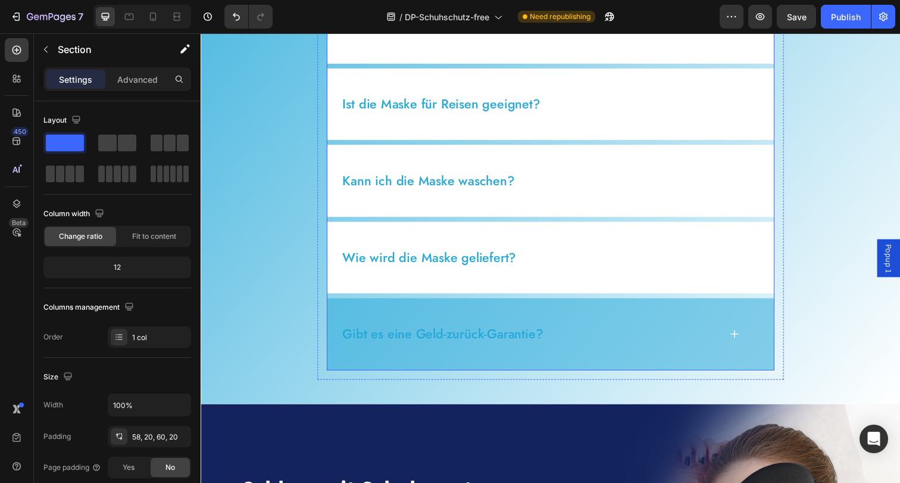
scroll to position [5266, 0]
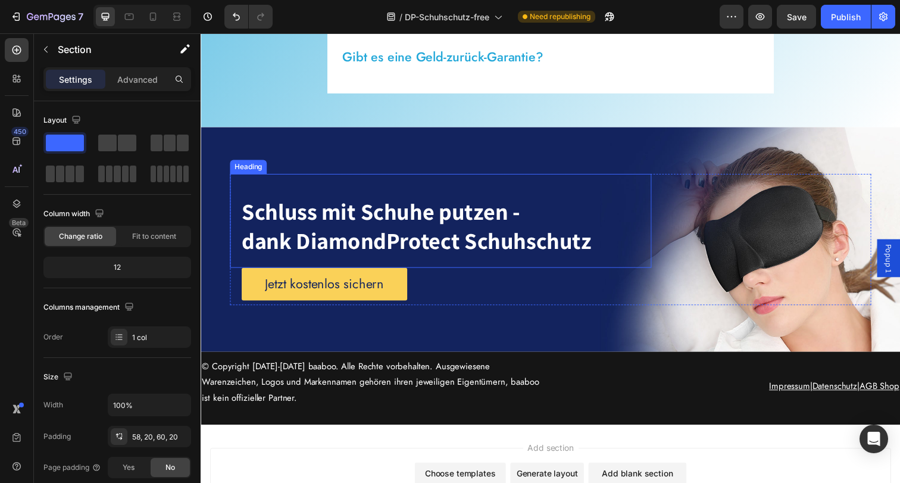
click at [553, 264] on h2 "Schluss mit Schuhe putzen - dank DiamondProtect Schuhschutz" at bounding box center [445, 234] width 430 height 78
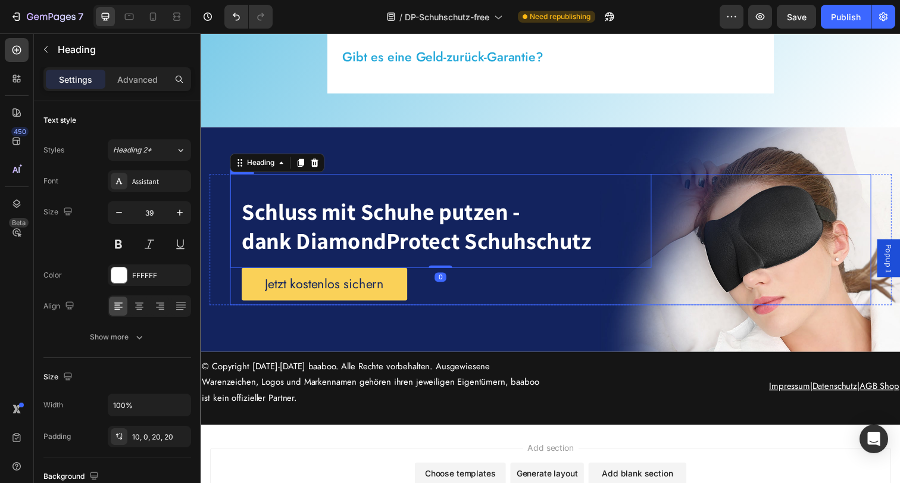
click at [598, 332] on div "Schluss mit Schuhe putzen - dank DiamondProtect Schuhschutz Heading 0 Jetzt kos…" at bounding box center [558, 243] width 714 height 229
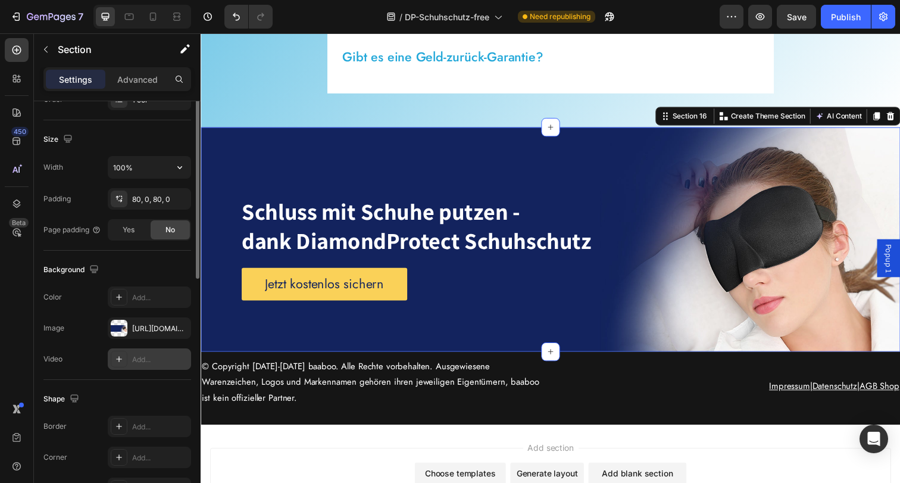
scroll to position [311, 0]
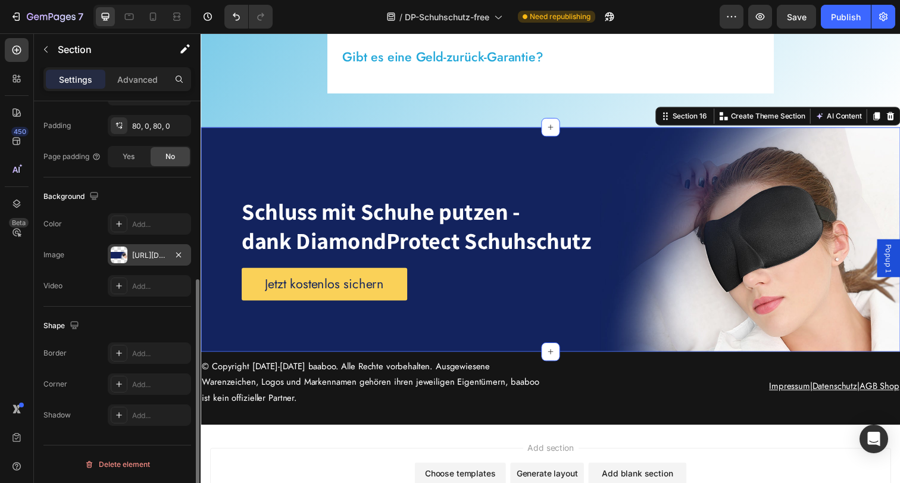
click at [158, 253] on div "[URL][DOMAIN_NAME]" at bounding box center [149, 255] width 35 height 11
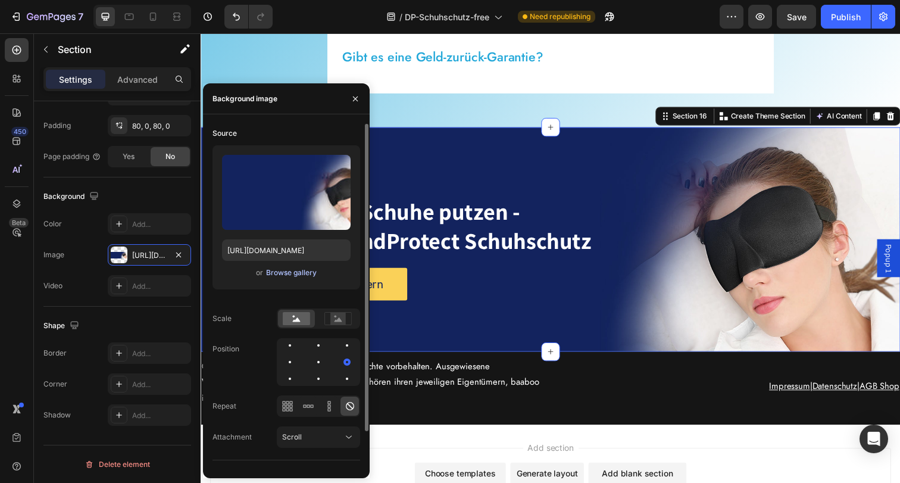
click at [293, 275] on div "Browse gallery" at bounding box center [291, 272] width 51 height 11
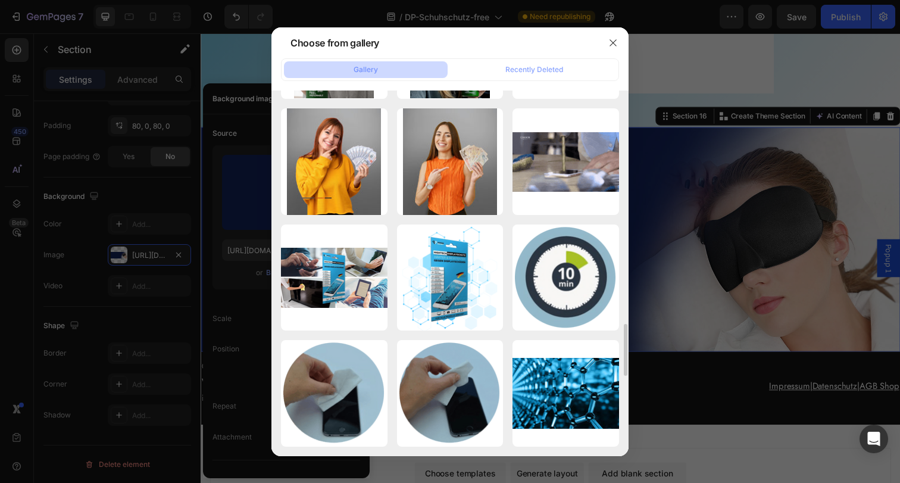
scroll to position [2193, 0]
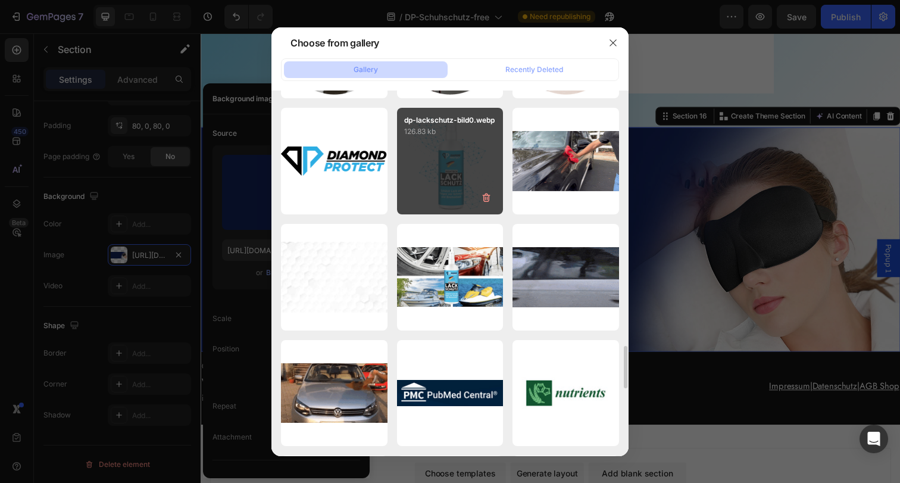
click at [459, 187] on div "dp-lackschutz-bild0.webp 126.83 kb" at bounding box center [450, 161] width 107 height 107
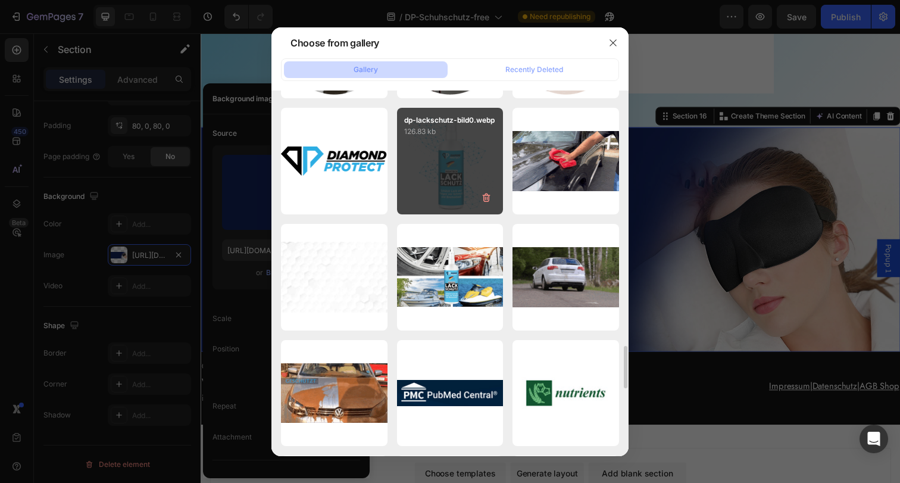
type input "[URL][DOMAIN_NAME]"
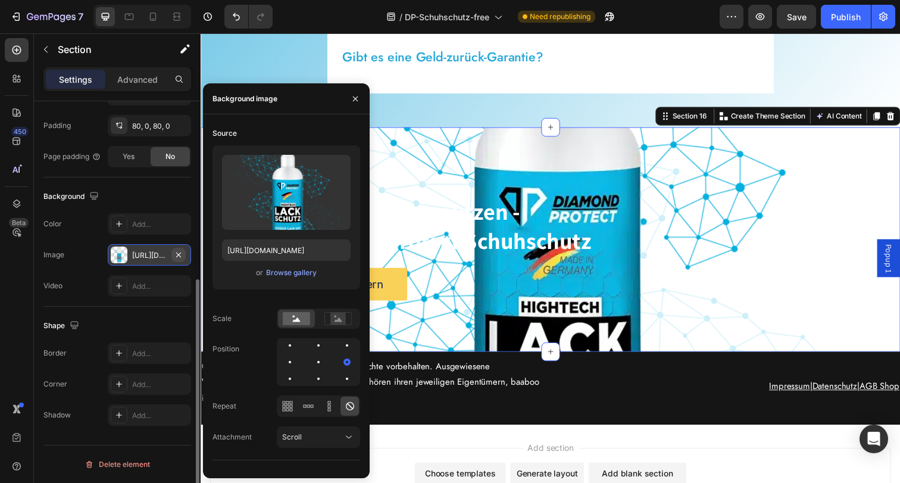
click at [177, 253] on icon "button" at bounding box center [178, 254] width 5 height 5
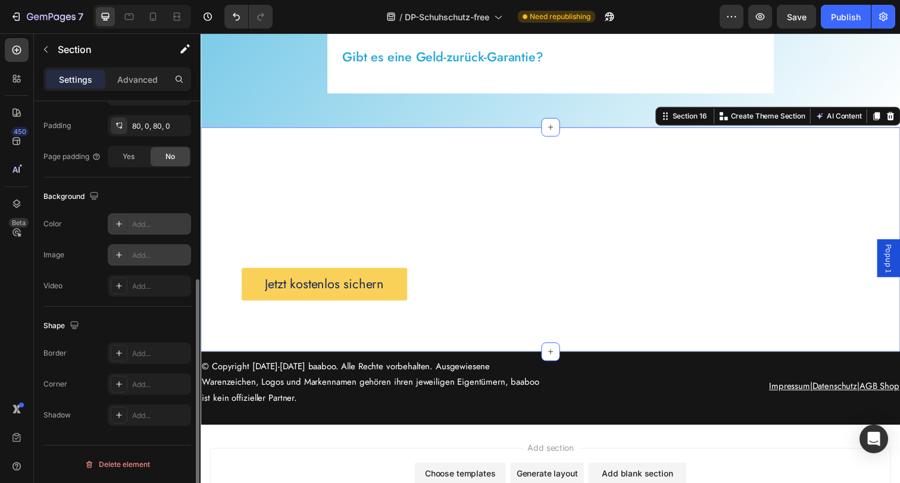
click at [154, 228] on div "Add..." at bounding box center [160, 224] width 56 height 11
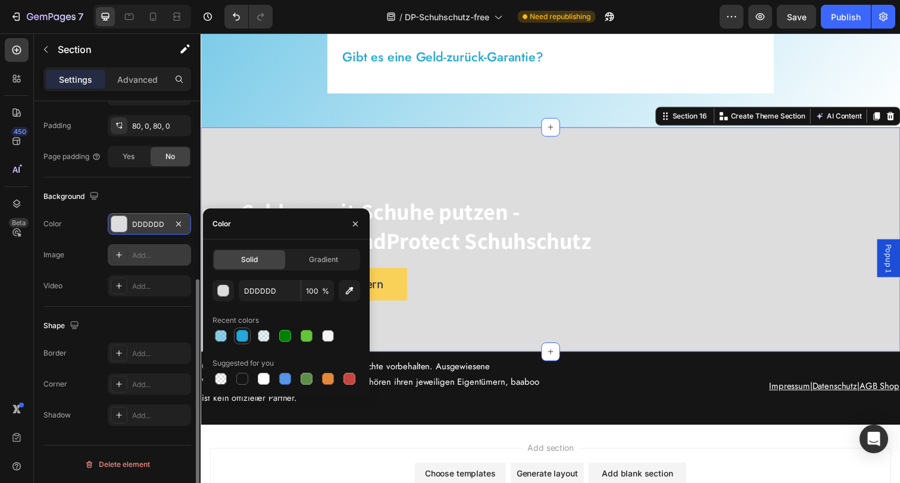
click at [238, 336] on div at bounding box center [242, 336] width 12 height 12
type input "23A8D9"
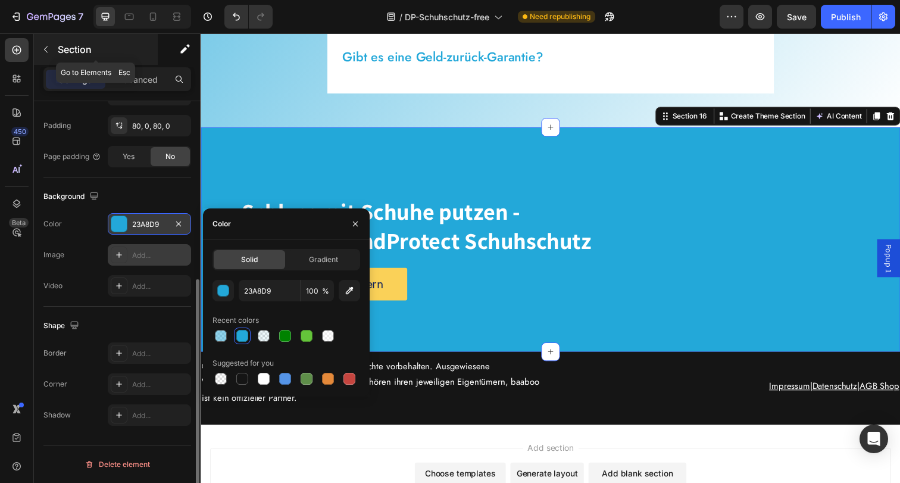
click at [40, 49] on button "button" at bounding box center [45, 49] width 19 height 19
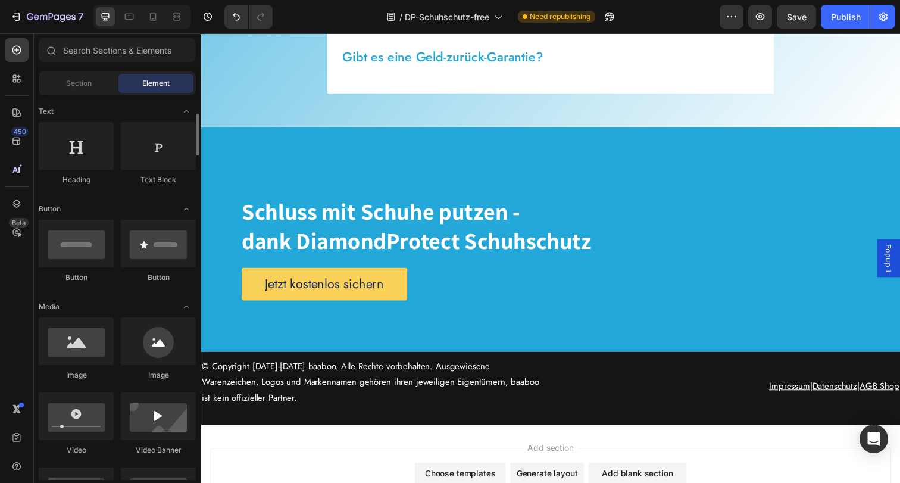
scroll to position [314, 0]
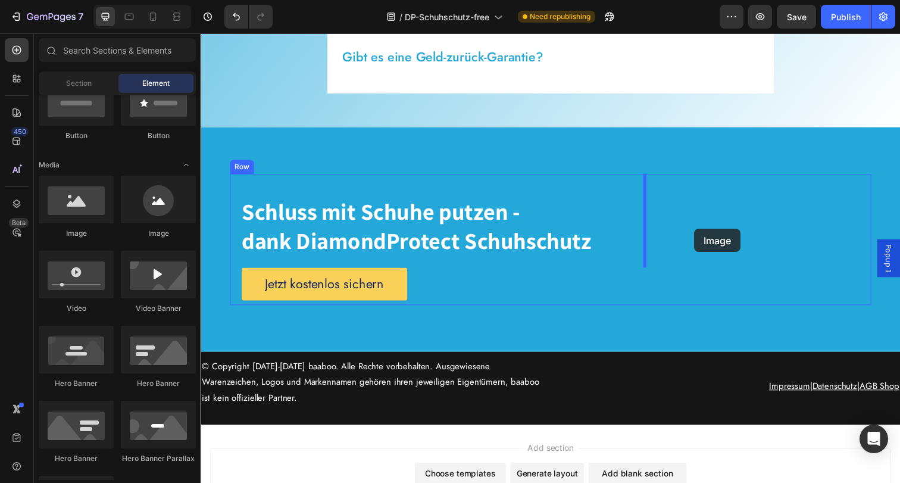
drag, startPoint x: 324, startPoint y: 252, endPoint x: 705, endPoint y: 233, distance: 380.7
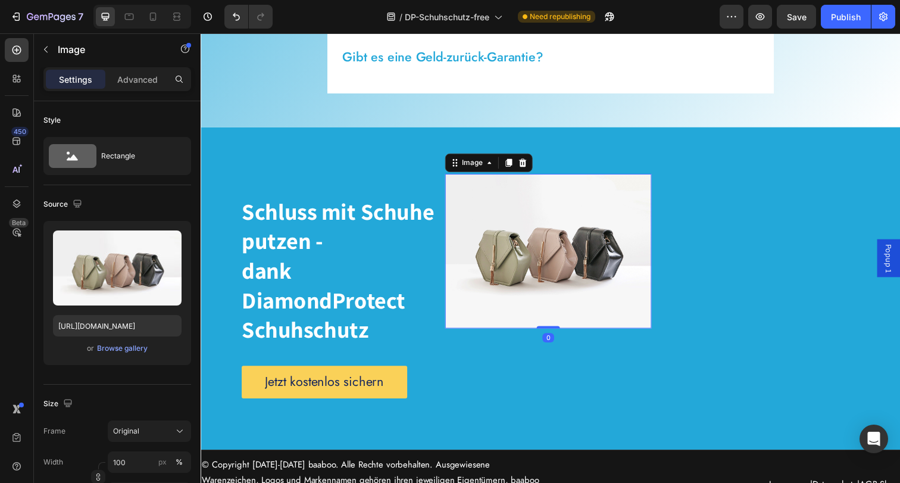
click at [615, 246] on img at bounding box center [555, 256] width 210 height 158
click at [717, 389] on div "Jetzt kostenlos sichern Button" at bounding box center [777, 294] width 215 height 234
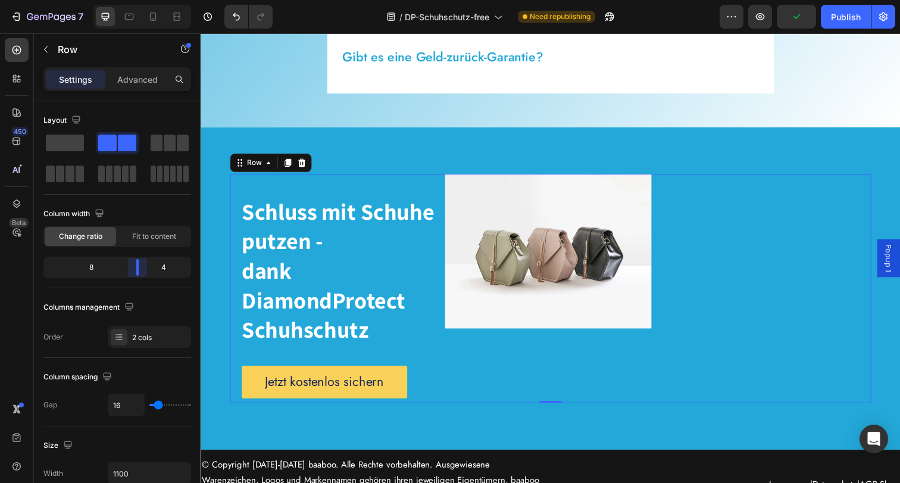
click at [144, 0] on body "7 Version history / DP-Schuhschutz-free Need republishing Preview Publish 450 B…" at bounding box center [450, 0] width 900 height 0
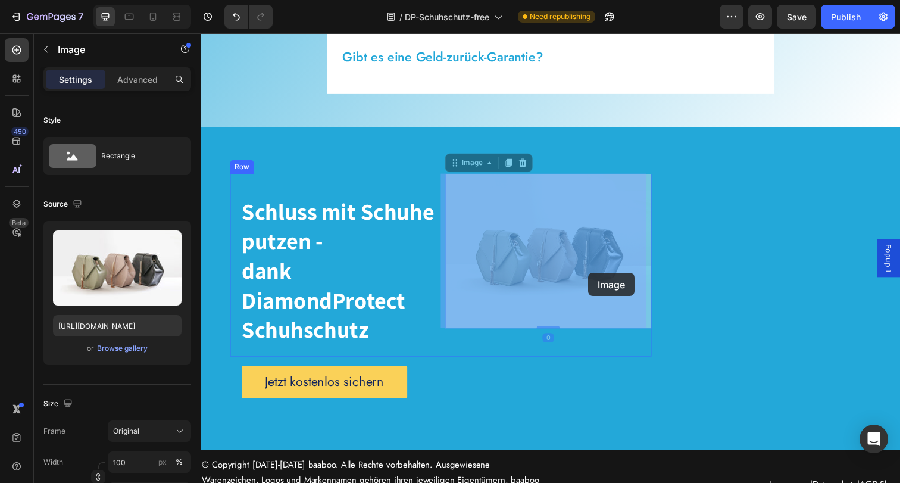
drag, startPoint x: 579, startPoint y: 267, endPoint x: 591, endPoint y: 277, distance: 16.1
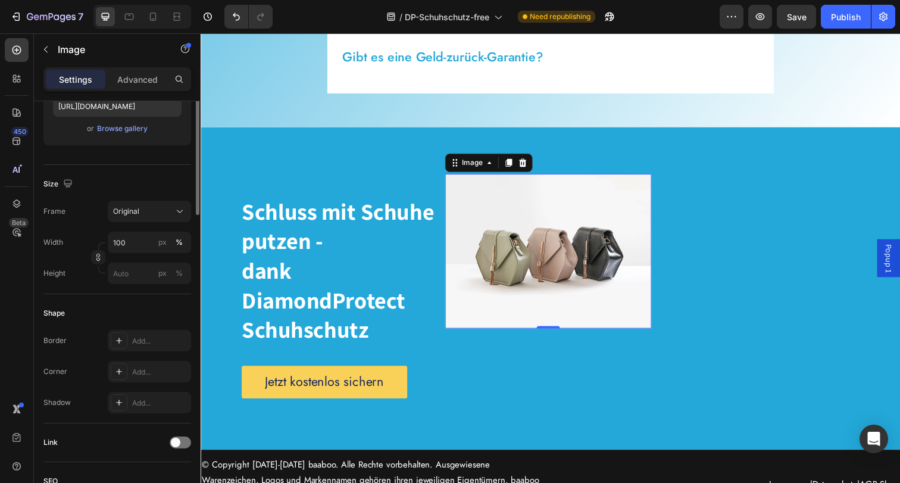
scroll to position [0, 0]
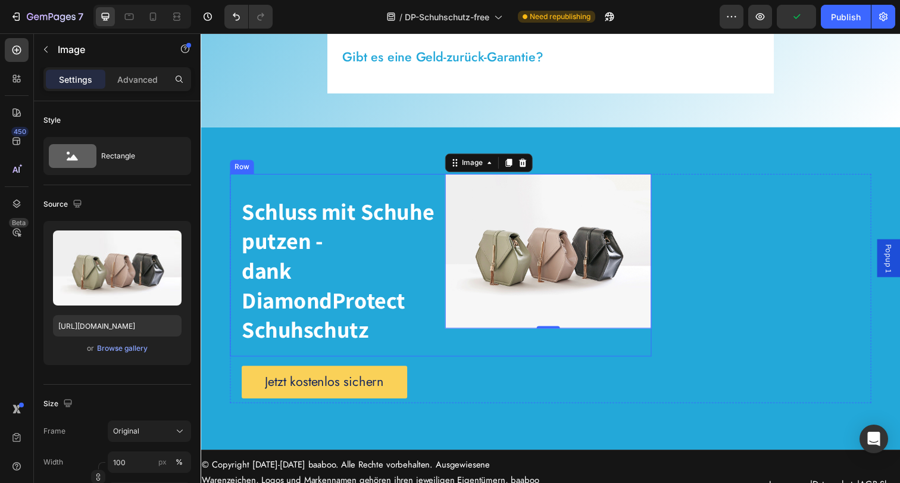
click at [512, 356] on div "Image 0" at bounding box center [555, 270] width 210 height 187
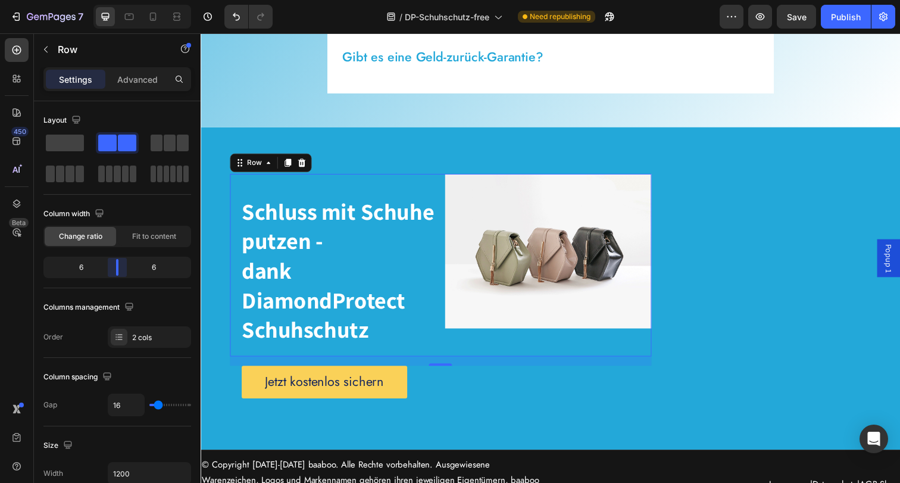
click at [120, 0] on body "7 Version history / DP-Schuhschutz-free Need republishing Preview Save Publish …" at bounding box center [450, 0] width 900 height 0
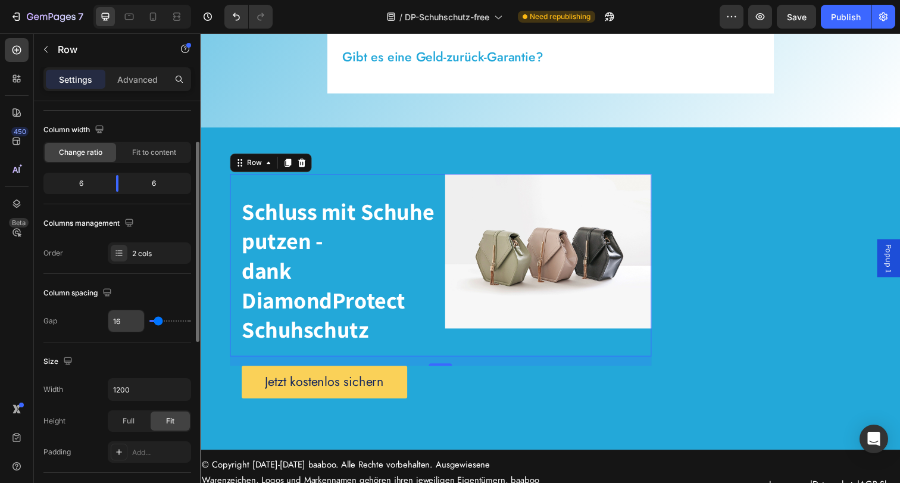
scroll to position [86, 0]
type input "5"
type input "4"
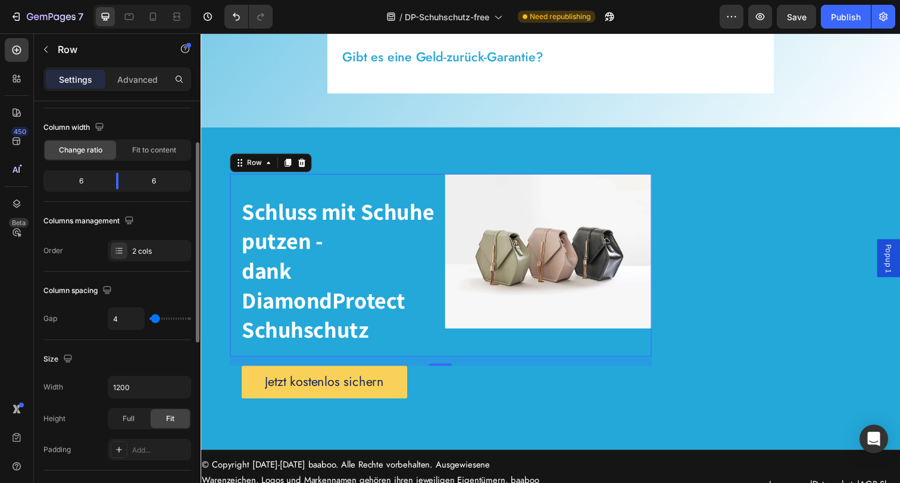
type input "3"
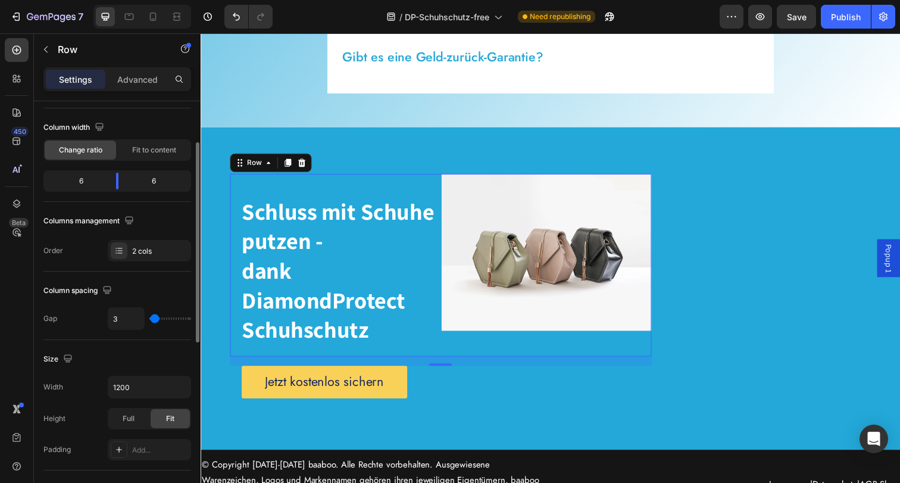
type input "1"
type input "0"
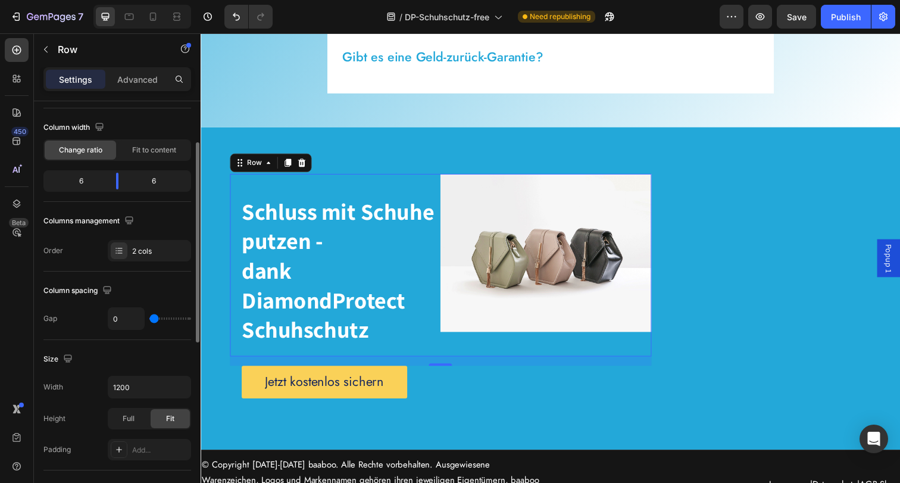
type input "2"
type input "5"
type input "9"
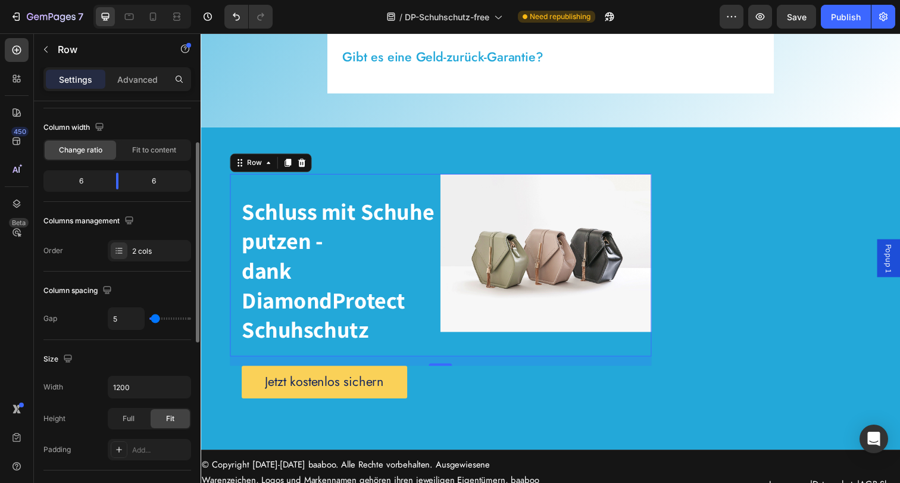
type input "9"
type input "15"
type input "18"
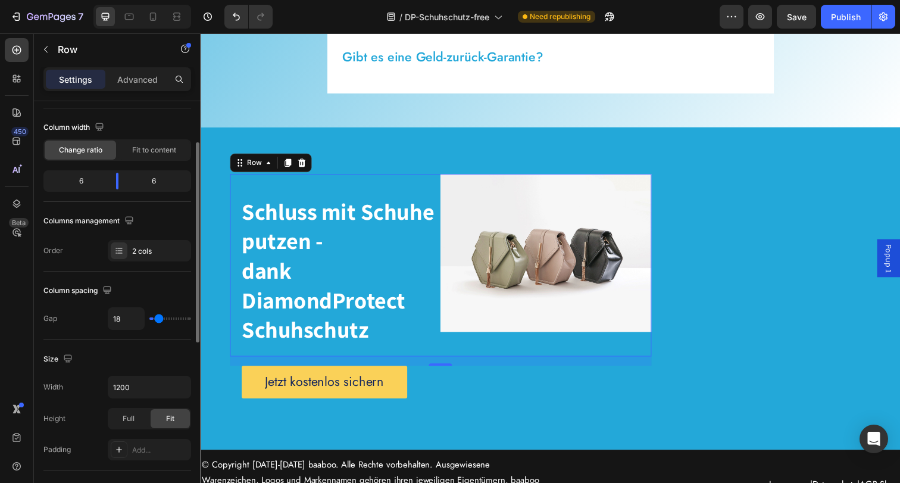
type input "23"
type input "26"
type input "29"
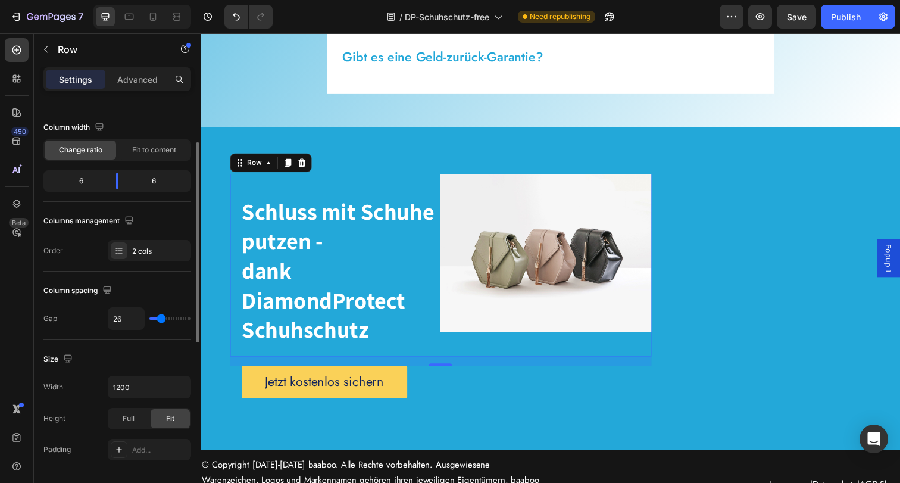
type input "29"
type input "33"
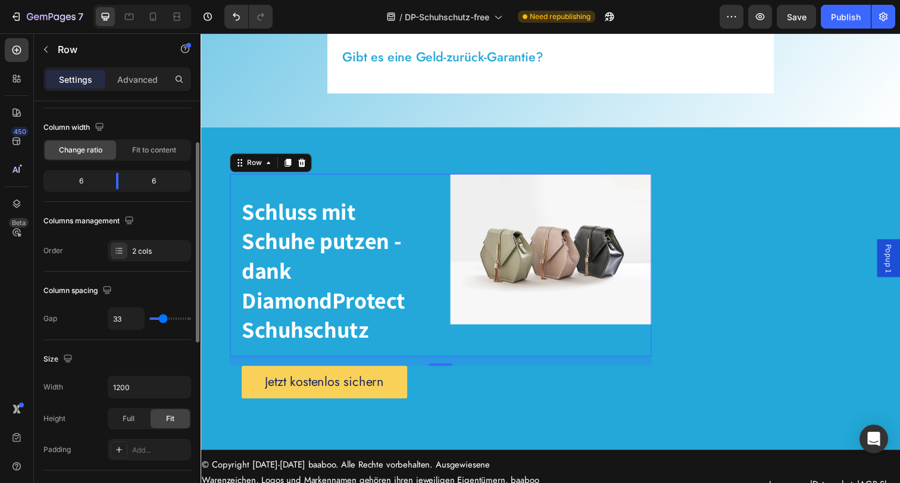
type input "38"
type input "40"
type input "43"
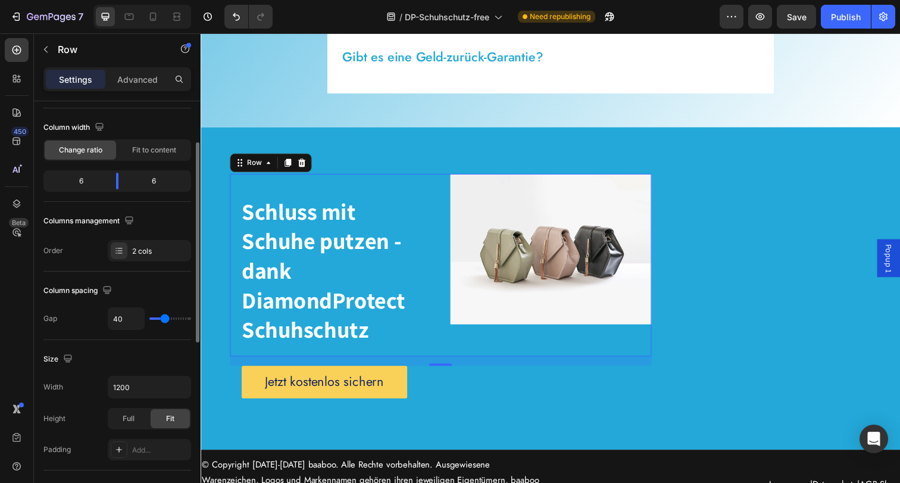
type input "43"
type input "46"
type input "48"
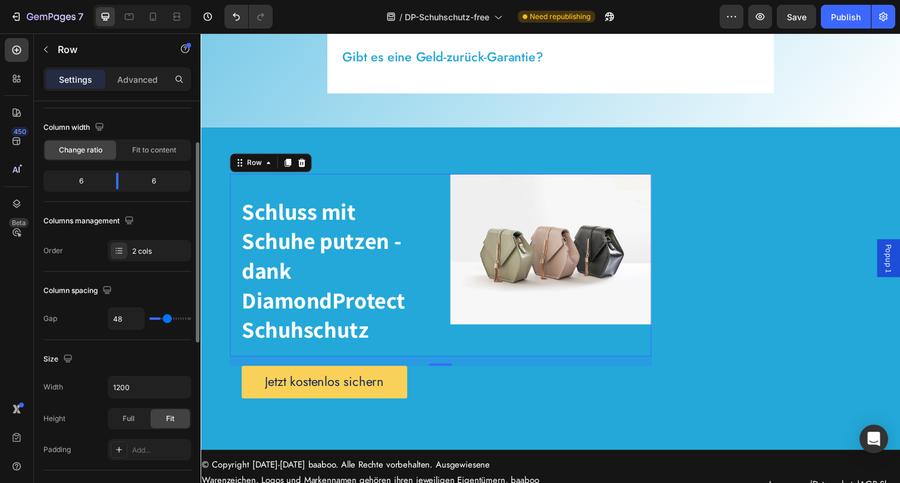
type input "49"
type input "50"
type input "51"
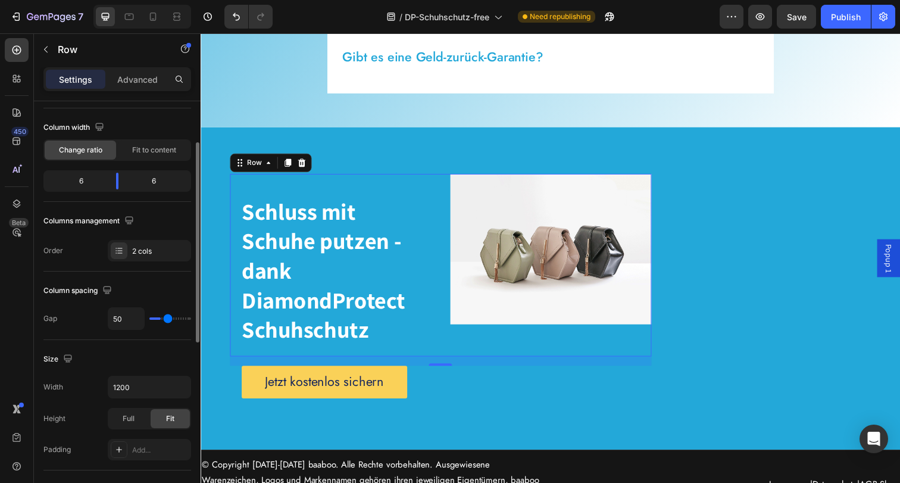
type input "51"
type input "52"
type input "53"
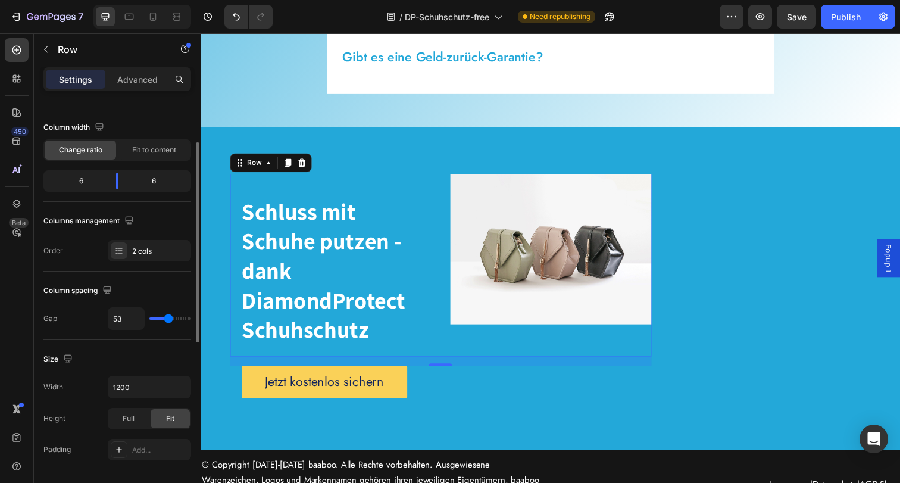
type input "54"
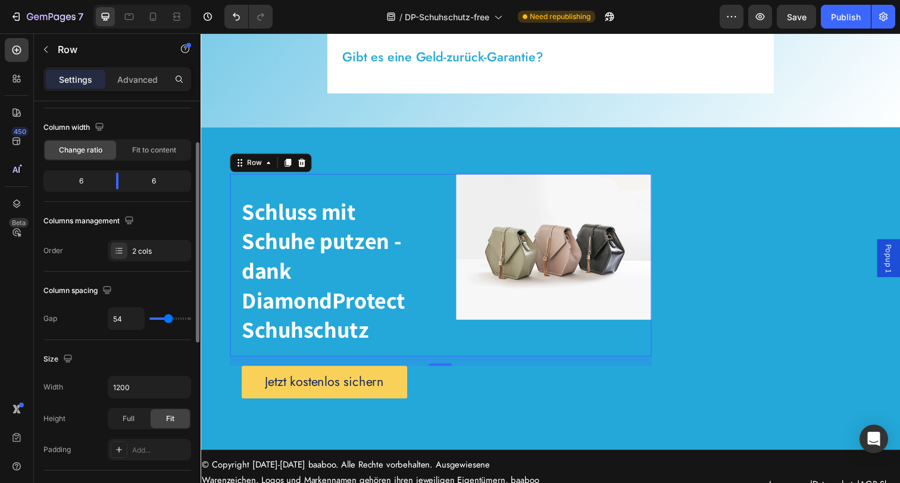
type input "53"
type input "52"
type input "51"
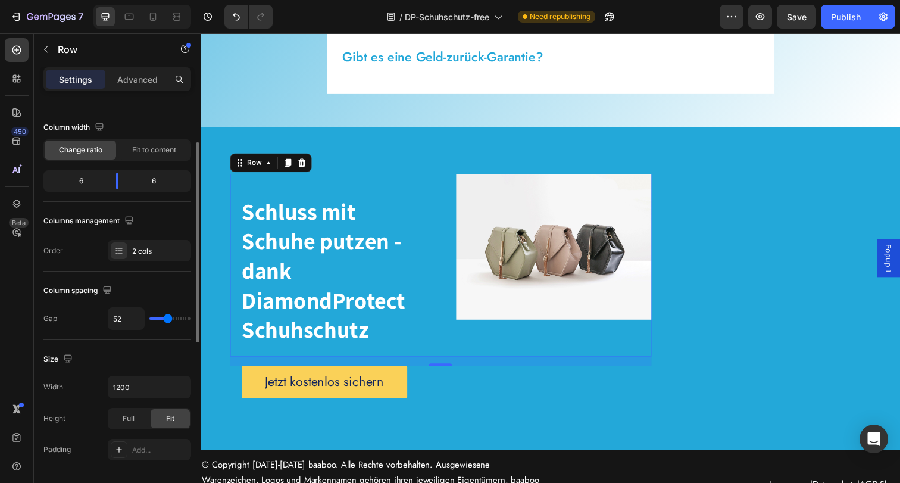
type input "51"
type input "50"
type input "49"
drag, startPoint x: 155, startPoint y: 322, endPoint x: 167, endPoint y: 321, distance: 11.3
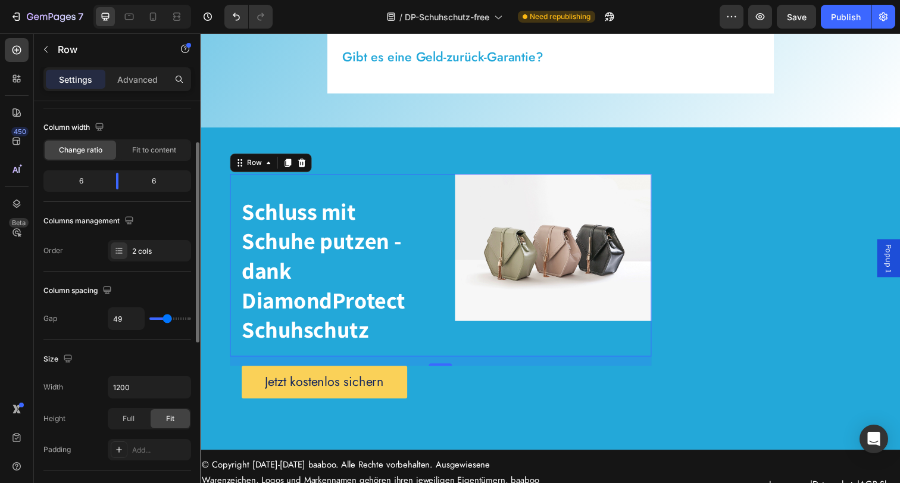
type input "49"
click at [167, 320] on input "range" at bounding box center [170, 318] width 42 height 2
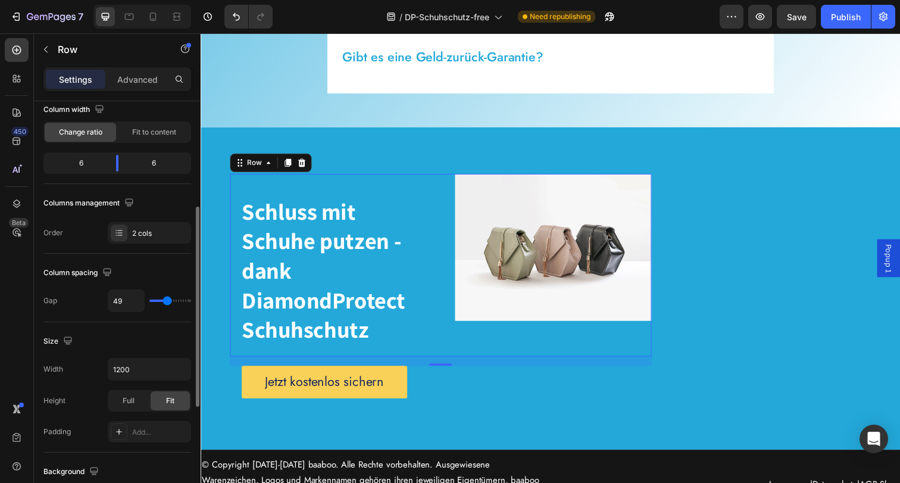
scroll to position [142, 0]
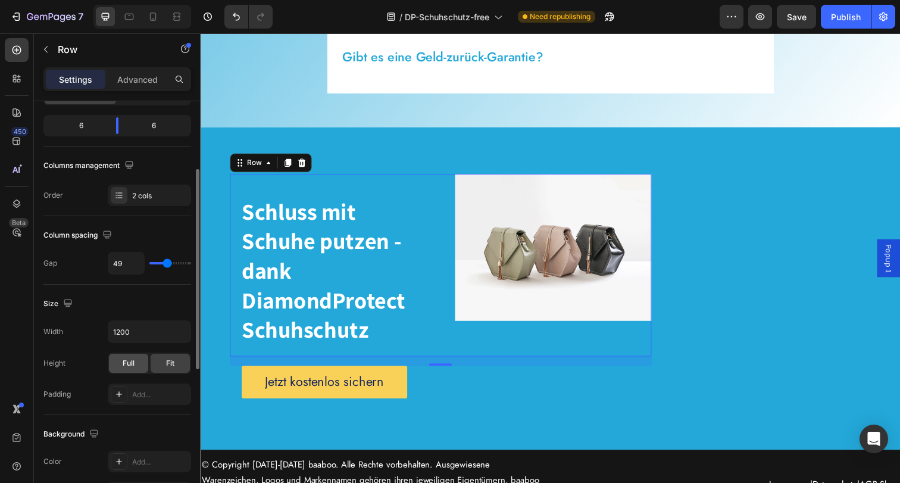
click at [137, 353] on div "Full" at bounding box center [128, 362] width 39 height 19
click at [134, 361] on div "Full" at bounding box center [128, 362] width 39 height 19
click at [155, 330] on input "1200" at bounding box center [149, 331] width 82 height 21
click at [176, 331] on icon "button" at bounding box center [180, 331] width 12 height 12
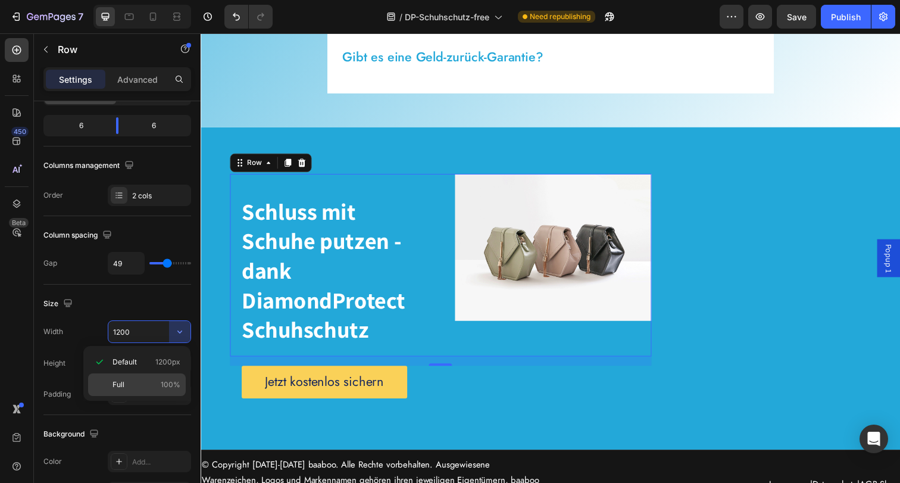
click at [163, 380] on span "100%" at bounding box center [171, 384] width 20 height 11
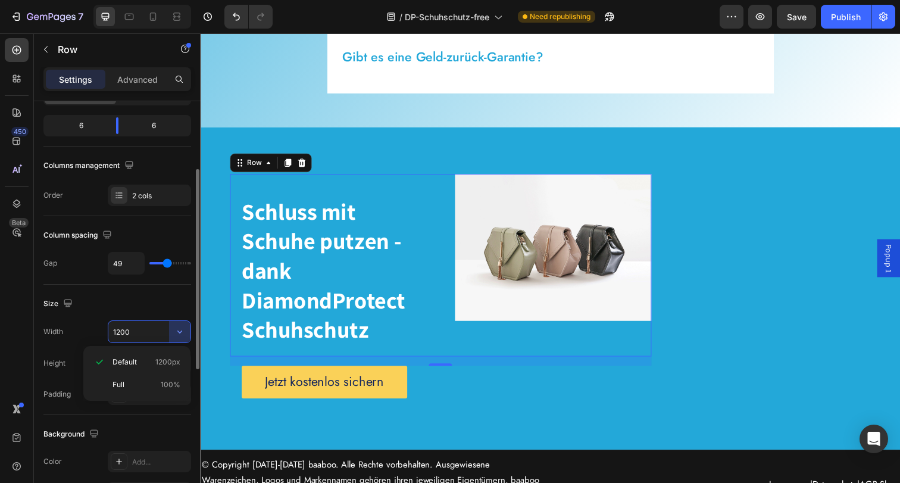
type input "100%"
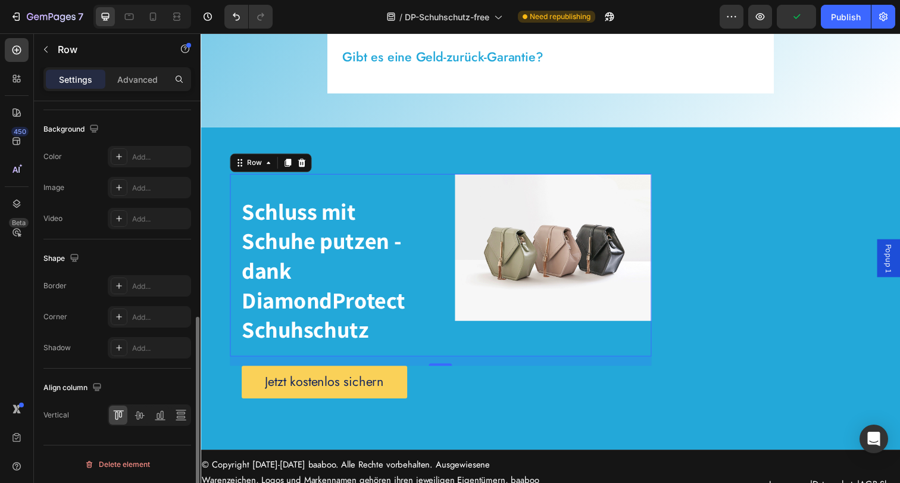
scroll to position [0, 0]
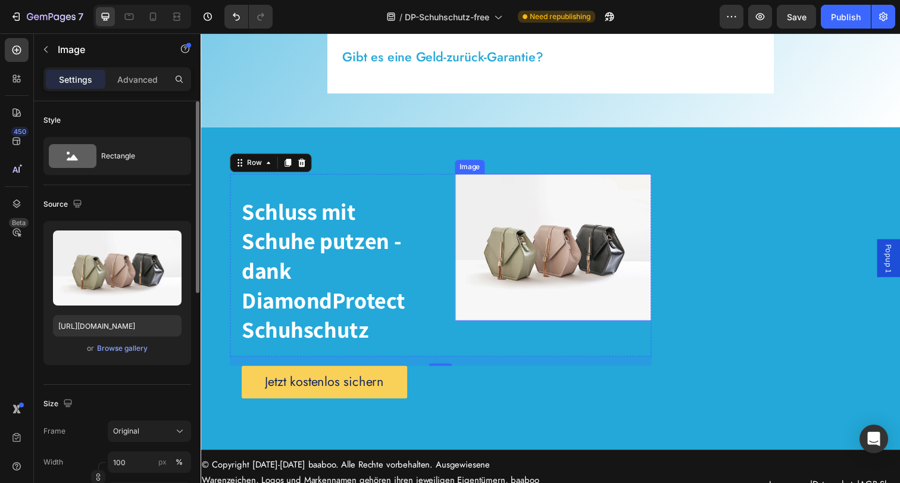
click at [577, 277] on img at bounding box center [560, 252] width 201 height 151
click at [121, 350] on div "Browse gallery" at bounding box center [122, 348] width 51 height 11
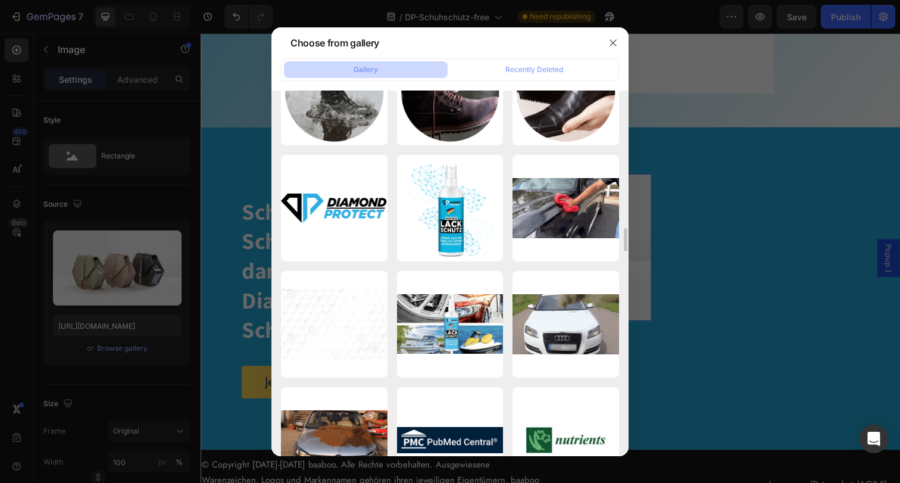
scroll to position [1924, 0]
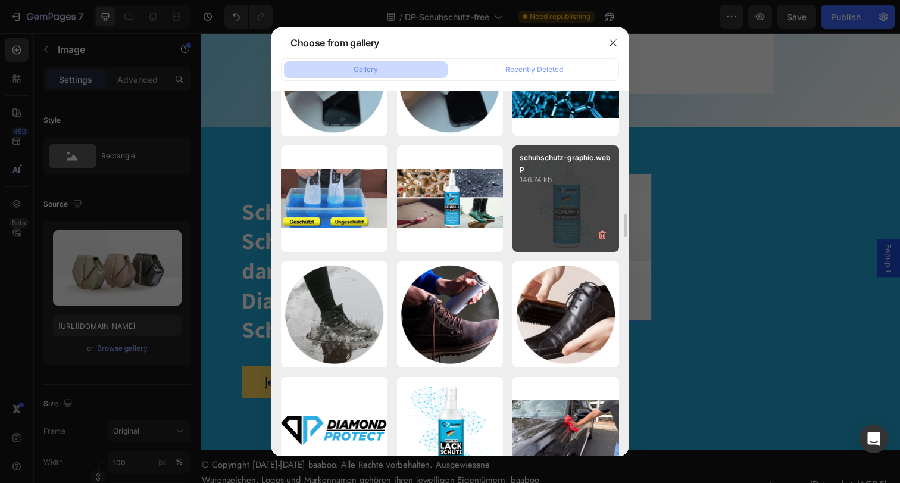
click at [563, 190] on div "schuhschutz-graphic.webp 146.74 kb" at bounding box center [565, 198] width 107 height 107
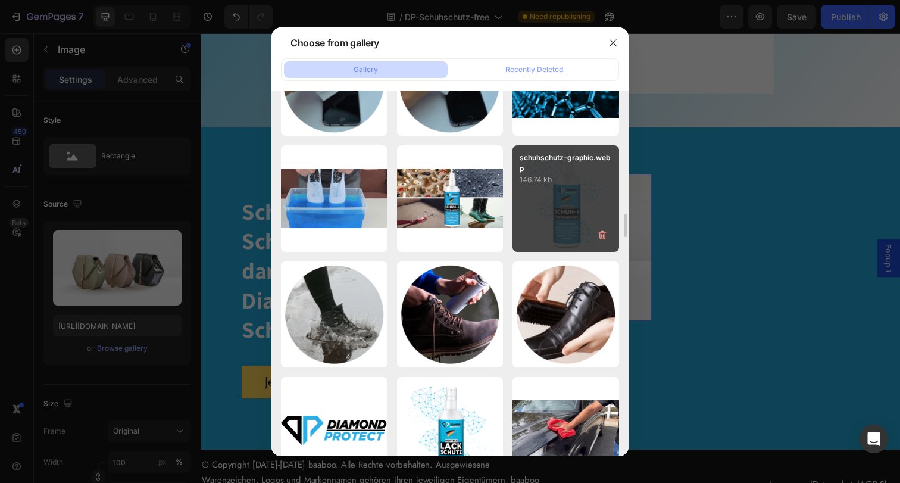
type input "[URL][DOMAIN_NAME]"
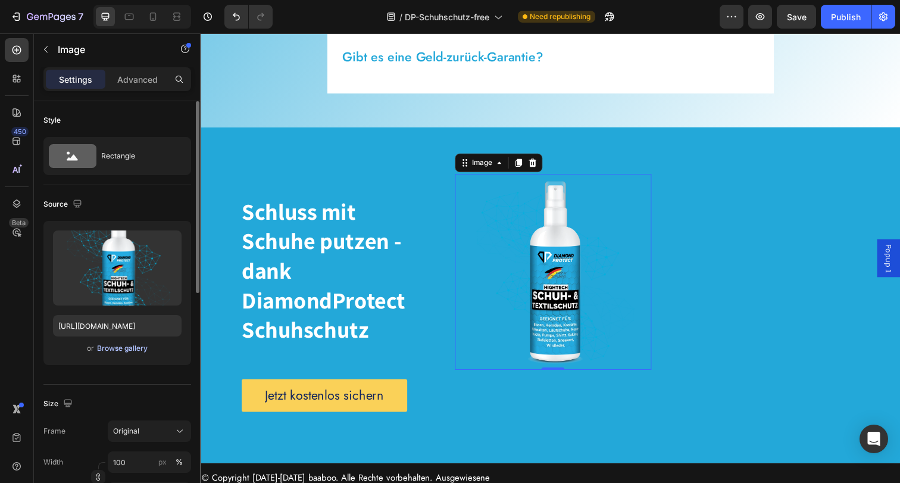
click at [135, 348] on div "Browse gallery" at bounding box center [122, 348] width 51 height 11
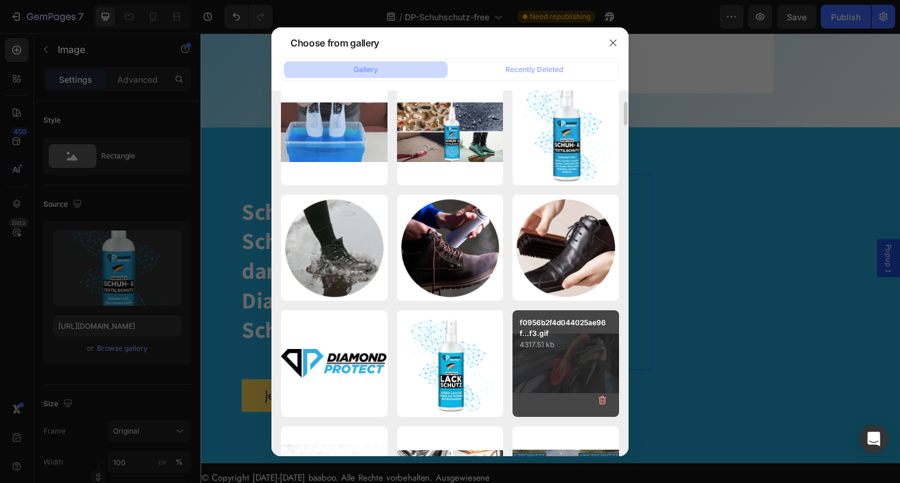
scroll to position [1755, 0]
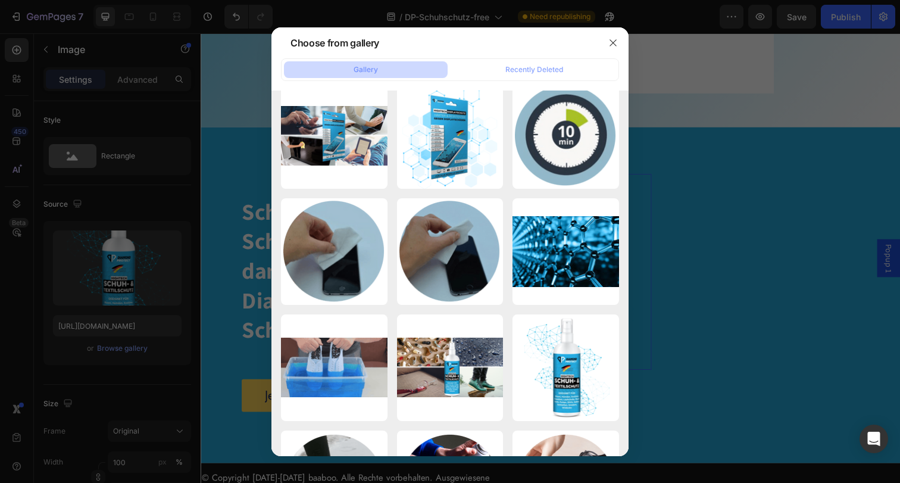
click at [681, 249] on div at bounding box center [450, 241] width 900 height 483
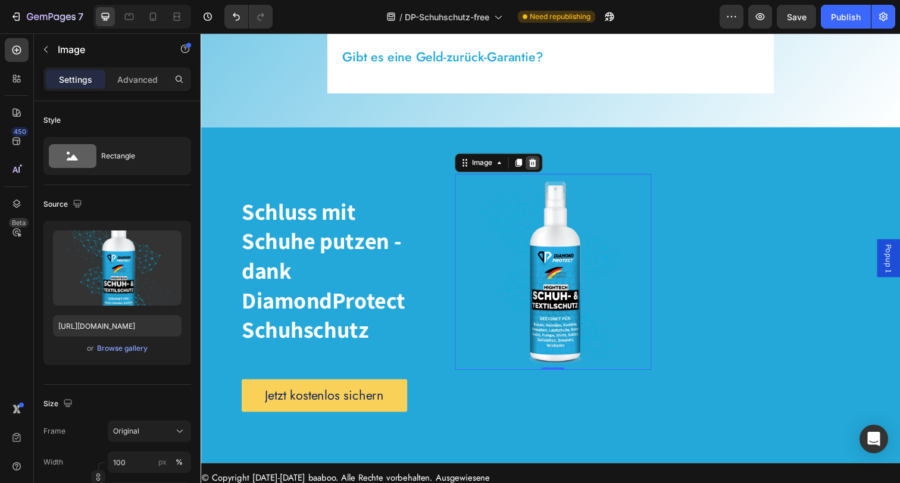
click at [541, 168] on div at bounding box center [539, 165] width 14 height 14
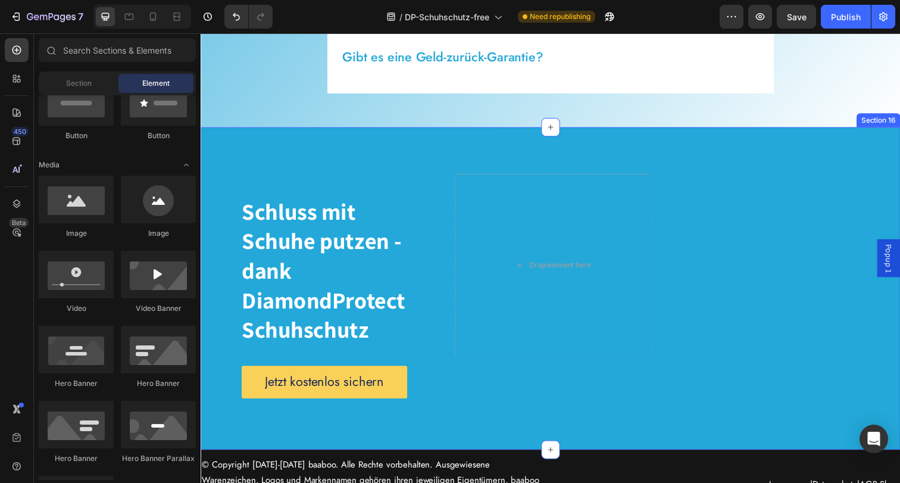
click at [568, 151] on div "Schluss mit Schuhe putzen - dank DiamondProtect Schuhschutz Heading Drop elemen…" at bounding box center [558, 293] width 714 height 329
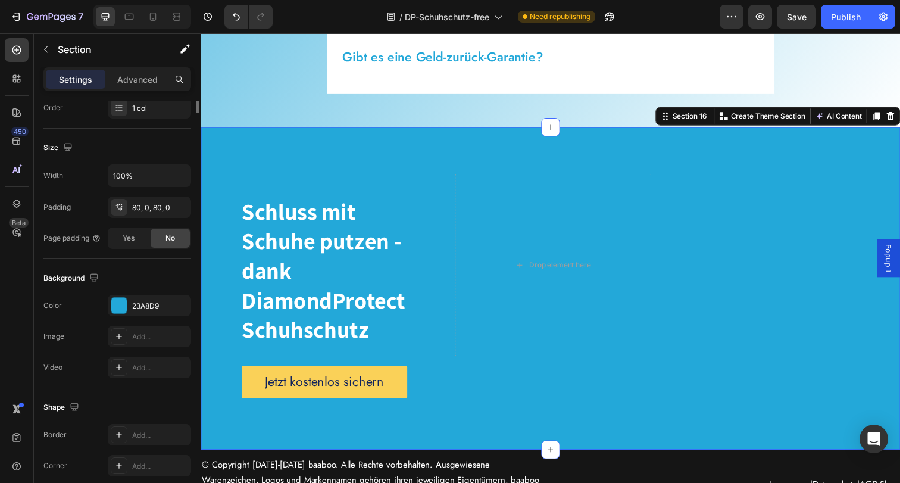
scroll to position [311, 0]
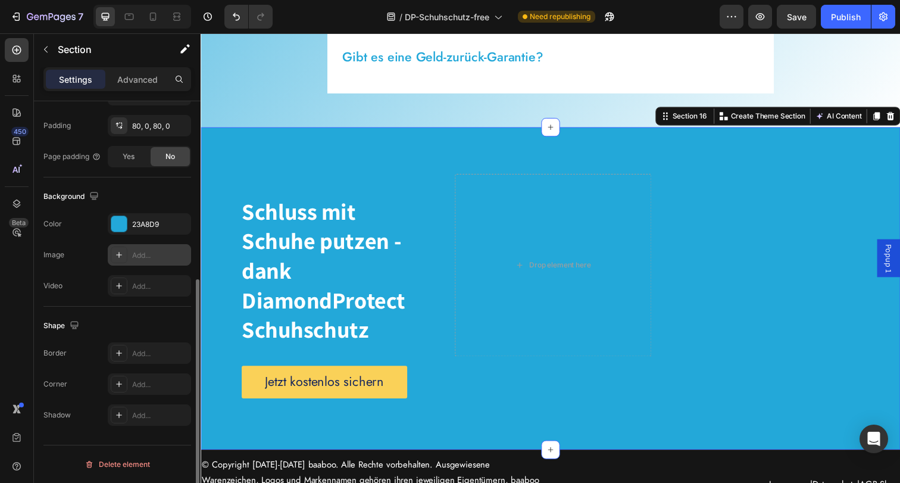
click at [154, 252] on div "Add..." at bounding box center [160, 255] width 56 height 11
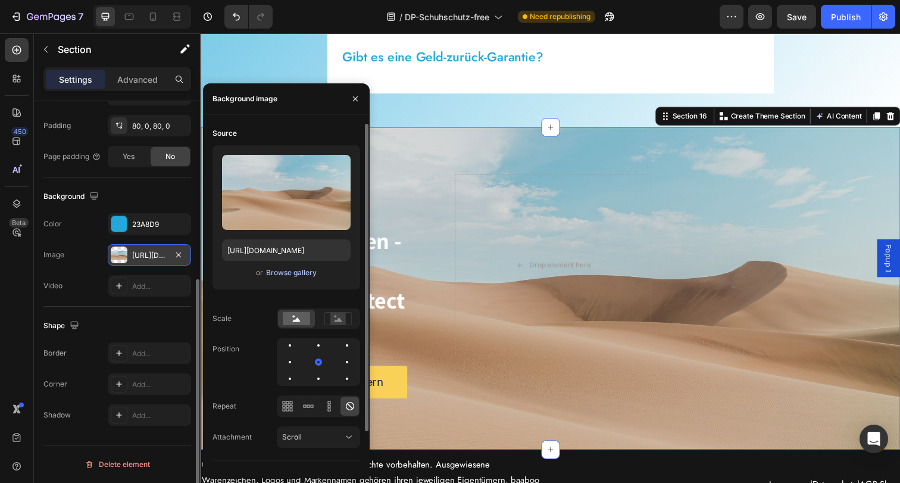
click at [286, 273] on div "Browse gallery" at bounding box center [291, 272] width 51 height 11
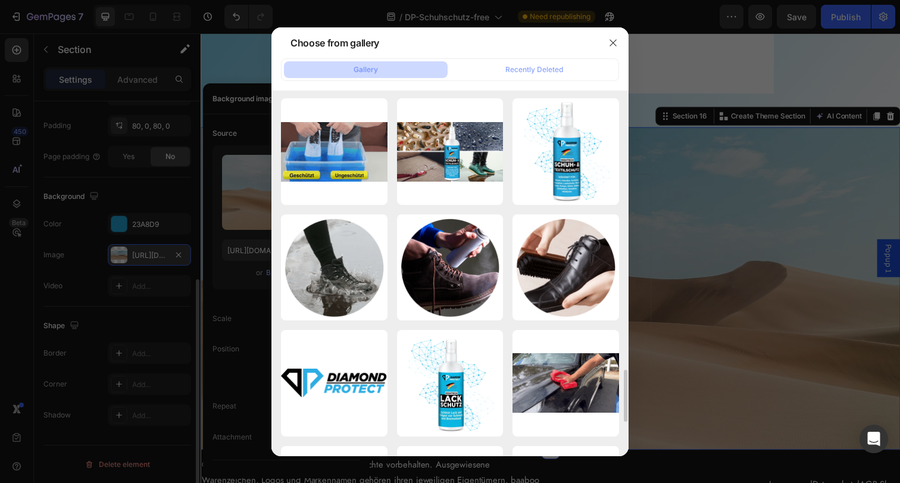
scroll to position [1571, 0]
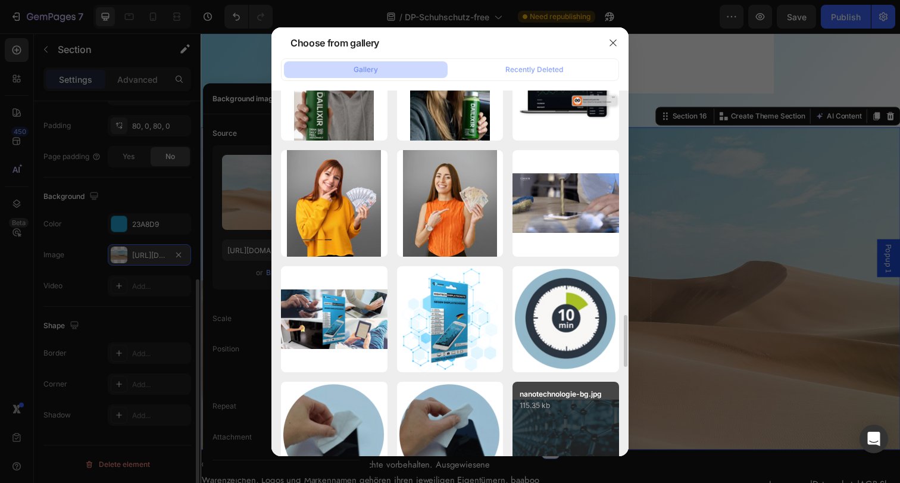
click at [528, 419] on div "nanotechnologie-bg.jpg 115.35 kb" at bounding box center [565, 434] width 107 height 107
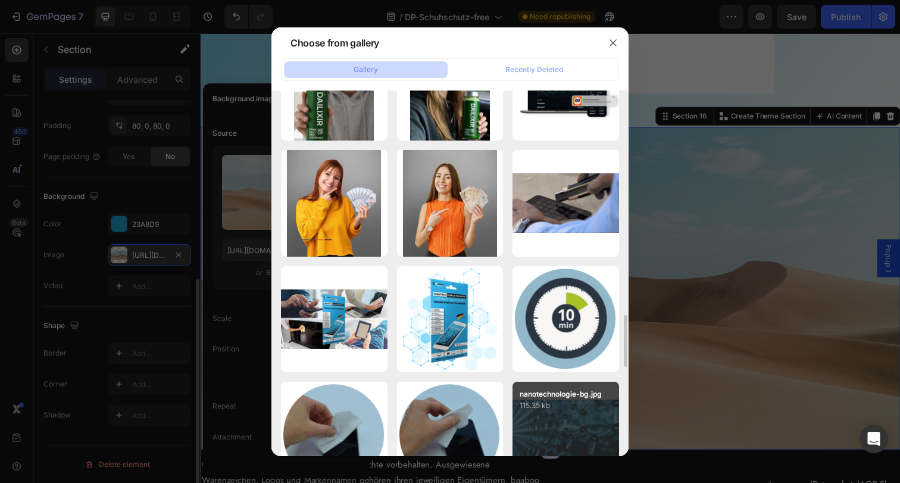
type input "[URL][DOMAIN_NAME]"
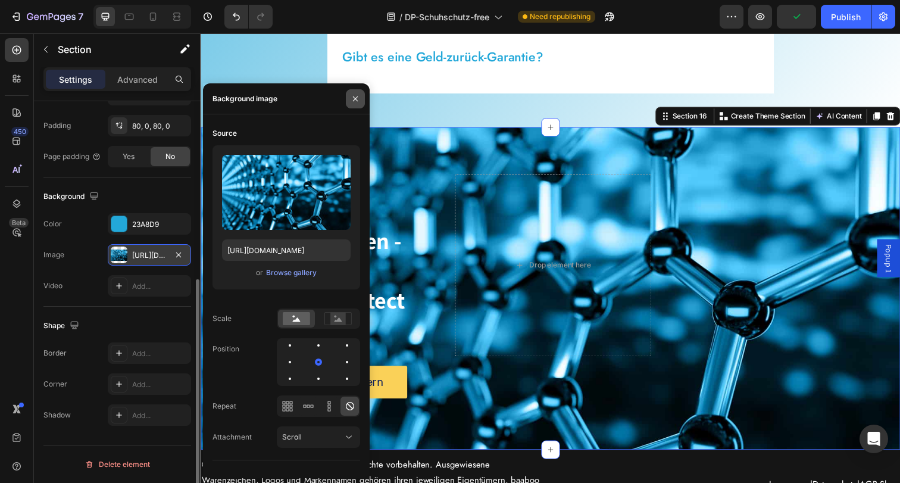
click at [353, 97] on icon "button" at bounding box center [355, 99] width 10 height 10
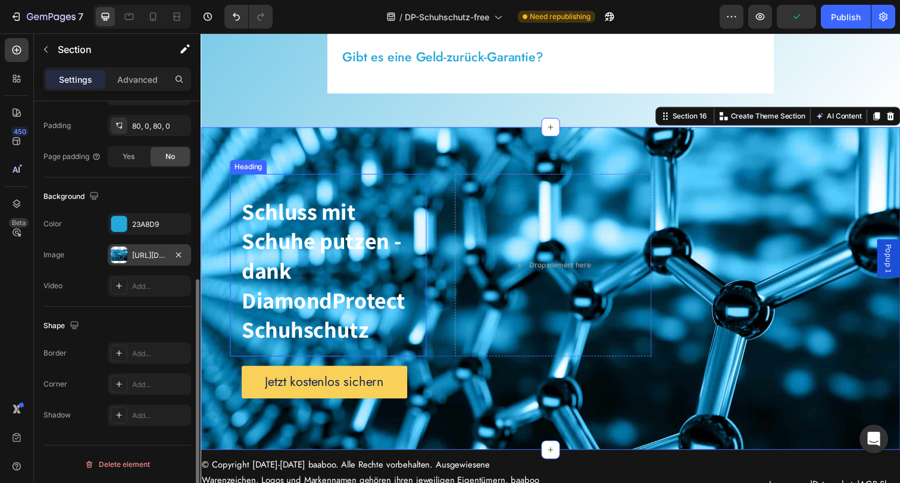
click at [338, 283] on h2 "Schluss mit Schuhe putzen - dank DiamondProtect Schuhschutz" at bounding box center [330, 279] width 201 height 169
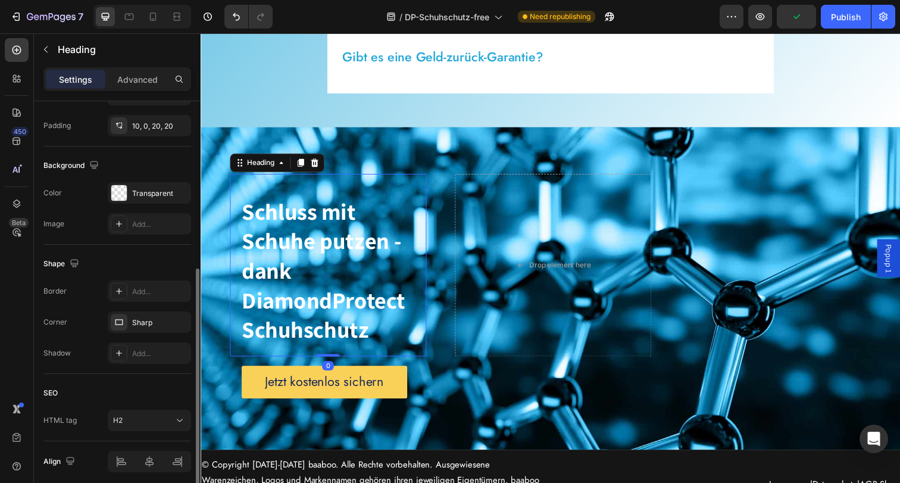
scroll to position [0, 0]
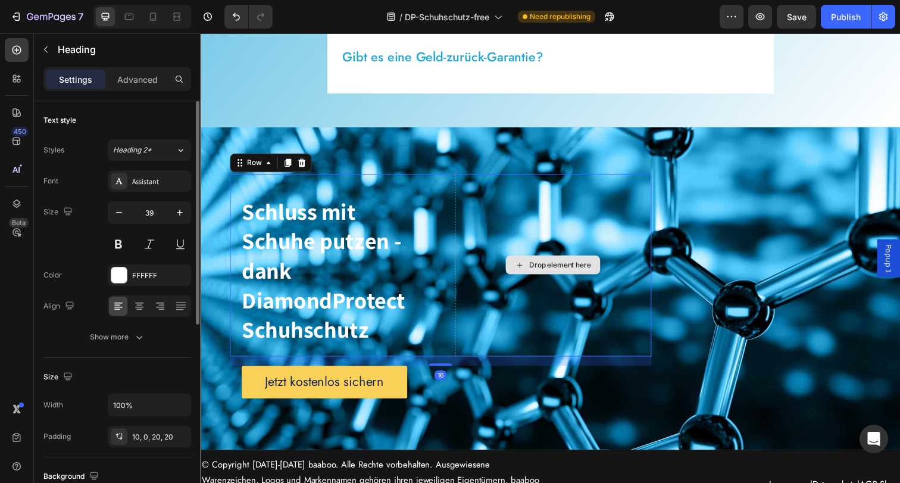
click at [497, 210] on div "Drop element here" at bounding box center [560, 270] width 201 height 187
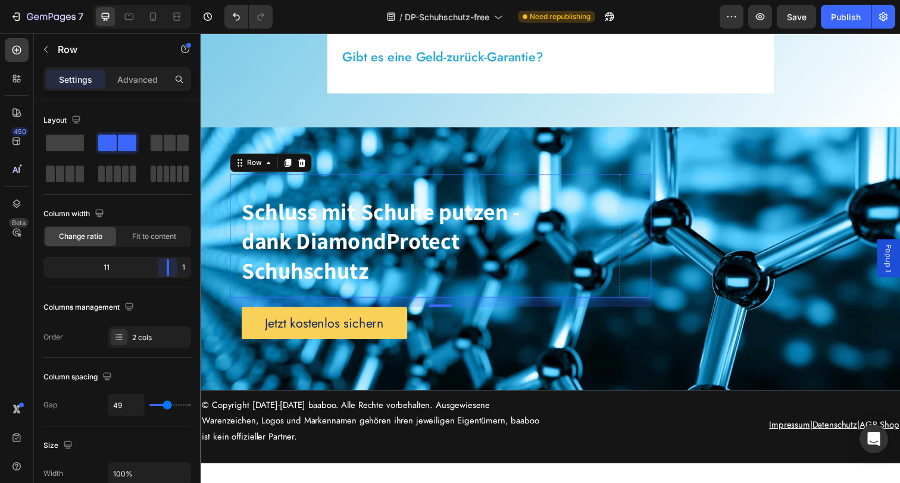
drag, startPoint x: 114, startPoint y: 267, endPoint x: 71, endPoint y: 240, distance: 50.2
click at [180, 0] on body "7 Version history / DP-Schuhschutz-free Need republishing Preview Save Publish …" at bounding box center [450, 0] width 900 height 0
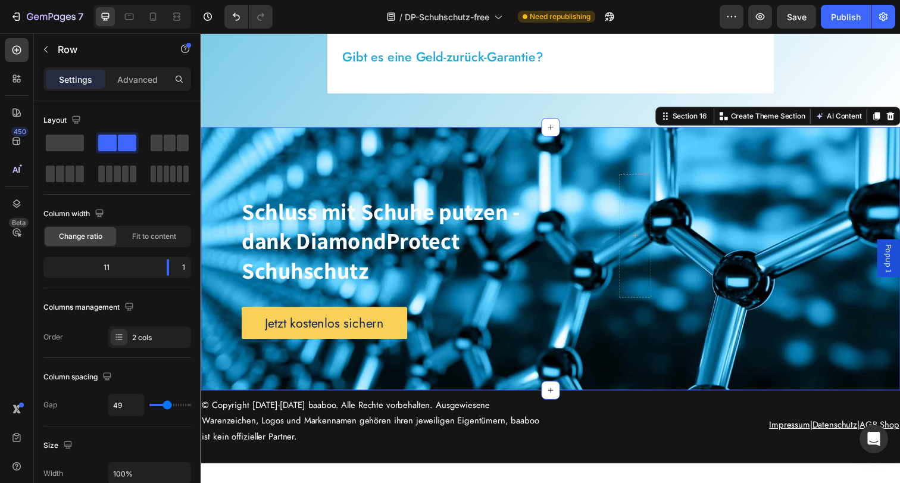
click at [642, 354] on div "Schluss mit Schuhe putzen - dank DiamondProtect Schuhschutz Heading Row Jetzt k…" at bounding box center [558, 263] width 714 height 269
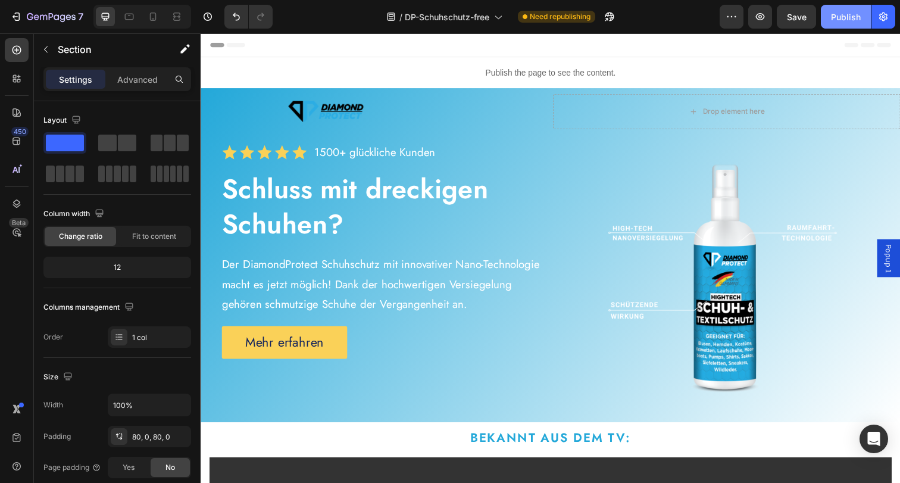
click at [842, 21] on div "Publish" at bounding box center [846, 17] width 30 height 12
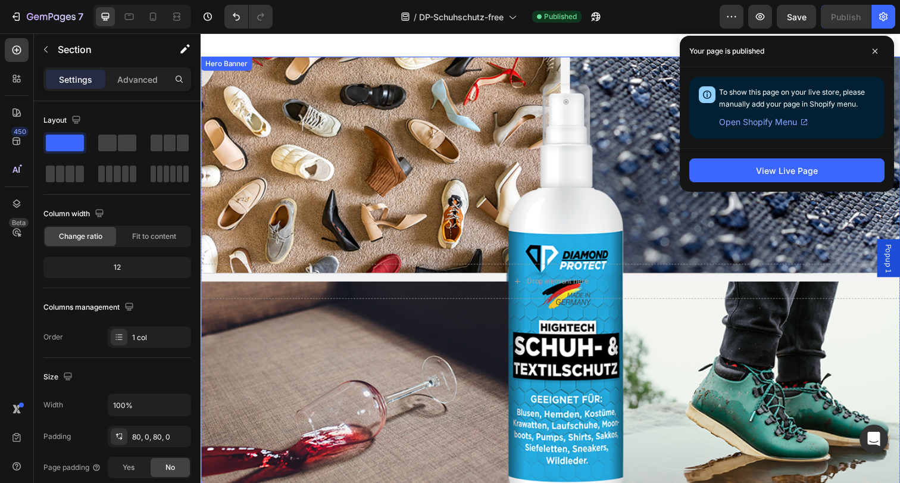
scroll to position [1987, 0]
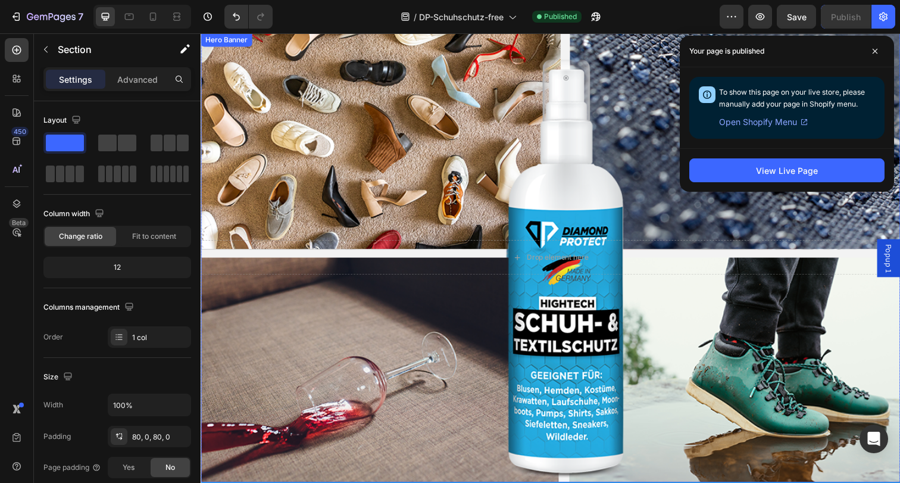
click at [502, 178] on div "Background Image" at bounding box center [558, 262] width 714 height 459
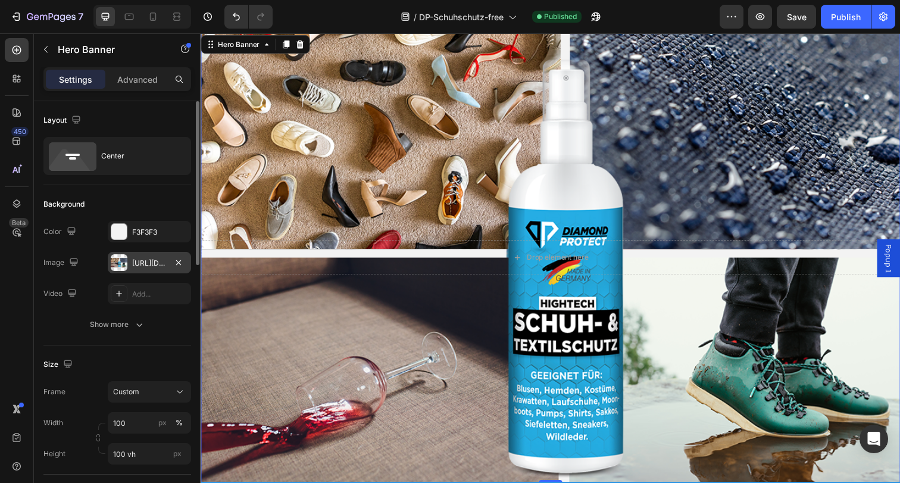
click at [158, 262] on div "[URL][DOMAIN_NAME]" at bounding box center [149, 263] width 35 height 11
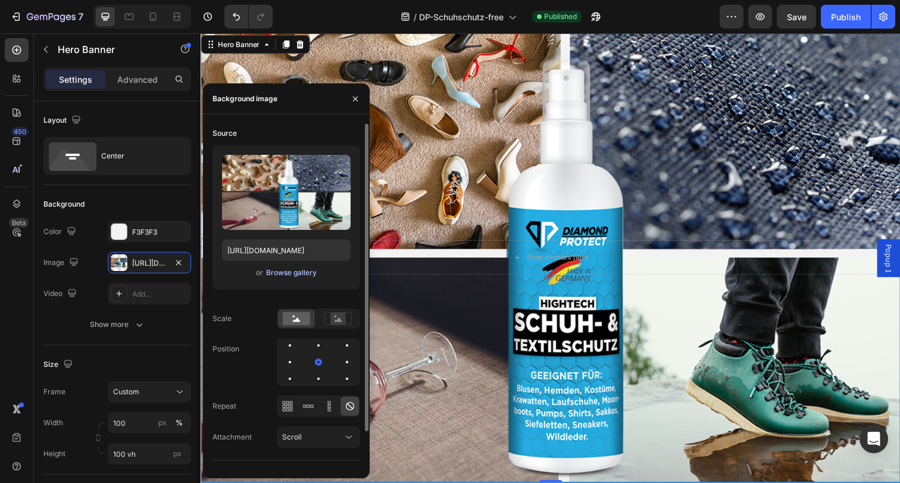
click at [274, 273] on div "Browse gallery" at bounding box center [291, 272] width 51 height 11
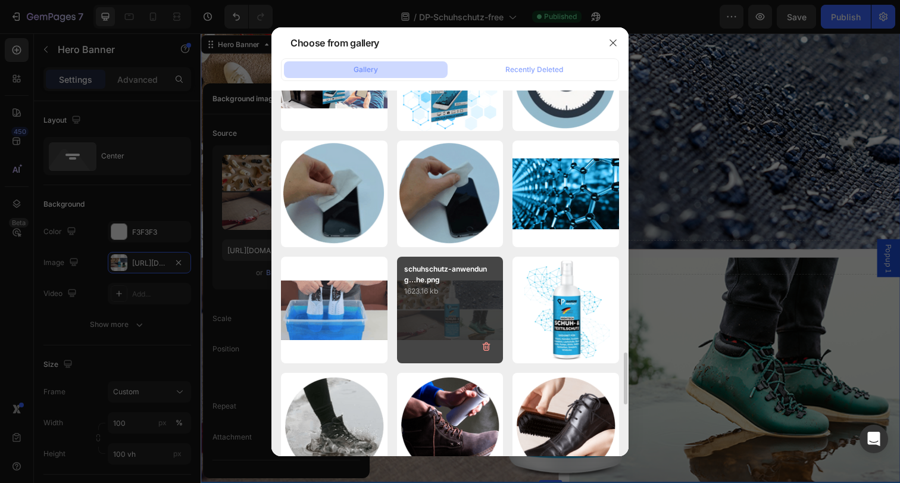
scroll to position [1815, 0]
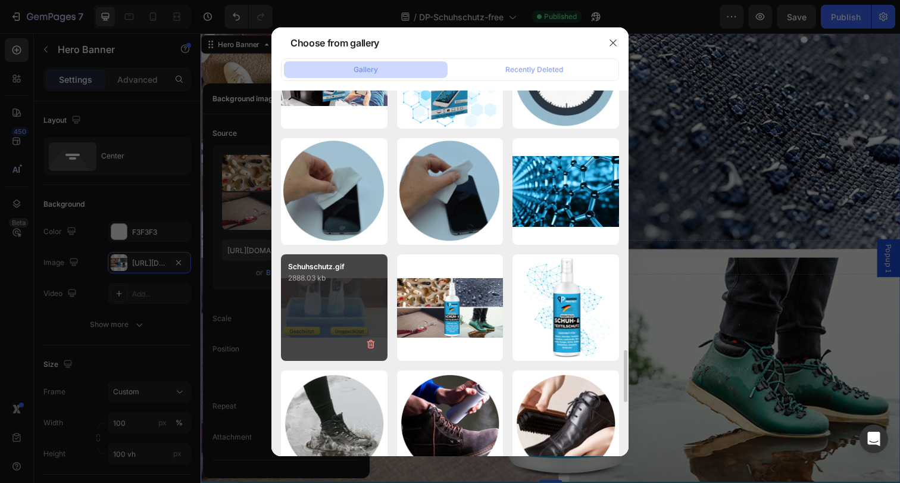
click at [343, 306] on div "Schuhschutz.gif 2888.03 kb" at bounding box center [334, 307] width 107 height 107
type input "[URL][DOMAIN_NAME]"
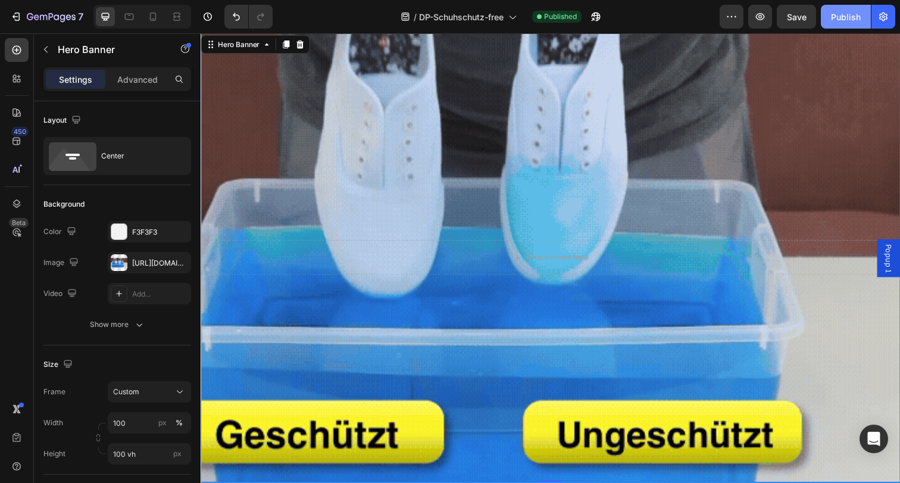
click at [847, 20] on div "Publish" at bounding box center [846, 17] width 30 height 12
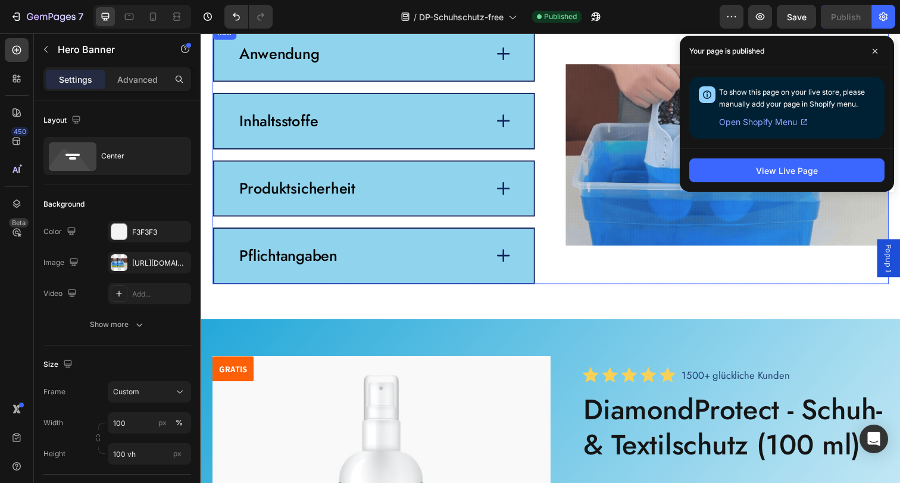
scroll to position [2813, 0]
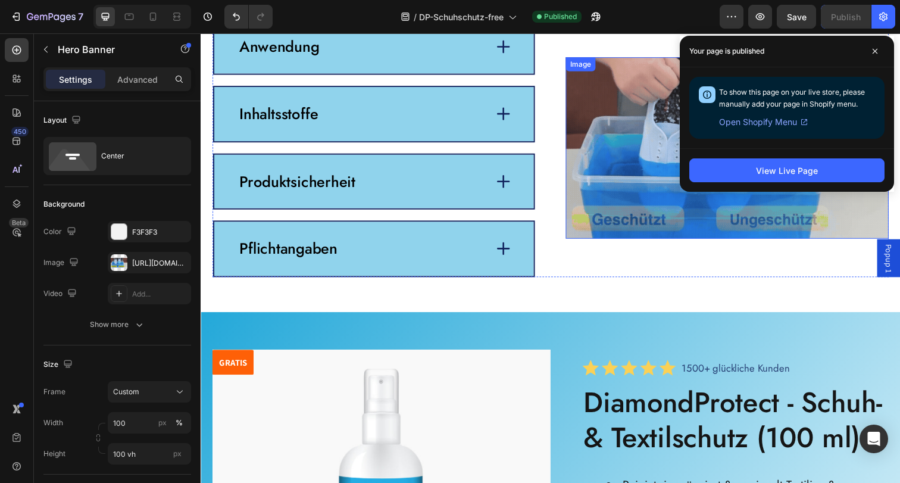
click at [637, 212] on img at bounding box center [738, 150] width 330 height 185
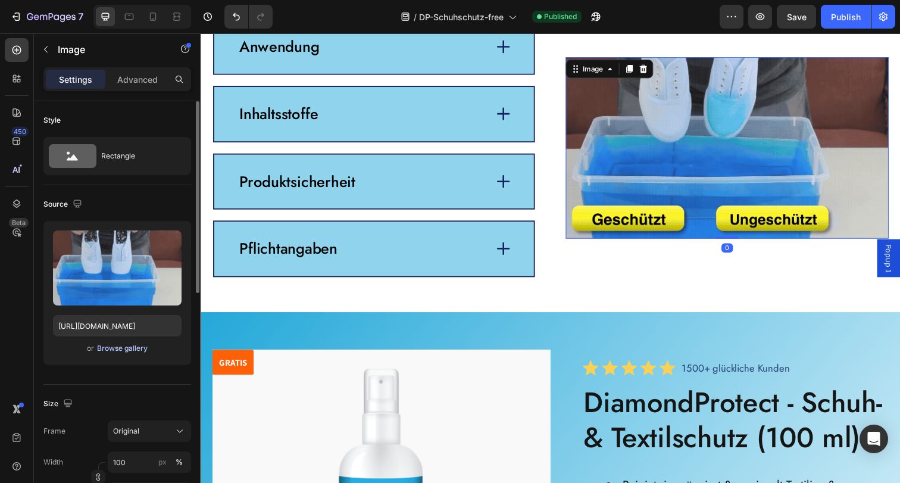
click at [140, 348] on div "Browse gallery" at bounding box center [122, 348] width 51 height 11
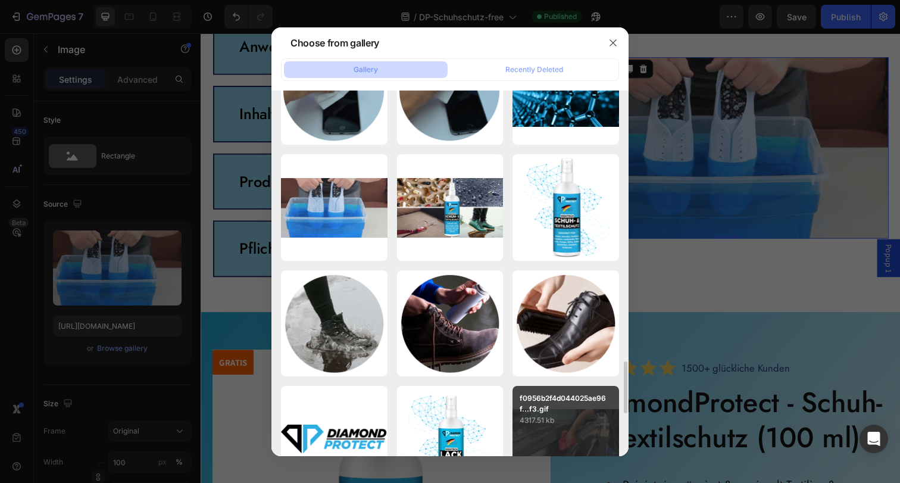
scroll to position [1912, 0]
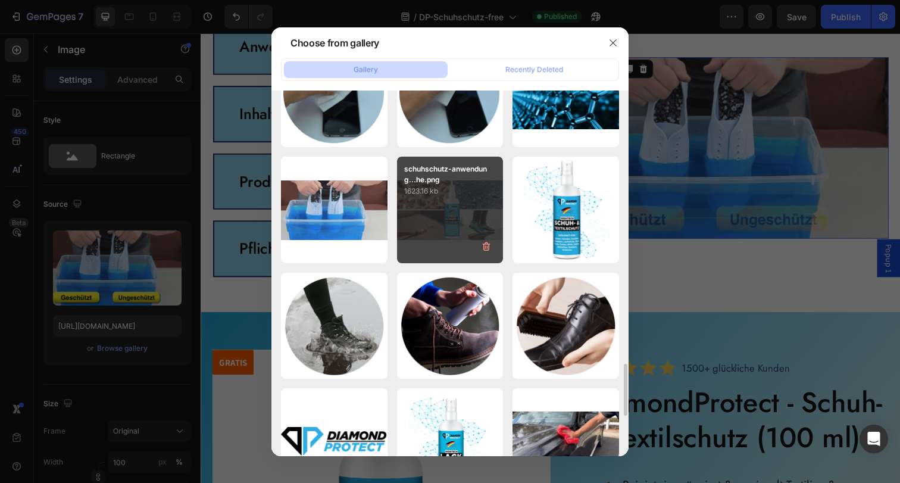
click at [443, 201] on div "schuhschutz-anwendung...he.png 1623.16 kb" at bounding box center [450, 209] width 107 height 107
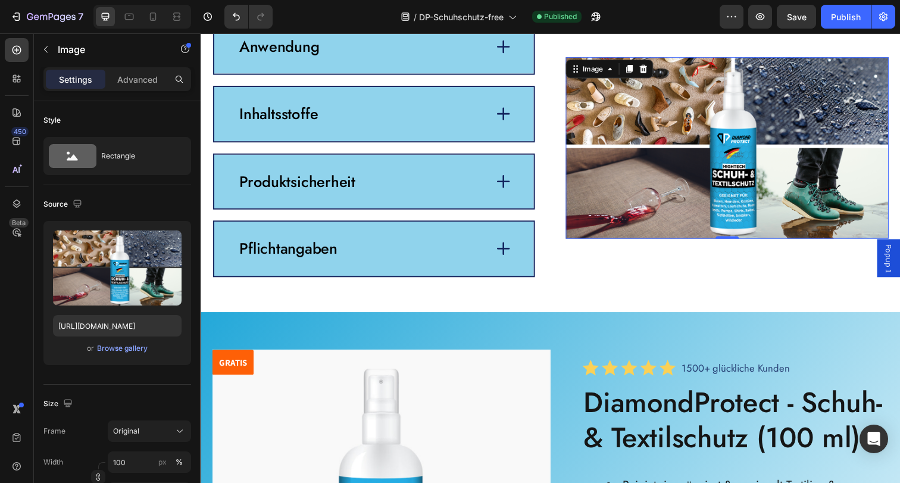
click at [611, 184] on img at bounding box center [738, 150] width 330 height 185
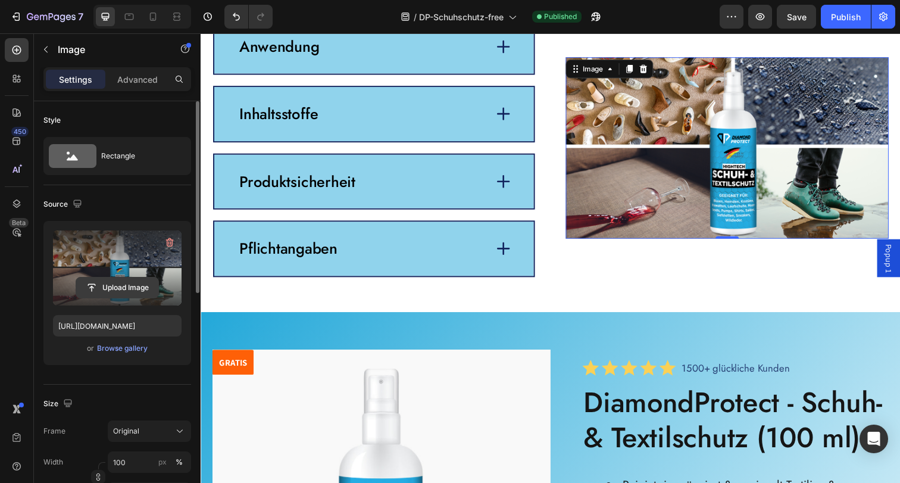
click at [137, 284] on input "file" at bounding box center [117, 287] width 82 height 20
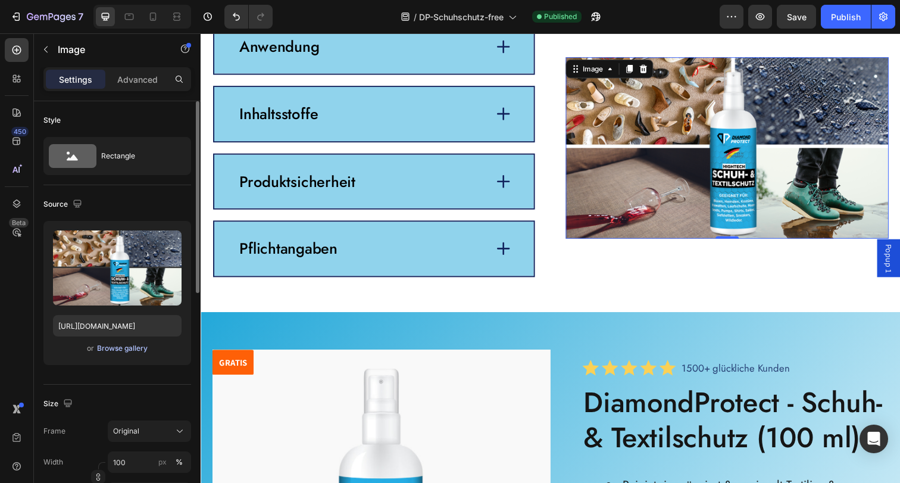
click at [120, 349] on div "Browse gallery" at bounding box center [122, 348] width 51 height 11
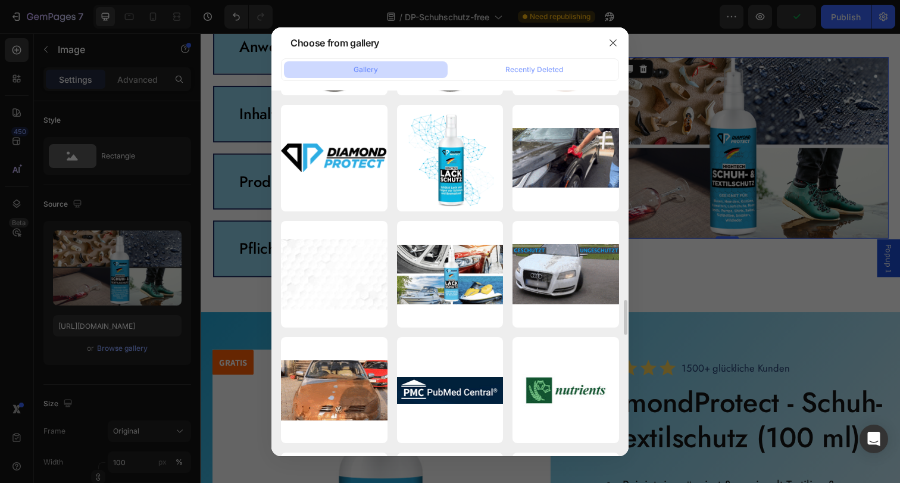
scroll to position [1949, 0]
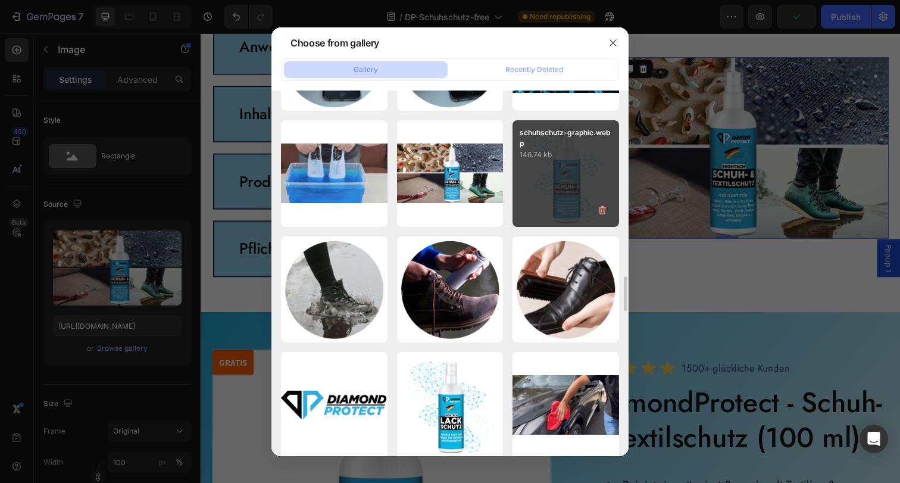
click at [541, 193] on div "schuhschutz-graphic.webp 146.74 kb" at bounding box center [565, 173] width 107 height 107
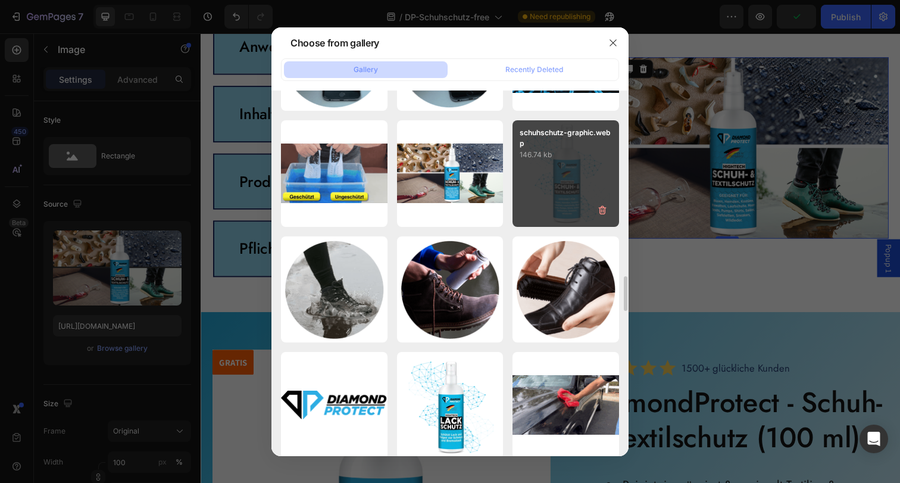
type input "[URL][DOMAIN_NAME]"
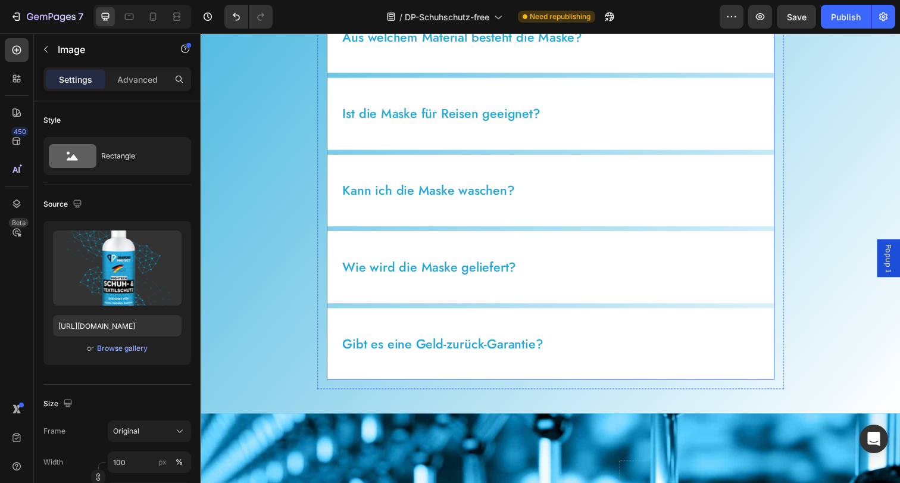
scroll to position [5158, 0]
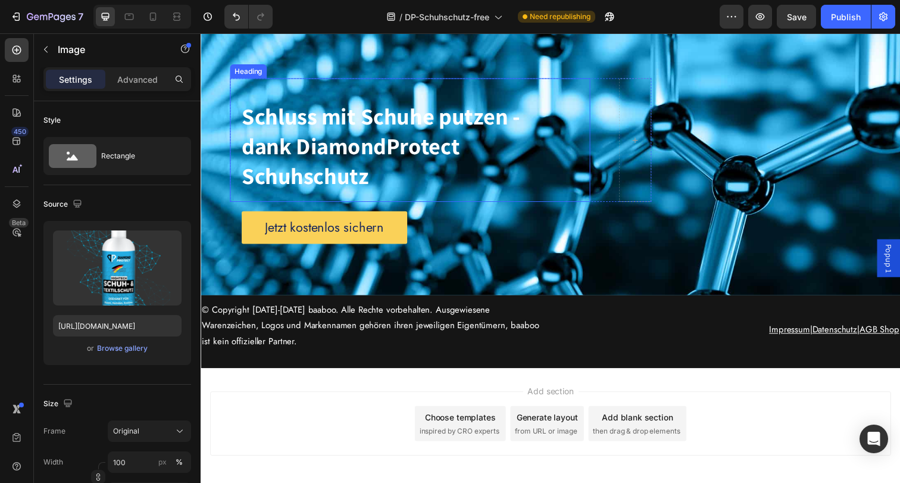
click at [490, 195] on h2 "Schluss mit Schuhe putzen - dank DiamondProtect Schuhschutz" at bounding box center [414, 151] width 368 height 108
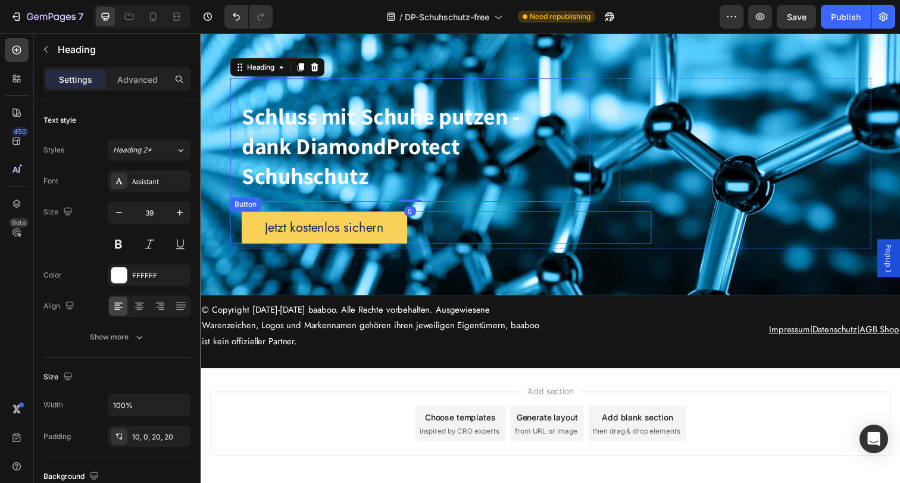
click at [529, 245] on div "Jetzt kostenlos sichern Button" at bounding box center [445, 231] width 430 height 33
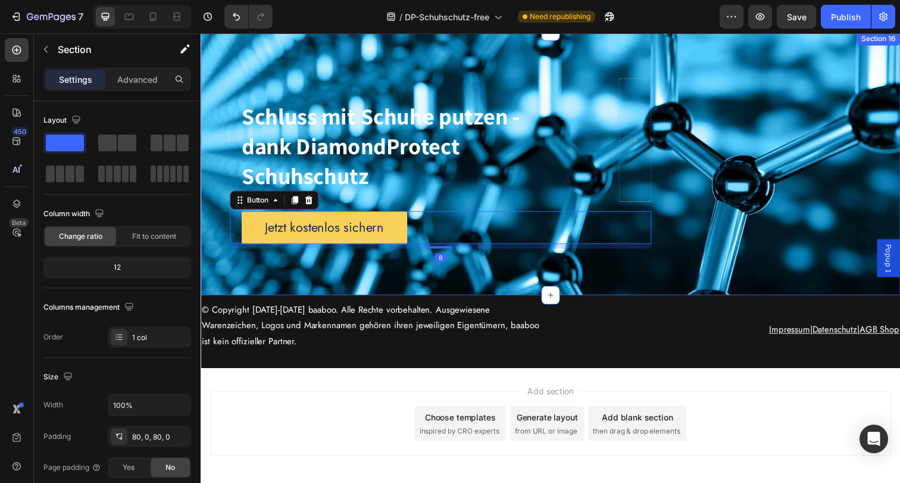
click at [494, 278] on div "Schluss mit Schuhe putzen - dank DiamondProtect Schuhschutz Heading Row Jetzt k…" at bounding box center [558, 166] width 714 height 269
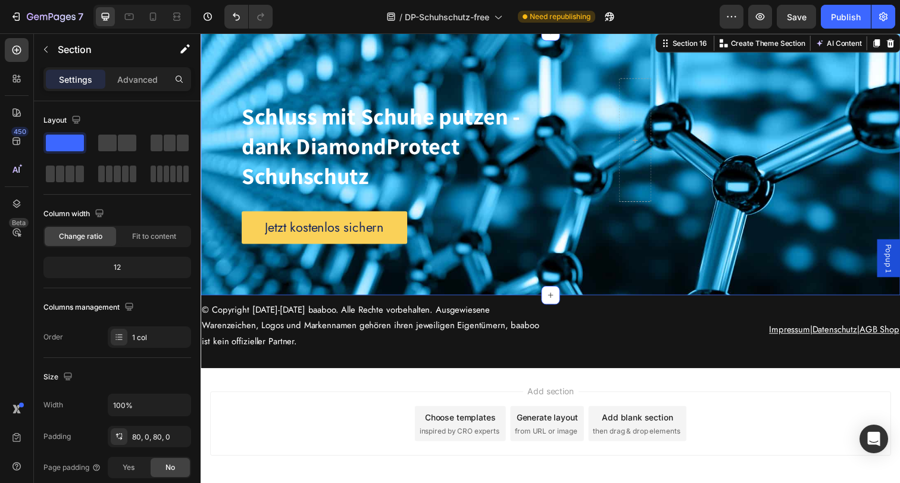
click at [295, 48] on div "Schluss mit Schuhe putzen - dank DiamondProtect Schuhschutz Heading Row Jetzt k…" at bounding box center [558, 166] width 714 height 269
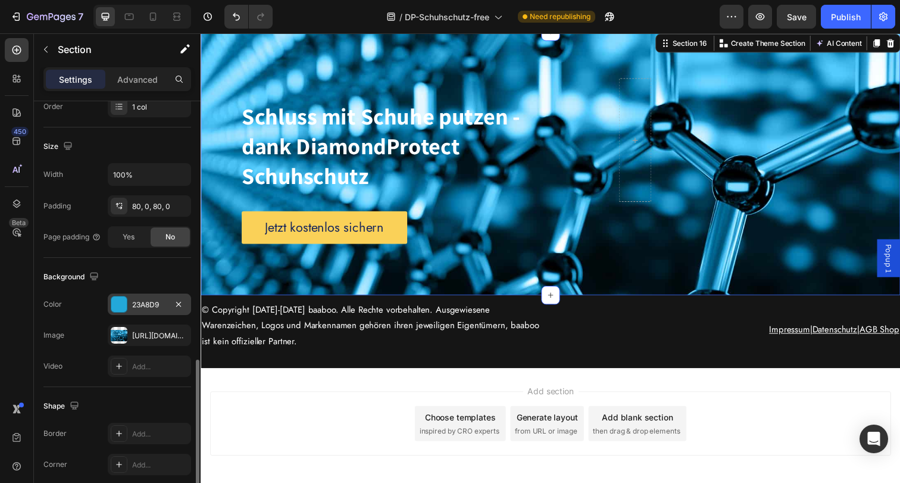
scroll to position [311, 0]
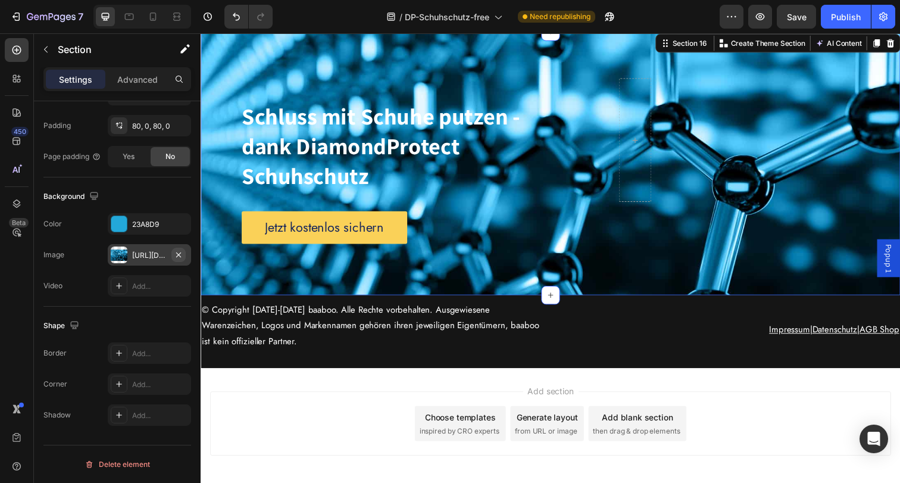
click at [179, 253] on icon "button" at bounding box center [179, 255] width 10 height 10
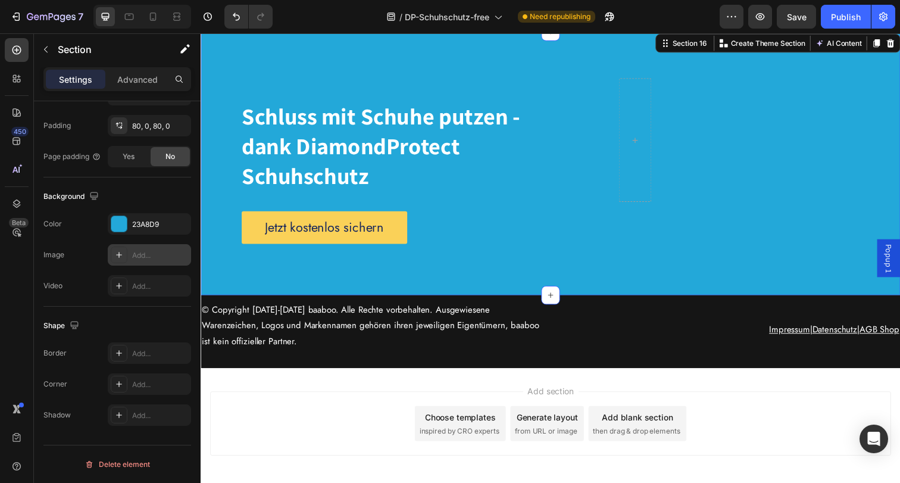
click at [167, 256] on div "Add..." at bounding box center [160, 255] width 56 height 11
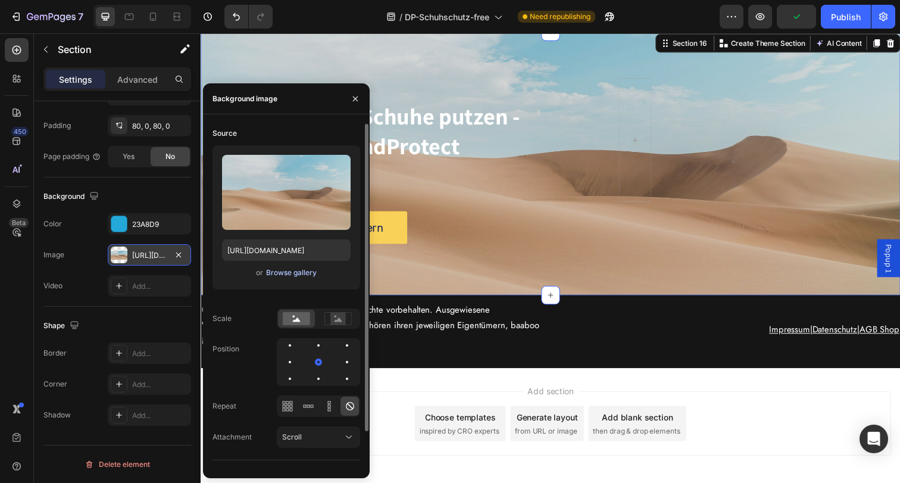
click at [289, 273] on div "Browse gallery" at bounding box center [291, 272] width 51 height 11
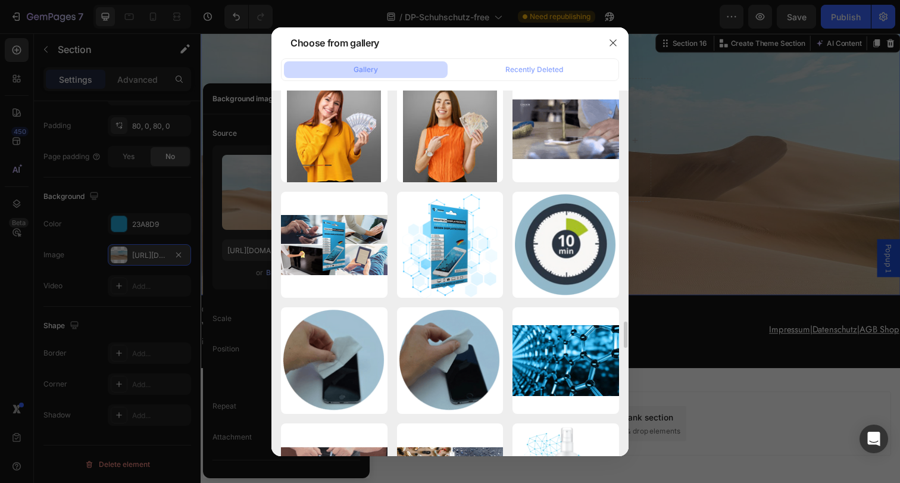
scroll to position [1749, 0]
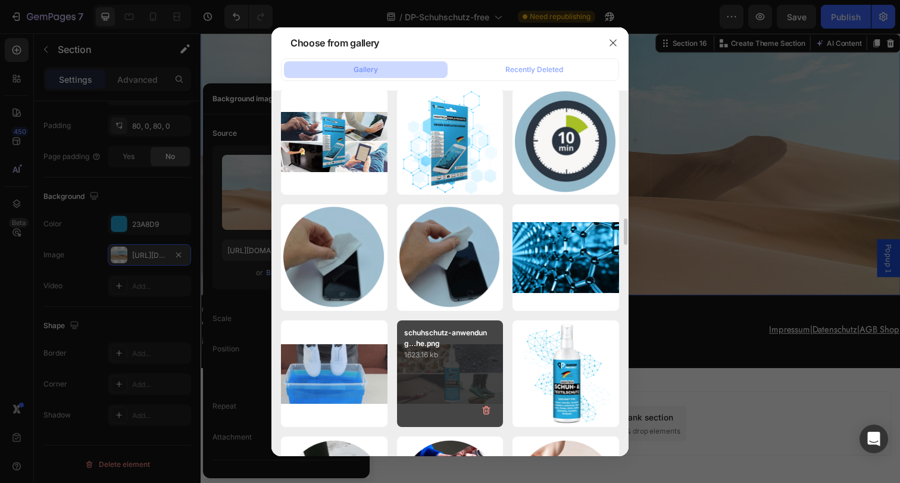
click at [480, 349] on p "1623.16 kb" at bounding box center [450, 355] width 92 height 12
type input "[URL][DOMAIN_NAME]"
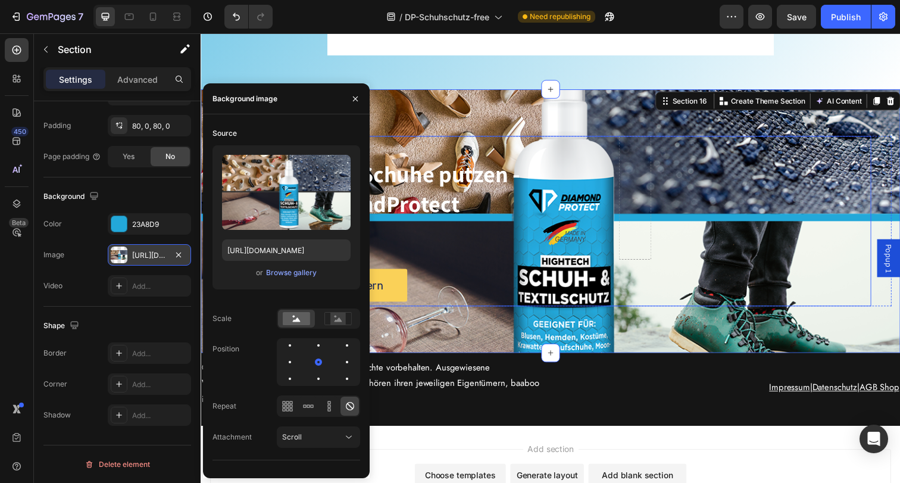
scroll to position [5096, 0]
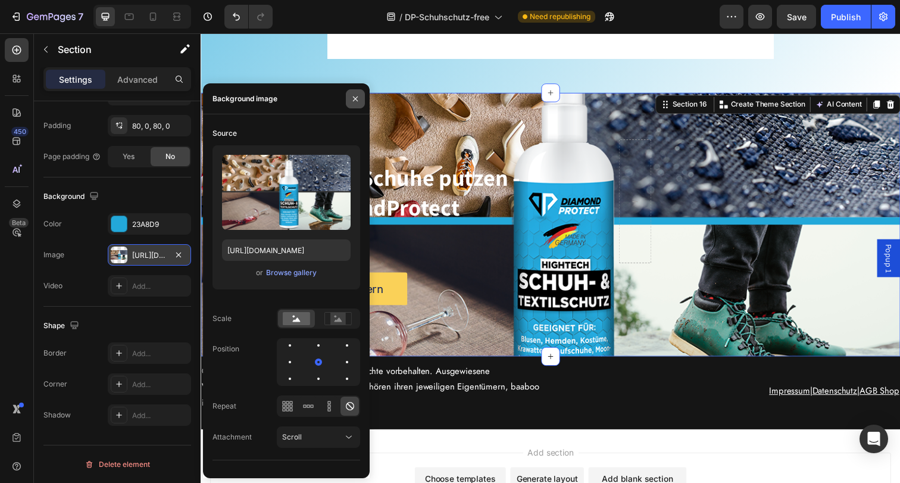
click at [356, 94] on icon "button" at bounding box center [355, 99] width 10 height 10
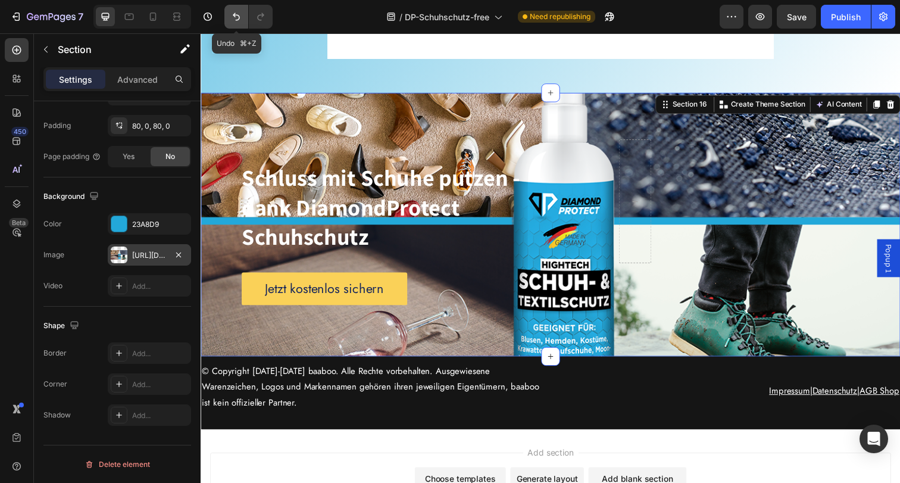
click at [237, 21] on icon "Undo/Redo" at bounding box center [236, 17] width 12 height 12
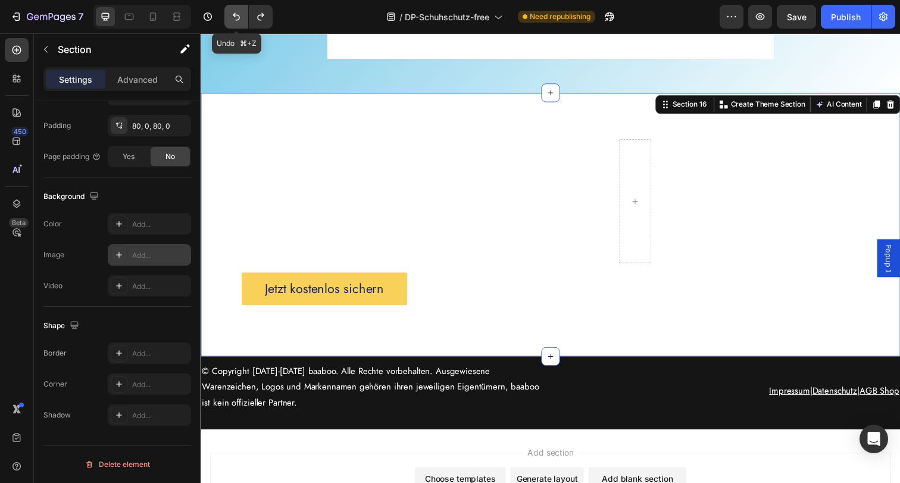
click at [237, 21] on icon "Undo/Redo" at bounding box center [236, 17] width 12 height 12
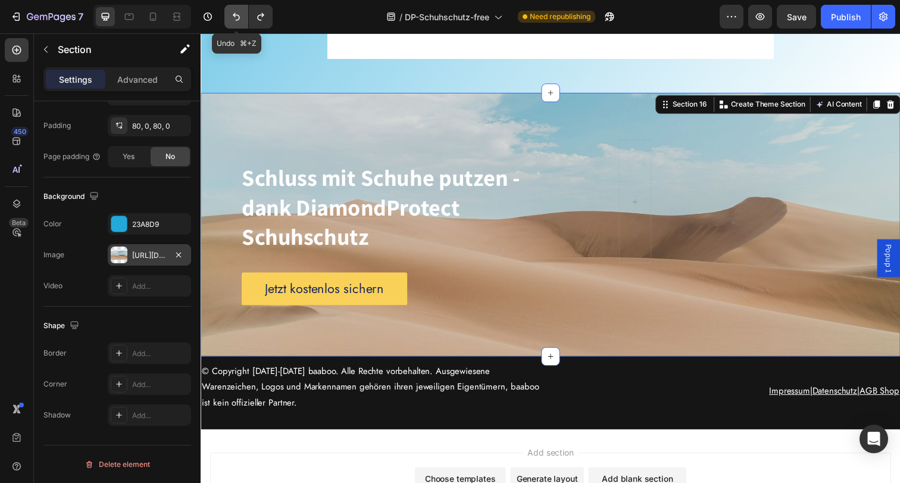
click at [237, 21] on icon "Undo/Redo" at bounding box center [236, 17] width 12 height 12
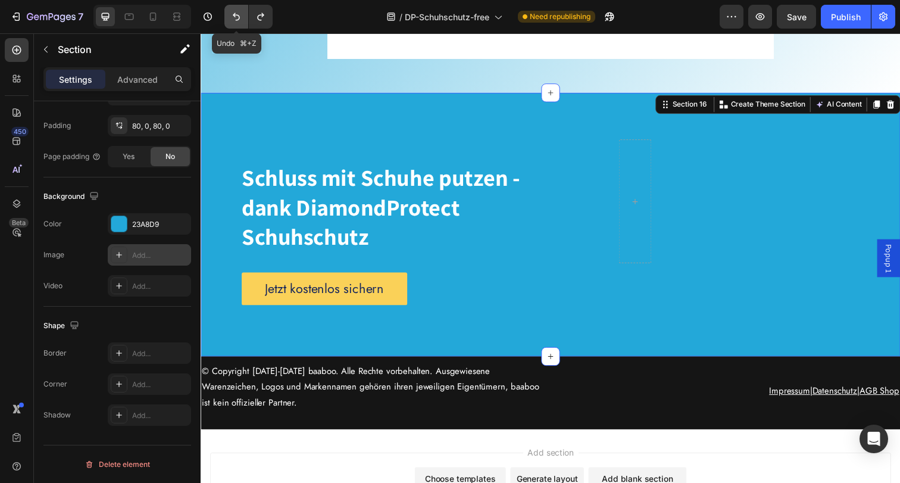
click at [237, 21] on icon "Undo/Redo" at bounding box center [236, 17] width 12 height 12
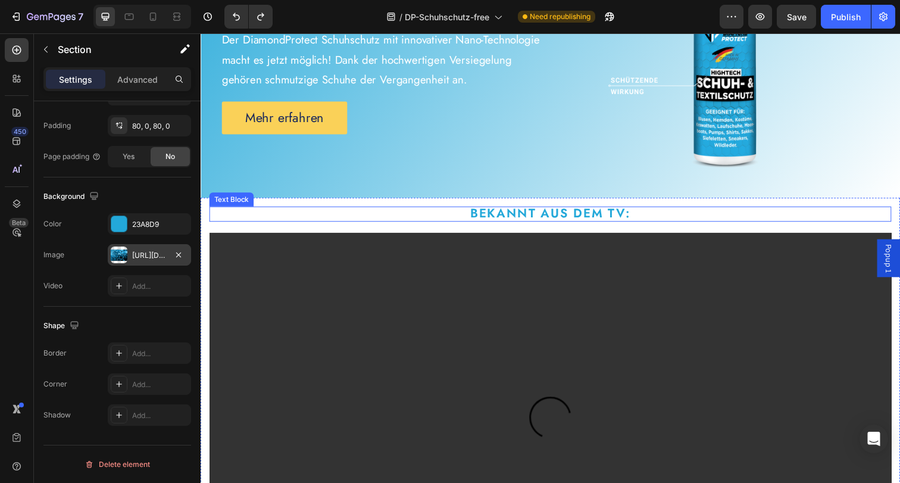
scroll to position [101, 0]
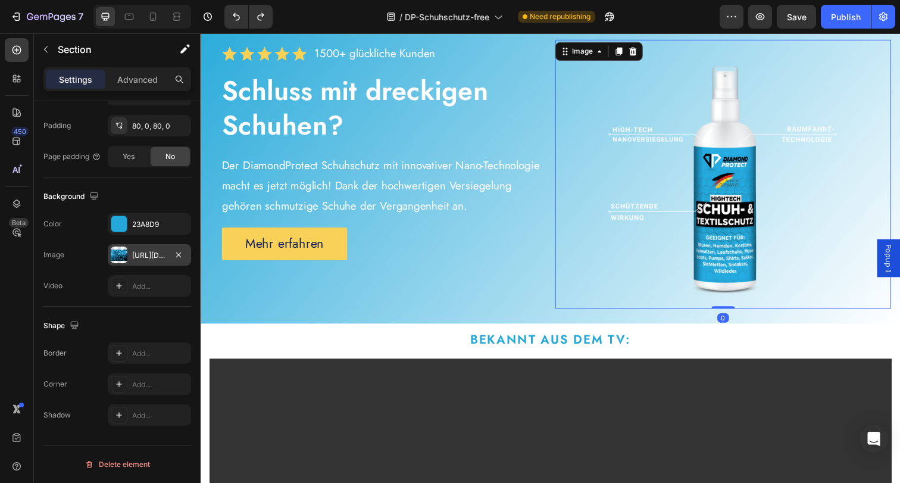
click at [733, 144] on img at bounding box center [734, 177] width 274 height 274
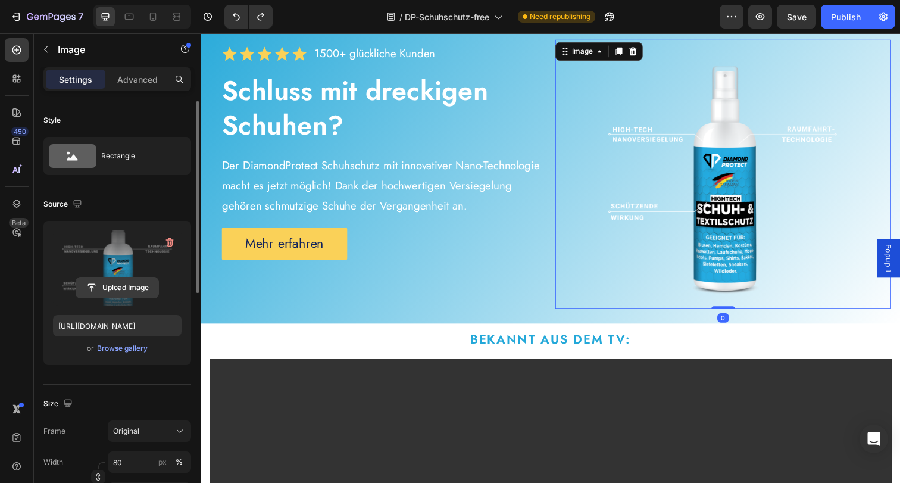
click at [131, 289] on input "file" at bounding box center [117, 287] width 82 height 20
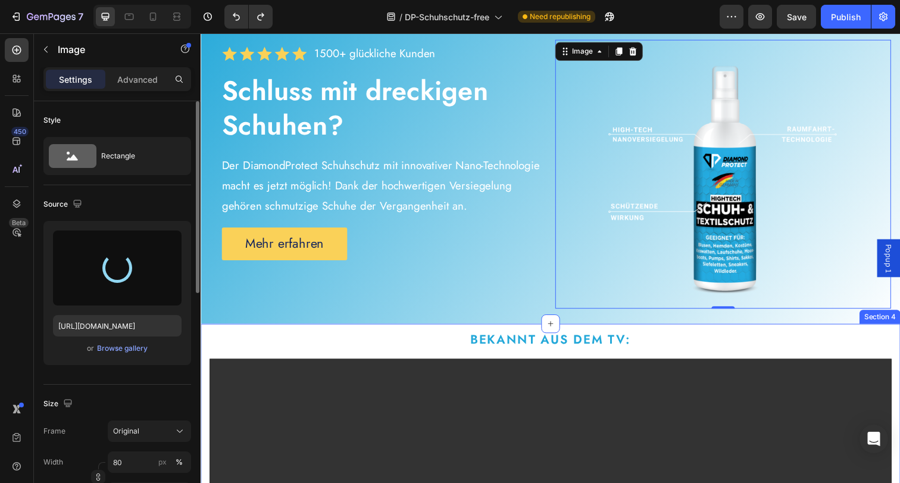
type input "https://cdn.shopify.com/s/files/1/0854/7998/1351/files/gempages_500410514925421…"
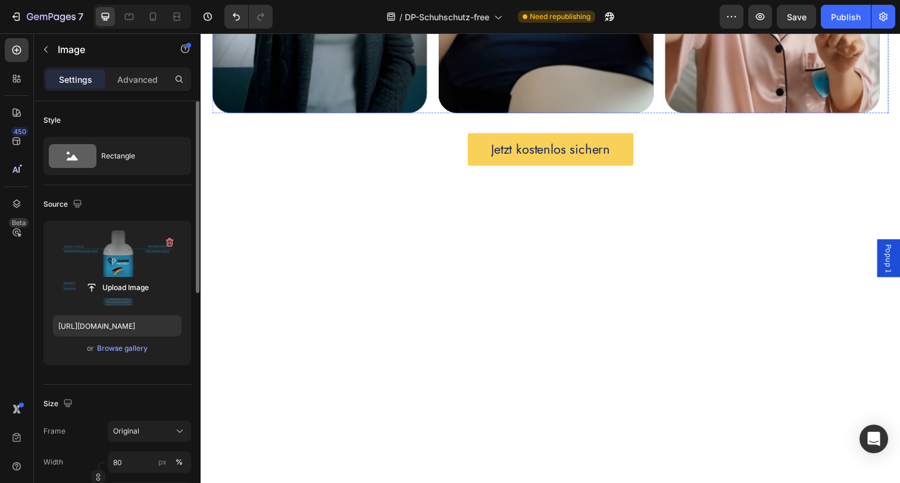
scroll to position [1824, 0]
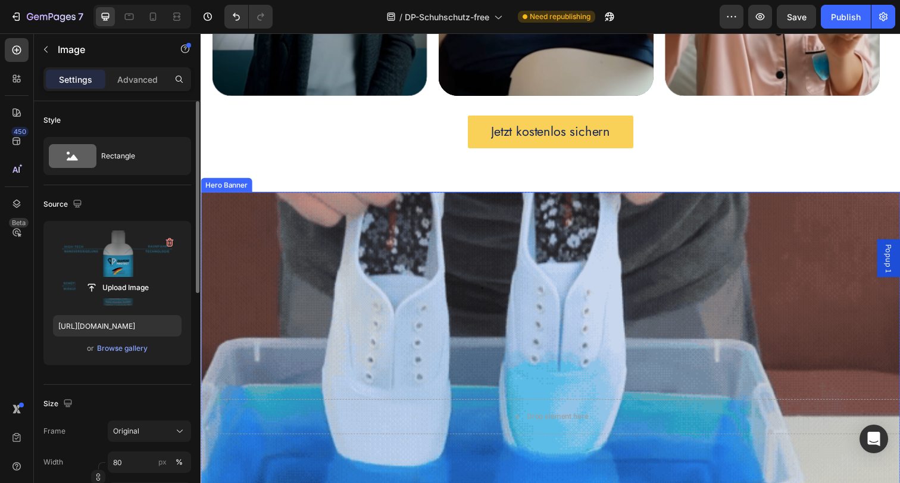
click at [483, 231] on div "Background Image" at bounding box center [558, 424] width 714 height 459
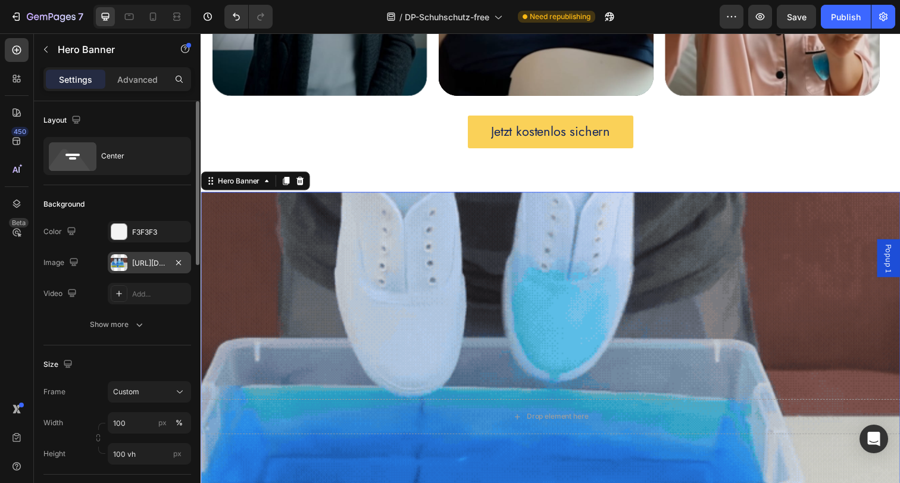
click at [136, 263] on div "[URL][DOMAIN_NAME]" at bounding box center [149, 263] width 35 height 11
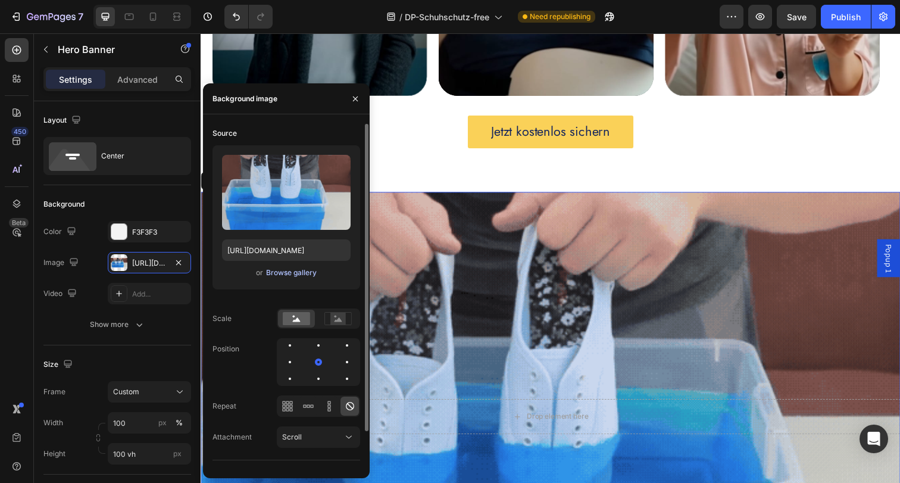
click at [286, 274] on div "Browse gallery" at bounding box center [291, 272] width 51 height 11
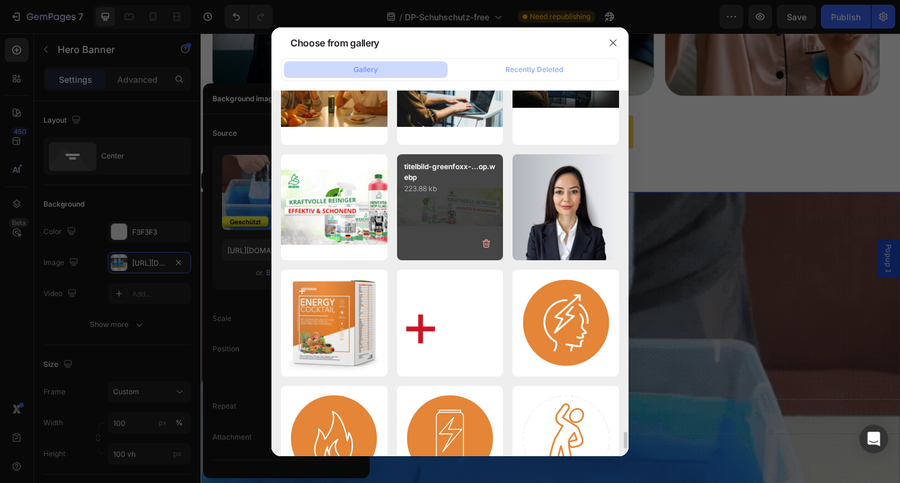
scroll to position [7521, 0]
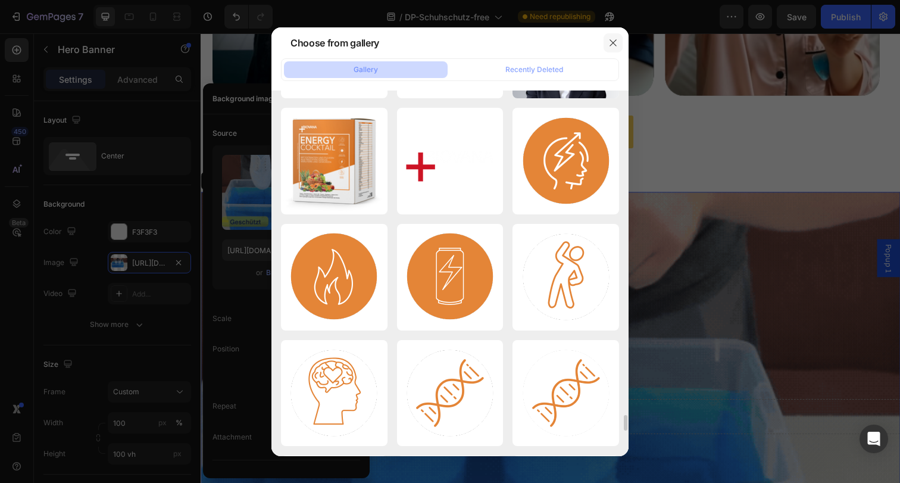
click at [612, 45] on icon "button" at bounding box center [613, 43] width 10 height 10
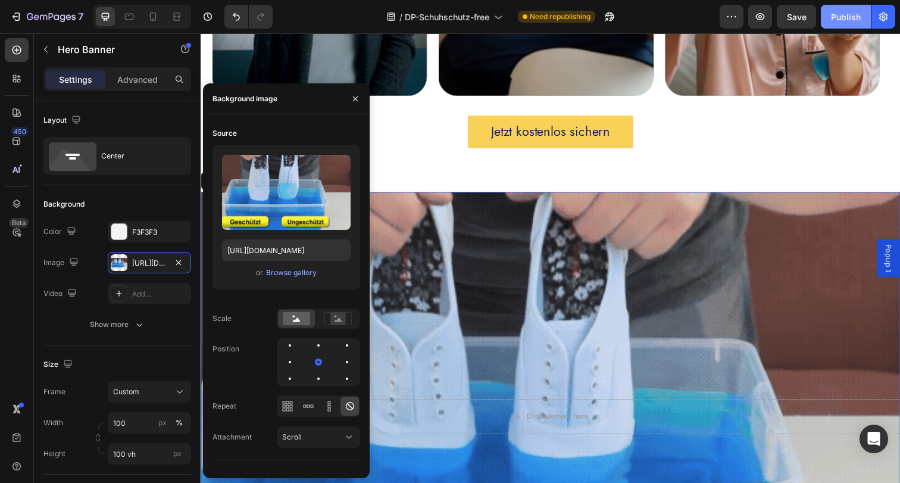
click at [859, 19] on div "Publish" at bounding box center [846, 17] width 30 height 12
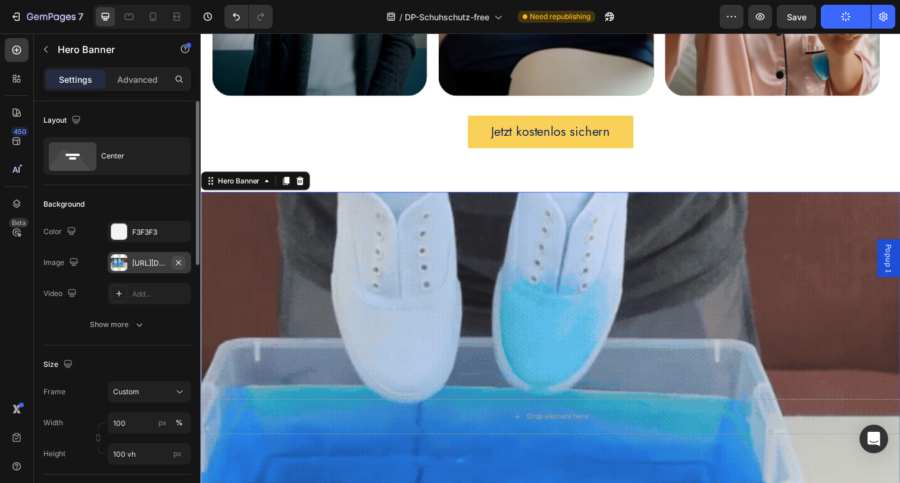
scroll to position [1827, 0]
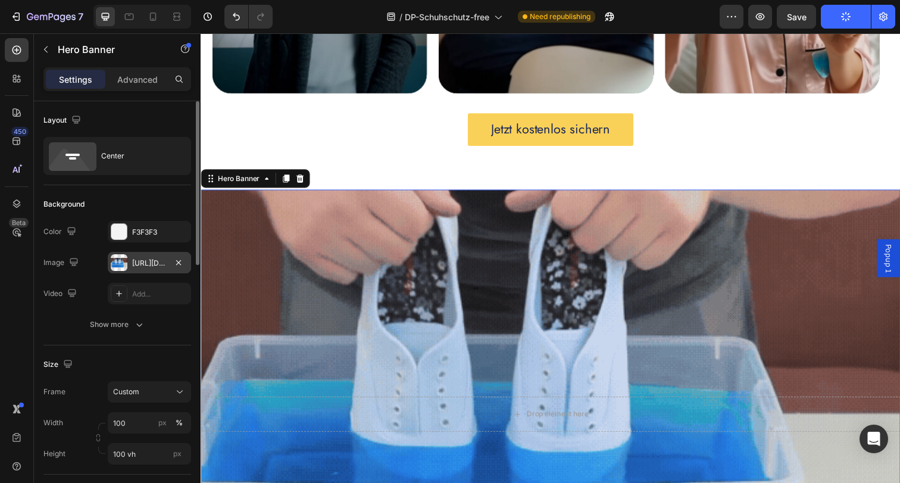
click at [154, 262] on div "https://cdn.shopify.com/s/files/1/0854/7998/1351/files/gempages_500410514925421…" at bounding box center [149, 263] width 35 height 11
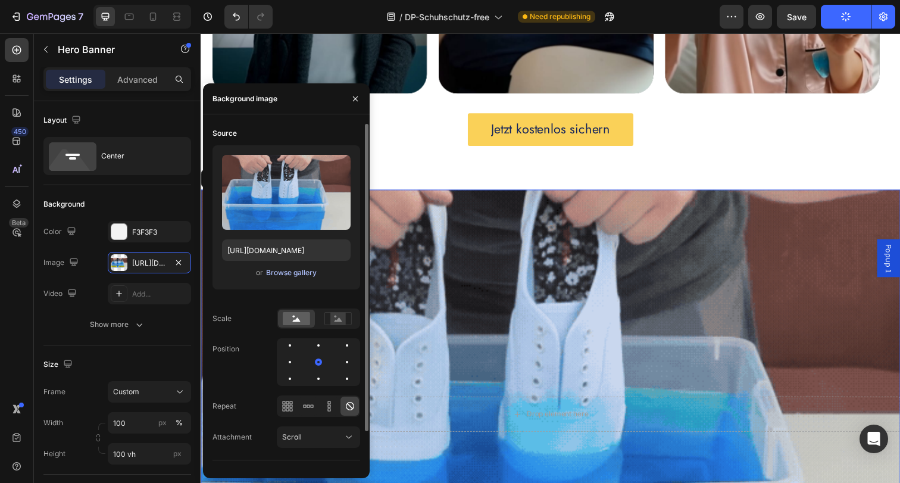
click at [286, 271] on div "Browse gallery" at bounding box center [291, 272] width 51 height 11
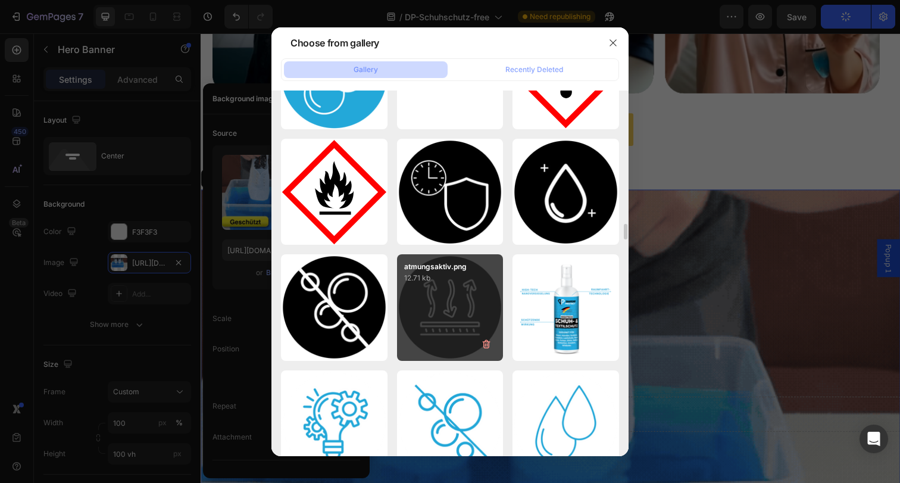
scroll to position [2516, 0]
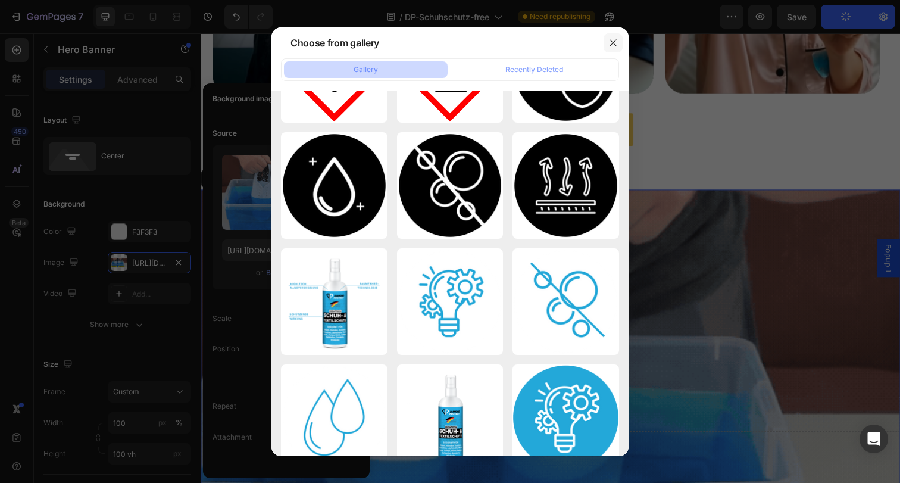
click at [613, 41] on icon "button" at bounding box center [613, 43] width 10 height 10
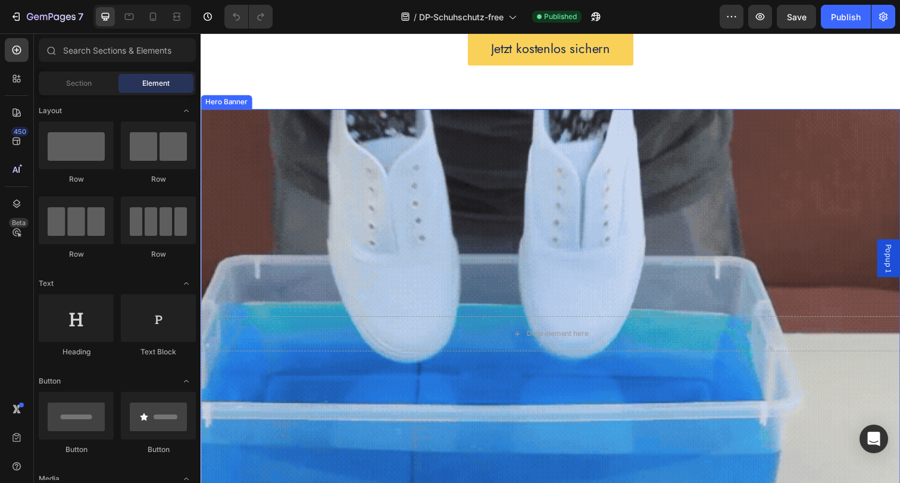
scroll to position [1978, 0]
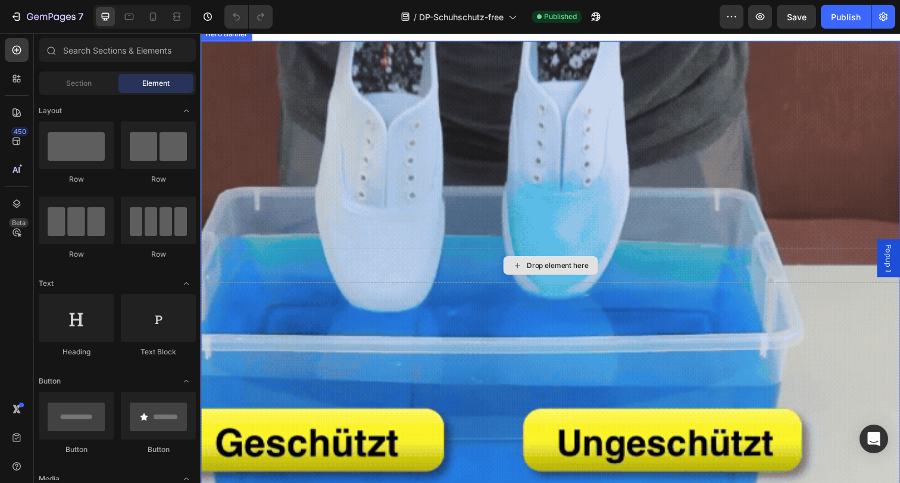
click at [502, 284] on div "Drop element here" at bounding box center [558, 270] width 714 height 36
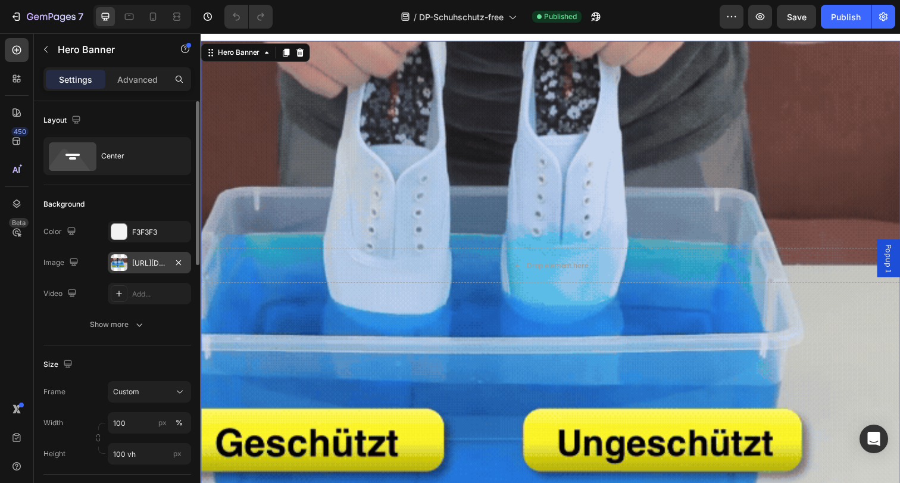
click at [155, 265] on div "[URL][DOMAIN_NAME]" at bounding box center [149, 263] width 35 height 11
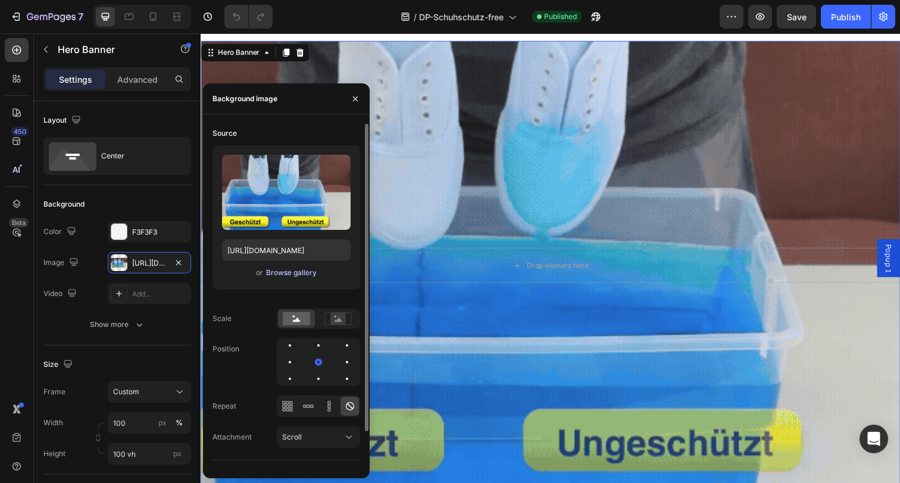
click at [292, 271] on div "Browse gallery" at bounding box center [291, 272] width 51 height 11
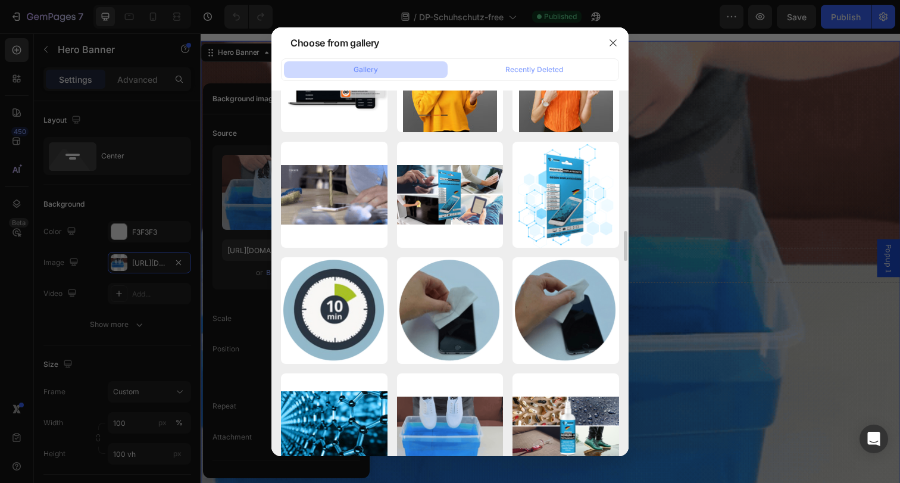
scroll to position [1787, 0]
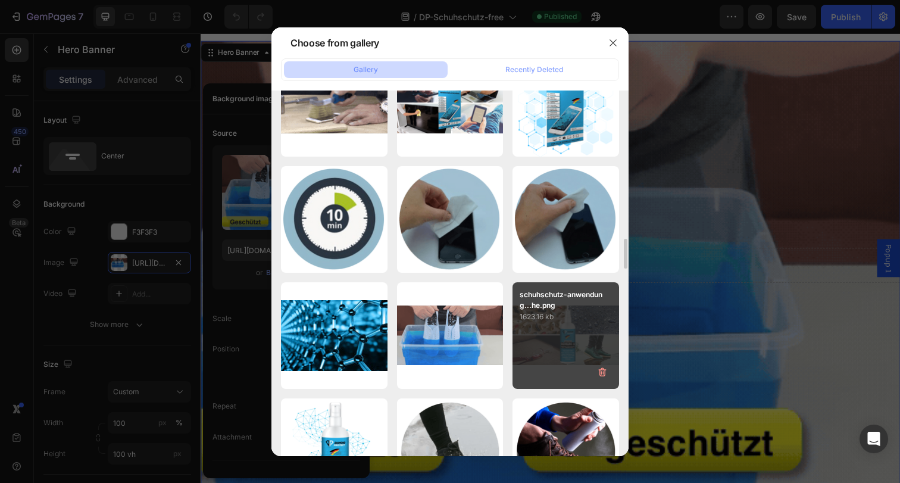
click at [557, 314] on p "1623.16 kb" at bounding box center [565, 317] width 92 height 12
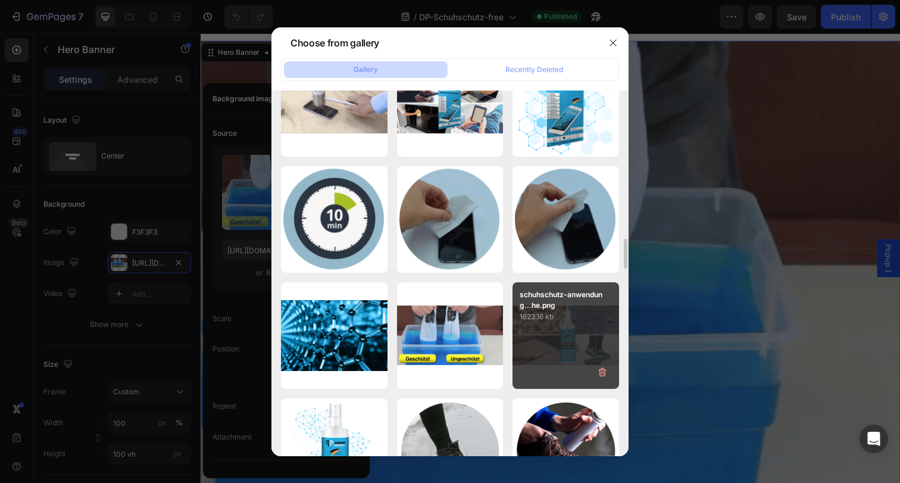
type input "[URL][DOMAIN_NAME]"
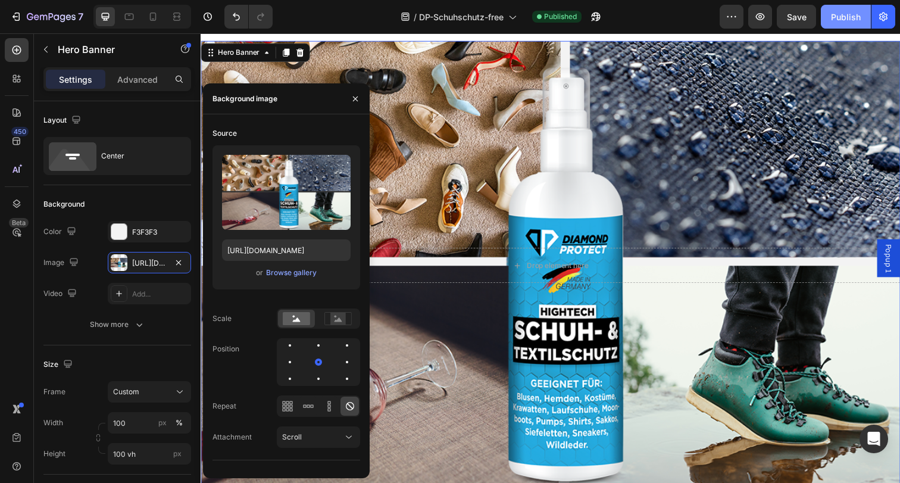
click at [828, 19] on button "Publish" at bounding box center [846, 17] width 50 height 24
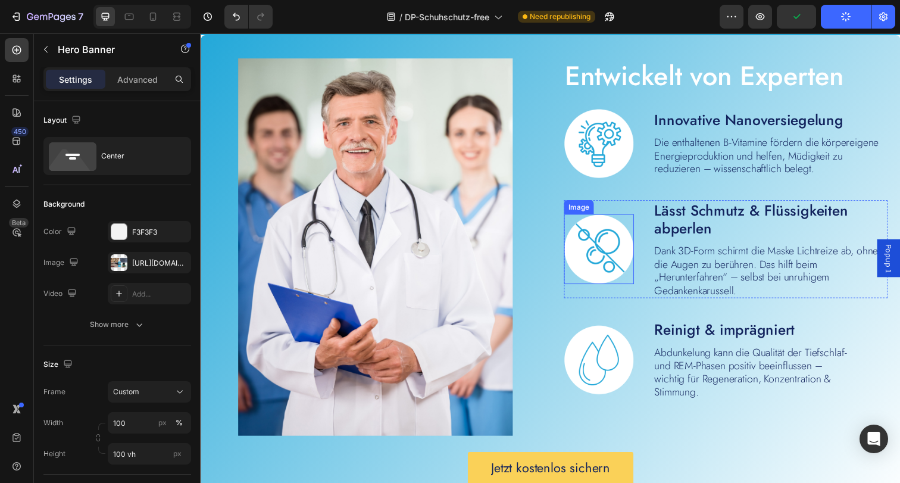
scroll to position [2499, 0]
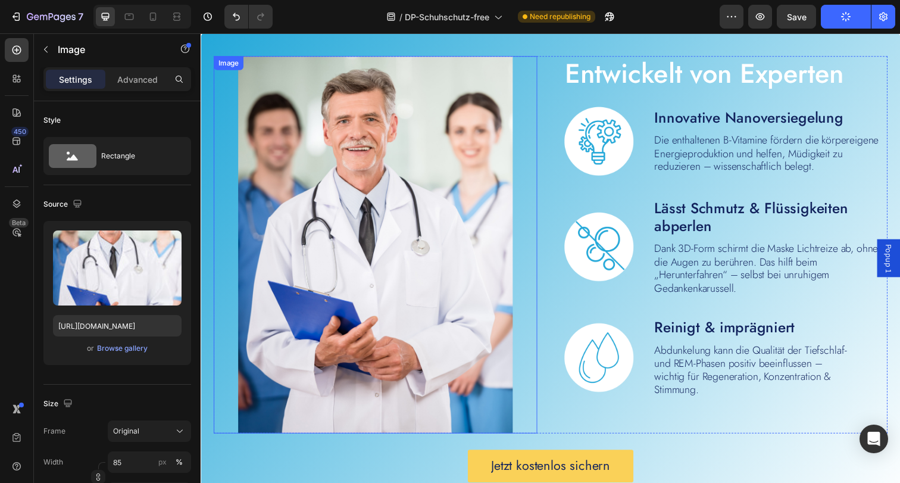
click at [447, 276] on img at bounding box center [379, 249] width 281 height 385
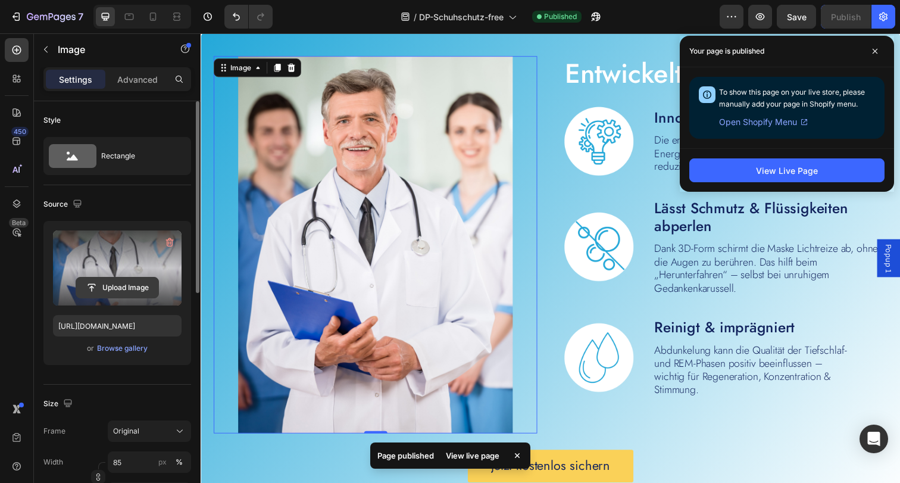
click at [143, 287] on input "file" at bounding box center [117, 287] width 82 height 20
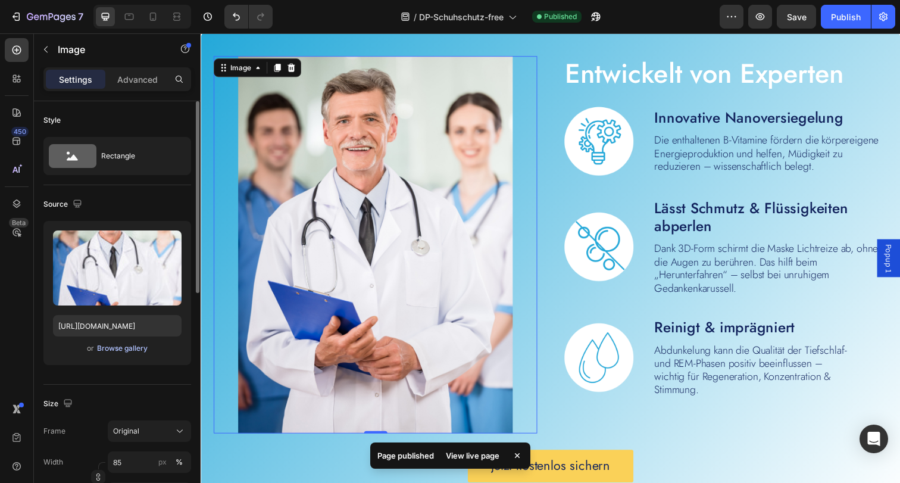
click at [138, 350] on div "Browse gallery" at bounding box center [122, 348] width 51 height 11
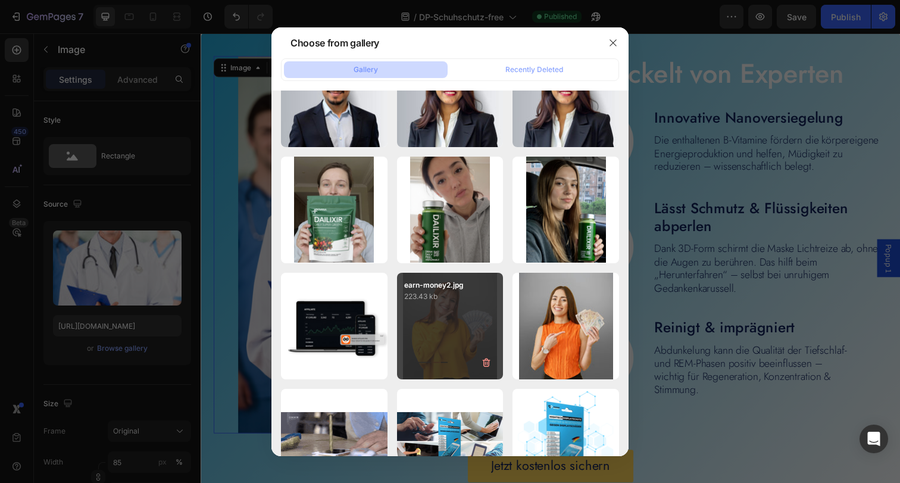
scroll to position [1995, 0]
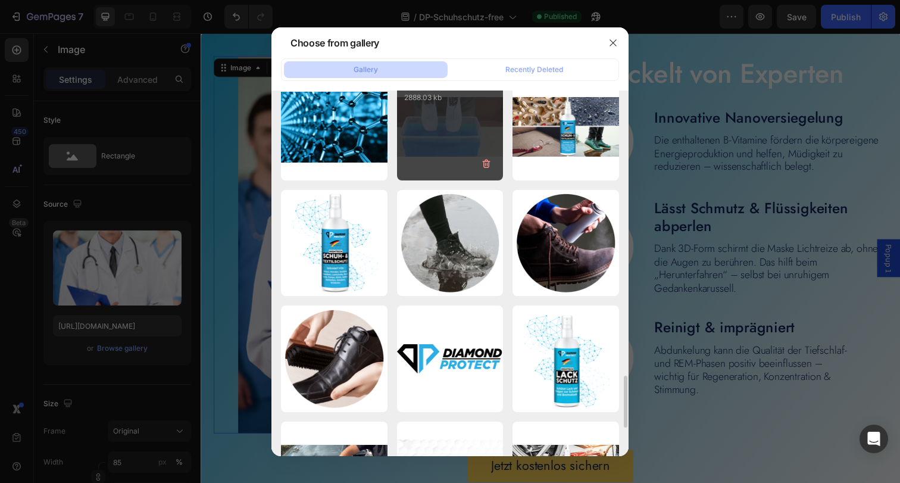
click at [455, 139] on div "Schuhschutz.gif 2888.03 kb" at bounding box center [450, 127] width 107 height 107
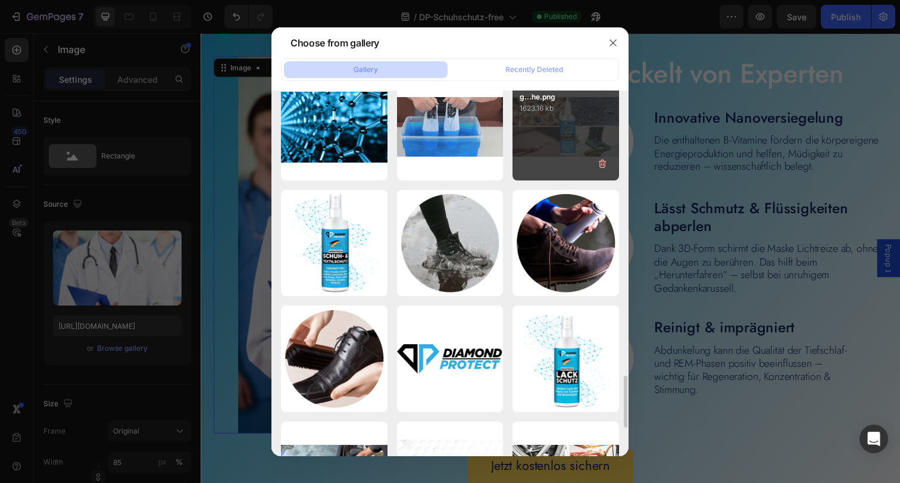
type input "[URL][DOMAIN_NAME]"
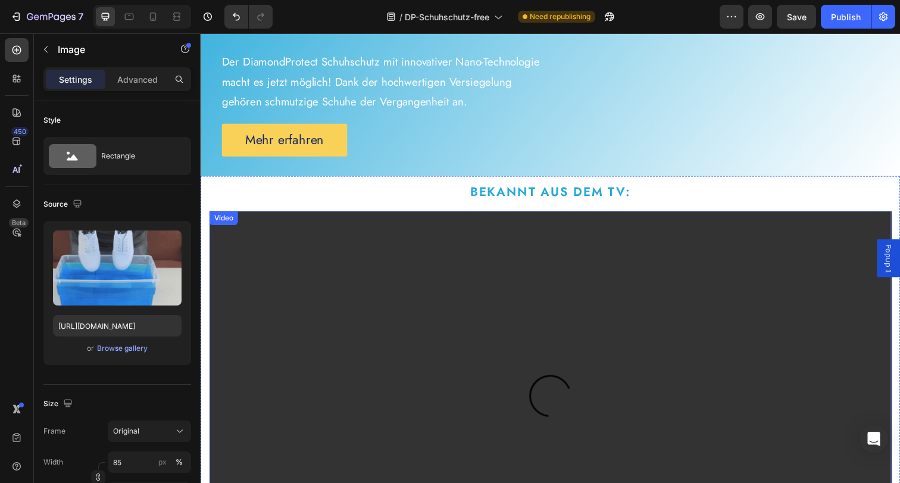
scroll to position [0, 0]
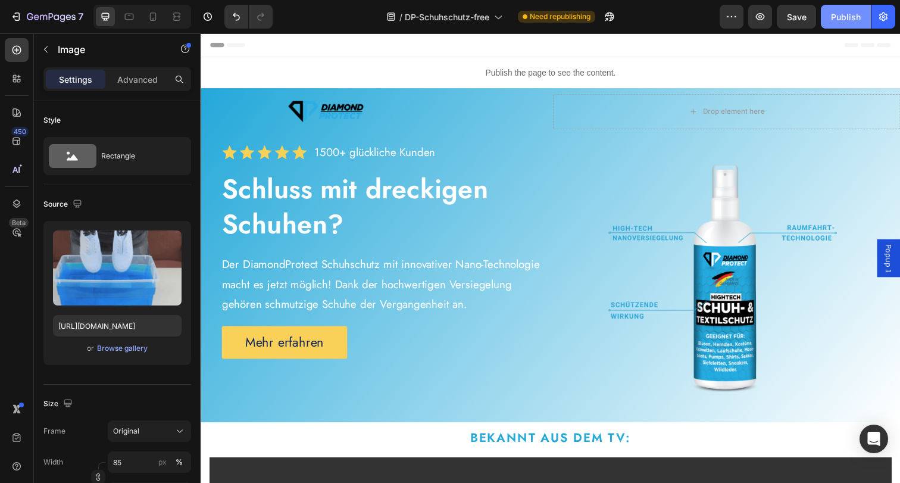
click at [849, 18] on div "Publish" at bounding box center [846, 17] width 30 height 12
click at [897, 259] on span "Popup 1" at bounding box center [903, 262] width 12 height 29
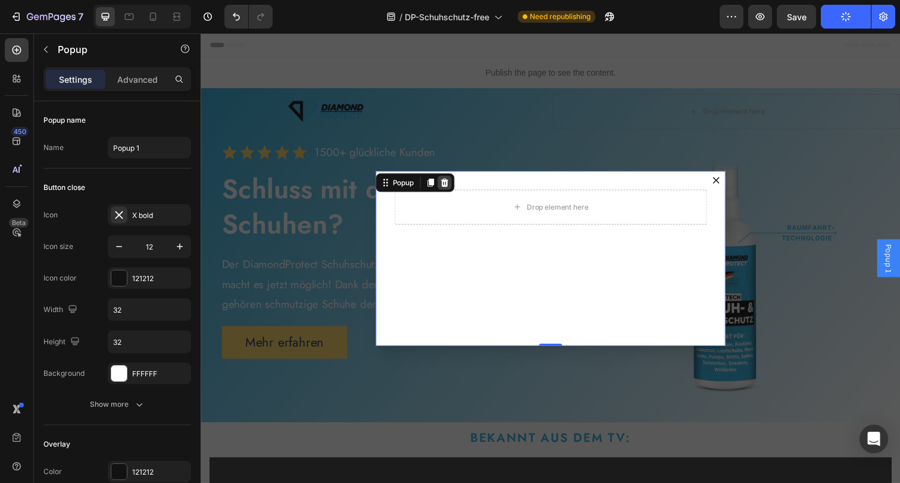
click at [447, 187] on icon "Dialog content" at bounding box center [450, 185] width 8 height 8
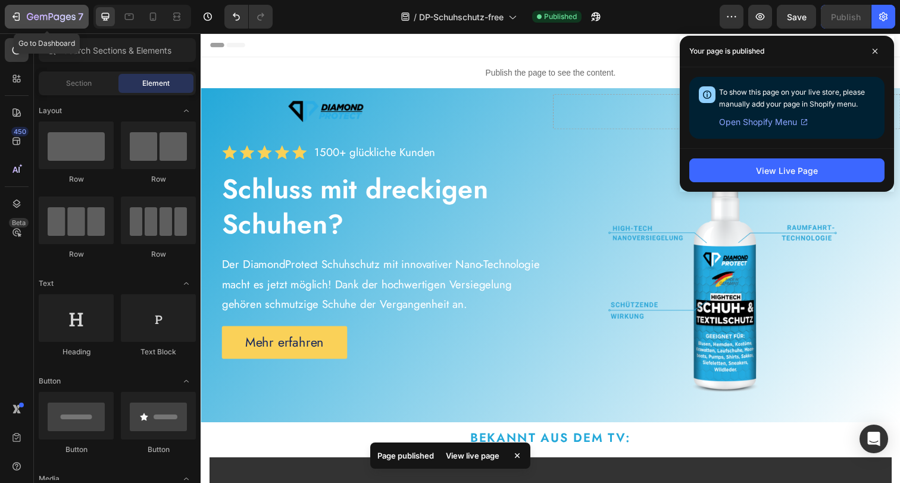
click at [43, 17] on icon "button" at bounding box center [43, 17] width 7 height 5
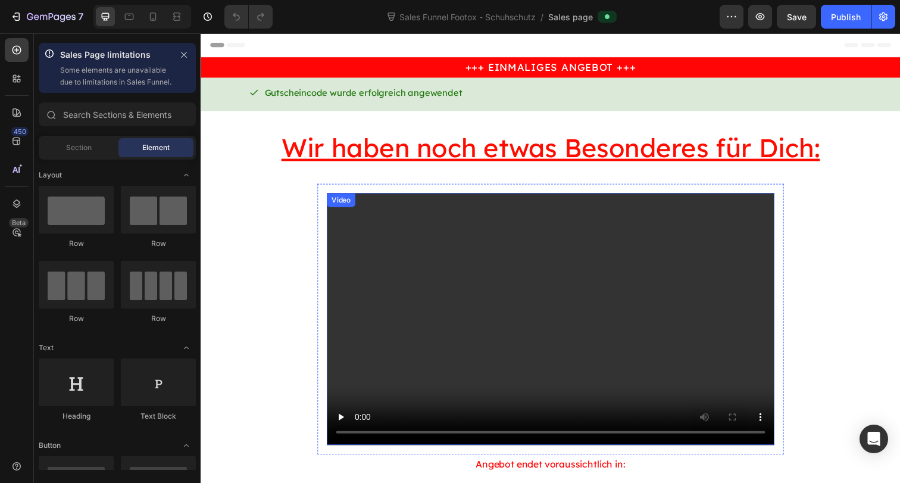
click at [461, 331] on video at bounding box center [557, 324] width 457 height 257
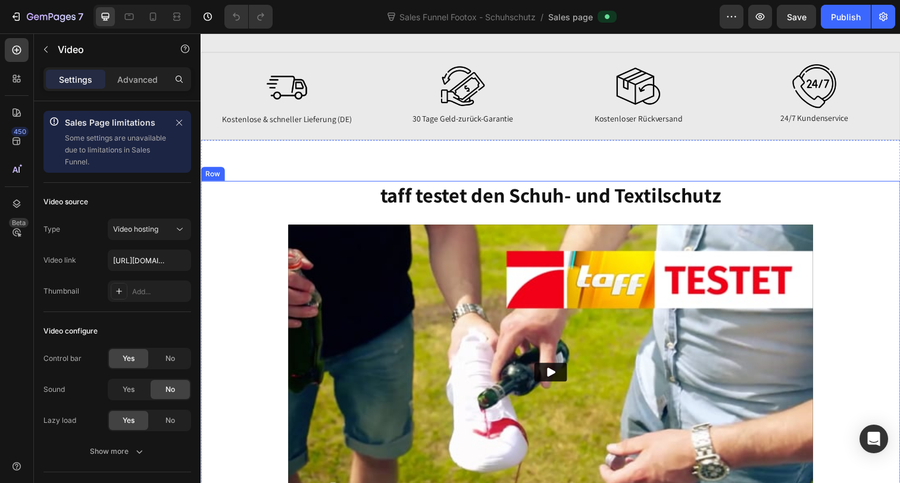
scroll to position [1114, 0]
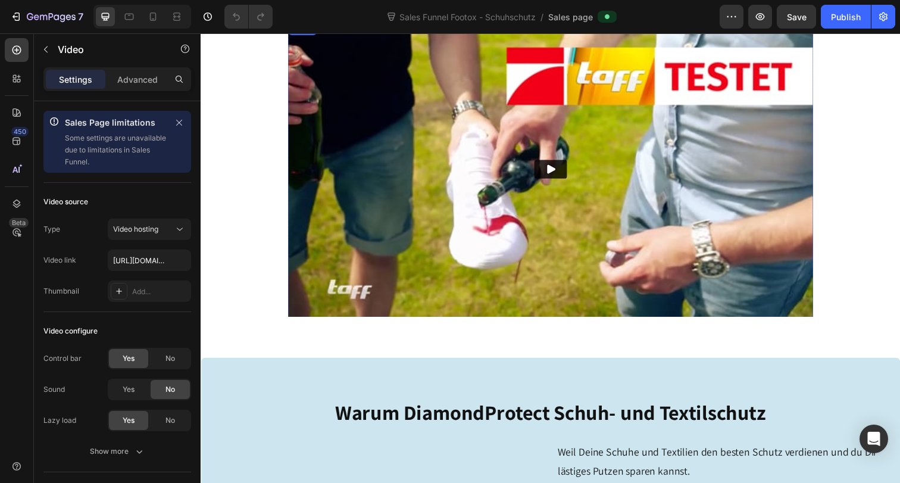
click at [396, 225] on img at bounding box center [558, 171] width 536 height 301
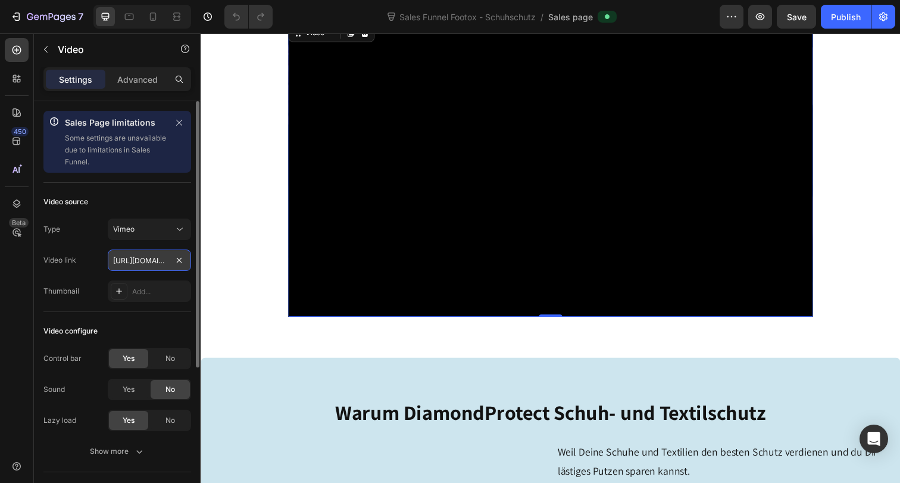
click at [149, 259] on input "[URL][DOMAIN_NAME]" at bounding box center [149, 259] width 83 height 21
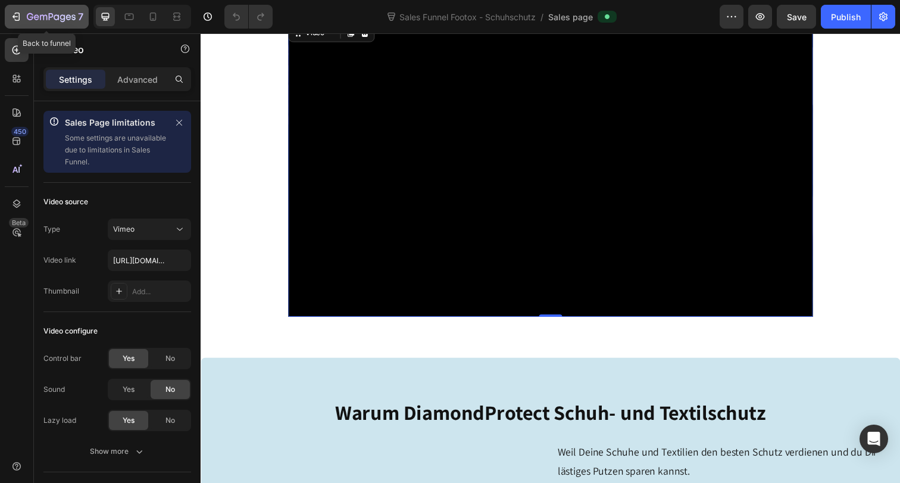
click at [46, 19] on icon "button" at bounding box center [43, 17] width 7 height 5
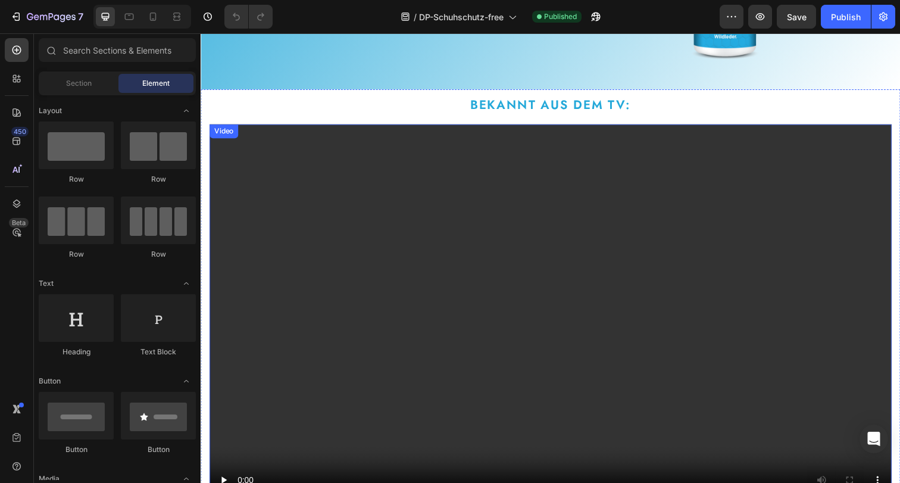
scroll to position [385, 0]
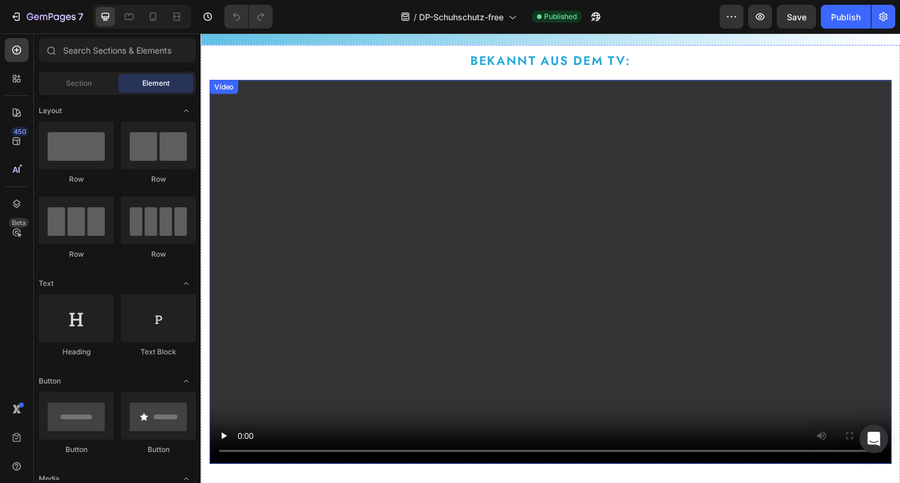
click at [520, 285] on video at bounding box center [557, 277] width 696 height 392
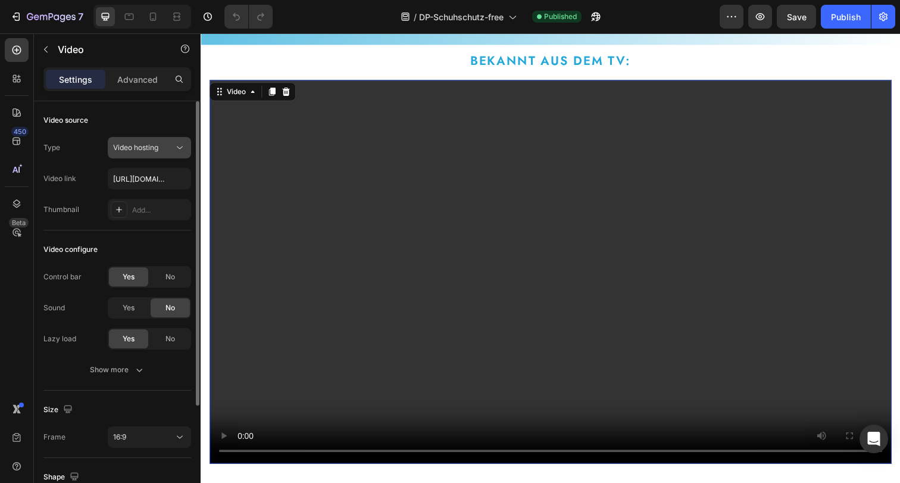
click at [170, 151] on div "Video hosting" at bounding box center [143, 147] width 61 height 11
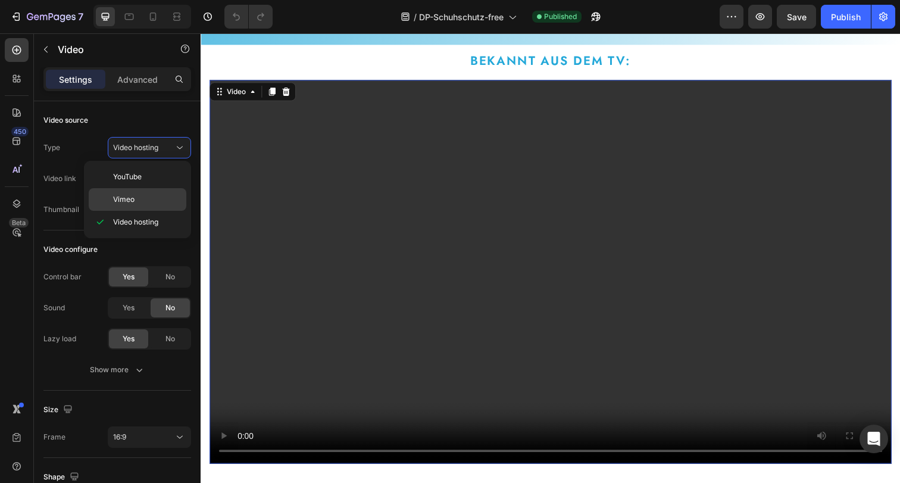
click at [158, 190] on div "Vimeo" at bounding box center [138, 199] width 98 height 23
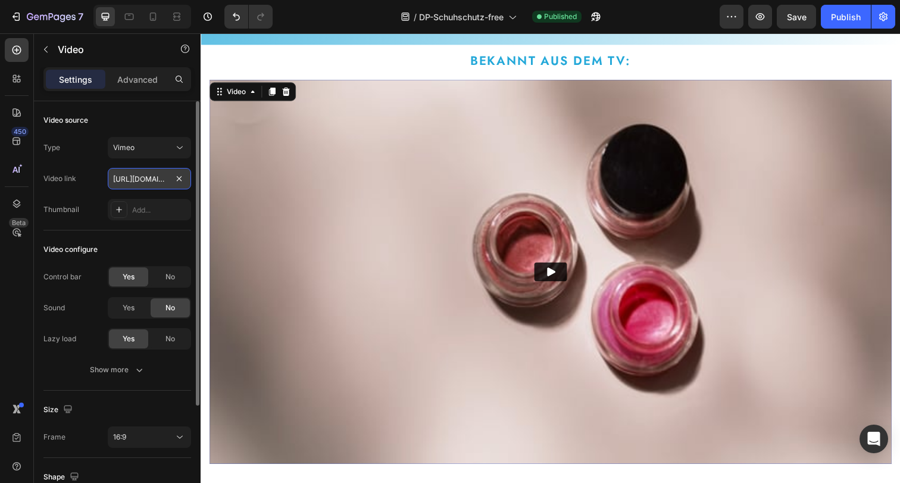
click at [159, 177] on input "https://vimeo.com/1095883398" at bounding box center [149, 178] width 83 height 21
paste input "433528613"
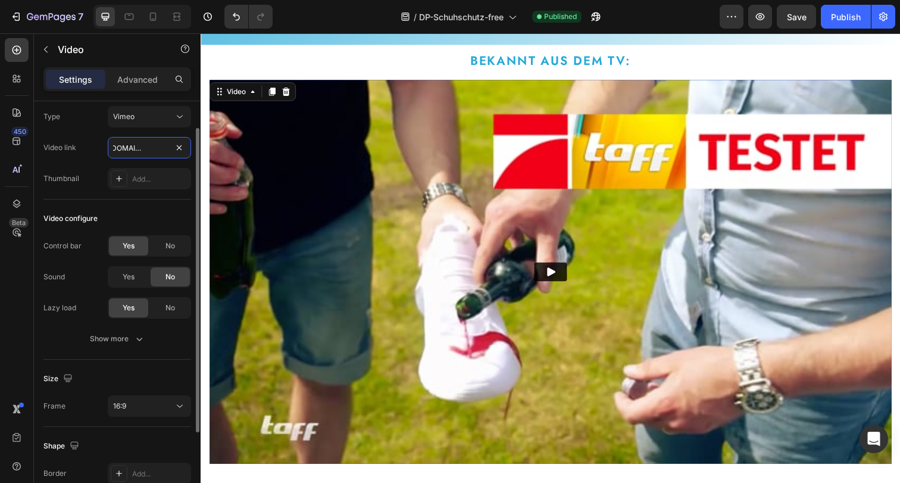
scroll to position [67, 0]
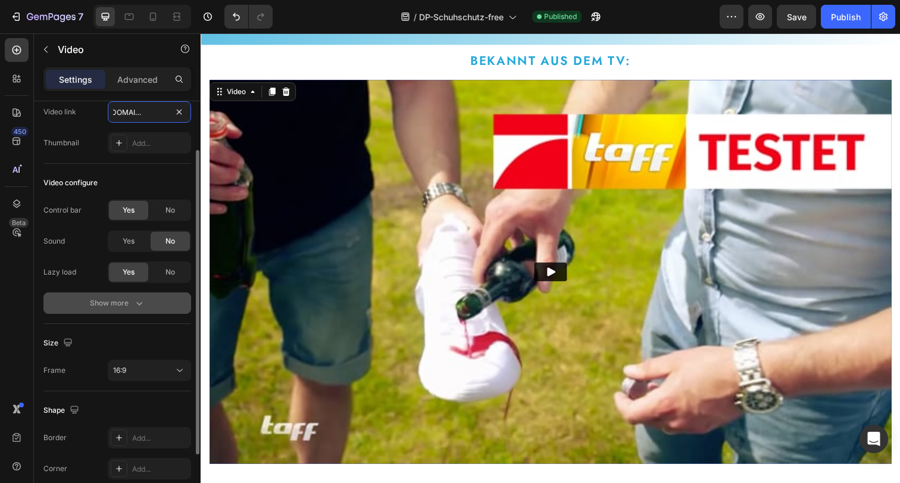
type input "https://vimeo.com/433528613"
click at [136, 303] on icon "button" at bounding box center [139, 303] width 12 height 12
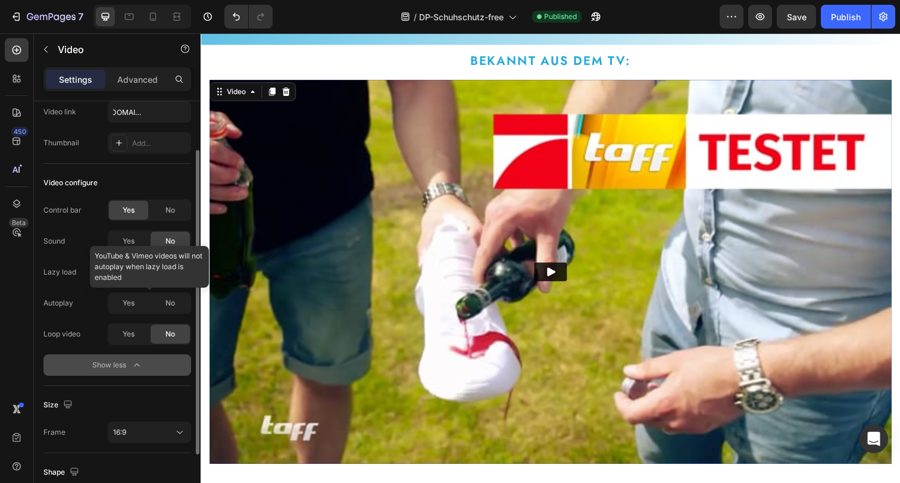
scroll to position [0, 0]
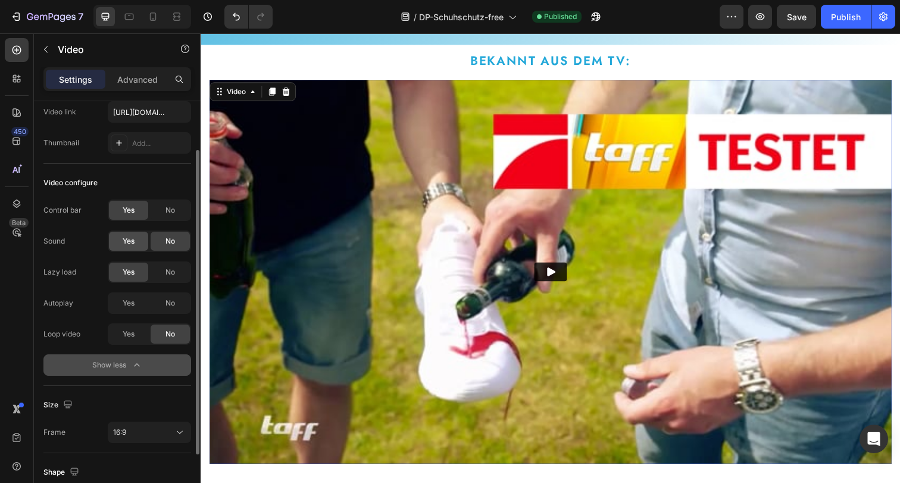
click at [136, 240] on div "Yes" at bounding box center [128, 240] width 39 height 19
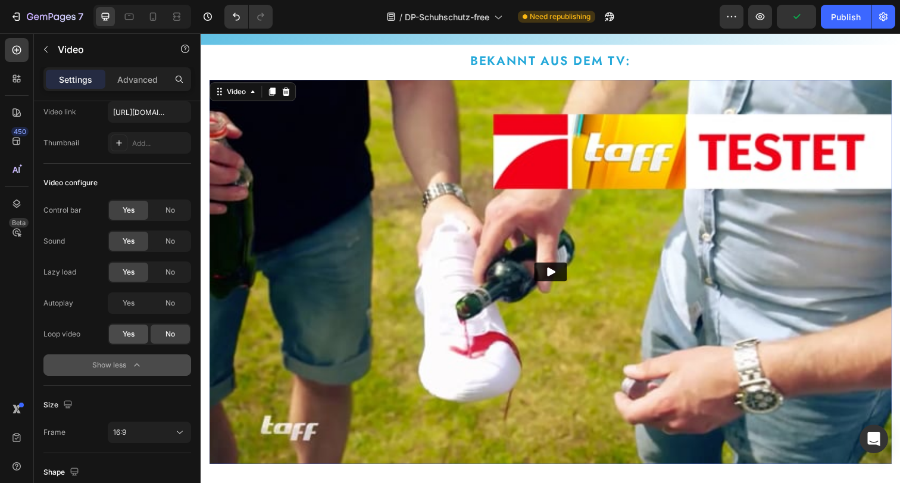
click at [132, 333] on span "Yes" at bounding box center [129, 333] width 12 height 11
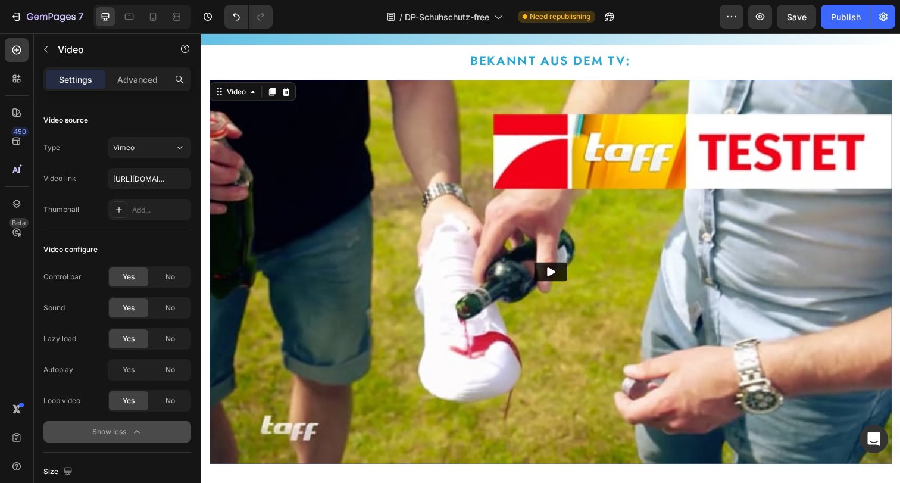
click at [143, 68] on div "Settings Advanced" at bounding box center [117, 79] width 148 height 24
click at [134, 82] on p "Advanced" at bounding box center [137, 79] width 40 height 12
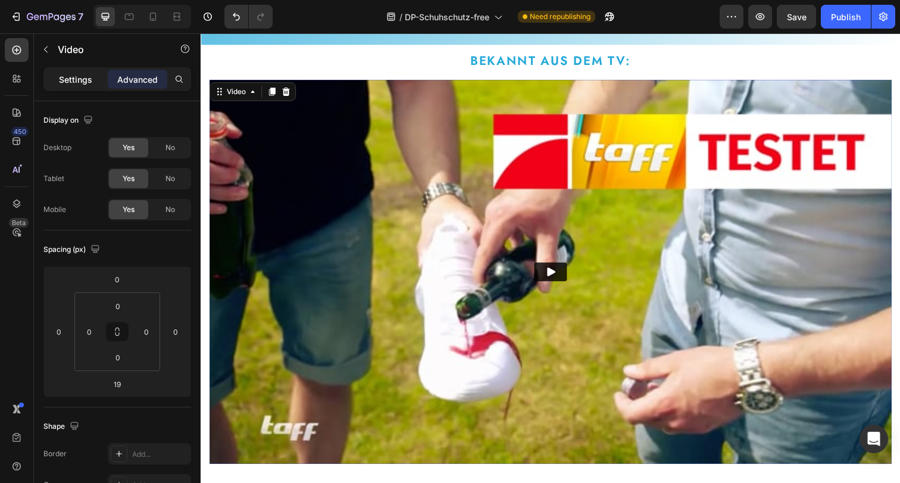
click at [75, 73] on p "Settings" at bounding box center [75, 79] width 33 height 12
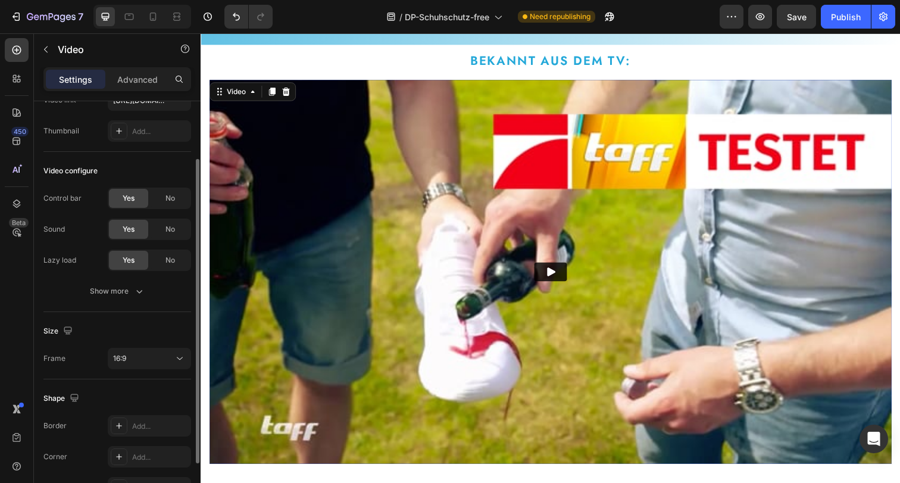
scroll to position [151, 0]
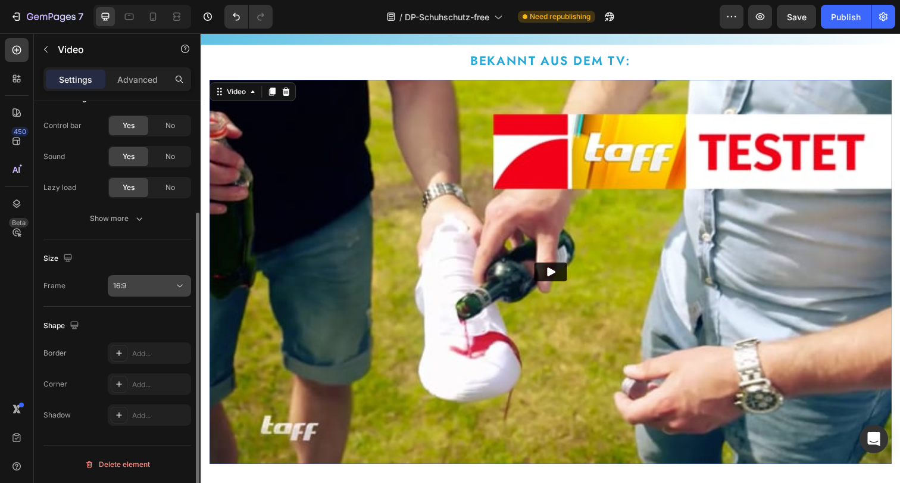
click at [152, 286] on div "16:9" at bounding box center [143, 285] width 61 height 11
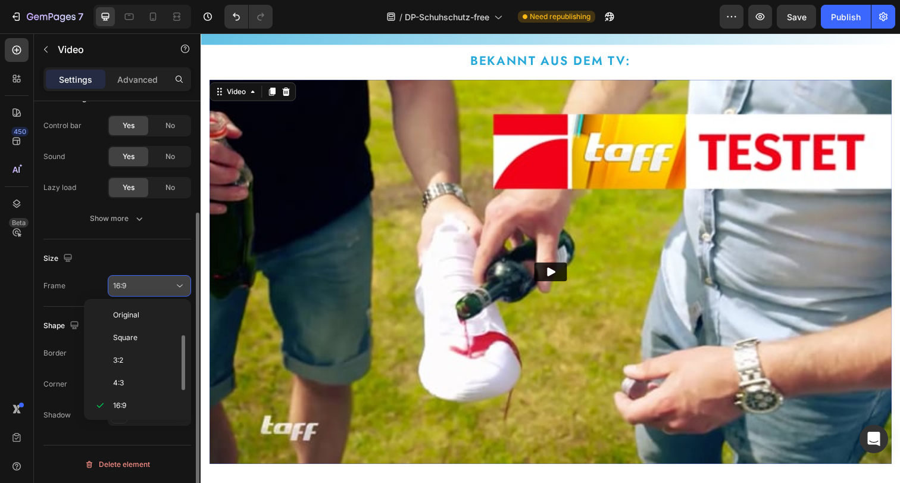
scroll to position [21, 0]
click at [159, 282] on div "16:9" at bounding box center [143, 285] width 61 height 11
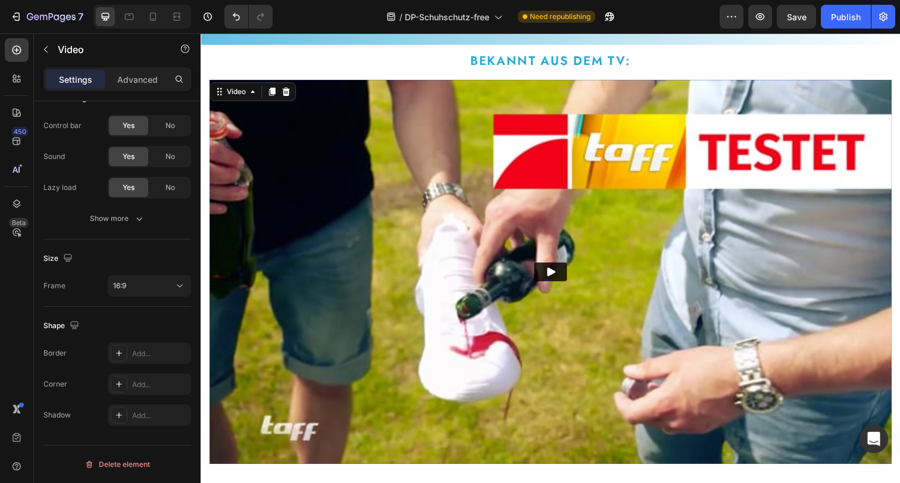
click at [400, 300] on img at bounding box center [557, 277] width 696 height 392
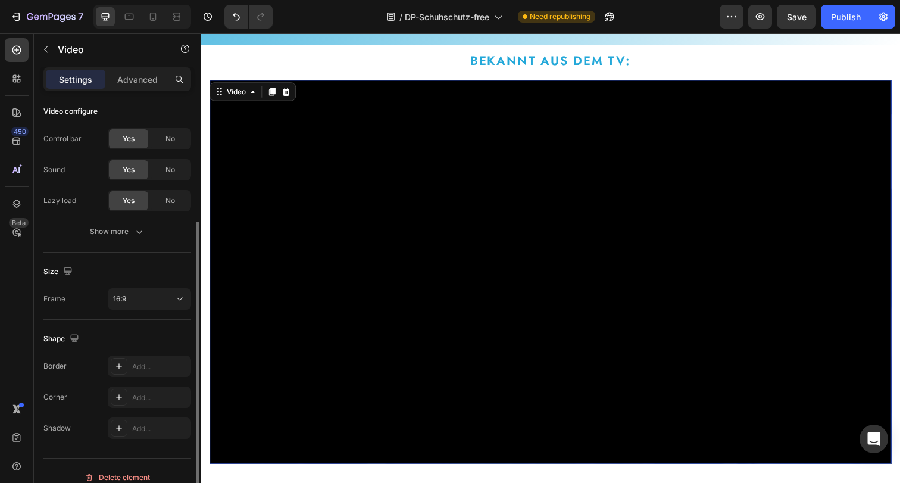
scroll to position [45, 0]
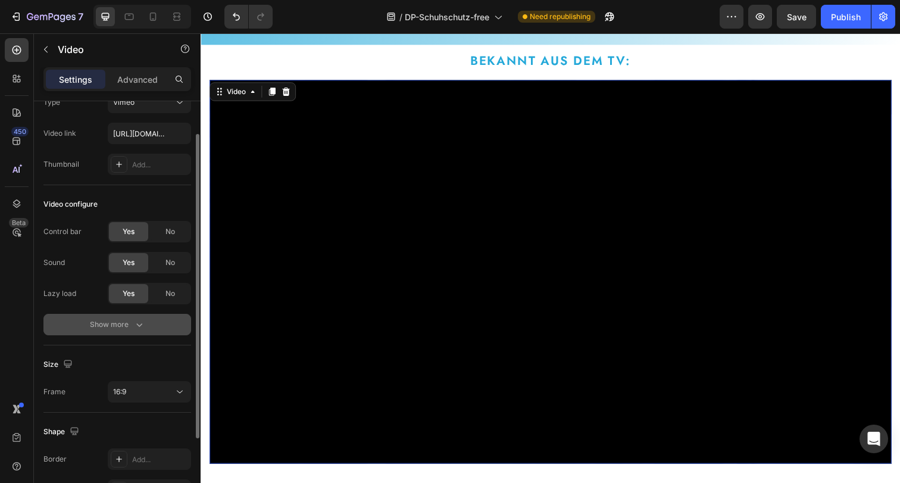
click at [133, 327] on icon "button" at bounding box center [139, 324] width 12 height 12
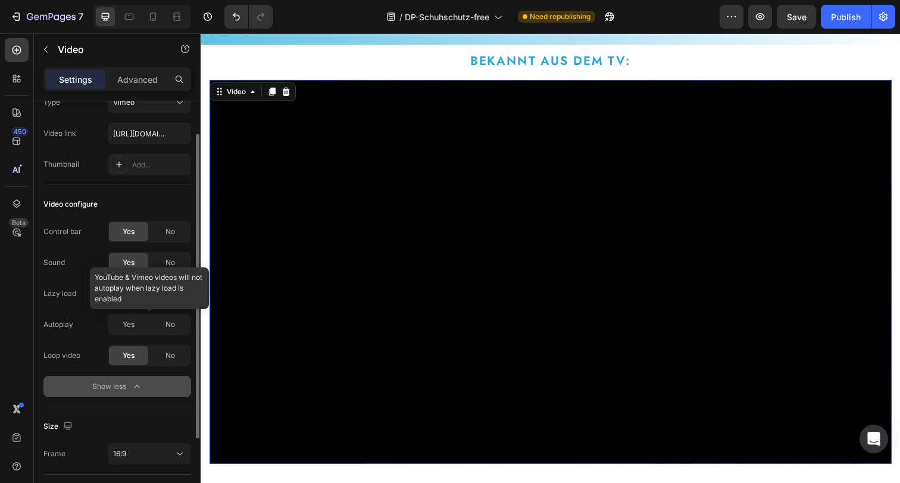
scroll to position [0, 0]
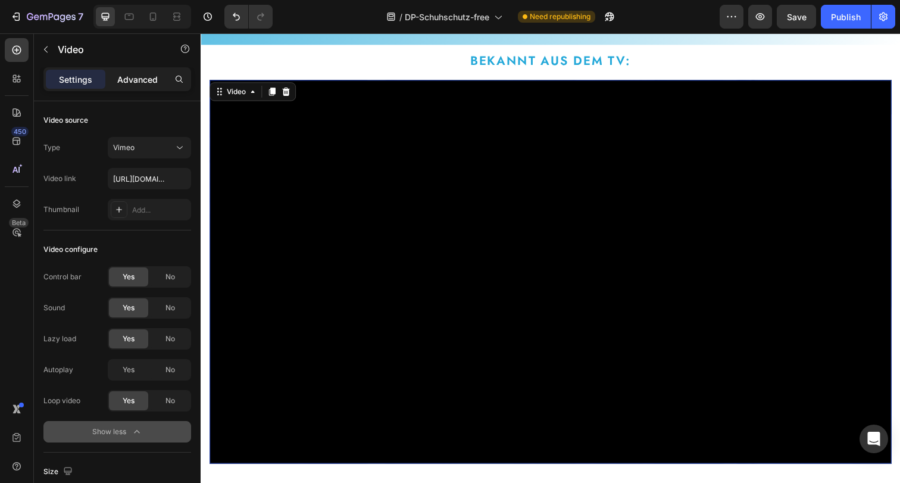
click at [148, 80] on p "Advanced" at bounding box center [137, 79] width 40 height 12
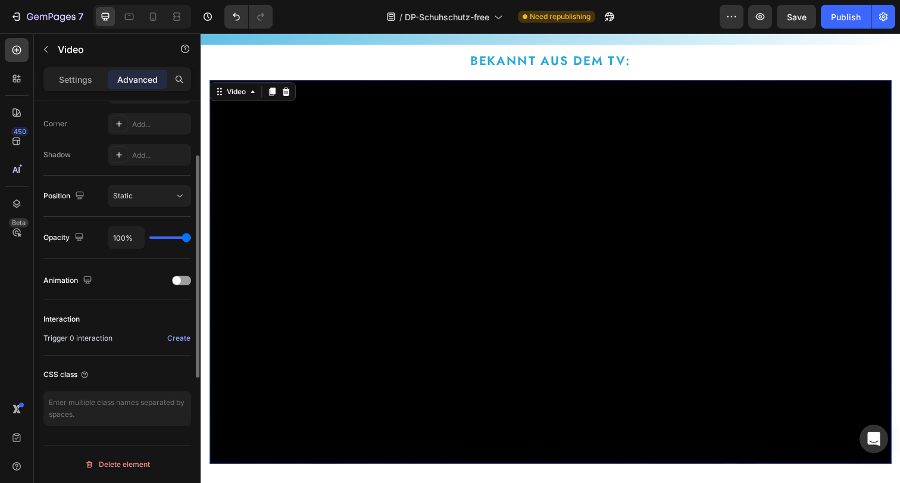
scroll to position [270, 0]
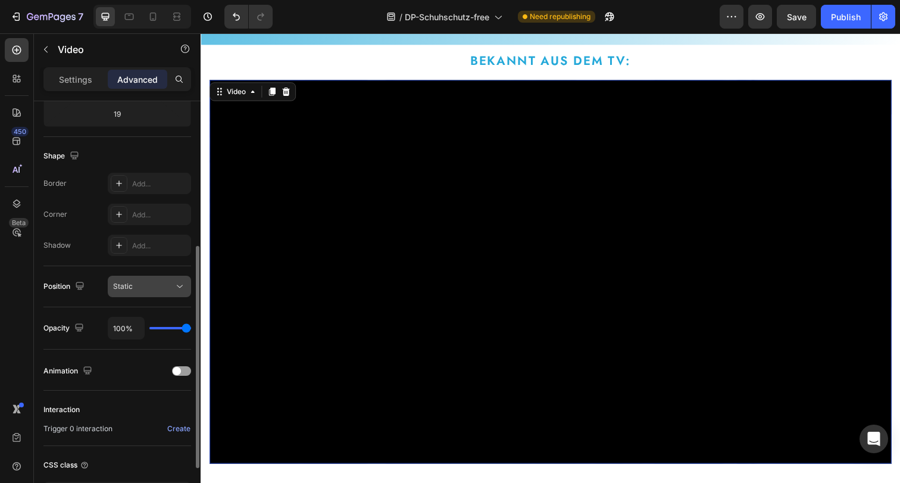
click at [159, 281] on div "Static" at bounding box center [143, 286] width 61 height 11
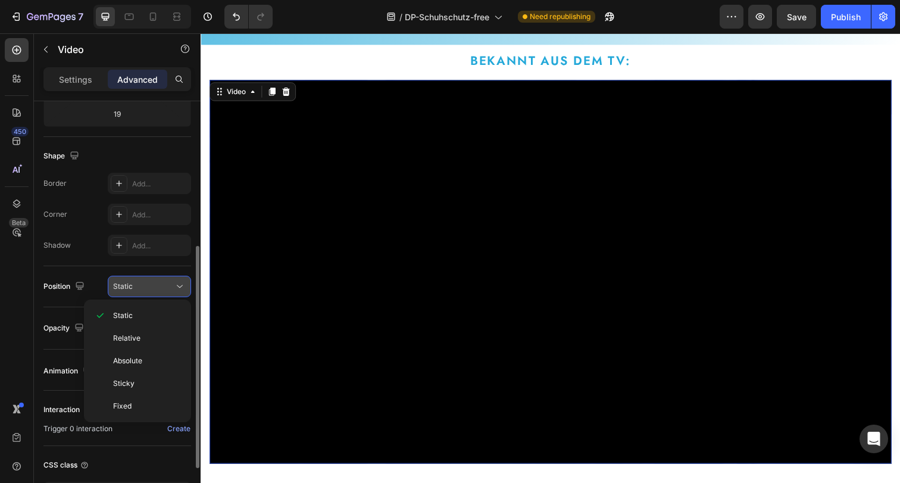
click at [159, 281] on div "Static" at bounding box center [143, 286] width 61 height 11
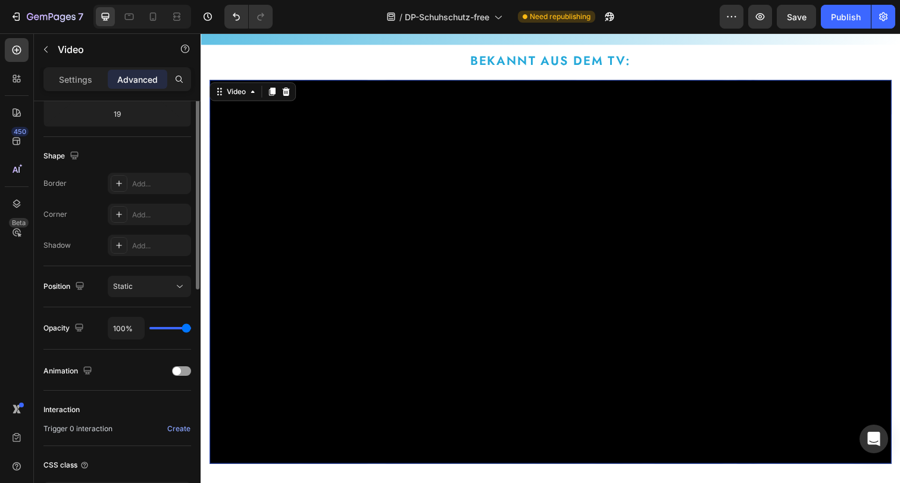
scroll to position [0, 0]
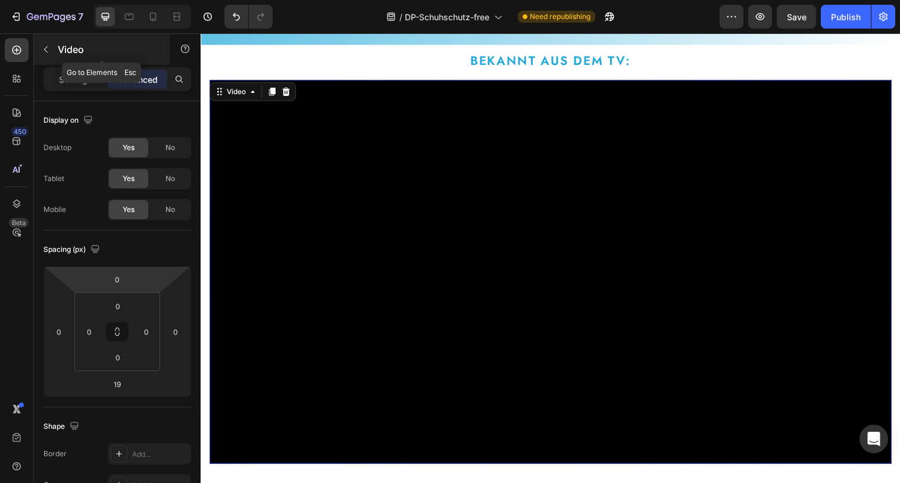
click at [52, 46] on button "button" at bounding box center [45, 49] width 19 height 19
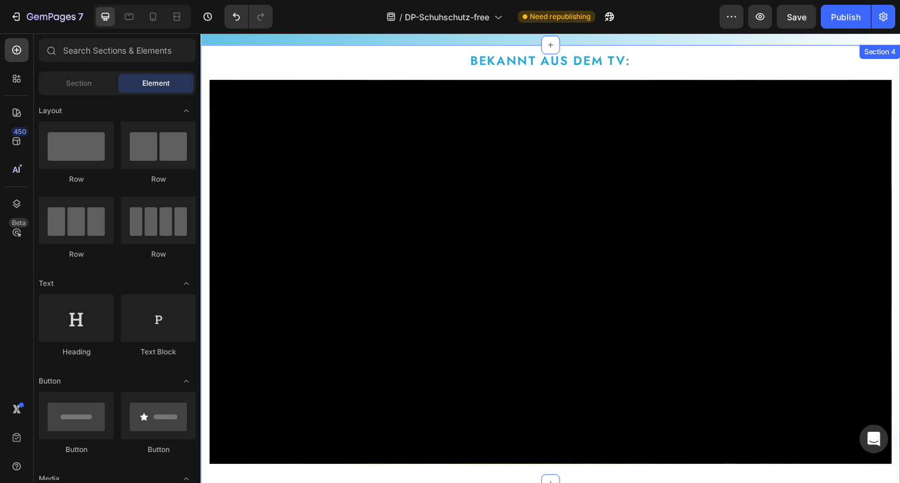
click at [295, 66] on div "bekannt aus dem TV: Text Block Video Image Row „Augenmasken fördern Melatonin‑P…" at bounding box center [557, 269] width 696 height 430
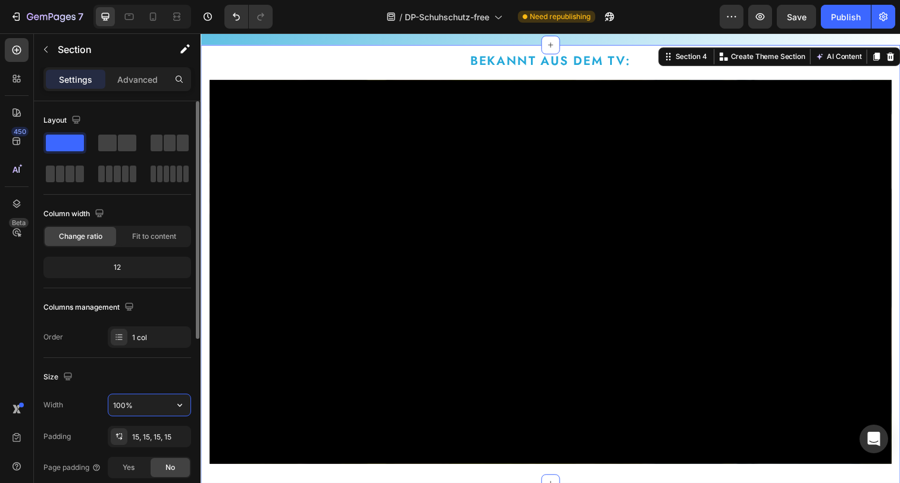
click at [121, 404] on input "100%" at bounding box center [149, 404] width 82 height 21
click at [145, 403] on input "800%" at bounding box center [149, 404] width 82 height 21
type input "800"
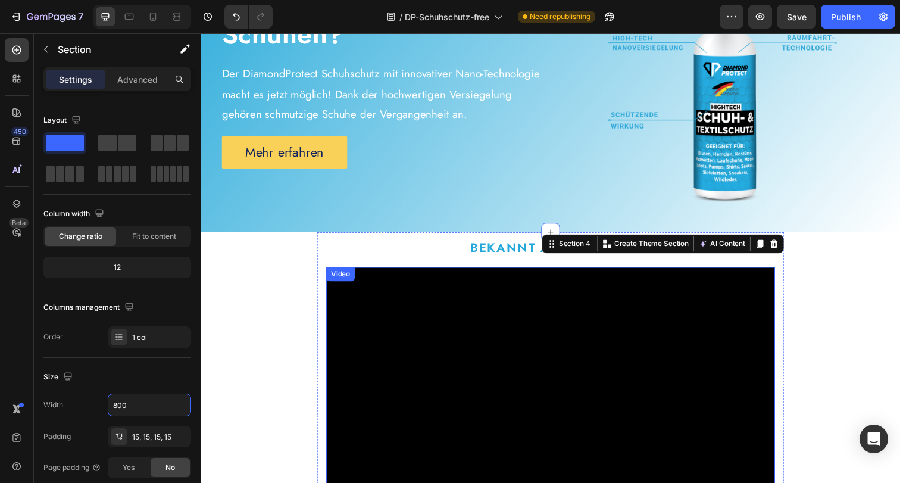
scroll to position [290, 0]
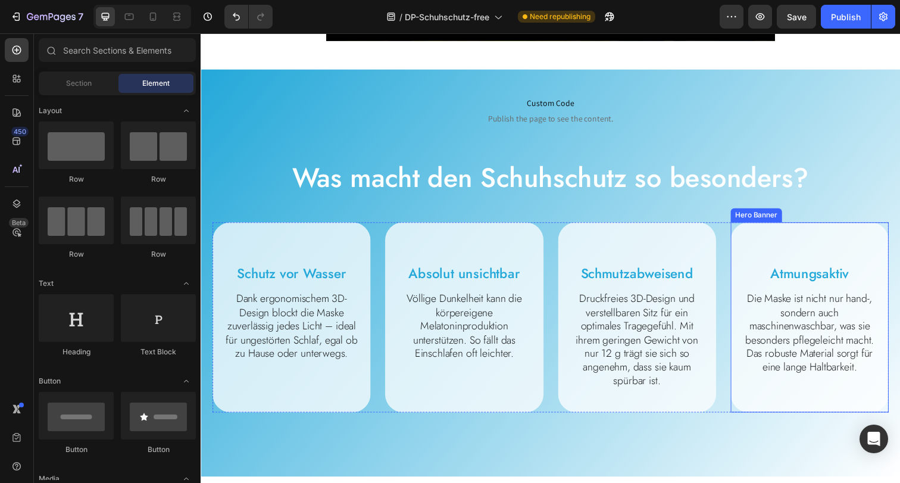
scroll to position [687, 0]
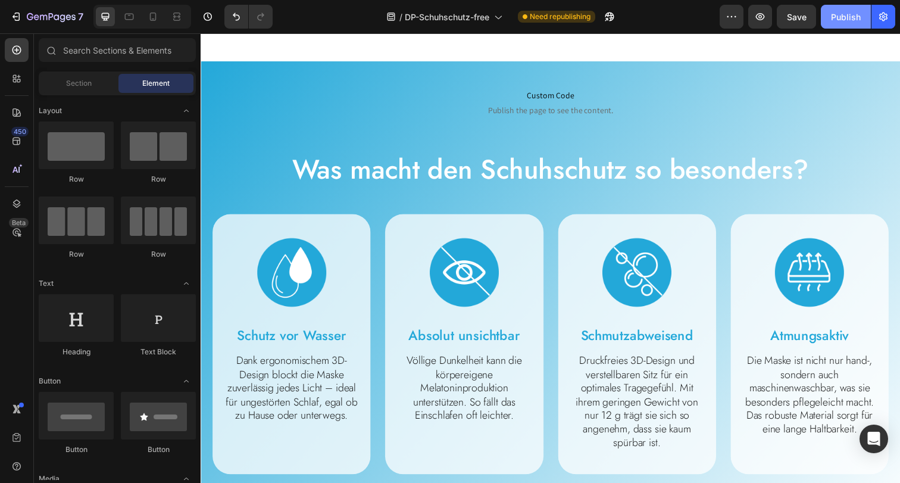
click at [838, 23] on div "Publish" at bounding box center [846, 17] width 30 height 12
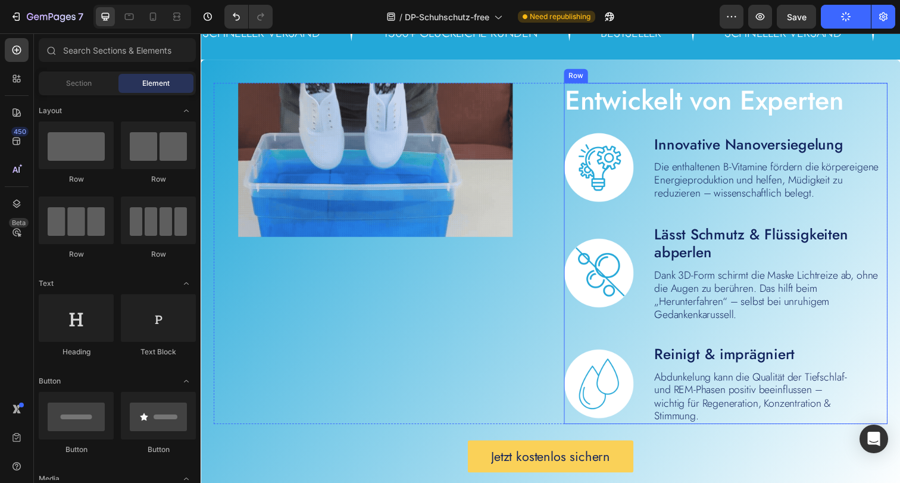
scroll to position [2363, 0]
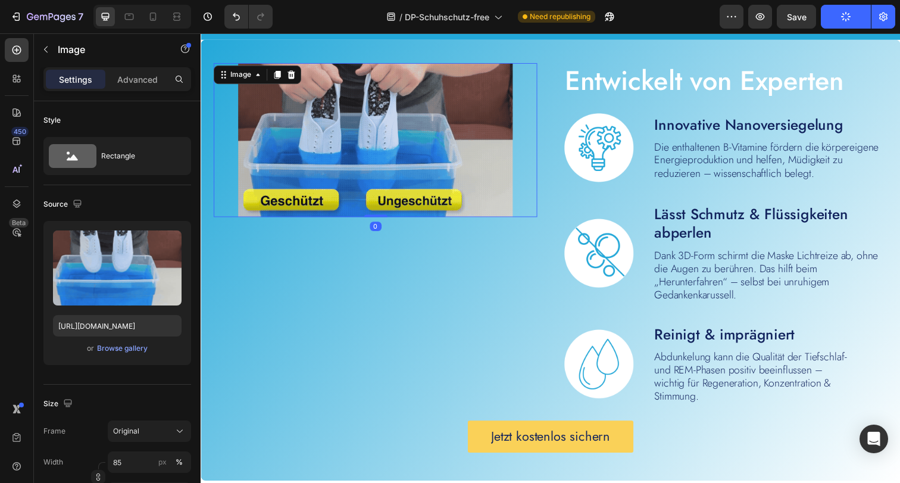
click at [442, 149] on img at bounding box center [379, 143] width 281 height 158
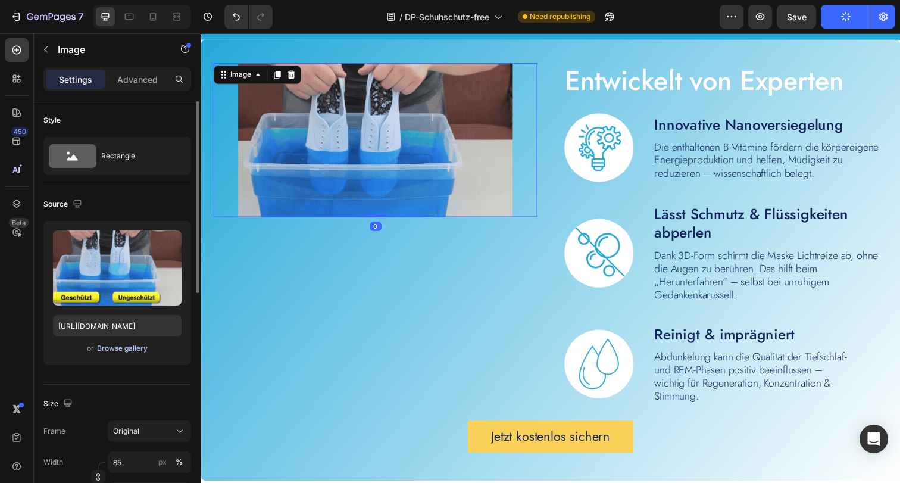
click at [112, 349] on div "Browse gallery" at bounding box center [122, 348] width 51 height 11
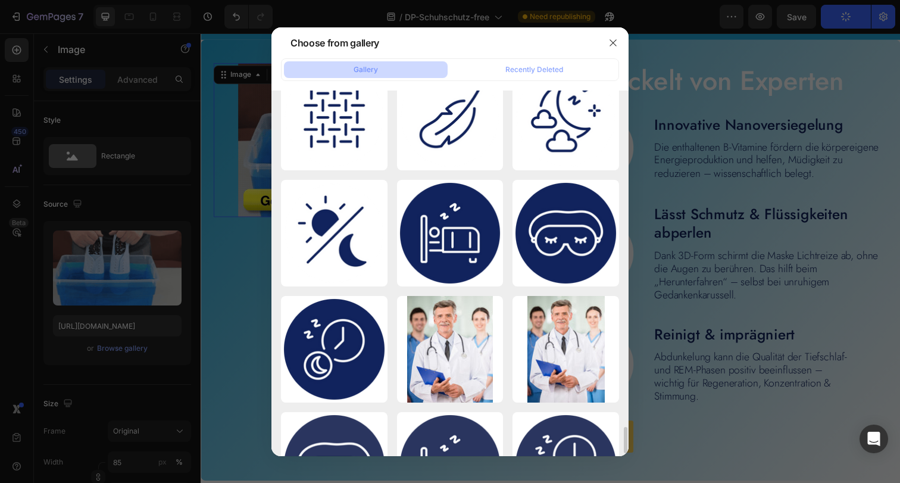
scroll to position [4625, 0]
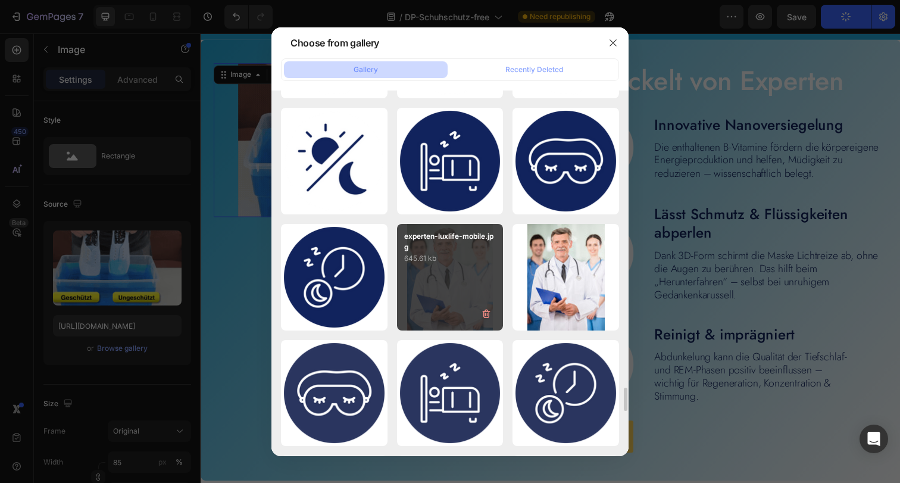
click at [466, 288] on div "experten-luxlife-mobile.jpg 645.61 kb" at bounding box center [450, 277] width 107 height 107
type input "[URL][DOMAIN_NAME]"
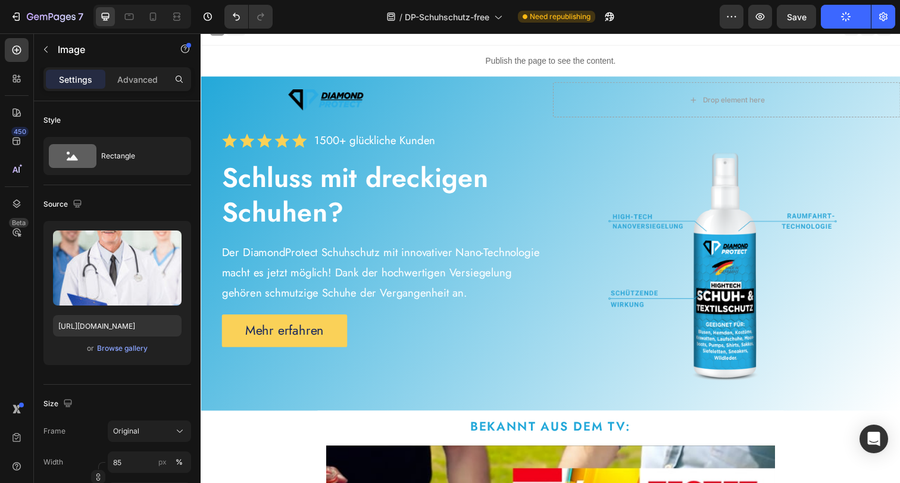
scroll to position [0, 0]
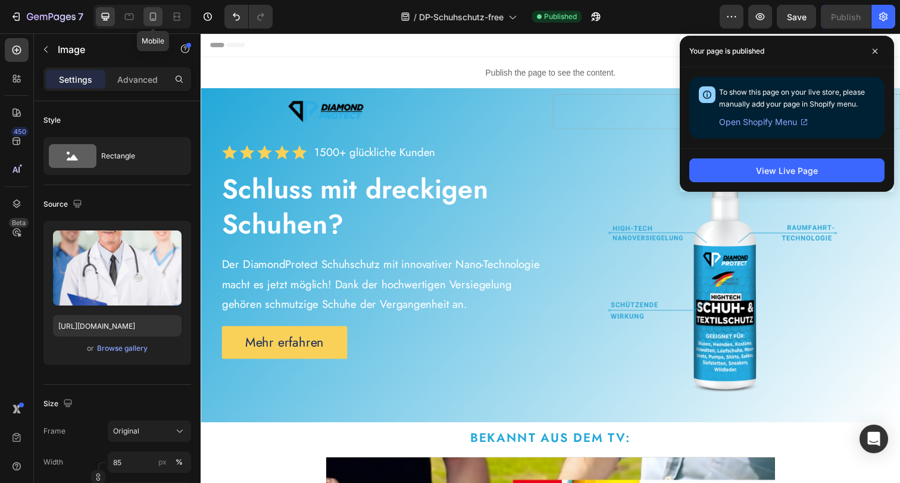
click at [153, 22] on icon at bounding box center [153, 17] width 12 height 12
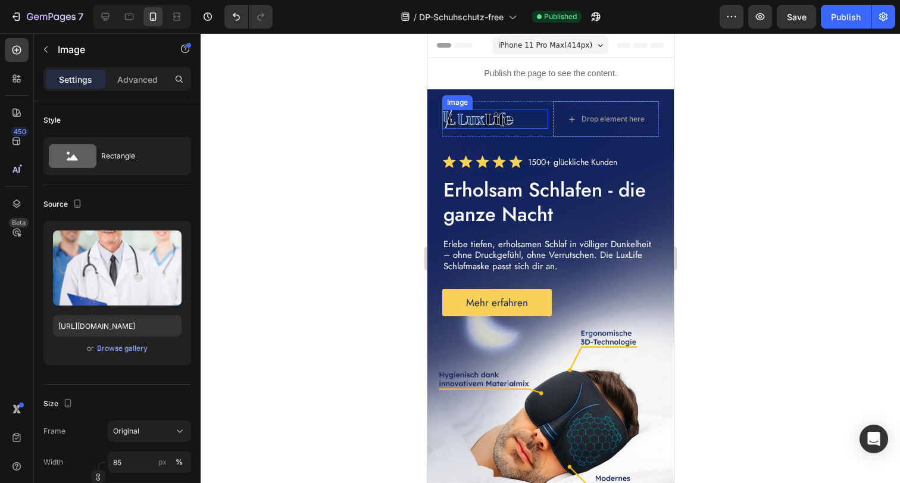
click at [502, 117] on img at bounding box center [477, 119] width 71 height 20
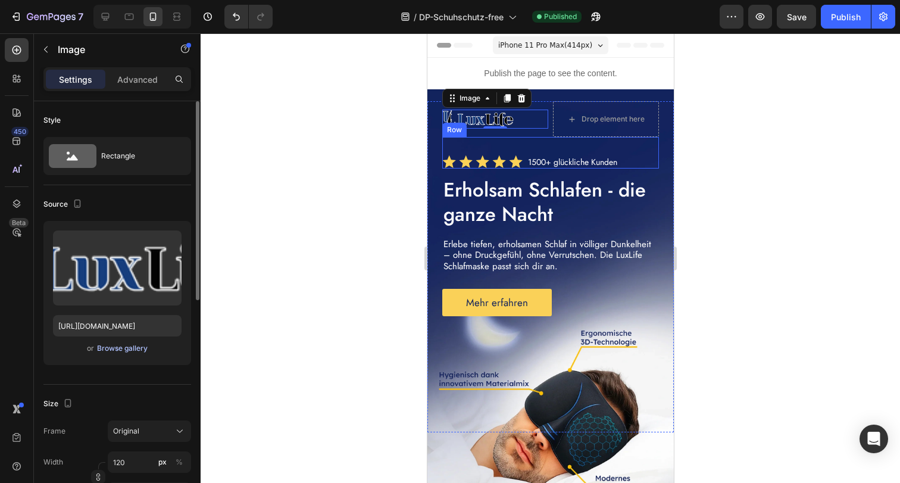
click at [131, 345] on div "Browse gallery" at bounding box center [122, 348] width 51 height 11
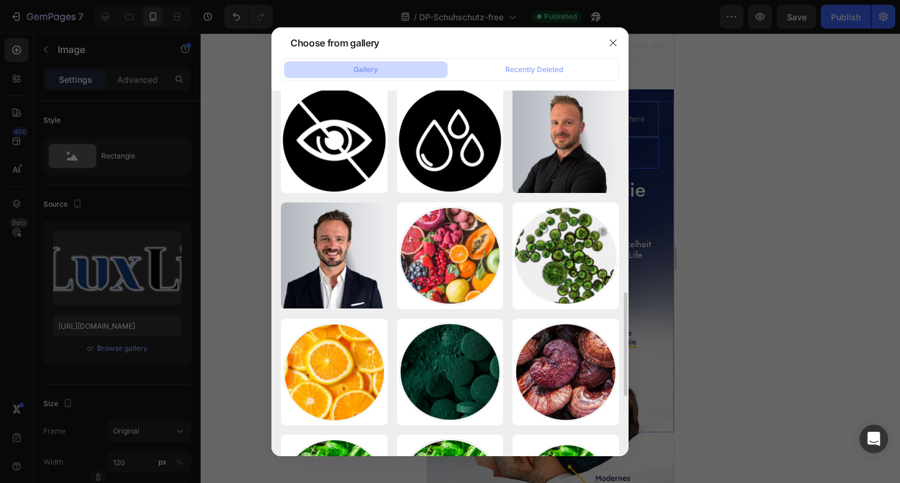
scroll to position [312, 0]
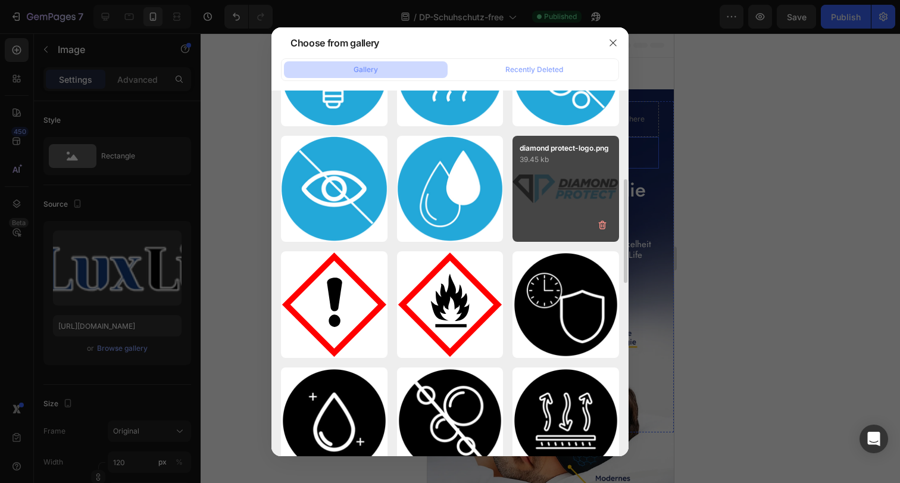
click at [553, 220] on div "diamond protect-logo.png 39.45 kb" at bounding box center [565, 189] width 107 height 107
type input "https://cdn.shopify.com/s/files/1/0854/7998/1351/files/gempages_500410514925421…"
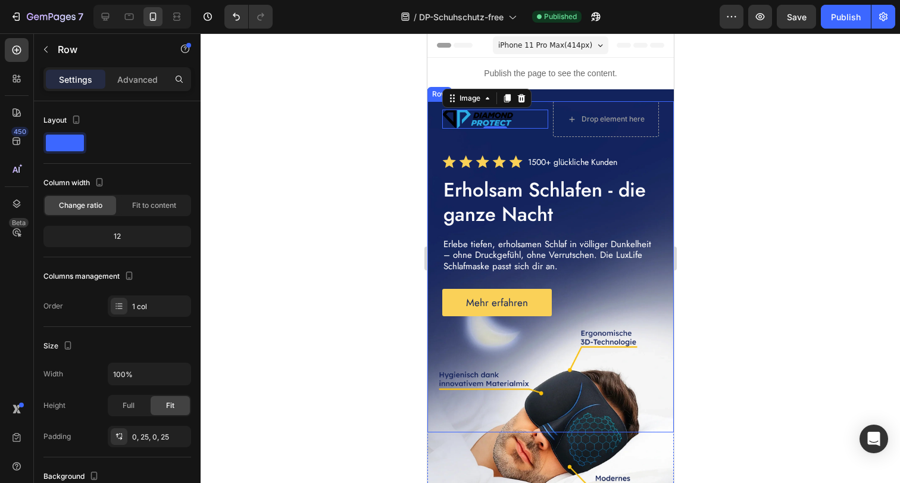
click at [436, 106] on div "Image 0 Drop element here Row Icon Icon Icon Icon Icon Icon List 1500+ glücklic…" at bounding box center [550, 266] width 246 height 331
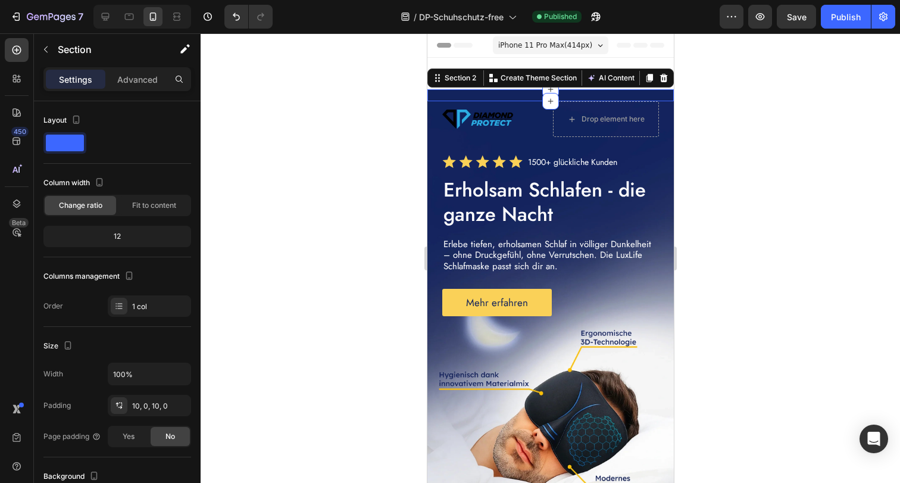
click at [574, 90] on div "Image Row Icon Icon Icon Icon Icon Icon List 1500+ glückliche Kunden Text Block…" at bounding box center [550, 95] width 246 height 12
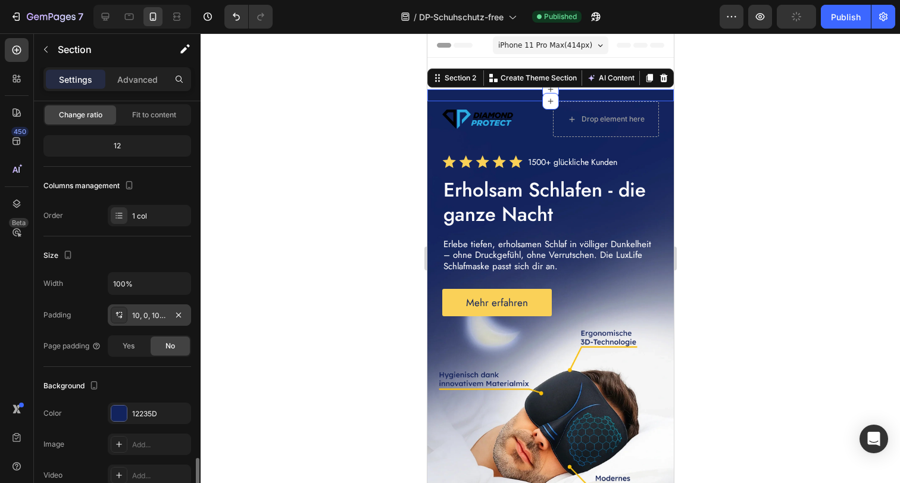
scroll to position [280, 0]
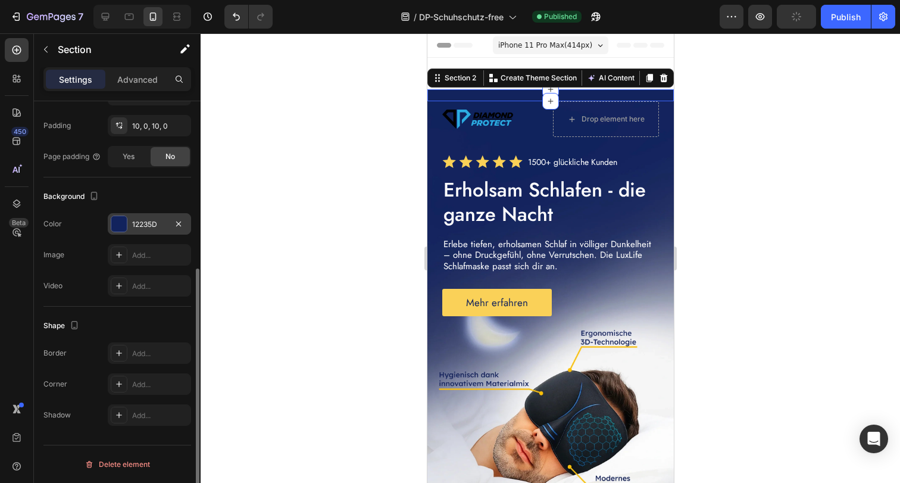
click at [148, 224] on div "12235D" at bounding box center [149, 224] width 35 height 11
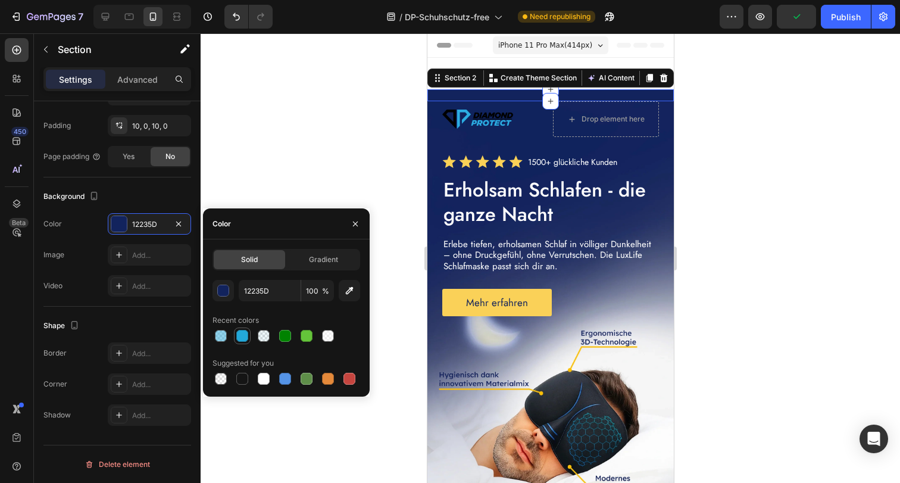
click at [242, 337] on div at bounding box center [242, 336] width 12 height 12
type input "23A8D9"
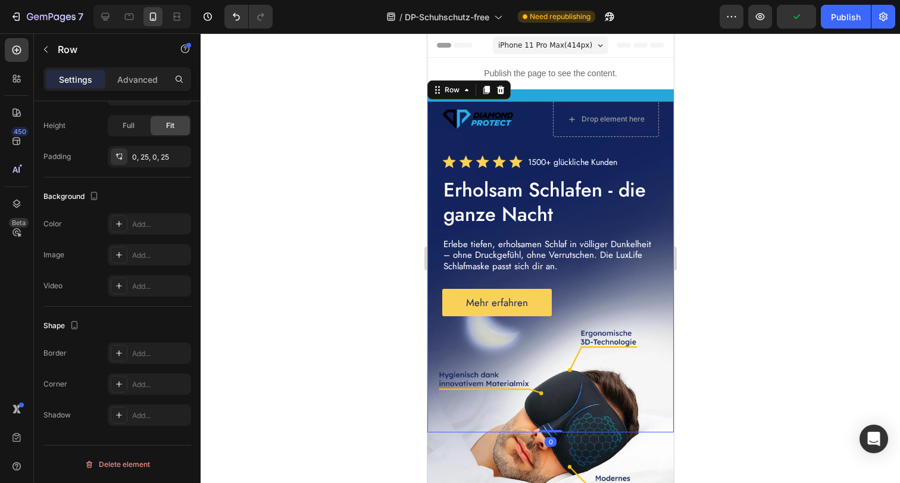
click at [436, 118] on div "Image Drop element here Row Icon Icon Icon Icon Icon Icon List 1500+ glückliche…" at bounding box center [550, 266] width 246 height 331
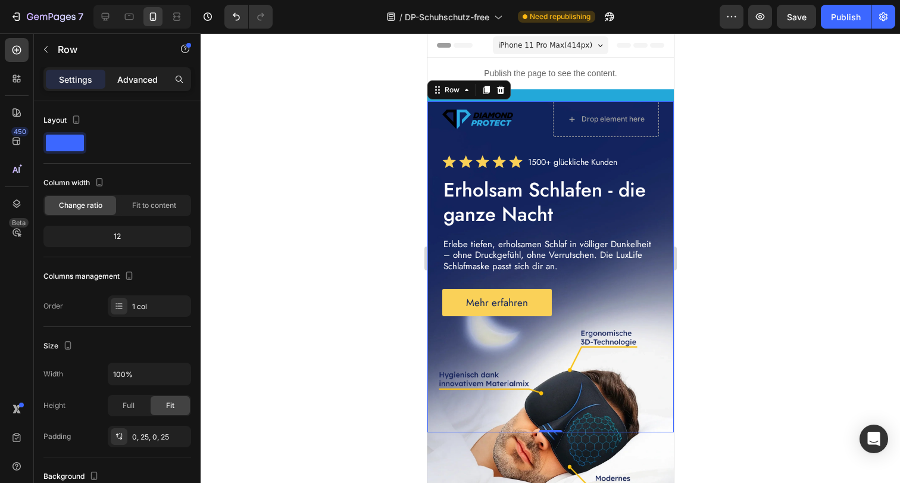
click at [145, 82] on p "Advanced" at bounding box center [137, 79] width 40 height 12
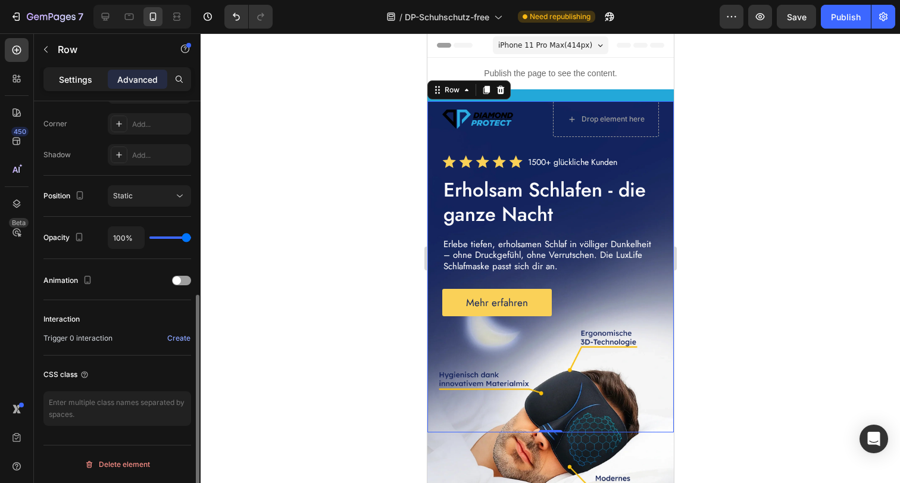
click at [82, 74] on p "Settings" at bounding box center [75, 79] width 33 height 12
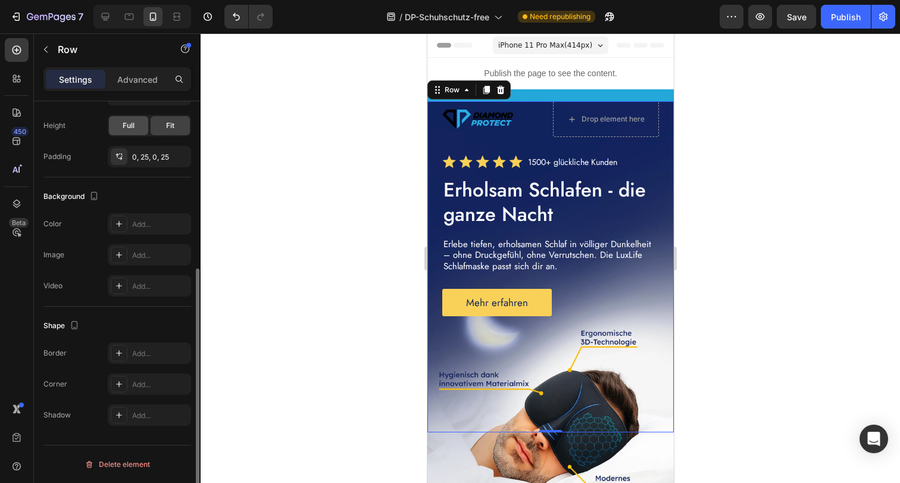
scroll to position [280, 0]
click at [158, 226] on div "Add..." at bounding box center [160, 224] width 56 height 11
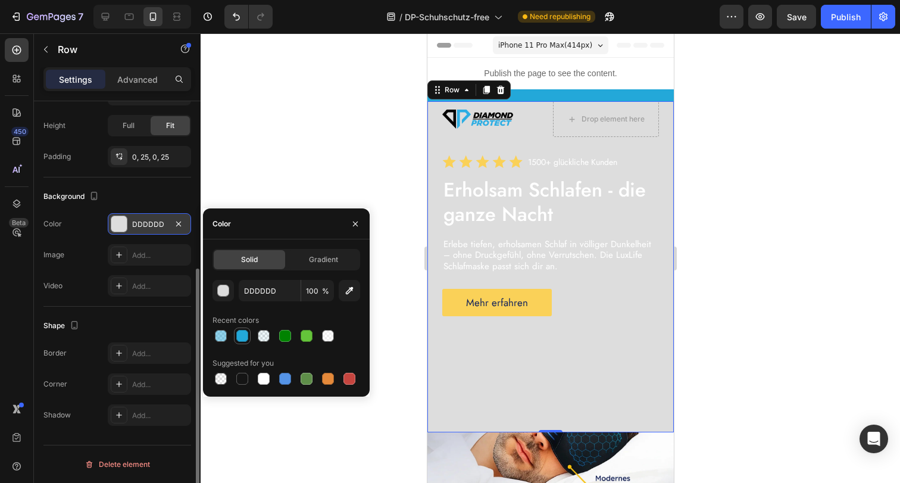
click at [242, 338] on div at bounding box center [242, 336] width 12 height 12
type input "23A8D9"
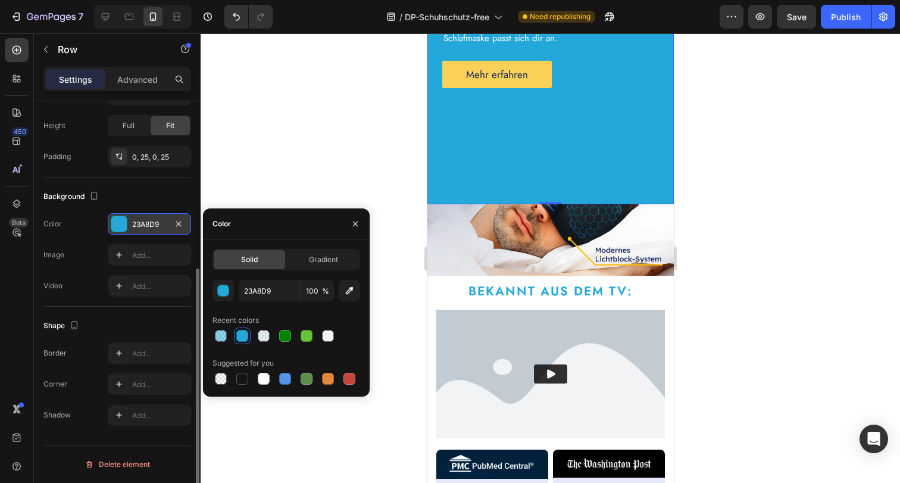
scroll to position [318, 0]
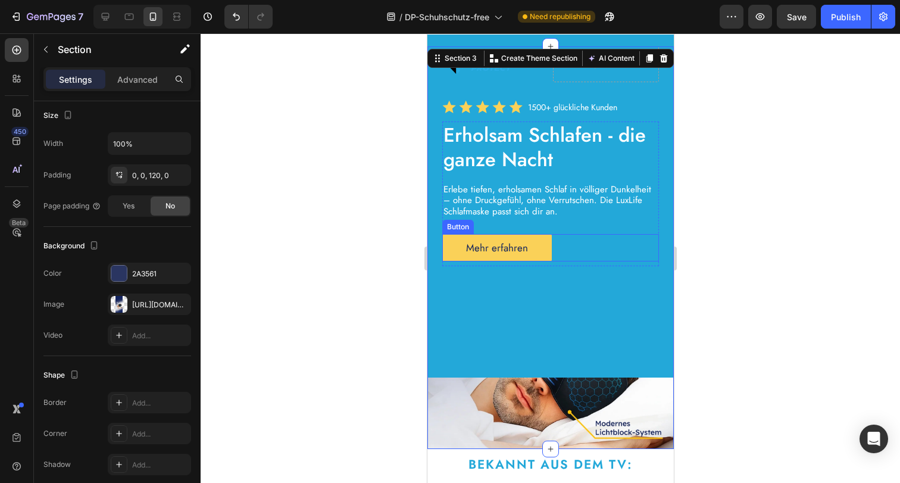
scroll to position [48, 0]
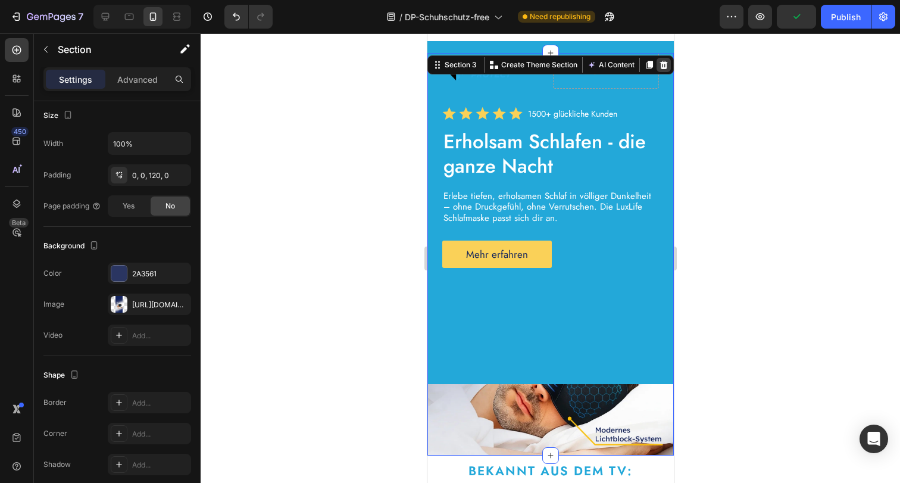
click at [658, 69] on icon at bounding box center [663, 65] width 10 height 10
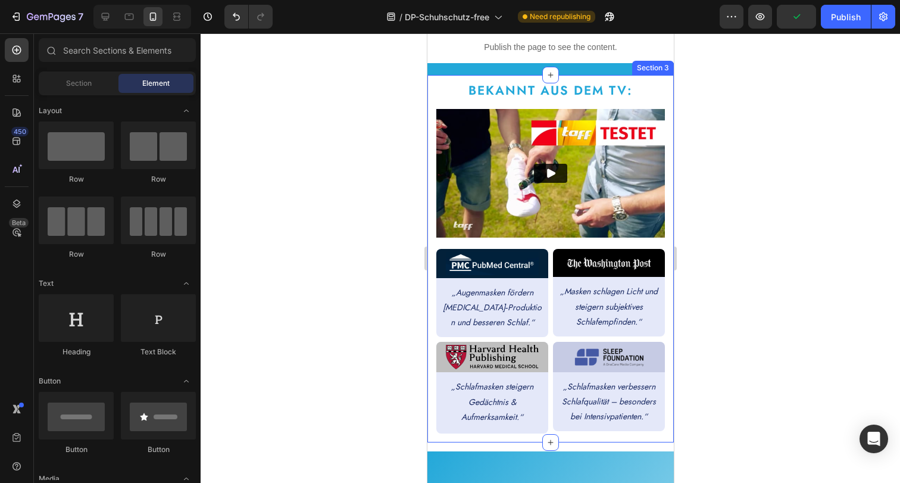
scroll to position [0, 0]
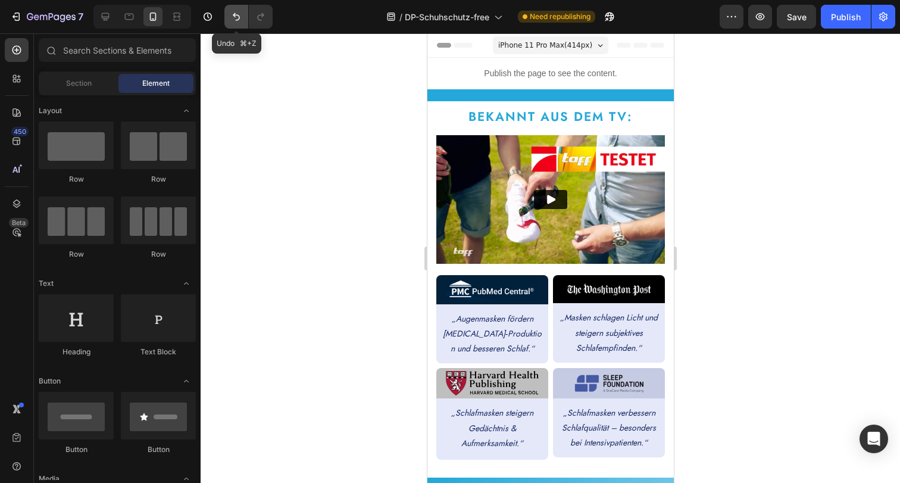
click at [229, 20] on button "Undo/Redo" at bounding box center [236, 17] width 24 height 24
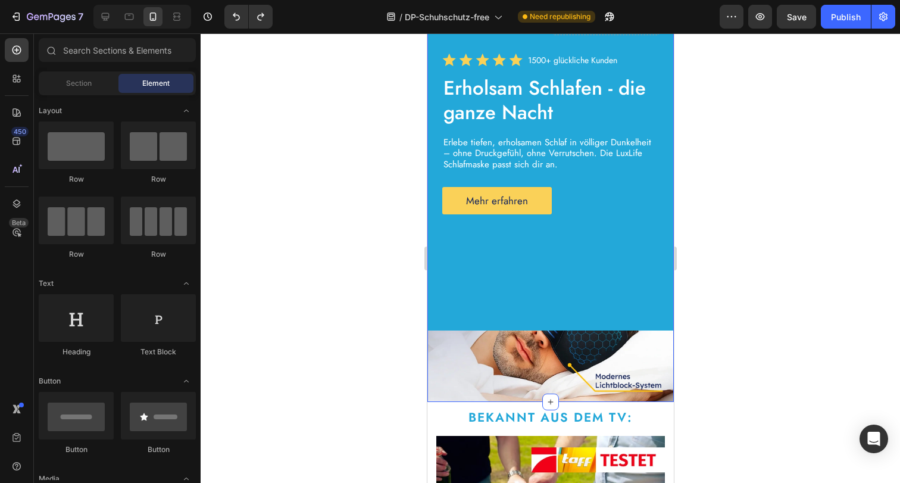
scroll to position [104, 0]
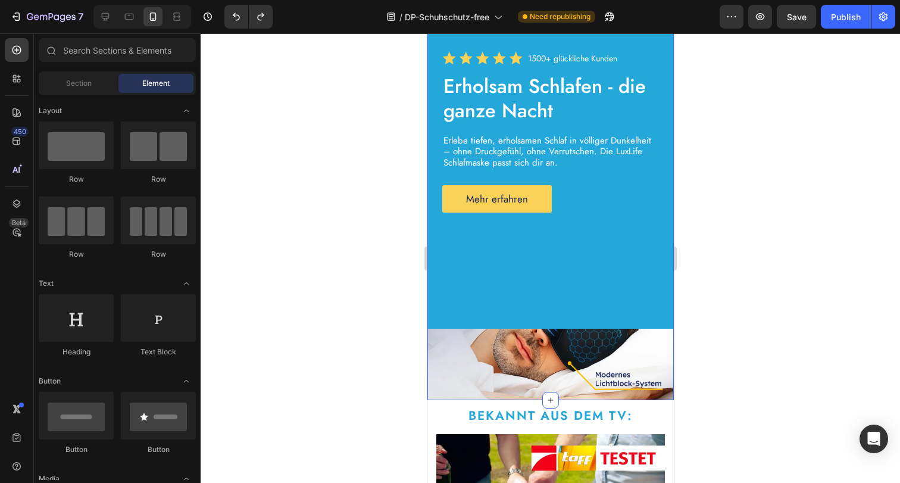
click at [512, 367] on div "Image Drop element here Row Icon Icon Icon Icon Icon Icon List 1500+ glückliche…" at bounding box center [550, 199] width 246 height 402
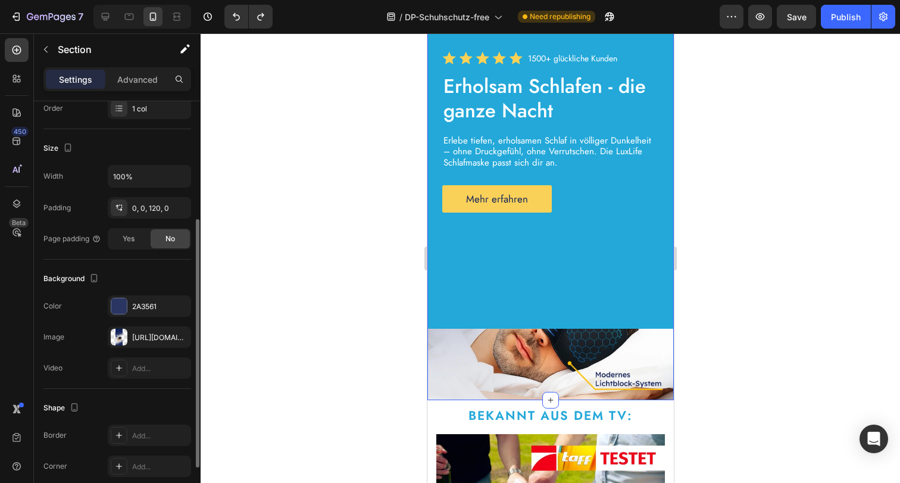
scroll to position [280, 0]
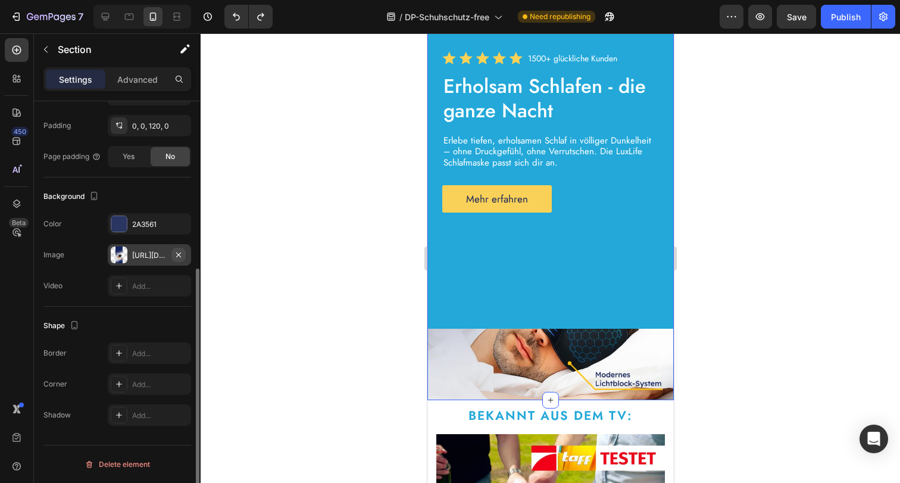
click at [180, 253] on icon "button" at bounding box center [179, 255] width 10 height 10
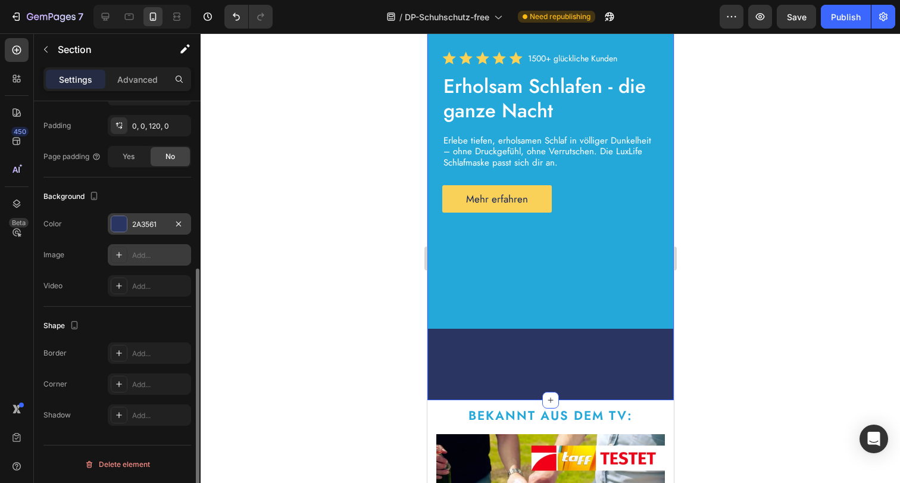
click at [149, 230] on div "2A3561" at bounding box center [149, 223] width 83 height 21
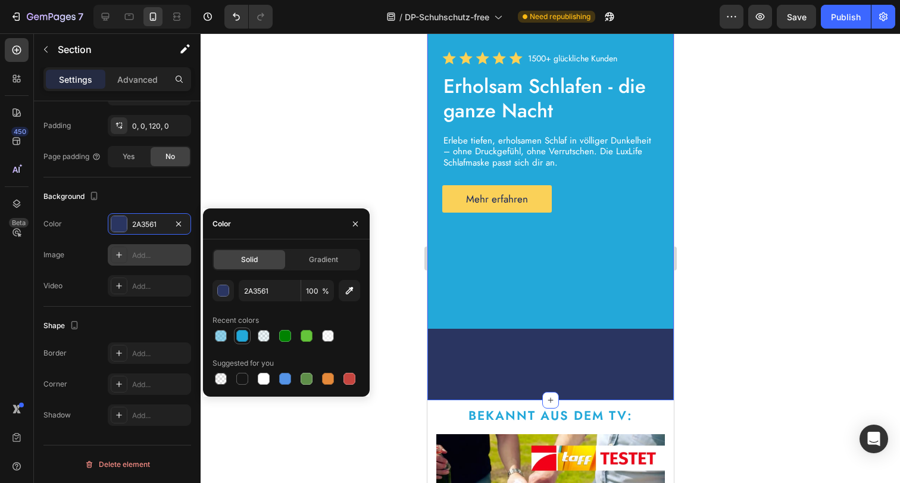
click at [240, 332] on div at bounding box center [242, 336] width 12 height 12
type input "23A8D9"
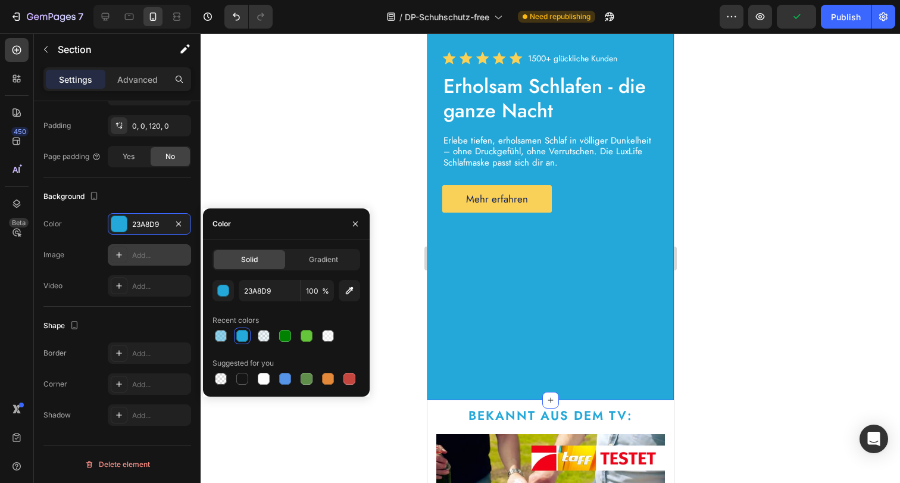
click at [772, 275] on div at bounding box center [550, 257] width 699 height 449
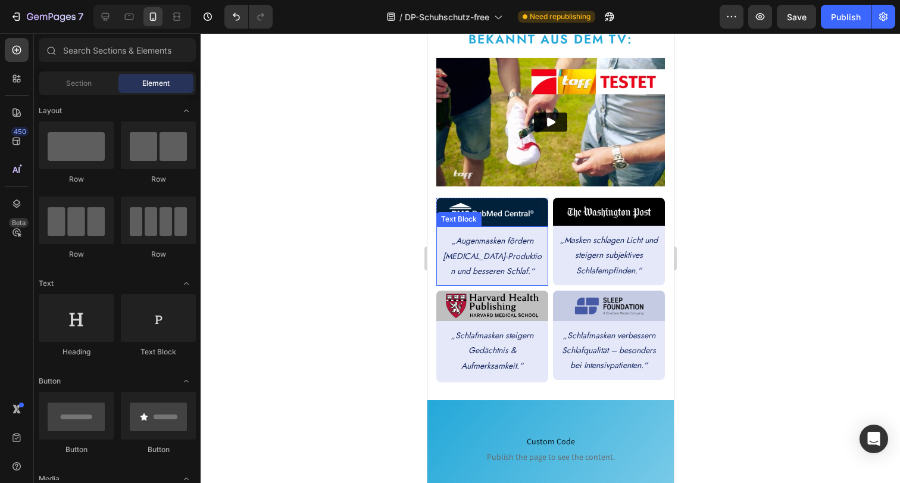
scroll to position [496, 0]
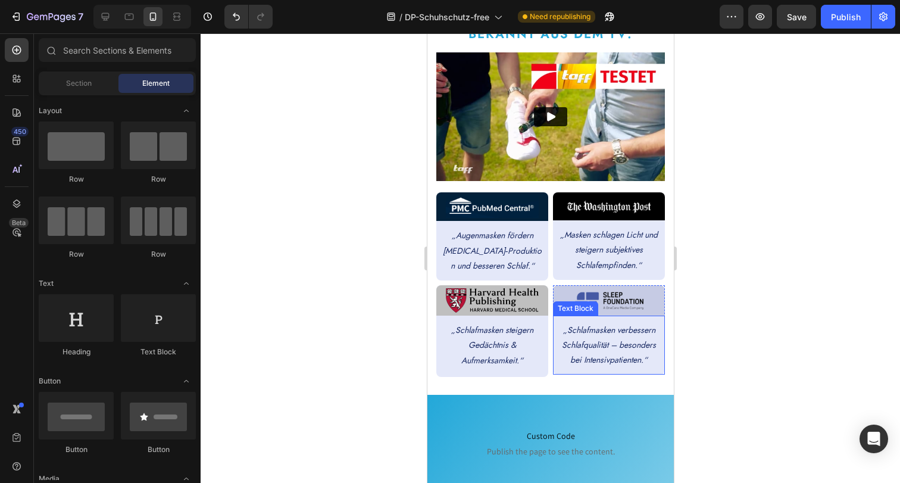
click at [653, 331] on div "„Schlafmasken verbessern Schlafqualität – besonders bei Intensivpatienten.“ Tex…" at bounding box center [608, 345] width 112 height 60
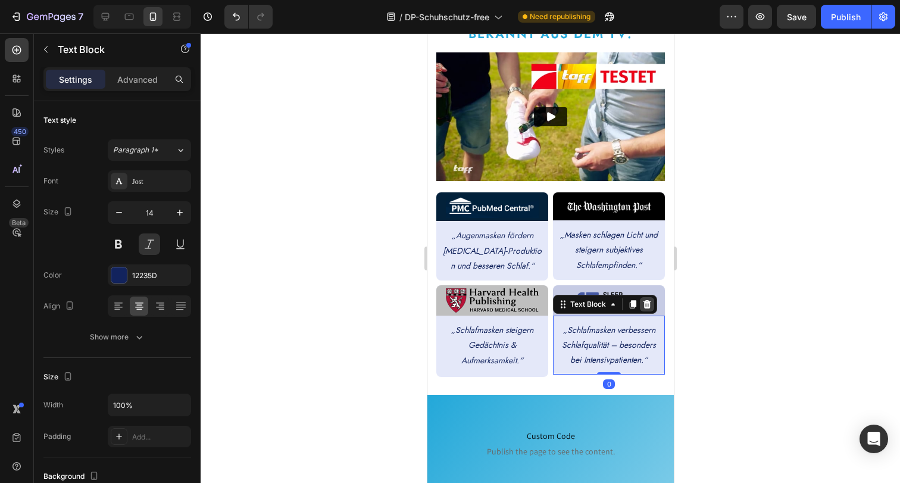
click at [643, 300] on icon at bounding box center [647, 304] width 8 height 8
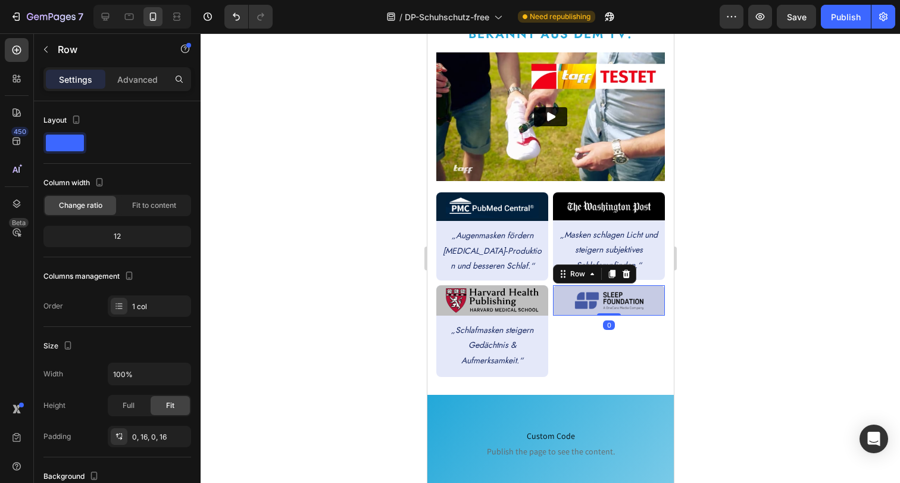
click at [646, 289] on div "Image Row 0" at bounding box center [608, 300] width 112 height 30
click at [625, 269] on icon at bounding box center [626, 274] width 10 height 10
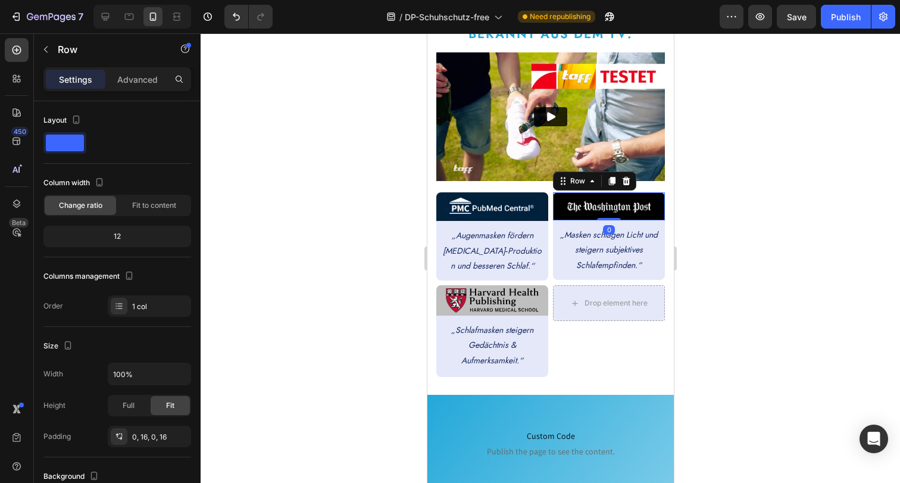
click at [552, 192] on div "Image Row 0" at bounding box center [608, 206] width 112 height 29
click at [622, 176] on icon at bounding box center [626, 181] width 10 height 10
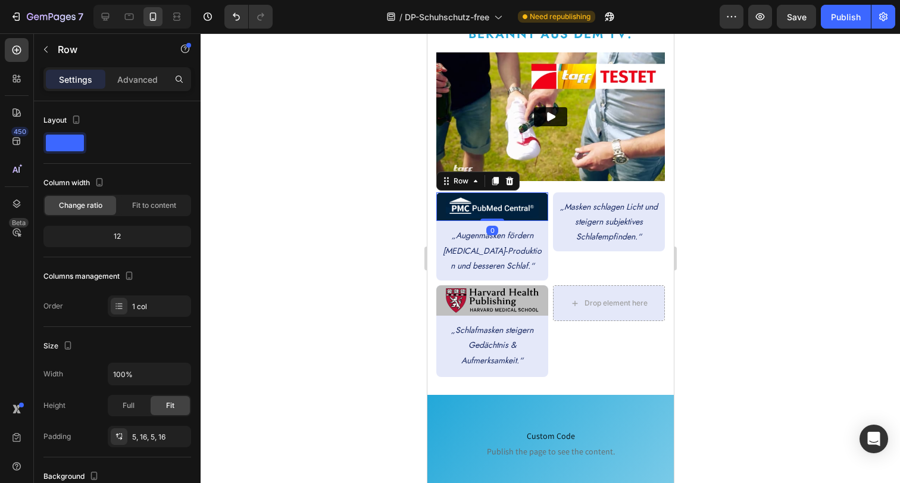
click at [538, 192] on div "Image Row 0" at bounding box center [492, 206] width 112 height 29
click at [511, 177] on icon at bounding box center [509, 180] width 8 height 8
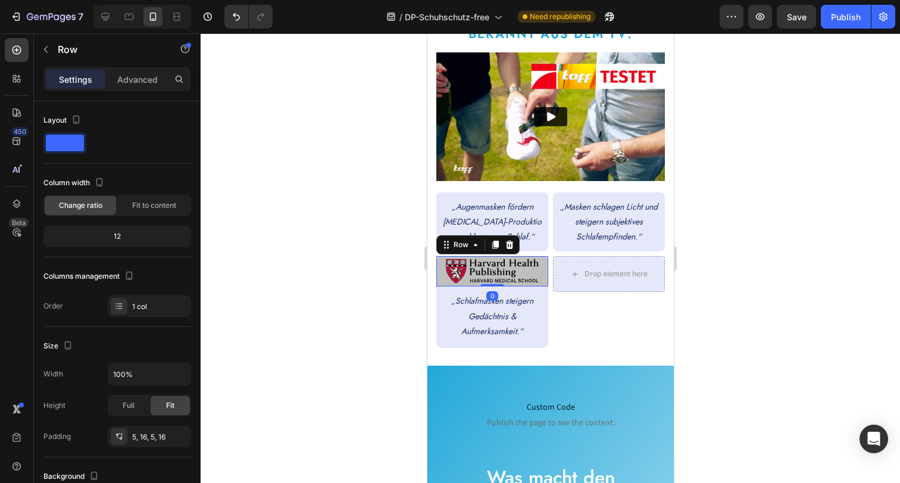
click at [539, 256] on div "Image Row 0" at bounding box center [492, 271] width 112 height 30
click at [512, 242] on icon at bounding box center [509, 245] width 10 height 10
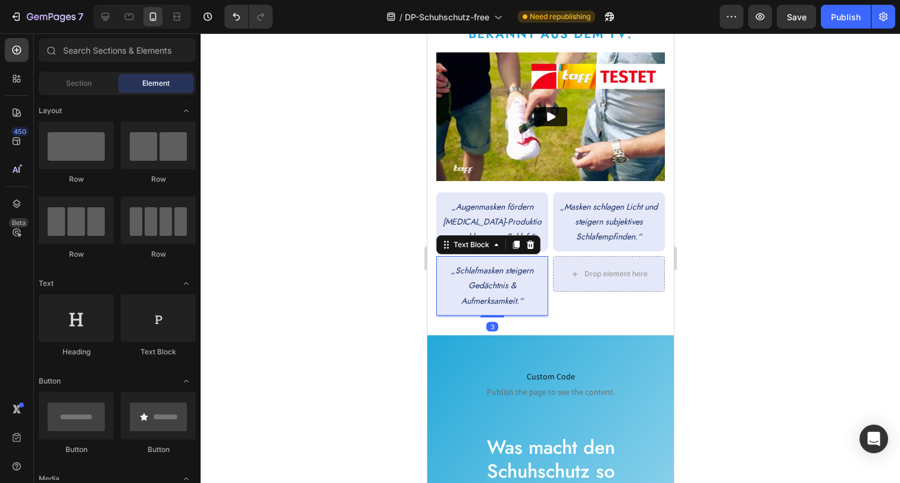
click at [537, 262] on div "„Schlafmasken steigern Gedächtnis & Aufmerksamkeit.“" at bounding box center [491, 286] width 102 height 48
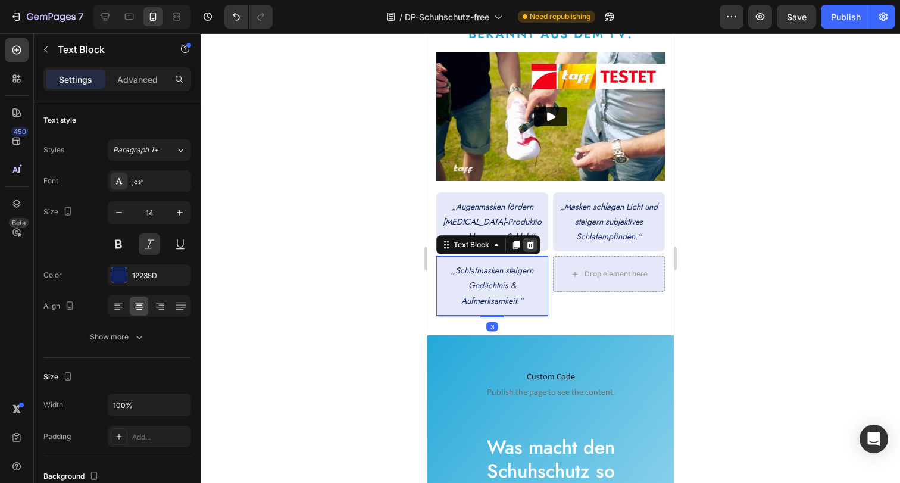
click at [534, 237] on div at bounding box center [529, 244] width 14 height 14
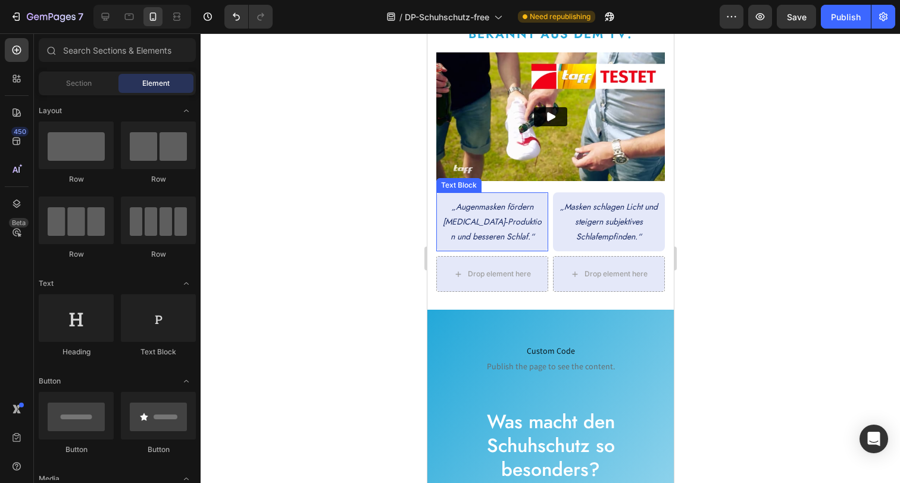
click at [536, 199] on p "„Augenmasken fördern Melatonin‑Produktion und besseren Schlaf.“" at bounding box center [492, 221] width 100 height 45
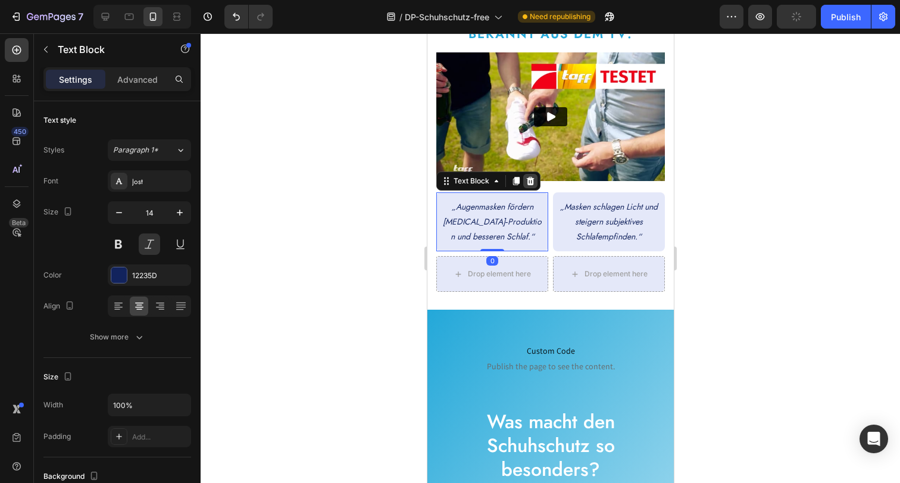
click at [532, 179] on icon at bounding box center [530, 180] width 8 height 8
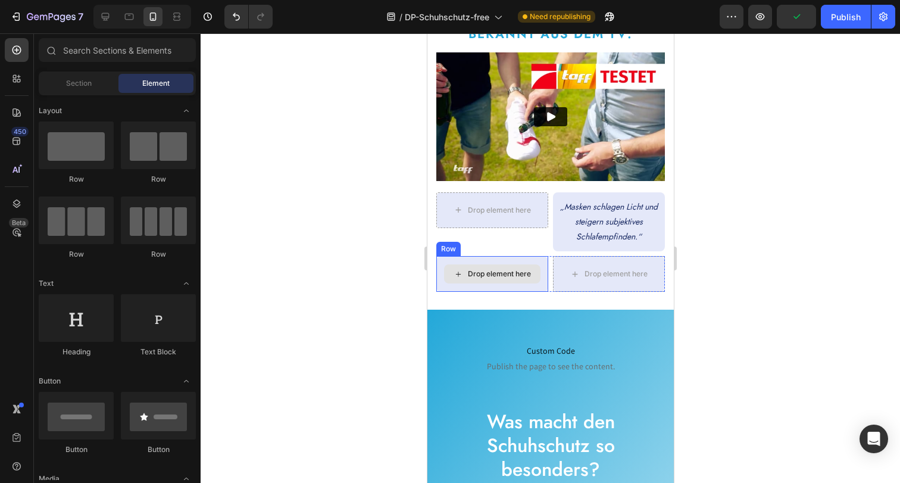
click at [531, 256] on div "Drop element here" at bounding box center [492, 274] width 112 height 36
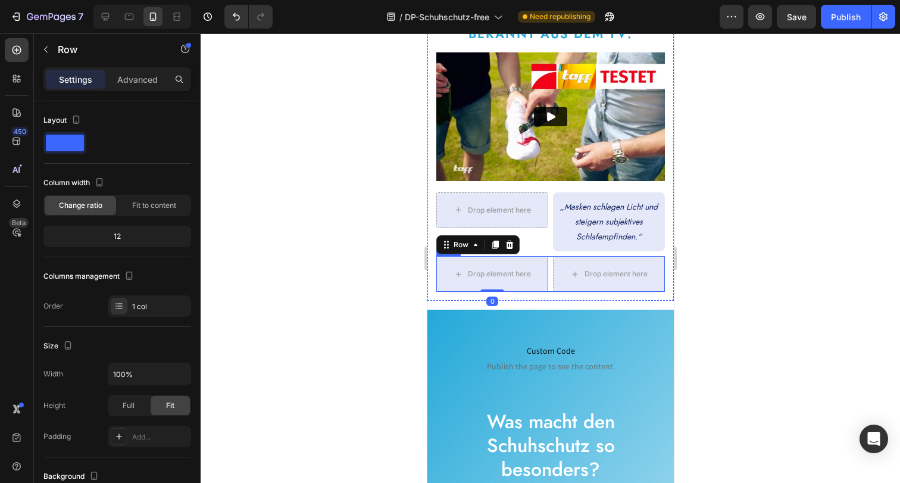
scroll to position [280, 0]
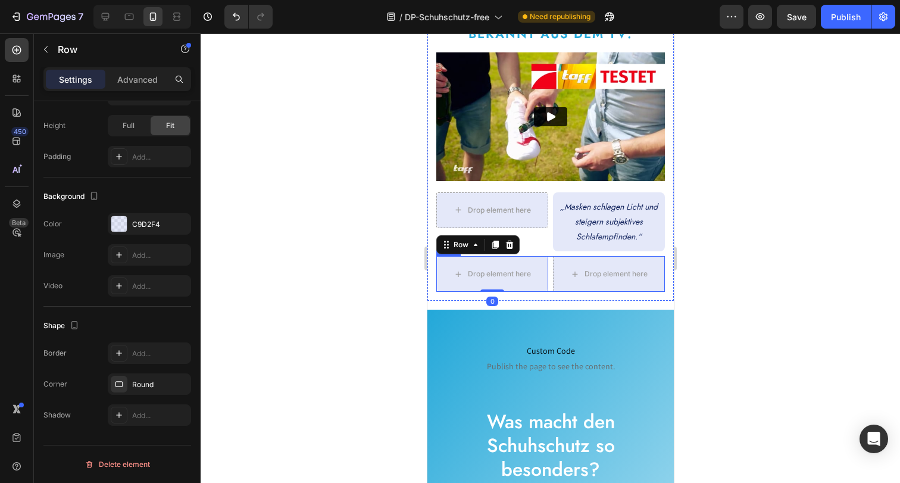
click at [545, 264] on div "Drop element here Row 0 Drop element here Row Row" at bounding box center [550, 274] width 228 height 36
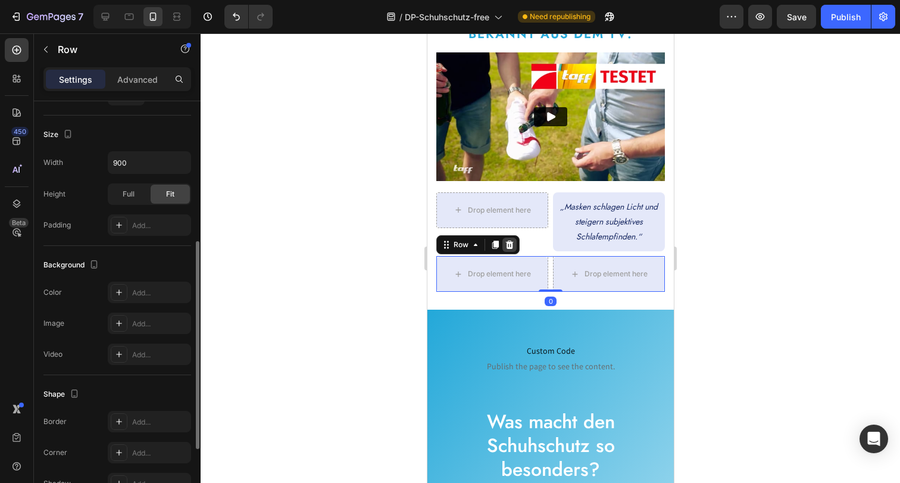
click at [514, 240] on div at bounding box center [509, 244] width 14 height 14
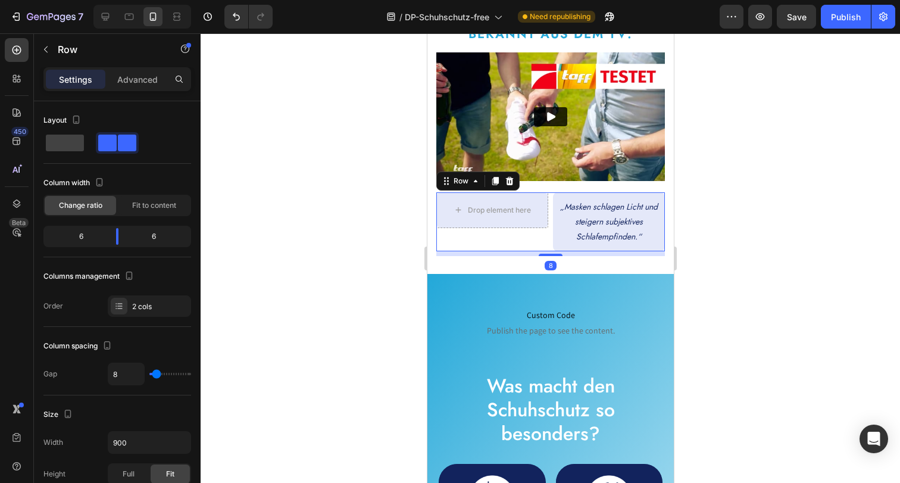
click at [543, 237] on div "Drop element here Row „Masken schlagen Licht und steigern subjektives Schlafemp…" at bounding box center [550, 222] width 228 height 60
click at [513, 176] on icon at bounding box center [509, 181] width 10 height 10
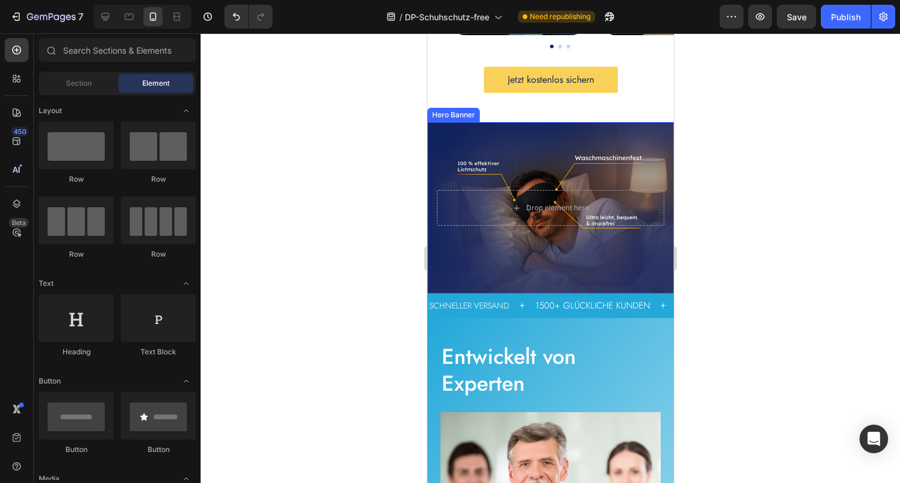
scroll to position [1778, 0]
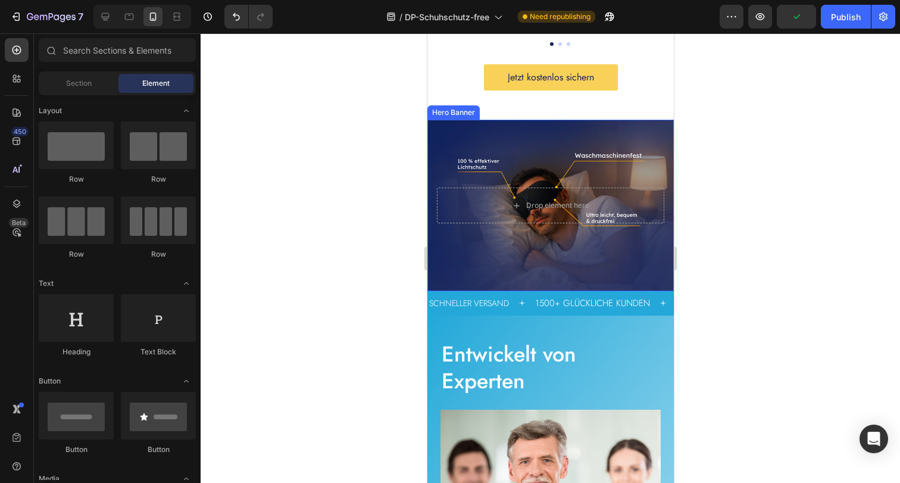
click at [518, 245] on div "Background Image" at bounding box center [550, 205] width 246 height 171
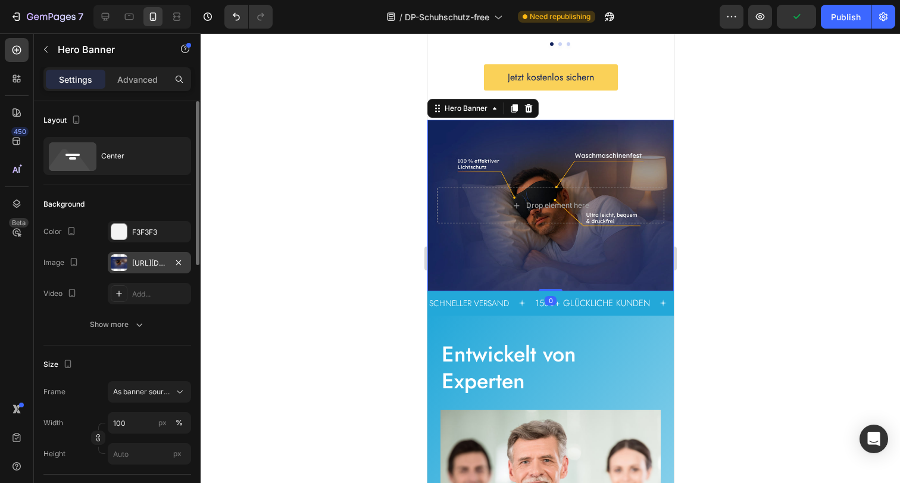
click at [135, 259] on div "https://cdn.shopify.com/s/files/1/0854/7998/1351/files/gempages_500410514925421…" at bounding box center [149, 263] width 35 height 11
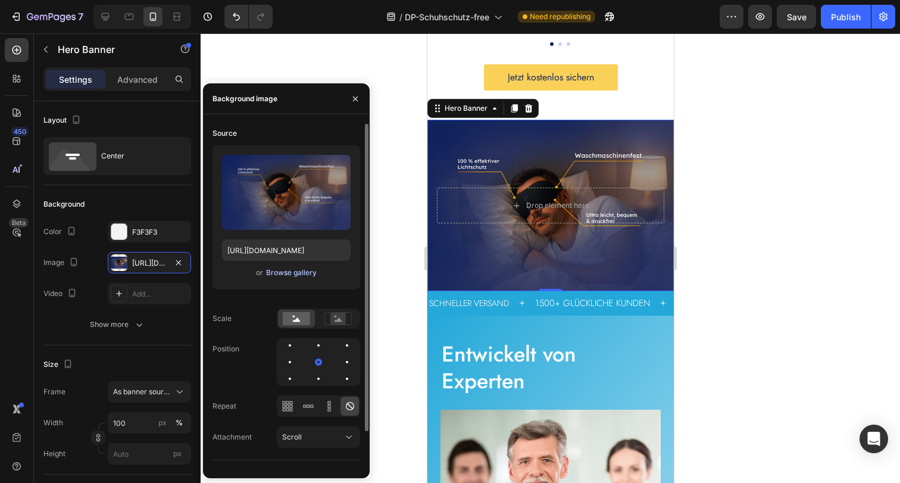
click at [285, 275] on div "Browse gallery" at bounding box center [291, 272] width 51 height 11
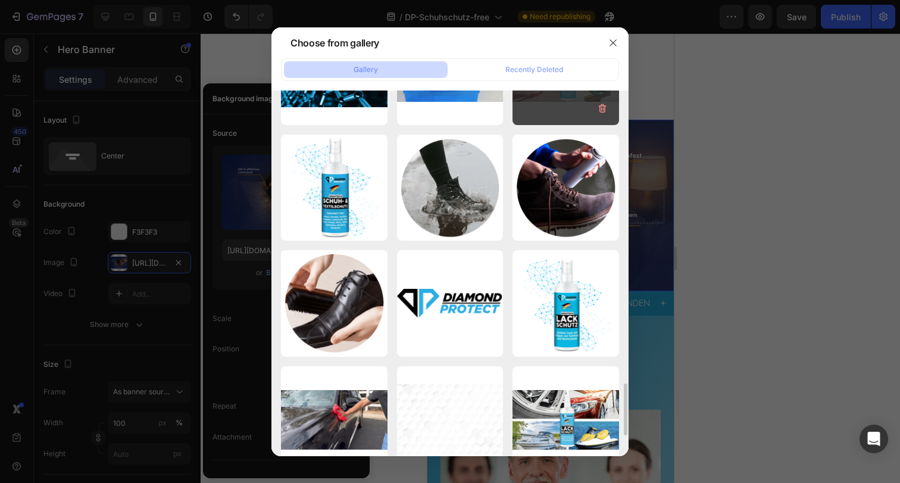
scroll to position [1946, 0]
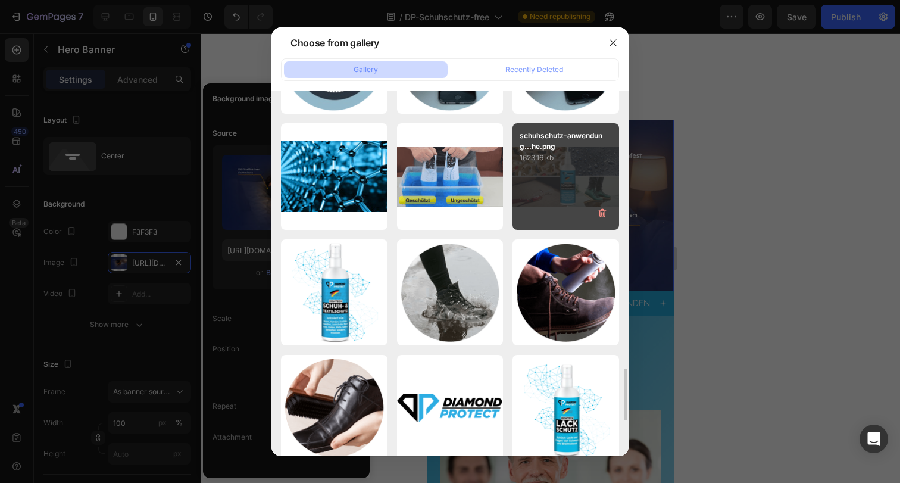
click at [529, 190] on div "schuhschutz-anwendung...he.png 1623.16 kb" at bounding box center [565, 176] width 107 height 107
type input "https://cdn.shopify.com/s/files/1/0854/7998/1351/files/gempages_500410514925421…"
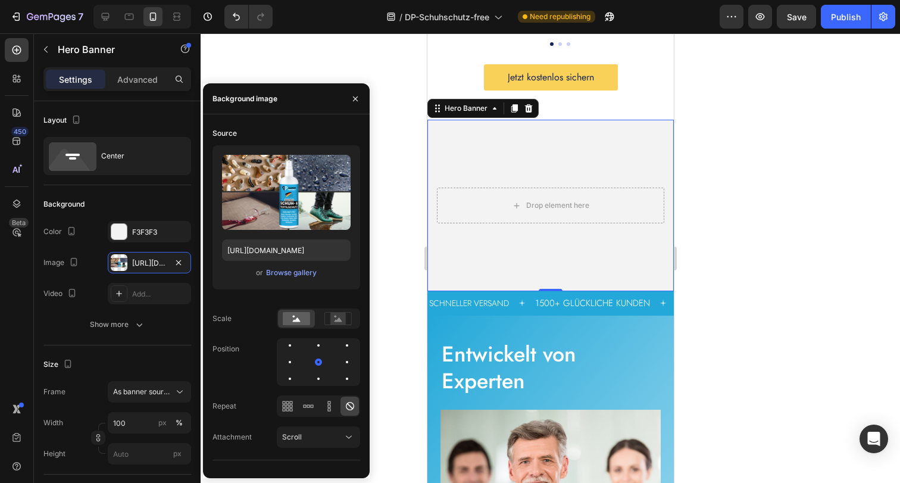
click at [727, 328] on div at bounding box center [550, 257] width 699 height 449
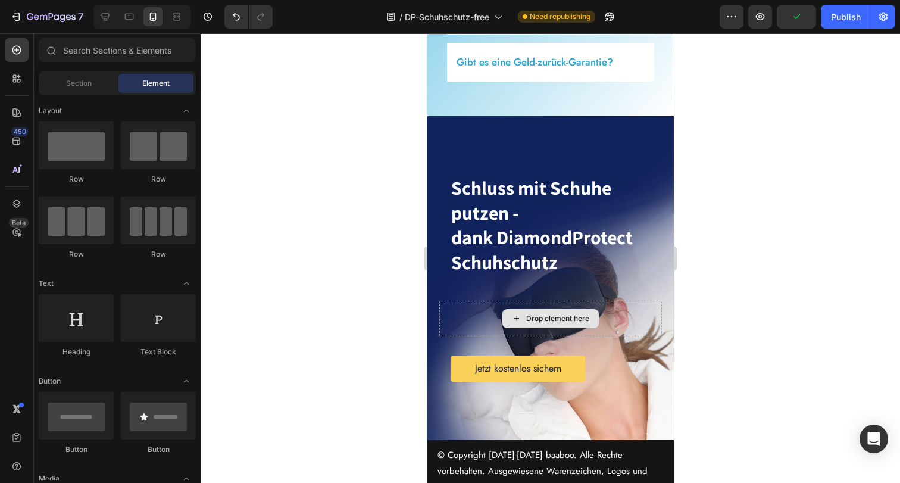
scroll to position [4860, 0]
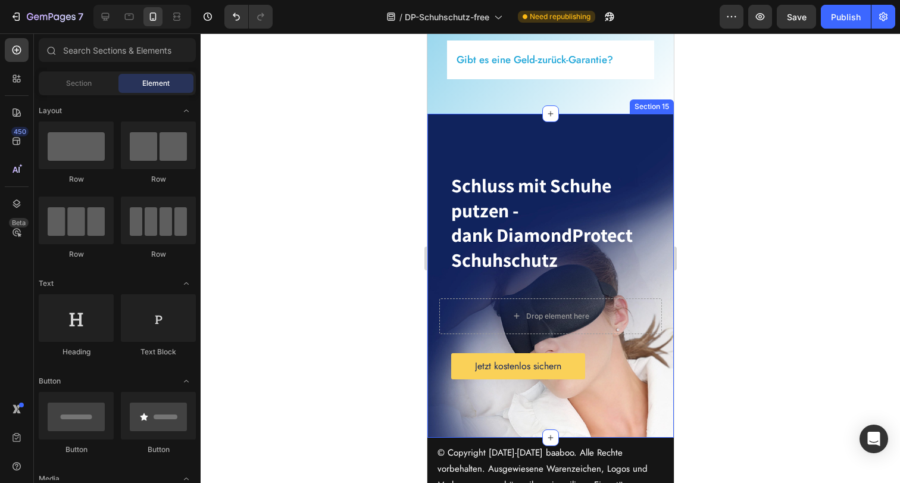
click at [433, 390] on div "Schluss mit Schuhe putzen - dank DiamondProtect Schuhschutz Heading Drop elemen…" at bounding box center [550, 276] width 246 height 324
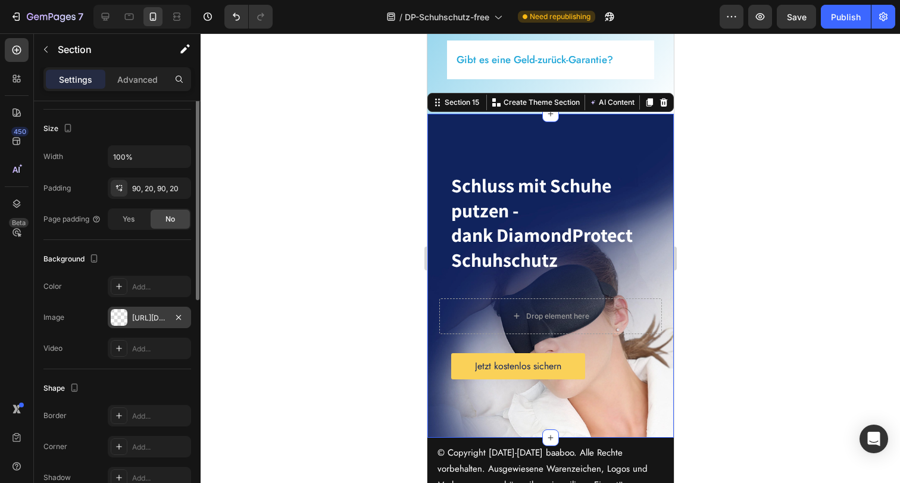
scroll to position [280, 0]
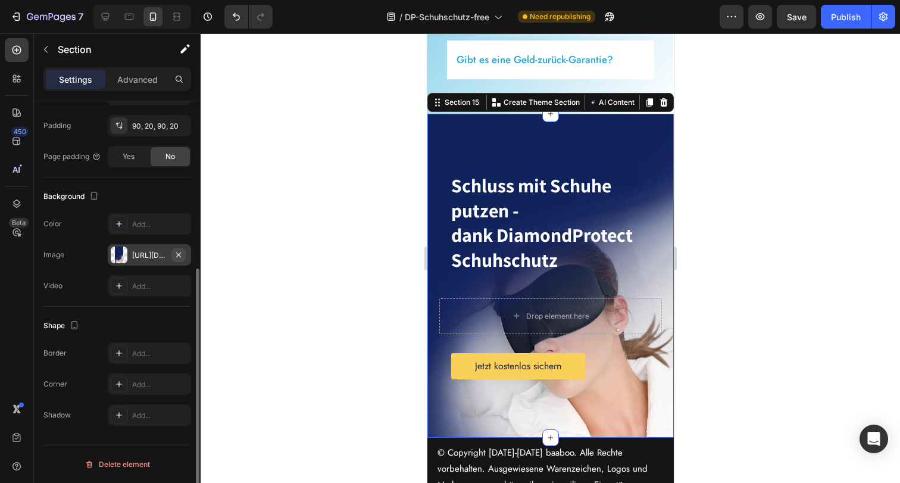
click at [182, 255] on icon "button" at bounding box center [179, 255] width 10 height 10
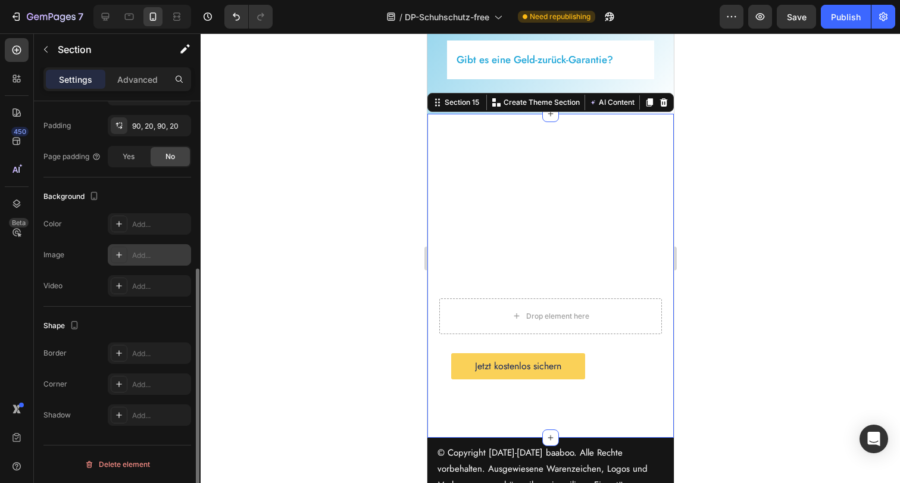
click at [147, 251] on div "Add..." at bounding box center [160, 255] width 56 height 11
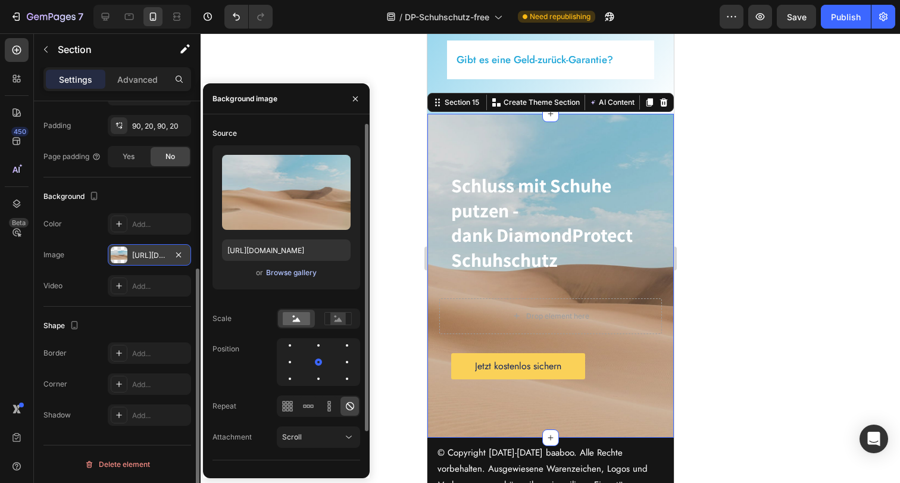
click at [282, 269] on div "Browse gallery" at bounding box center [291, 272] width 51 height 11
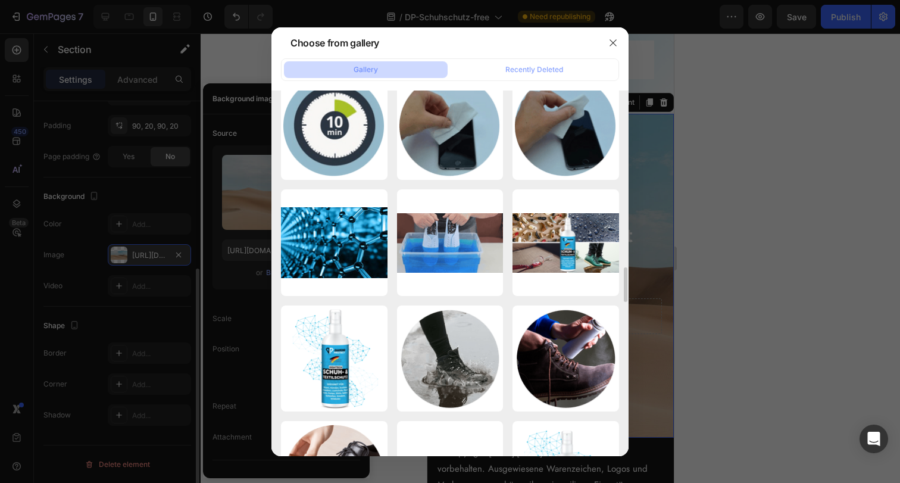
scroll to position [1733, 0]
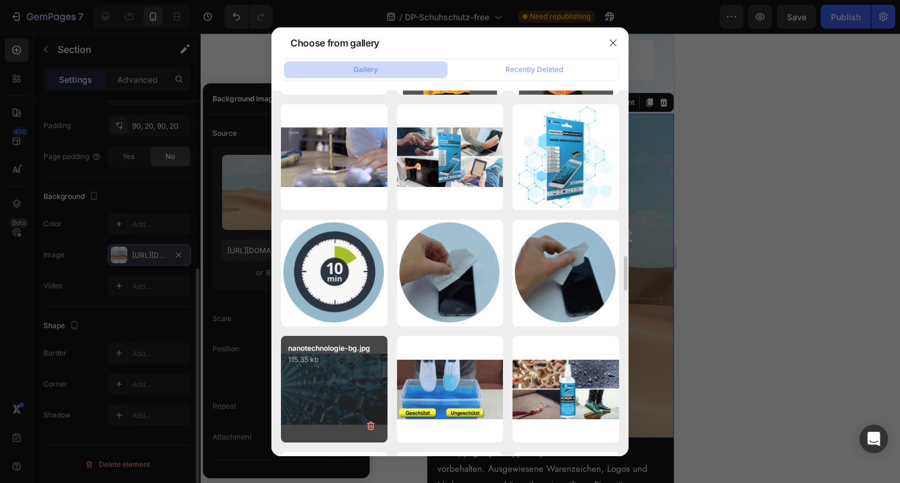
click at [349, 376] on div "nanotechnologie-bg.jpg 115.35 kb" at bounding box center [334, 389] width 107 height 107
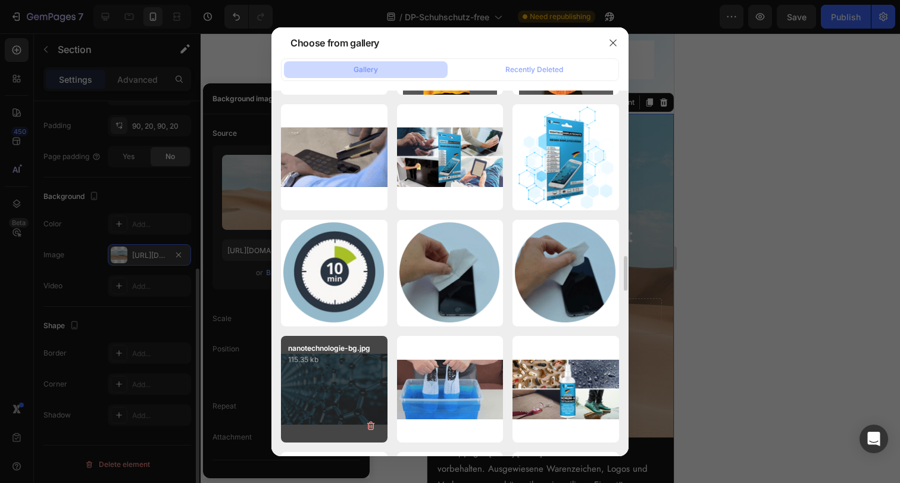
type input "https://cdn.shopify.com/s/files/1/0854/7998/1351/files/gempages_500410514925421…"
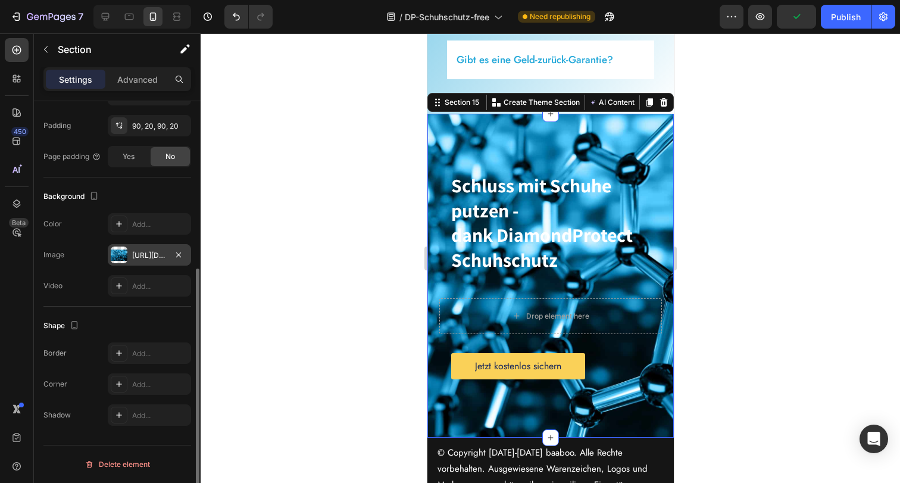
click at [802, 372] on div at bounding box center [550, 257] width 699 height 449
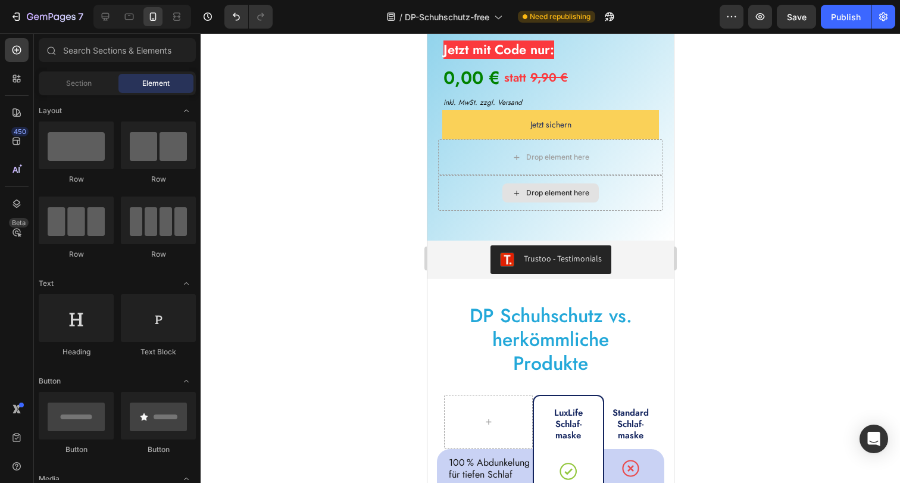
scroll to position [3844, 0]
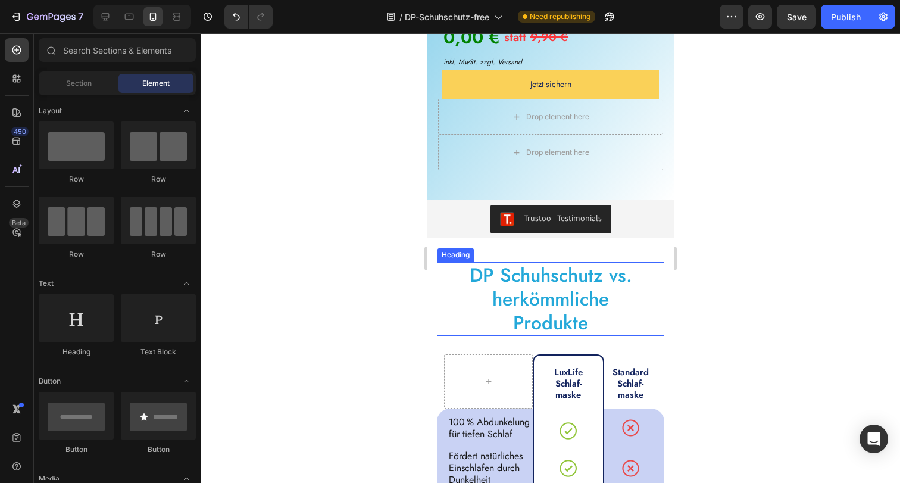
click at [526, 262] on h2 "DP Schuhschutz vs. herkömmliche Produkte" at bounding box center [550, 299] width 196 height 74
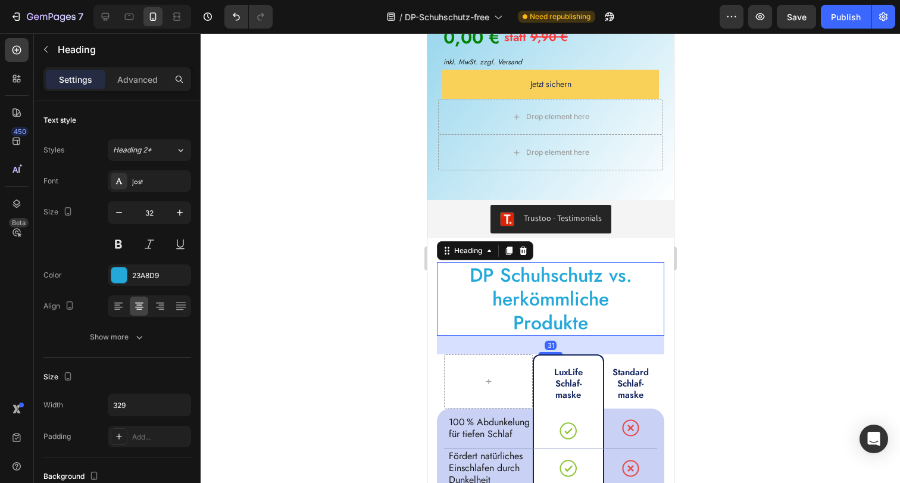
click at [526, 262] on h2 "DP Schuhschutz vs. herkömmliche Produkte" at bounding box center [550, 299] width 196 height 74
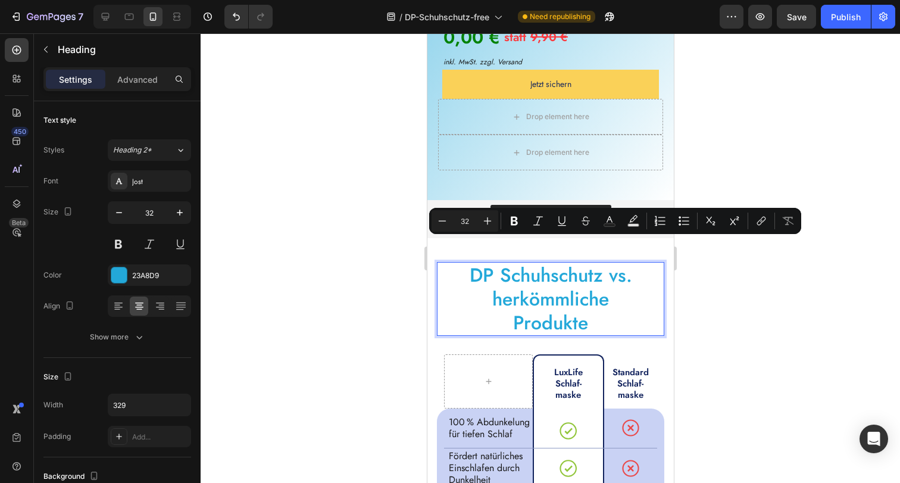
click at [494, 263] on p "DP Schuhschutz vs. herkömmliche Produkte" at bounding box center [549, 298] width 193 height 71
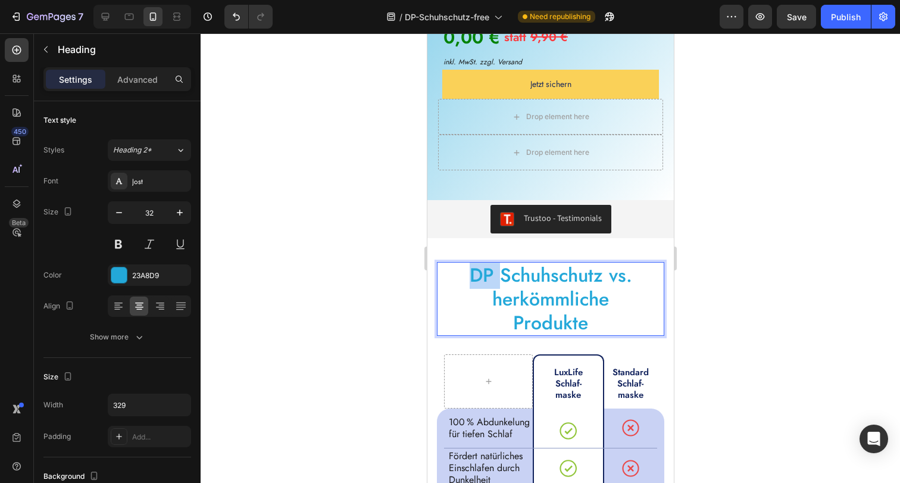
drag, startPoint x: 496, startPoint y: 255, endPoint x: 471, endPoint y: 255, distance: 25.6
click at [471, 263] on p "DP Schuhschutz vs. herkömmliche Produkte" at bounding box center [549, 298] width 193 height 71
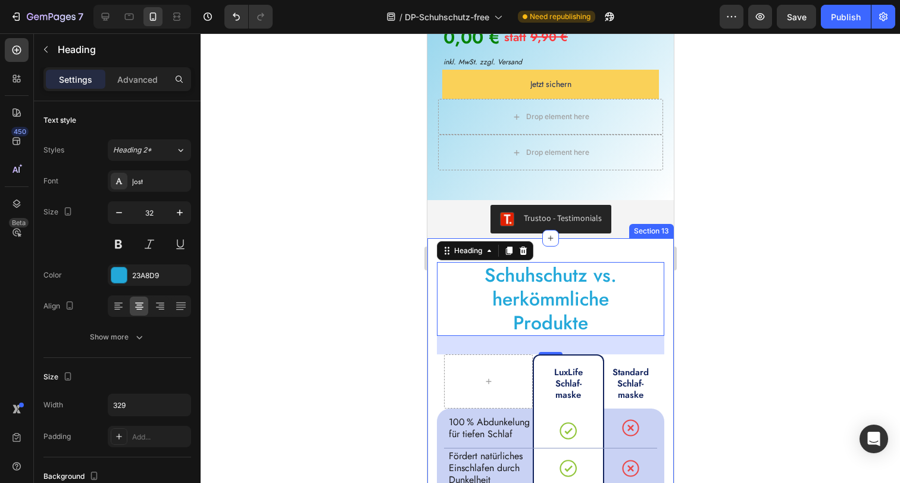
click at [750, 267] on div at bounding box center [550, 257] width 699 height 449
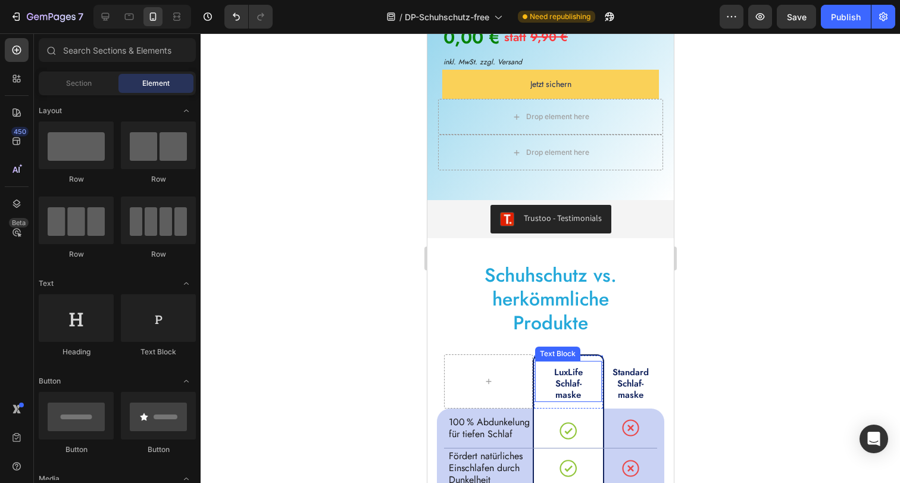
click at [570, 367] on p "LuxLife Schlaf-maske" at bounding box center [567, 383] width 37 height 33
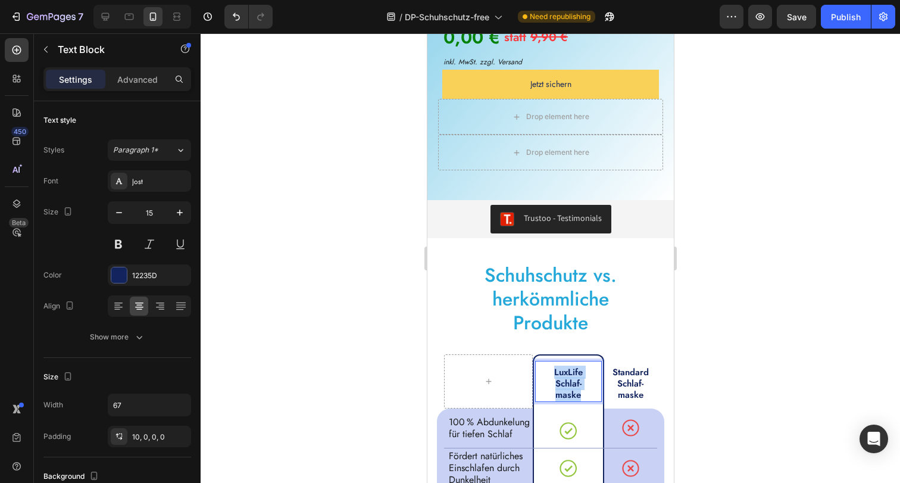
click at [570, 367] on p "LuxLife Schlaf-maske" at bounding box center [567, 383] width 37 height 33
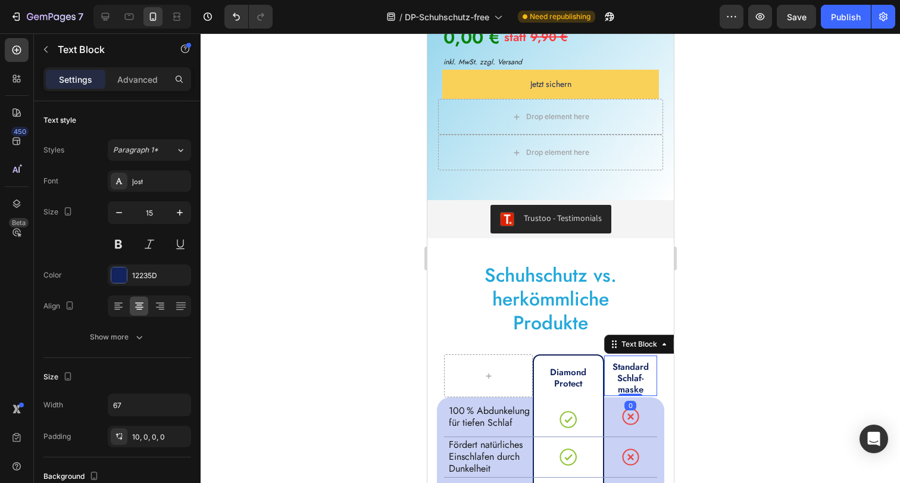
click at [615, 361] on p "Standard Schlaf-maske" at bounding box center [629, 377] width 37 height 33
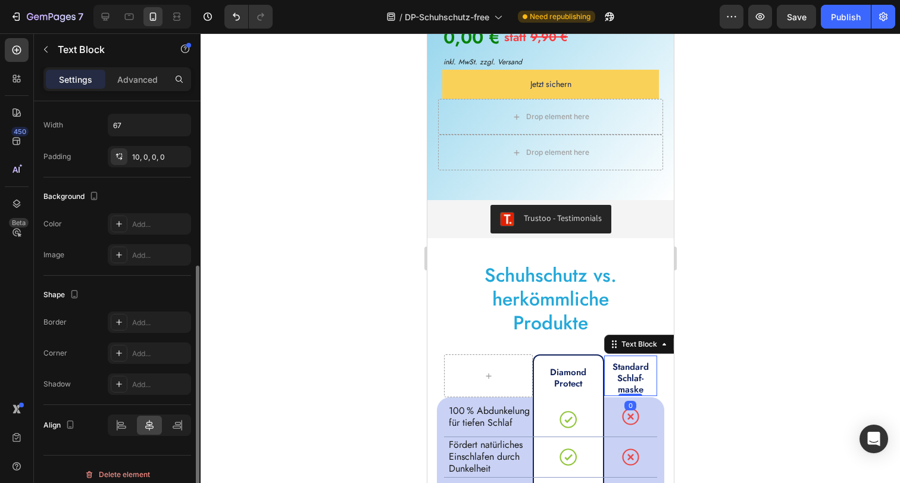
click at [615, 361] on p "Standard Schlaf-maske" at bounding box center [629, 377] width 37 height 33
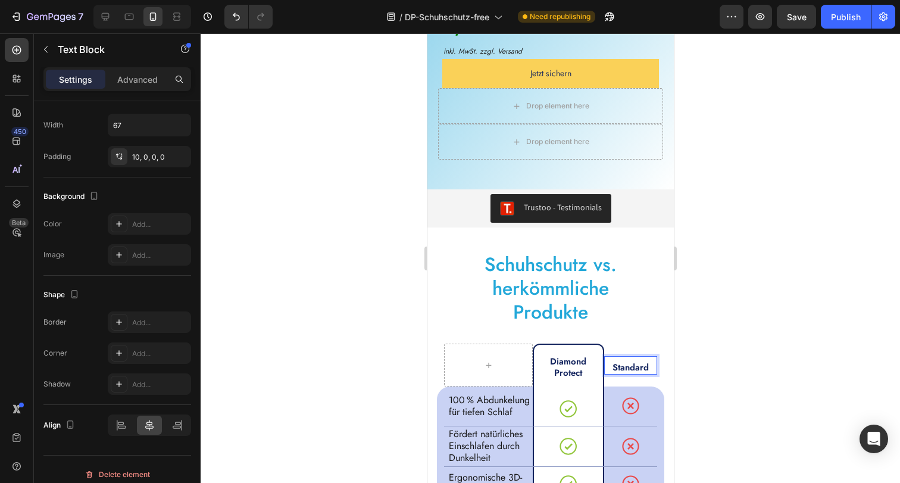
scroll to position [3850, 0]
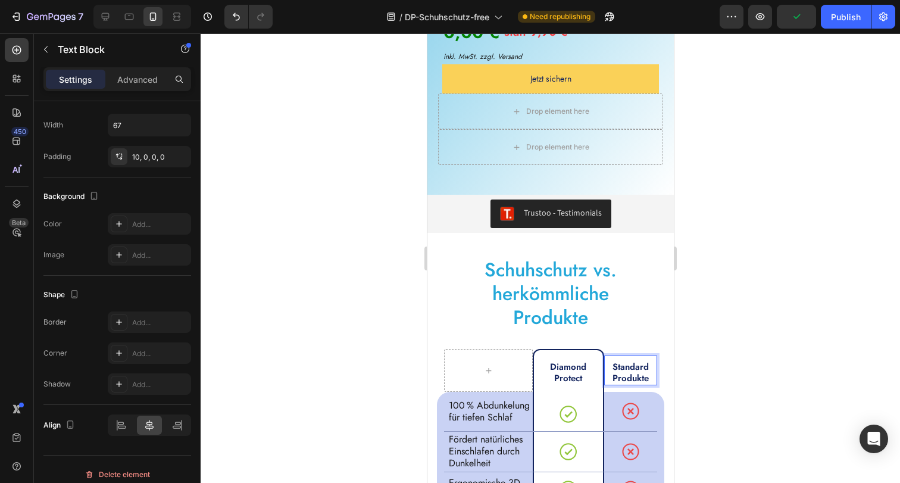
click at [800, 338] on div at bounding box center [550, 257] width 699 height 449
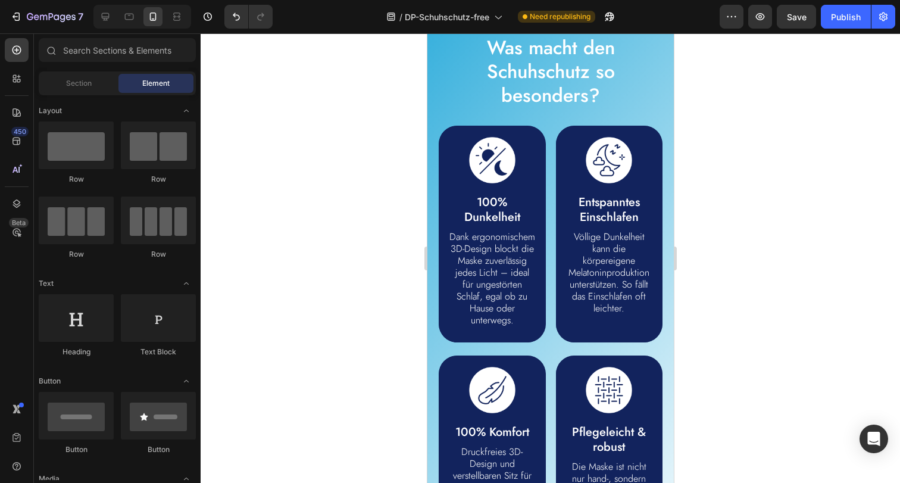
scroll to position [841, 0]
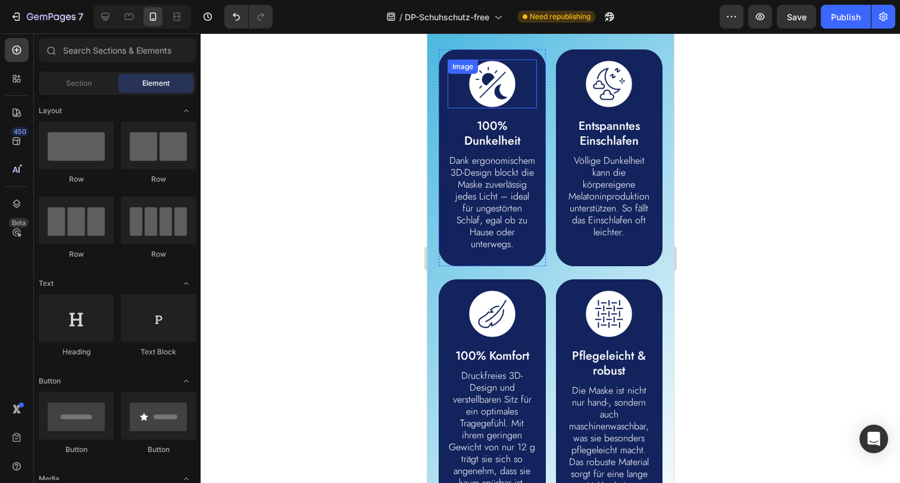
click at [487, 79] on div "Image" at bounding box center [491, 84] width 89 height 49
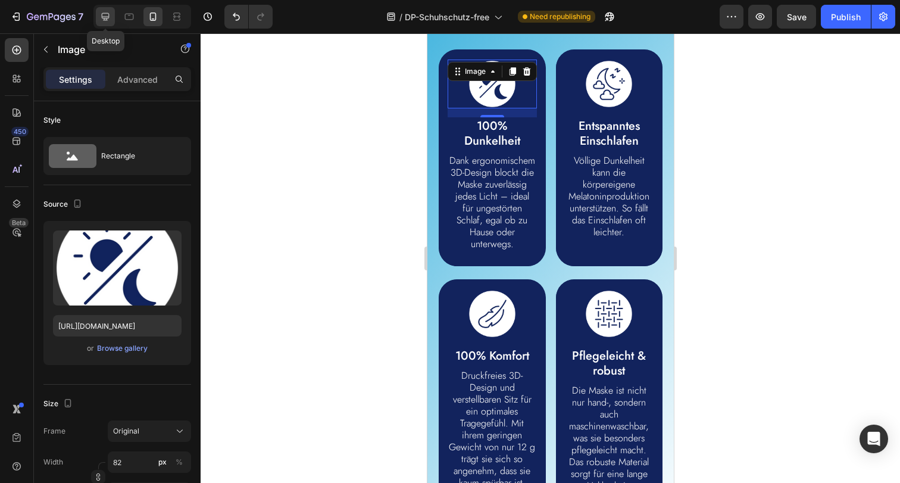
drag, startPoint x: 107, startPoint y: 17, endPoint x: 223, endPoint y: 71, distance: 128.3
click at [107, 18] on icon at bounding box center [105, 17] width 12 height 12
type input "https://cdn.shopify.com/s/files/1/0854/7998/1351/files/gempages_500410514925421…"
type input "120"
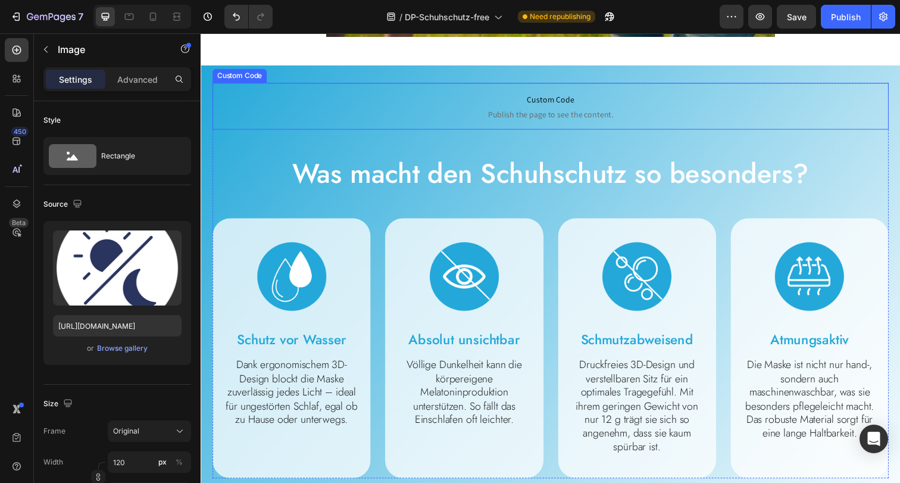
scroll to position [694, 0]
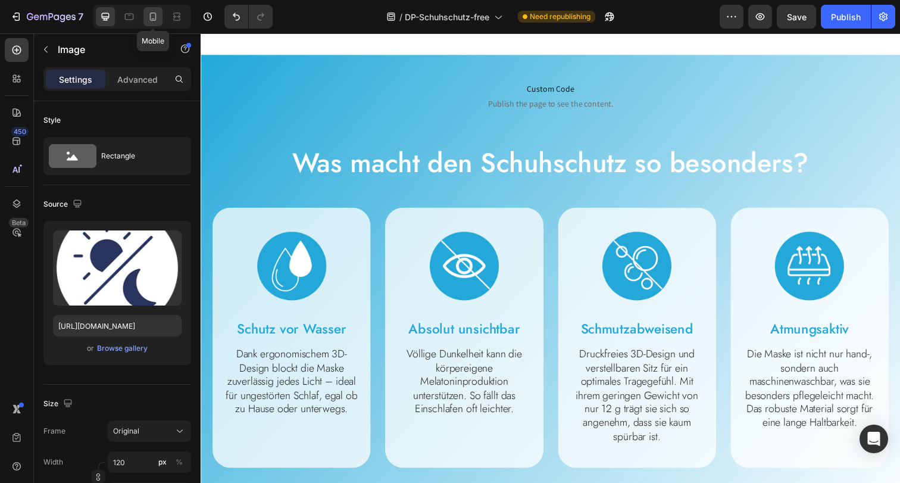
click at [152, 17] on icon at bounding box center [153, 17] width 12 height 12
type input "https://cdn.shopify.com/s/files/1/0854/7998/1351/files/gempages_500410514925421…"
type input "82"
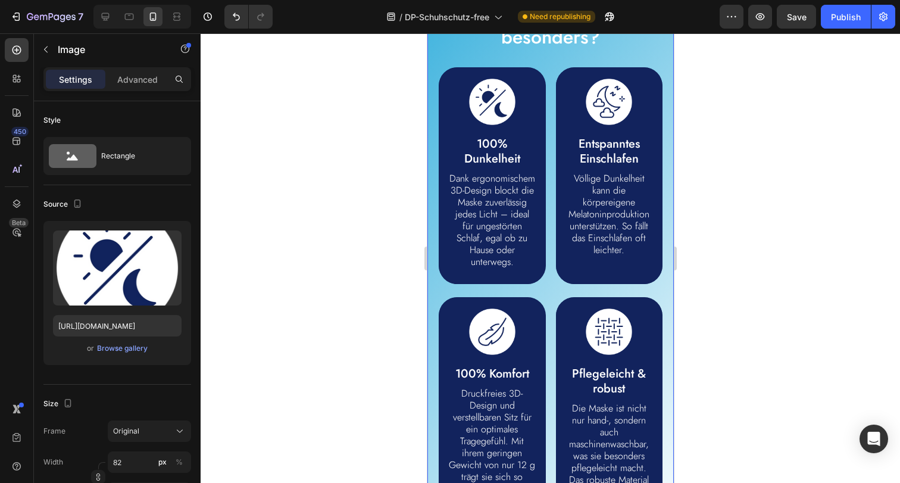
scroll to position [1182, 0]
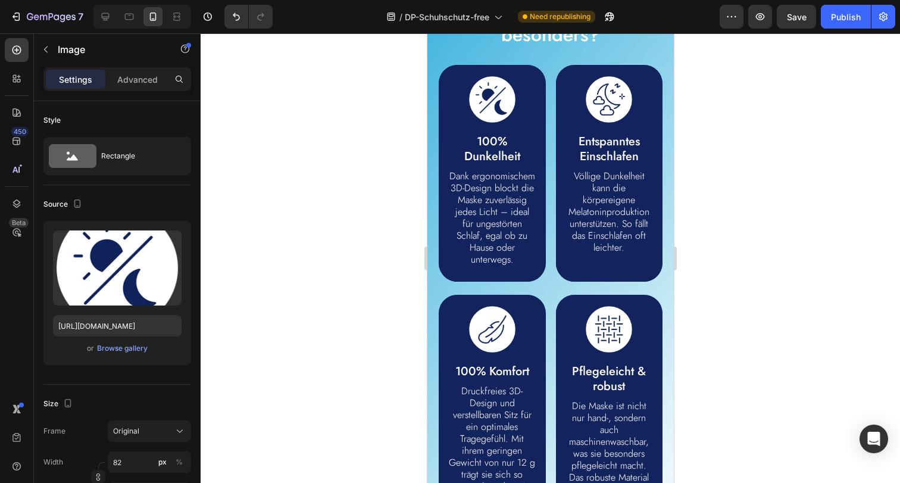
click at [447, 109] on div at bounding box center [491, 99] width 89 height 49
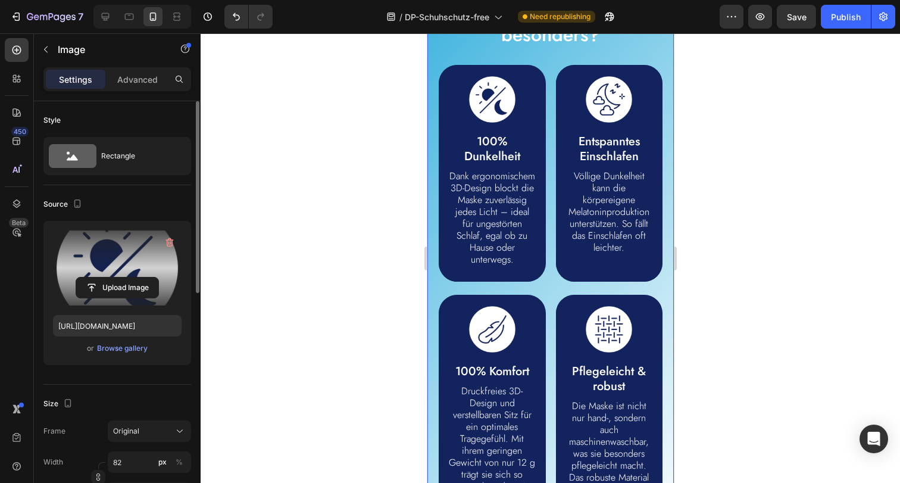
scroll to position [84, 0]
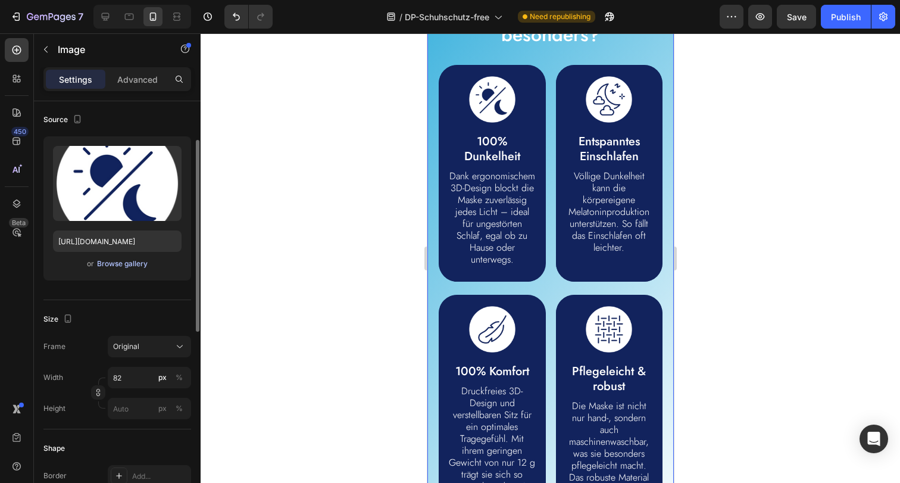
click at [125, 265] on div "Browse gallery" at bounding box center [122, 263] width 51 height 11
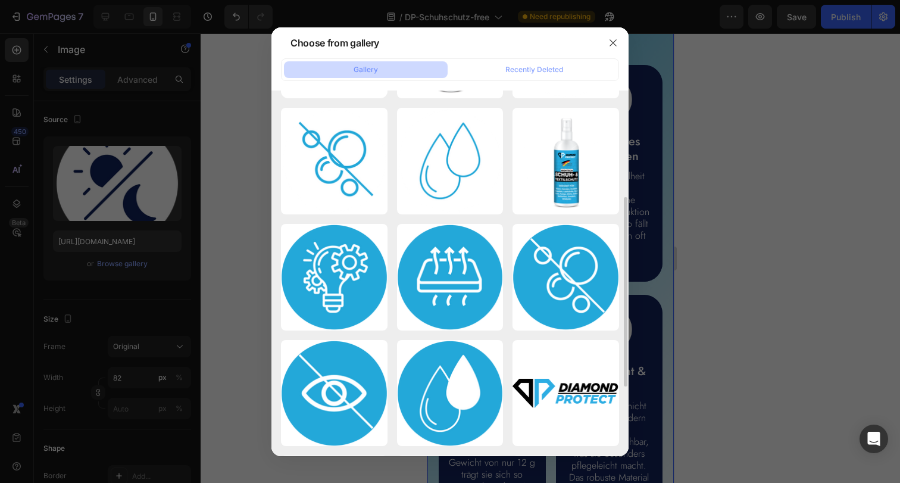
scroll to position [141, 0]
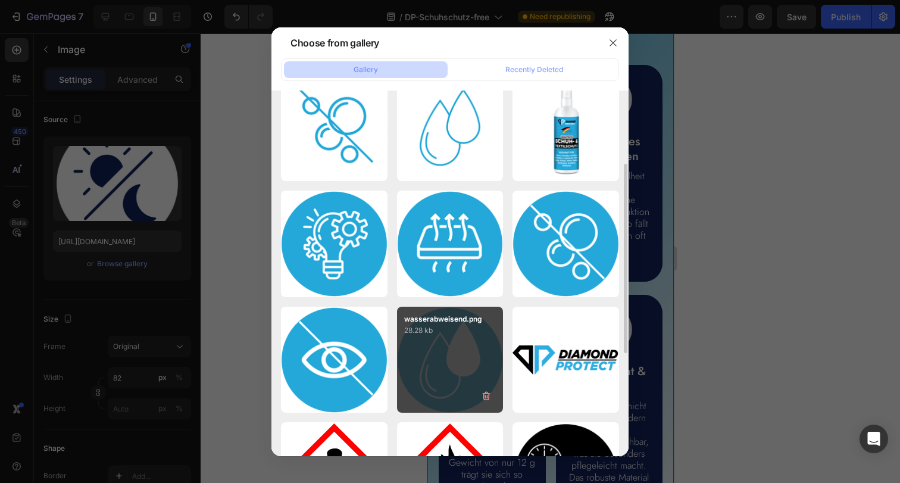
click at [465, 323] on p "wasserabweisend.png" at bounding box center [450, 319] width 92 height 11
type input "https://cdn.shopify.com/s/files/1/0854/7998/1351/files/gempages_500410514925421…"
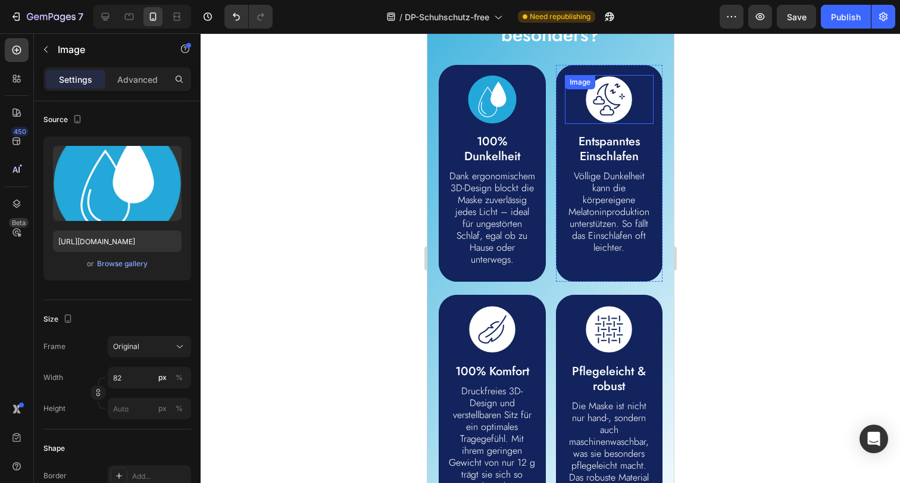
click at [594, 114] on img at bounding box center [608, 99] width 49 height 49
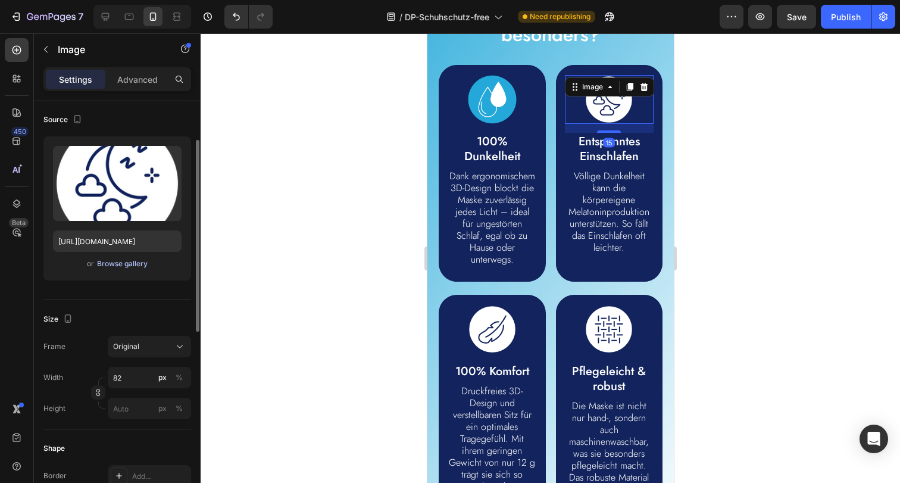
click at [106, 265] on div "Browse gallery" at bounding box center [122, 263] width 51 height 11
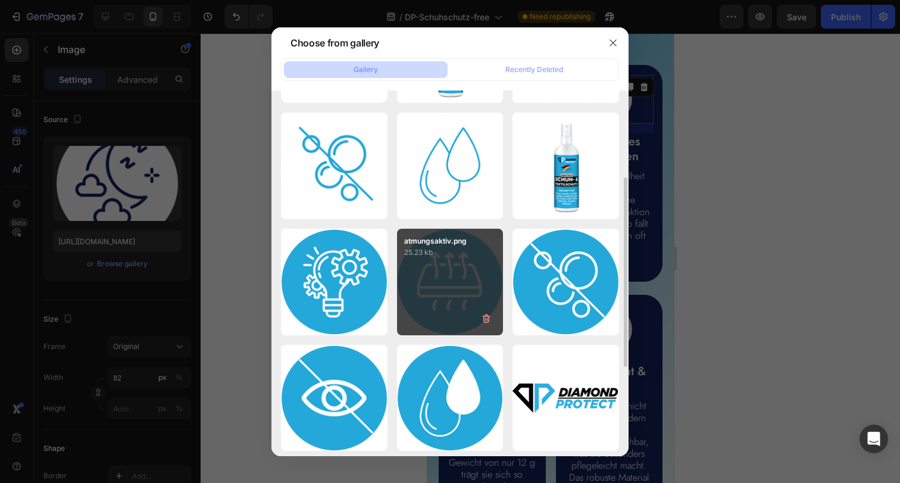
scroll to position [152, 0]
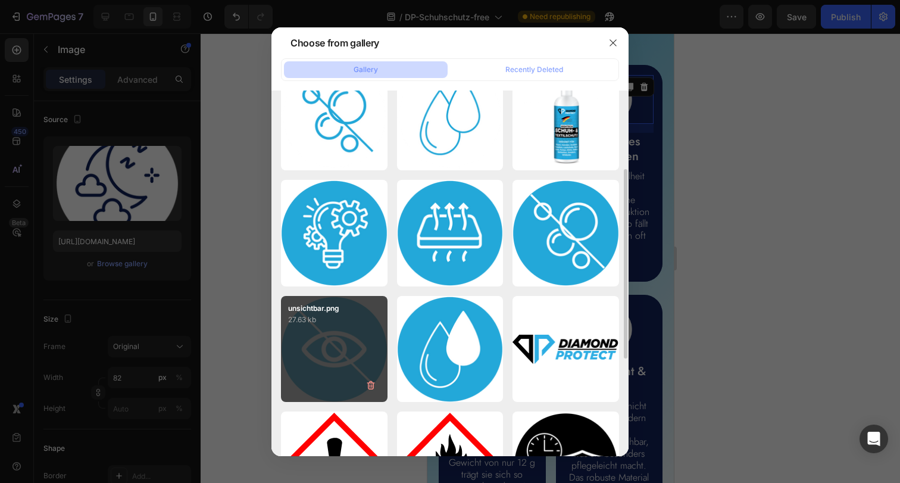
click at [358, 338] on div "unsichtbar.png 27.63 kb" at bounding box center [334, 349] width 107 height 107
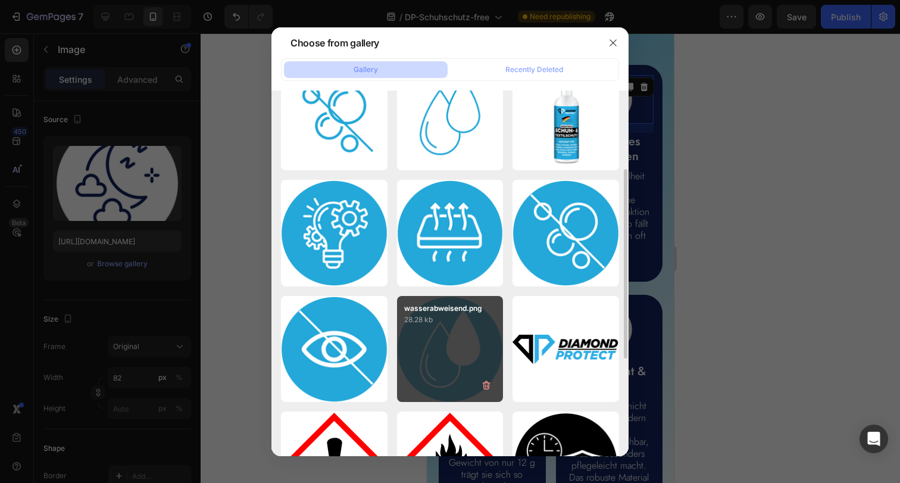
type input "https://cdn.shopify.com/s/files/1/0854/7998/1351/files/gempages_500410514925421…"
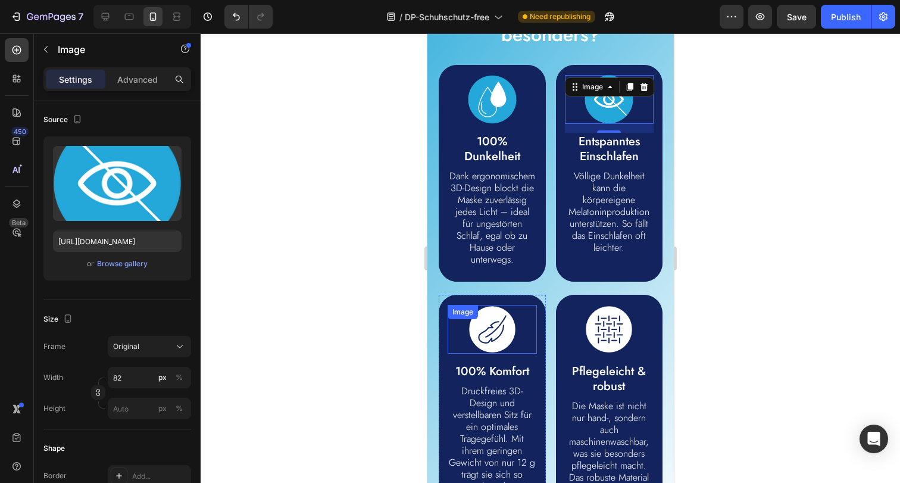
click at [483, 340] on img at bounding box center [491, 329] width 49 height 49
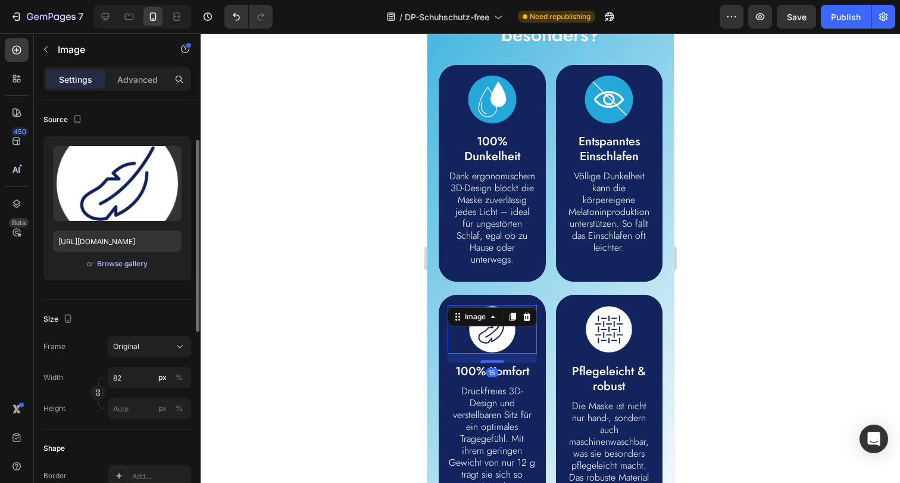
click at [123, 262] on div "Browse gallery" at bounding box center [122, 263] width 51 height 11
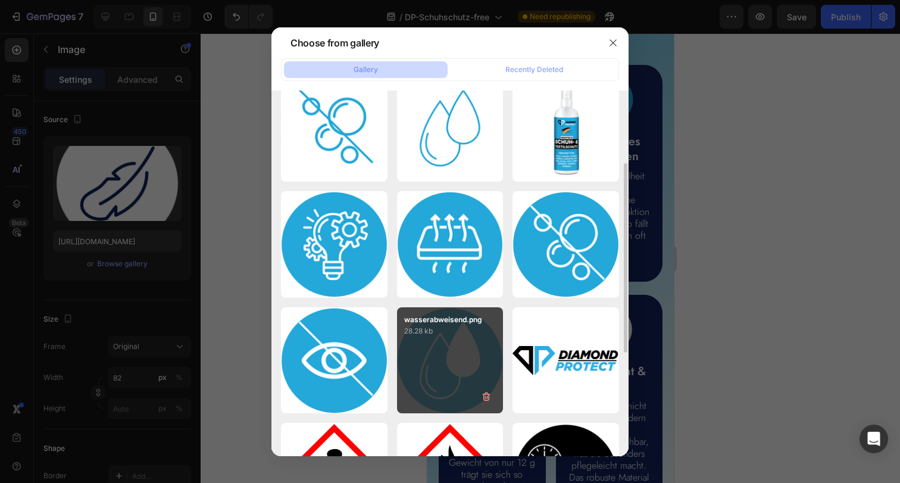
scroll to position [204, 0]
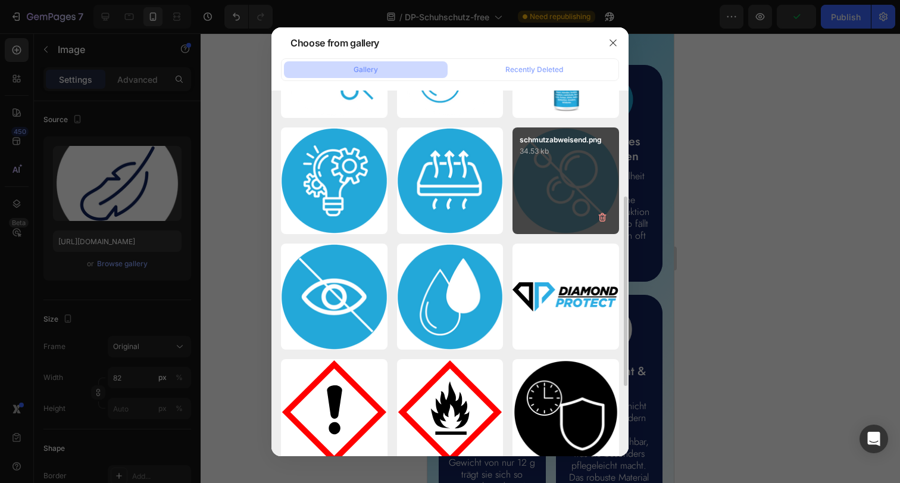
click at [551, 202] on div "schmutzabweisend.png 34.53 kb" at bounding box center [565, 180] width 107 height 107
type input "https://cdn.shopify.com/s/files/1/0854/7998/1351/files/gempages_500410514925421…"
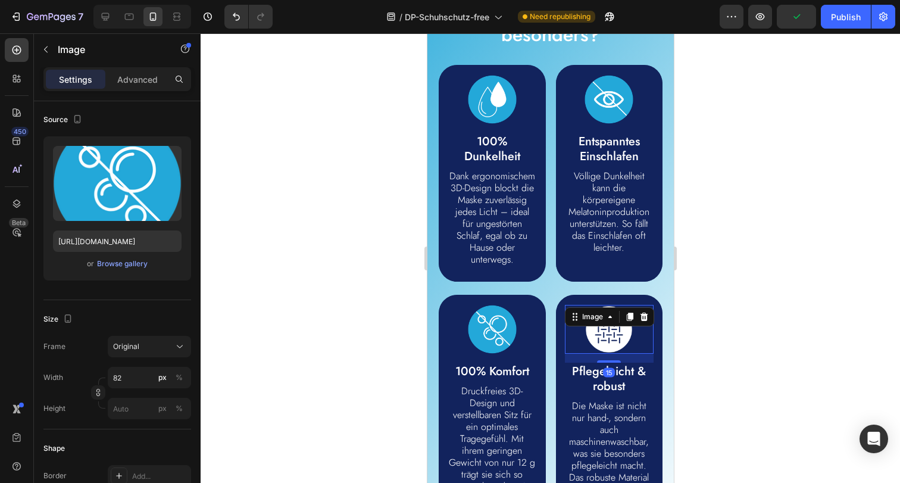
click at [591, 349] on img at bounding box center [608, 329] width 49 height 49
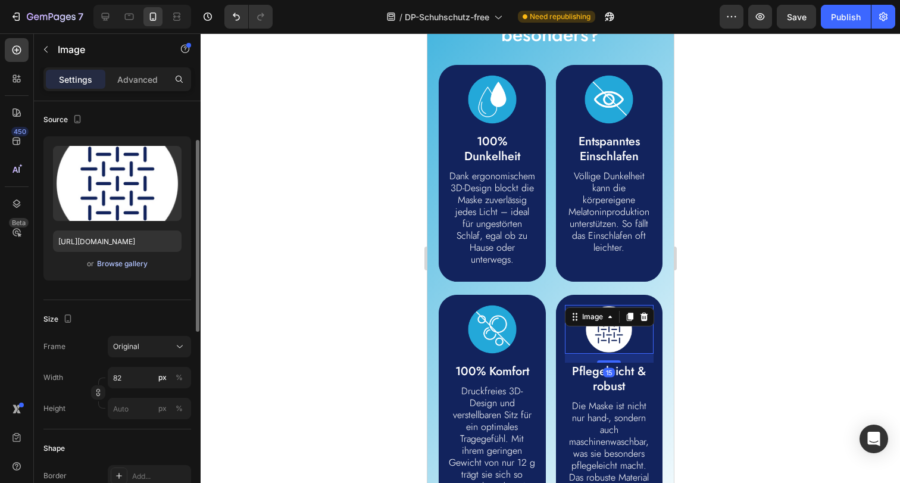
click at [105, 259] on div "Browse gallery" at bounding box center [122, 263] width 51 height 11
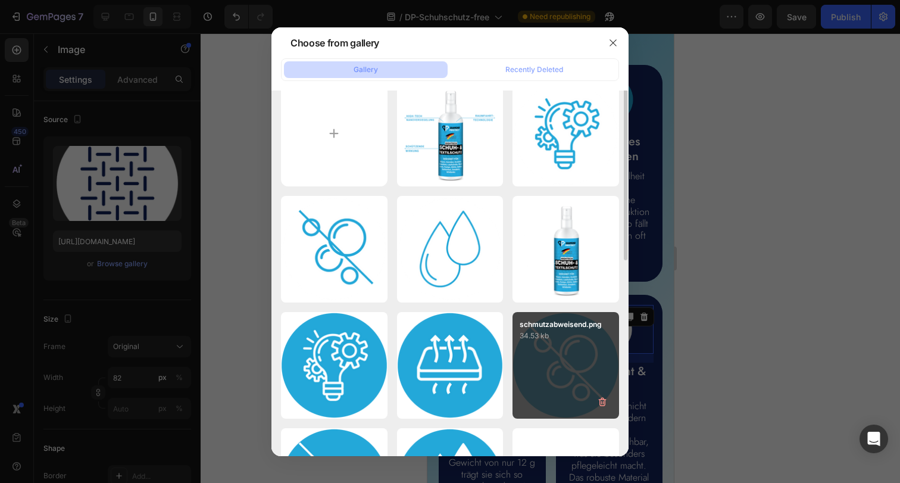
scroll to position [68, 0]
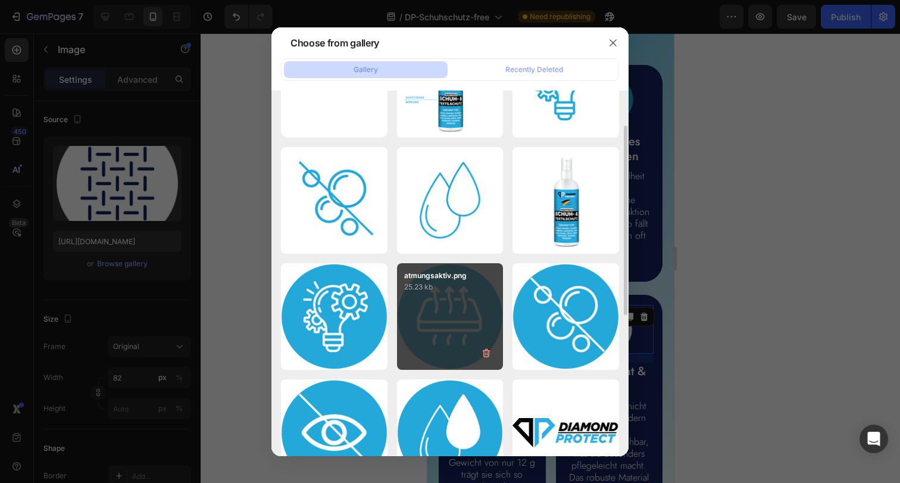
click at [450, 321] on div "atmungsaktiv.png 25.23 kb" at bounding box center [450, 316] width 107 height 107
type input "https://cdn.shopify.com/s/files/1/0854/7998/1351/files/gempages_500410514925421…"
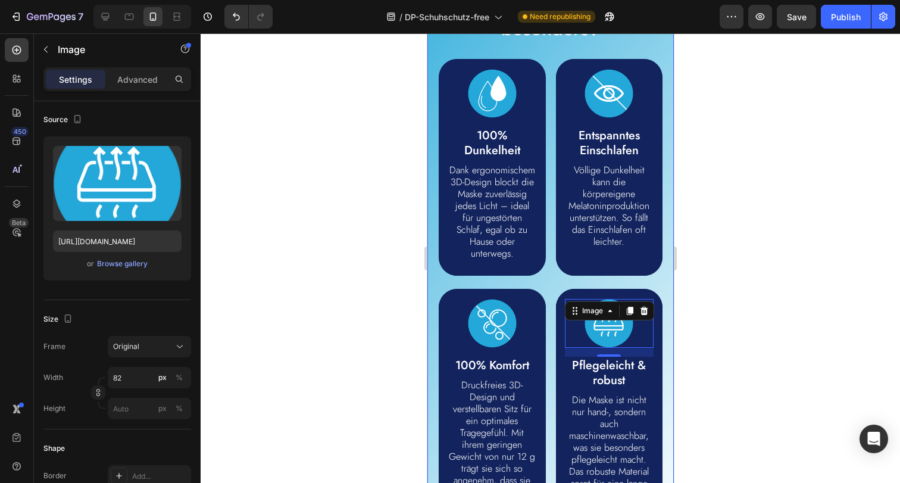
scroll to position [1195, 0]
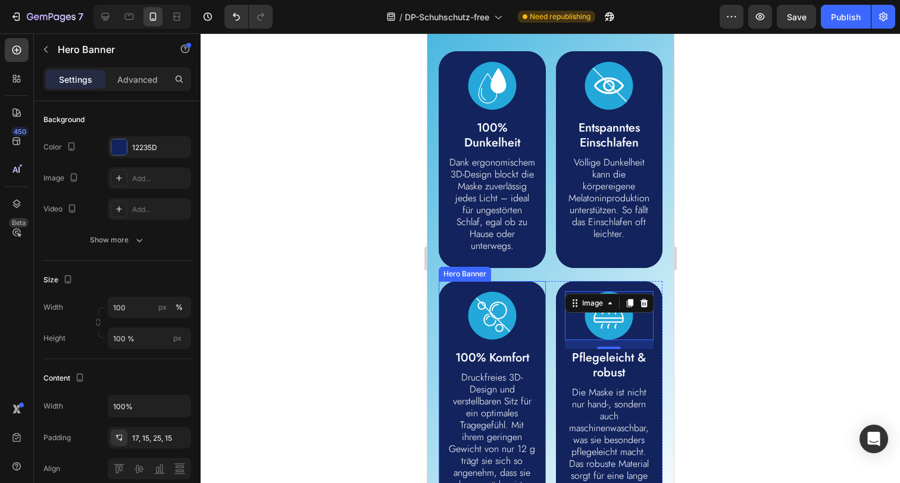
click at [442, 317] on div "Image 100% Komfort Text Block Druckfreies 3D-Design und verstellbaren Sitz für …" at bounding box center [491, 394] width 107 height 226
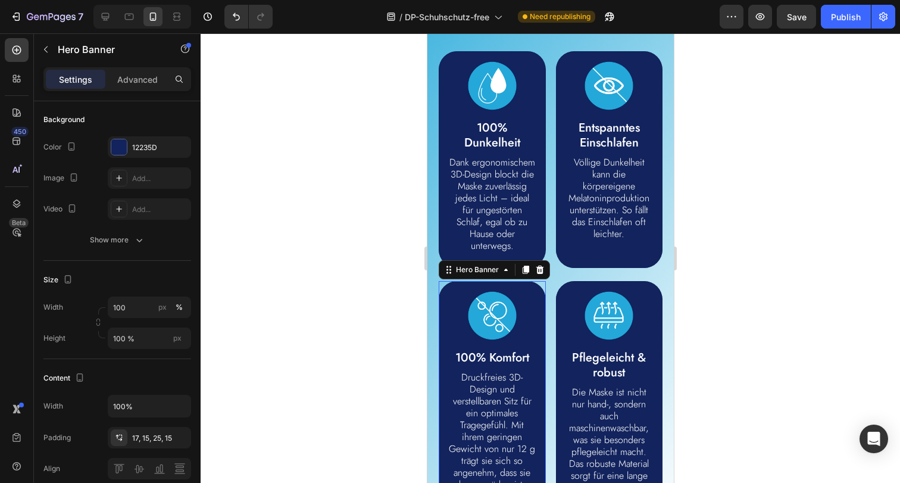
scroll to position [0, 0]
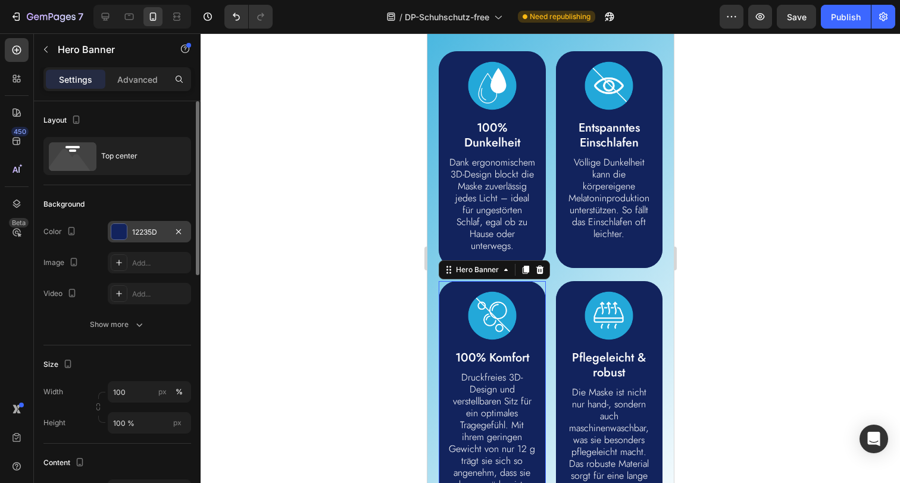
click at [146, 228] on div "12235D" at bounding box center [149, 232] width 35 height 11
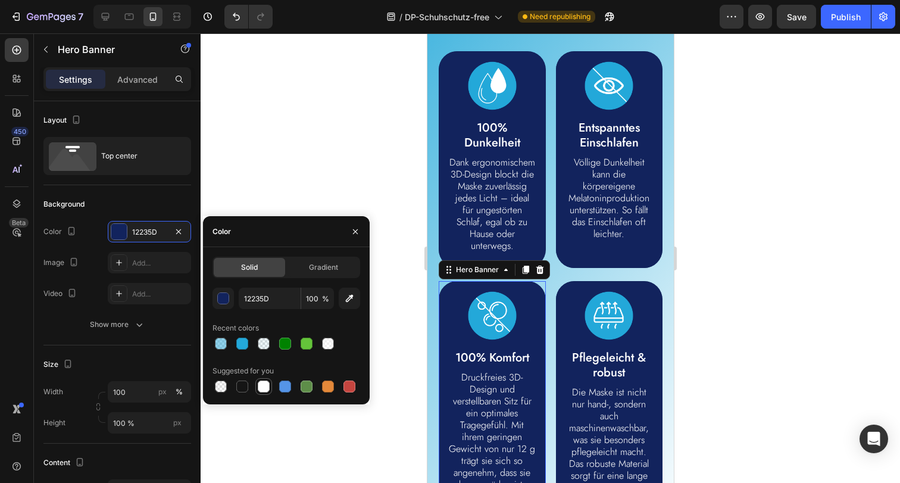
click at [264, 383] on div at bounding box center [264, 386] width 12 height 12
type input "FFFFFF"
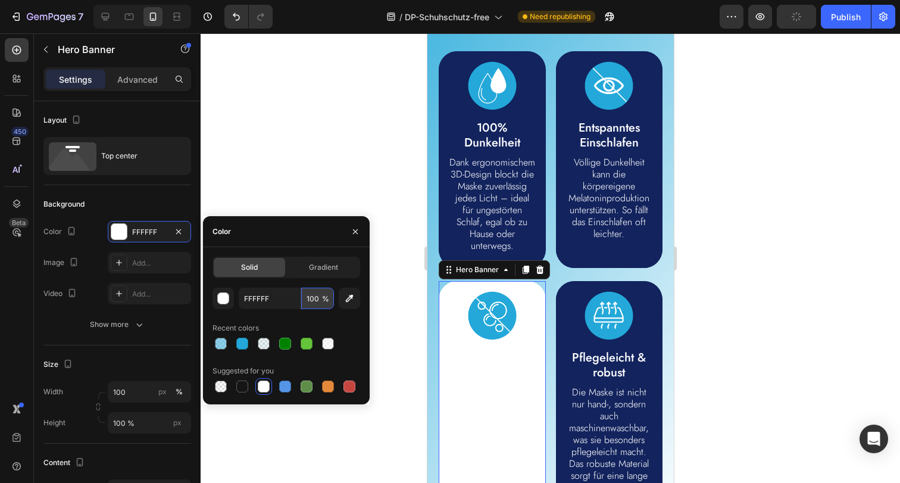
click at [309, 298] on input "100" at bounding box center [317, 297] width 33 height 21
type input "8"
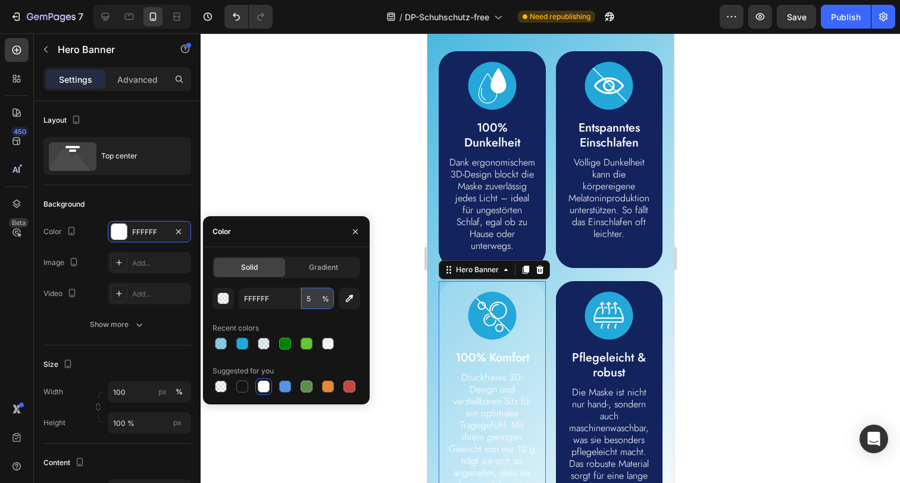
type input "50"
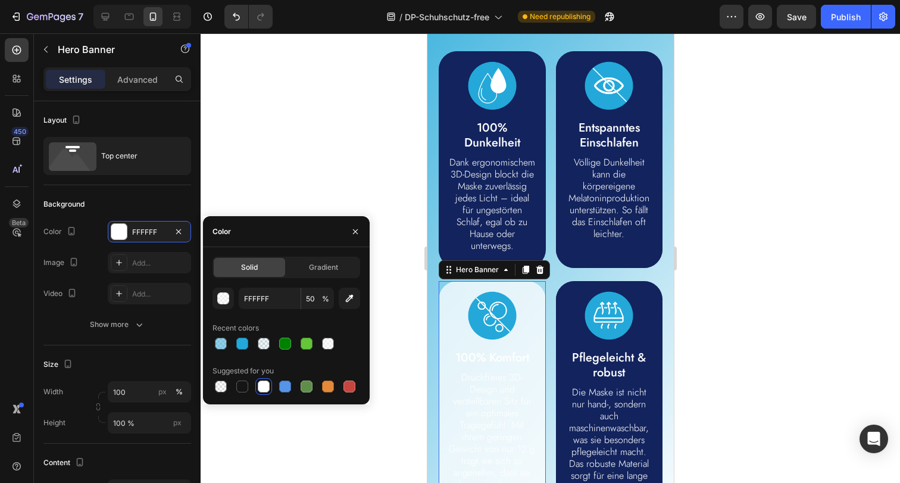
click at [709, 330] on div at bounding box center [550, 257] width 699 height 449
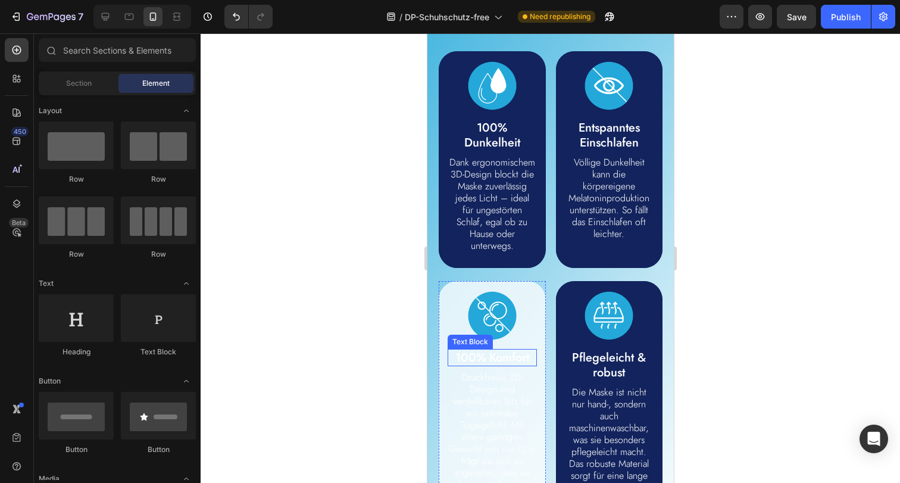
click at [505, 365] on p "100% Komfort" at bounding box center [491, 357] width 87 height 15
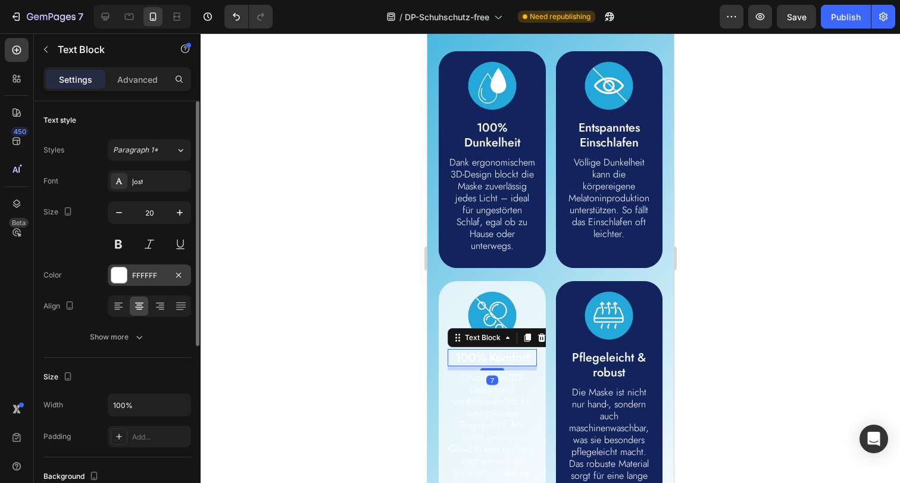
click at [151, 274] on div "FFFFFF" at bounding box center [149, 275] width 35 height 11
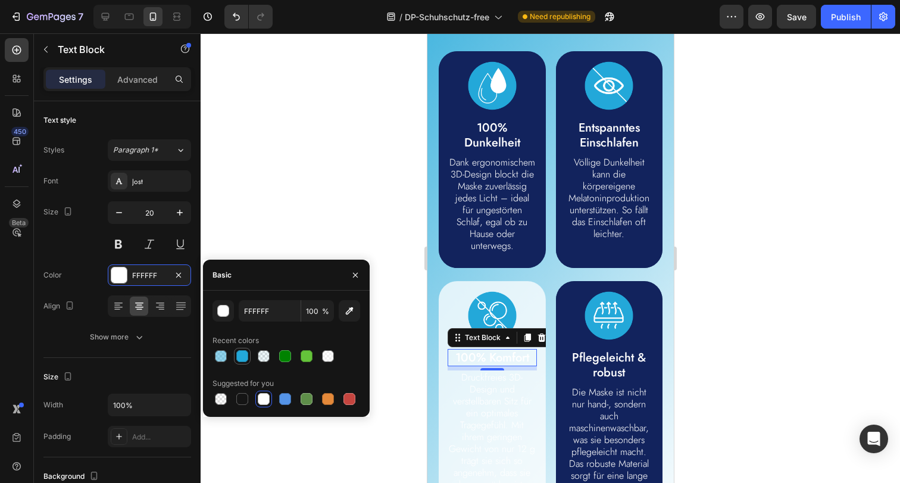
click at [245, 355] on div at bounding box center [242, 356] width 12 height 12
type input "23A8D9"
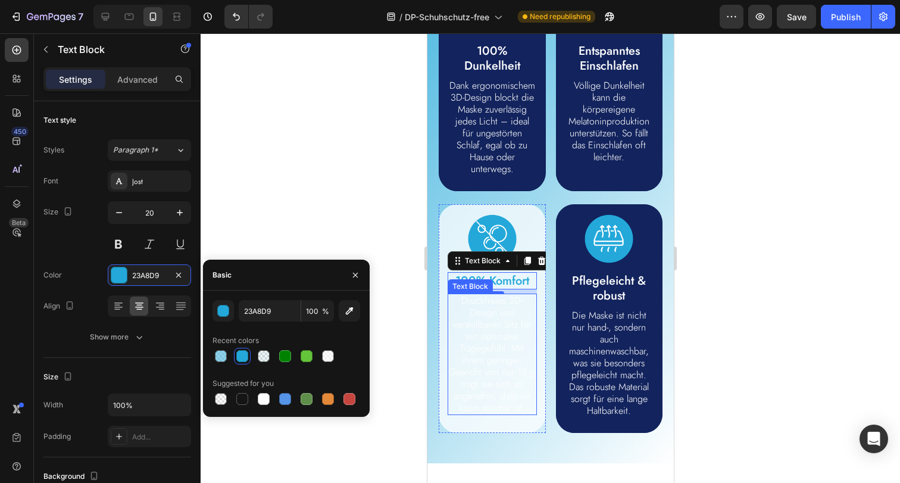
scroll to position [1275, 0]
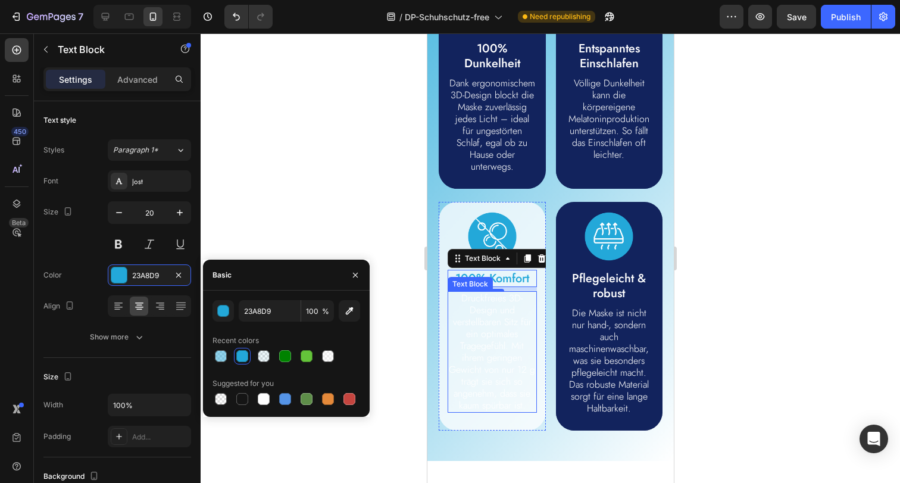
click at [492, 378] on p "Druckfreies 3D-Design und verstellbaren Sitz für ein optimales Tragegefühl. Mit…" at bounding box center [491, 351] width 87 height 119
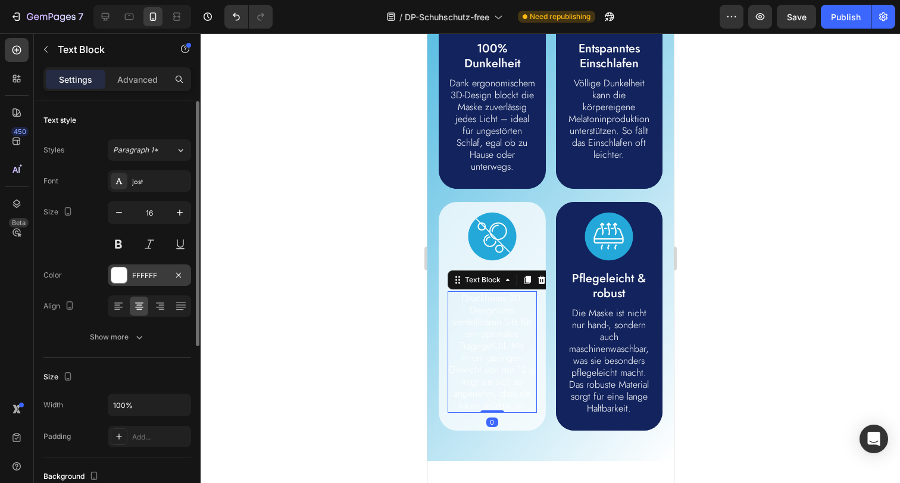
click at [144, 276] on div "FFFFFF" at bounding box center [149, 275] width 35 height 11
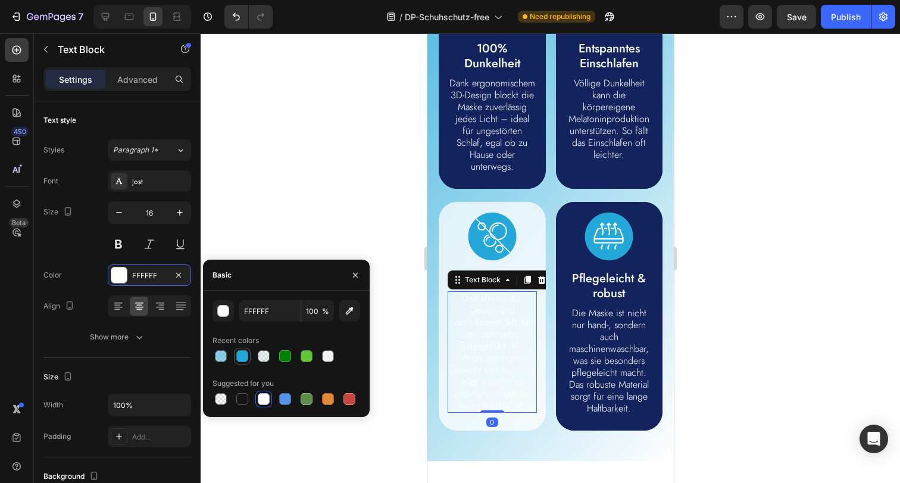
click at [244, 352] on div at bounding box center [242, 356] width 12 height 12
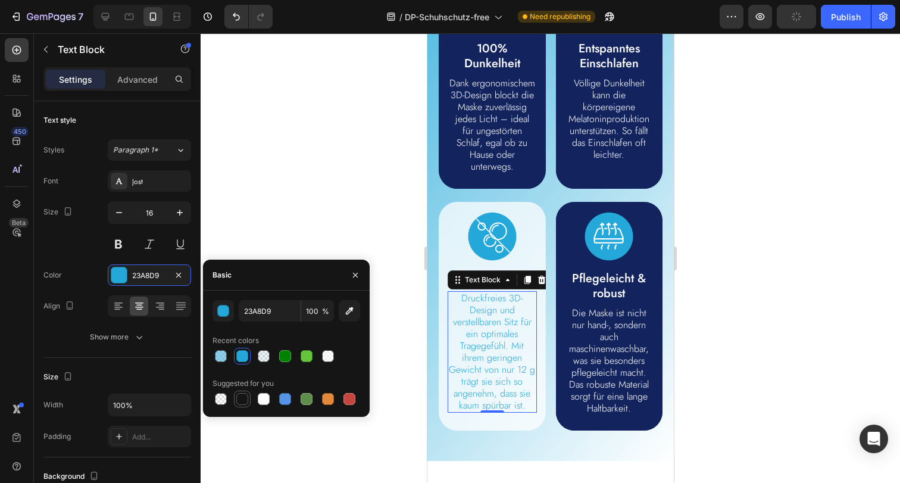
click at [246, 397] on div at bounding box center [242, 399] width 12 height 12
type input "151515"
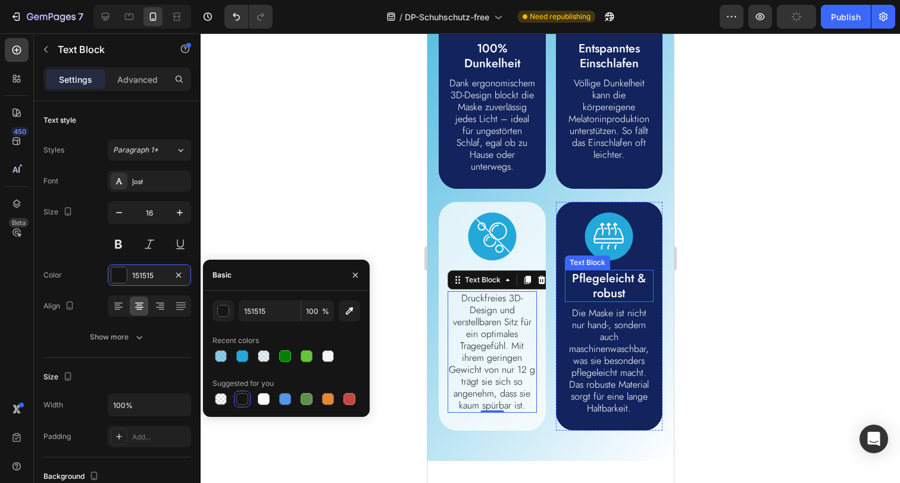
click at [622, 286] on p "Pflegeleicht & robust" at bounding box center [608, 286] width 87 height 30
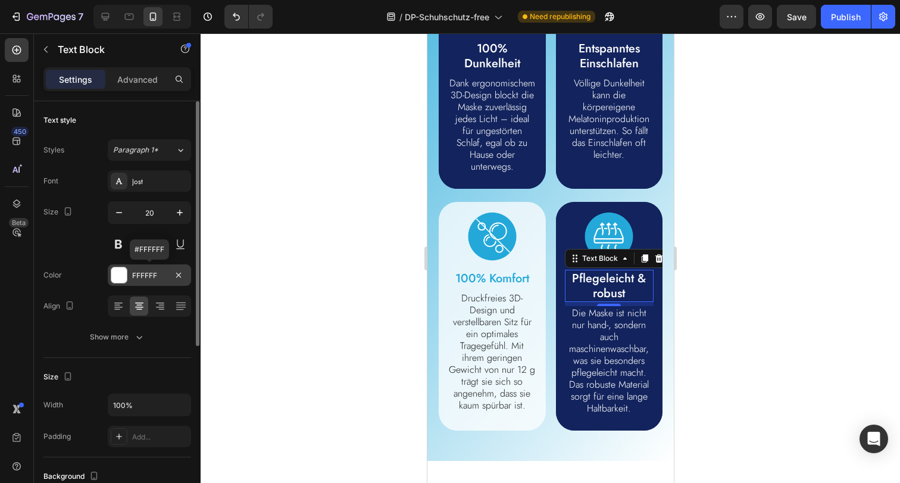
click at [148, 277] on div "FFFFFF" at bounding box center [149, 275] width 35 height 11
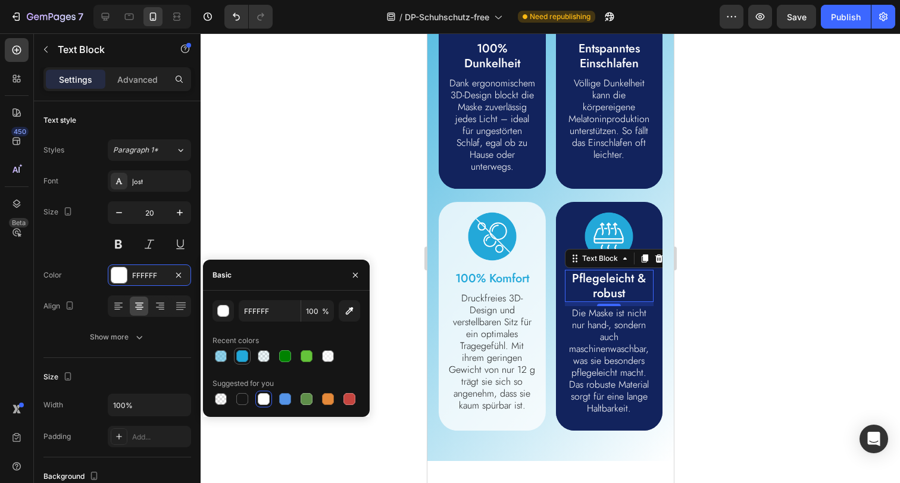
click at [248, 357] on div at bounding box center [242, 356] width 14 height 14
type input "23A8D9"
click at [593, 372] on p "Die Maske ist nicht nur hand-, sondern auch maschinenwaschbar, was sie besonder…" at bounding box center [608, 360] width 87 height 107
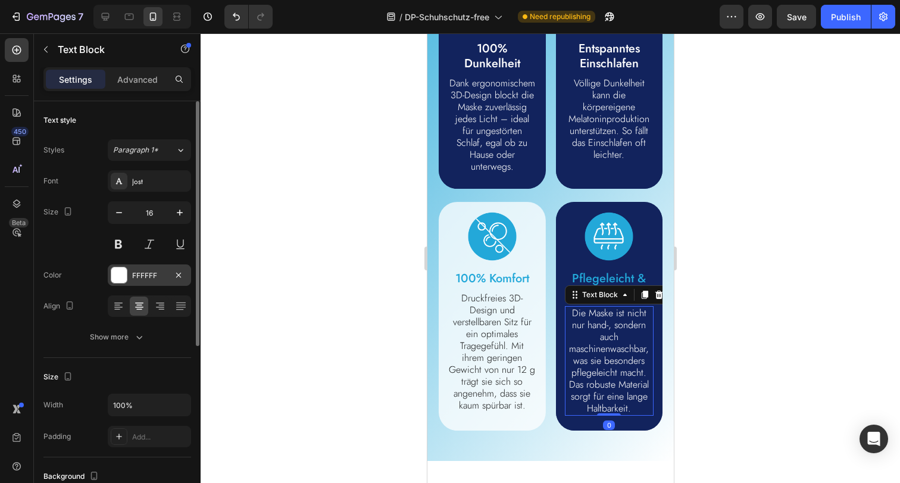
click at [164, 275] on div "FFFFFF" at bounding box center [149, 275] width 35 height 11
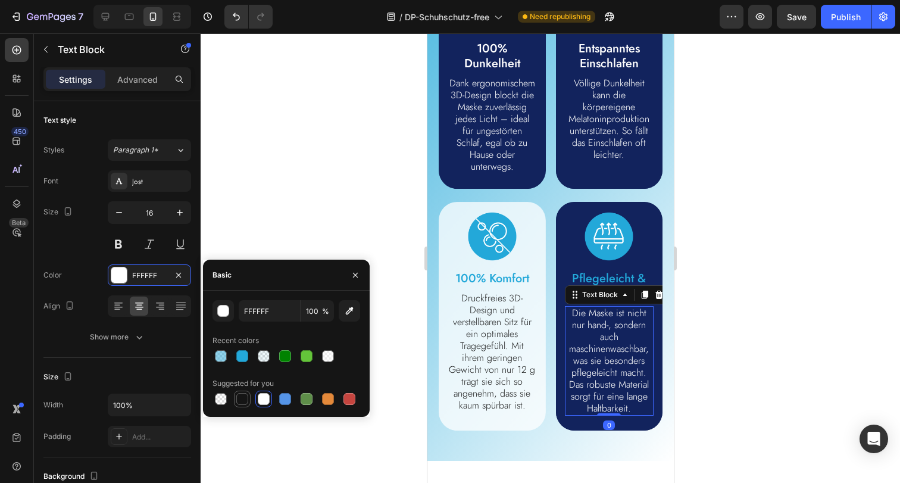
click at [244, 393] on div at bounding box center [242, 399] width 12 height 12
type input "151515"
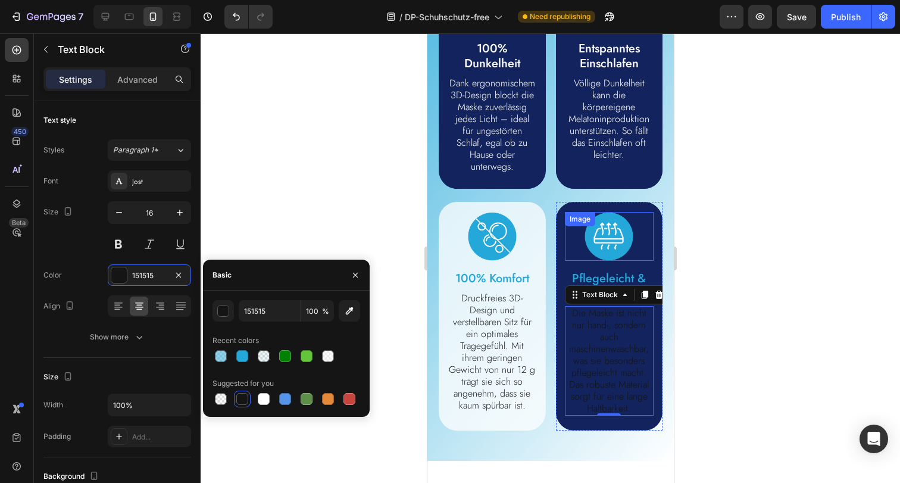
click at [564, 226] on div "Image" at bounding box center [579, 219] width 30 height 14
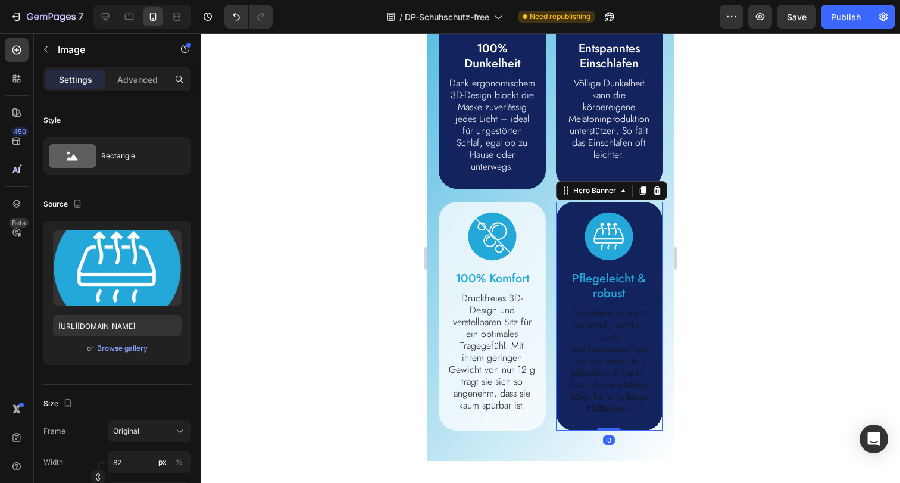
click at [563, 217] on div "Image Pflegeleicht & robust Text Block Die Maske ist nicht nur hand-, sondern a…" at bounding box center [608, 316] width 107 height 228
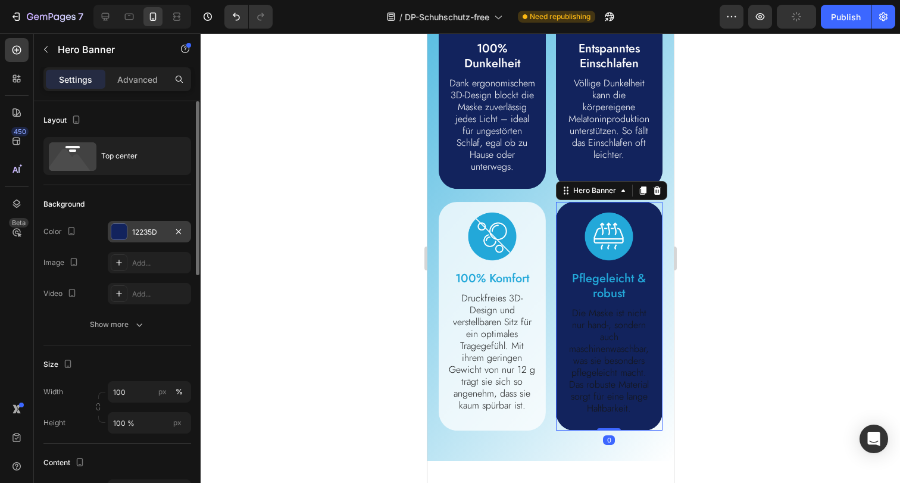
click at [144, 234] on div "12235D" at bounding box center [149, 232] width 35 height 11
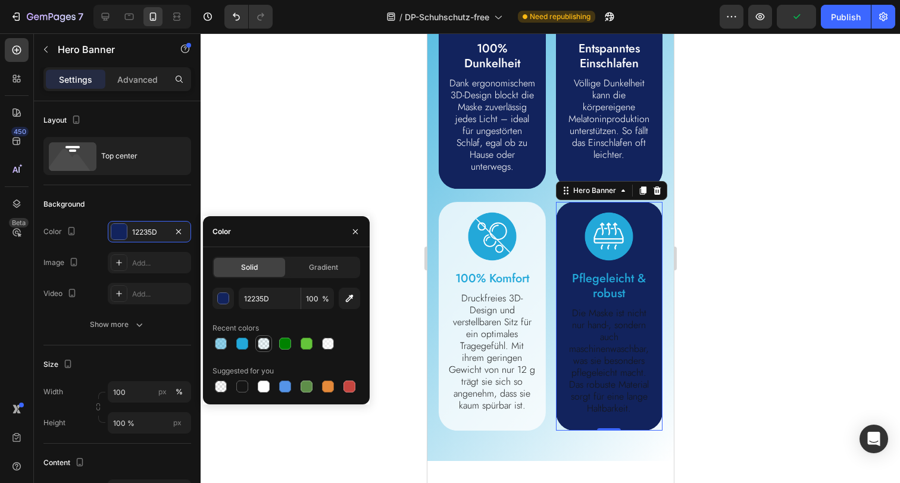
click at [268, 341] on div at bounding box center [264, 343] width 12 height 12
type input "23A8D9"
type input "7"
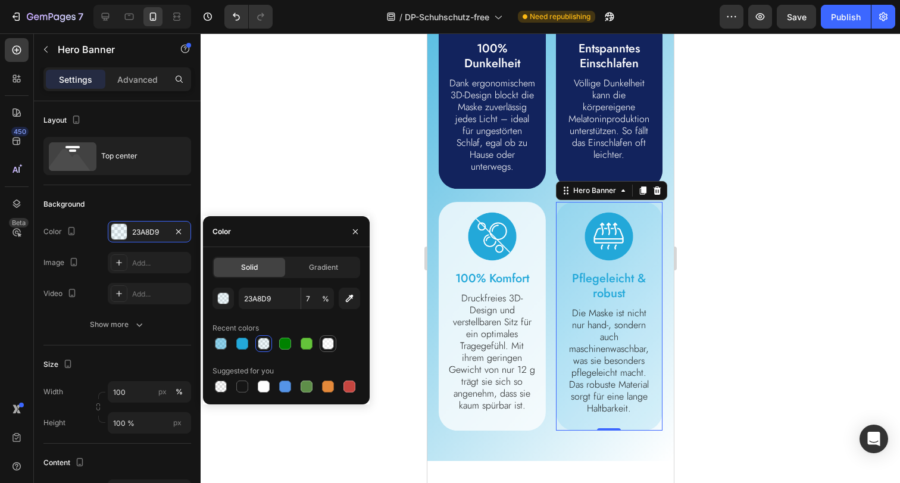
click at [330, 344] on div at bounding box center [328, 343] width 12 height 12
type input "FFFFFF"
type input "50"
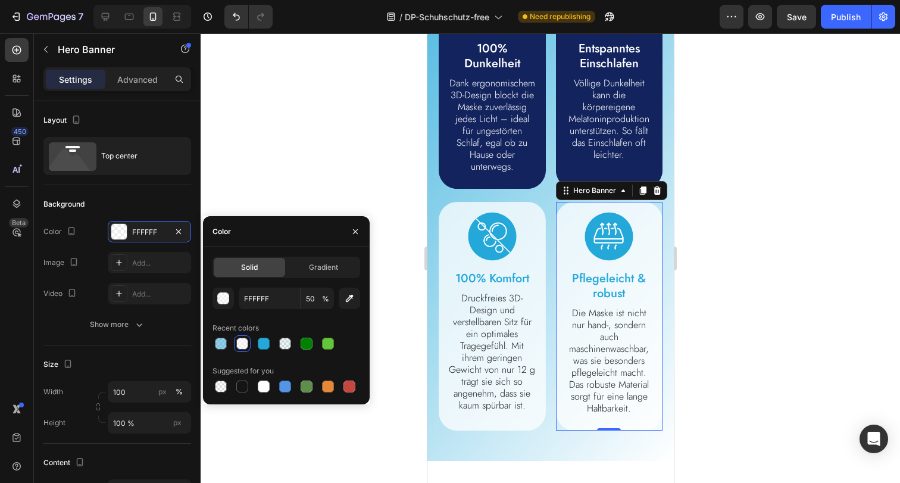
click at [697, 310] on div at bounding box center [550, 257] width 699 height 449
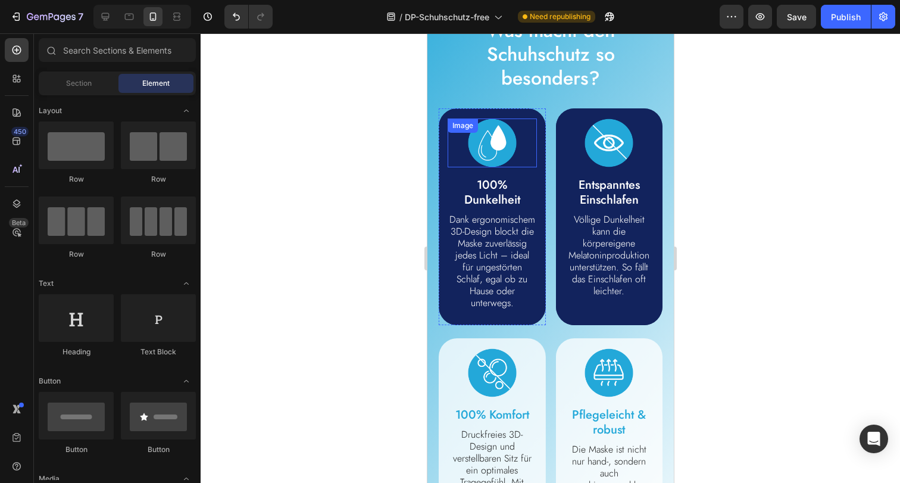
scroll to position [1079, 0]
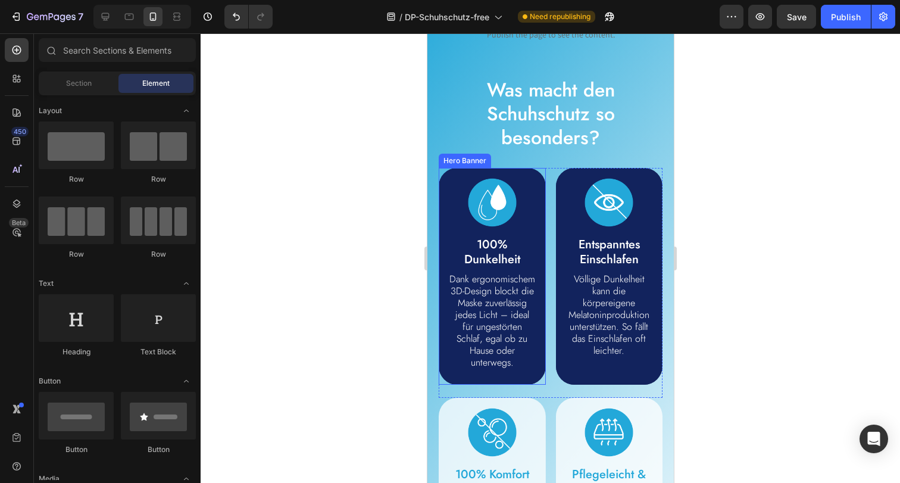
click at [532, 178] on div "Image 100% Dunkelheit Text Block Dank ergonomischem 3D-Design blockt die Maske …" at bounding box center [491, 276] width 107 height 217
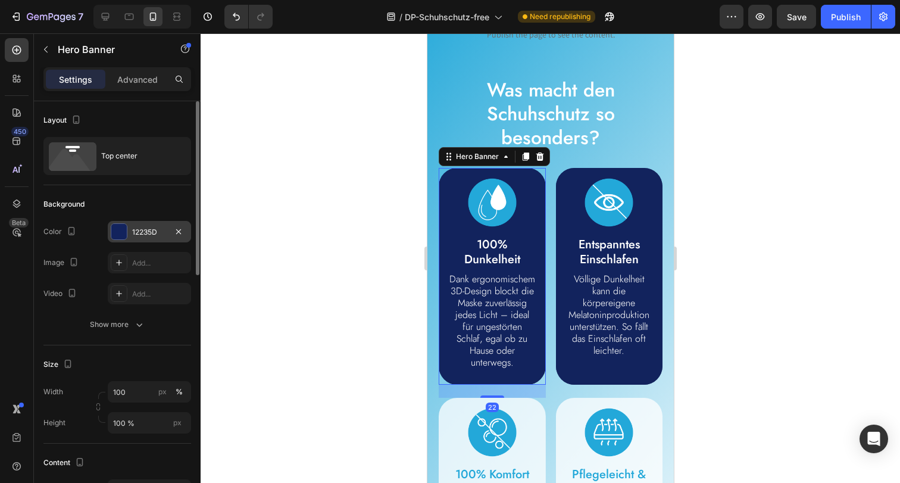
click at [149, 231] on div "12235D" at bounding box center [149, 232] width 35 height 11
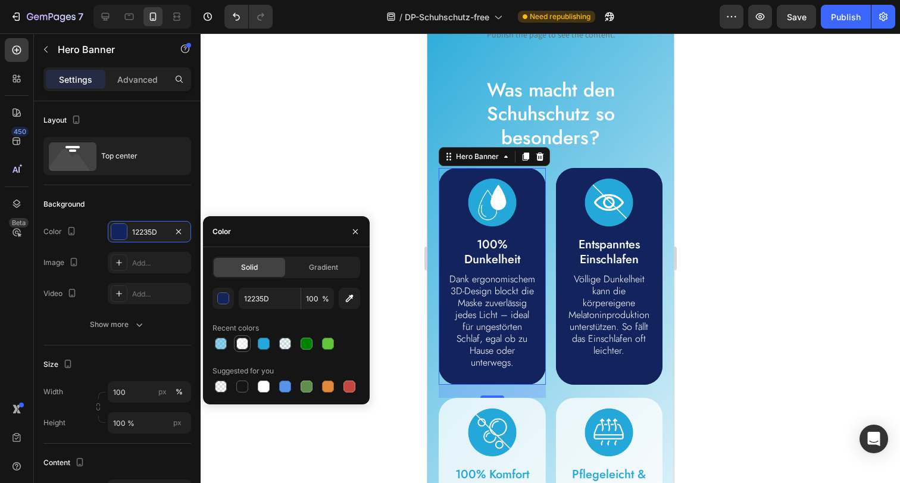
click at [246, 344] on div at bounding box center [242, 343] width 12 height 12
type input "FFFFFF"
type input "50"
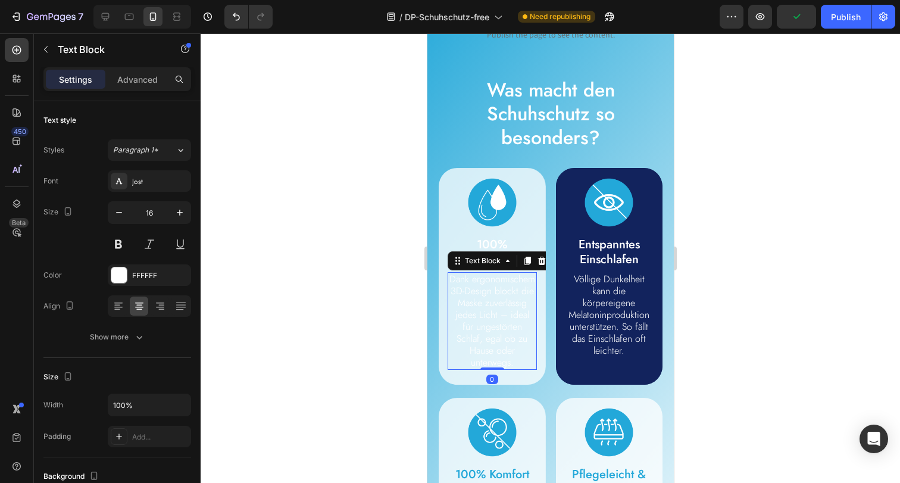
click at [491, 307] on p "Dank ergonomischem 3D-Design blockt die Maske zuverlässig jedes Licht – ideal f…" at bounding box center [491, 320] width 87 height 95
click at [152, 268] on div "FFFFFF" at bounding box center [149, 274] width 83 height 21
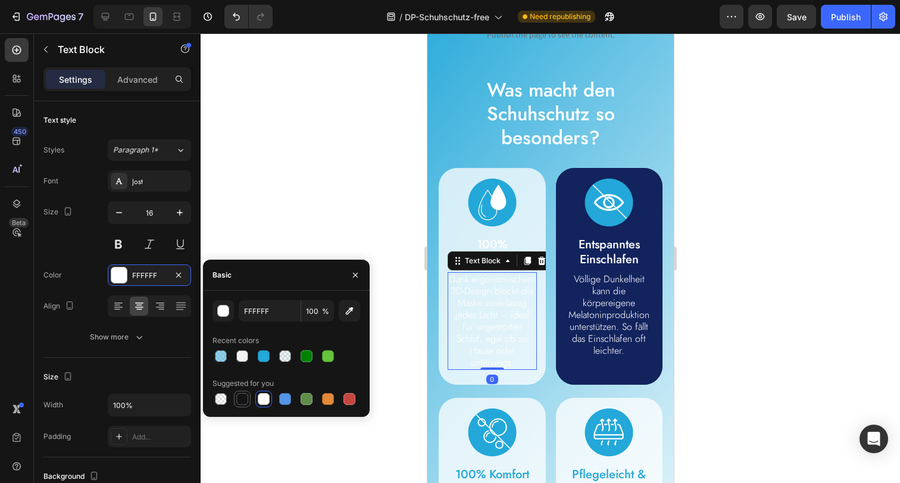
click at [243, 393] on div at bounding box center [242, 399] width 12 height 12
type input "151515"
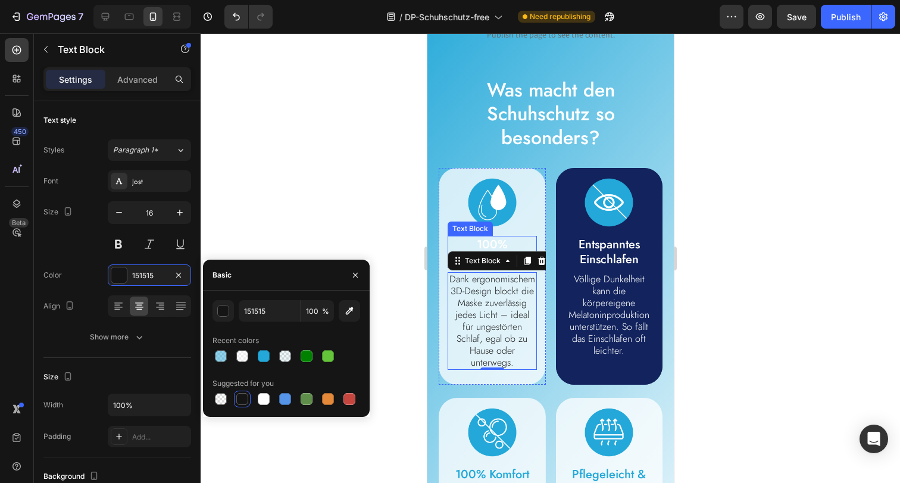
click at [484, 244] on p "100% Dunkelheit" at bounding box center [491, 252] width 87 height 30
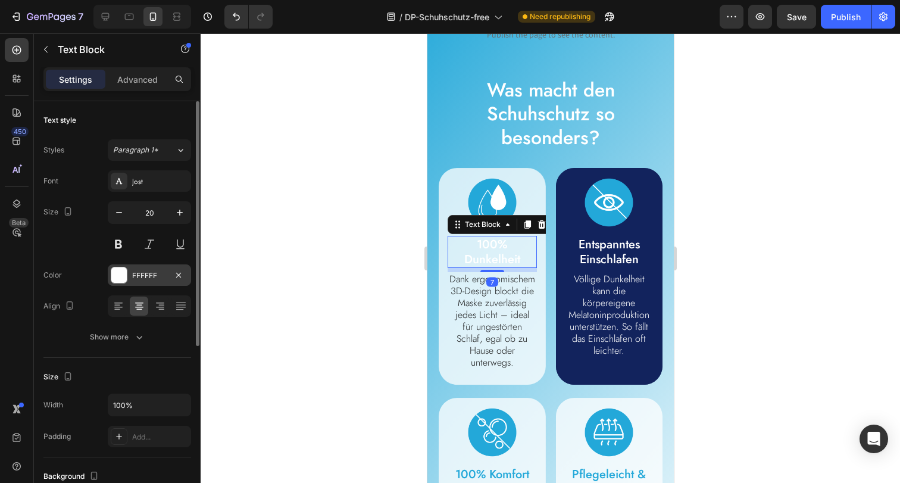
click at [149, 277] on div "FFFFFF" at bounding box center [149, 275] width 35 height 11
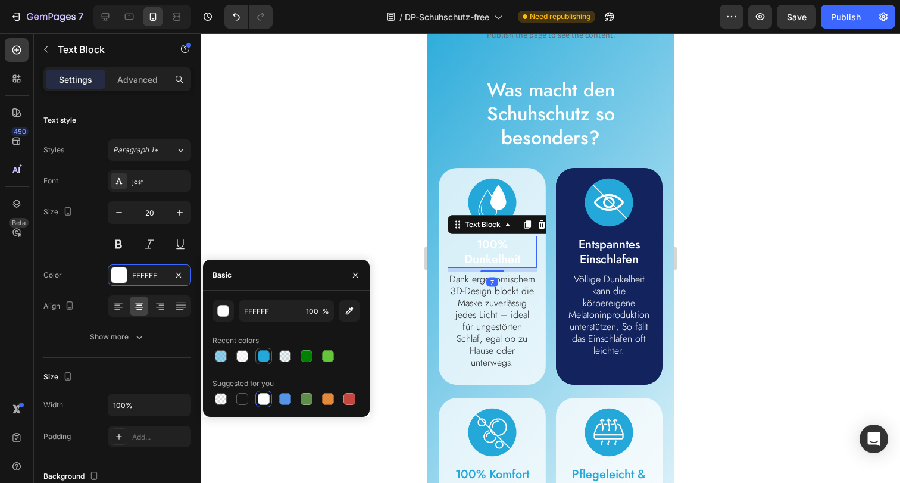
click at [264, 359] on div at bounding box center [264, 356] width 12 height 12
type input "23A8D9"
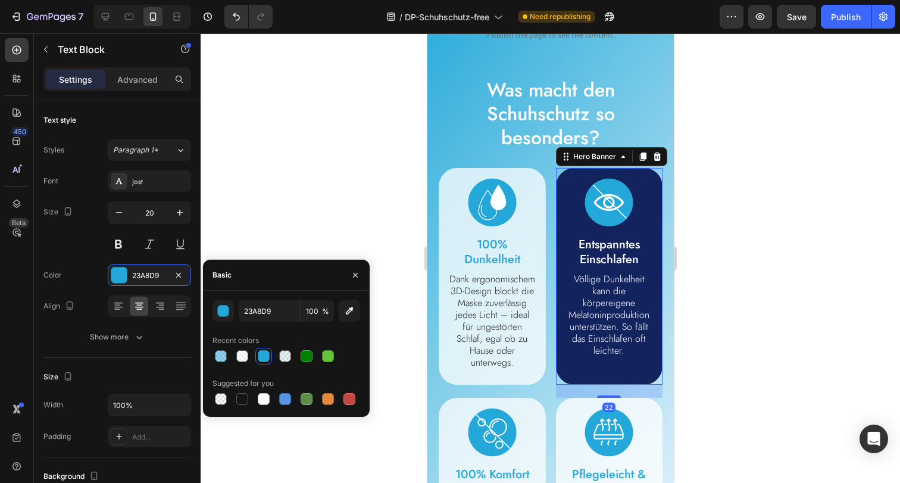
click at [555, 265] on div "Image Entspanntes Einschlafen Text Block Völlige Dunkelheit kann die körpereige…" at bounding box center [608, 270] width 107 height 205
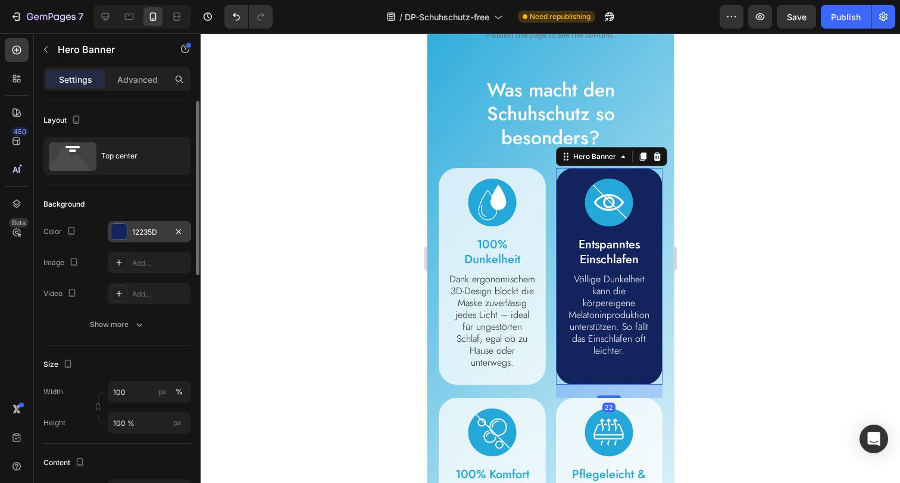
click at [148, 234] on div "12235D" at bounding box center [149, 232] width 35 height 11
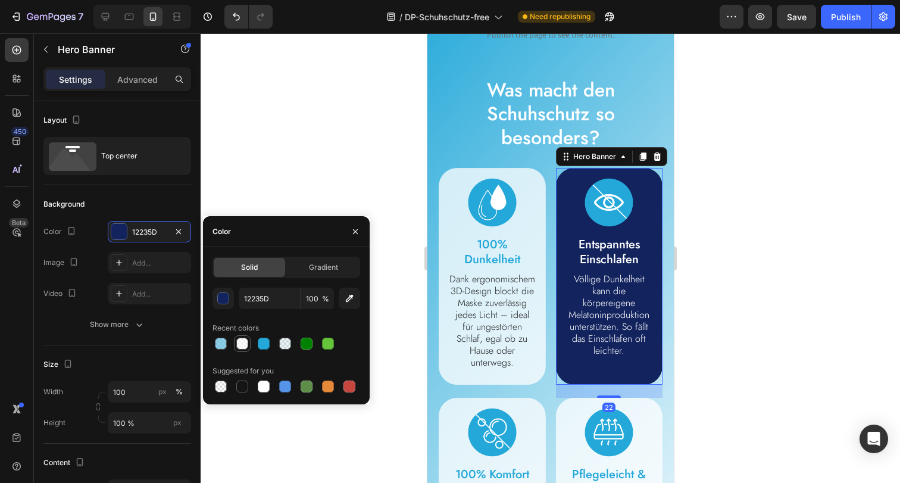
click at [248, 344] on div at bounding box center [242, 343] width 12 height 12
type input "FFFFFF"
type input "50"
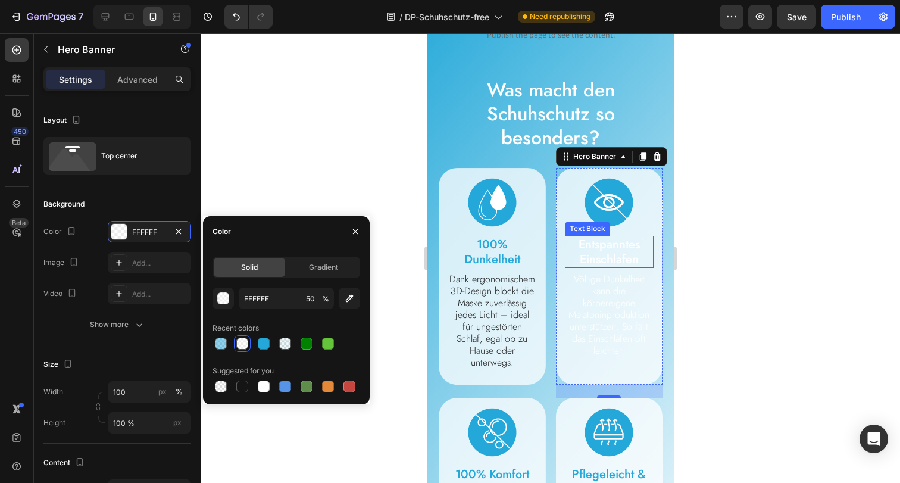
click at [612, 259] on p "Entspanntes Einschlafen" at bounding box center [608, 252] width 87 height 30
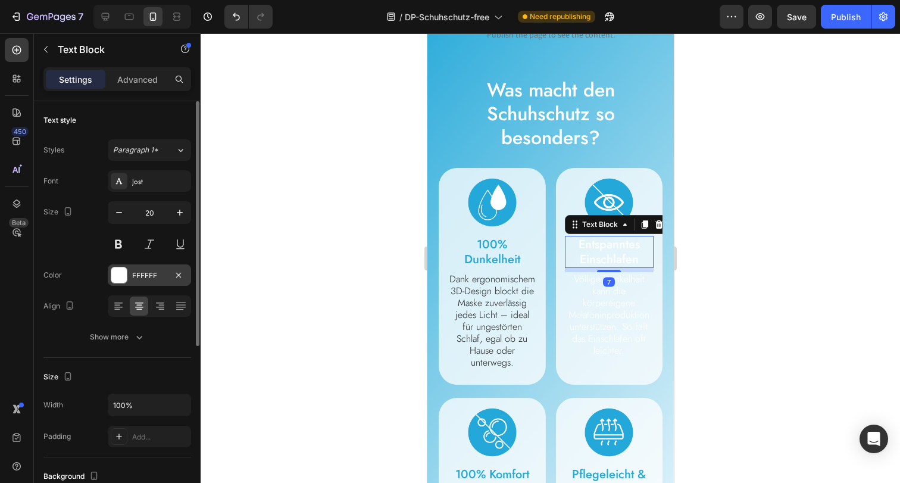
click at [155, 273] on div "FFFFFF" at bounding box center [149, 275] width 35 height 11
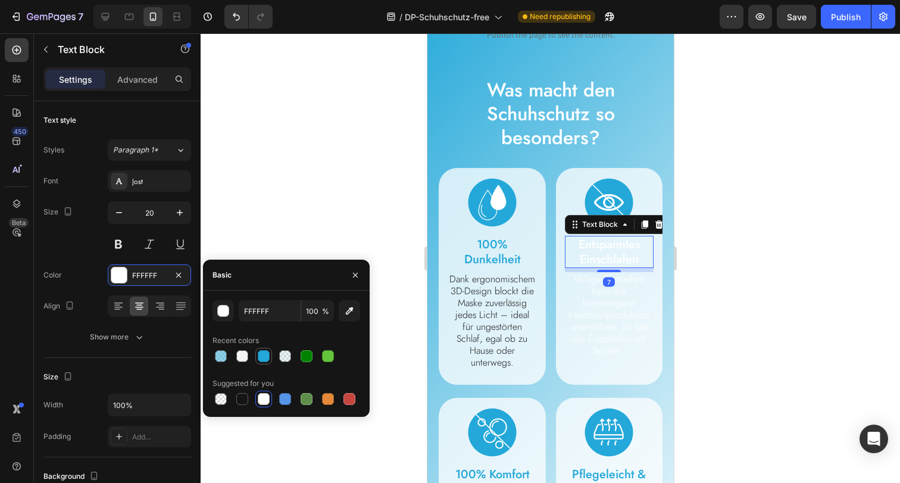
click at [261, 358] on div at bounding box center [264, 356] width 12 height 12
type input "23A8D9"
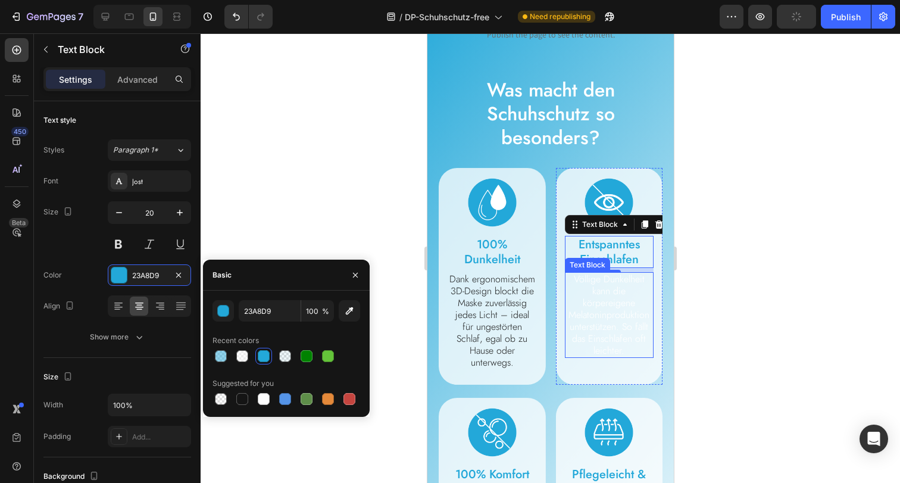
click at [576, 327] on p "Völlige Dunkelheit kann die körpereigene Melatoninproduktion unterstützen. So f…" at bounding box center [608, 314] width 87 height 83
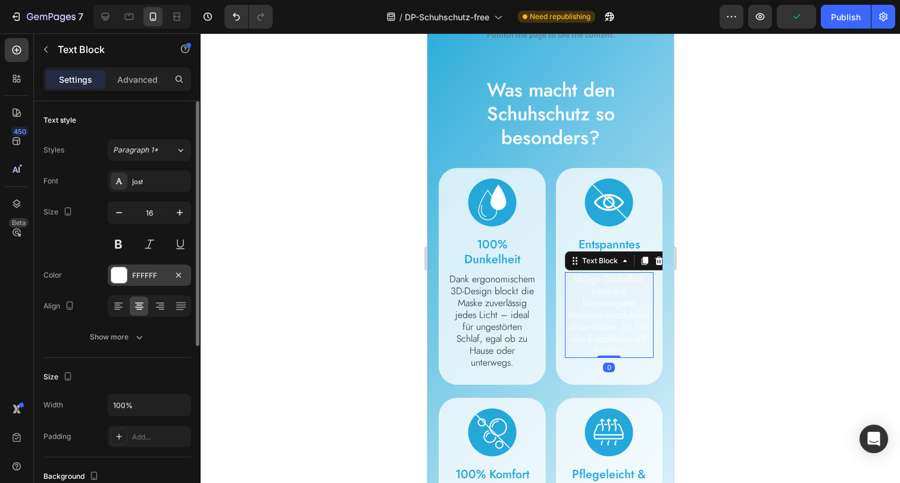
click at [154, 276] on div "FFFFFF" at bounding box center [149, 275] width 35 height 11
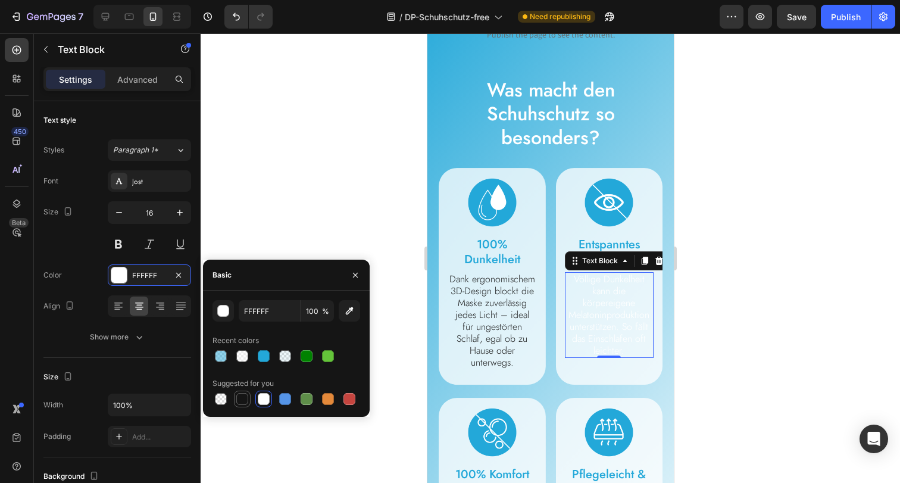
click at [243, 394] on div at bounding box center [242, 399] width 12 height 12
type input "151515"
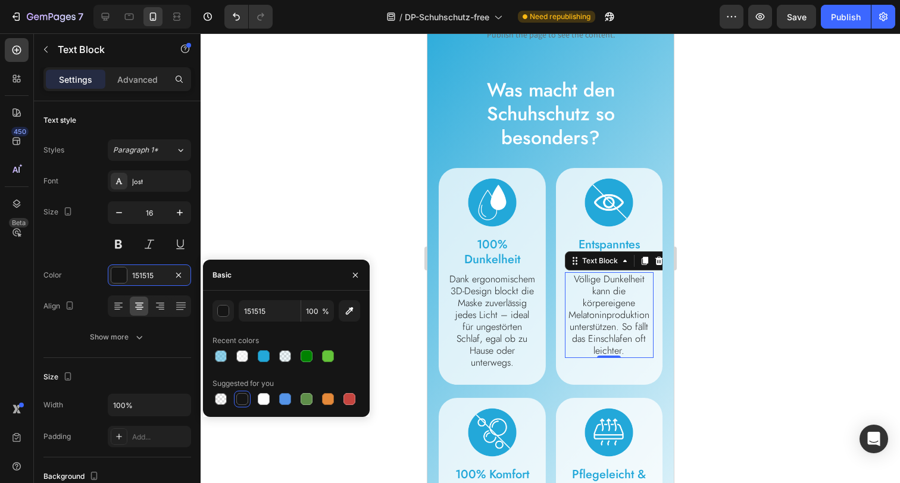
click at [780, 355] on div at bounding box center [550, 257] width 699 height 449
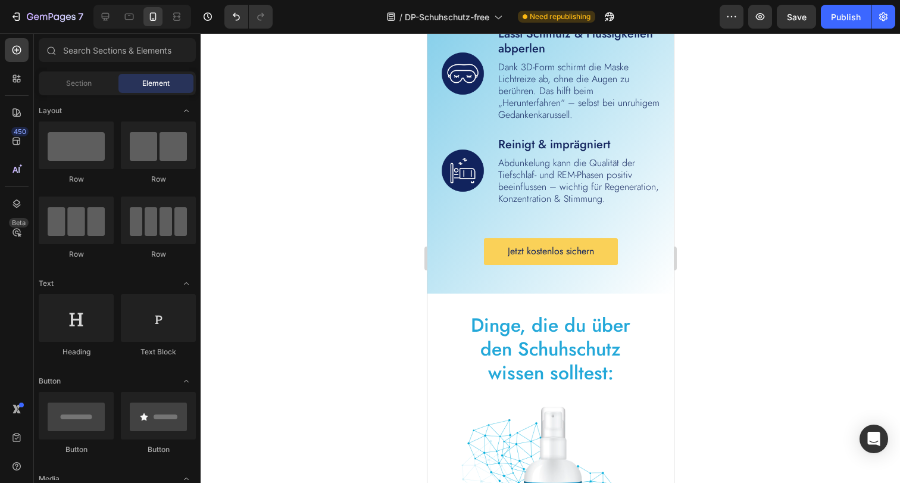
scroll to position [2618, 0]
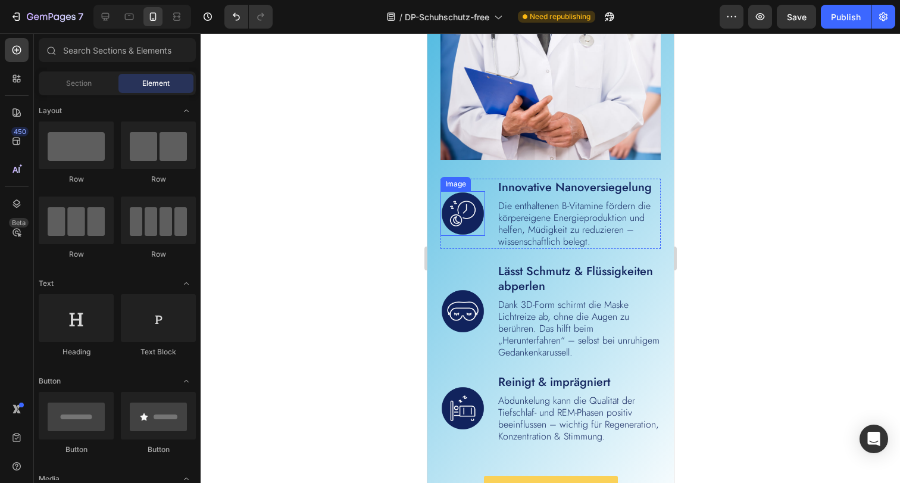
click at [474, 215] on img at bounding box center [462, 213] width 45 height 45
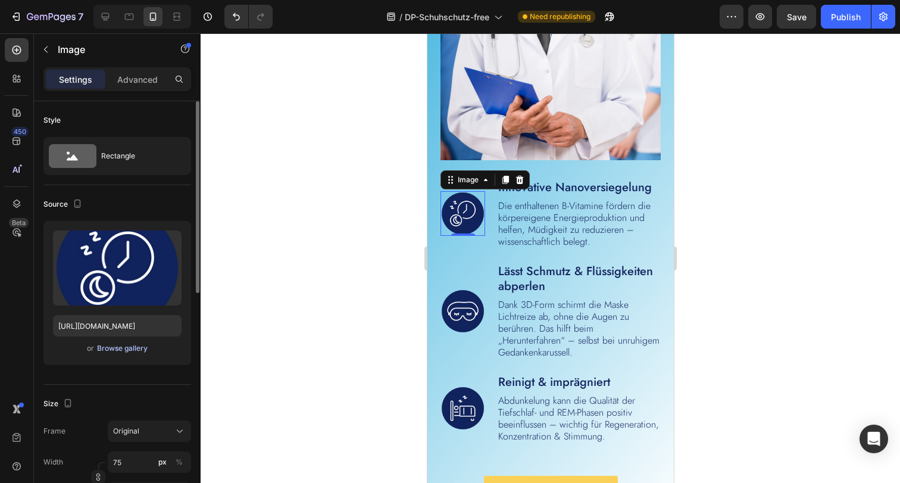
click at [127, 345] on div "Browse gallery" at bounding box center [122, 348] width 51 height 11
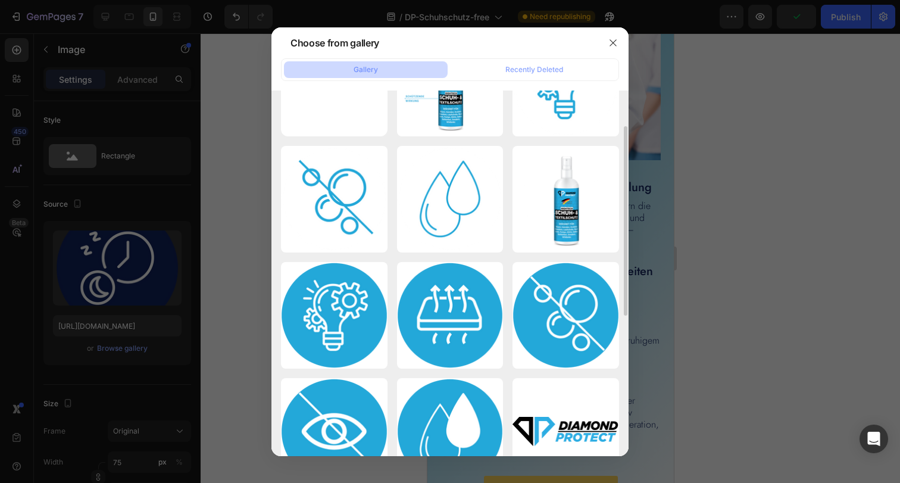
scroll to position [0, 0]
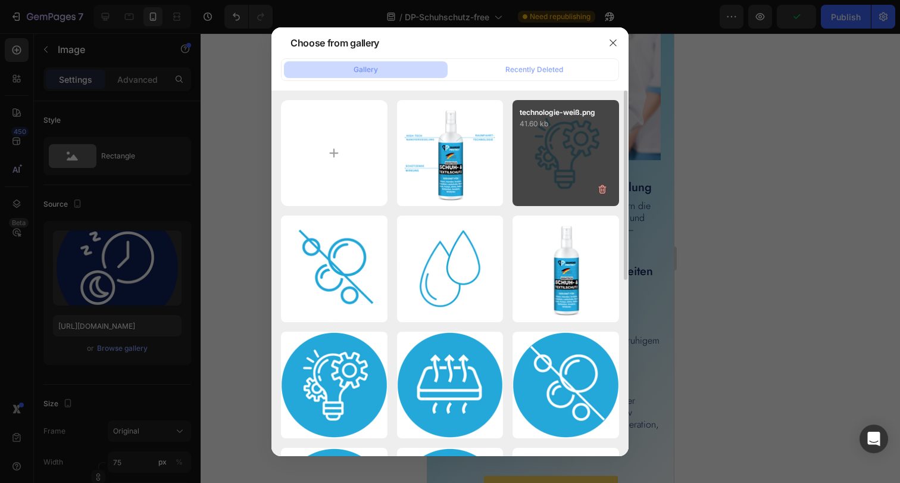
click at [552, 173] on div "technologie-weiß.png 41.60 kb" at bounding box center [565, 153] width 107 height 107
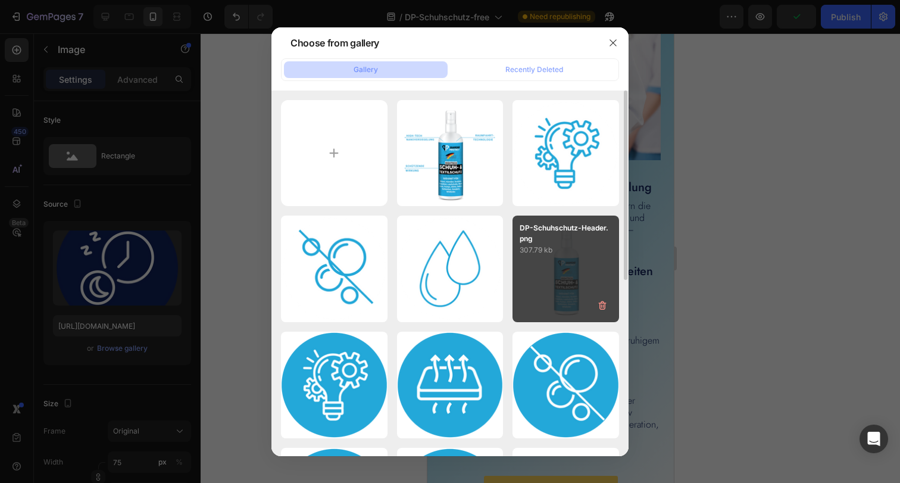
type input "https://cdn.shopify.com/s/files/1/0854/7998/1351/files/gempages_500410514925421…"
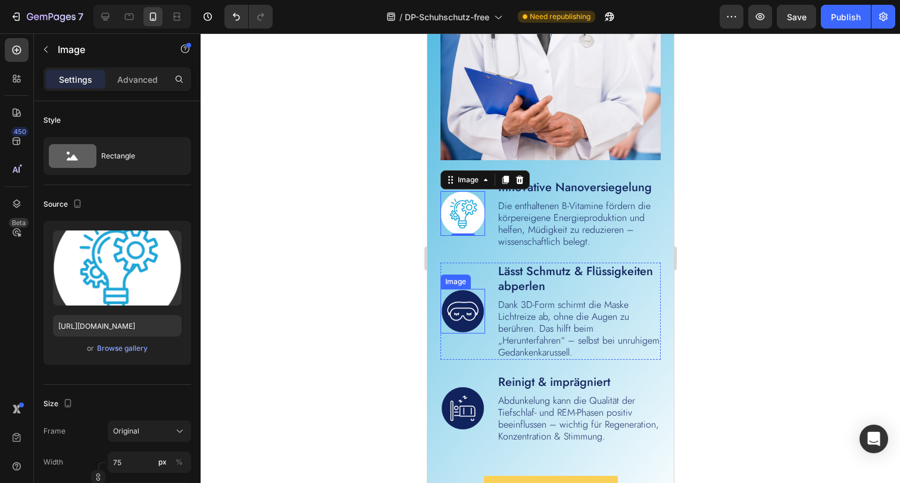
click at [465, 303] on img at bounding box center [462, 311] width 45 height 45
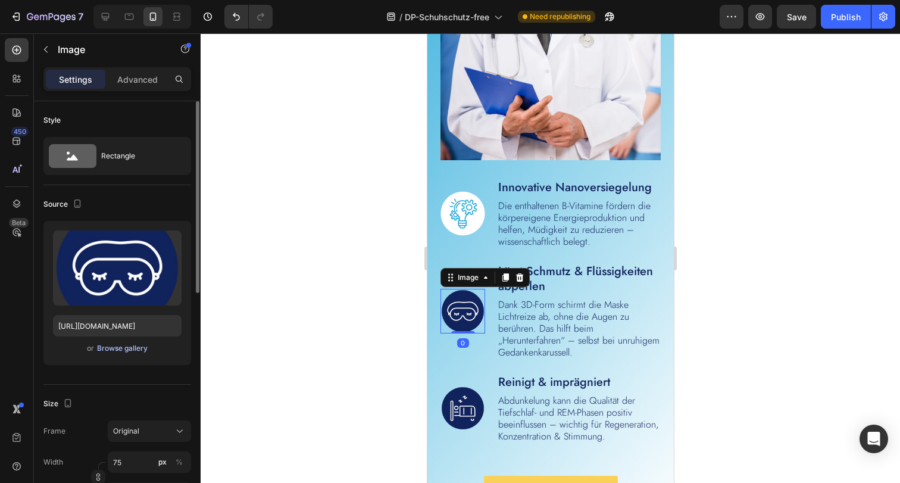
click at [123, 347] on div "Browse gallery" at bounding box center [122, 348] width 51 height 11
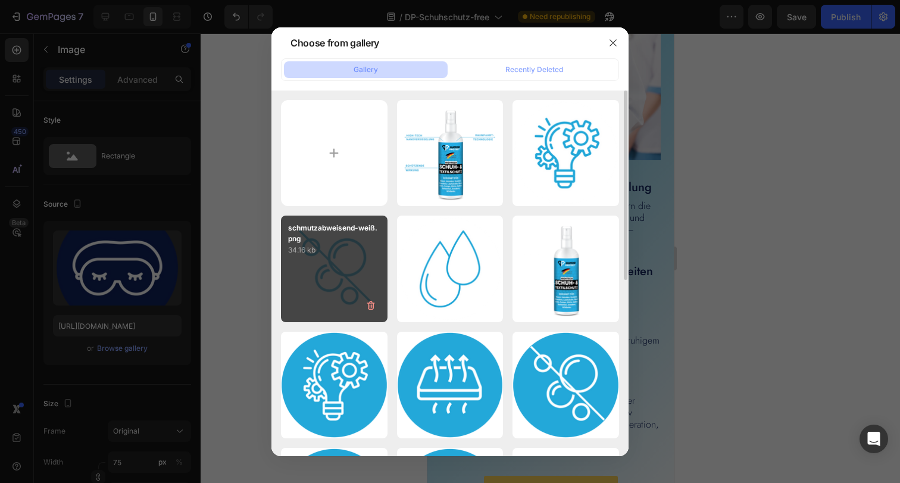
click at [346, 264] on div "schmutzabweisend-weiß.png 34.16 kb" at bounding box center [334, 268] width 107 height 107
type input "https://cdn.shopify.com/s/files/1/0854/7998/1351/files/gempages_500410514925421…"
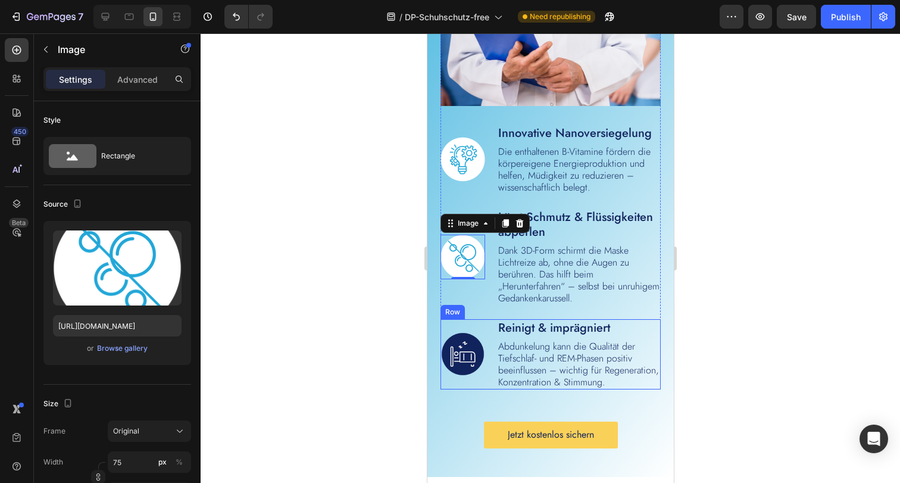
scroll to position [2682, 0]
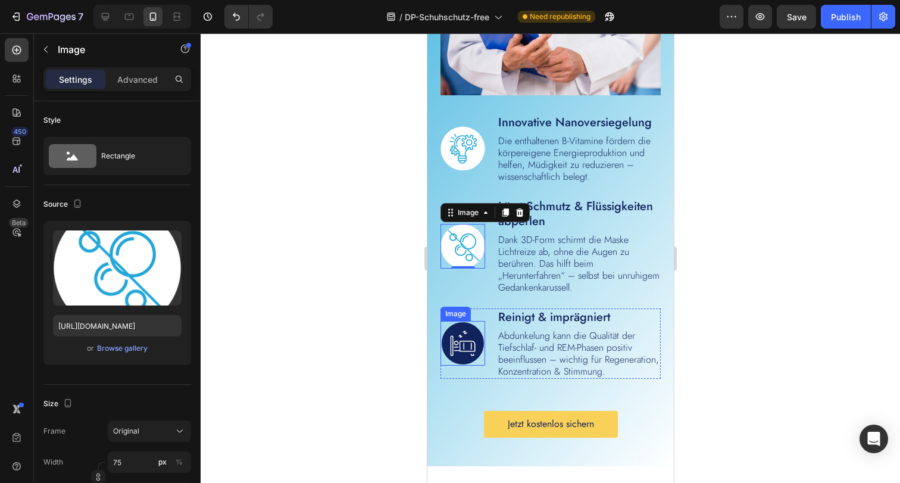
click at [466, 352] on img at bounding box center [462, 343] width 45 height 45
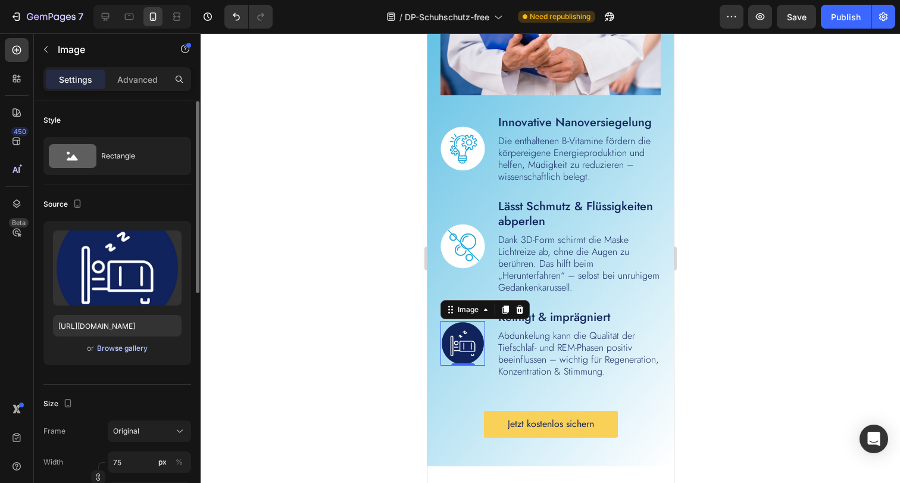
click at [132, 346] on div "Browse gallery" at bounding box center [122, 348] width 51 height 11
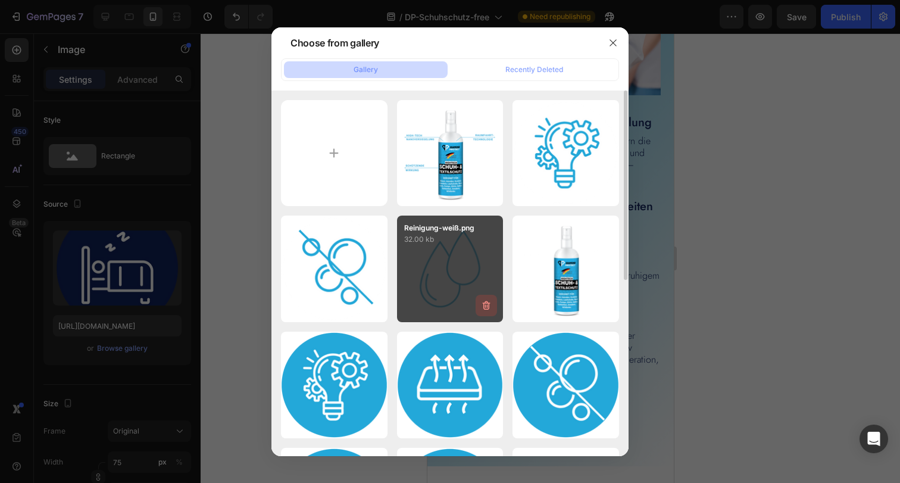
click at [477, 298] on button "button" at bounding box center [485, 305] width 21 height 21
click at [446, 308] on div "Cancel" at bounding box center [440, 307] width 24 height 11
click at [453, 274] on div "Reinigung-weiß.png 32.00 kb" at bounding box center [450, 268] width 107 height 107
type input "https://cdn.shopify.com/s/files/1/0854/7998/1351/files/gempages_500410514925421…"
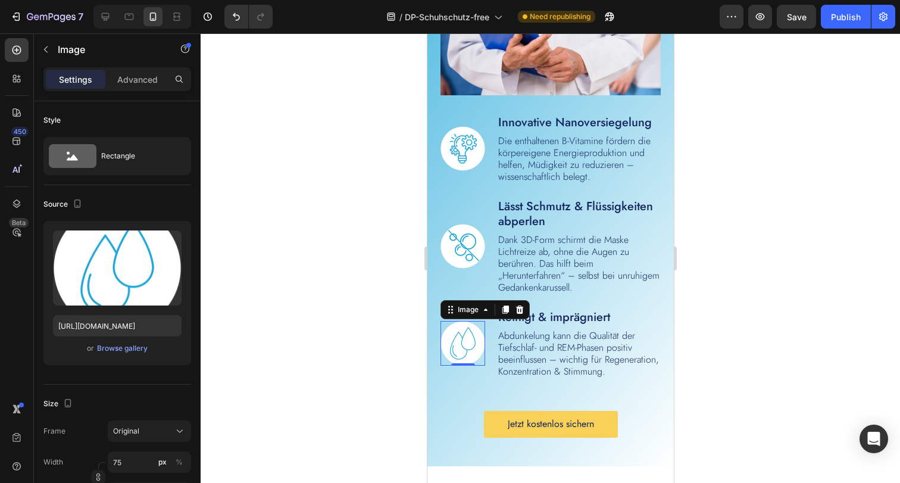
click at [778, 311] on div at bounding box center [550, 257] width 699 height 449
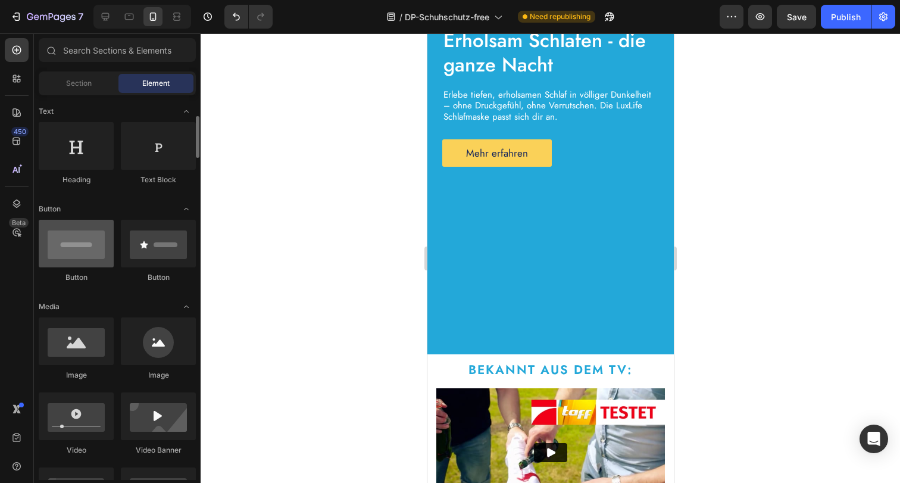
scroll to position [188, 0]
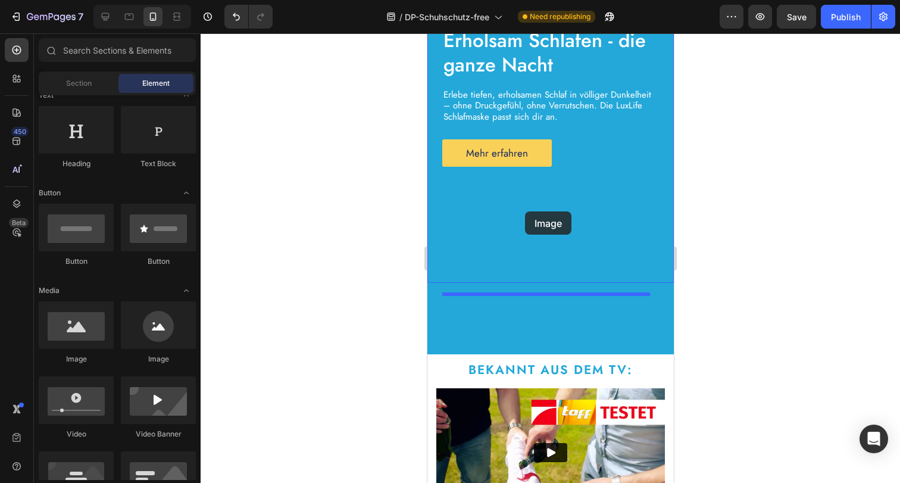
drag, startPoint x: 504, startPoint y: 356, endPoint x: 524, endPoint y: 211, distance: 146.6
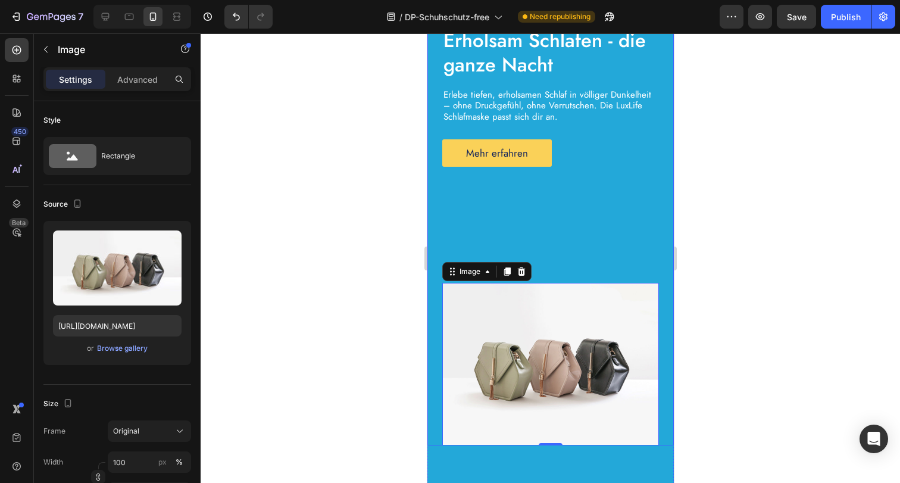
click at [553, 217] on div "Image Drop element here Row Icon Icon Icon Icon Icon Icon List 1500+ glückliche…" at bounding box center [550, 198] width 217 height 493
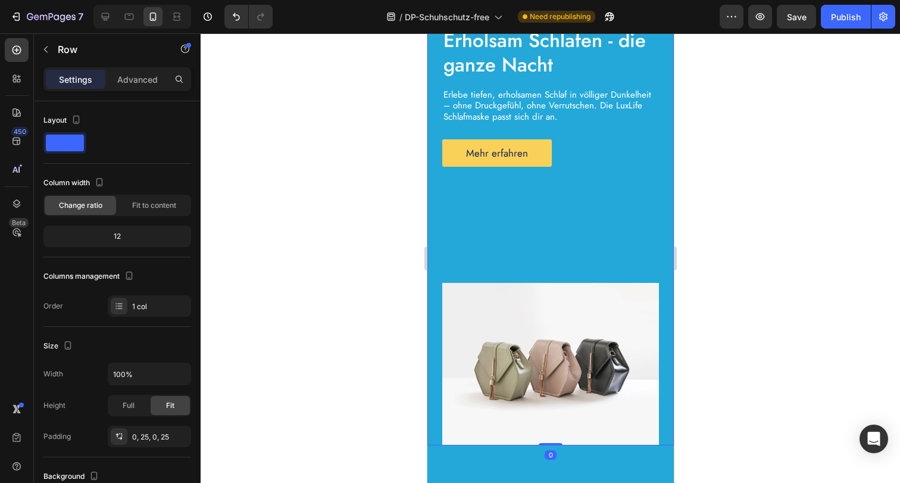
click at [573, 220] on div "Image Drop element here Row Icon Icon Icon Icon Icon Icon List 1500+ glückliche…" at bounding box center [550, 198] width 217 height 493
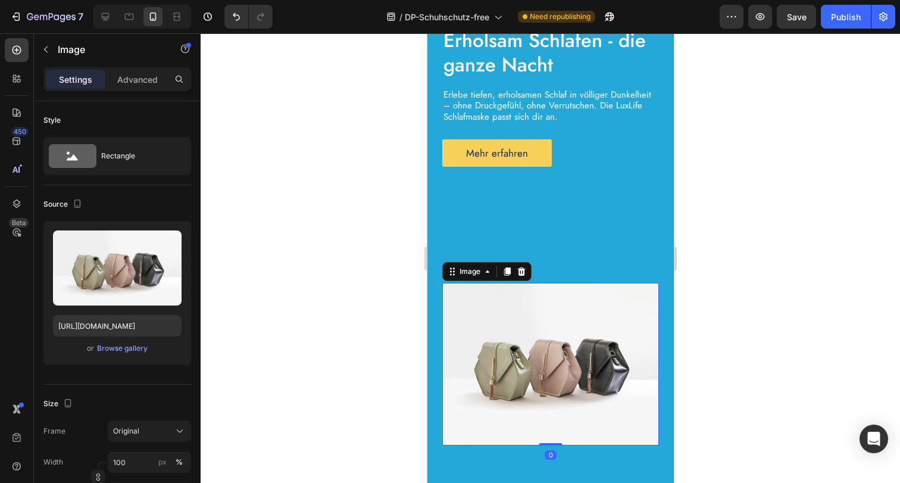
click at [511, 372] on img at bounding box center [550, 364] width 217 height 162
click at [111, 352] on div "Browse gallery" at bounding box center [122, 348] width 51 height 11
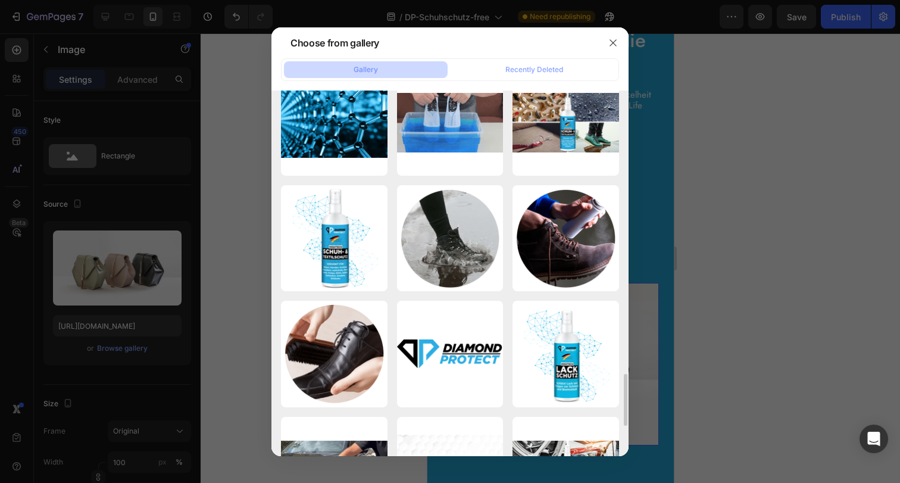
scroll to position [1885, 0]
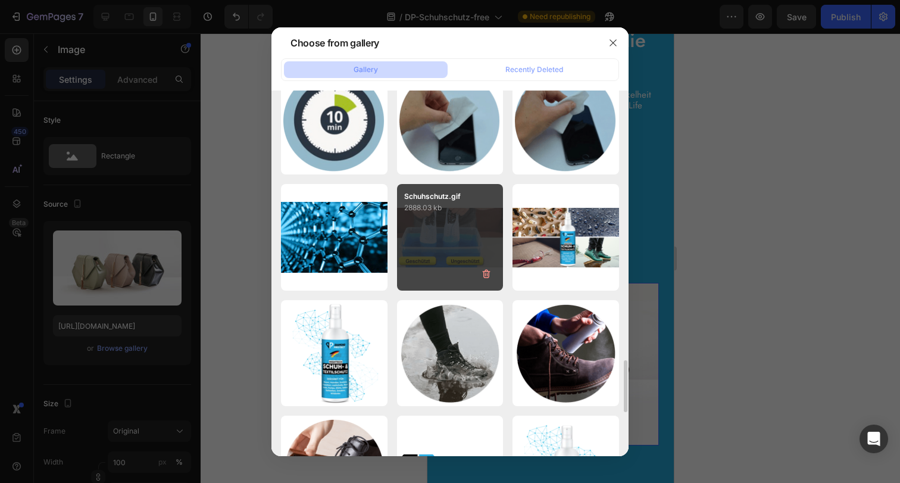
click at [434, 265] on div "Schuhschutz.gif 2888.03 kb" at bounding box center [450, 237] width 107 height 107
type input "[URL][DOMAIN_NAME]"
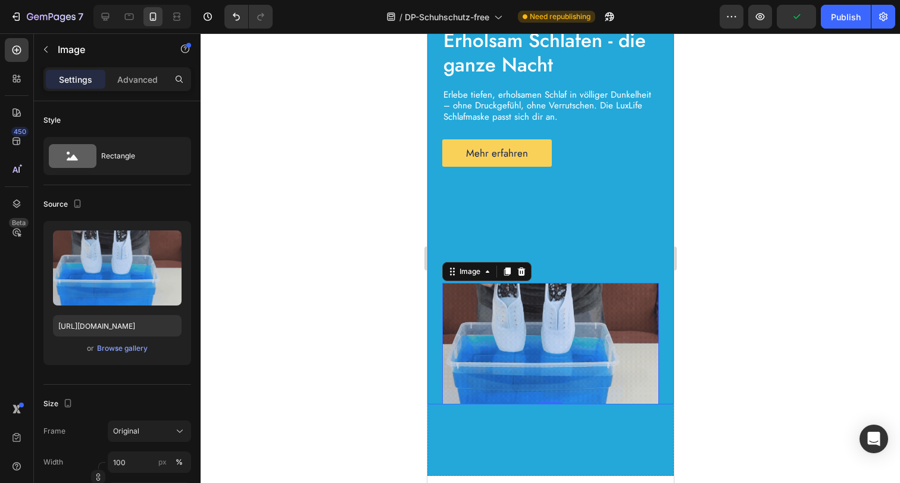
click at [614, 232] on div "Image Drop element here Row Icon Icon Icon Icon Icon Icon List 1500+ glückliche…" at bounding box center [550, 178] width 217 height 452
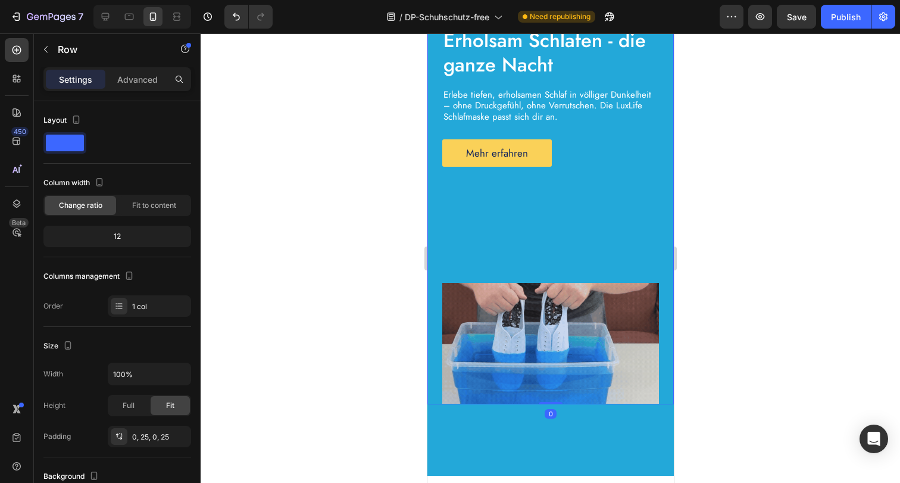
click at [503, 224] on div "Image Drop element here Row Icon Icon Icon Icon Icon Icon List 1500+ glückliche…" at bounding box center [550, 178] width 217 height 452
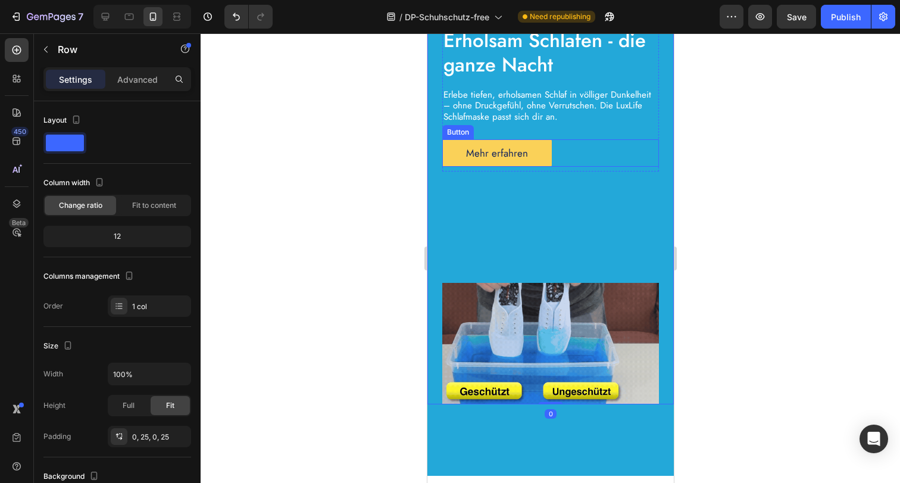
click at [587, 156] on div "Mehr erfahren Button" at bounding box center [550, 153] width 217 height 28
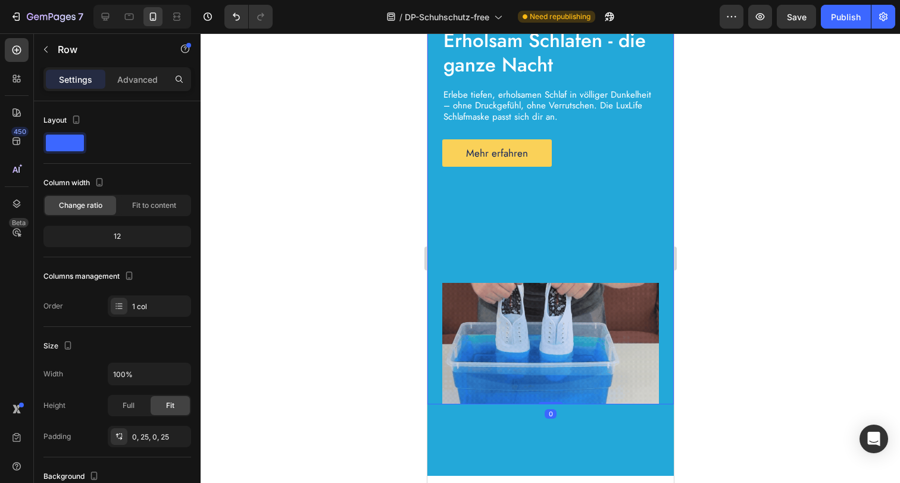
click at [560, 233] on div "Image Drop element here Row Icon Icon Icon Icon Icon Icon List 1500+ glückliche…" at bounding box center [550, 178] width 217 height 452
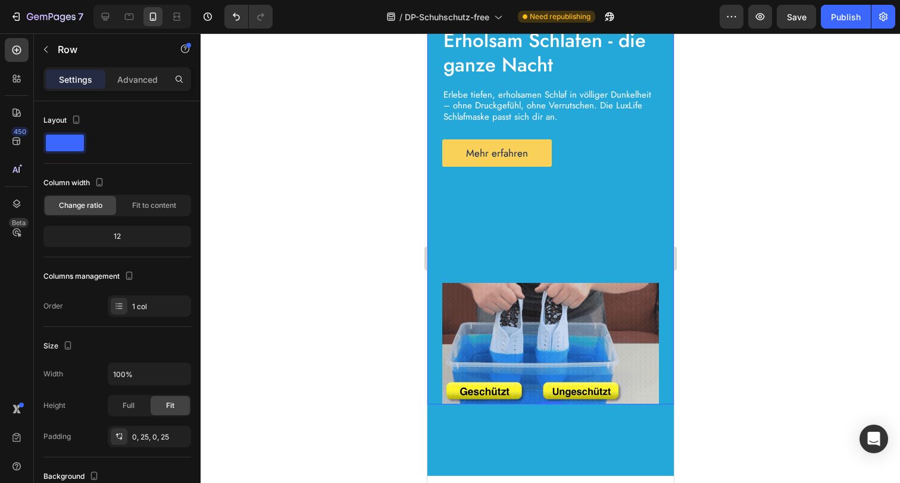
click at [546, 184] on div "Image Drop element here Row Icon Icon Icon Icon Icon Icon List 1500+ glückliche…" at bounding box center [550, 178] width 217 height 452
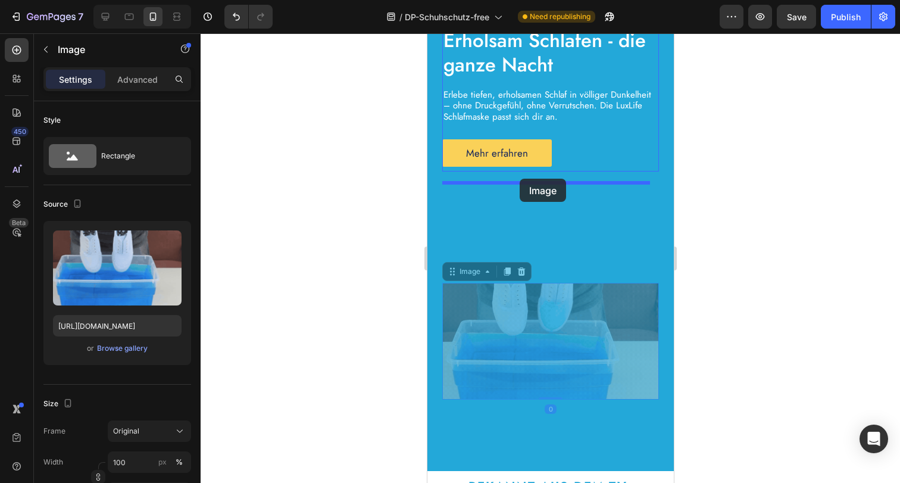
drag, startPoint x: 521, startPoint y: 343, endPoint x: 519, endPoint y: 179, distance: 164.2
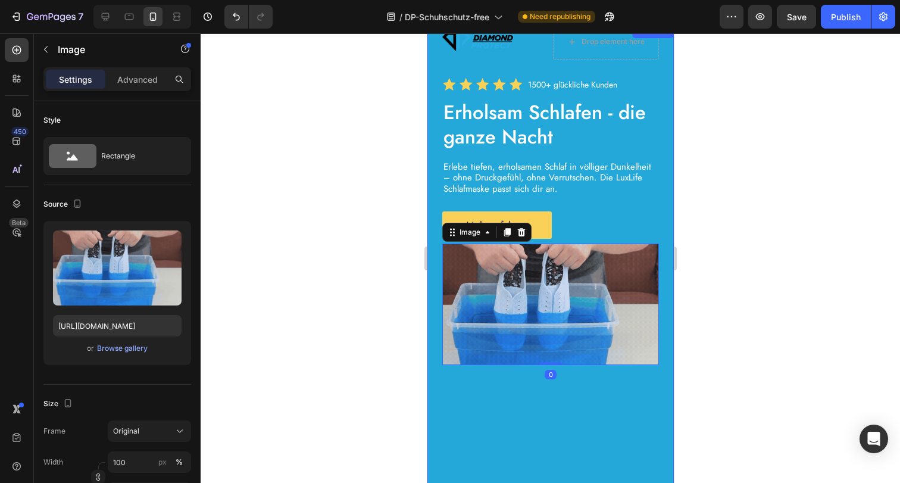
scroll to position [0, 0]
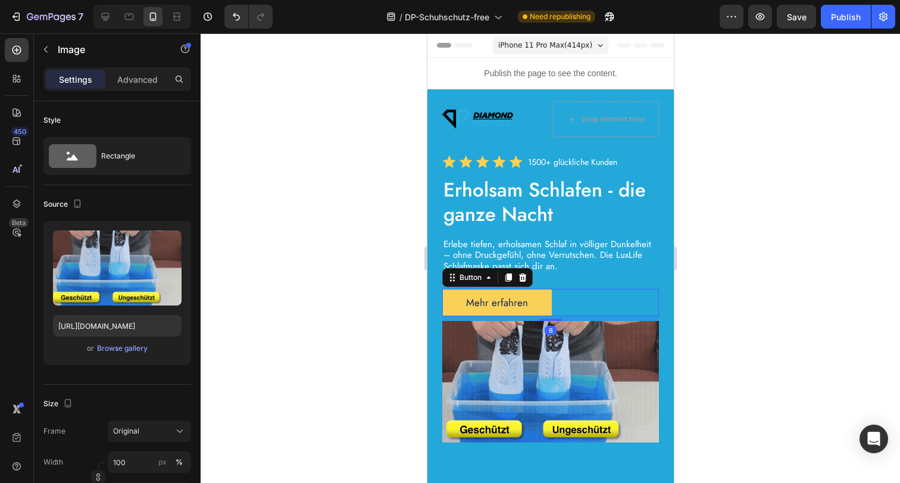
click at [566, 309] on div "Mehr erfahren Button 8" at bounding box center [550, 303] width 217 height 28
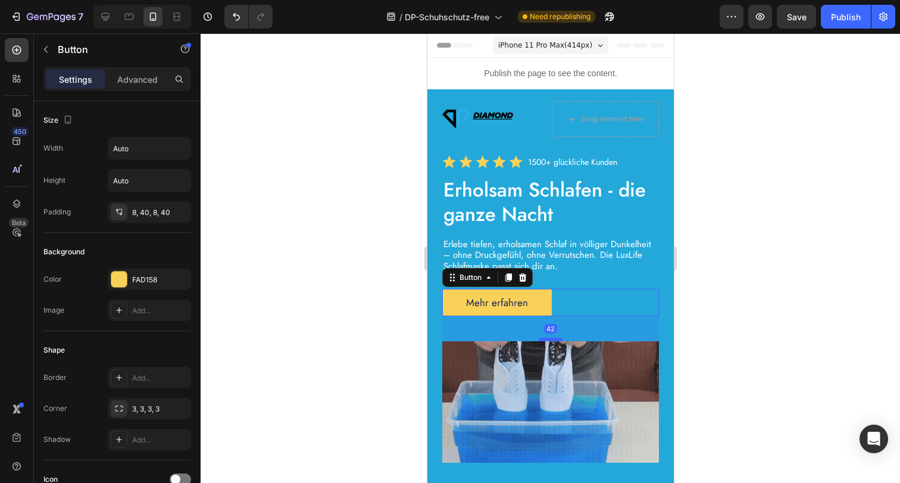
drag, startPoint x: 541, startPoint y: 331, endPoint x: 539, endPoint y: 351, distance: 20.4
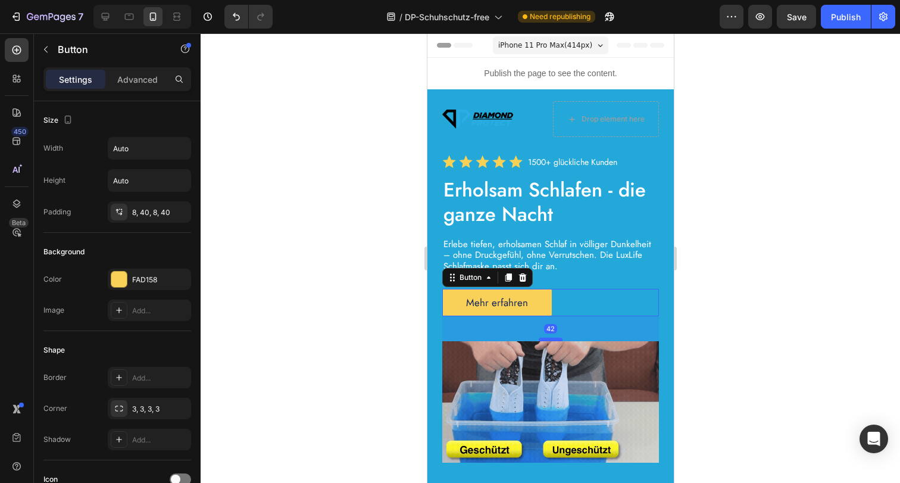
click at [539, 341] on div at bounding box center [550, 339] width 24 height 4
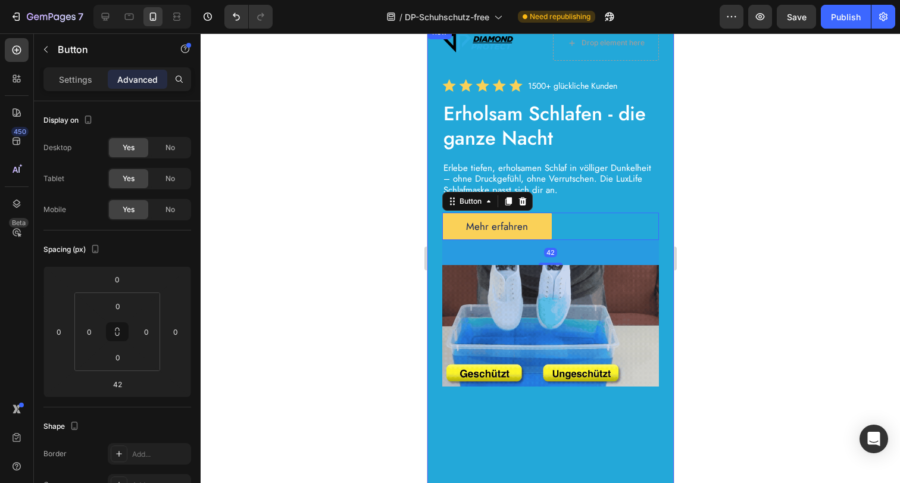
scroll to position [87, 0]
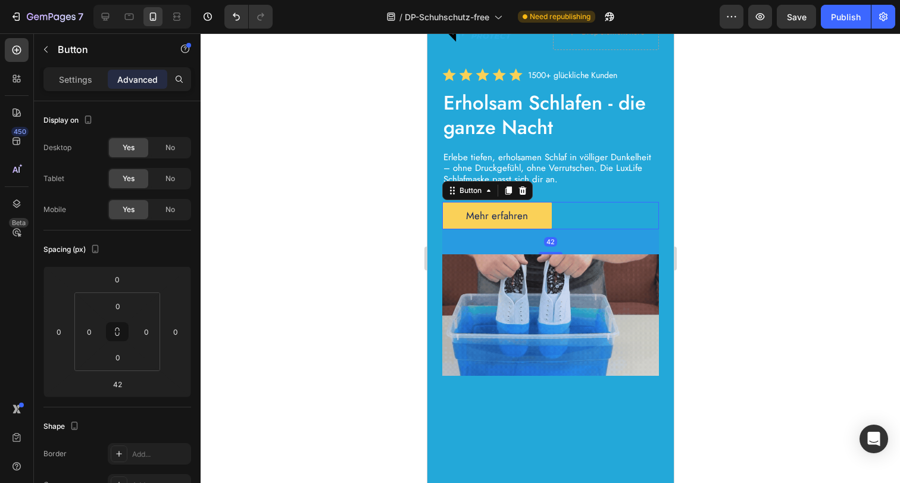
click at [691, 370] on div at bounding box center [550, 257] width 699 height 449
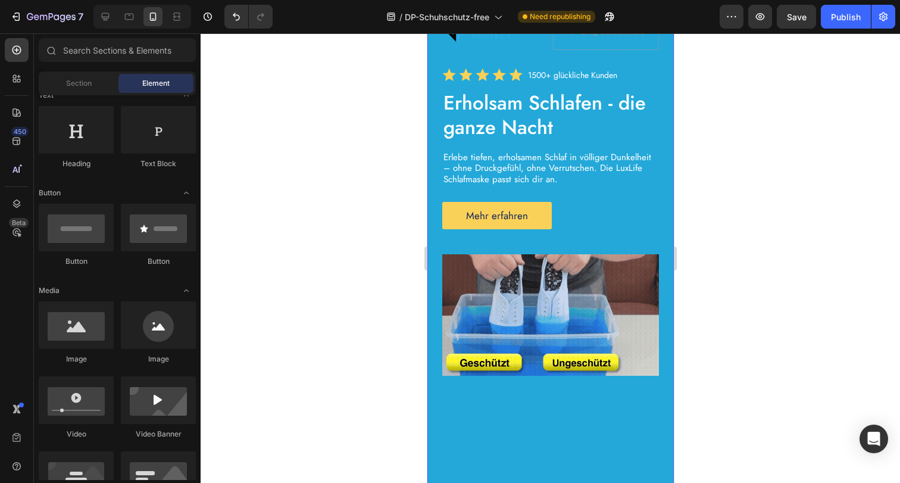
click at [549, 428] on div "Image Drop element here Row Icon Icon Icon Icon Icon Icon List 1500+ glückliche…" at bounding box center [550, 250] width 217 height 472
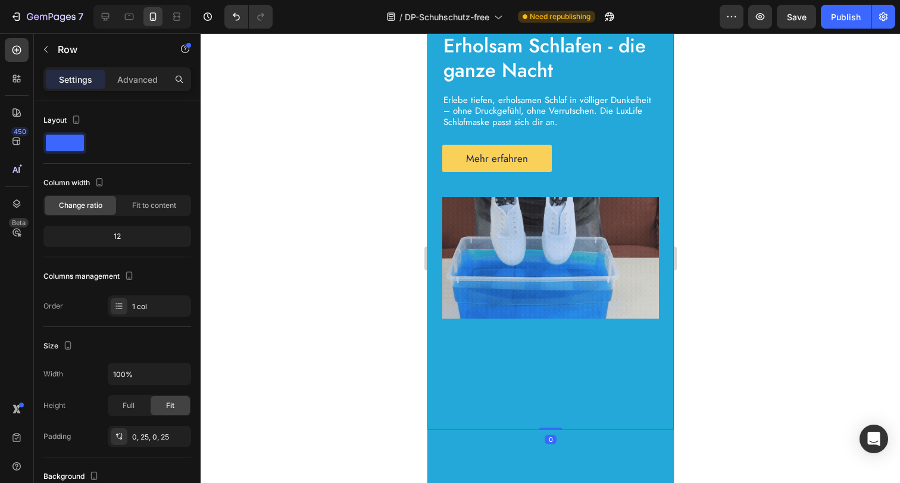
scroll to position [281, 0]
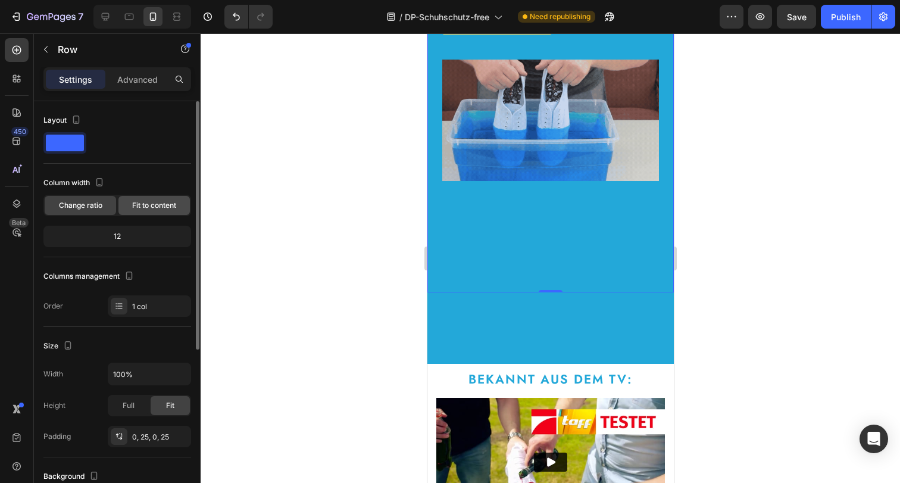
click at [147, 211] on div "Fit to content" at bounding box center [153, 205] width 71 height 19
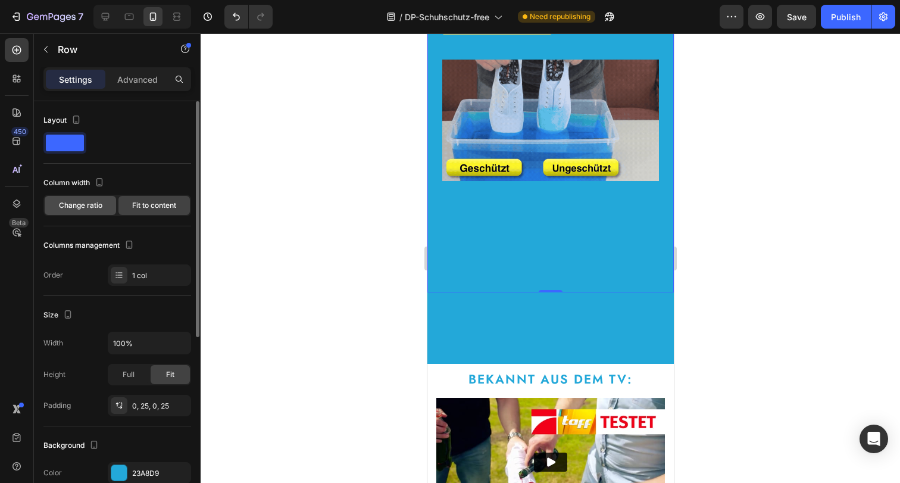
click at [89, 207] on span "Change ratio" at bounding box center [80, 205] width 43 height 11
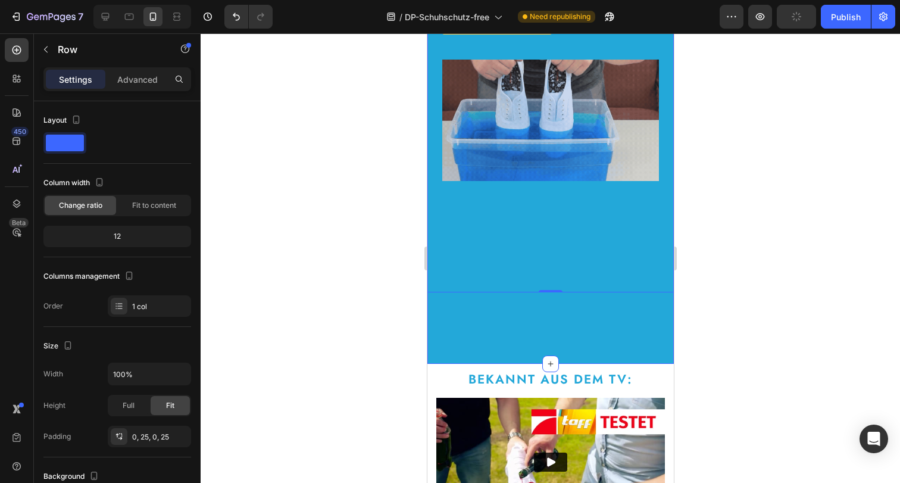
click at [464, 321] on div "Image Drop element here Row Icon Icon Icon Icon Icon Icon List 1500+ glückliche…" at bounding box center [550, 92] width 246 height 544
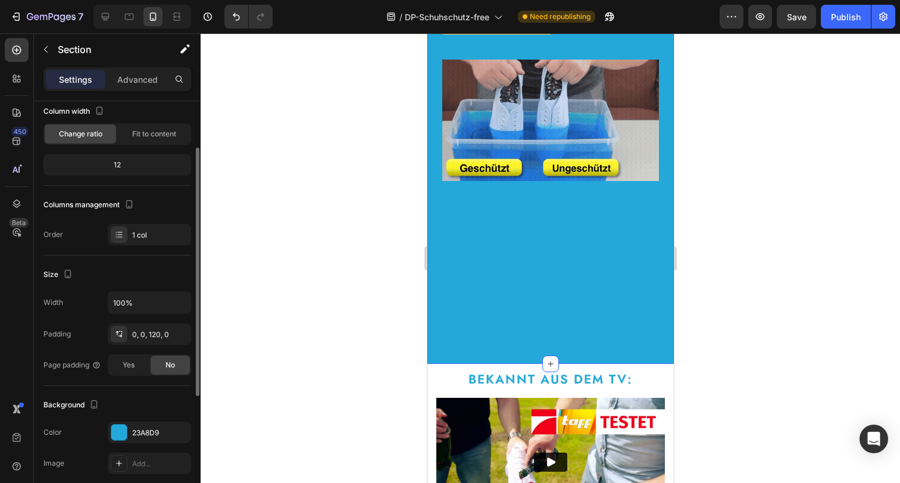
scroll to position [74, 0]
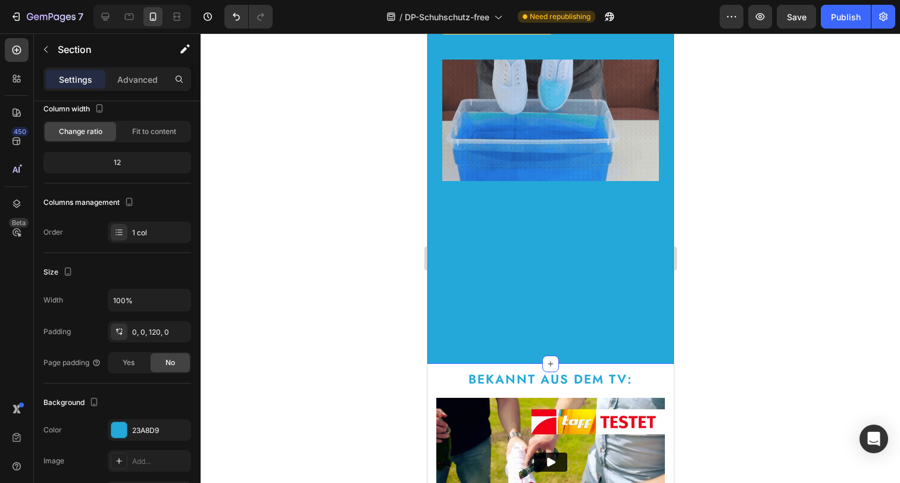
click at [537, 303] on div "Image Drop element here Row Icon Icon Icon Icon Icon Icon List 1500+ glückliche…" at bounding box center [550, 92] width 246 height 544
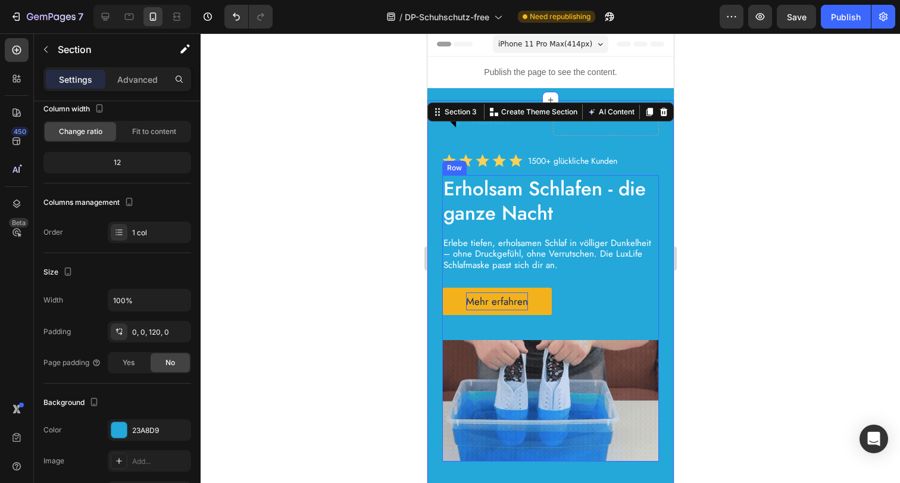
scroll to position [0, 0]
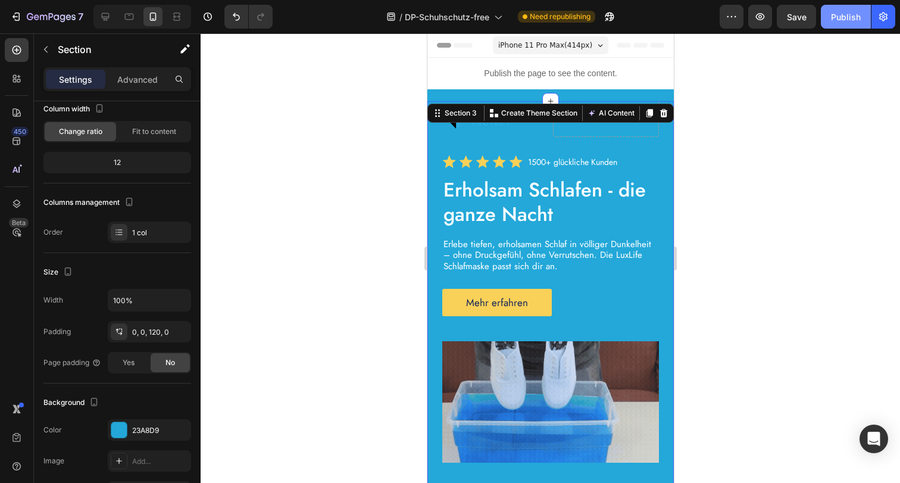
click at [838, 22] on div "Publish" at bounding box center [846, 17] width 30 height 12
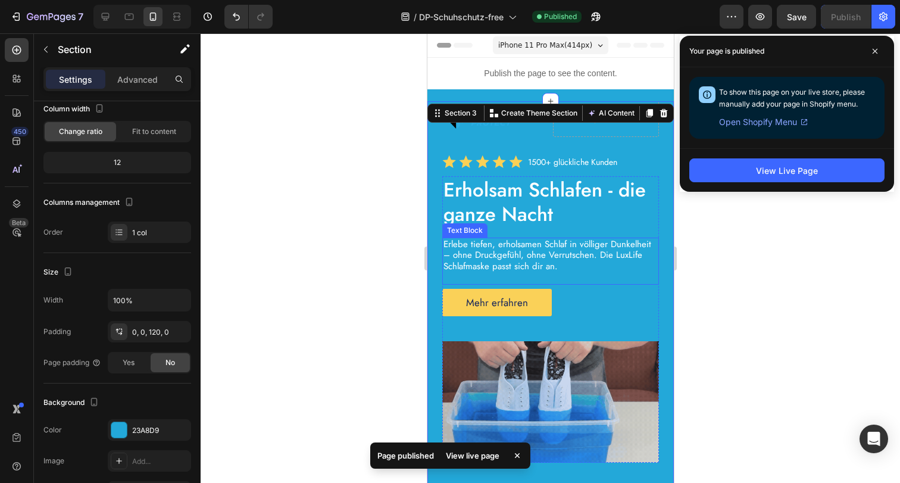
scroll to position [2, 0]
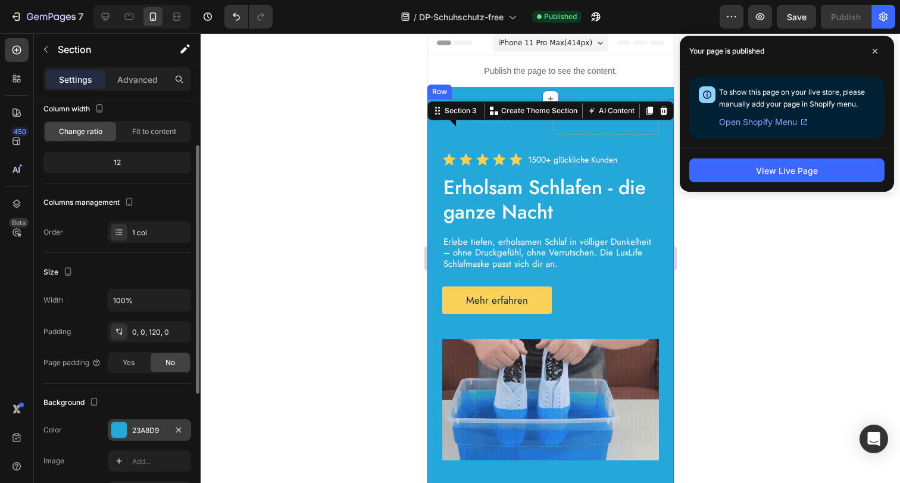
click at [141, 433] on div "23A8D9" at bounding box center [149, 430] width 35 height 11
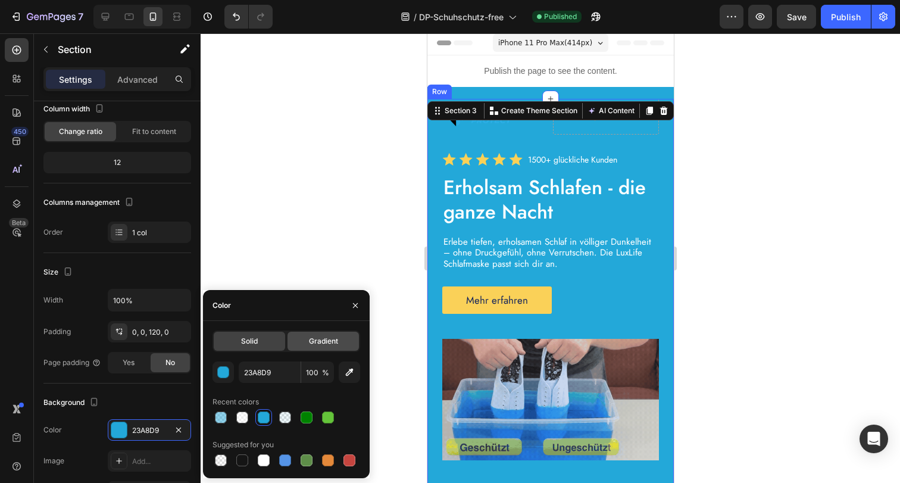
click at [342, 338] on div "Gradient" at bounding box center [322, 340] width 71 height 19
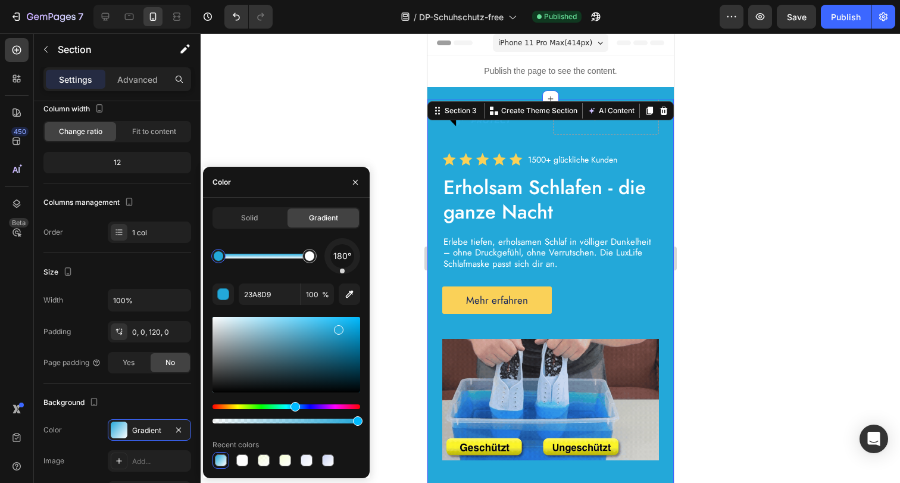
click at [342, 258] on span "180°" at bounding box center [342, 256] width 18 height 14
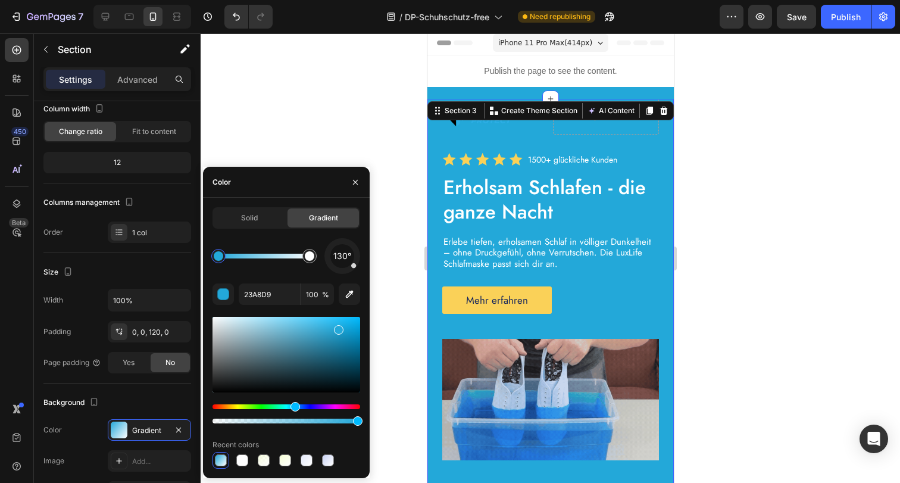
drag, startPoint x: 343, startPoint y: 270, endPoint x: 353, endPoint y: 265, distance: 11.5
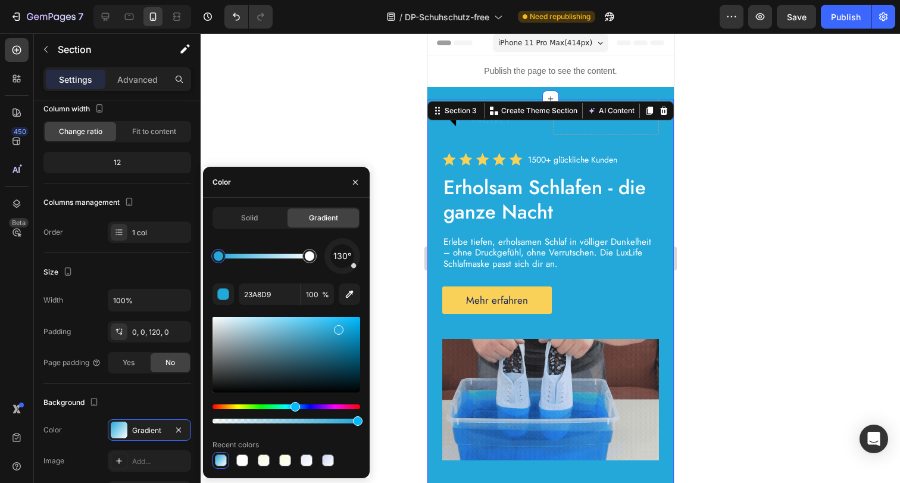
click at [353, 265] on div at bounding box center [353, 265] width 7 height 7
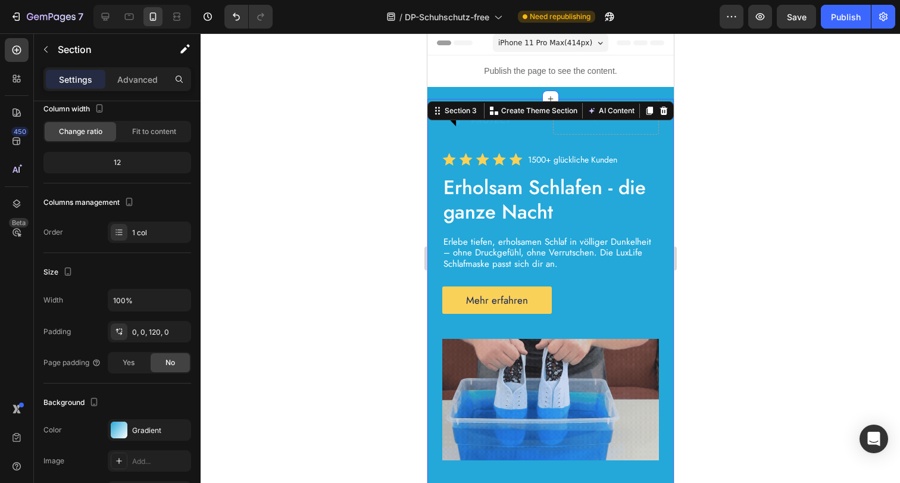
click at [721, 305] on div at bounding box center [550, 257] width 699 height 449
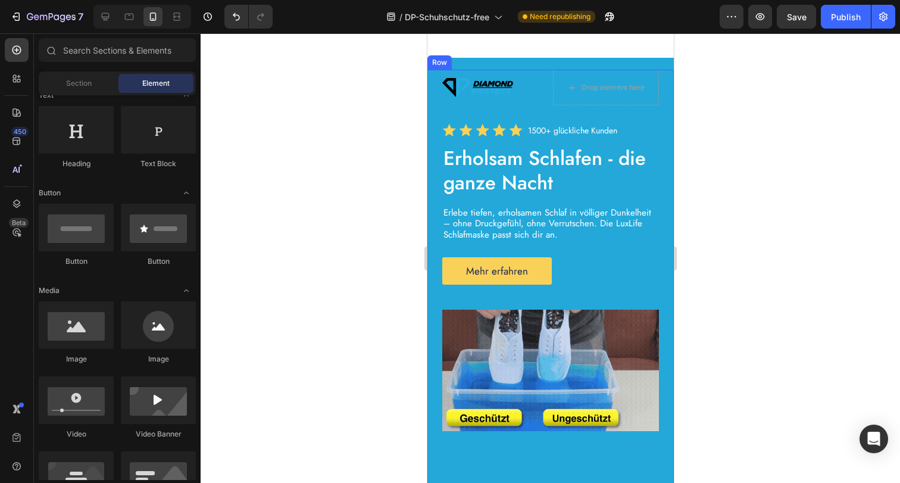
scroll to position [306, 0]
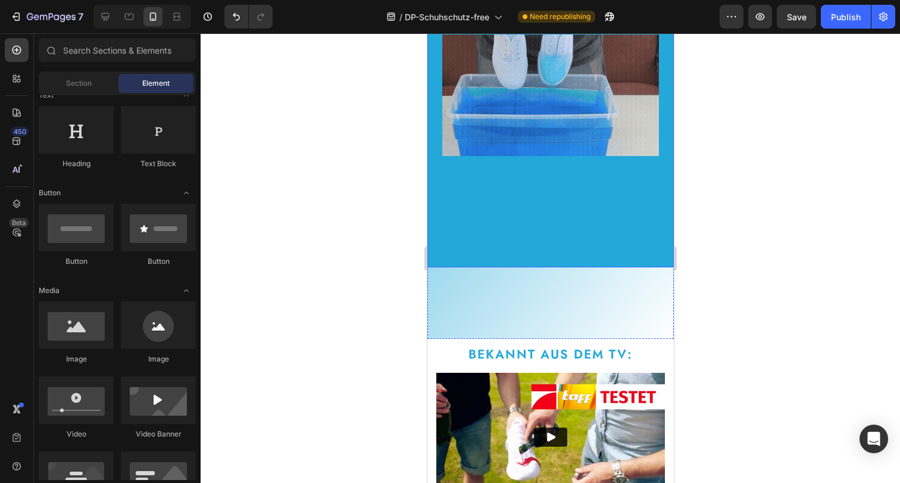
click at [601, 262] on div "Image Drop element here Row Icon Icon Icon Icon Icon Icon List 1500+ glückliche…" at bounding box center [550, 31] width 217 height 472
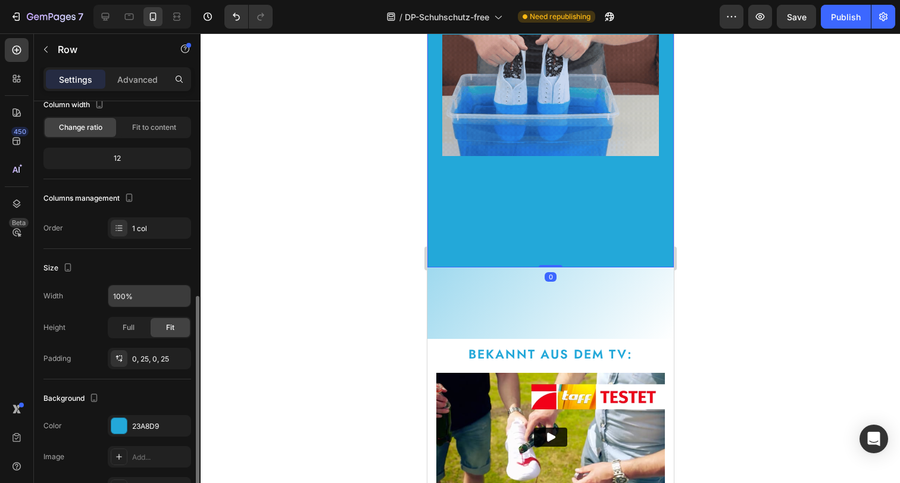
scroll to position [171, 0]
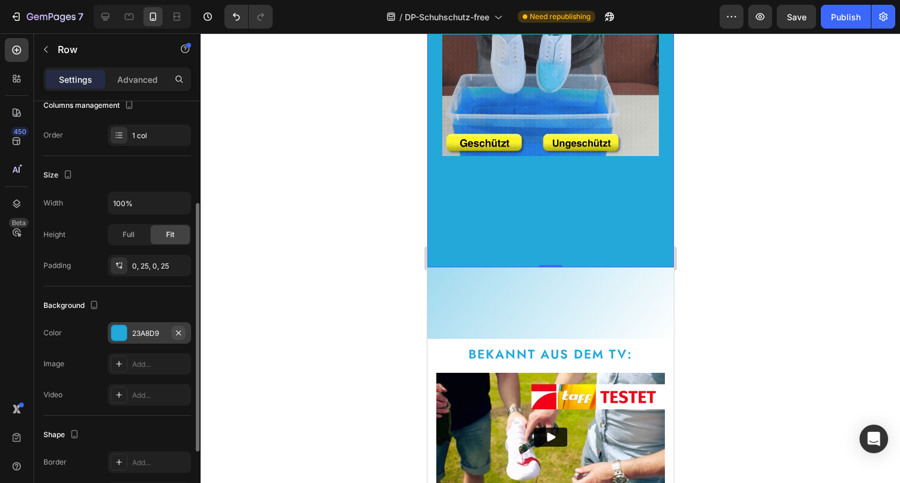
click at [181, 333] on icon "button" at bounding box center [179, 333] width 10 height 10
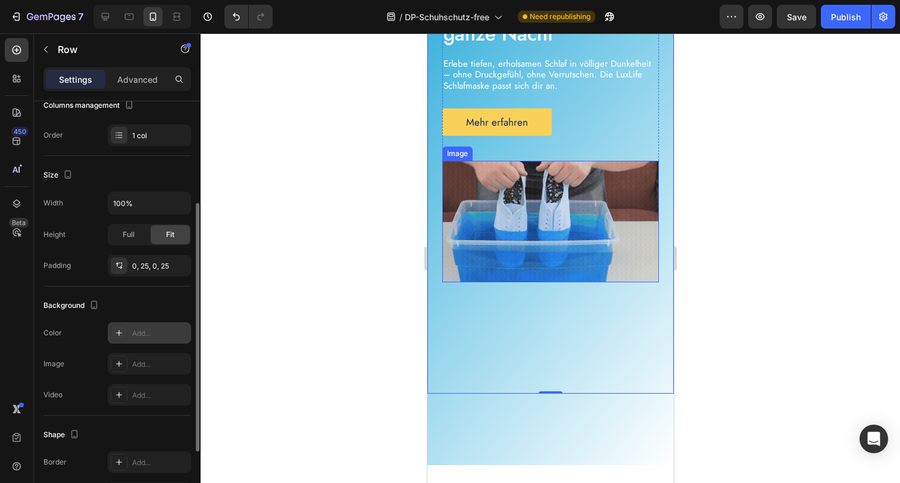
scroll to position [336, 0]
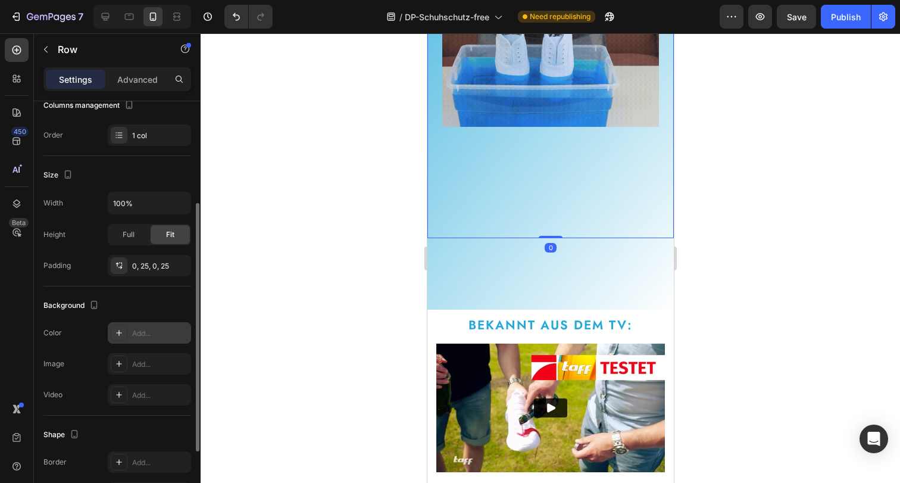
drag, startPoint x: 547, startPoint y: 241, endPoint x: 552, endPoint y: 198, distance: 43.7
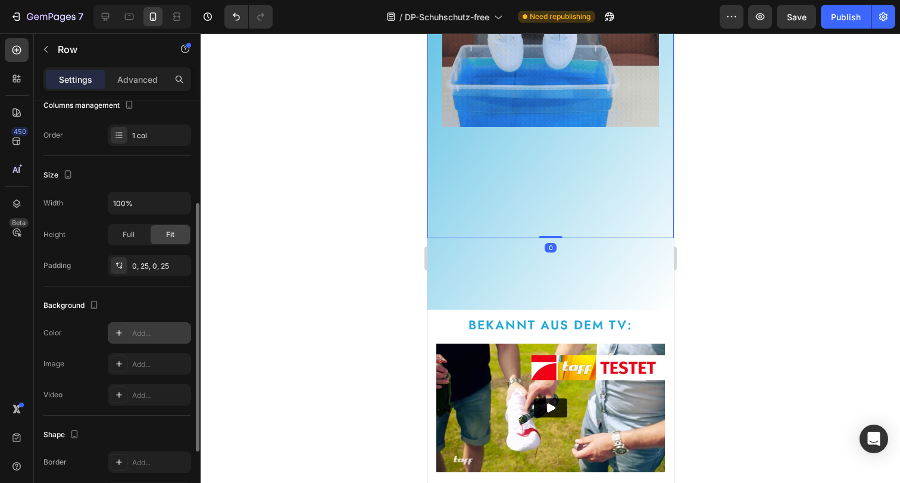
click at [552, 198] on div "Image Drop element here Row Icon Icon Icon Icon Icon Icon List 1500+ glückliche…" at bounding box center [550, 2] width 246 height 472
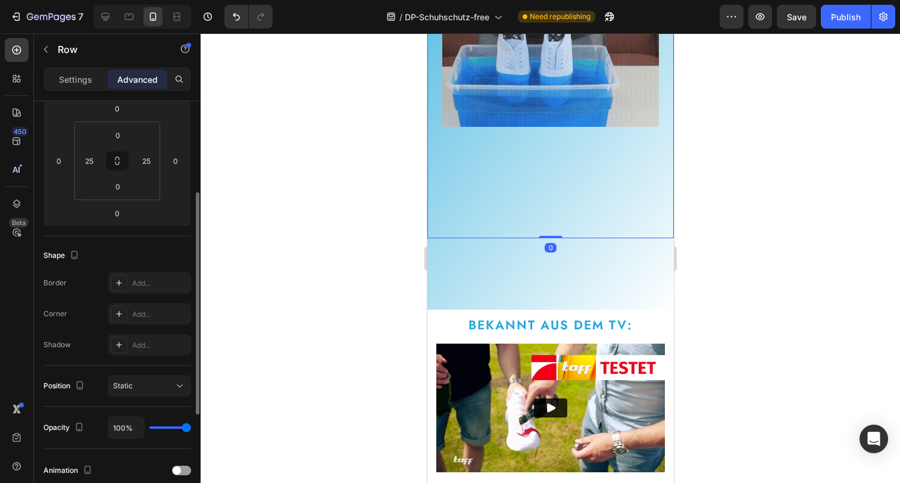
click at [556, 202] on div "Image Drop element here Row Icon Icon Icon Icon Icon Icon List 1500+ glückliche…" at bounding box center [550, 2] width 217 height 472
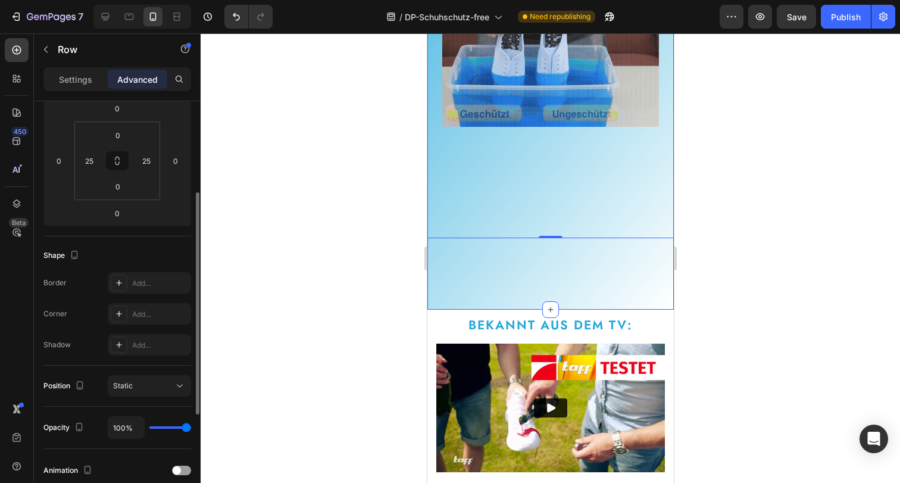
click at [508, 270] on div "Image Drop element here Row Icon Icon Icon Icon Icon Icon List 1500+ glückliche…" at bounding box center [550, 38] width 246 height 544
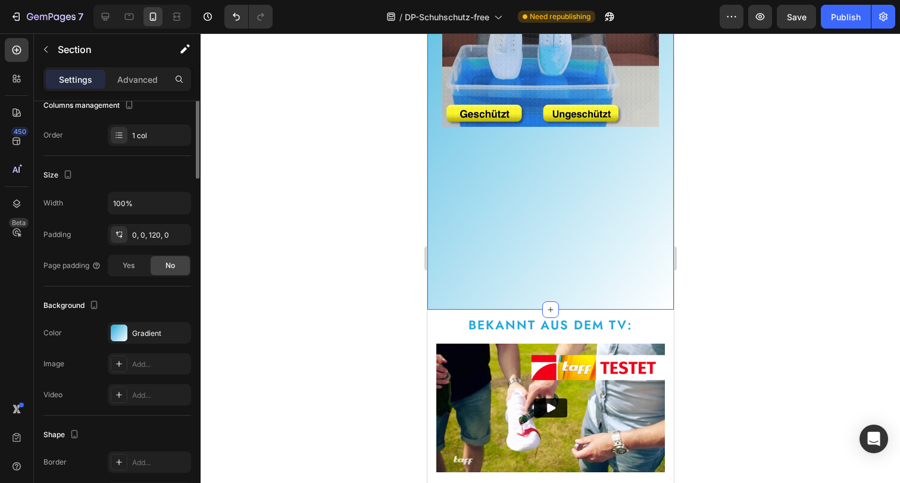
scroll to position [0, 0]
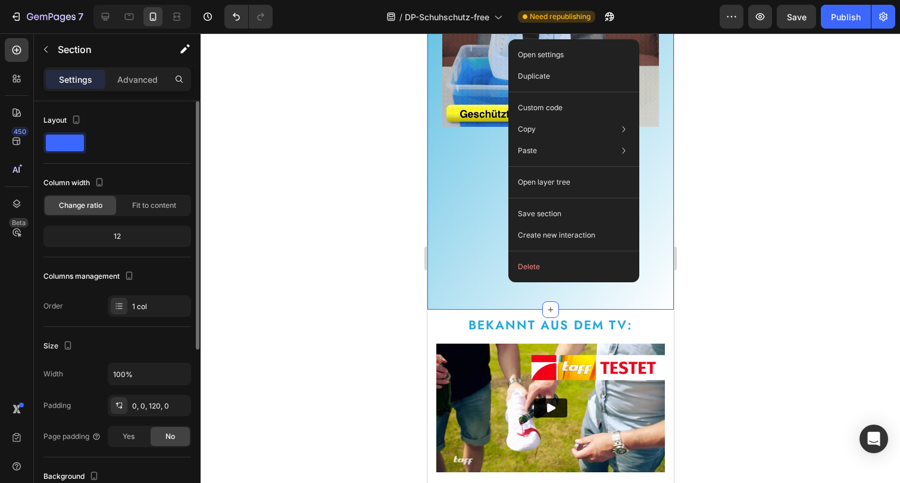
click at [493, 270] on div "Image Drop element here Row Icon Icon Icon Icon Icon Icon List 1500+ glückliche…" at bounding box center [550, 38] width 246 height 544
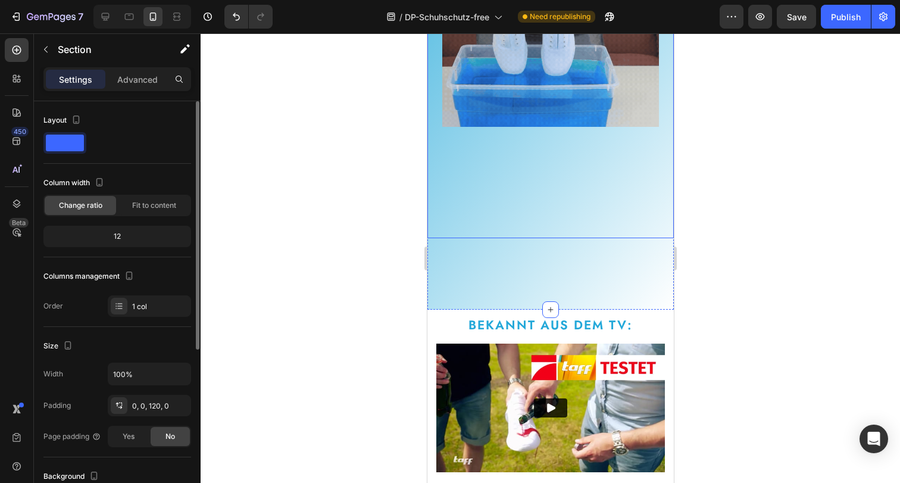
click at [508, 205] on div "Image Drop element here Row Icon Icon Icon Icon Icon Icon List 1500+ glückliche…" at bounding box center [550, 2] width 217 height 472
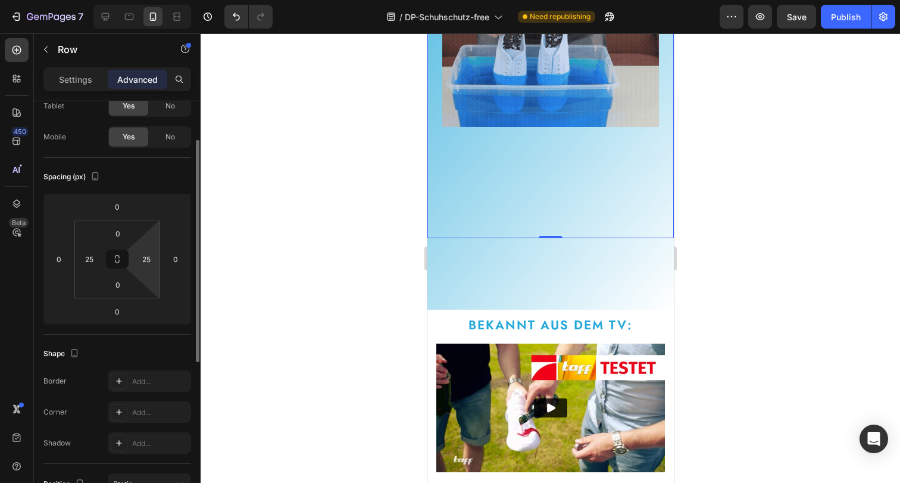
scroll to position [136, 0]
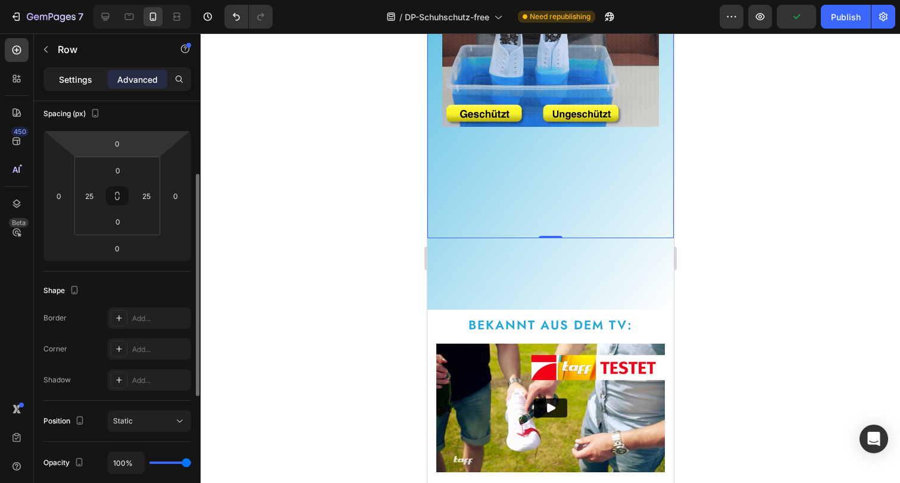
click at [83, 82] on p "Settings" at bounding box center [75, 79] width 33 height 12
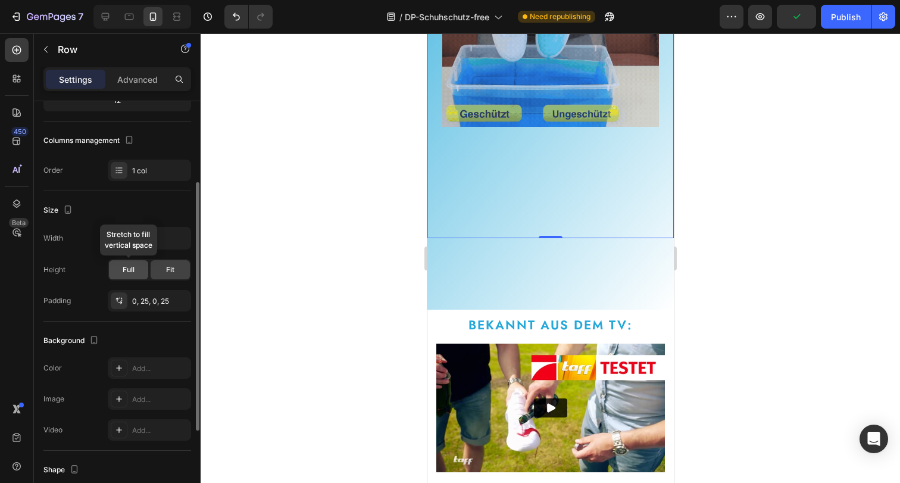
click at [140, 271] on div "Full" at bounding box center [128, 269] width 39 height 19
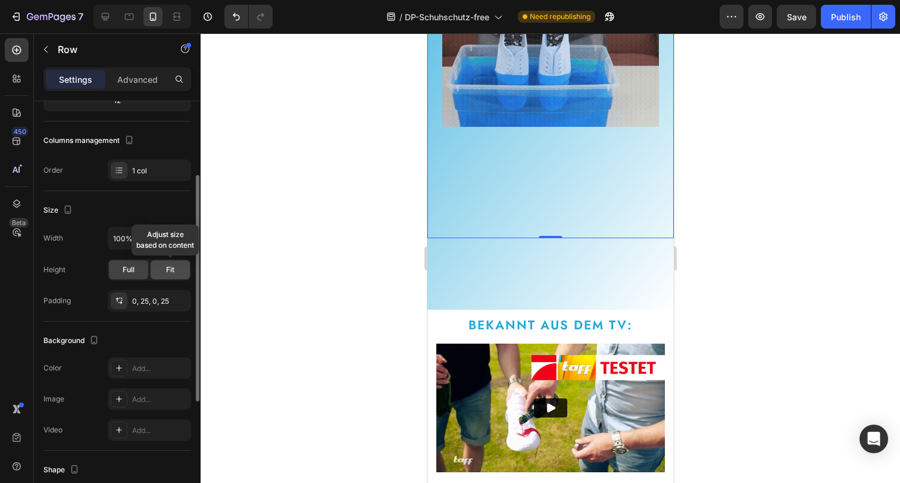
click at [167, 273] on span "Fit" at bounding box center [170, 269] width 8 height 11
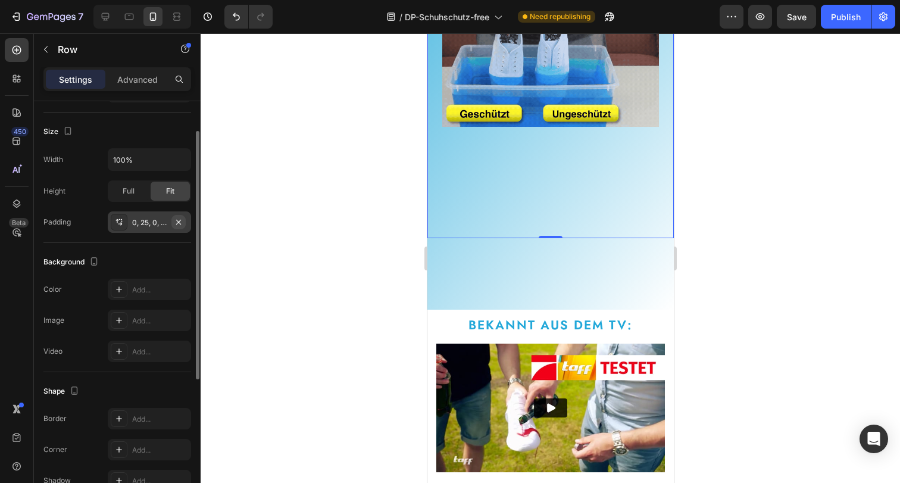
scroll to position [280, 0]
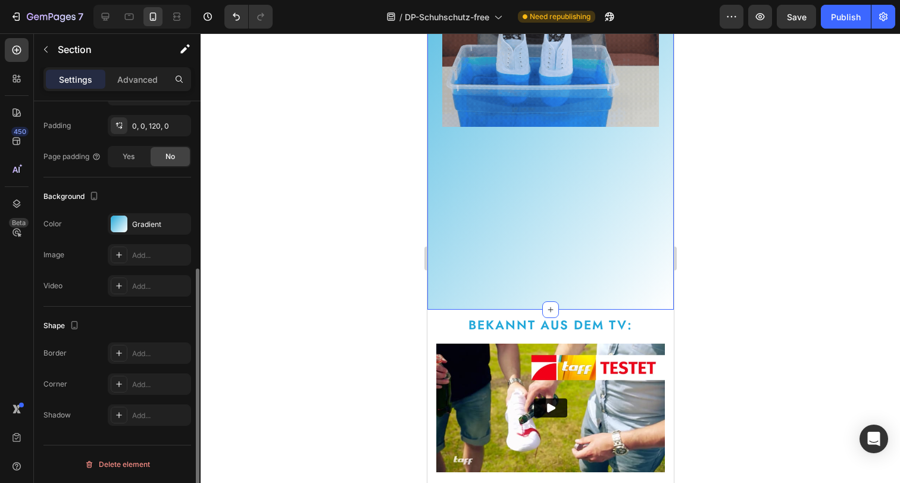
click at [474, 295] on div "Image Drop element here Row Icon Icon Icon Icon Icon Icon List 1500+ glückliche…" at bounding box center [550, 38] width 246 height 544
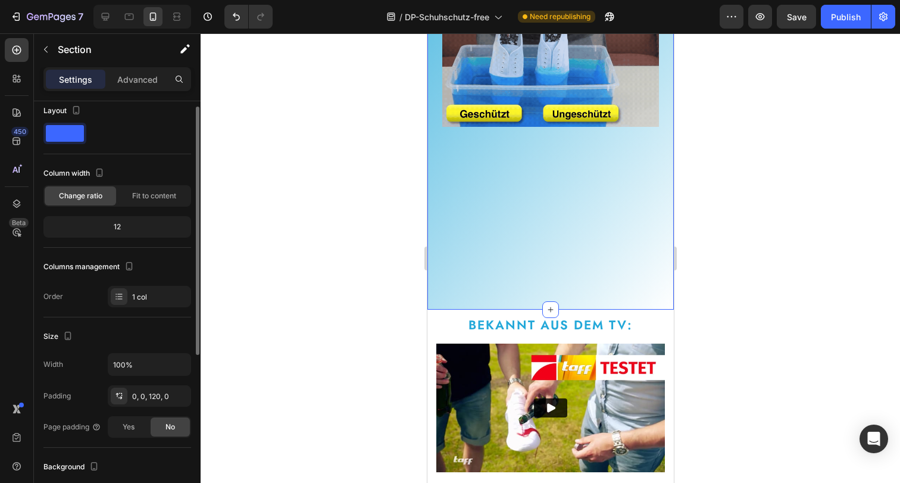
scroll to position [0, 0]
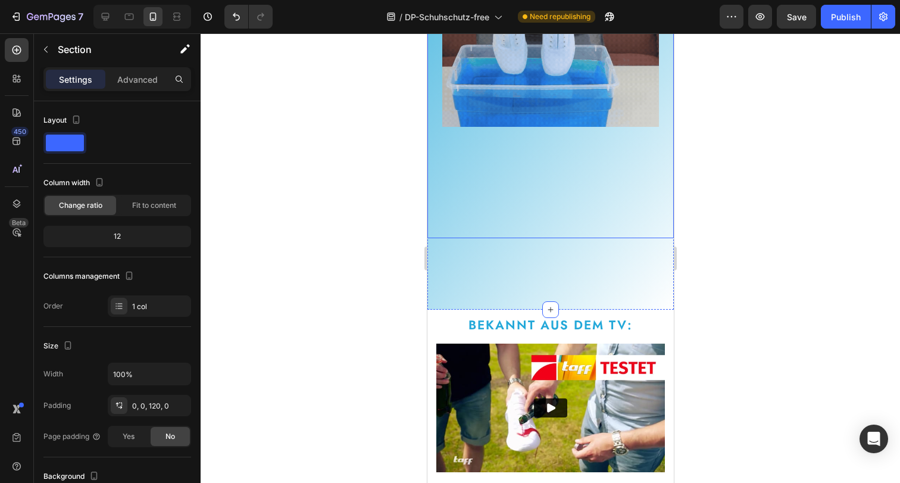
click at [547, 187] on div "Image Drop element here Row Icon Icon Icon Icon Icon Icon List 1500+ glückliche…" at bounding box center [550, 2] width 217 height 472
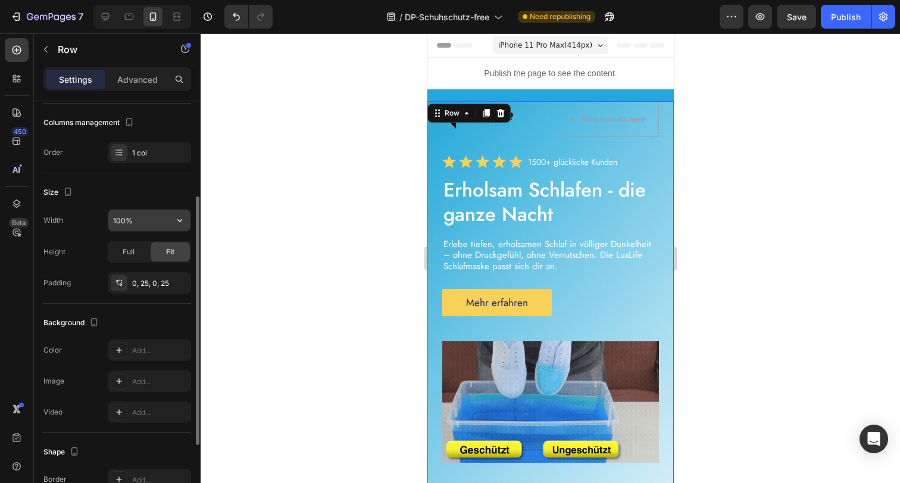
scroll to position [156, 0]
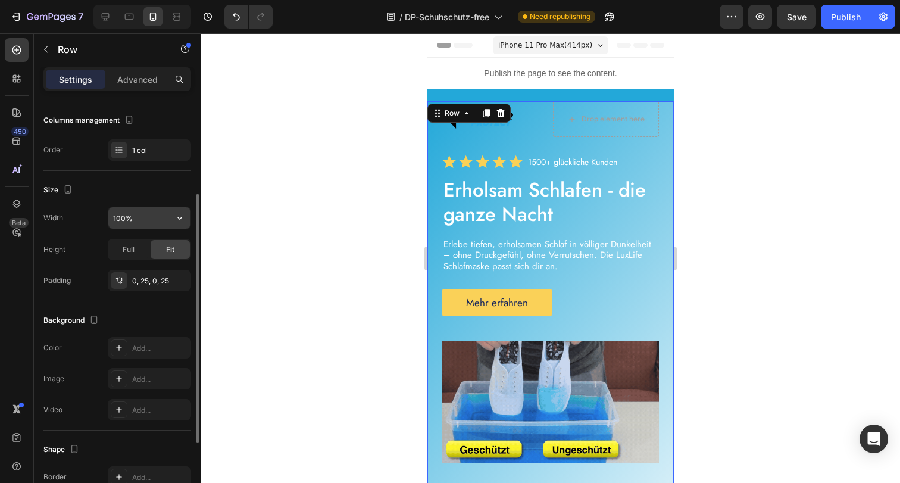
click at [155, 218] on input "100%" at bounding box center [149, 217] width 82 height 21
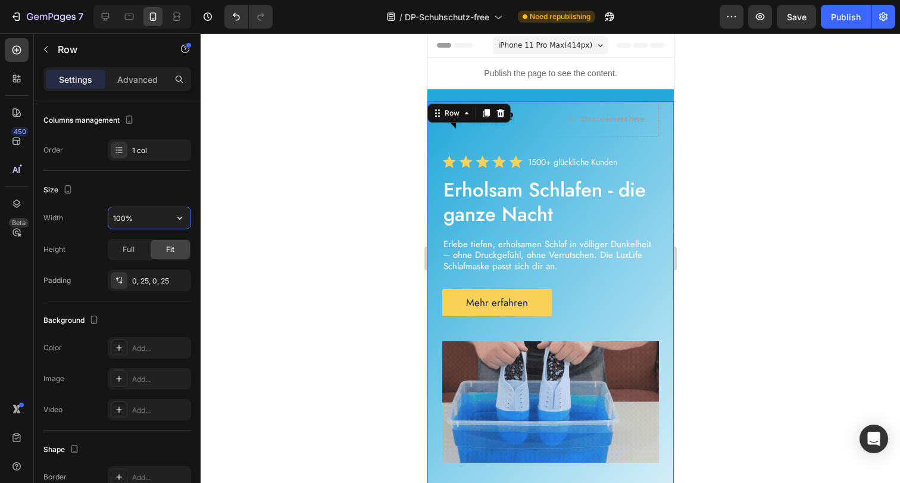
click at [155, 218] on input "100%" at bounding box center [149, 217] width 82 height 21
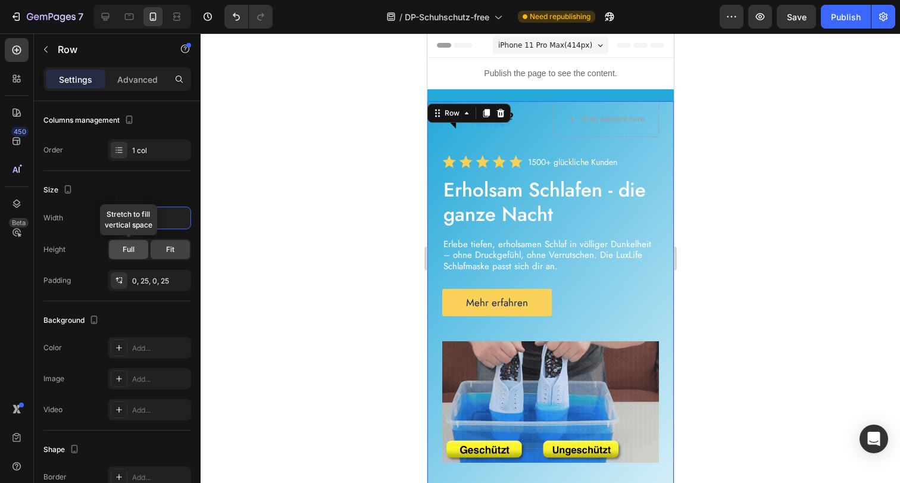
click at [138, 243] on div "Full" at bounding box center [128, 249] width 39 height 19
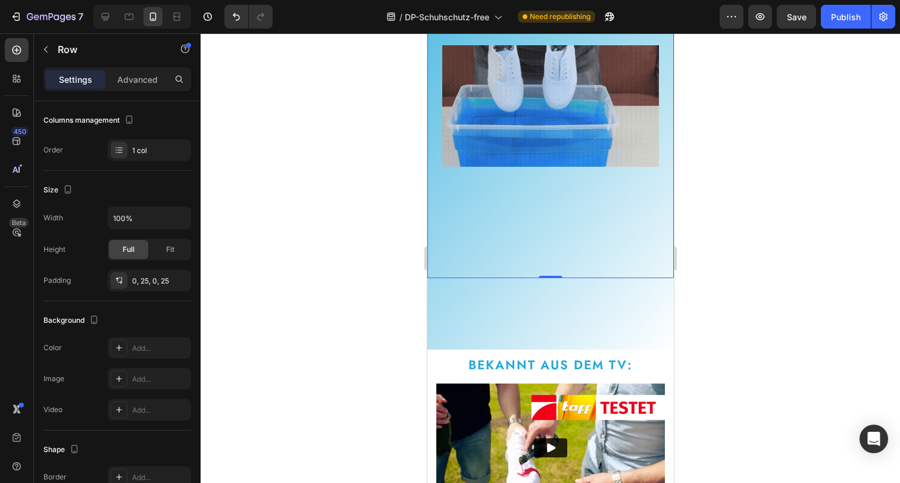
scroll to position [372, 0]
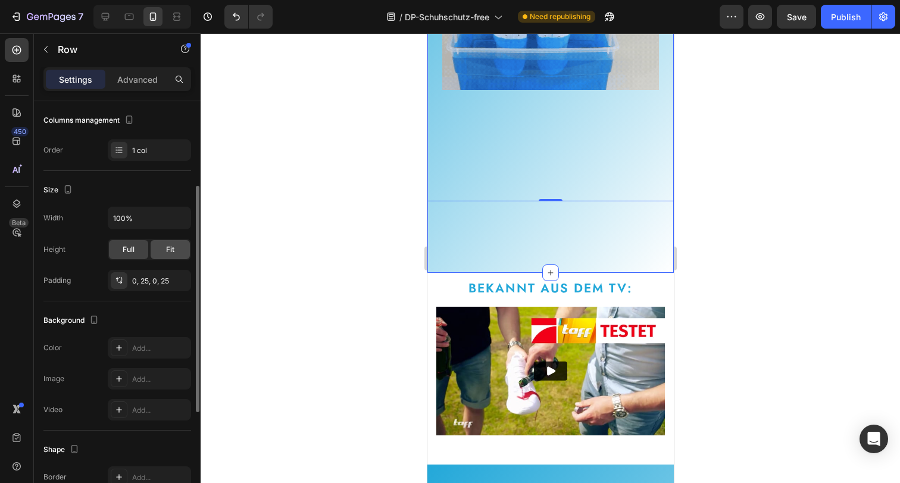
click at [156, 248] on div "Fit" at bounding box center [170, 249] width 39 height 19
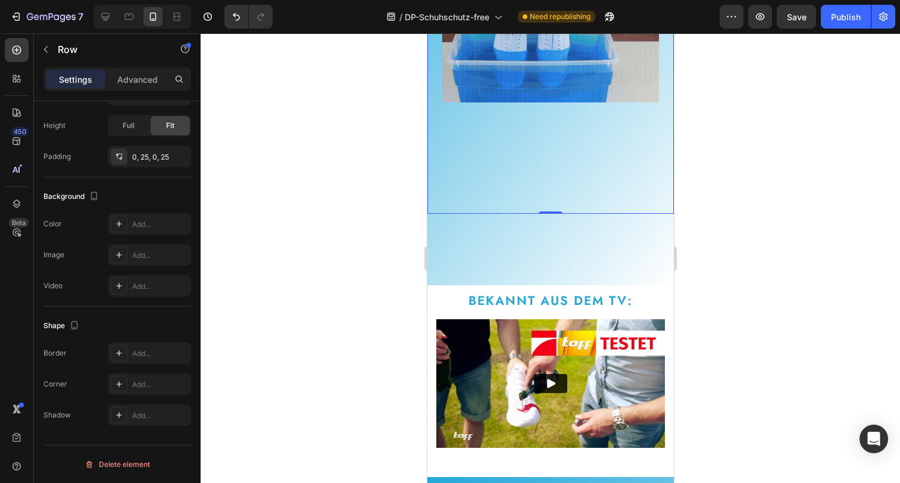
scroll to position [377, 0]
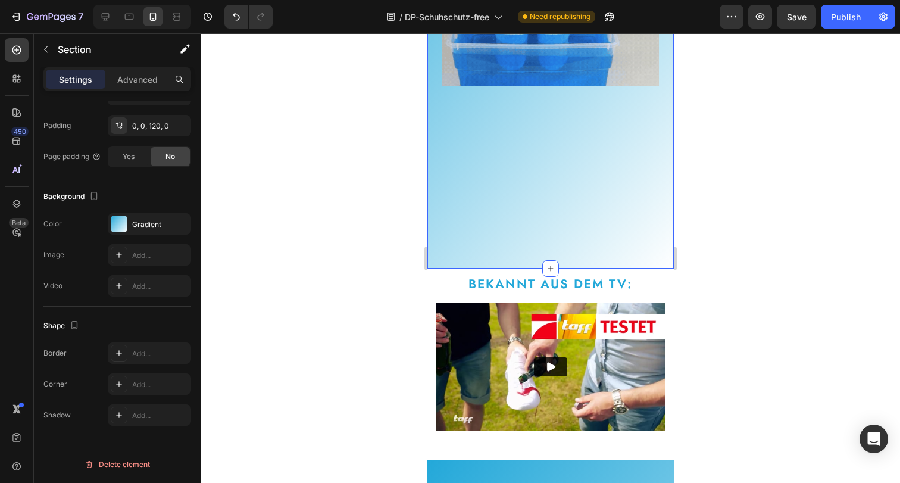
scroll to position [0, 0]
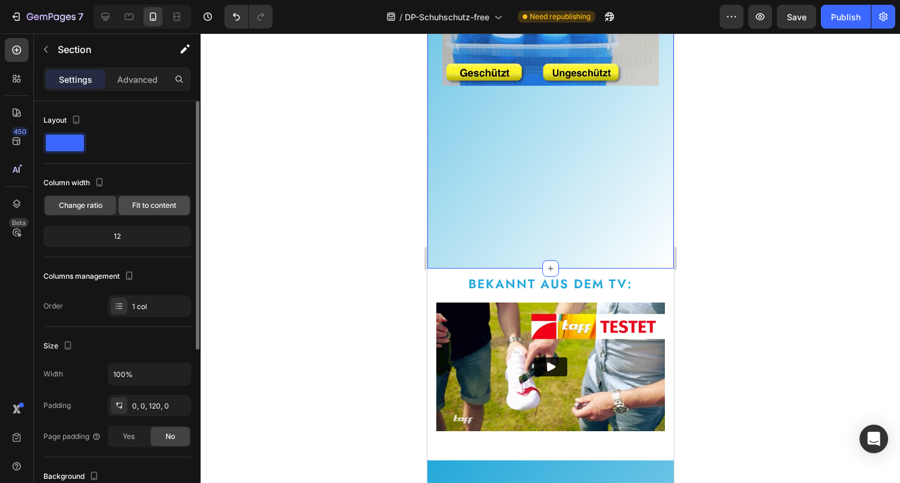
click at [153, 208] on span "Fit to content" at bounding box center [154, 205] width 44 height 11
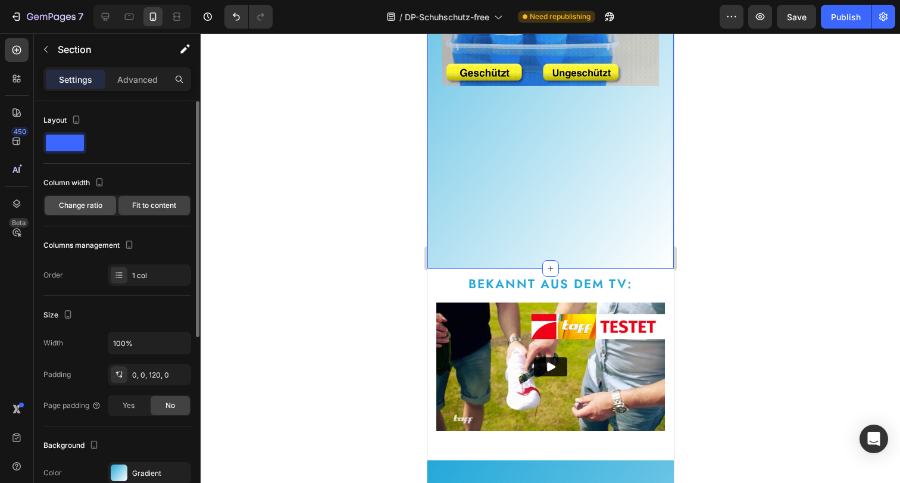
click at [98, 206] on span "Change ratio" at bounding box center [80, 205] width 43 height 11
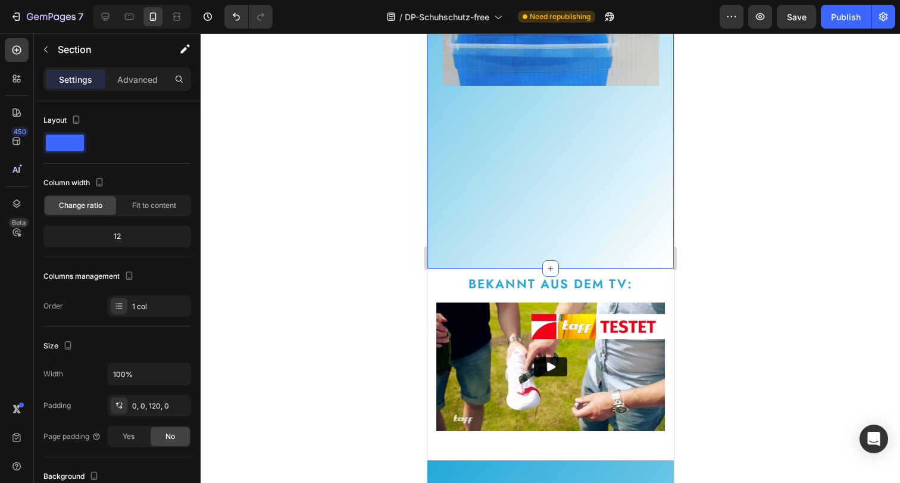
click at [129, 237] on div "12" at bounding box center [117, 236] width 143 height 17
click at [121, 237] on div "12" at bounding box center [117, 236] width 143 height 17
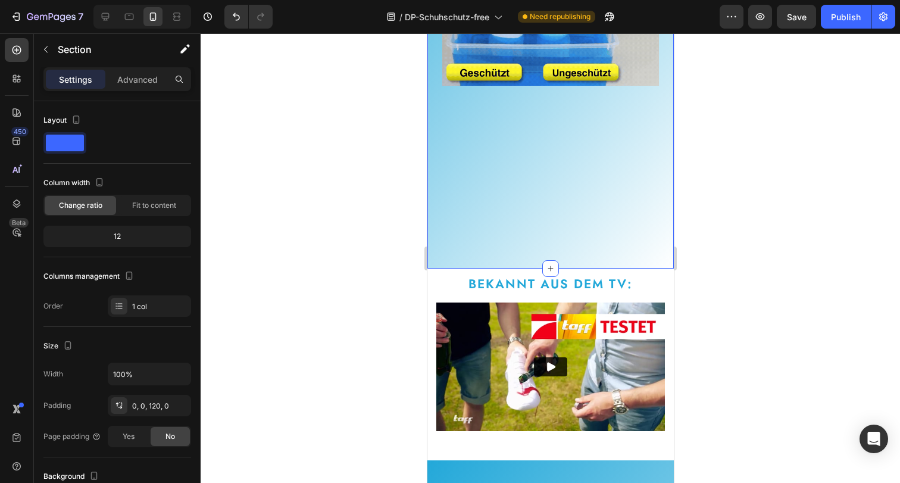
click at [121, 237] on div "12" at bounding box center [117, 236] width 143 height 17
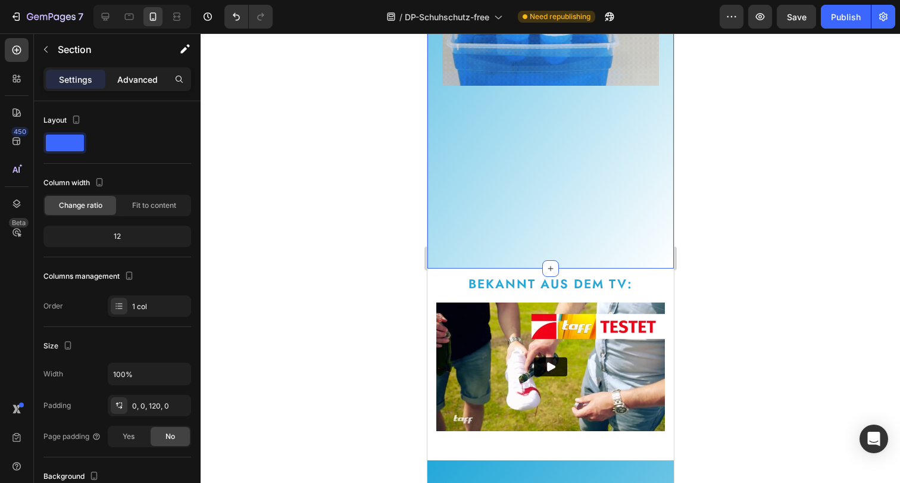
click at [137, 79] on p "Advanced" at bounding box center [137, 79] width 40 height 12
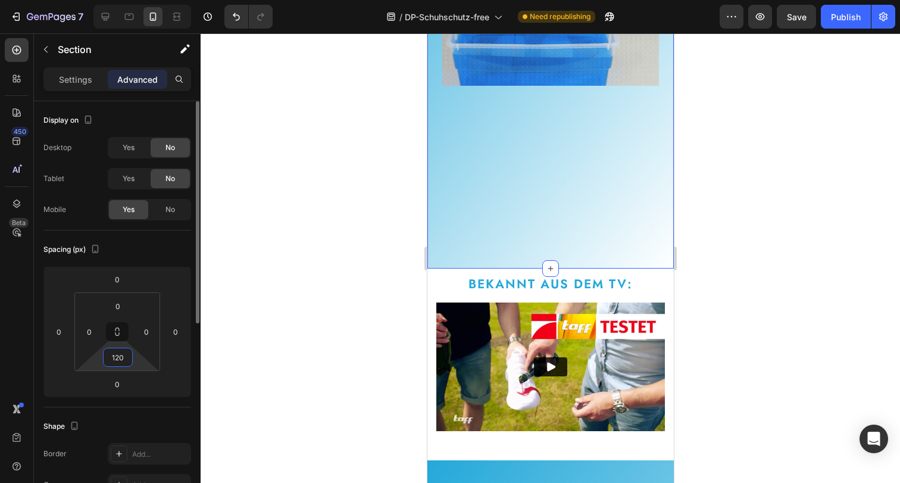
click at [120, 356] on input "120" at bounding box center [118, 357] width 24 height 18
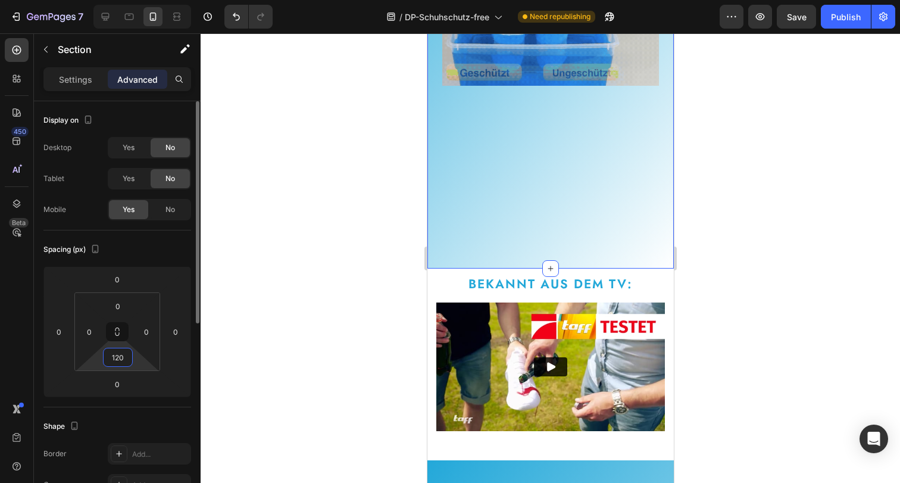
click at [120, 356] on input "120" at bounding box center [118, 357] width 24 height 18
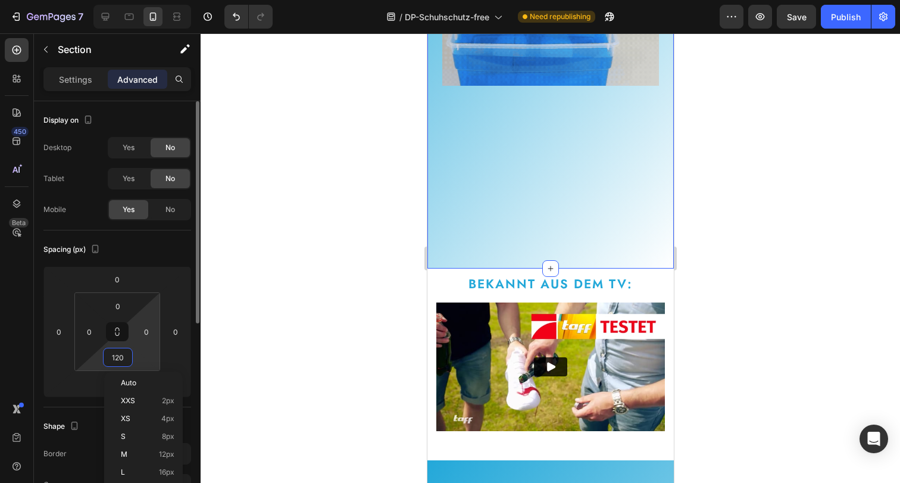
type input "0"
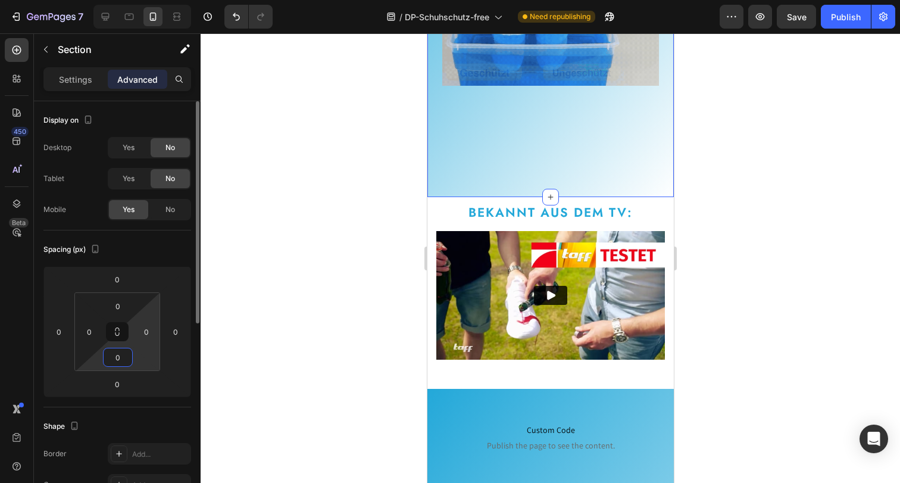
scroll to position [218, 0]
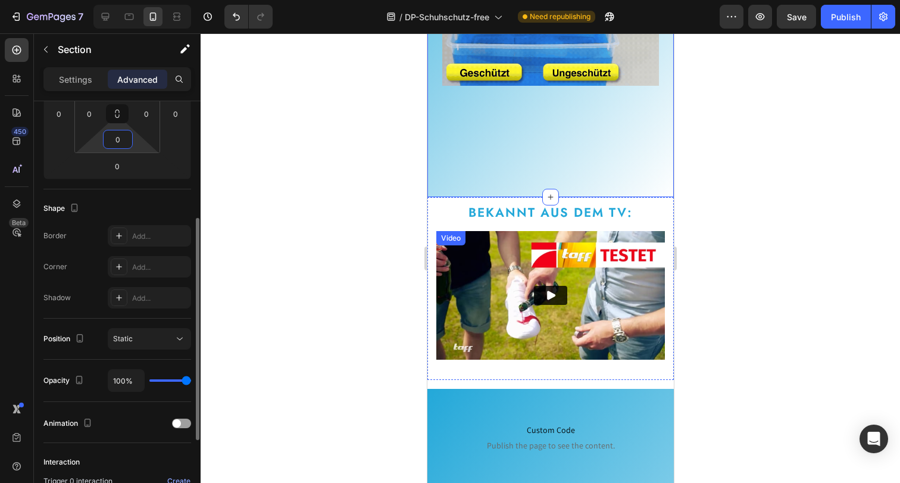
click at [640, 264] on img at bounding box center [550, 295] width 228 height 129
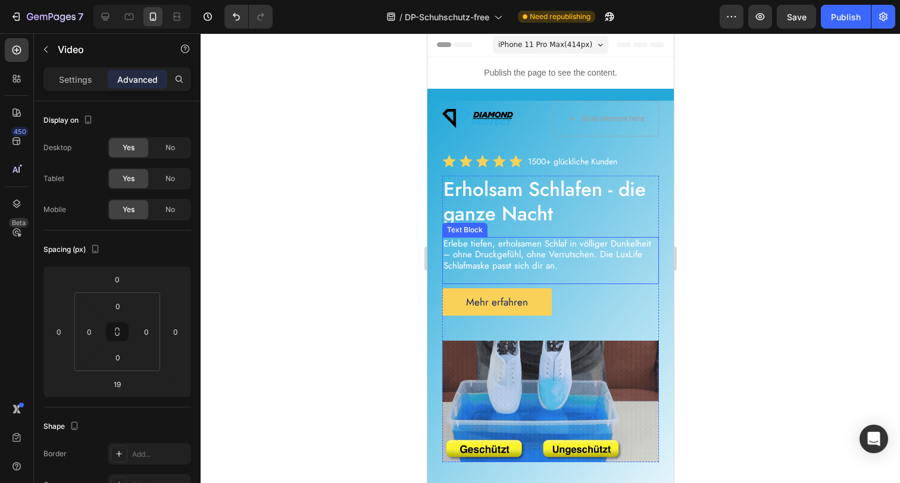
scroll to position [2, 0]
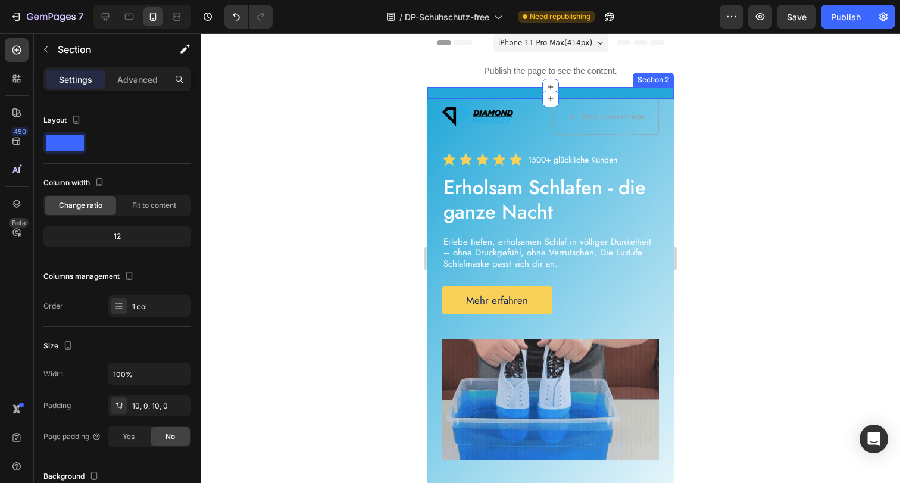
click at [599, 93] on div "Image Row Icon Icon Icon Icon Icon Icon List 1500+ glückliche Kunden Text Block…" at bounding box center [550, 93] width 246 height 12
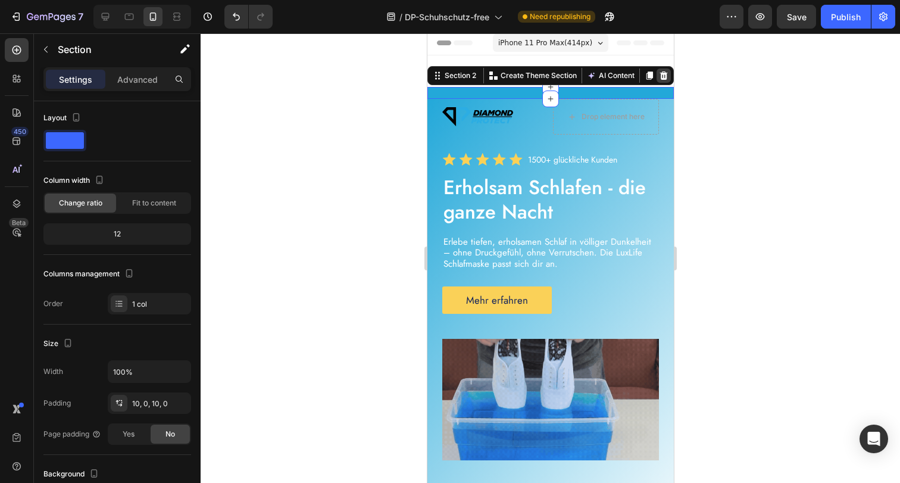
click at [659, 77] on icon at bounding box center [663, 75] width 8 height 8
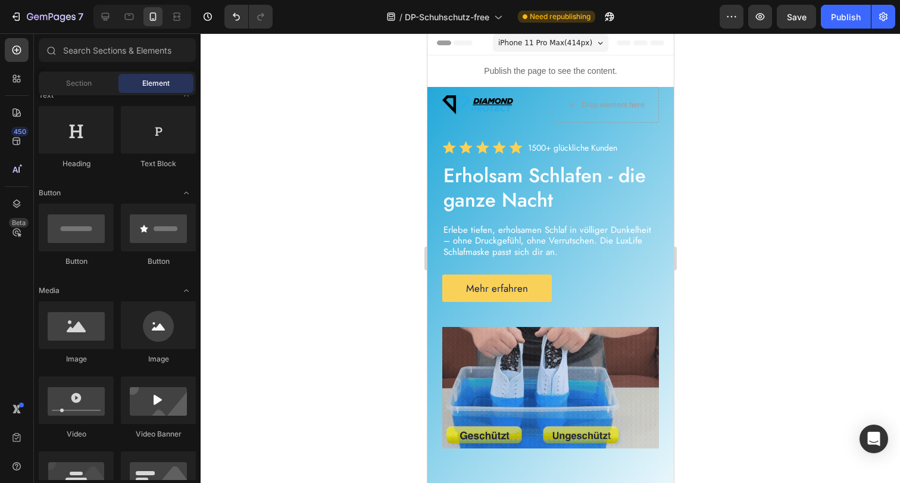
drag, startPoint x: 725, startPoint y: 196, endPoint x: 709, endPoint y: 201, distance: 16.8
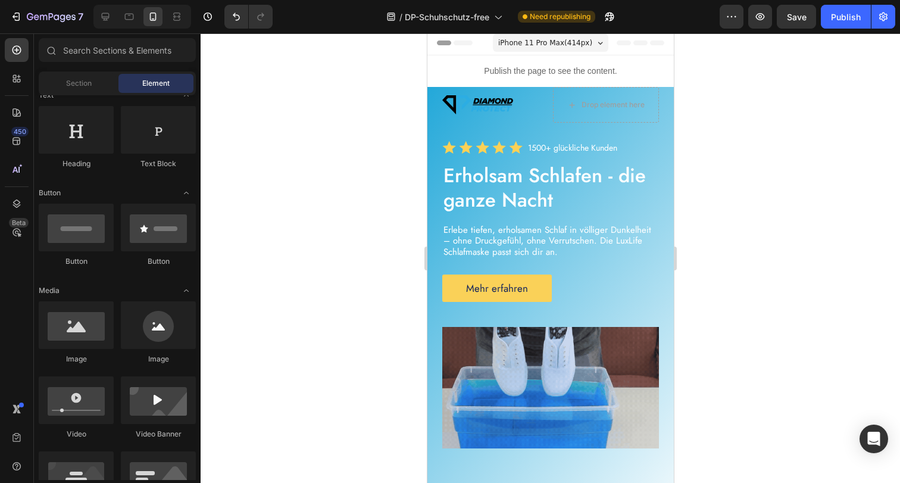
click at [725, 196] on div at bounding box center [550, 257] width 699 height 449
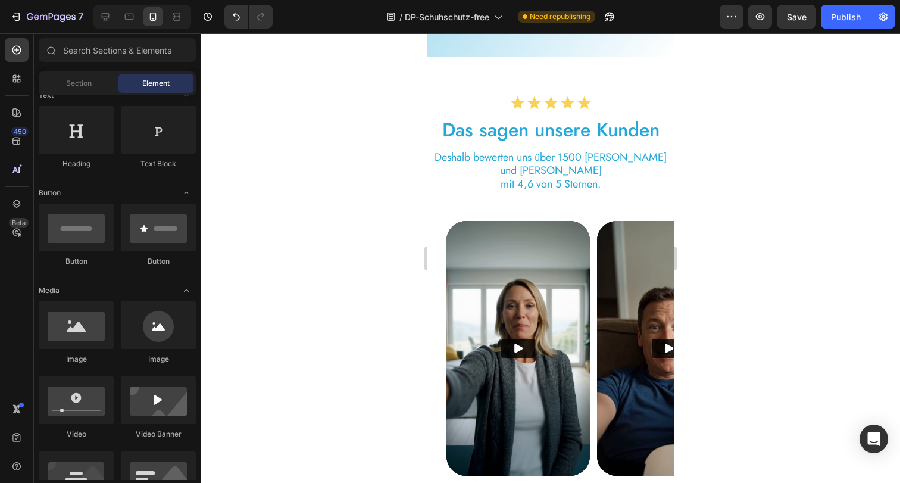
scroll to position [1427, 0]
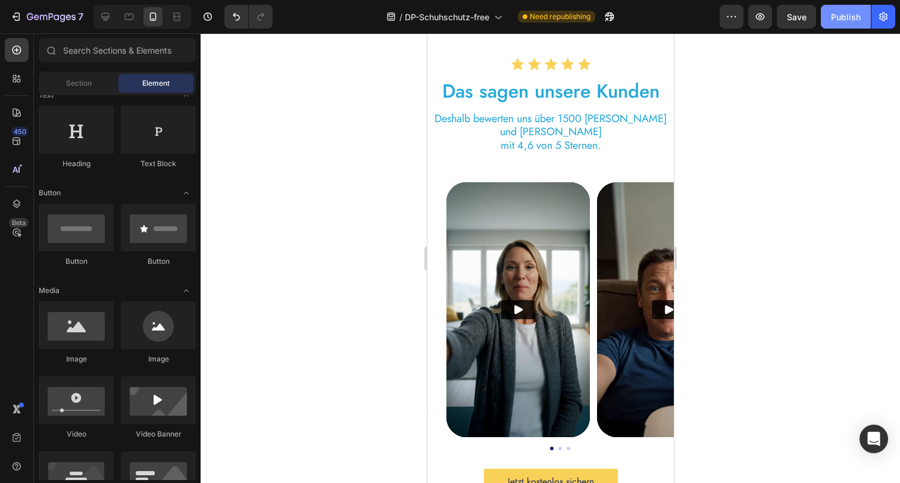
click at [839, 19] on div "Publish" at bounding box center [846, 17] width 30 height 12
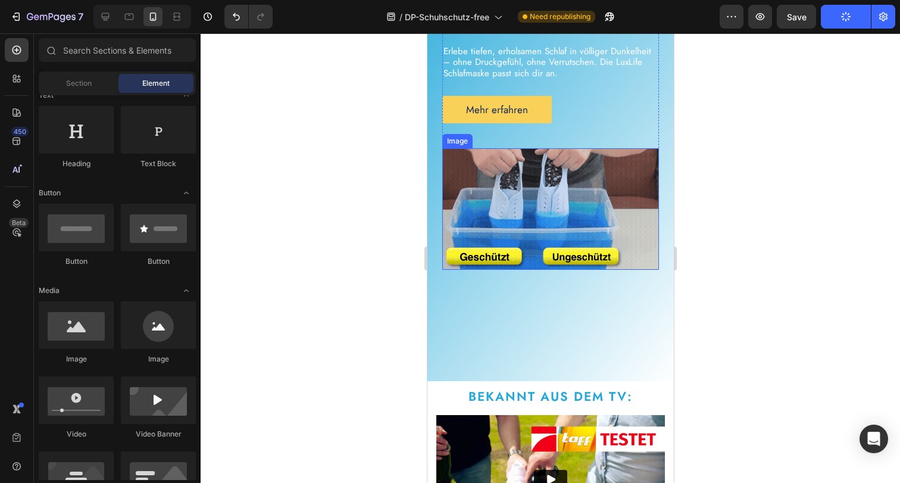
scroll to position [72, 0]
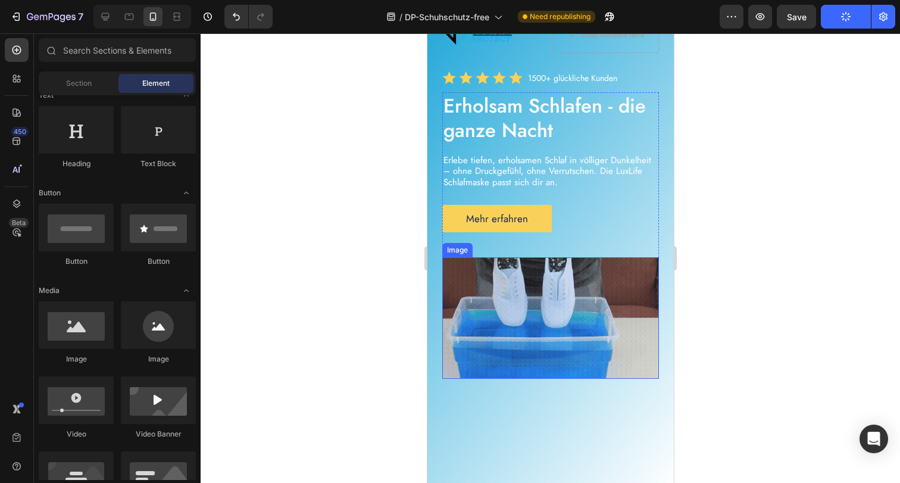
click at [580, 285] on img at bounding box center [550, 317] width 217 height 121
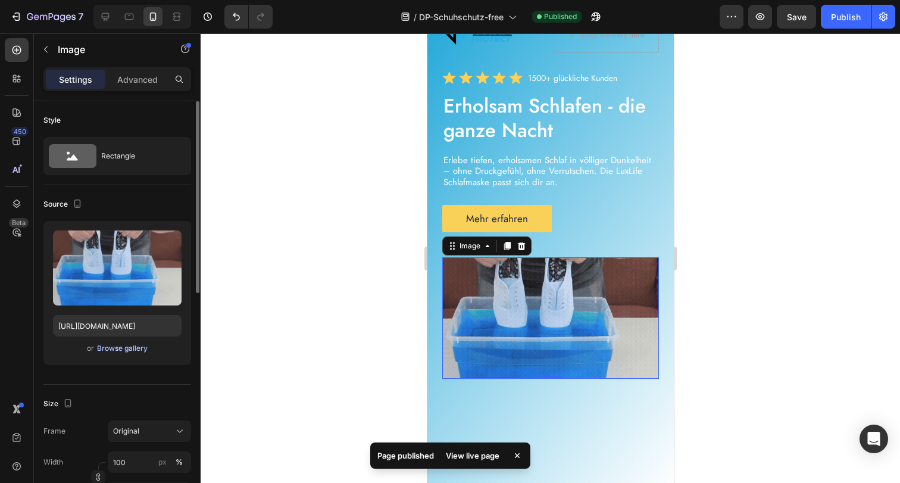
click at [137, 349] on div "Browse gallery" at bounding box center [122, 348] width 51 height 11
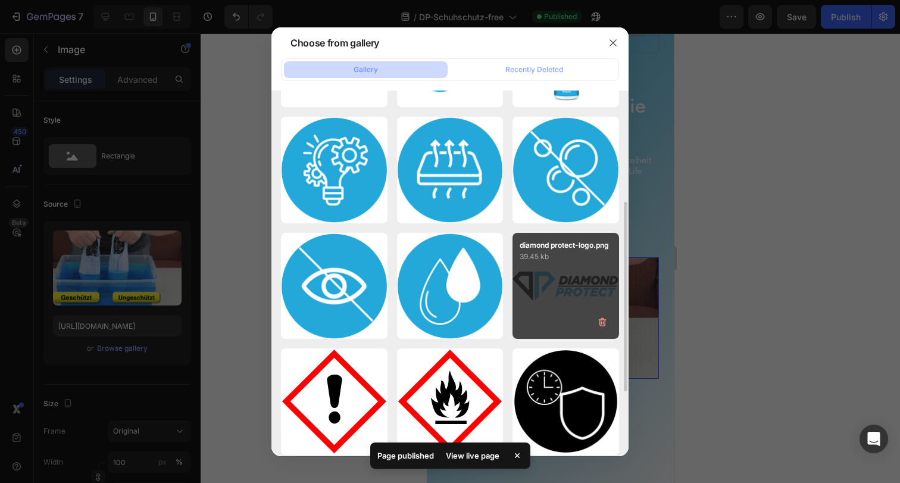
scroll to position [0, 0]
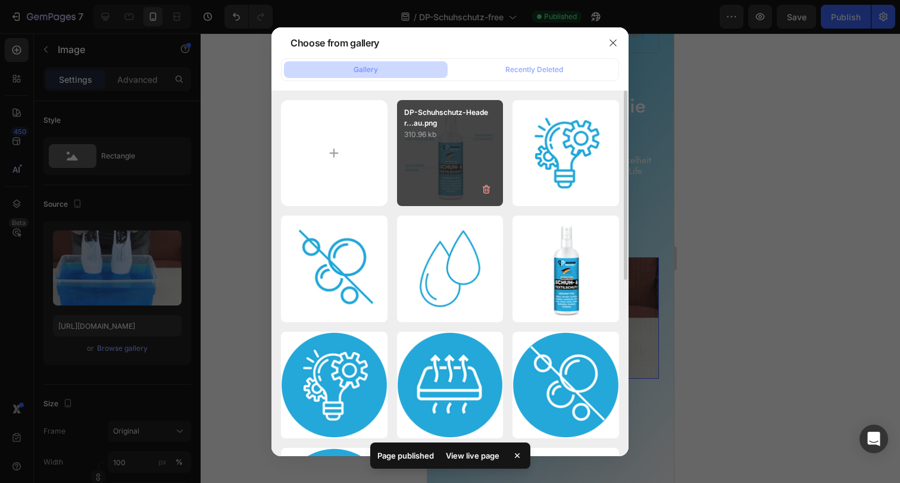
click at [471, 161] on div "DP-Schuhschutz-Header...au.png 310.96 kb" at bounding box center [450, 153] width 107 height 107
type input "https://cdn.shopify.com/s/files/1/0854/7998/1351/files/gempages_500410514925421…"
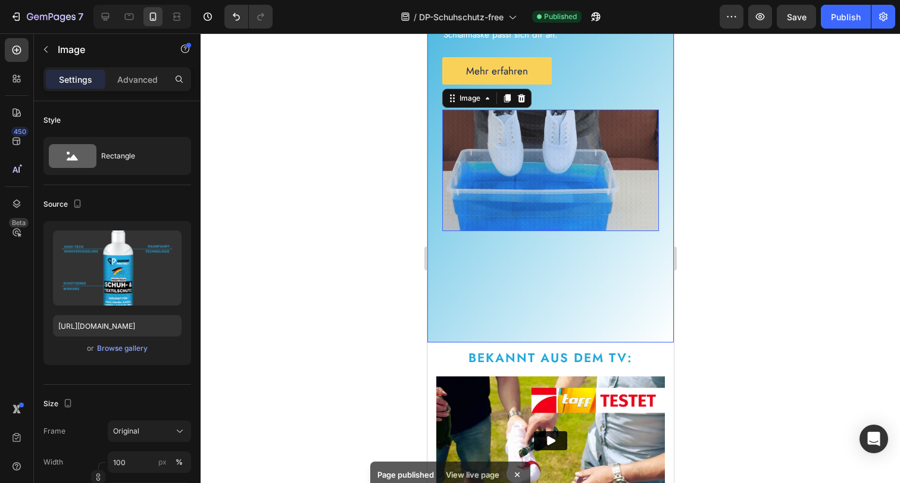
scroll to position [229, 0]
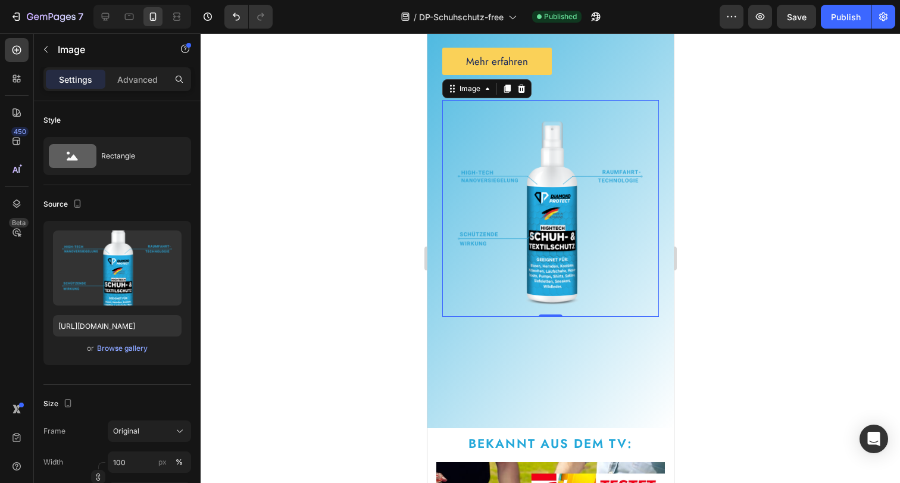
click at [710, 318] on div at bounding box center [550, 257] width 699 height 449
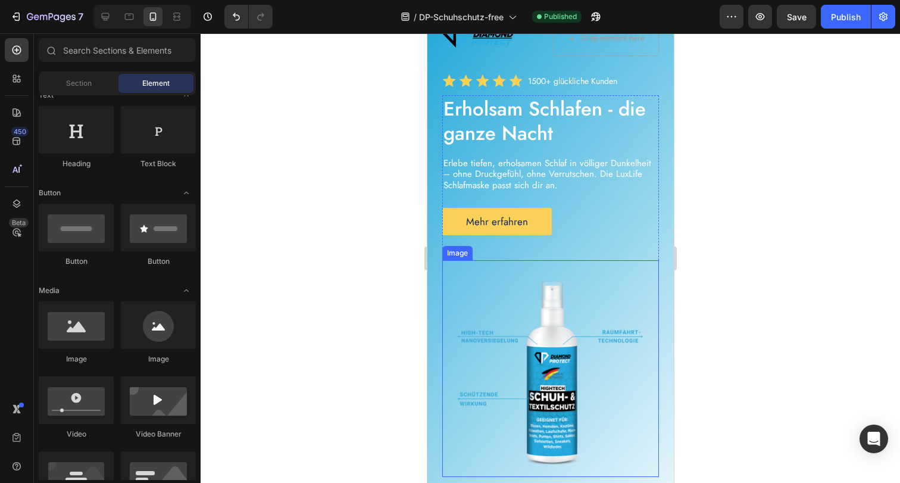
scroll to position [215, 0]
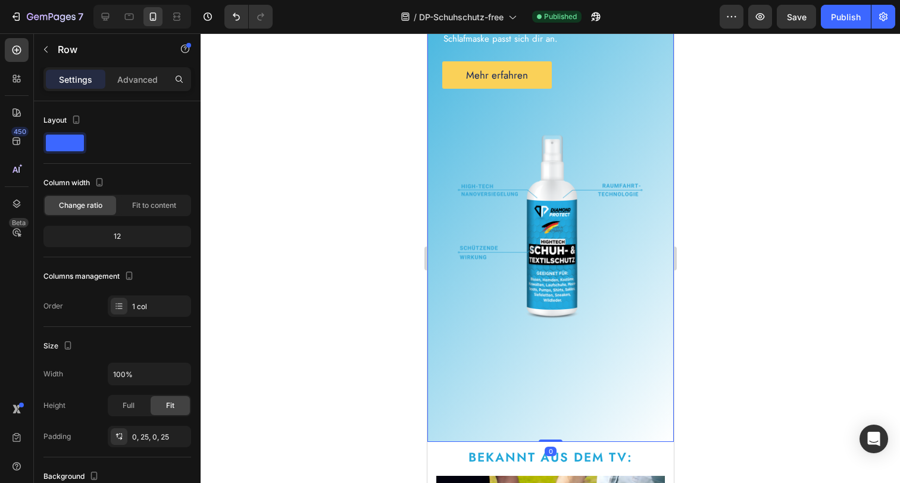
click at [583, 367] on div "Image Drop element here Row Icon Icon Icon Icon Icon Icon List 1500+ glückliche…" at bounding box center [550, 158] width 217 height 568
click at [143, 86] on div "Advanced" at bounding box center [138, 79] width 60 height 19
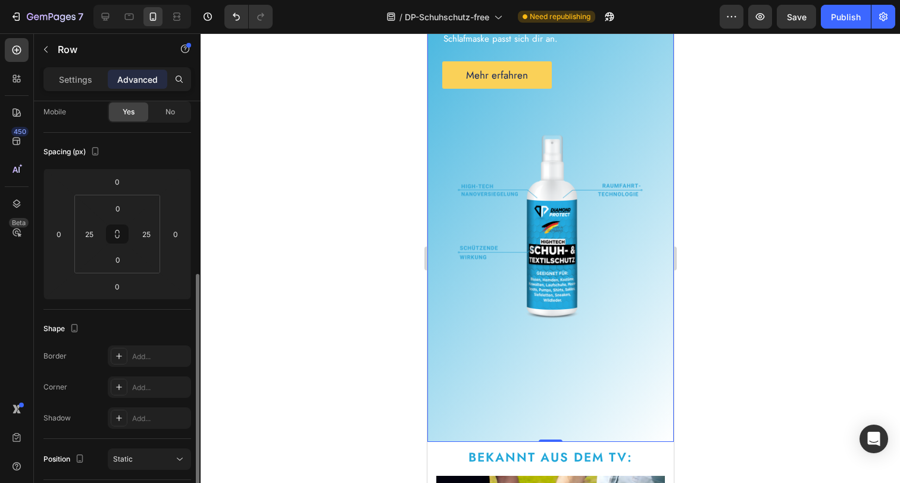
scroll to position [176, 0]
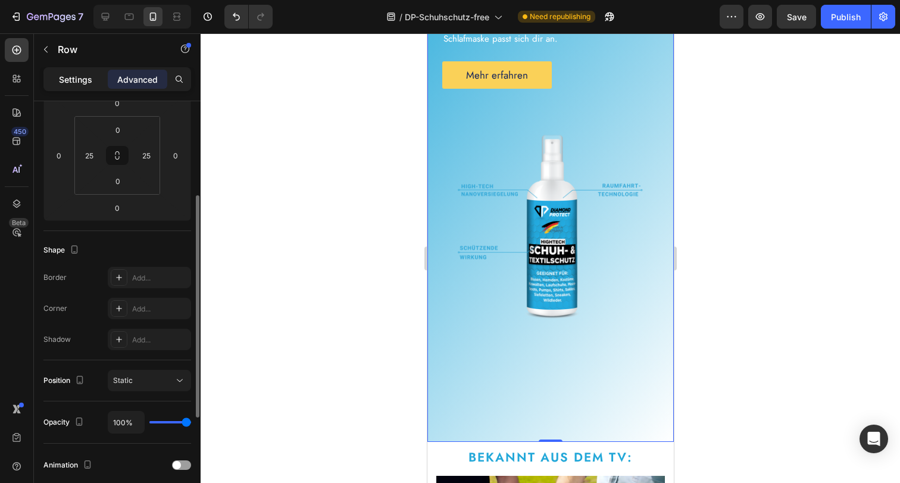
click at [60, 70] on div "Settings" at bounding box center [76, 79] width 60 height 19
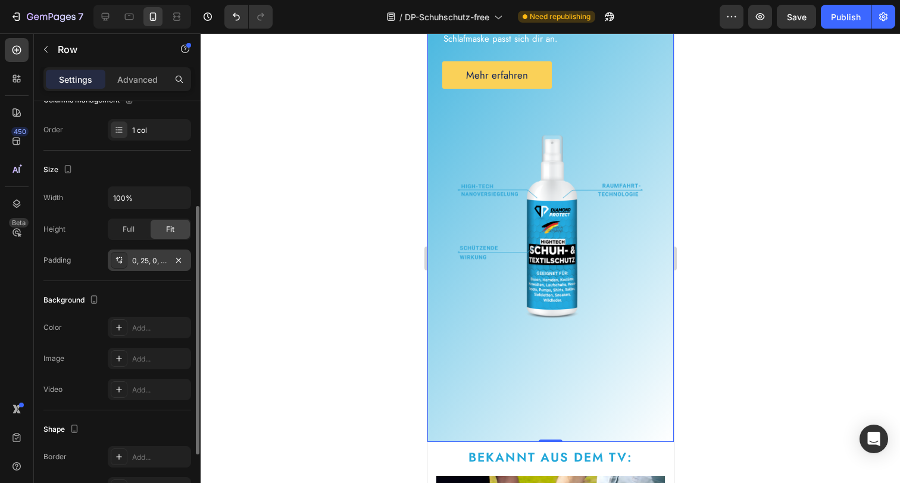
scroll to position [179, 0]
click at [177, 231] on div "Fit" at bounding box center [170, 226] width 39 height 19
click at [167, 258] on div "0, 25, 0, 25" at bounding box center [149, 257] width 83 height 21
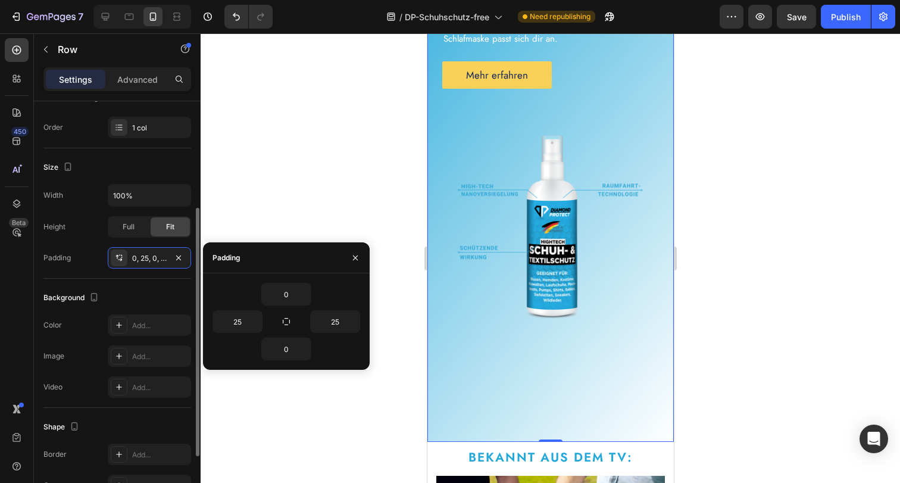
click at [167, 293] on div "Background" at bounding box center [117, 297] width 148 height 19
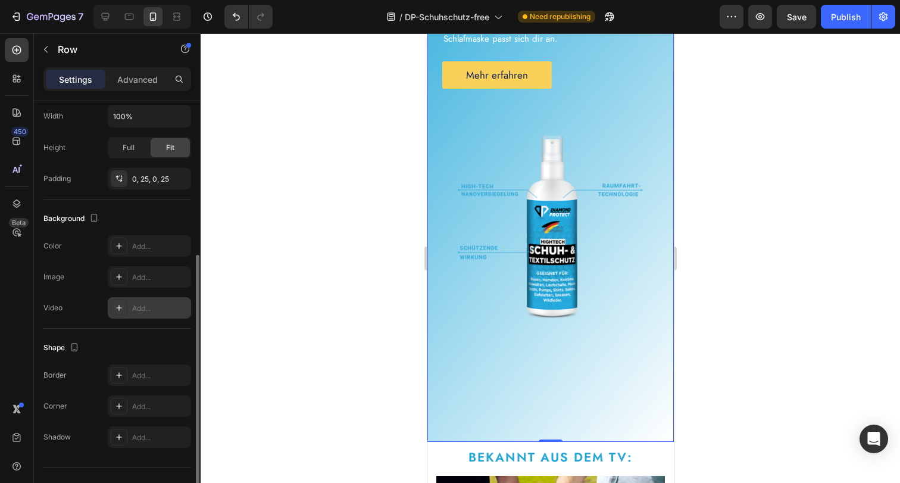
scroll to position [280, 0]
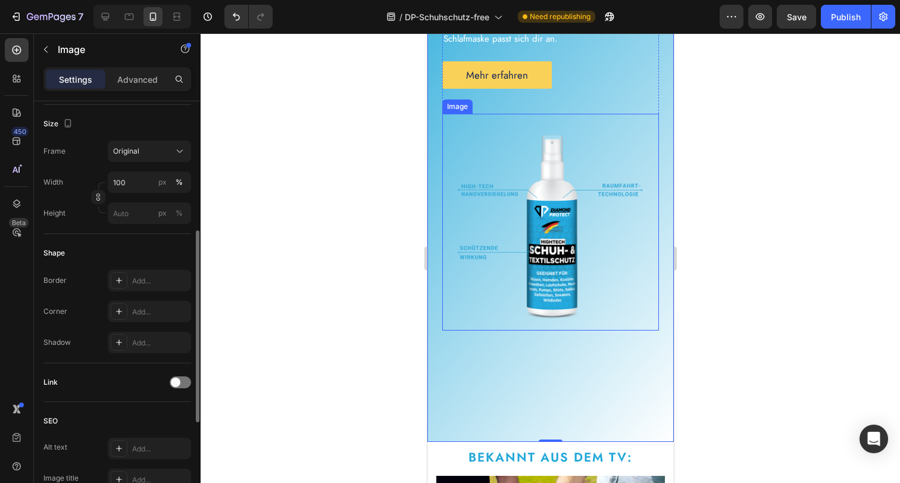
click at [582, 272] on img at bounding box center [550, 222] width 217 height 217
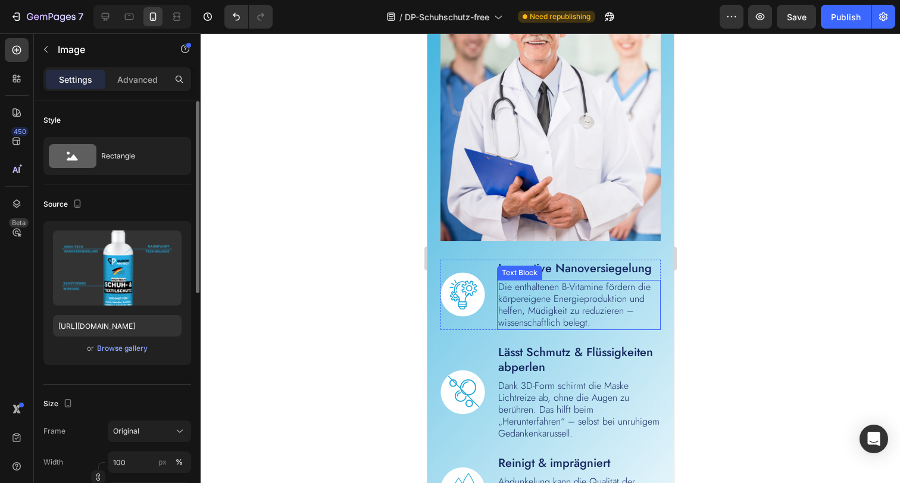
scroll to position [2209, 0]
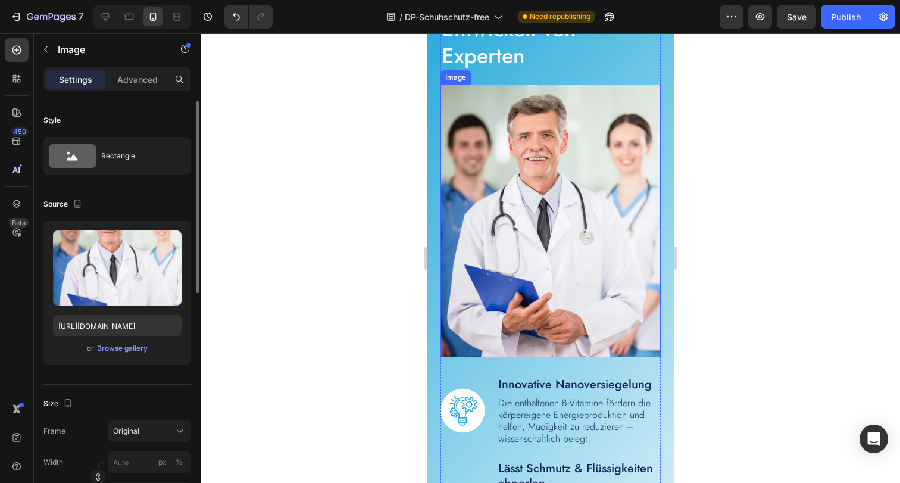
click at [594, 301] on img at bounding box center [550, 220] width 220 height 273
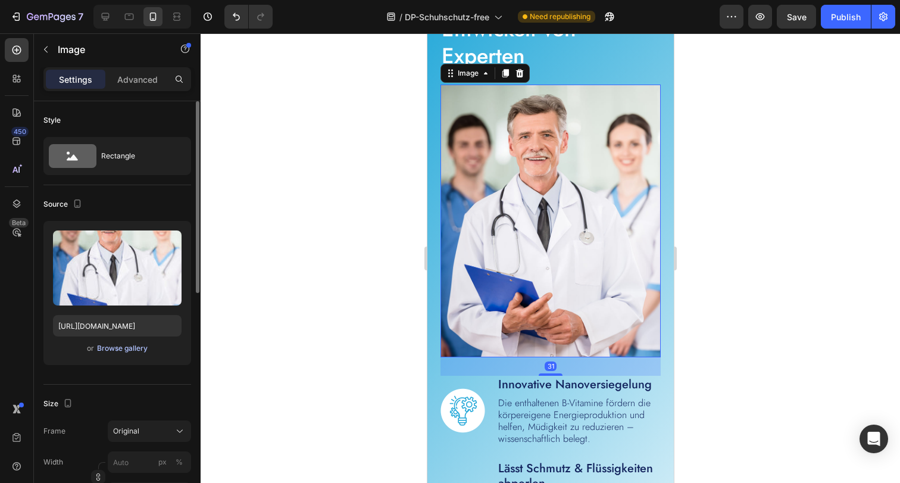
click at [126, 347] on div "Browse gallery" at bounding box center [122, 348] width 51 height 11
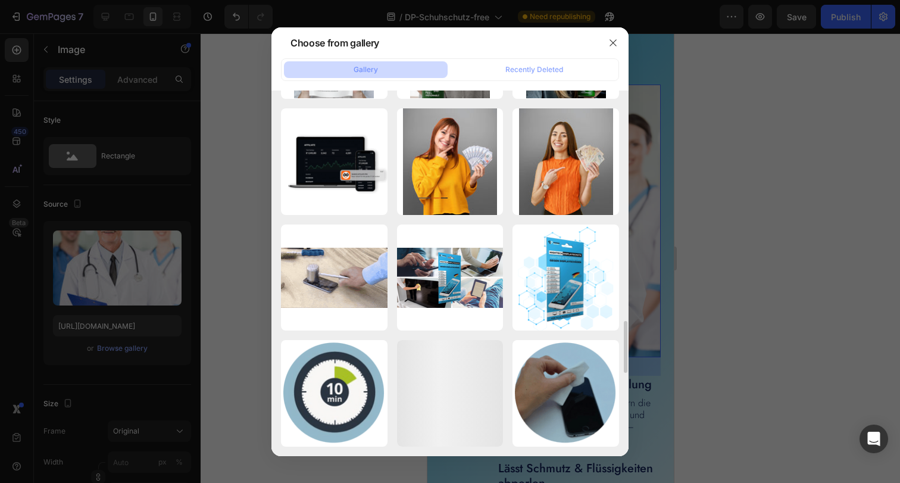
scroll to position [1773, 0]
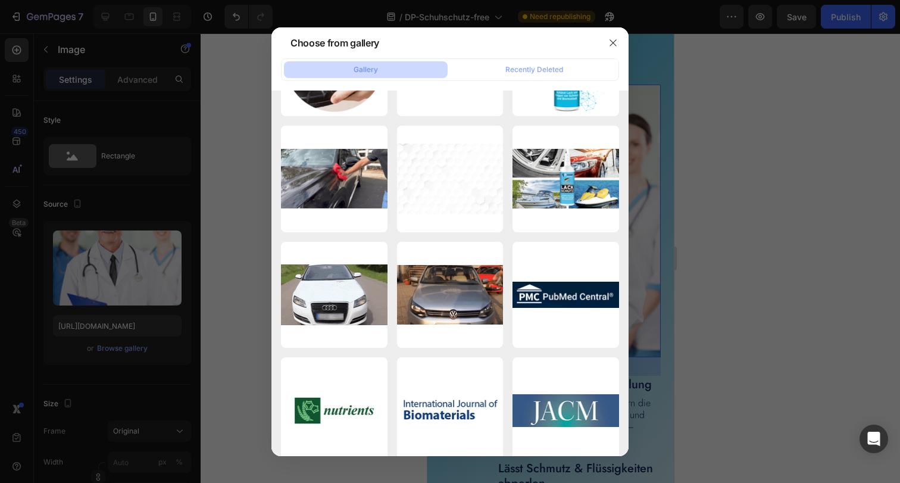
scroll to position [1887, 0]
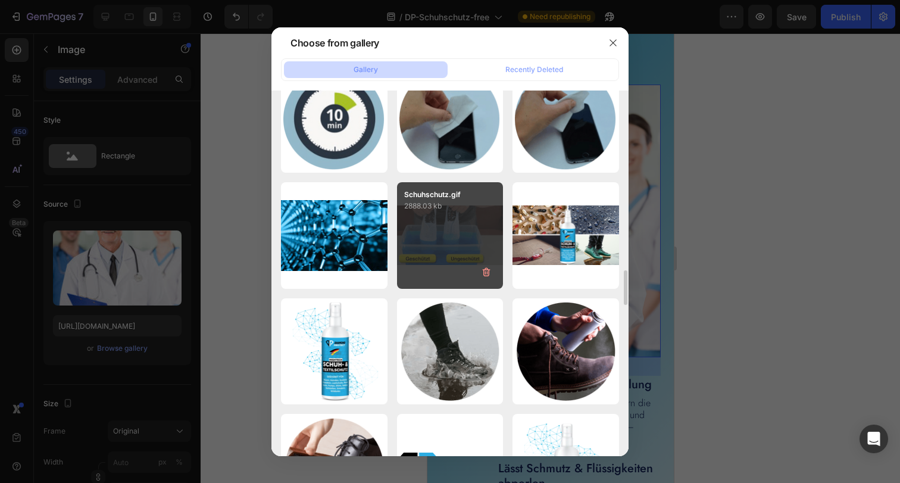
click at [450, 264] on div "Schuhschutz.gif 2888.03 kb" at bounding box center [450, 235] width 107 height 107
type input "[URL][DOMAIN_NAME]"
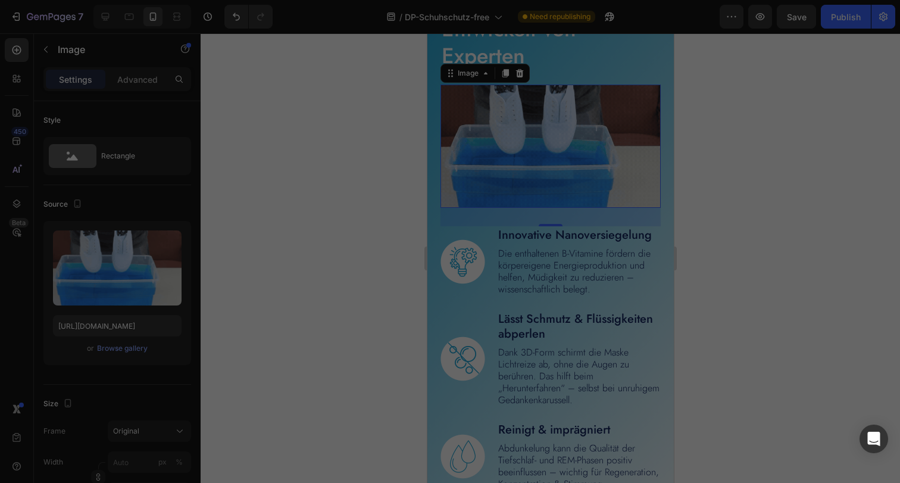
scroll to position [1884, 0]
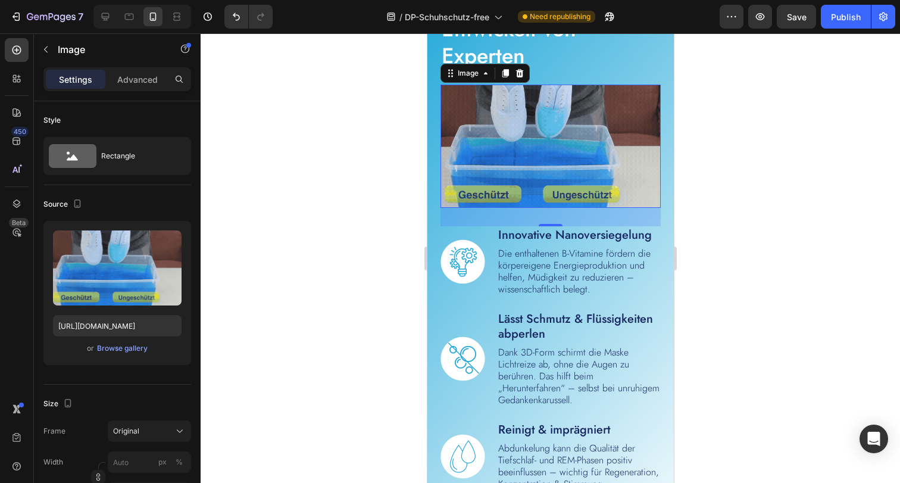
click at [775, 340] on div at bounding box center [550, 257] width 699 height 449
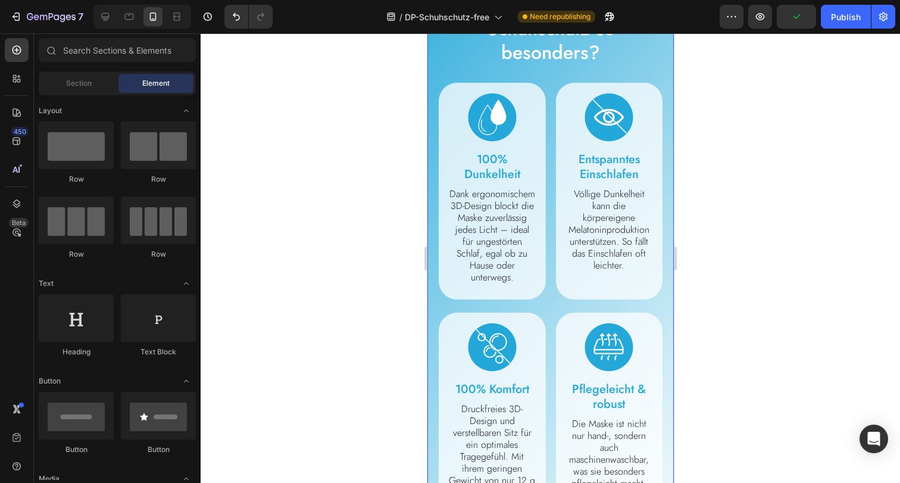
scroll to position [750, 0]
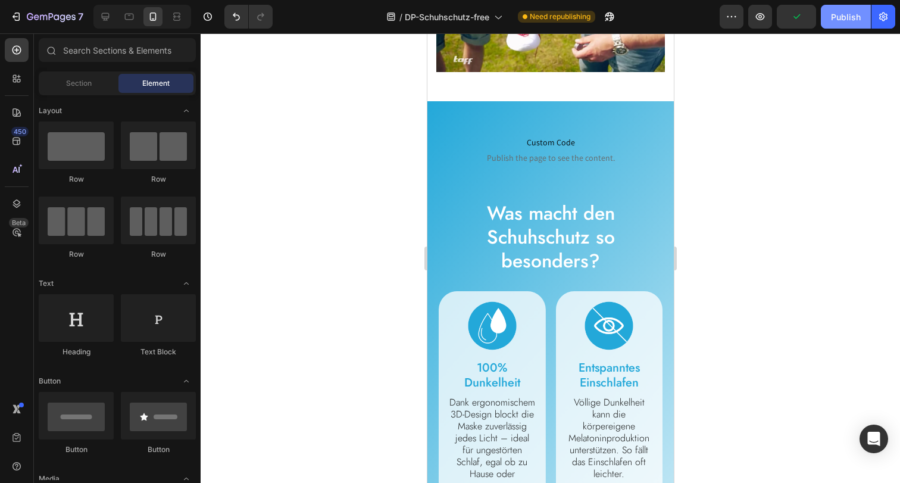
click at [824, 26] on button "Publish" at bounding box center [846, 17] width 50 height 24
